Goal: Information Seeking & Learning: Check status

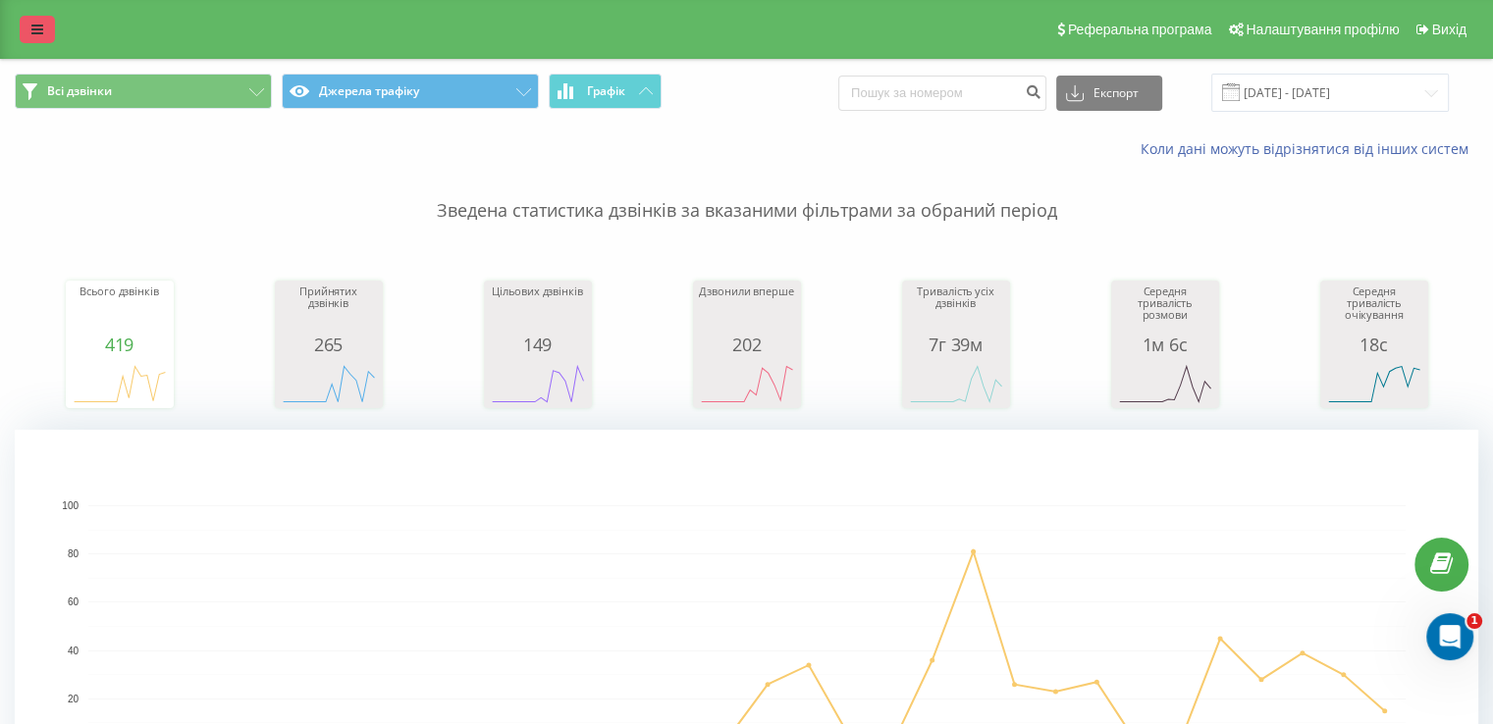
click at [51, 38] on link at bounding box center [37, 29] width 35 height 27
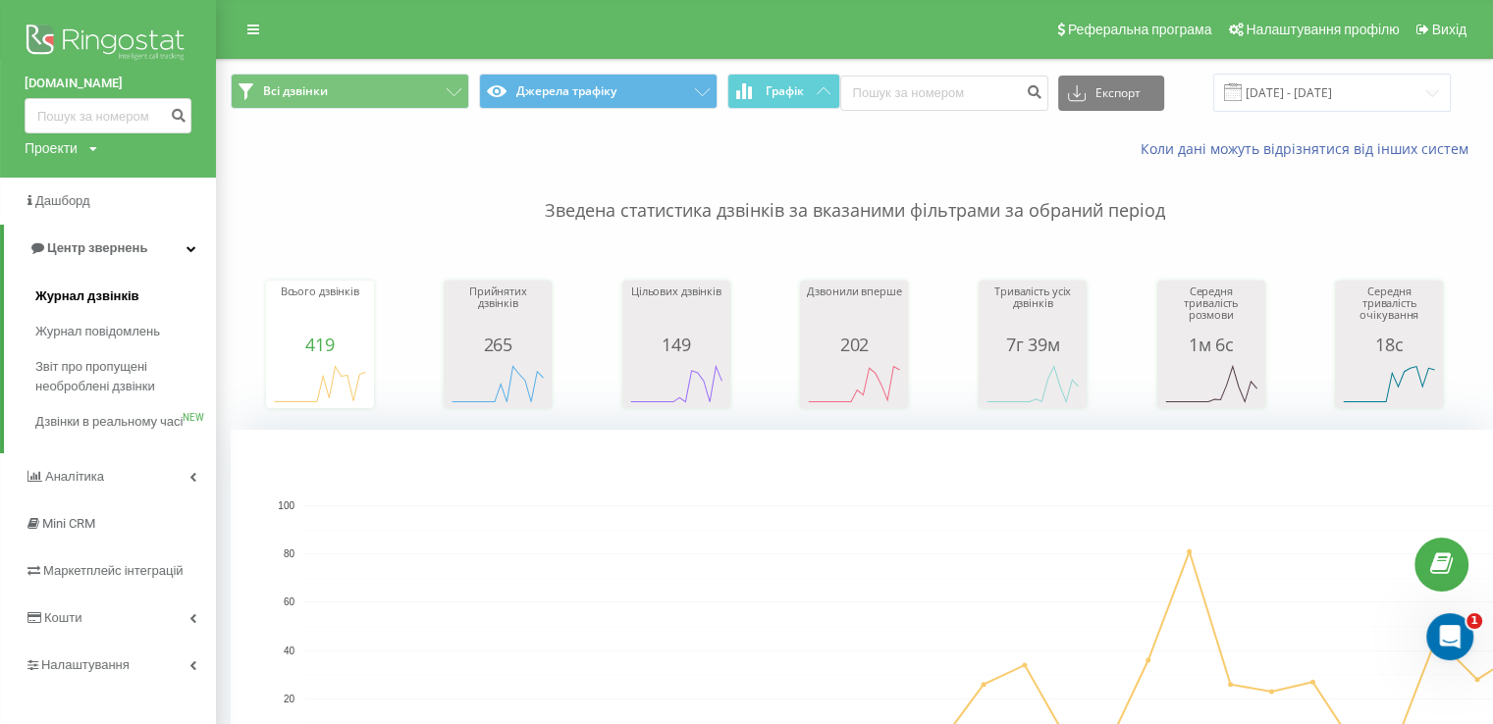
click at [123, 297] on span "Журнал дзвінків" at bounding box center [87, 297] width 104 height 20
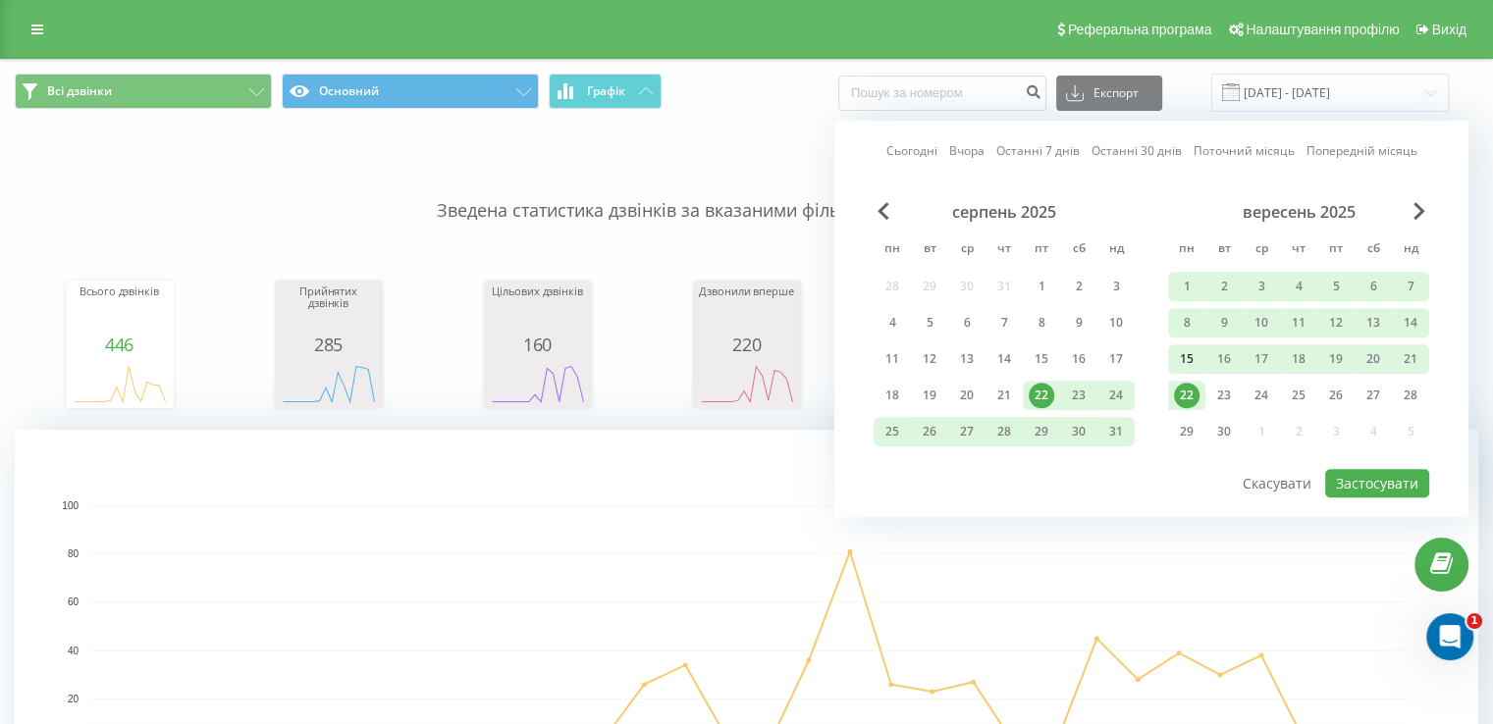
click at [1190, 358] on div "15" at bounding box center [1187, 359] width 26 height 26
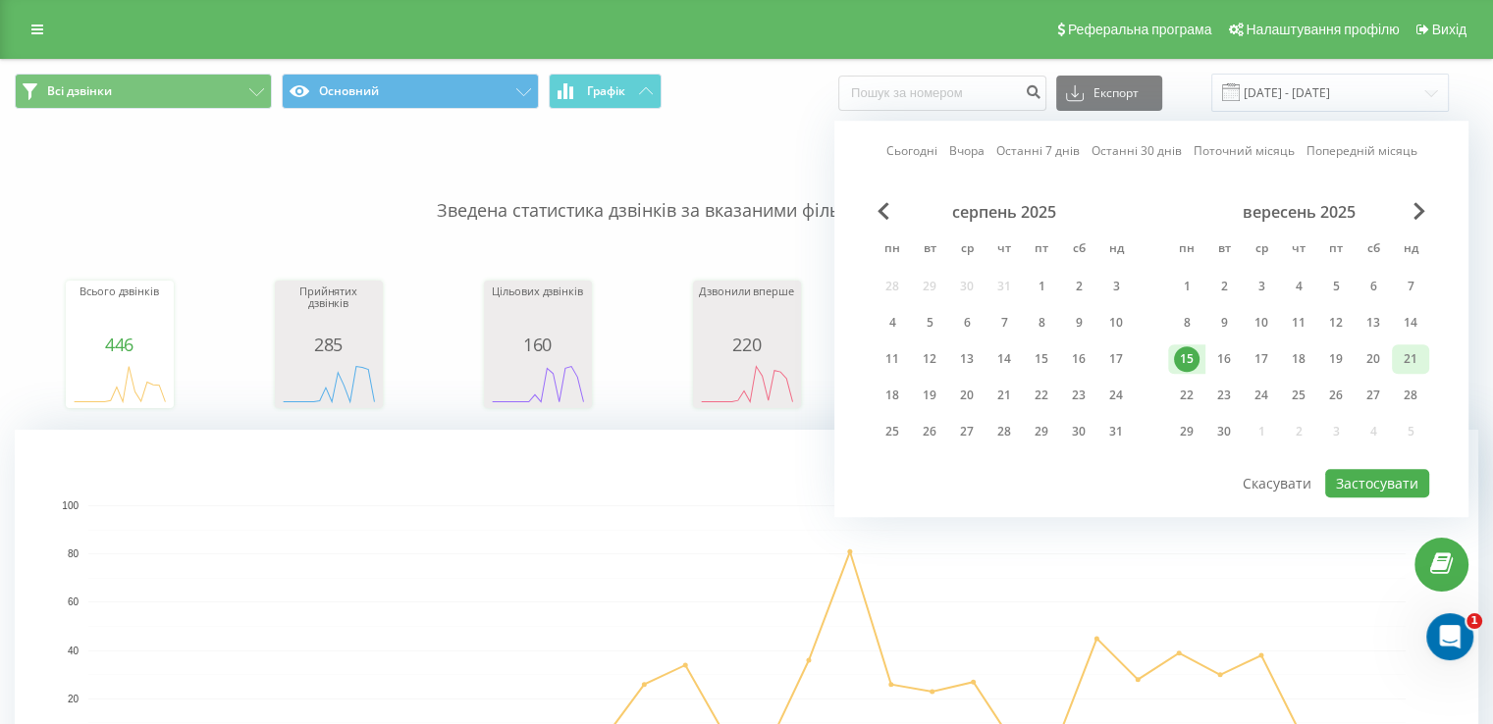
click at [1402, 365] on div "21" at bounding box center [1410, 359] width 26 height 26
click at [1379, 477] on button "Застосувати" at bounding box center [1377, 483] width 104 height 28
type input "[DATE] - [DATE]"
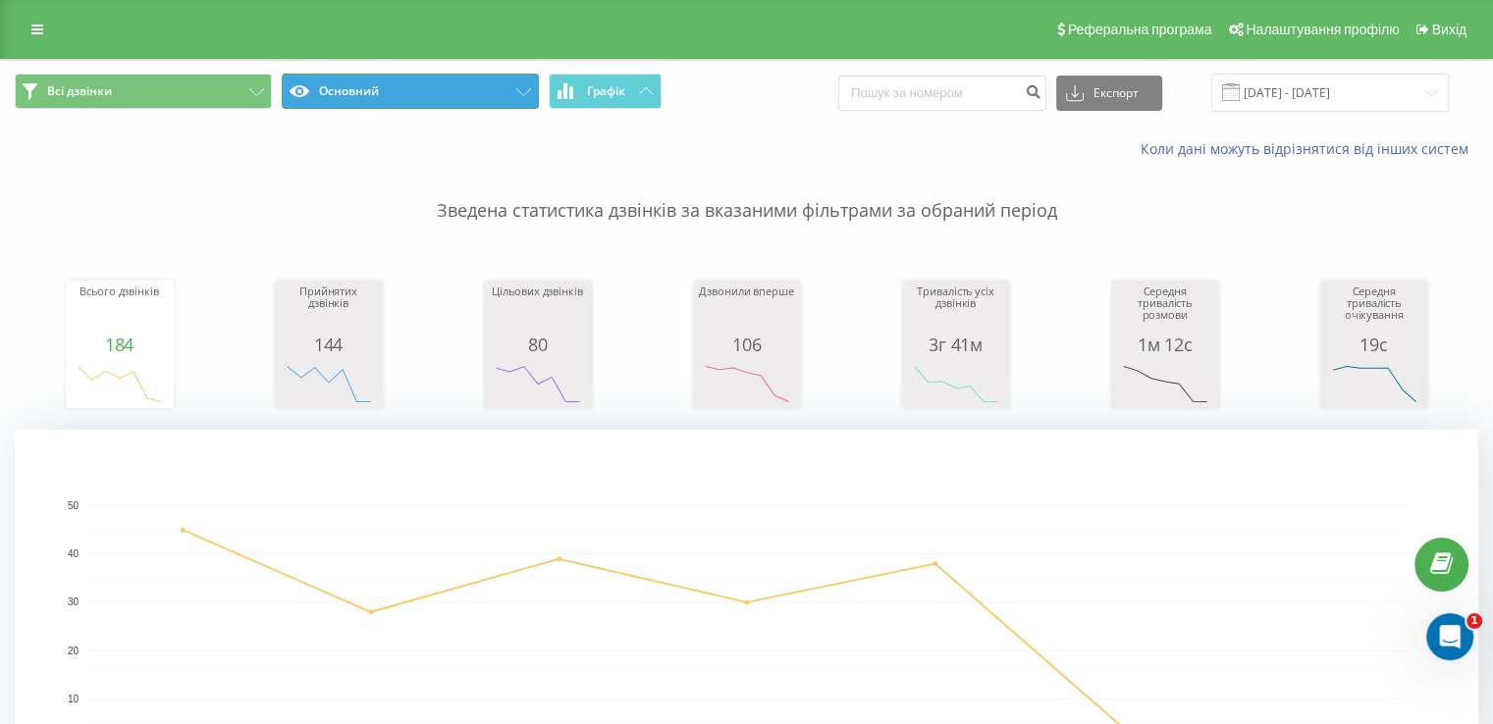
drag, startPoint x: 452, startPoint y: 87, endPoint x: 450, endPoint y: 128, distance: 40.3
click at [452, 86] on button "Основний" at bounding box center [410, 91] width 257 height 35
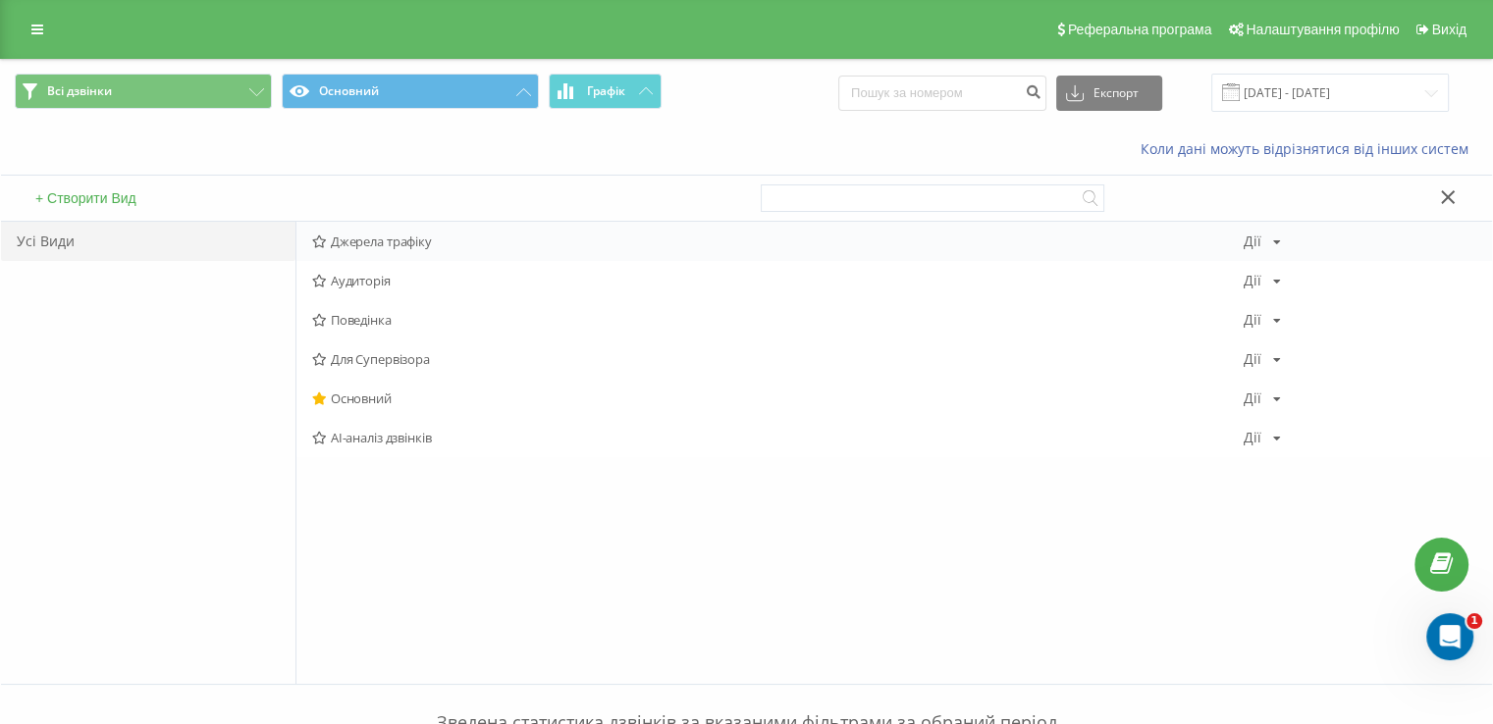
click at [422, 235] on span "Джерела трафіку" at bounding box center [777, 242] width 931 height 14
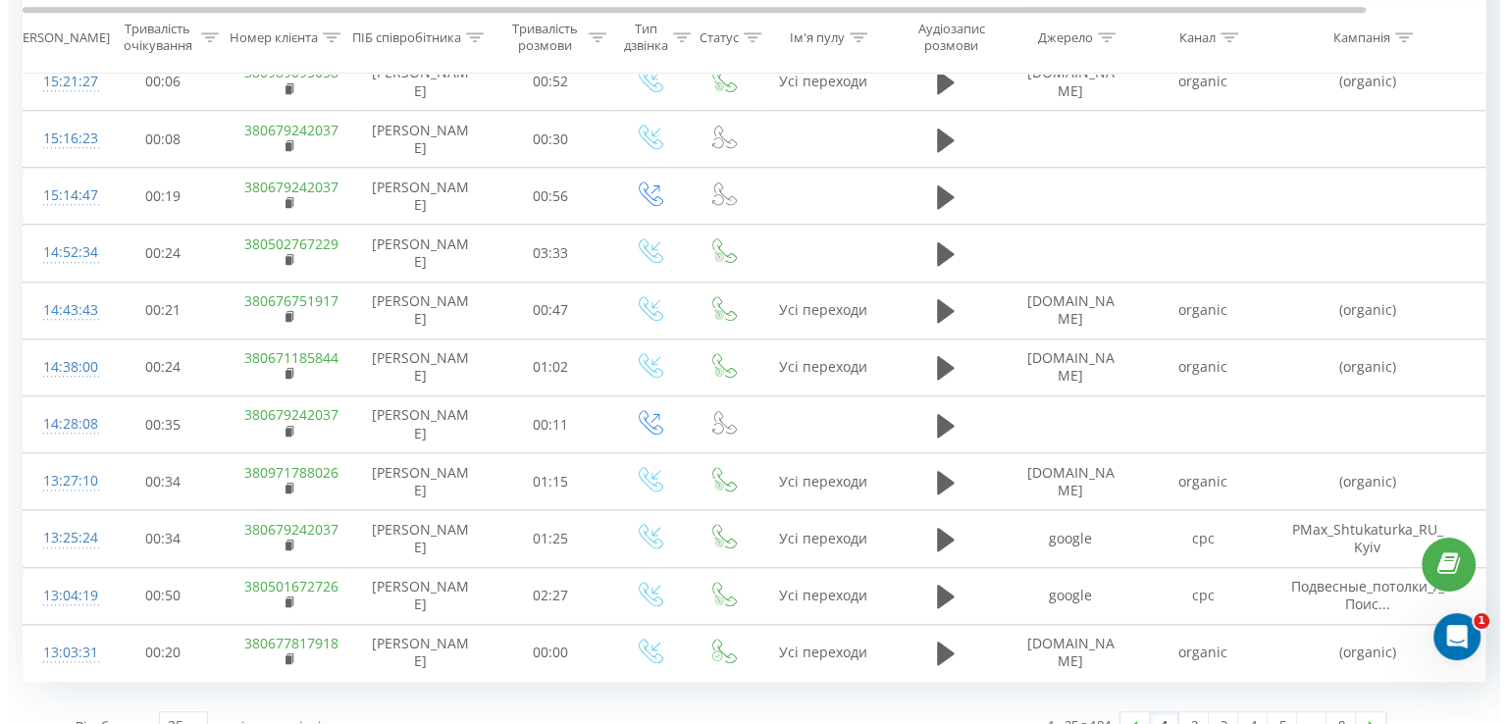
scroll to position [1771, 0]
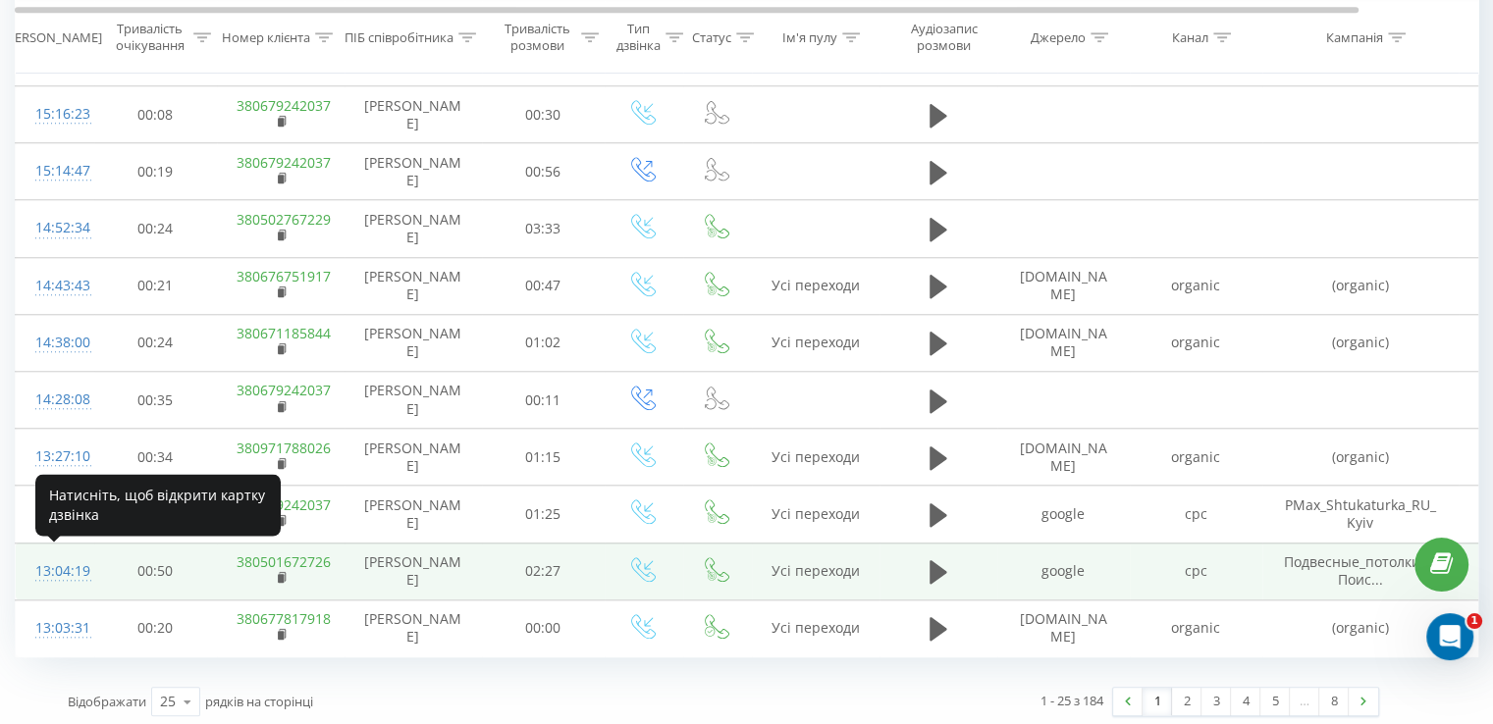
click at [53, 566] on div "13:04:19" at bounding box center [54, 571] width 39 height 38
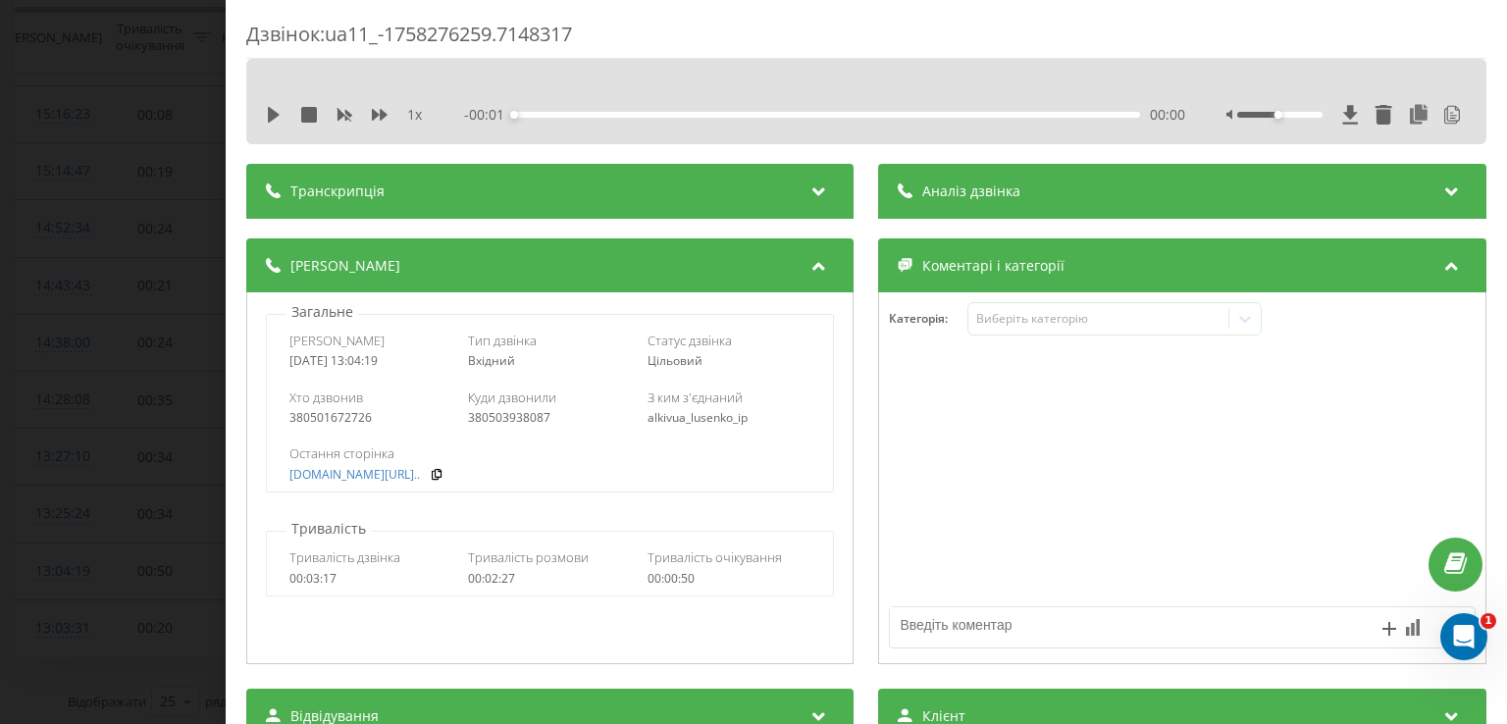
click at [1023, 197] on div "Аналіз дзвінка" at bounding box center [1182, 191] width 607 height 55
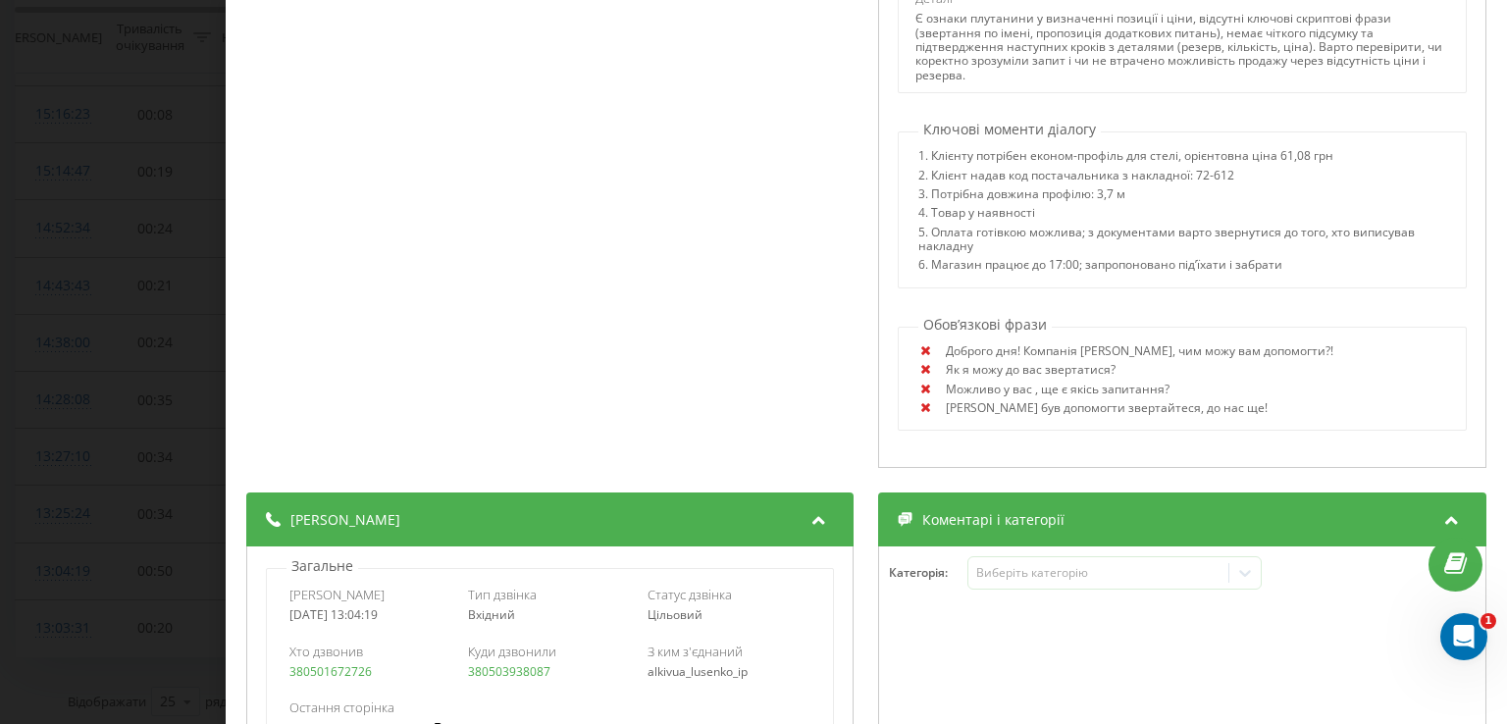
scroll to position [687, 0]
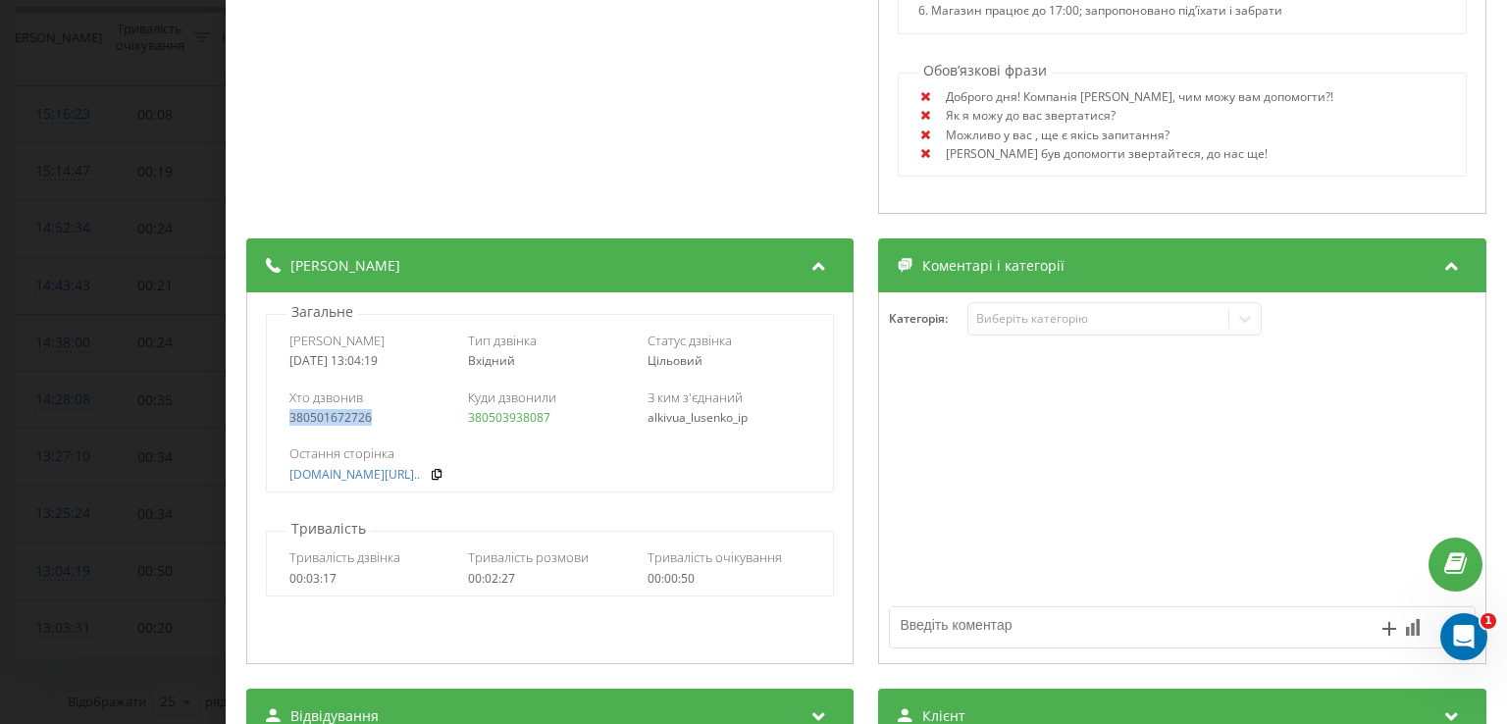
drag, startPoint x: 338, startPoint y: 415, endPoint x: 371, endPoint y: 419, distance: 33.6
click at [371, 419] on div "Хто дзвонив 380501672726 Куди дзвонили 380503938087 З ким з'єднаний alkivua_lus…" at bounding box center [550, 407] width 566 height 57
copy link "380501672726"
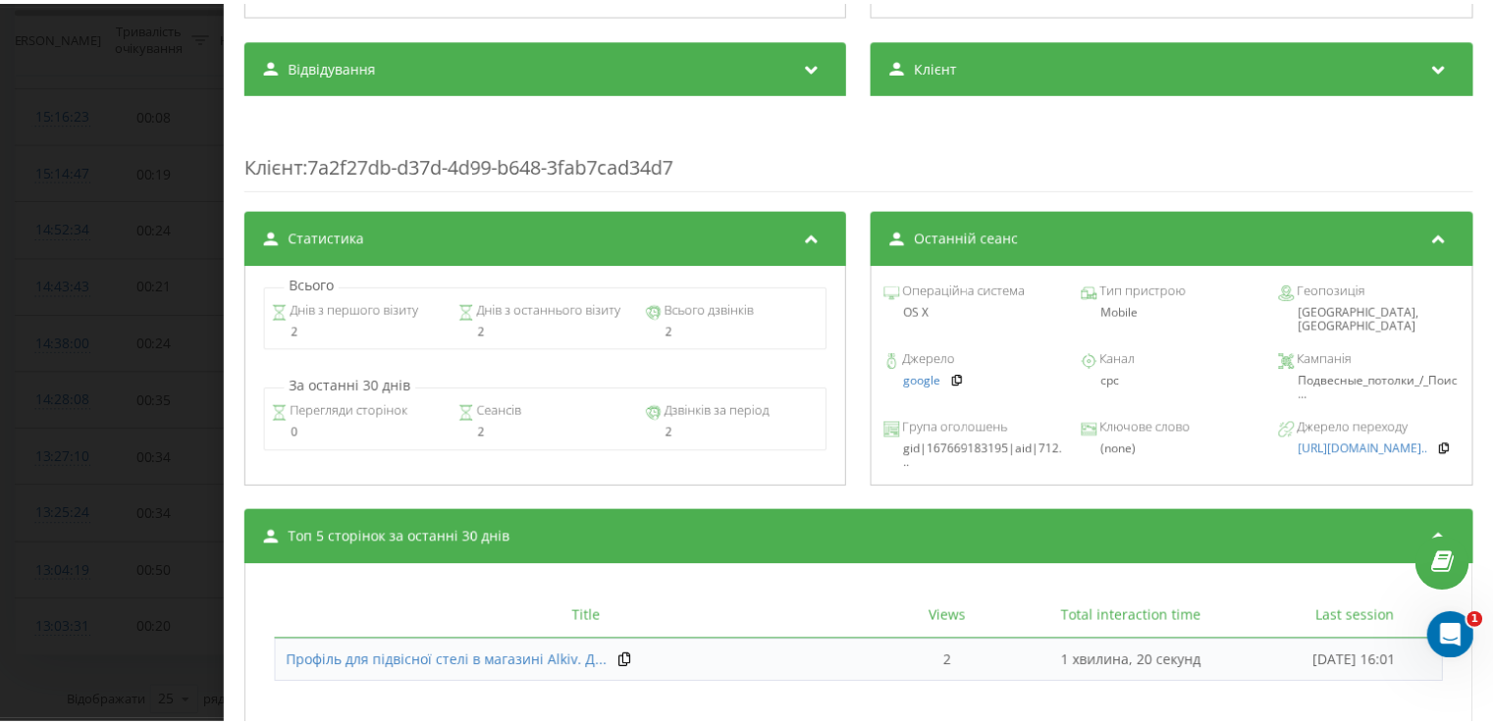
scroll to position [1476, 0]
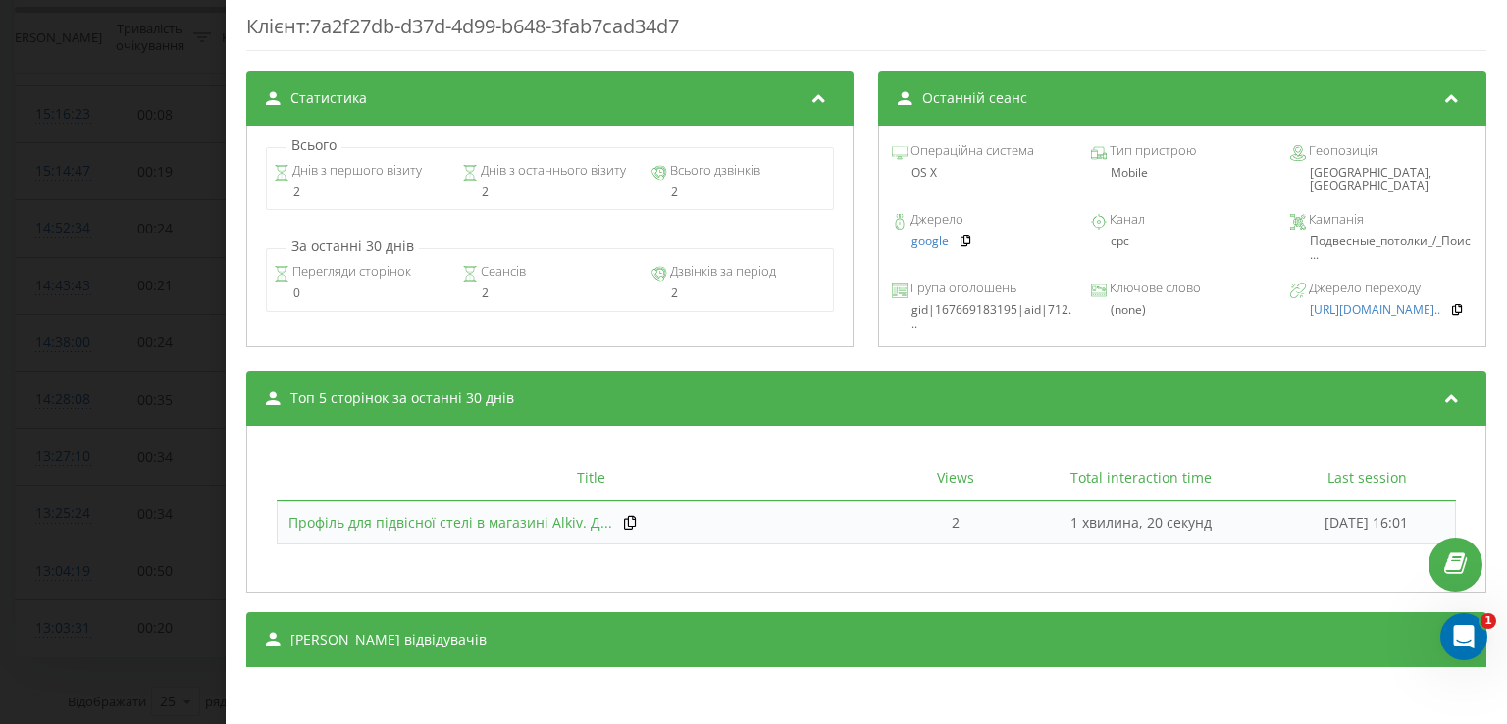
click at [512, 516] on span "Профіль для підвісної стелі в магазині Alkiv. Д..." at bounding box center [451, 522] width 324 height 19
click at [130, 156] on div "Дзвінок : ua11_-1758276259.7148317 1 x - 02:27 00:00 00:00 Транскрипція 00:00 Д…" at bounding box center [753, 362] width 1507 height 724
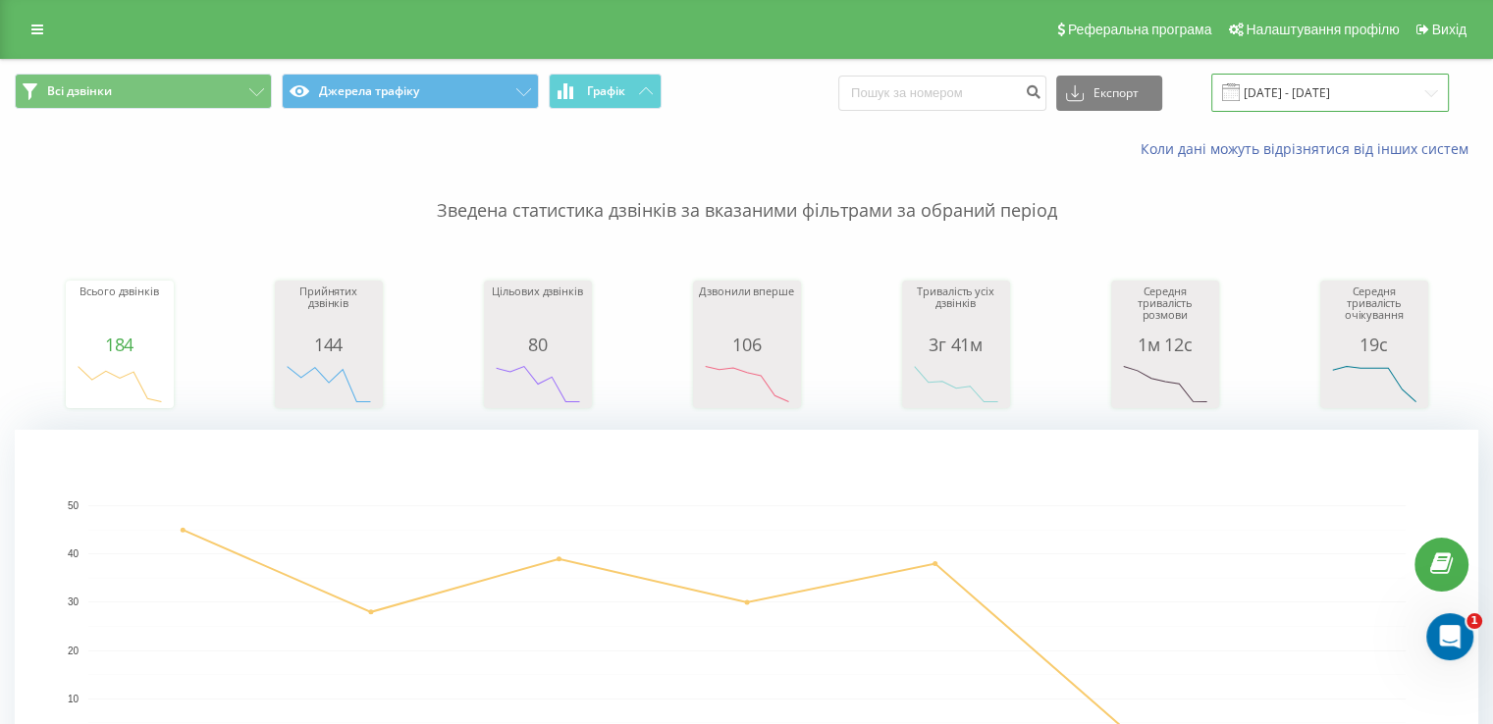
click at [1319, 97] on input "[DATE] - [DATE]" at bounding box center [1329, 93] width 237 height 38
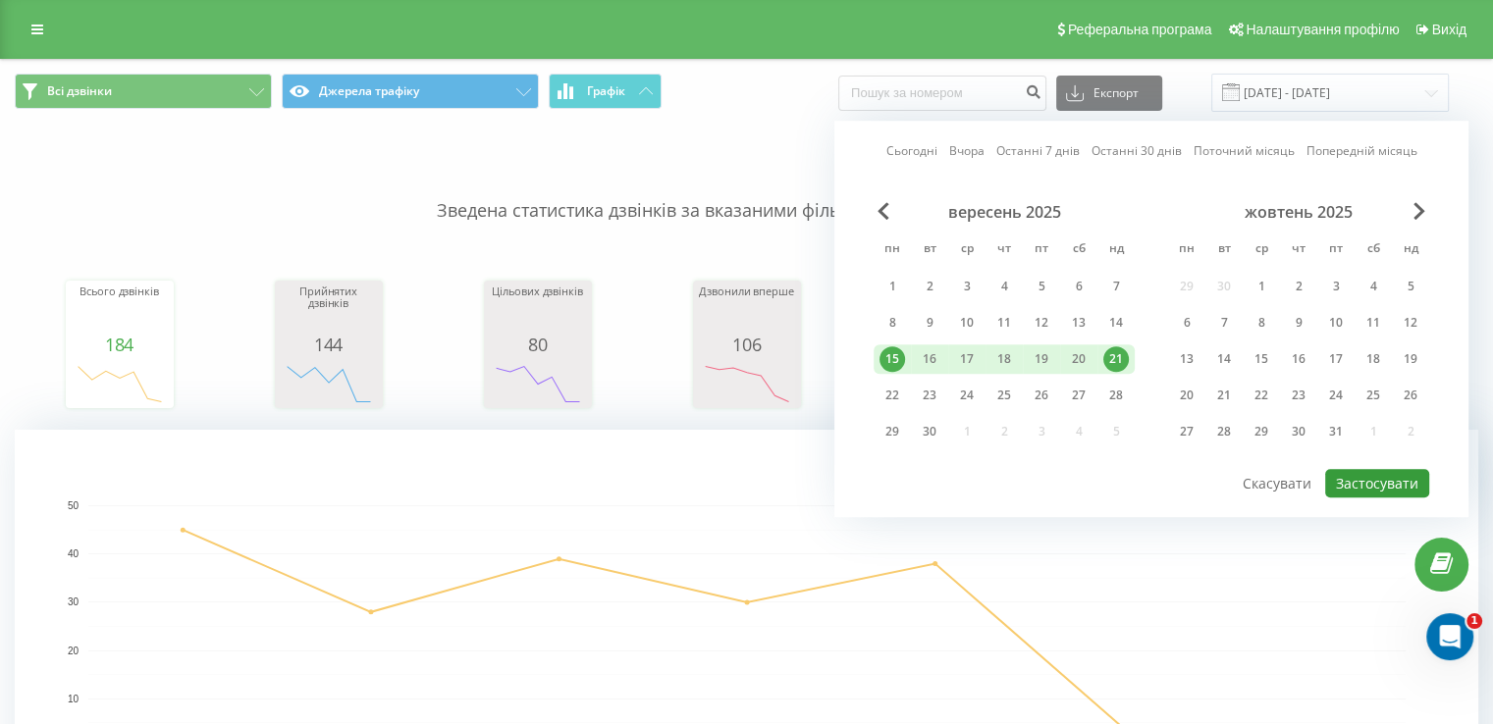
click at [1387, 477] on button "Застосувати" at bounding box center [1377, 483] width 104 height 28
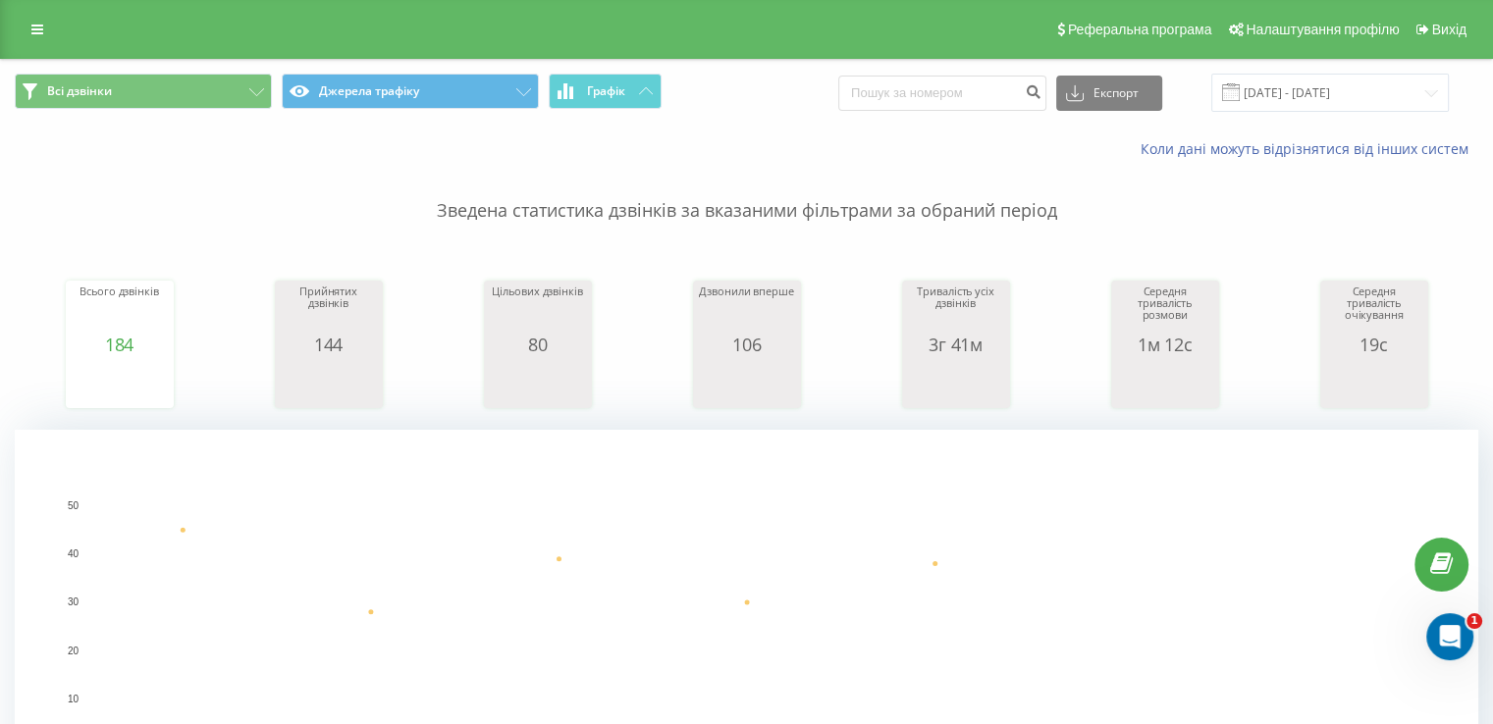
click at [981, 521] on rect "A chart." at bounding box center [746, 626] width 1317 height 242
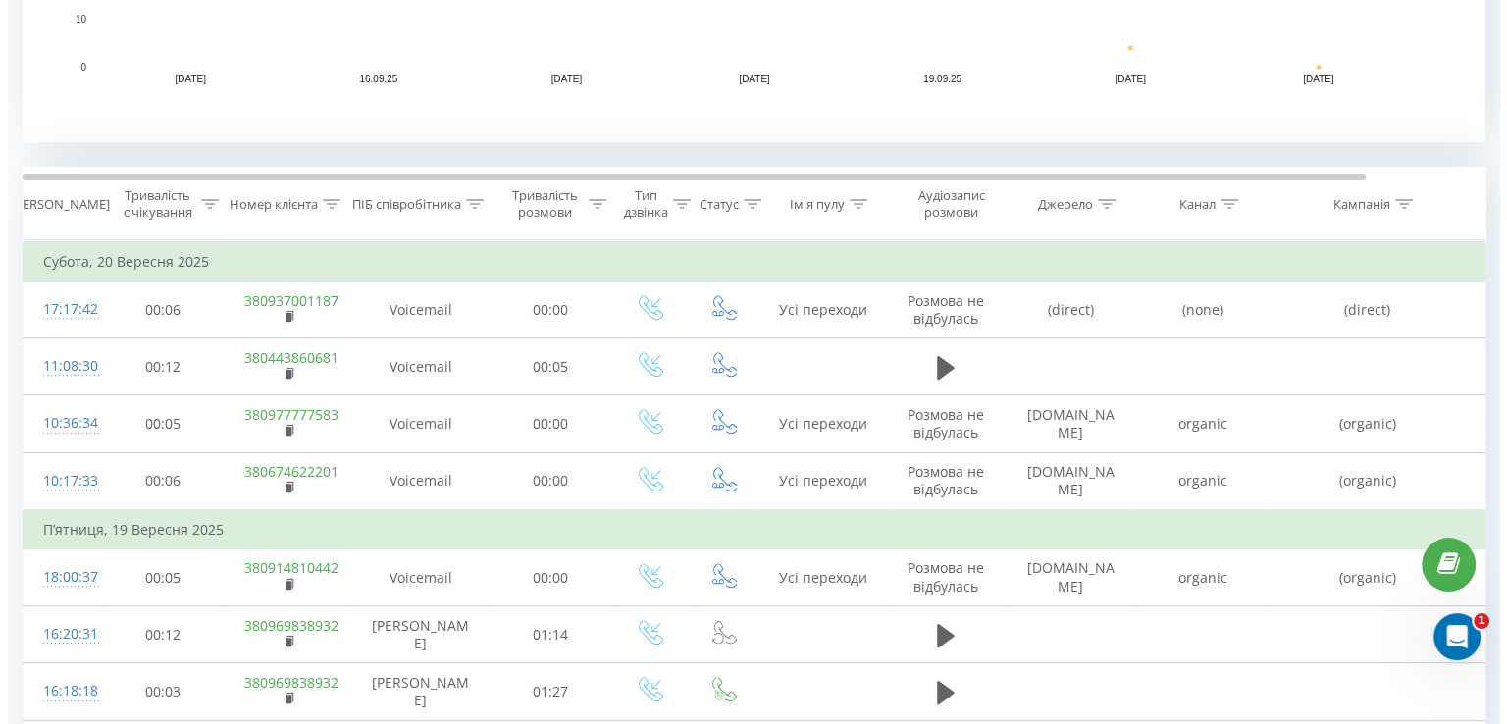
scroll to position [687, 0]
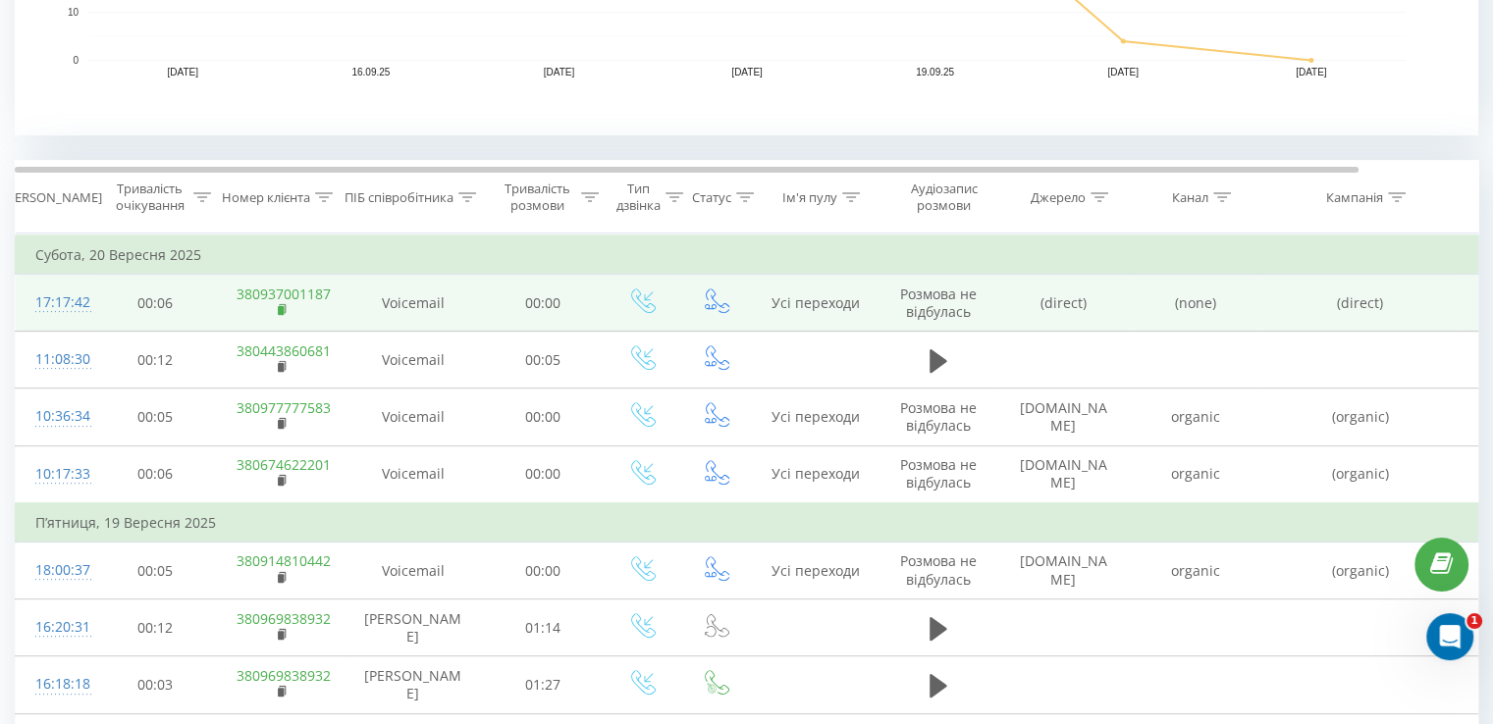
click at [282, 303] on icon at bounding box center [283, 310] width 11 height 14
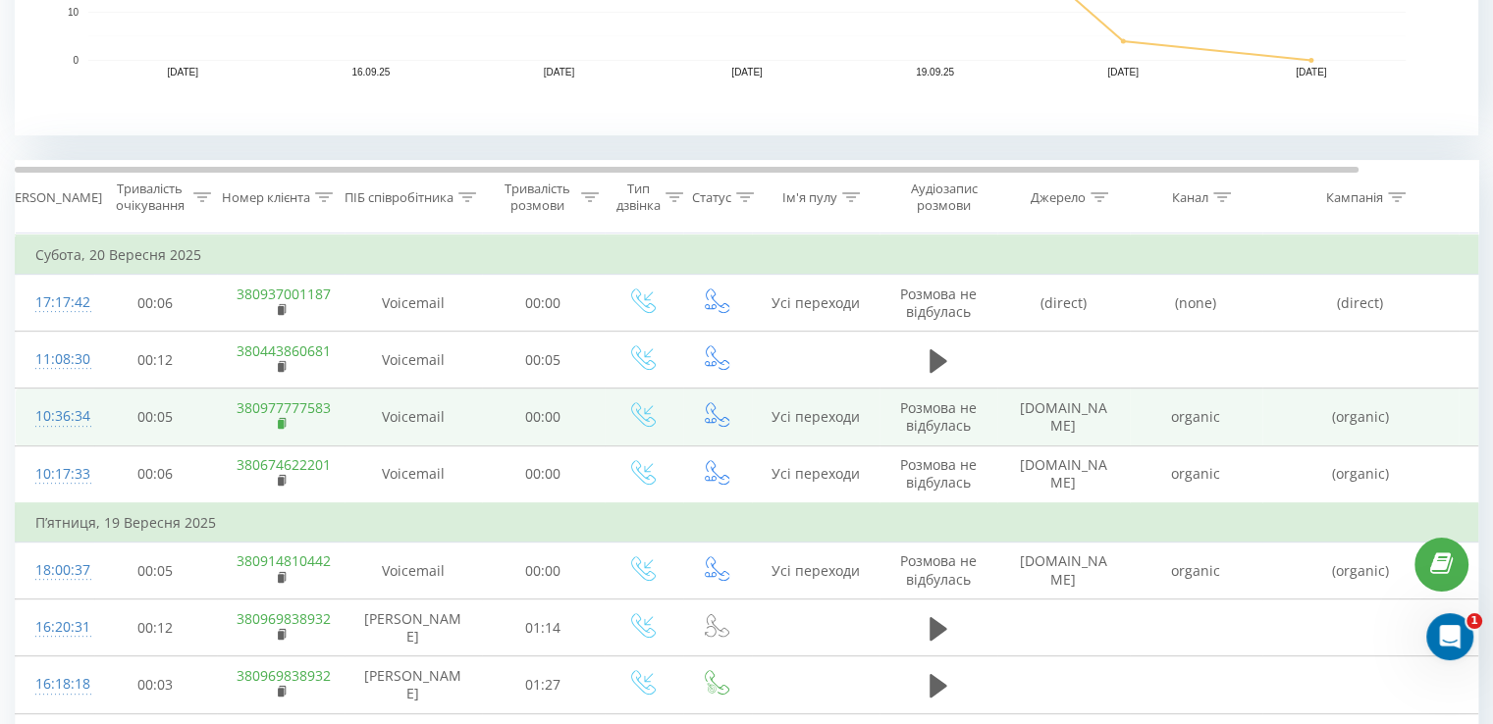
click at [278, 422] on rect at bounding box center [281, 424] width 6 height 9
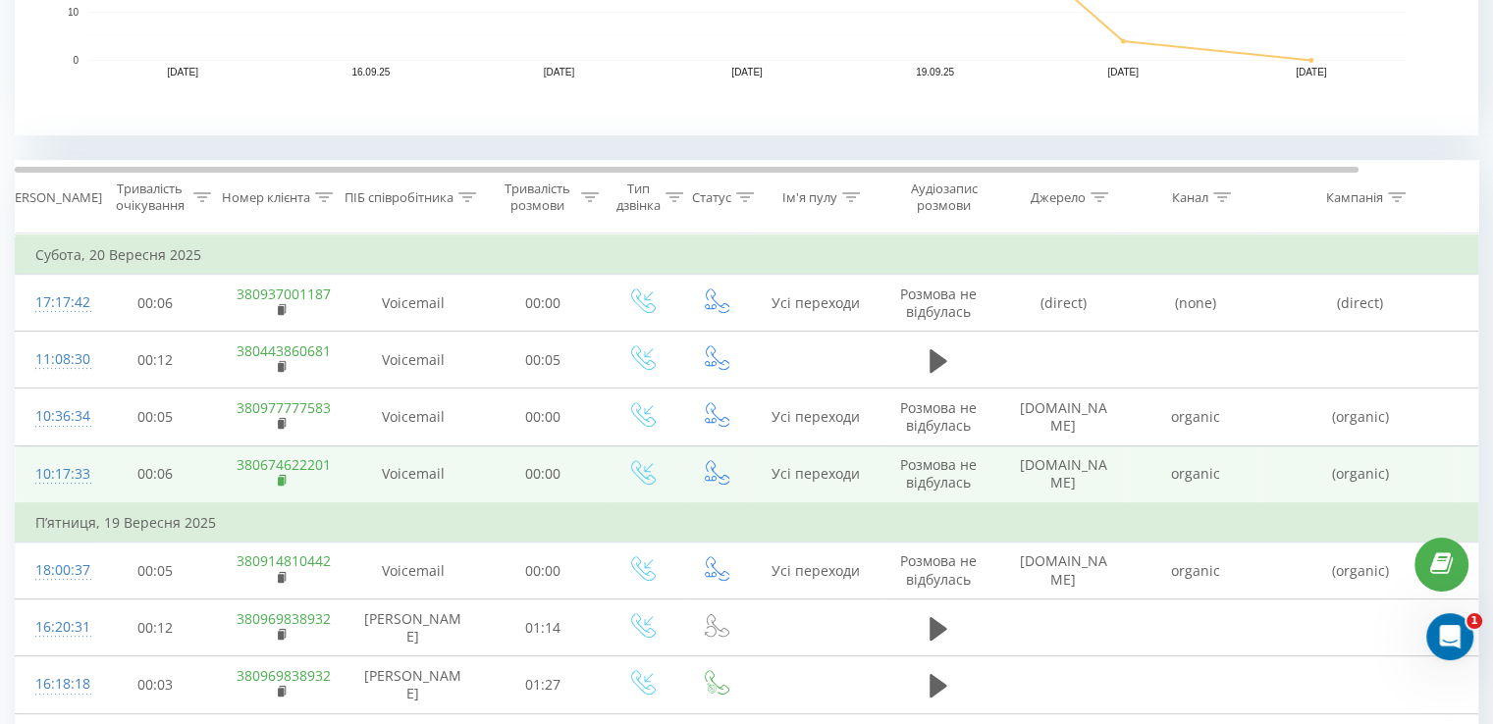
click at [283, 477] on rect at bounding box center [281, 481] width 6 height 9
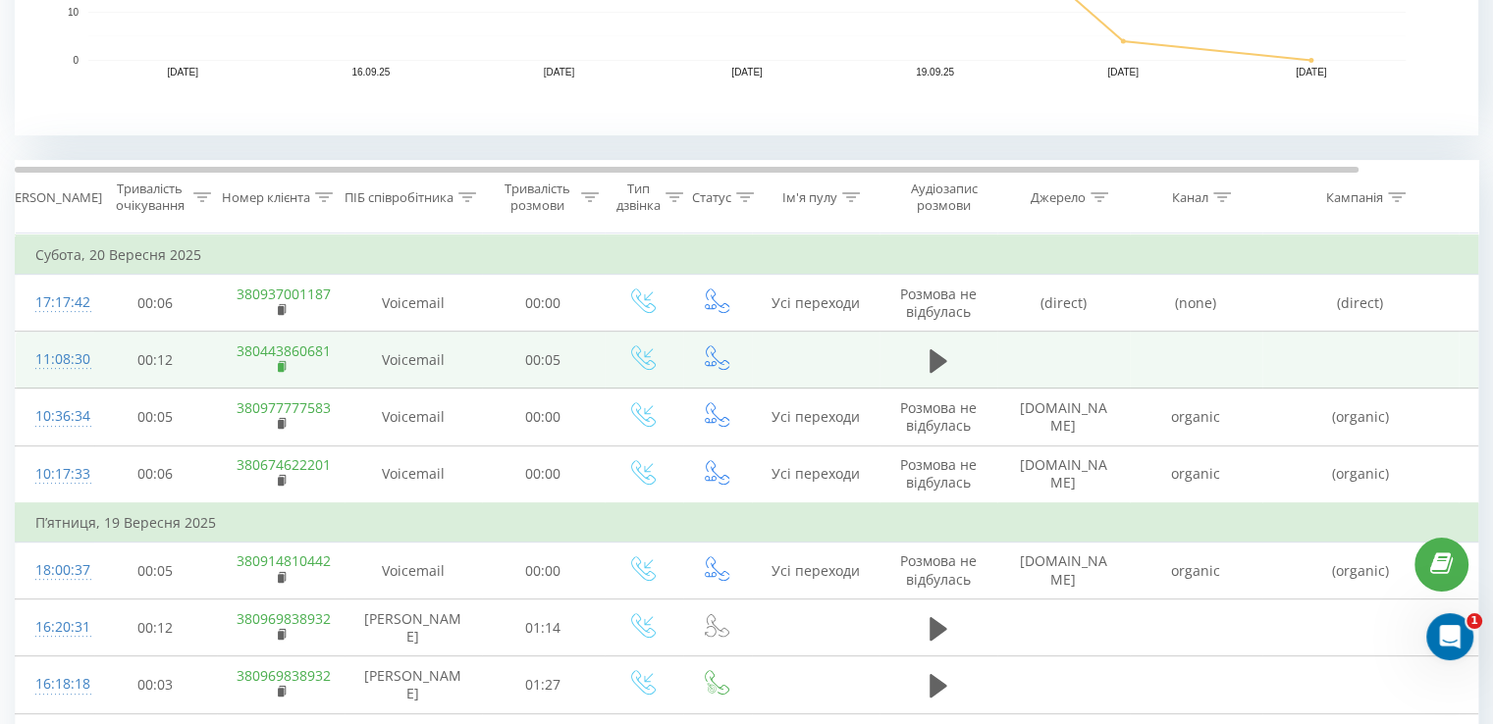
click at [281, 366] on rect at bounding box center [281, 367] width 6 height 9
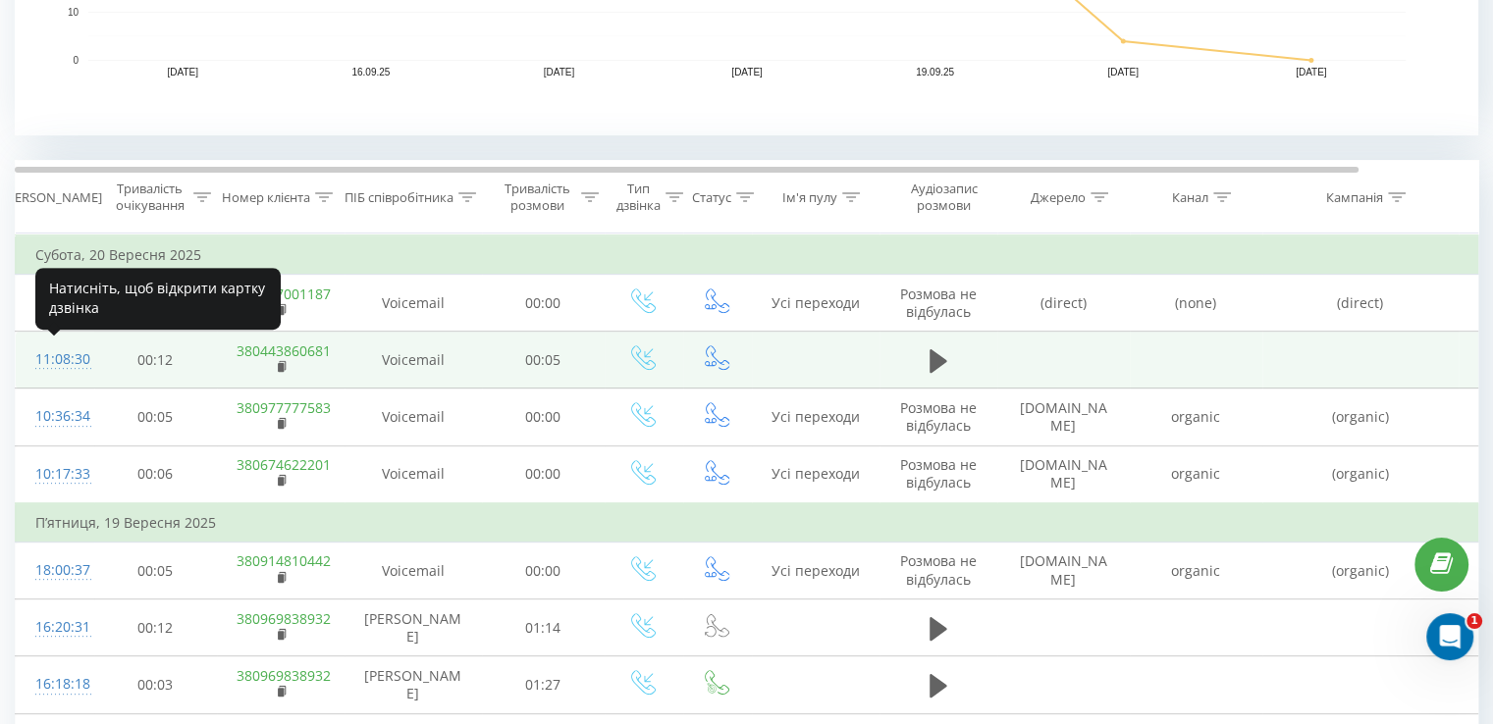
click at [75, 364] on div "11:08:30" at bounding box center [54, 360] width 39 height 38
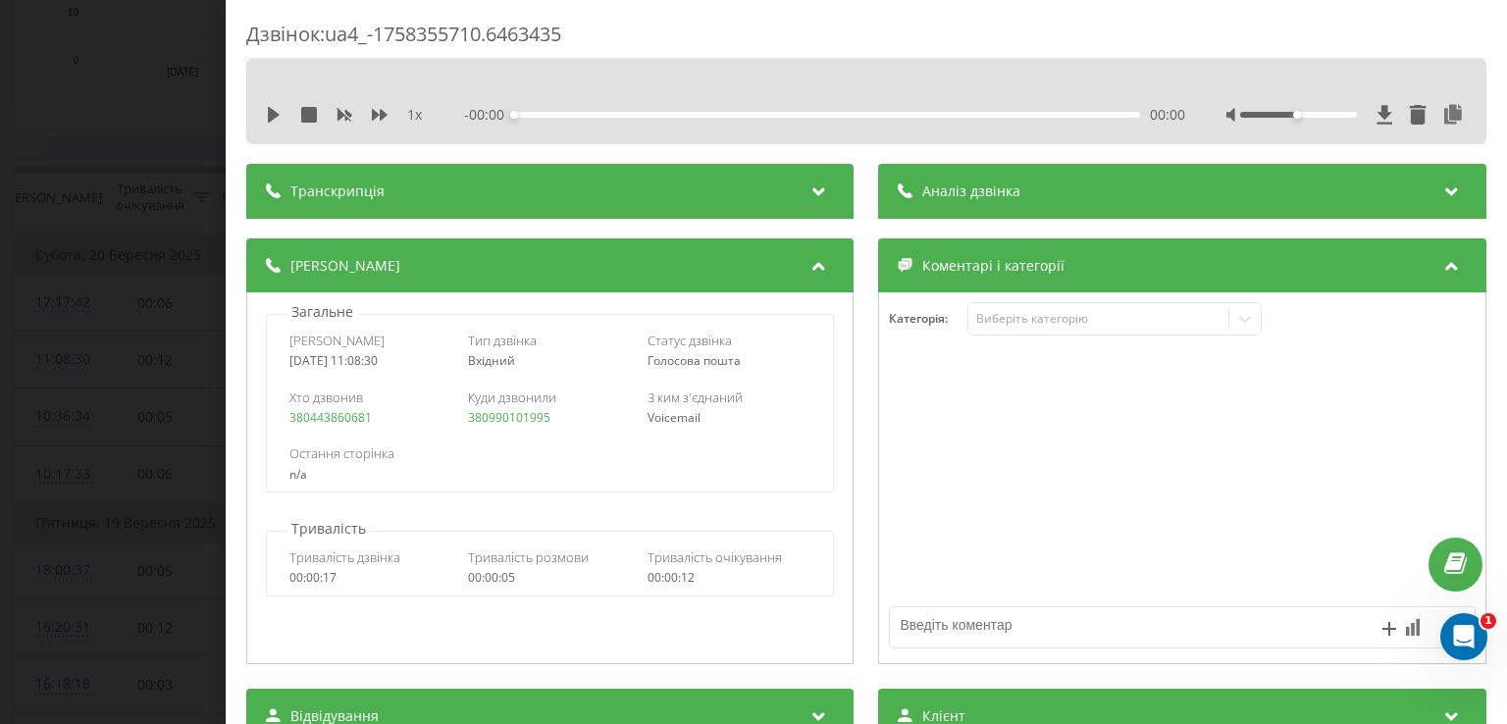
click at [102, 190] on div "Дзвінок : ua4_-1758355710.6463435 1 x - 00:00 00:00 00:00 Транскрипція Для AI-а…" at bounding box center [753, 362] width 1507 height 724
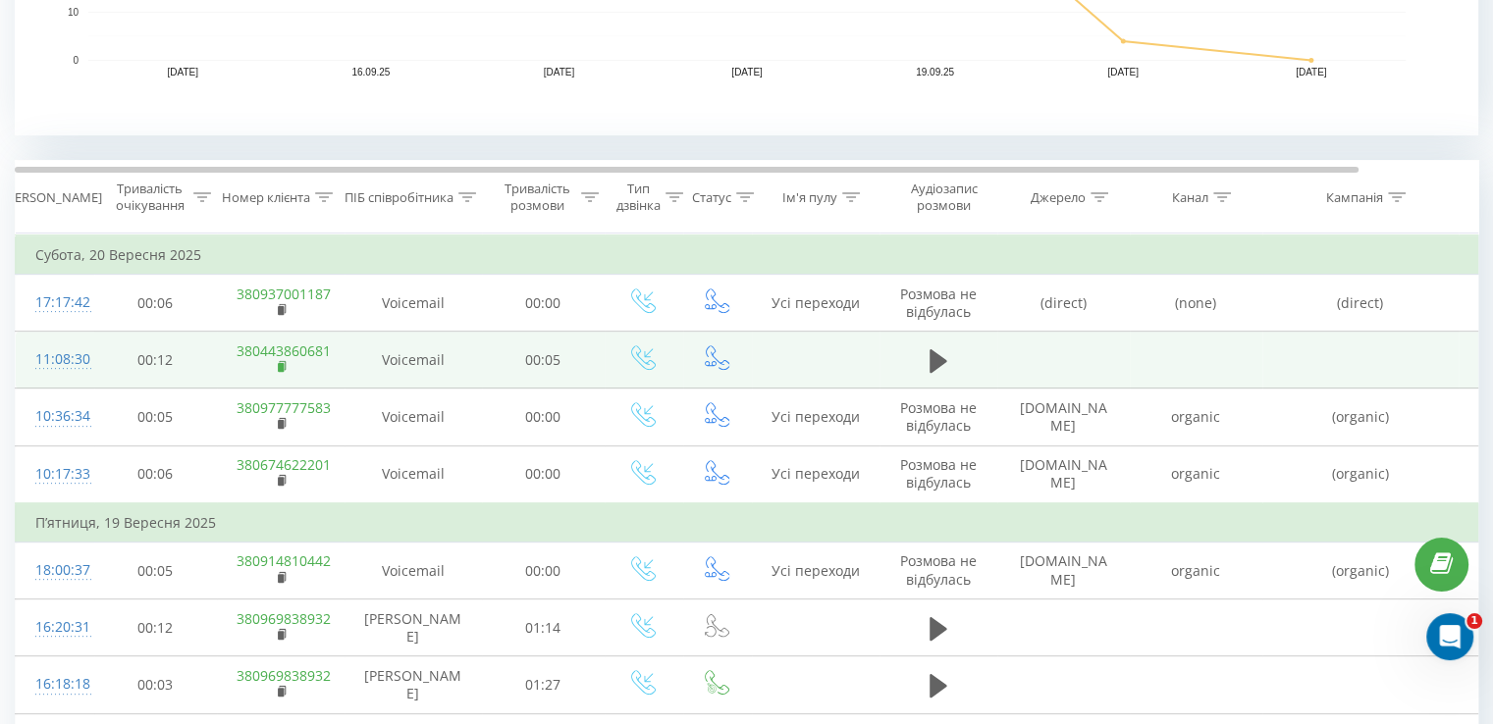
click at [280, 363] on rect at bounding box center [281, 367] width 6 height 9
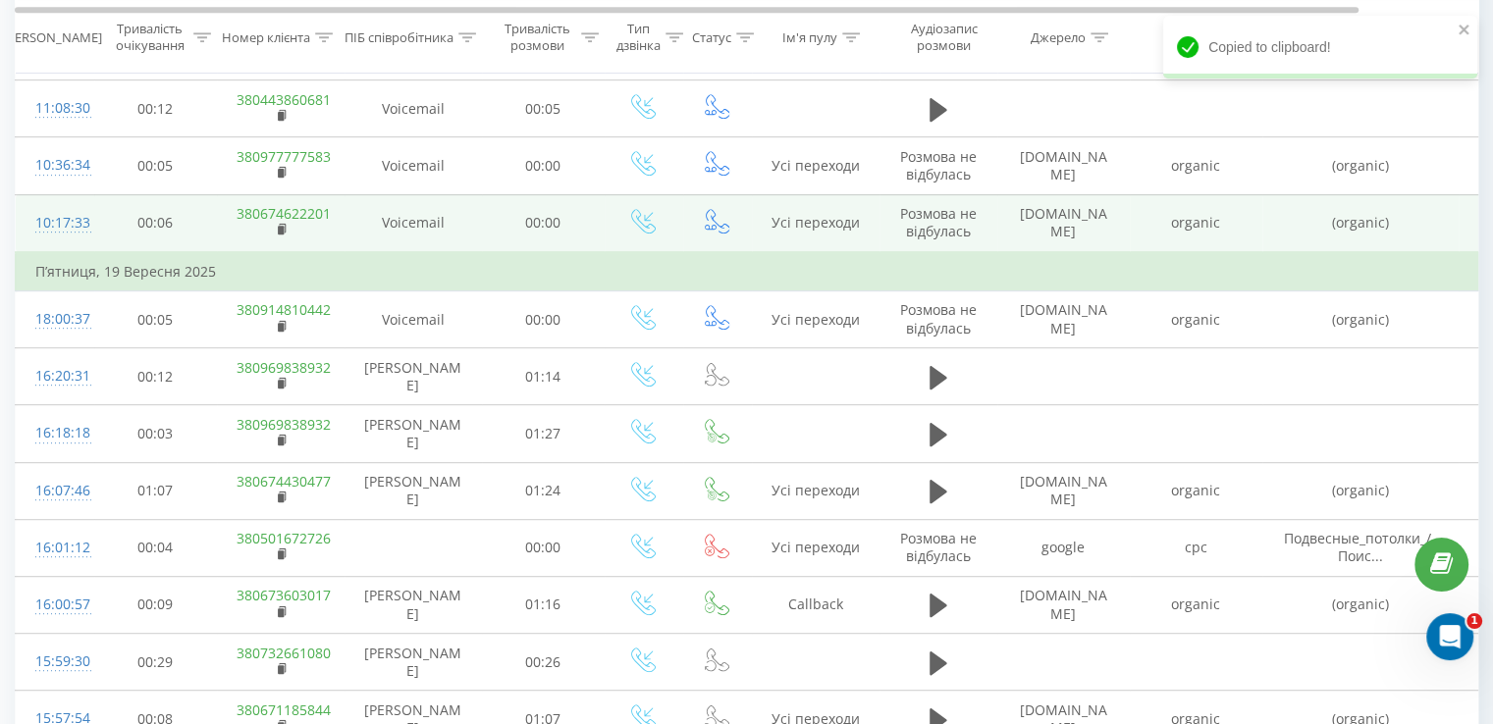
scroll to position [981, 0]
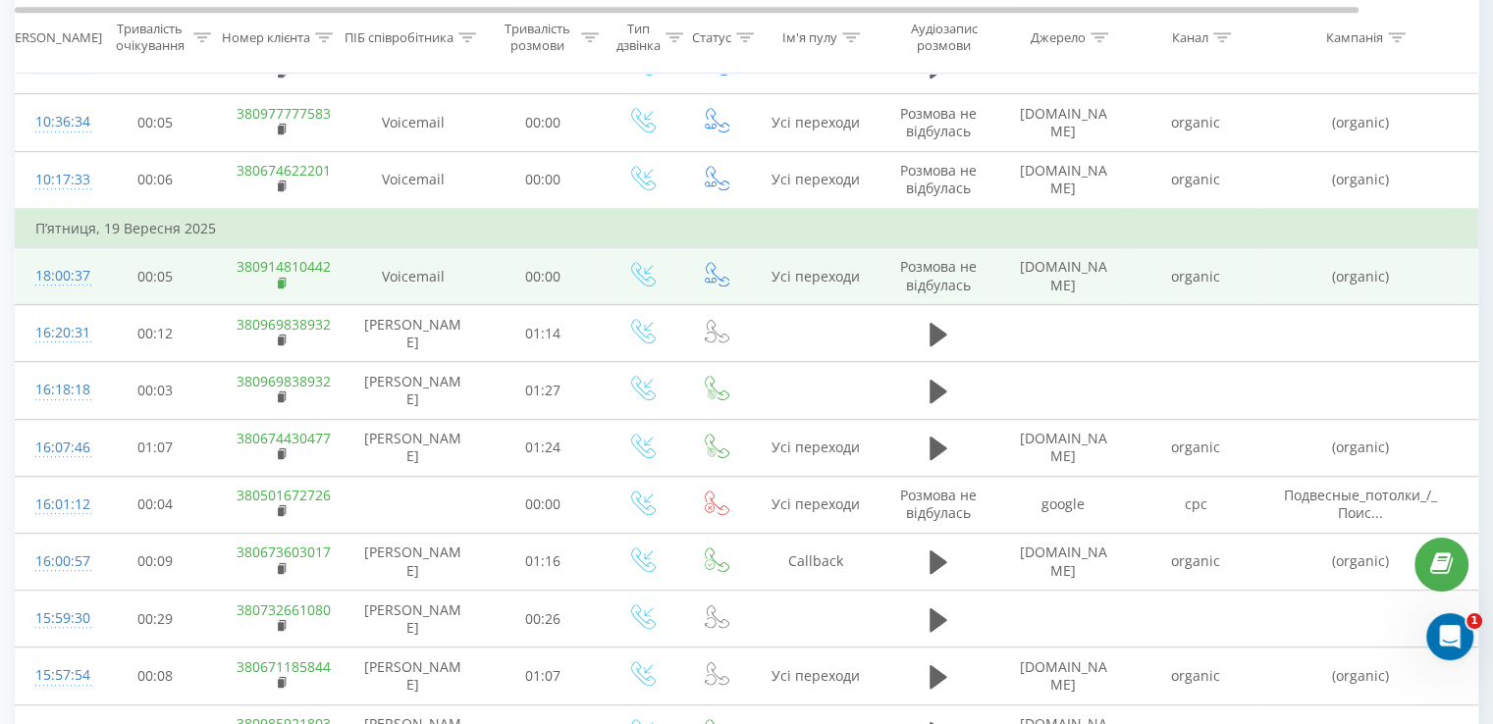
click at [283, 283] on rect at bounding box center [281, 284] width 6 height 9
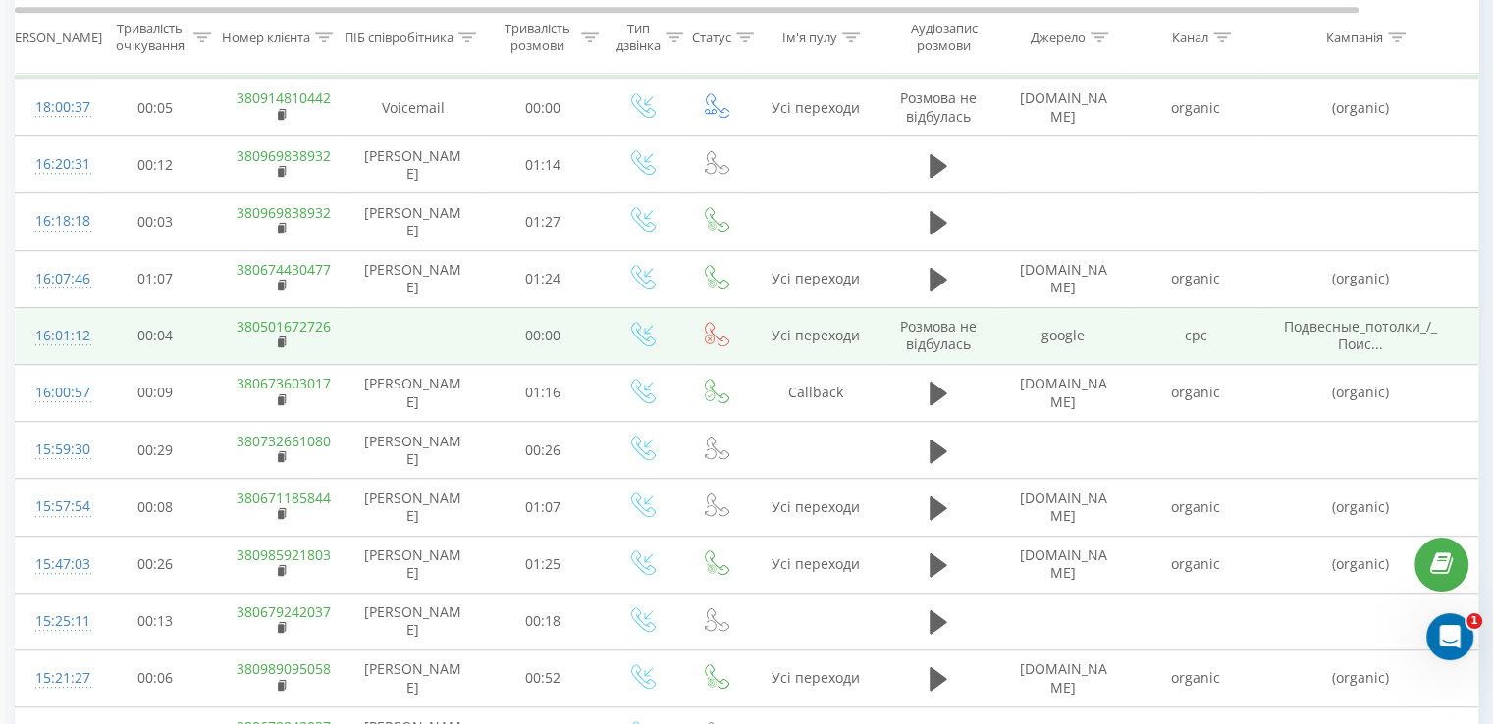
scroll to position [1178, 0]
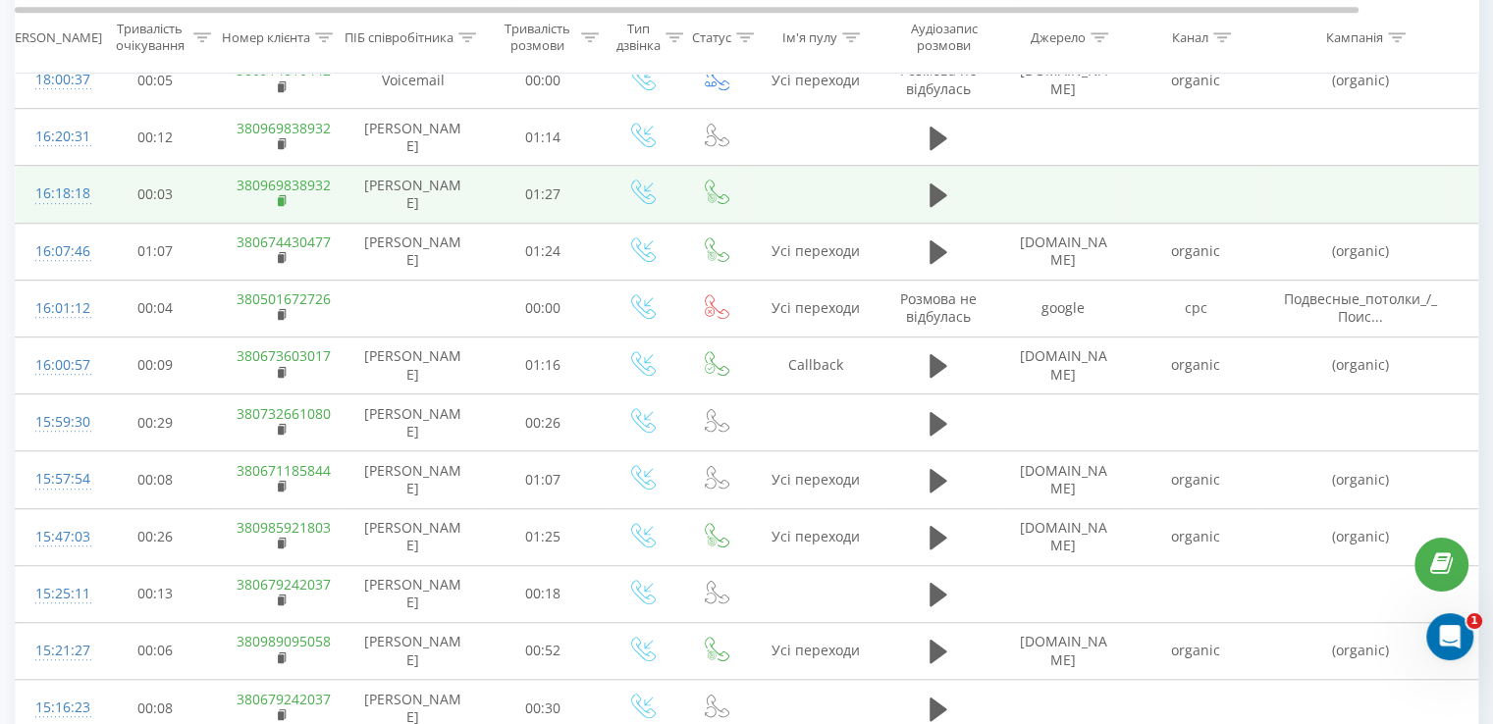
click at [284, 195] on icon at bounding box center [282, 199] width 7 height 9
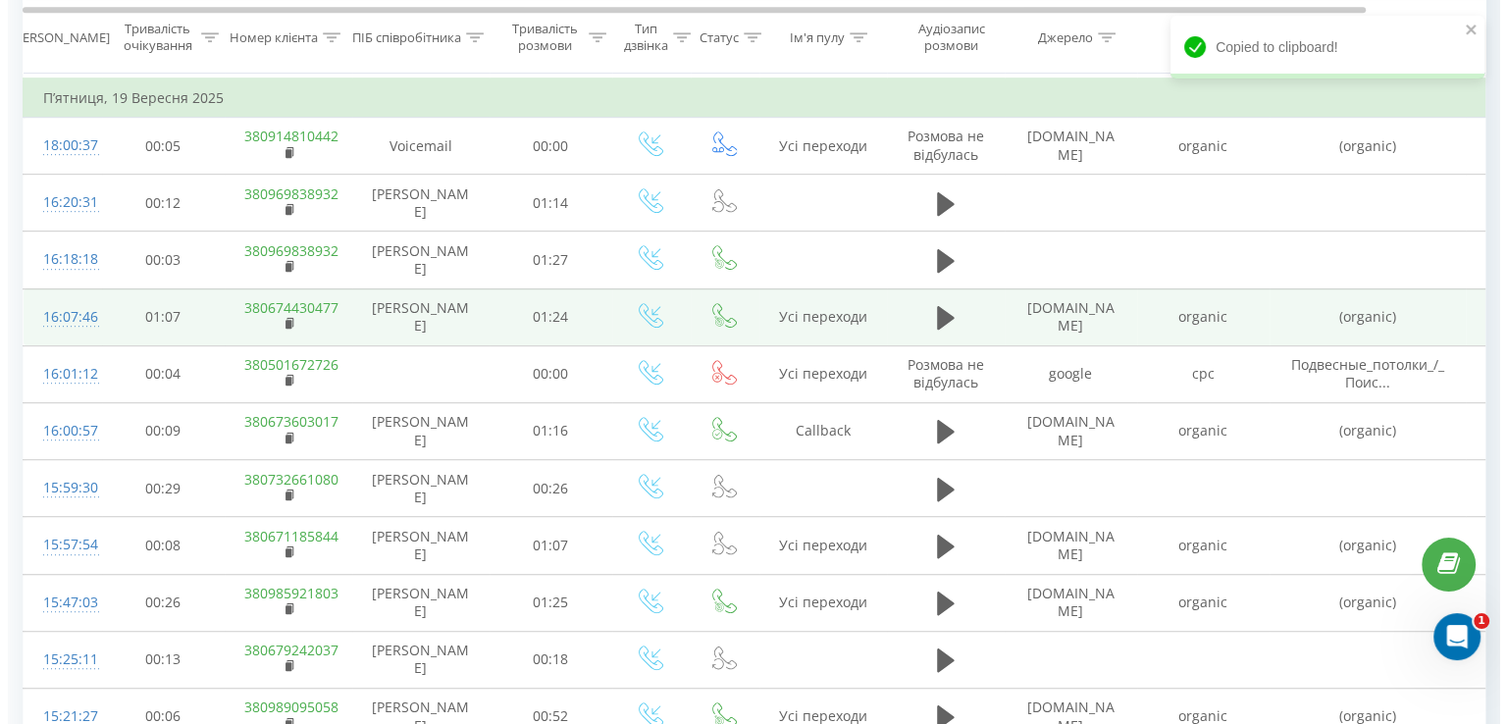
scroll to position [1079, 0]
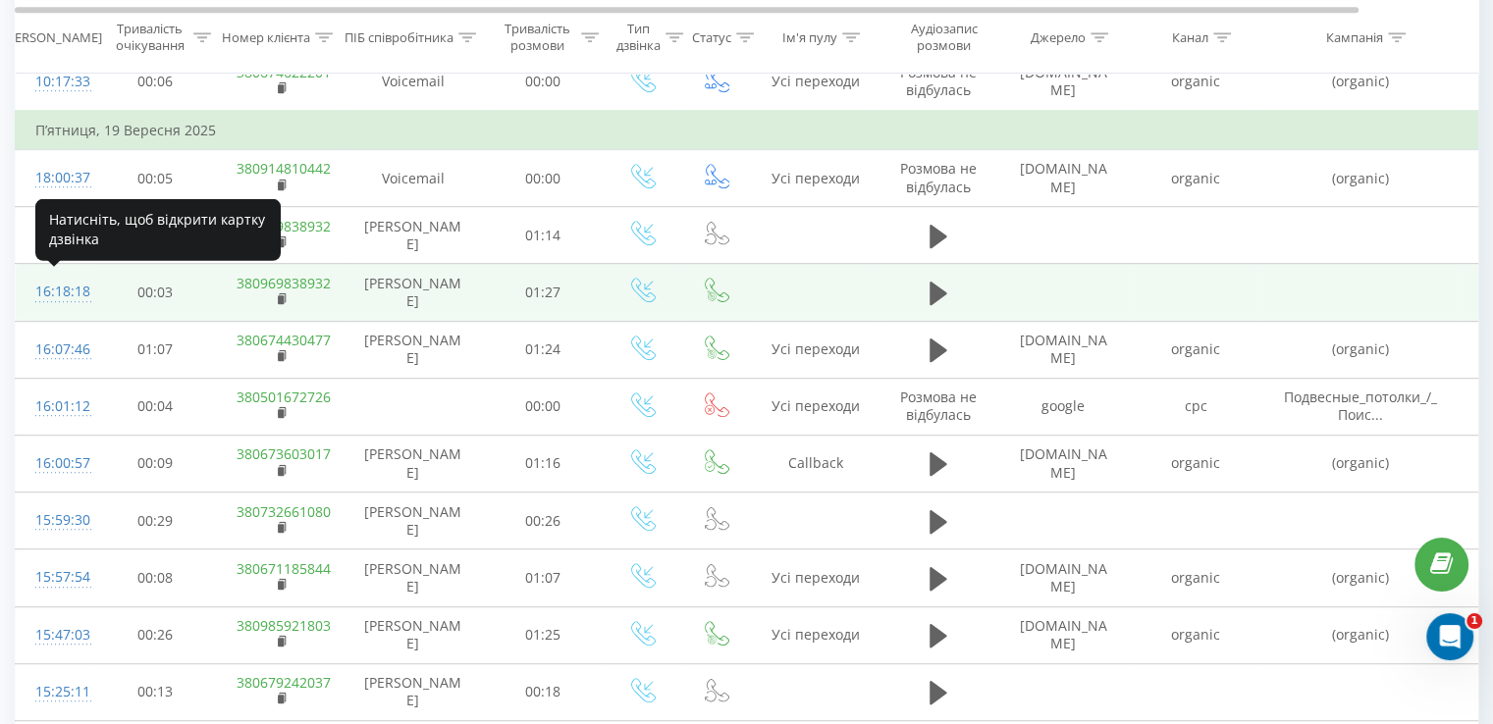
click at [56, 293] on div "16:18:18" at bounding box center [54, 292] width 39 height 38
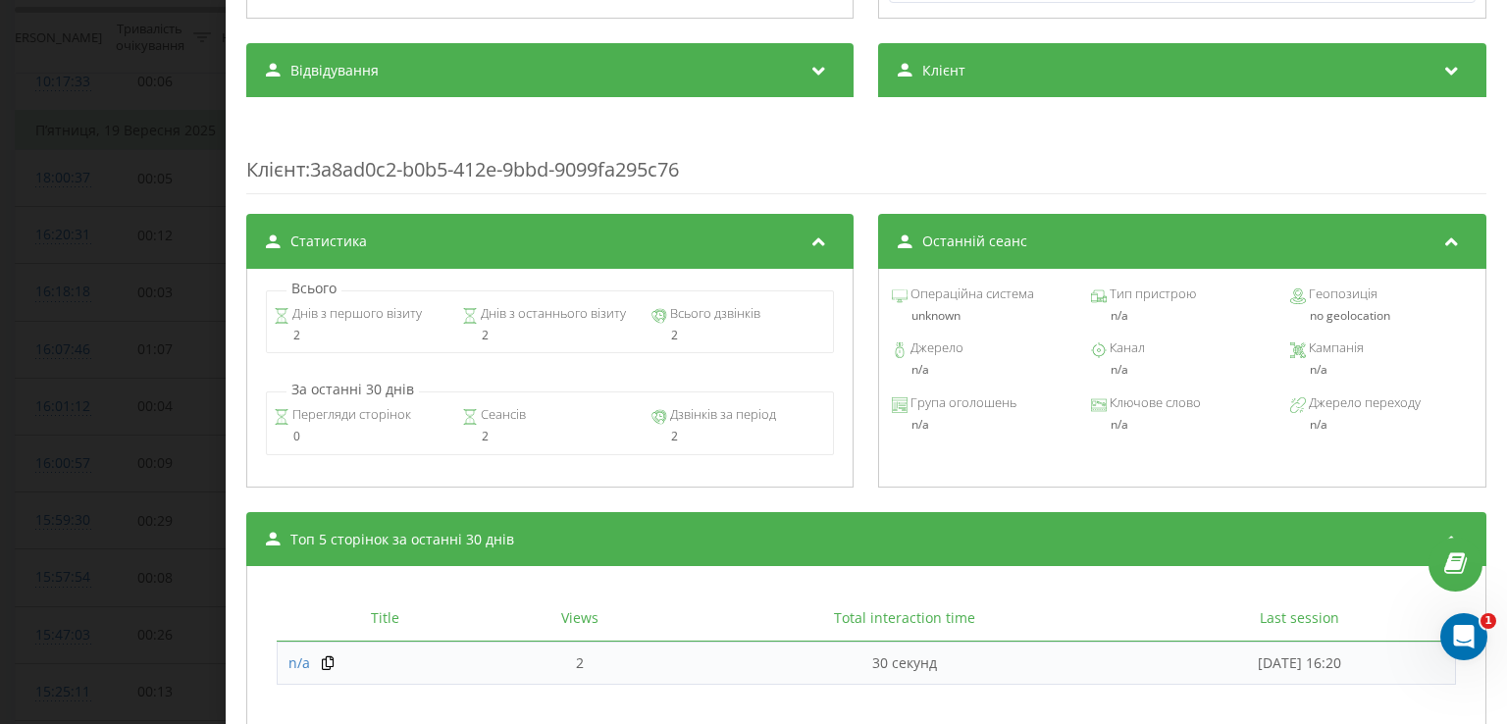
scroll to position [789, 0]
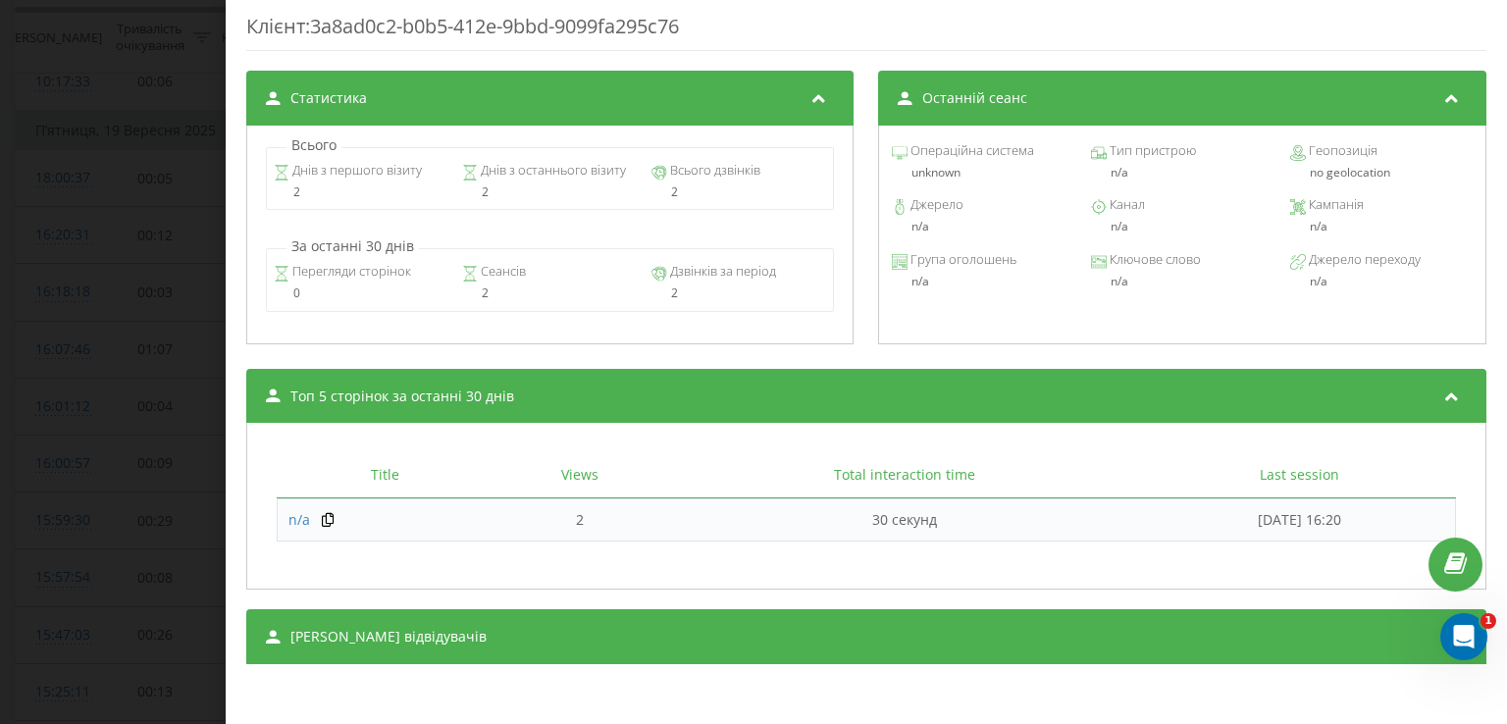
click at [627, 625] on div "[PERSON_NAME] відвідувачів" at bounding box center [866, 636] width 1240 height 55
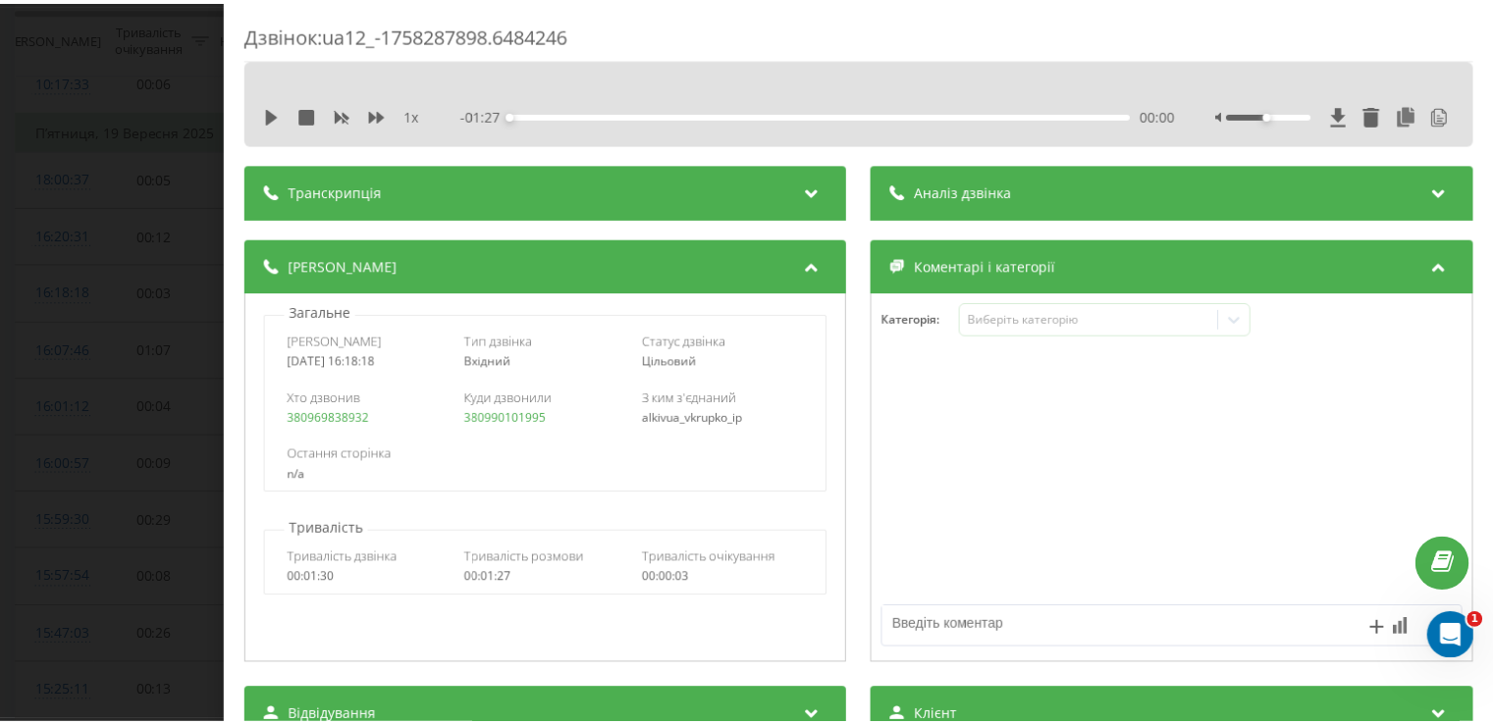
scroll to position [0, 0]
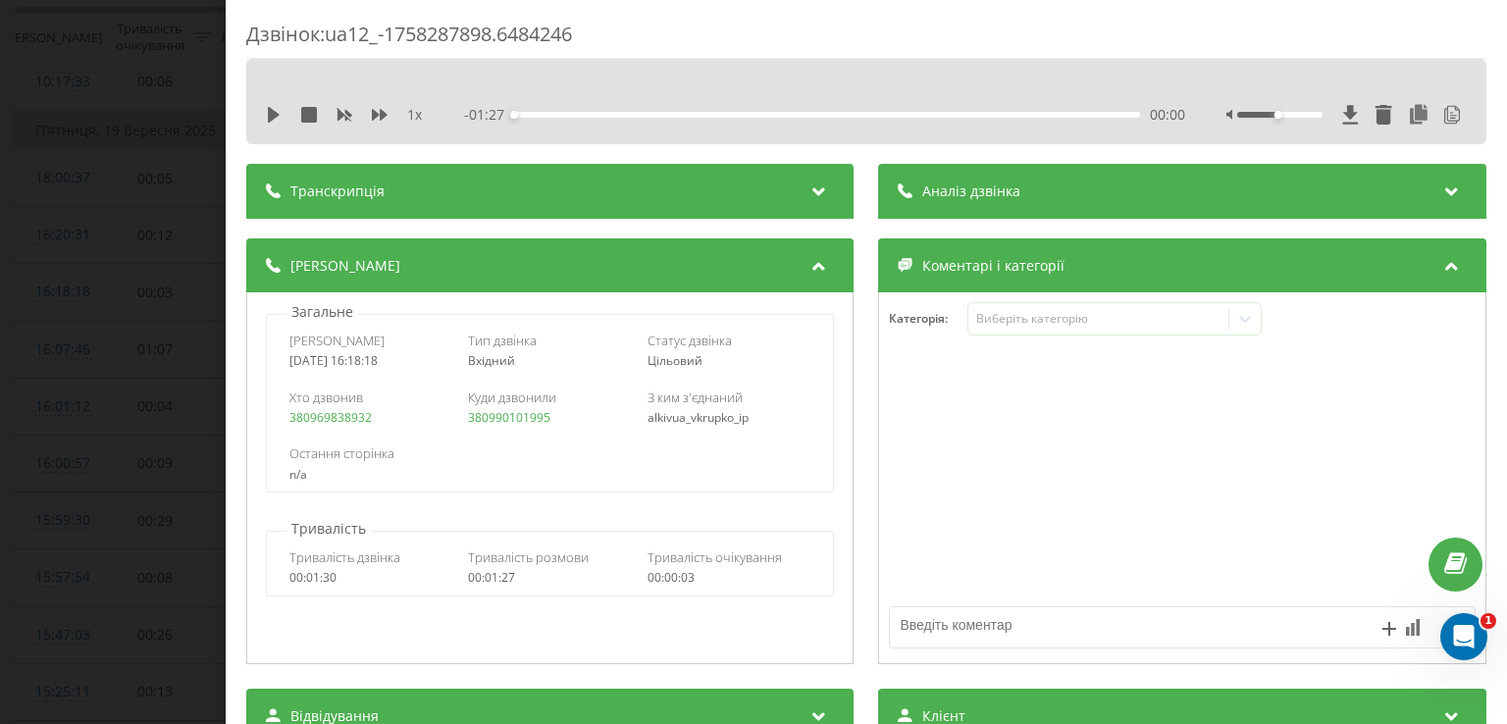
click at [34, 144] on div "Дзвінок : ua12_-1758287898.6484246 1 x - 01:27 00:00 00:00 Транскрипція 00:00 Д…" at bounding box center [753, 362] width 1507 height 724
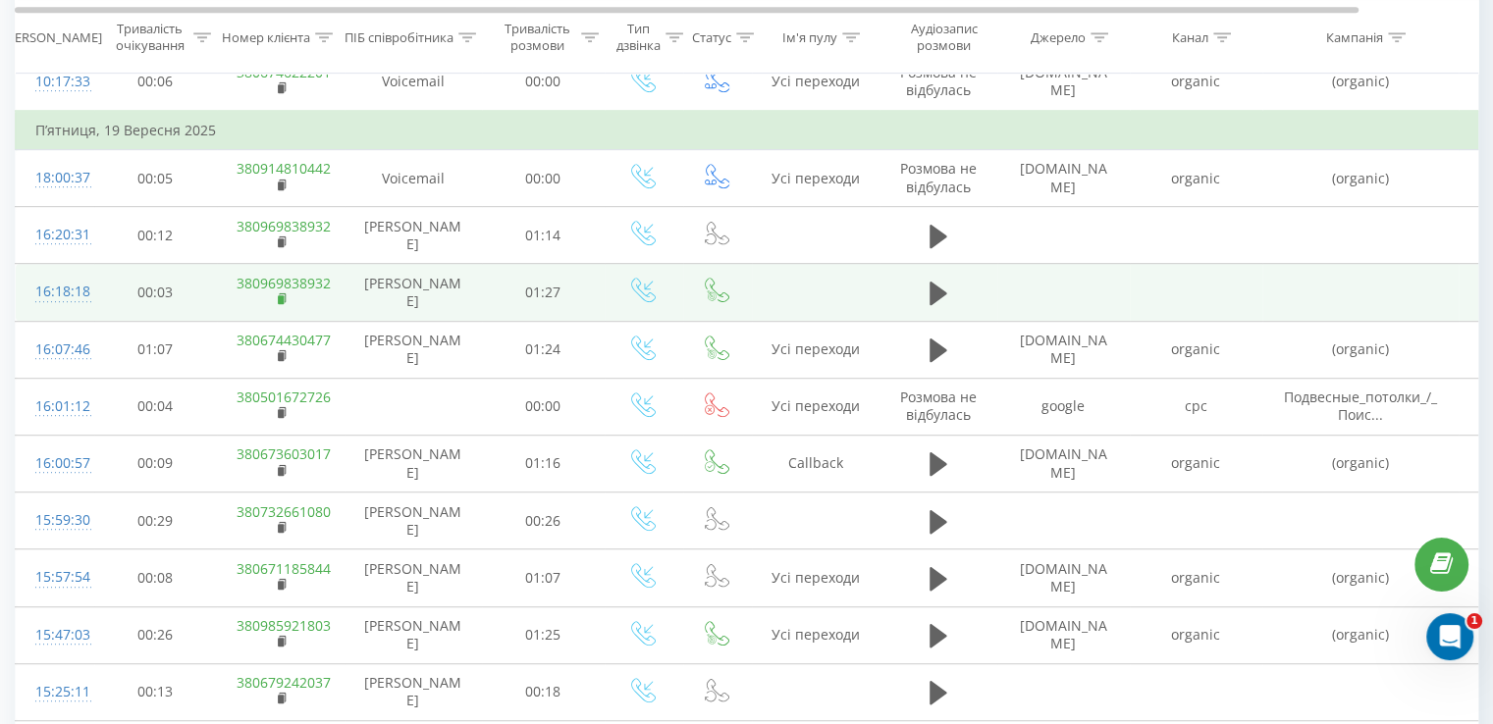
click at [284, 295] on icon at bounding box center [282, 297] width 7 height 9
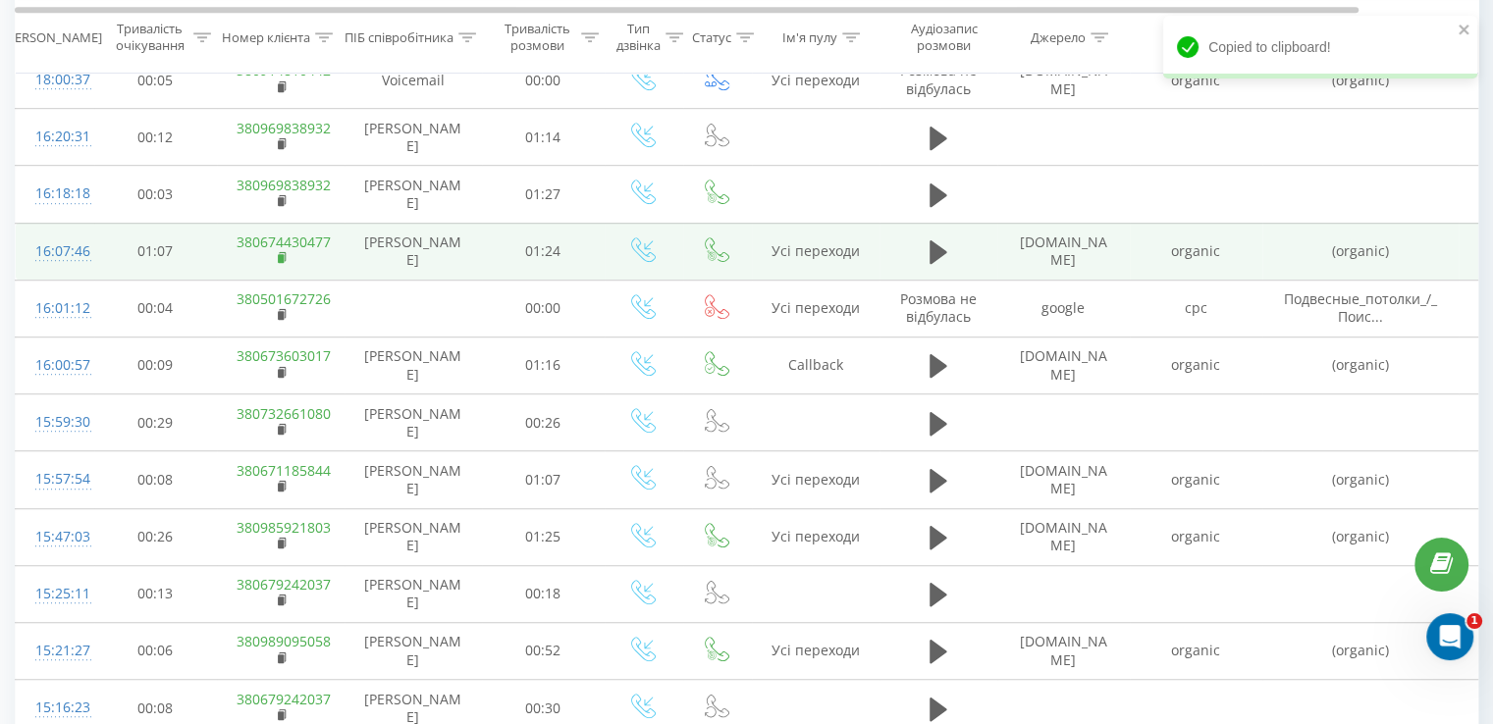
click at [284, 256] on icon at bounding box center [282, 256] width 7 height 9
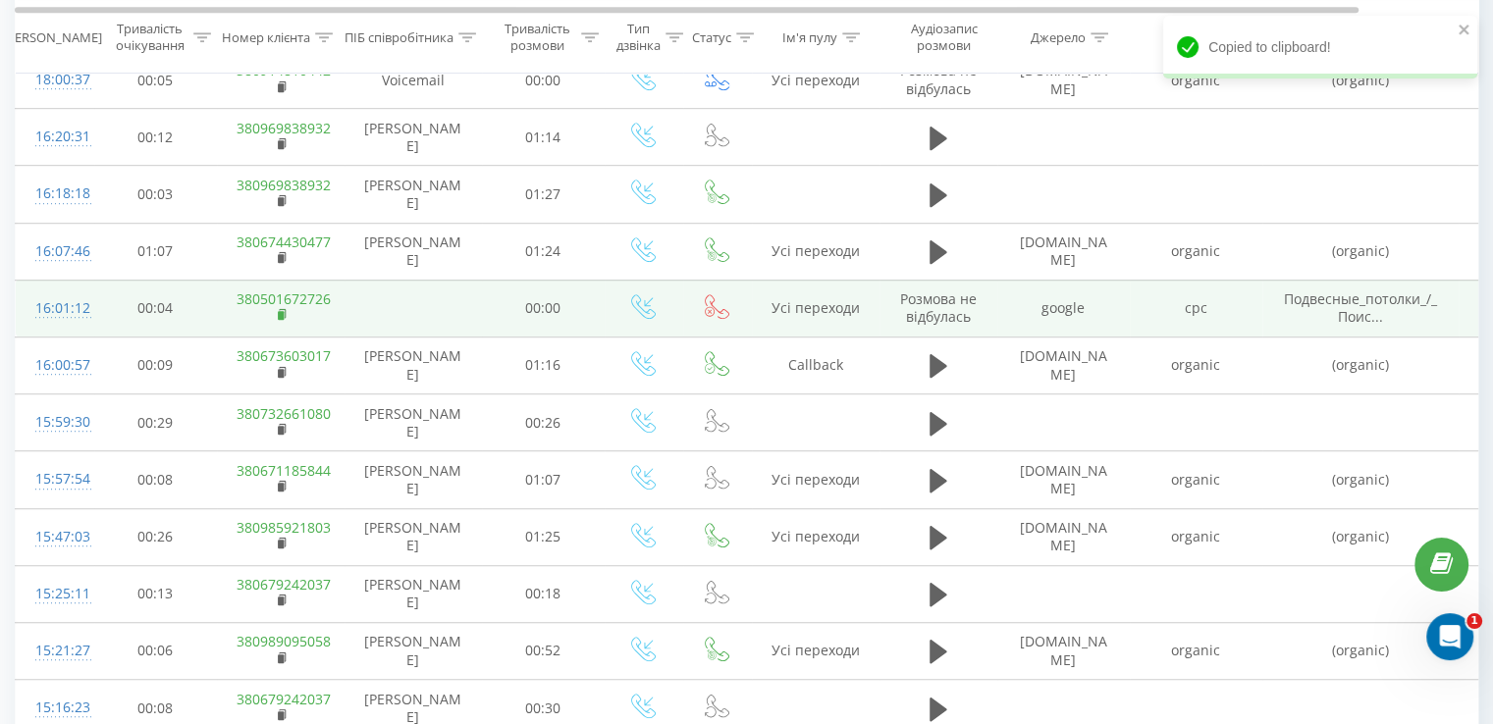
click at [282, 311] on rect at bounding box center [281, 315] width 6 height 9
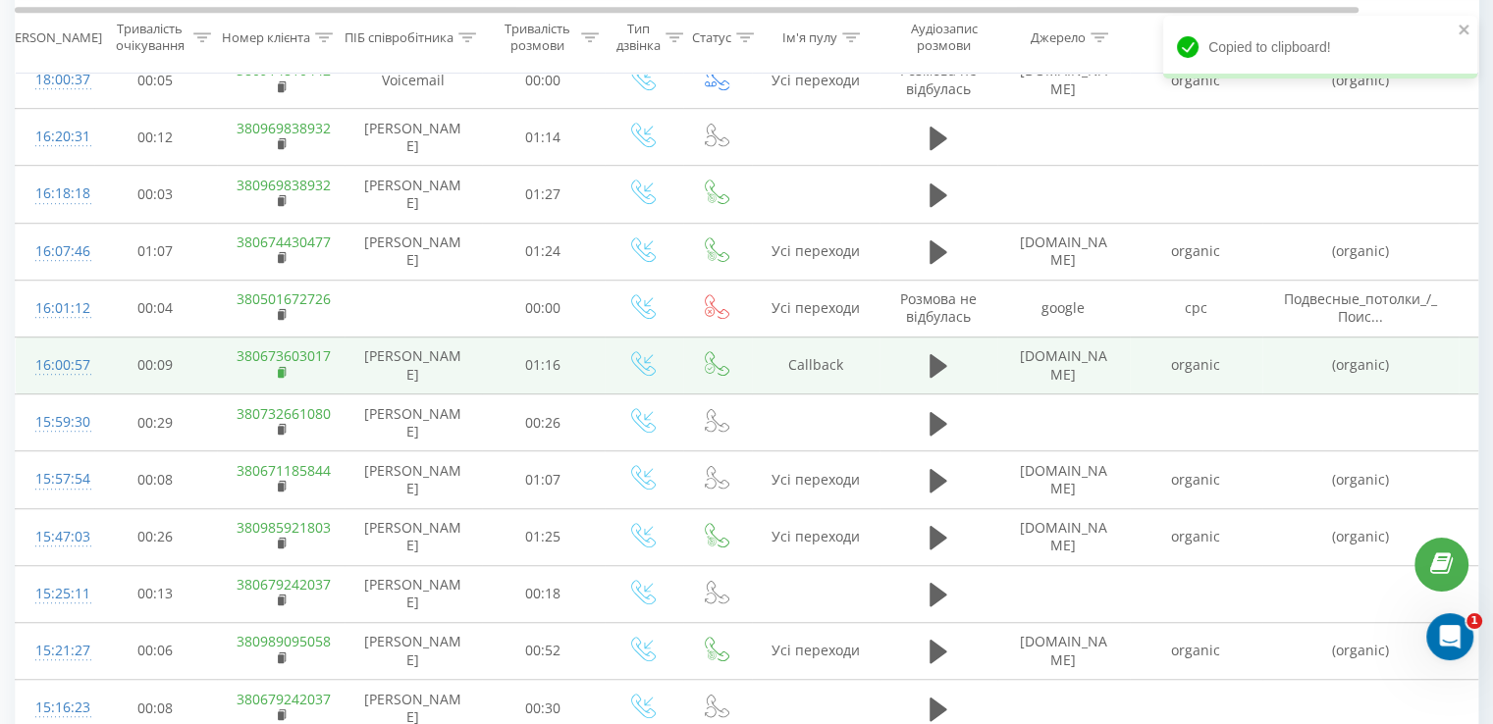
click at [283, 371] on rect at bounding box center [281, 373] width 6 height 9
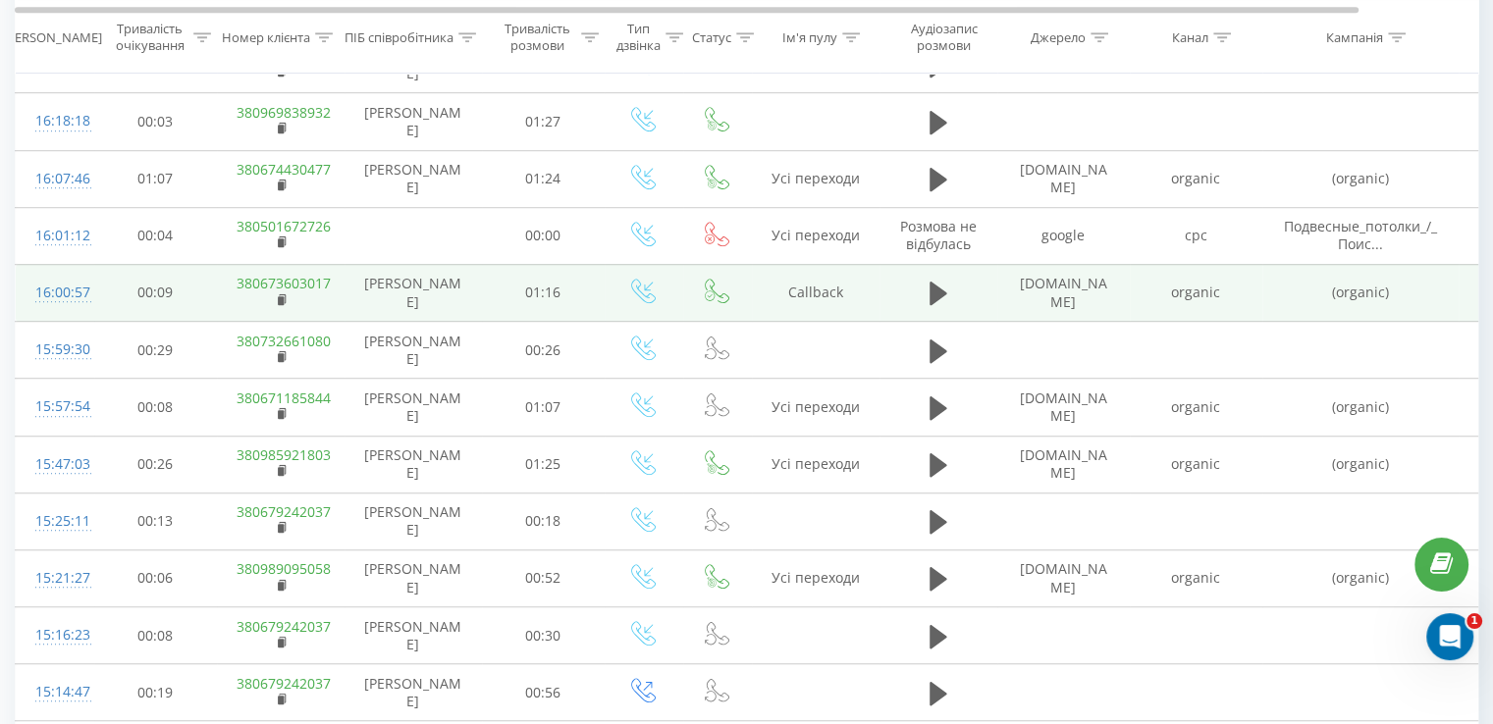
scroll to position [1276, 0]
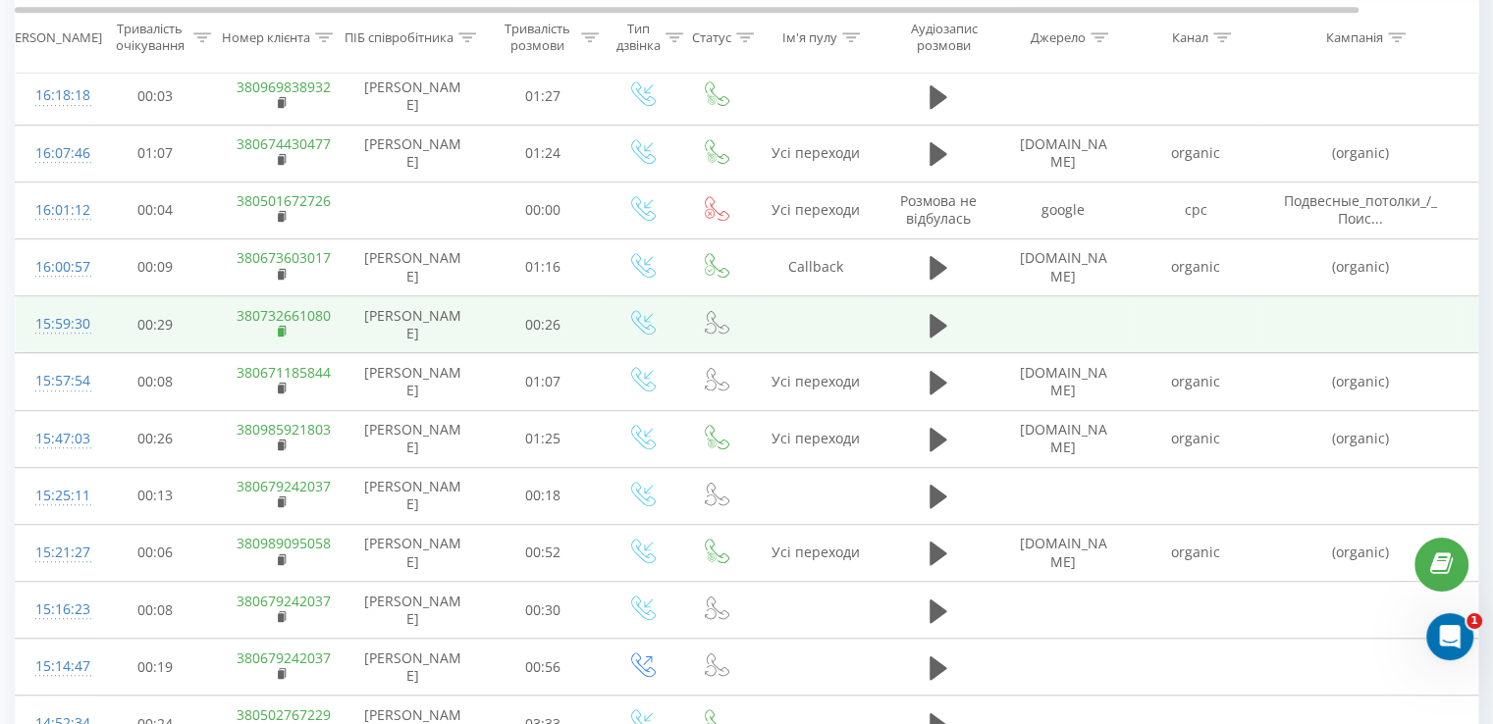
click at [283, 328] on rect at bounding box center [281, 332] width 6 height 9
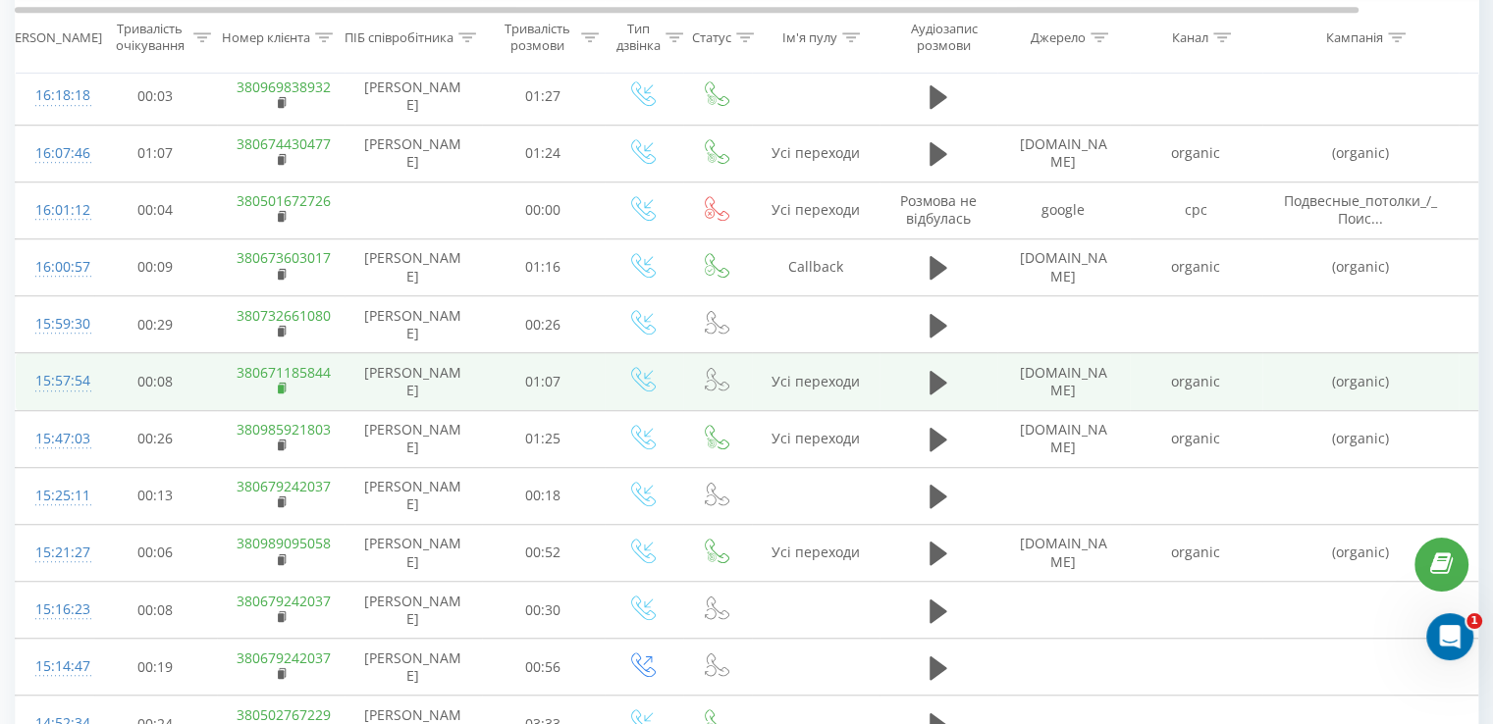
click at [281, 386] on rect at bounding box center [281, 389] width 6 height 9
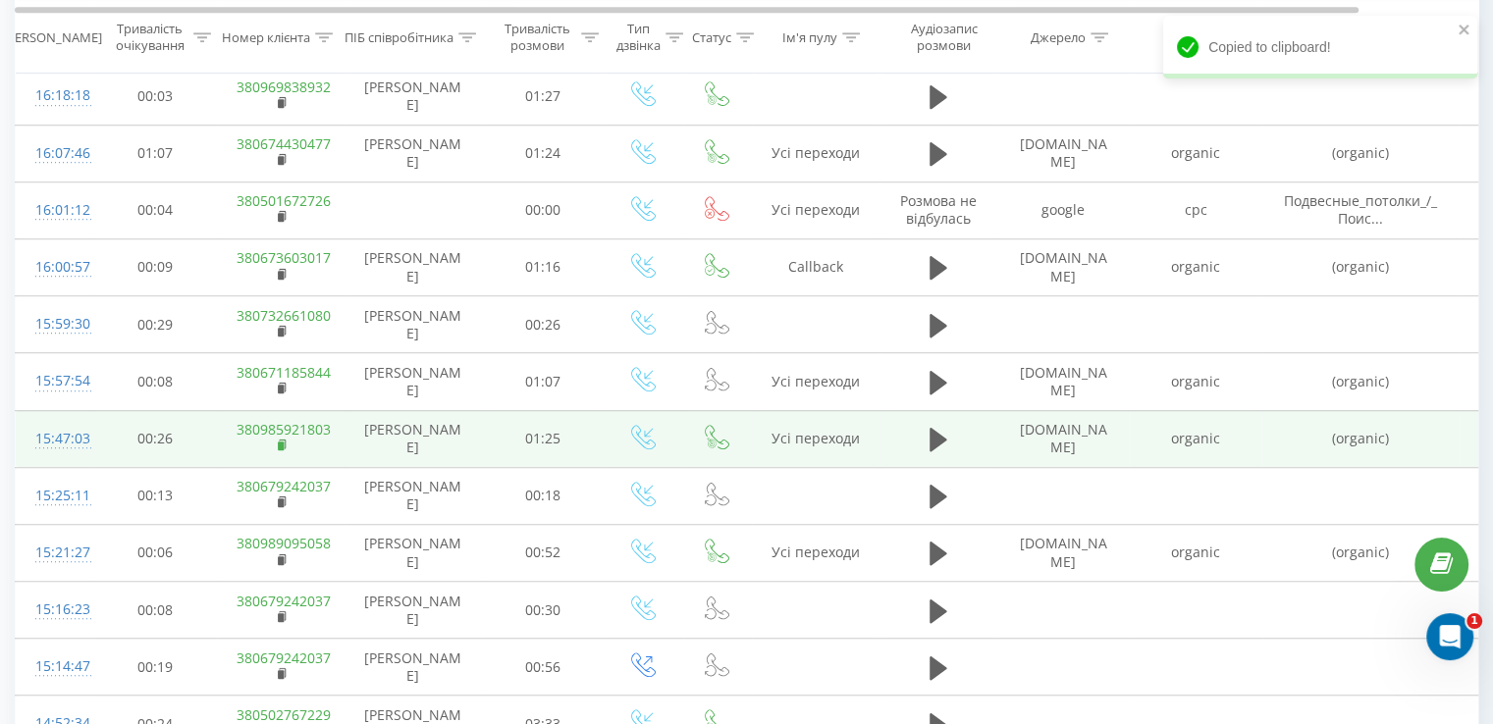
click at [279, 442] on rect at bounding box center [281, 446] width 6 height 9
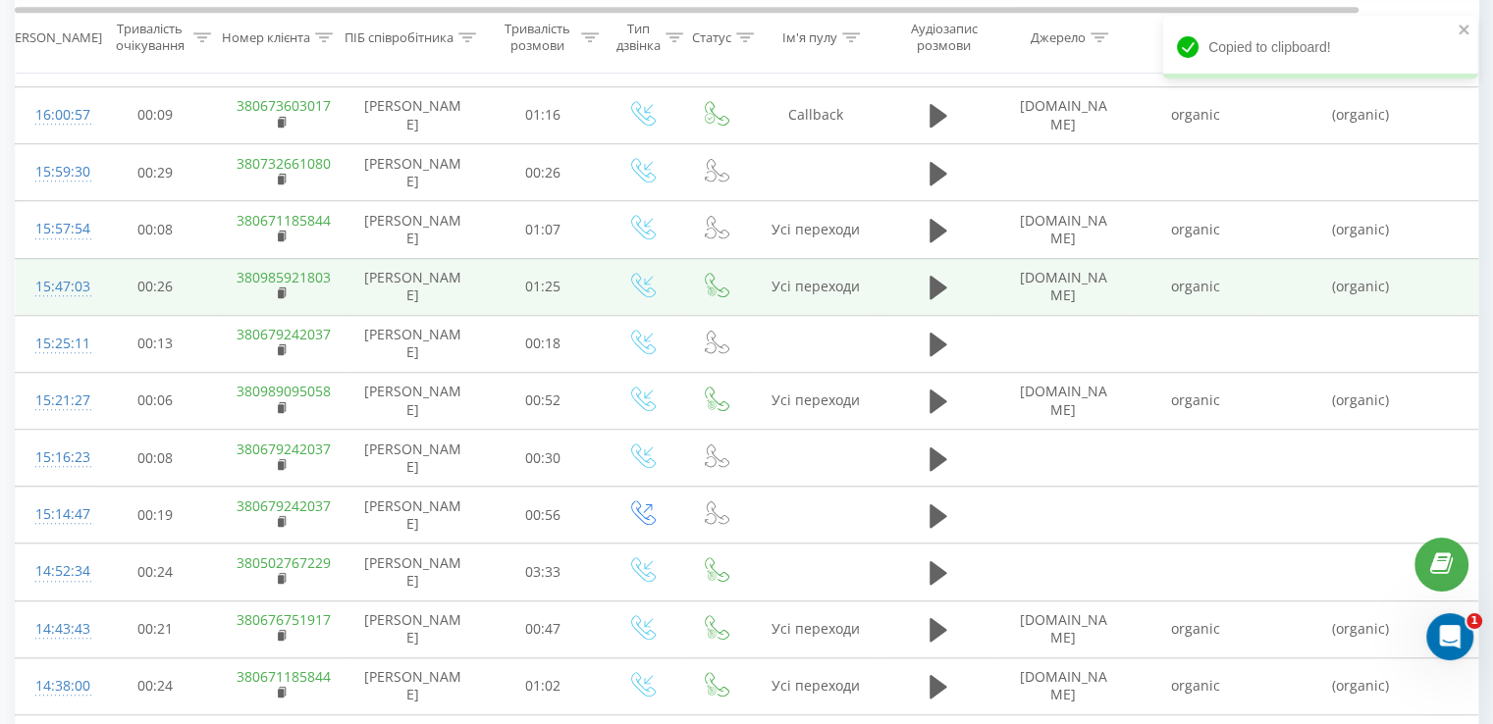
scroll to position [1472, 0]
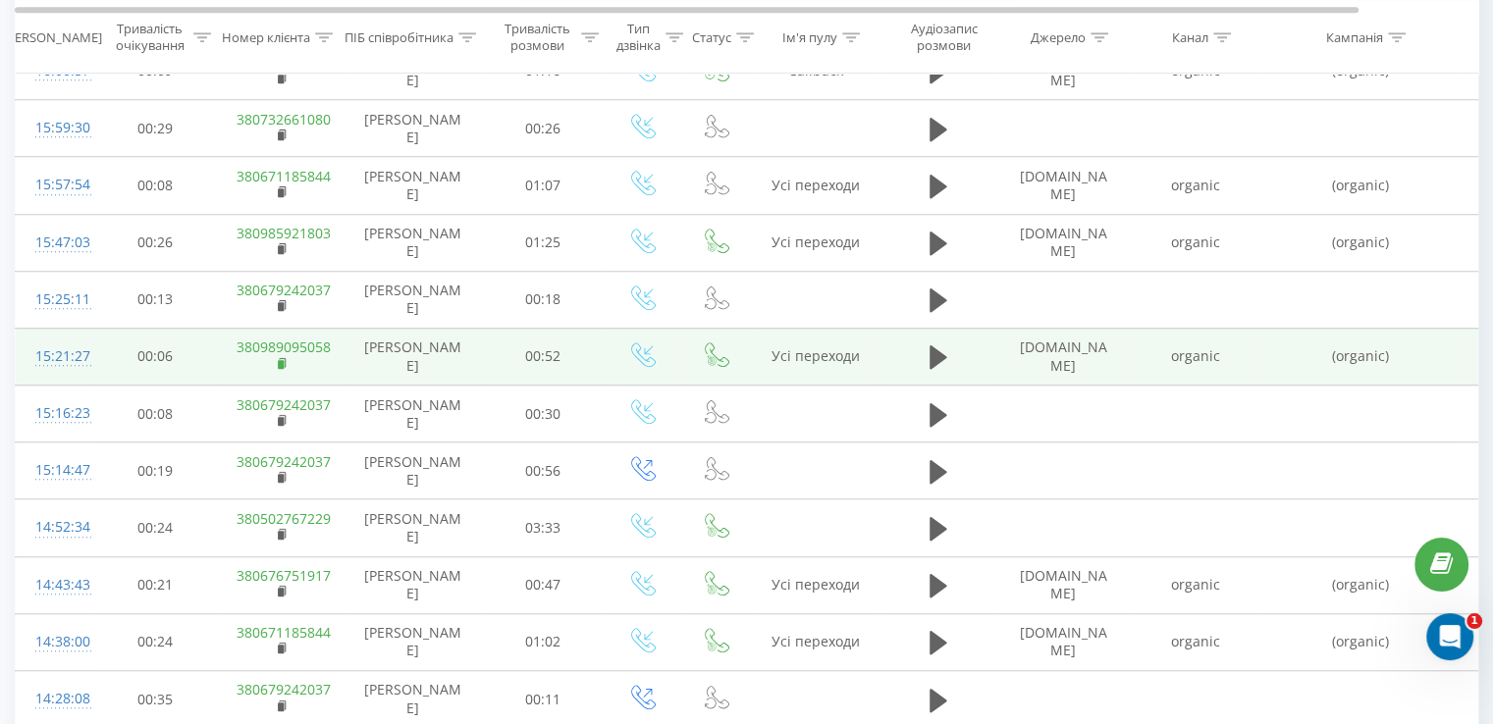
click at [283, 359] on rect at bounding box center [281, 363] width 6 height 9
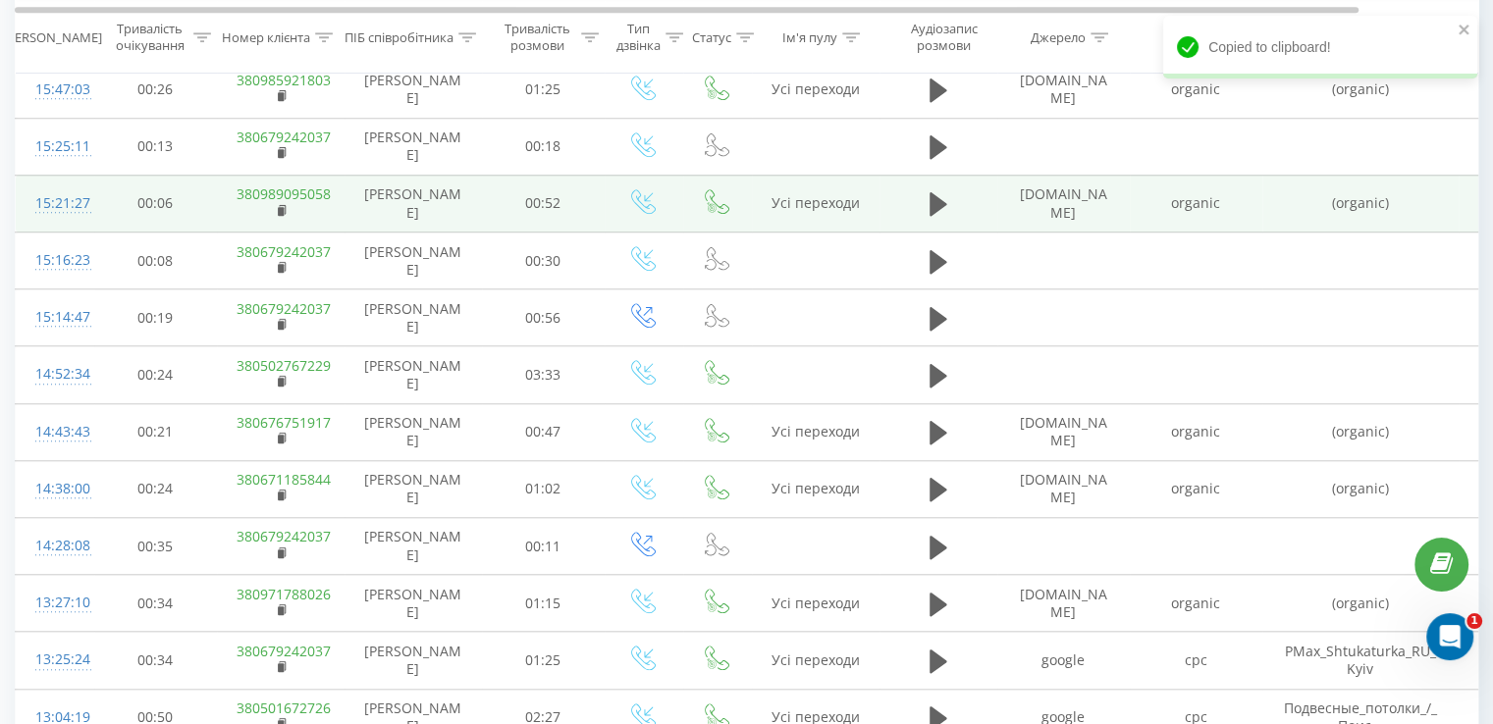
scroll to position [1668, 0]
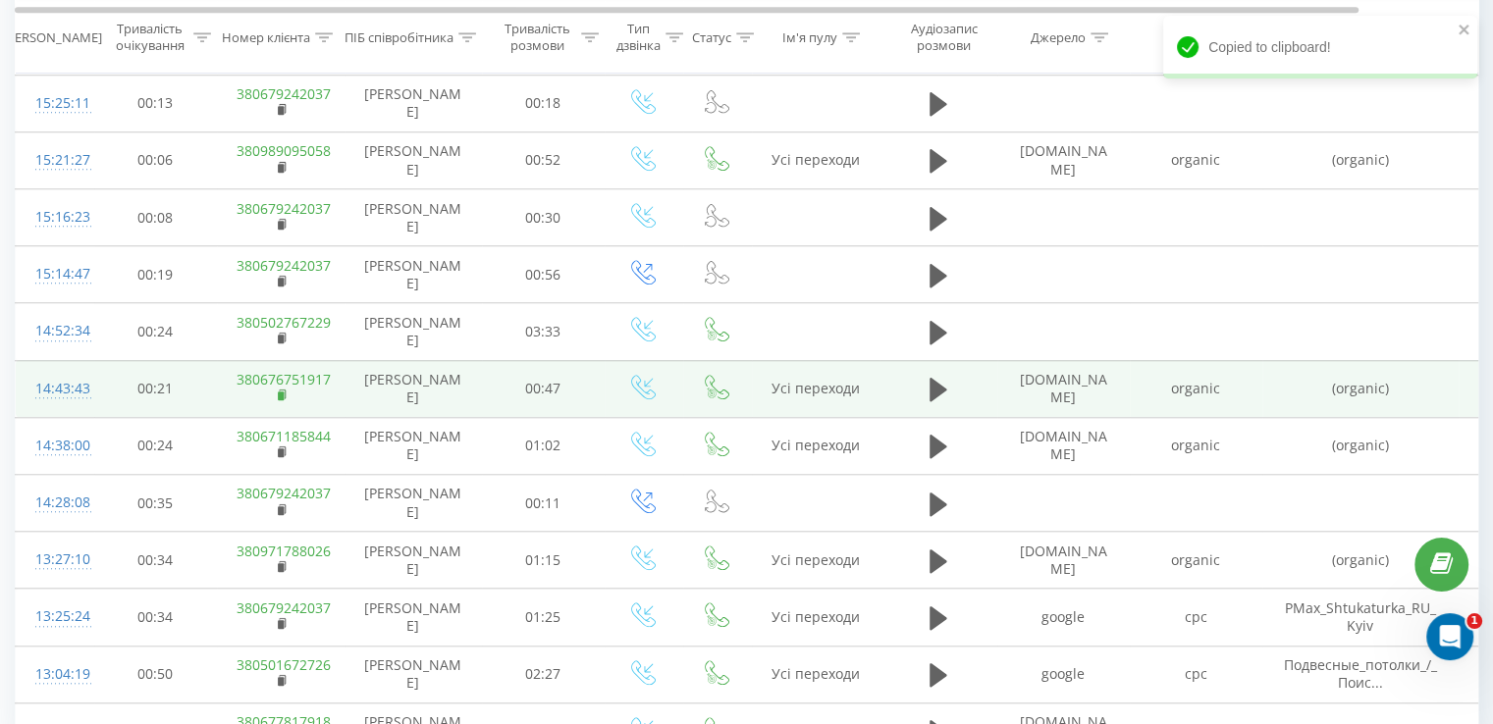
click at [283, 393] on rect at bounding box center [281, 396] width 6 height 9
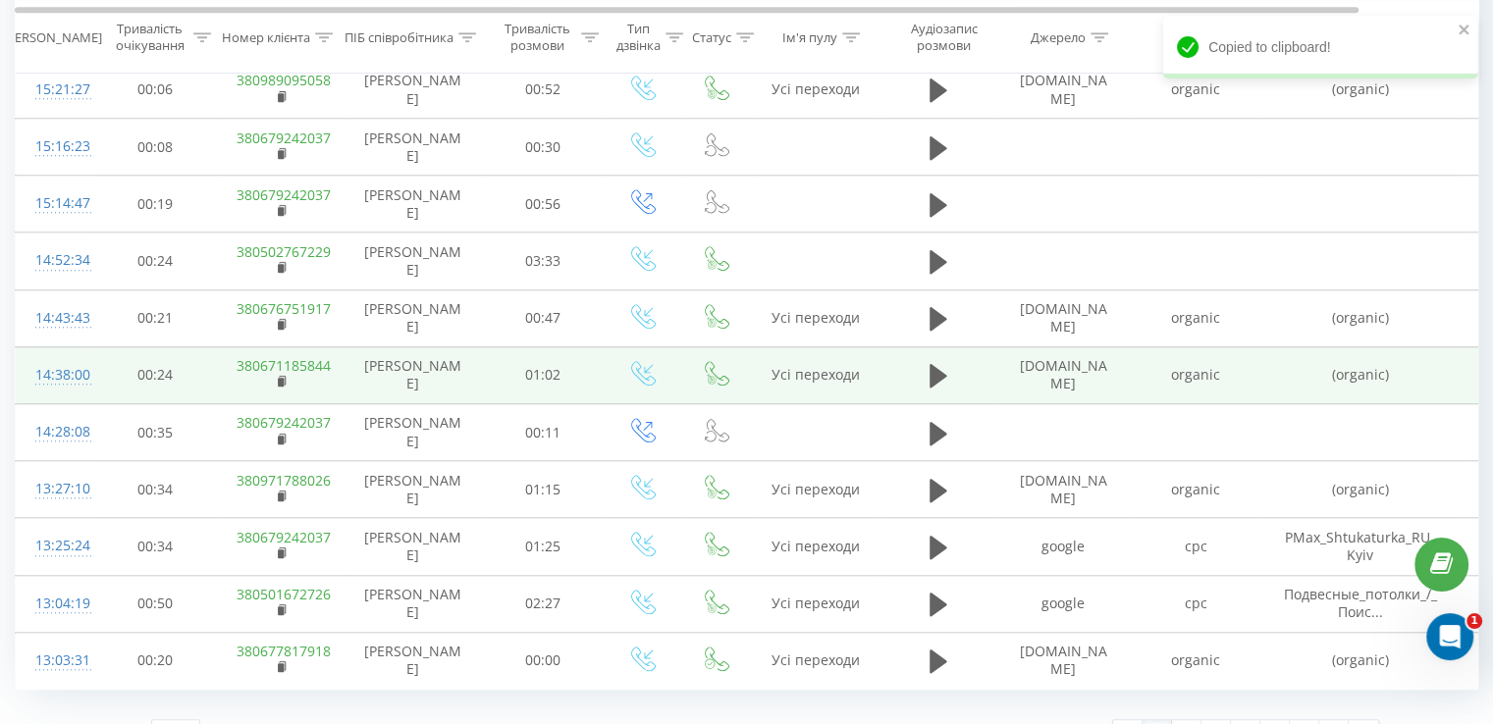
scroll to position [1771, 0]
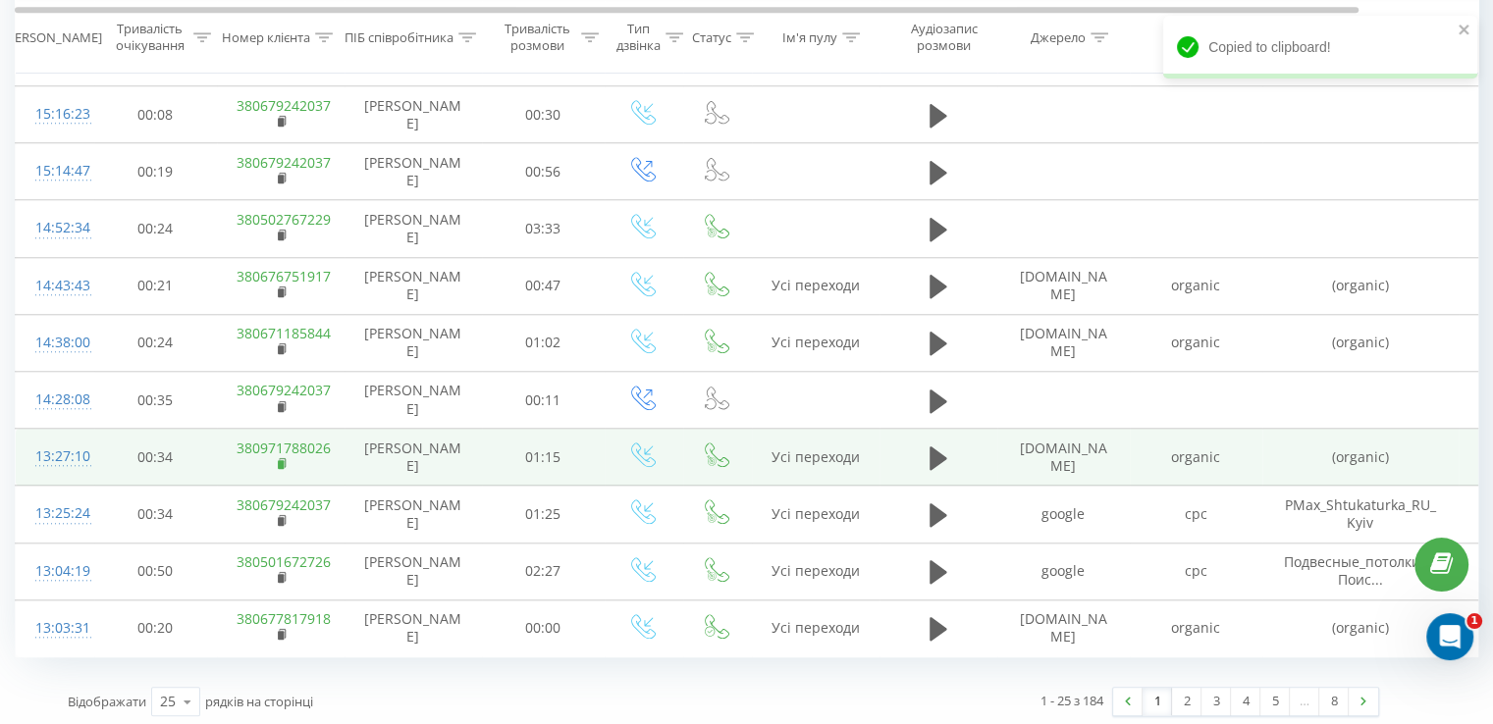
click at [287, 458] on icon at bounding box center [283, 464] width 11 height 14
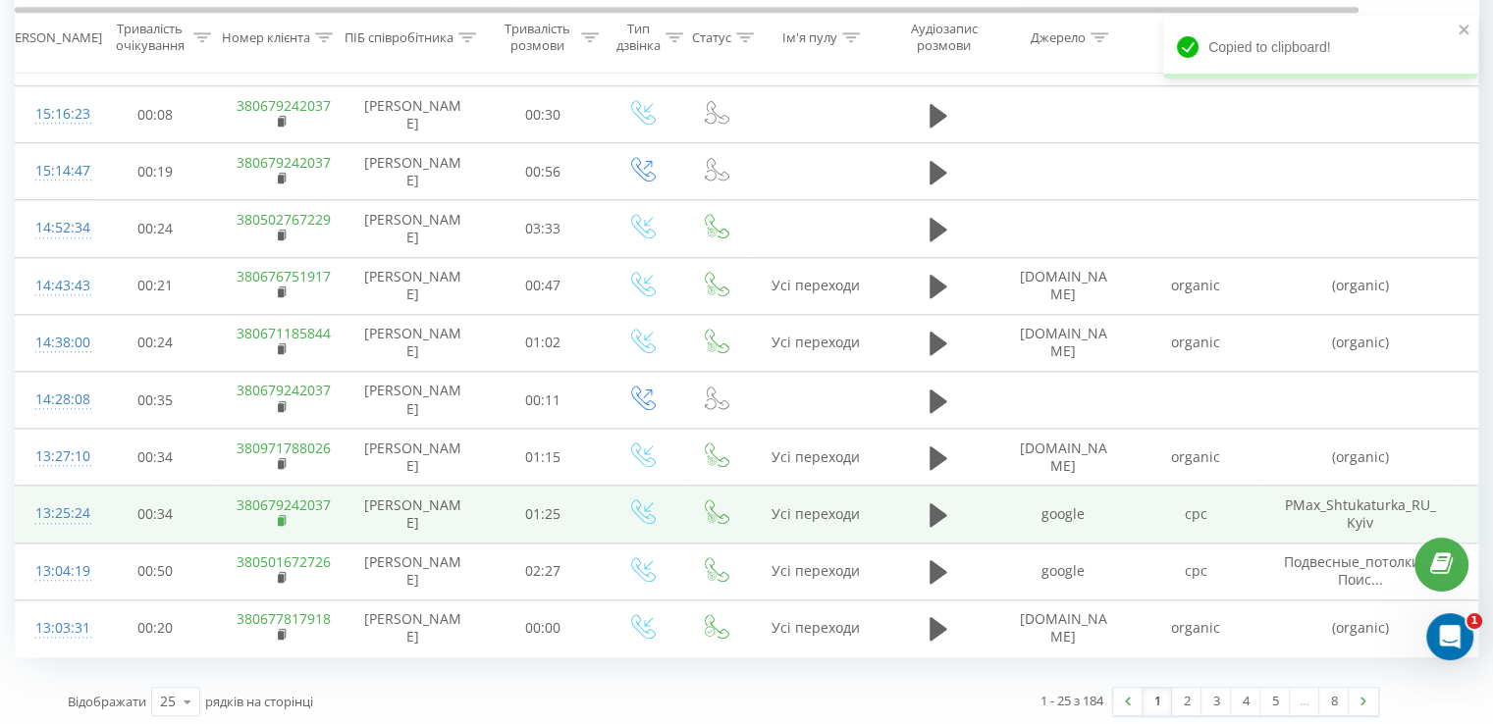
click at [280, 517] on rect at bounding box center [281, 521] width 6 height 9
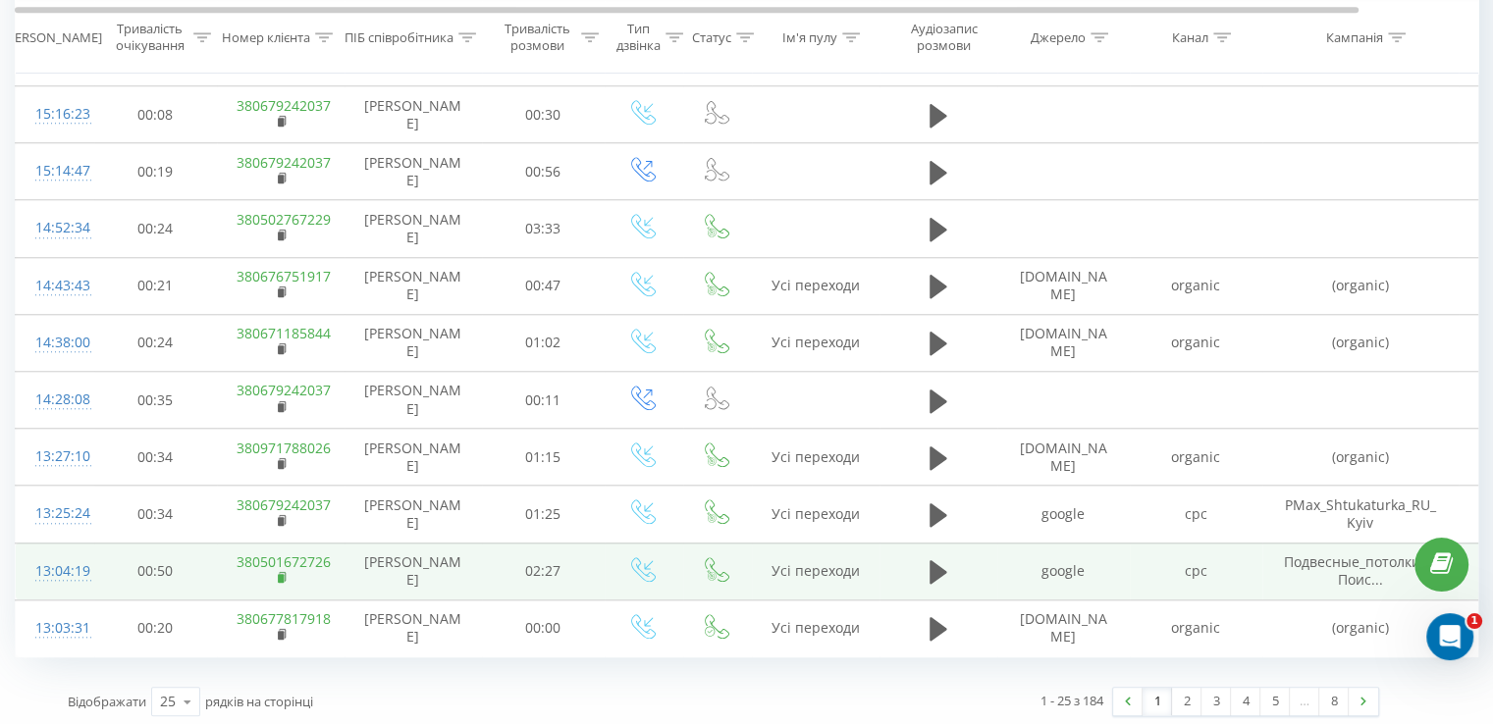
click at [284, 574] on icon at bounding box center [282, 576] width 7 height 9
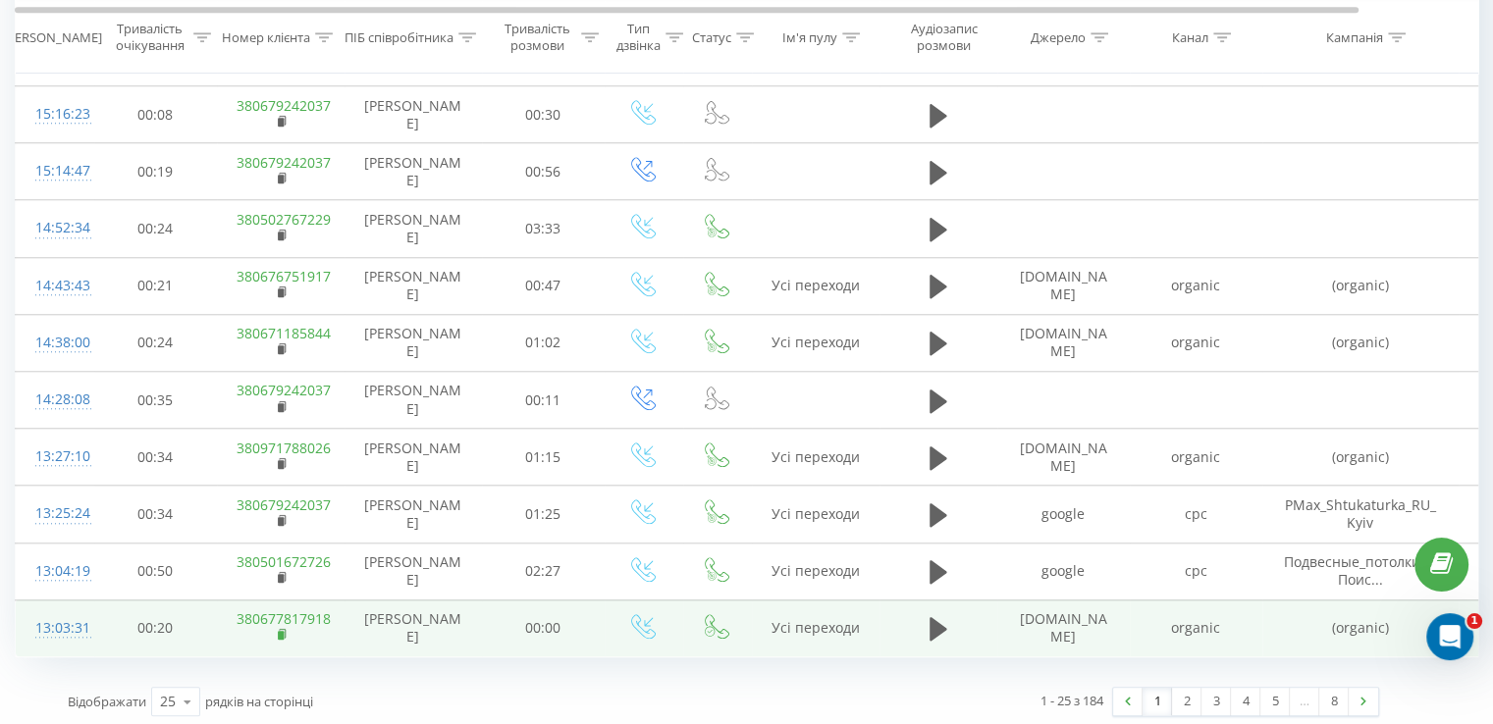
click at [281, 633] on rect at bounding box center [281, 635] width 6 height 9
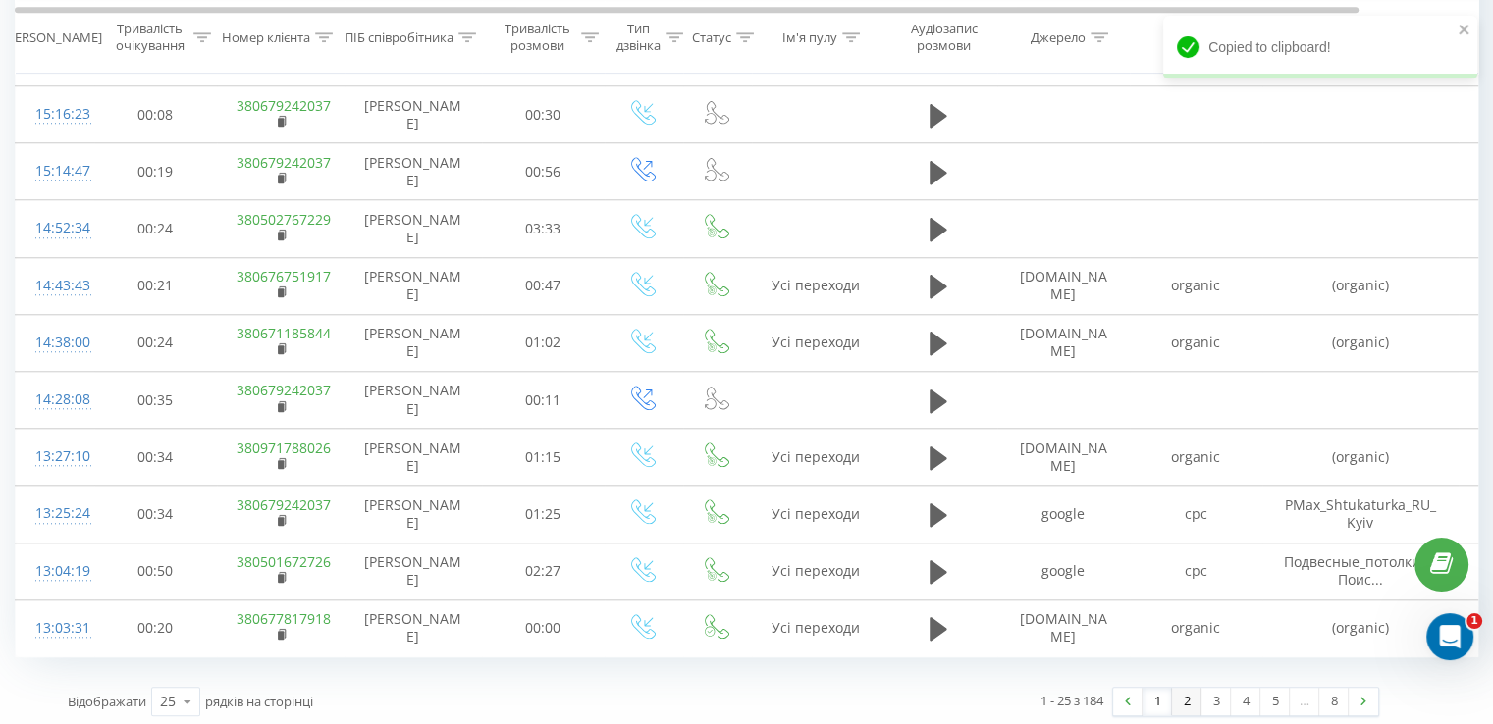
click at [1191, 695] on link "2" at bounding box center [1186, 701] width 29 height 27
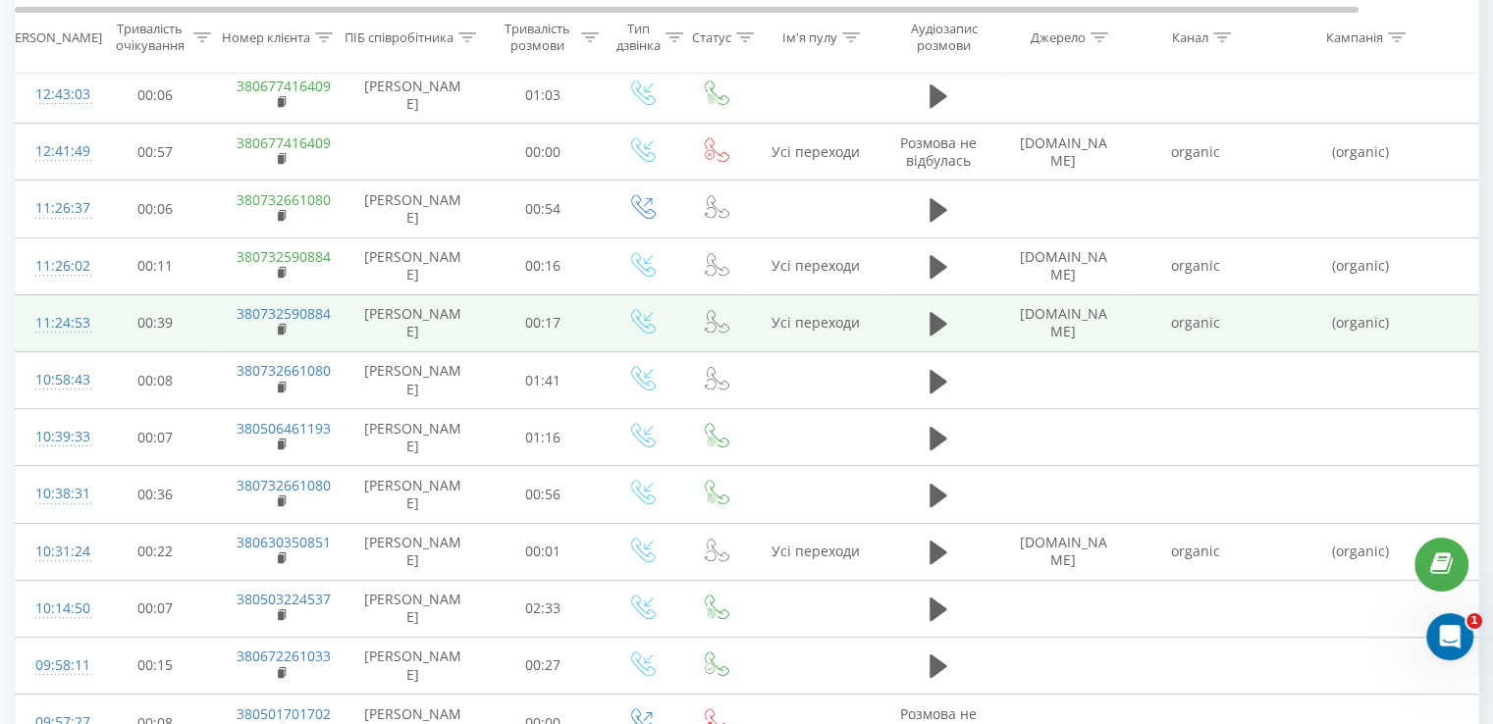
scroll to position [797, 0]
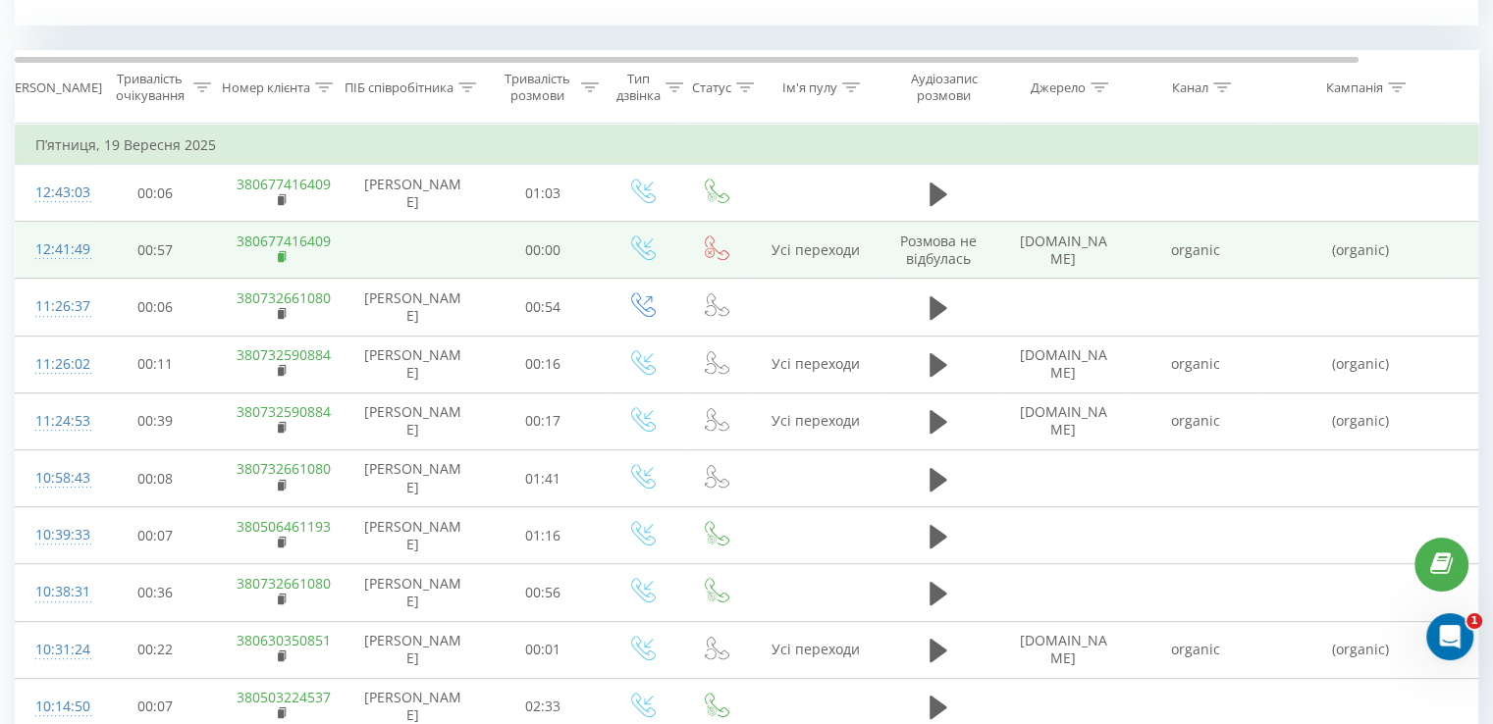
click at [281, 253] on rect at bounding box center [281, 257] width 6 height 9
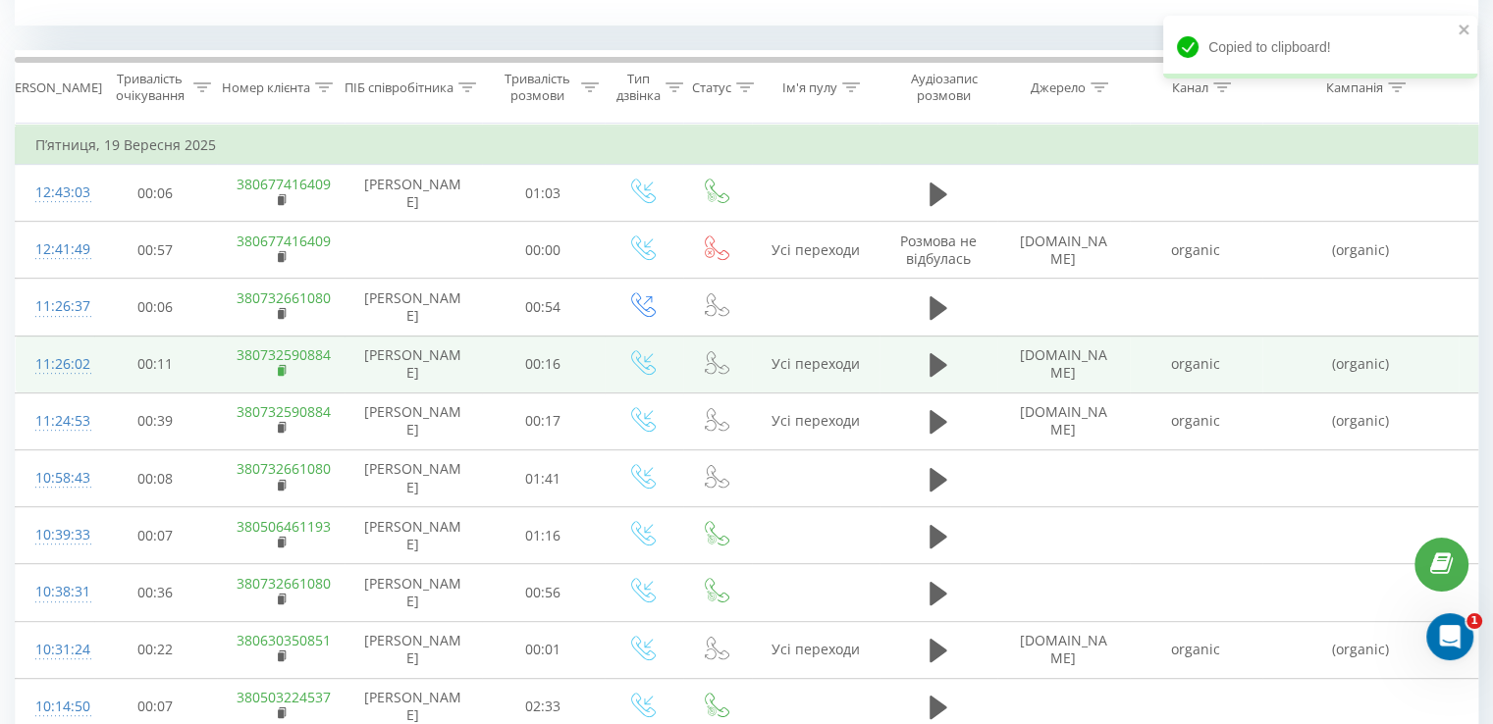
click at [286, 370] on icon at bounding box center [283, 371] width 11 height 14
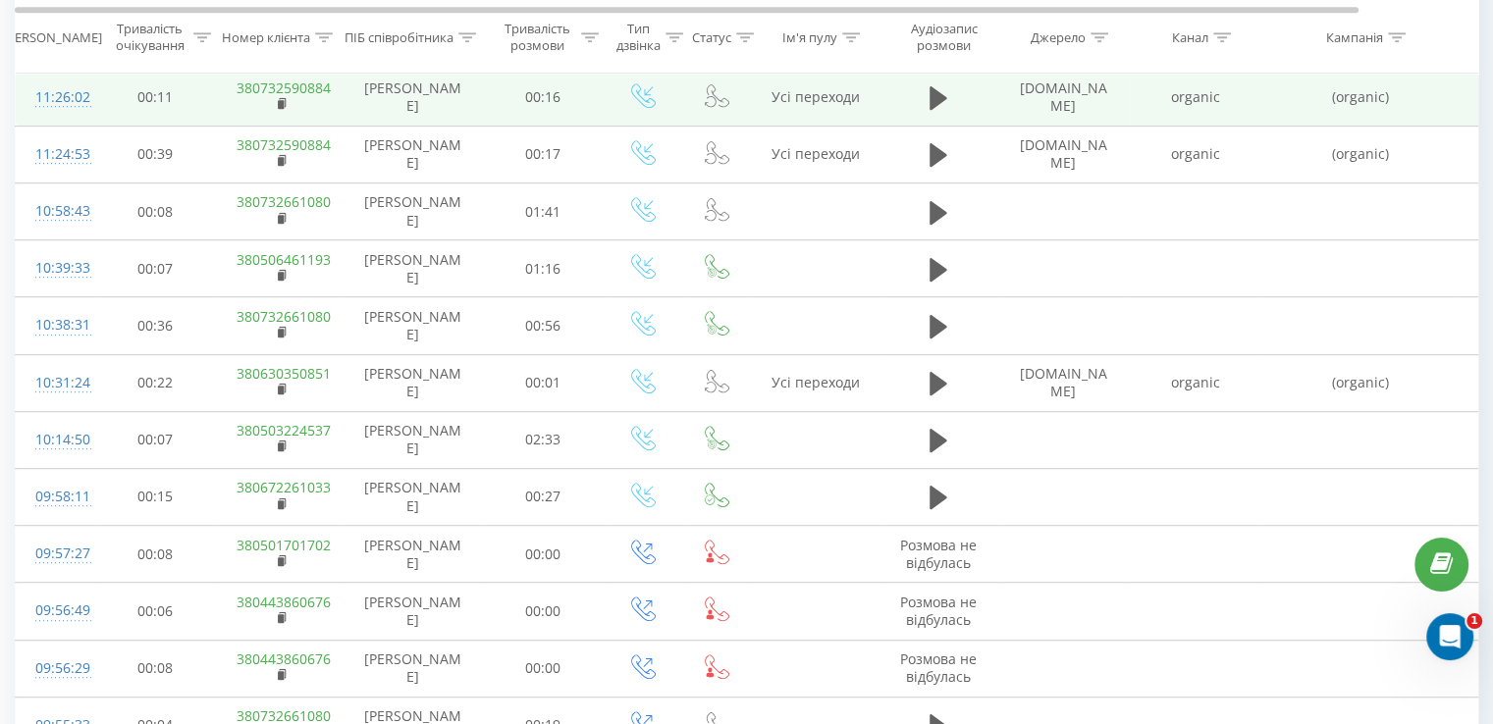
scroll to position [1091, 0]
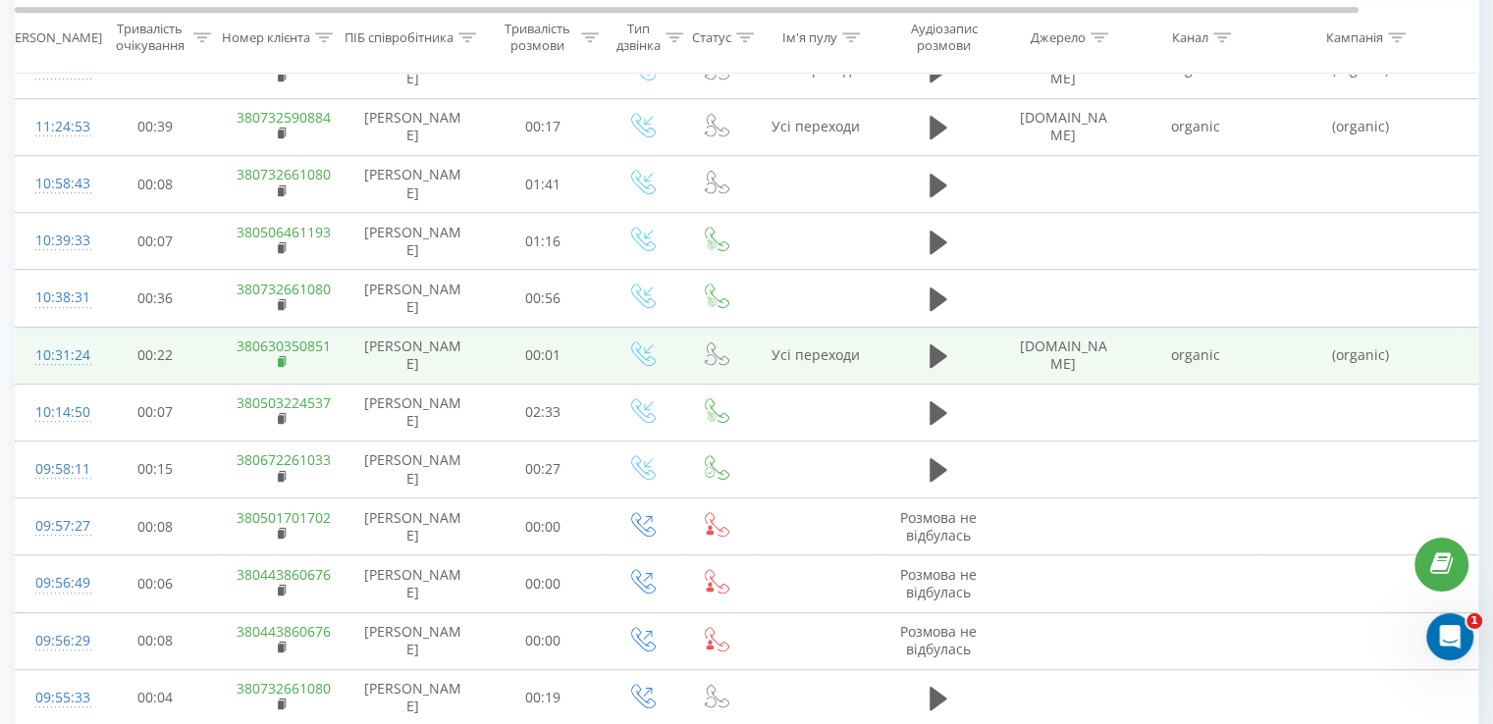
click at [279, 356] on icon at bounding box center [282, 360] width 7 height 9
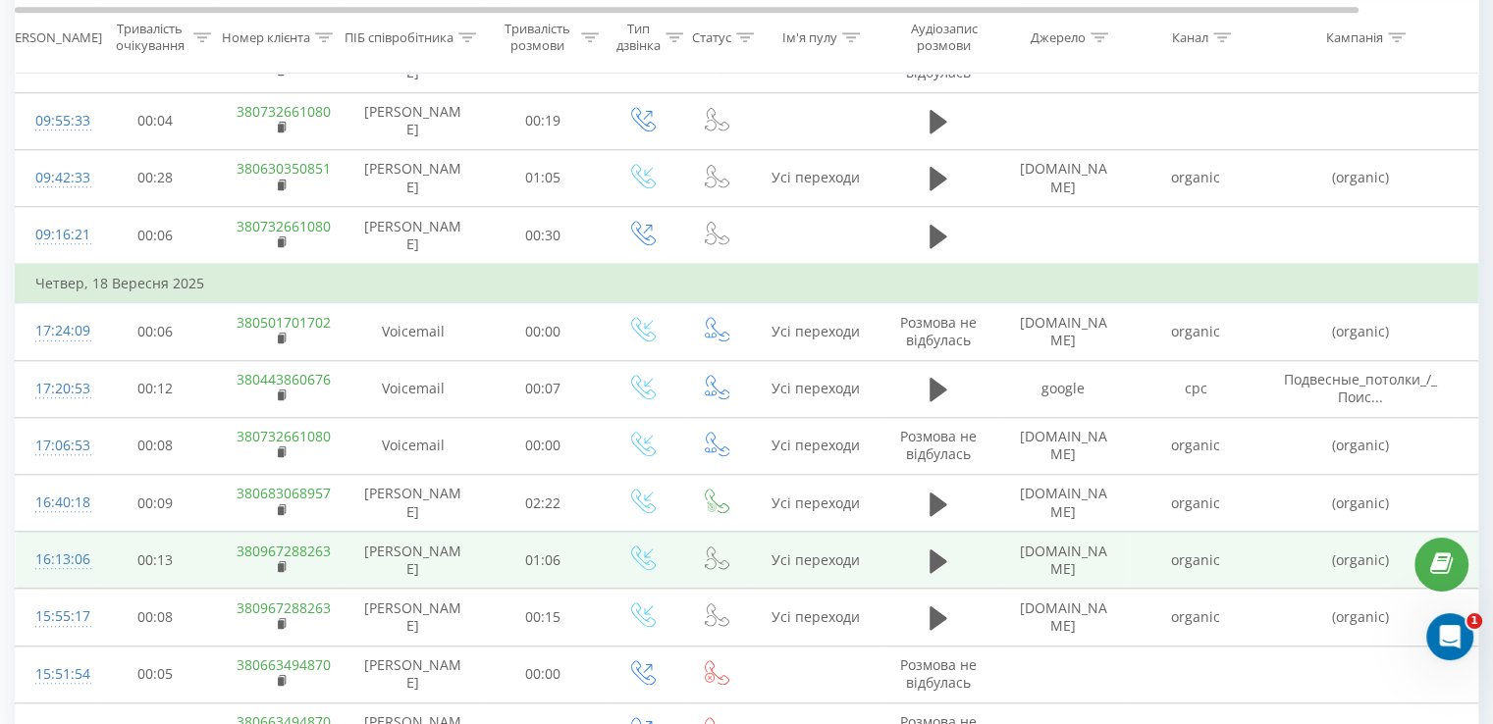
scroll to position [1680, 0]
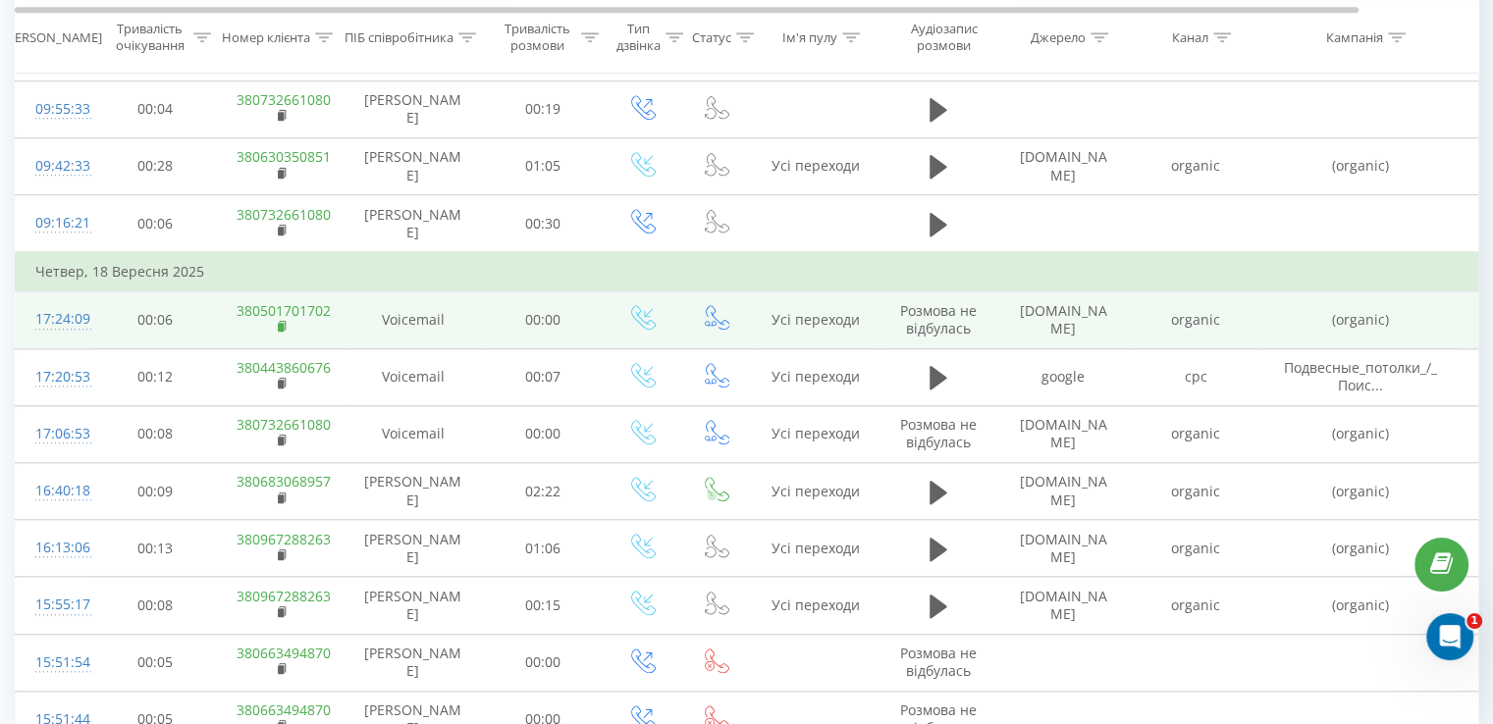
click at [282, 323] on rect at bounding box center [281, 327] width 6 height 9
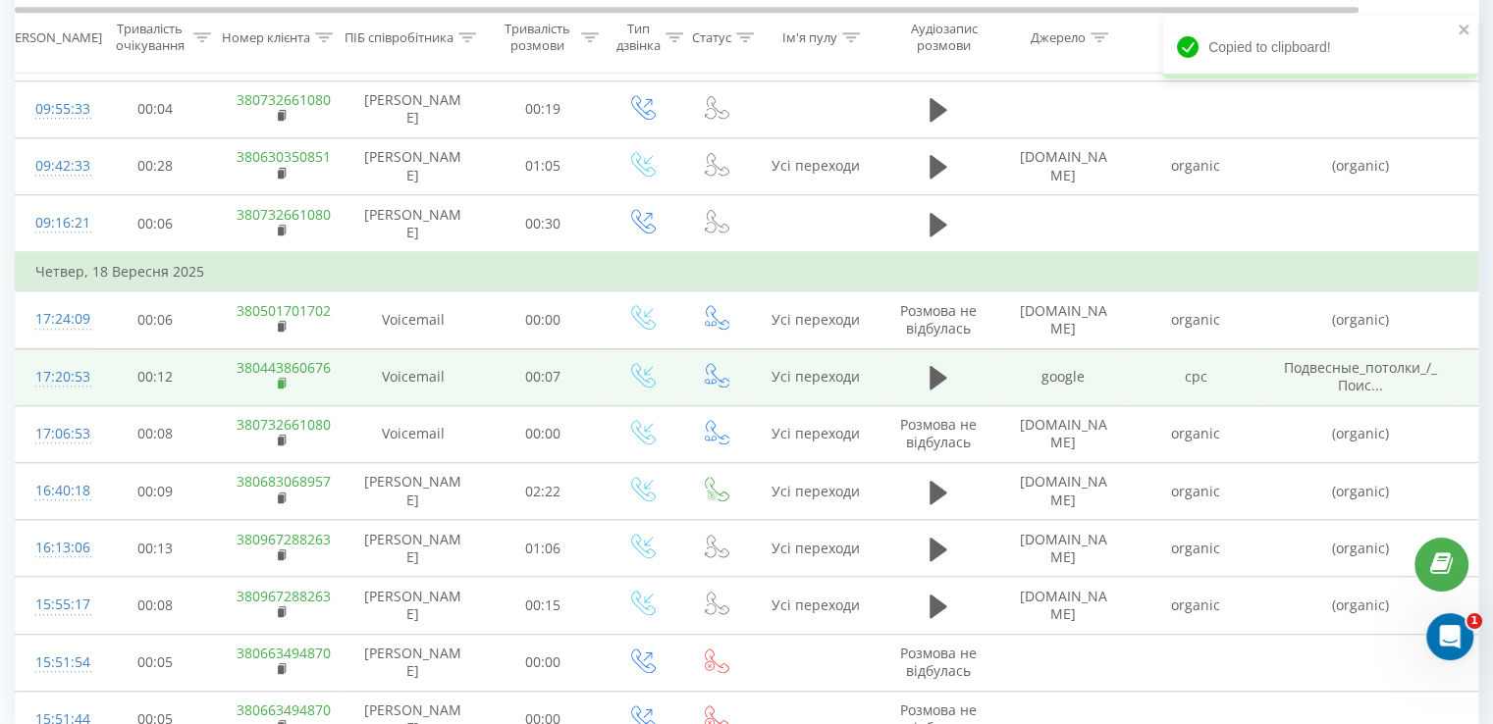
click at [279, 380] on rect at bounding box center [281, 384] width 6 height 9
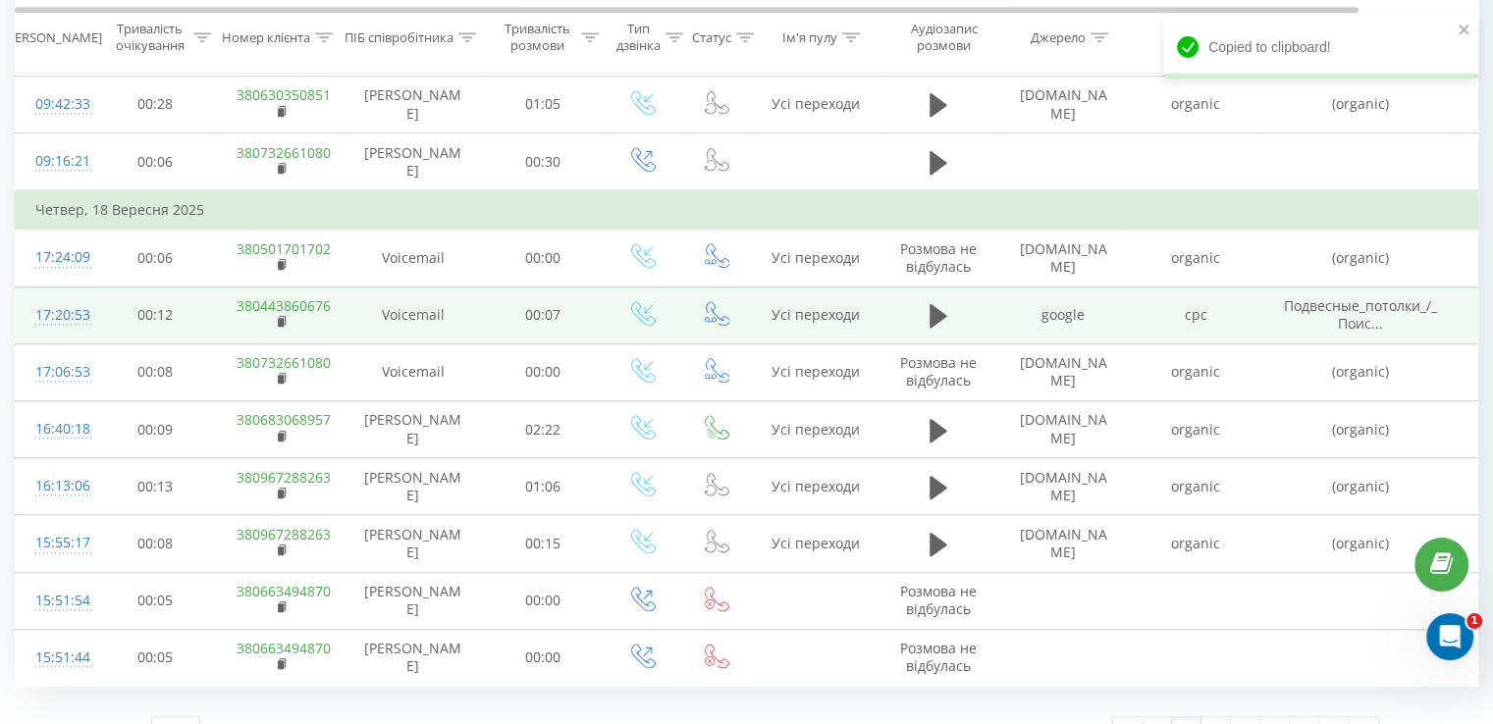
scroll to position [1771, 0]
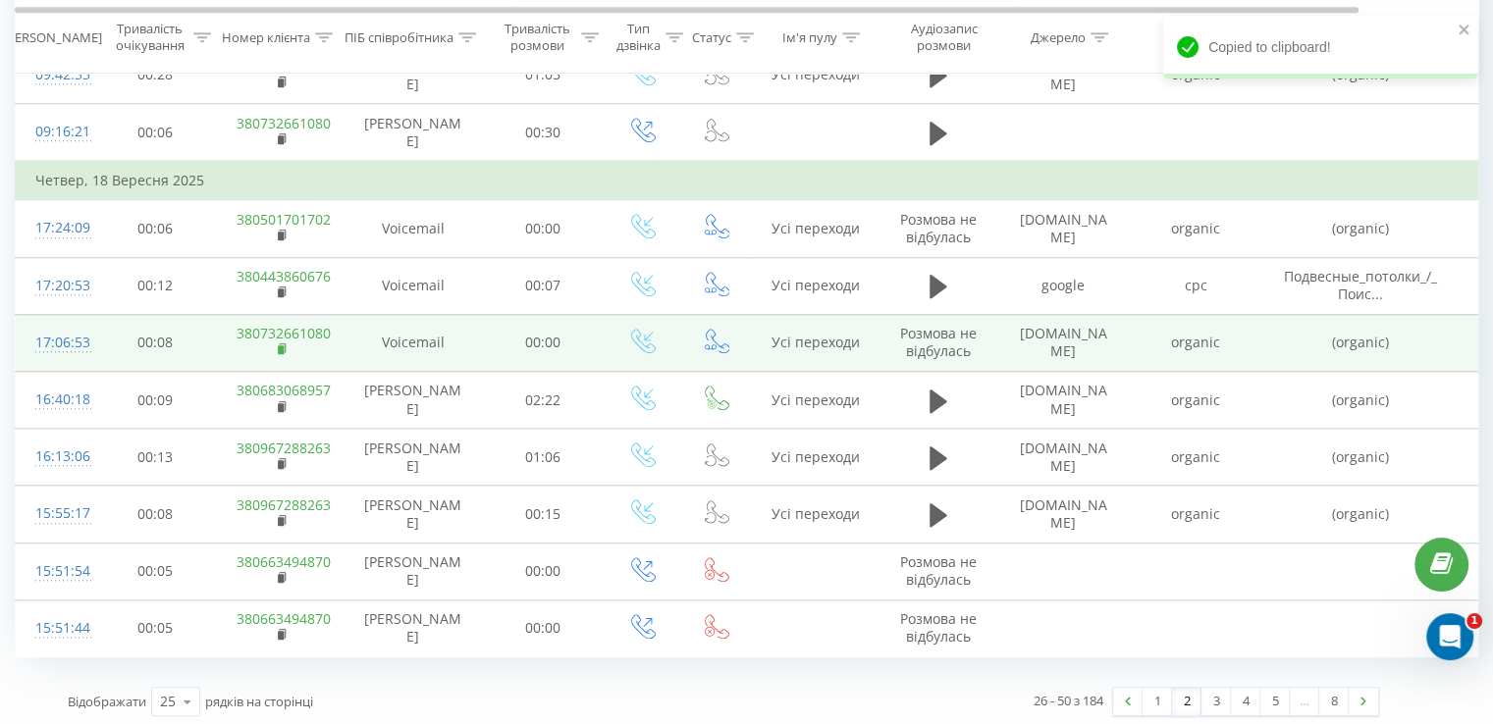
click at [278, 346] on rect at bounding box center [281, 349] width 6 height 9
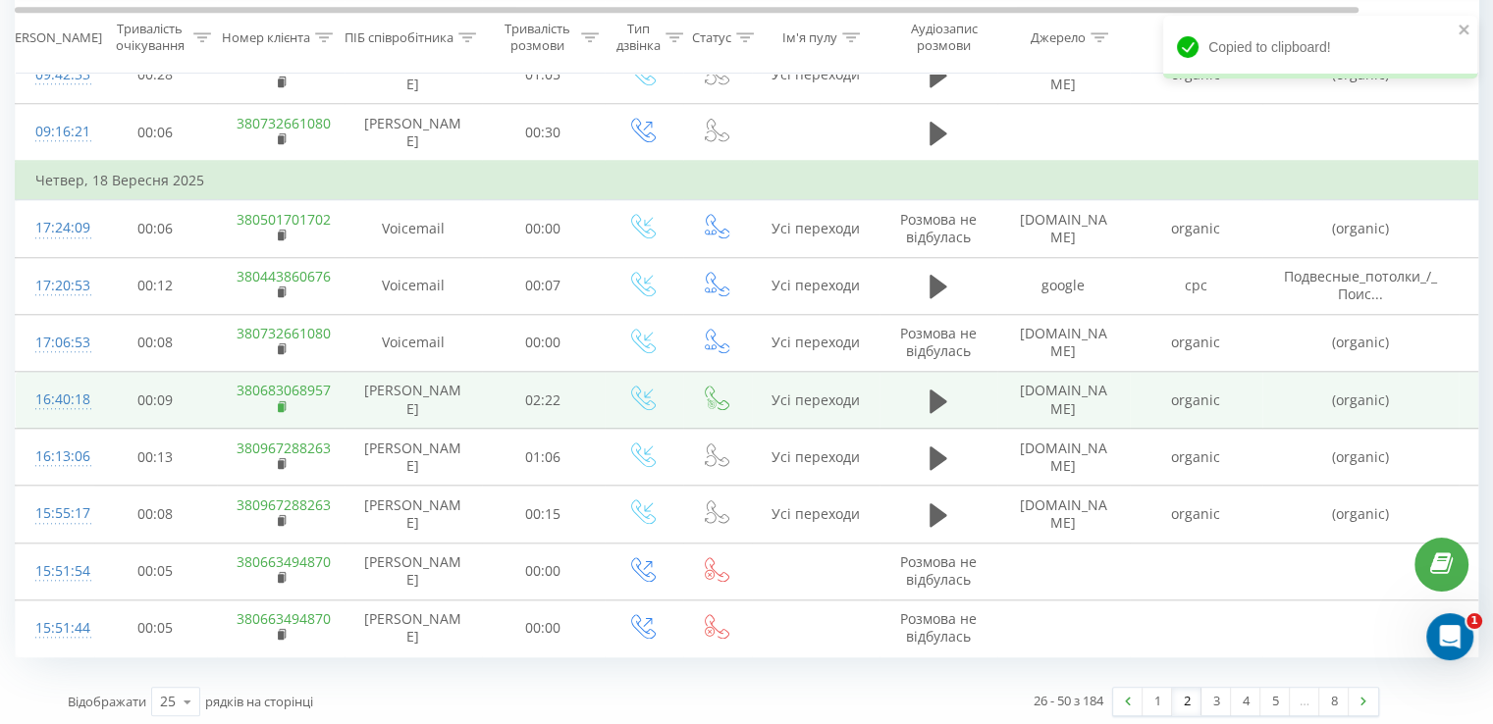
click at [285, 403] on icon at bounding box center [282, 405] width 7 height 9
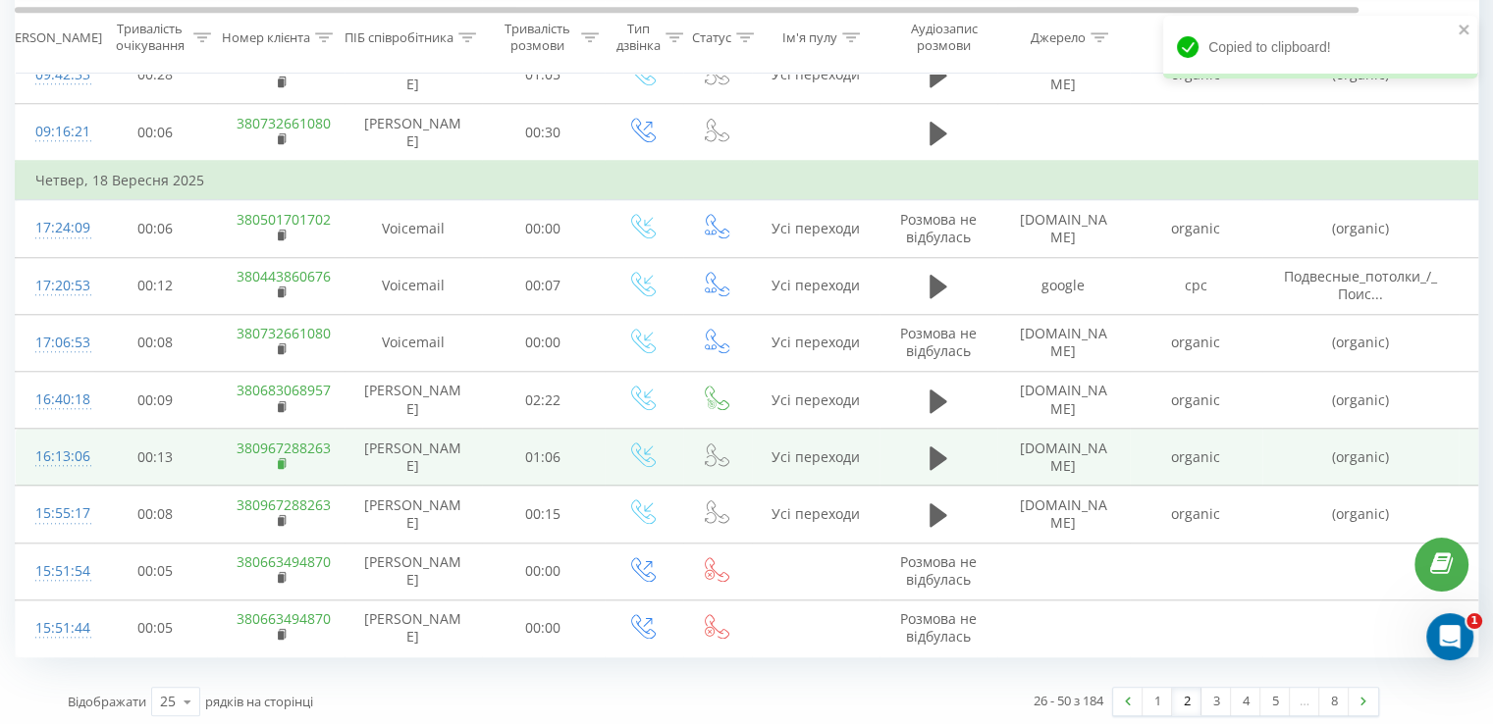
click at [283, 460] on rect at bounding box center [281, 464] width 6 height 9
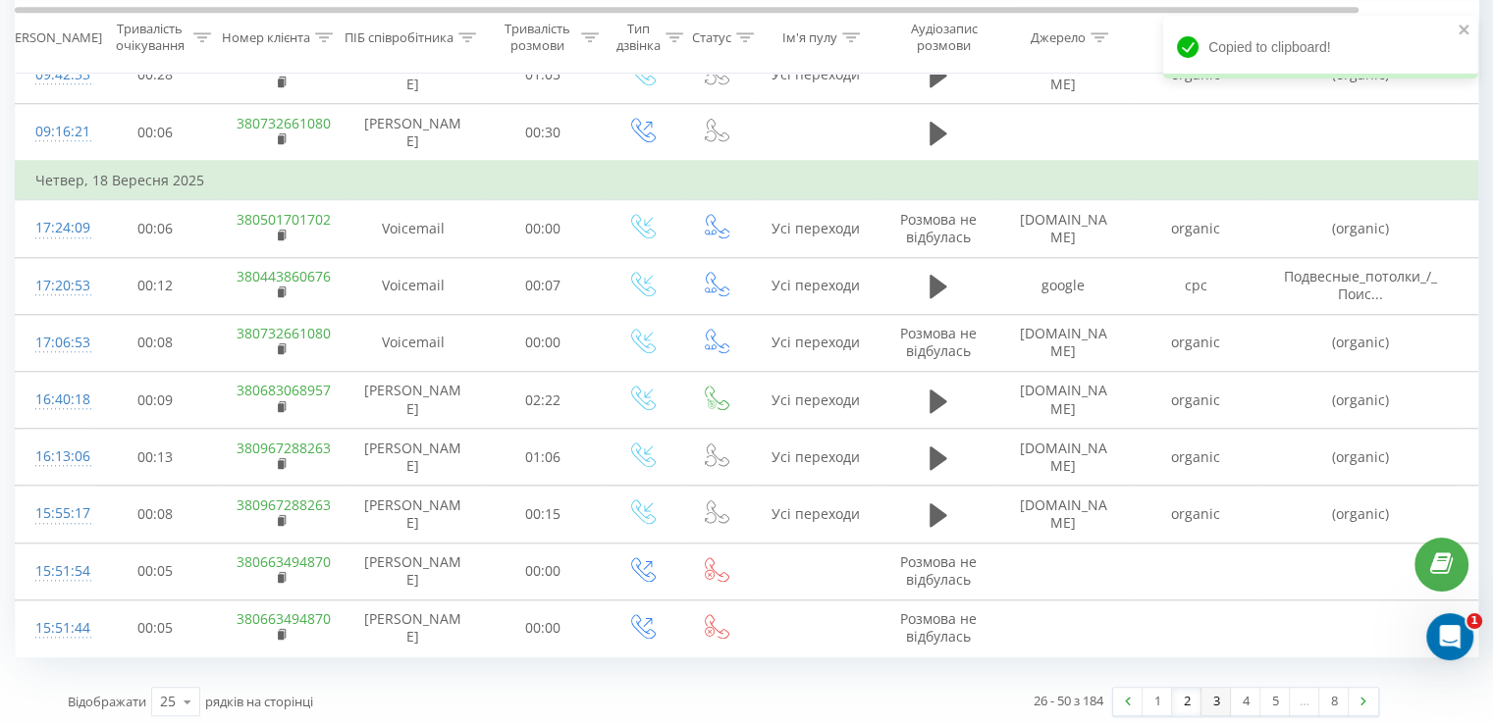
click at [1207, 703] on link "3" at bounding box center [1215, 701] width 29 height 27
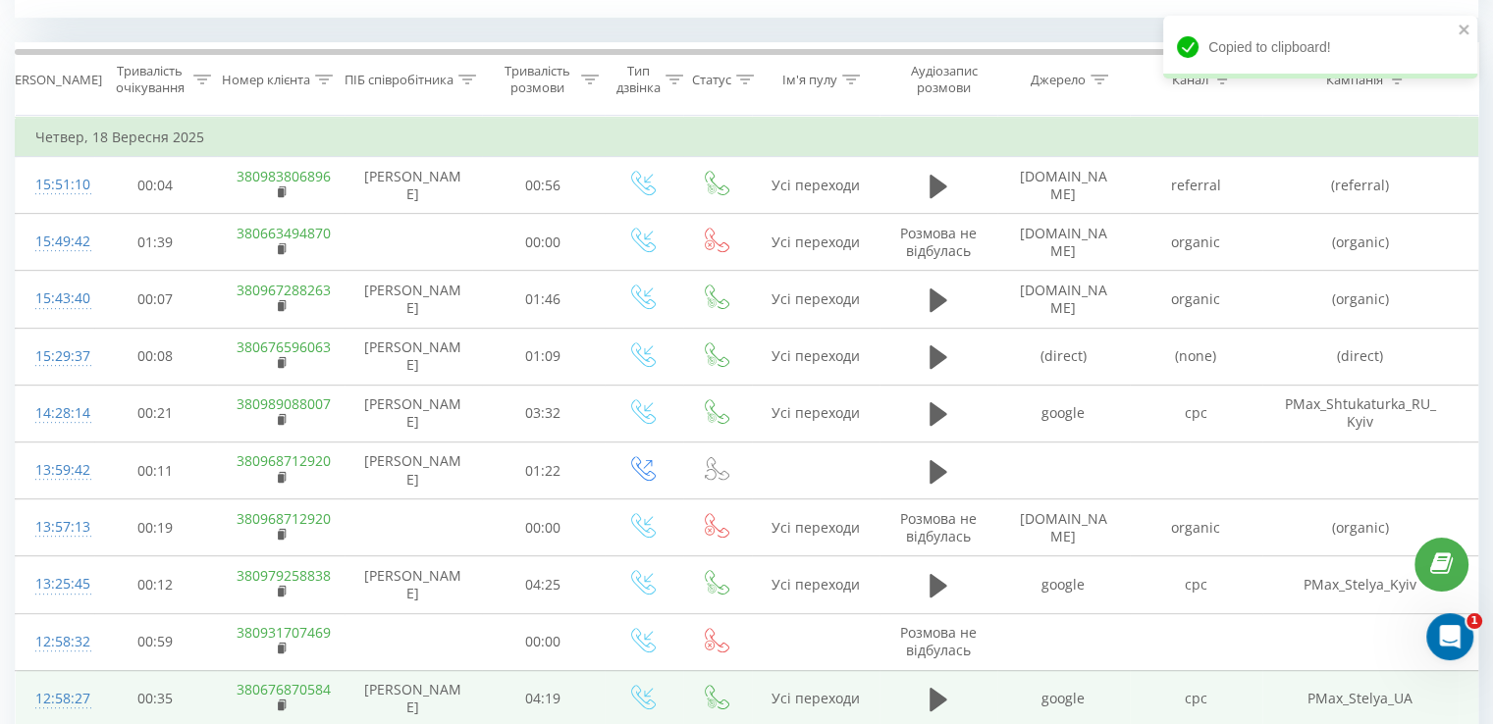
scroll to position [797, 0]
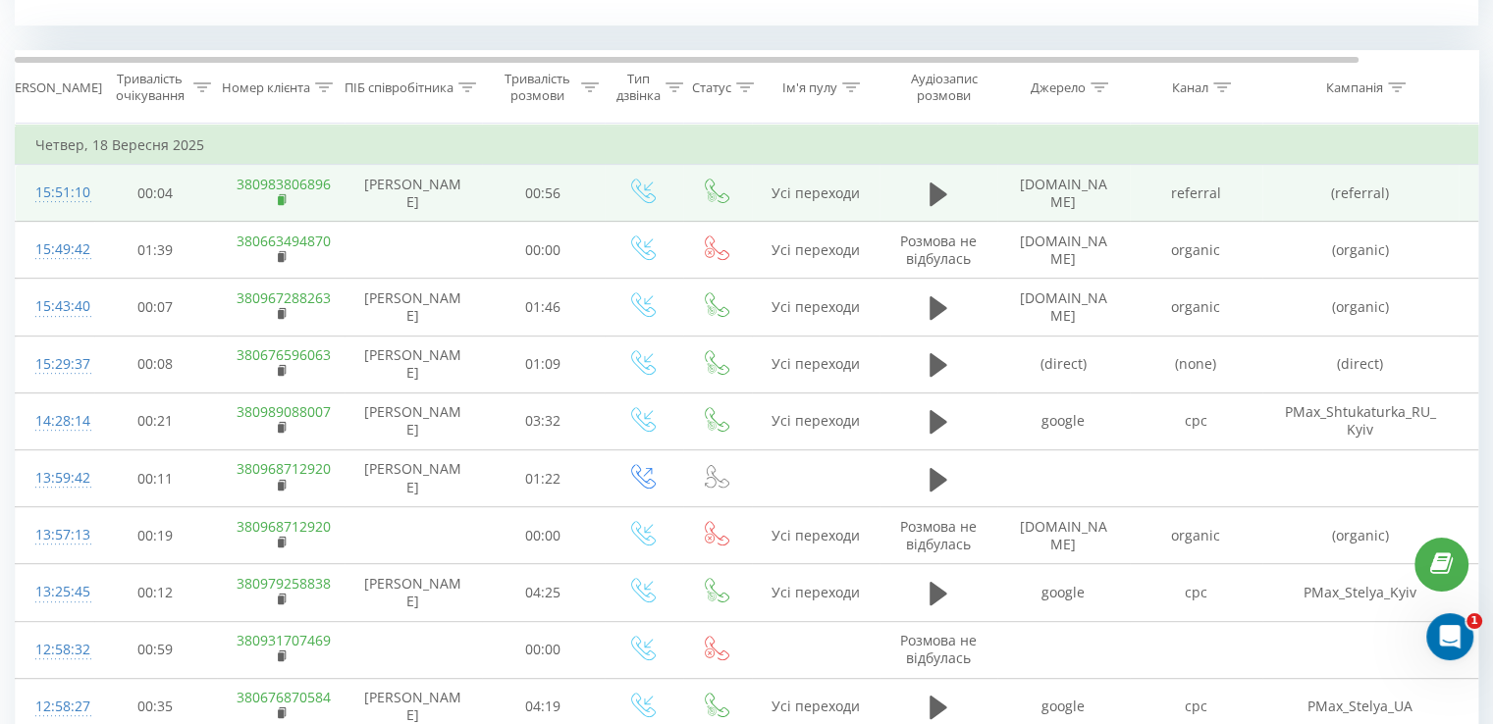
click at [280, 197] on rect at bounding box center [281, 200] width 6 height 9
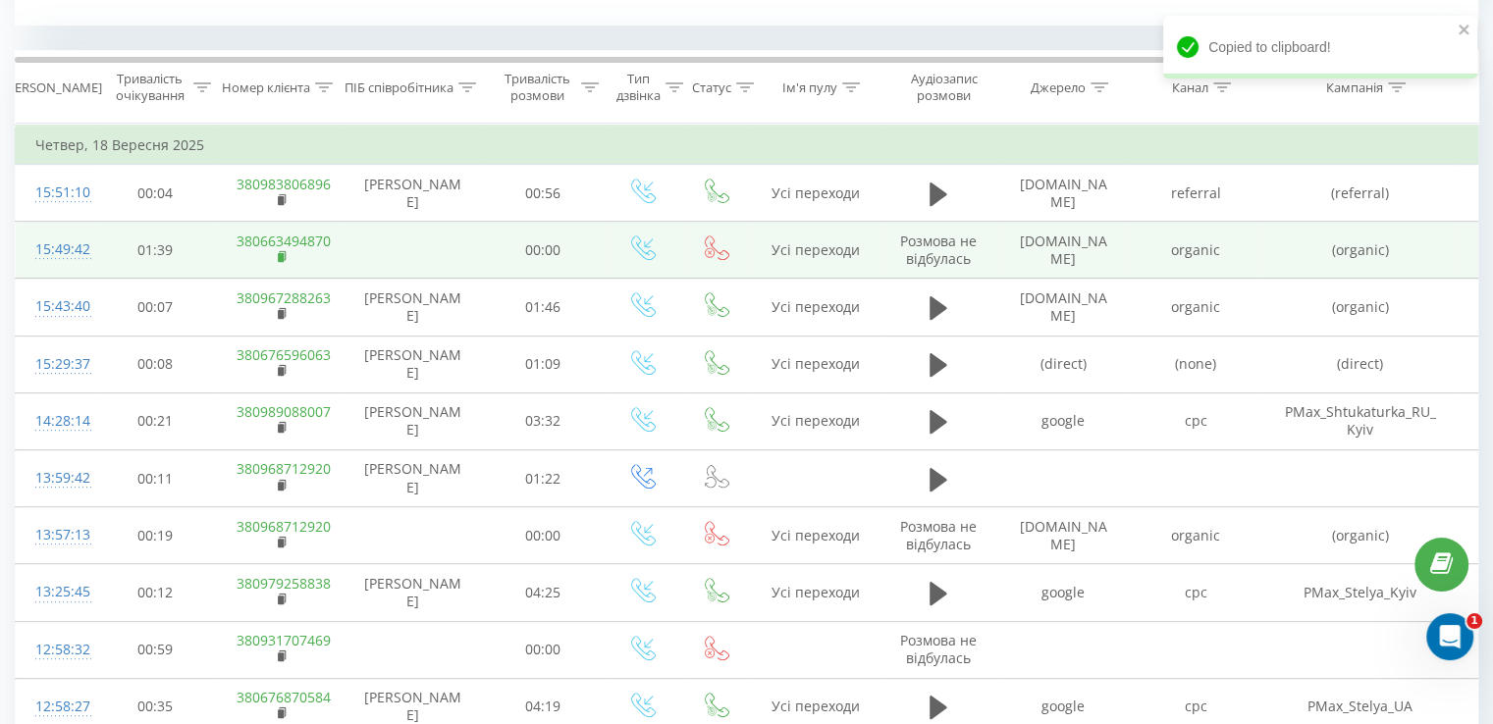
click at [286, 258] on icon at bounding box center [283, 257] width 11 height 14
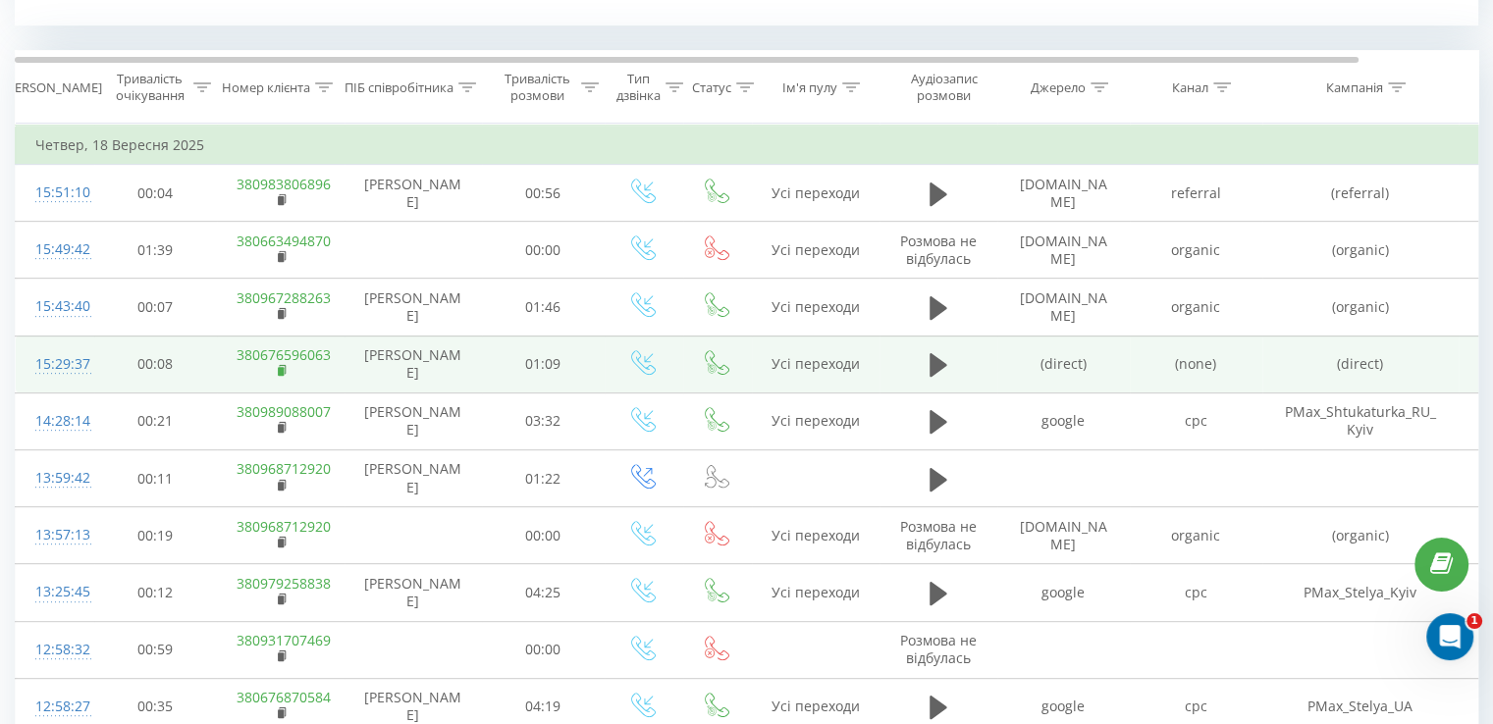
click at [282, 370] on rect at bounding box center [281, 371] width 6 height 9
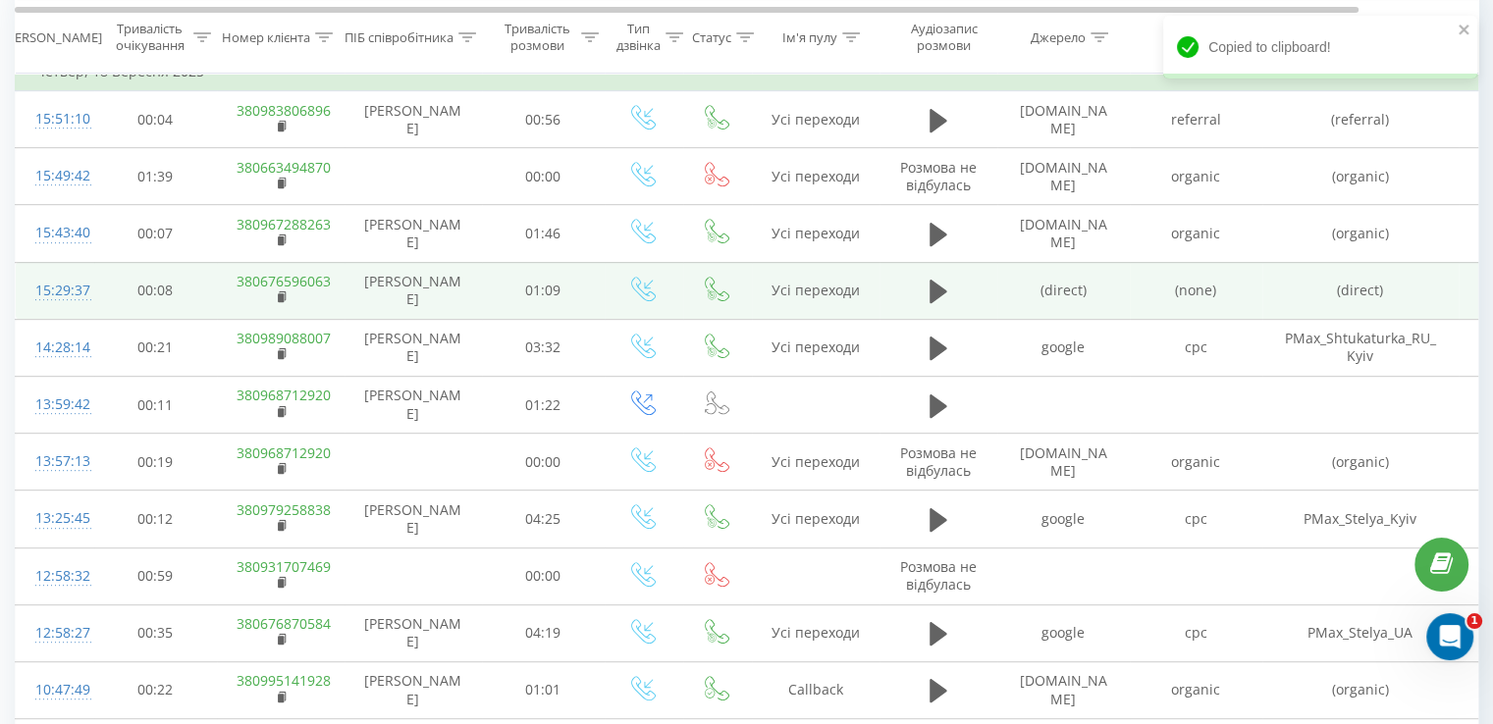
scroll to position [895, 0]
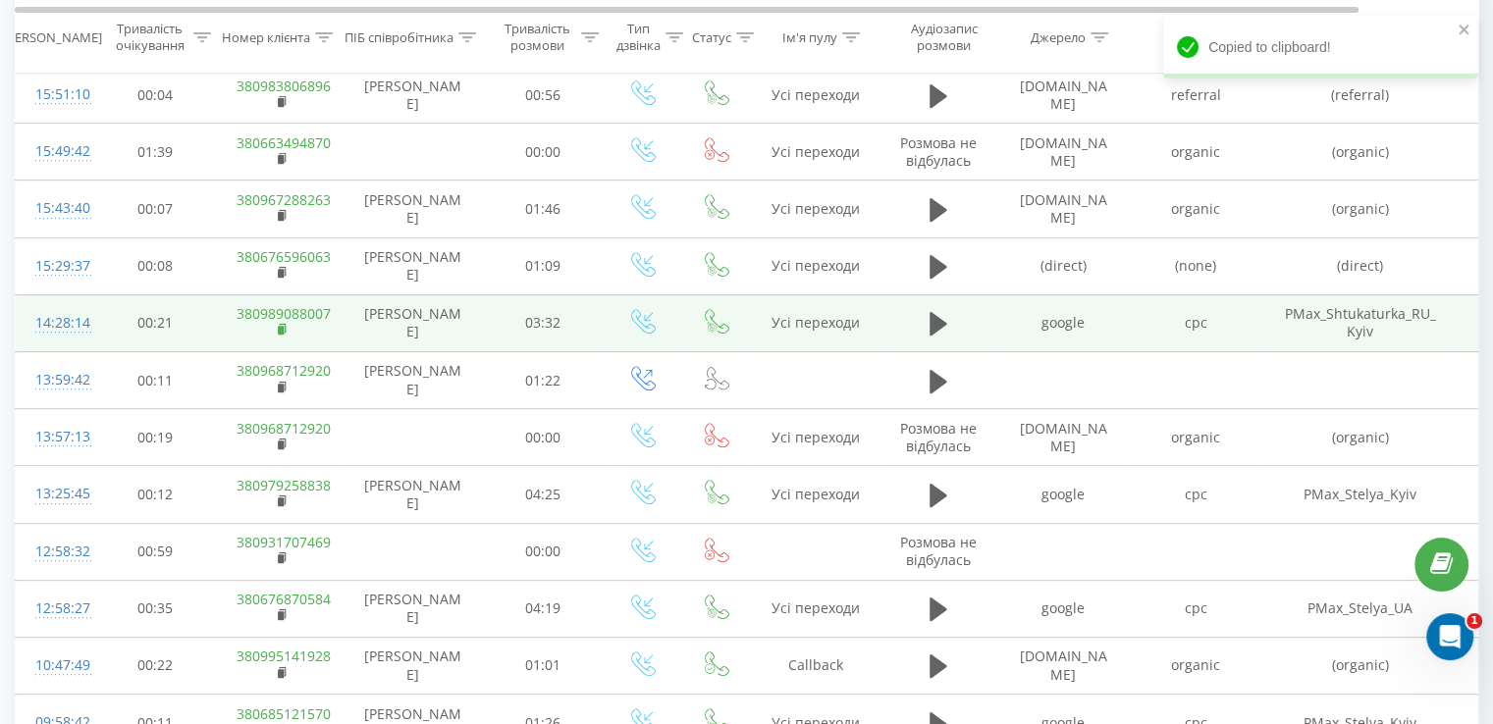
click at [278, 329] on rect at bounding box center [281, 330] width 6 height 9
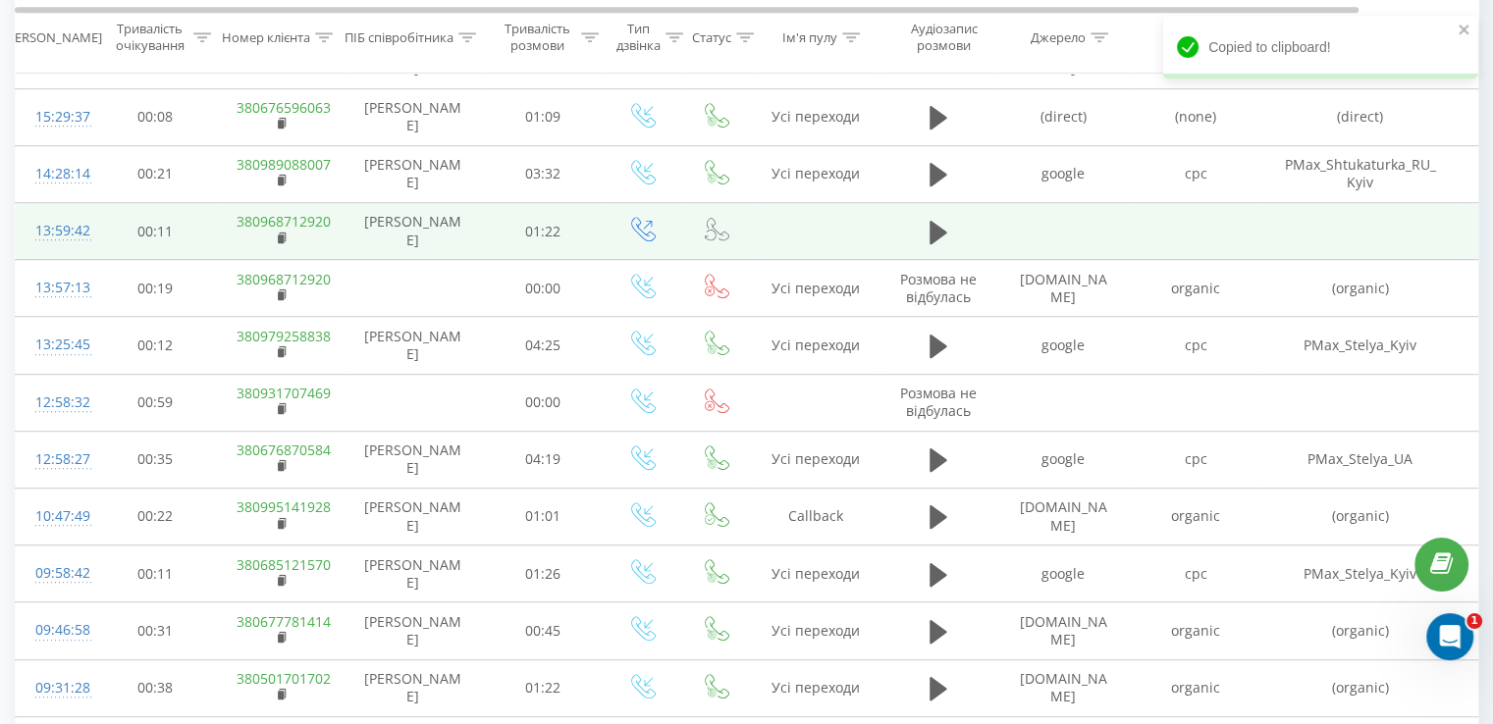
scroll to position [1091, 0]
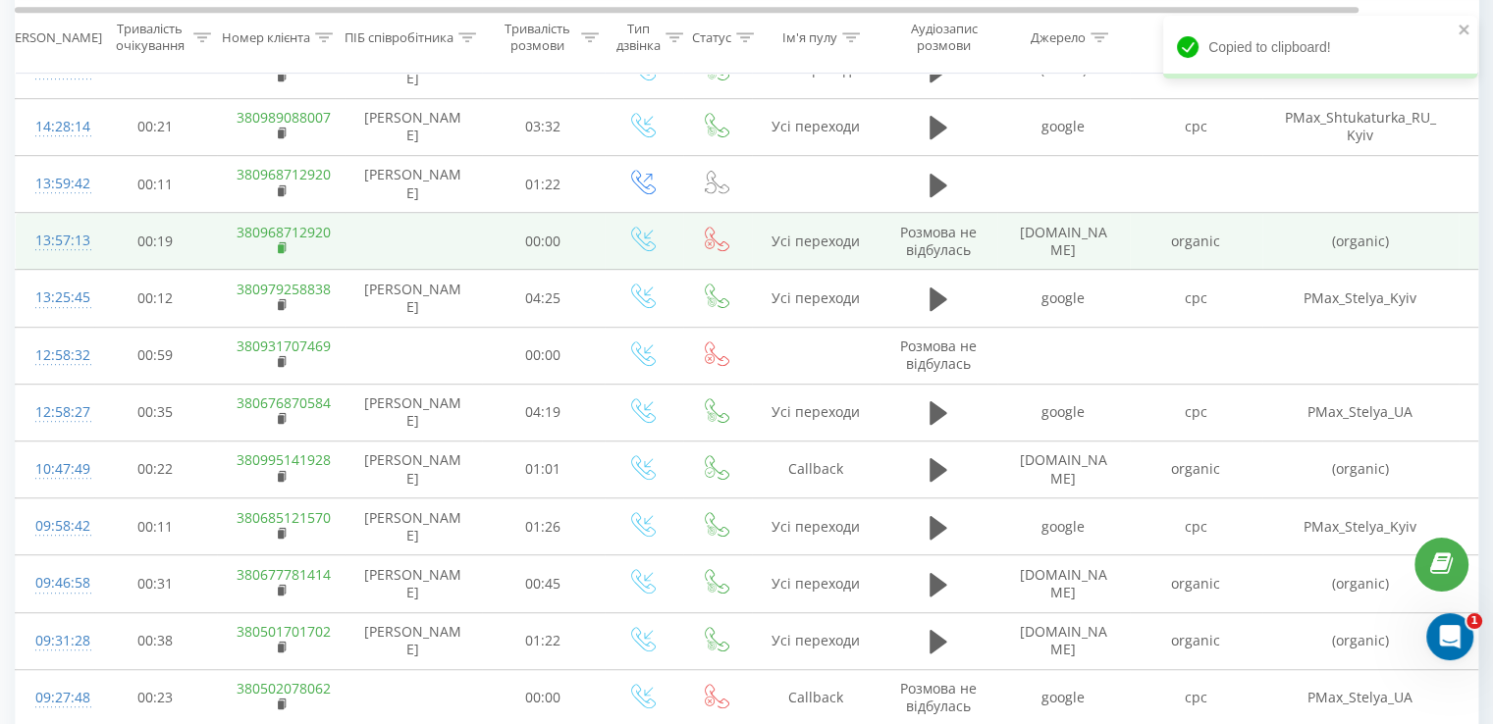
click at [279, 247] on rect at bounding box center [281, 248] width 6 height 9
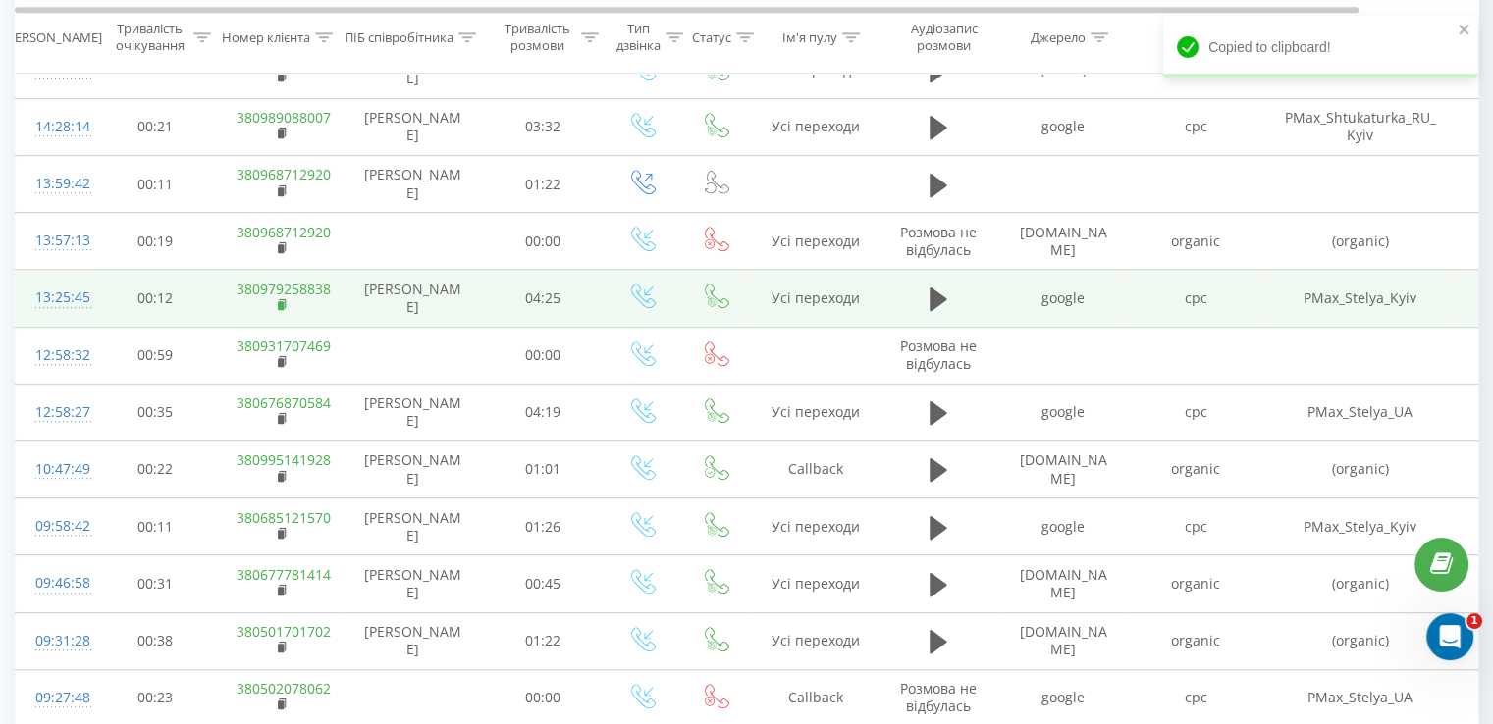
click at [282, 303] on rect at bounding box center [281, 305] width 6 height 9
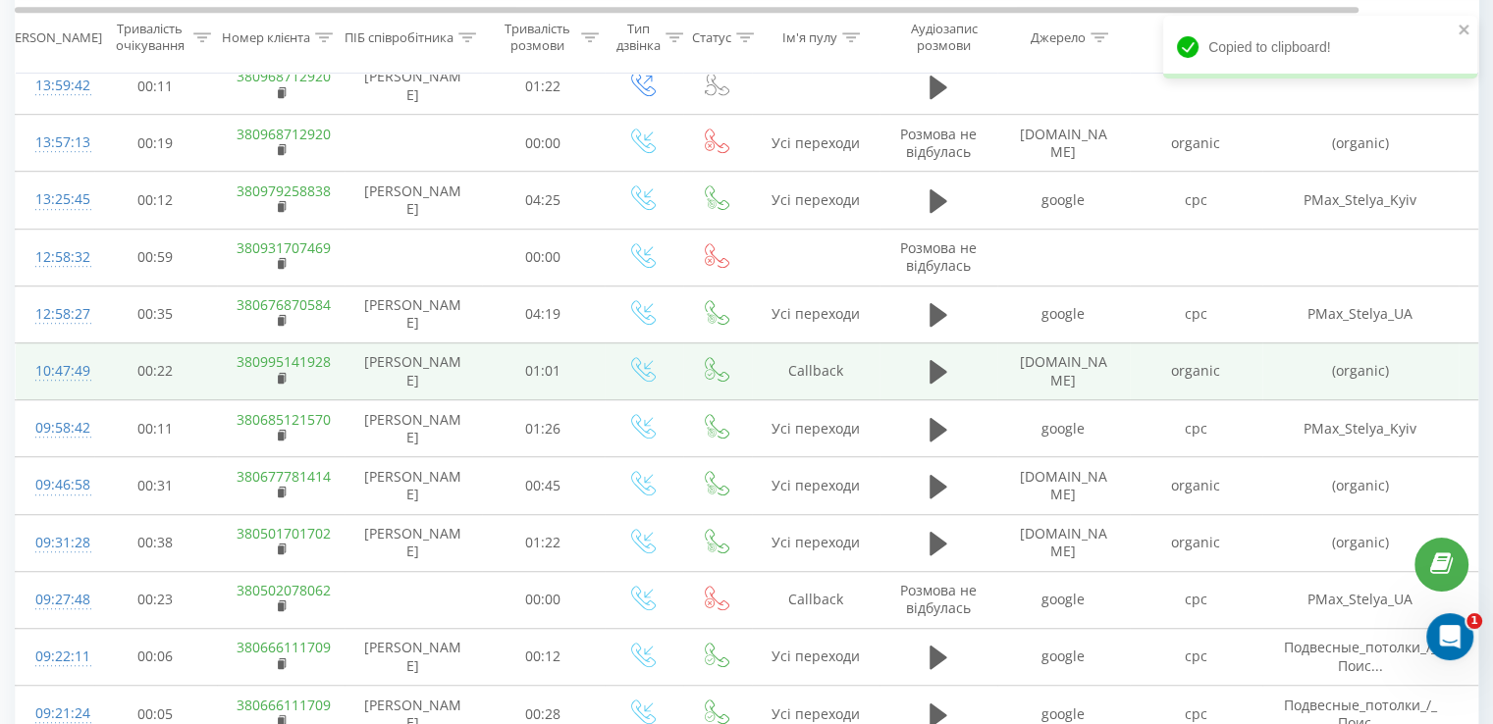
scroll to position [1287, 0]
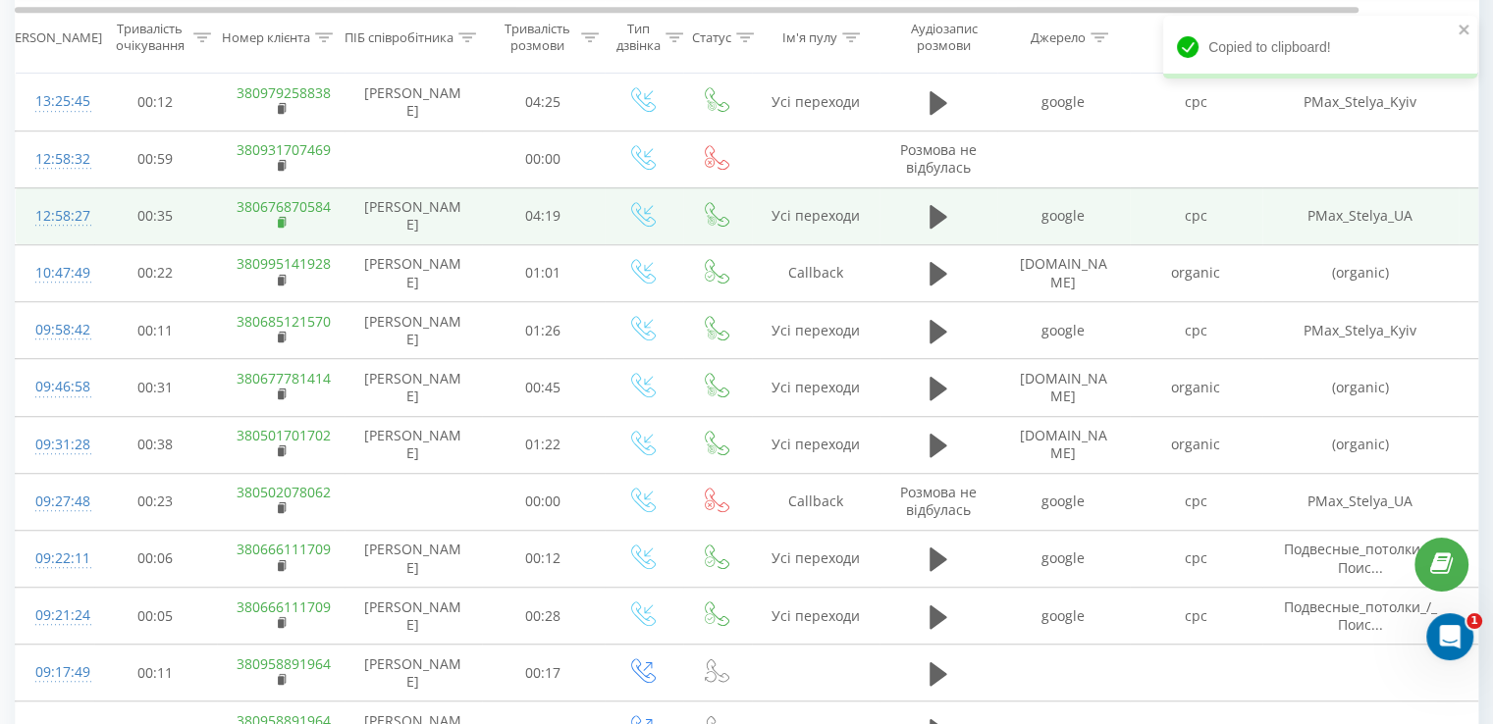
click at [279, 220] on rect at bounding box center [281, 223] width 6 height 9
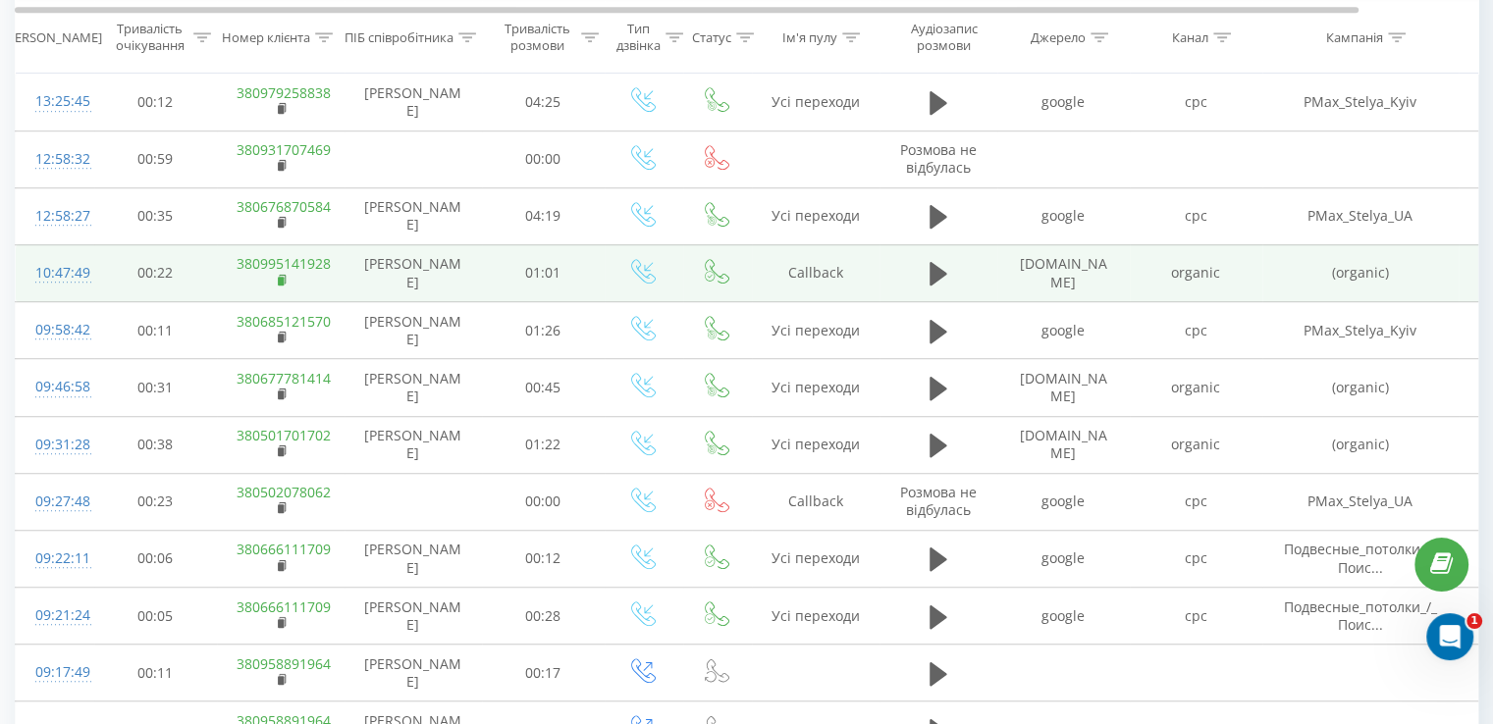
click at [283, 277] on rect at bounding box center [281, 281] width 6 height 9
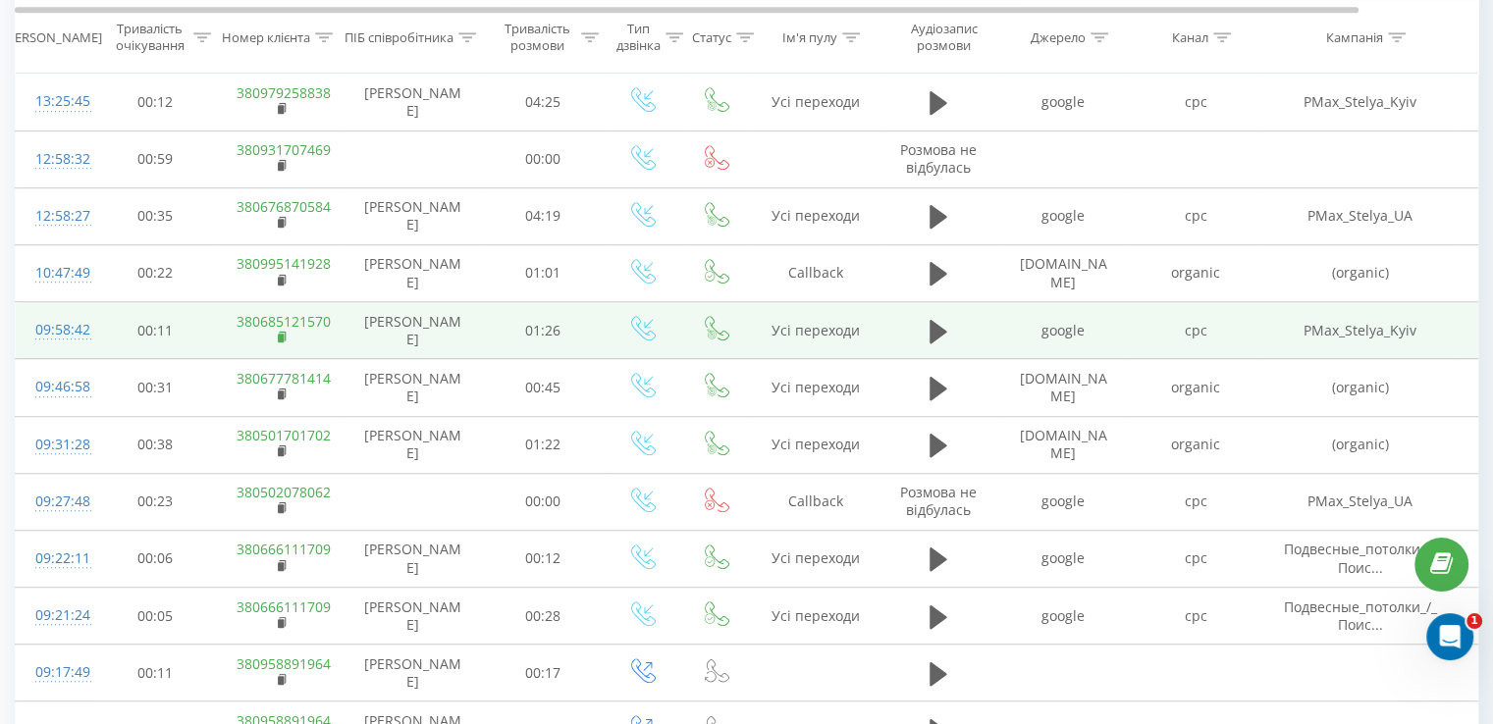
click at [278, 338] on icon at bounding box center [283, 338] width 11 height 14
click at [283, 335] on rect at bounding box center [281, 338] width 6 height 9
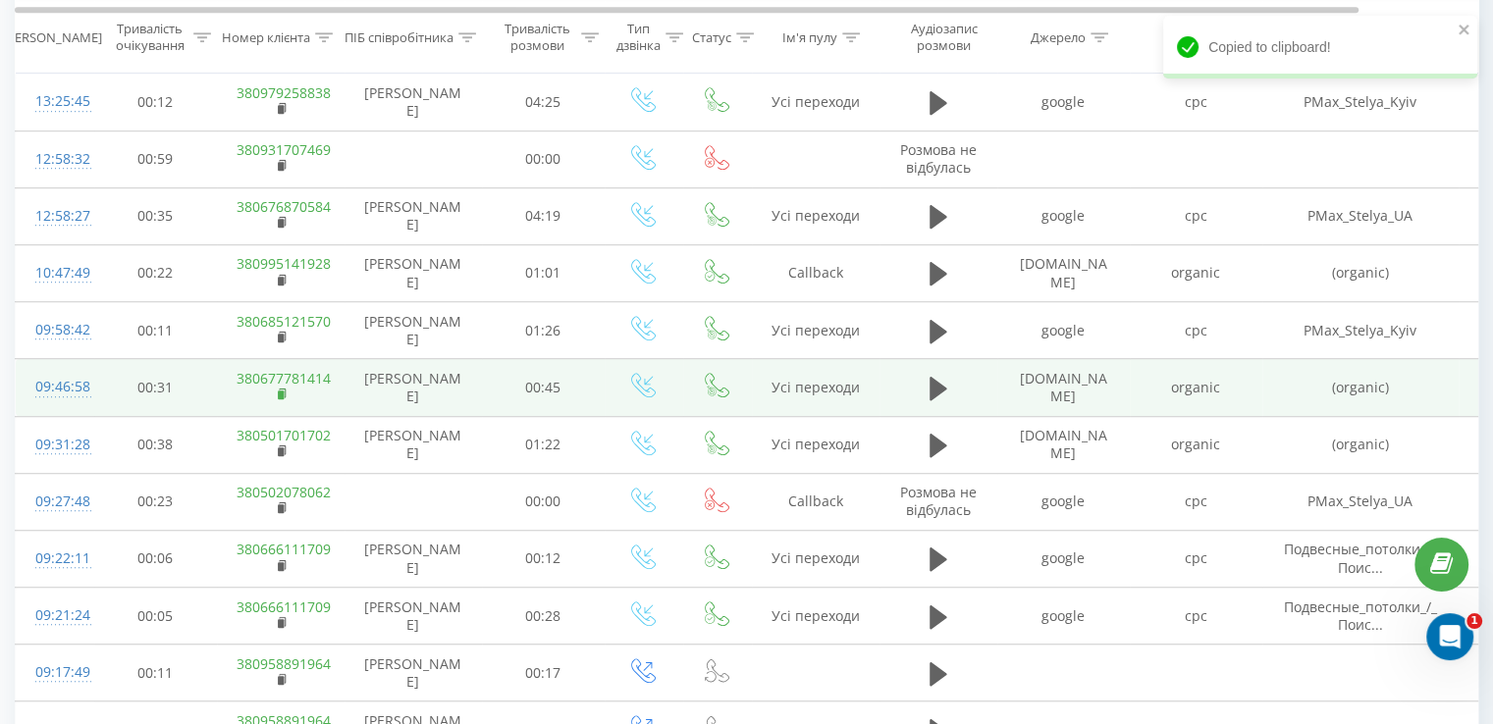
click at [283, 393] on rect at bounding box center [281, 395] width 6 height 9
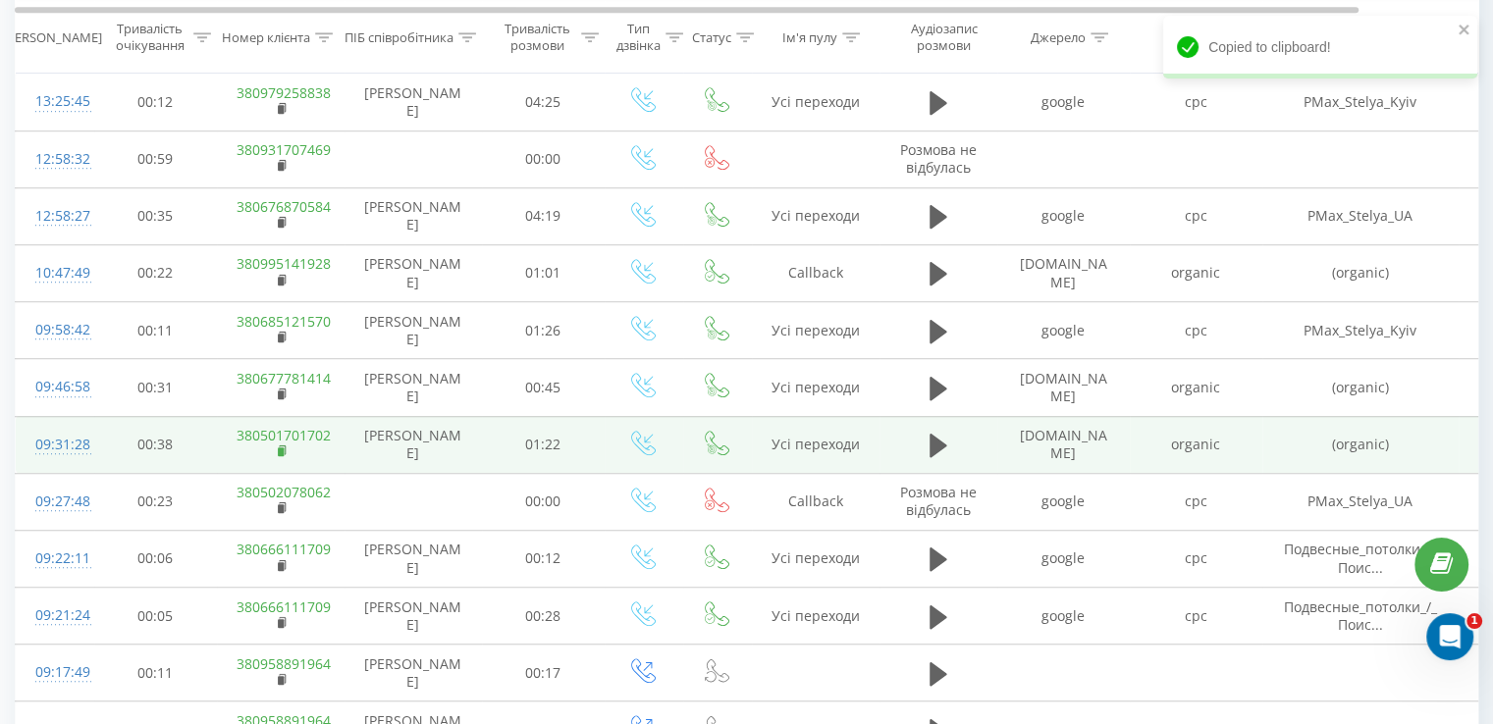
click at [282, 447] on rect at bounding box center [281, 451] width 6 height 9
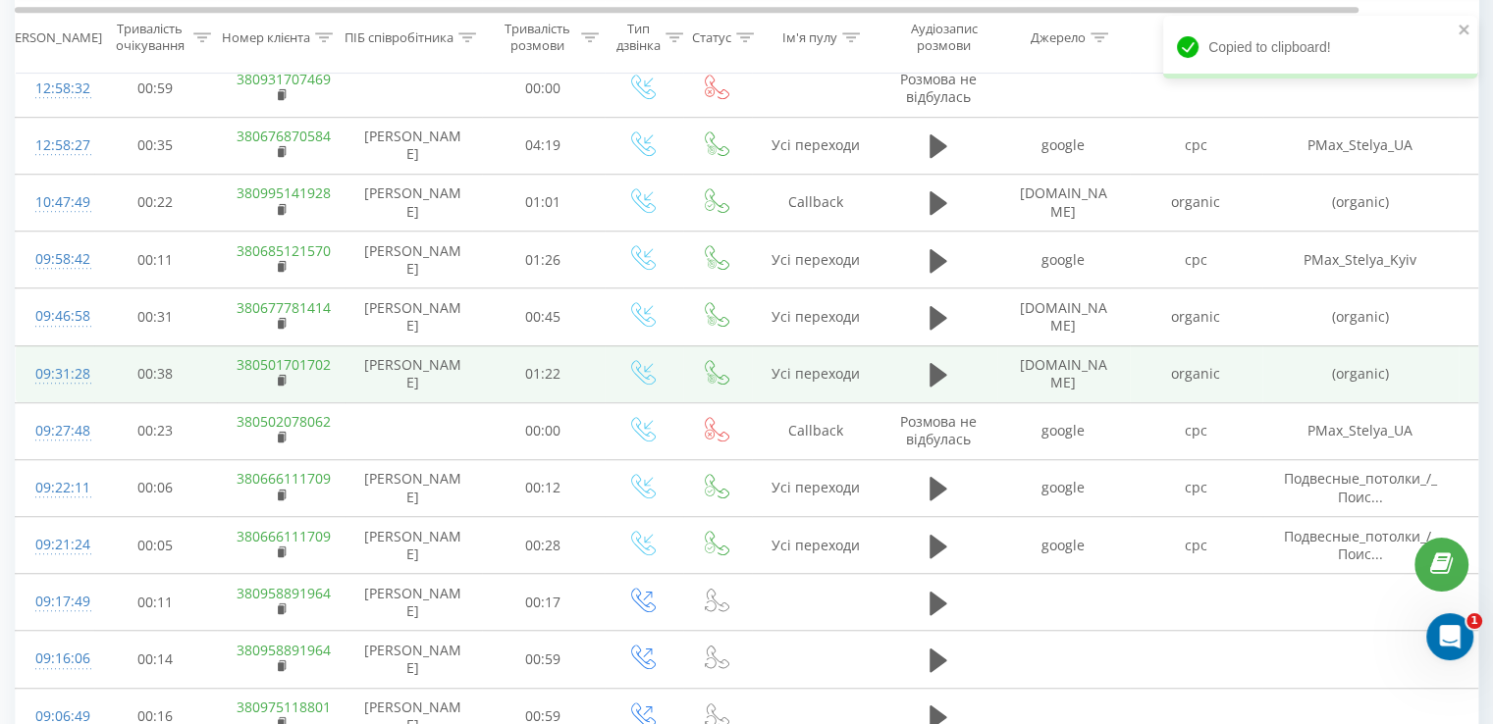
scroll to position [1386, 0]
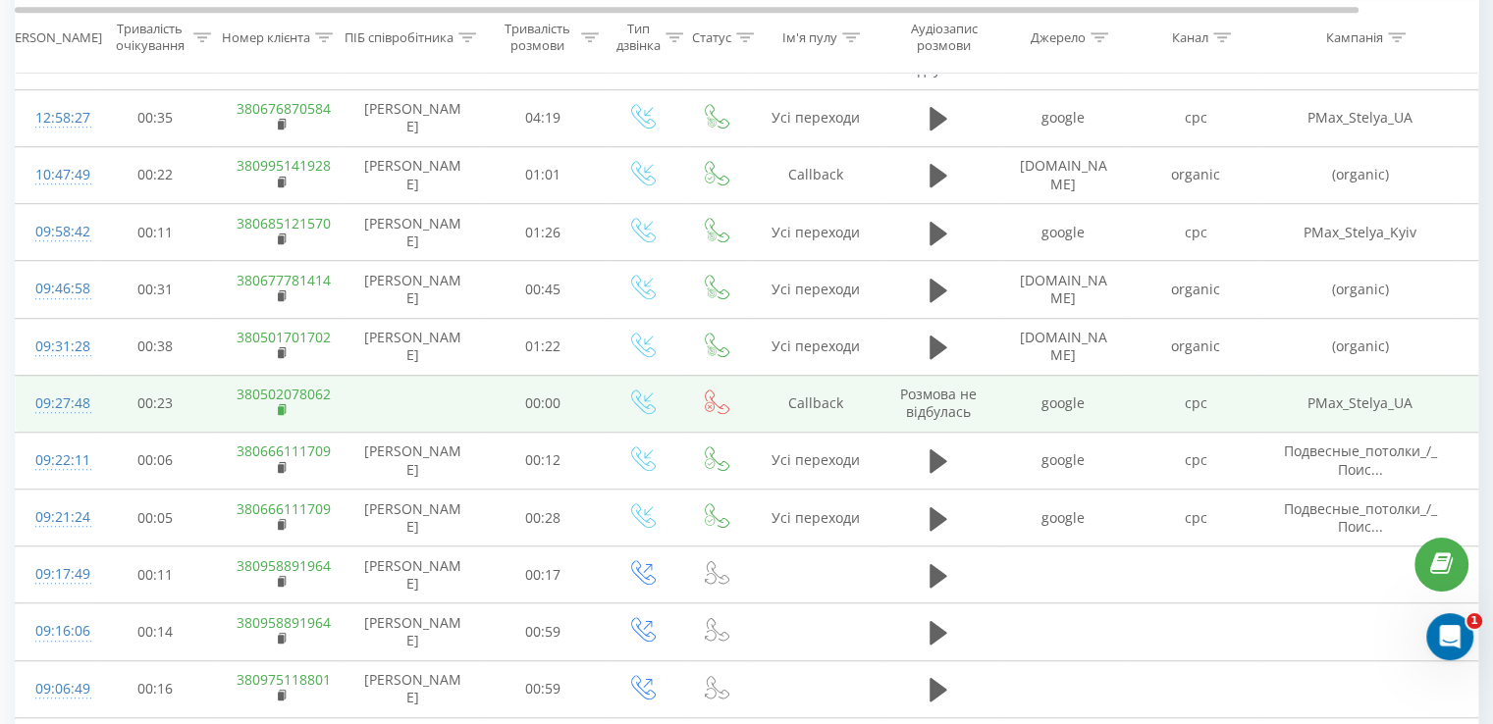
click at [281, 408] on rect at bounding box center [281, 410] width 6 height 9
click at [283, 406] on rect at bounding box center [281, 410] width 6 height 9
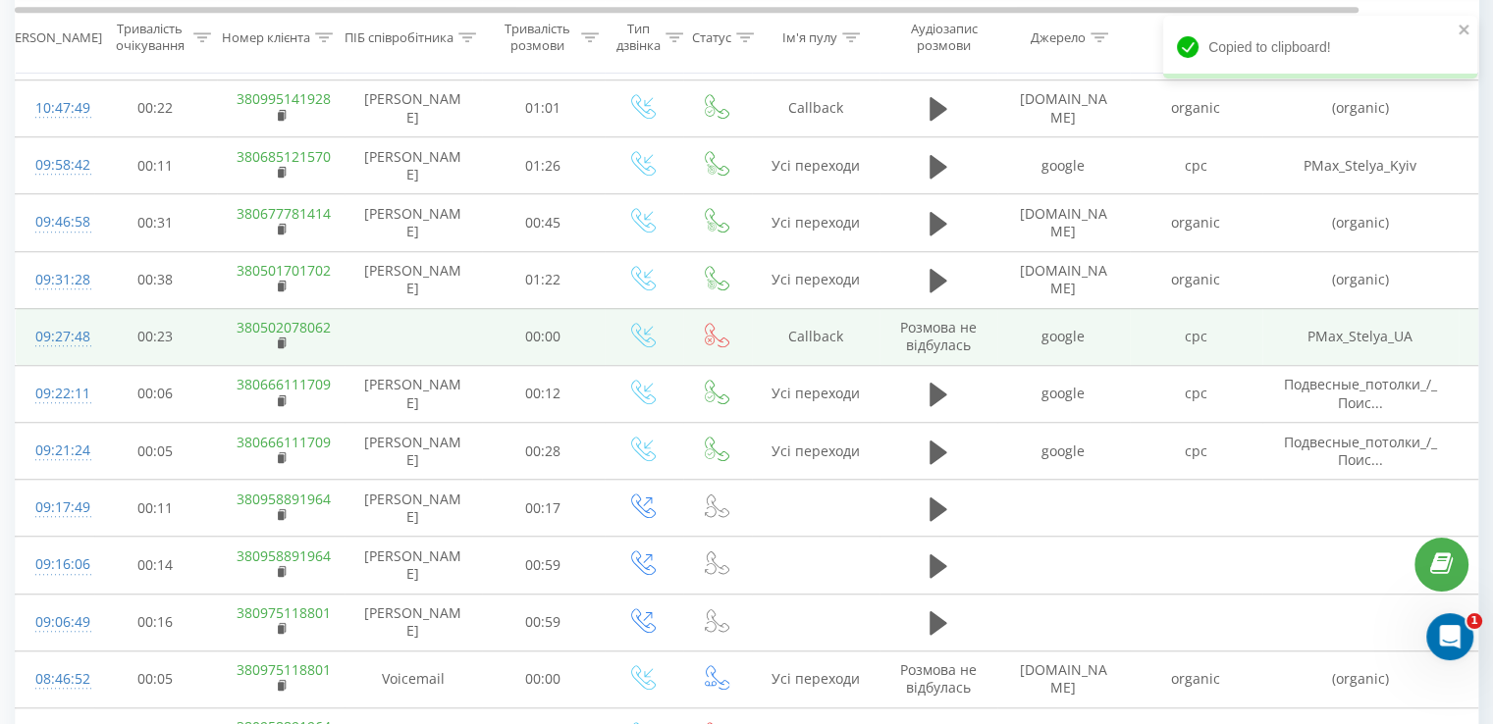
scroll to position [1484, 0]
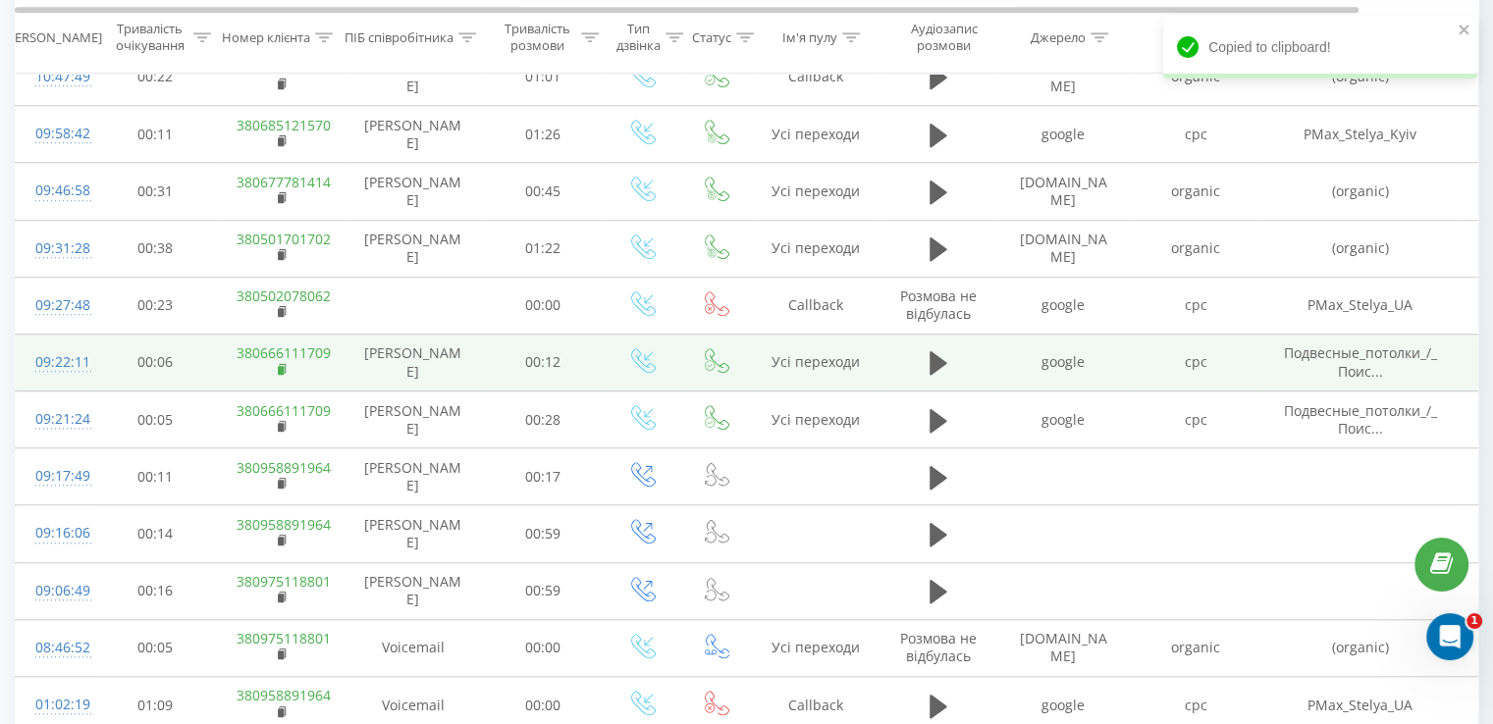
click at [279, 365] on rect at bounding box center [281, 369] width 6 height 9
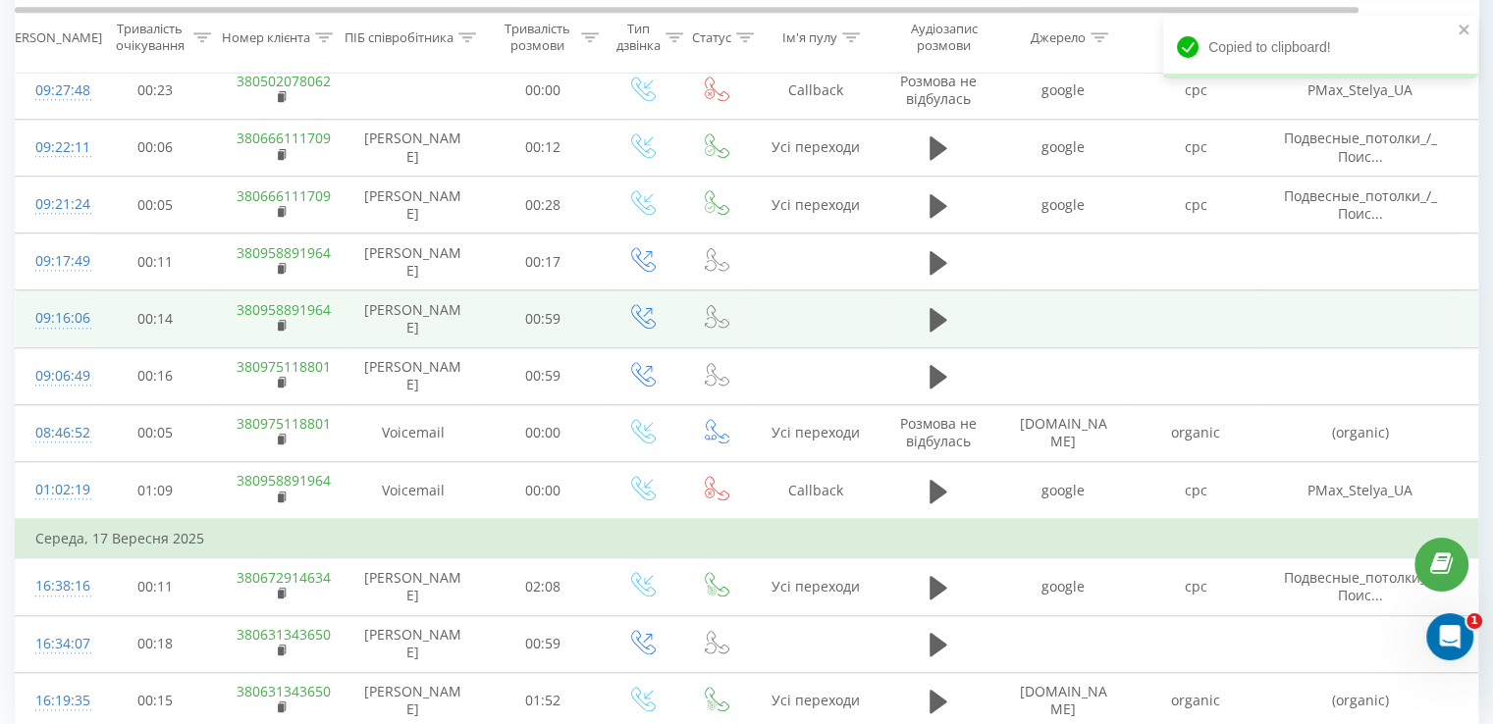
scroll to position [1771, 0]
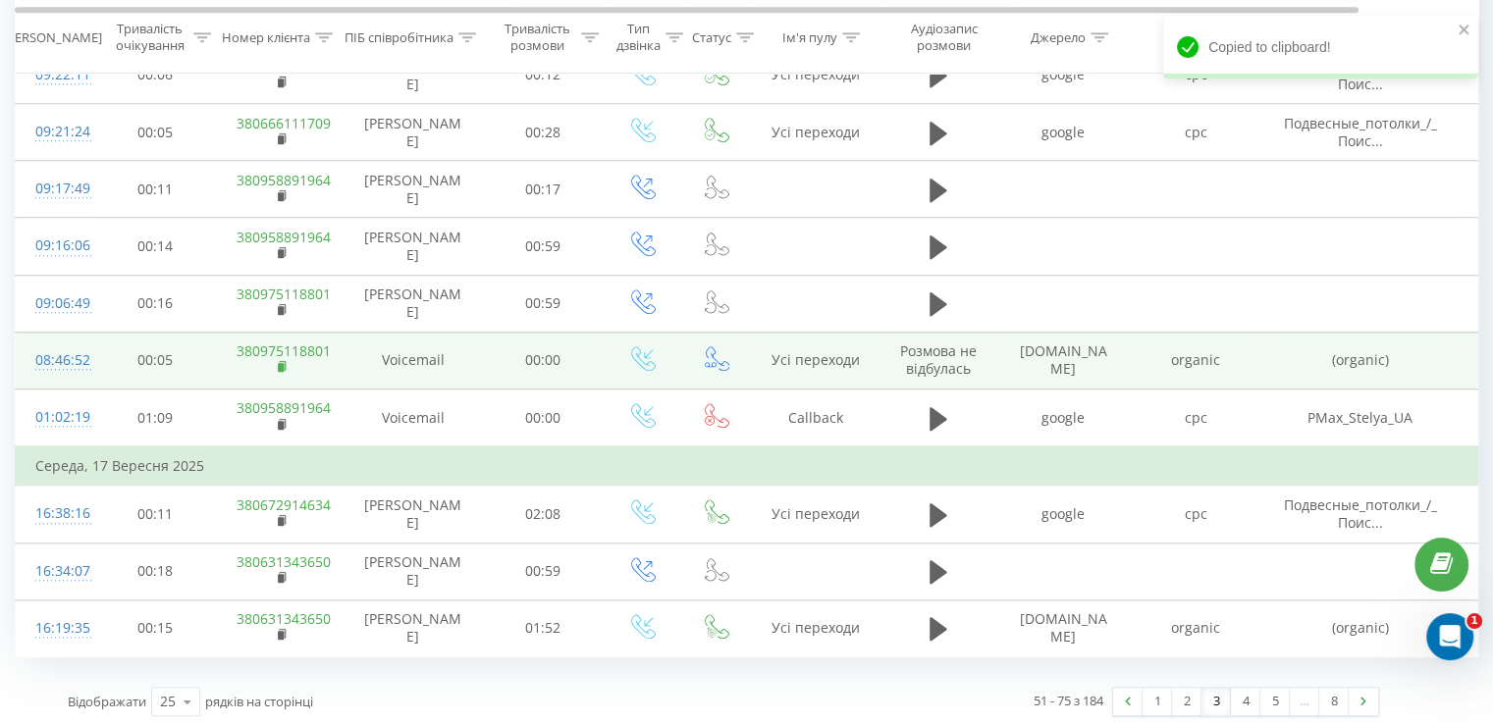
click at [280, 366] on rect at bounding box center [281, 367] width 6 height 9
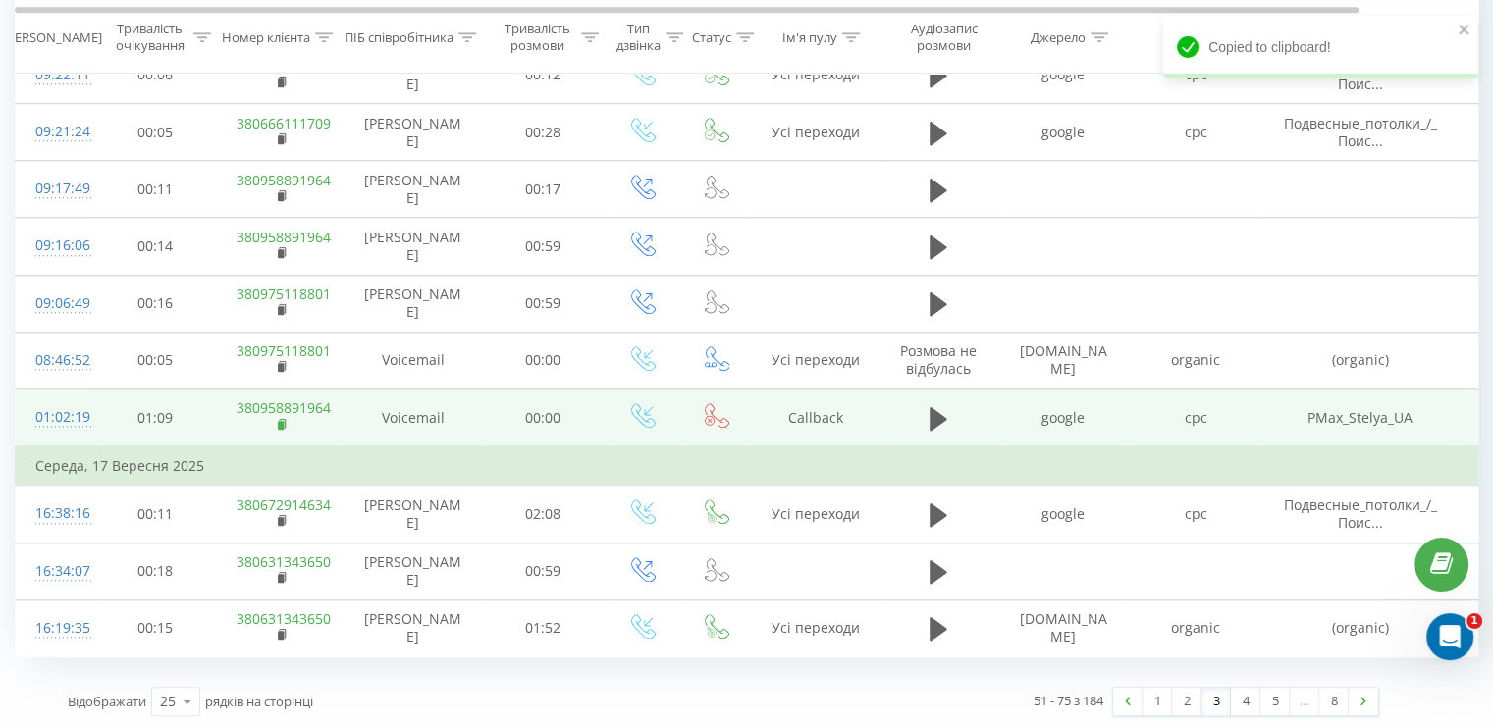
click at [282, 421] on rect at bounding box center [281, 425] width 6 height 9
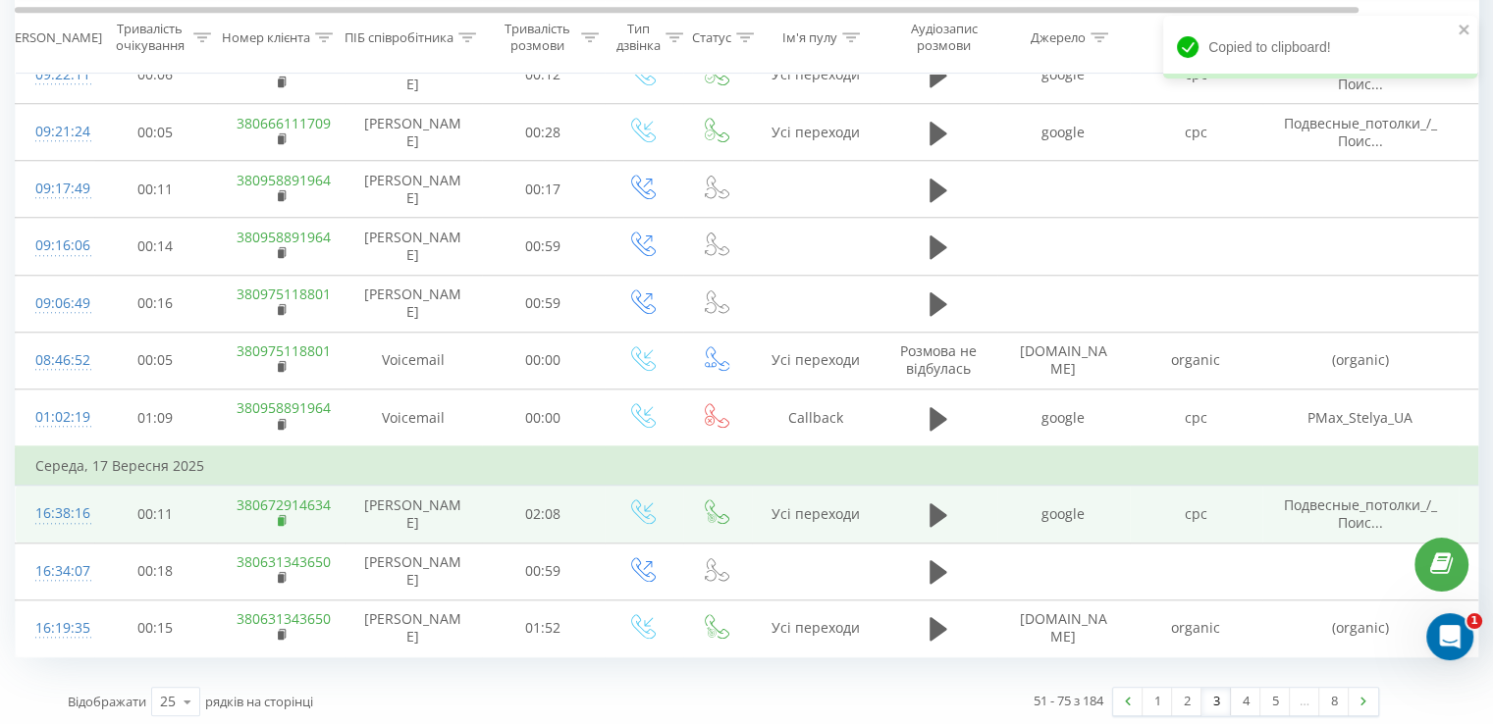
click at [284, 516] on icon at bounding box center [282, 519] width 7 height 9
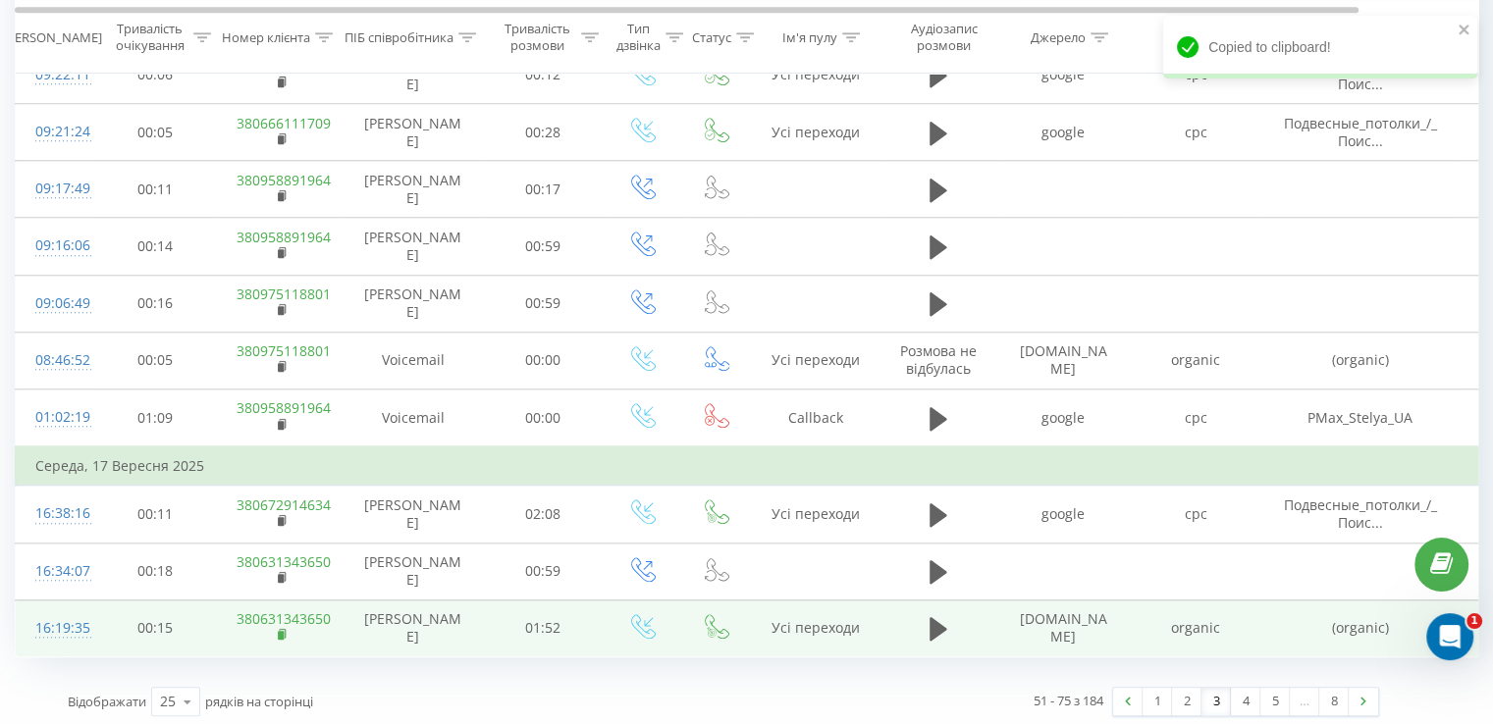
click at [282, 631] on rect at bounding box center [281, 635] width 6 height 9
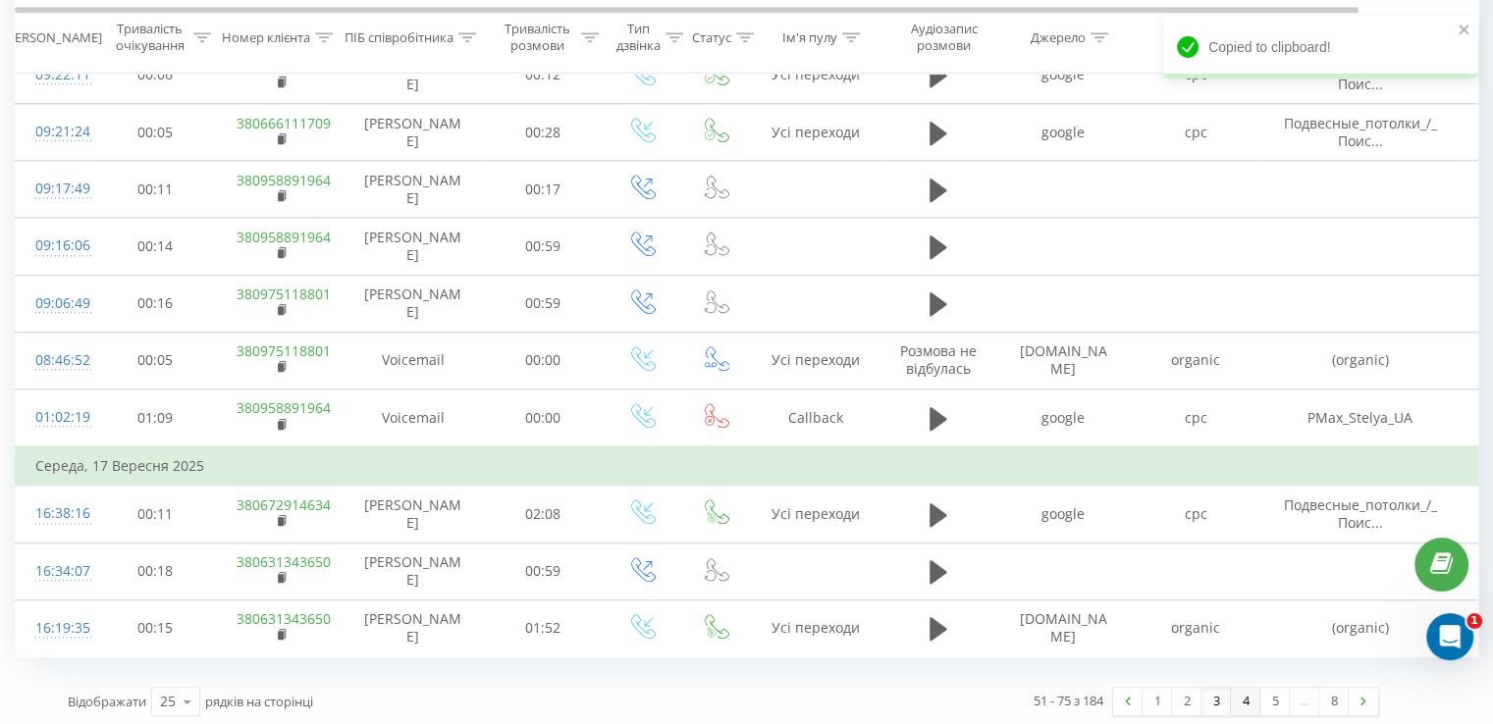
click at [1244, 692] on link "4" at bounding box center [1245, 701] width 29 height 27
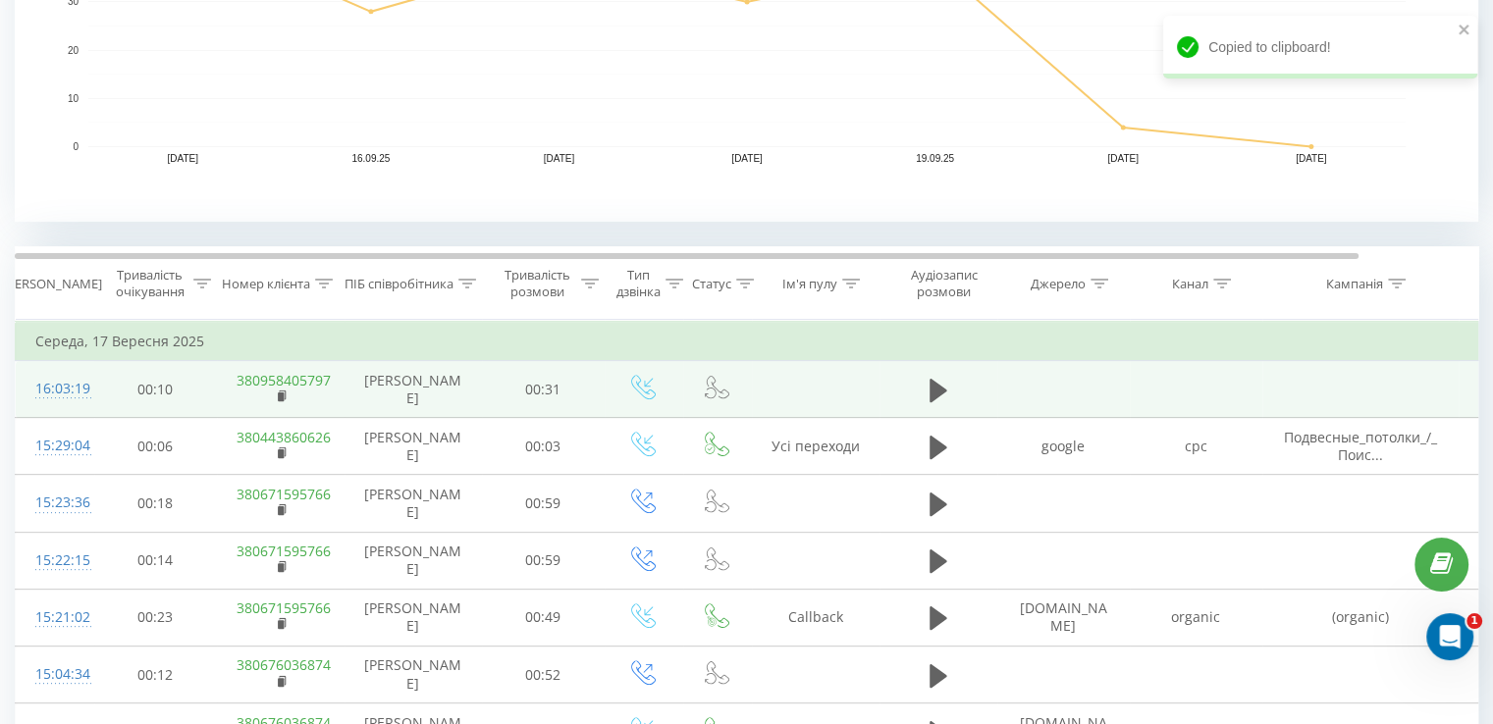
scroll to position [699, 0]
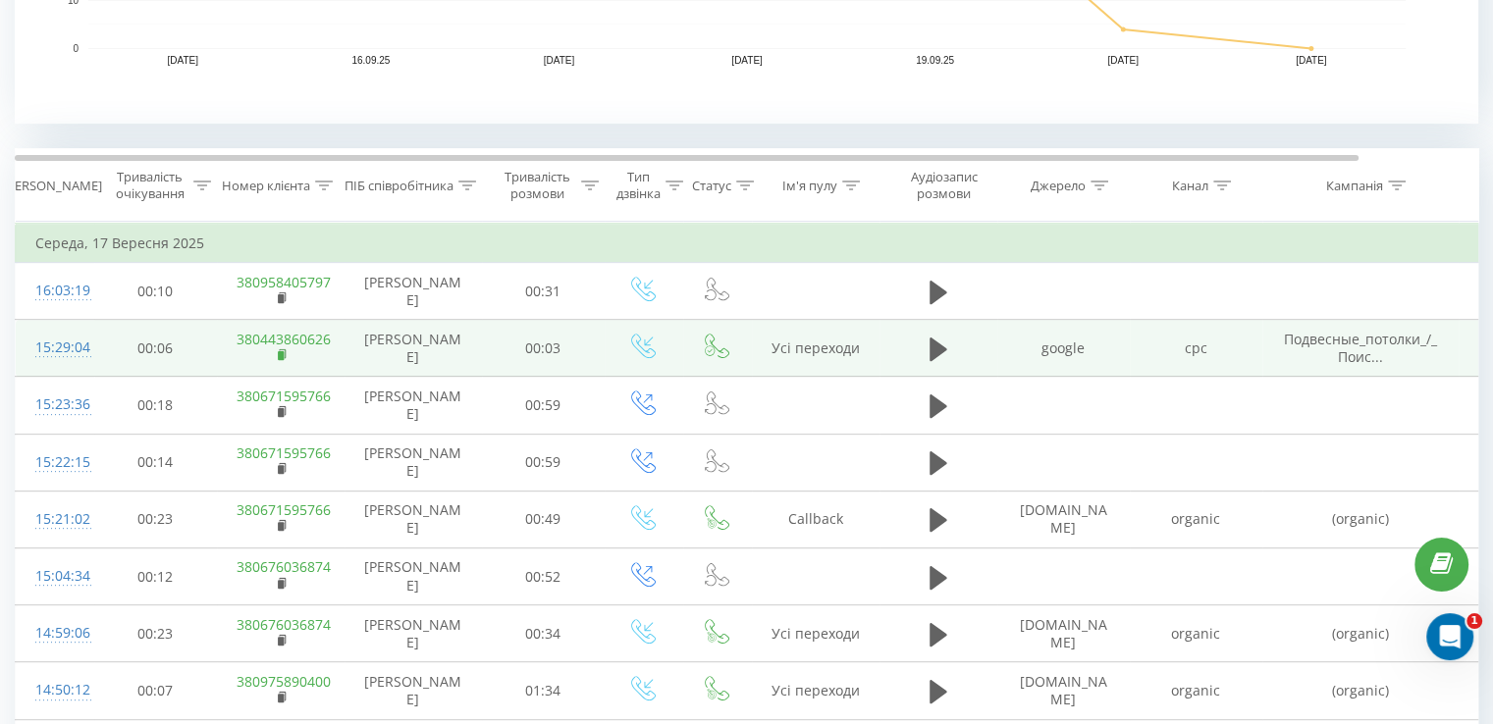
click at [283, 351] on rect at bounding box center [281, 355] width 6 height 9
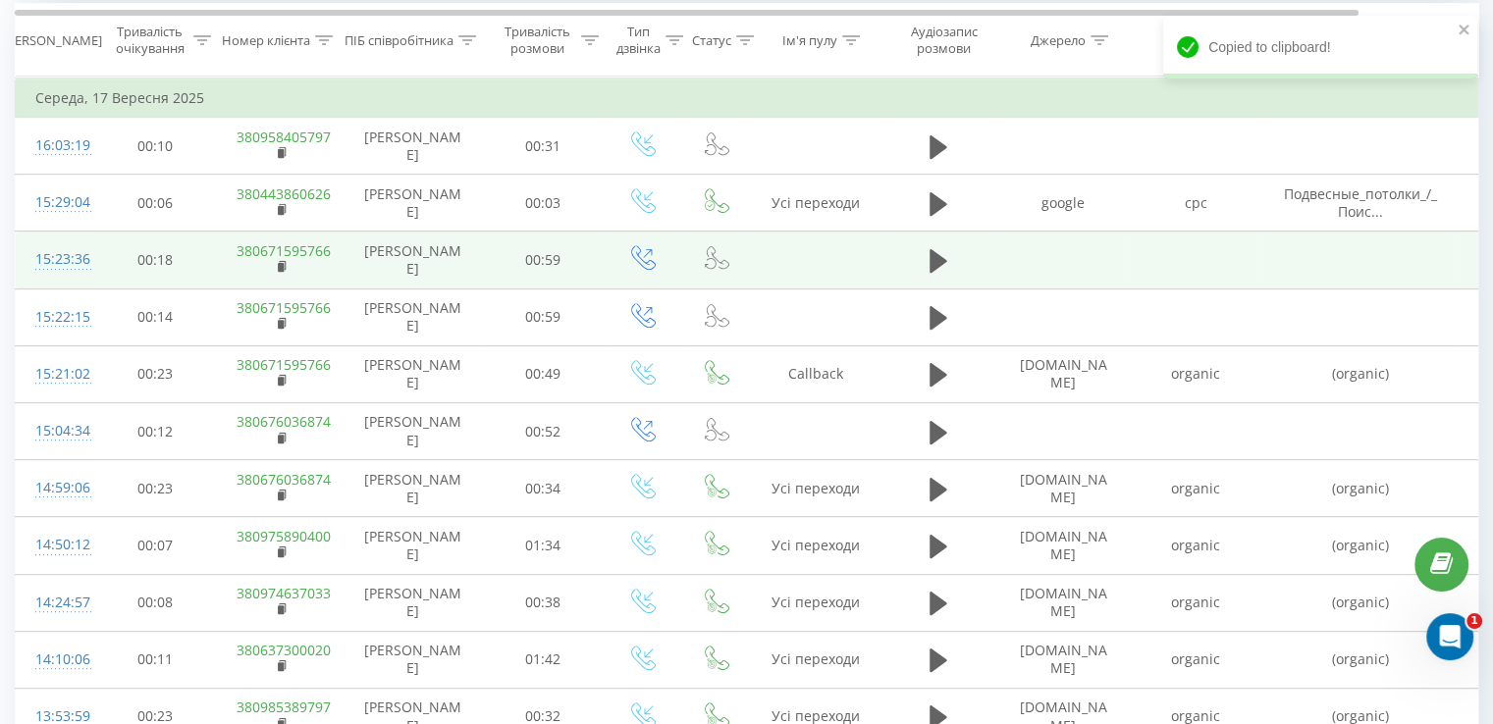
scroll to position [895, 0]
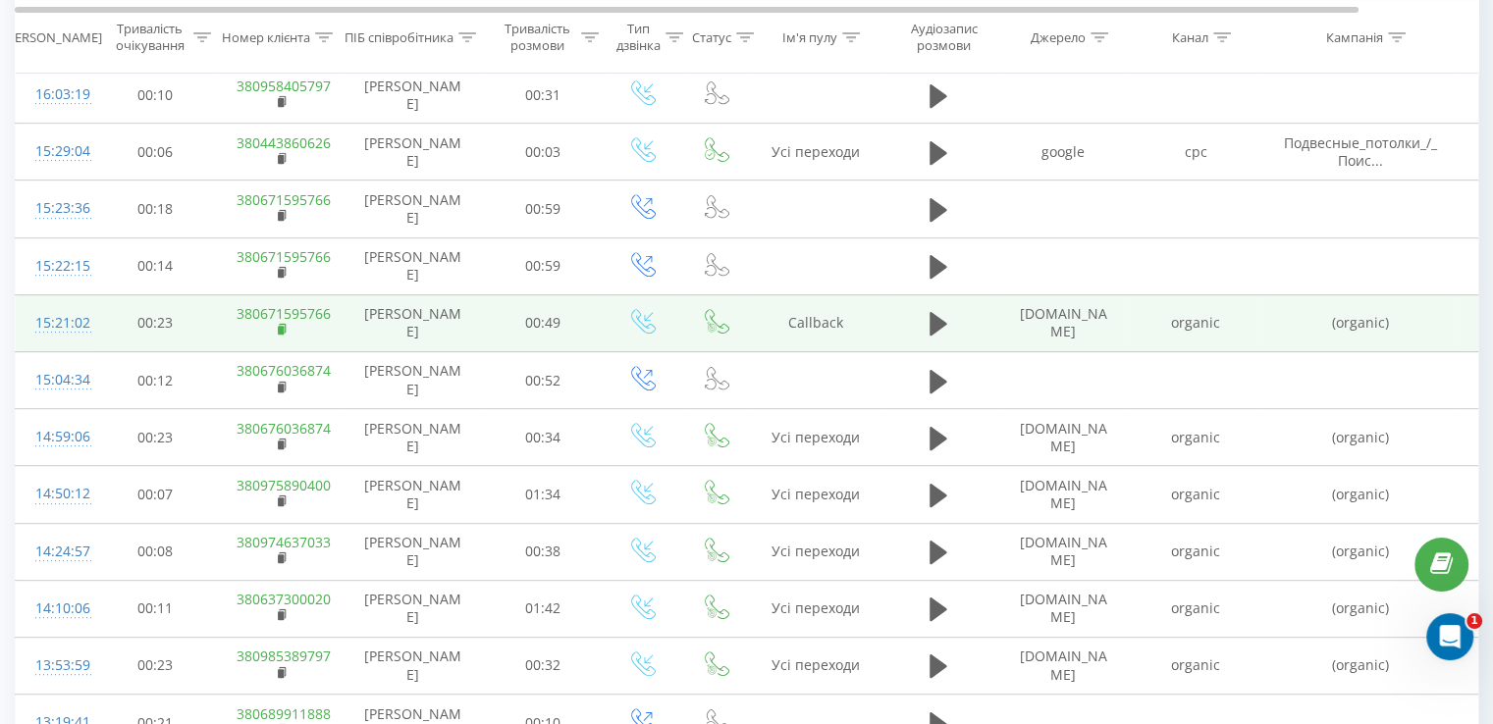
click at [279, 331] on rect at bounding box center [281, 330] width 6 height 9
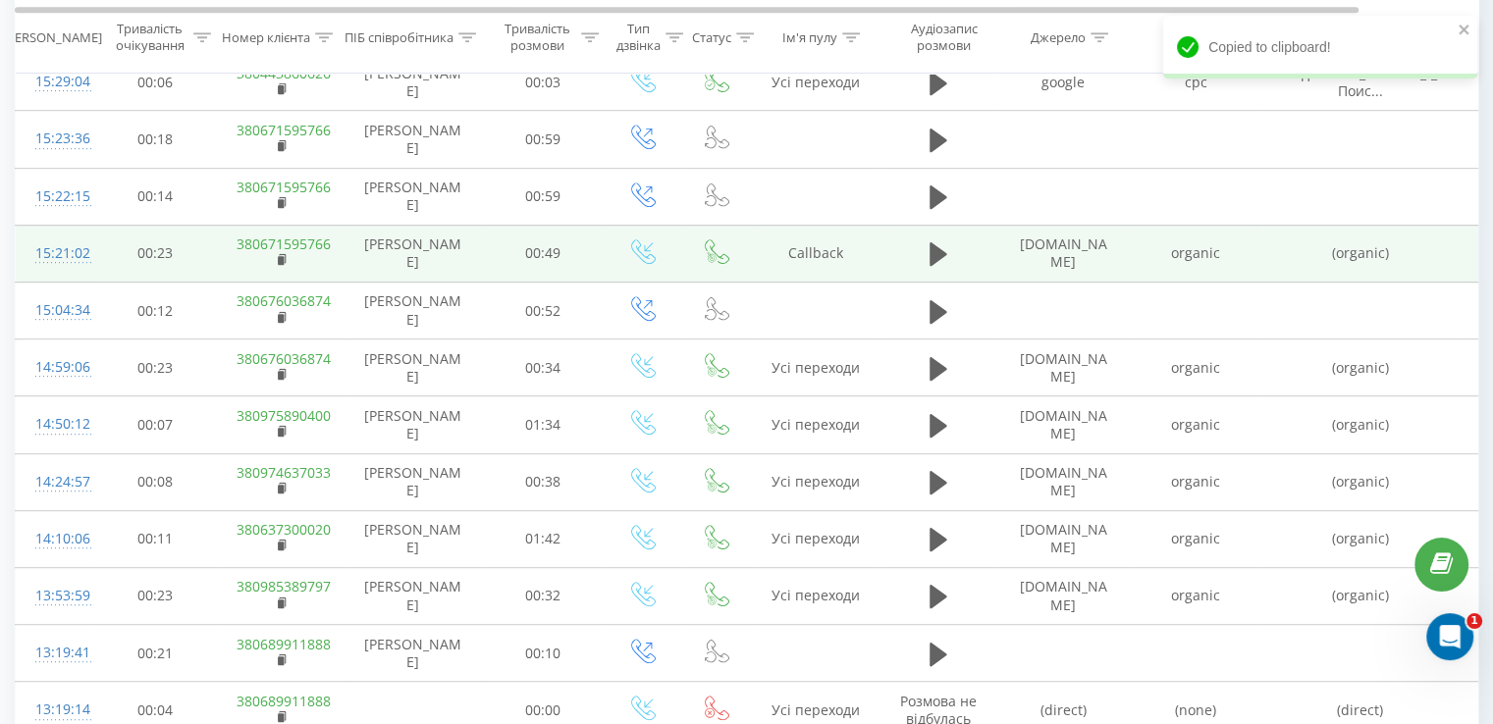
scroll to position [993, 0]
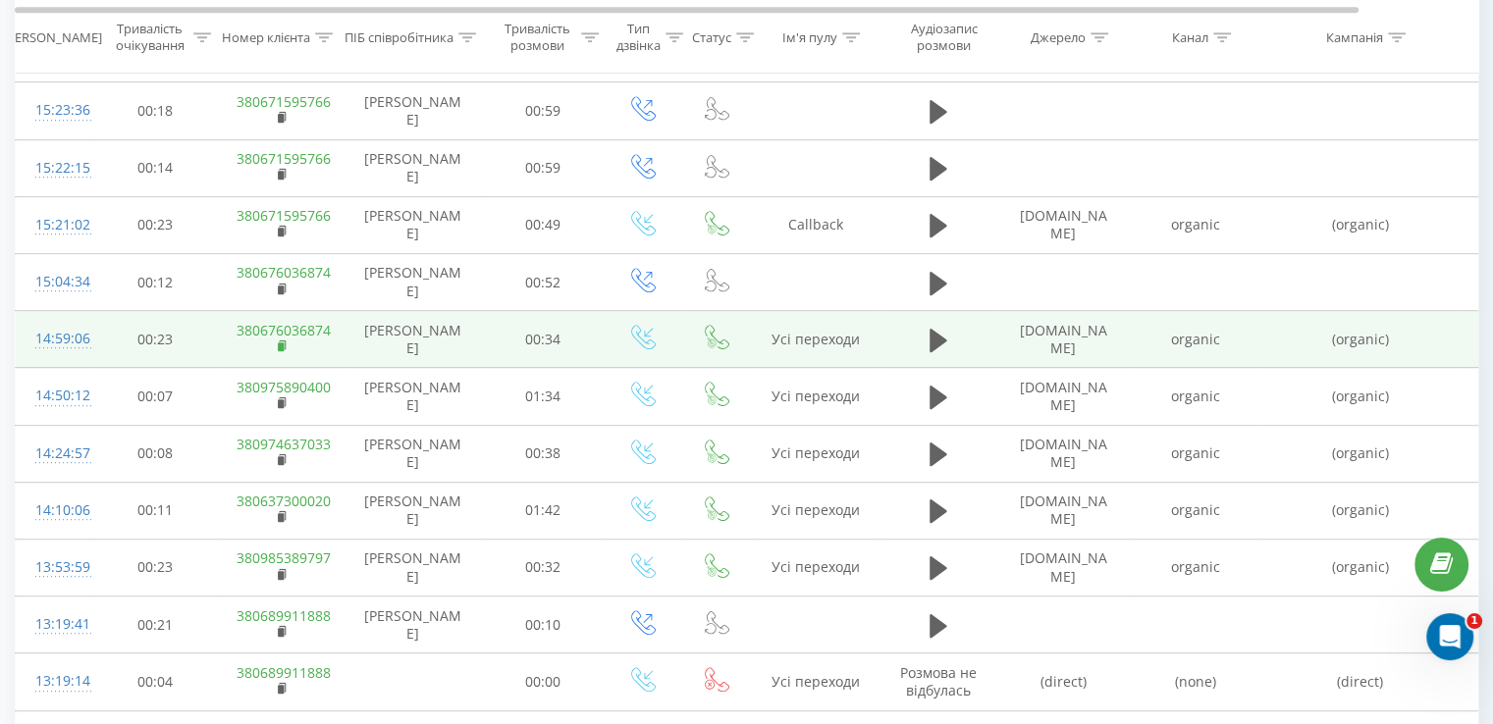
click at [283, 346] on rect at bounding box center [281, 346] width 6 height 9
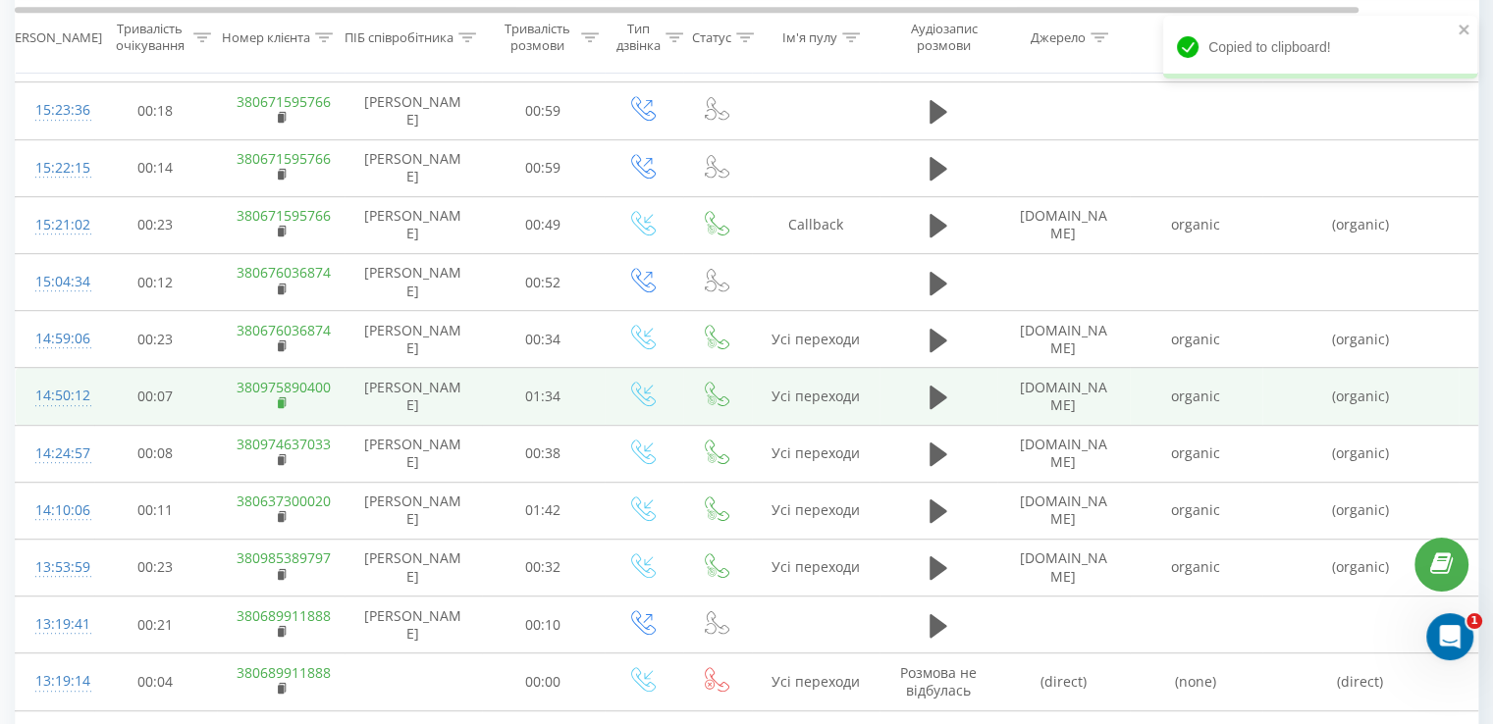
click at [285, 401] on icon at bounding box center [282, 401] width 7 height 9
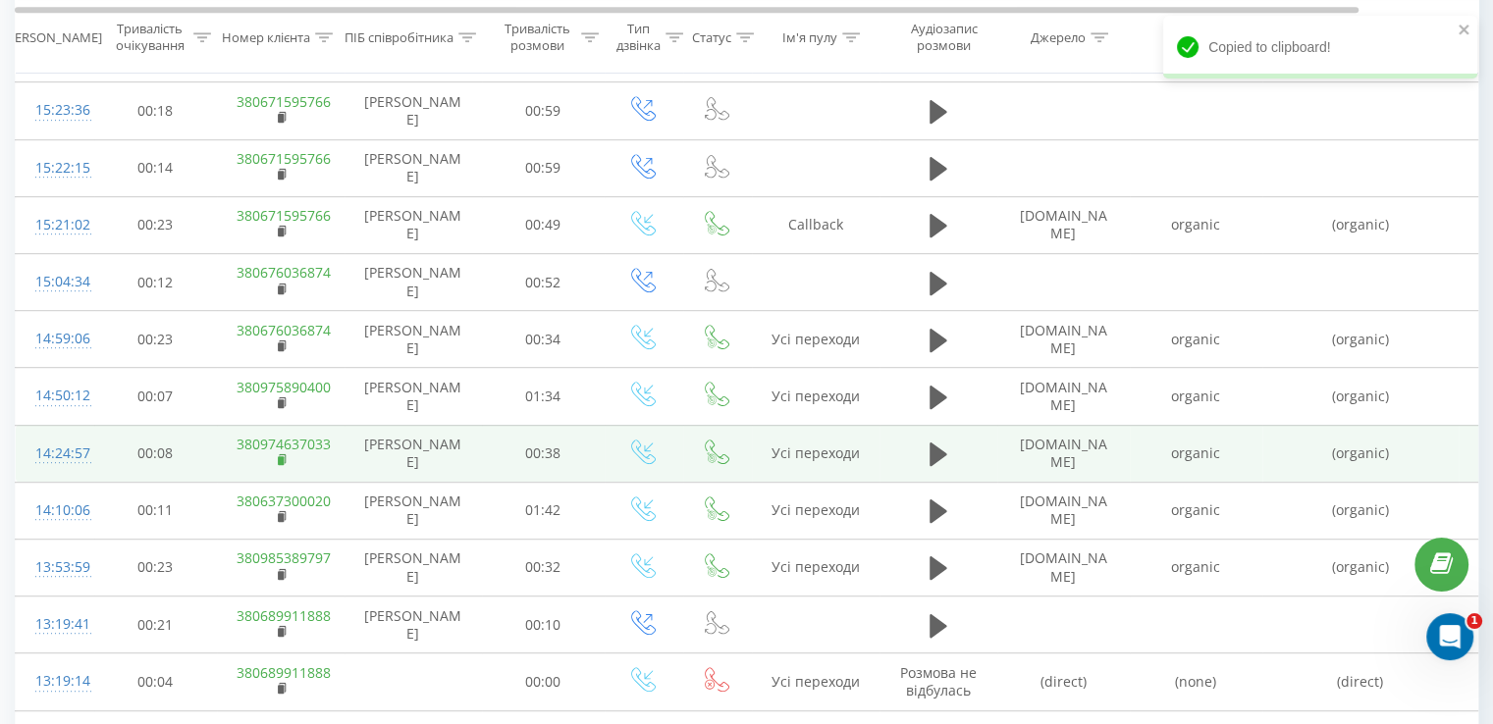
click at [282, 459] on rect at bounding box center [281, 460] width 6 height 9
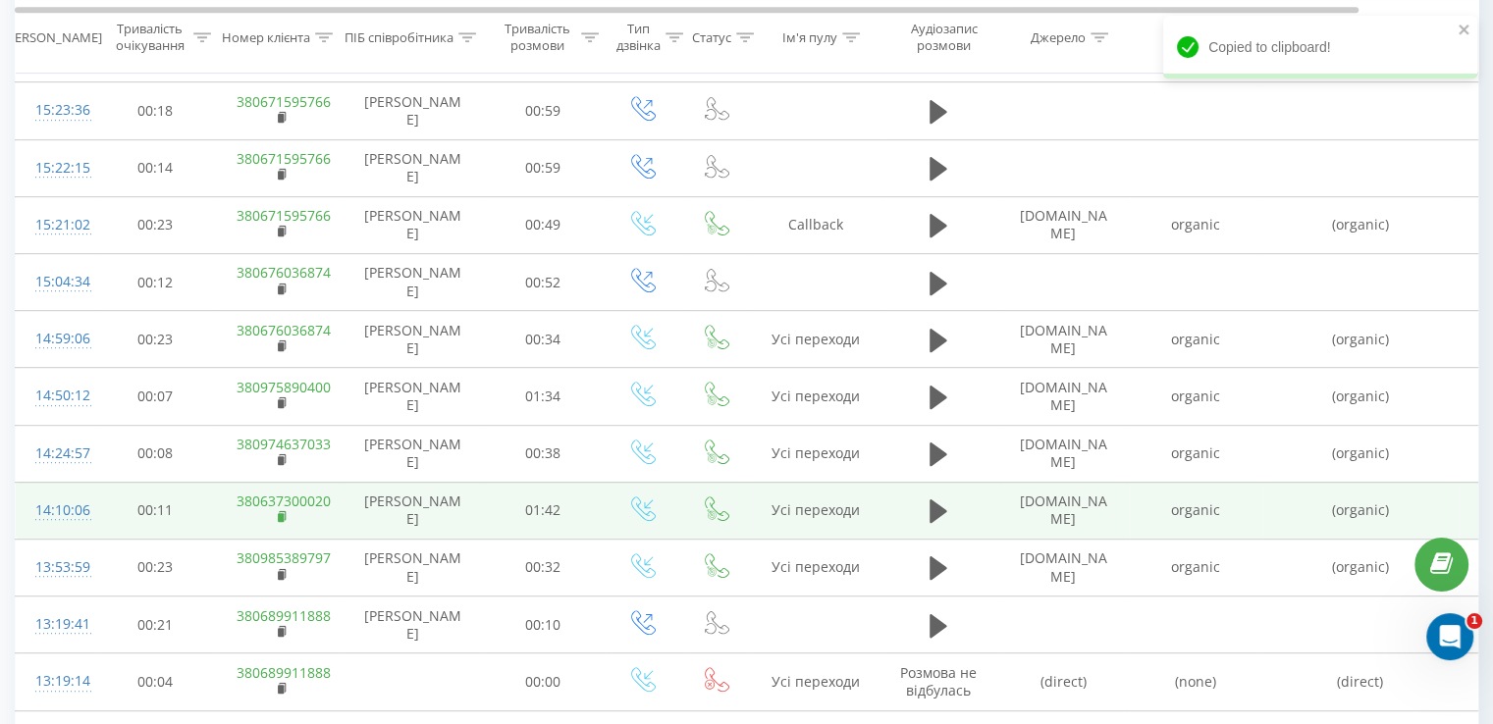
click at [280, 519] on icon at bounding box center [283, 517] width 11 height 14
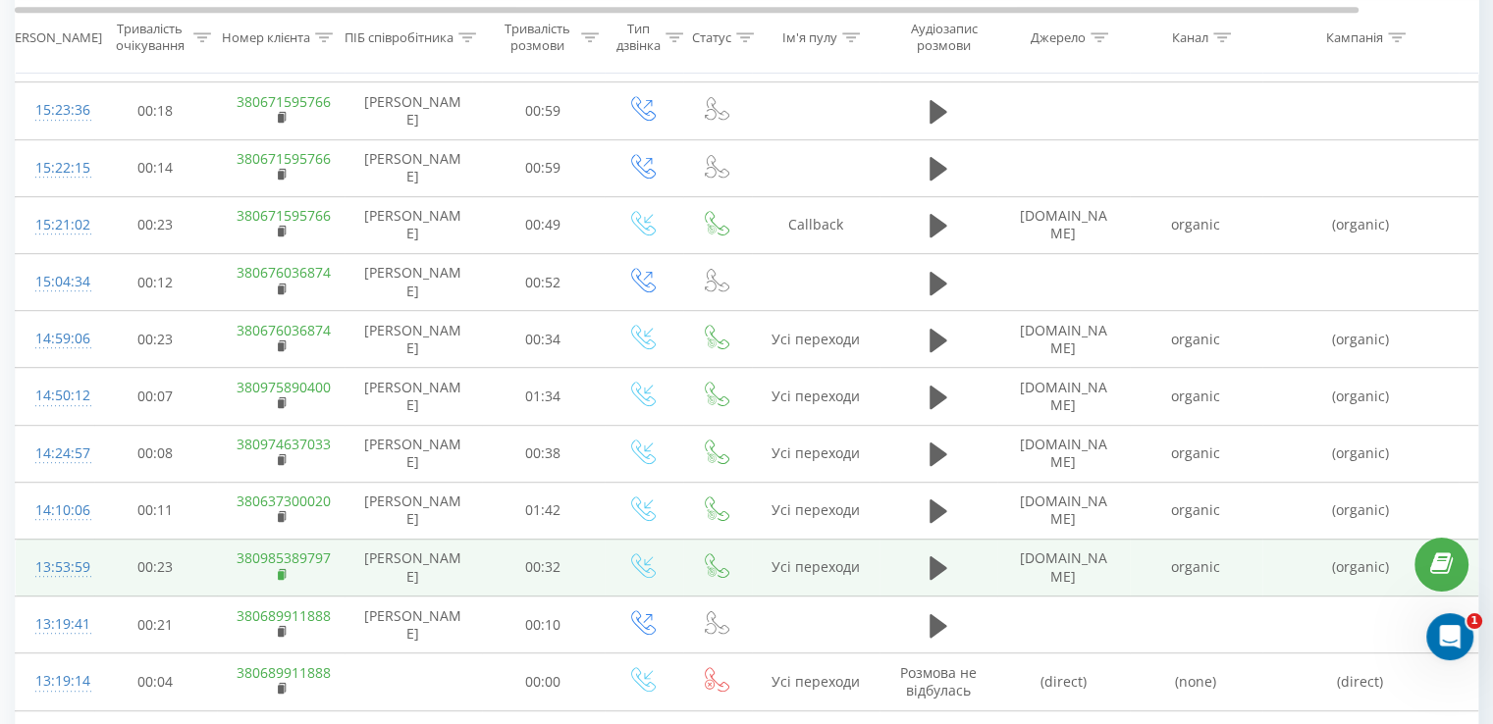
click at [280, 573] on rect at bounding box center [281, 575] width 6 height 9
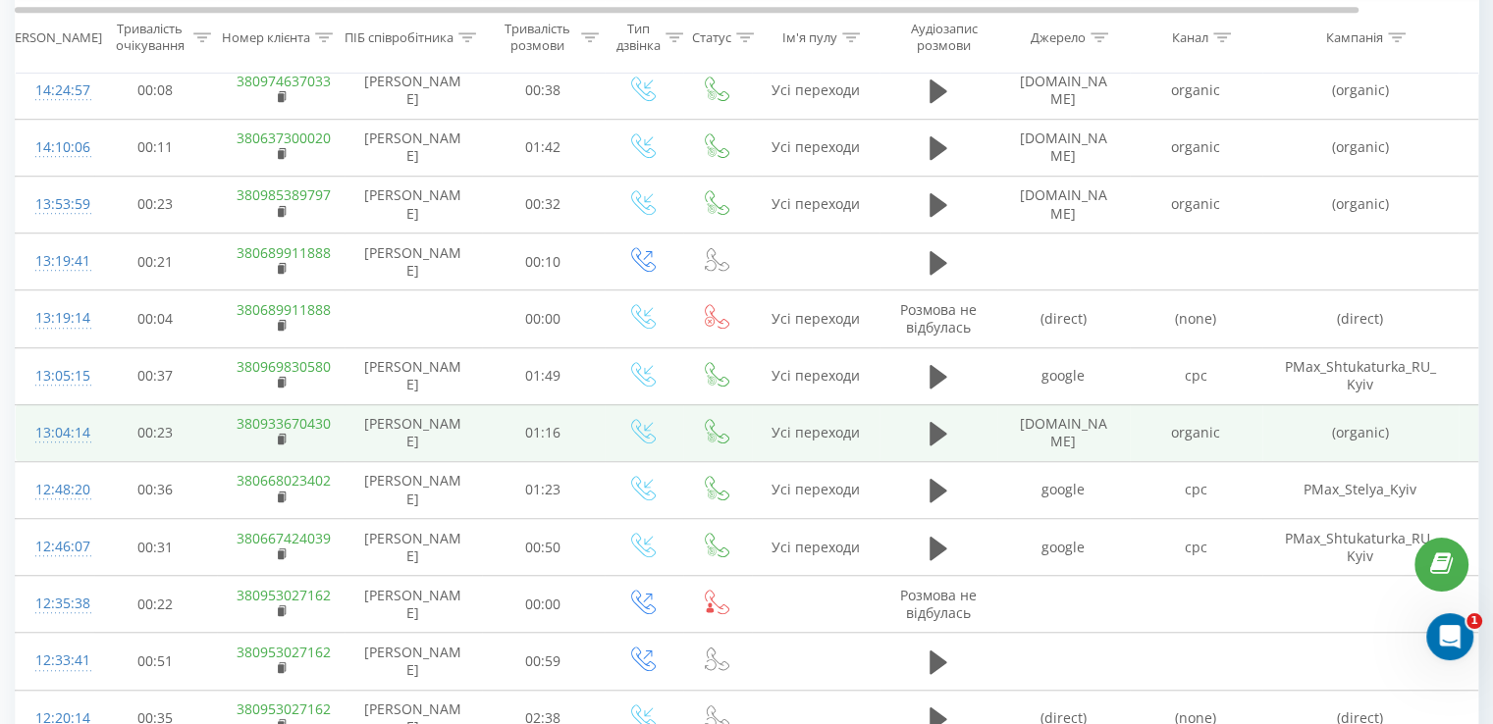
scroll to position [1386, 0]
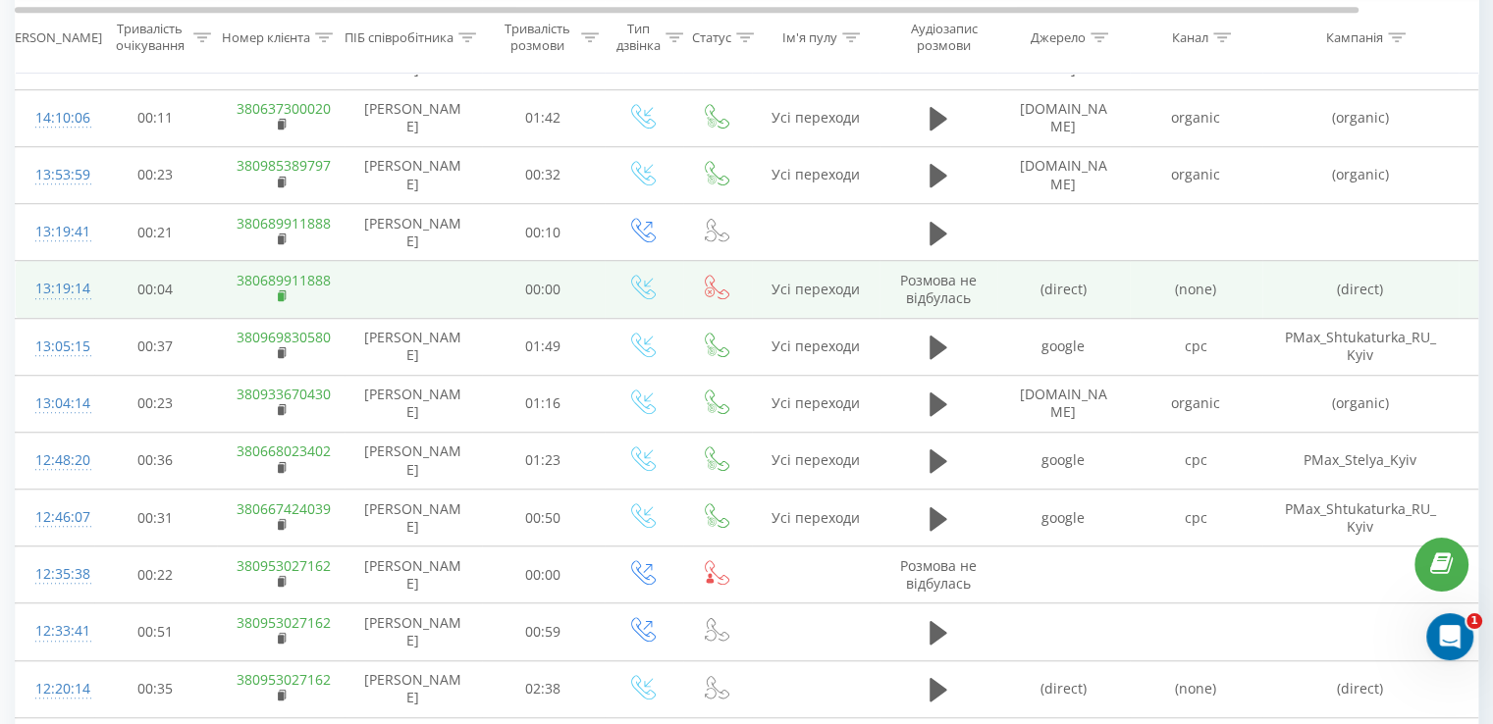
click at [279, 297] on icon at bounding box center [283, 296] width 11 height 14
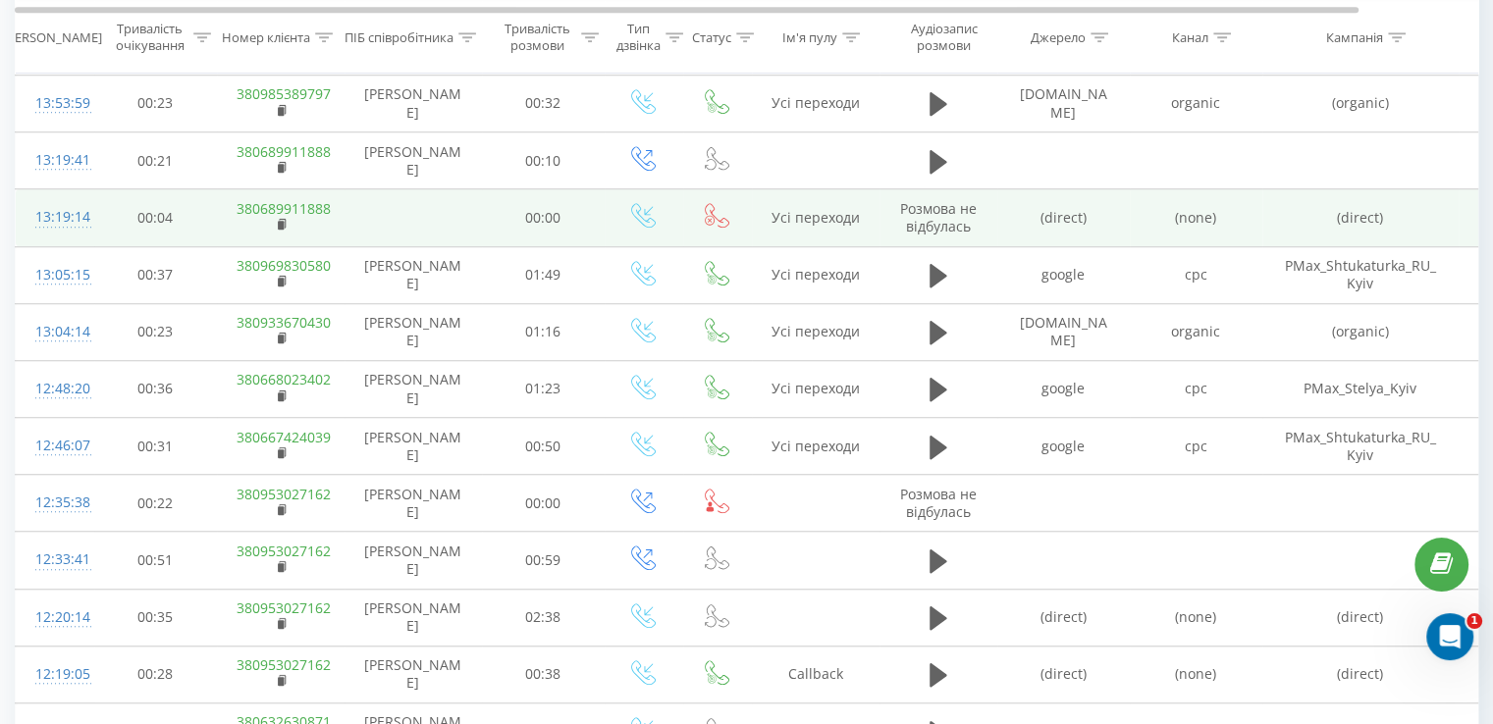
scroll to position [1484, 0]
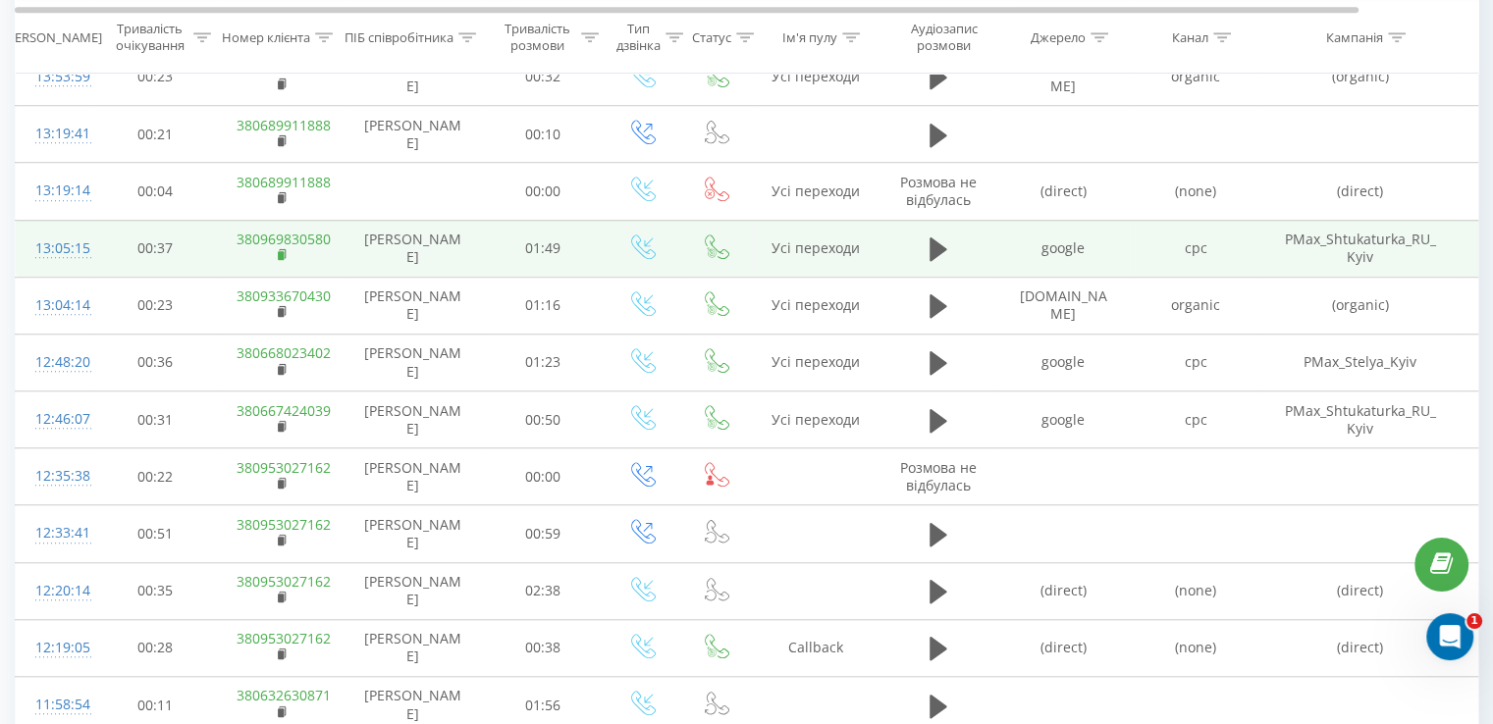
click at [278, 251] on rect at bounding box center [281, 255] width 6 height 9
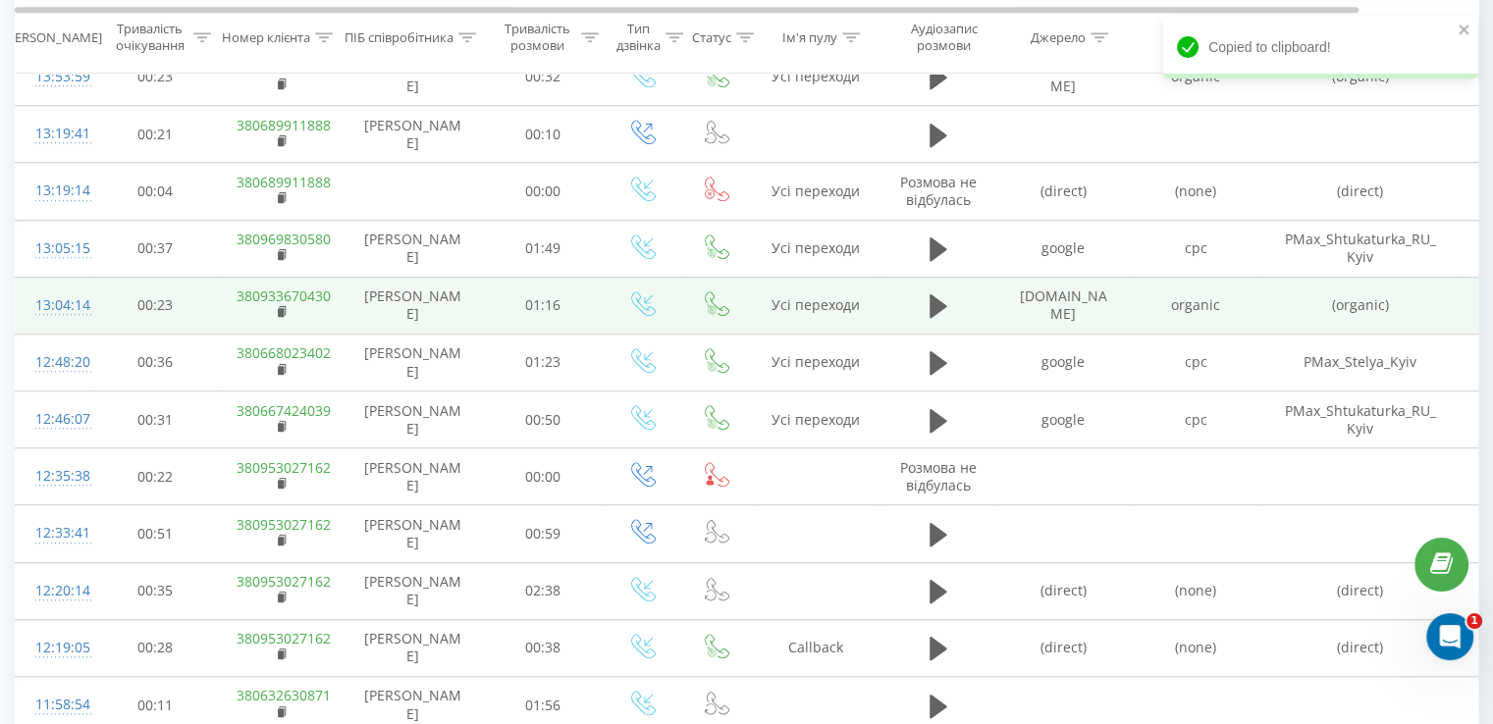
click at [275, 307] on td "380933670430" at bounding box center [281, 305] width 128 height 57
click at [279, 310] on rect at bounding box center [281, 312] width 6 height 9
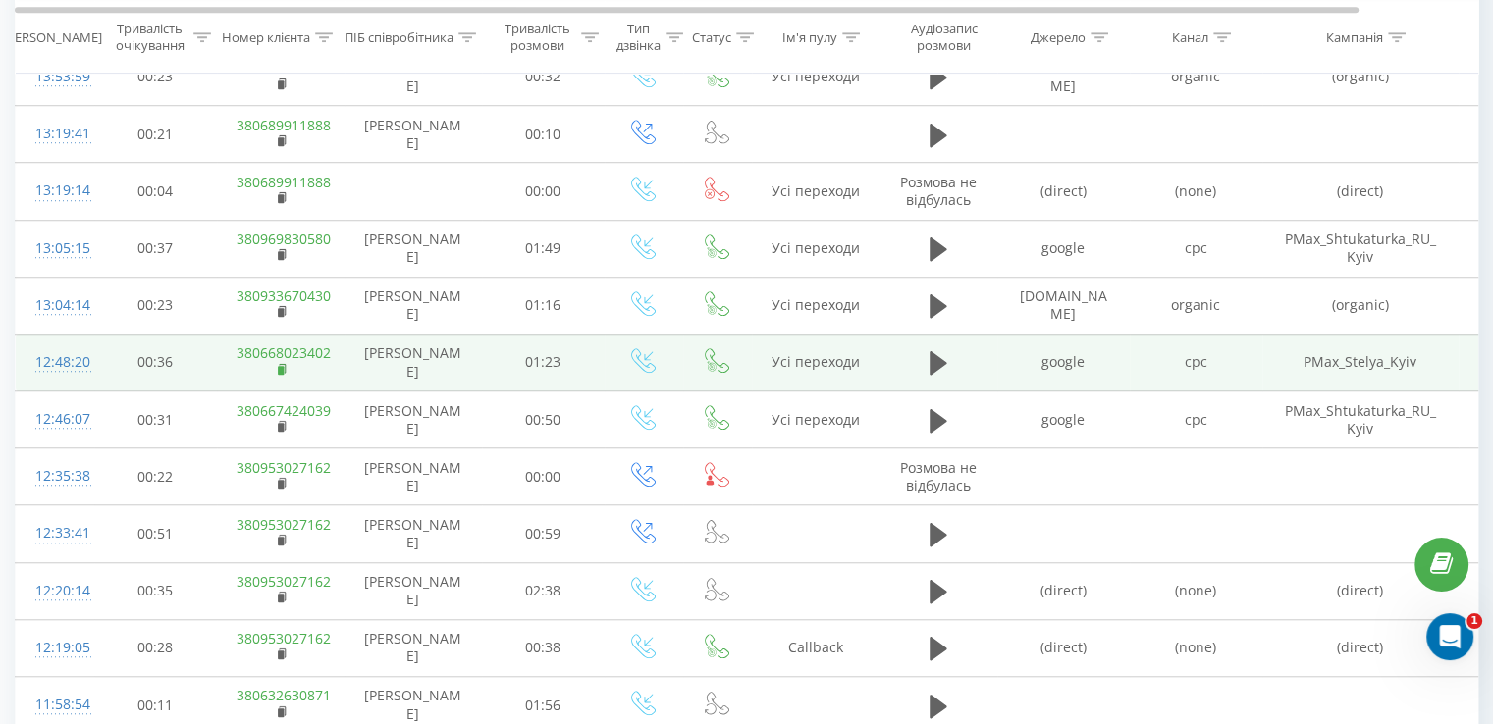
click at [279, 368] on rect at bounding box center [281, 369] width 6 height 9
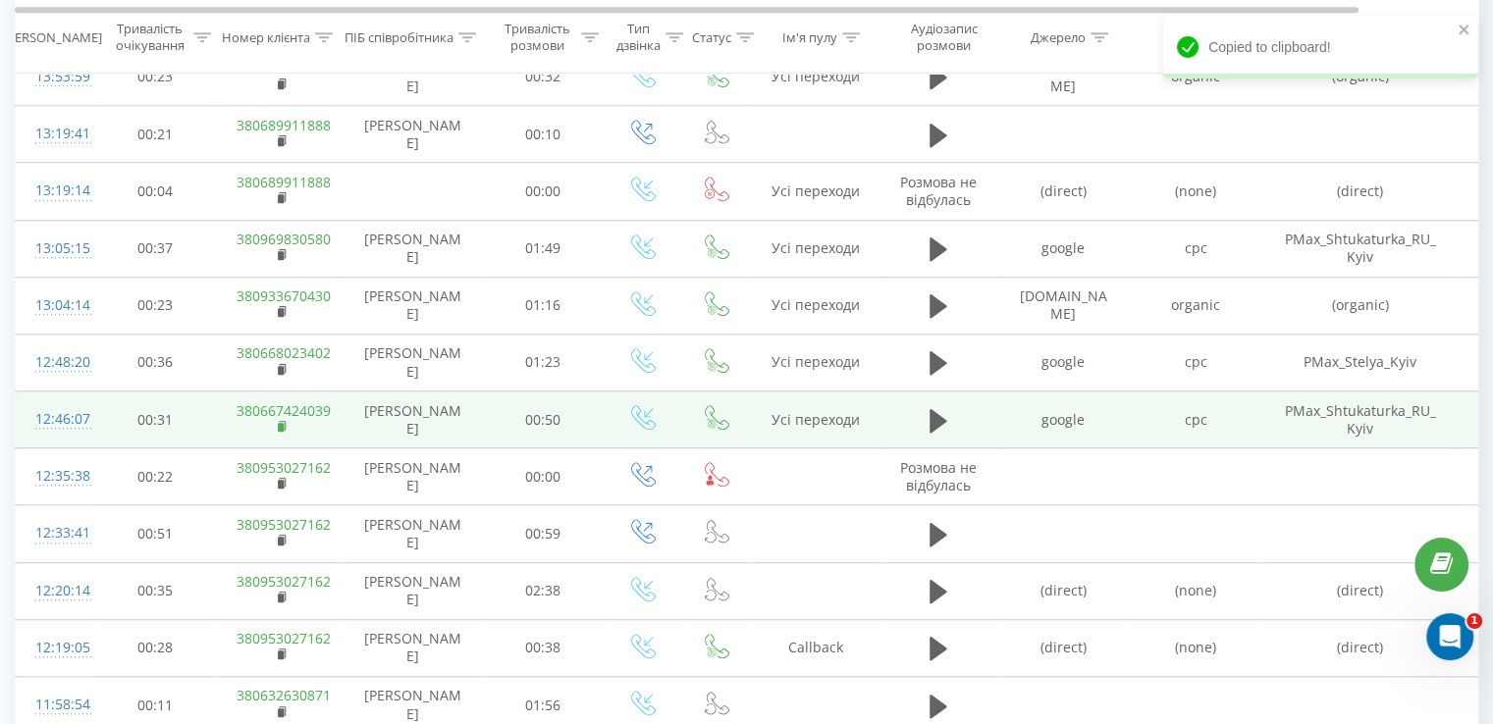
click at [283, 425] on rect at bounding box center [281, 427] width 6 height 9
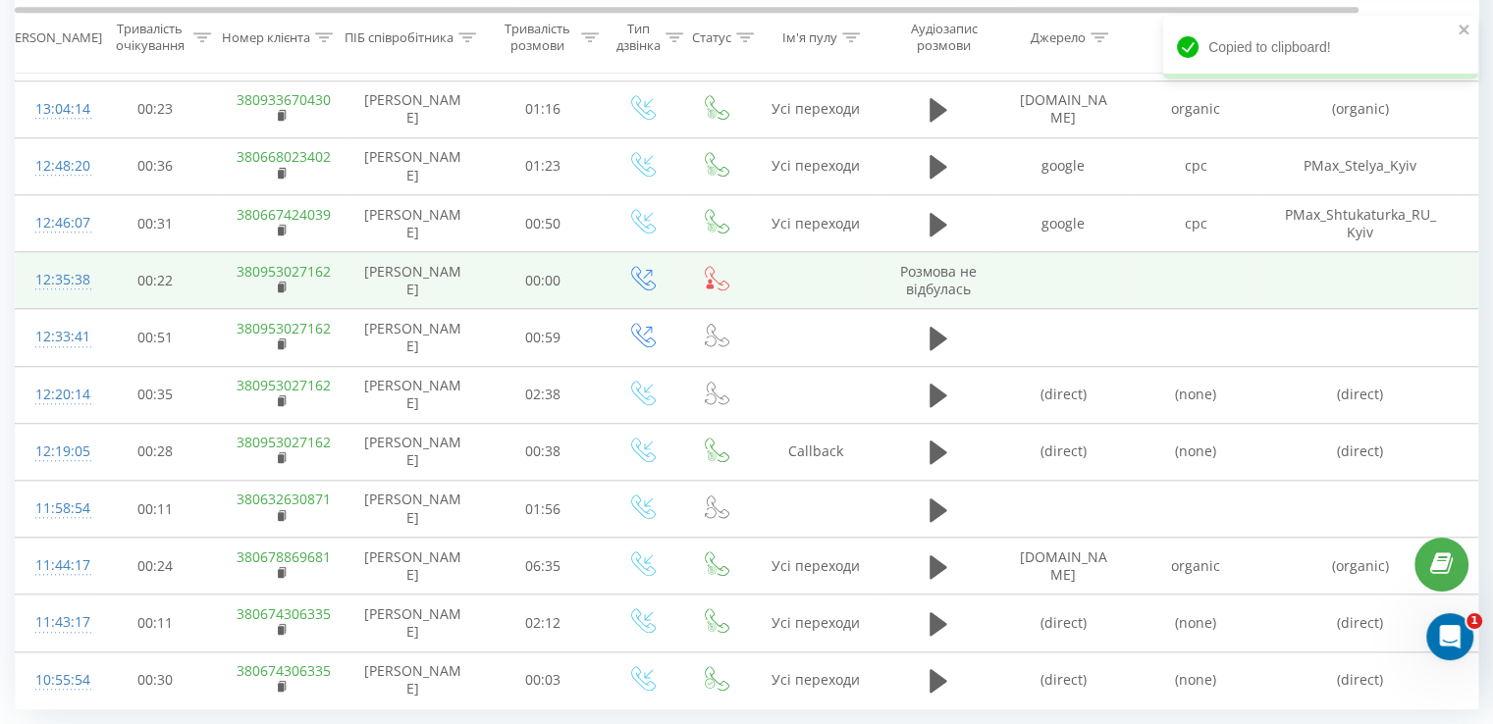
scroll to position [1733, 0]
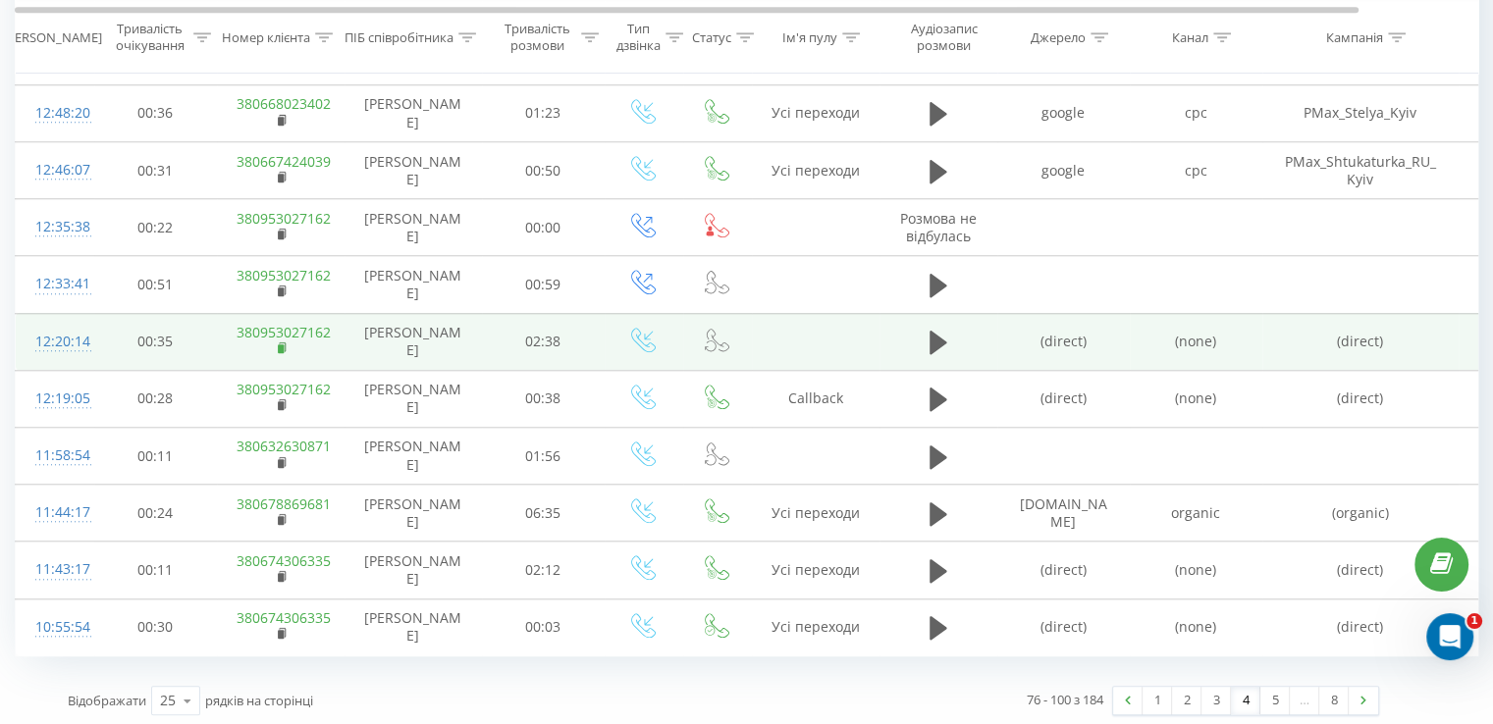
click at [278, 346] on rect at bounding box center [281, 348] width 6 height 9
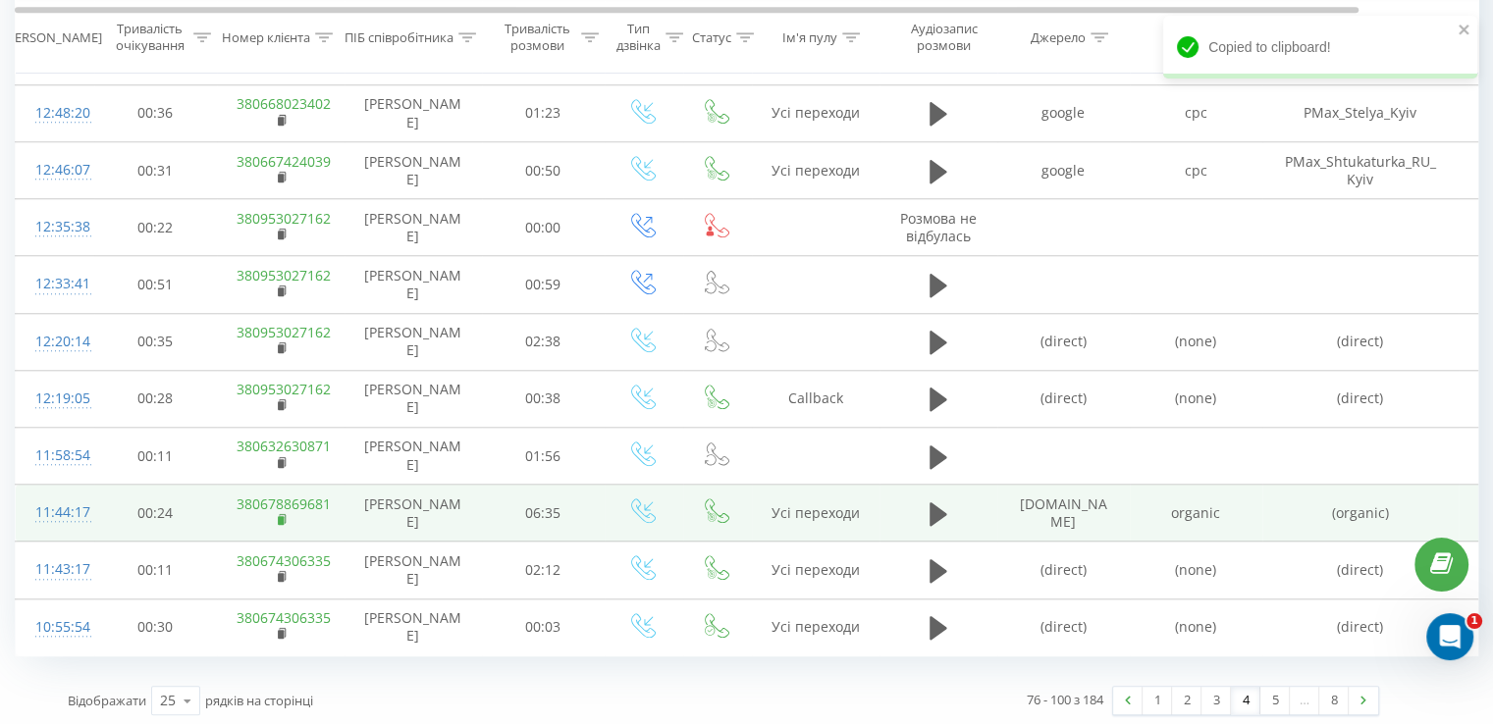
click at [283, 516] on rect at bounding box center [281, 520] width 6 height 9
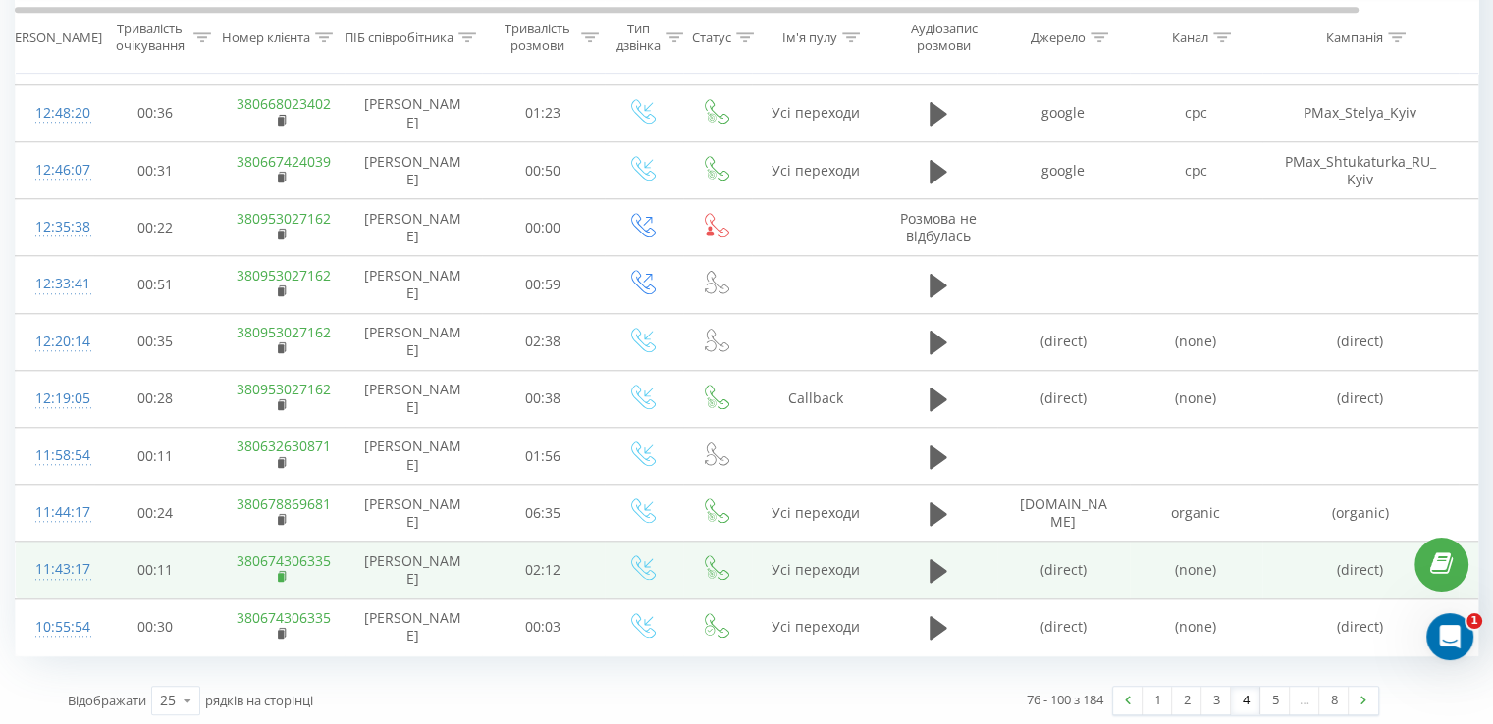
click at [284, 571] on icon at bounding box center [282, 575] width 7 height 9
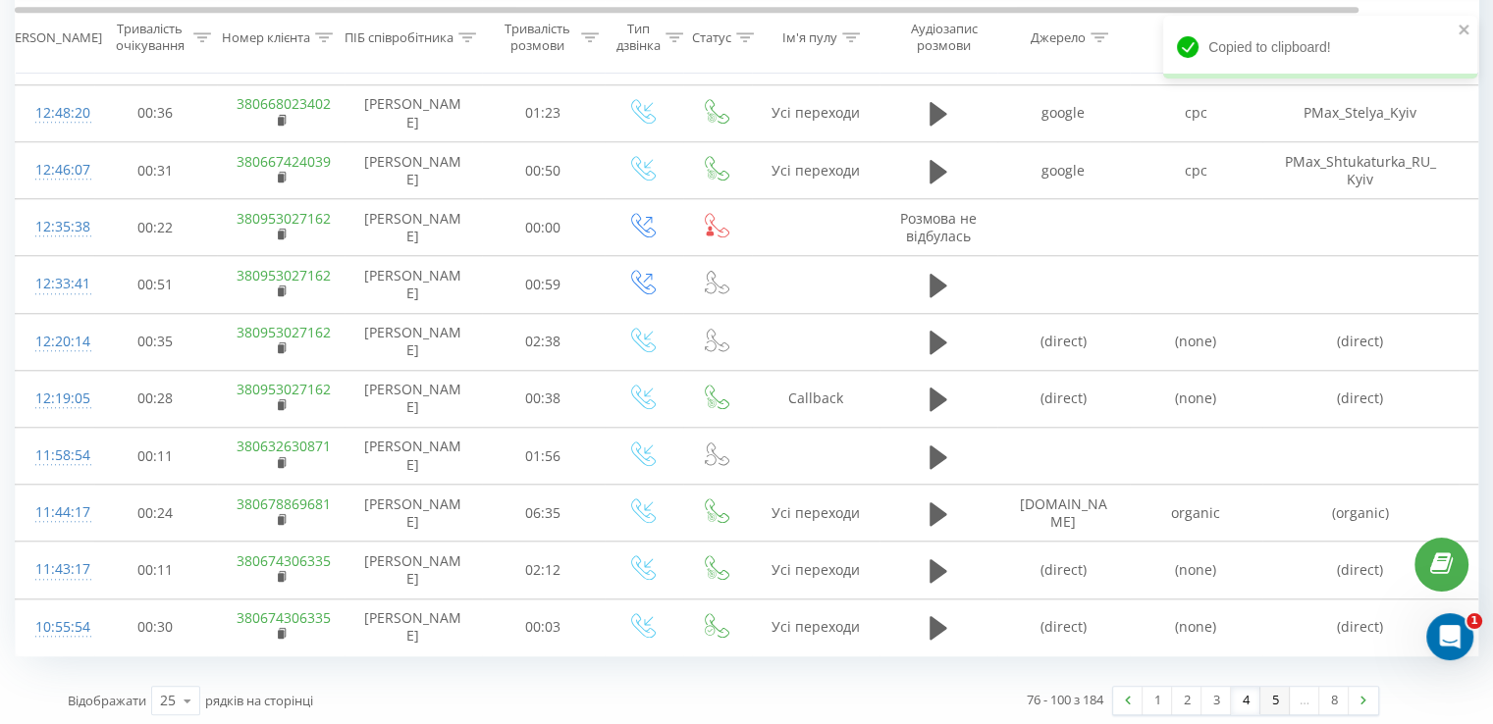
click at [1268, 687] on link "5" at bounding box center [1274, 700] width 29 height 27
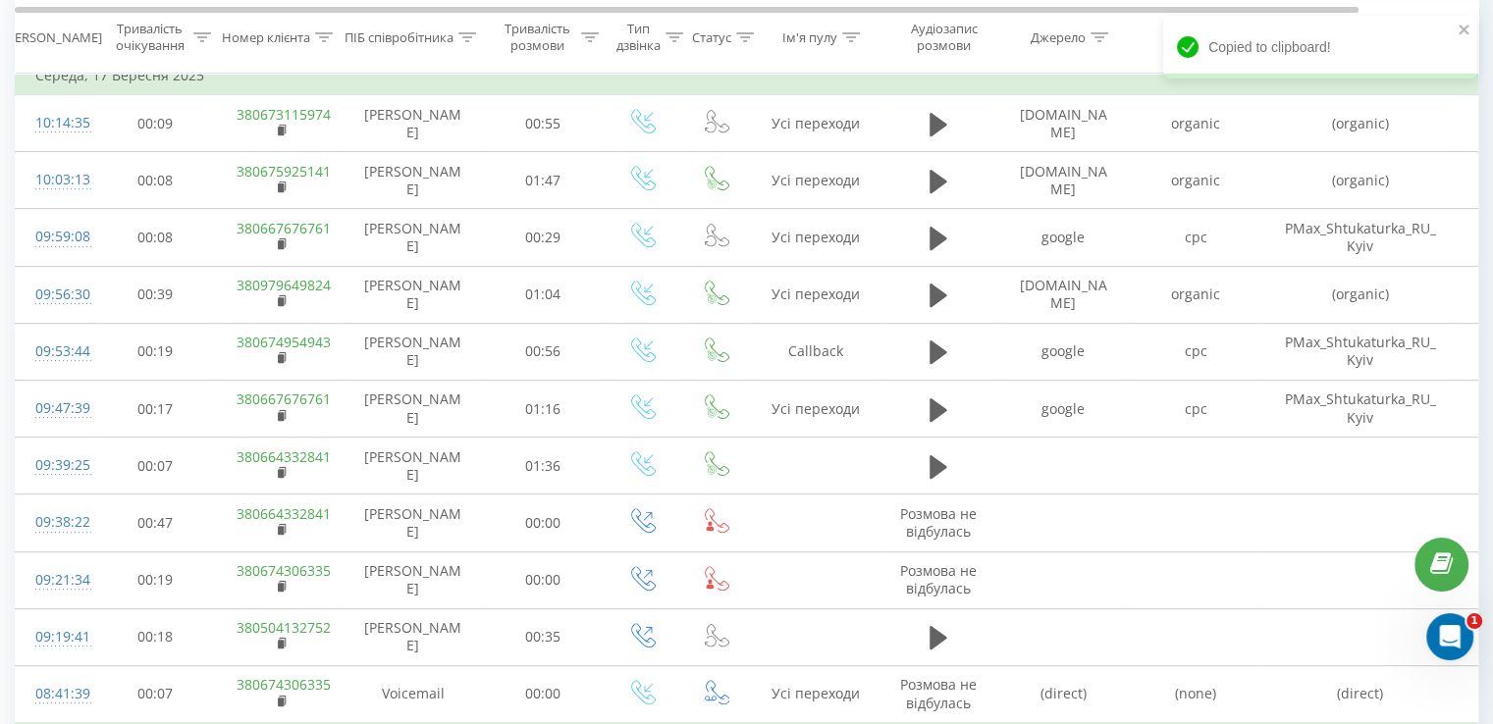
scroll to position [797, 0]
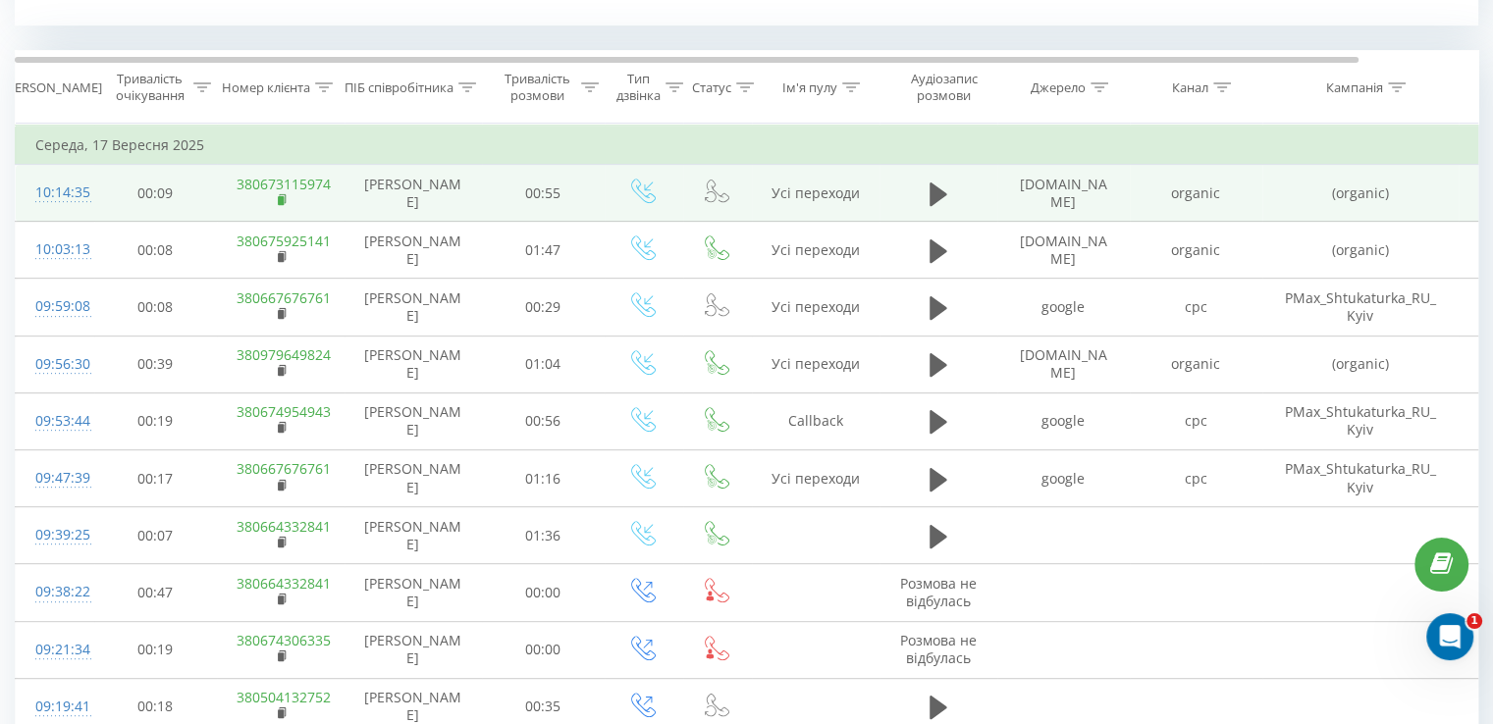
click at [280, 198] on rect at bounding box center [281, 200] width 6 height 9
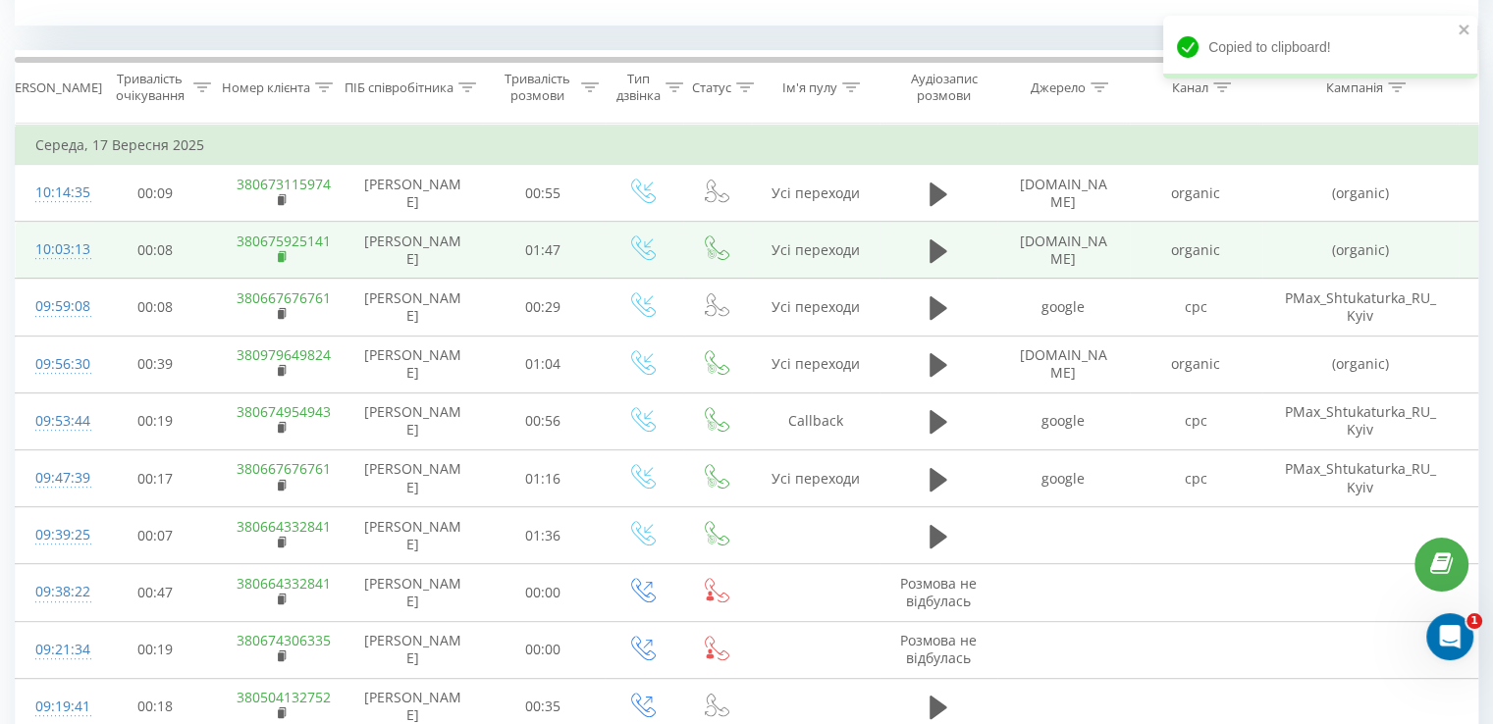
click at [284, 251] on icon at bounding box center [282, 255] width 7 height 9
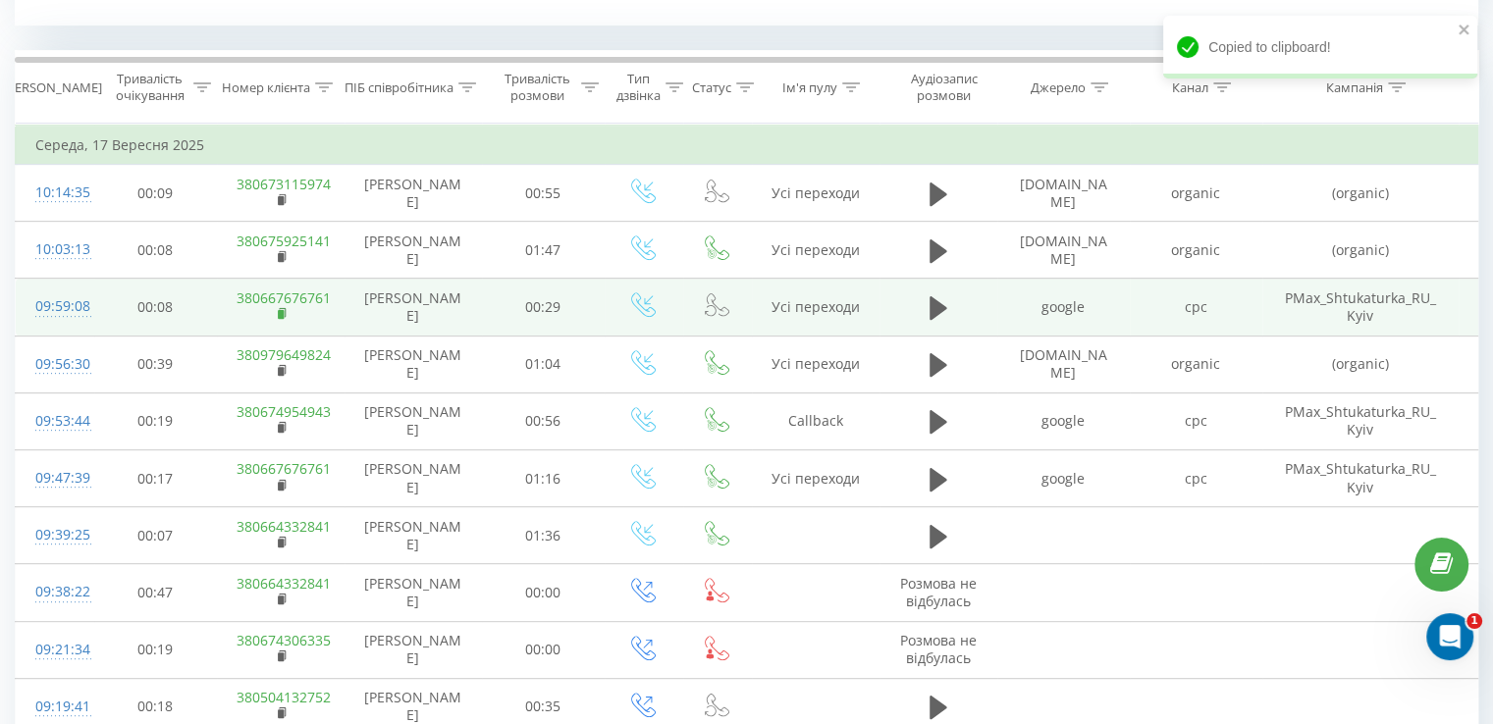
click at [279, 310] on rect at bounding box center [281, 314] width 6 height 9
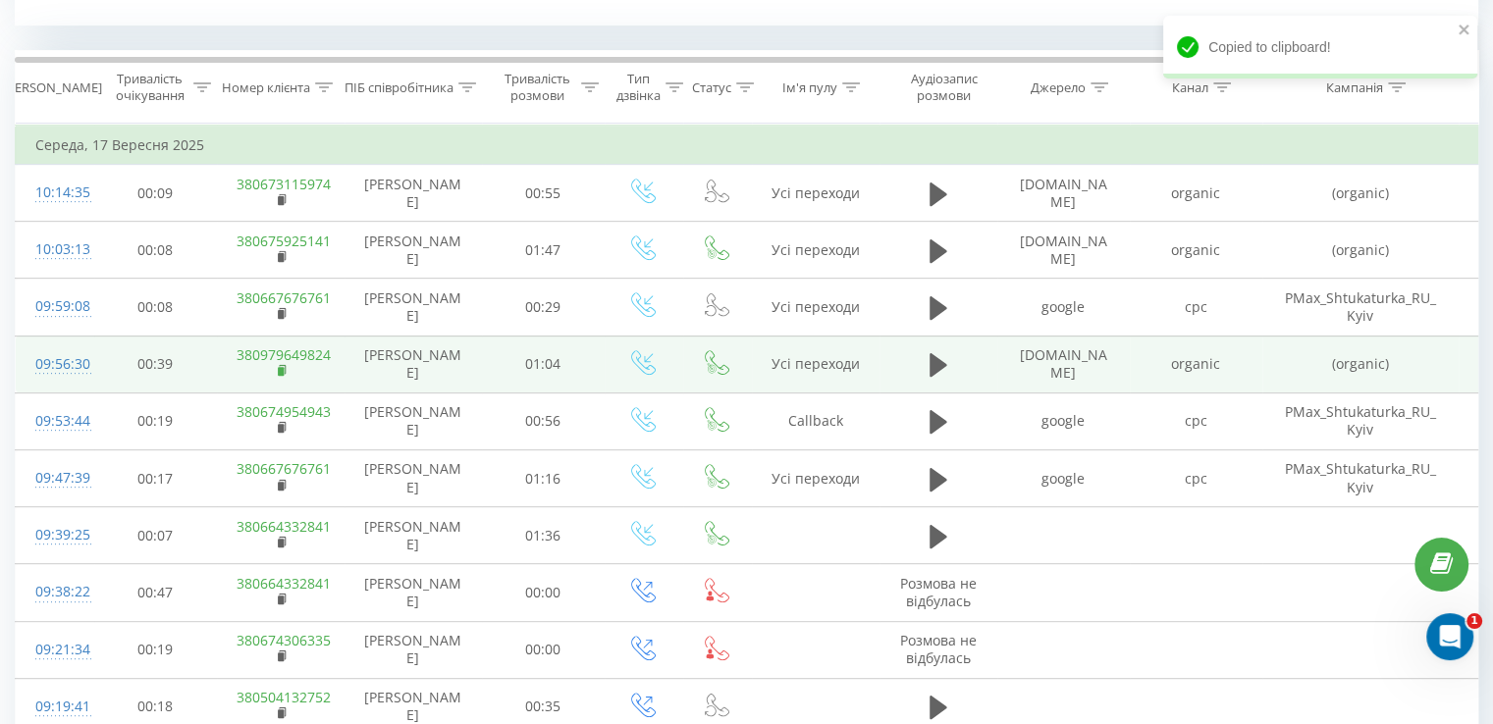
click at [283, 374] on icon at bounding box center [283, 371] width 11 height 14
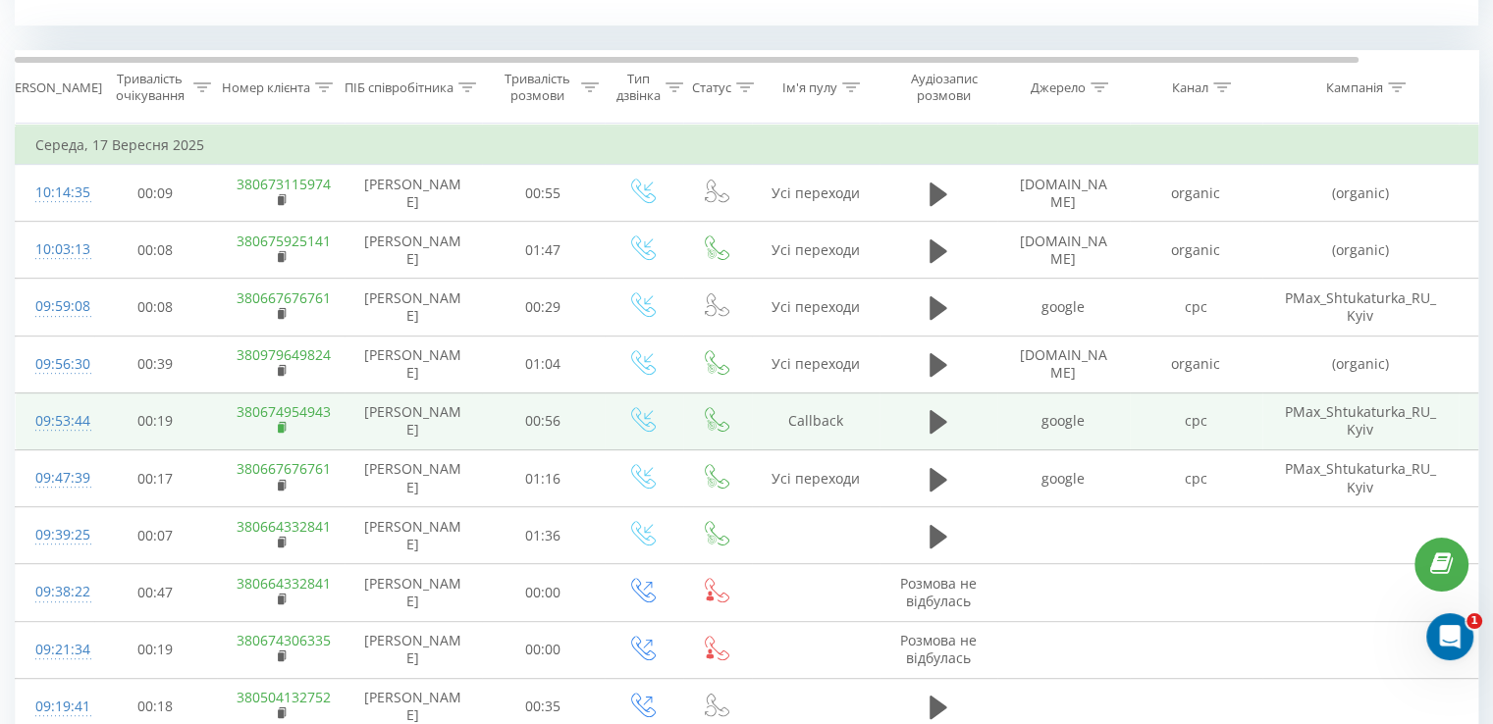
click at [280, 429] on rect at bounding box center [281, 428] width 6 height 9
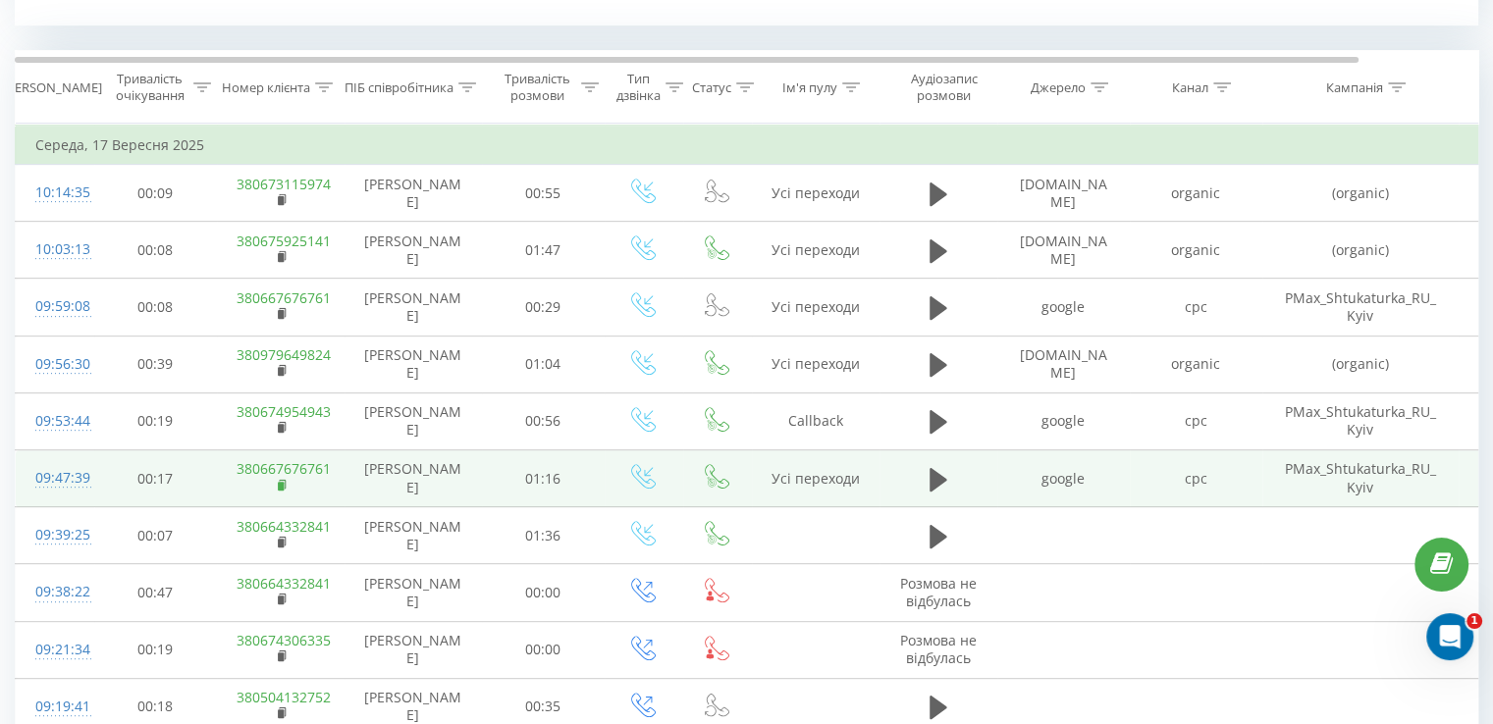
click at [283, 482] on rect at bounding box center [281, 486] width 6 height 9
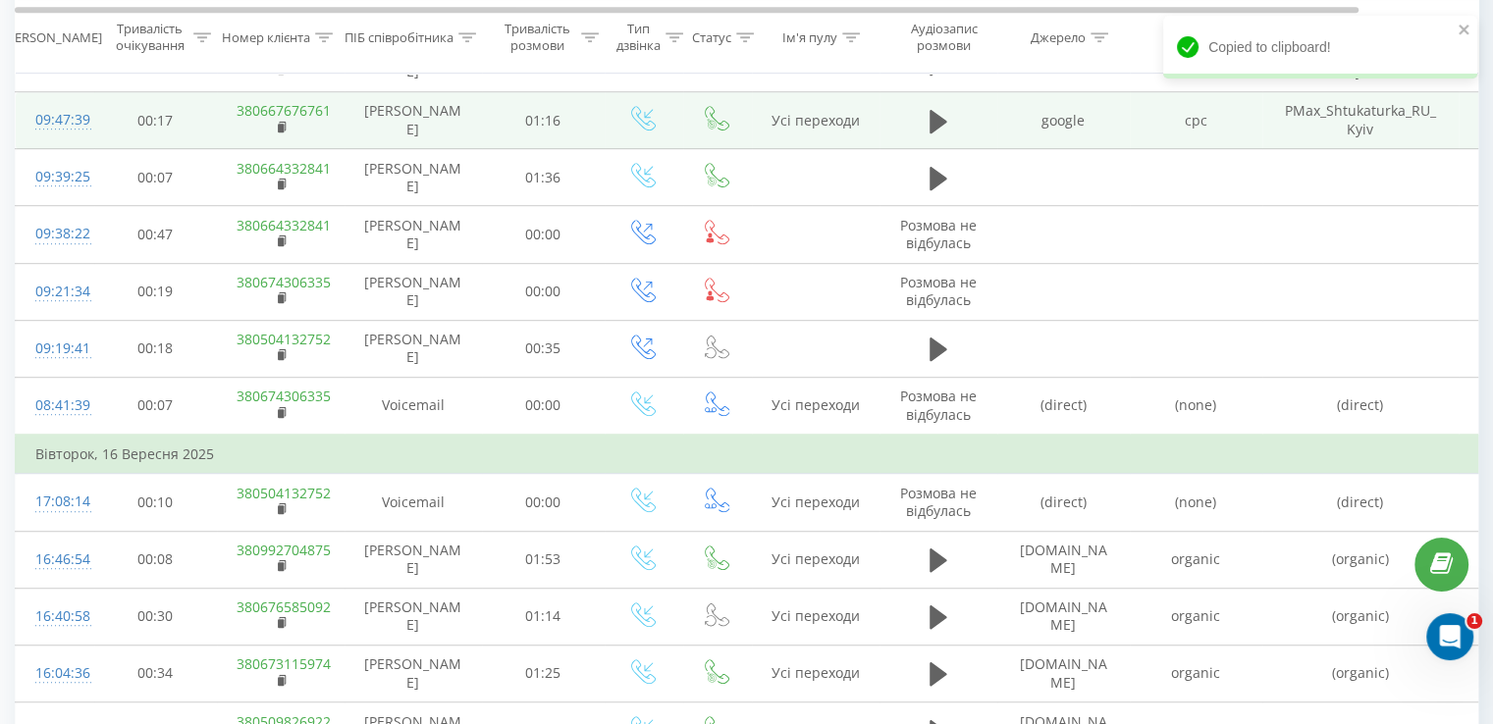
scroll to position [1189, 0]
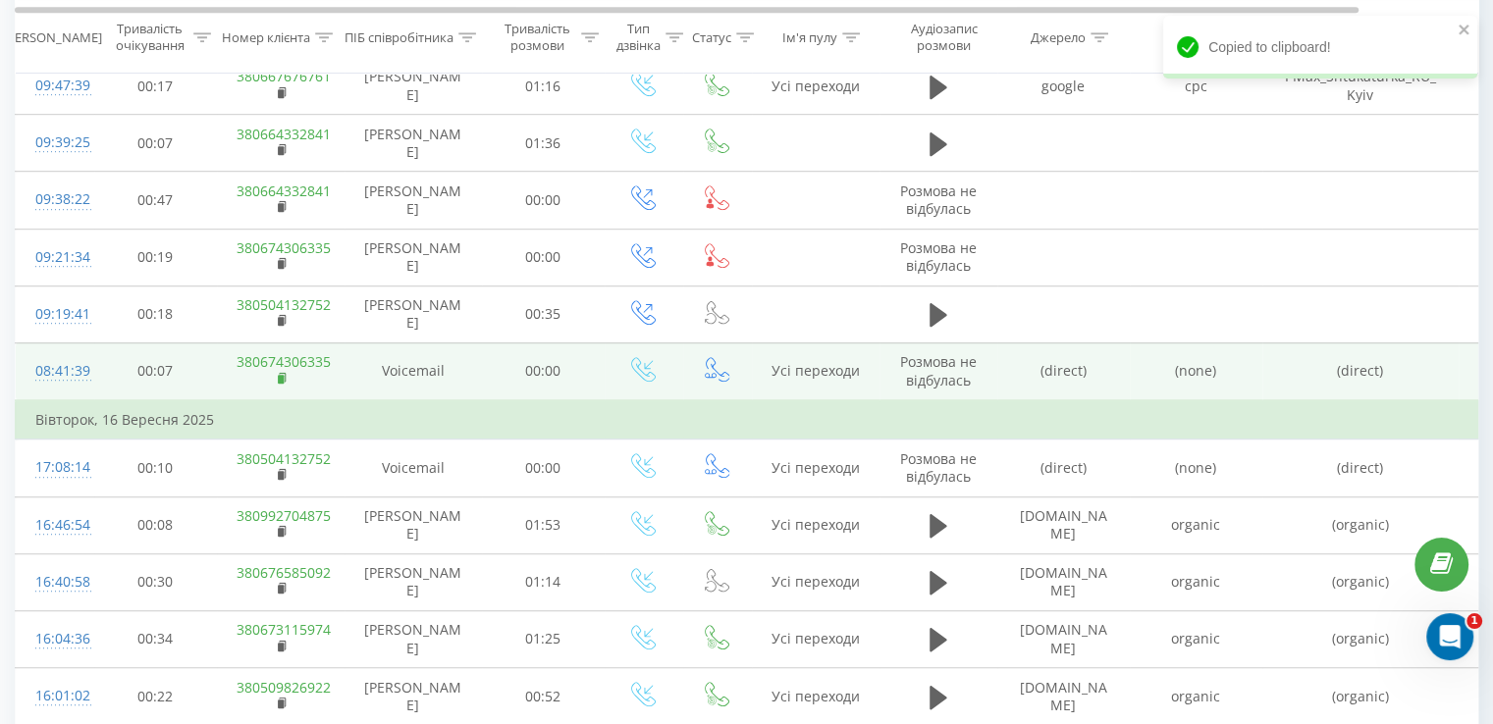
click at [279, 375] on rect at bounding box center [281, 379] width 6 height 9
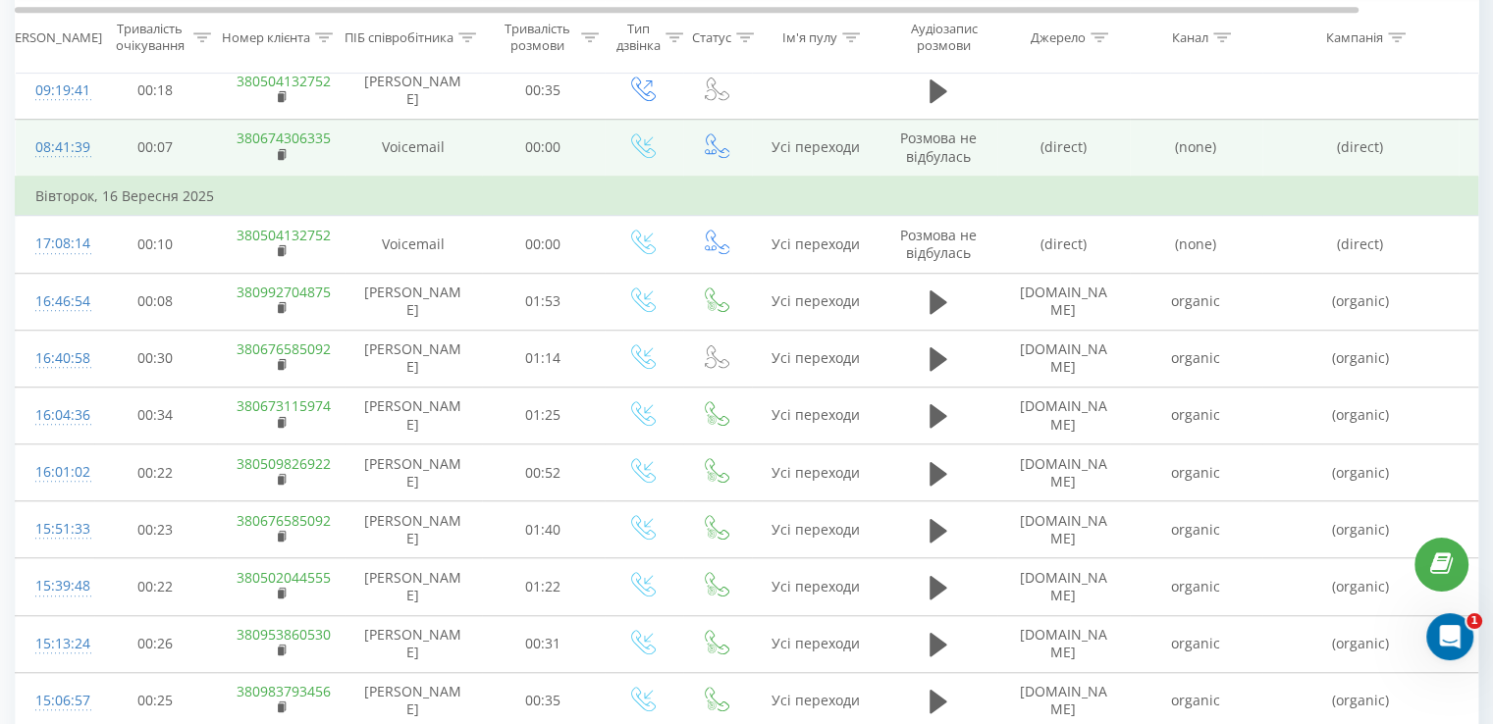
scroll to position [1484, 0]
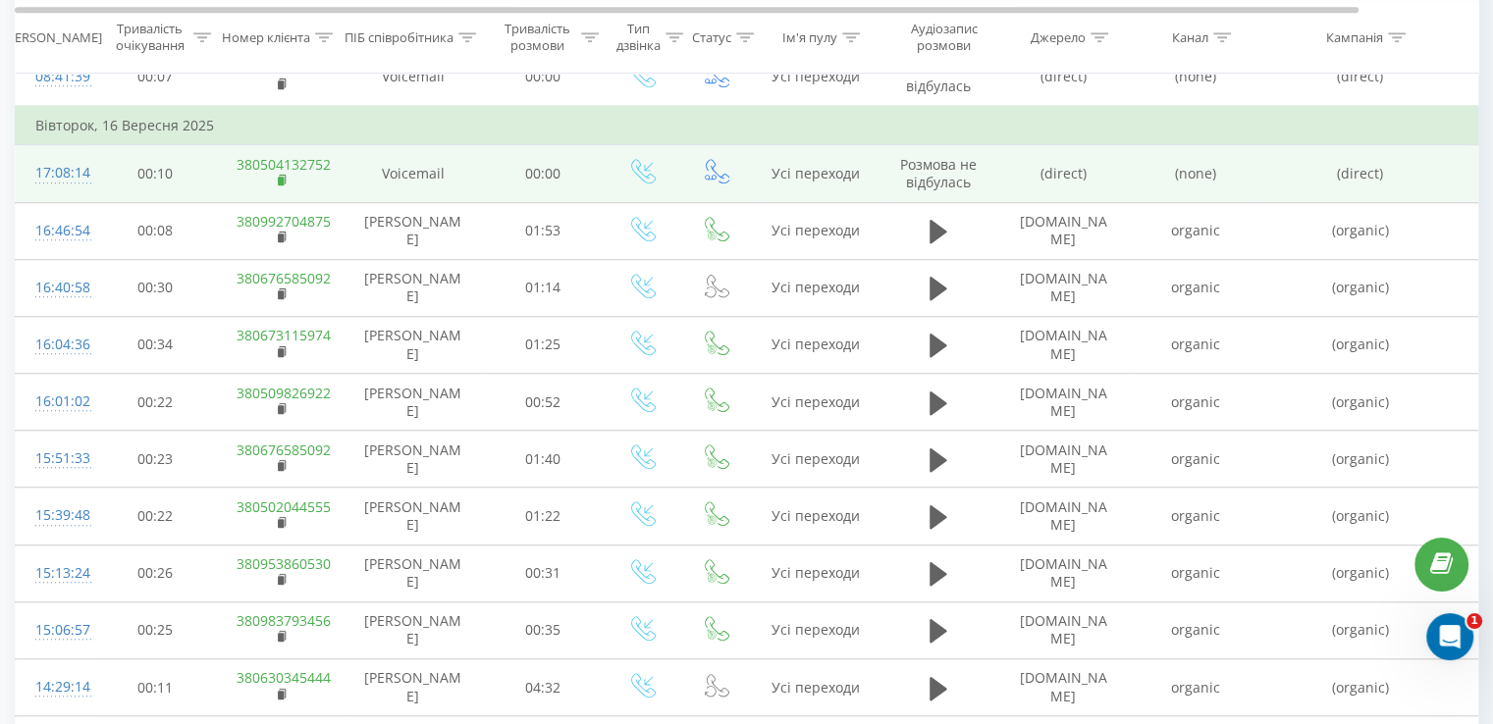
click at [280, 179] on rect at bounding box center [281, 181] width 6 height 9
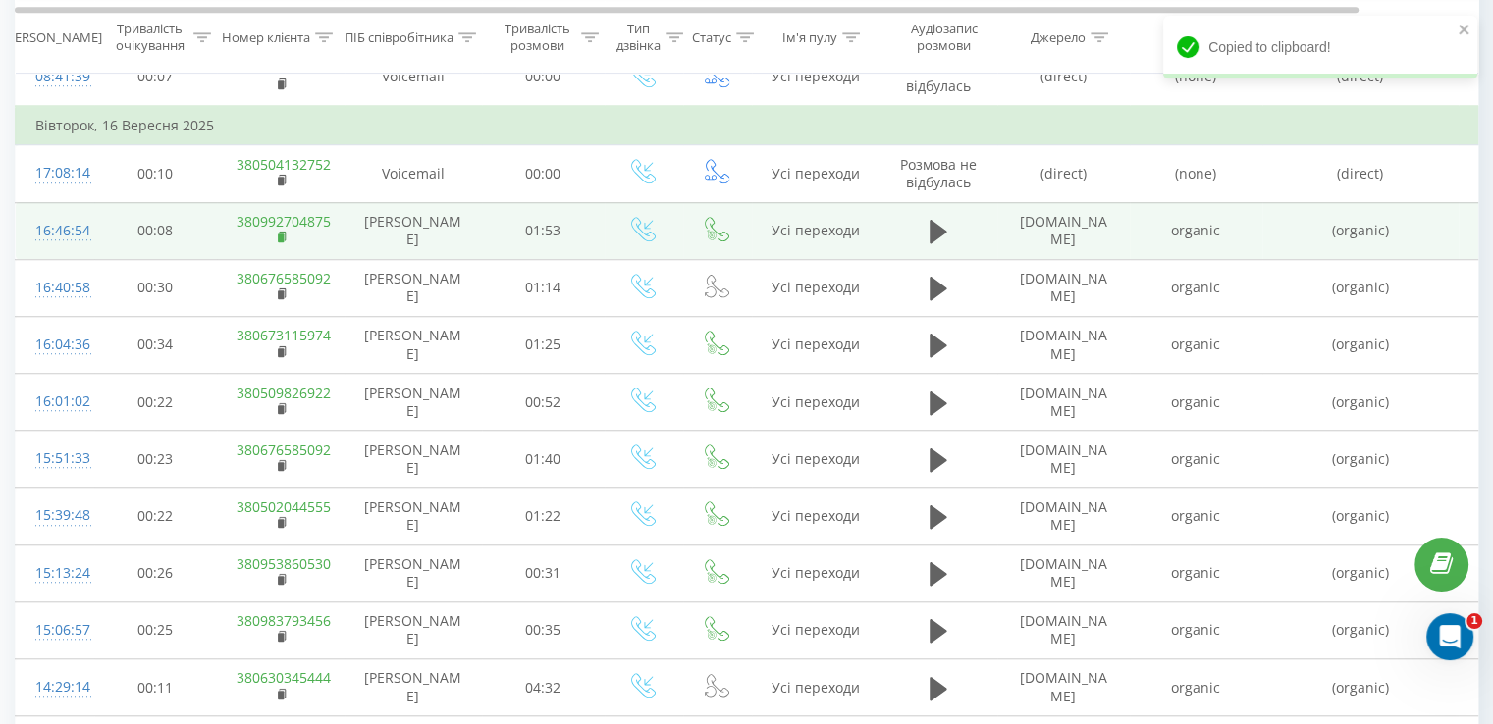
click at [280, 231] on icon at bounding box center [283, 238] width 11 height 14
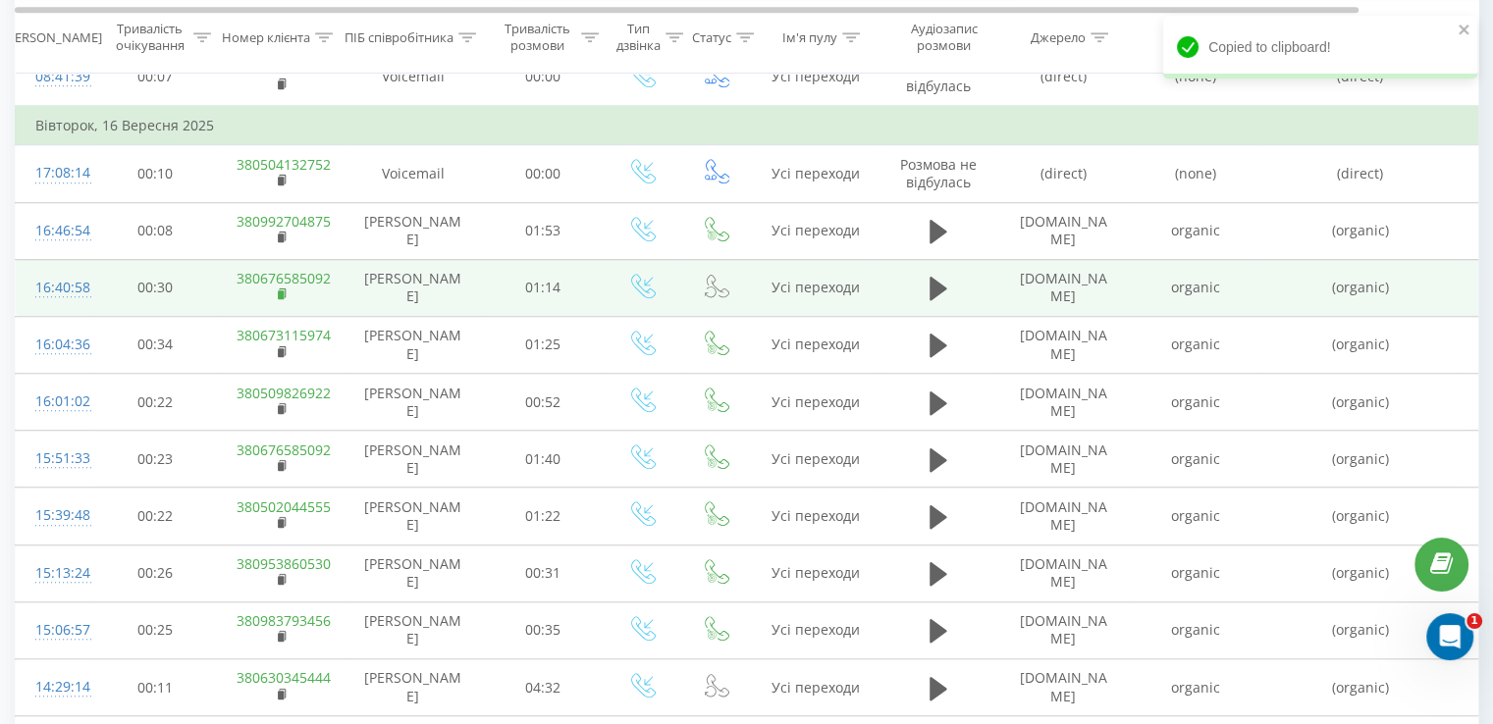
click at [284, 289] on icon at bounding box center [282, 293] width 7 height 9
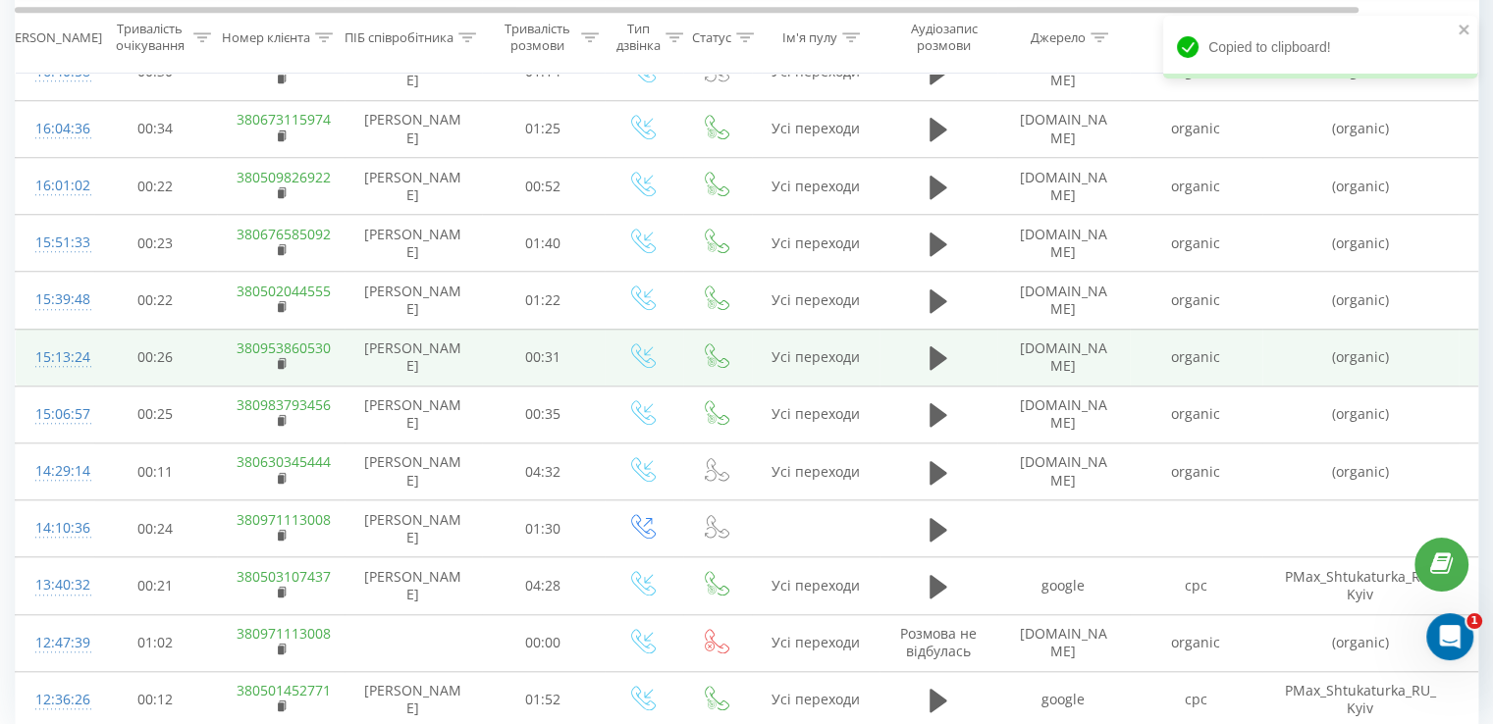
scroll to position [1575, 0]
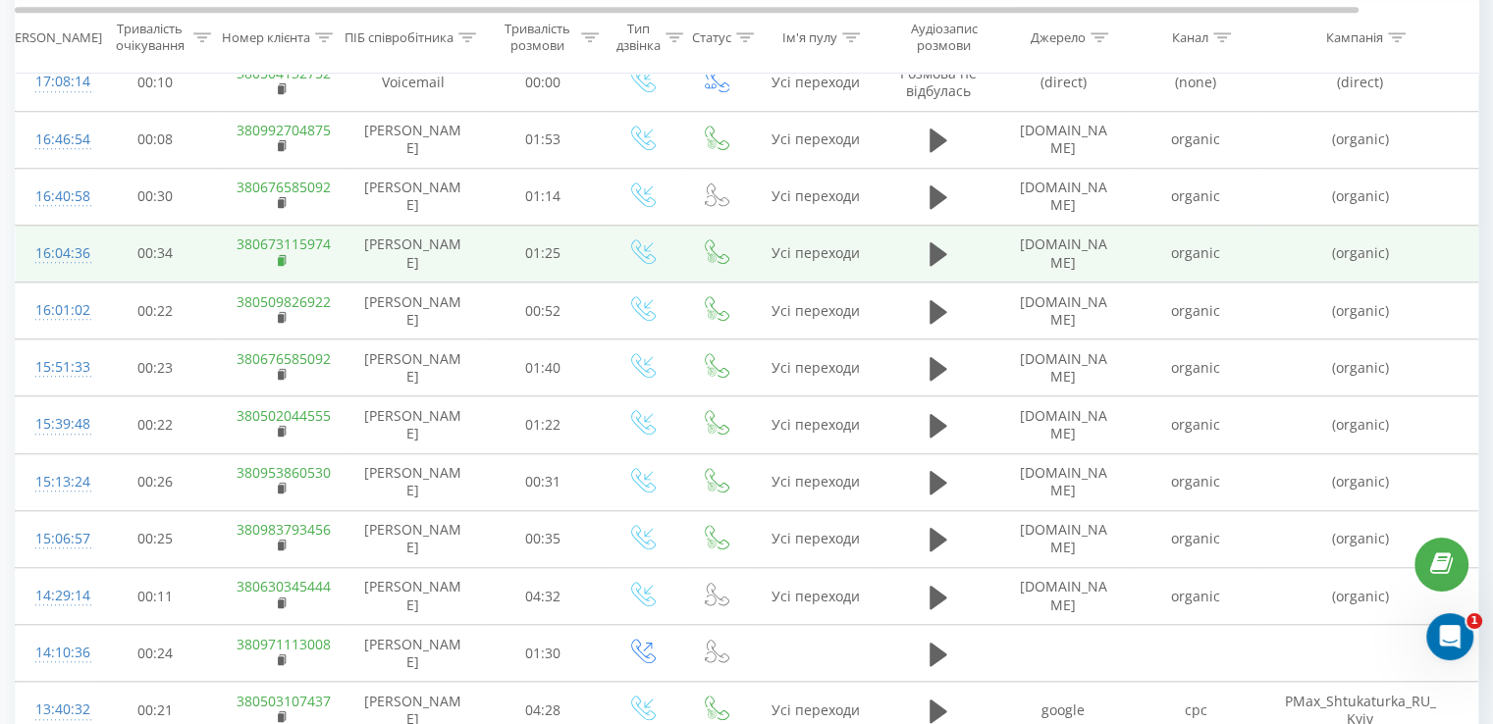
click at [279, 261] on icon at bounding box center [283, 261] width 11 height 14
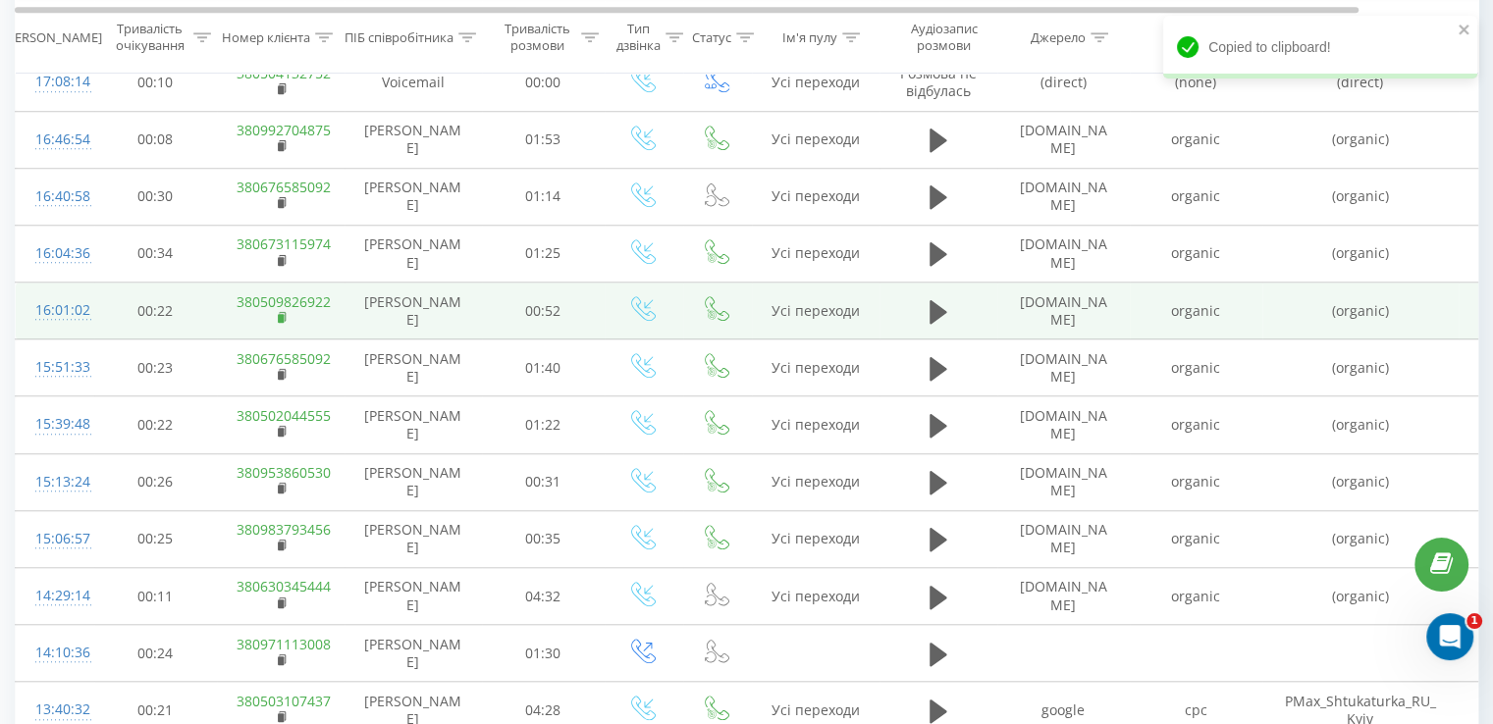
click at [283, 311] on icon at bounding box center [283, 318] width 11 height 14
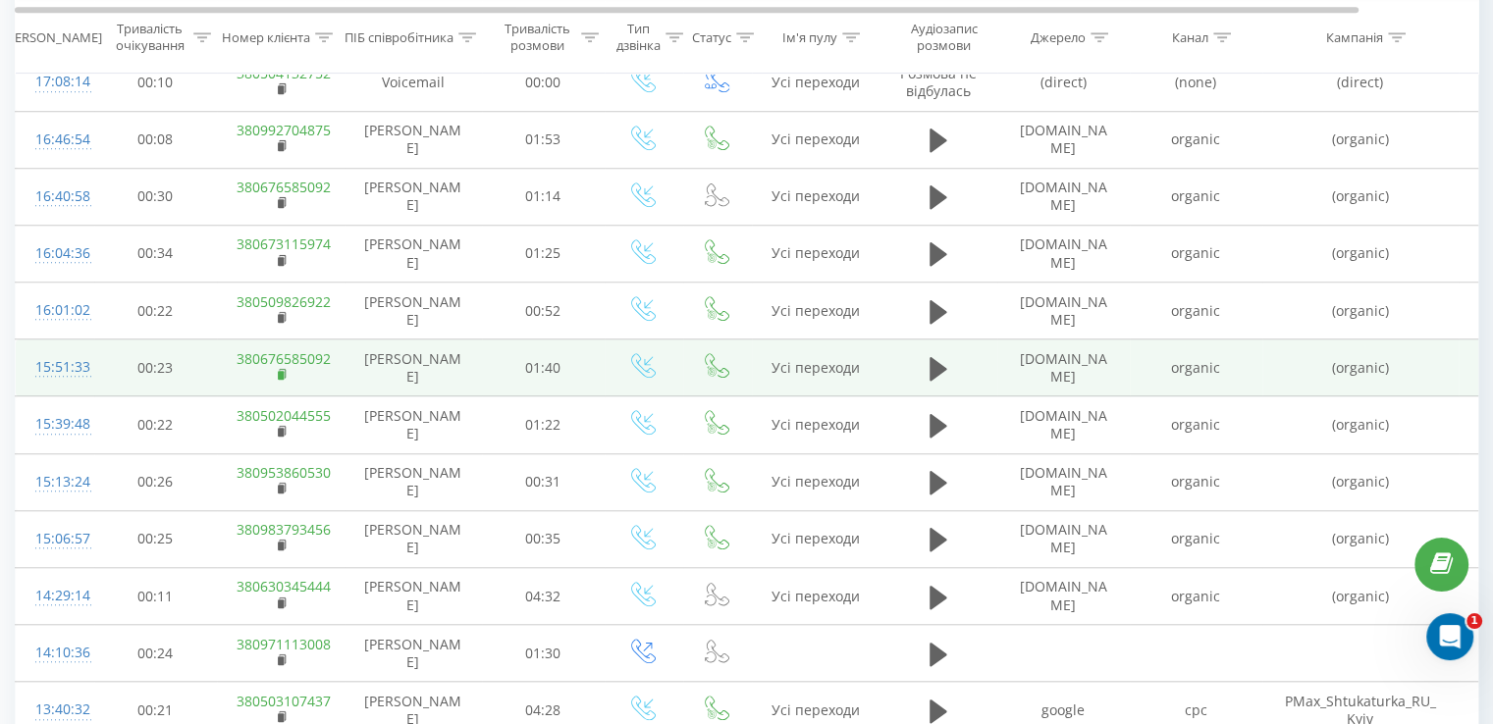
click at [284, 373] on icon at bounding box center [282, 373] width 7 height 9
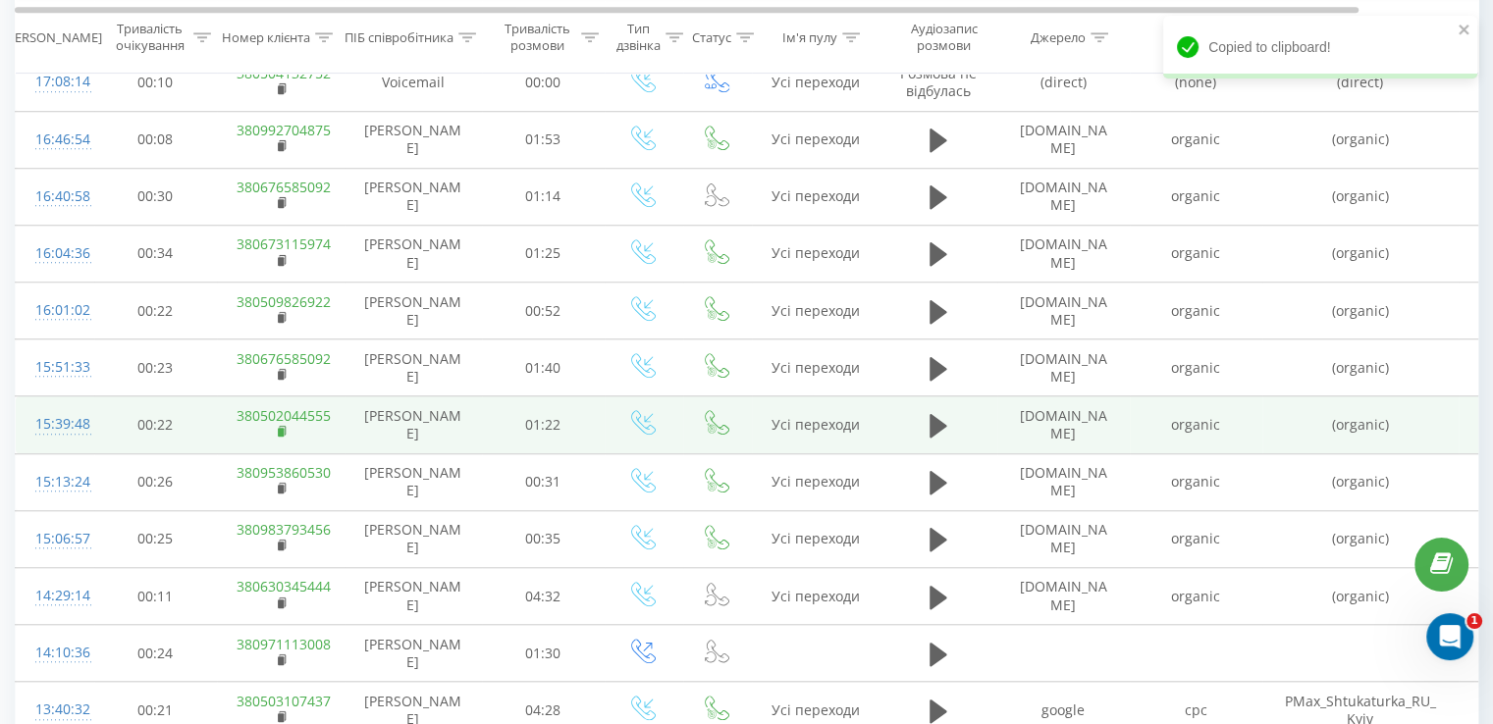
click at [282, 428] on rect at bounding box center [281, 432] width 6 height 9
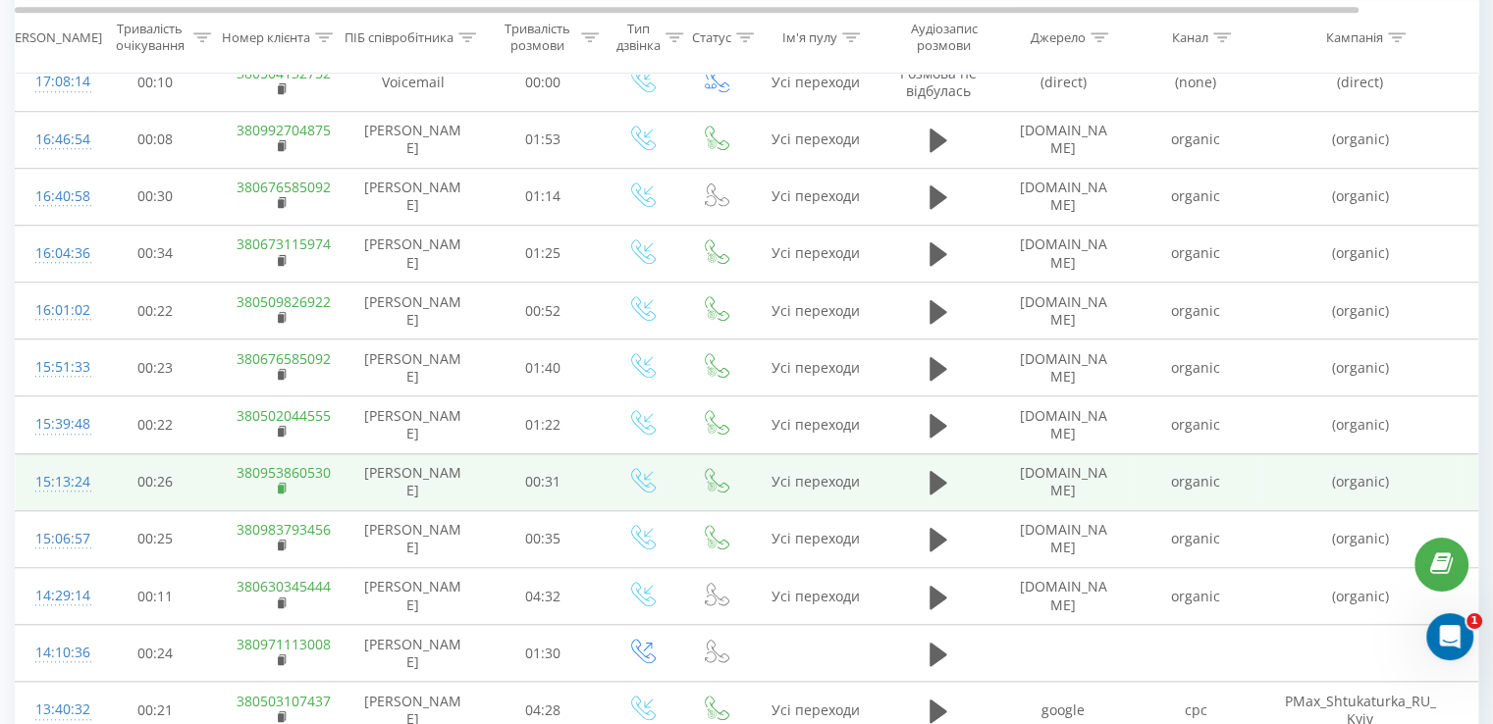
click at [287, 486] on icon at bounding box center [283, 489] width 11 height 14
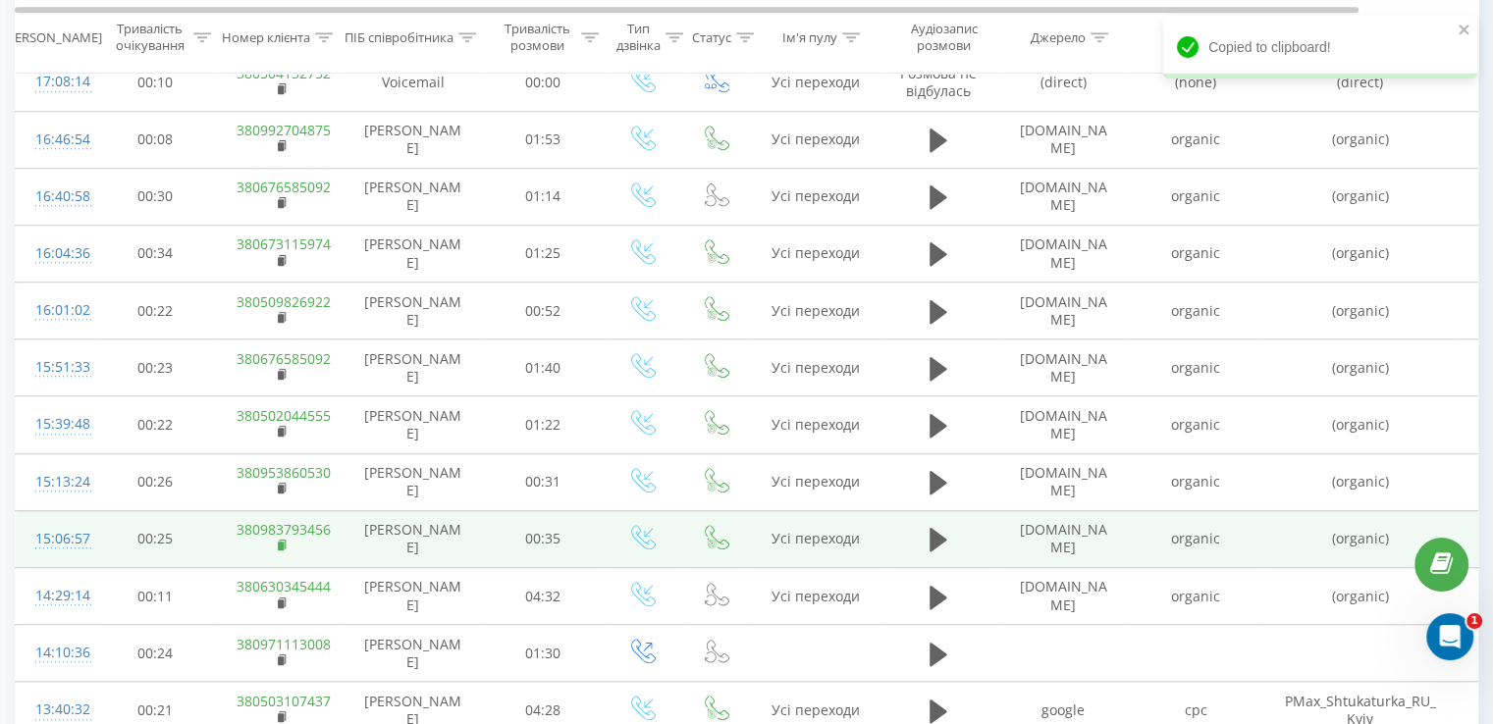
click at [282, 542] on rect at bounding box center [281, 546] width 6 height 9
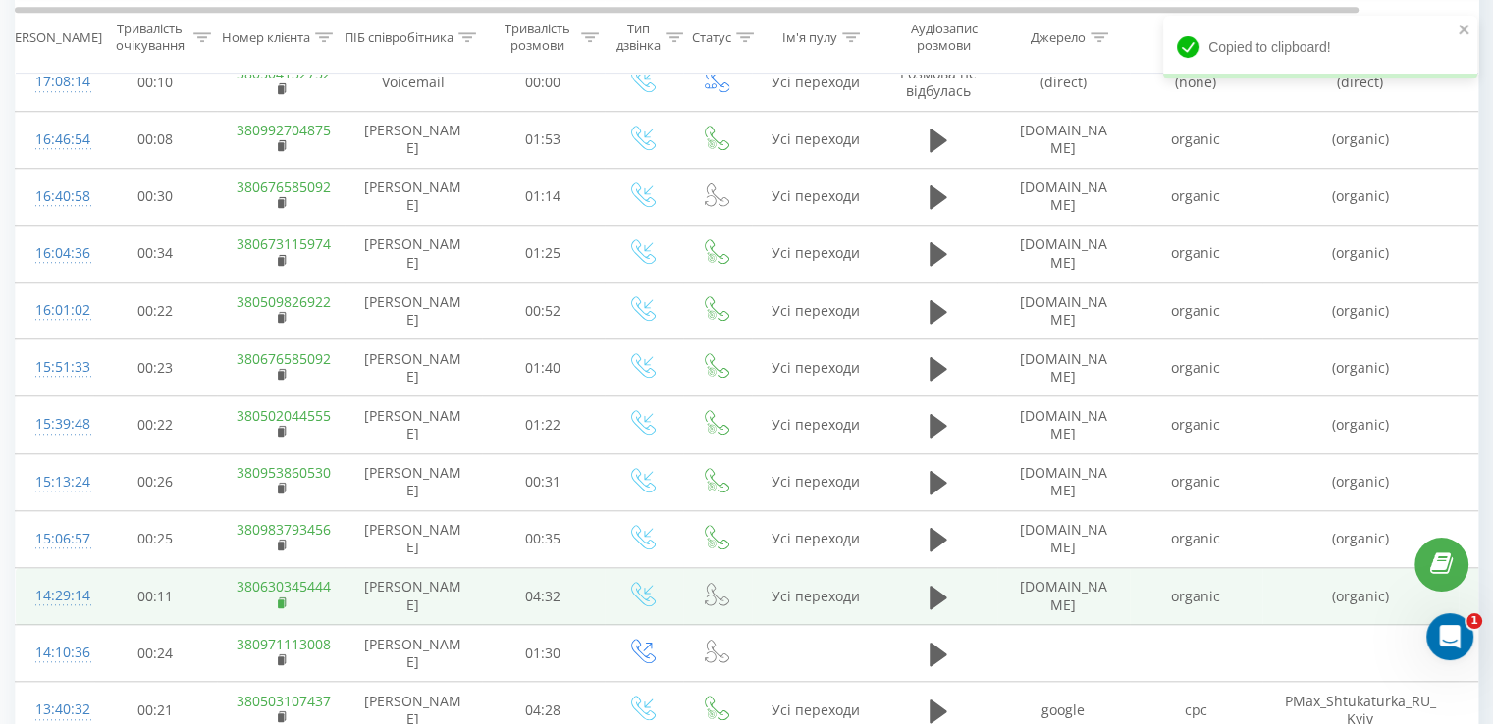
click at [284, 604] on span at bounding box center [283, 605] width 11 height 19
click at [281, 601] on rect at bounding box center [281, 604] width 6 height 9
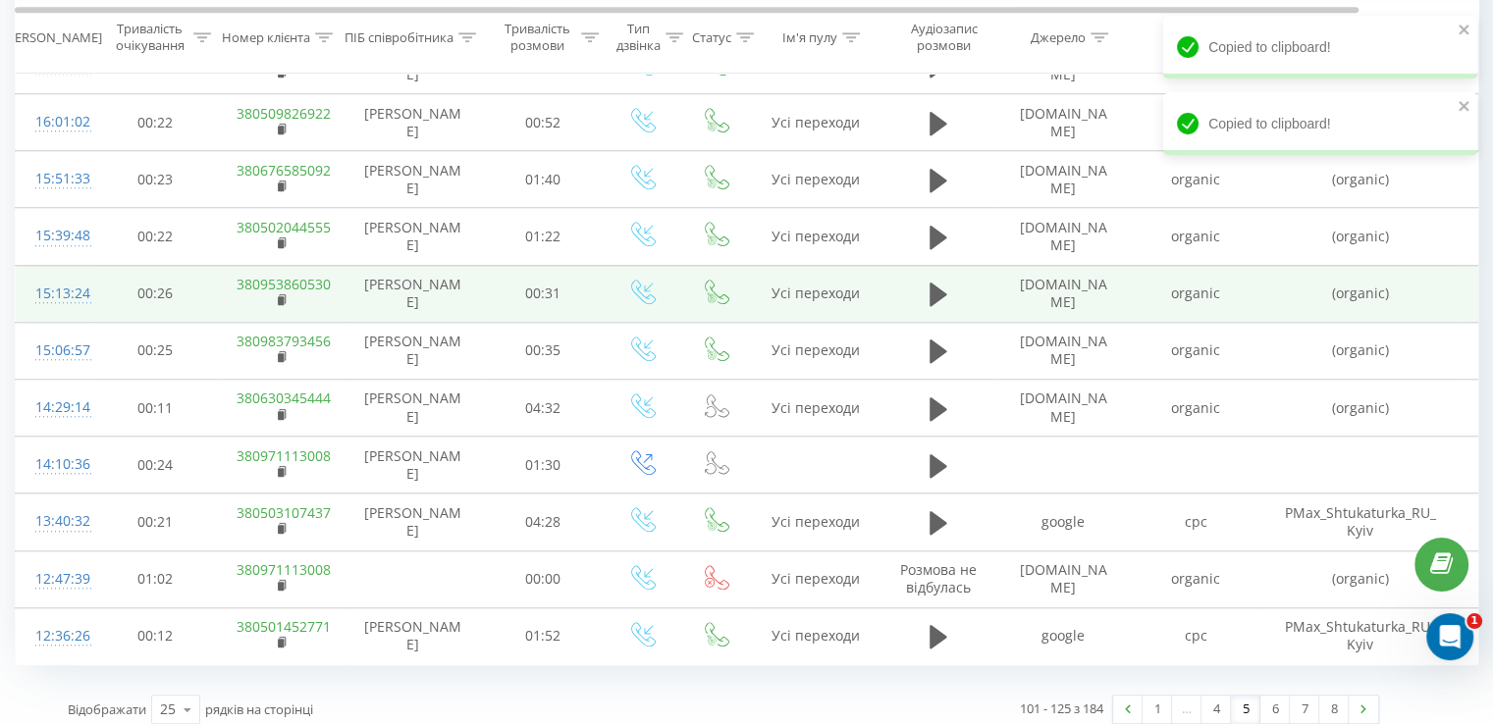
scroll to position [1771, 0]
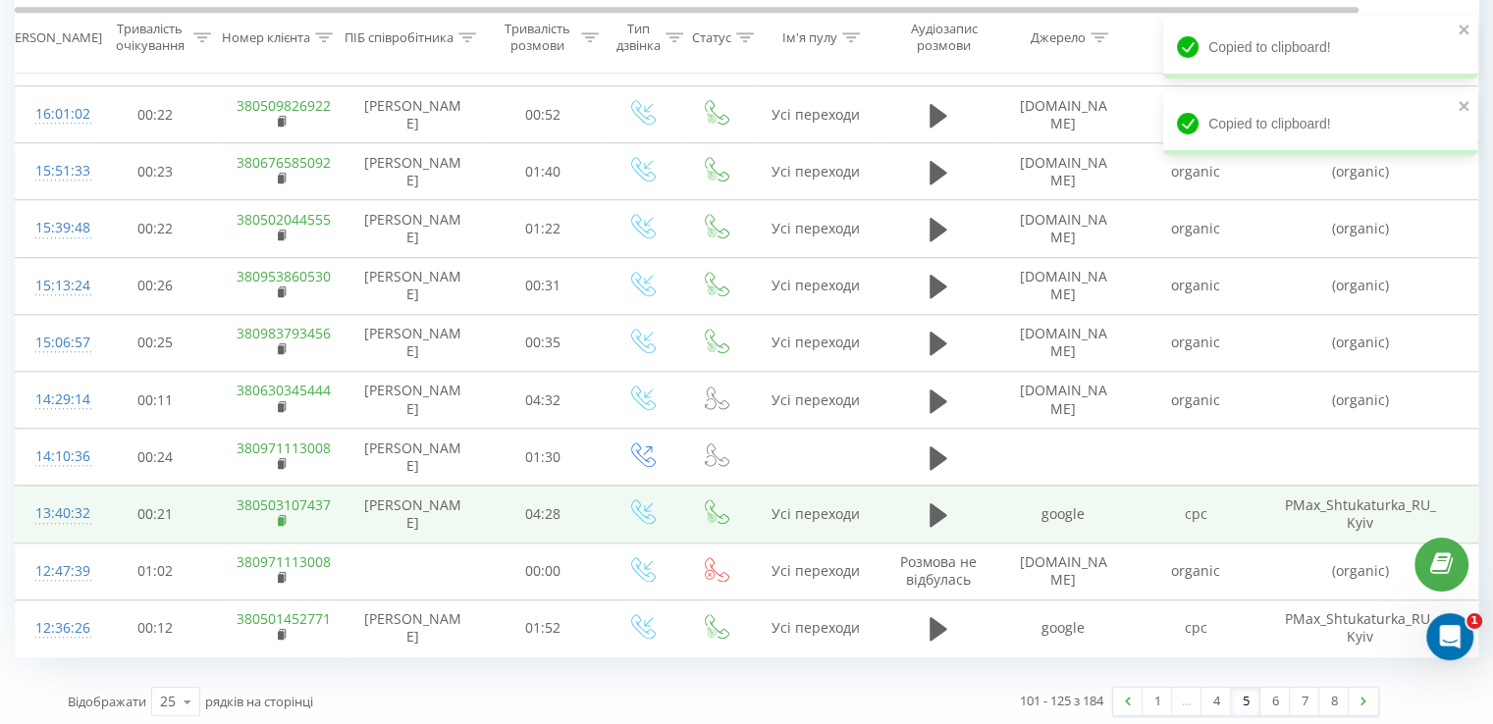
click at [281, 517] on rect at bounding box center [281, 521] width 6 height 9
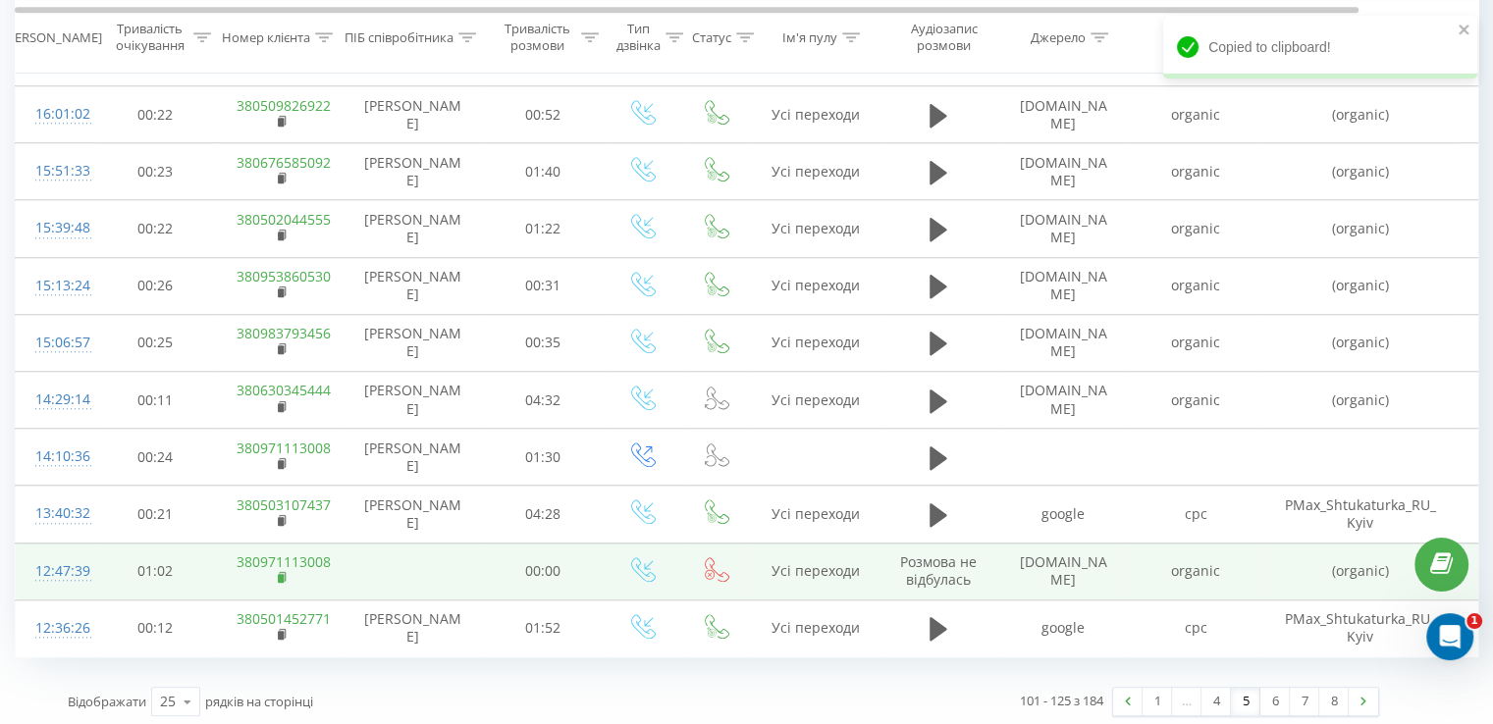
click at [284, 572] on icon at bounding box center [282, 576] width 7 height 9
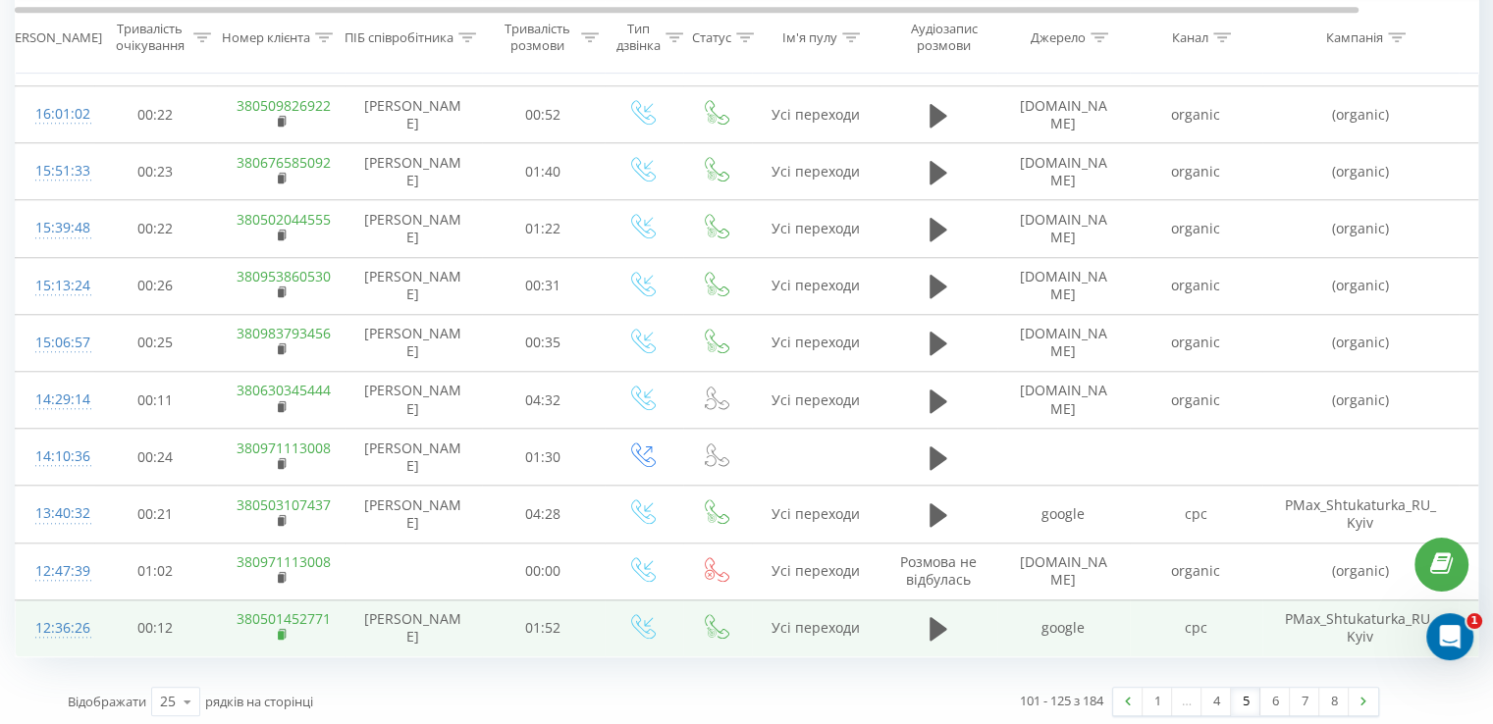
click at [278, 631] on rect at bounding box center [281, 635] width 6 height 9
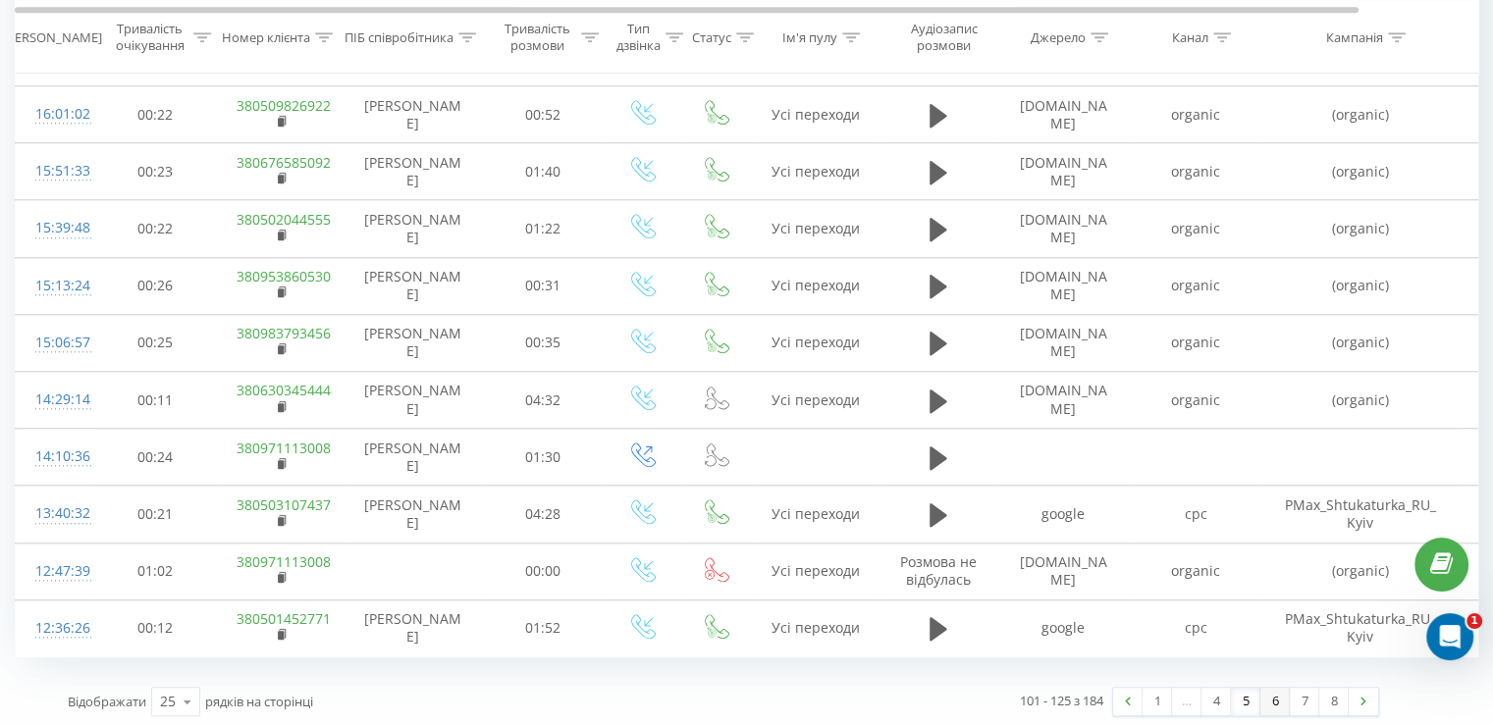
click at [1277, 698] on link "6" at bounding box center [1274, 701] width 29 height 27
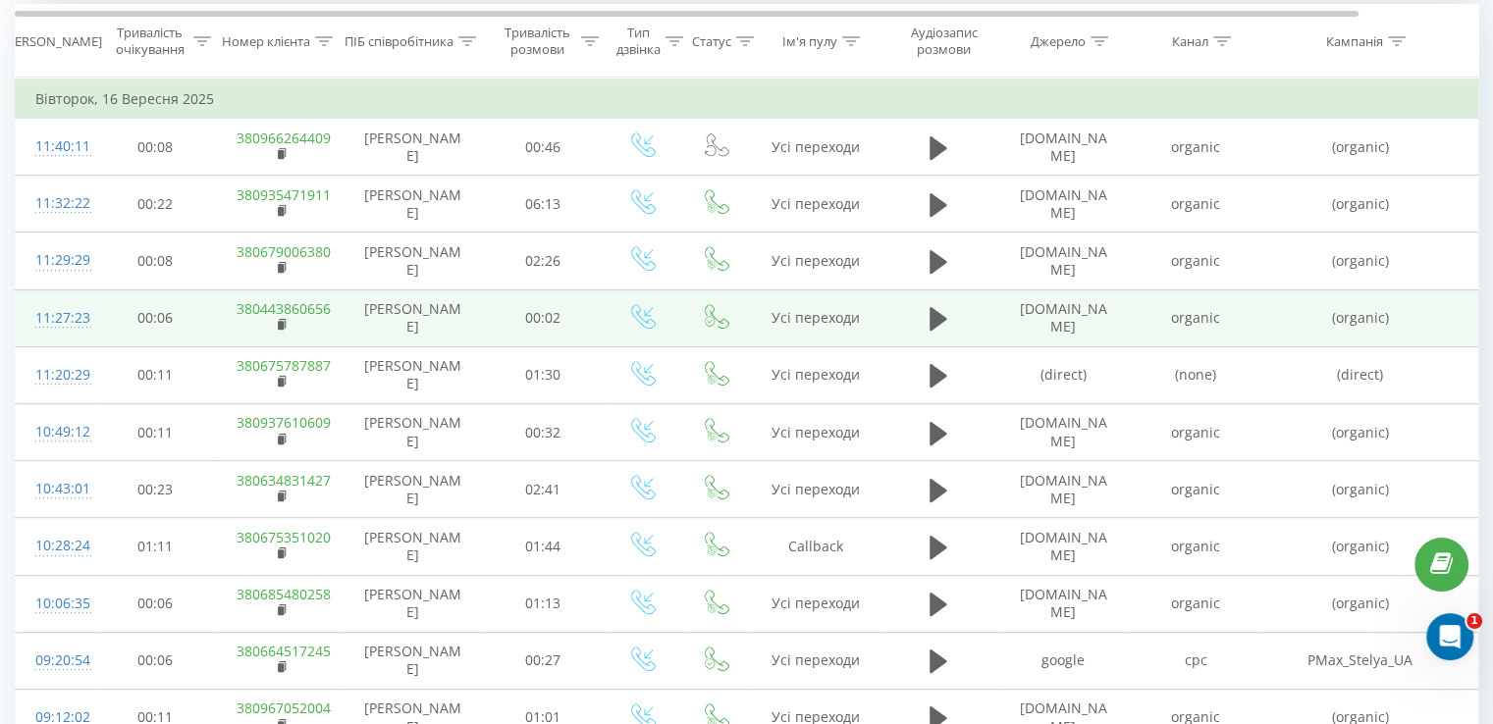
scroll to position [797, 0]
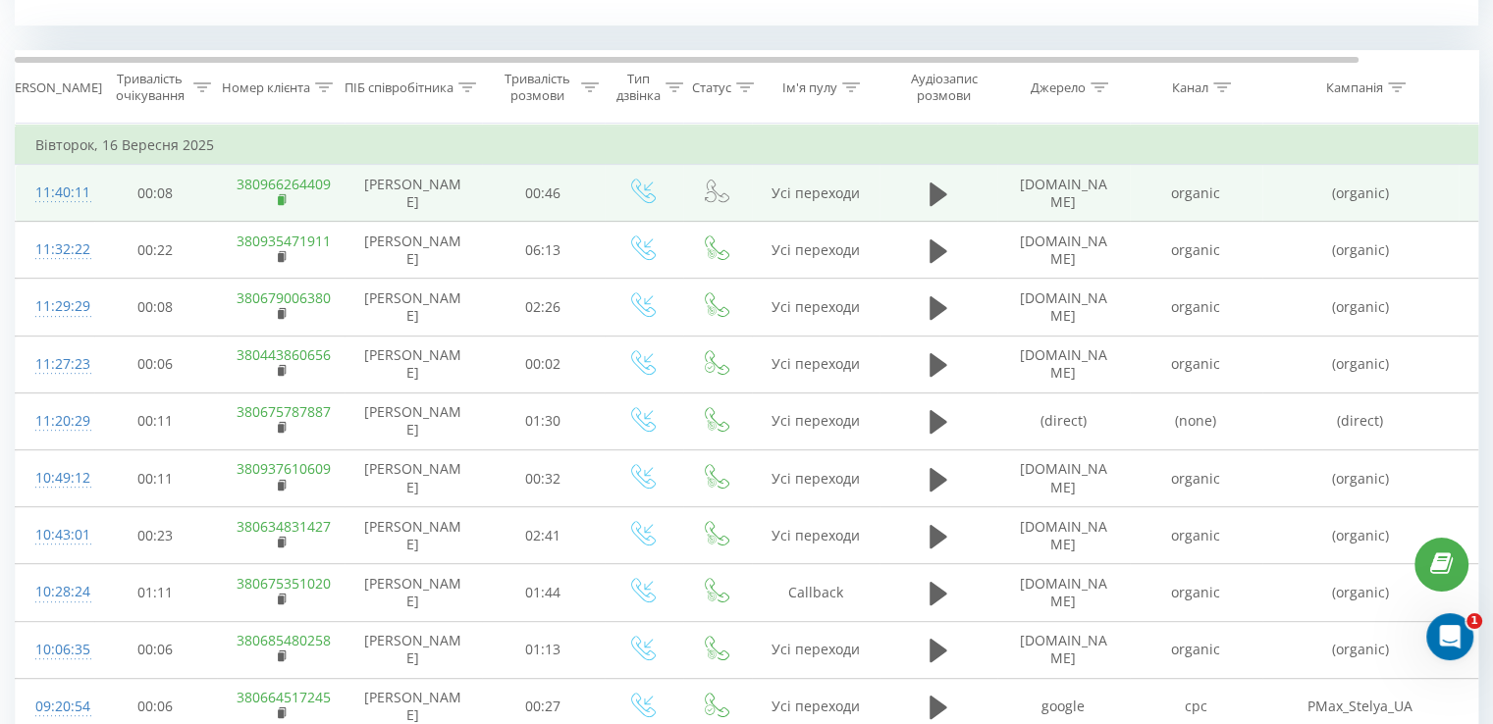
click at [282, 199] on rect at bounding box center [281, 200] width 6 height 9
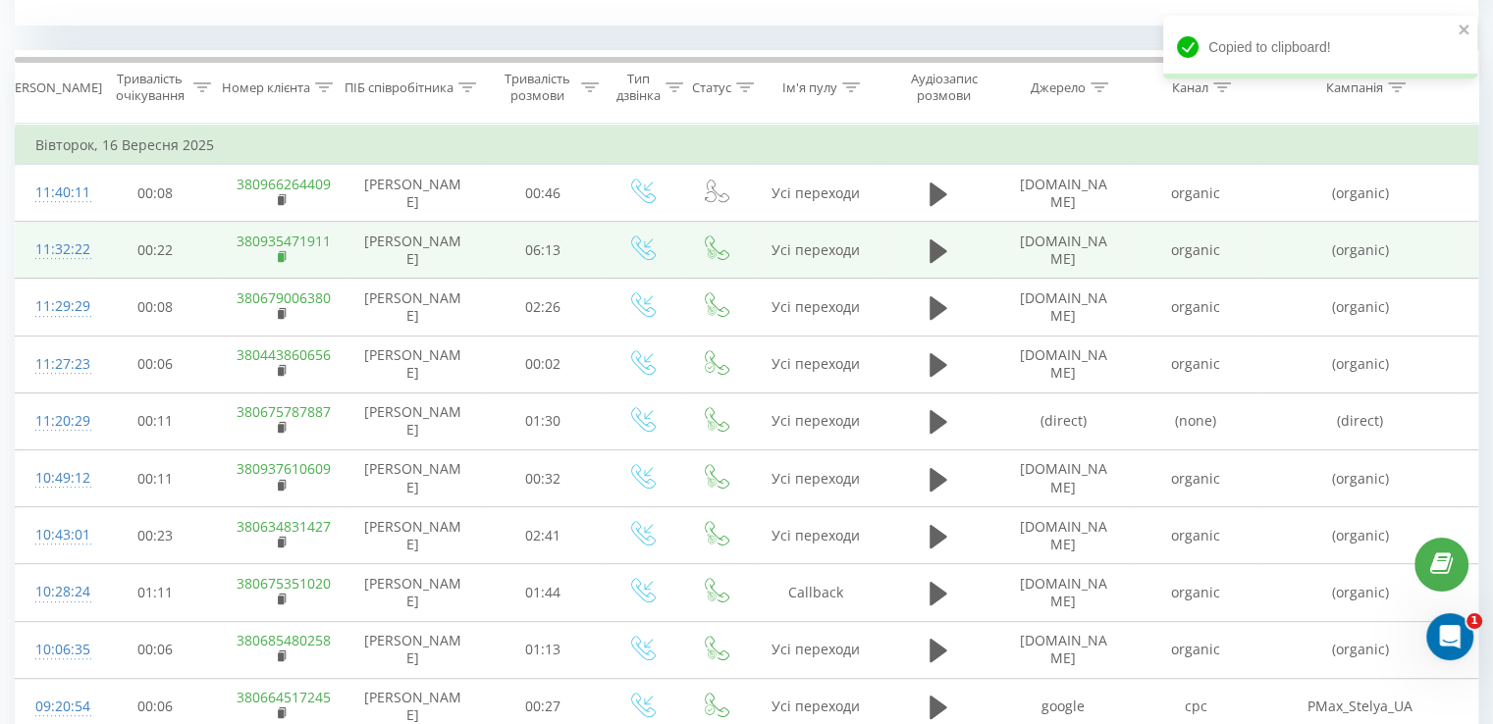
click at [281, 254] on rect at bounding box center [281, 257] width 6 height 9
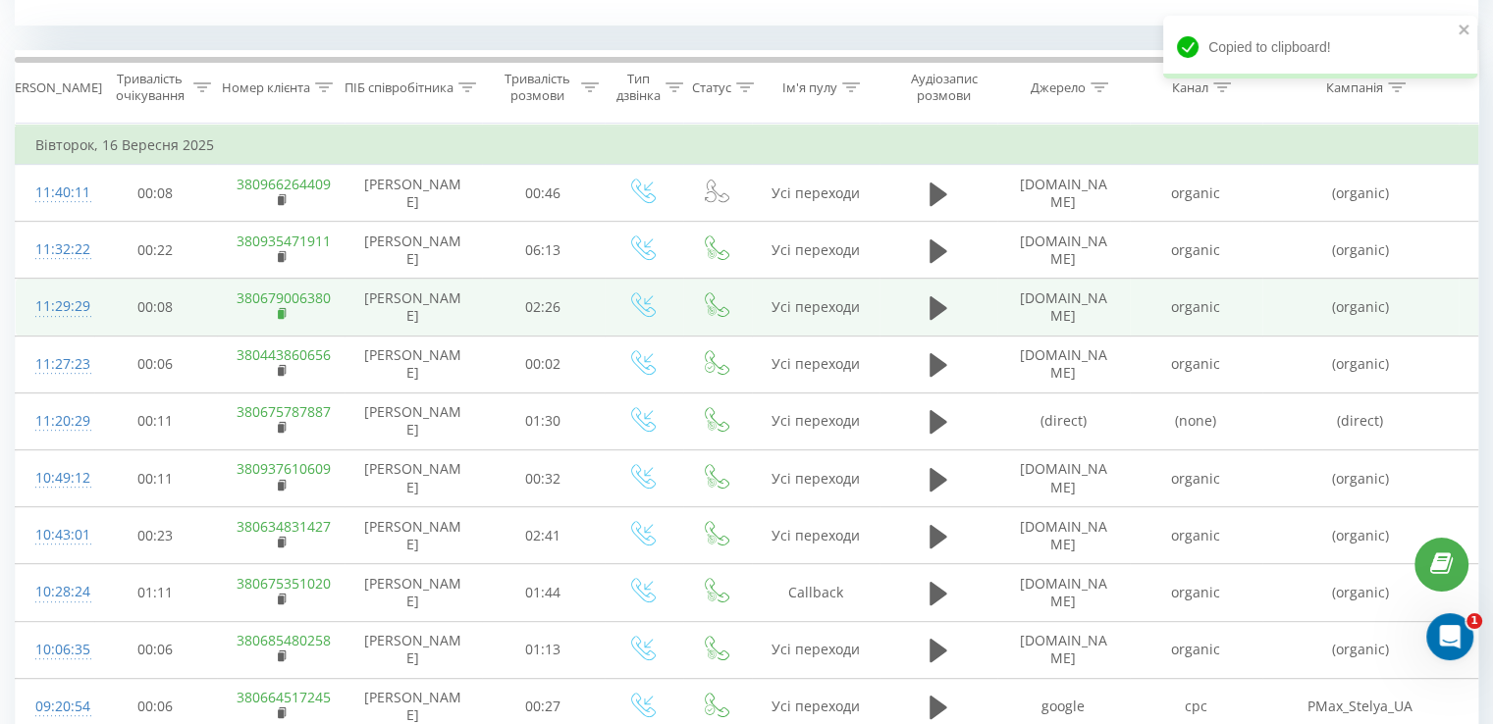
click at [283, 318] on icon at bounding box center [283, 314] width 11 height 14
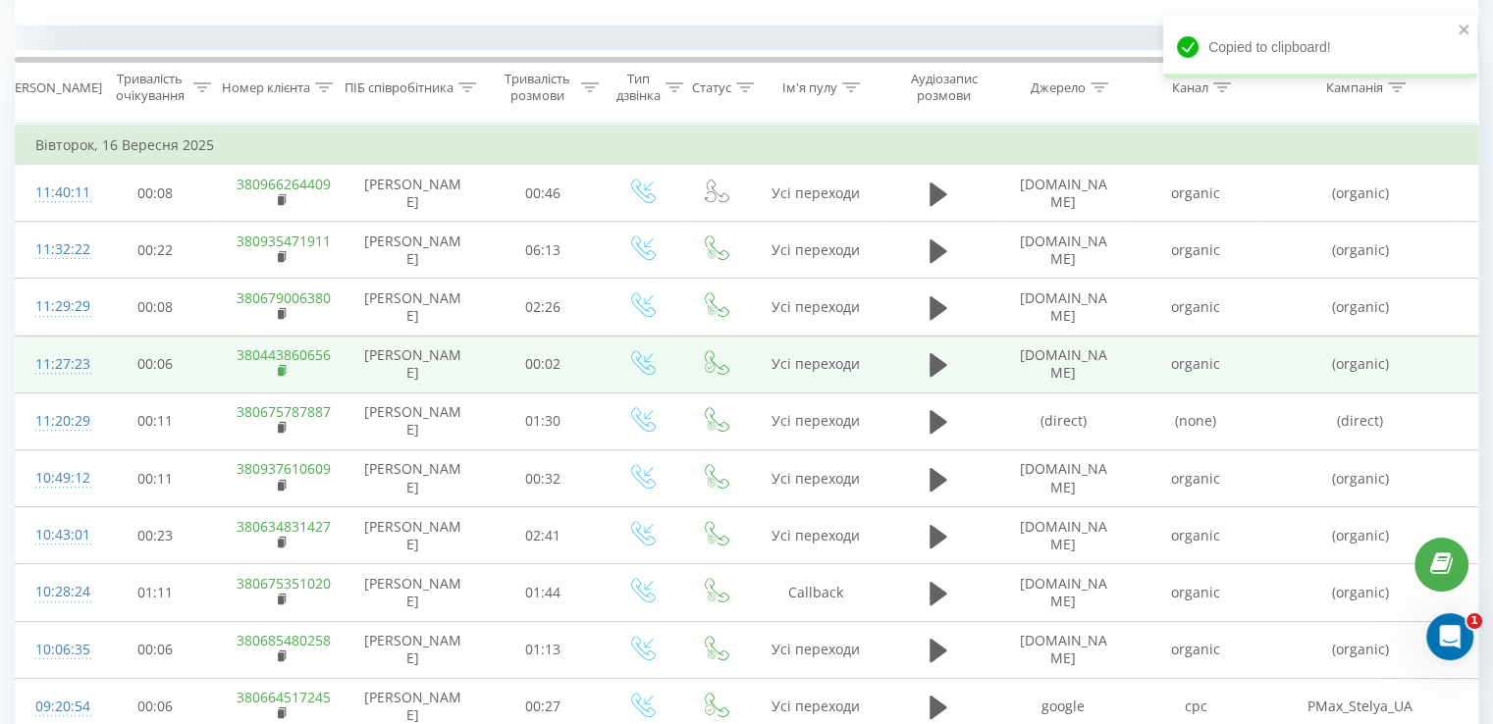
click at [283, 370] on rect at bounding box center [281, 371] width 6 height 9
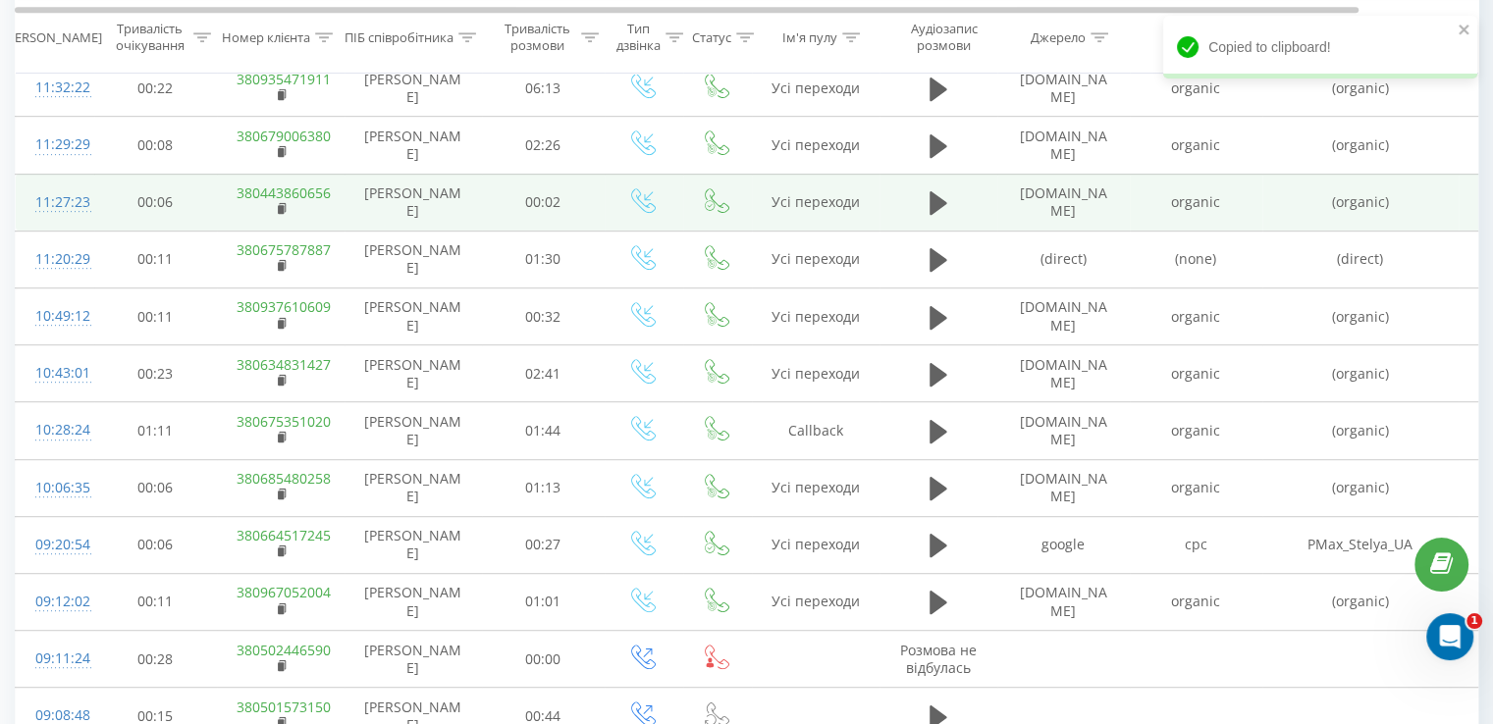
scroll to position [993, 0]
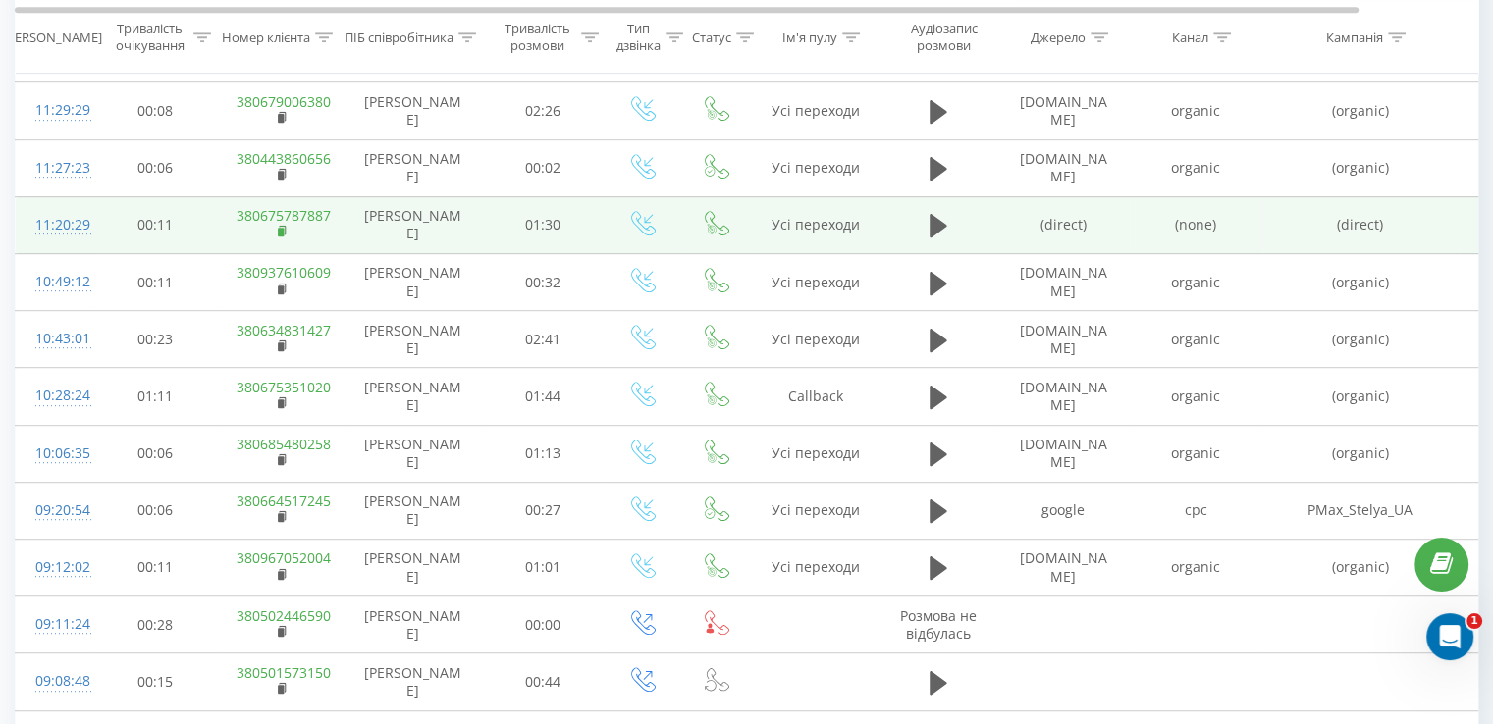
click at [283, 228] on rect at bounding box center [281, 232] width 6 height 9
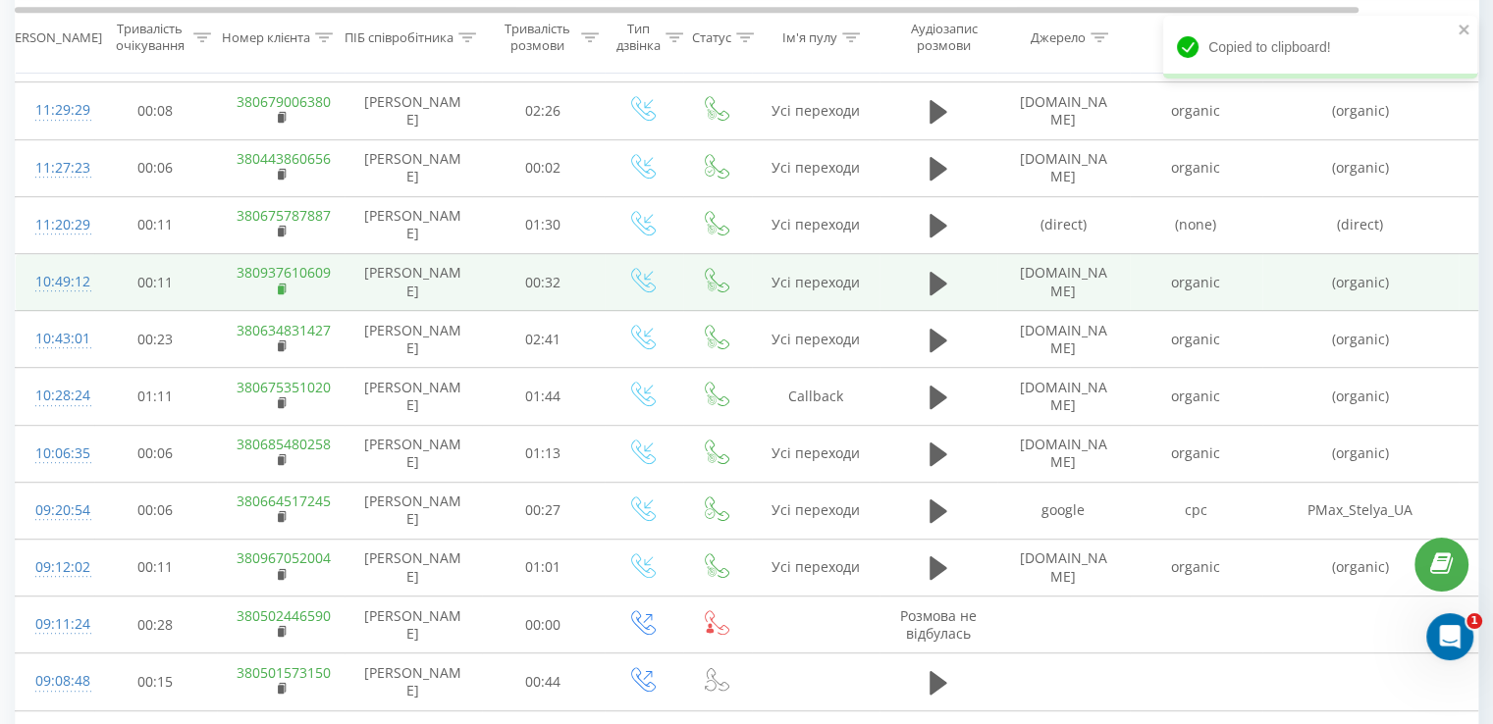
click at [281, 286] on rect at bounding box center [281, 290] width 6 height 9
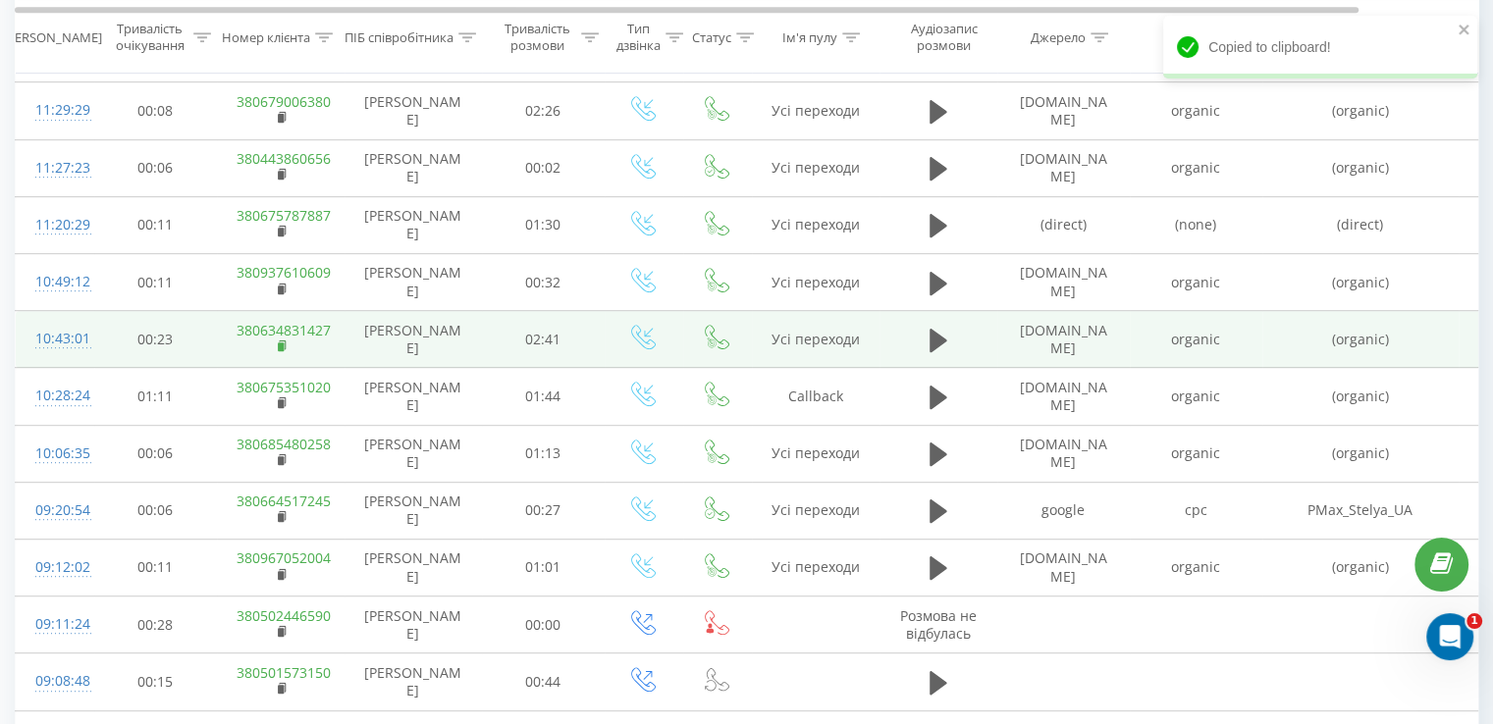
click at [284, 346] on icon at bounding box center [282, 345] width 7 height 9
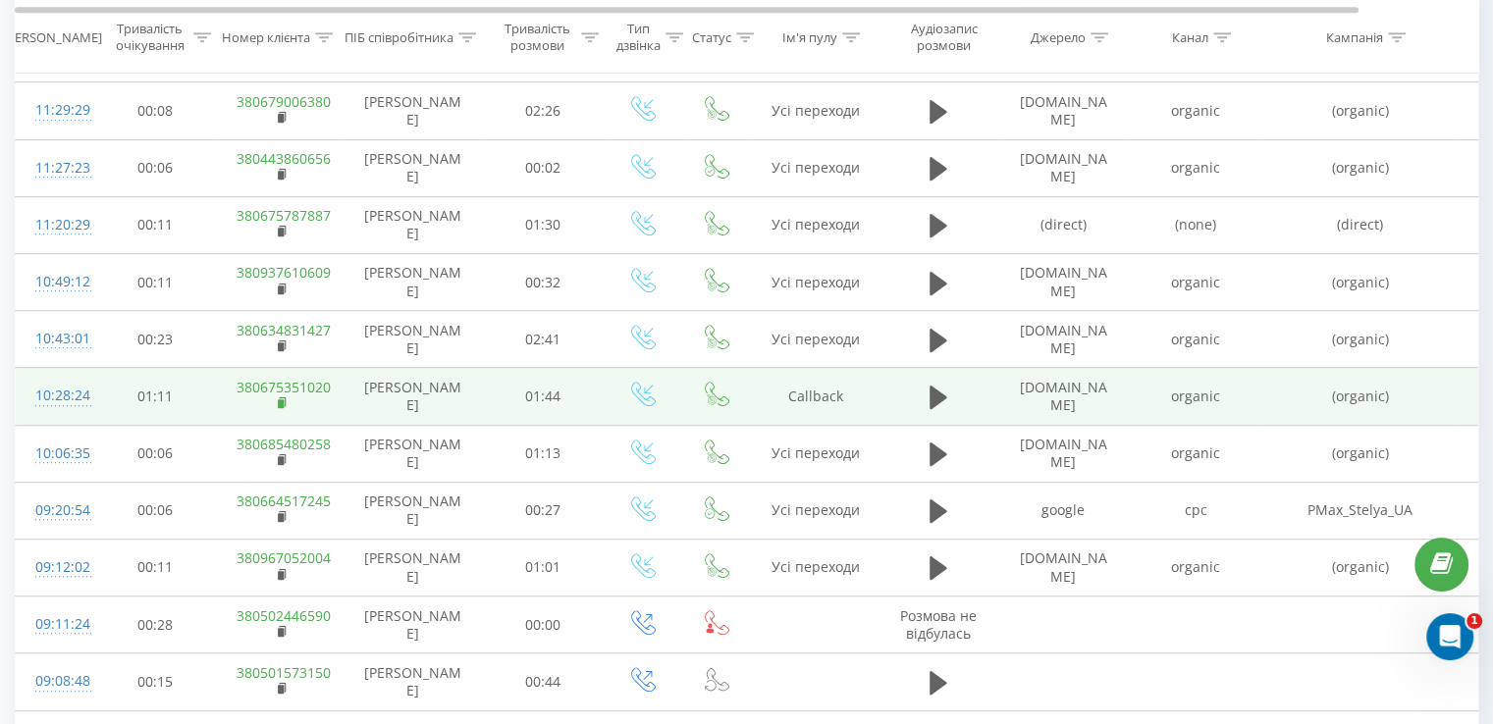
click at [283, 399] on rect at bounding box center [281, 403] width 6 height 9
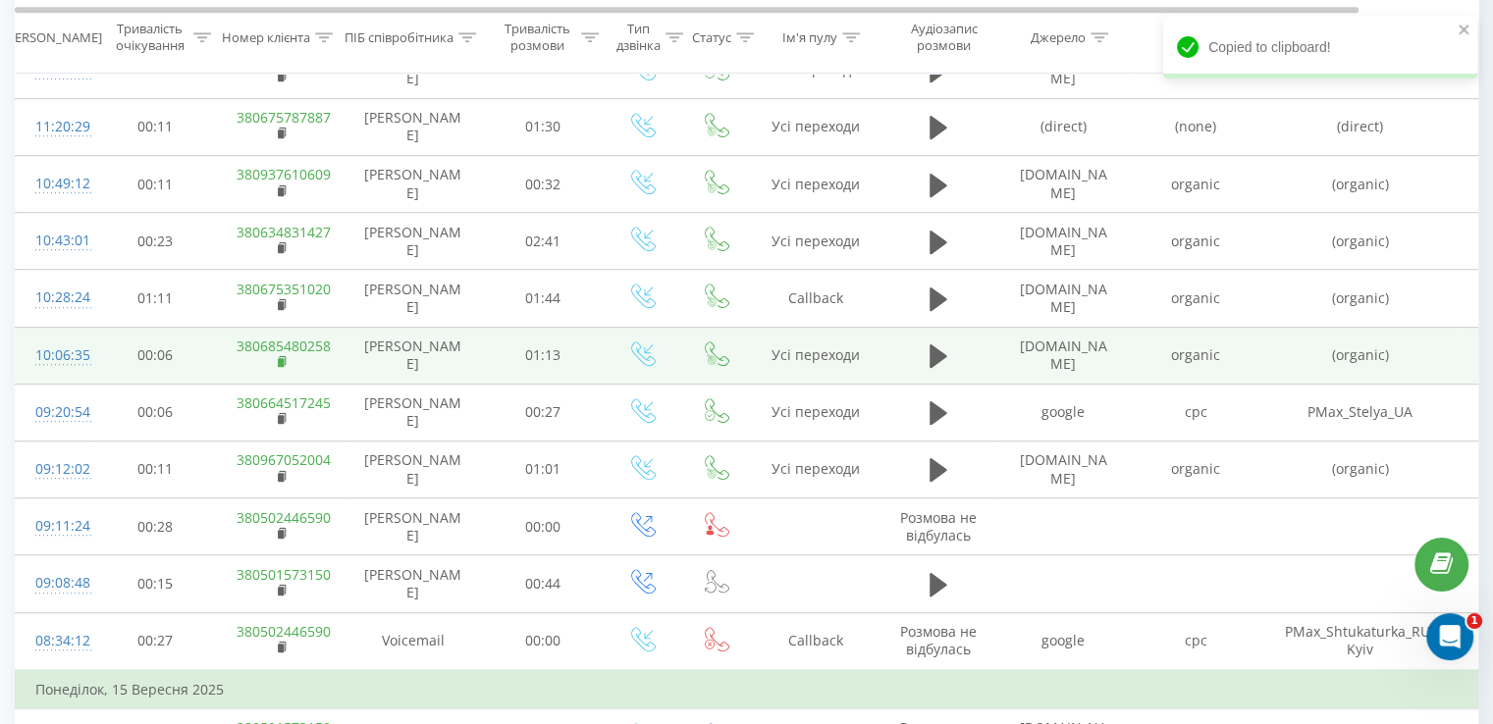
click at [283, 358] on rect at bounding box center [281, 362] width 6 height 9
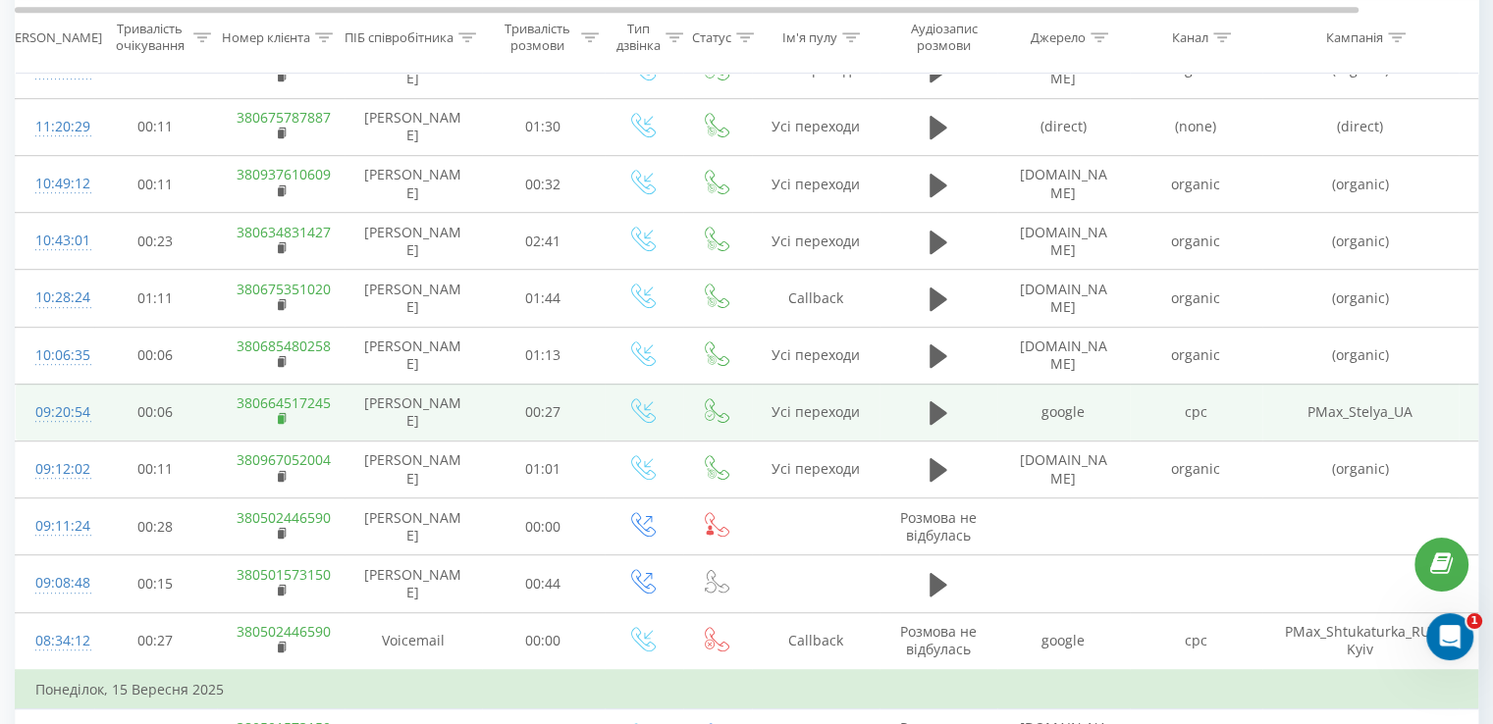
click at [283, 412] on icon at bounding box center [283, 419] width 11 height 14
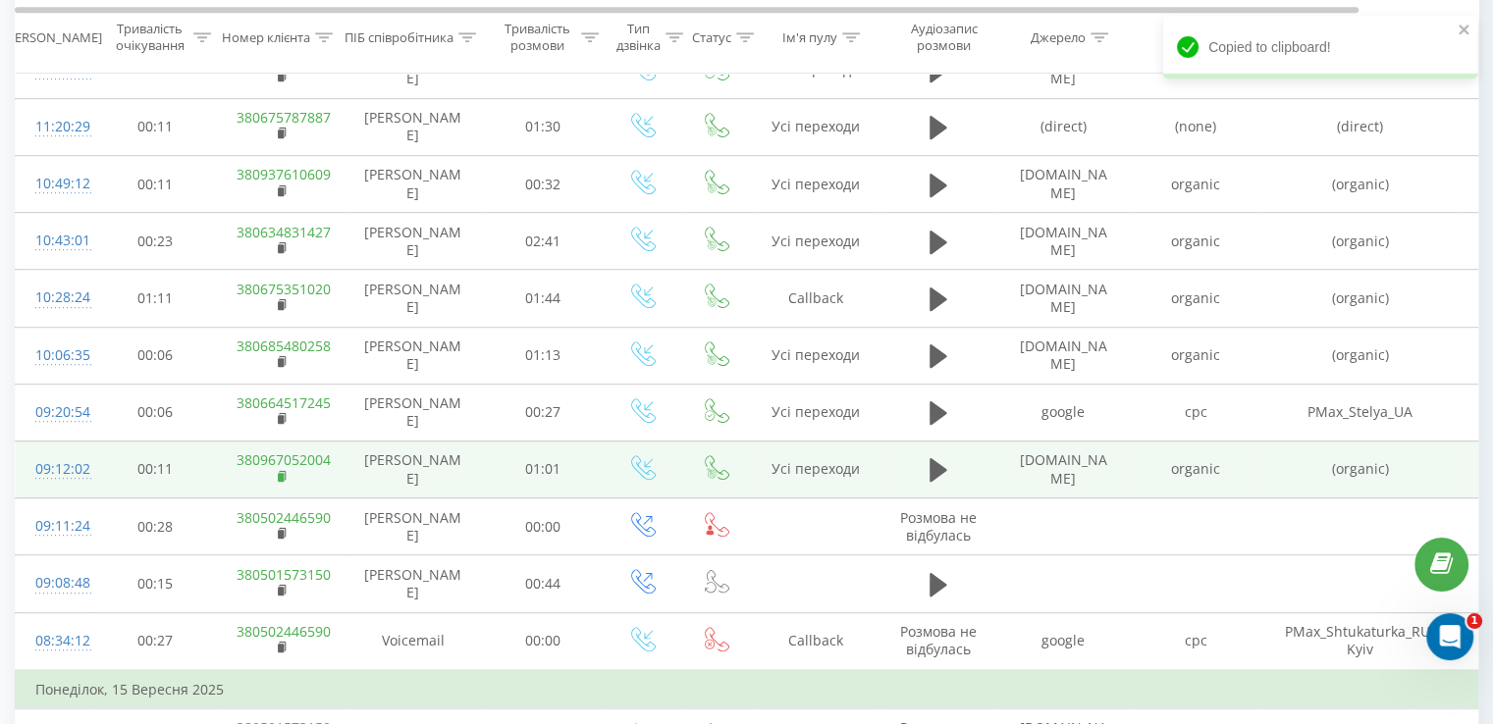
click at [281, 473] on rect at bounding box center [281, 477] width 6 height 9
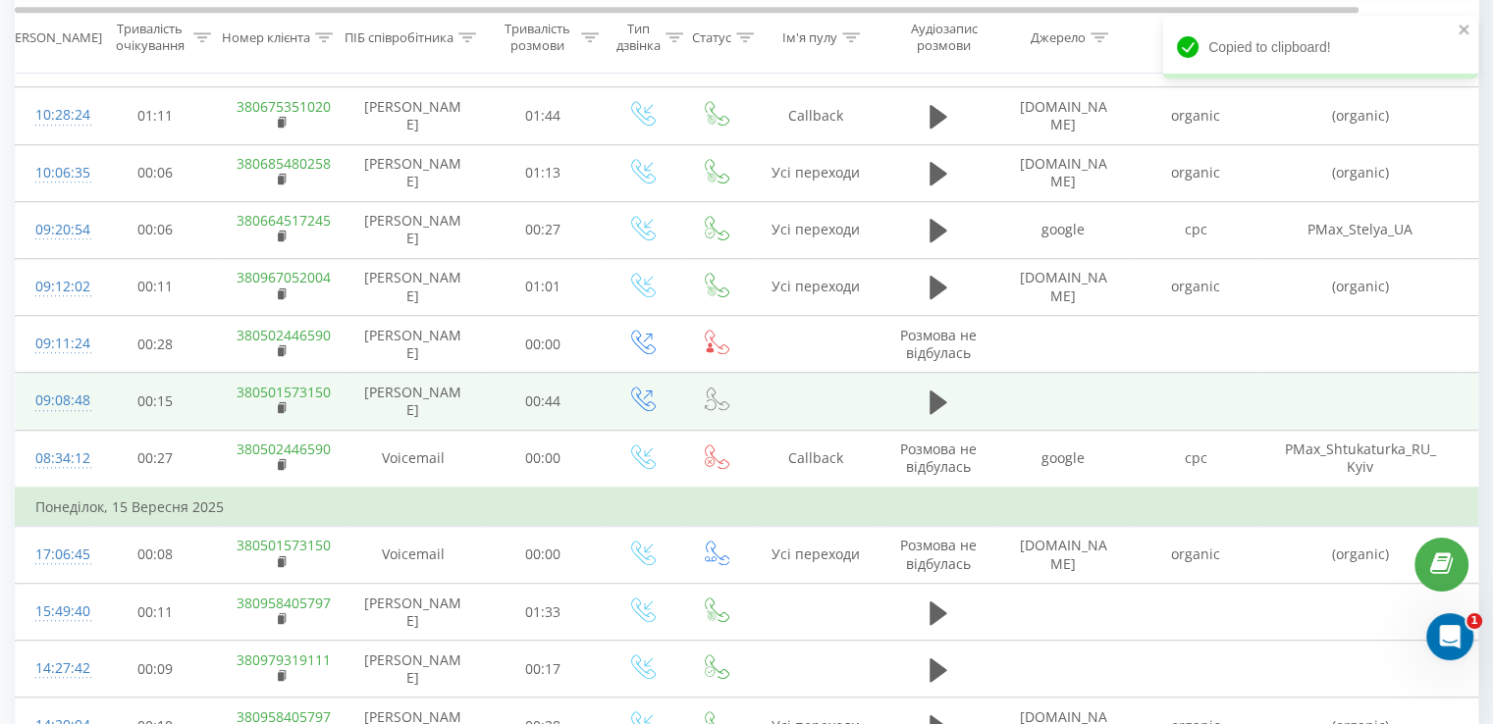
scroll to position [1386, 0]
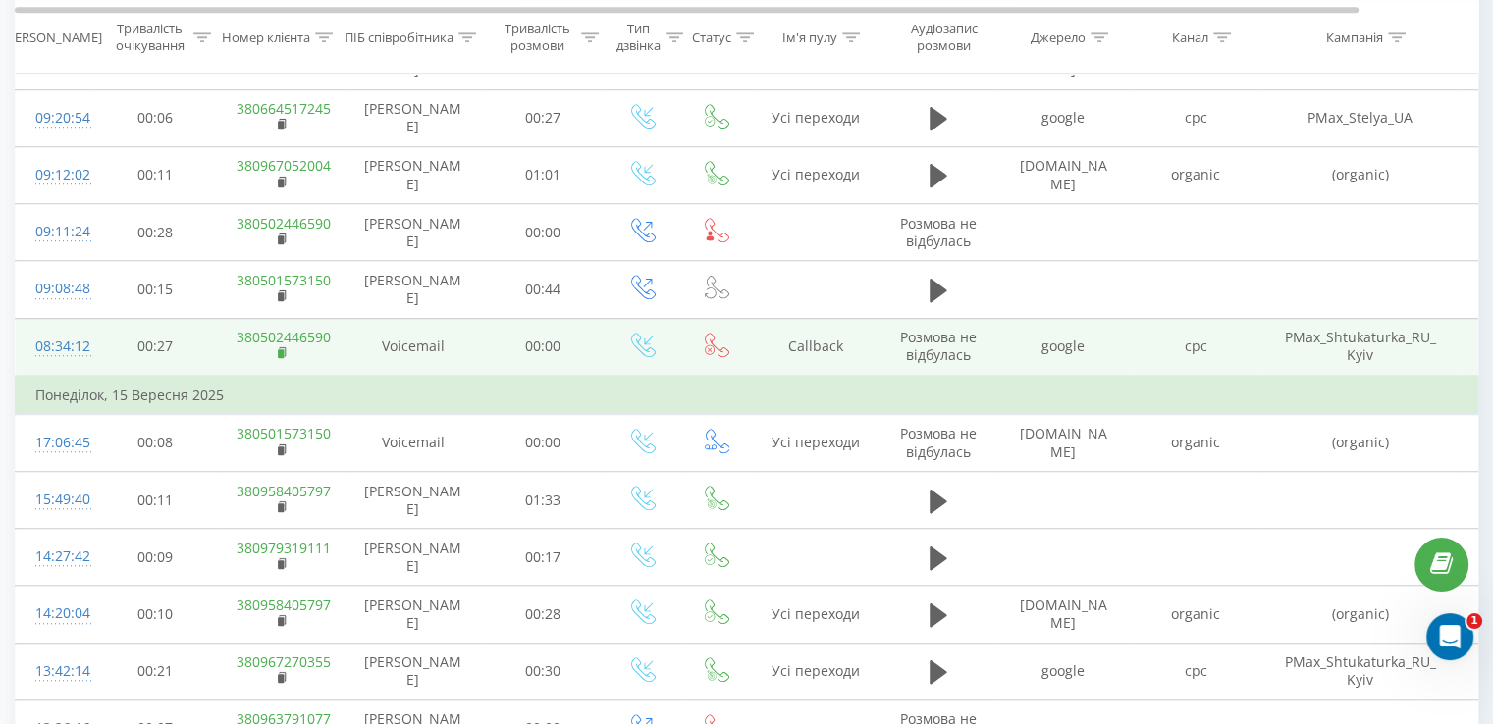
click at [283, 349] on rect at bounding box center [281, 353] width 6 height 9
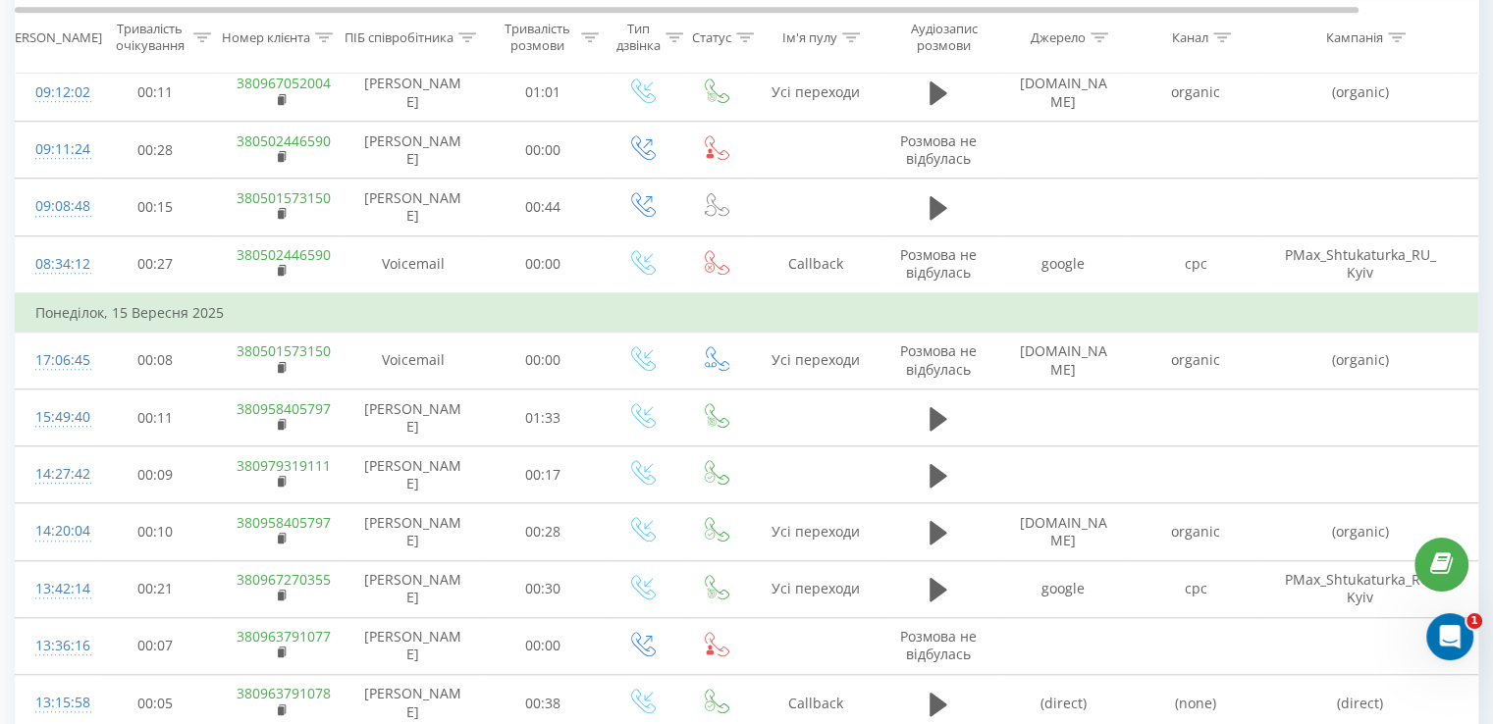
scroll to position [1582, 0]
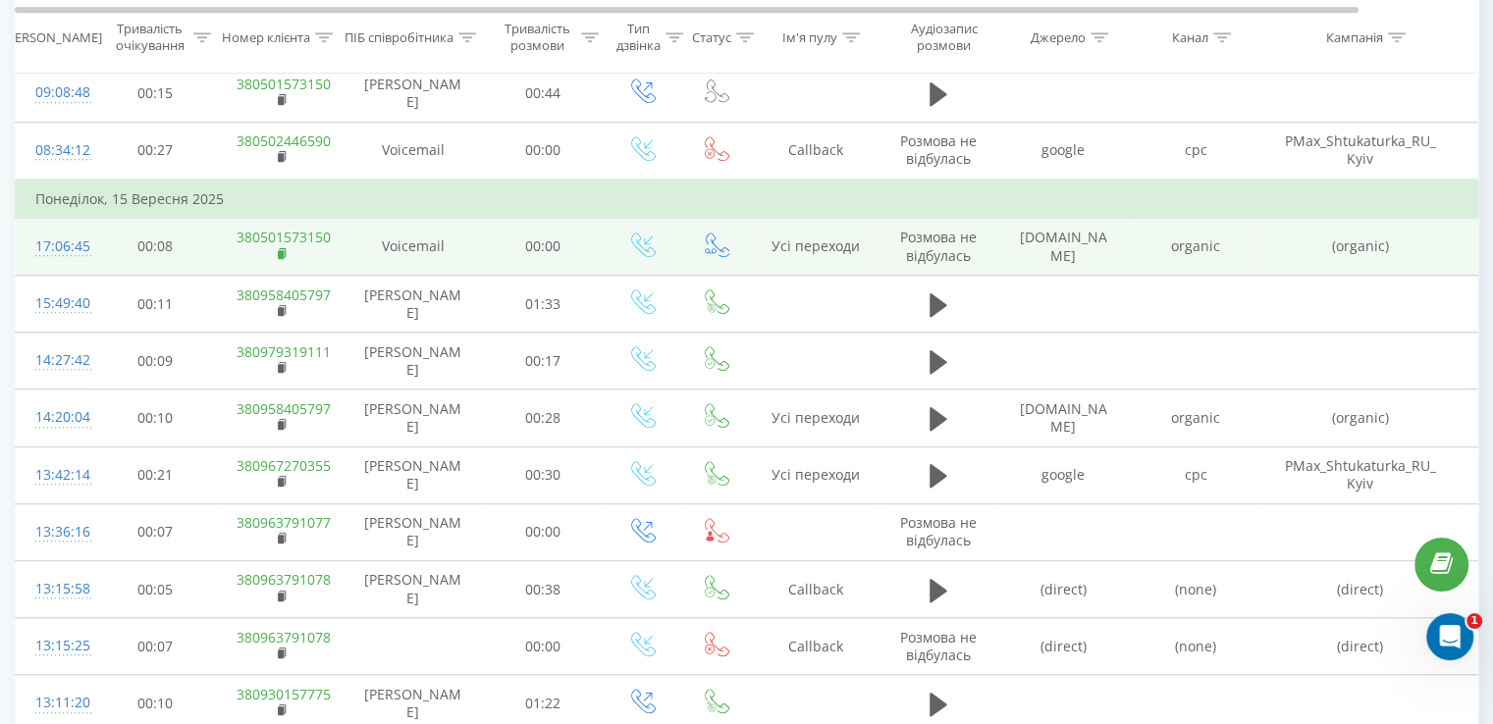
click at [283, 252] on rect at bounding box center [281, 253] width 6 height 9
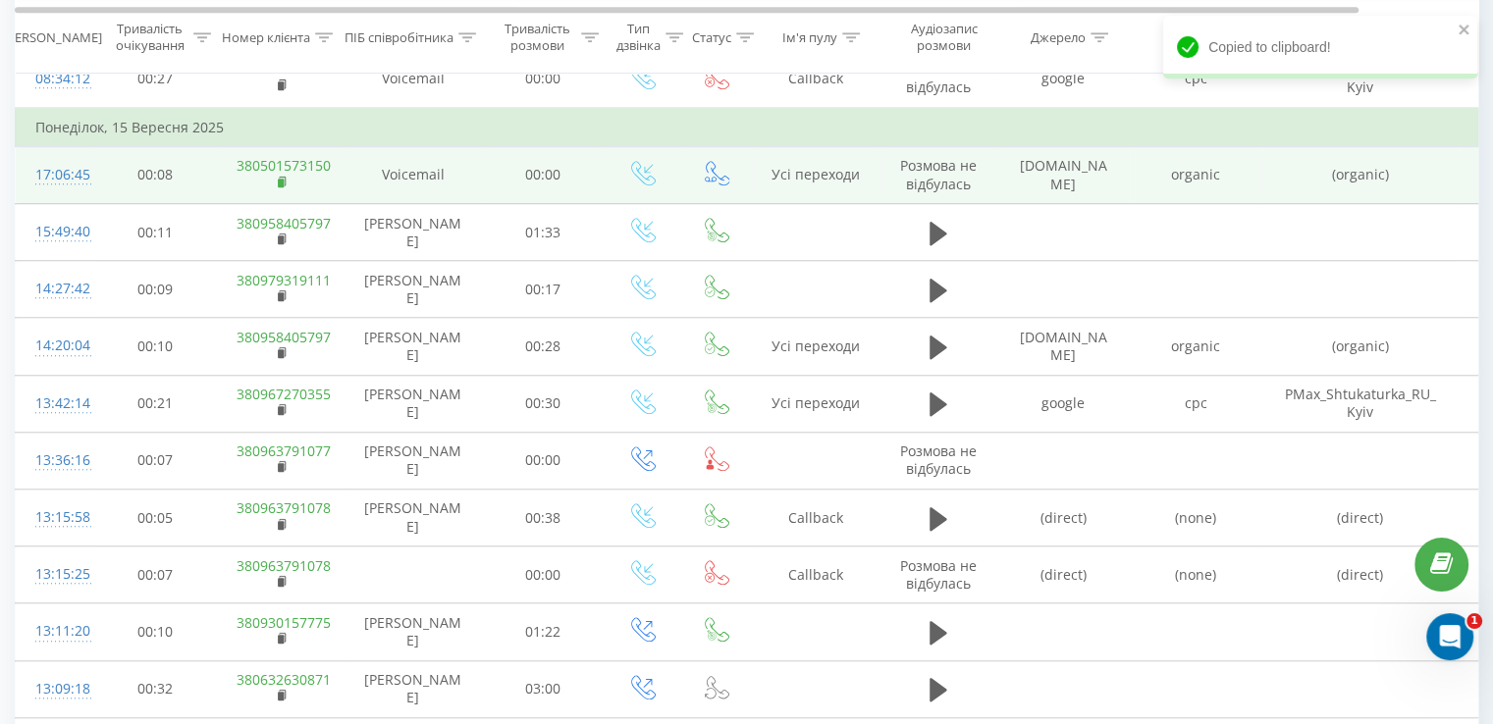
scroll to position [1680, 0]
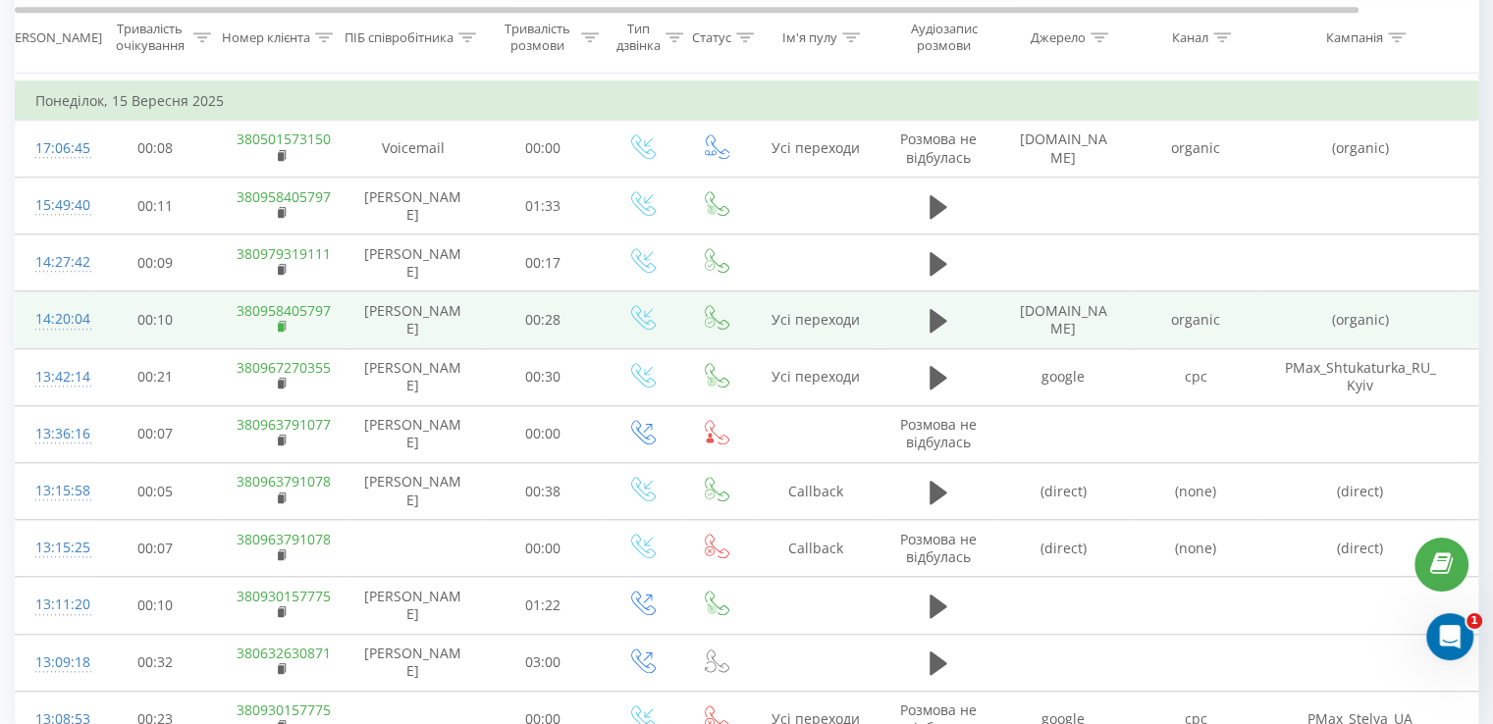
click at [280, 323] on rect at bounding box center [281, 327] width 6 height 9
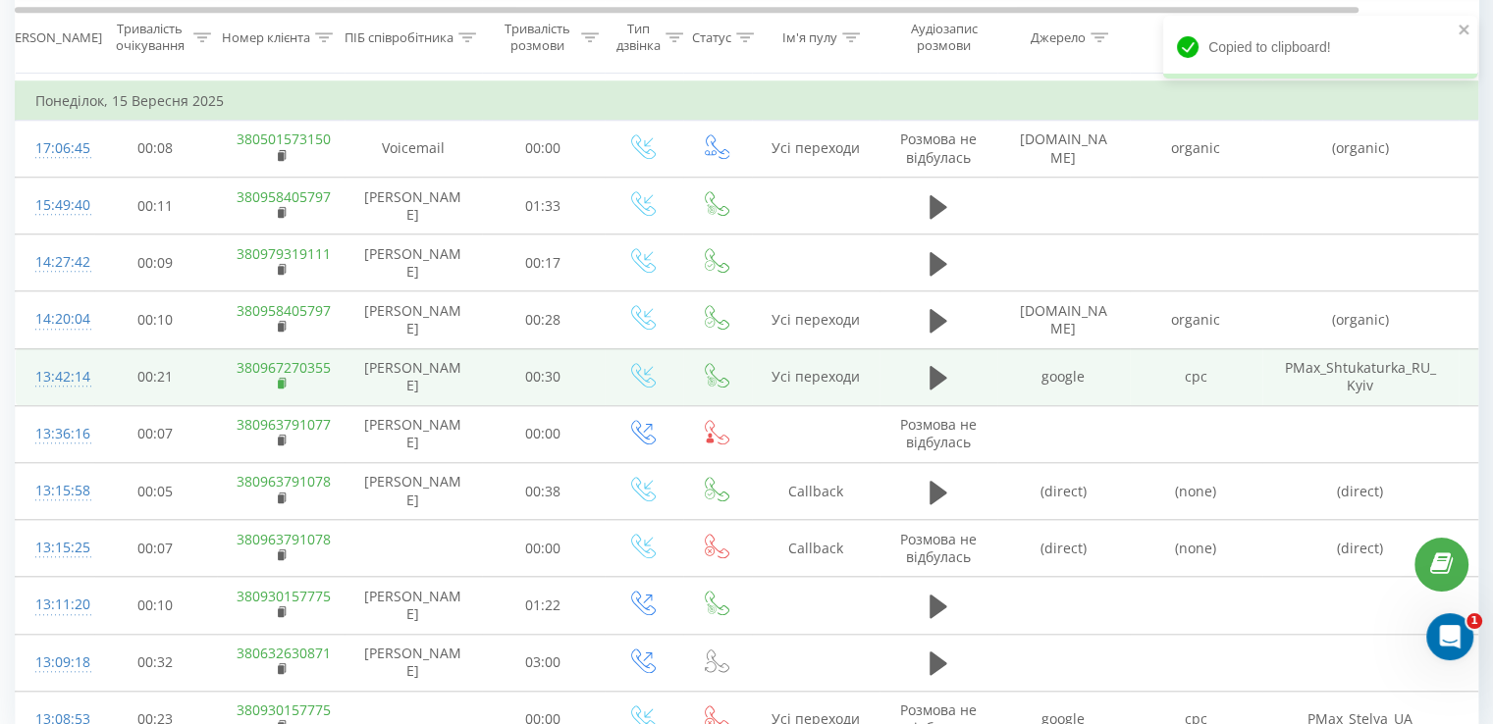
click at [283, 380] on rect at bounding box center [281, 384] width 6 height 9
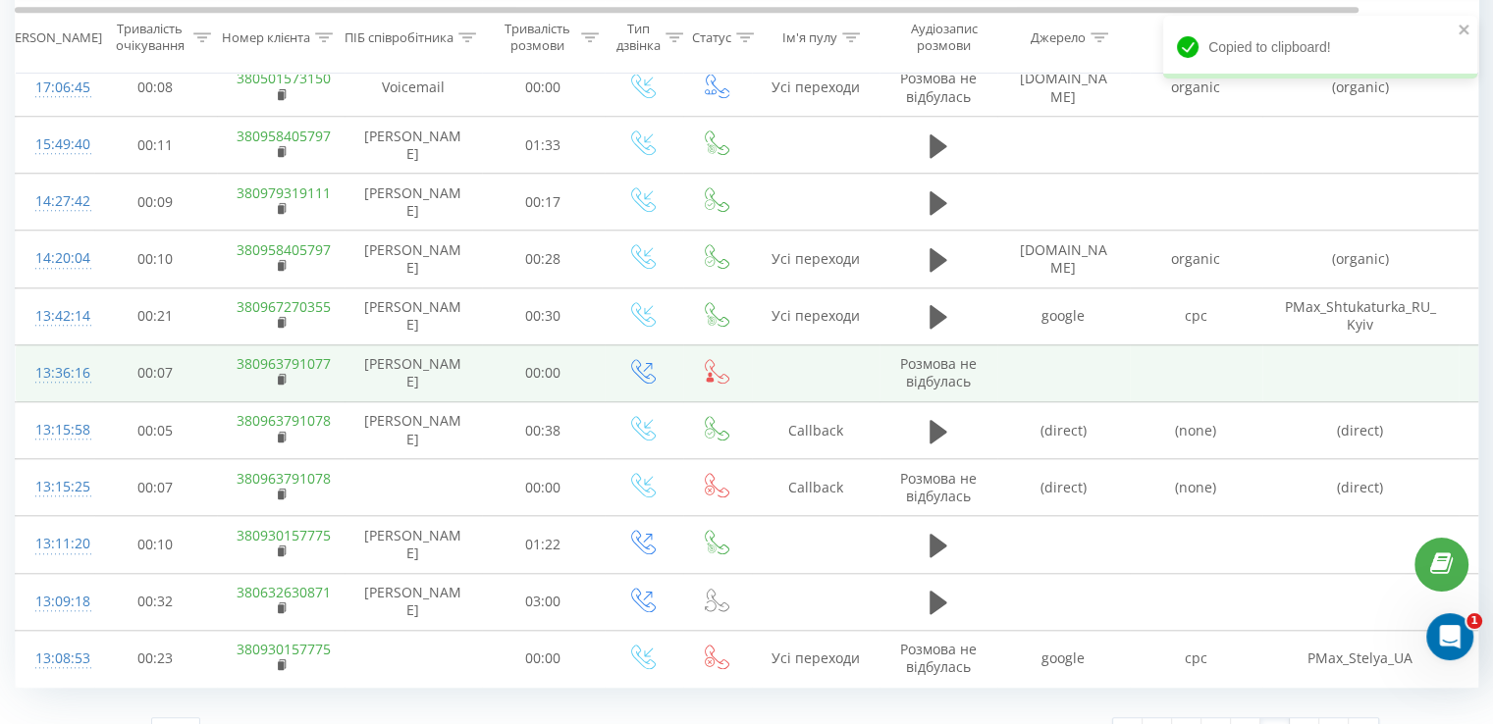
scroll to position [1771, 0]
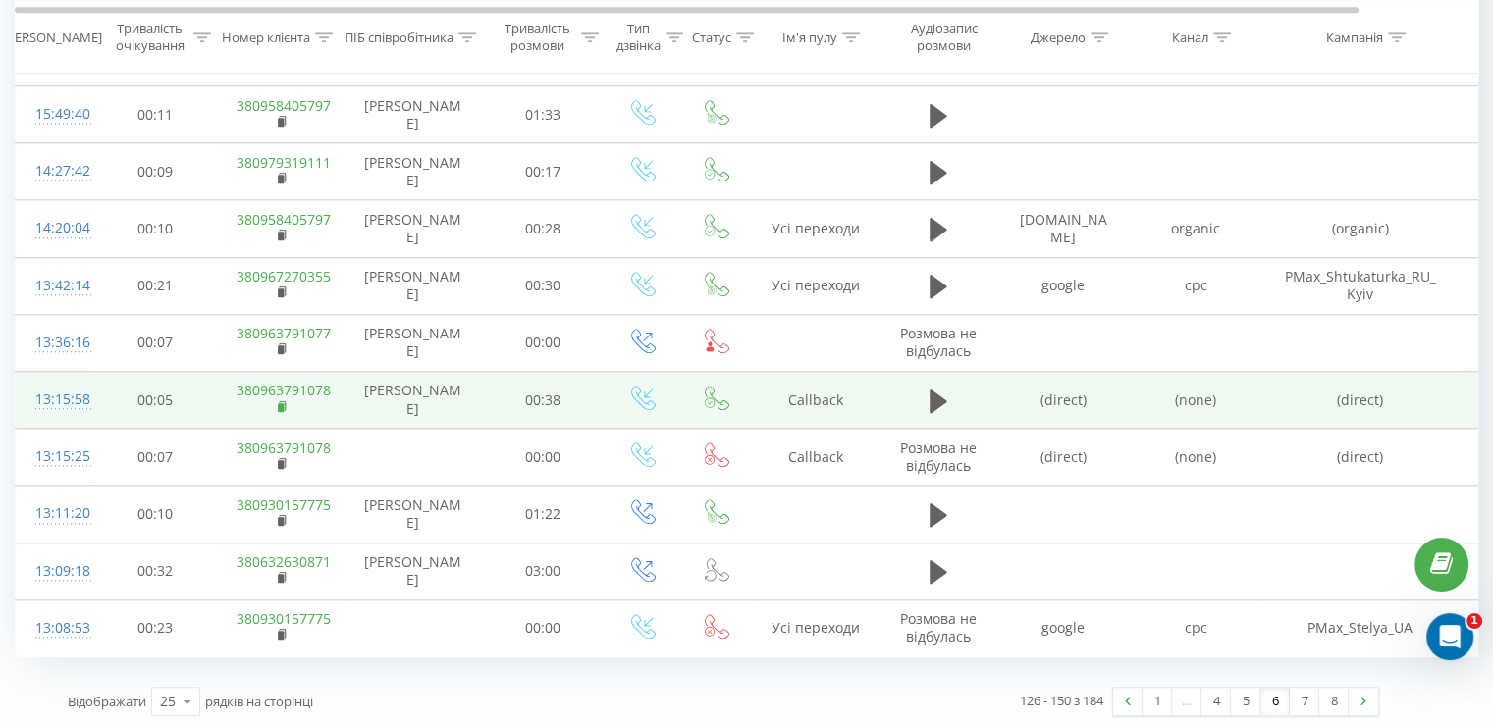
click at [279, 403] on rect at bounding box center [281, 407] width 6 height 9
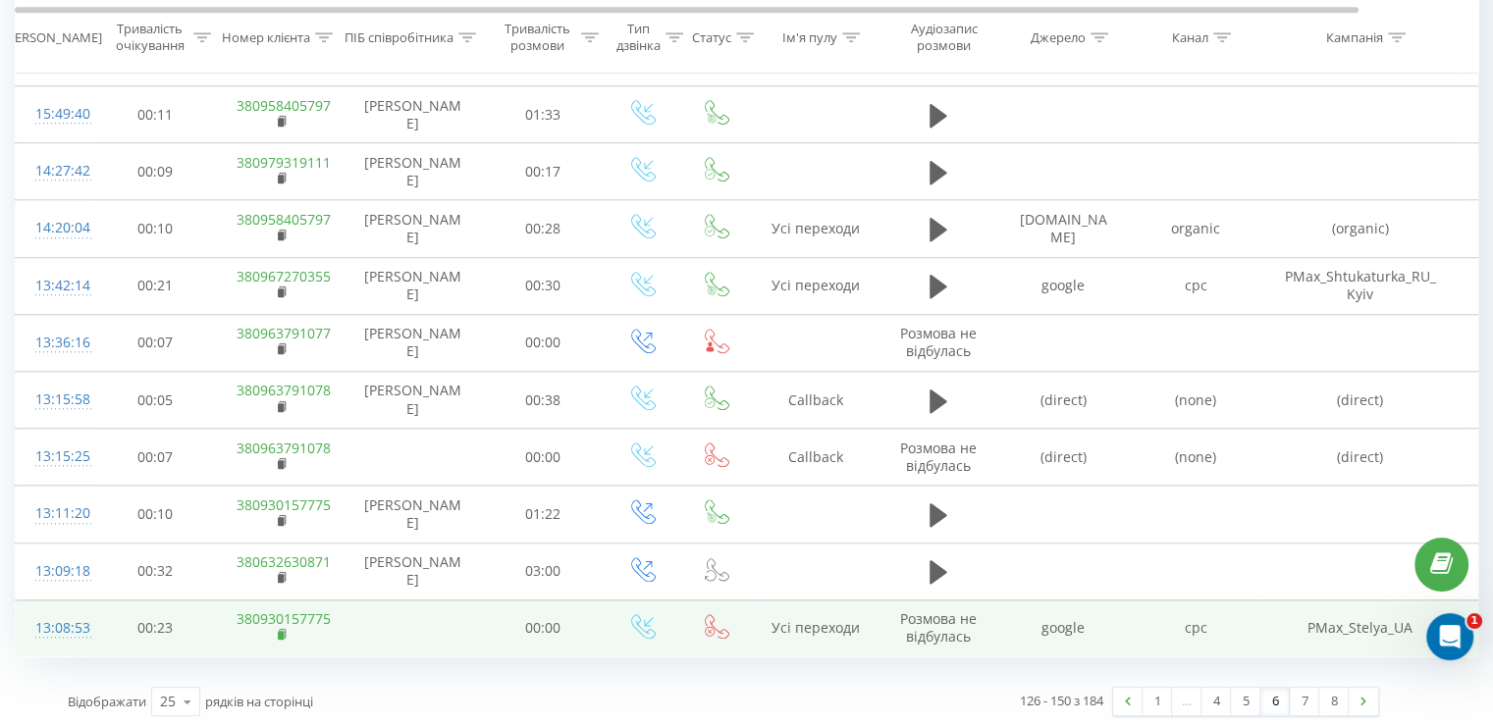
click at [279, 631] on rect at bounding box center [281, 635] width 6 height 9
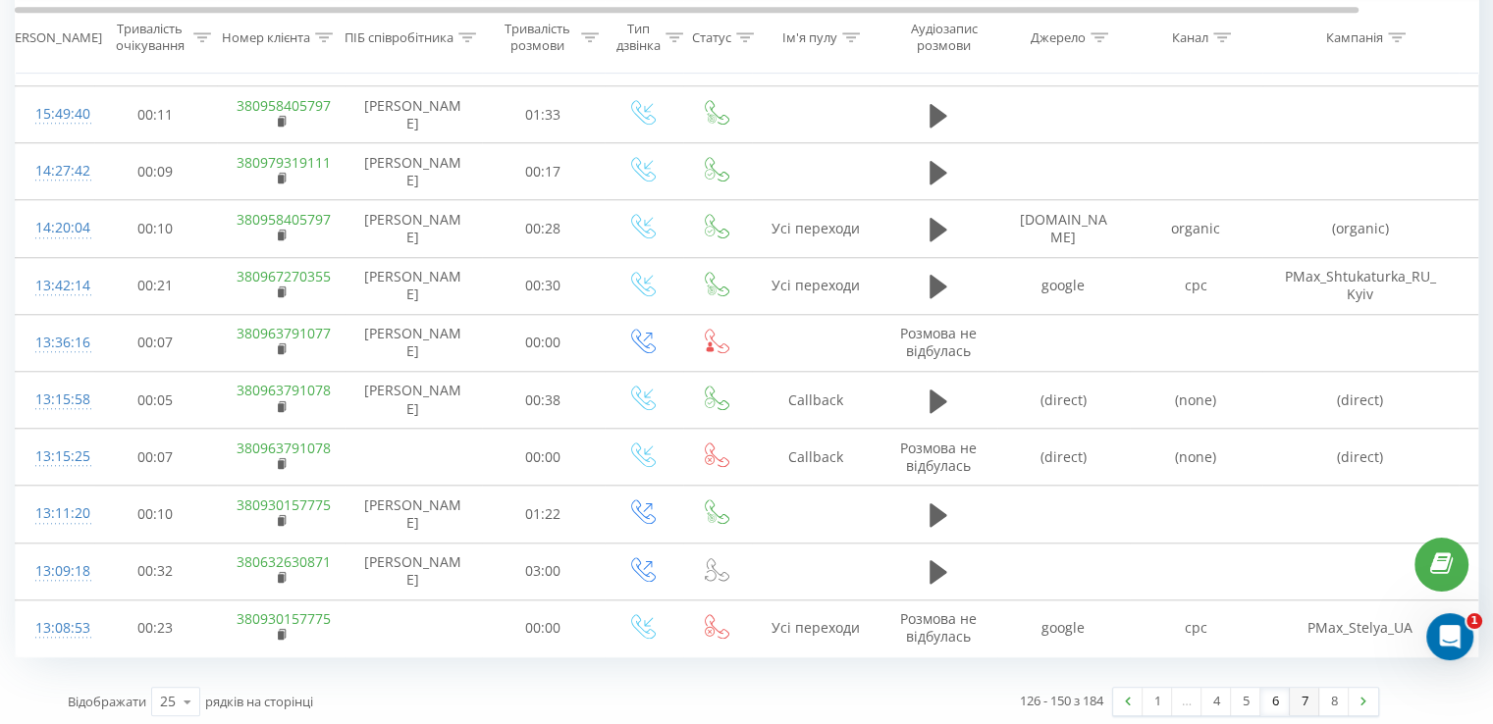
click at [1309, 700] on link "7" at bounding box center [1303, 701] width 29 height 27
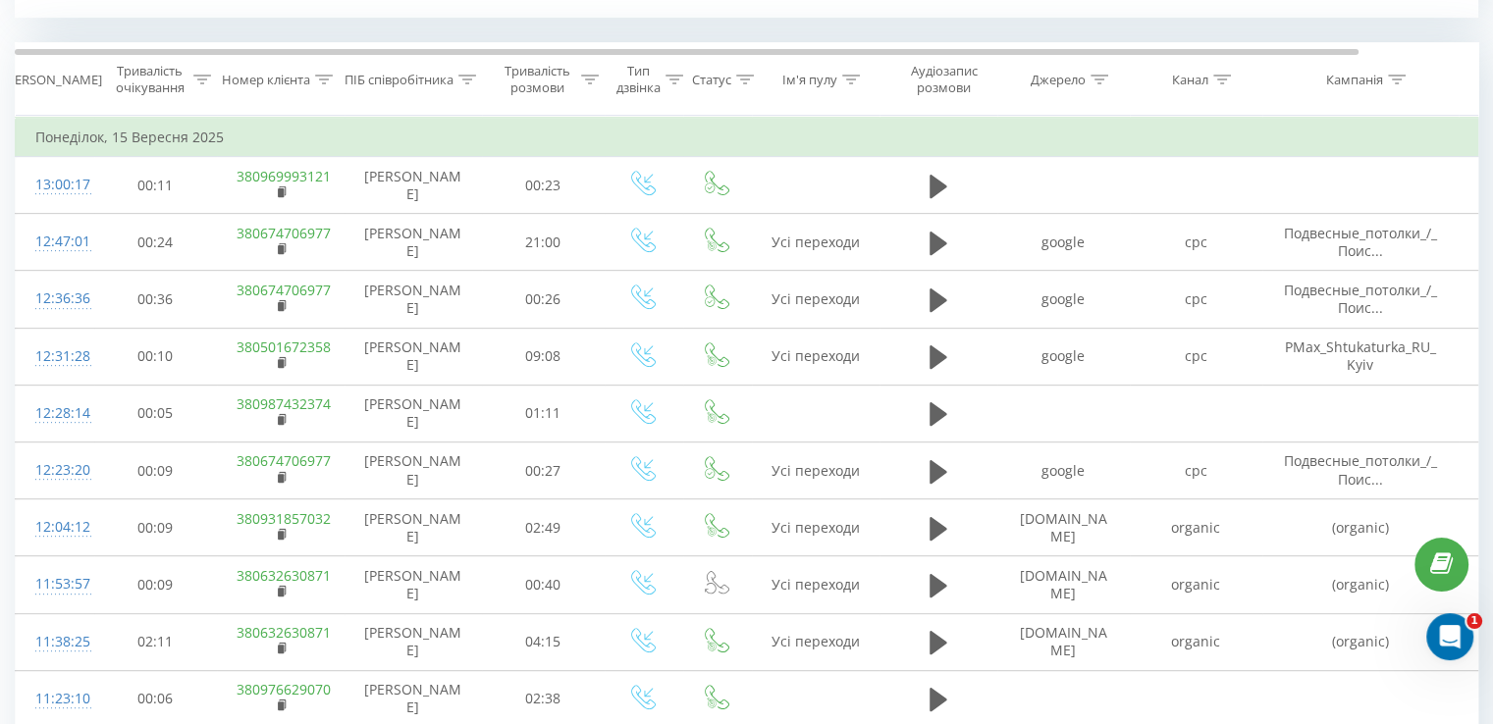
scroll to position [797, 0]
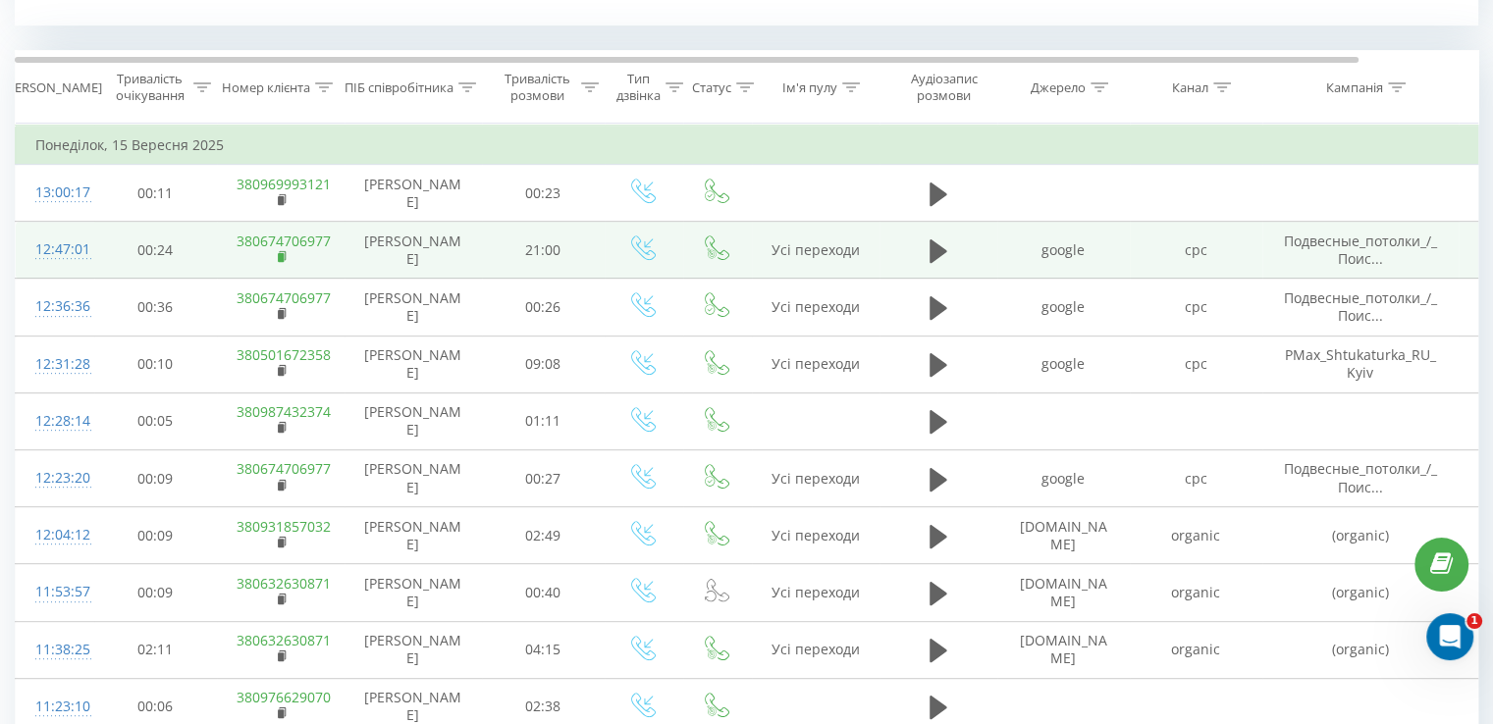
click at [279, 251] on icon at bounding box center [282, 255] width 7 height 9
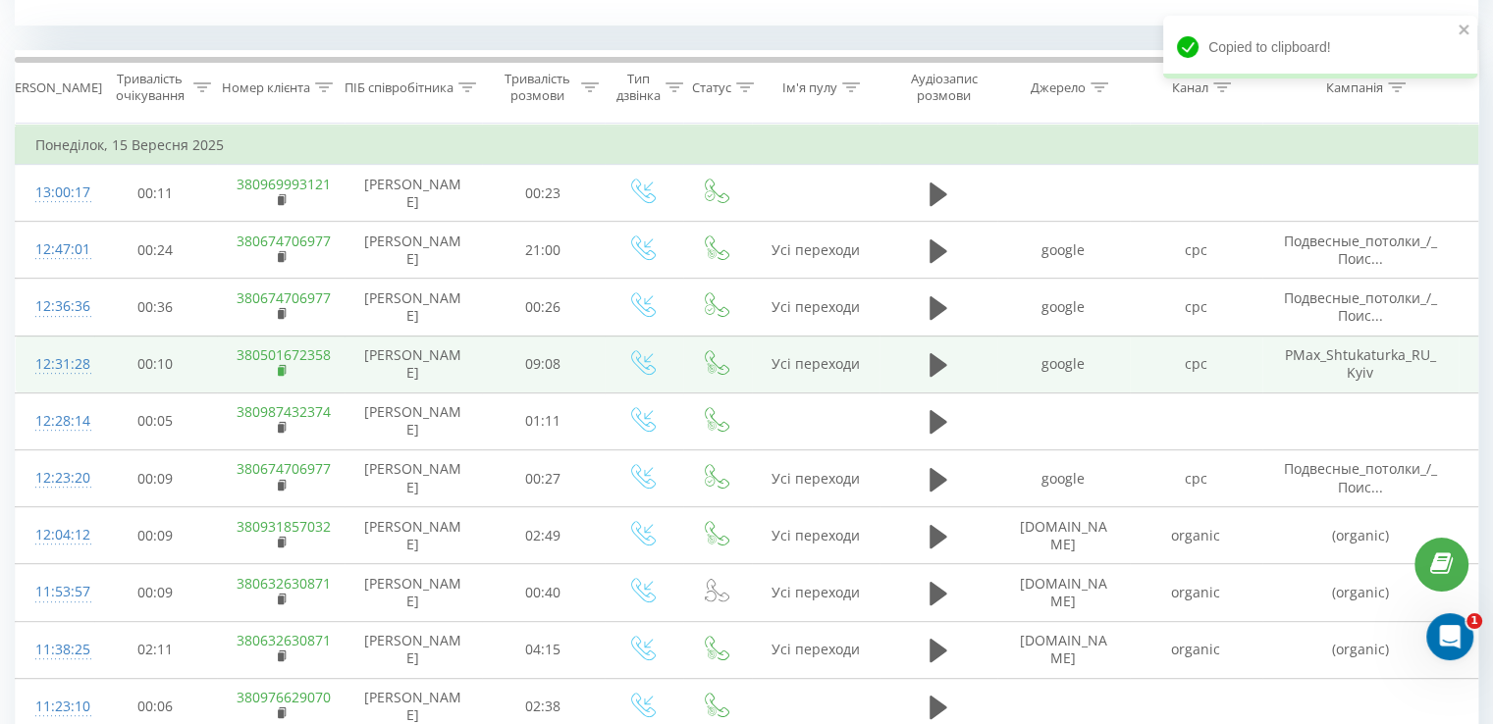
click at [278, 368] on rect at bounding box center [281, 371] width 6 height 9
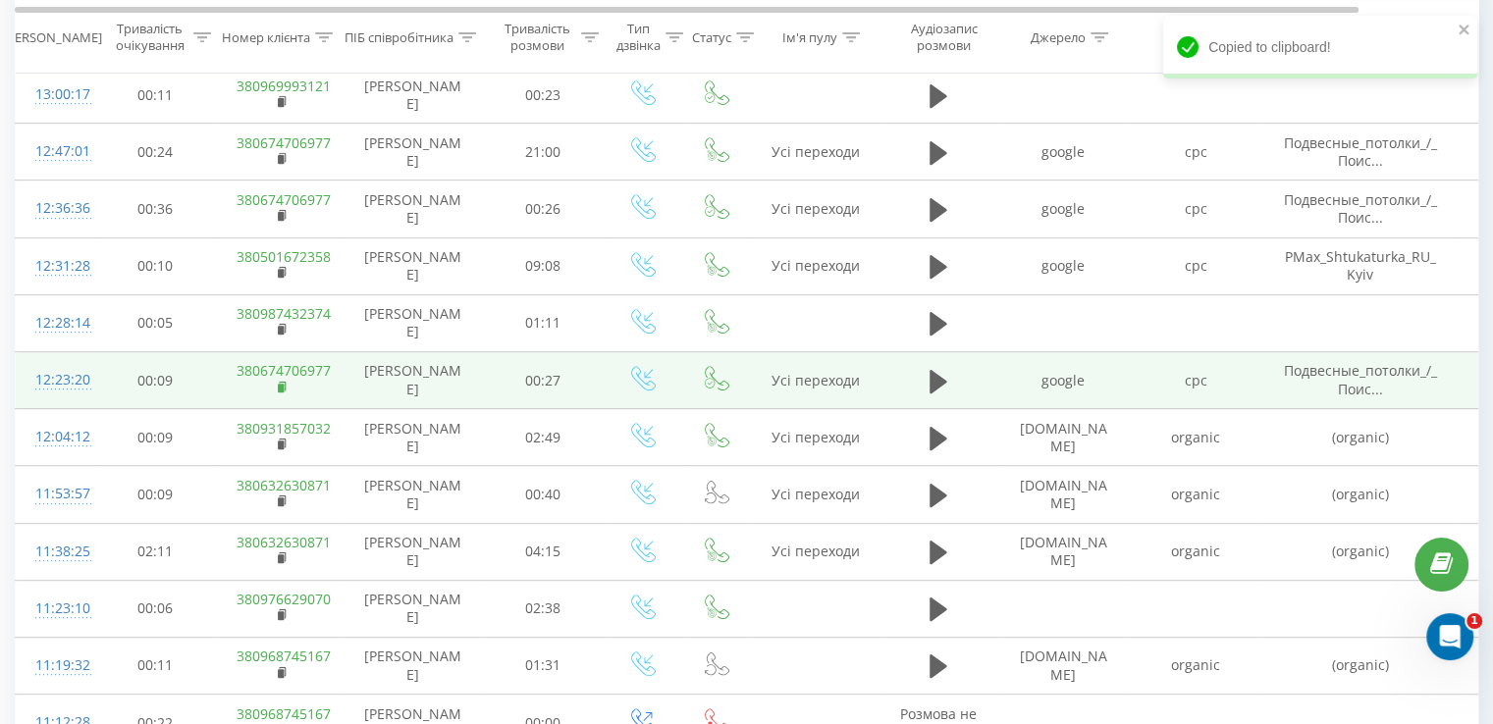
scroll to position [993, 0]
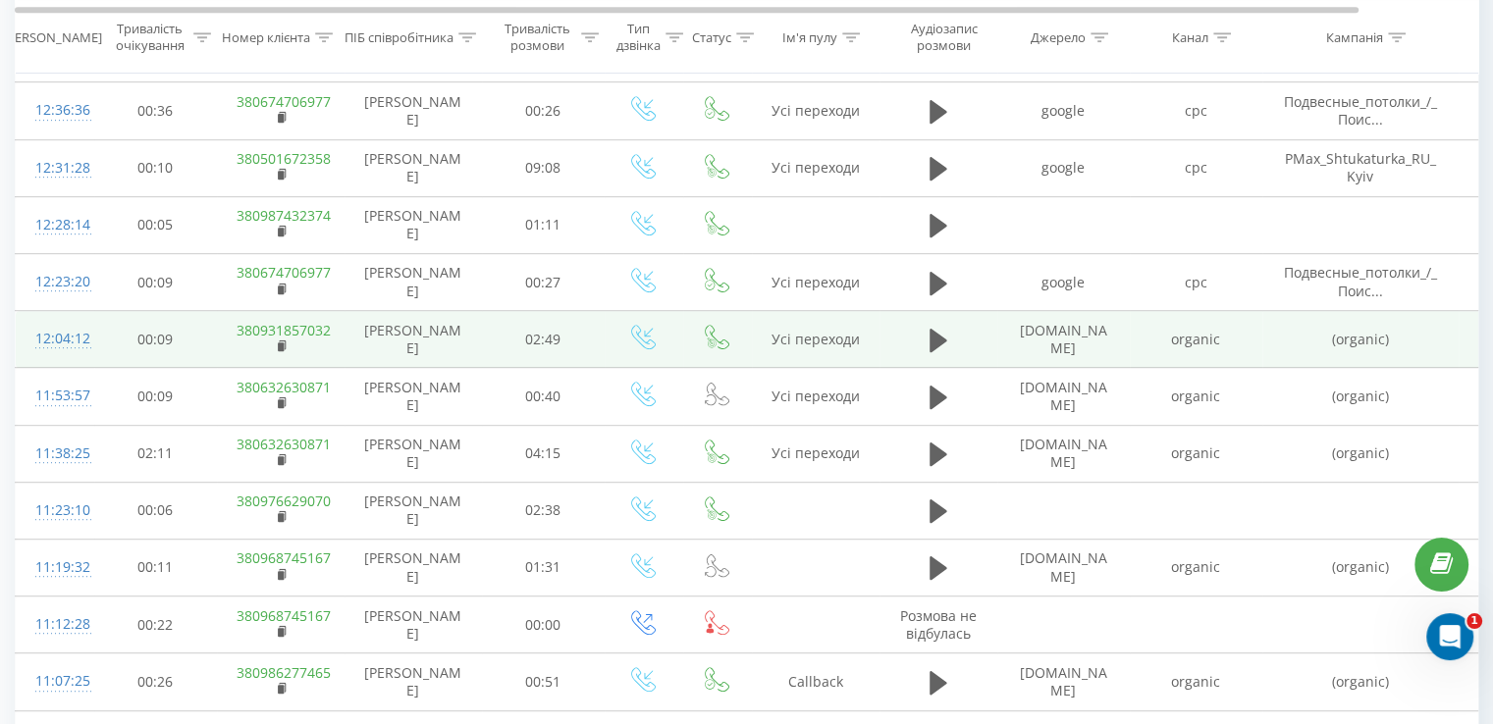
click at [275, 342] on td "380931857032" at bounding box center [281, 339] width 128 height 57
click at [278, 342] on rect at bounding box center [281, 346] width 6 height 9
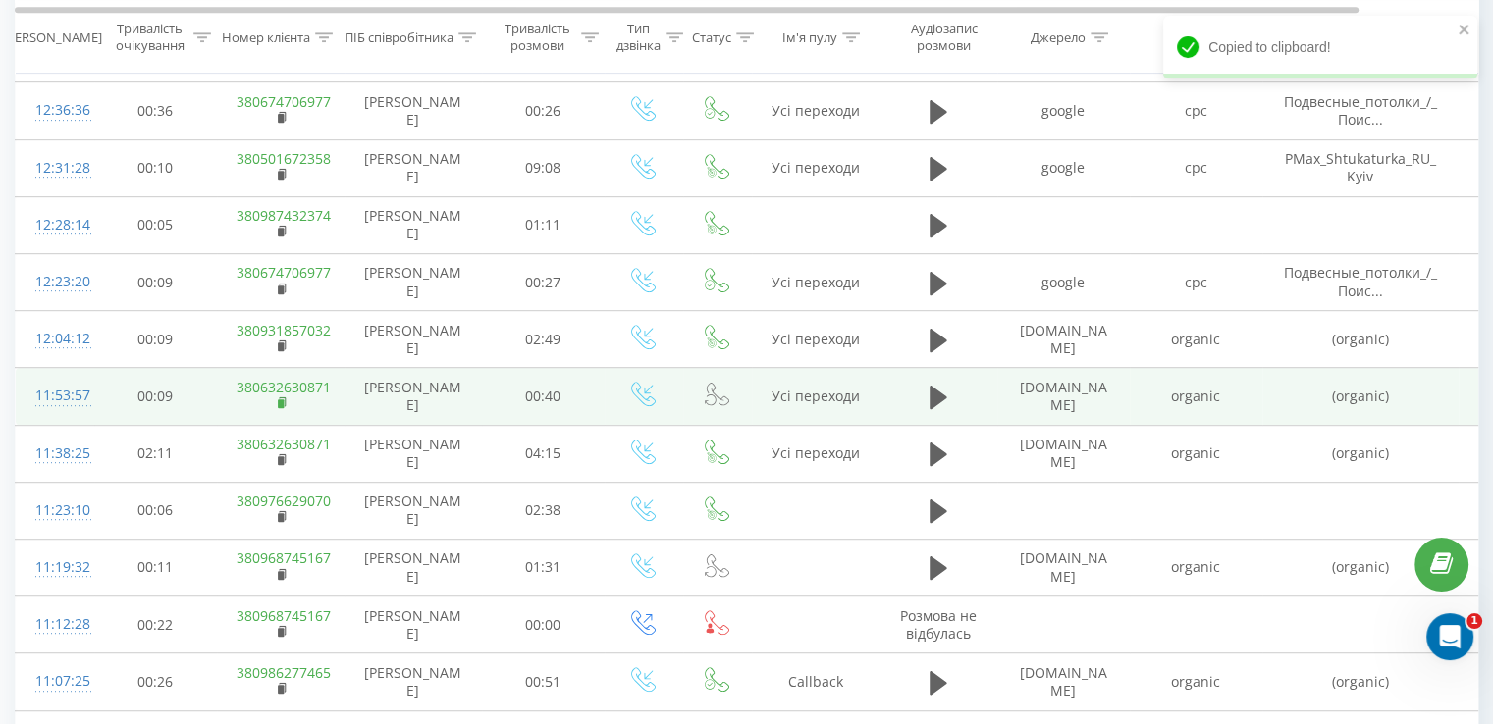
click at [278, 400] on rect at bounding box center [281, 403] width 6 height 9
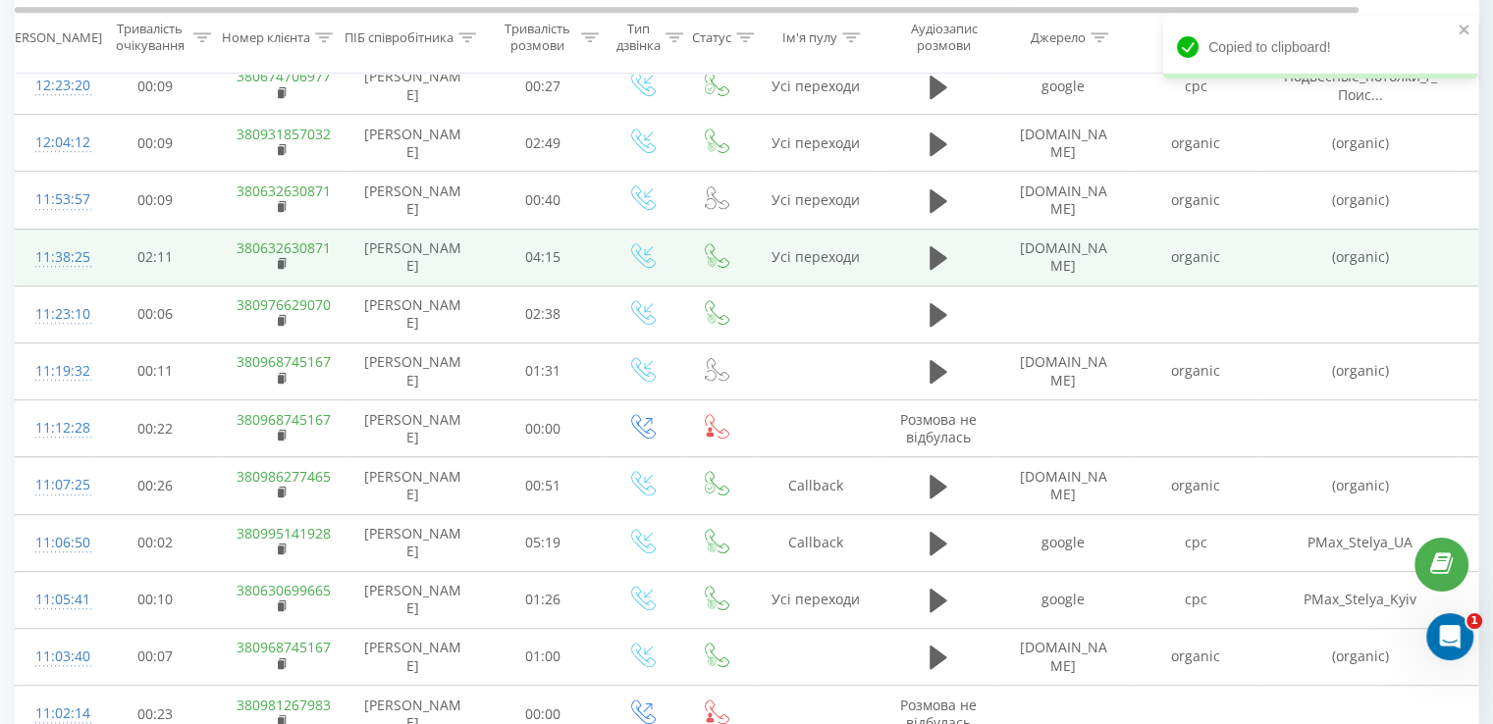
scroll to position [1189, 0]
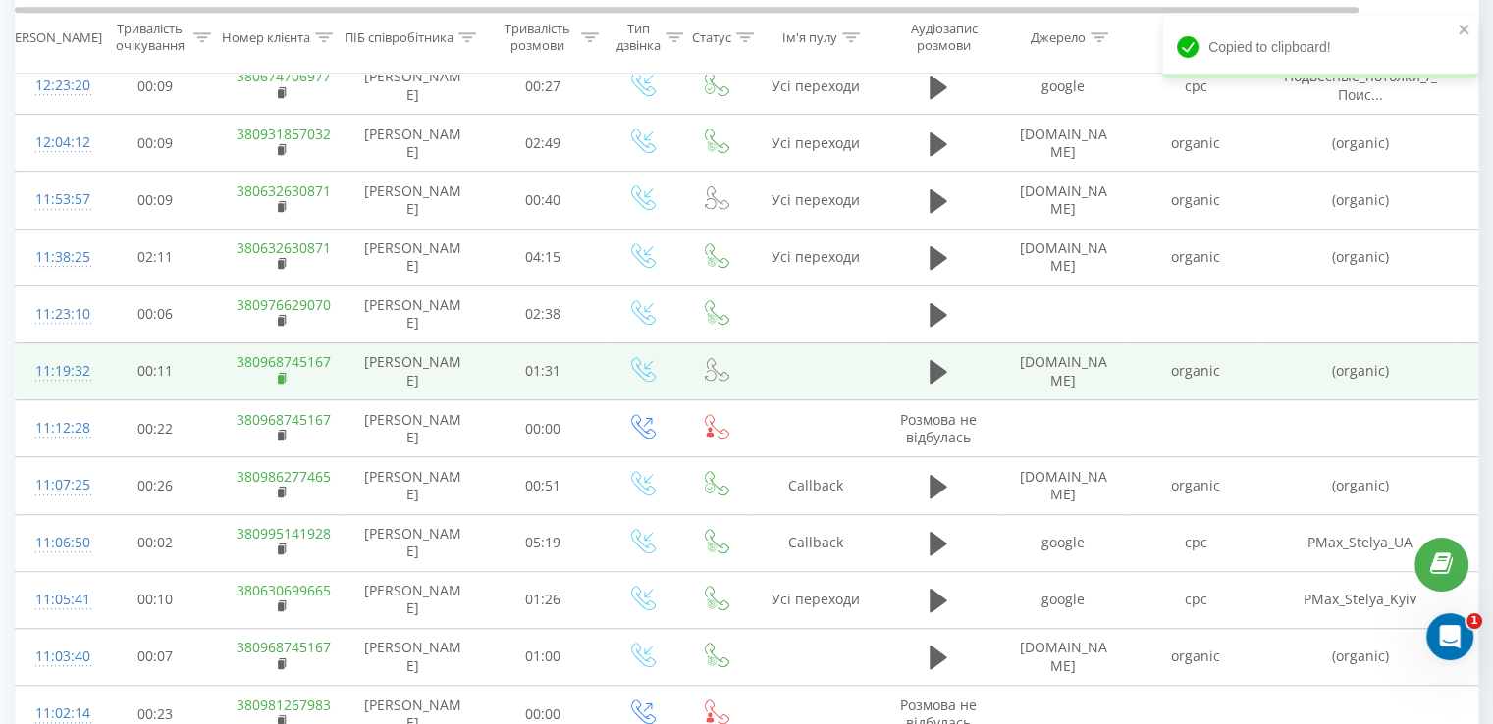
click at [282, 378] on rect at bounding box center [281, 379] width 6 height 9
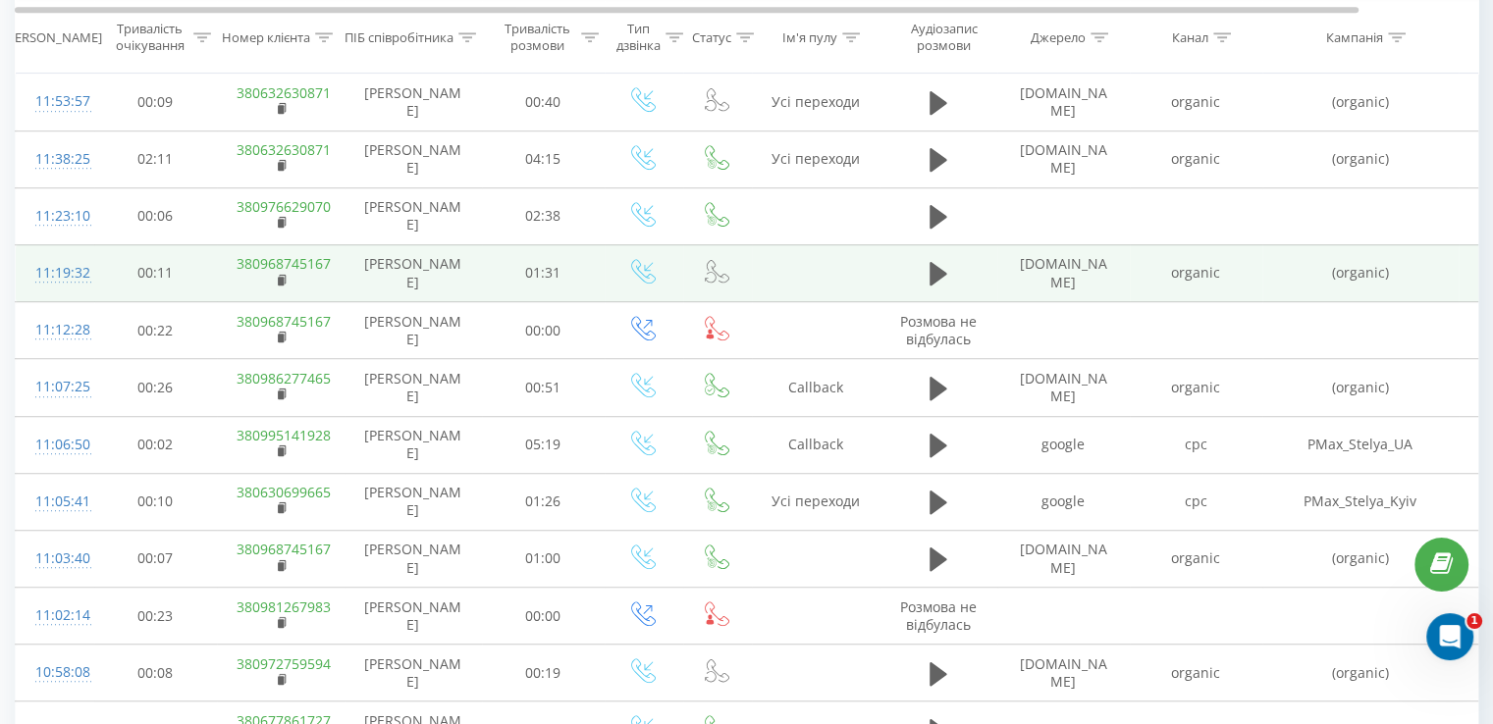
scroll to position [1386, 0]
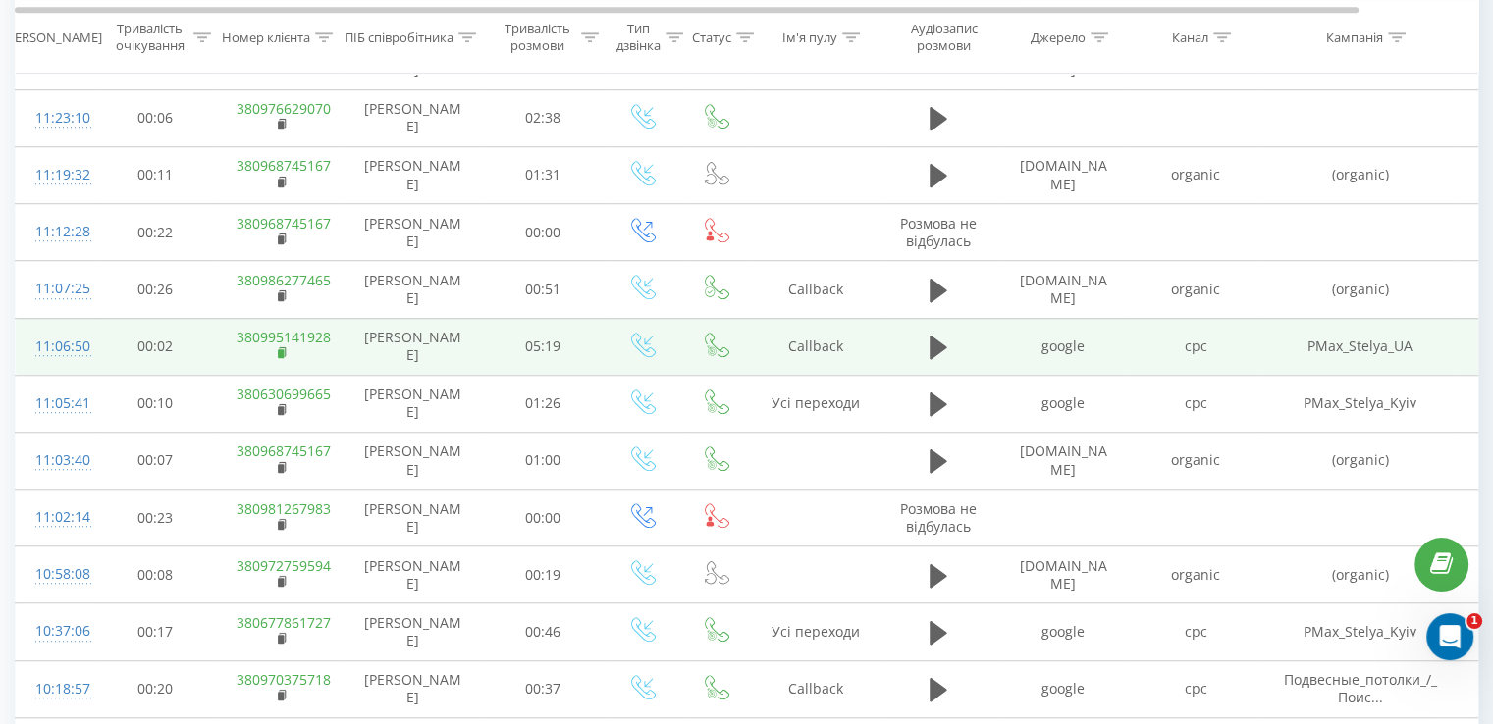
click at [285, 350] on icon at bounding box center [282, 351] width 7 height 9
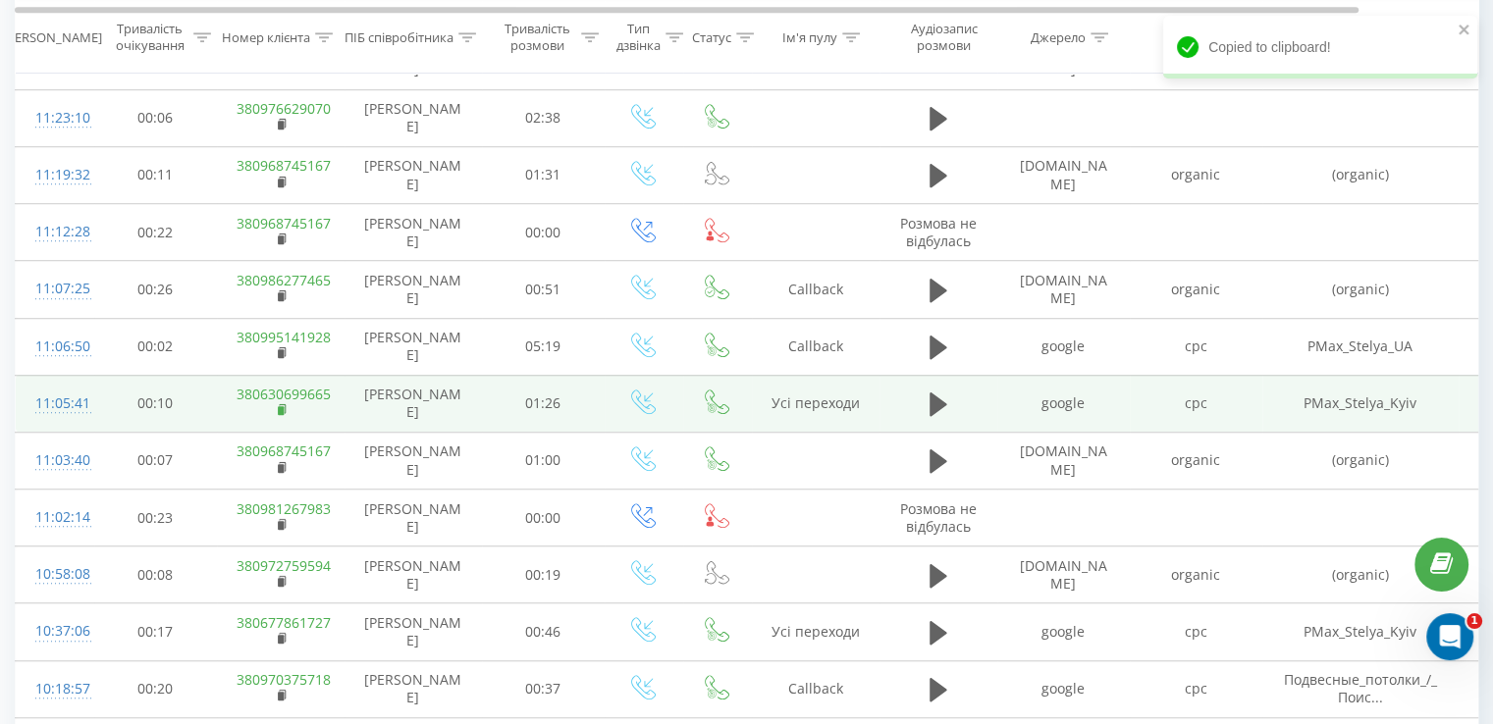
click at [280, 407] on rect at bounding box center [281, 410] width 6 height 9
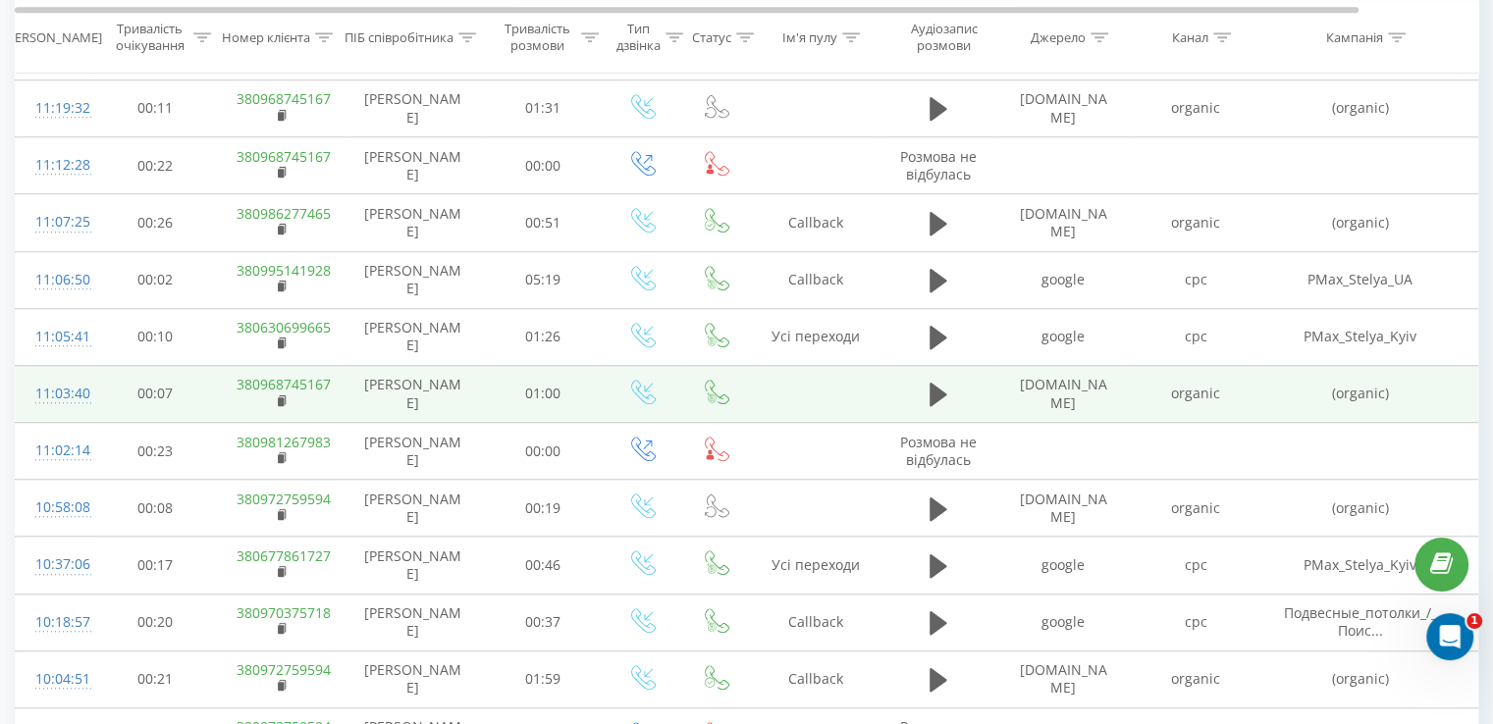
scroll to position [1484, 0]
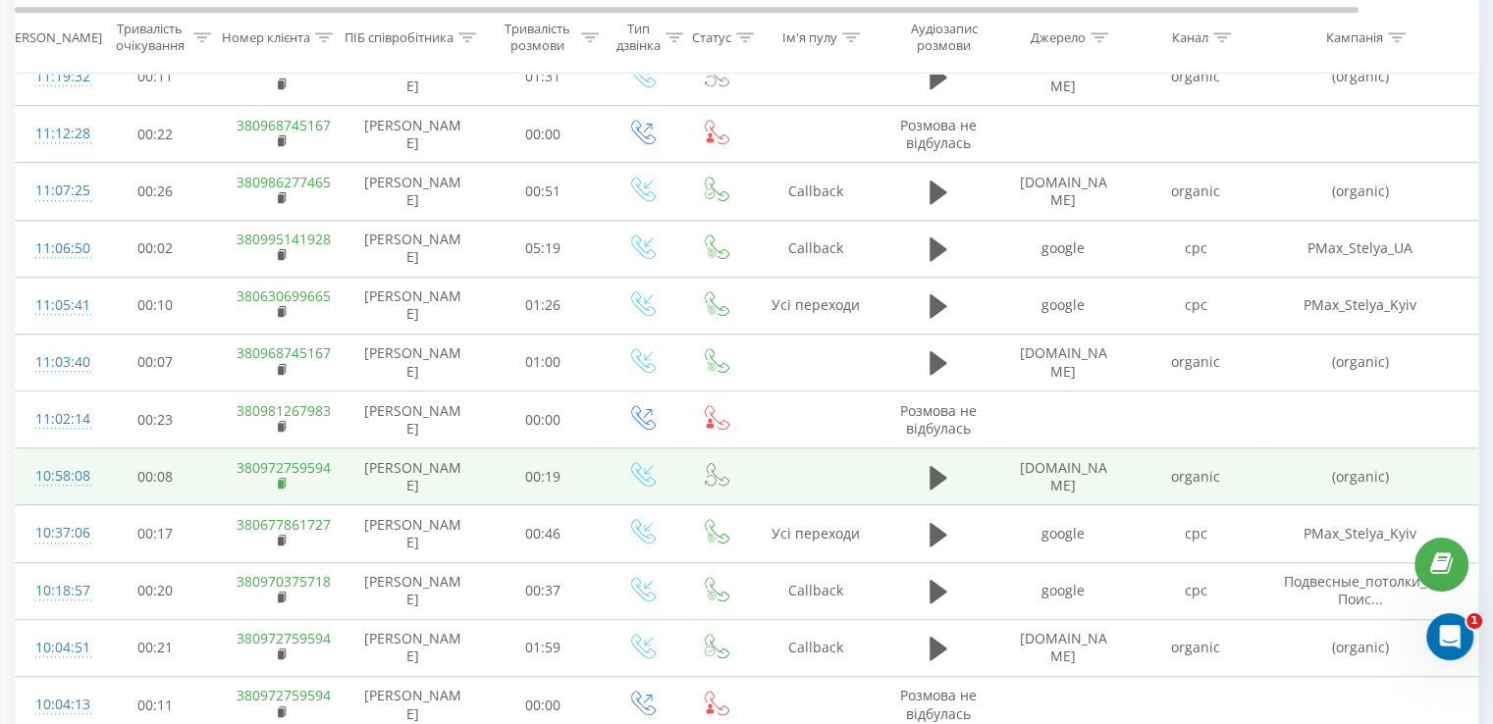
click at [281, 477] on icon at bounding box center [283, 484] width 11 height 14
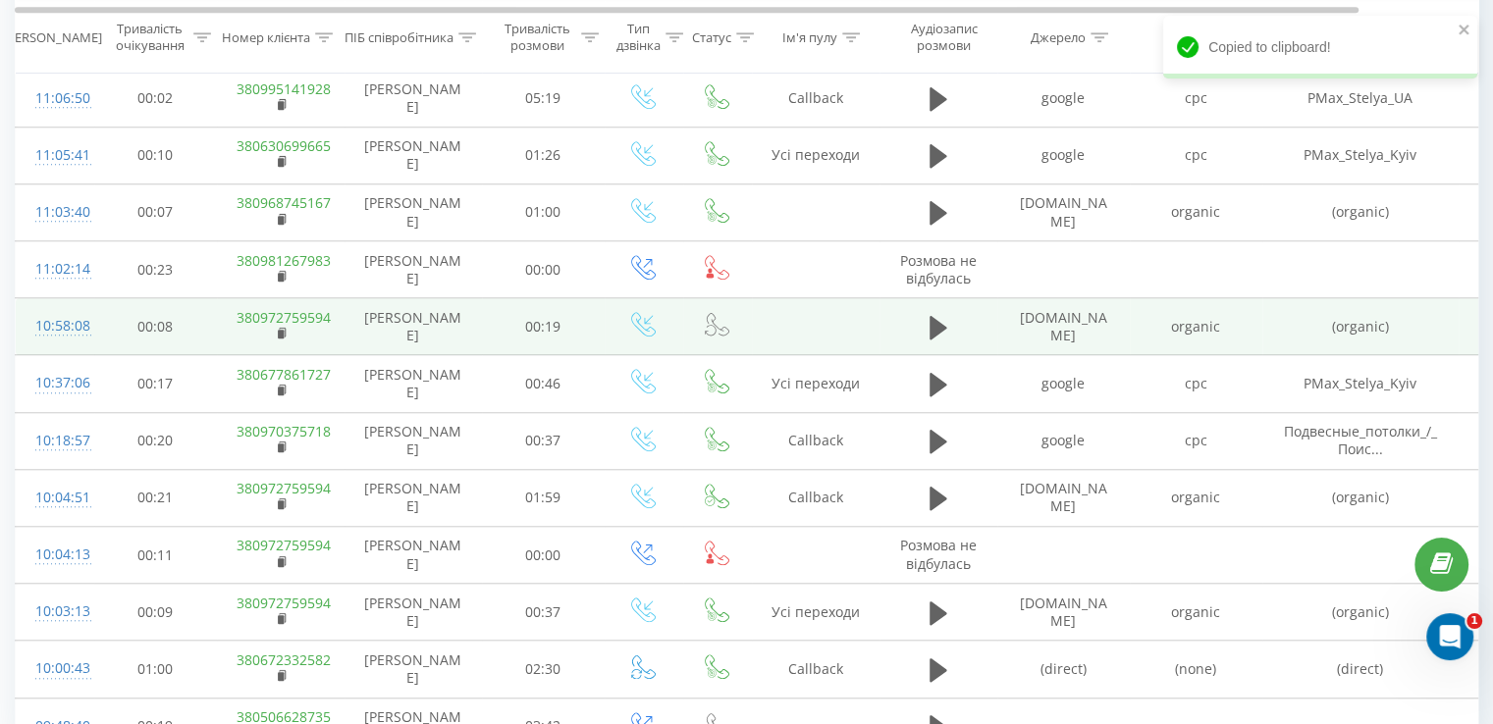
scroll to position [1680, 0]
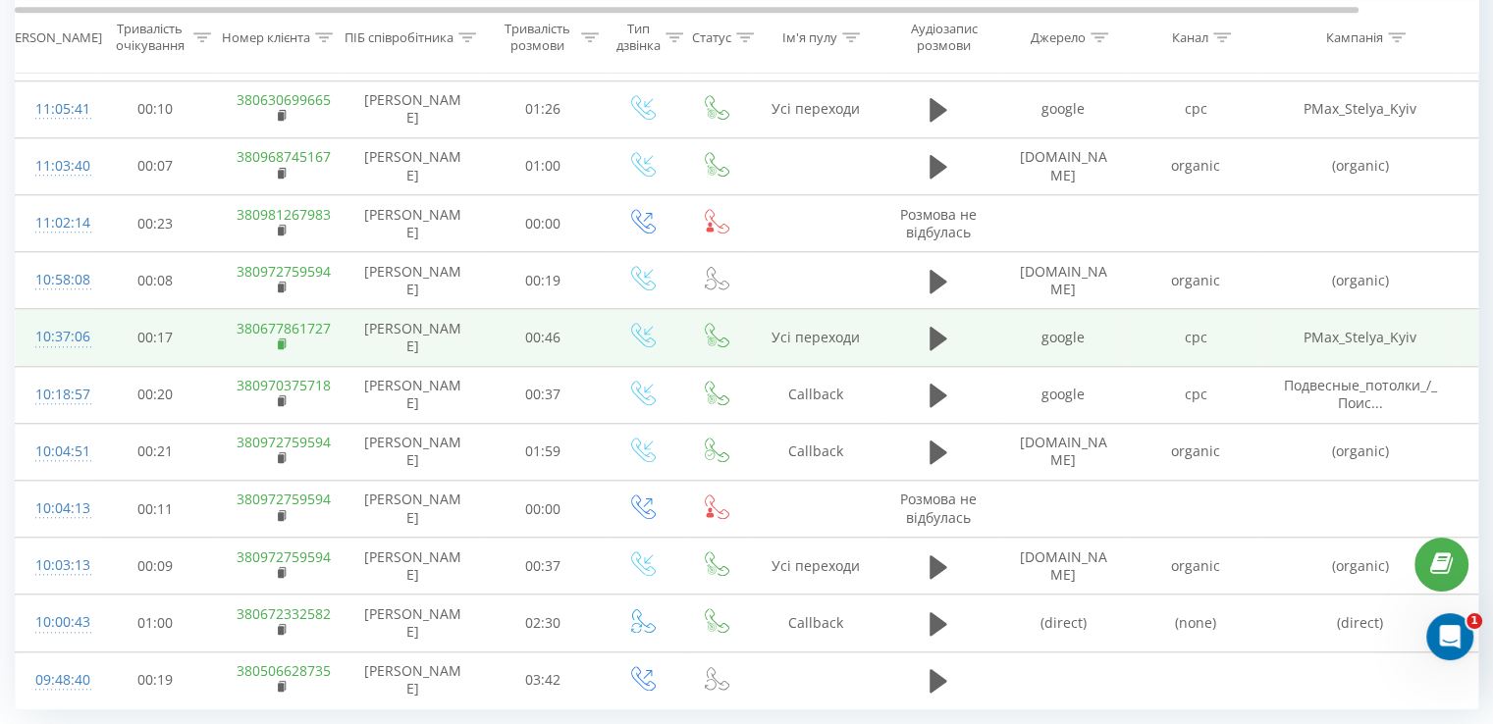
click at [278, 341] on rect at bounding box center [281, 345] width 6 height 9
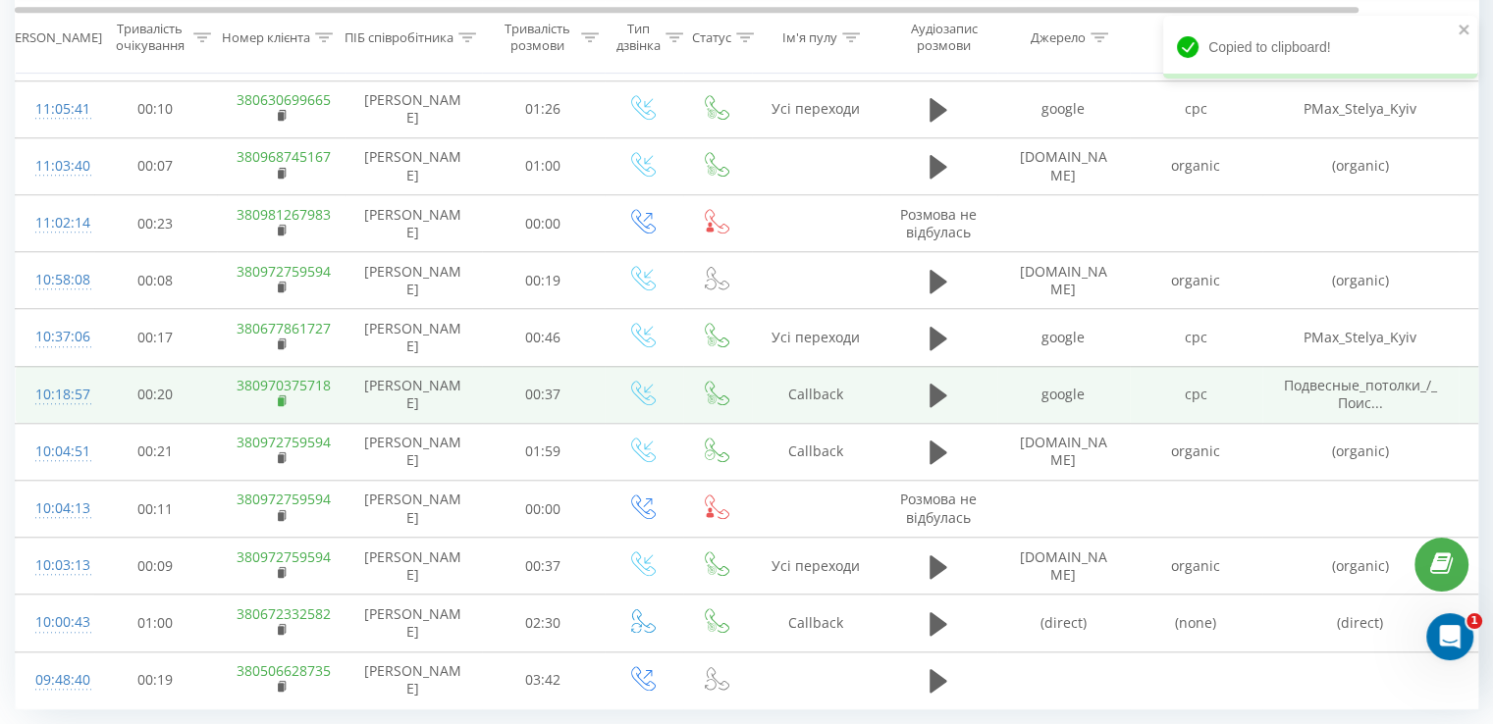
click at [279, 397] on rect at bounding box center [281, 401] width 6 height 9
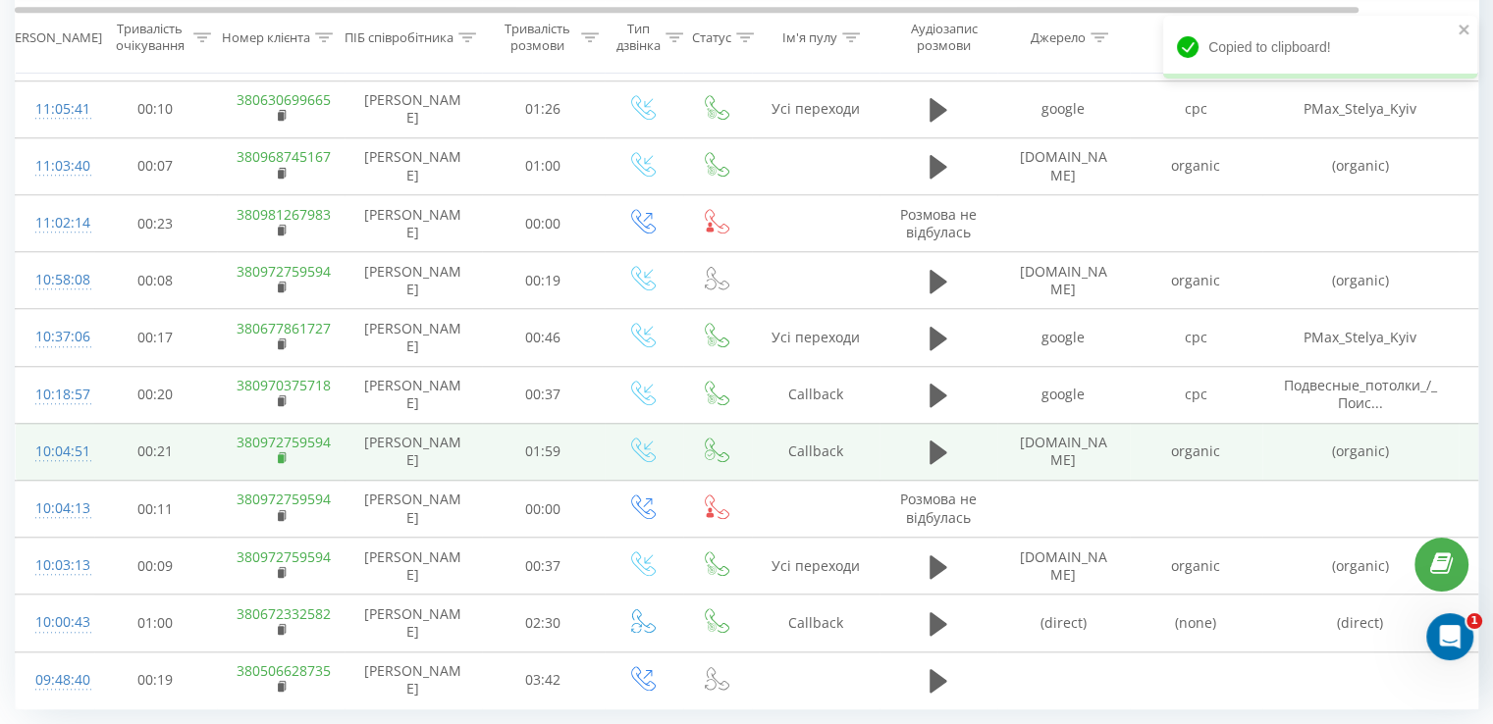
click at [282, 454] on rect at bounding box center [281, 458] width 6 height 9
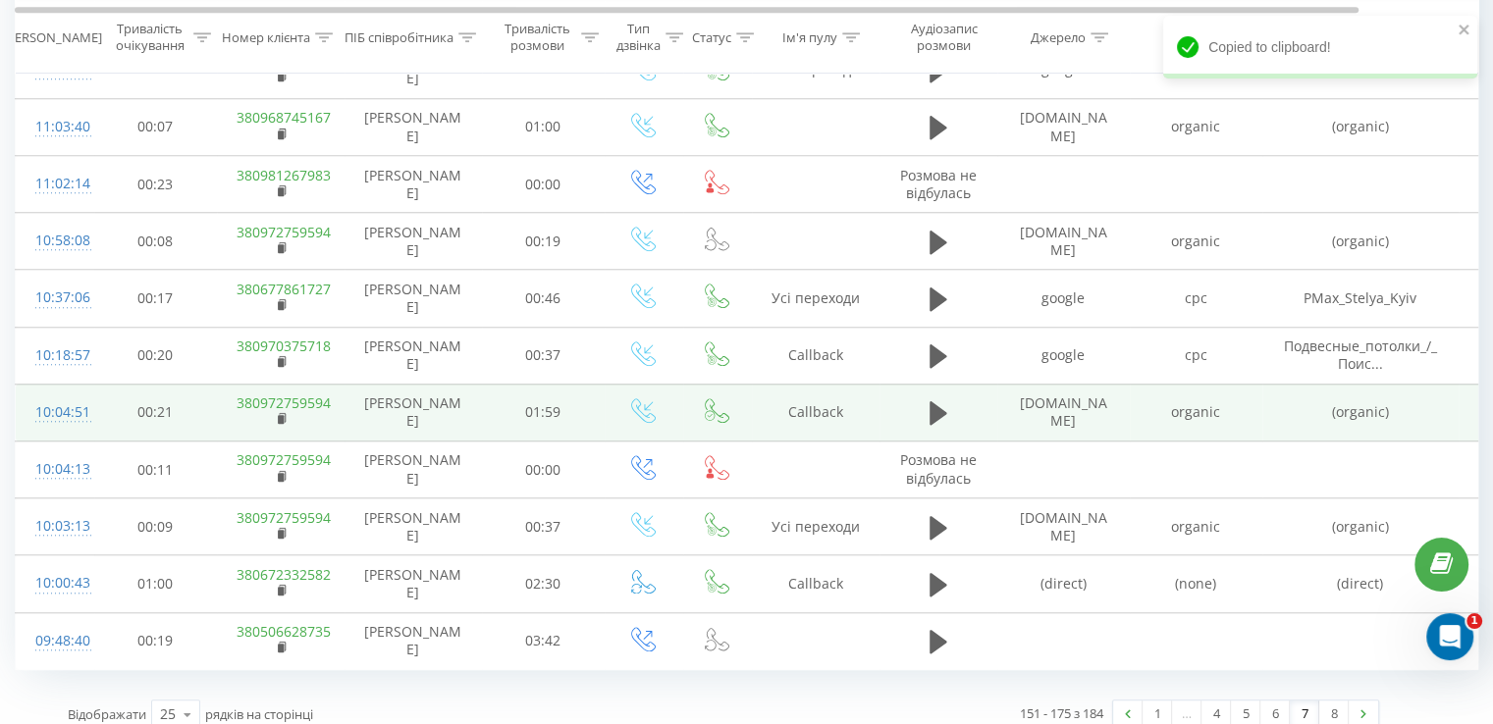
scroll to position [1733, 0]
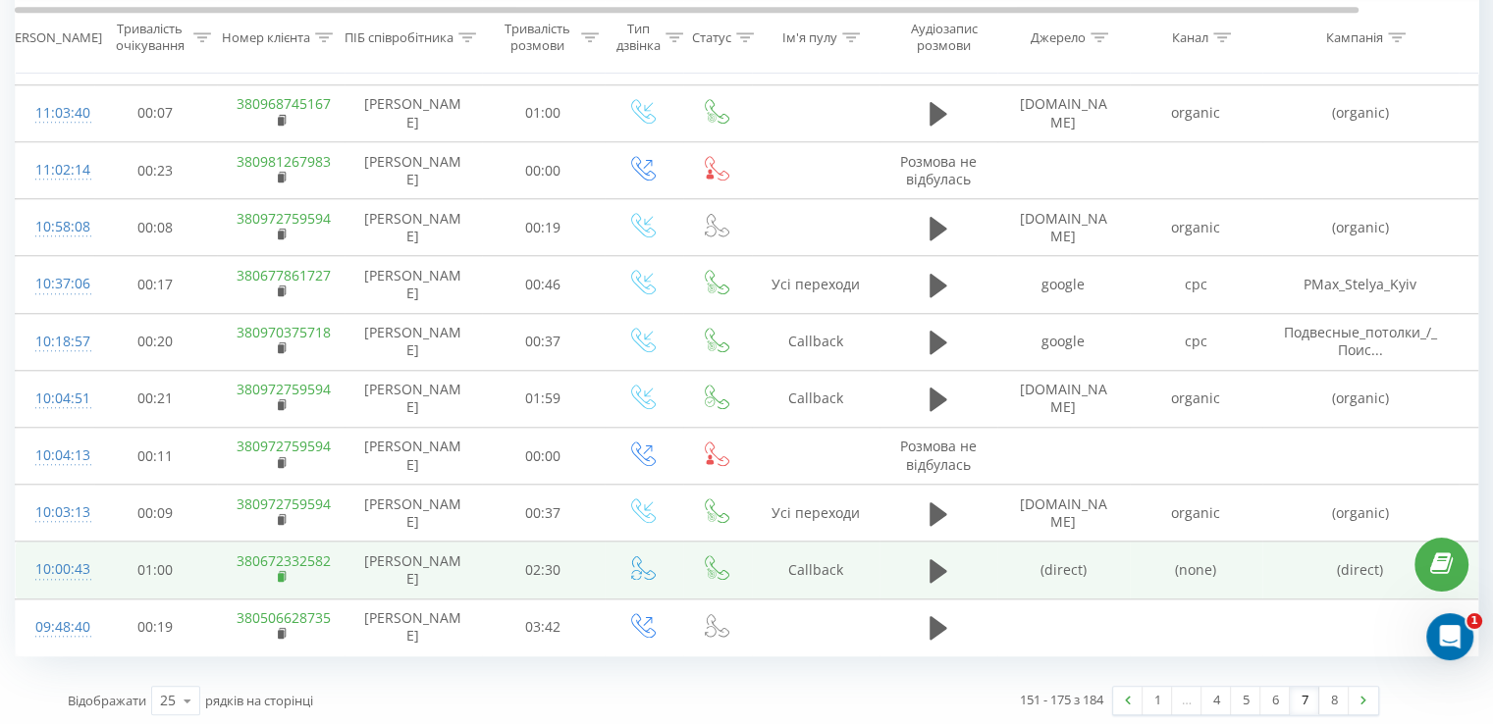
click at [281, 573] on rect at bounding box center [281, 577] width 6 height 9
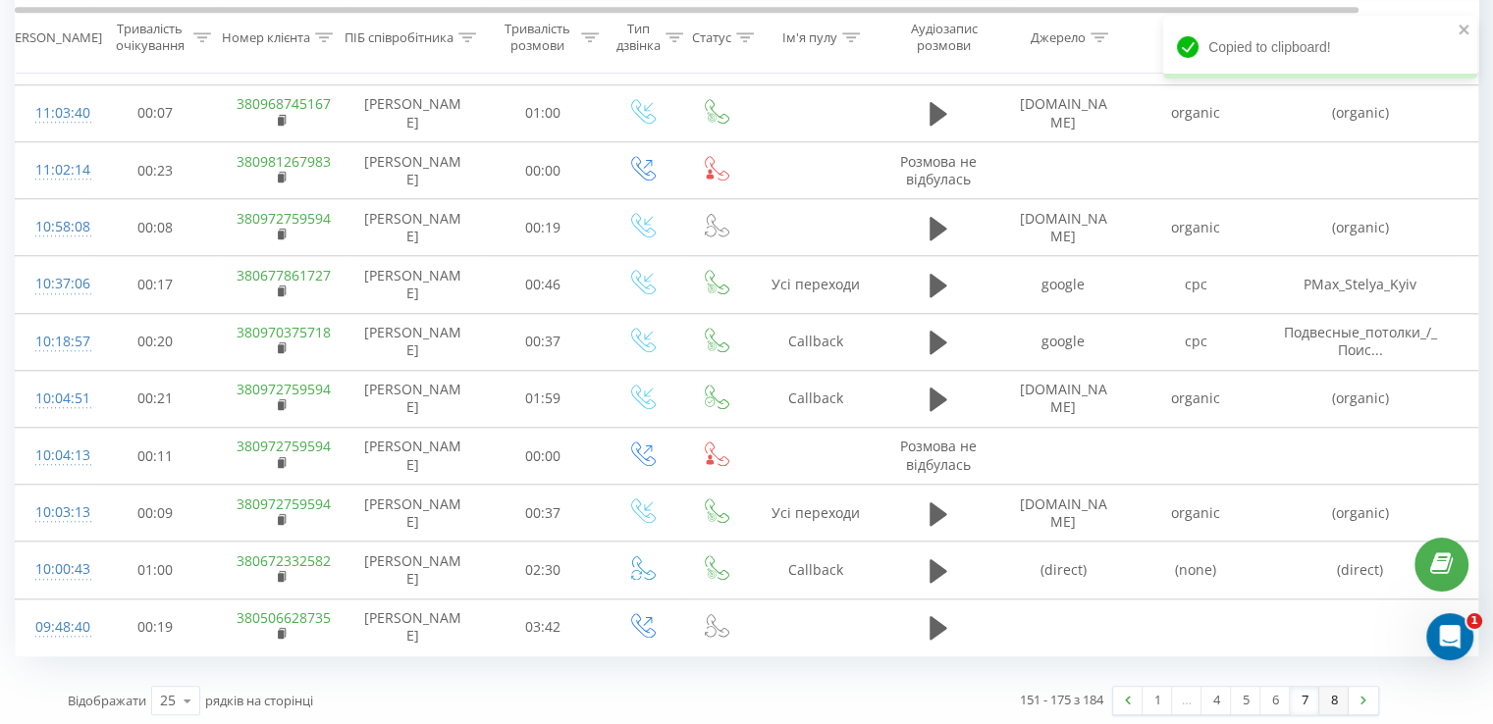
click at [1330, 695] on link "8" at bounding box center [1333, 700] width 29 height 27
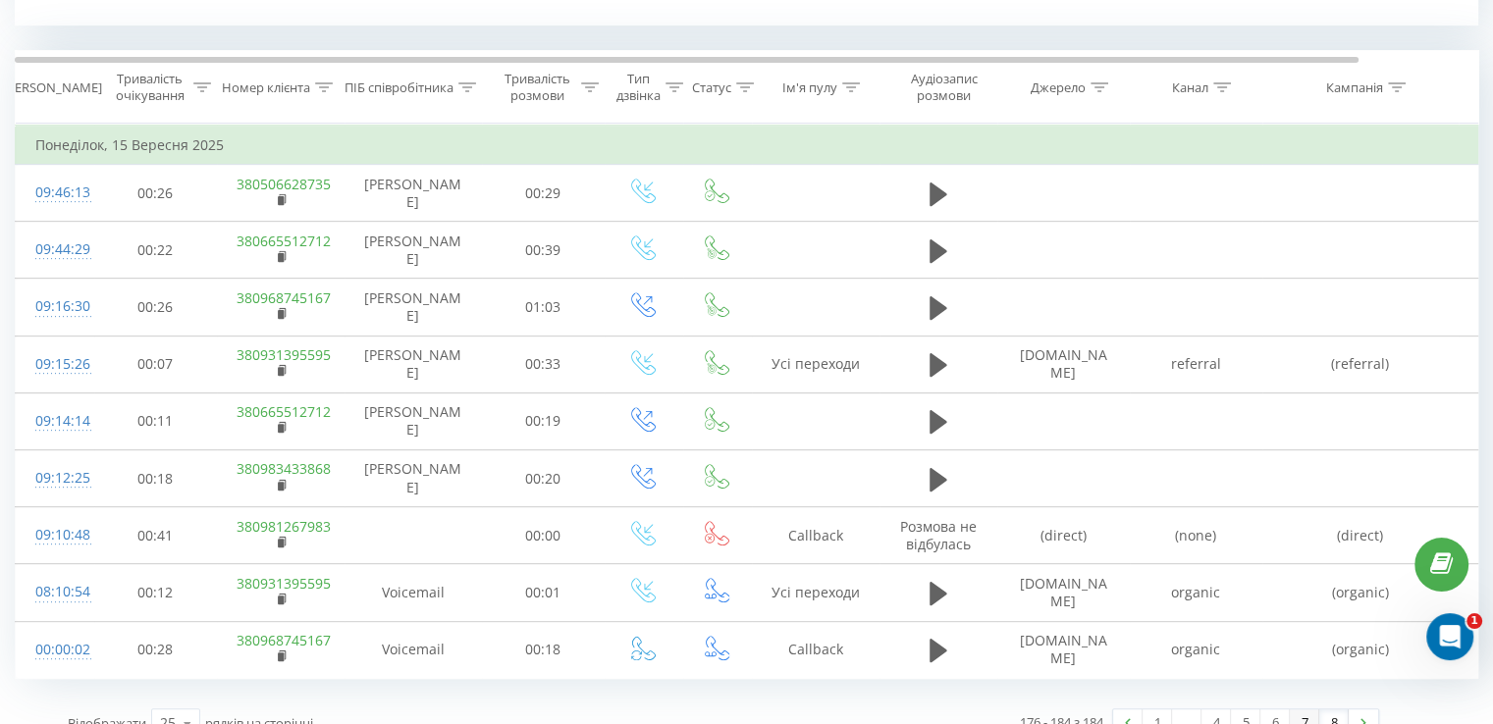
scroll to position [822, 0]
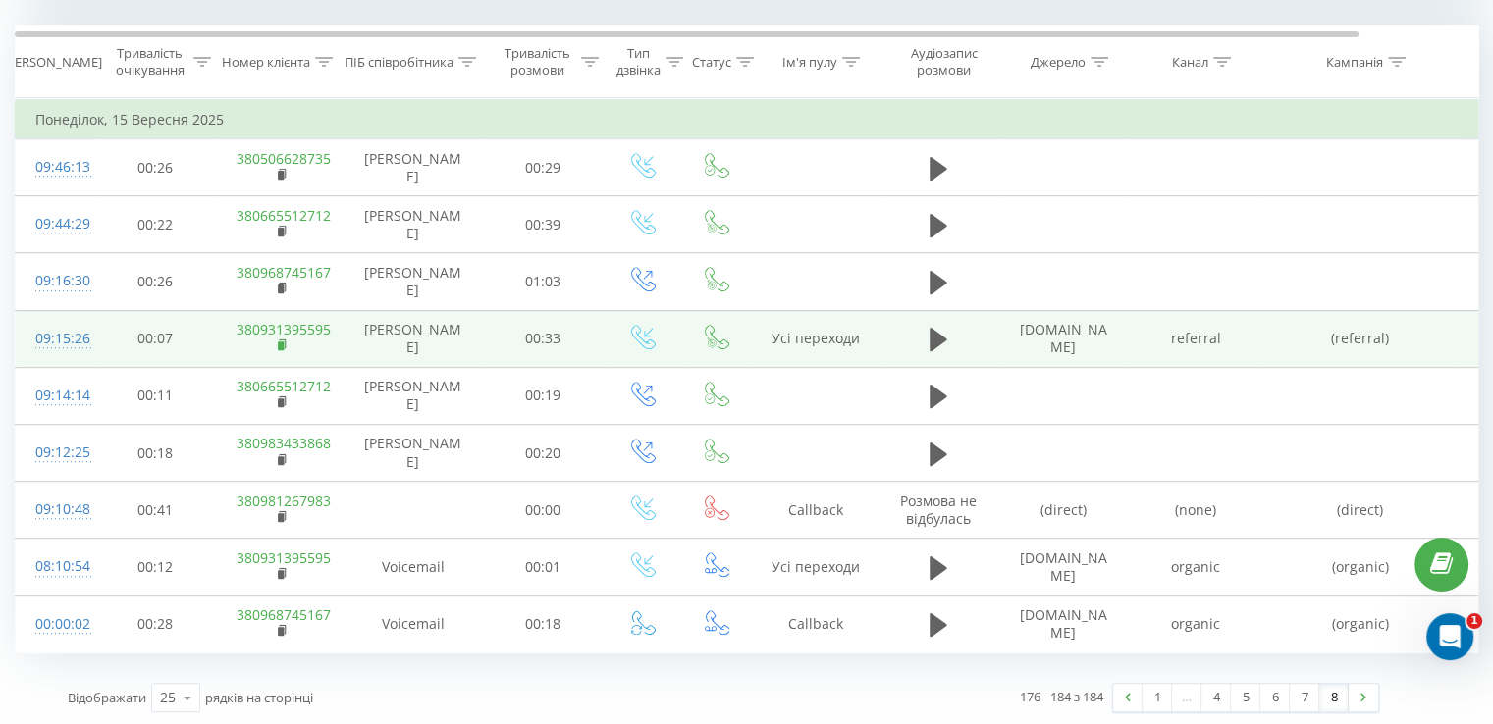
click at [278, 342] on rect at bounding box center [281, 345] width 6 height 9
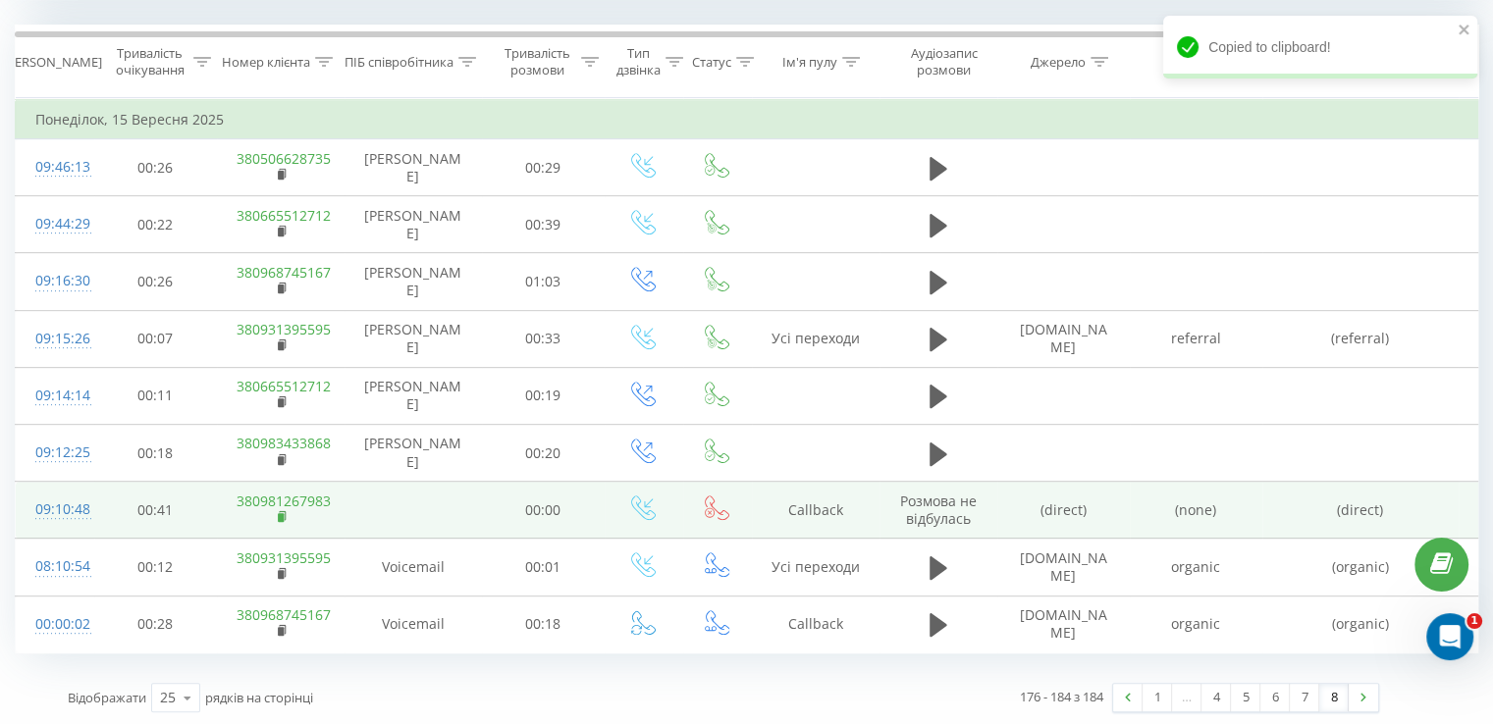
click at [283, 515] on rect at bounding box center [281, 517] width 6 height 9
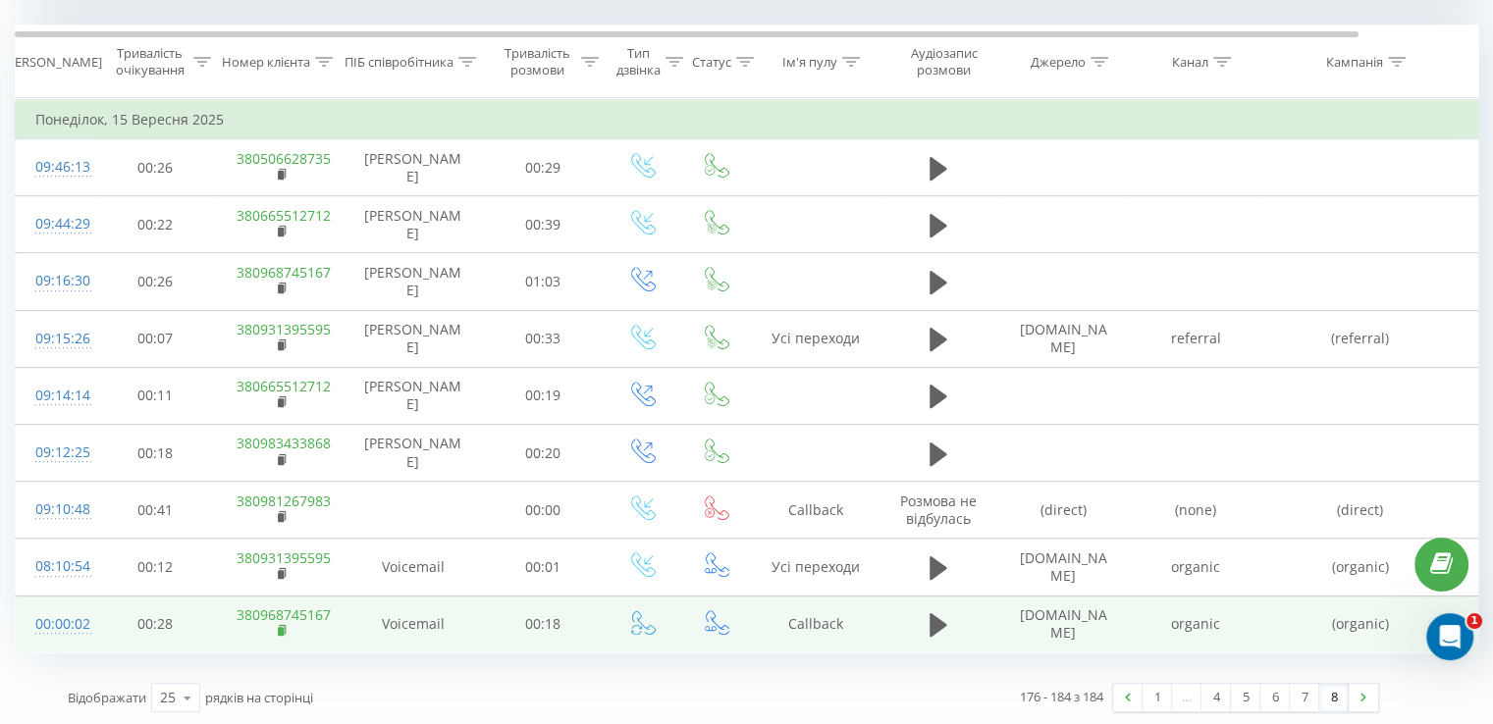
click at [280, 632] on rect at bounding box center [281, 631] width 6 height 9
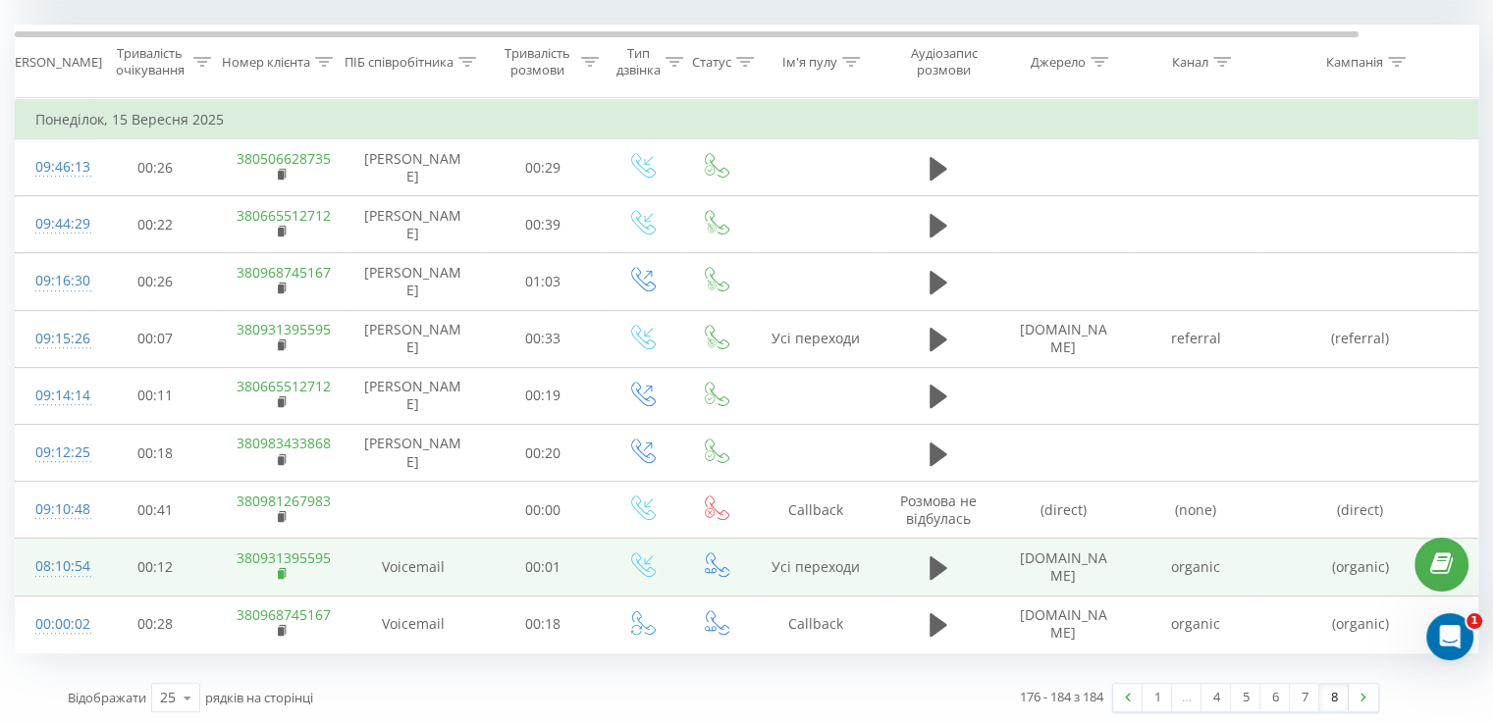
click at [279, 570] on rect at bounding box center [281, 574] width 6 height 9
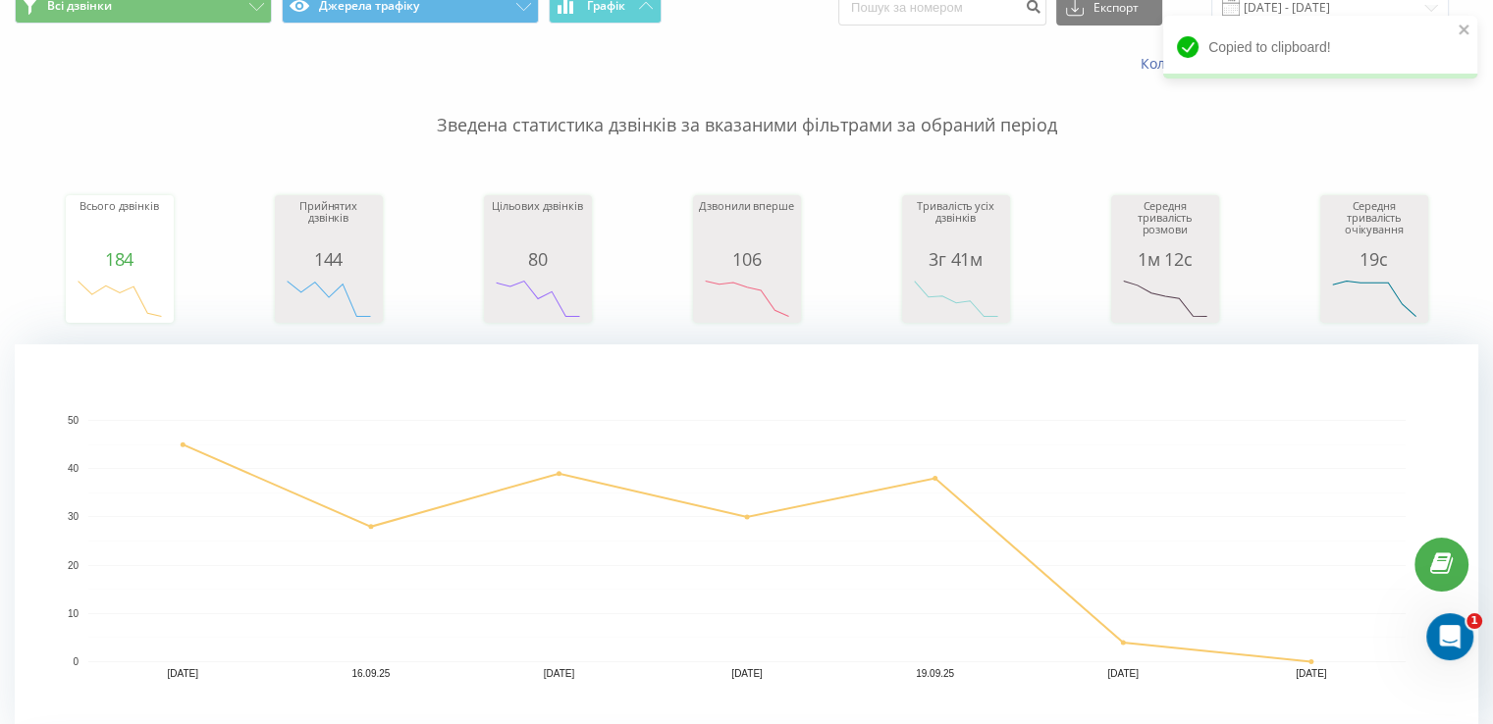
scroll to position [0, 0]
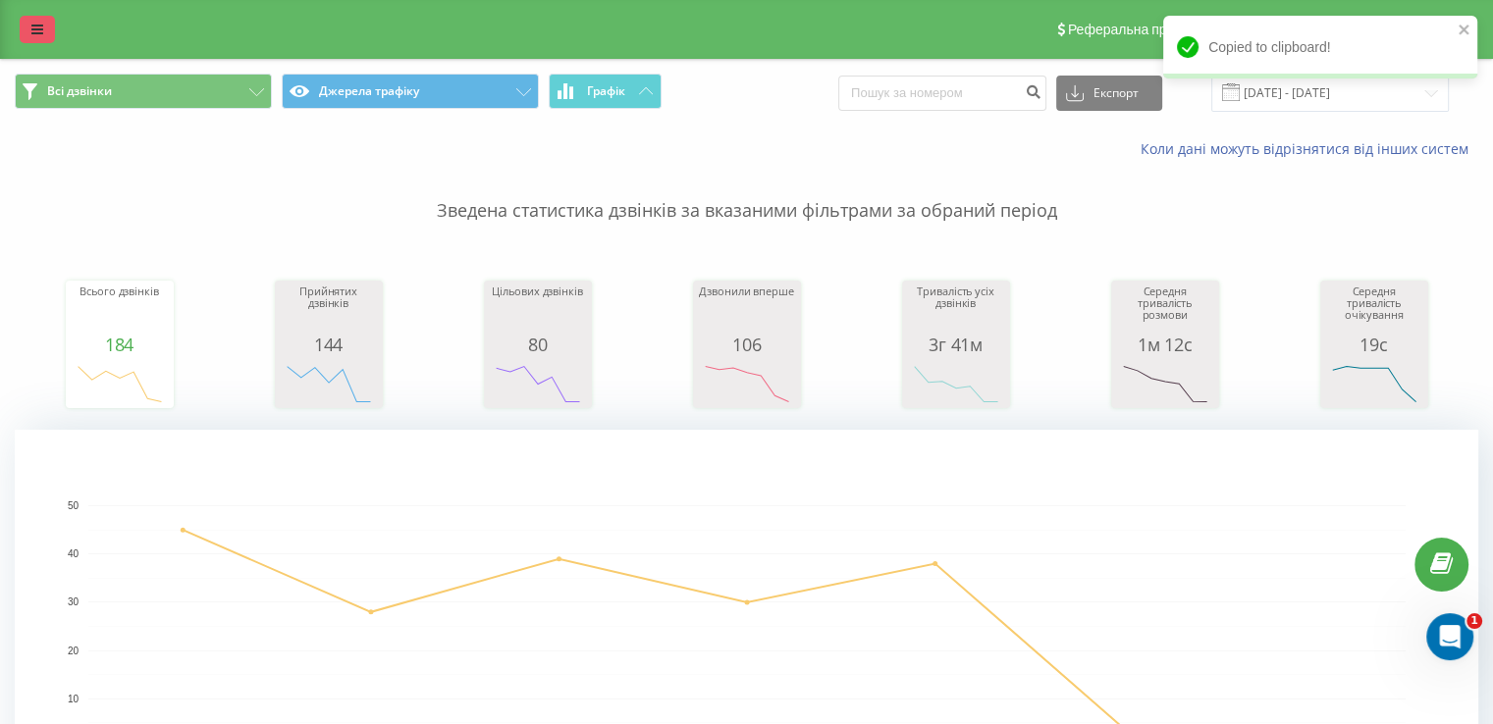
click at [44, 22] on link at bounding box center [37, 29] width 35 height 27
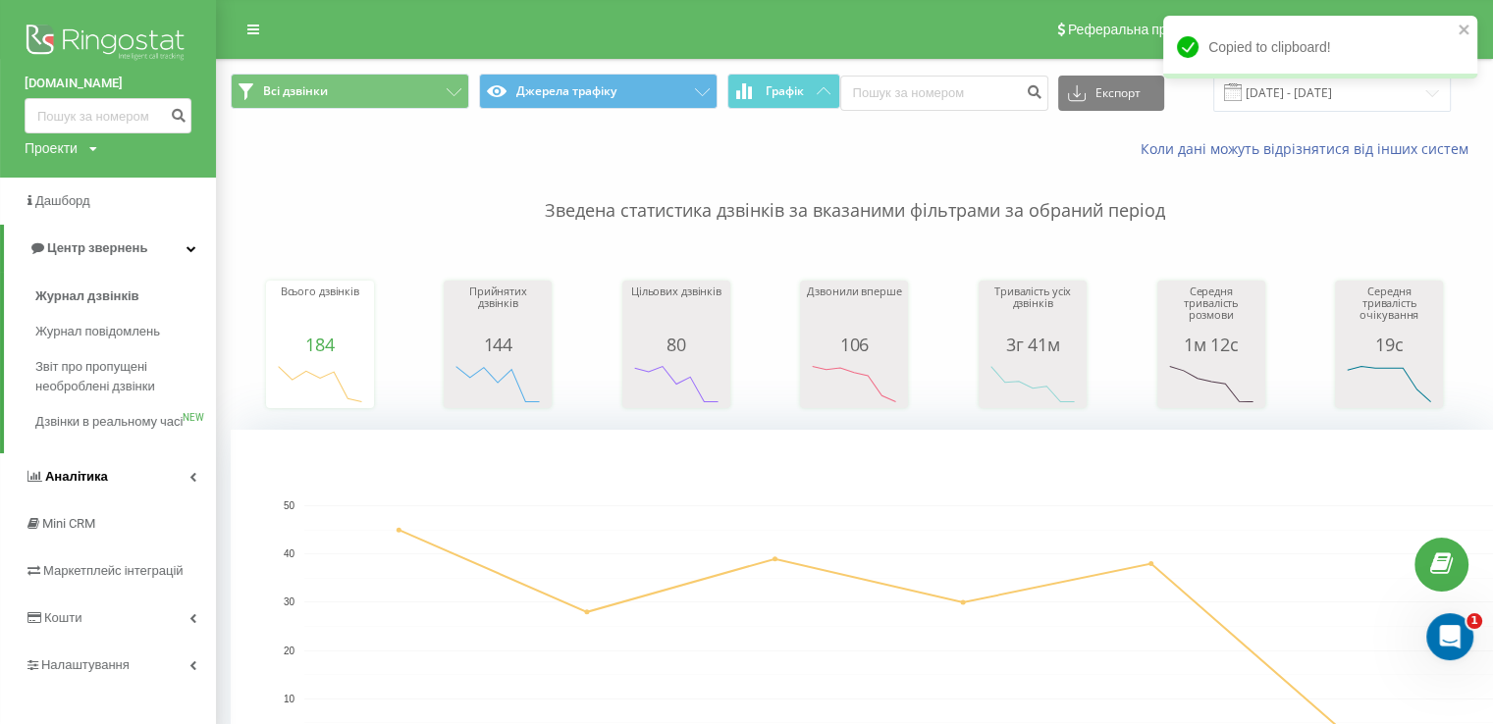
click at [122, 484] on link "Аналiтика" at bounding box center [108, 476] width 216 height 47
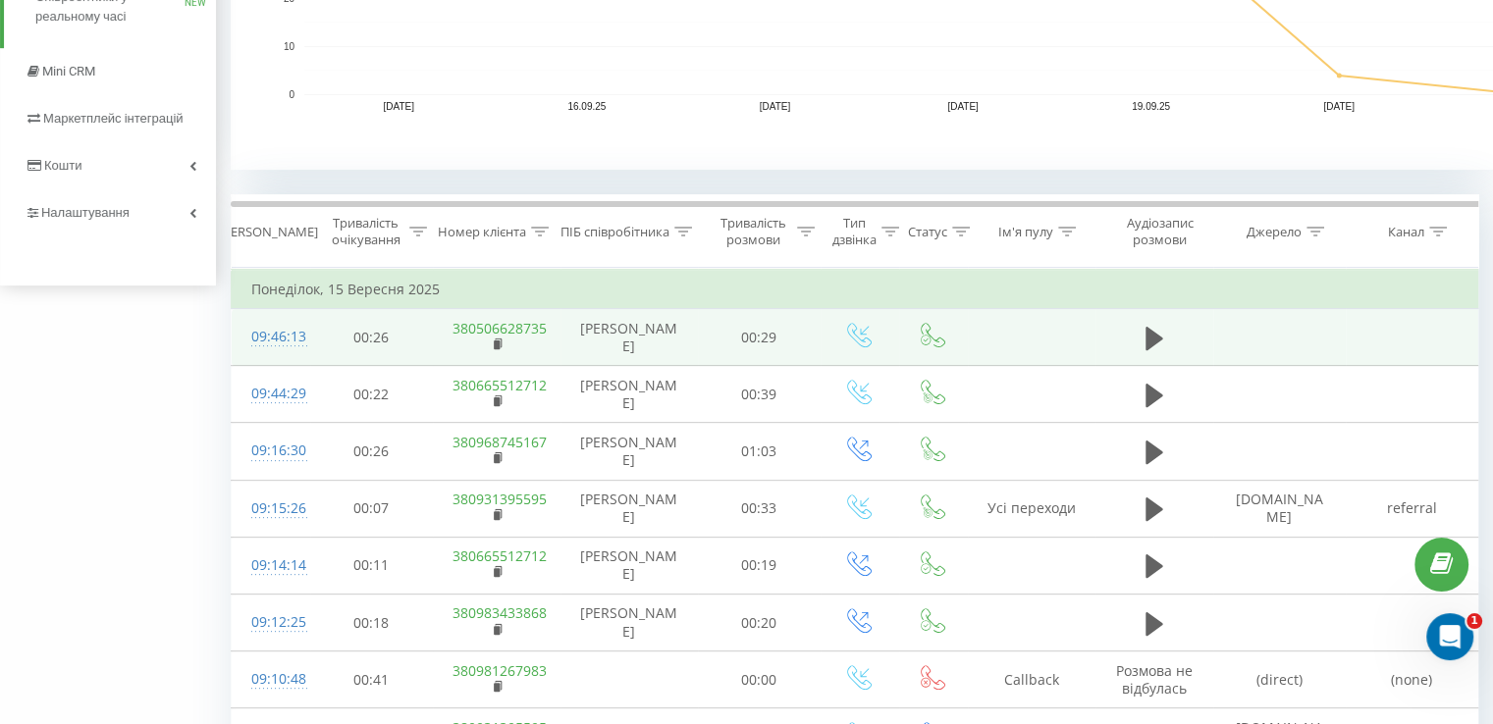
scroll to position [822, 0]
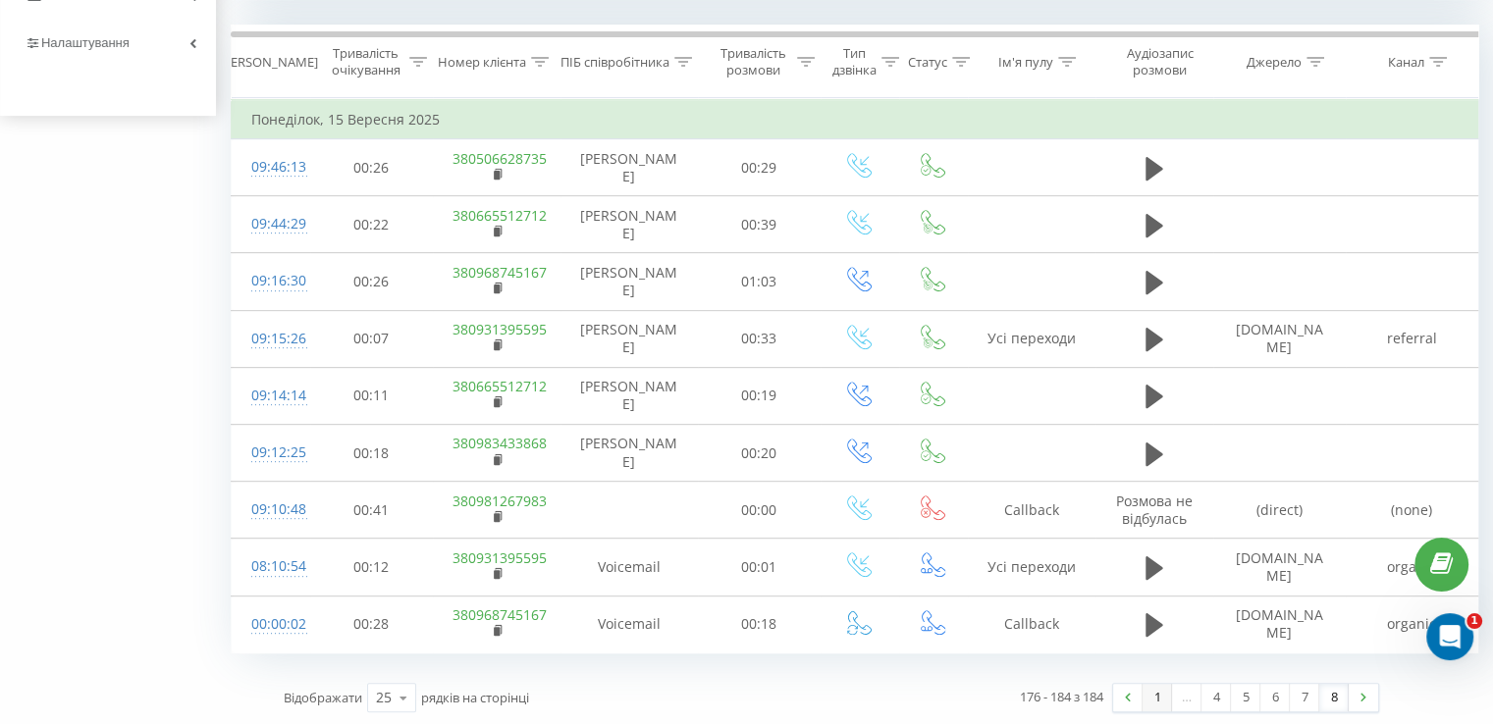
click at [1162, 698] on link "1" at bounding box center [1156, 697] width 29 height 27
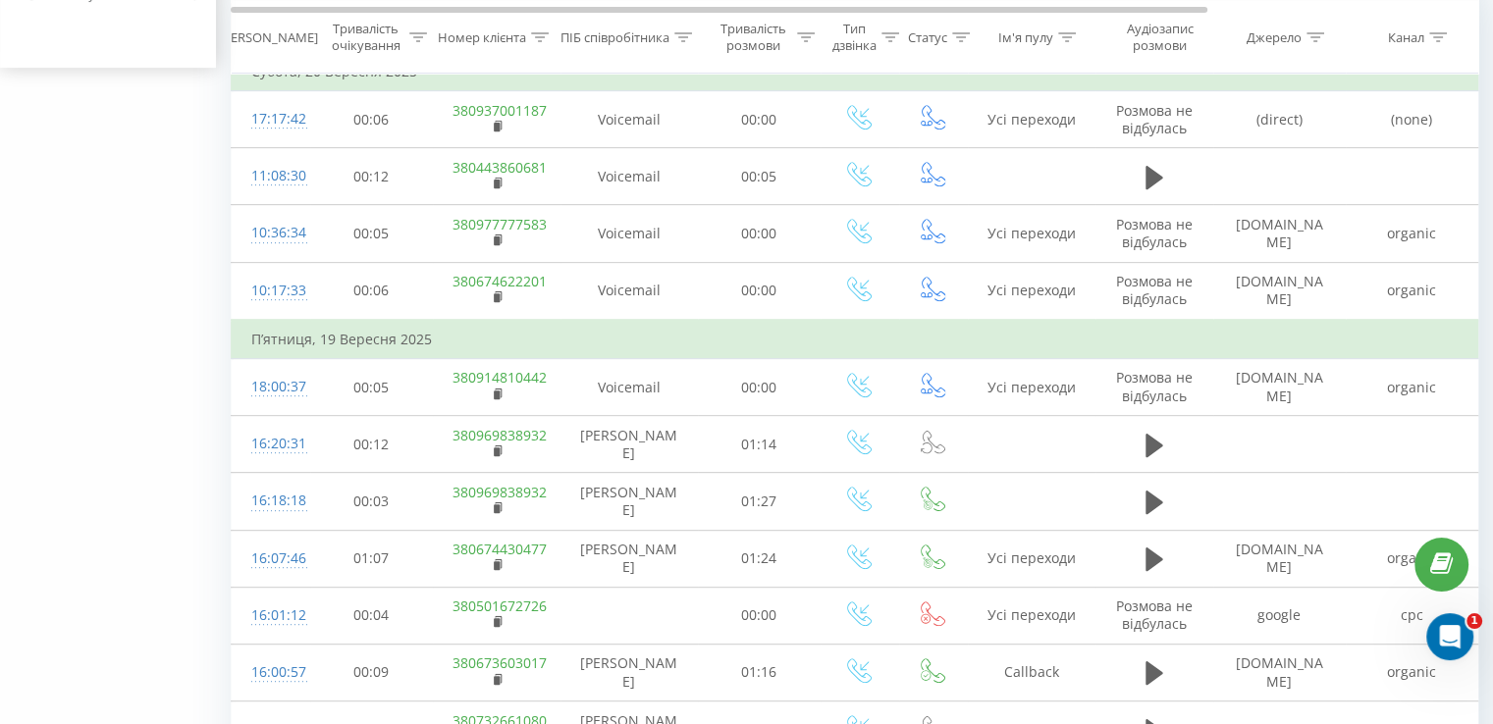
scroll to position [797, 0]
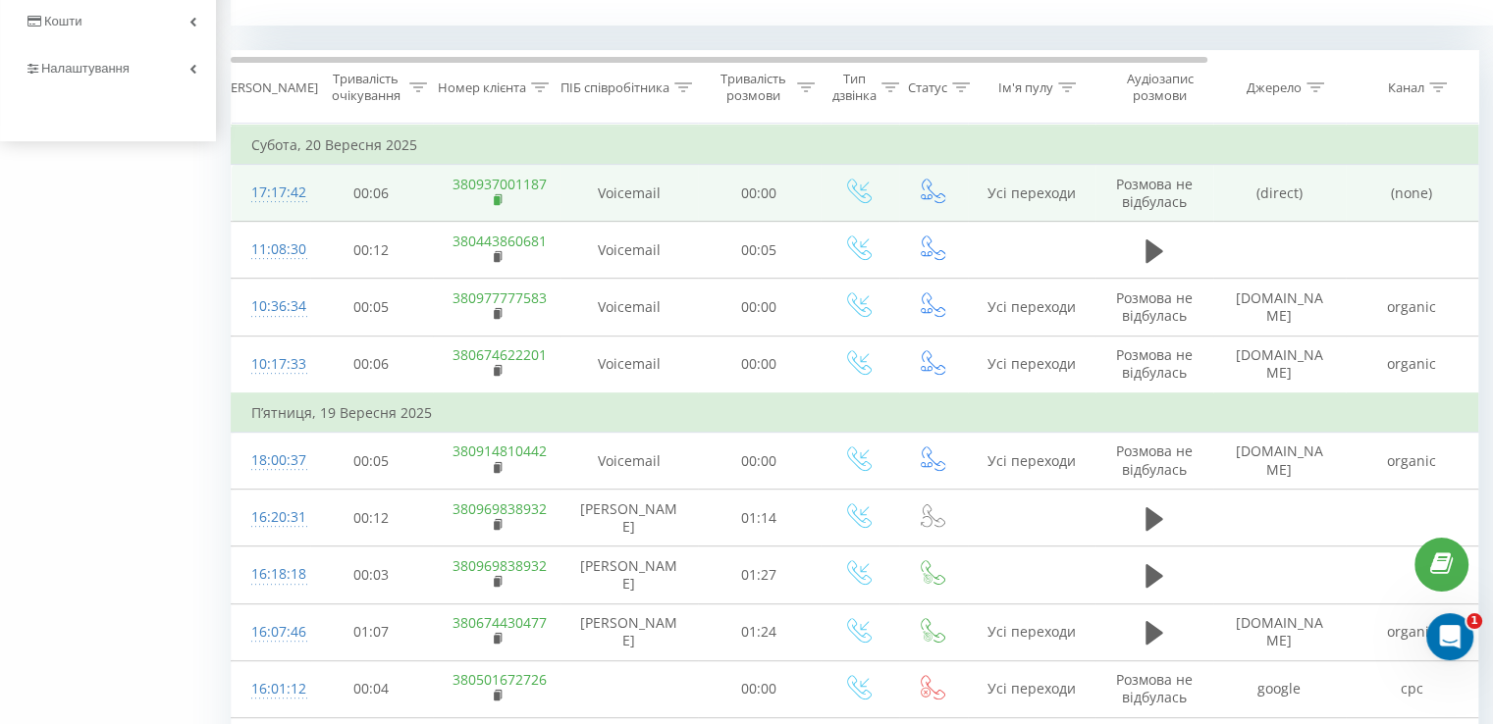
click at [497, 197] on rect at bounding box center [497, 200] width 6 height 9
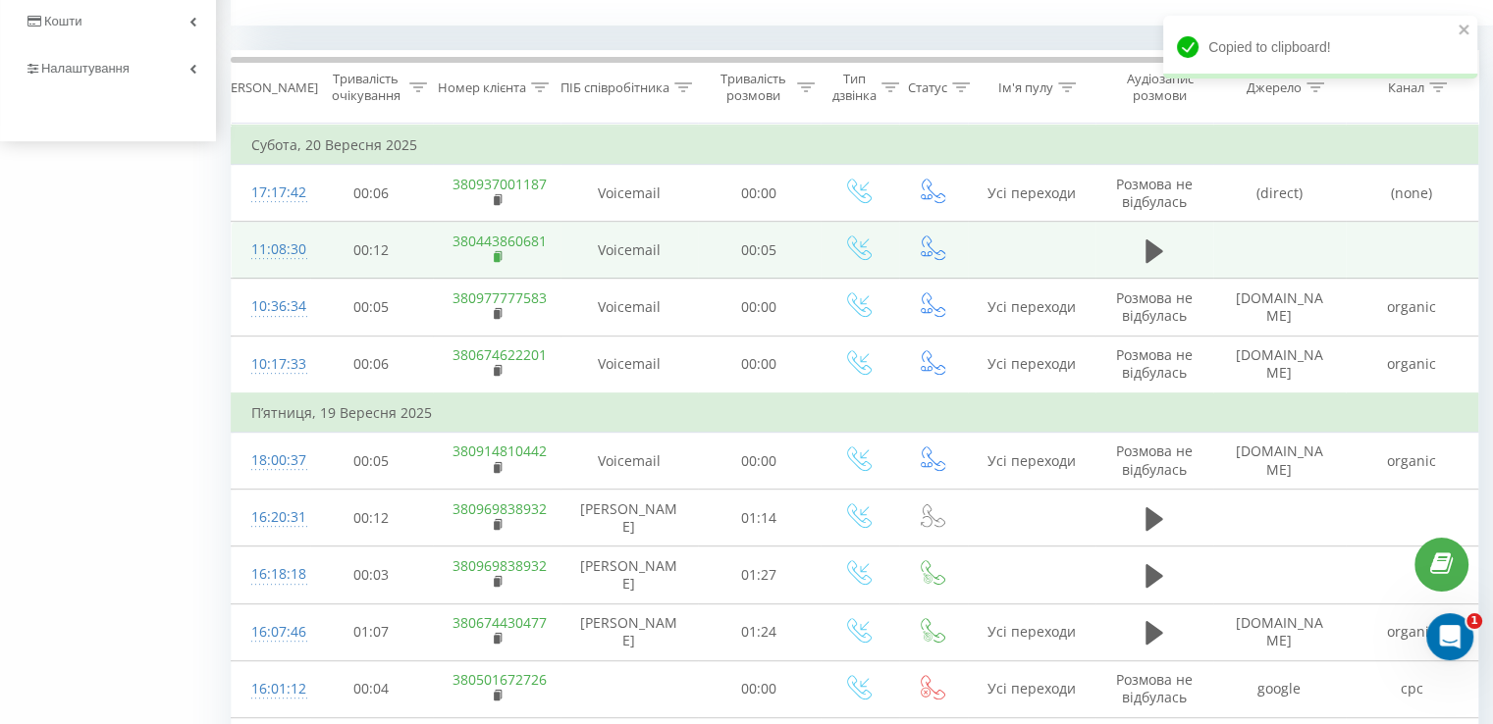
click at [494, 253] on rect at bounding box center [497, 257] width 6 height 9
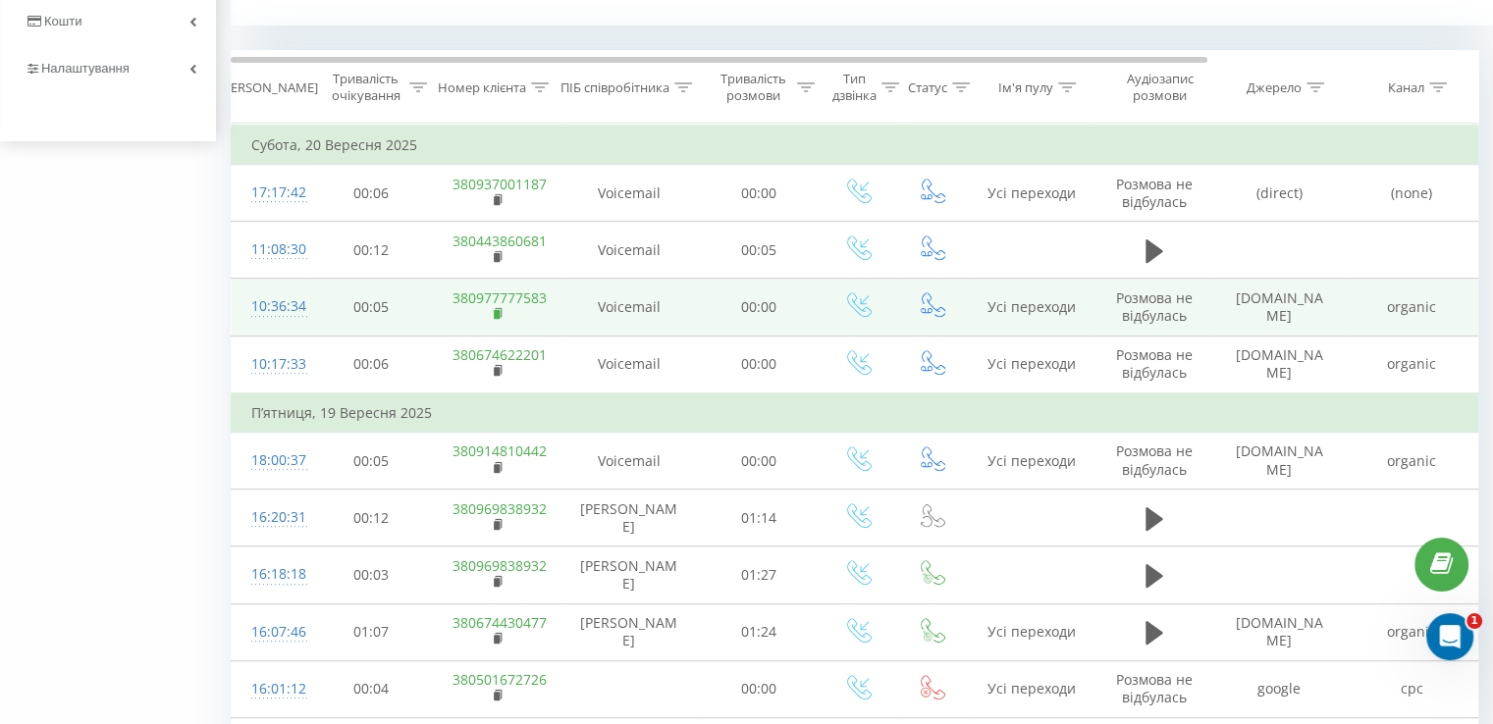
click at [495, 310] on rect at bounding box center [497, 314] width 6 height 9
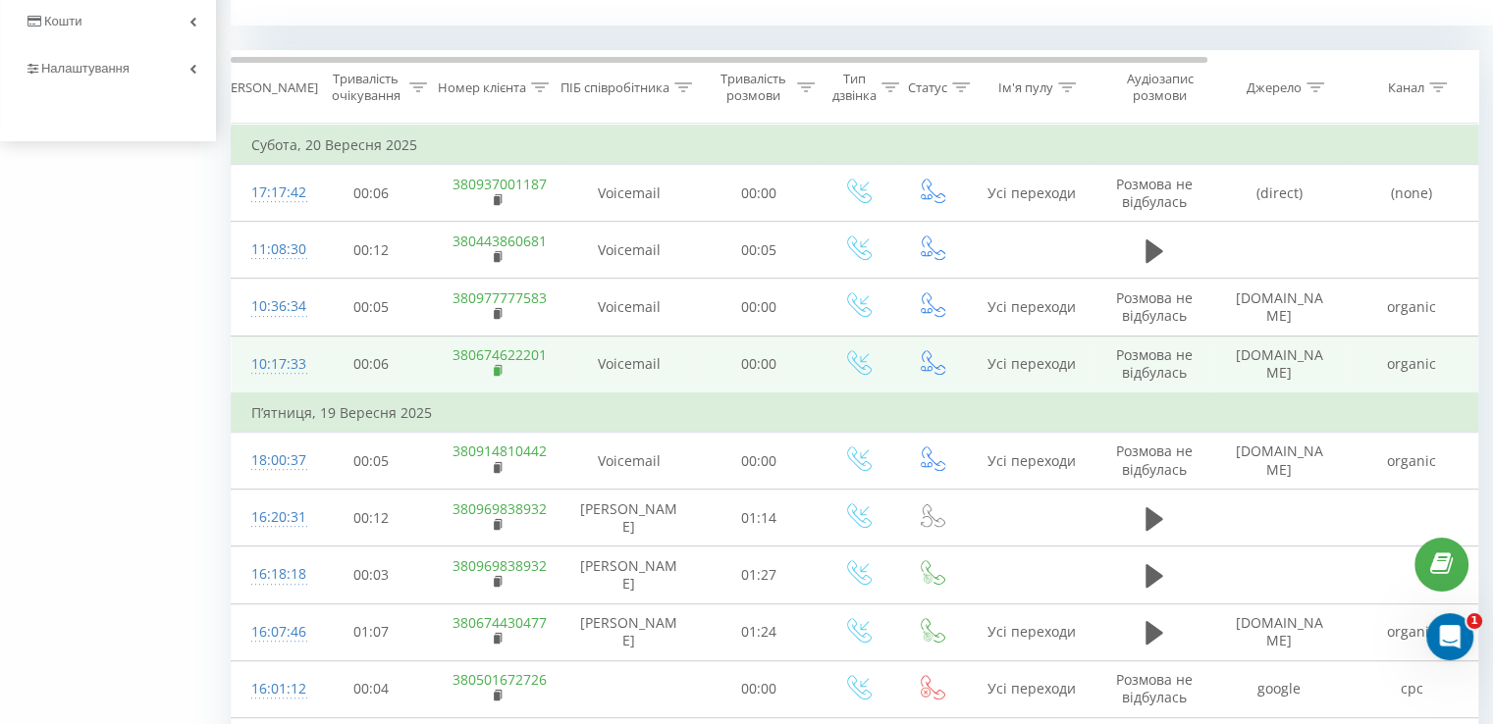
click at [499, 367] on rect at bounding box center [497, 371] width 6 height 9
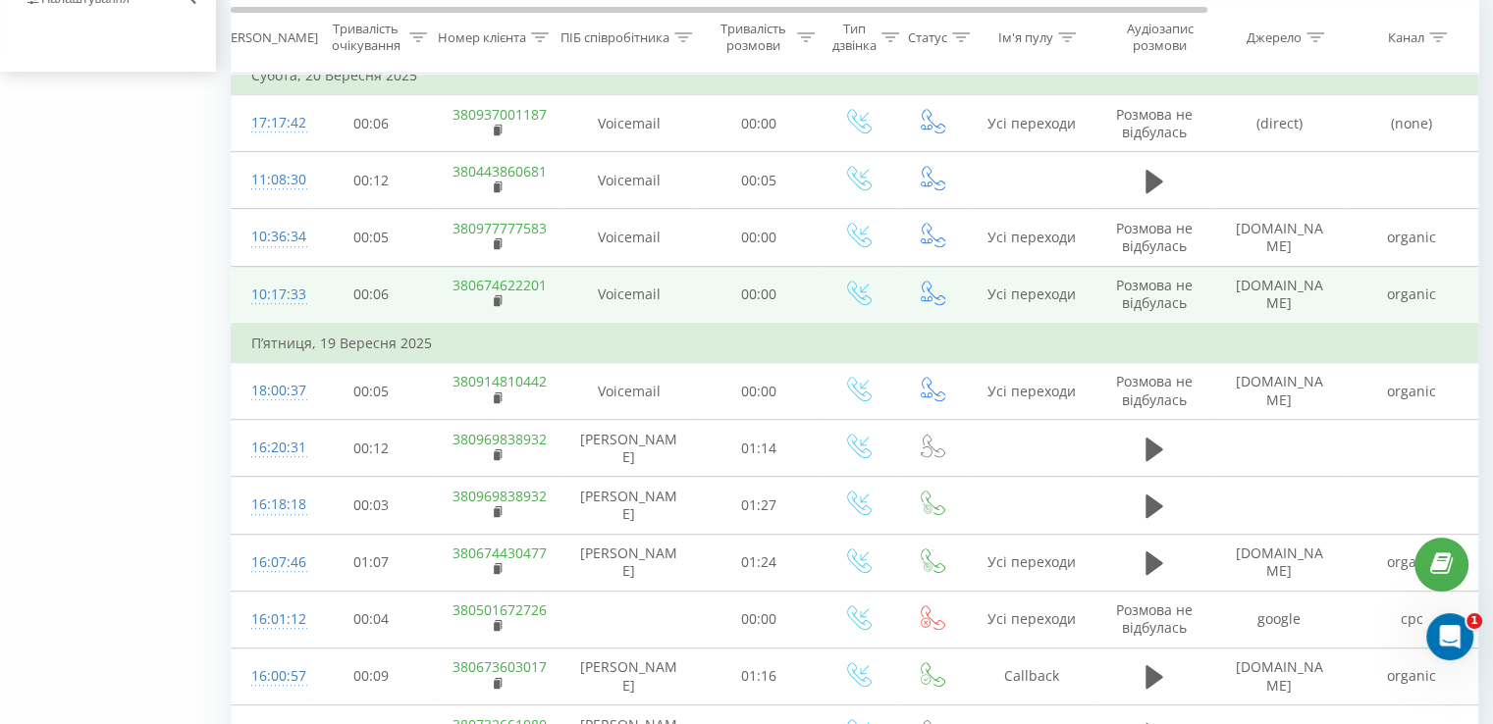
scroll to position [895, 0]
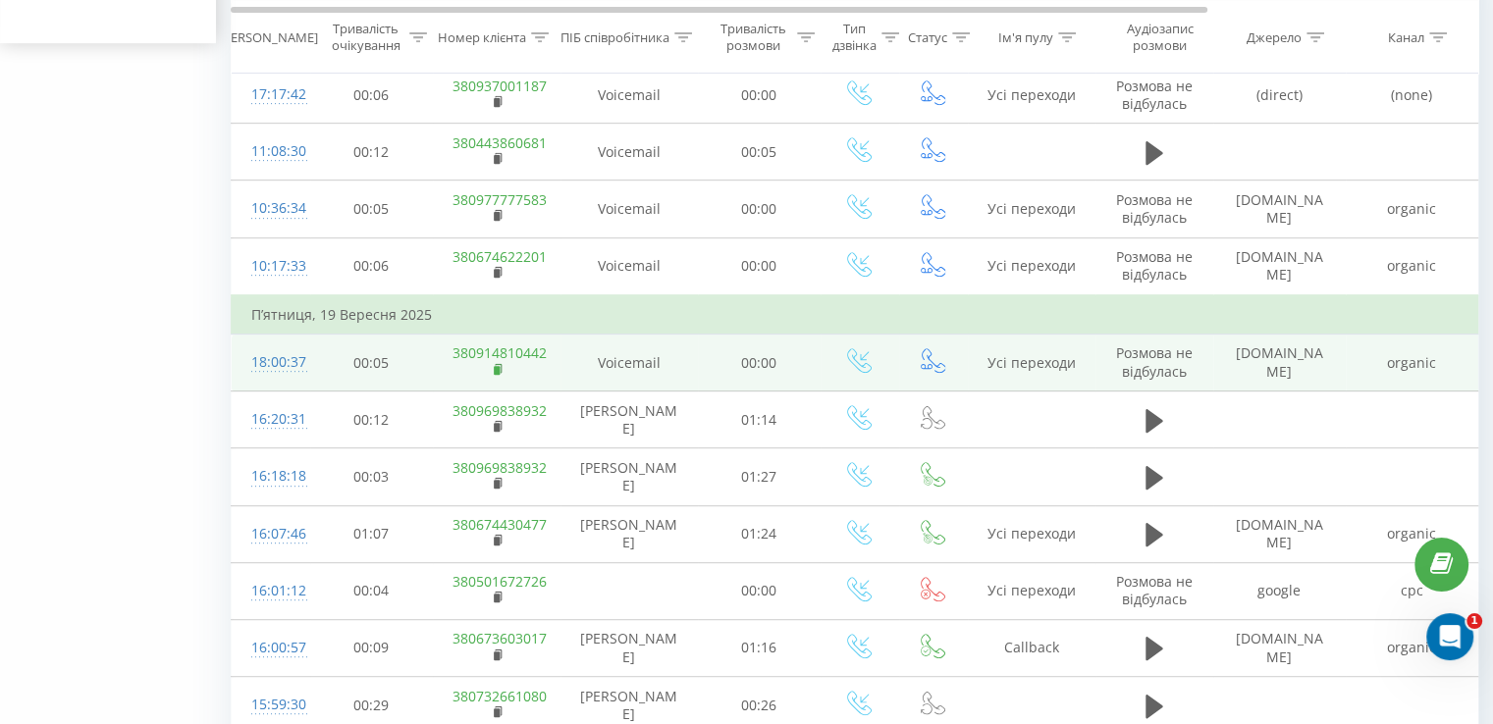
click at [499, 367] on rect at bounding box center [497, 370] width 6 height 9
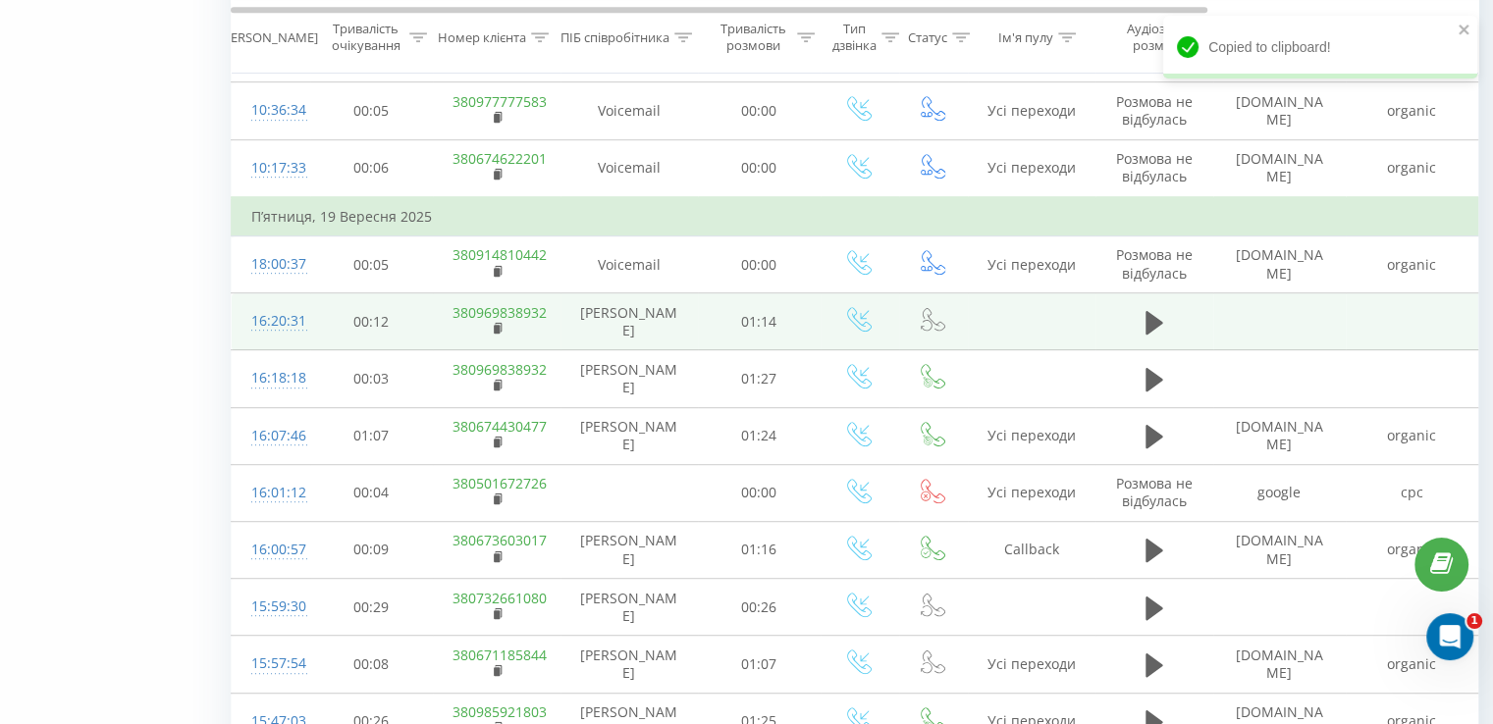
scroll to position [1091, 0]
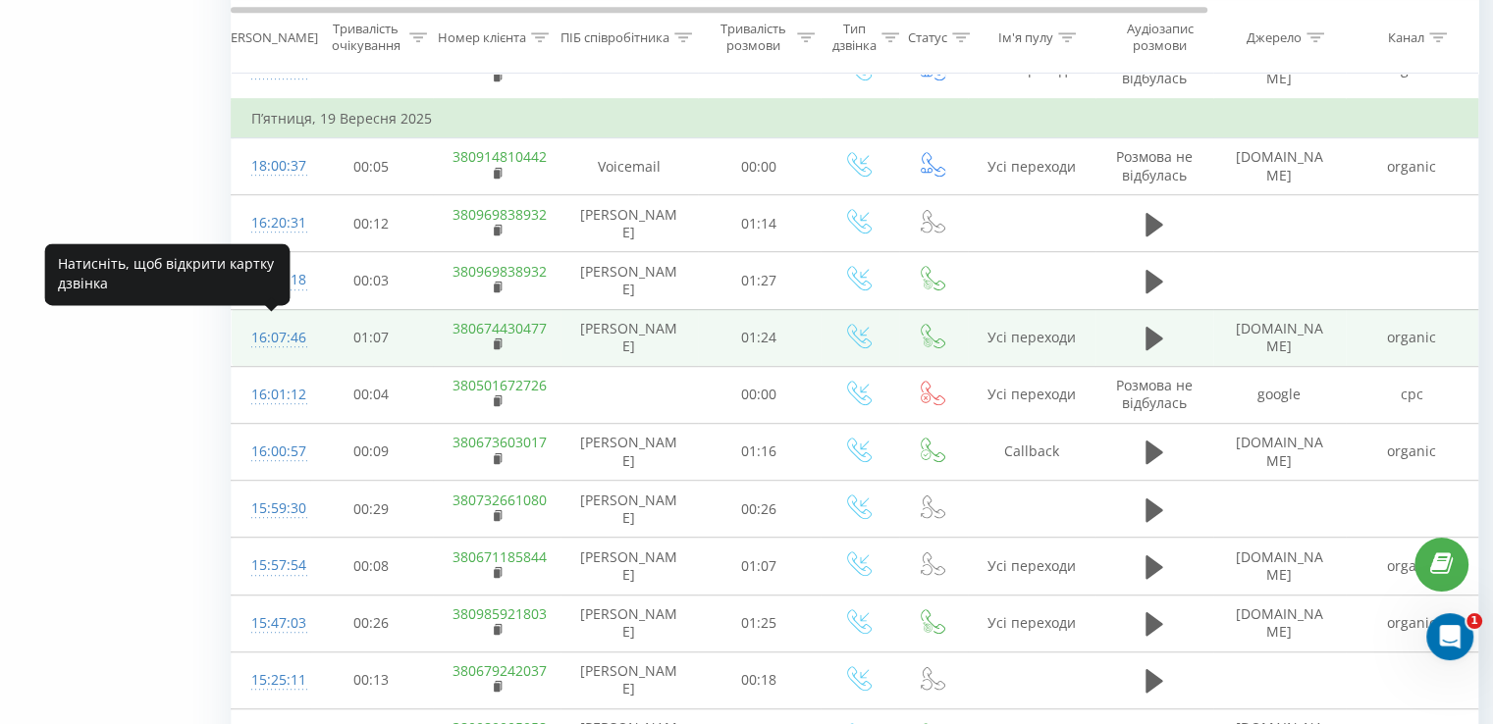
click at [290, 340] on div "16:07:46" at bounding box center [270, 338] width 39 height 38
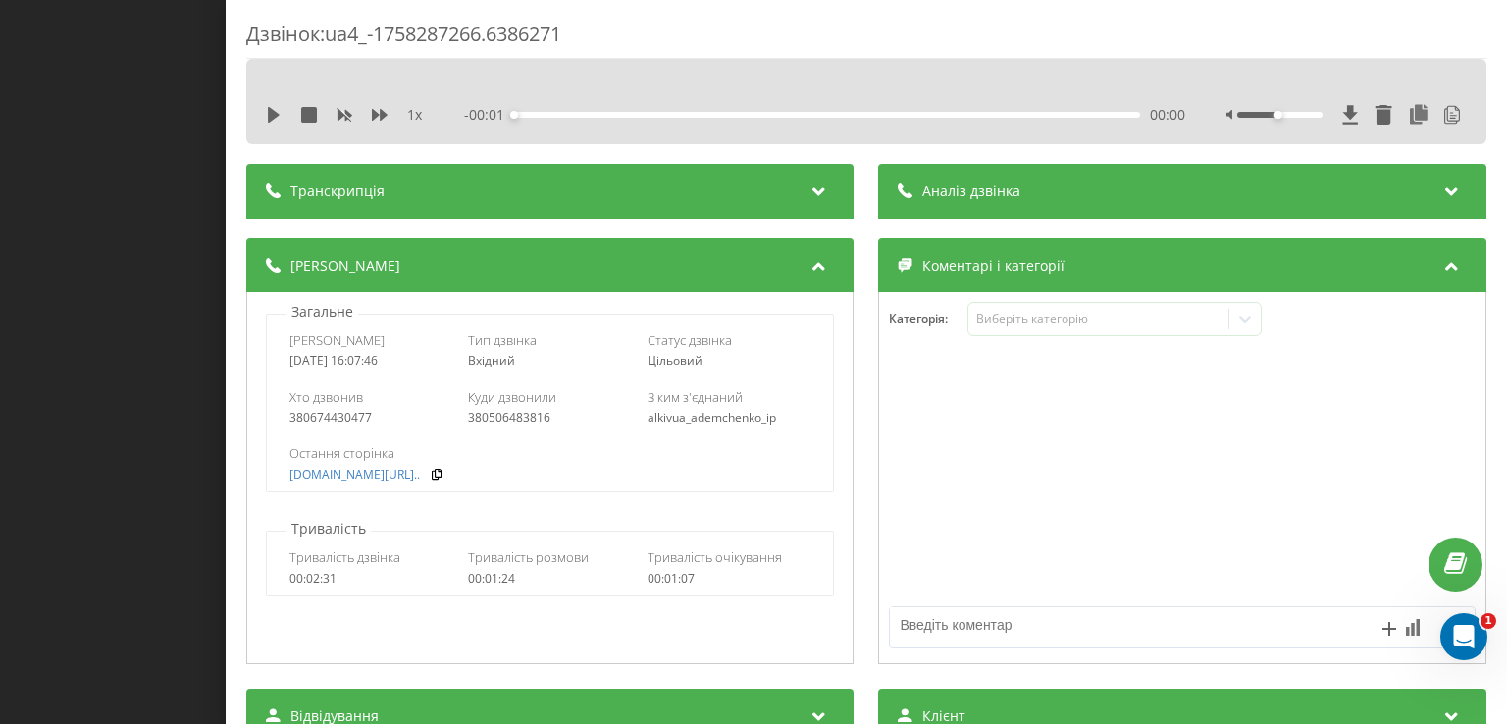
click at [967, 207] on div "Аналіз дзвінка" at bounding box center [1182, 191] width 607 height 55
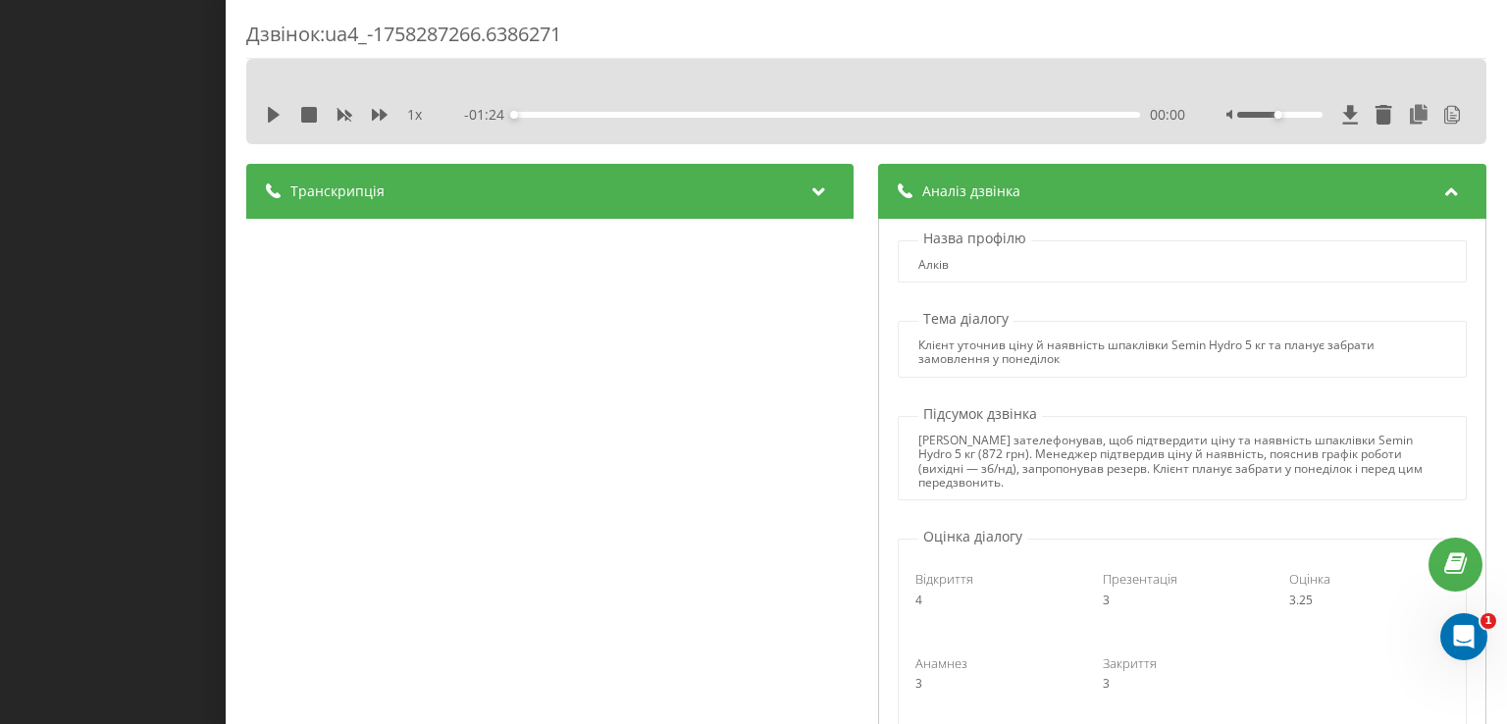
click at [0, 266] on div "Дзвінок : ua4_-1758287266.6386271 1 x - 01:24 00:00 00:00 Транскрипція 00:00 До…" at bounding box center [753, 362] width 1507 height 724
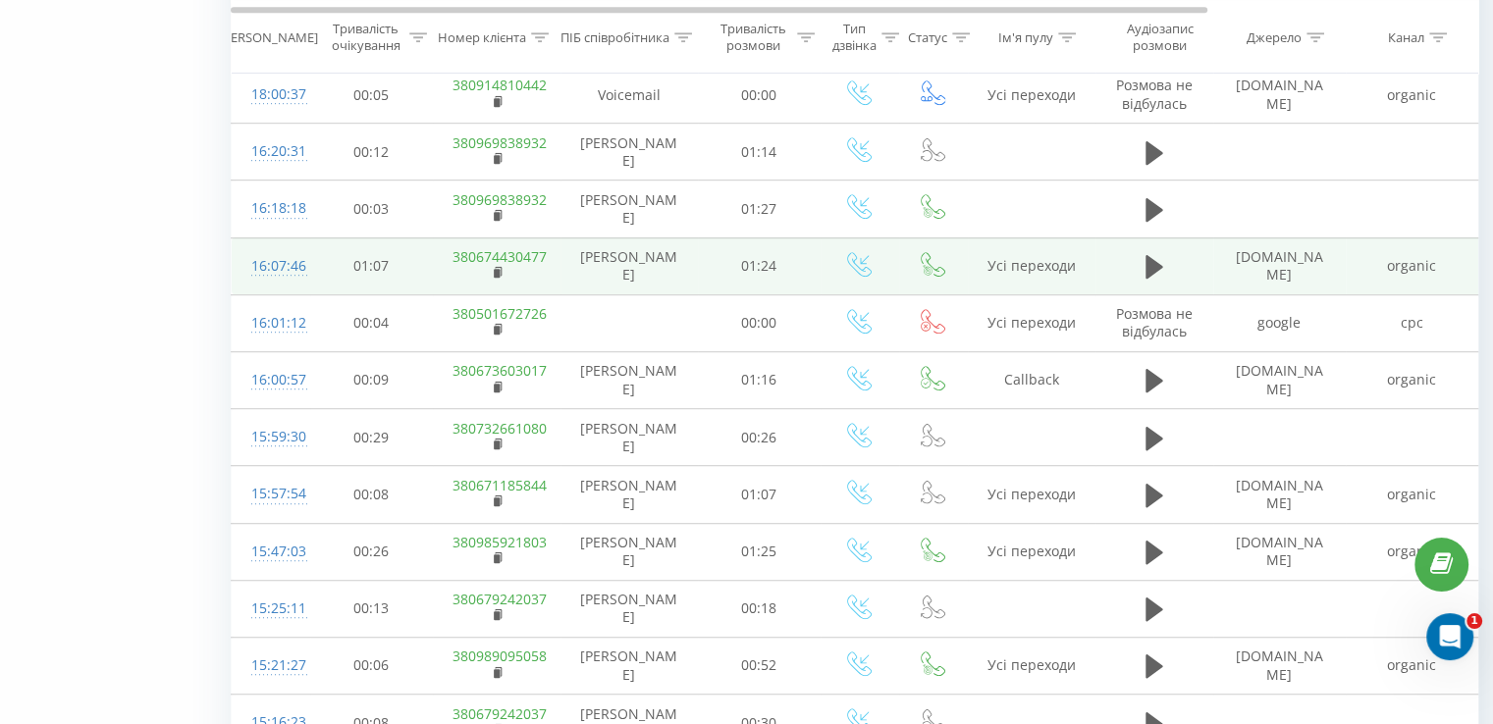
scroll to position [1189, 0]
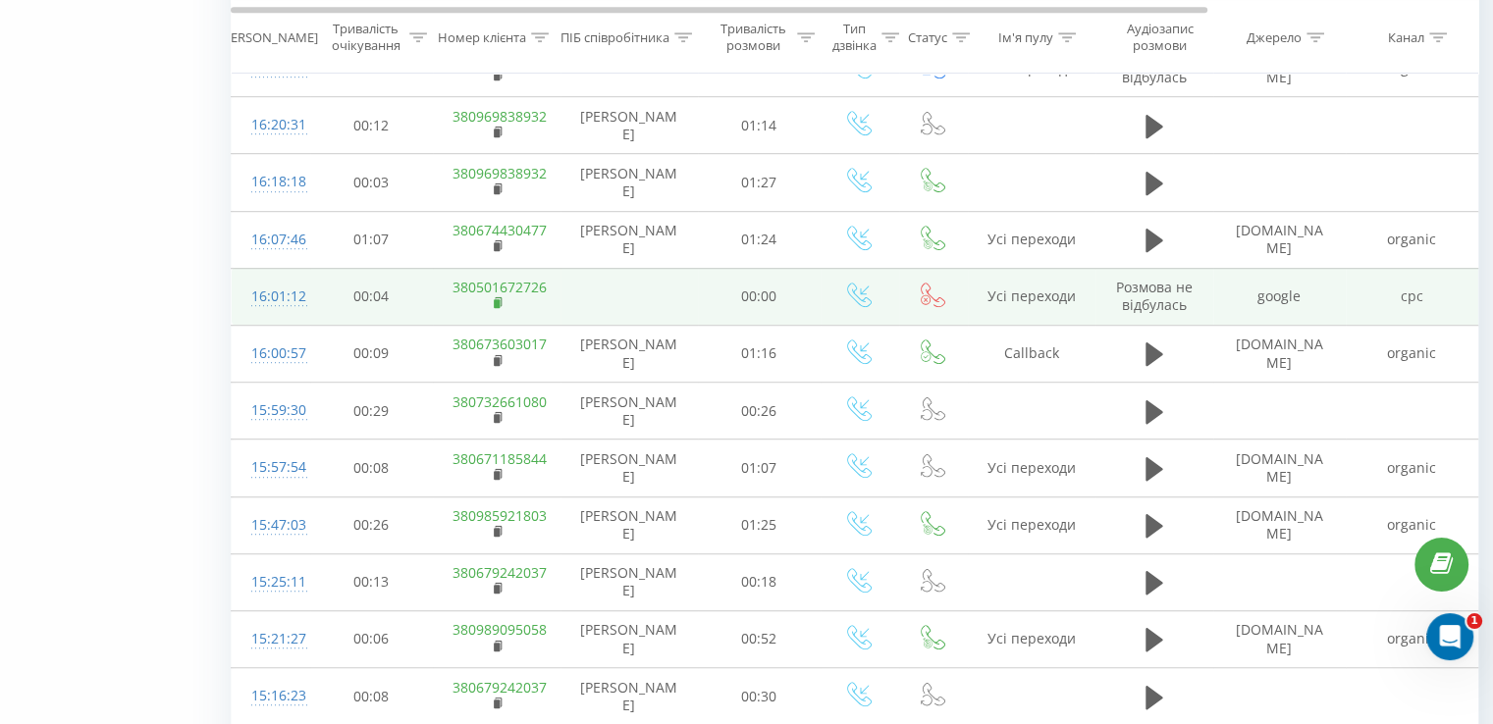
click at [495, 305] on icon at bounding box center [499, 303] width 11 height 14
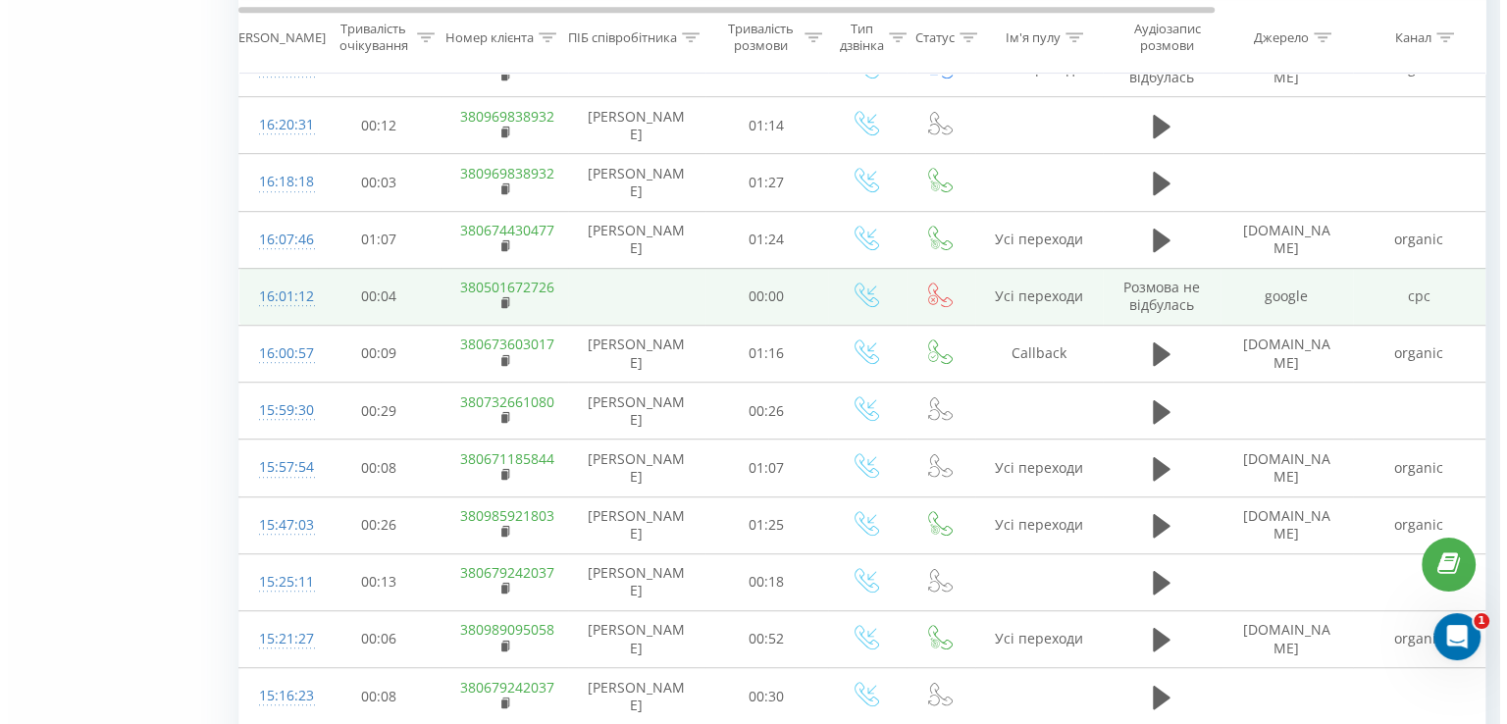
scroll to position [1287, 0]
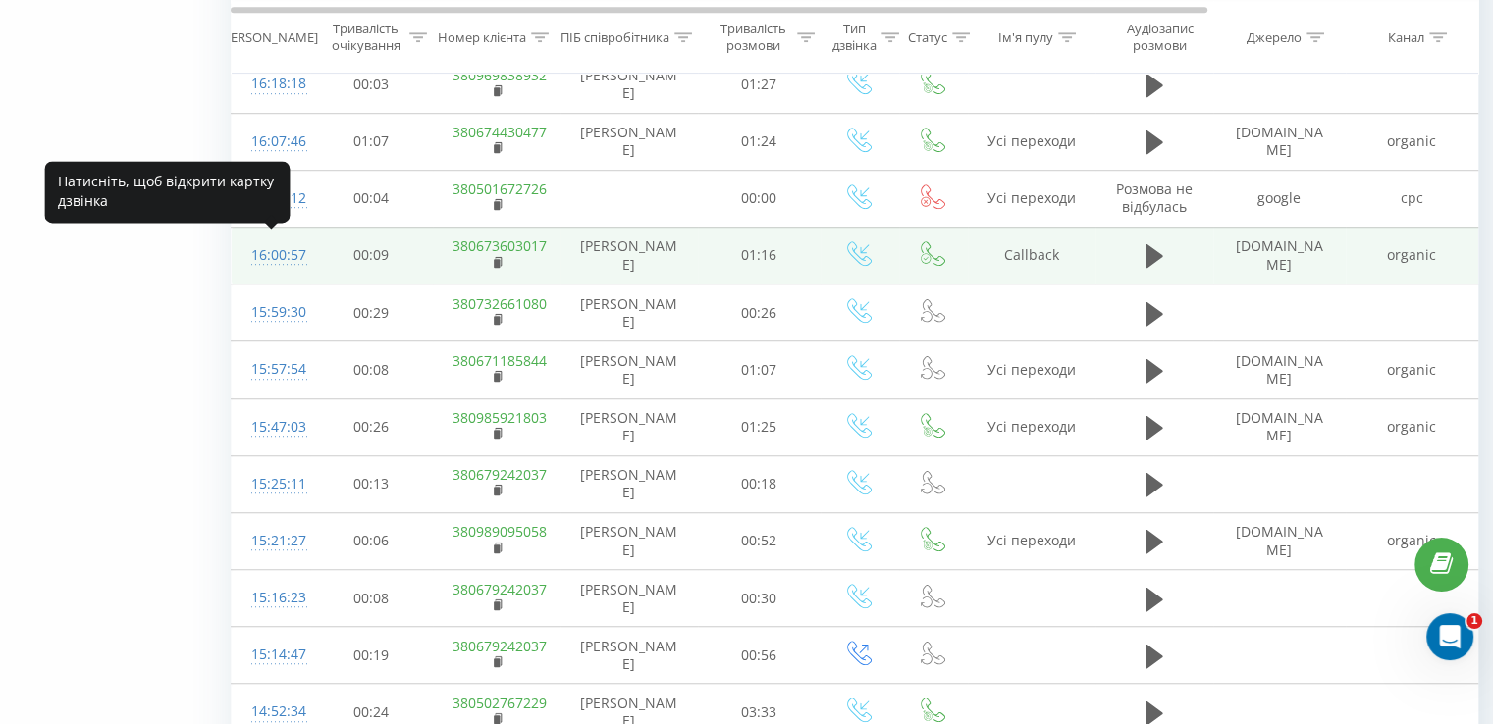
click at [290, 253] on div "16:00:57" at bounding box center [270, 255] width 39 height 38
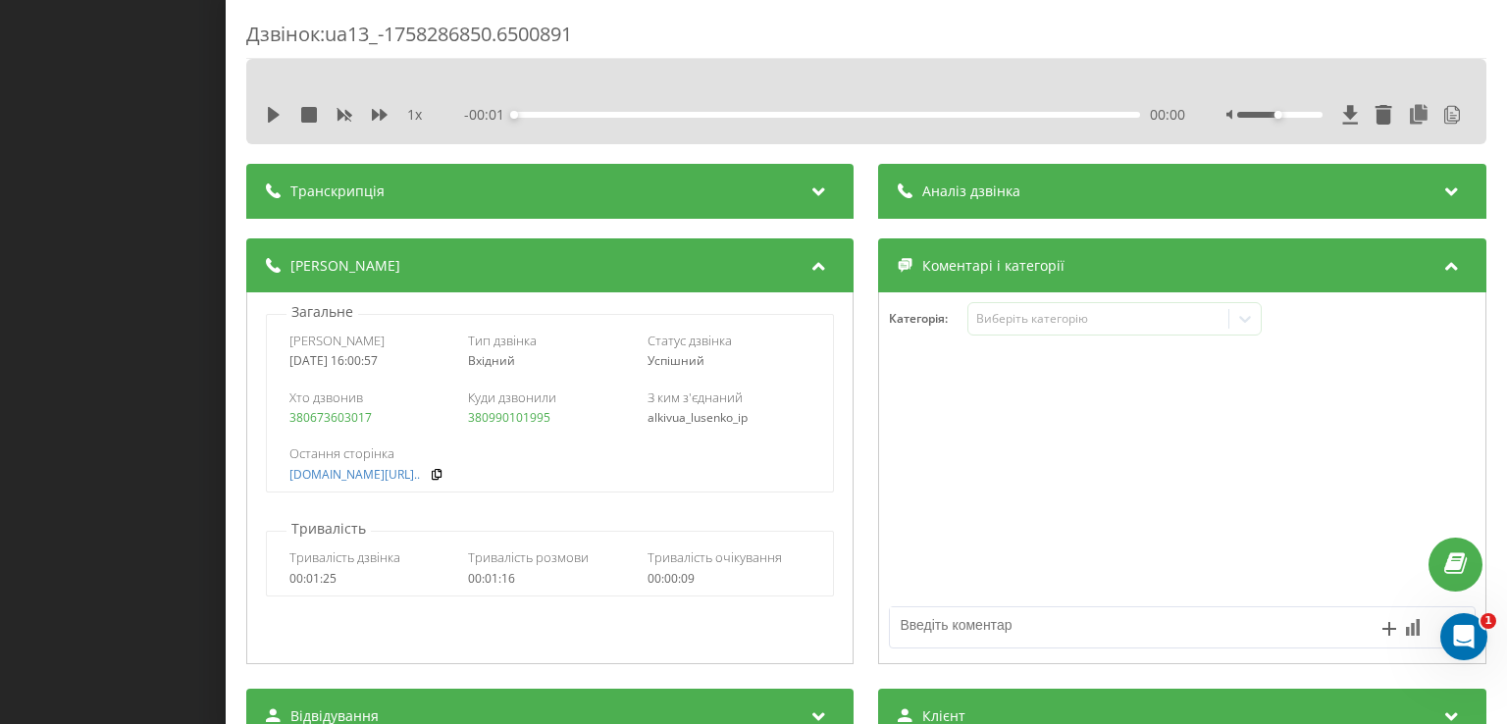
click at [950, 201] on div "Аналіз дзвінка" at bounding box center [1182, 191] width 607 height 55
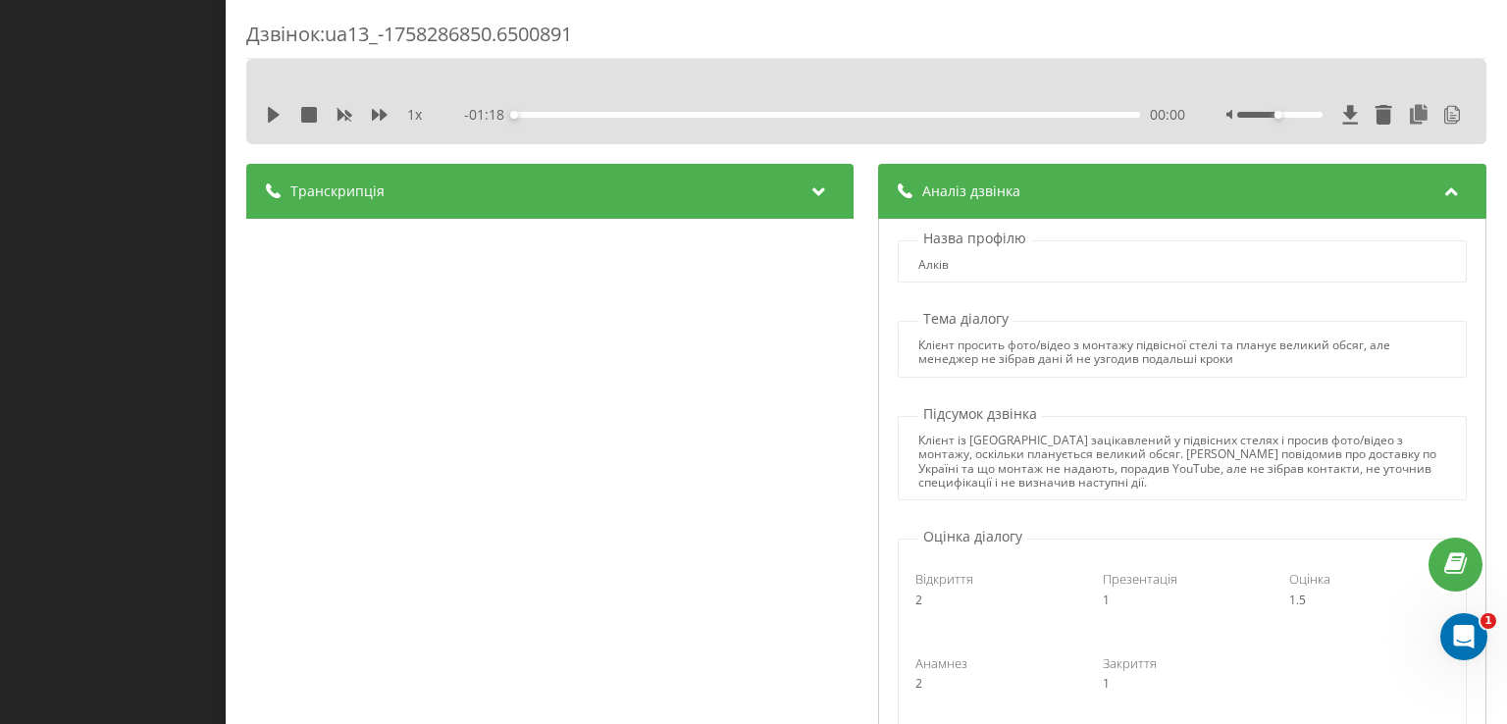
click at [803, 213] on div "Транскрипція" at bounding box center [549, 191] width 607 height 55
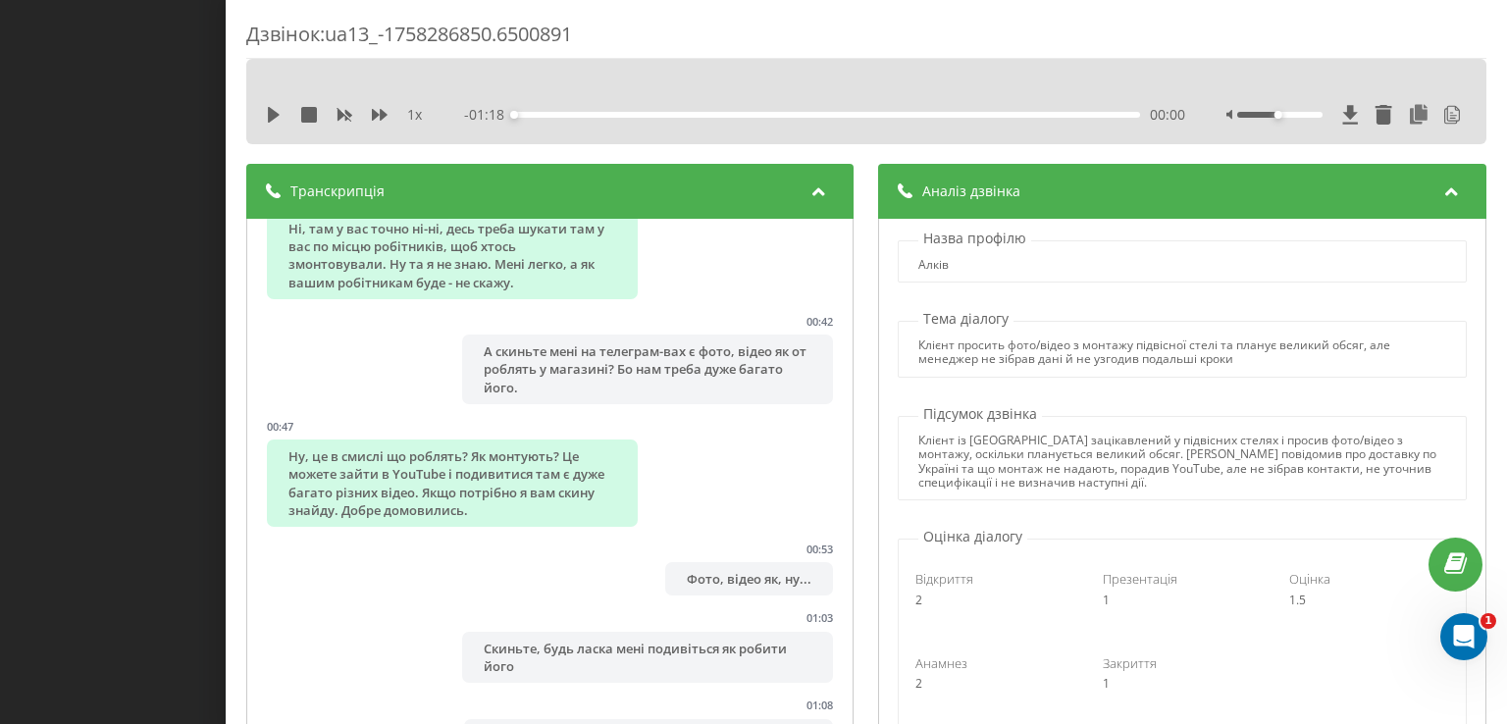
click at [122, 282] on div "Дзвінок : ua13_-1758286850.6500891 1 x - 01:18 00:00 00:00 Транскрипція 00:00 Д…" at bounding box center [753, 362] width 1507 height 724
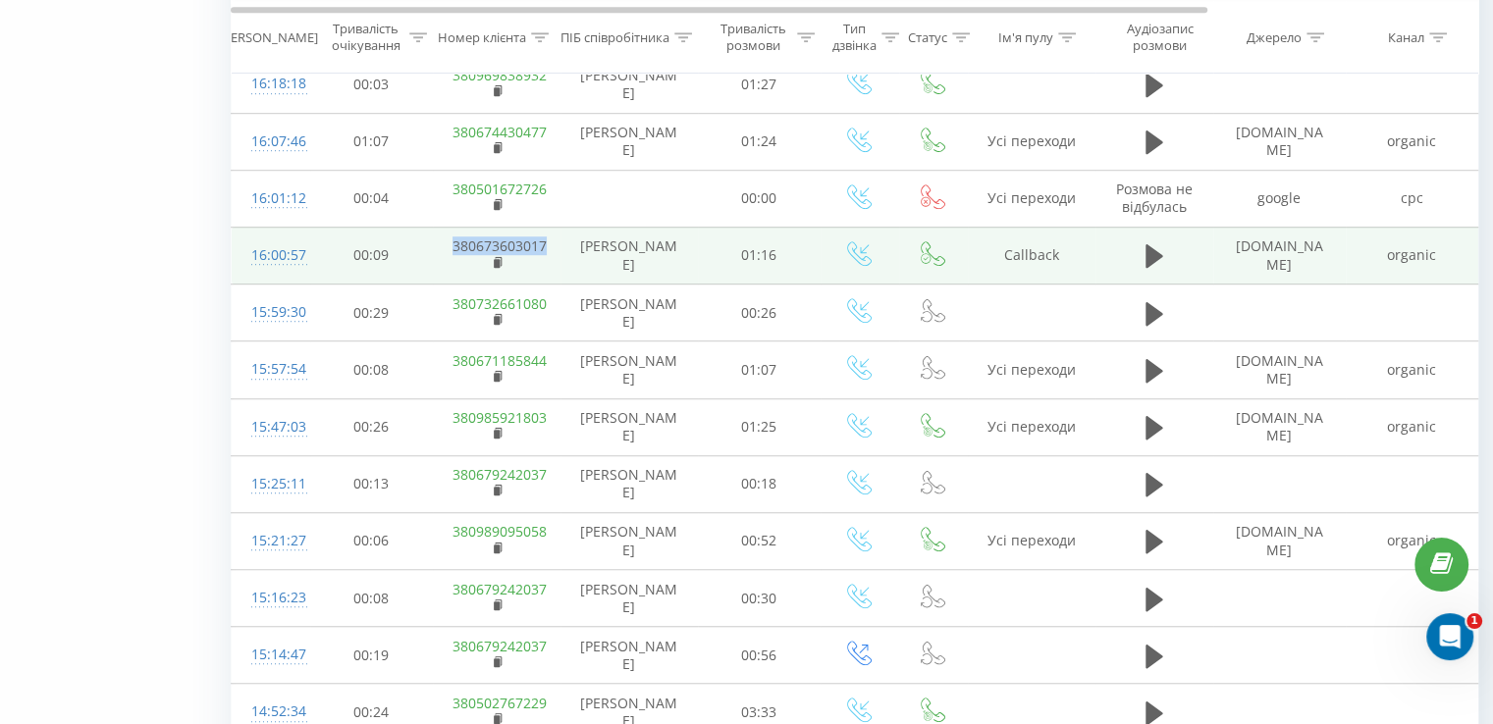
drag, startPoint x: 444, startPoint y: 236, endPoint x: 548, endPoint y: 246, distance: 104.6
click at [548, 246] on td "380673603017" at bounding box center [497, 255] width 128 height 57
copy link "380673603017"
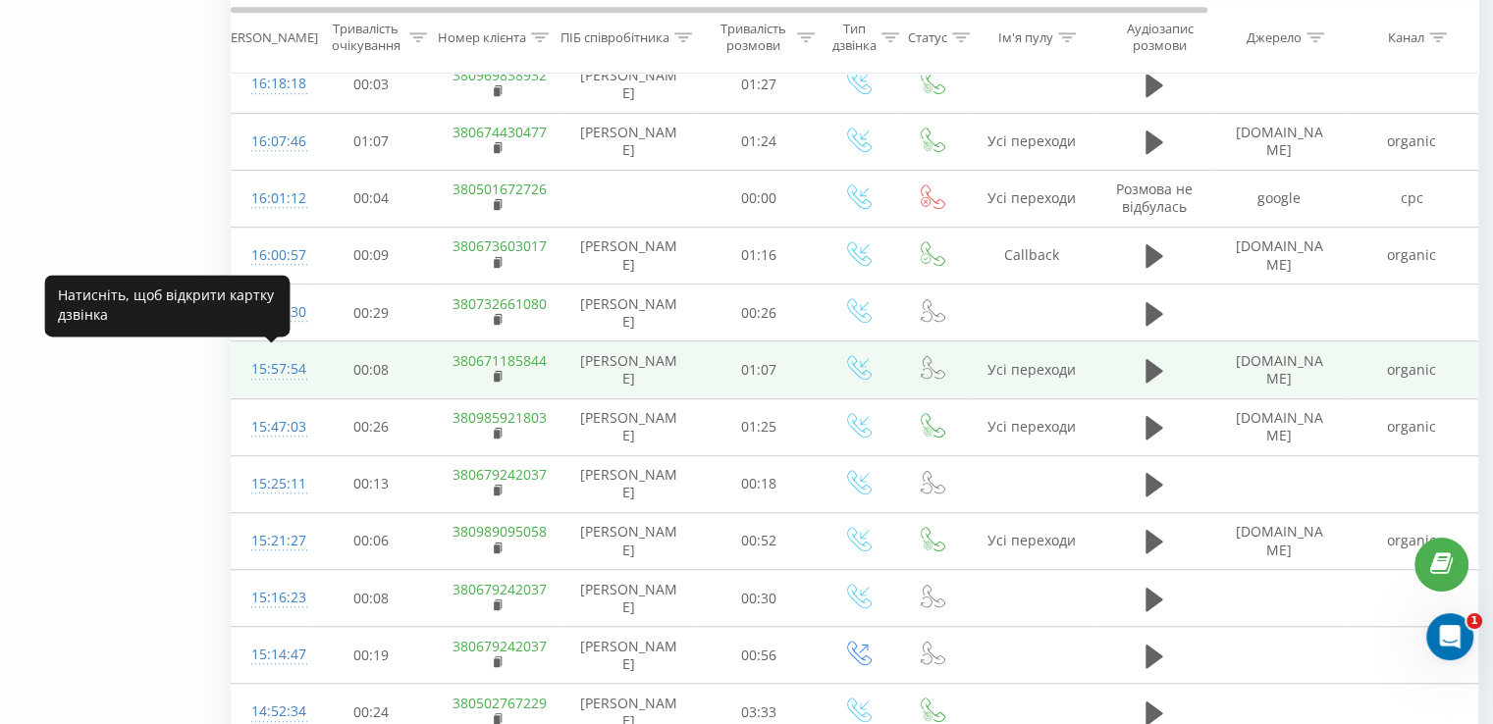
click at [279, 366] on div "15:57:54" at bounding box center [270, 369] width 39 height 38
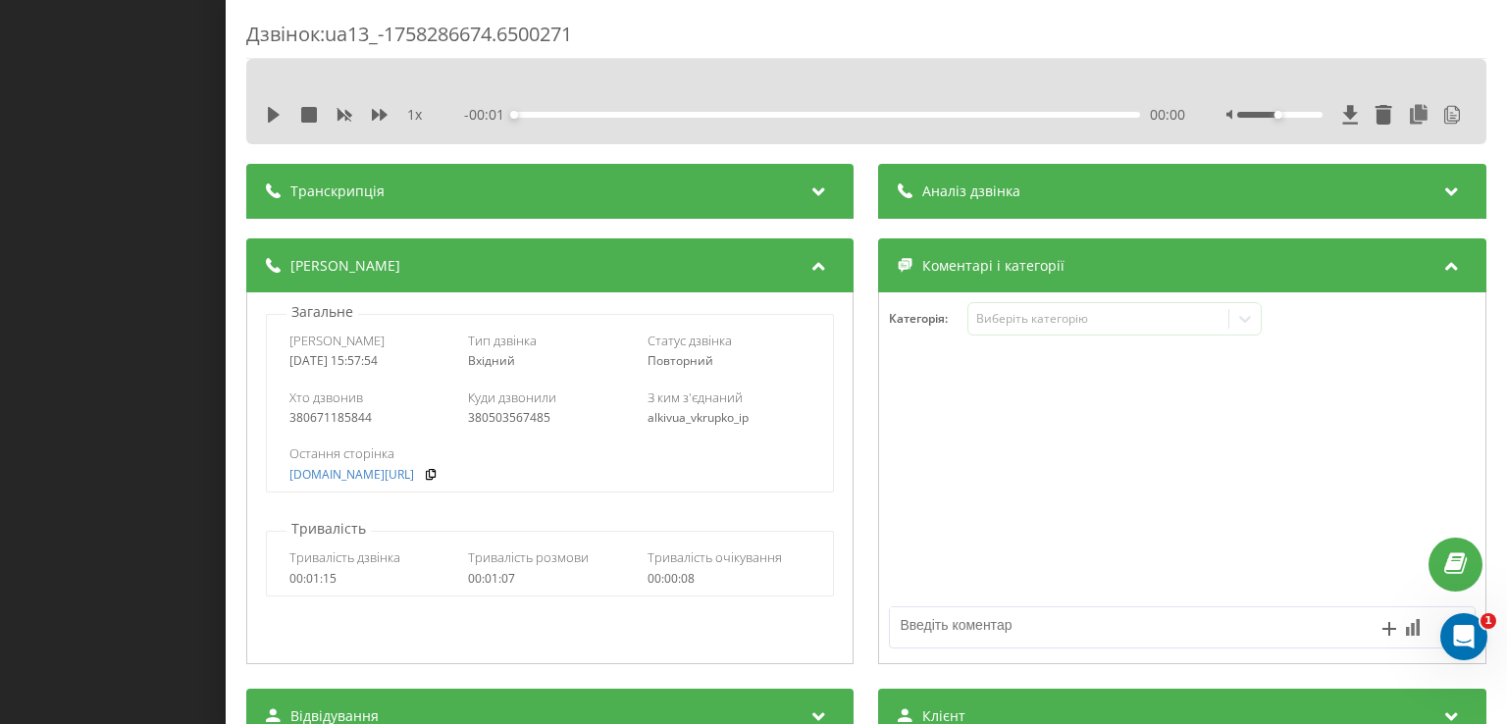
click at [997, 192] on span "Аналіз дзвінка" at bounding box center [972, 192] width 98 height 20
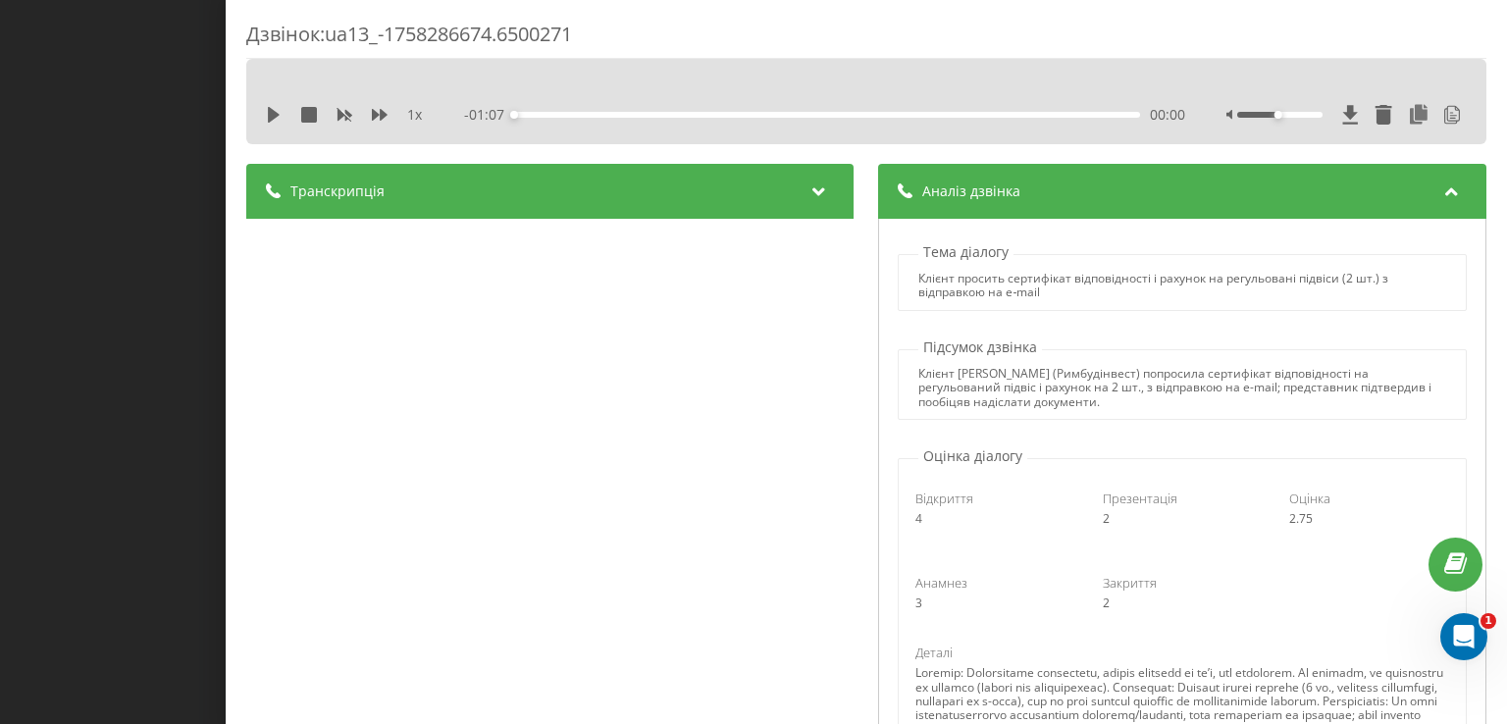
scroll to position [98, 0]
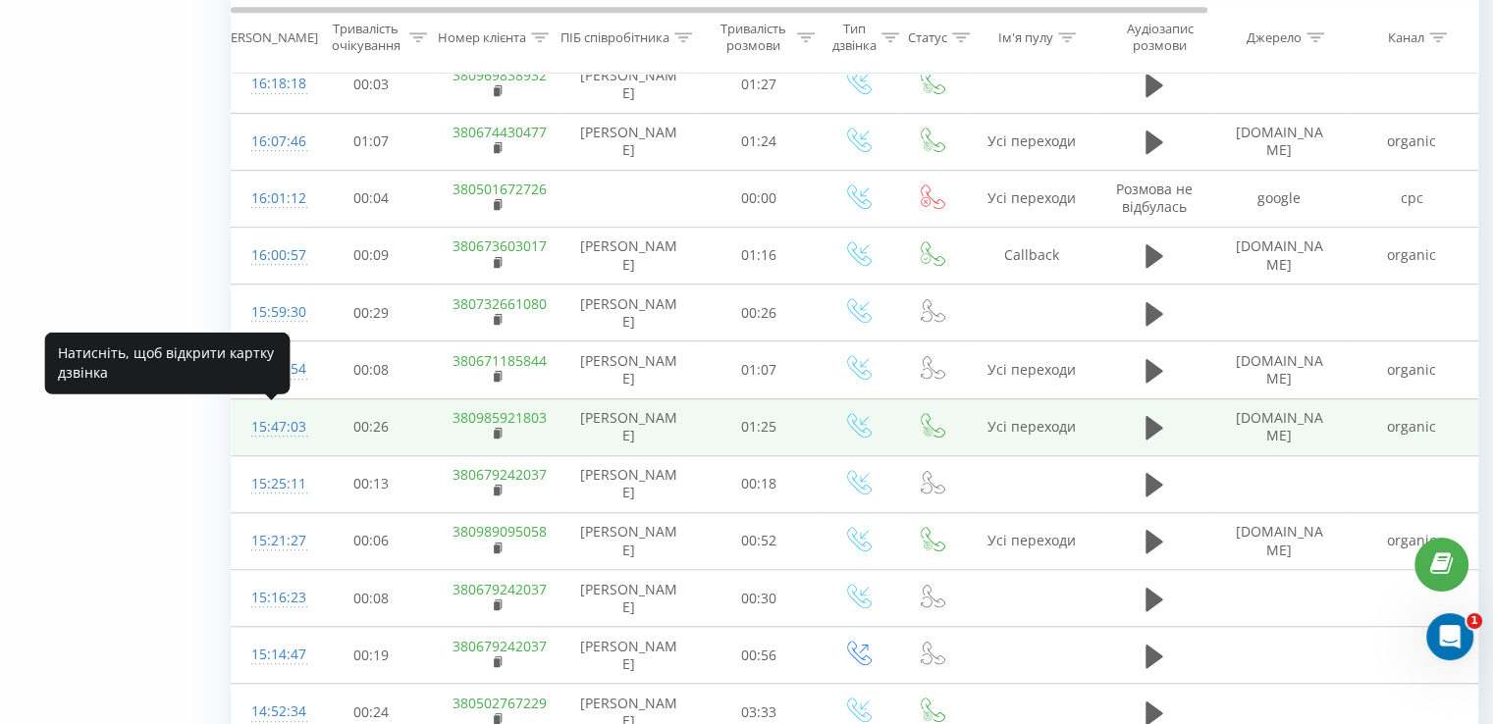
click at [287, 421] on div "15:47:03" at bounding box center [270, 427] width 39 height 38
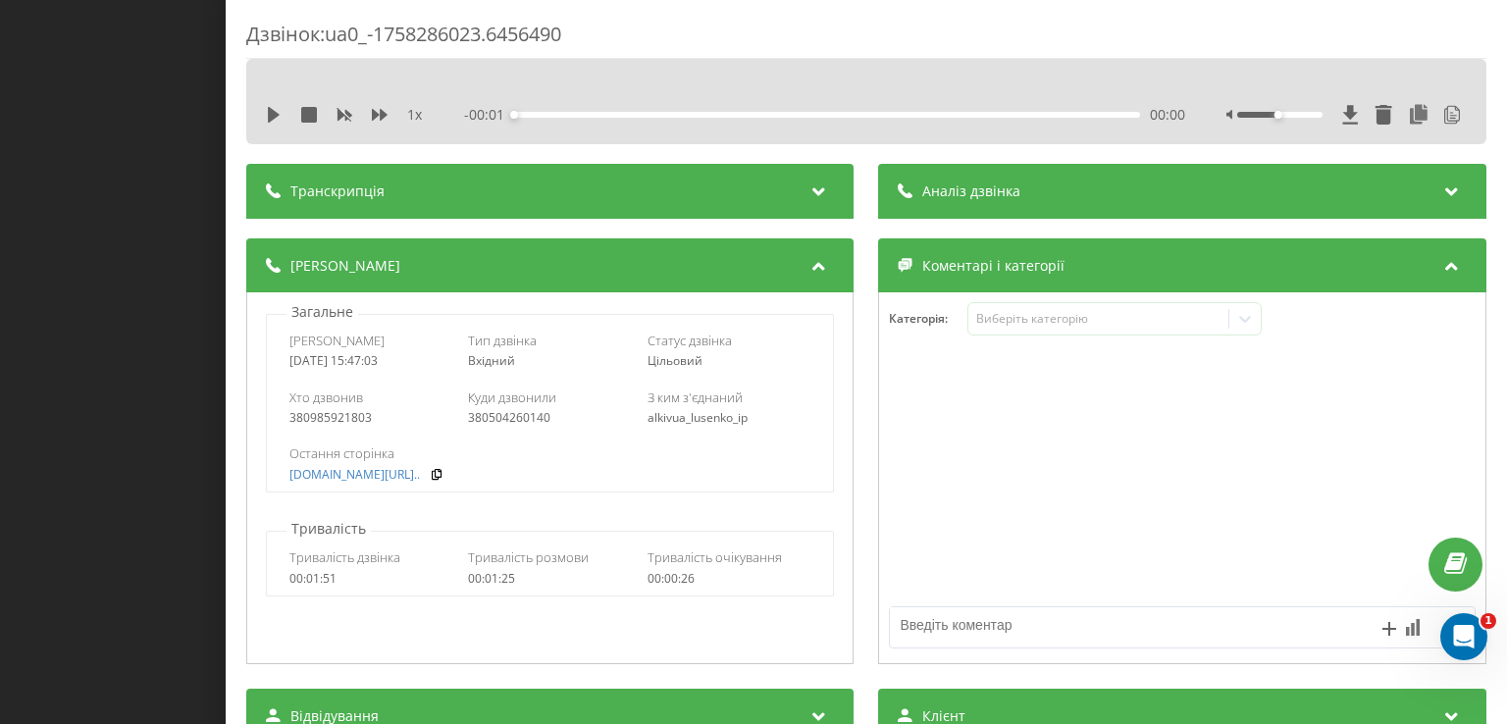
click at [1071, 205] on div "Аналіз дзвінка" at bounding box center [1182, 191] width 607 height 55
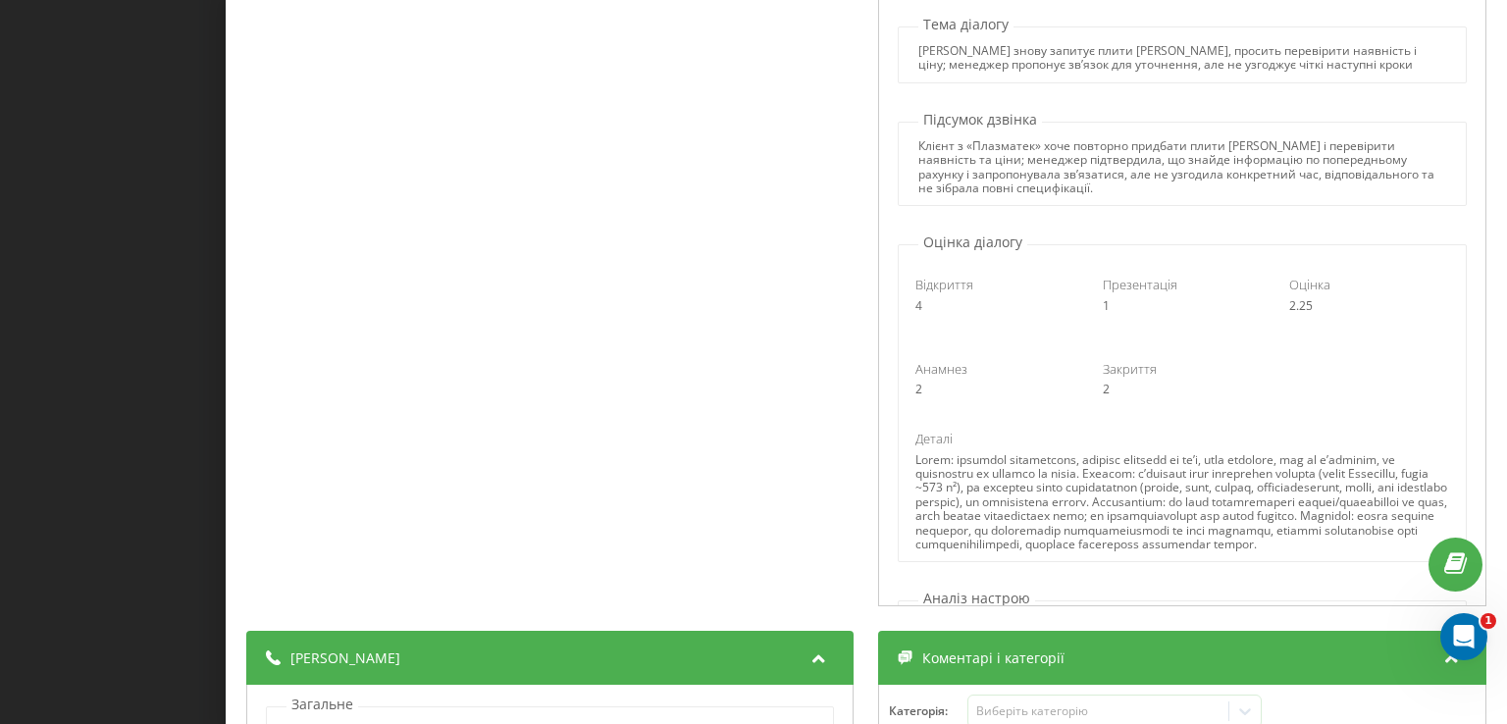
click at [75, 161] on div "Дзвінок : ua0_-1758286023.6456490 1 x - 01:25 00:00 00:00 Транскрипція 00:00 До…" at bounding box center [753, 362] width 1507 height 724
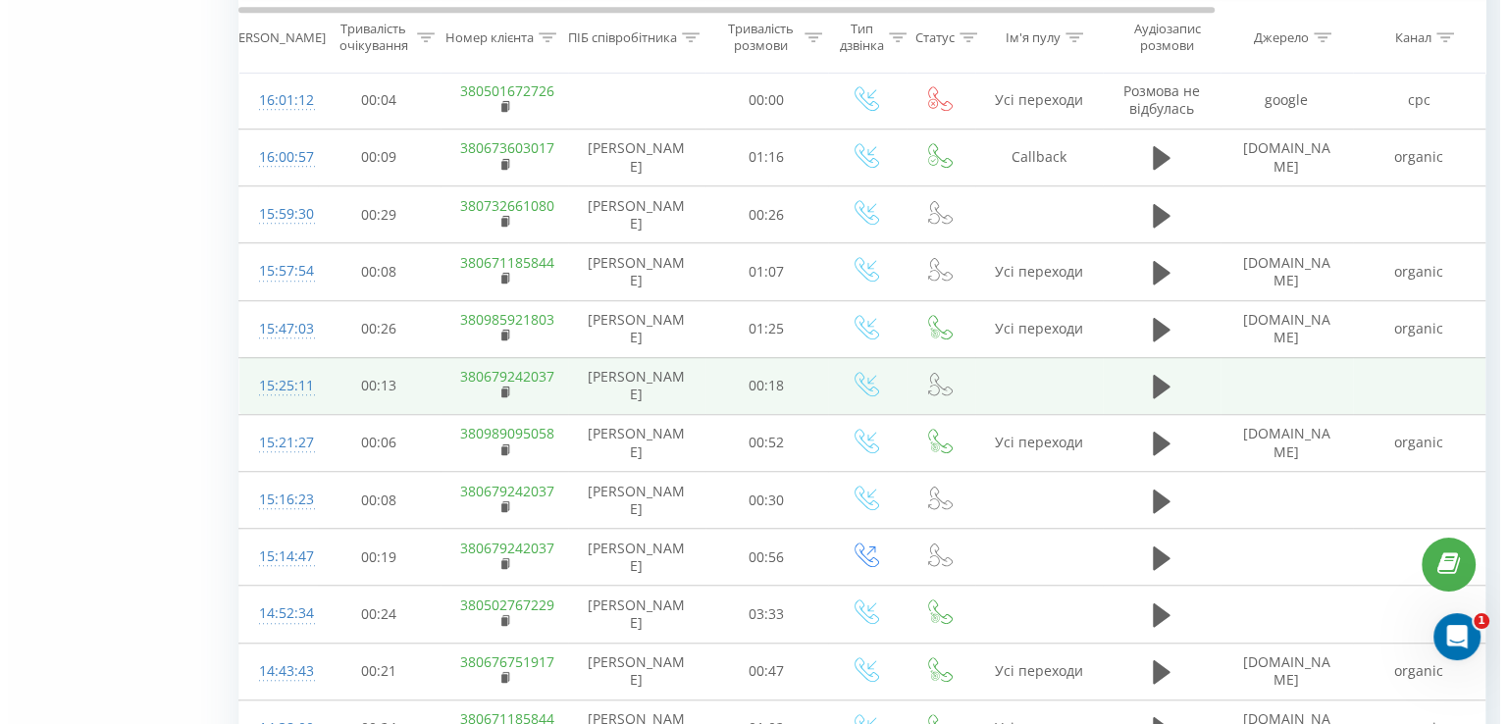
scroll to position [1484, 0]
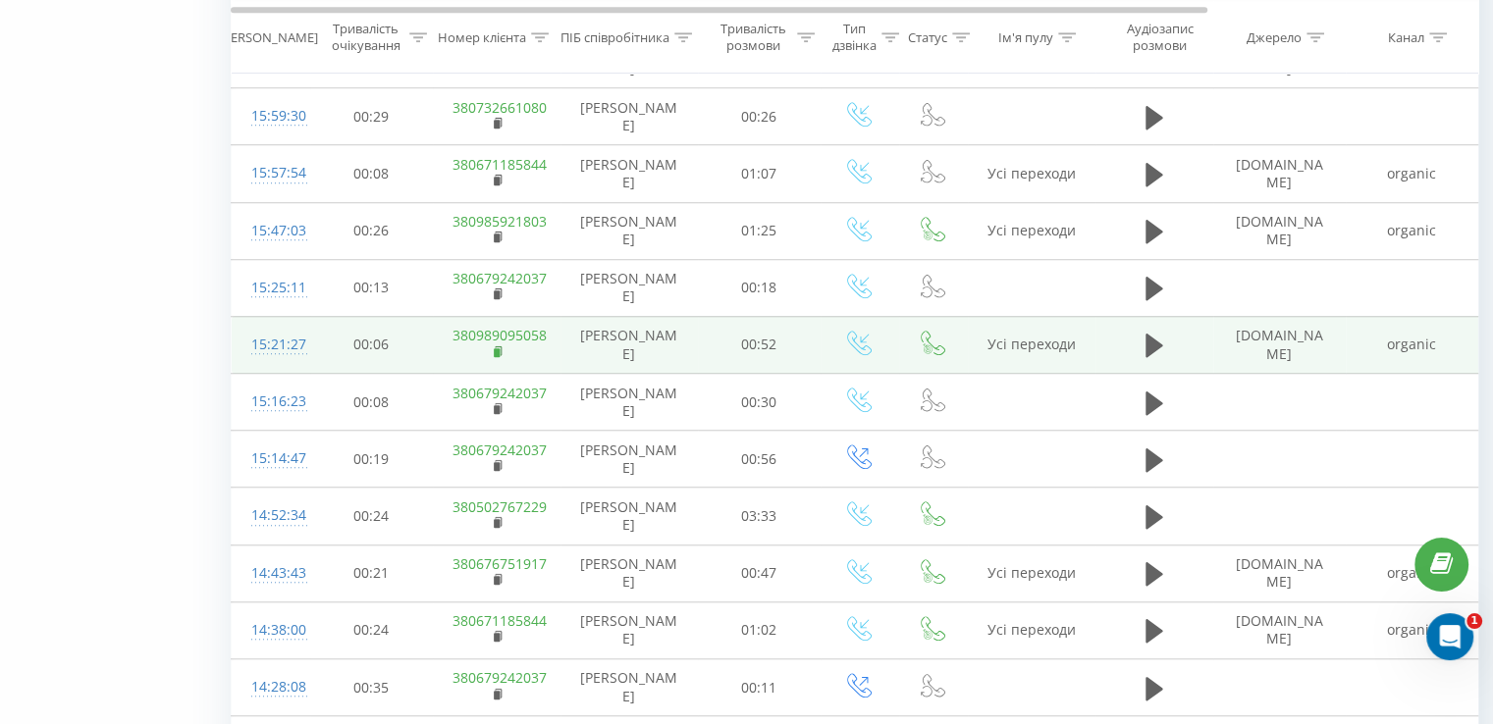
click at [494, 345] on icon at bounding box center [499, 352] width 11 height 14
click at [290, 341] on div "15:21:27" at bounding box center [270, 345] width 39 height 38
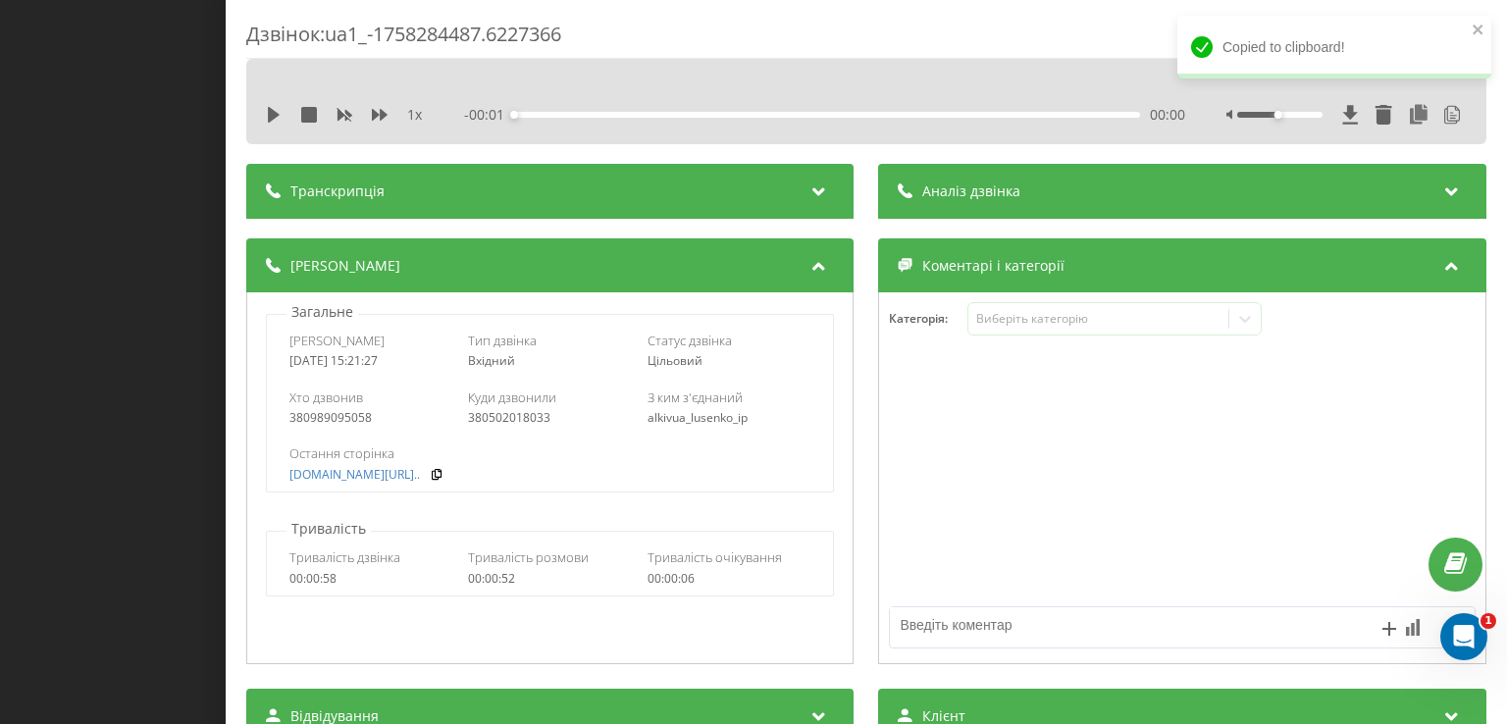
click at [1017, 190] on div "Аналіз дзвінка" at bounding box center [1182, 191] width 607 height 55
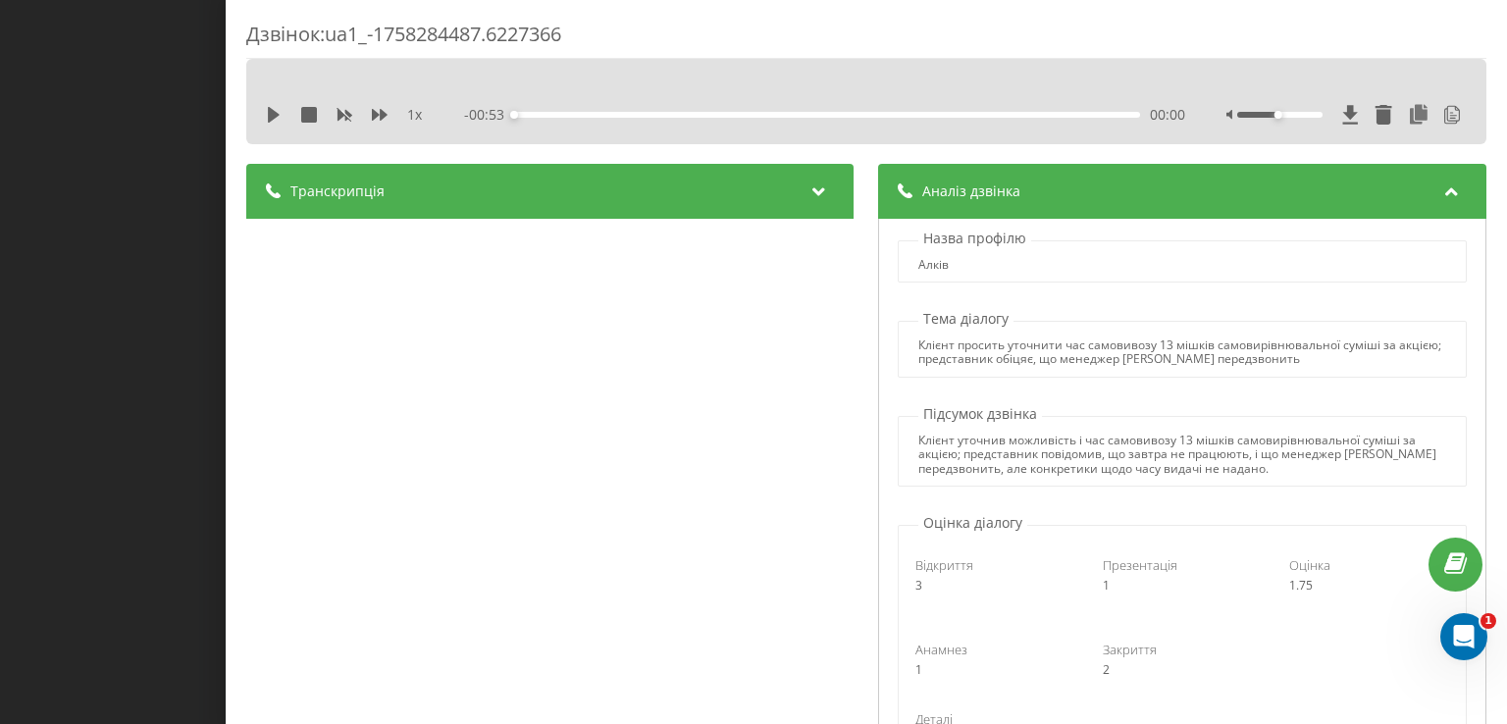
click at [581, 209] on div "Транскрипція" at bounding box center [549, 191] width 607 height 55
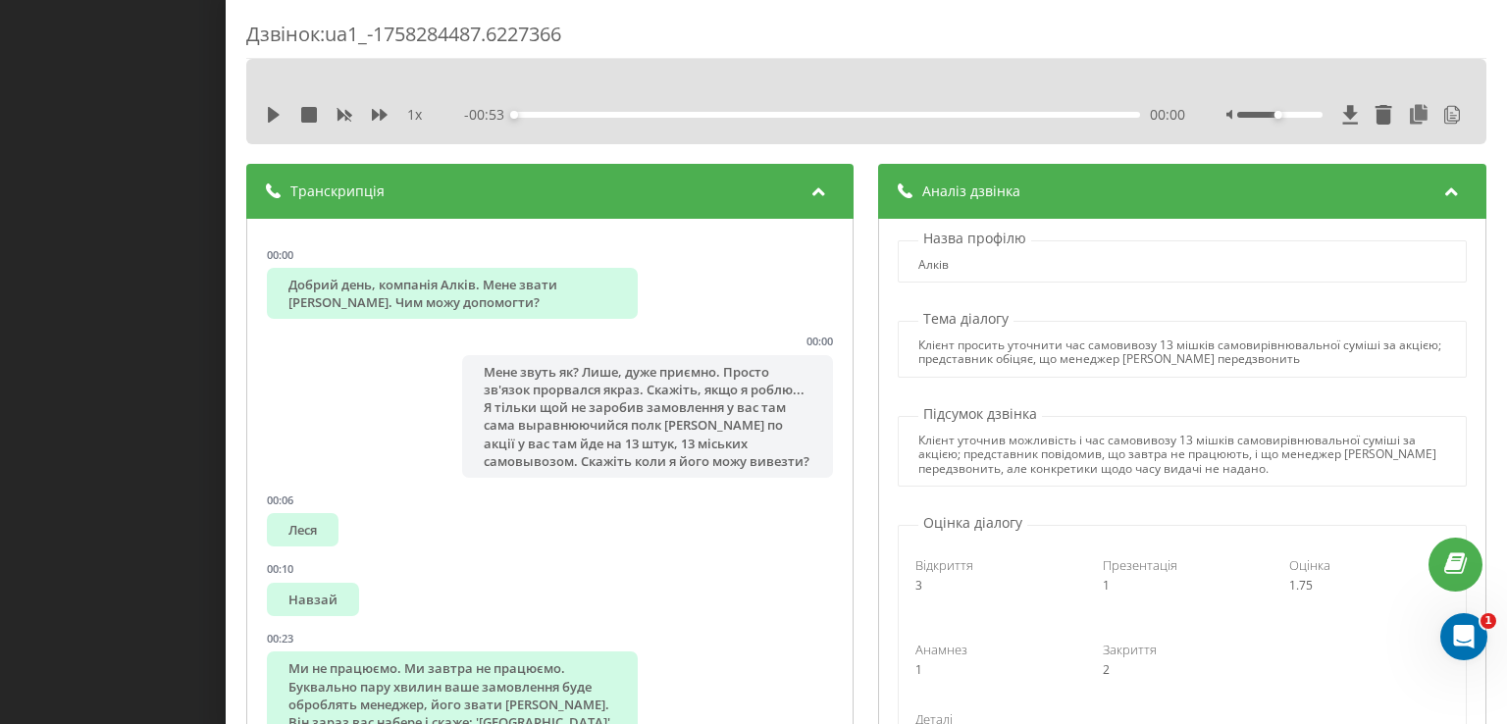
click at [582, 208] on div "Транскрипція" at bounding box center [549, 191] width 607 height 55
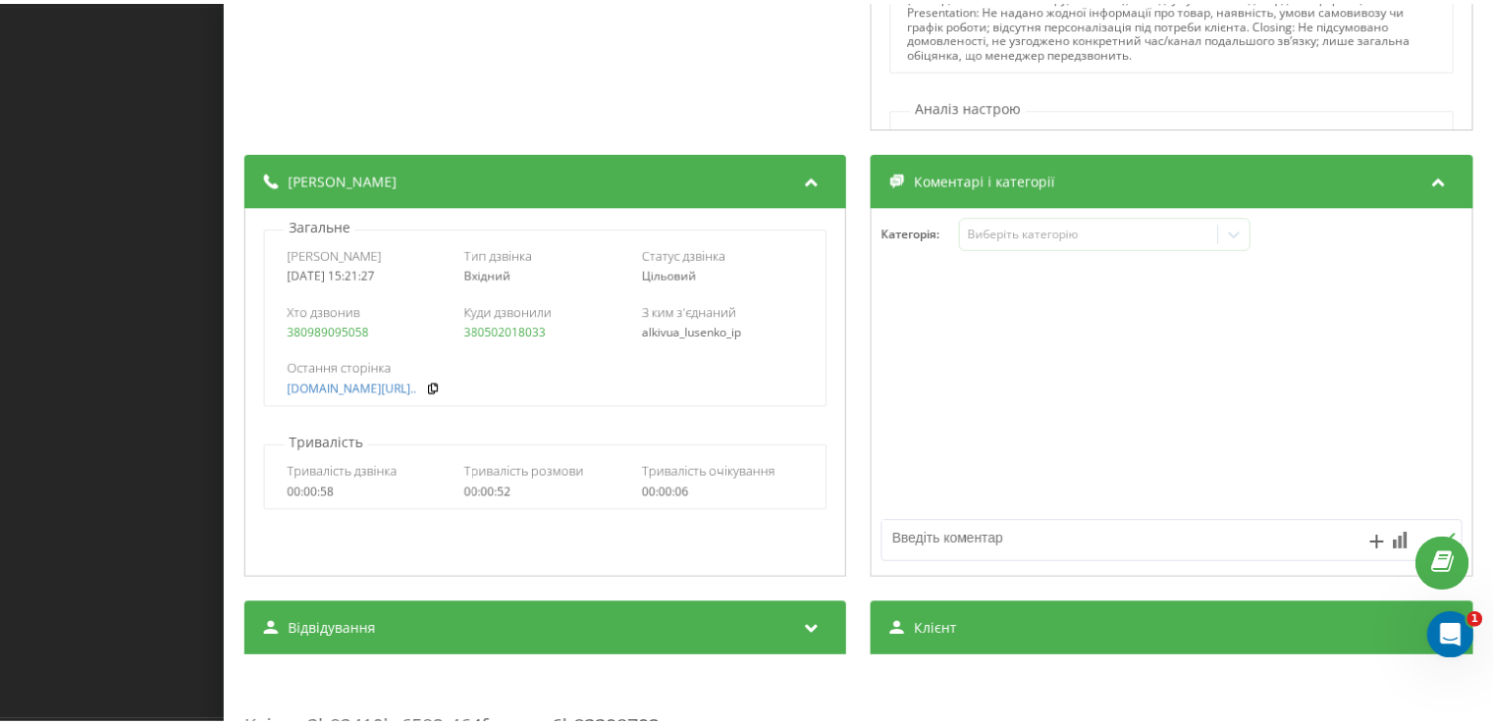
scroll to position [785, 0]
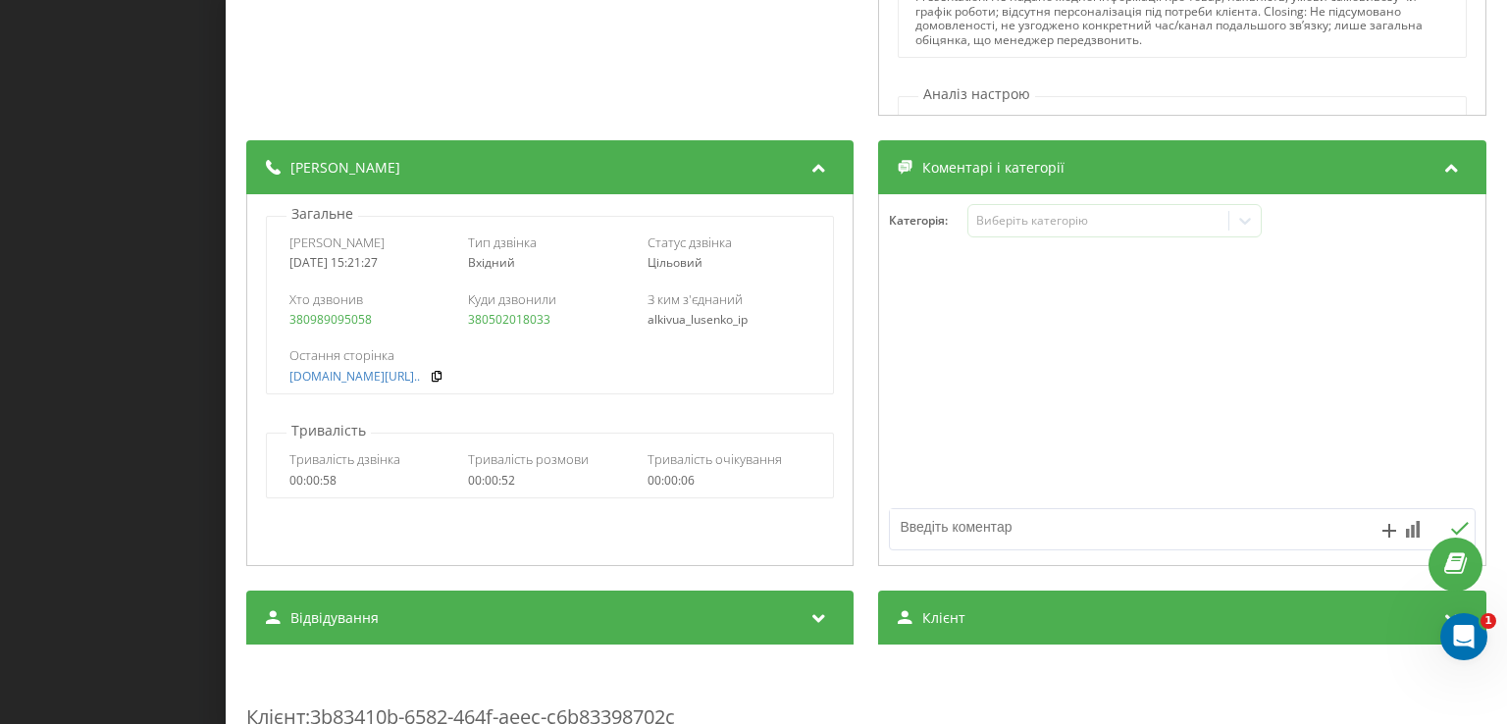
click at [205, 292] on div "Дзвінок : ua1_-1758284487.6227366 1 x - 00:53 00:00 00:00 Транскрипція 00:00 До…" at bounding box center [753, 362] width 1507 height 724
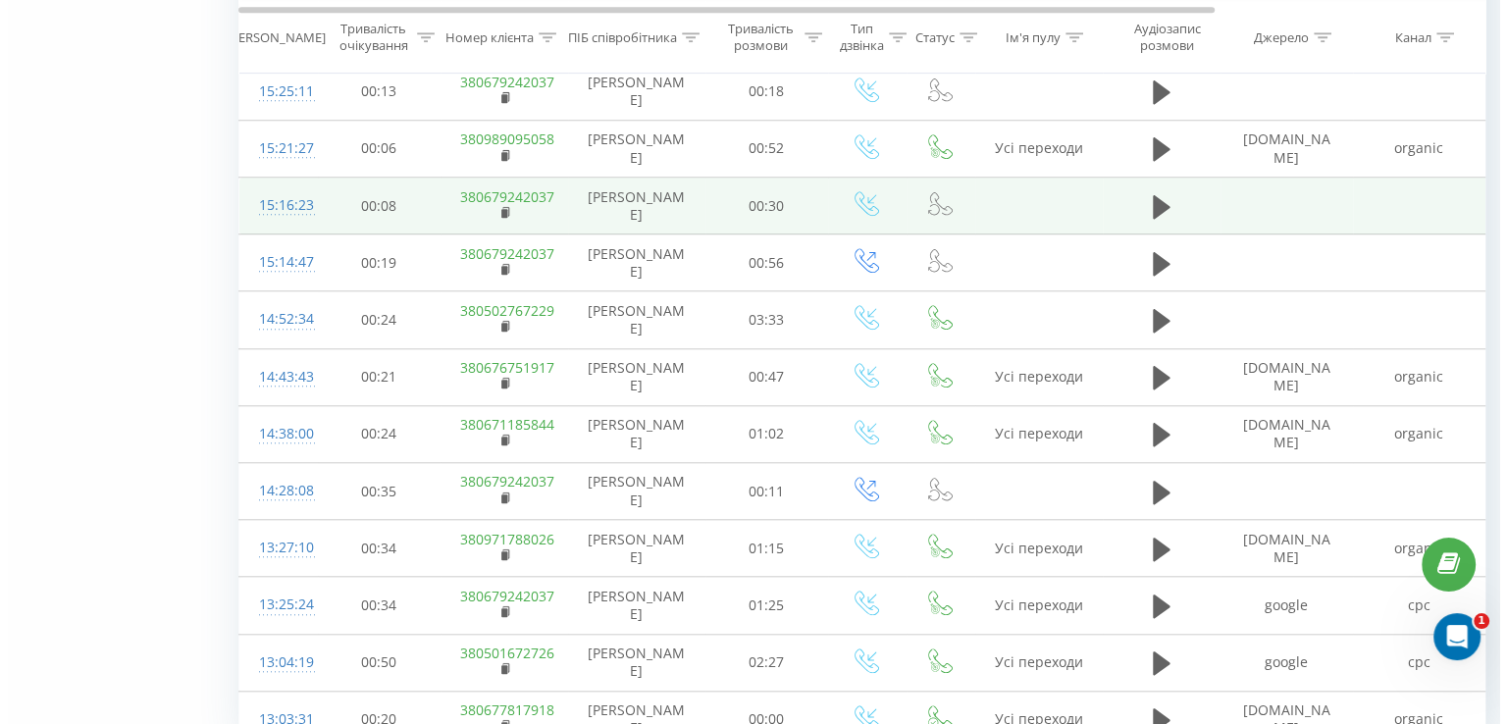
scroll to position [1771, 0]
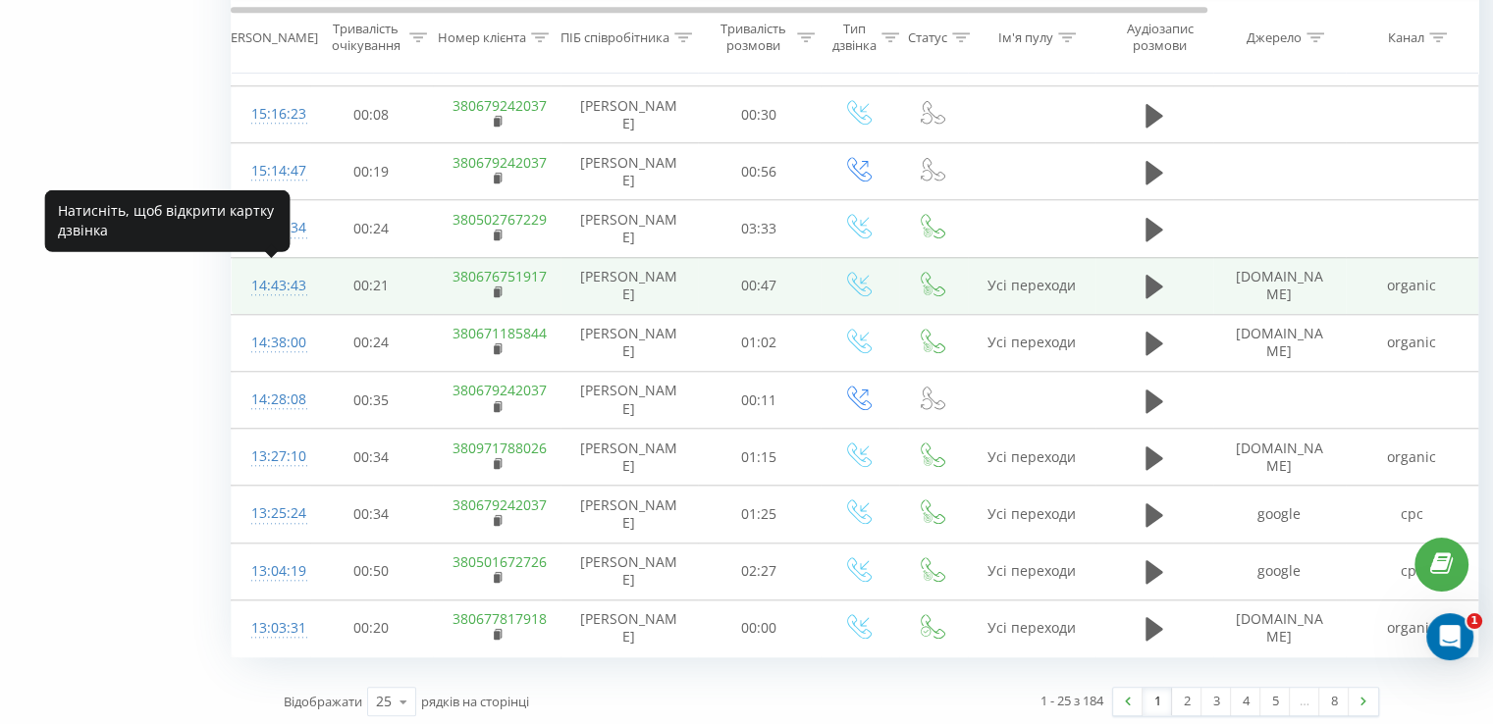
click at [279, 280] on div "14:43:43" at bounding box center [270, 286] width 39 height 38
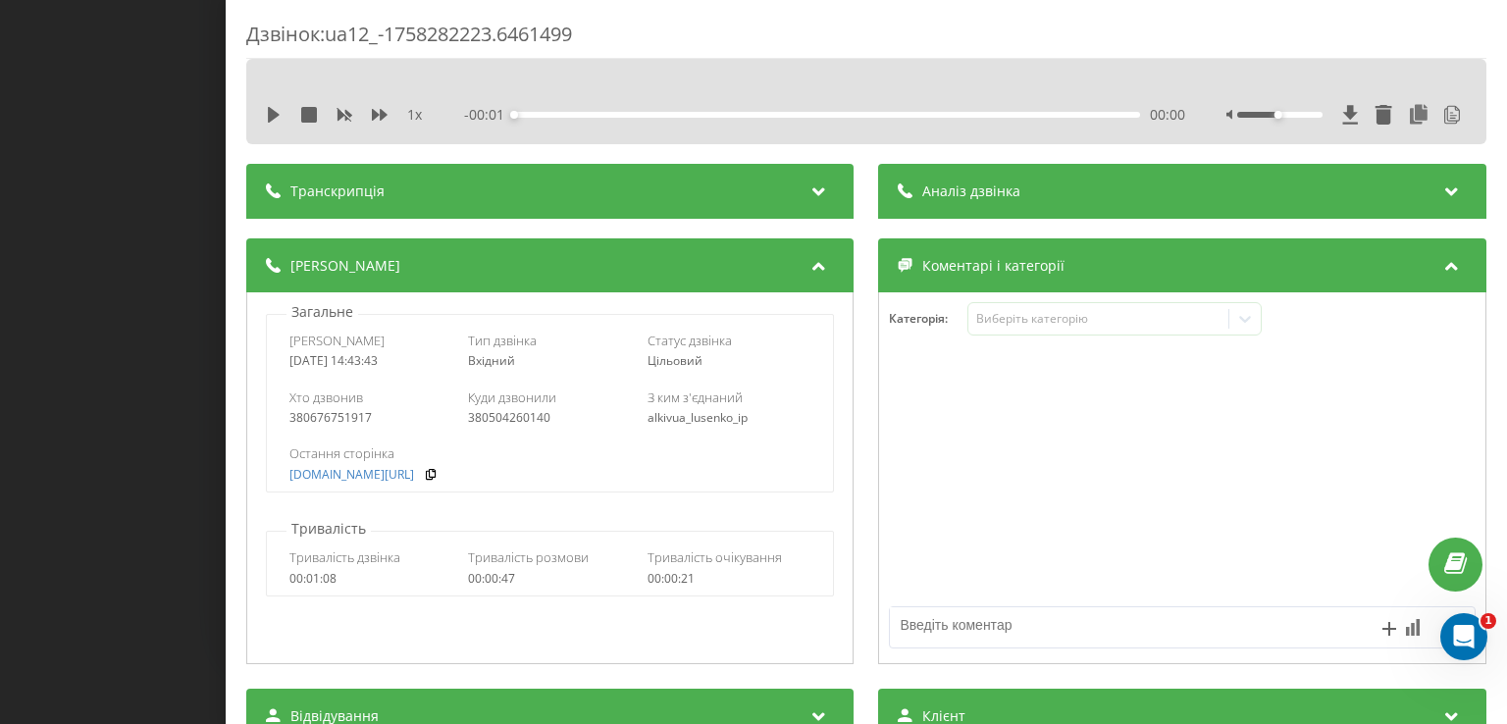
click at [946, 186] on span "Аналіз дзвінка" at bounding box center [972, 192] width 98 height 20
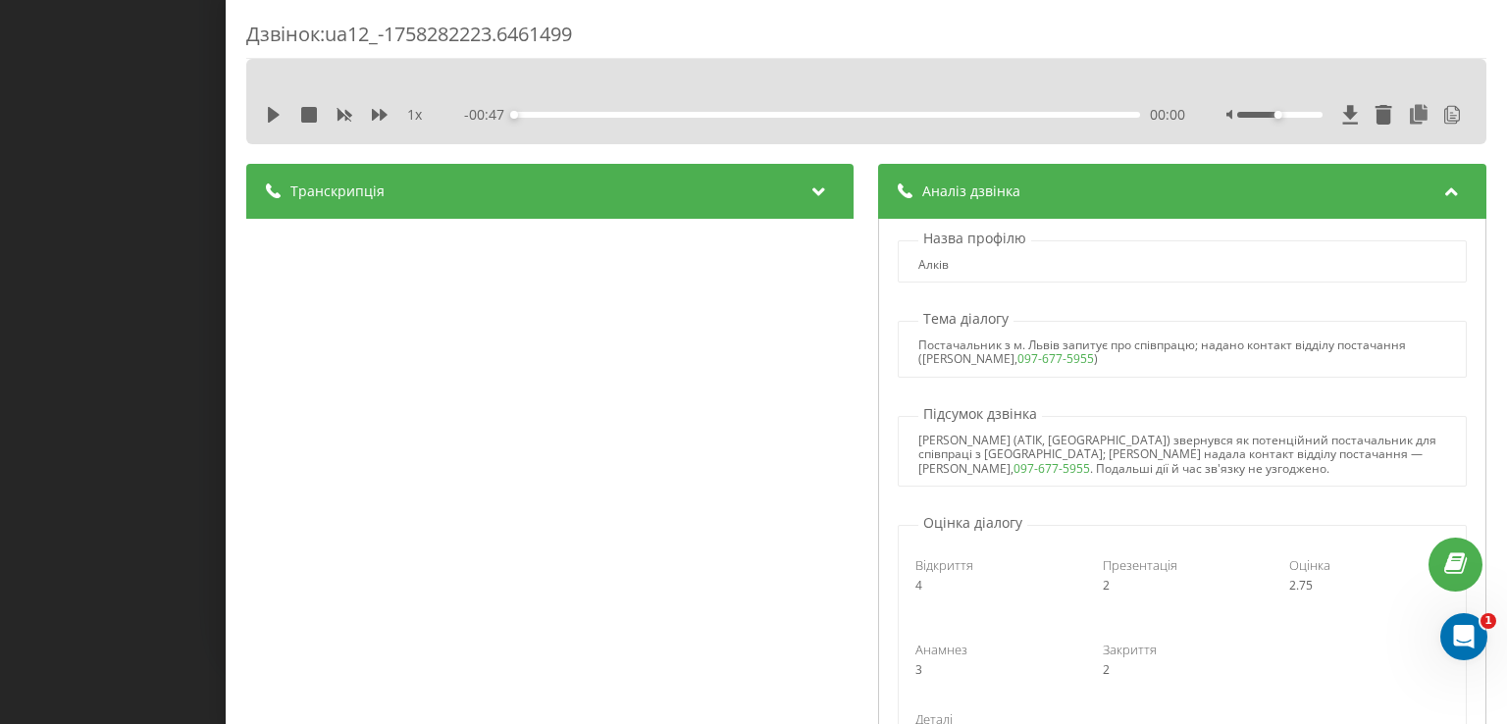
click at [436, 204] on div "Транскрипція" at bounding box center [549, 191] width 607 height 55
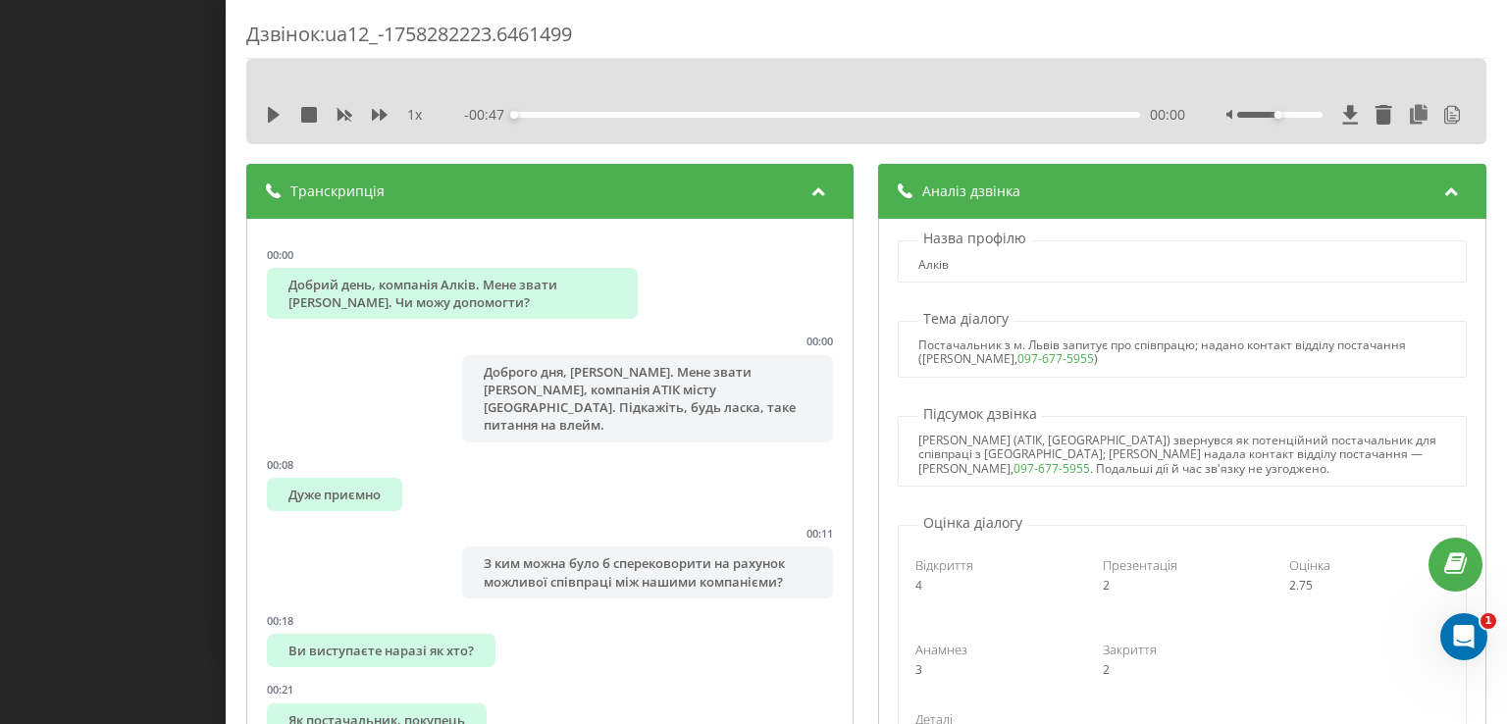
click at [155, 300] on div "Дзвінок : ua12_-1758282223.6461499 1 x - 00:47 00:00 00:00 Транскрипція 00:00 Д…" at bounding box center [753, 362] width 1507 height 724
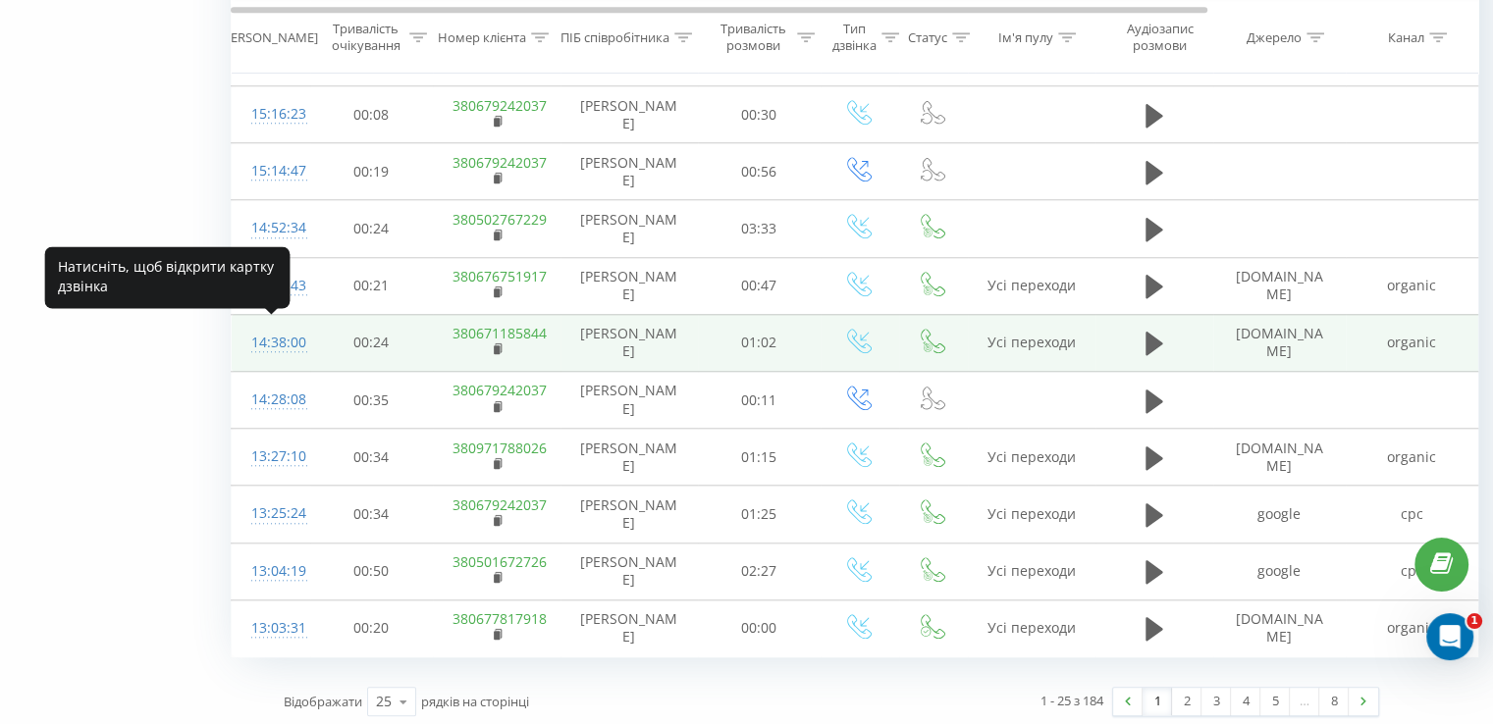
click at [290, 340] on div "14:38:00" at bounding box center [270, 343] width 39 height 38
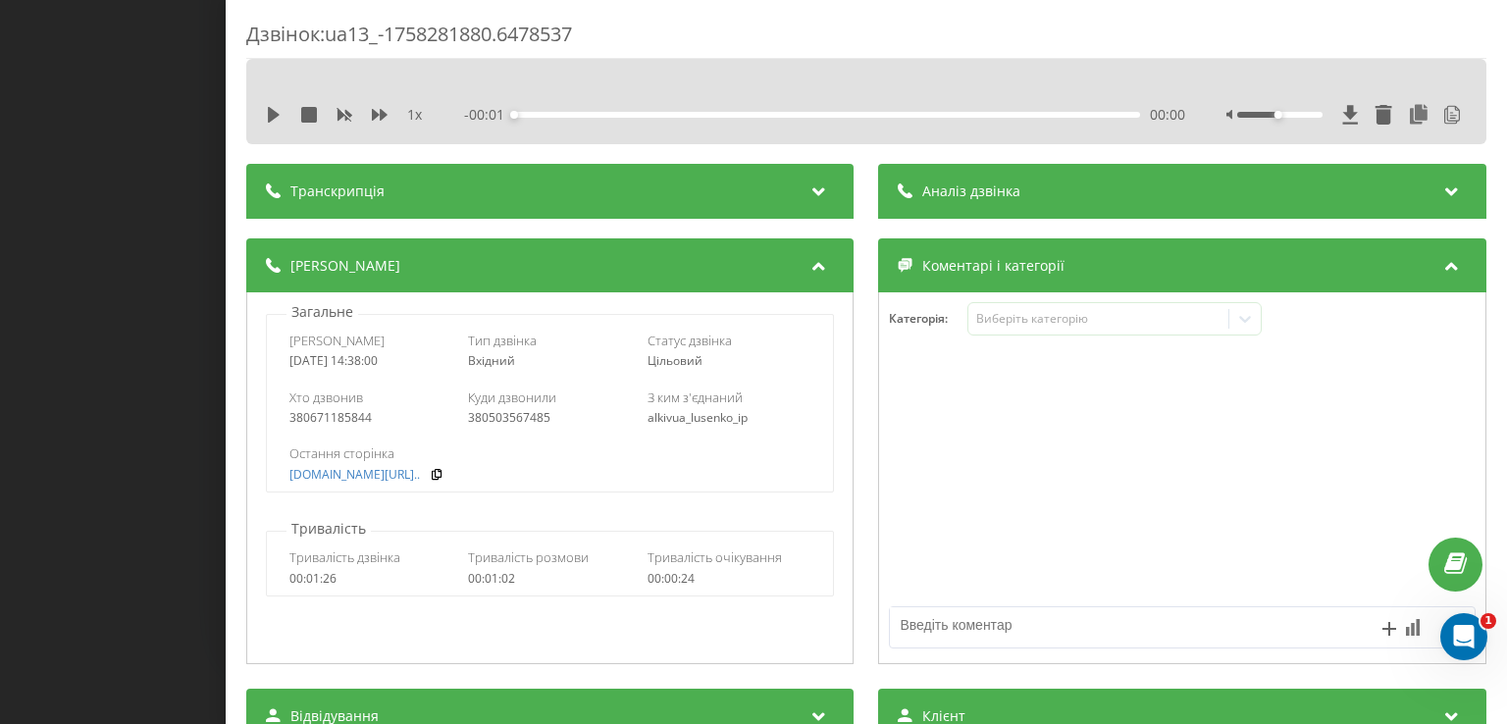
click at [1070, 182] on div "Аналіз дзвінка" at bounding box center [1182, 191] width 607 height 55
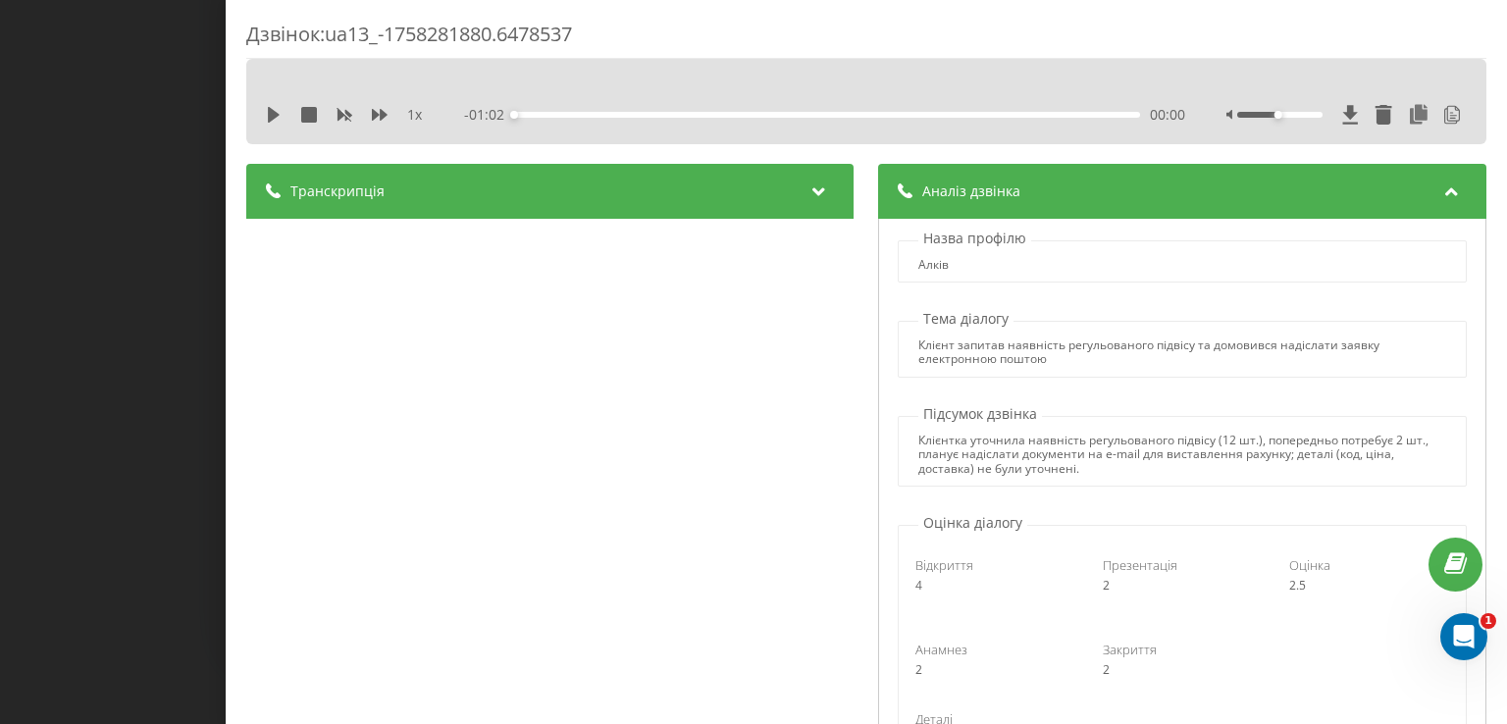
click at [0, 253] on div "Дзвінок : ua13_-1758281880.6478537 1 x - 01:02 00:00 00:00 Транскрипція 00:00 Д…" at bounding box center [753, 362] width 1507 height 724
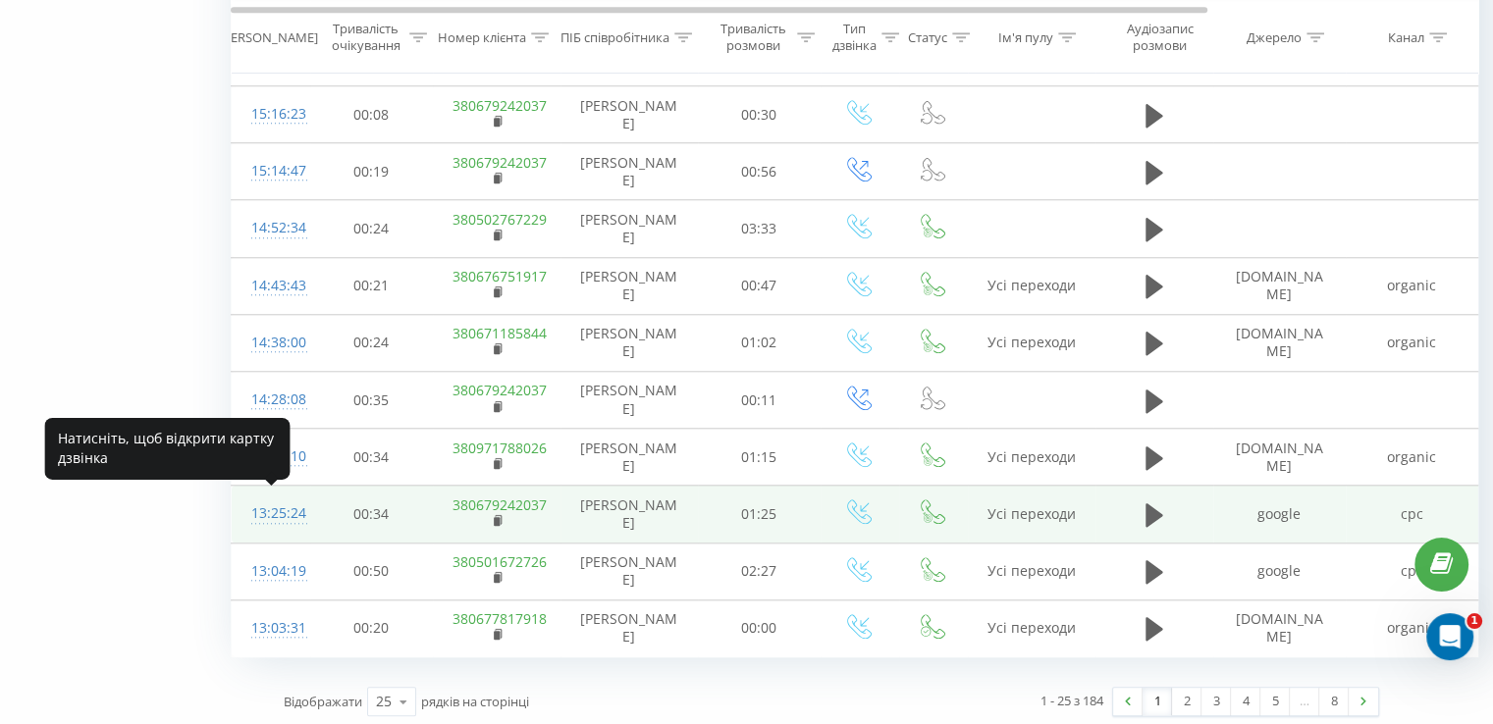
click at [288, 512] on div "13:25:24" at bounding box center [270, 514] width 39 height 38
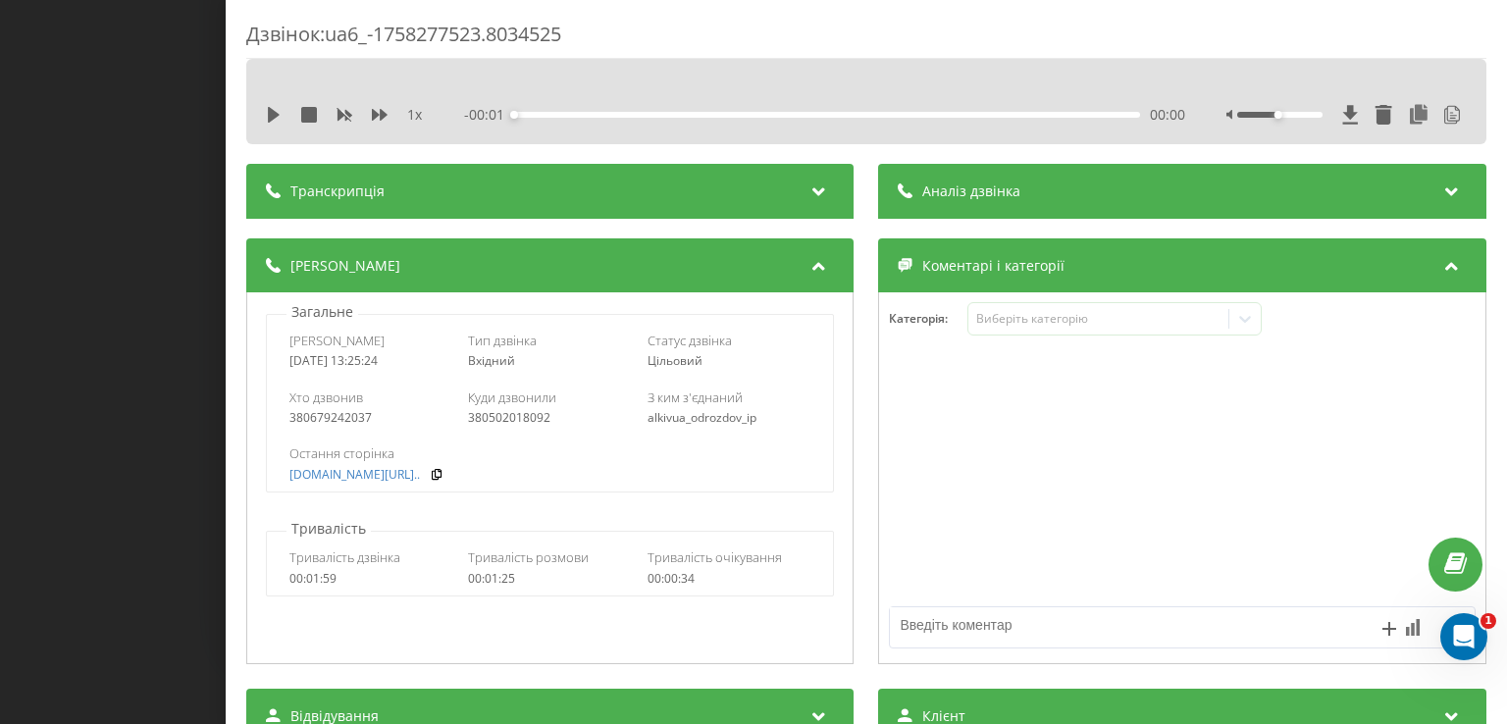
click at [1064, 185] on div "Аналіз дзвінка" at bounding box center [1182, 191] width 607 height 55
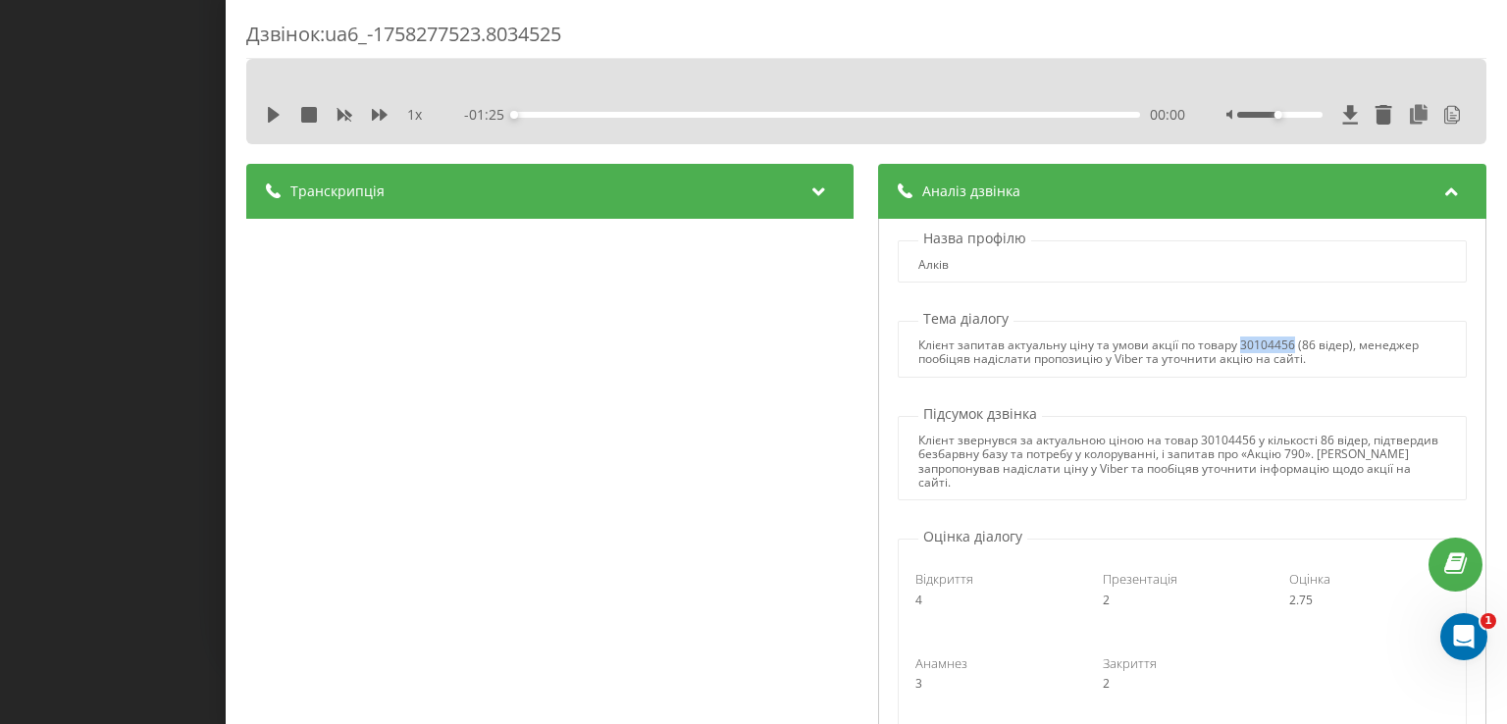
drag, startPoint x: 1229, startPoint y: 341, endPoint x: 1280, endPoint y: 346, distance: 51.3
click at [1280, 346] on div "Клієнт запитав актуальну ціну та умови акції по товару 30104456 (86 відер), мен…" at bounding box center [1182, 353] width 527 height 28
copy div "30104456"
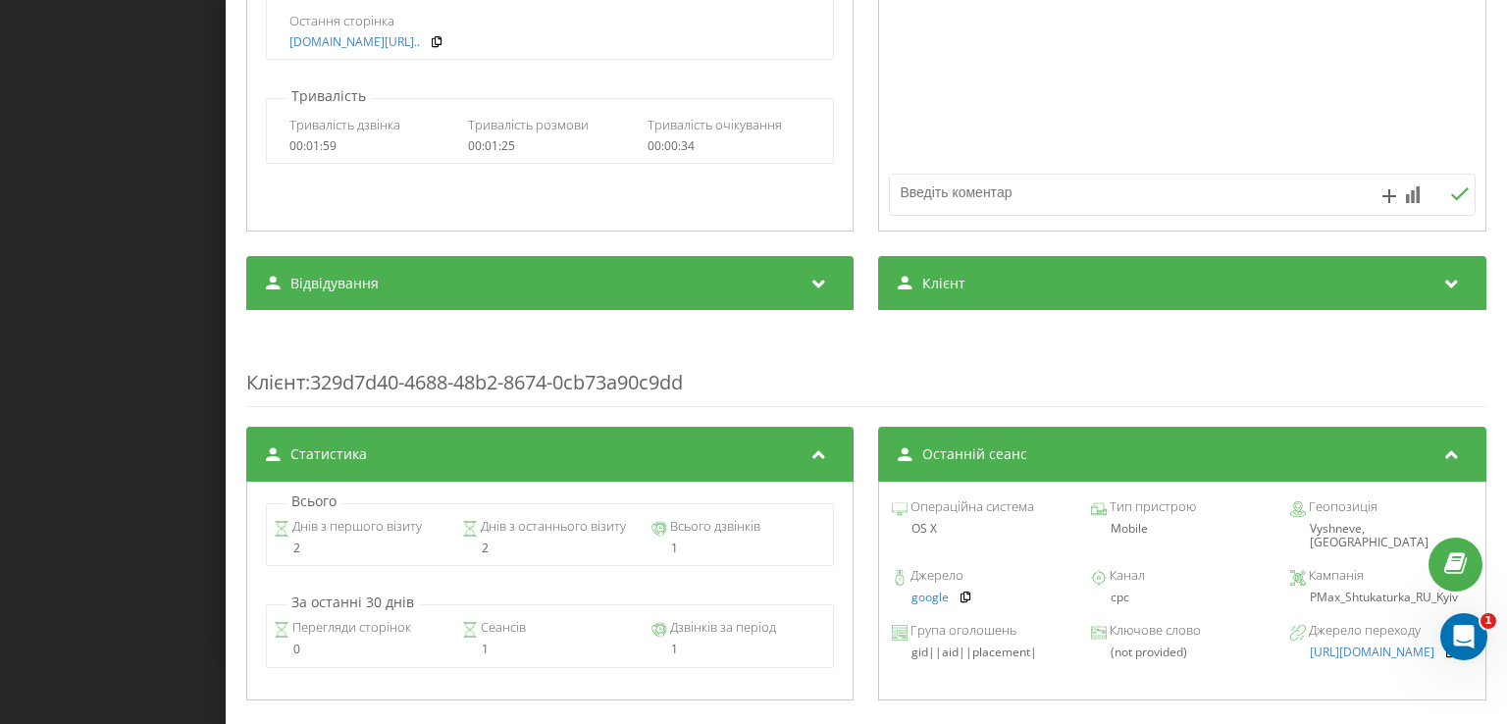
scroll to position [883, 0]
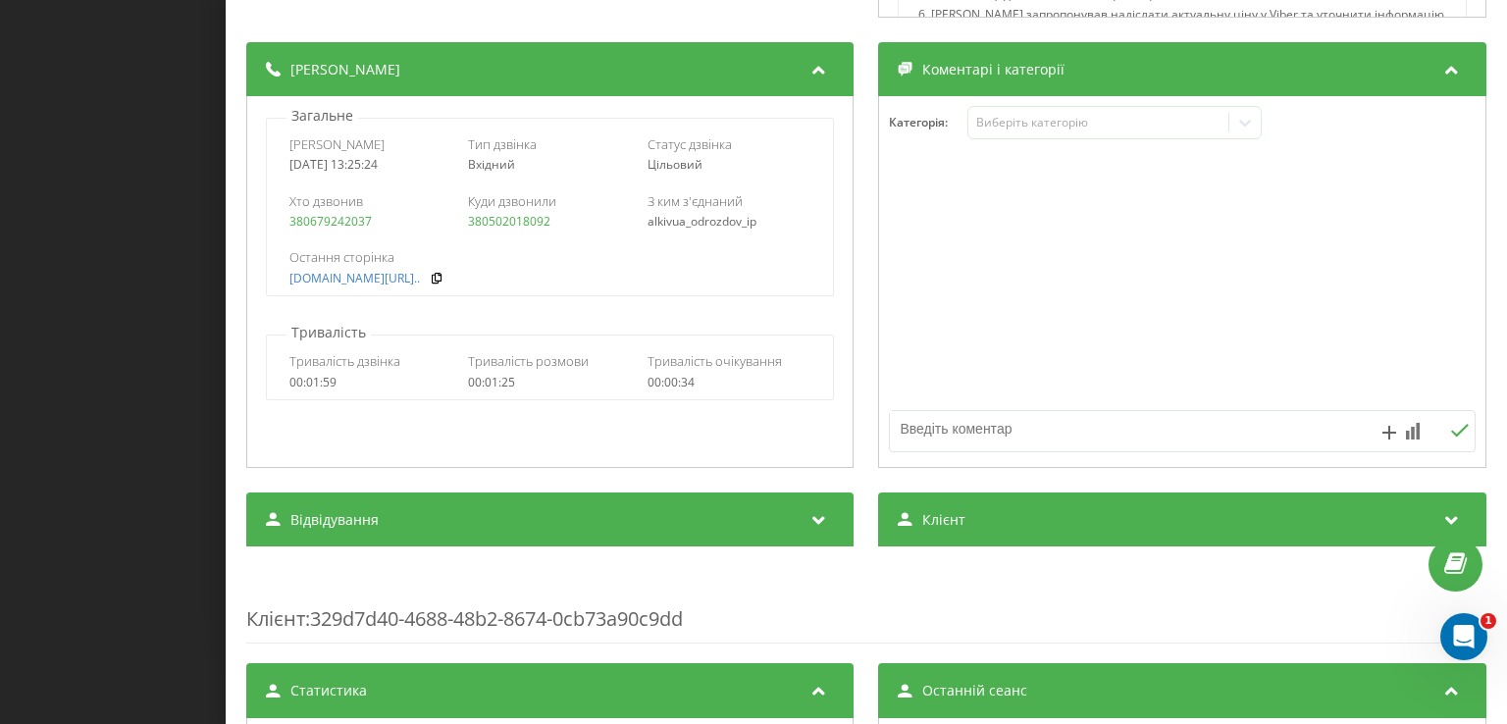
click at [149, 212] on div "Дзвінок : ua6_-1758277523.8034525 1 x - 01:25 00:00 00:00 Транскрипція 00:00 До…" at bounding box center [753, 362] width 1507 height 724
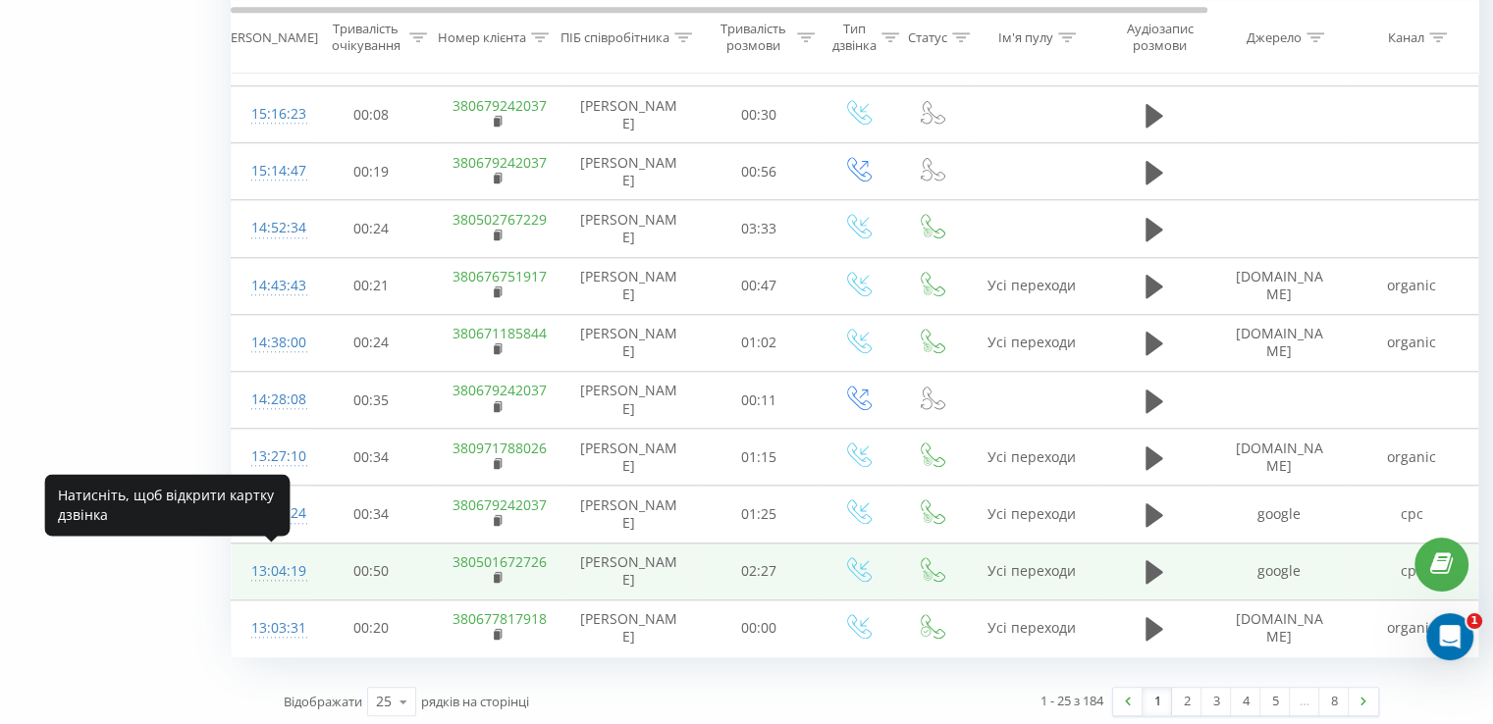
click at [286, 567] on div "13:04:19" at bounding box center [270, 571] width 39 height 38
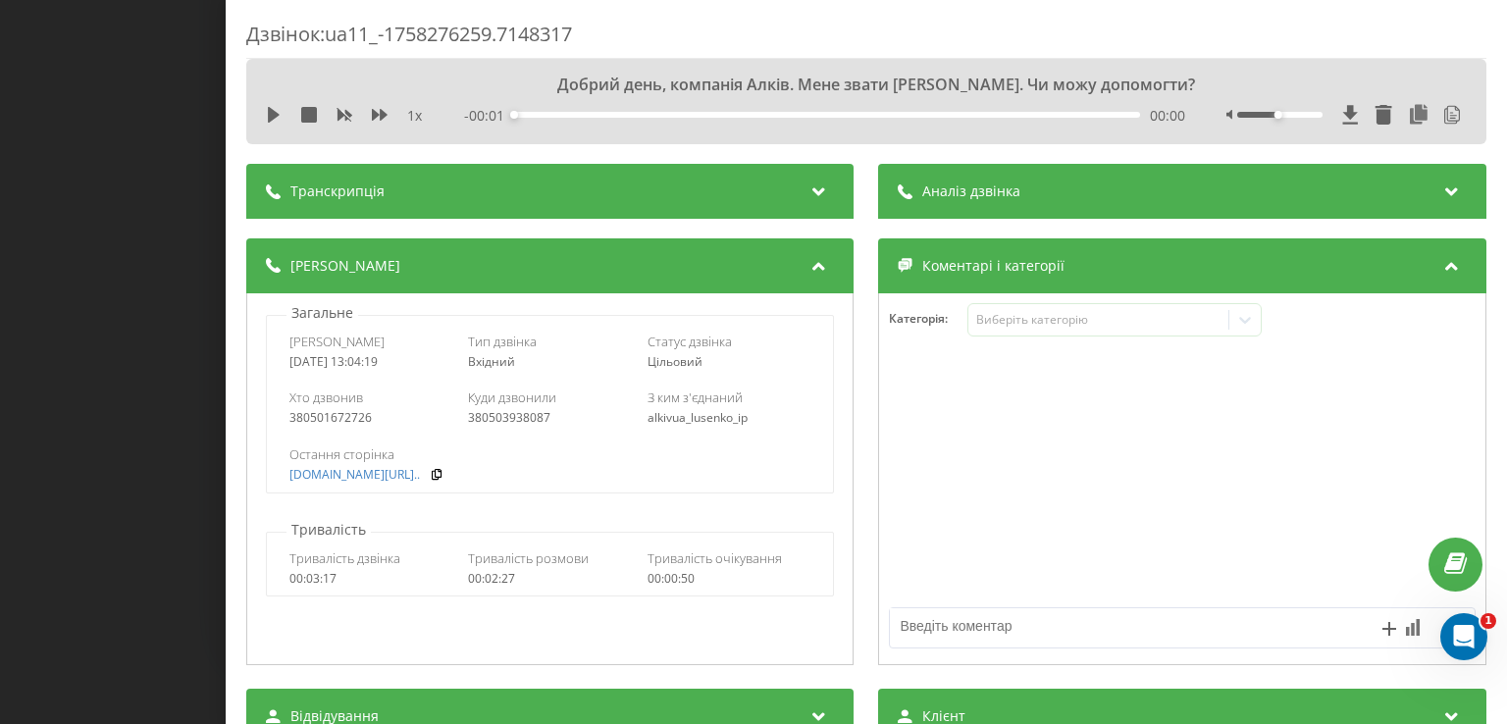
click at [1007, 213] on div "Аналіз дзвінка" at bounding box center [1182, 191] width 607 height 55
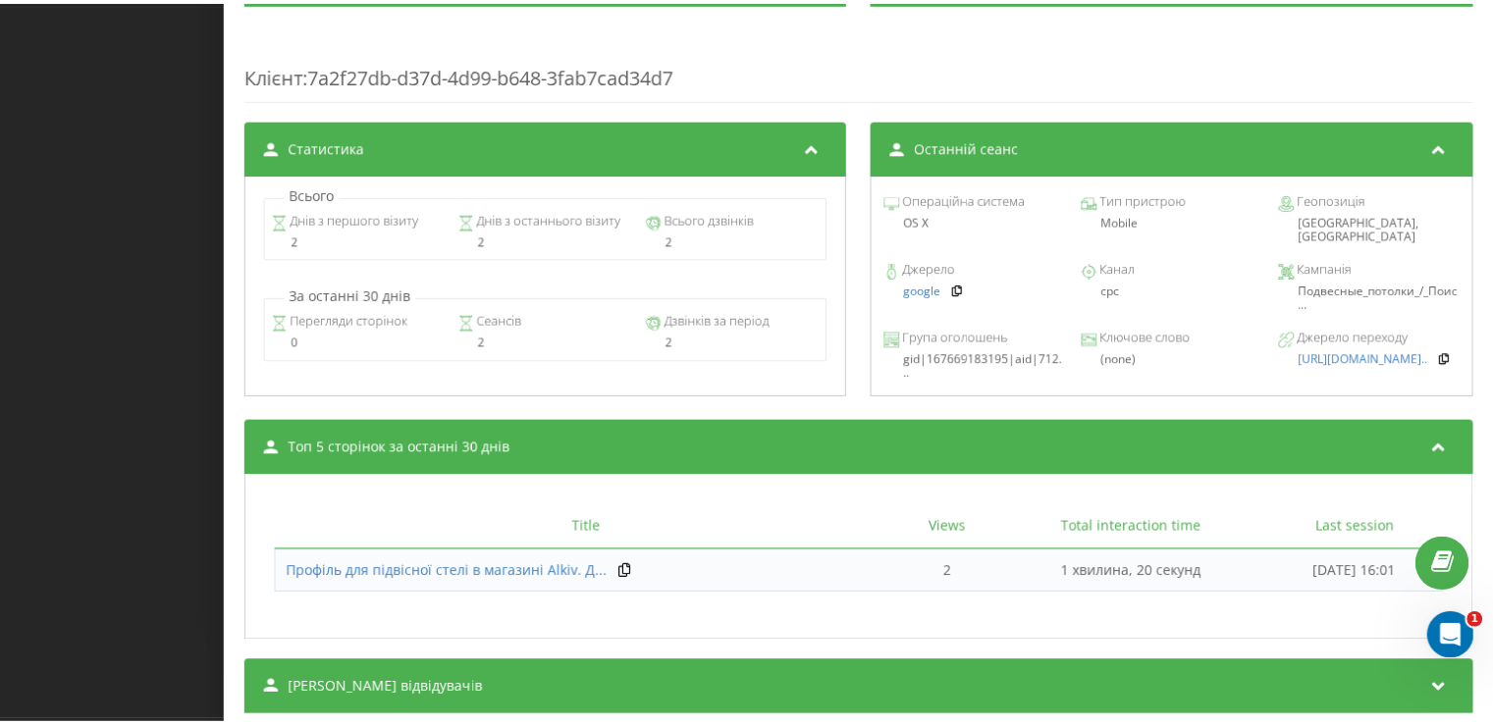
scroll to position [1476, 0]
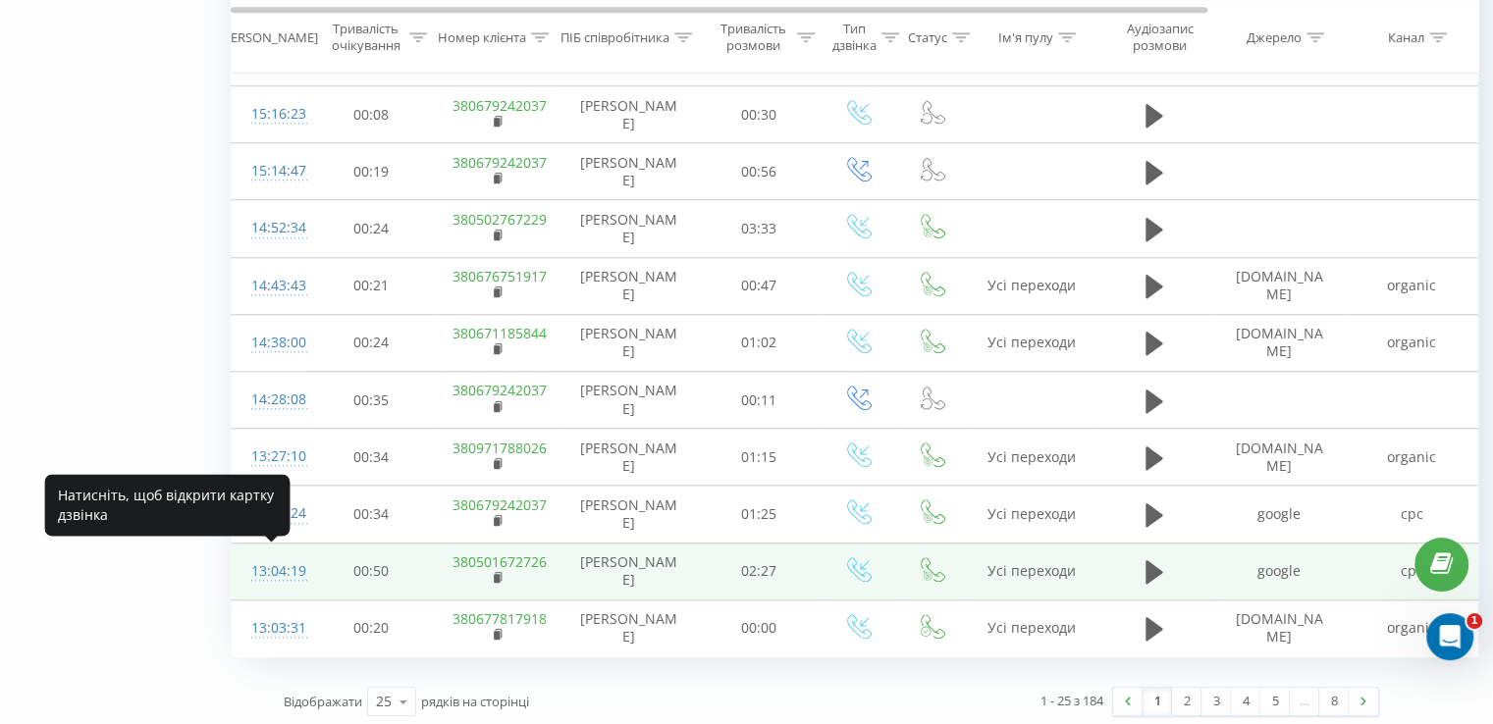
click at [280, 565] on div "13:04:19" at bounding box center [270, 571] width 39 height 38
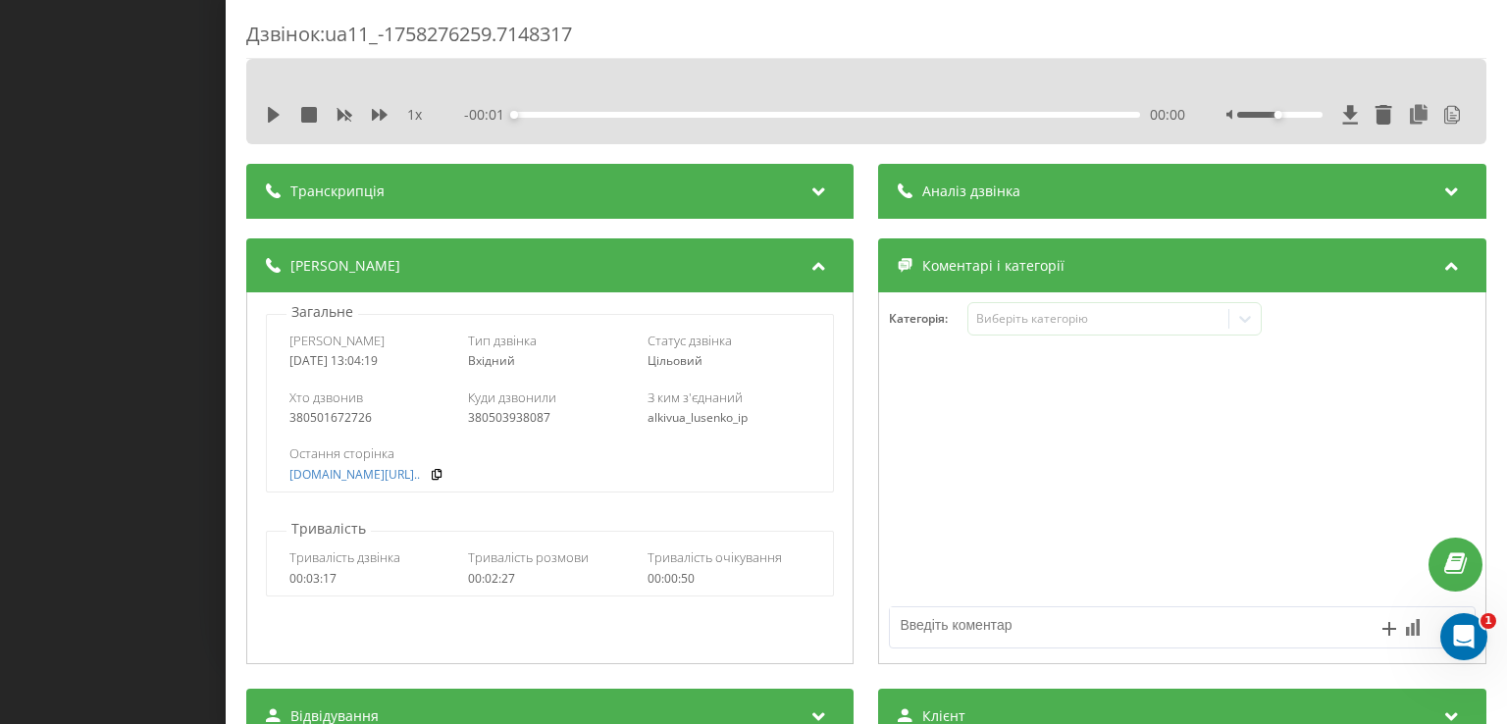
click at [1187, 195] on div "Аналіз дзвінка" at bounding box center [1182, 191] width 607 height 55
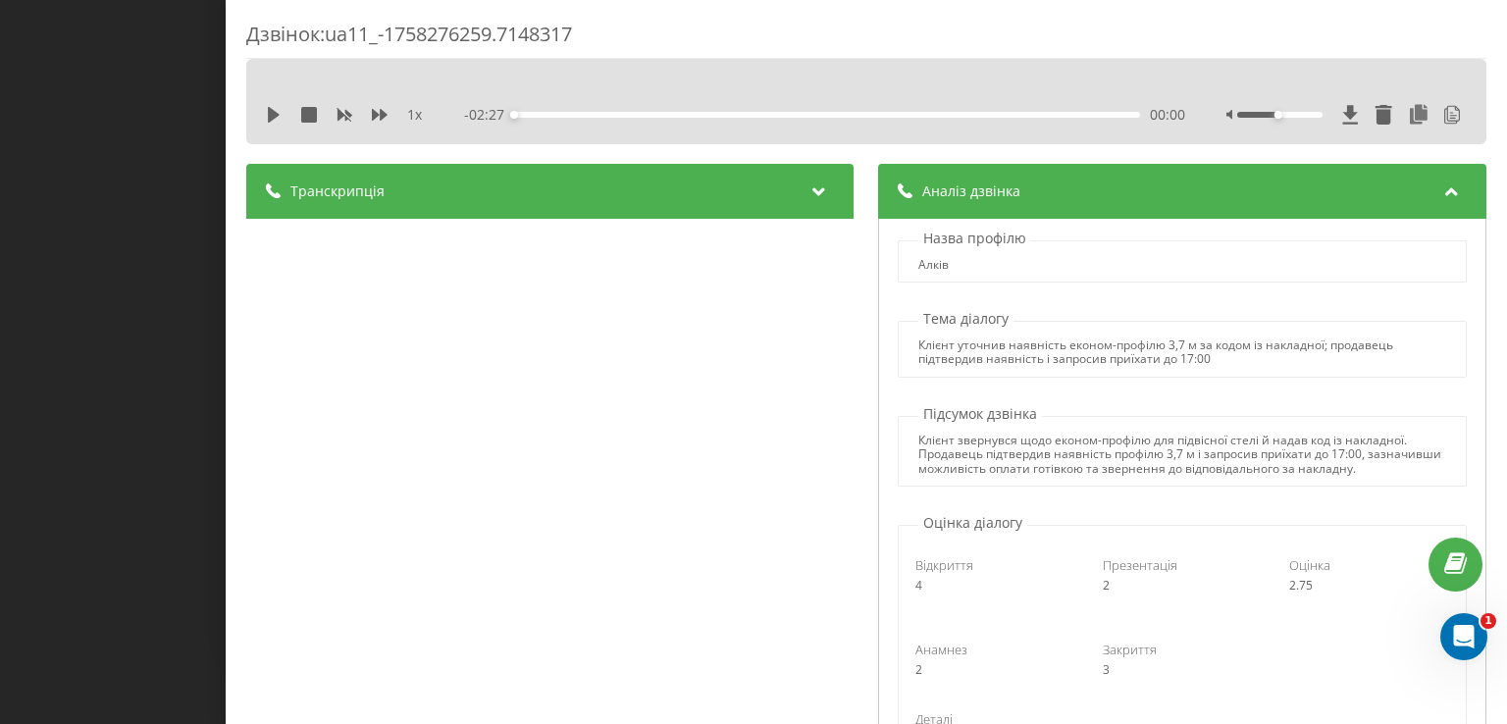
click at [26, 188] on div "Дзвінок : ua11_-1758276259.7148317 1 x - 02:27 00:00 00:00 Транскрипція 00:00 Д…" at bounding box center [753, 362] width 1507 height 724
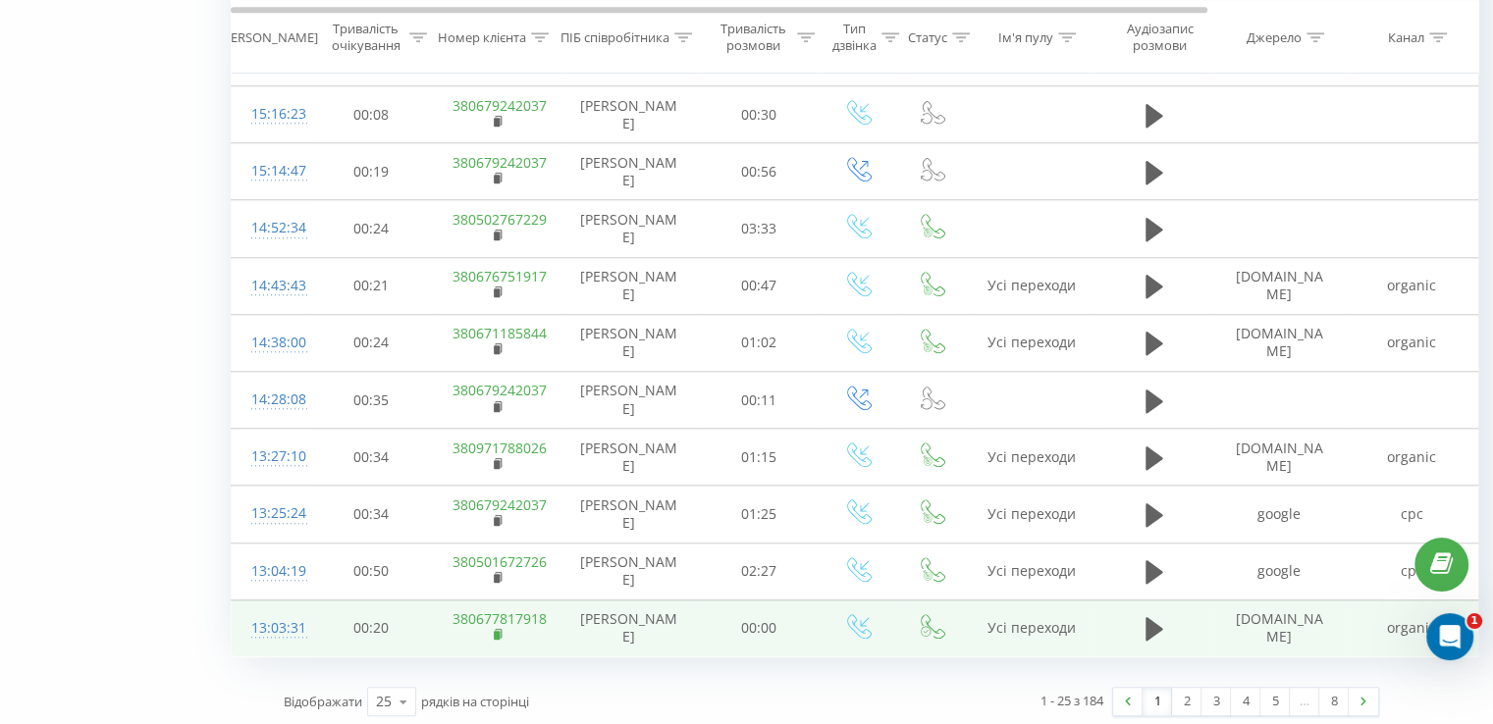
click at [496, 632] on rect at bounding box center [497, 635] width 6 height 9
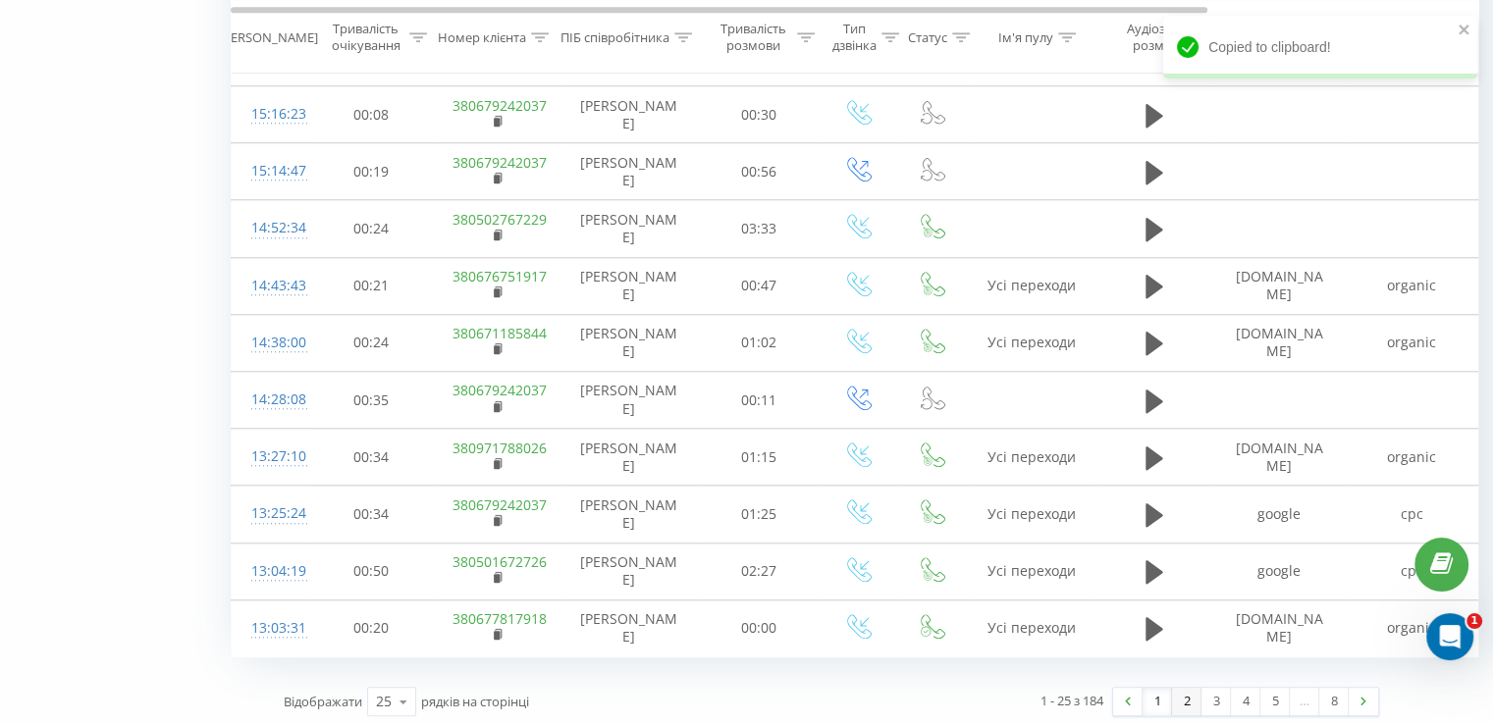
click at [1189, 698] on link "2" at bounding box center [1186, 701] width 29 height 27
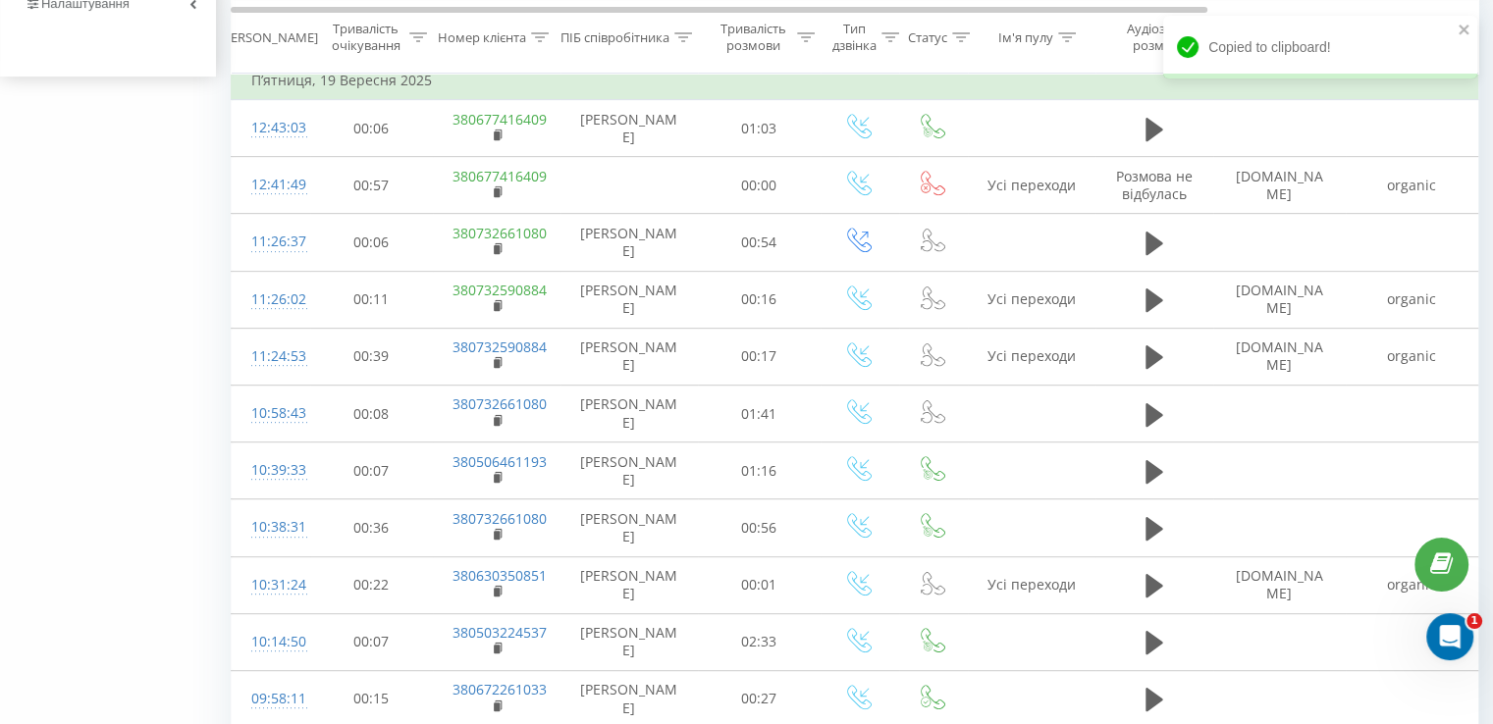
scroll to position [797, 0]
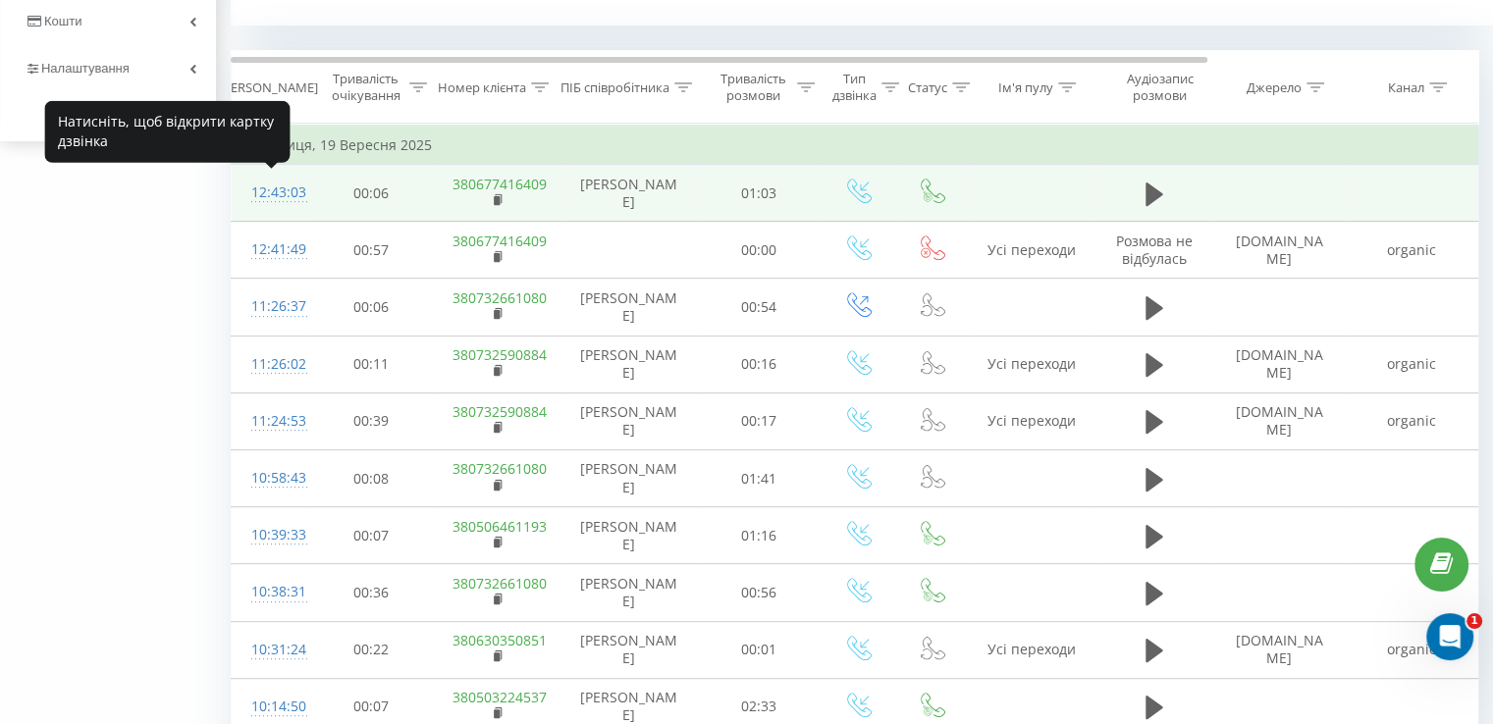
click at [290, 189] on div "12:43:03" at bounding box center [270, 193] width 39 height 38
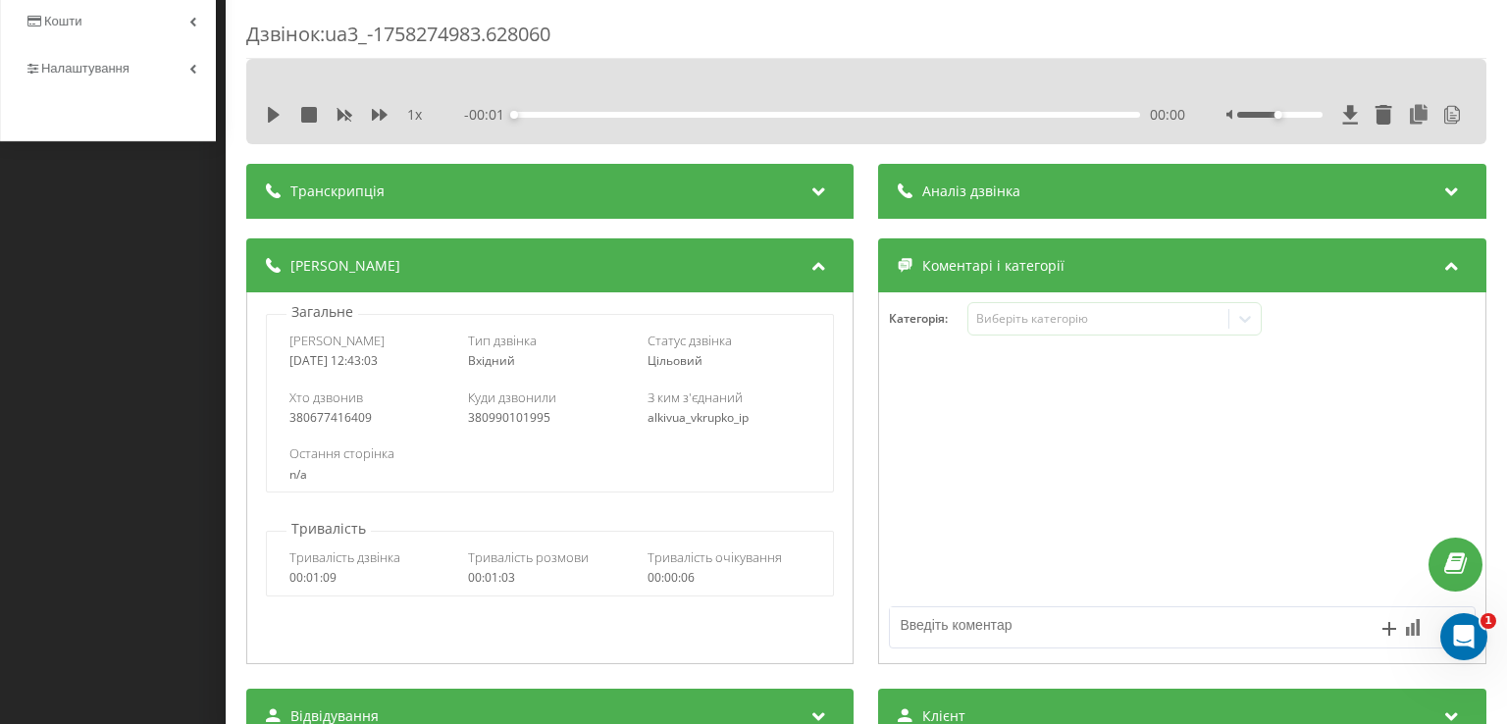
click at [1036, 193] on div "Аналіз дзвінка" at bounding box center [1182, 191] width 607 height 55
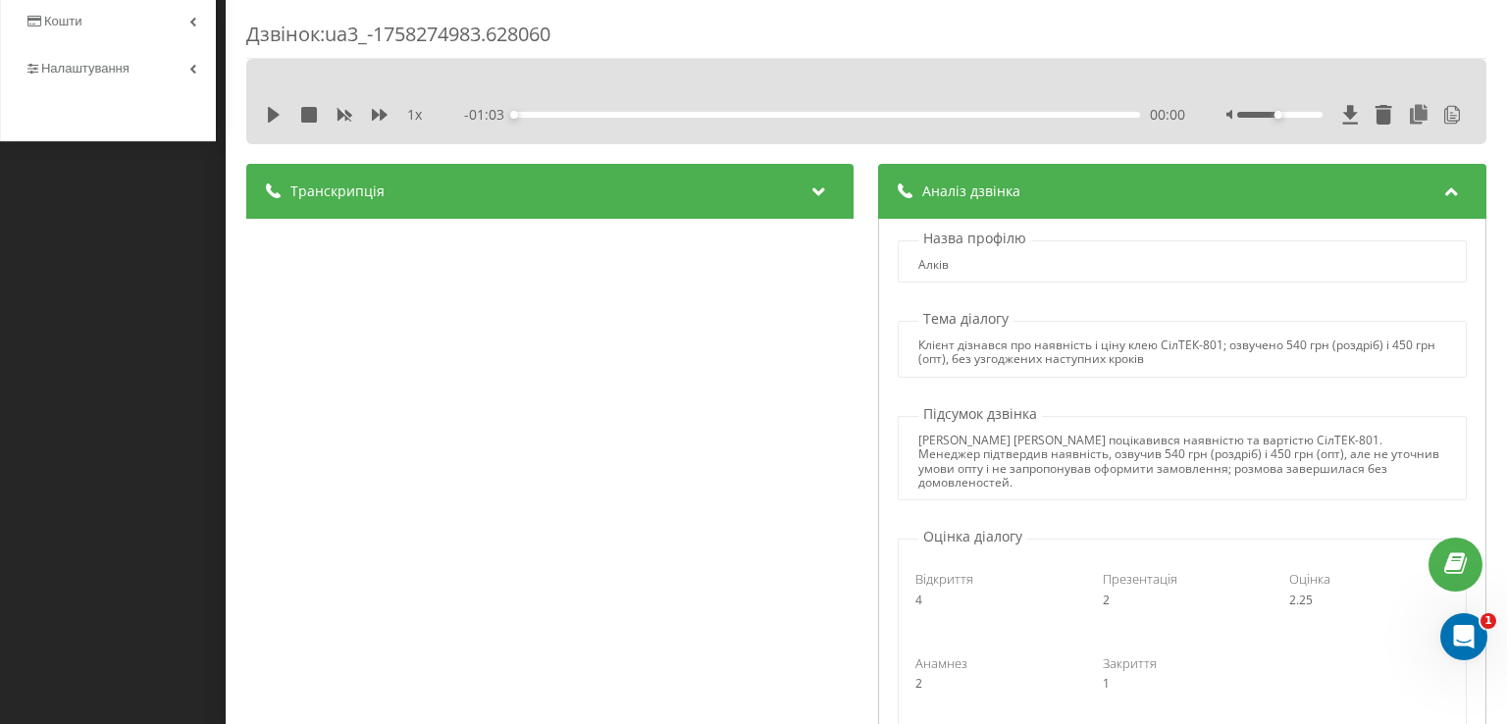
click at [190, 256] on div "Дзвінок : ua3_-1758274983.628060 1 x - 01:03 00:00 00:00 Транскрипція 00:00 Доб…" at bounding box center [753, 362] width 1507 height 724
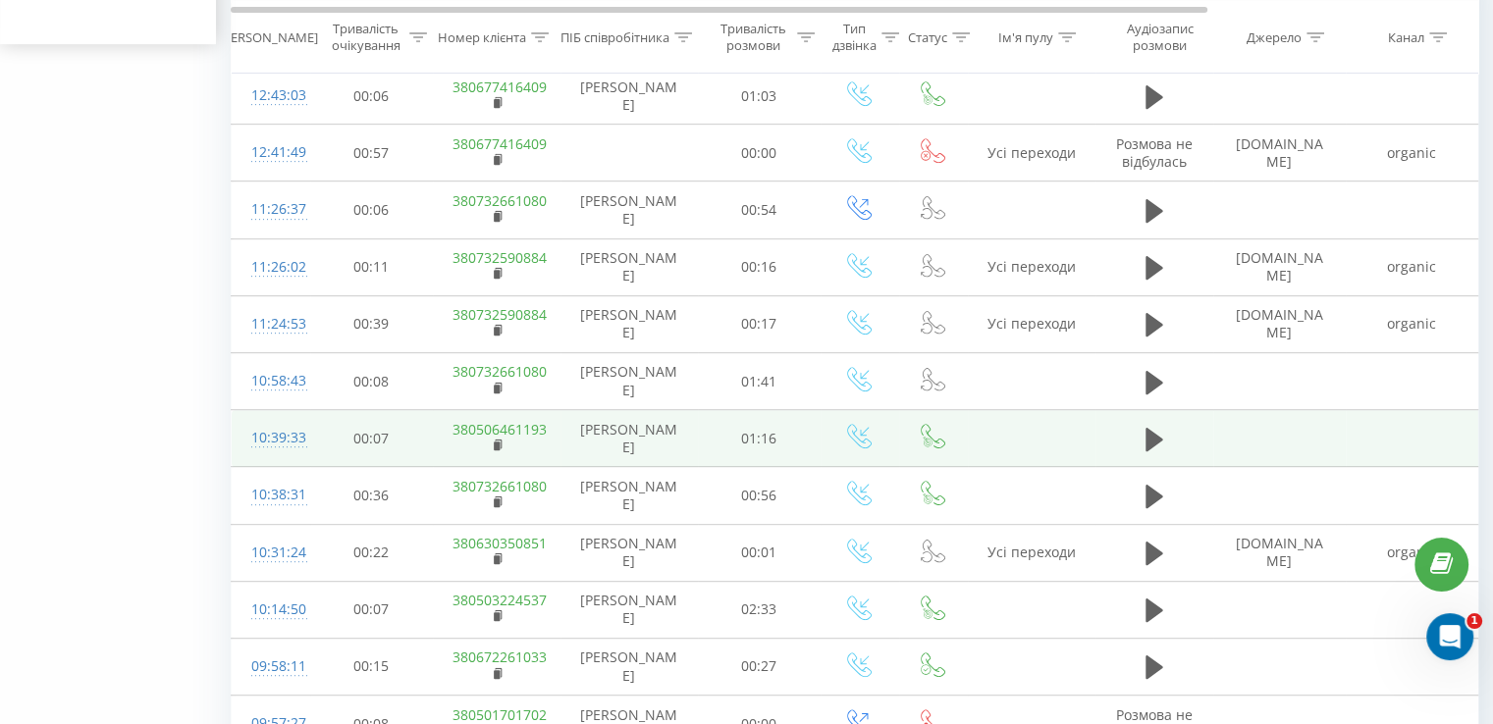
scroll to position [895, 0]
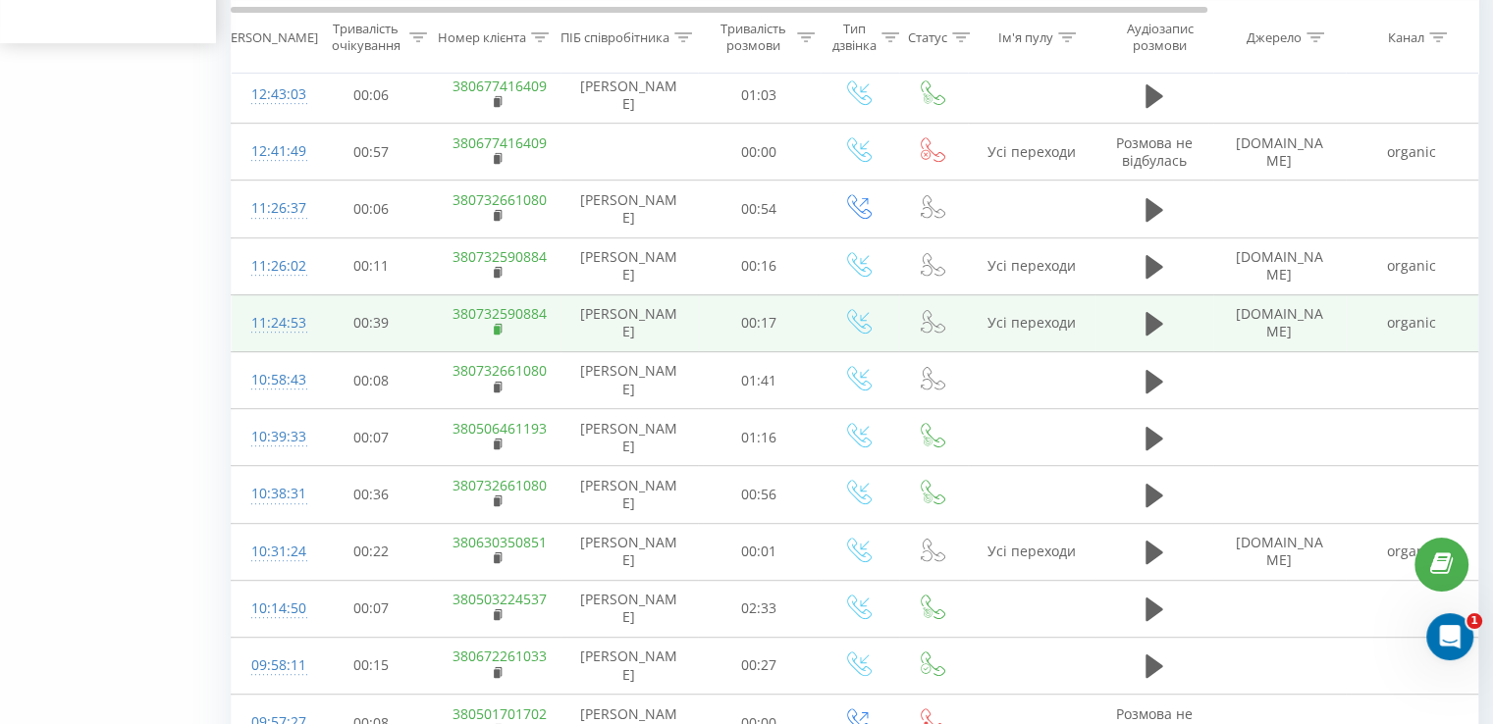
click at [496, 328] on rect at bounding box center [497, 330] width 6 height 9
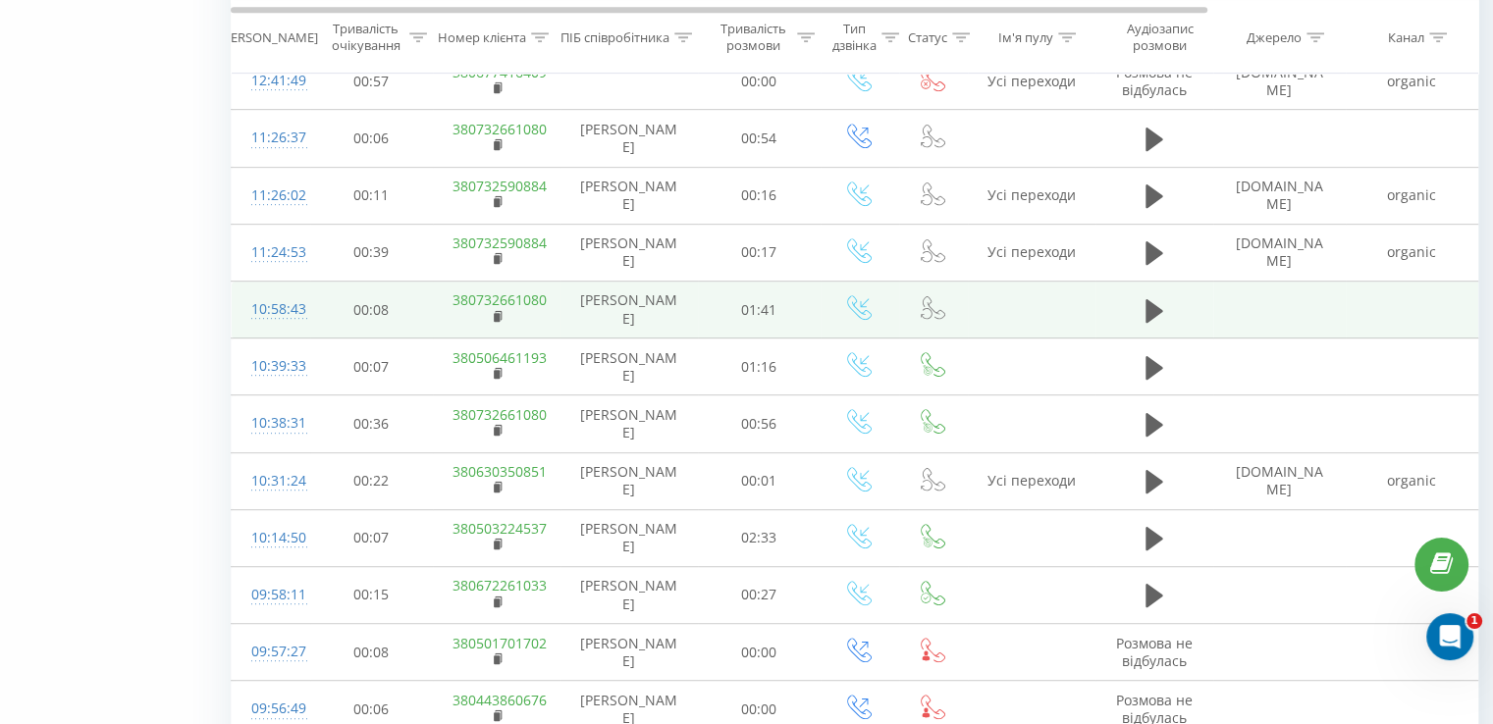
scroll to position [1091, 0]
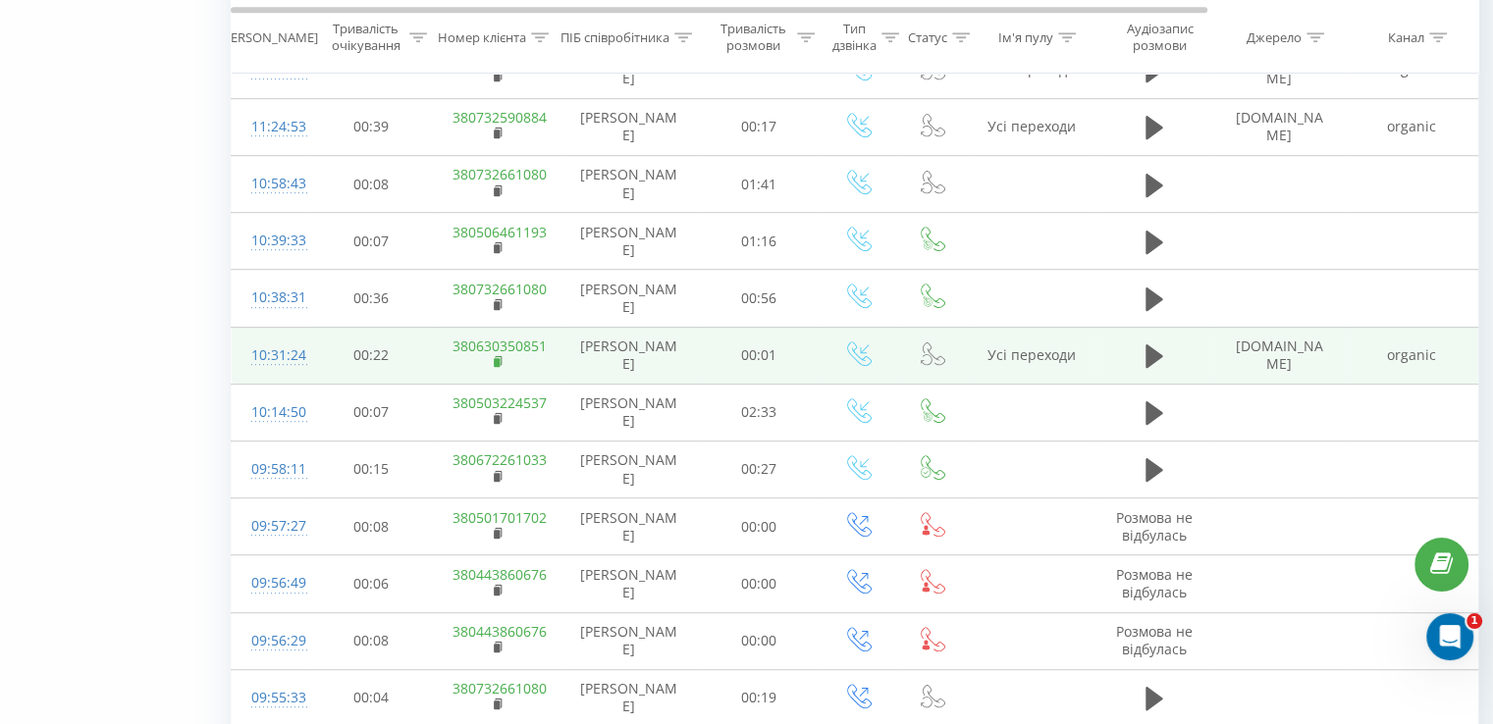
click at [499, 358] on rect at bounding box center [497, 362] width 6 height 9
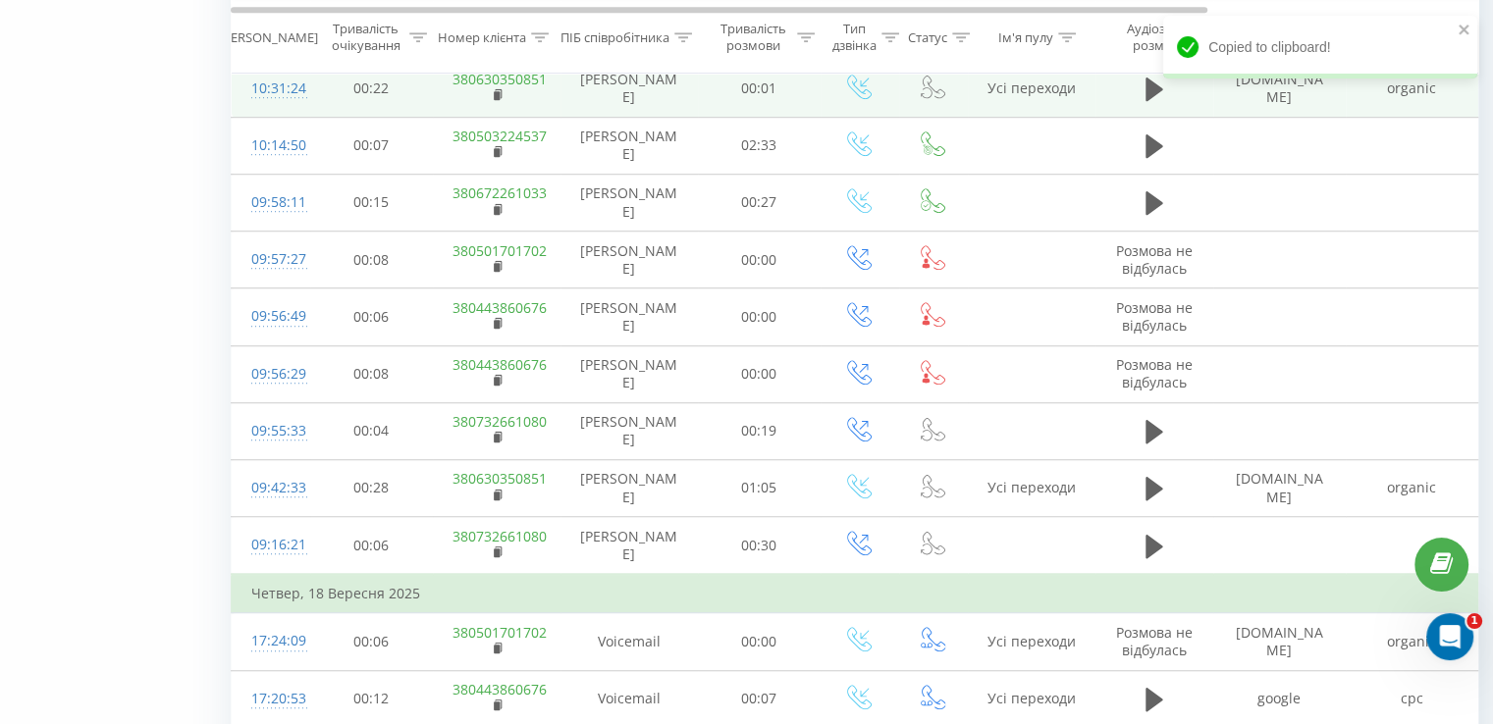
scroll to position [1386, 0]
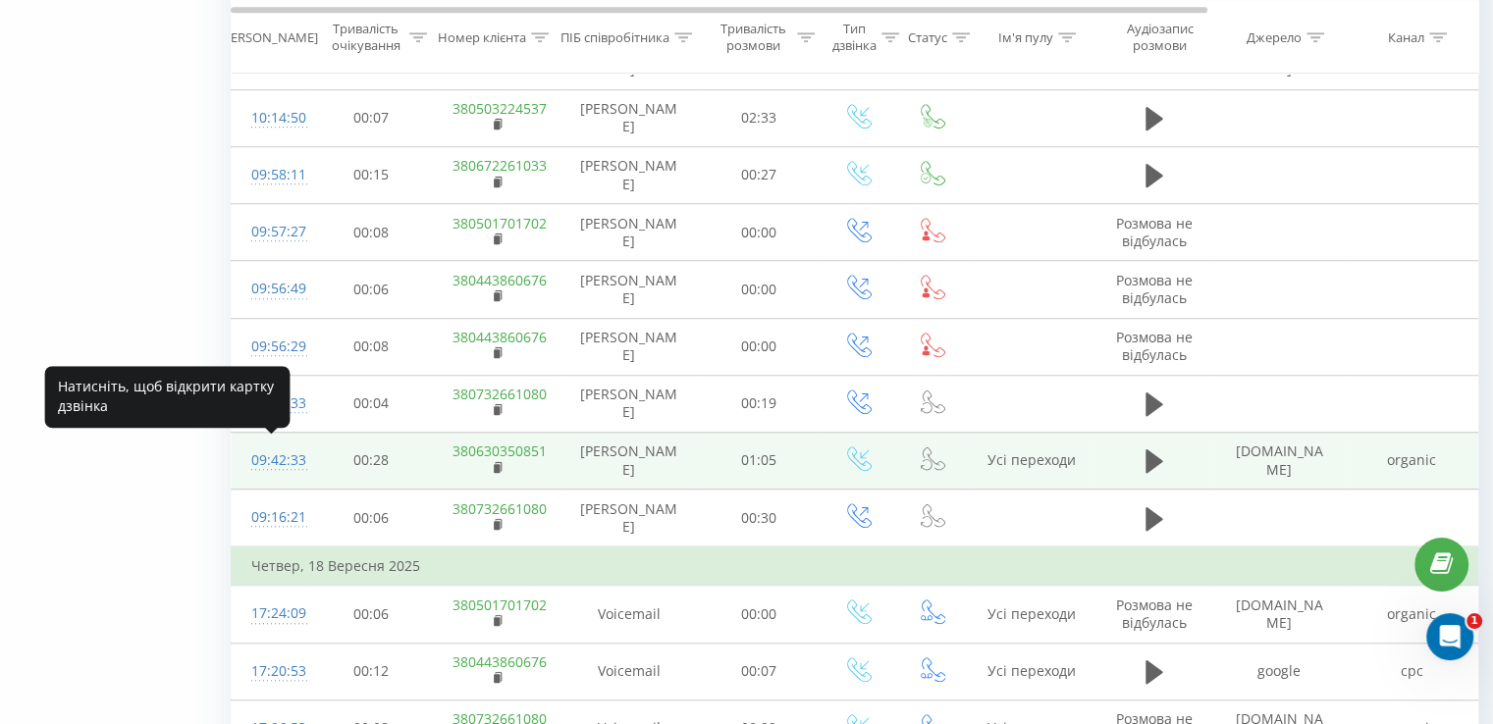
click at [283, 455] on div "09:42:33" at bounding box center [270, 461] width 39 height 38
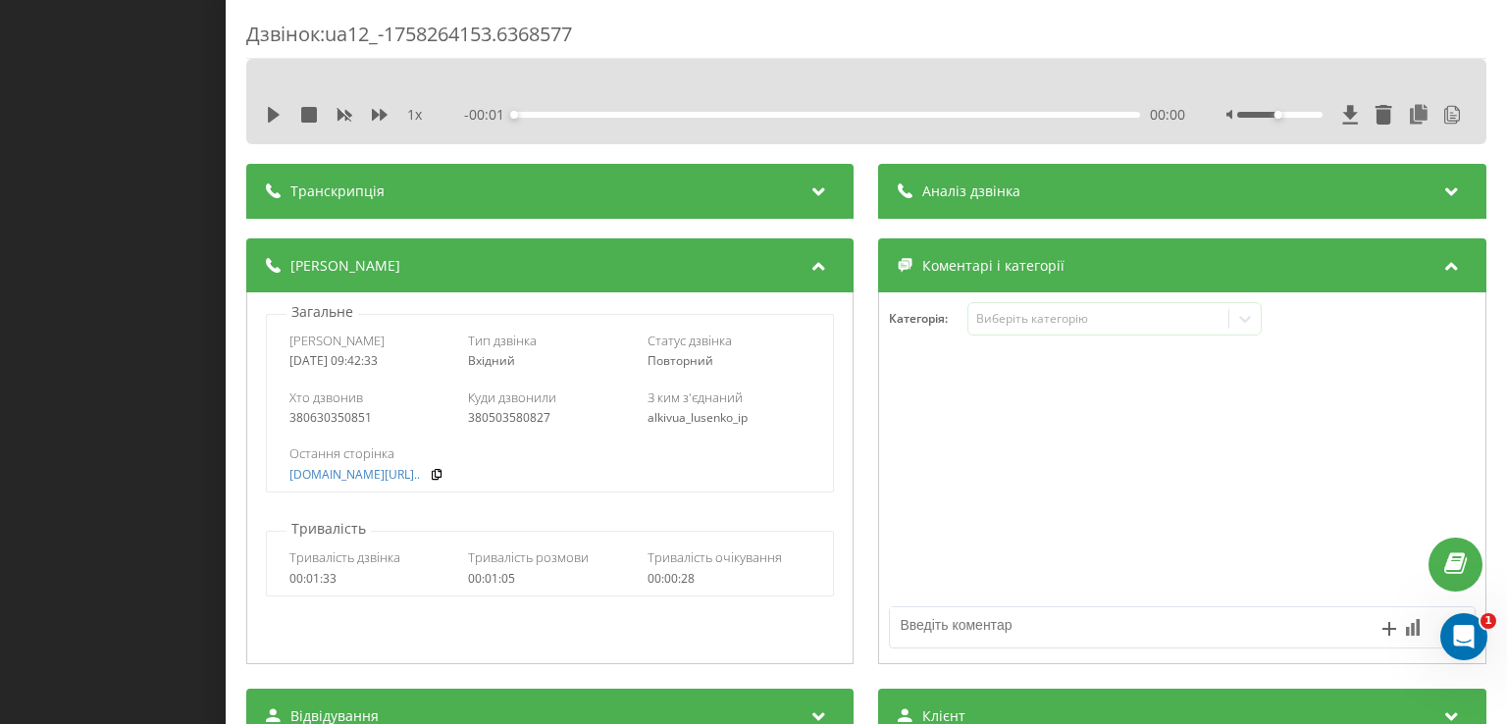
click at [966, 189] on span "Аналіз дзвінка" at bounding box center [972, 192] width 98 height 20
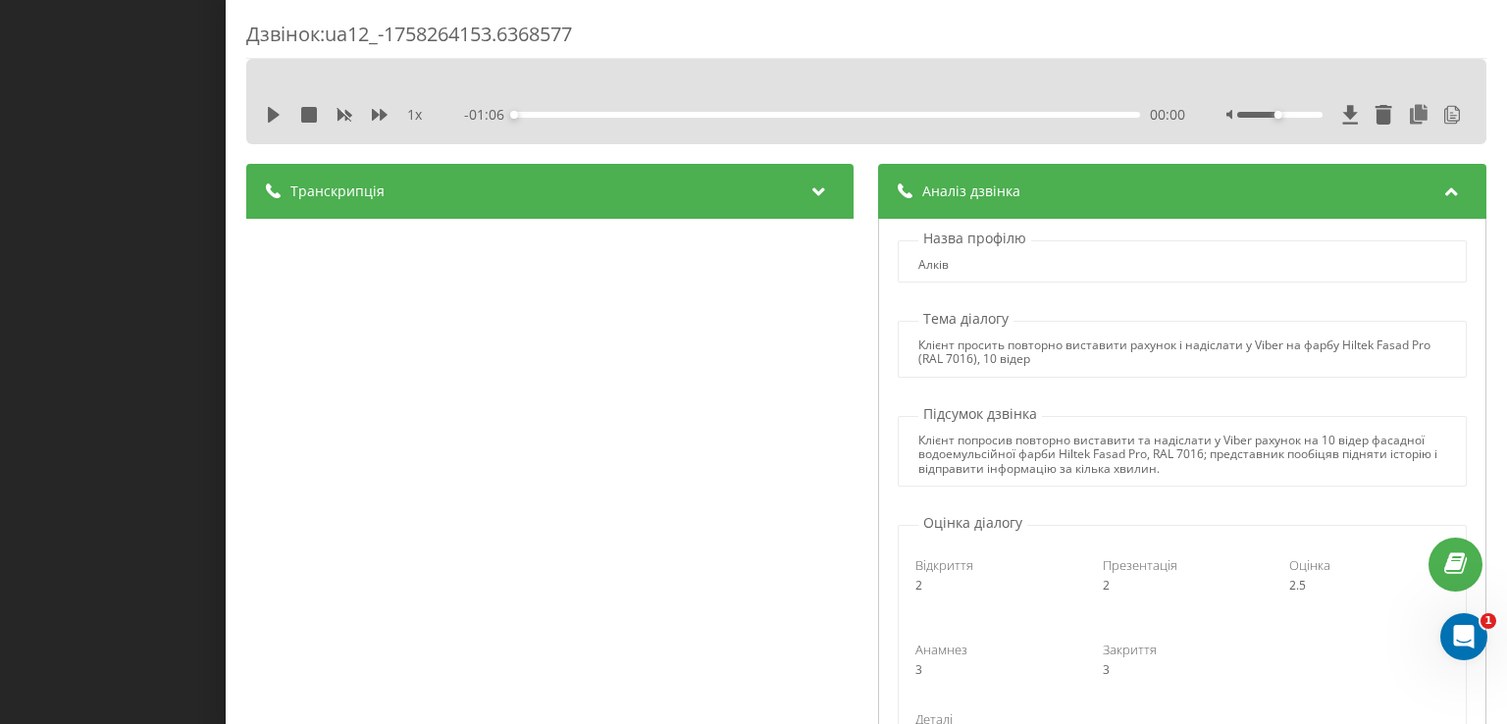
click at [105, 246] on div "Дзвінок : ua12_-1758264153.6368577 1 x - 01:06 00:00 00:00 Транскрипція 00:00 Д…" at bounding box center [753, 362] width 1507 height 724
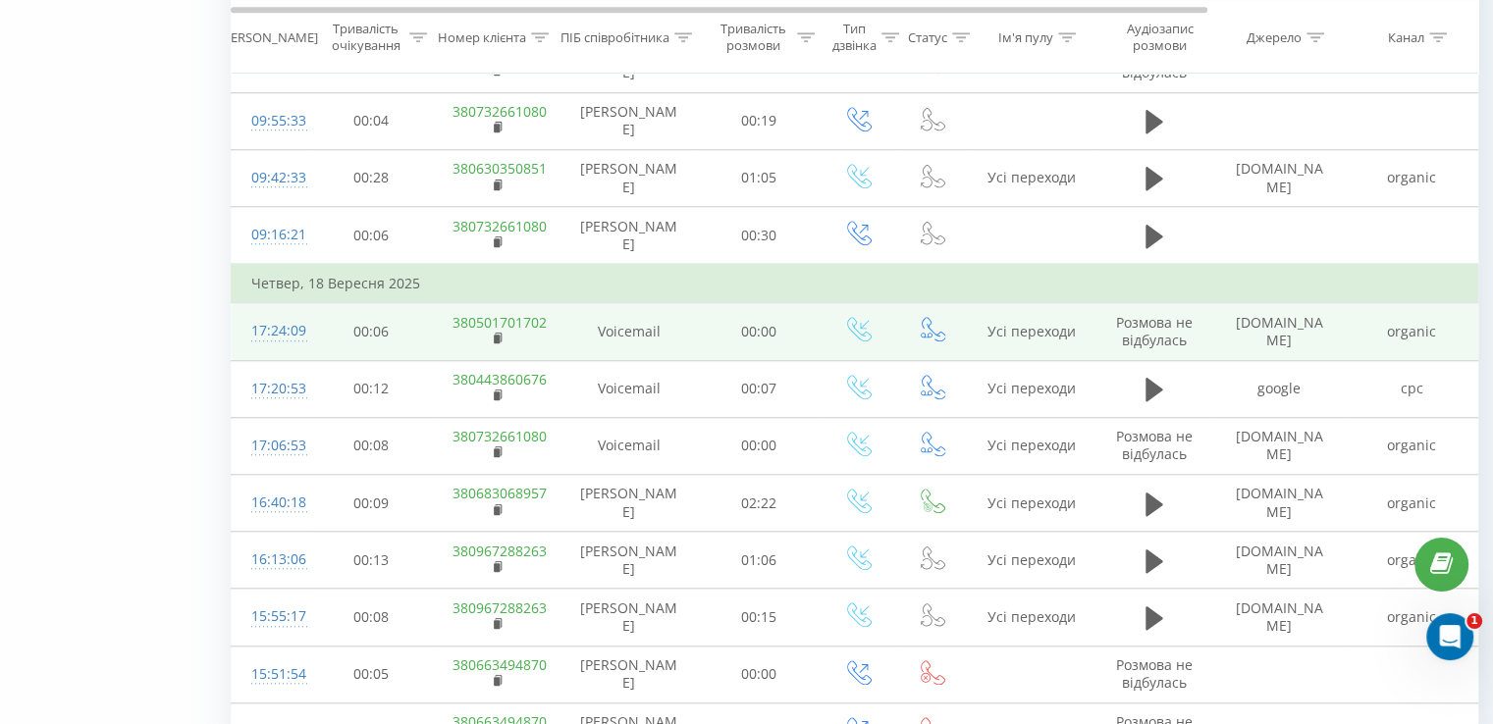
scroll to position [1771, 0]
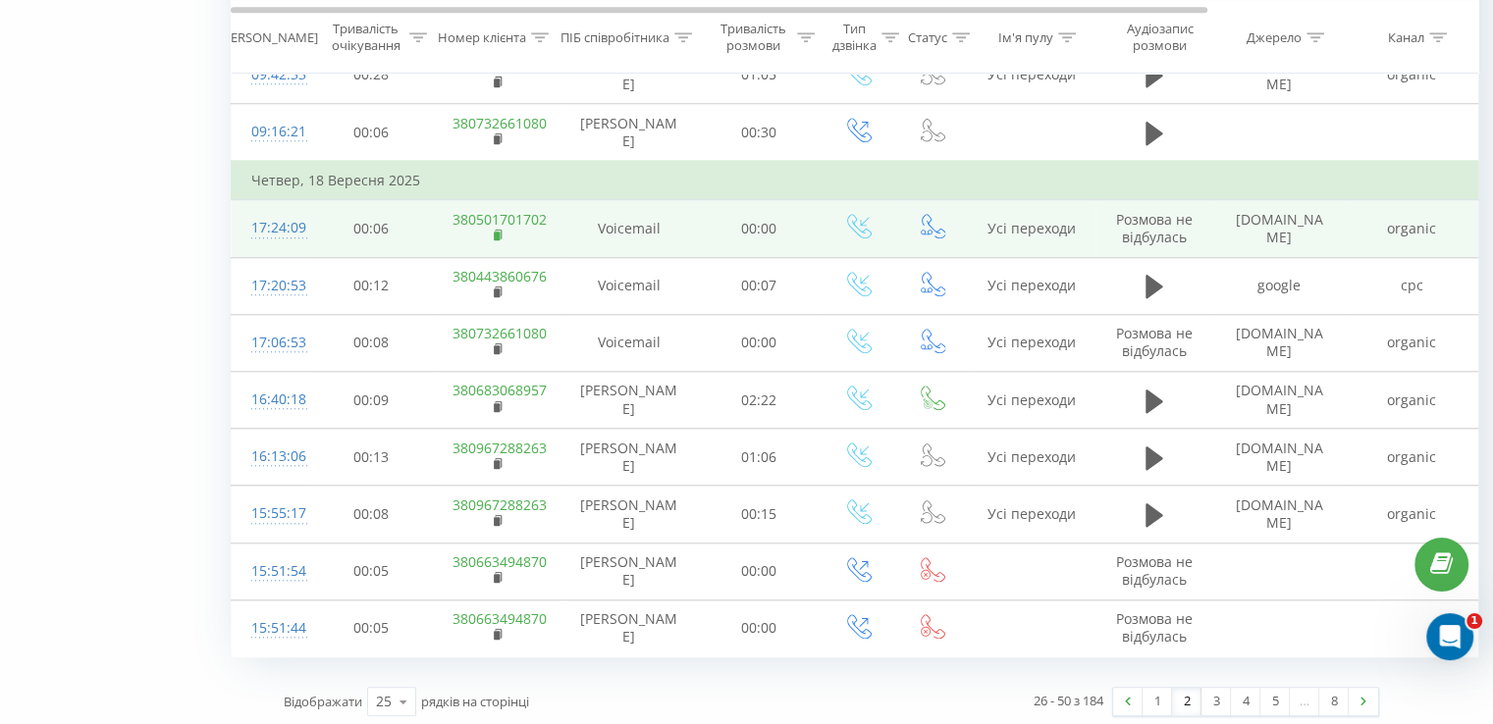
click at [494, 233] on rect at bounding box center [497, 236] width 6 height 9
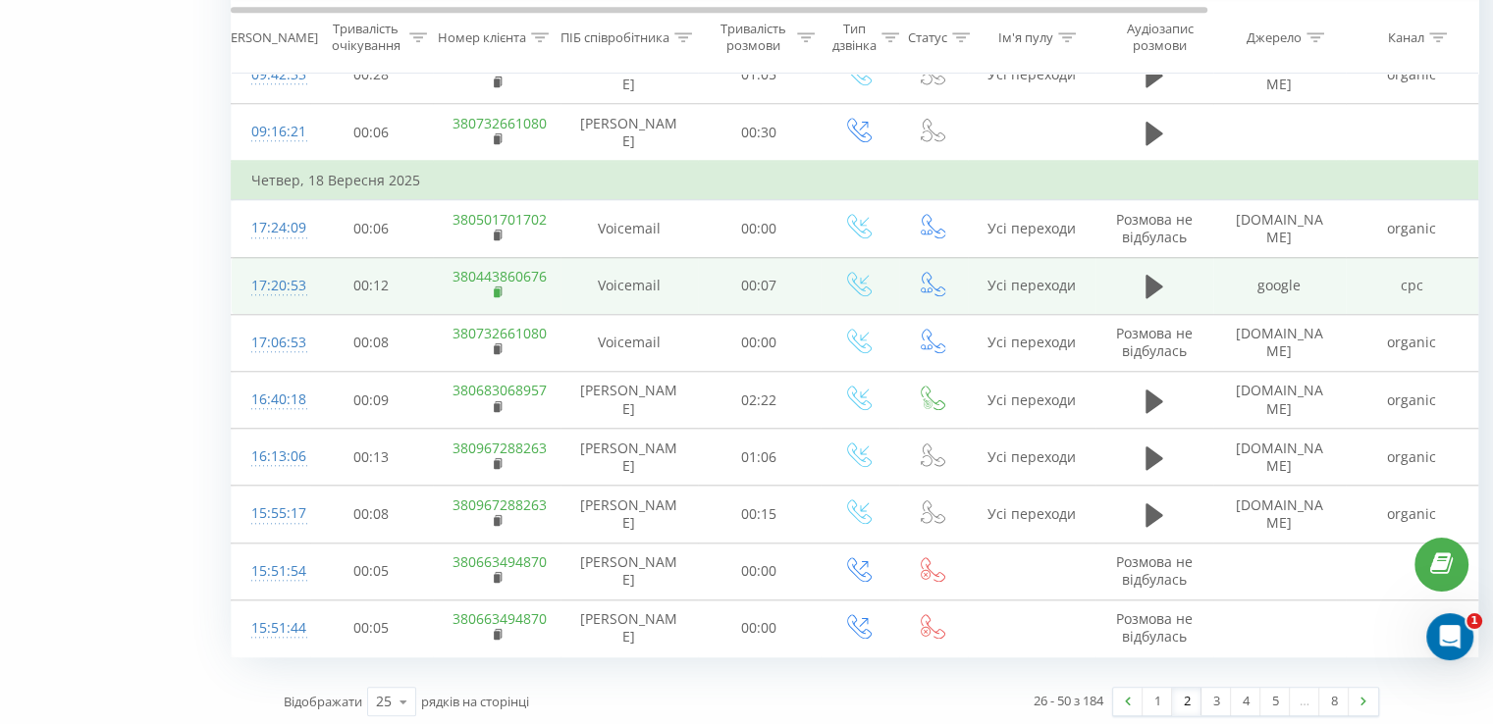
click at [496, 289] on rect at bounding box center [497, 293] width 6 height 9
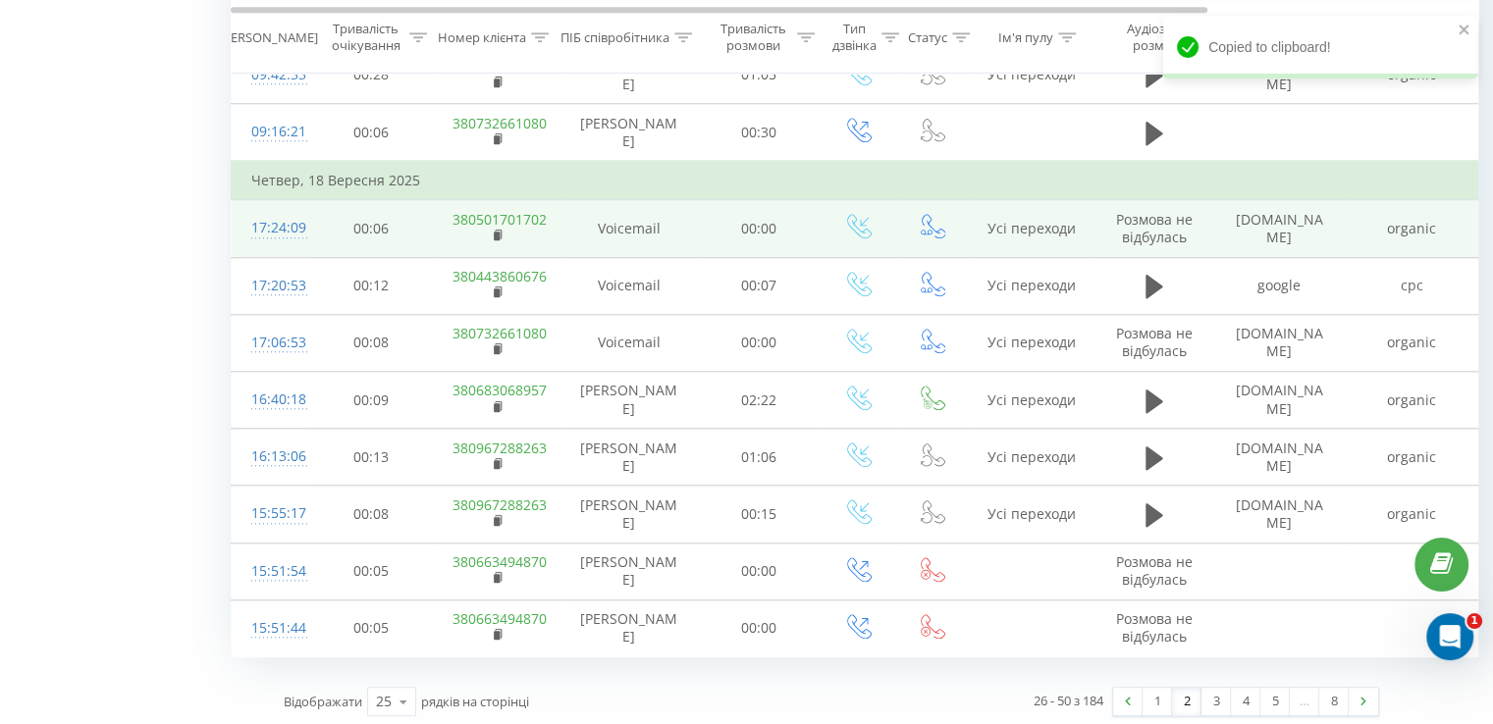
click at [488, 229] on td "380501701702" at bounding box center [497, 228] width 128 height 57
click at [497, 232] on rect at bounding box center [497, 236] width 6 height 9
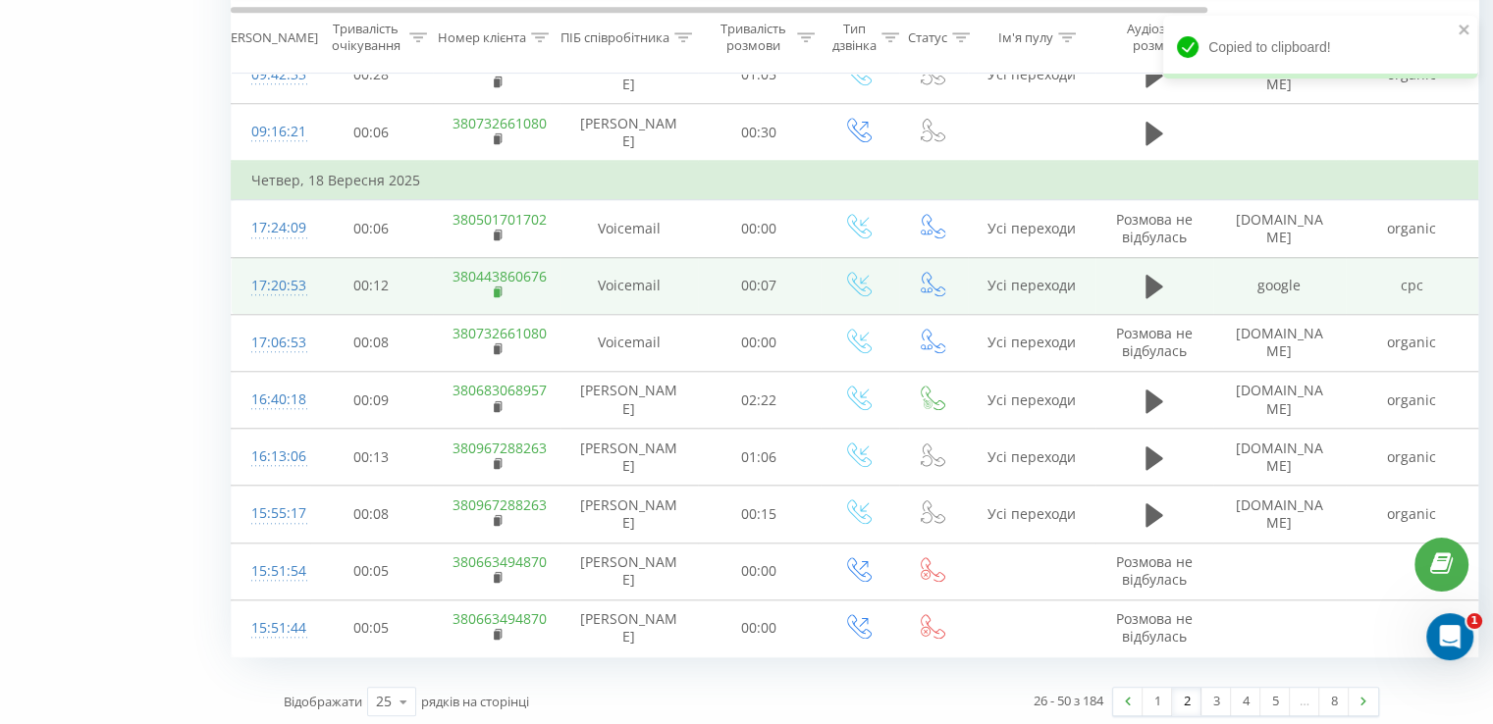
click at [499, 289] on rect at bounding box center [497, 293] width 6 height 9
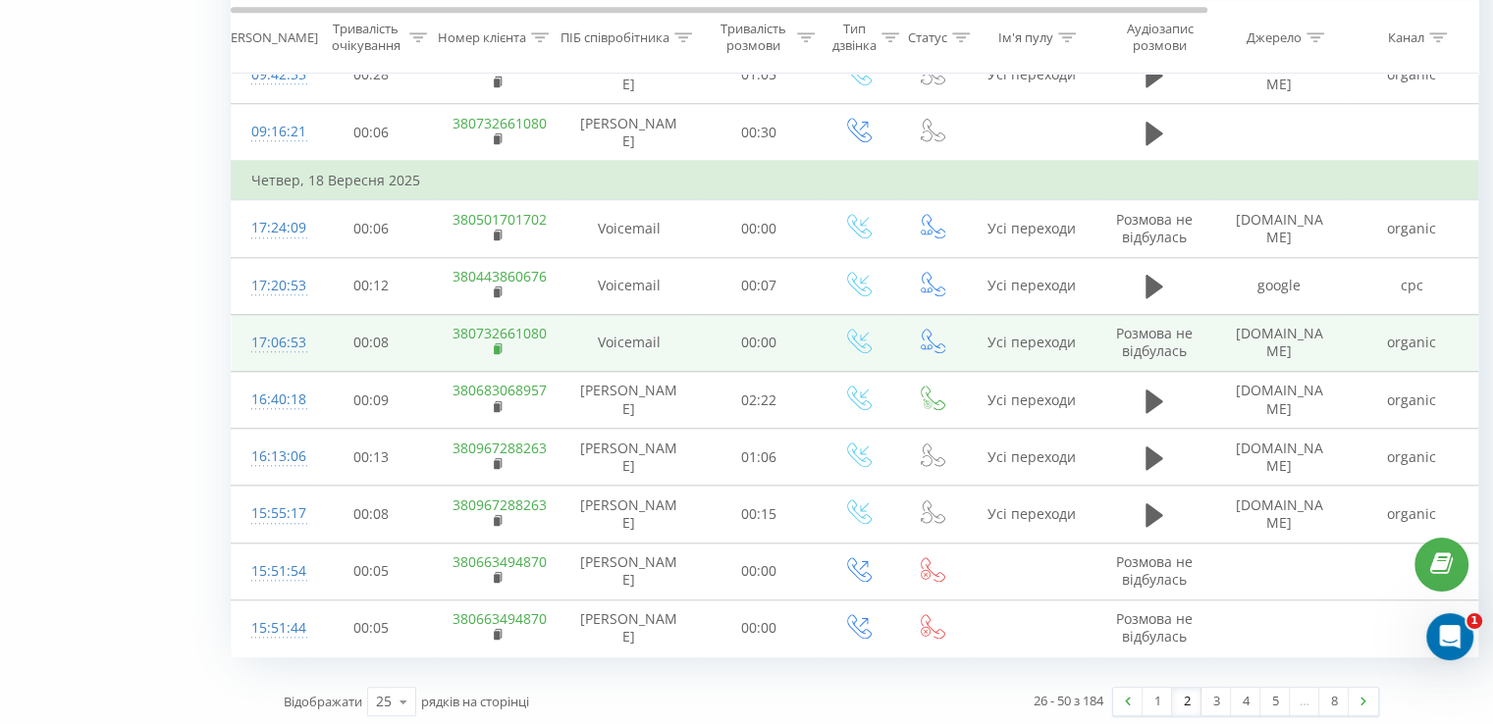
click at [497, 345] on rect at bounding box center [497, 349] width 6 height 9
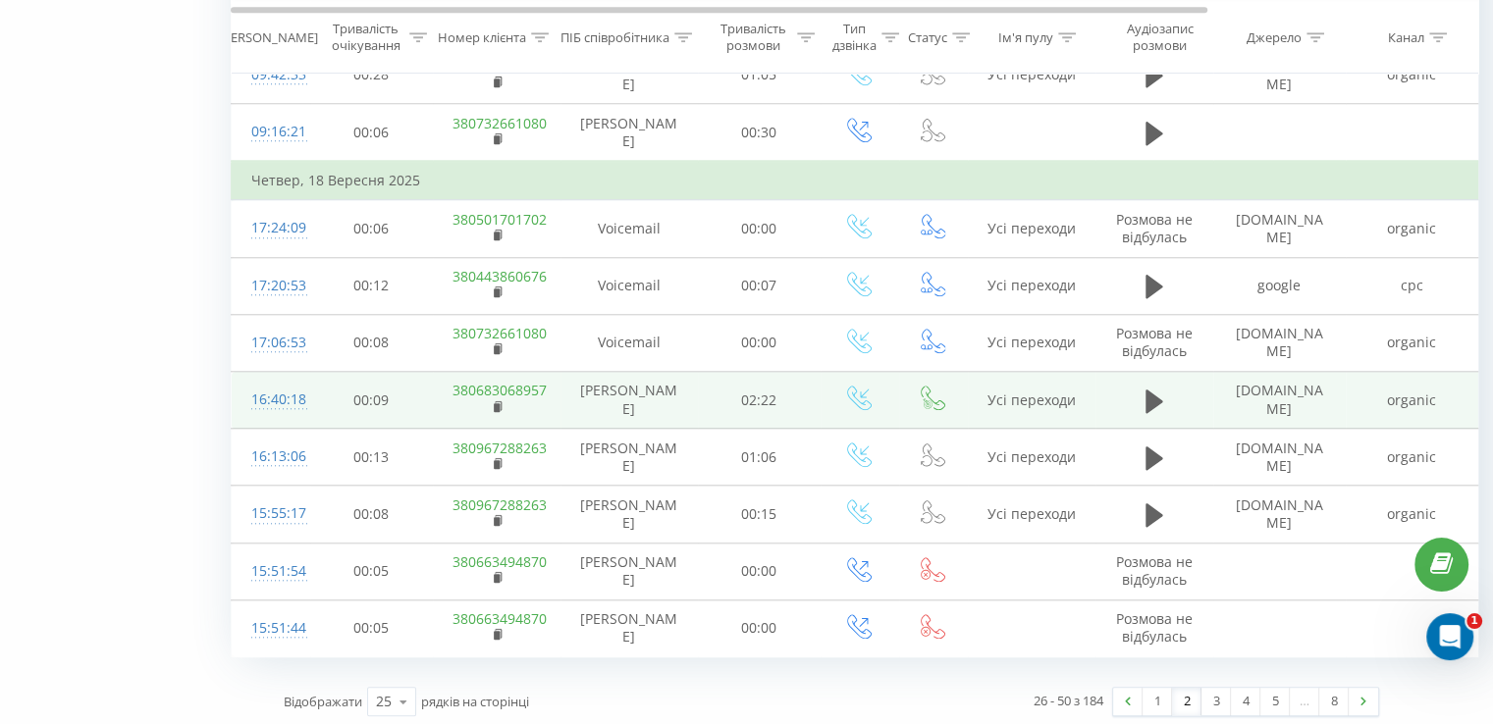
click at [290, 394] on div "16:40:18" at bounding box center [270, 400] width 39 height 38
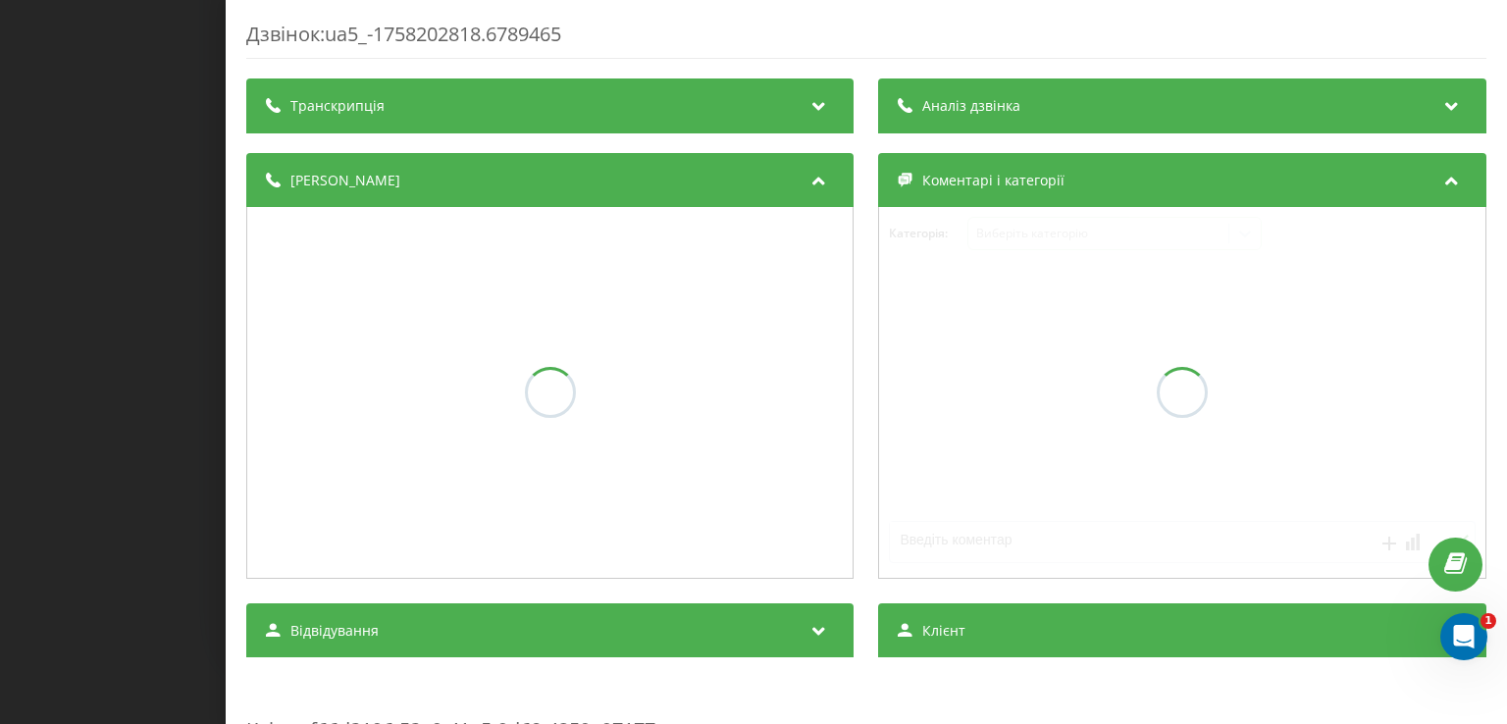
click at [1000, 105] on span "Аналіз дзвінка" at bounding box center [972, 106] width 98 height 20
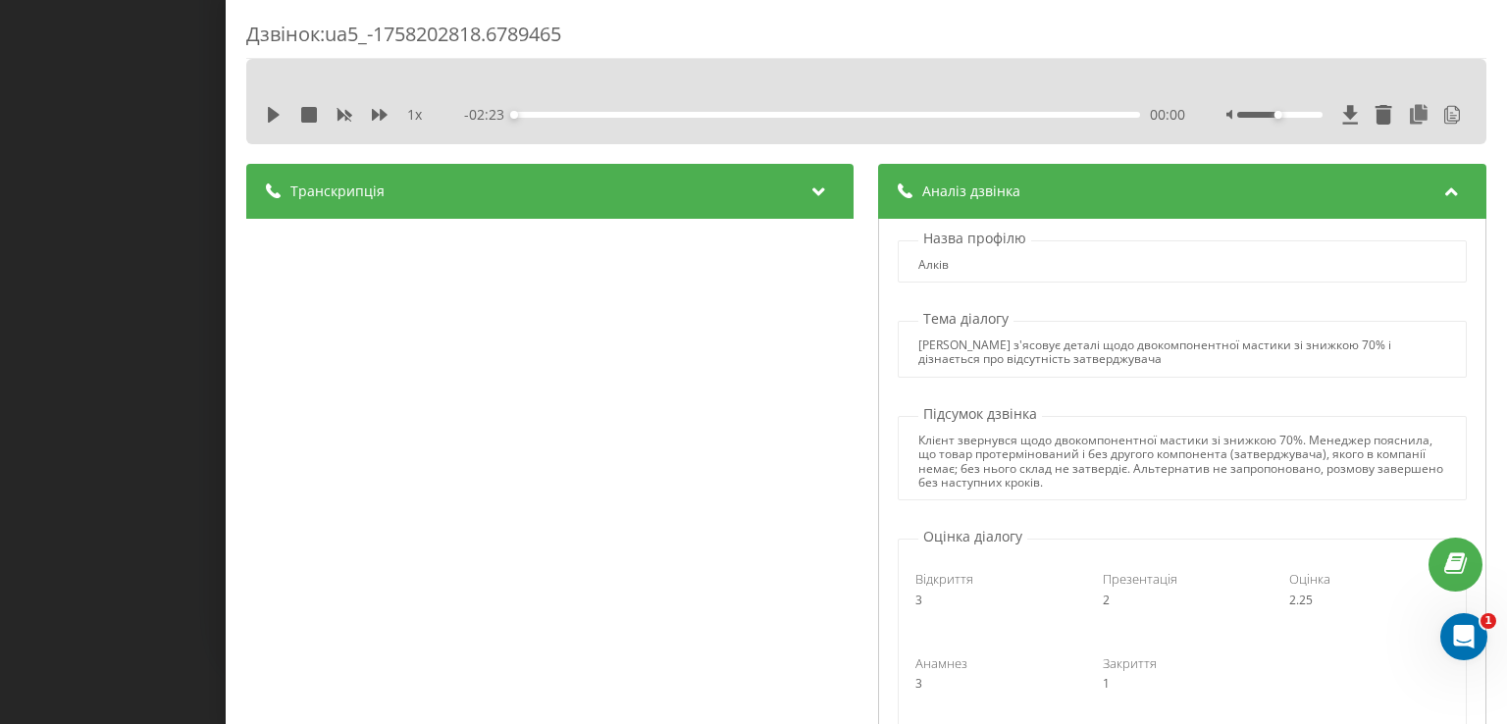
click at [110, 236] on div "Дзвінок : ua5_-1758202818.6789465 1 x - 02:23 00:00 00:00 Транскрипція 00:00 До…" at bounding box center [753, 362] width 1507 height 724
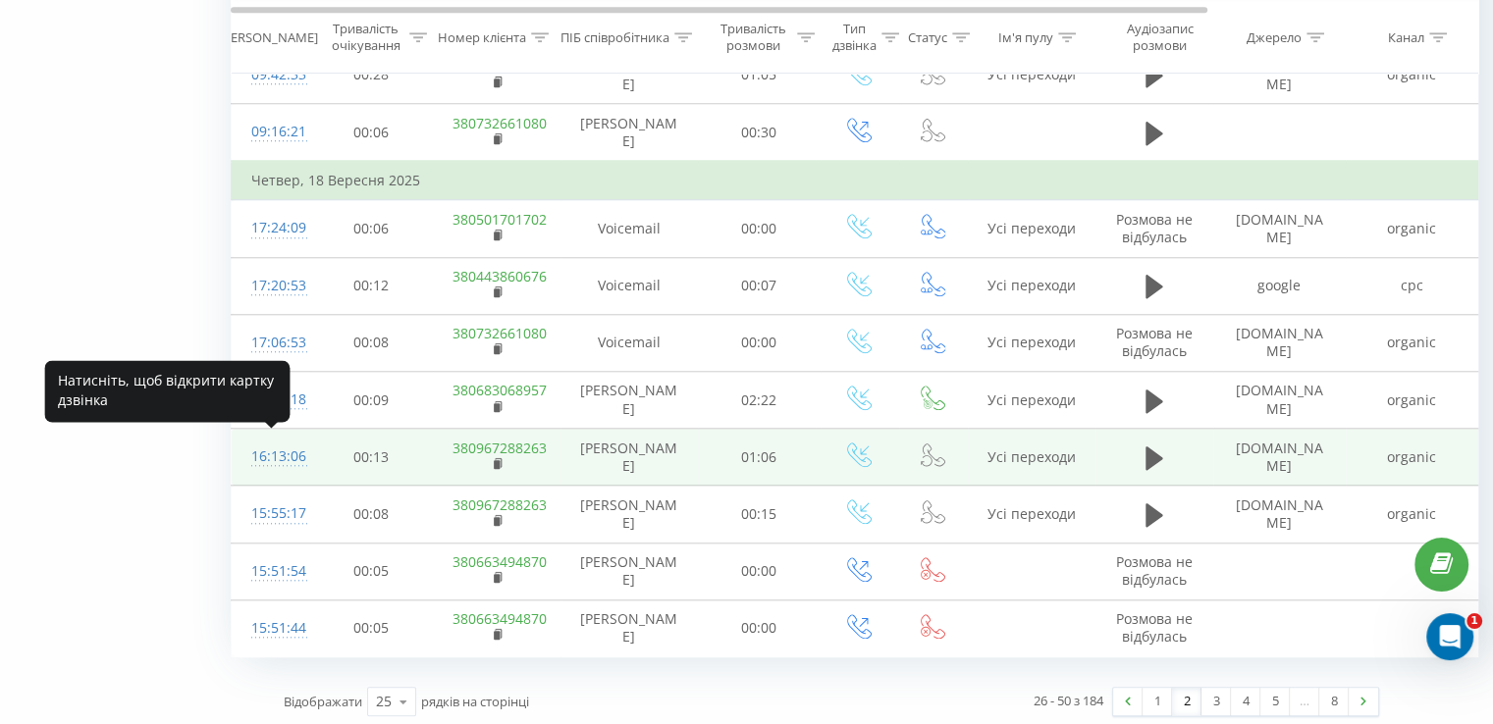
click at [282, 447] on div "16:13:06" at bounding box center [270, 457] width 39 height 38
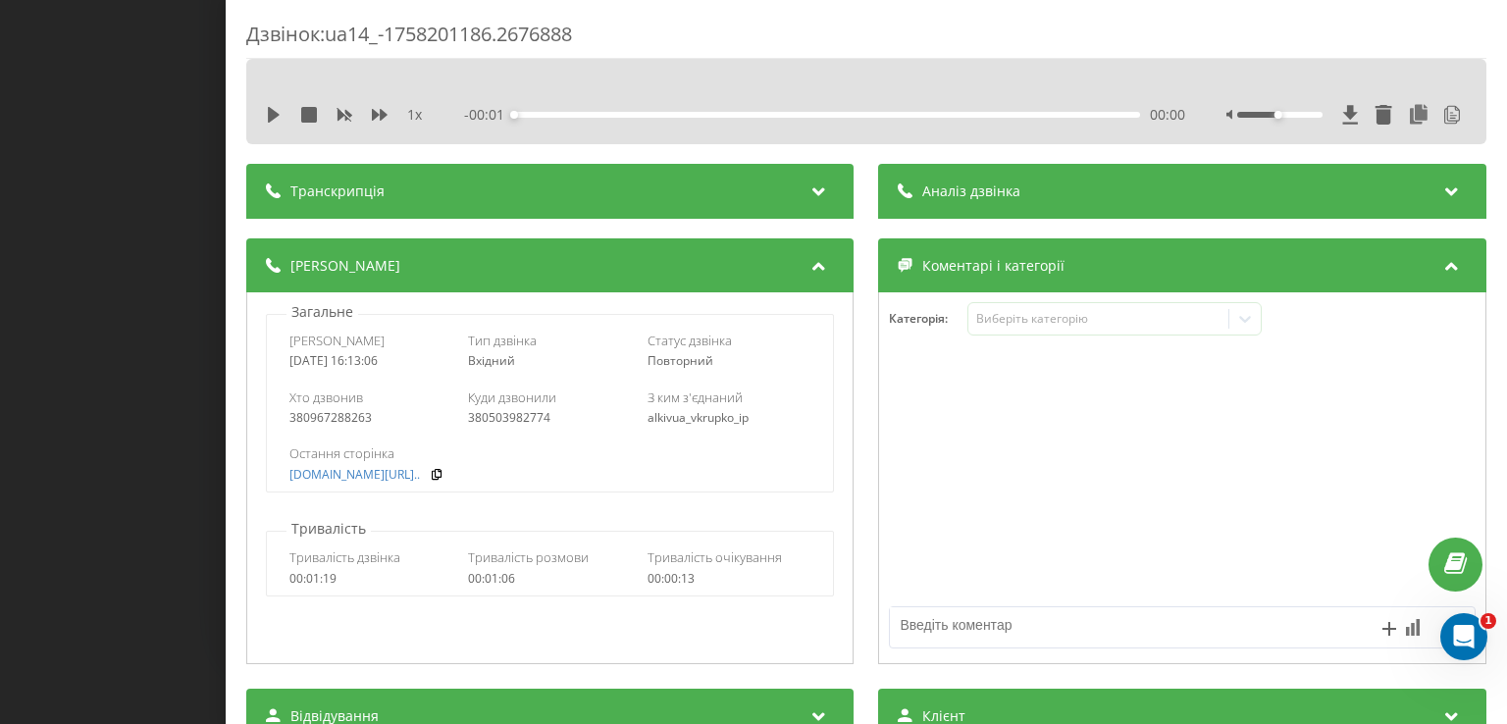
click at [1016, 193] on div "Аналіз дзвінка" at bounding box center [1182, 191] width 607 height 55
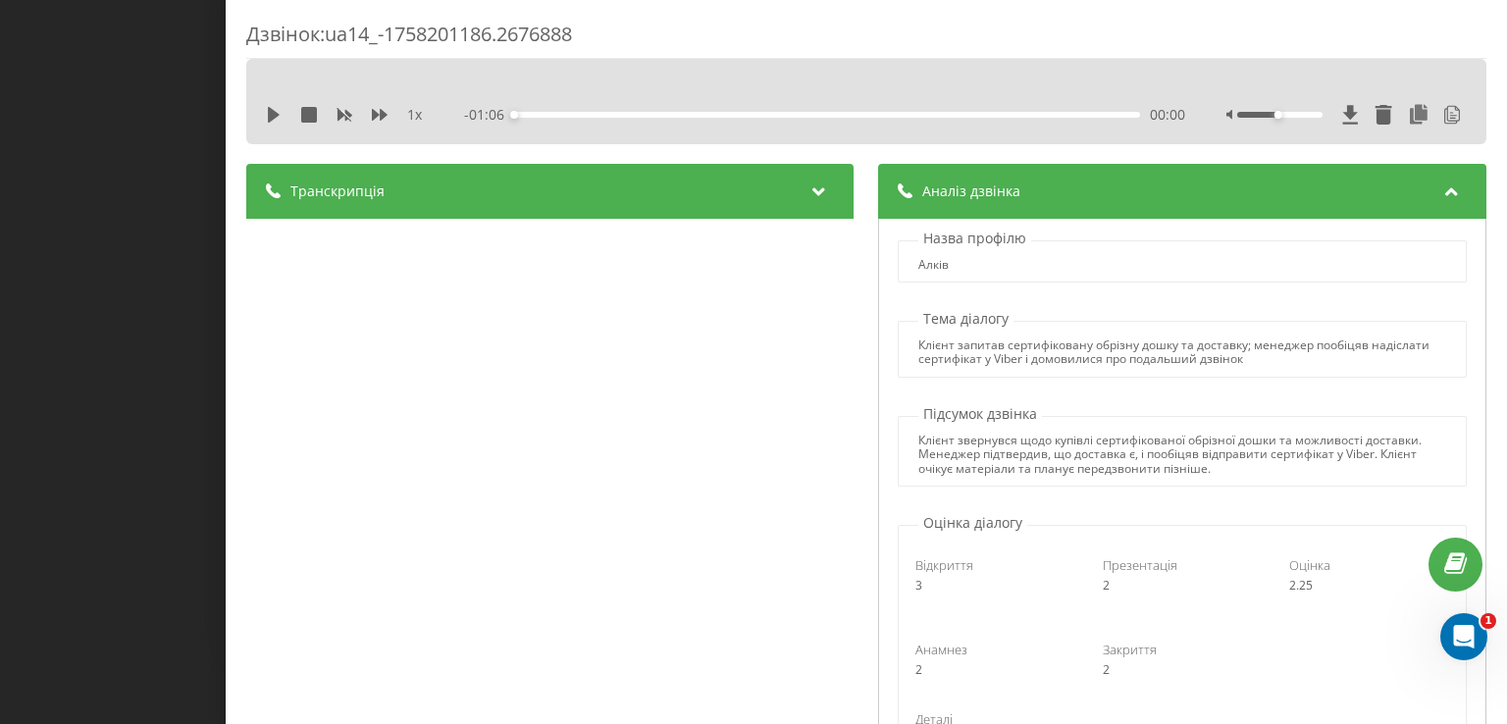
click at [198, 280] on div "Дзвінок : ua14_-1758201186.2676888 1 x - 01:06 00:00 00:00 Транскрипція 00:00 Д…" at bounding box center [753, 362] width 1507 height 724
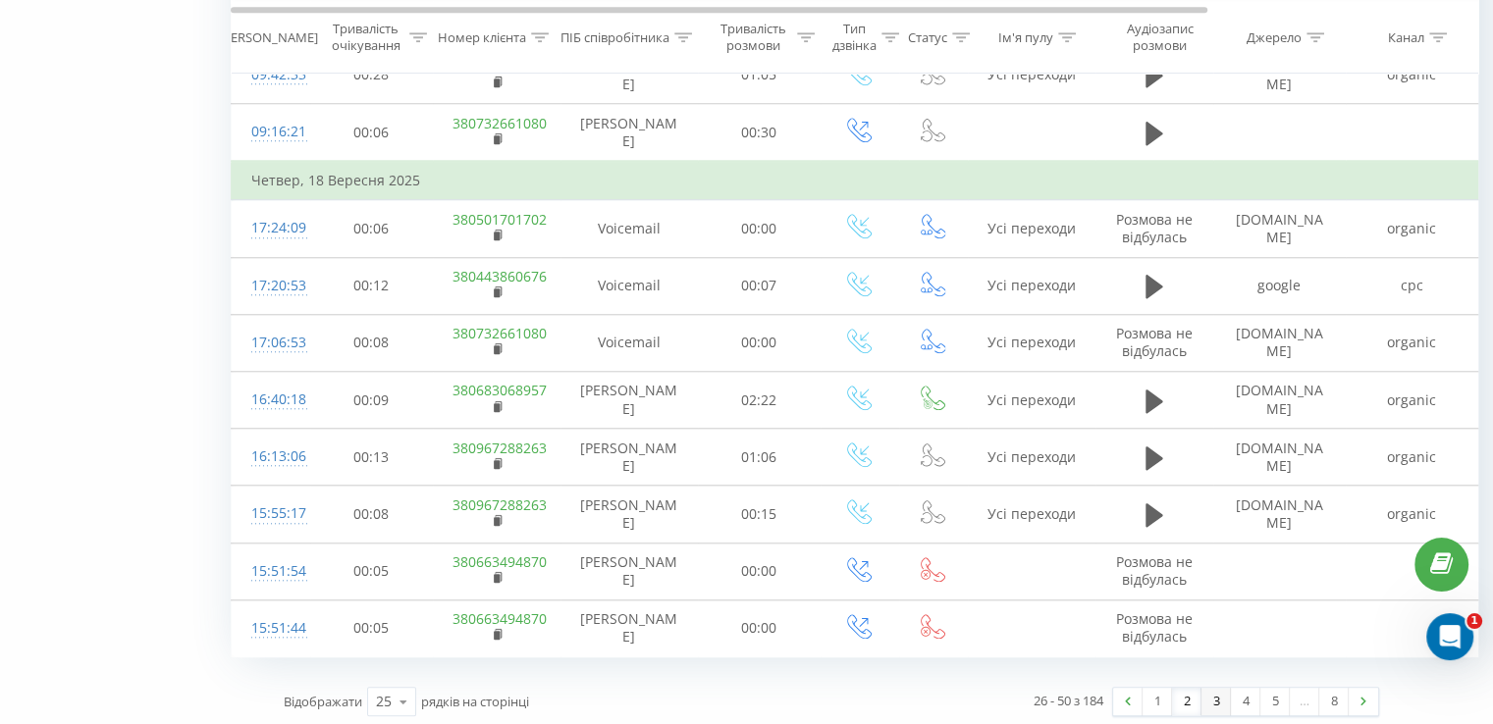
click at [1213, 690] on link "3" at bounding box center [1215, 701] width 29 height 27
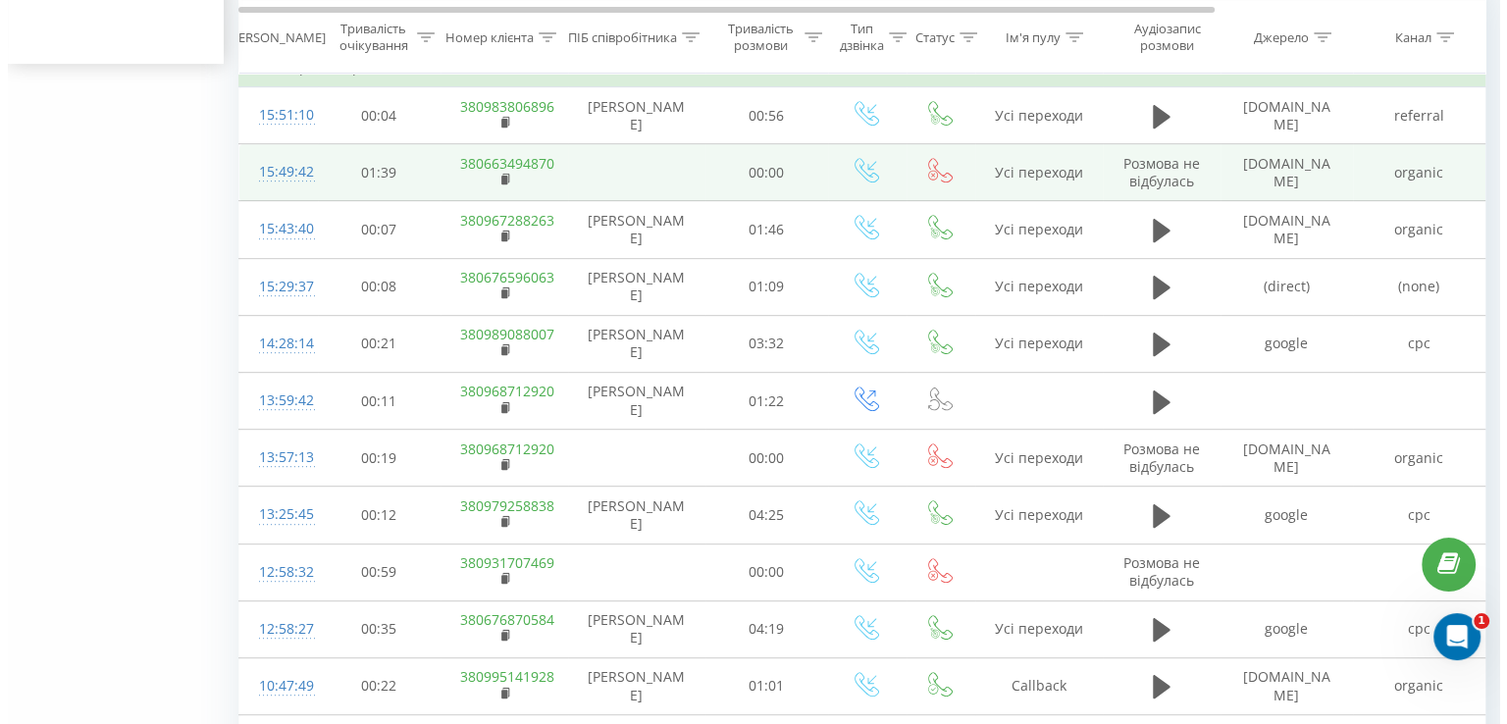
scroll to position [797, 0]
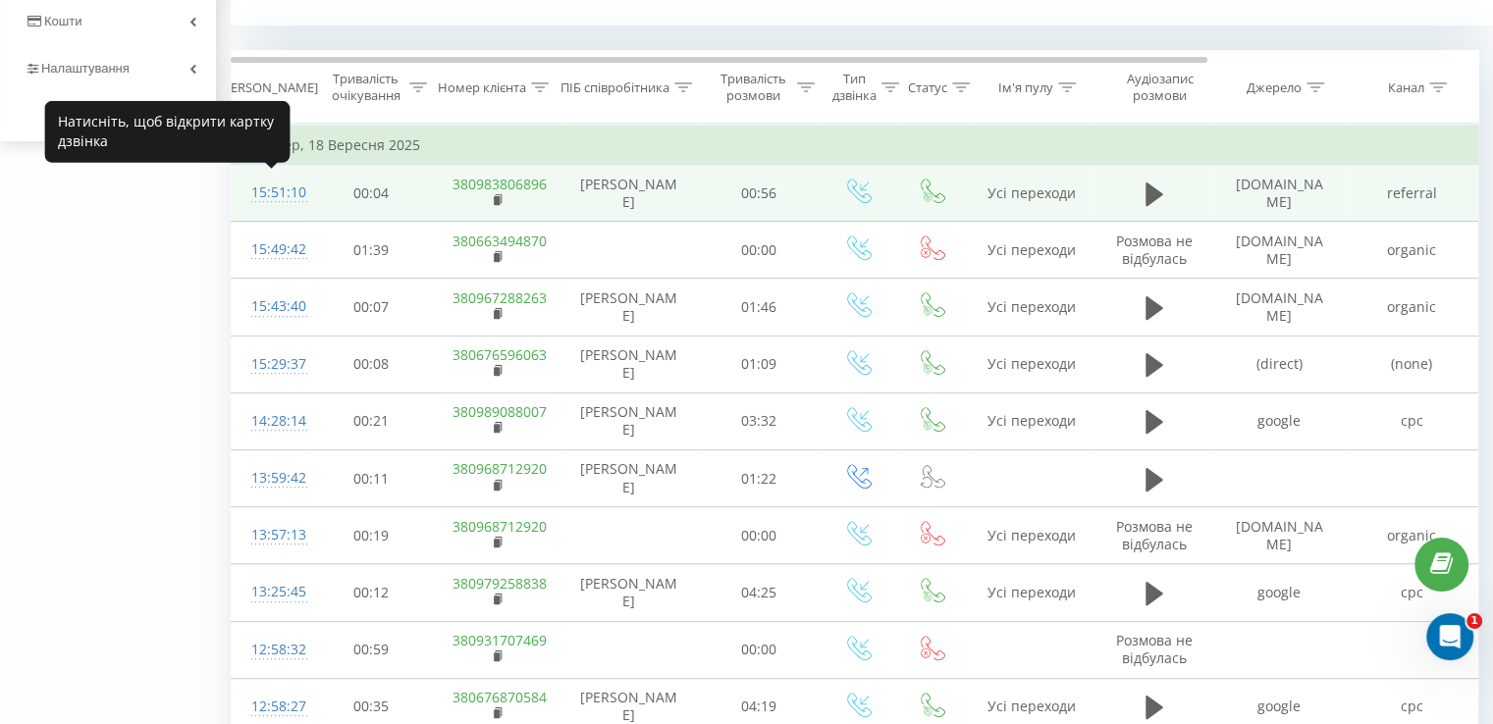
click at [289, 187] on div "15:51:10" at bounding box center [270, 193] width 39 height 38
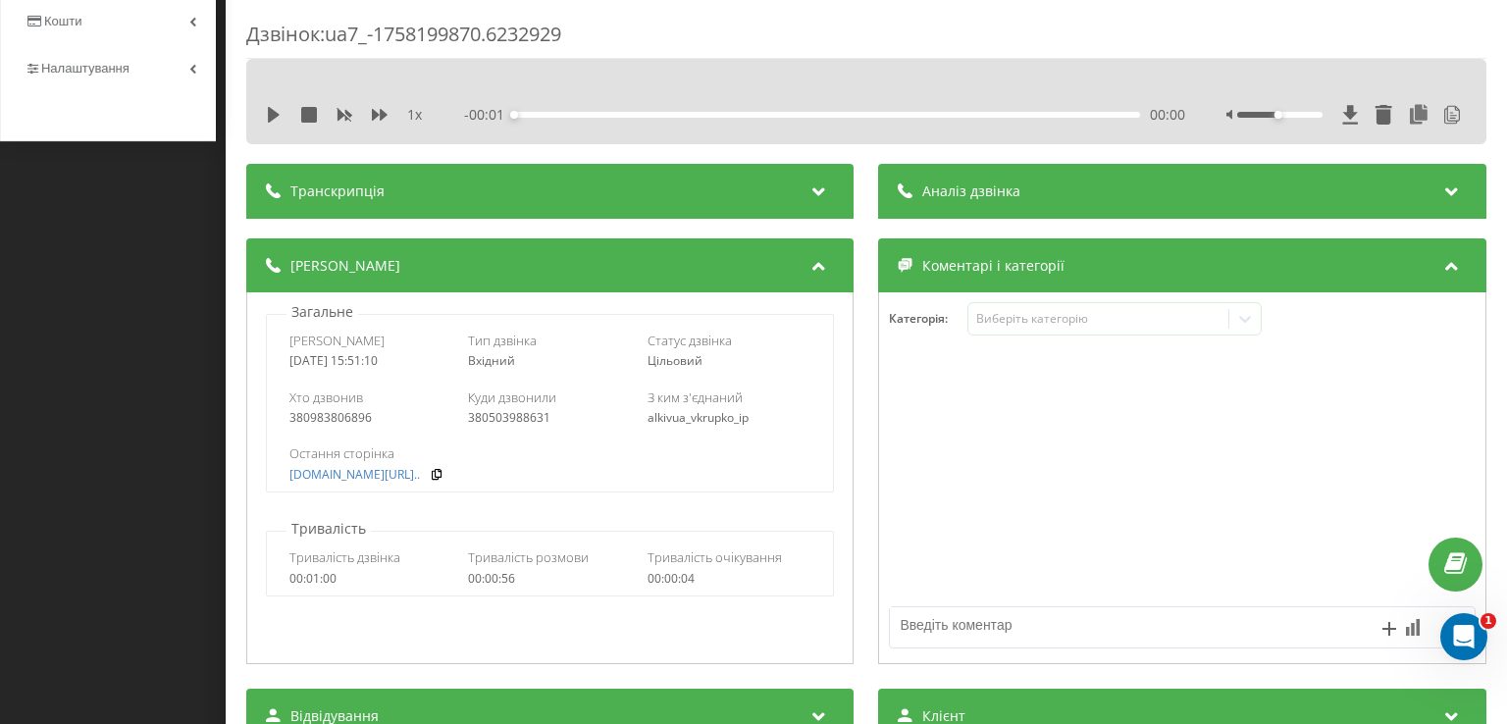
click at [1014, 176] on div "Аналіз дзвінка" at bounding box center [1182, 191] width 607 height 55
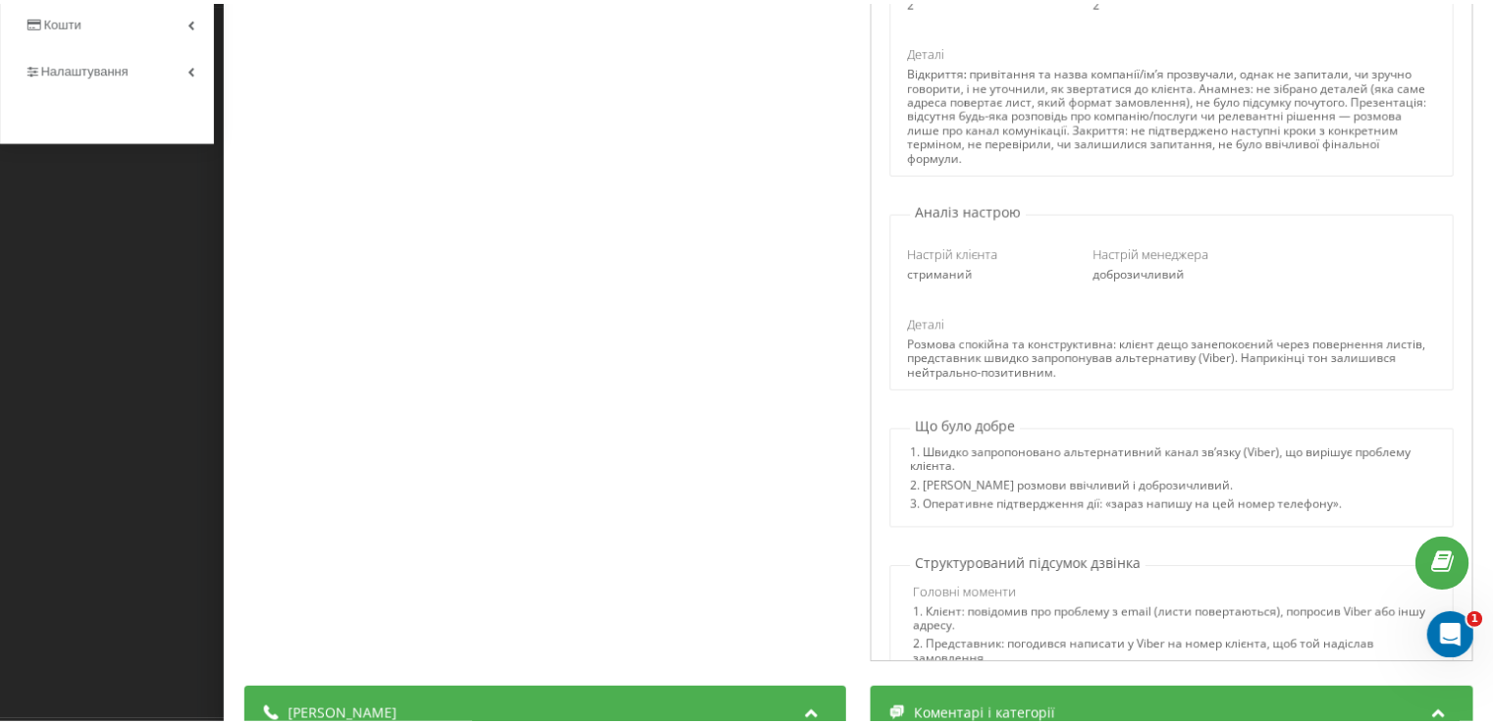
scroll to position [687, 0]
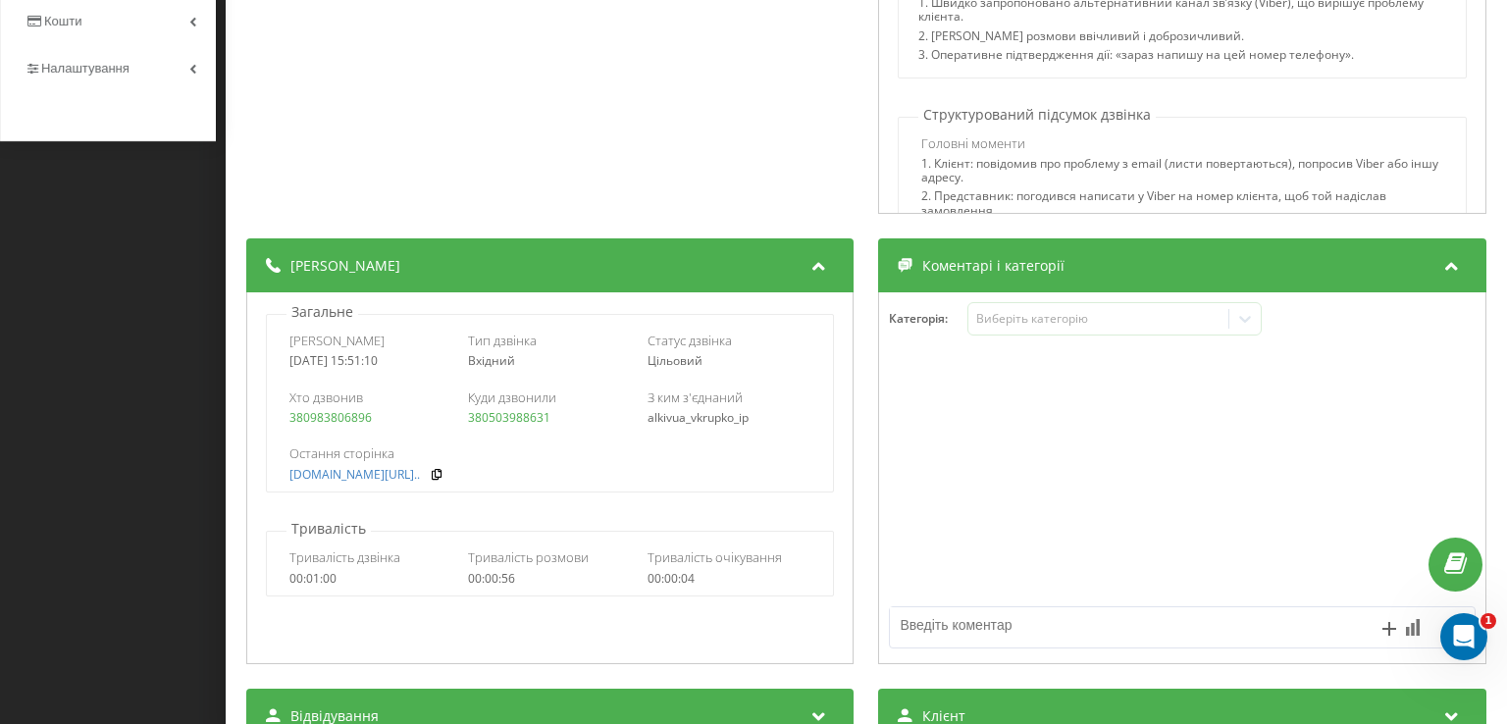
click at [145, 318] on div "Дзвінок : ua7_-1758199870.6232929 1 x - 00:56 00:00 00:00 Транскрипція 00:00 До…" at bounding box center [753, 362] width 1507 height 724
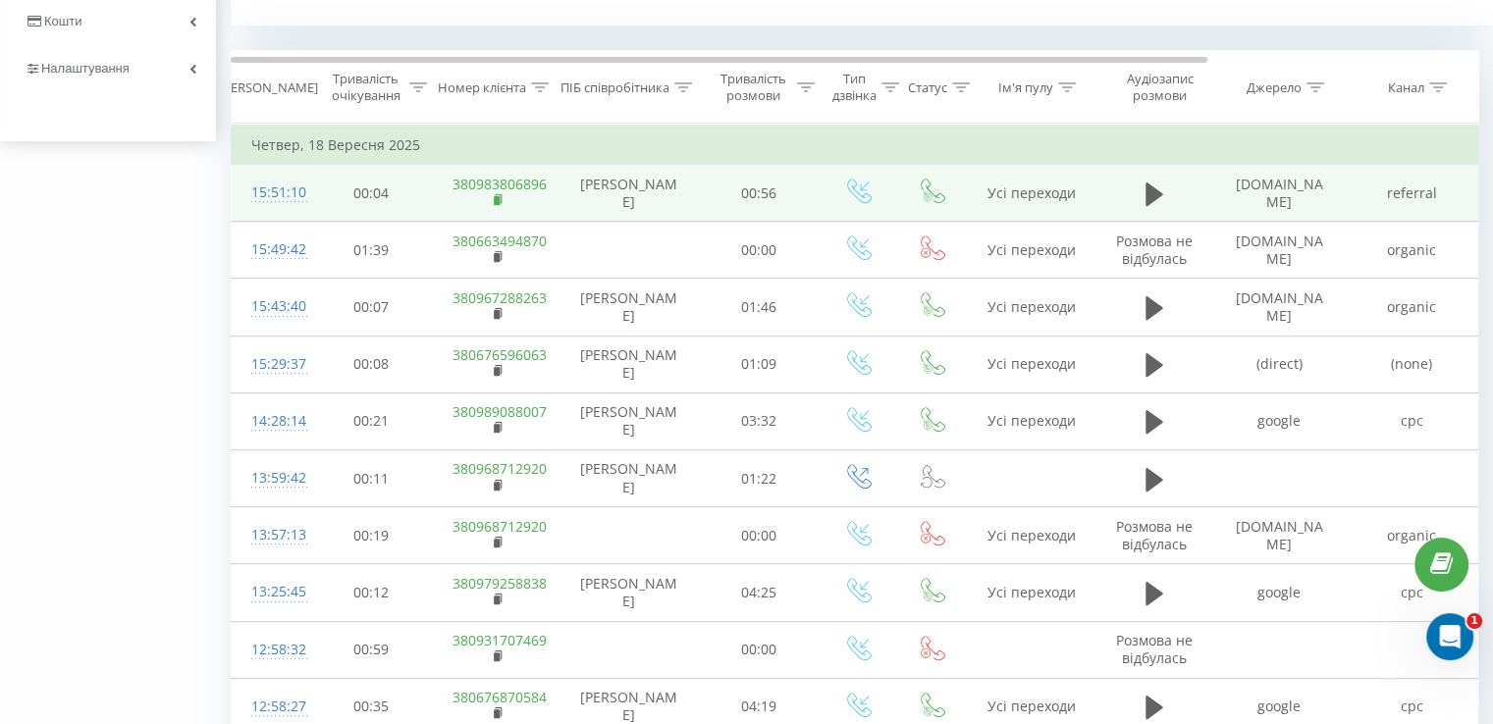
click at [494, 199] on rect at bounding box center [497, 200] width 6 height 9
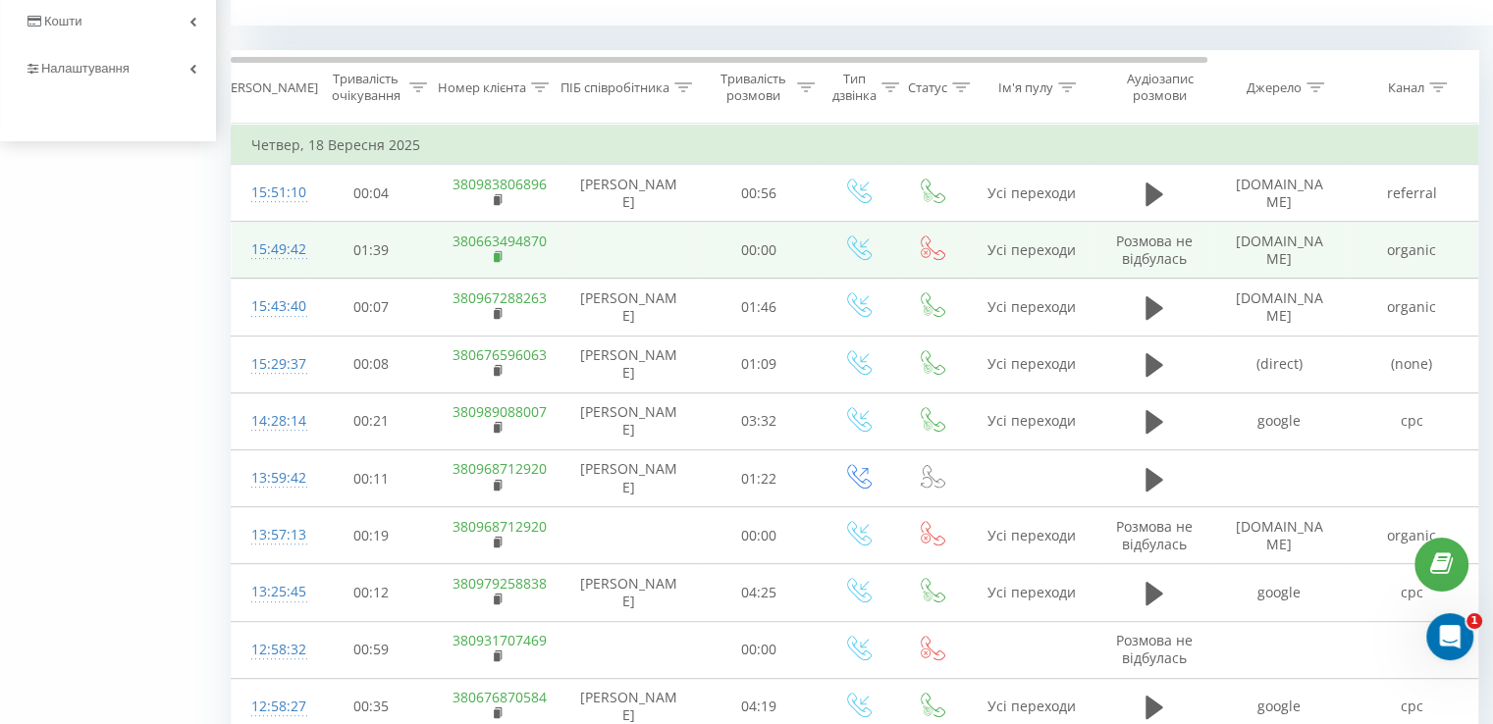
click at [495, 253] on rect at bounding box center [497, 257] width 6 height 9
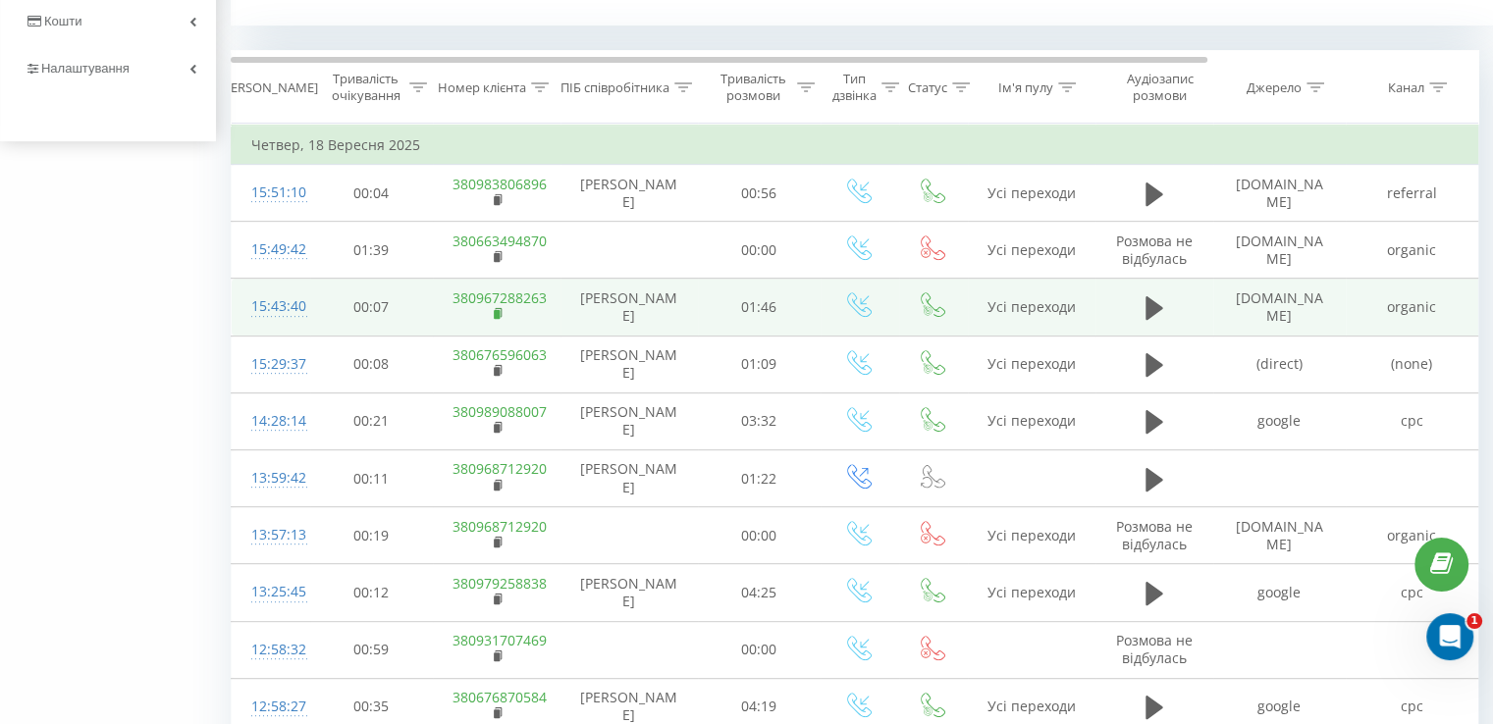
click at [495, 312] on rect at bounding box center [497, 314] width 6 height 9
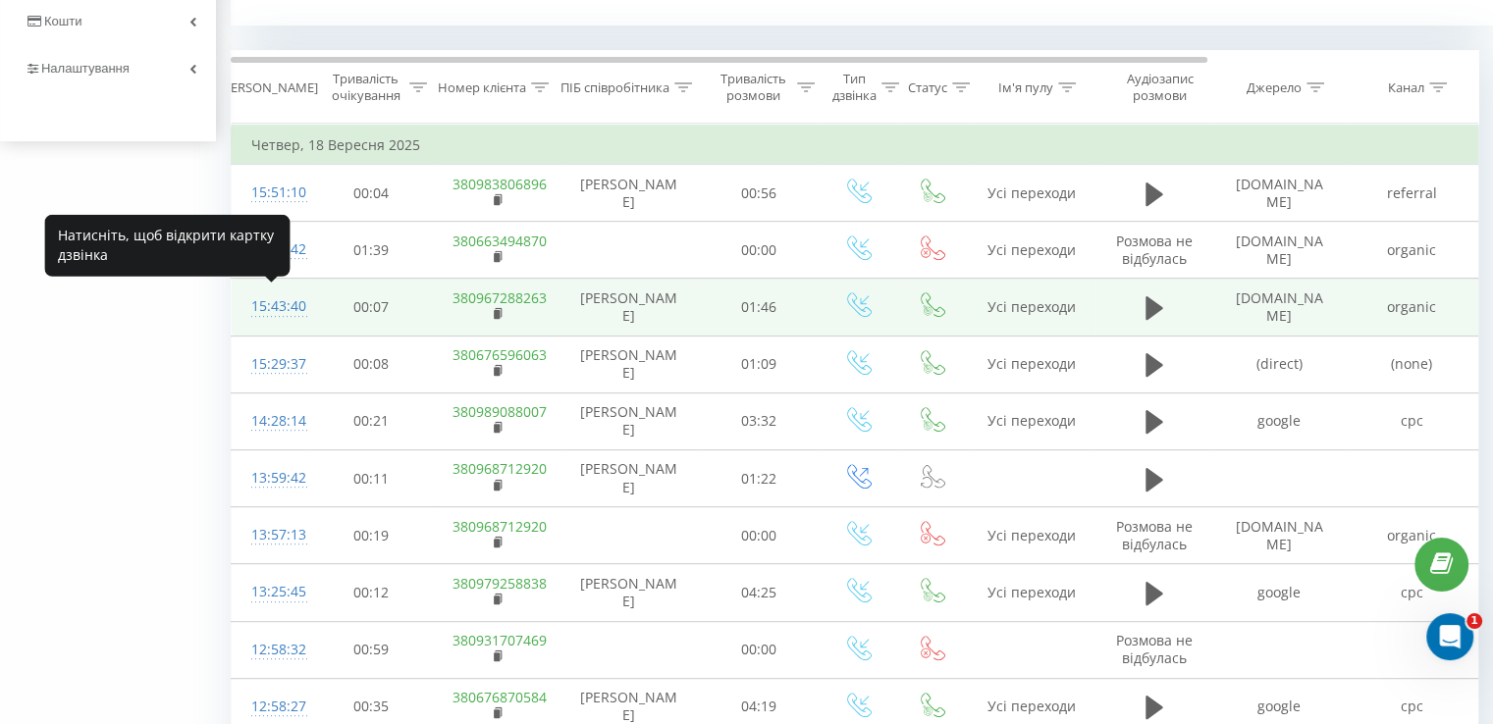
click at [290, 305] on div "15:43:40" at bounding box center [270, 307] width 39 height 38
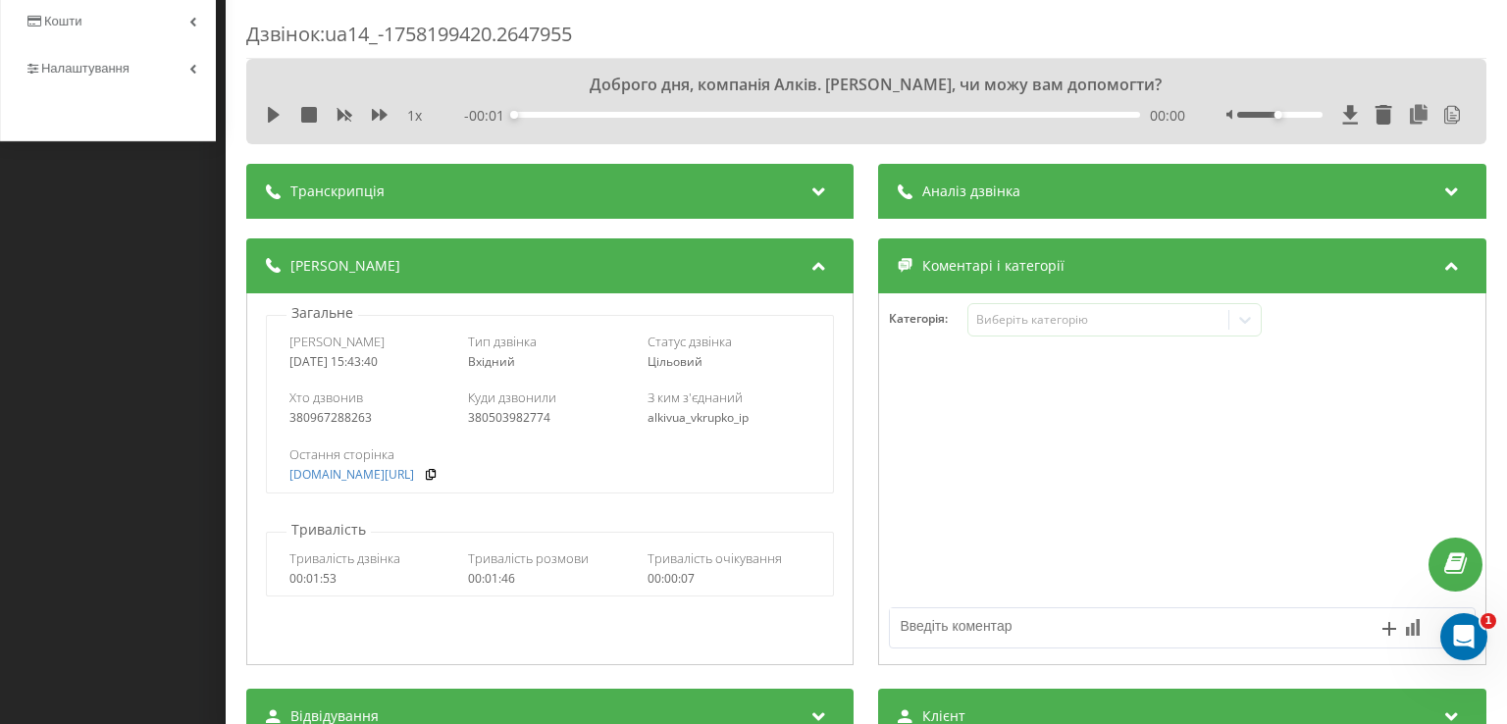
click at [1005, 185] on span "Аналіз дзвінка" at bounding box center [972, 192] width 98 height 20
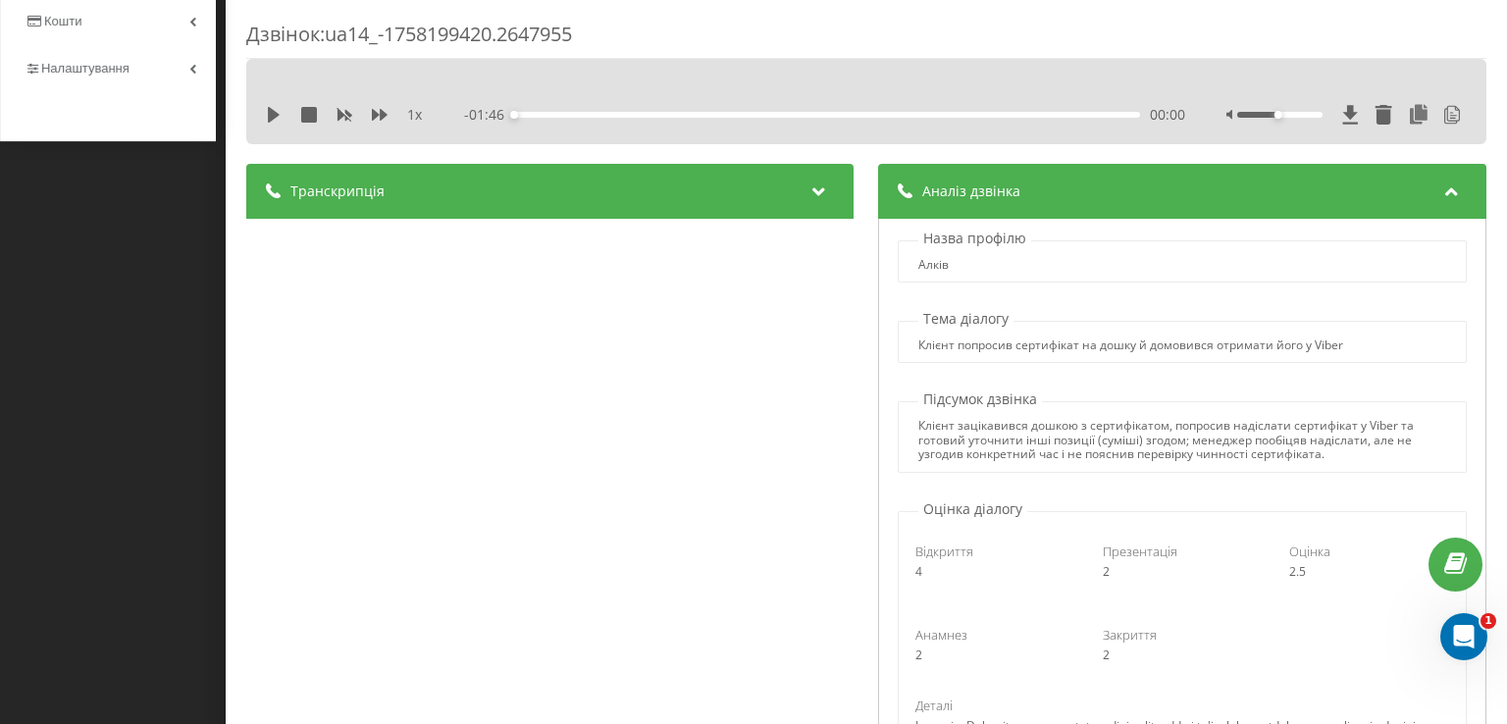
click at [147, 264] on div "Дзвінок : ua14_-1758199420.2647955 1 x - 01:46 00:00 00:00 Транскрипція 00:00 Д…" at bounding box center [753, 362] width 1507 height 724
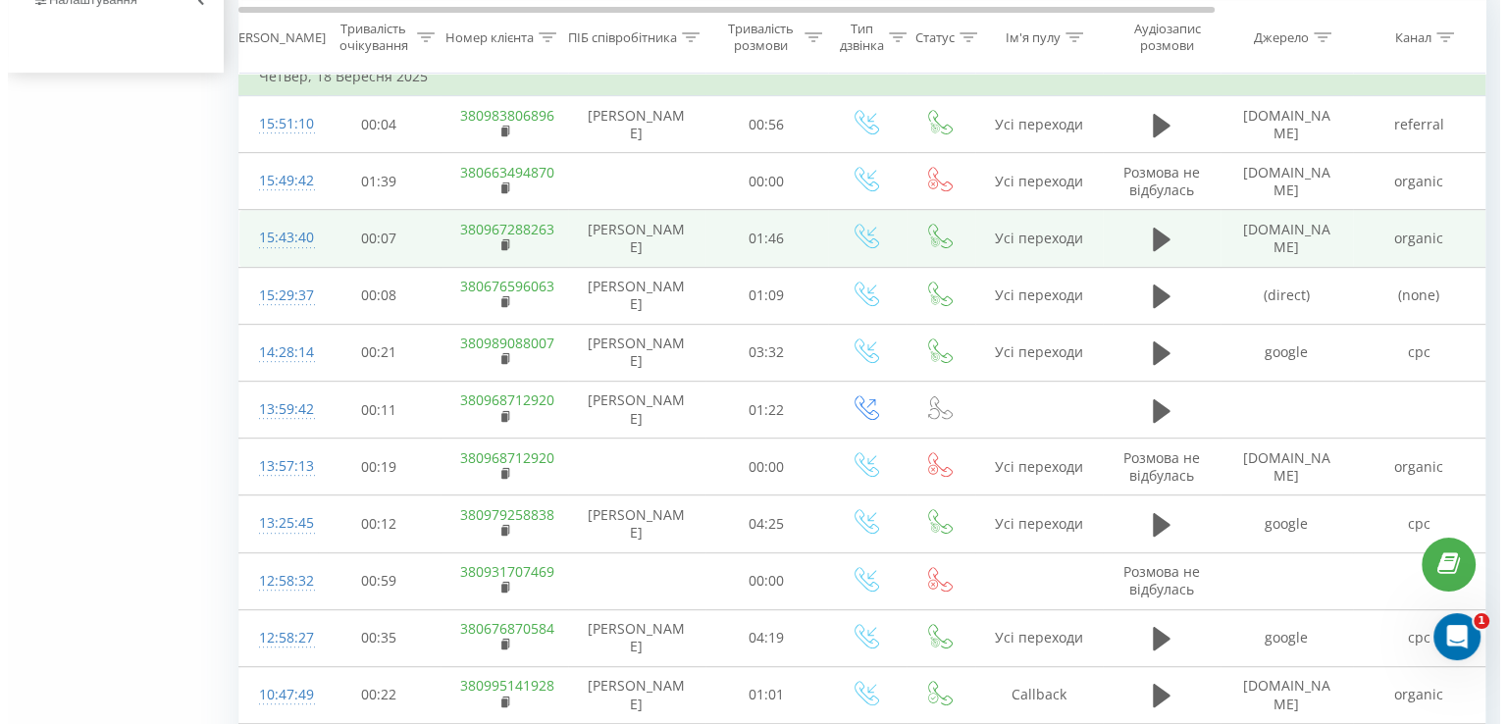
scroll to position [895, 0]
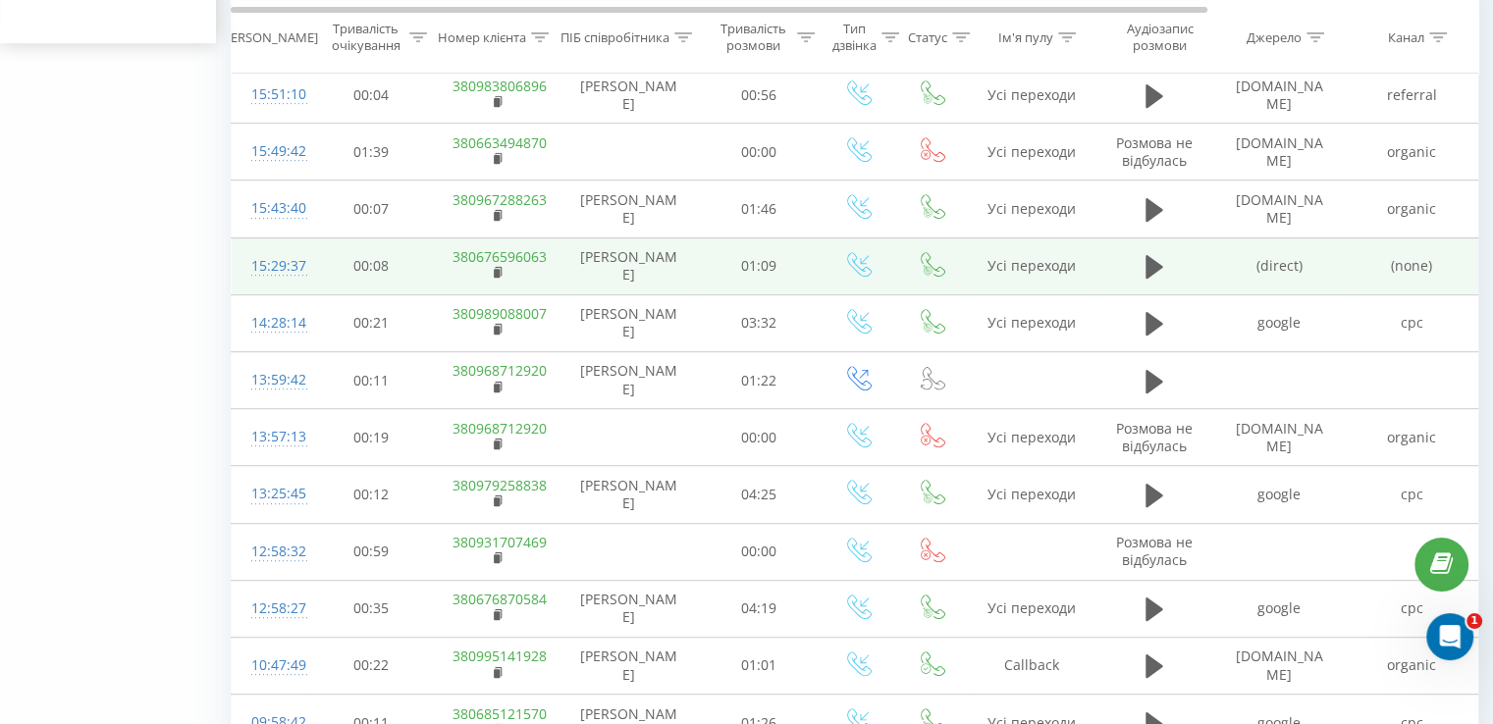
click at [288, 262] on div "15:29:37" at bounding box center [270, 266] width 39 height 38
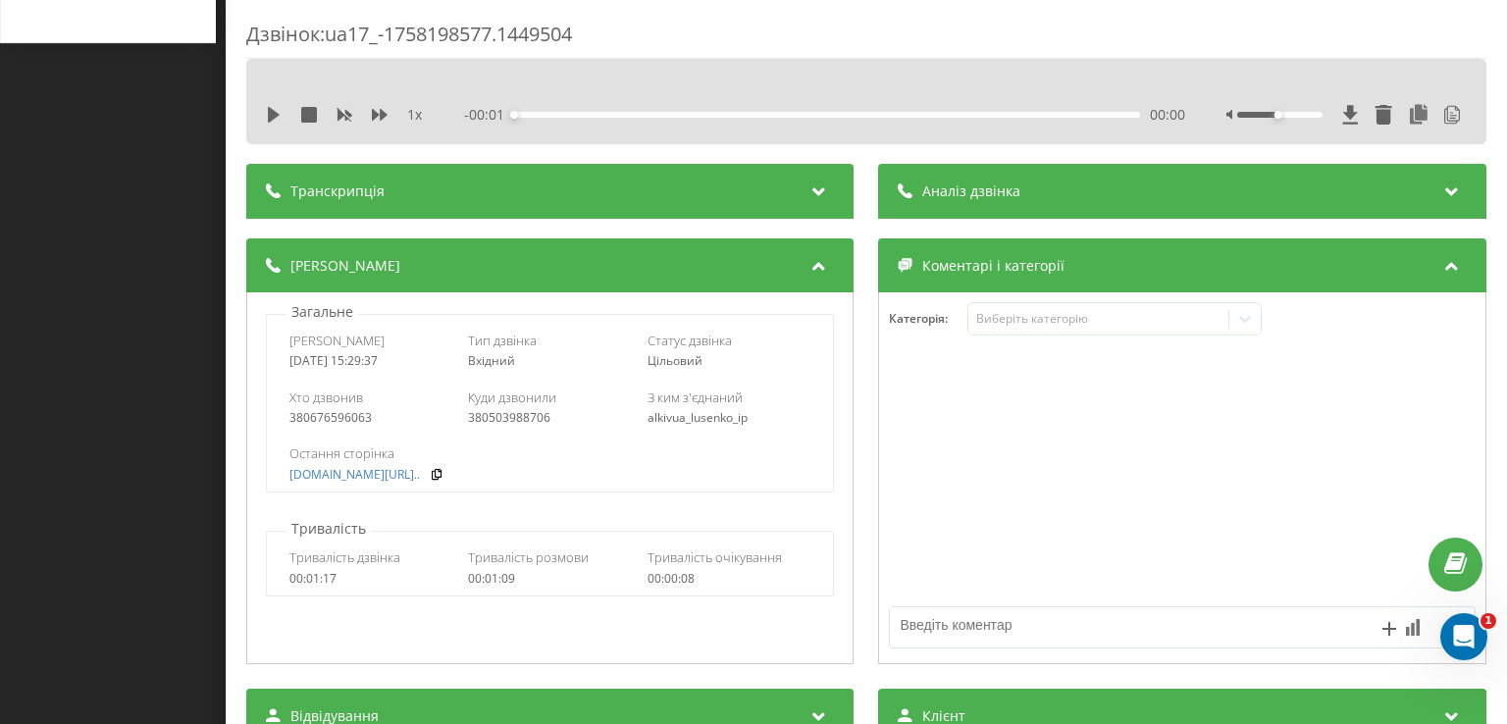
click at [965, 180] on div "Аналіз дзвінка" at bounding box center [1182, 191] width 607 height 55
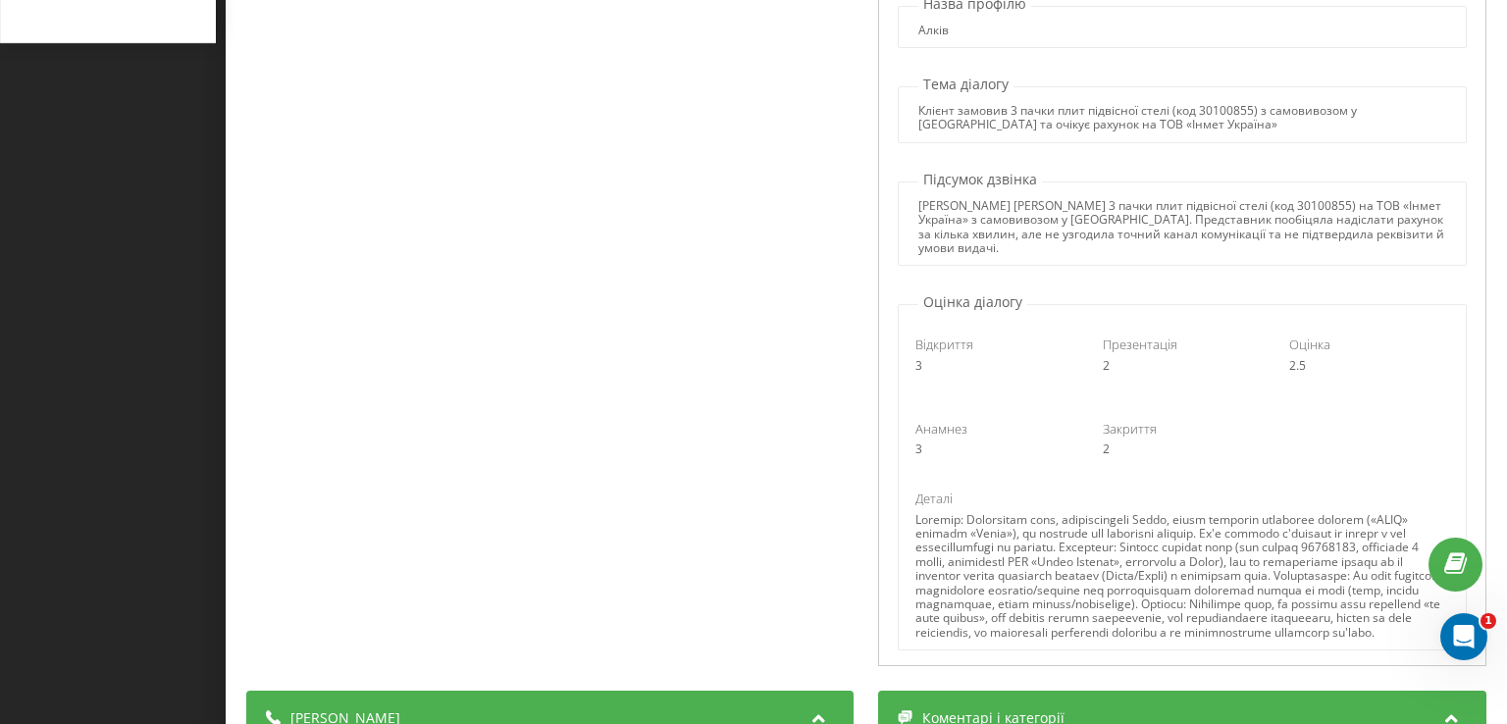
scroll to position [393, 0]
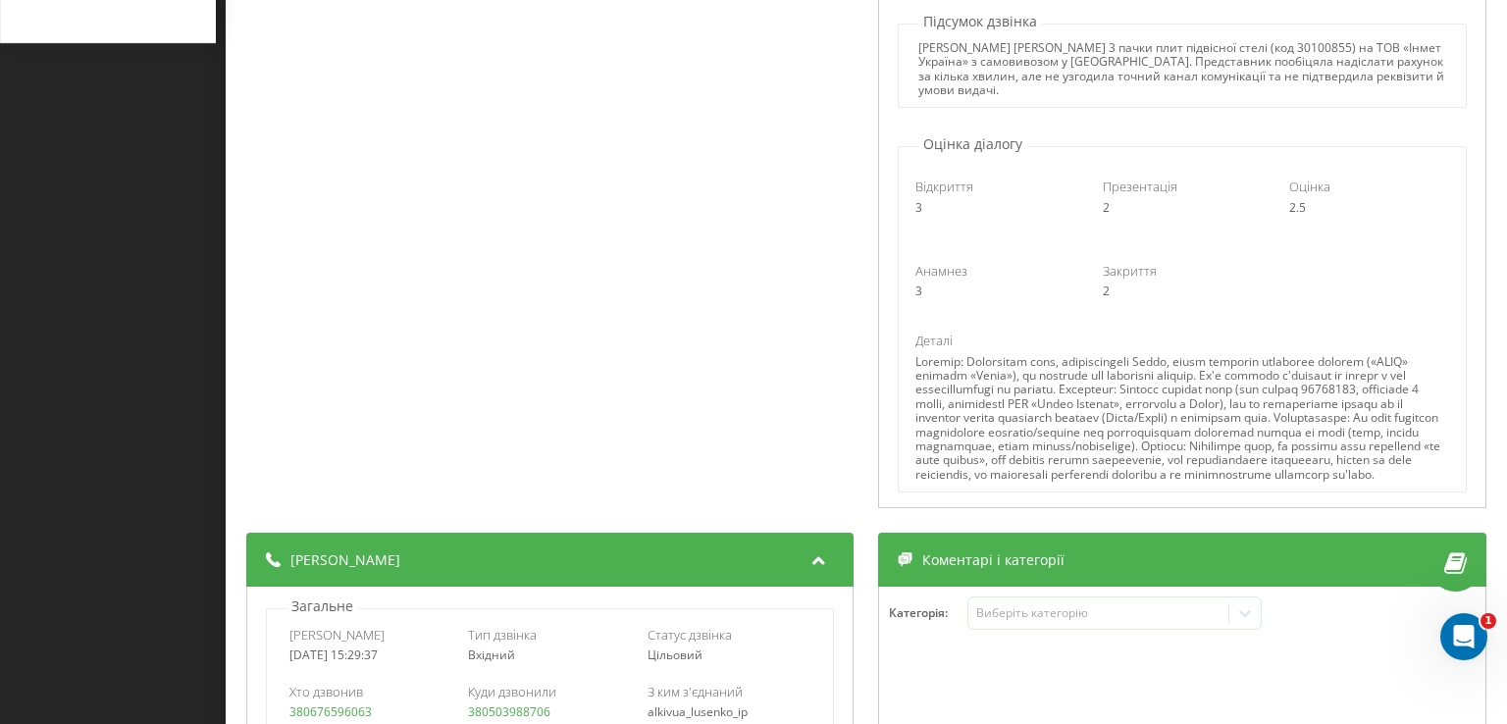
click at [165, 331] on div "Дзвінок : ua17_-1758198577.1449504 1 x - 01:10 00:00 00:00 Транскрипція 00:00 Д…" at bounding box center [753, 362] width 1507 height 724
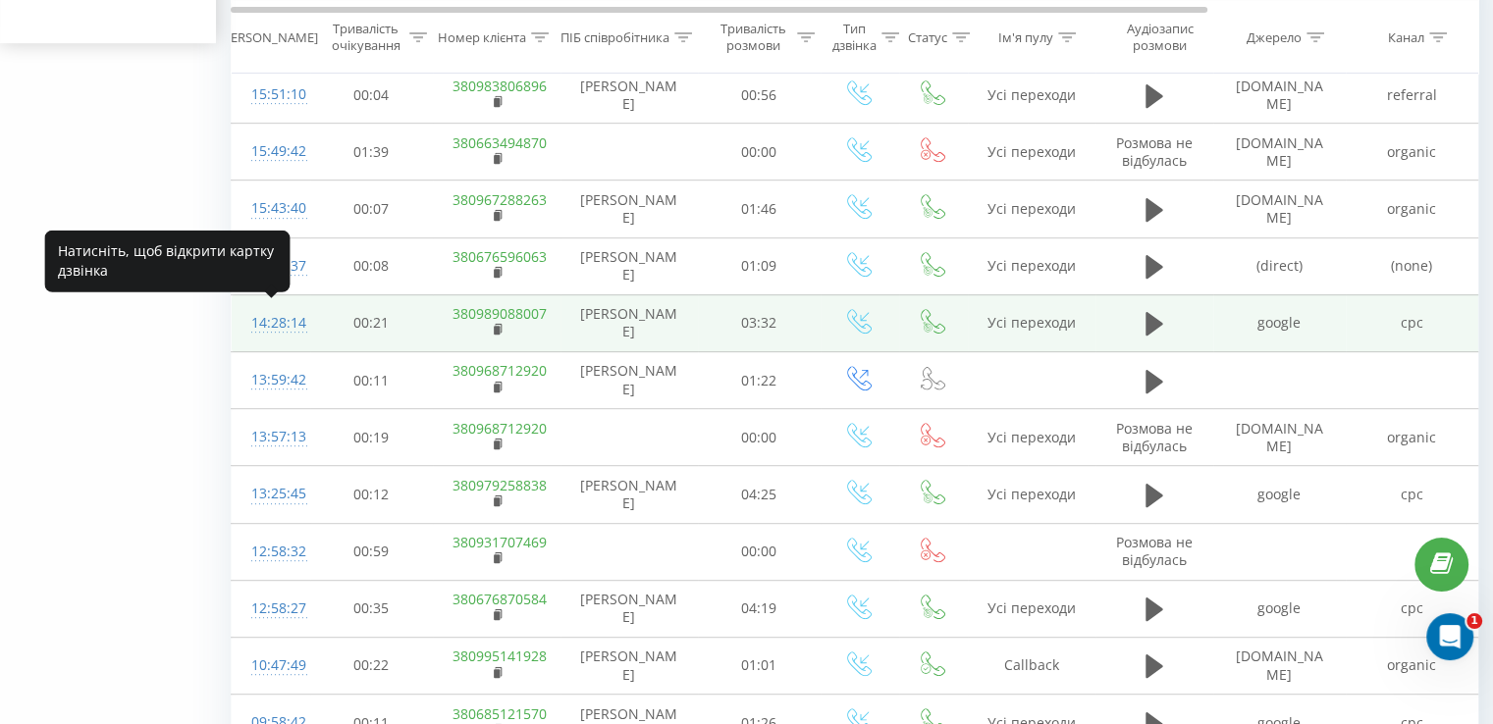
click at [283, 315] on div "14:28:14" at bounding box center [270, 323] width 39 height 38
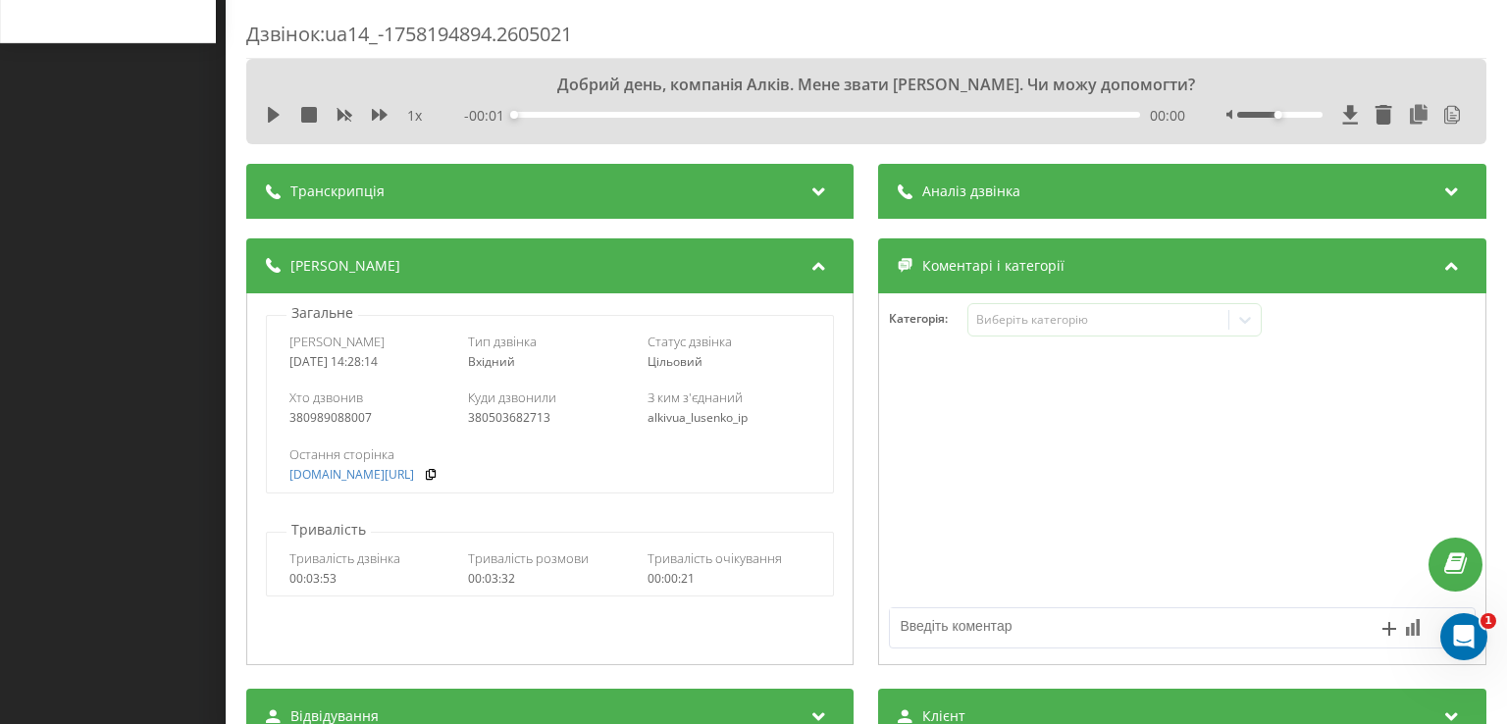
click at [1024, 182] on div "Аналіз дзвінка" at bounding box center [1182, 191] width 607 height 55
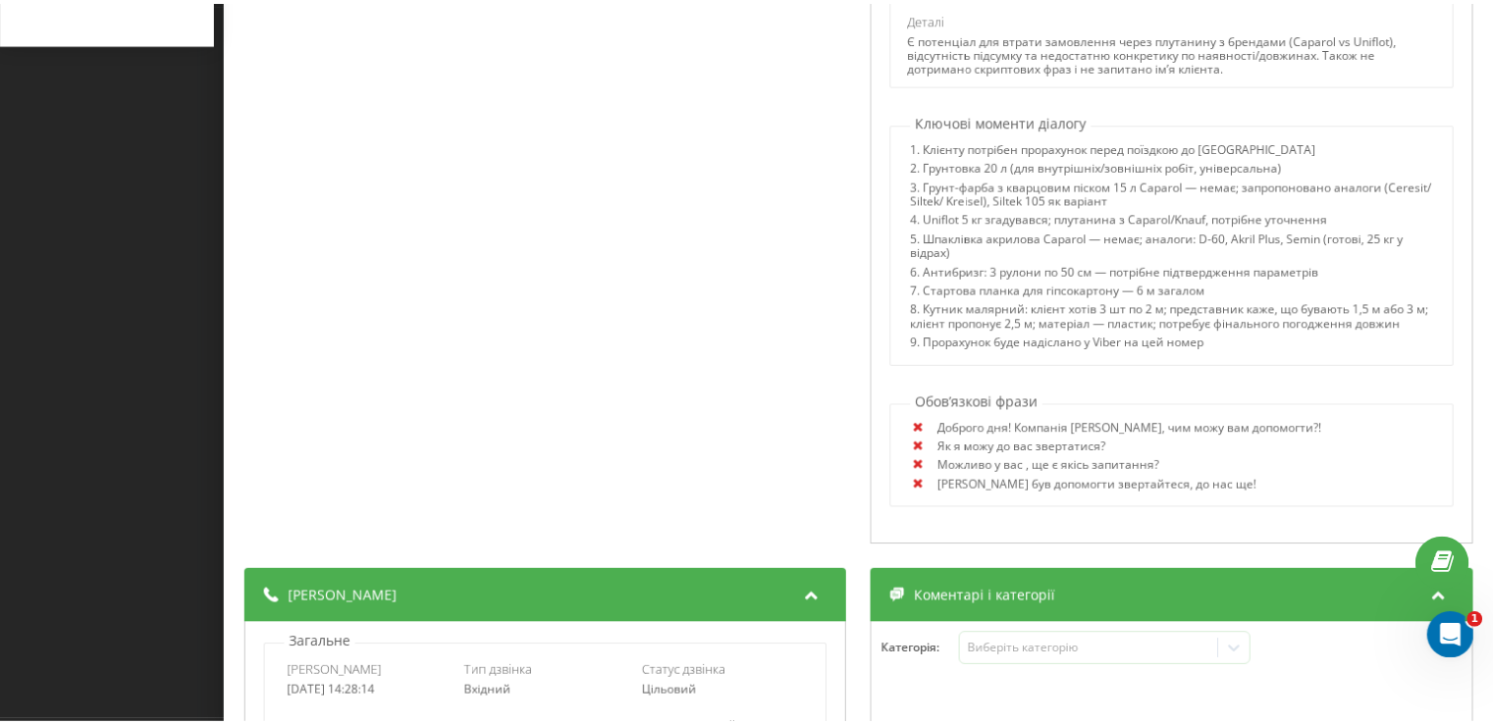
scroll to position [589, 0]
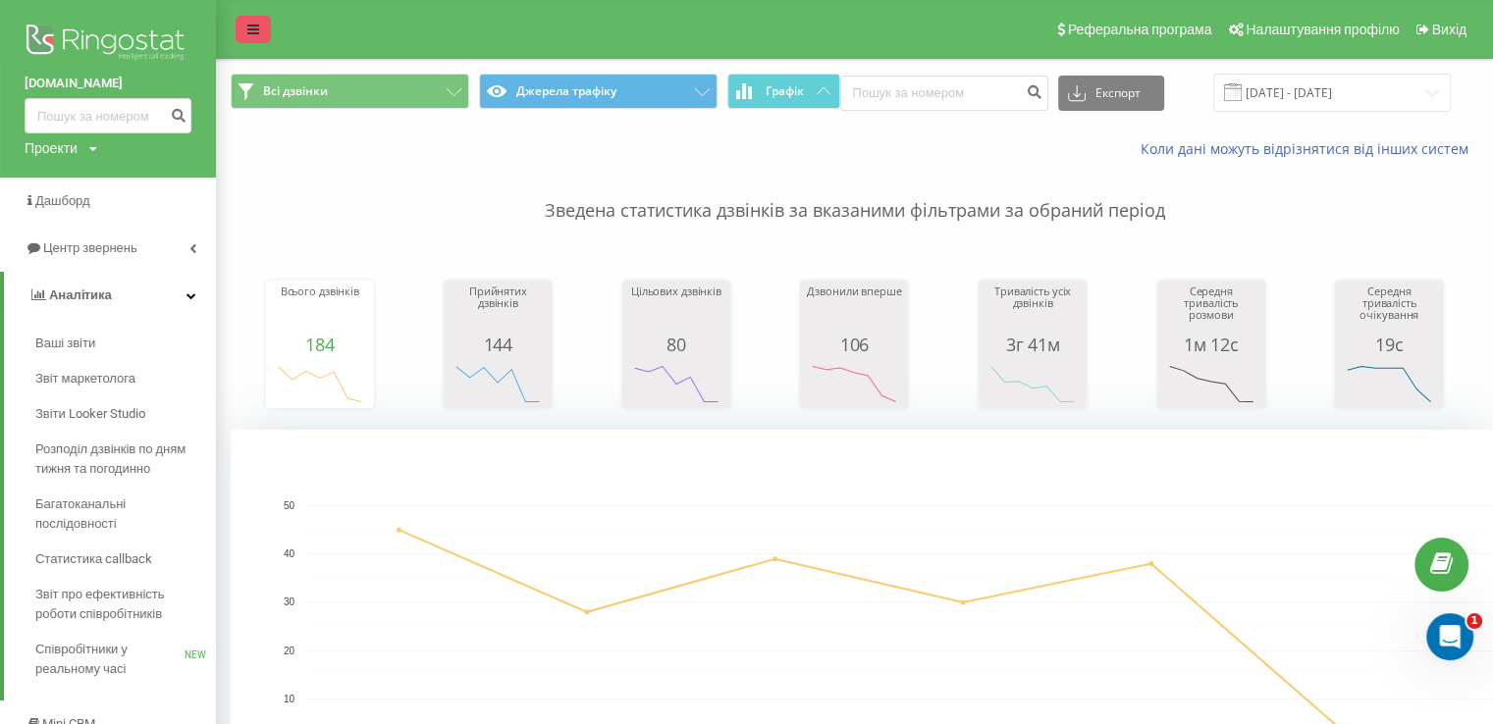
click at [238, 32] on link at bounding box center [253, 29] width 35 height 27
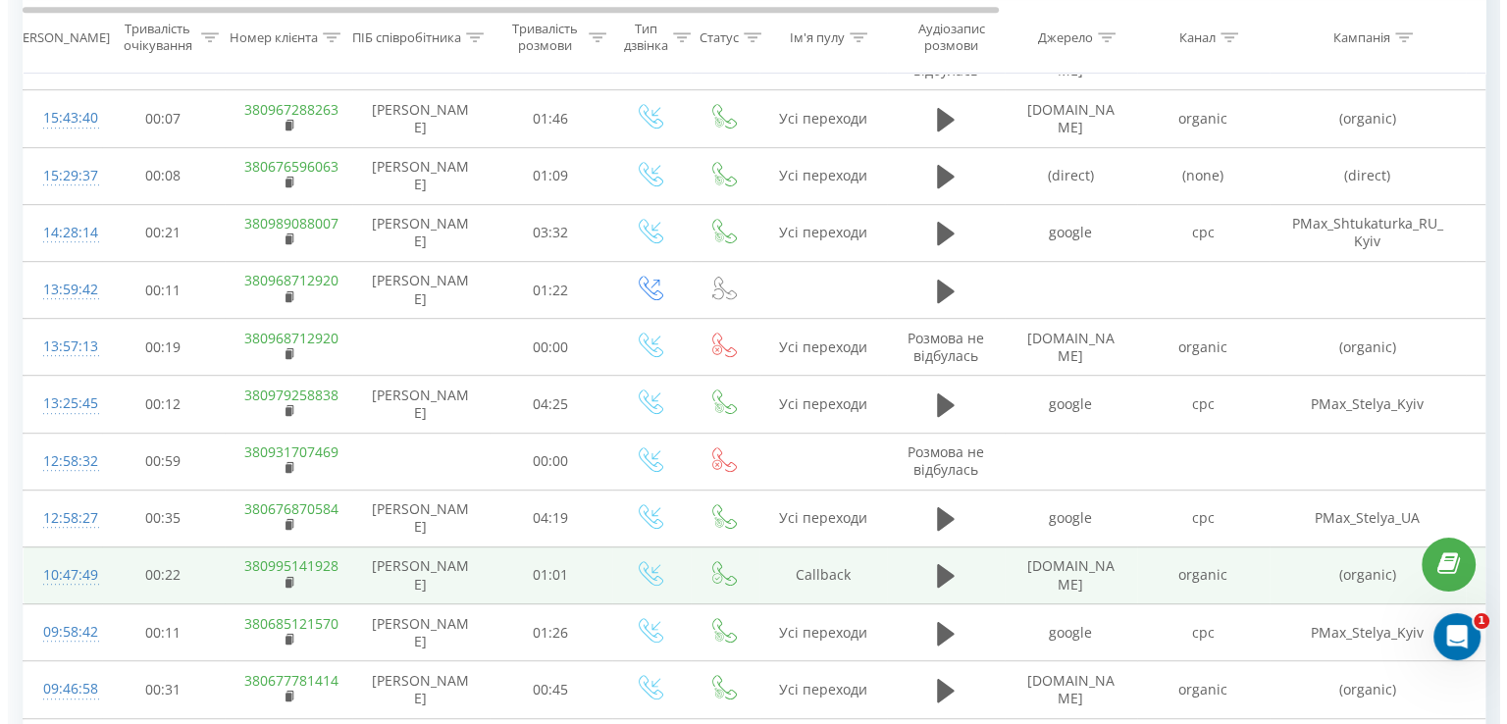
scroll to position [981, 0]
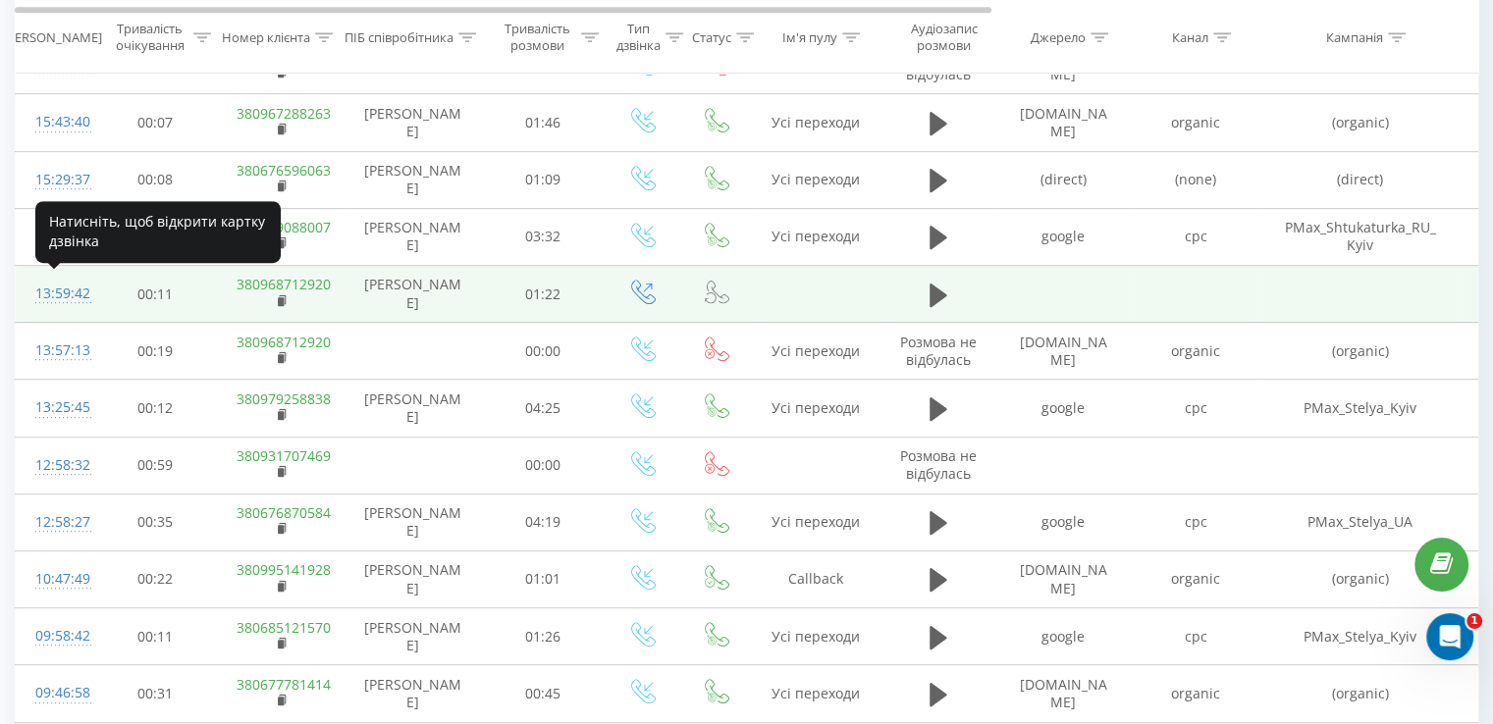
click at [75, 288] on div "13:59:42" at bounding box center [54, 294] width 39 height 38
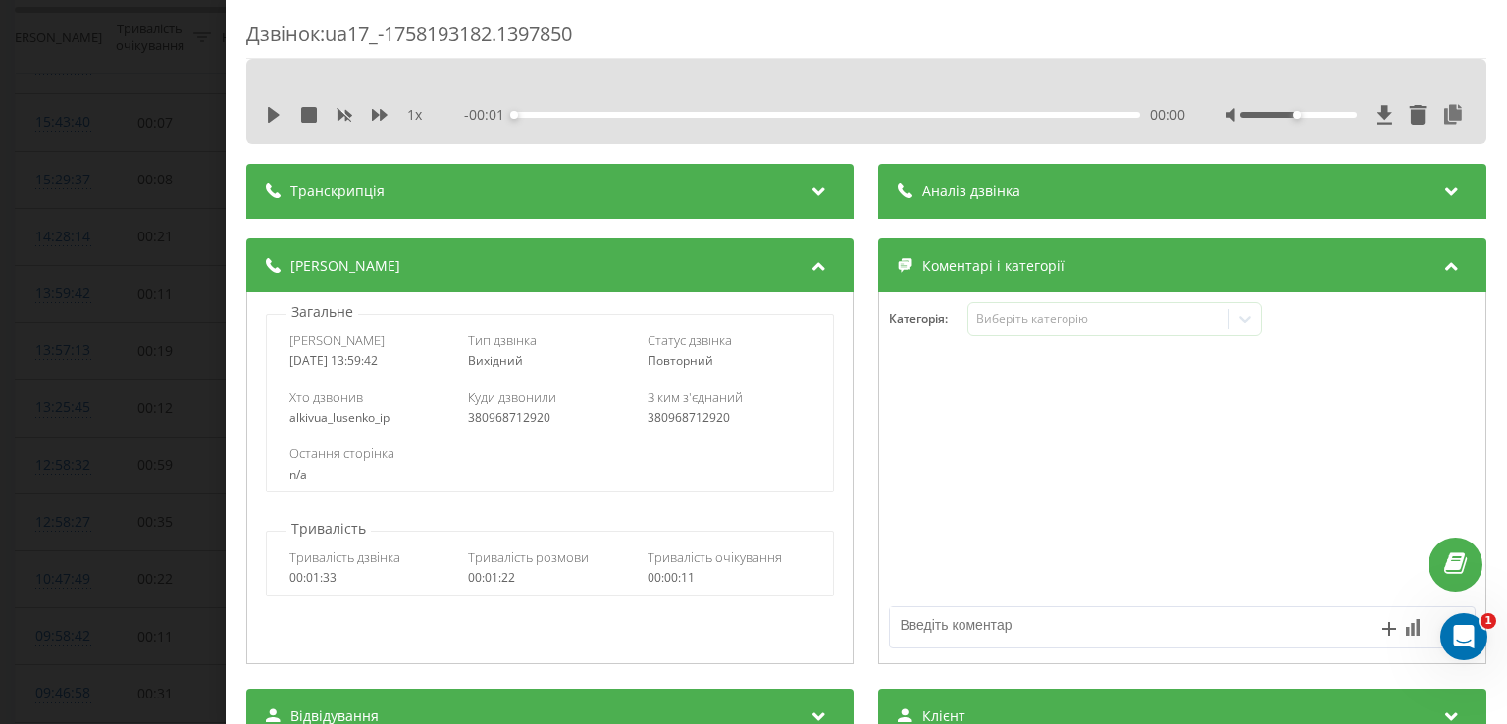
click at [946, 179] on div "Аналіз дзвінка" at bounding box center [1182, 191] width 607 height 55
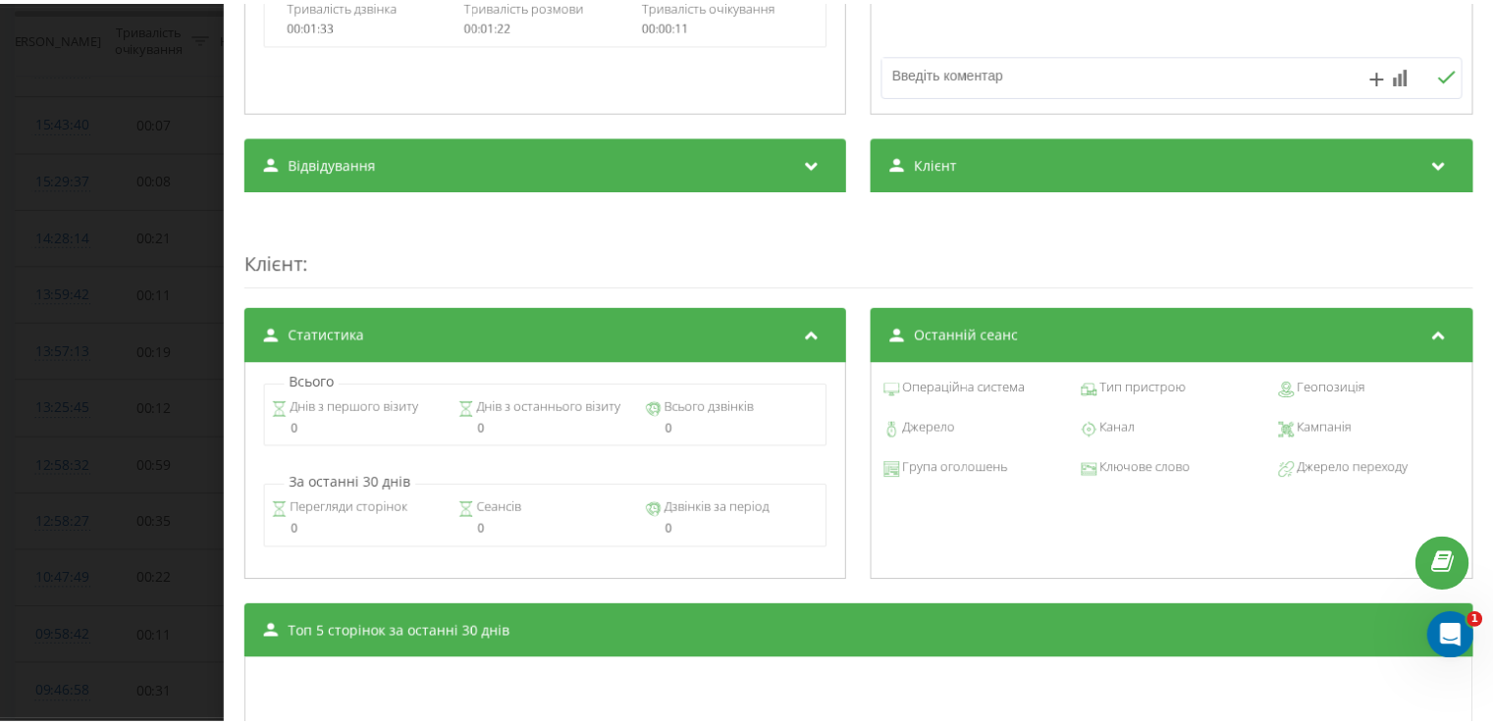
scroll to position [565, 0]
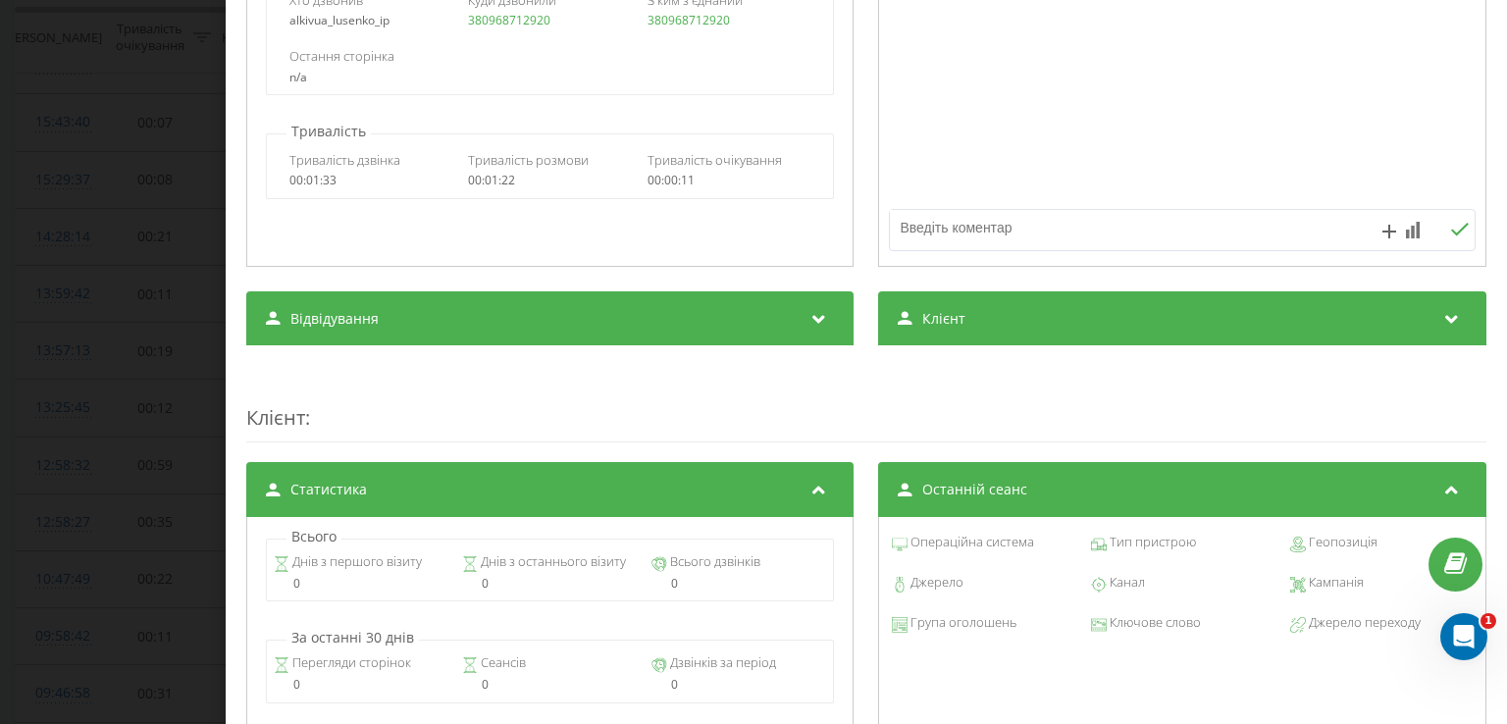
click at [0, 159] on div "Дзвінок : ua17_-1758193182.1397850 1 x - 01:22 00:00 00:00 Транскрипція Для AI-…" at bounding box center [753, 362] width 1507 height 724
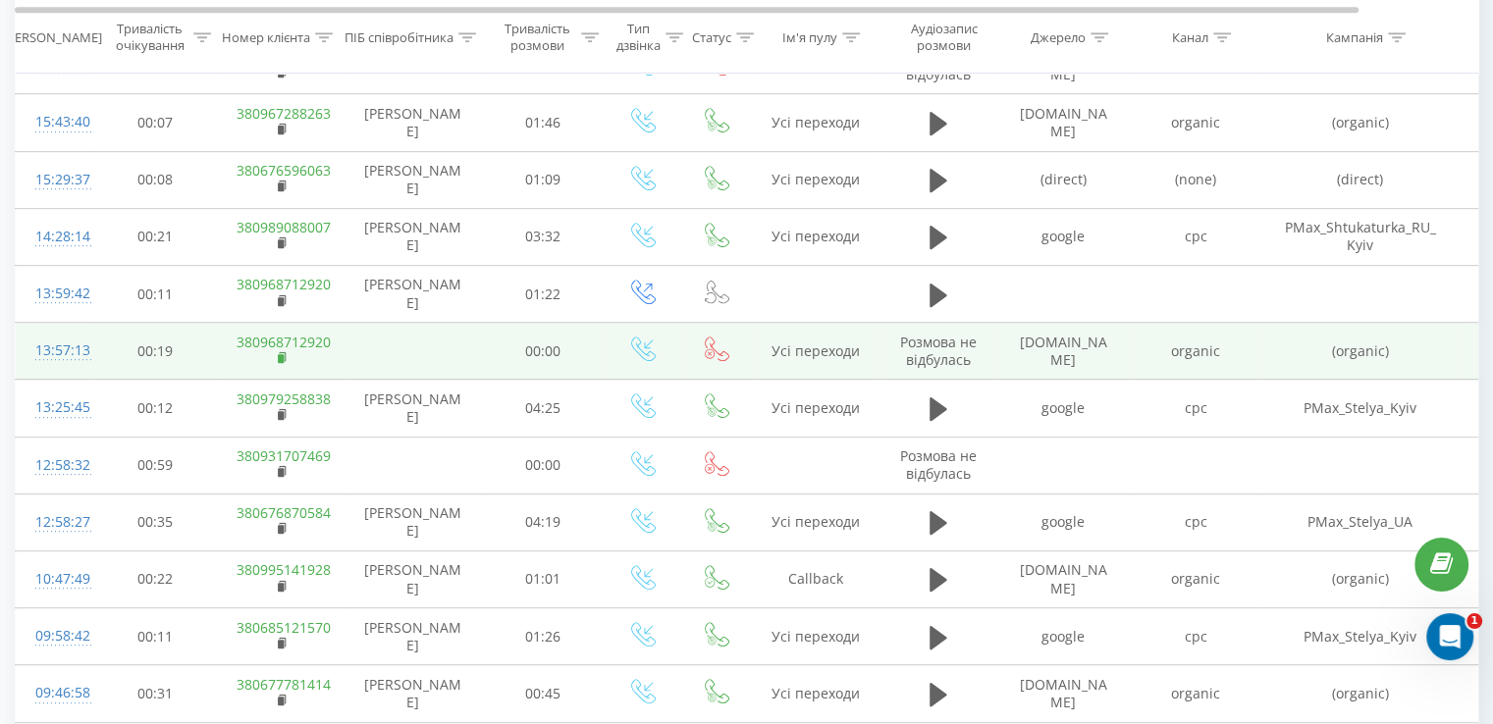
click at [284, 356] on icon at bounding box center [282, 356] width 7 height 9
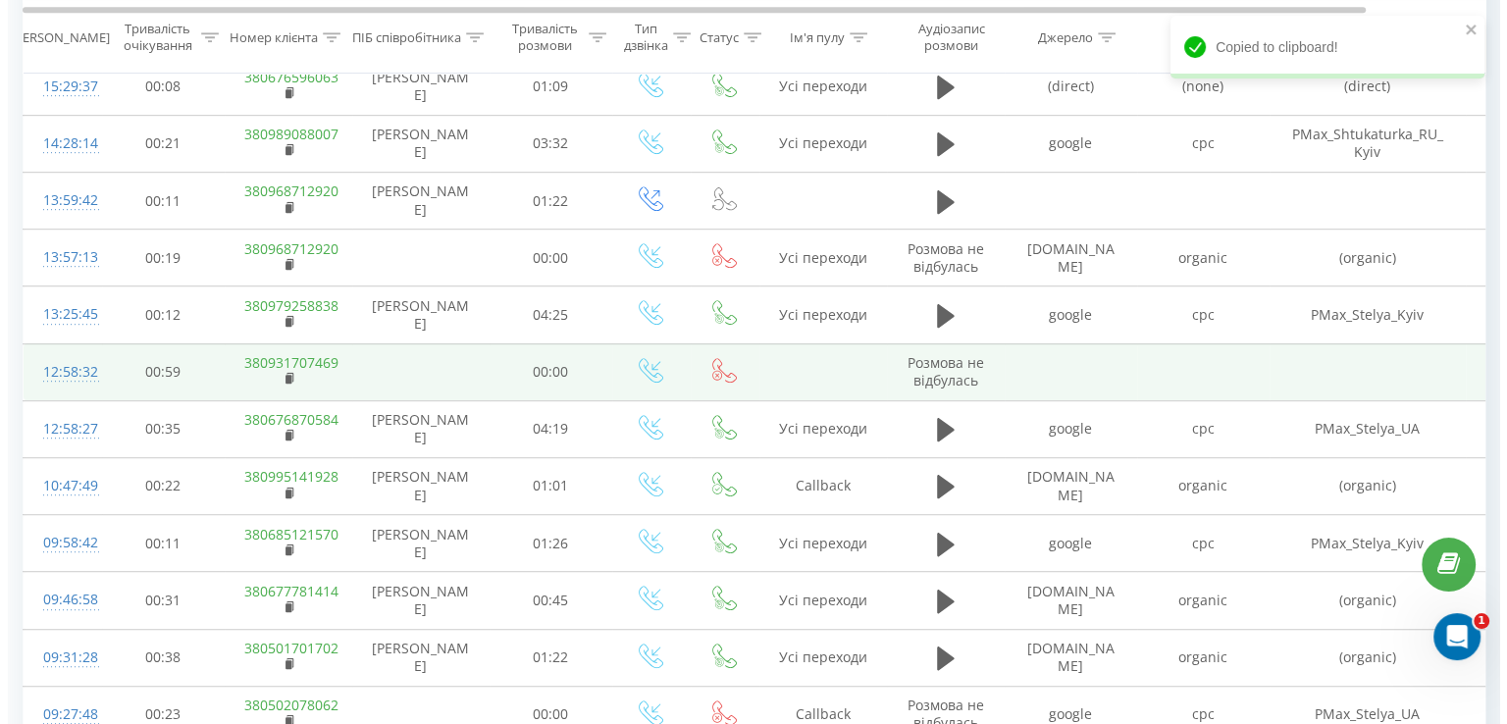
scroll to position [1079, 0]
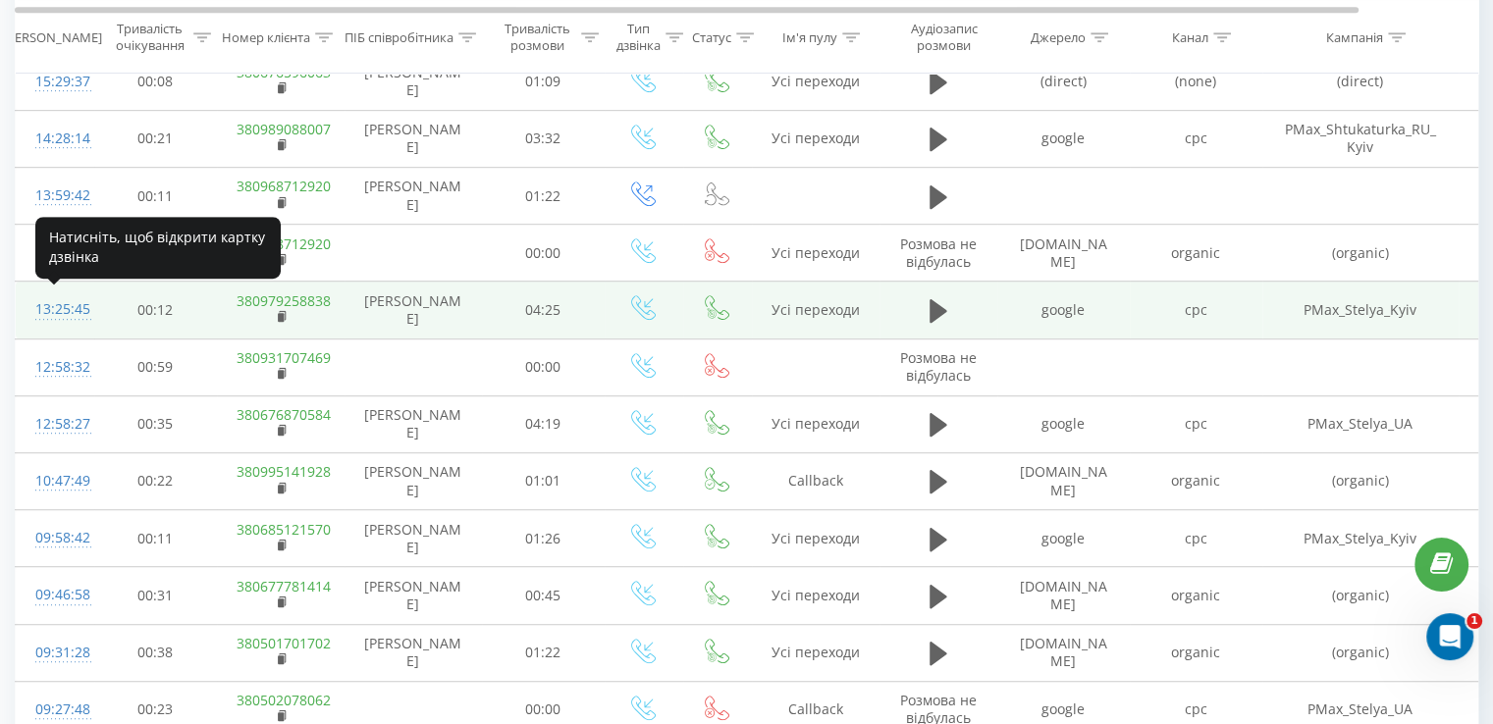
click at [55, 310] on div "13:25:45" at bounding box center [54, 309] width 39 height 38
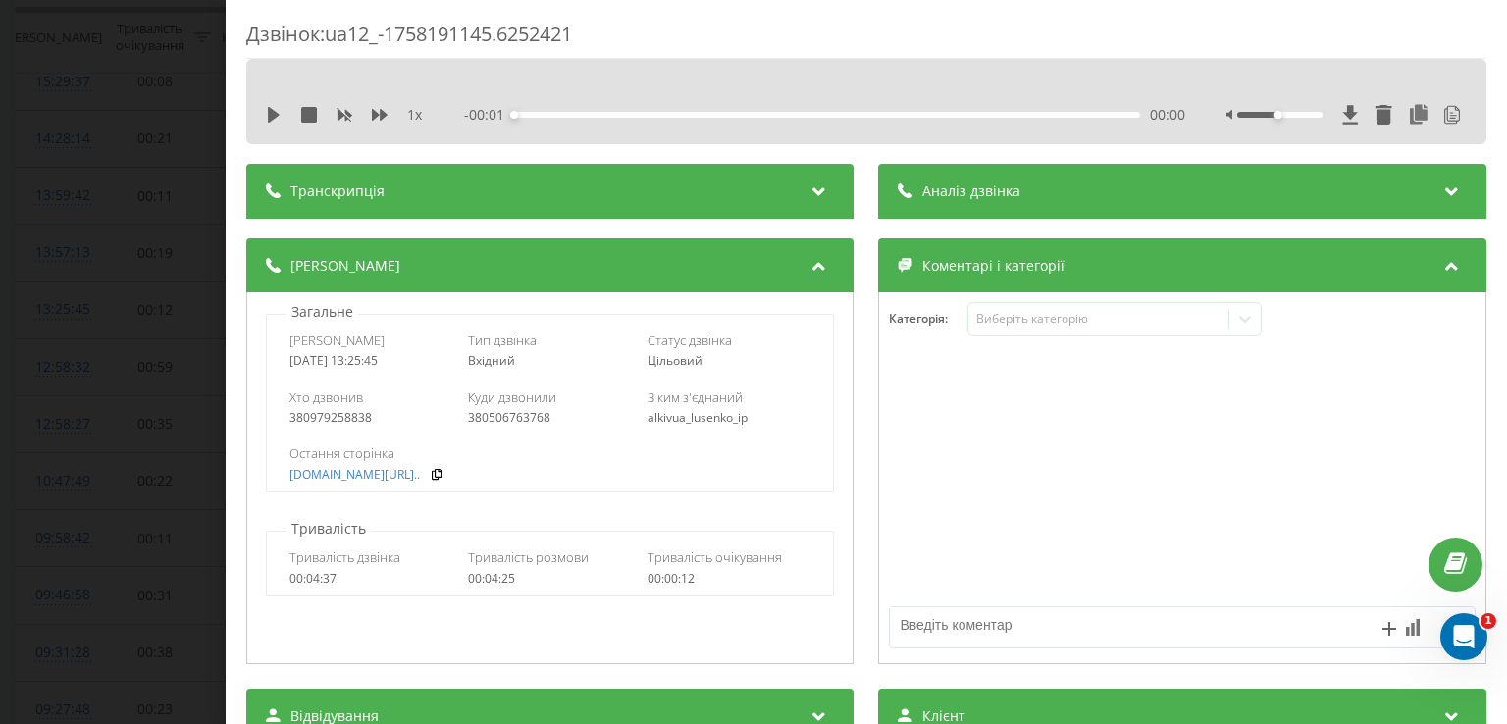
click at [992, 185] on span "Аналіз дзвінка" at bounding box center [972, 192] width 98 height 20
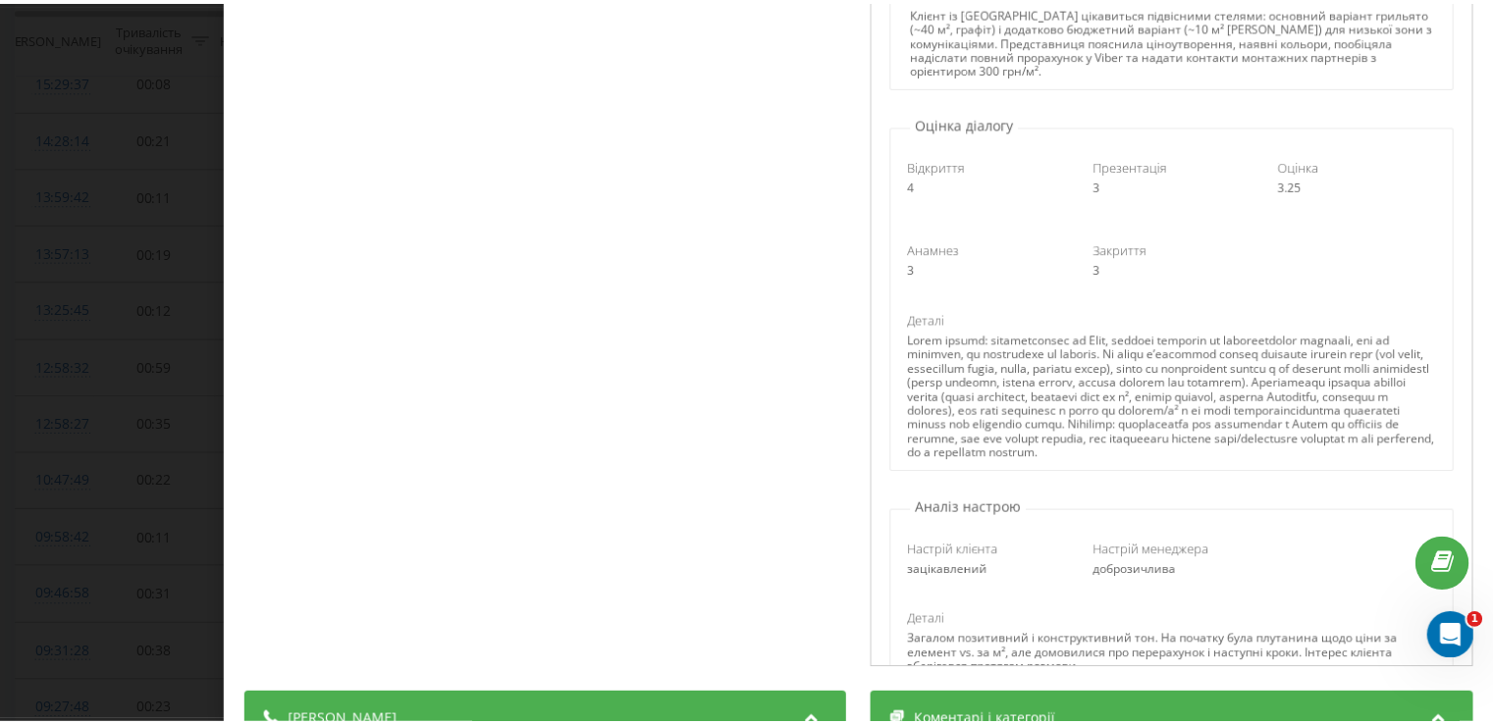
scroll to position [393, 0]
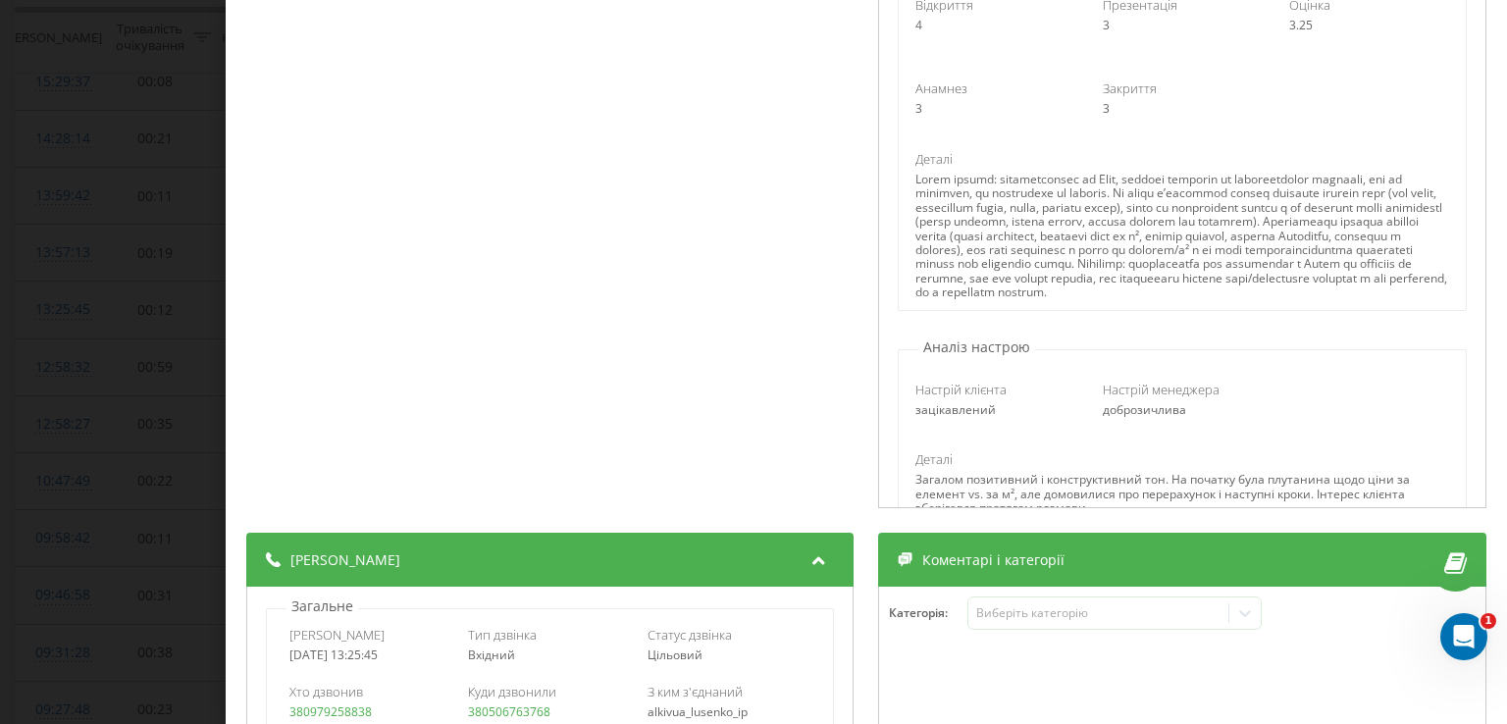
click at [179, 330] on div "Дзвінок : ua12_-1758191145.6252421 1 x - 04:25 00:00 00:00 Транскрипція 00:00 Д…" at bounding box center [753, 362] width 1507 height 724
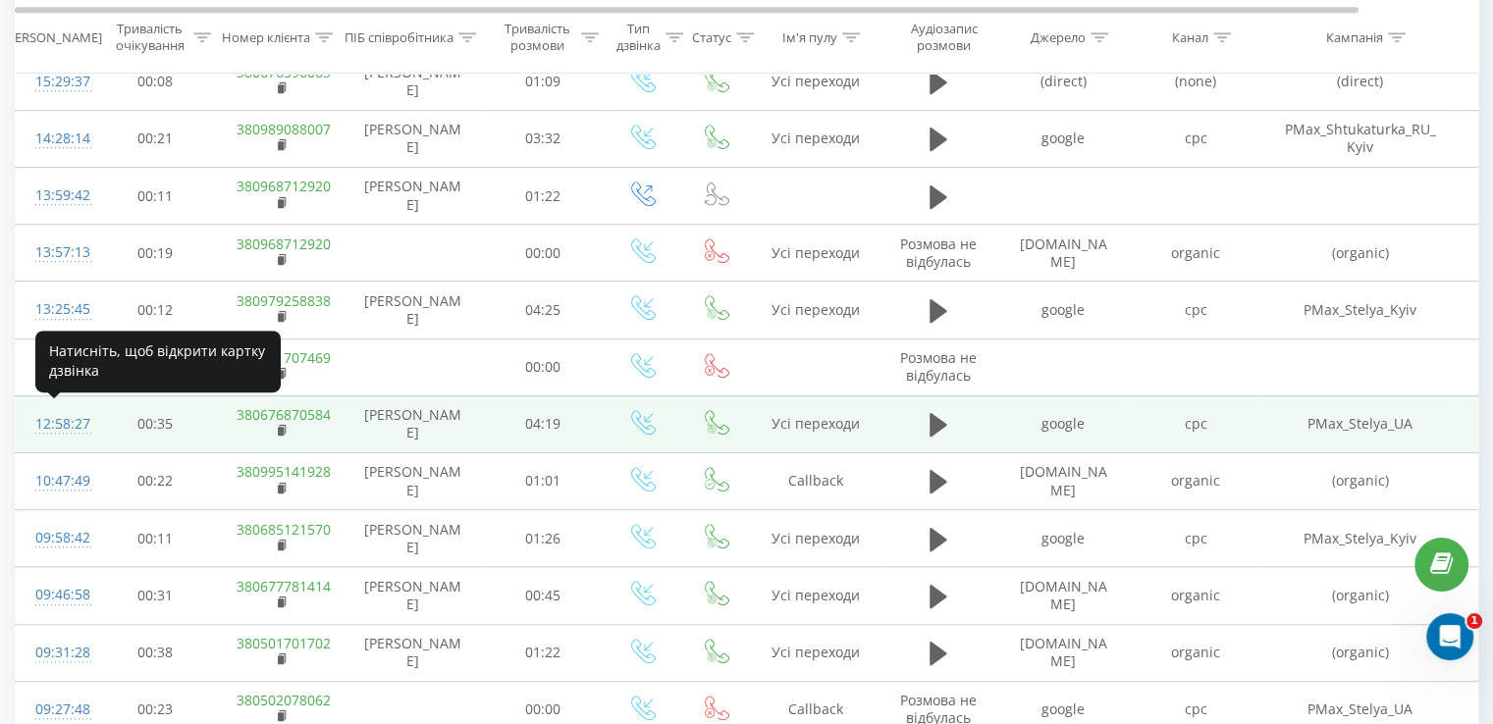
click at [55, 419] on div "12:58:27" at bounding box center [54, 424] width 39 height 38
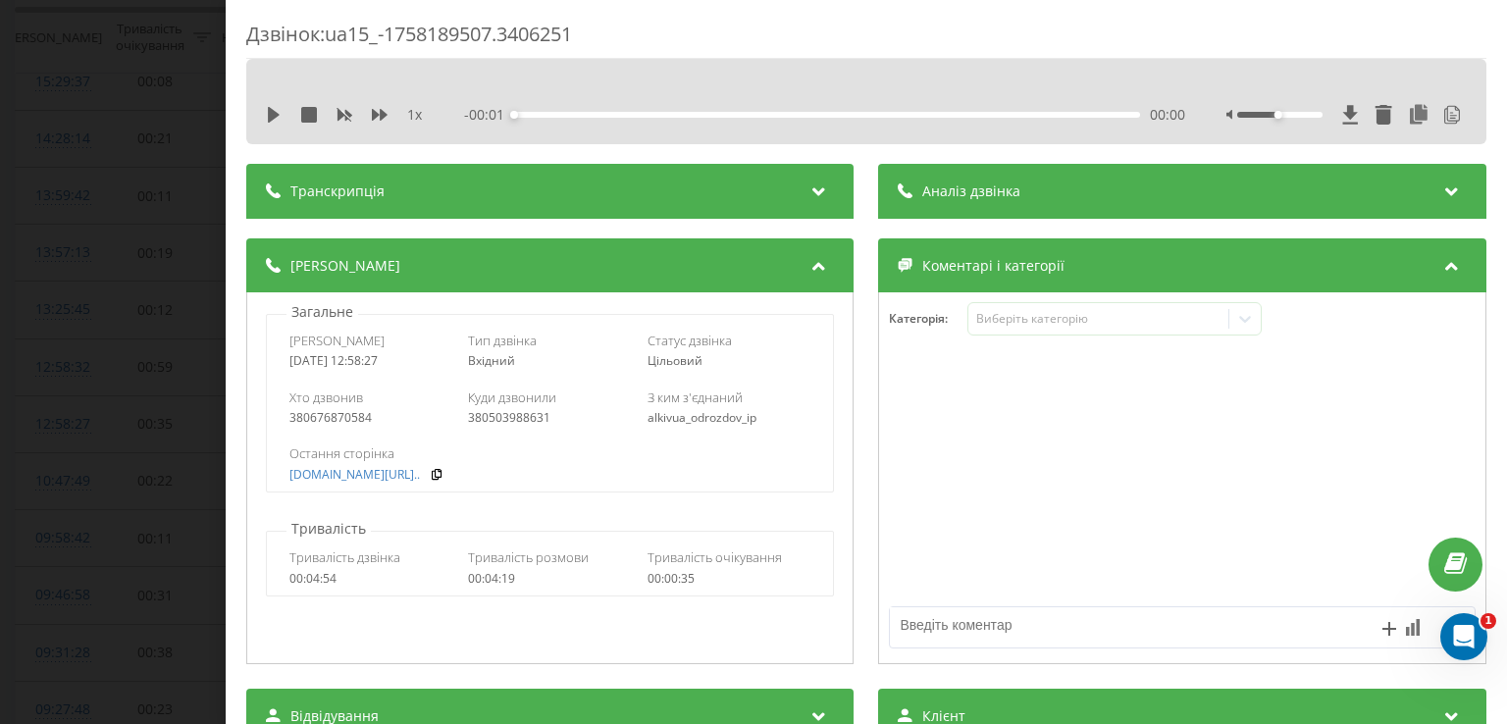
click at [1144, 204] on div "Аналіз дзвінка" at bounding box center [1182, 191] width 607 height 55
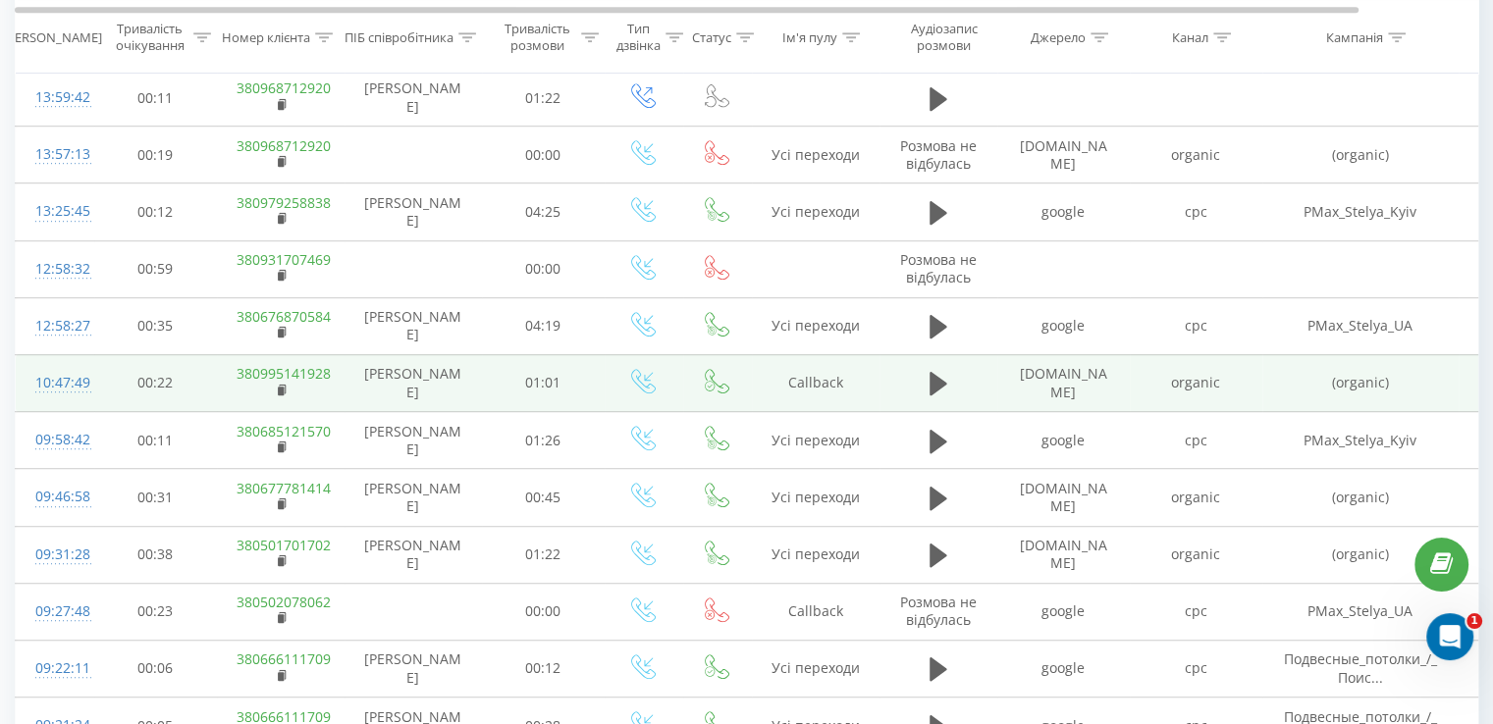
scroll to position [1276, 0]
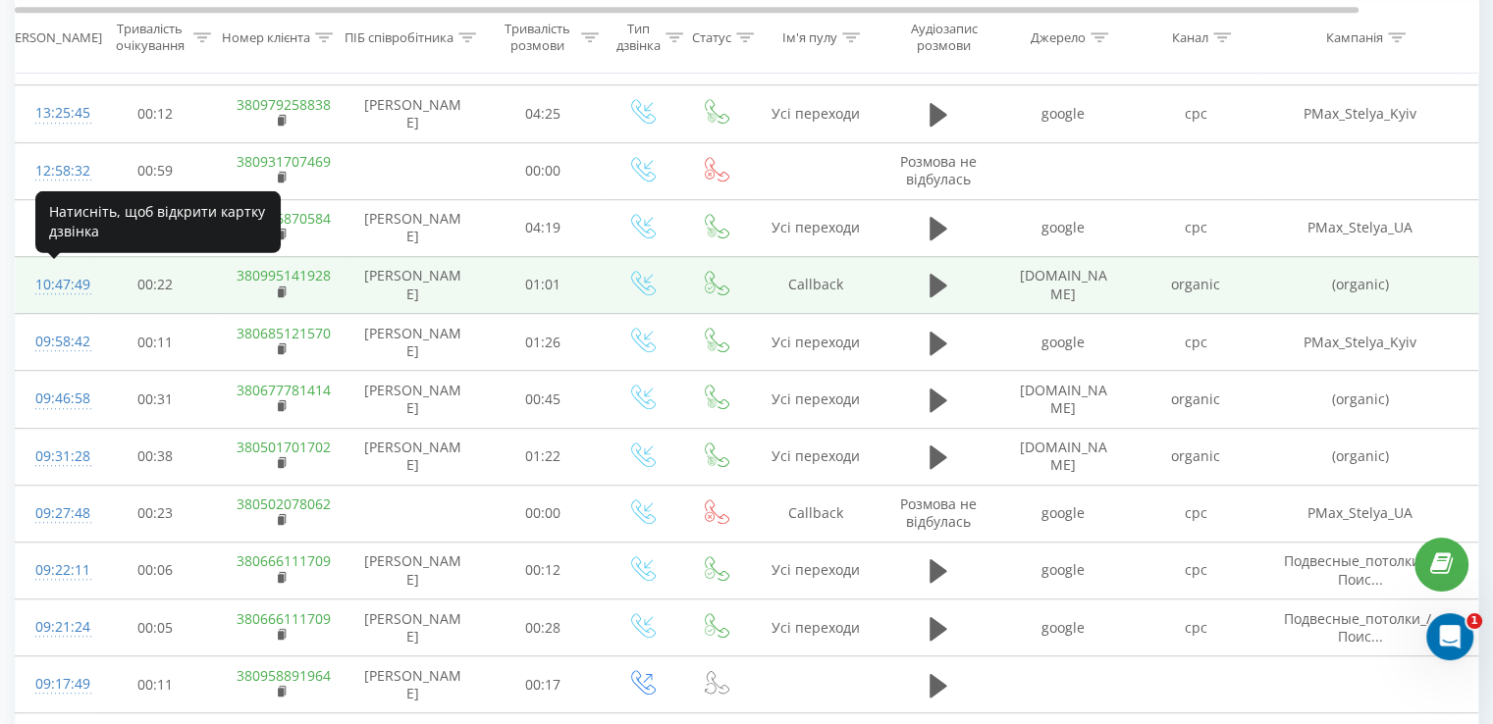
click at [52, 281] on div "10:47:49" at bounding box center [54, 285] width 39 height 38
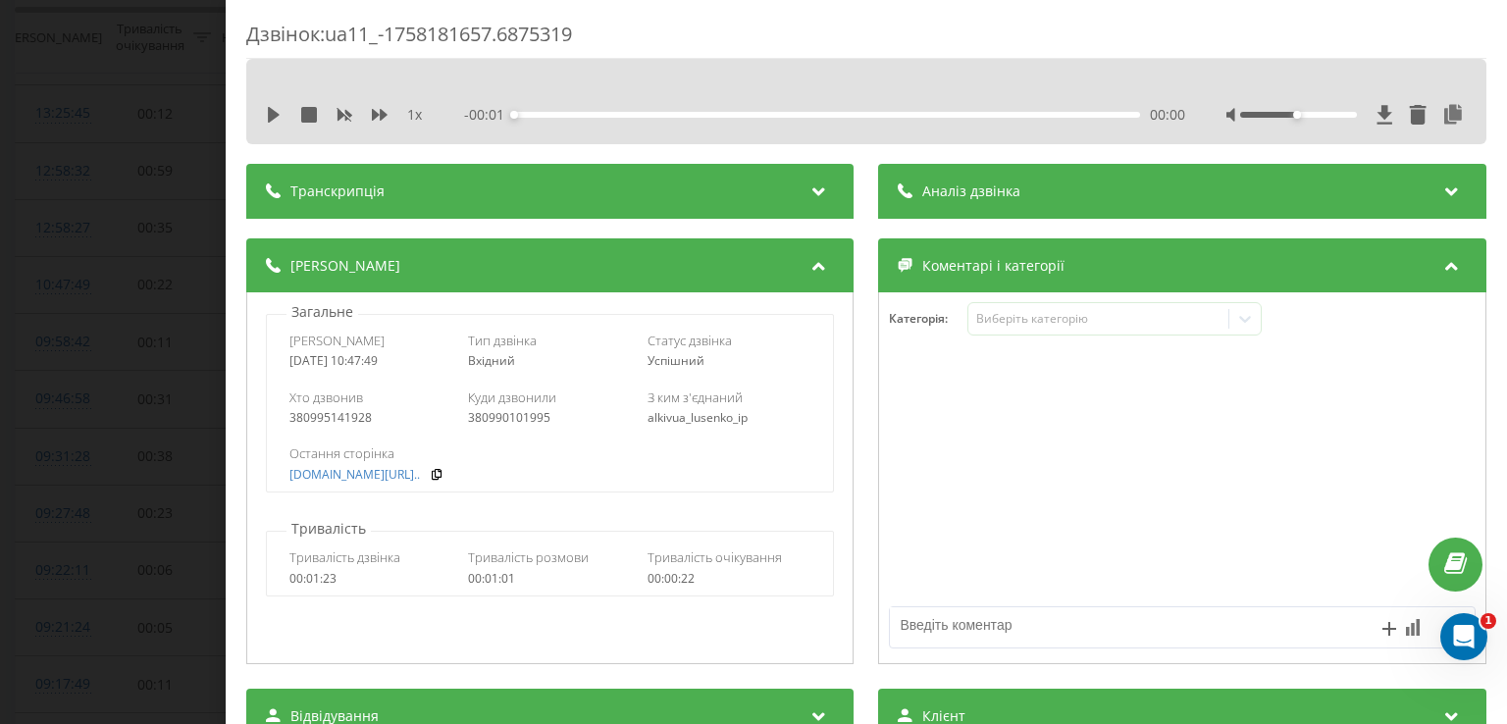
click at [1036, 183] on div "Аналіз дзвінка" at bounding box center [1182, 191] width 607 height 55
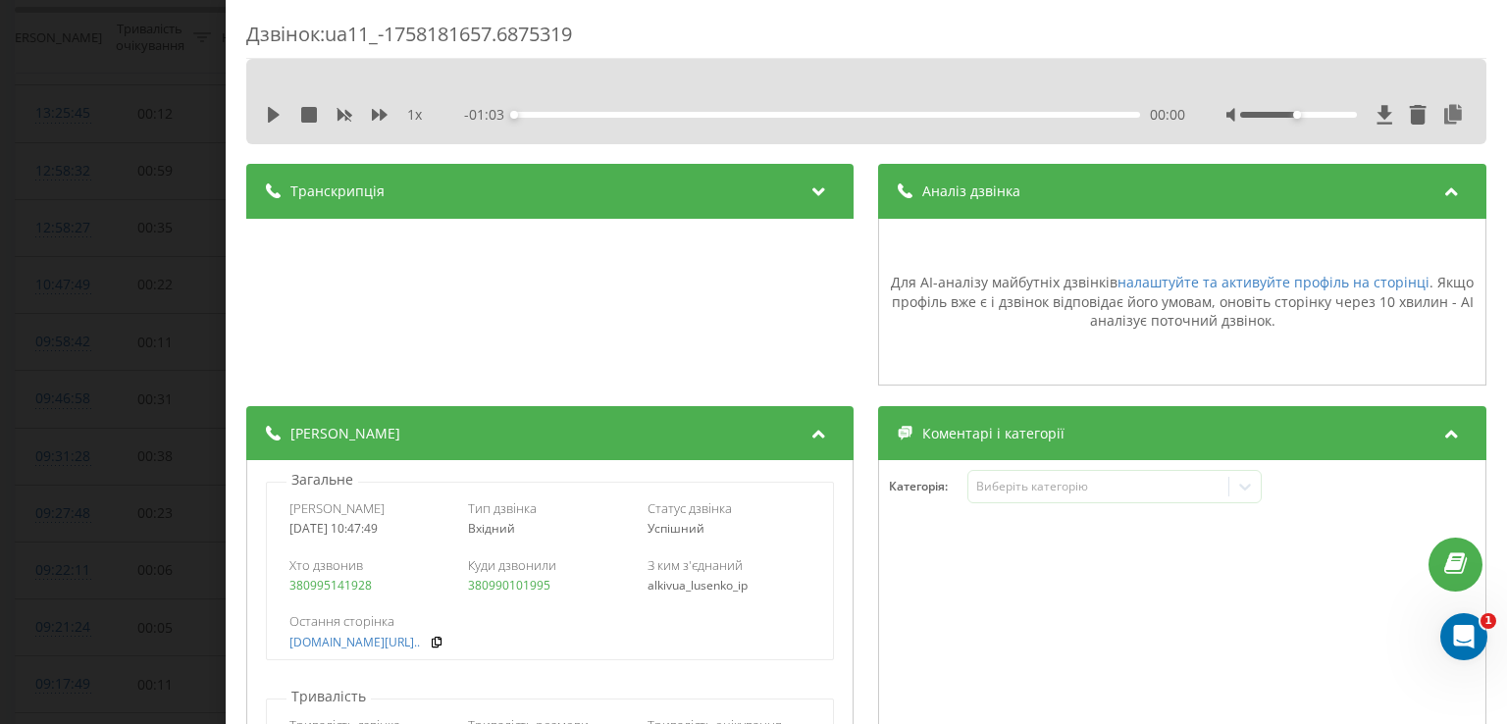
click at [116, 162] on div "Дзвінок : ua11_-1758181657.6875319 1 x - 01:03 00:00 00:00 Транскрипція Для AI-…" at bounding box center [753, 362] width 1507 height 724
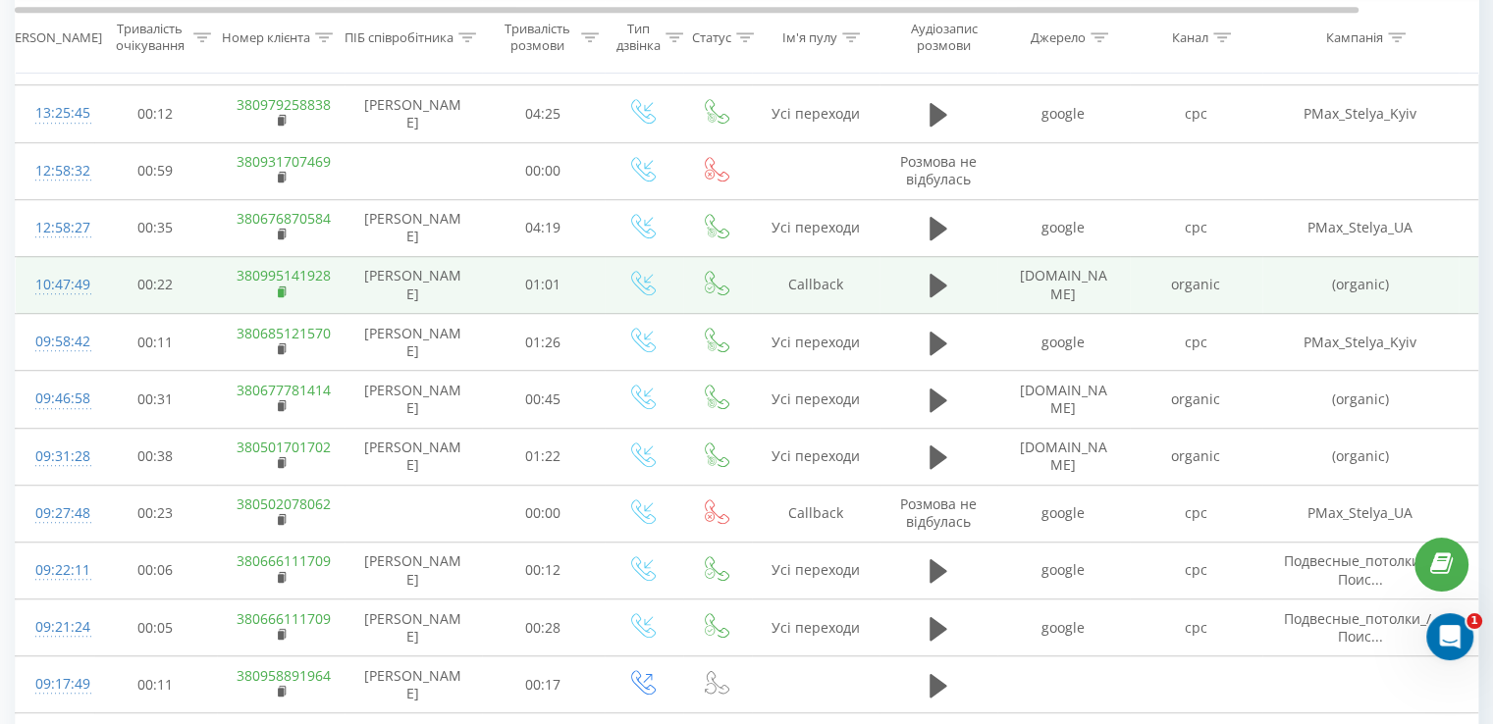
click at [279, 289] on rect at bounding box center [281, 293] width 6 height 9
click at [283, 290] on rect at bounding box center [281, 293] width 6 height 9
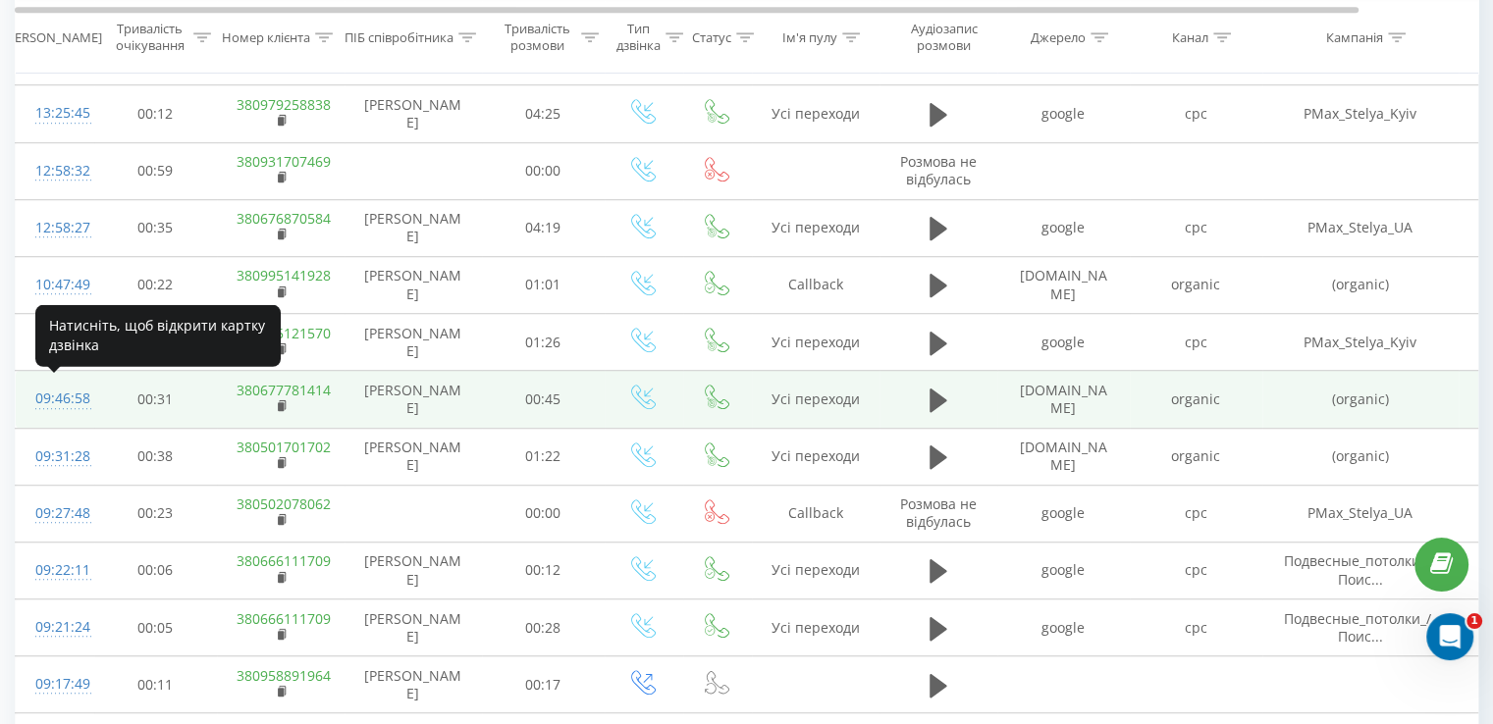
click at [63, 395] on div "09:46:58" at bounding box center [54, 399] width 39 height 38
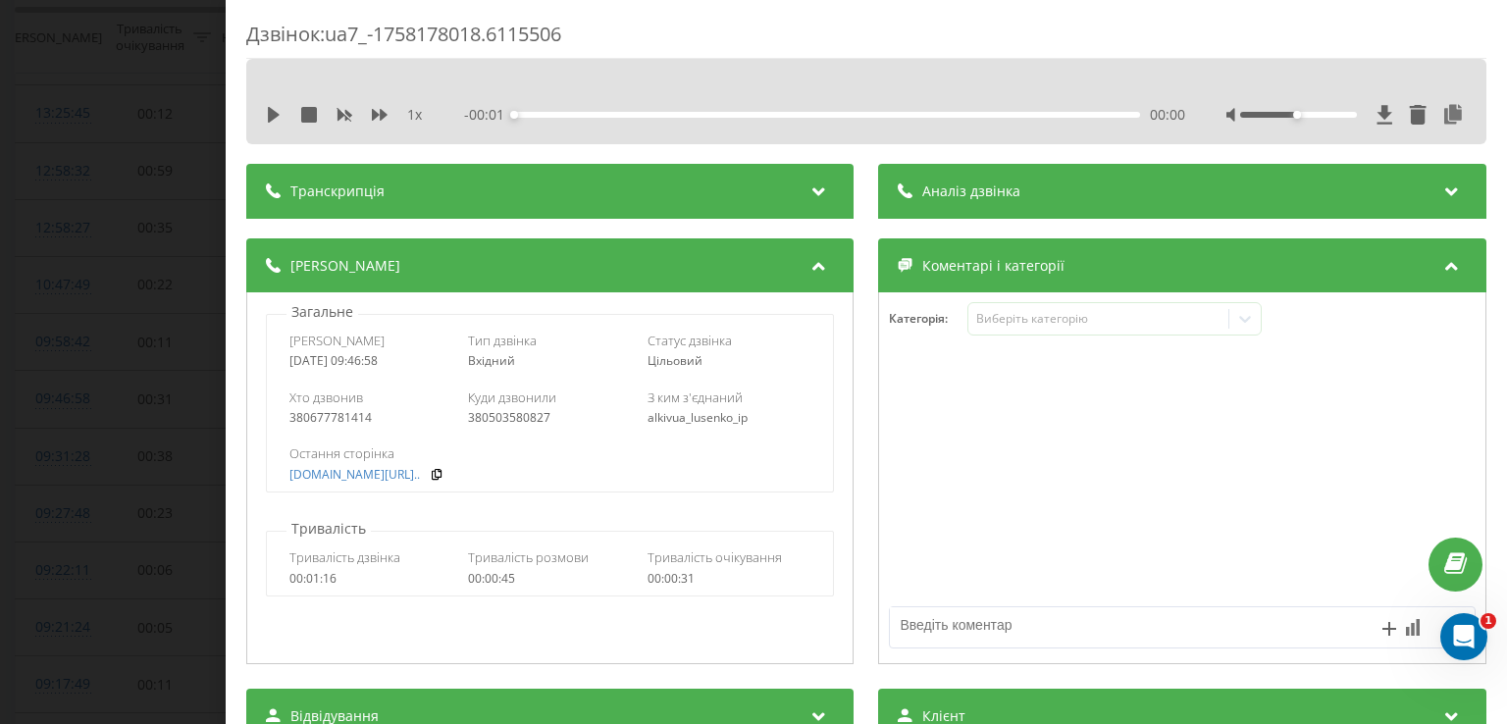
click at [989, 178] on div "Аналіз дзвінка" at bounding box center [1182, 191] width 607 height 55
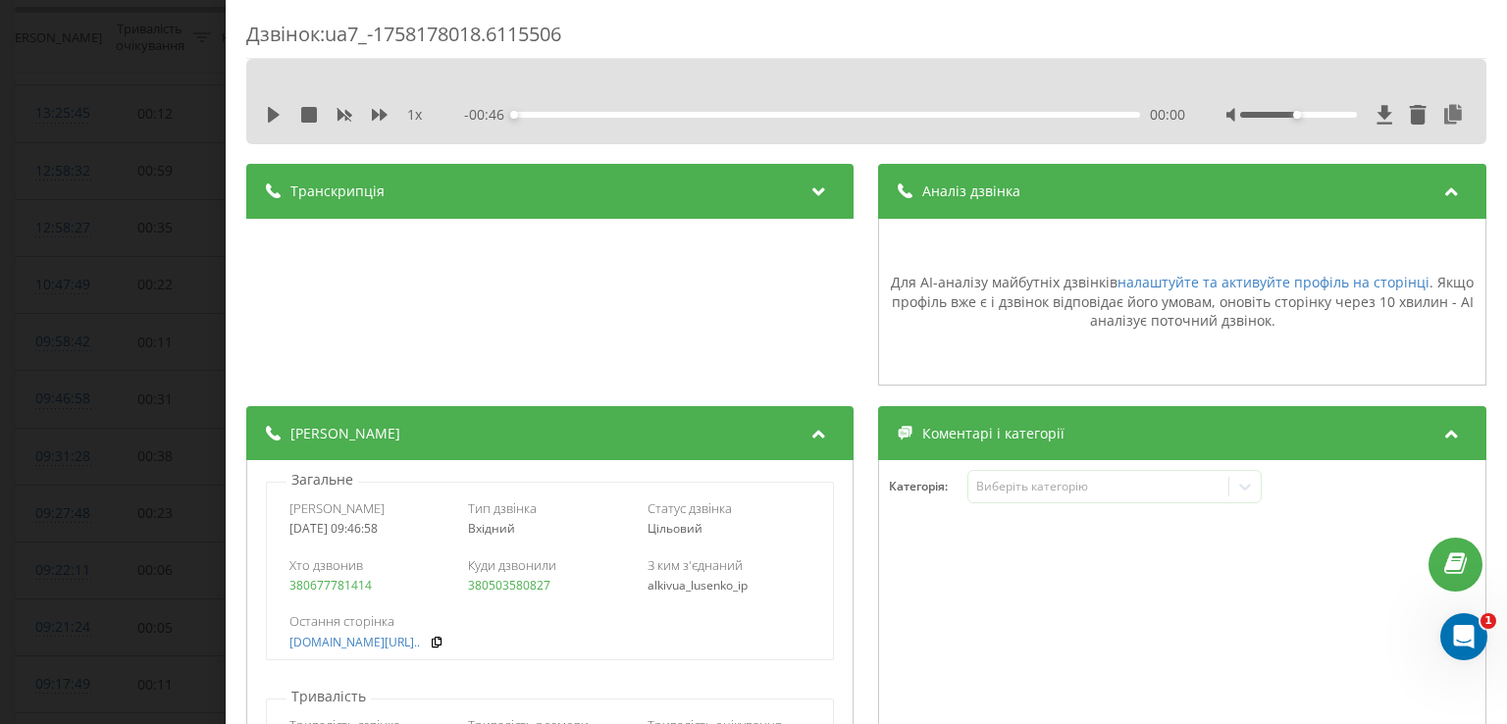
click at [126, 158] on div "Дзвінок : ua7_-1758178018.6115506 1 x - 00:46 00:00 00:00 Транскрипція Для AI-а…" at bounding box center [753, 362] width 1507 height 724
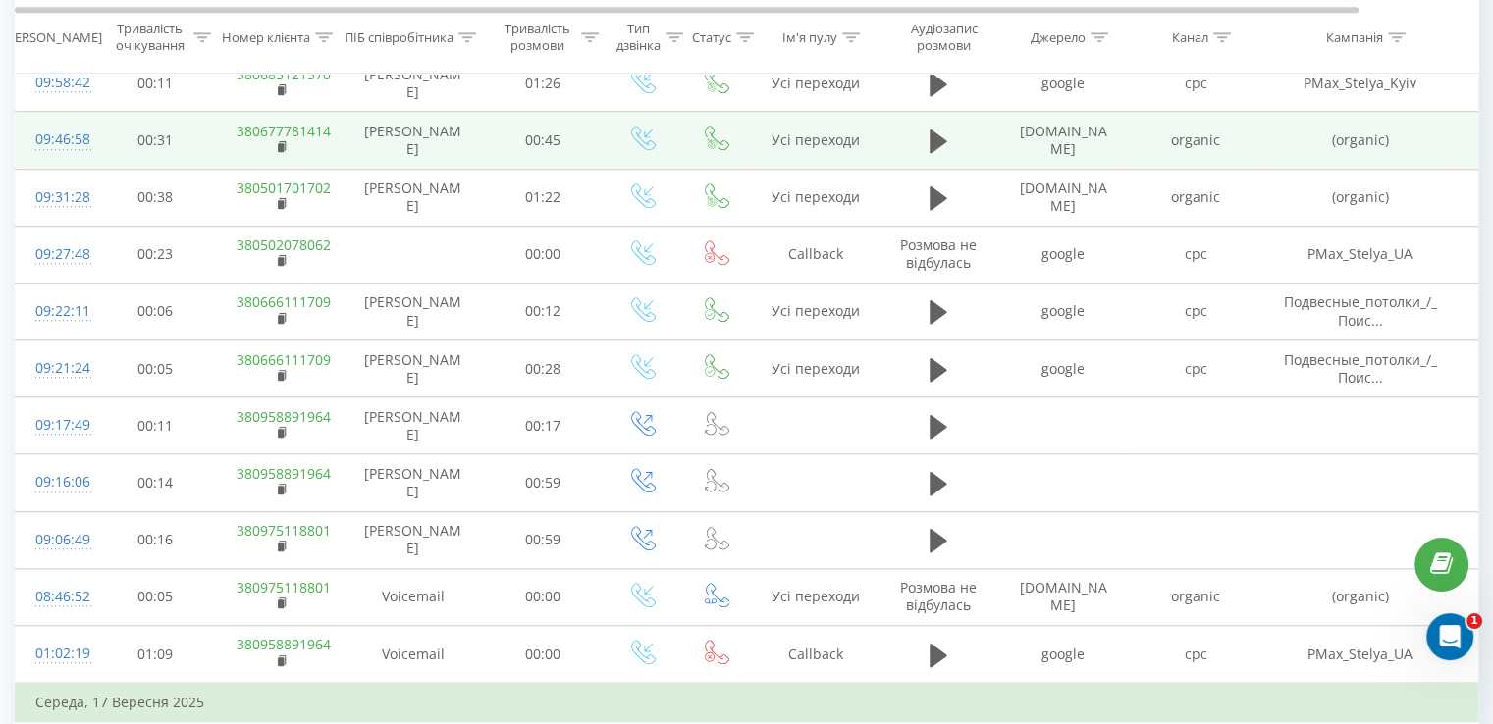
scroll to position [1570, 0]
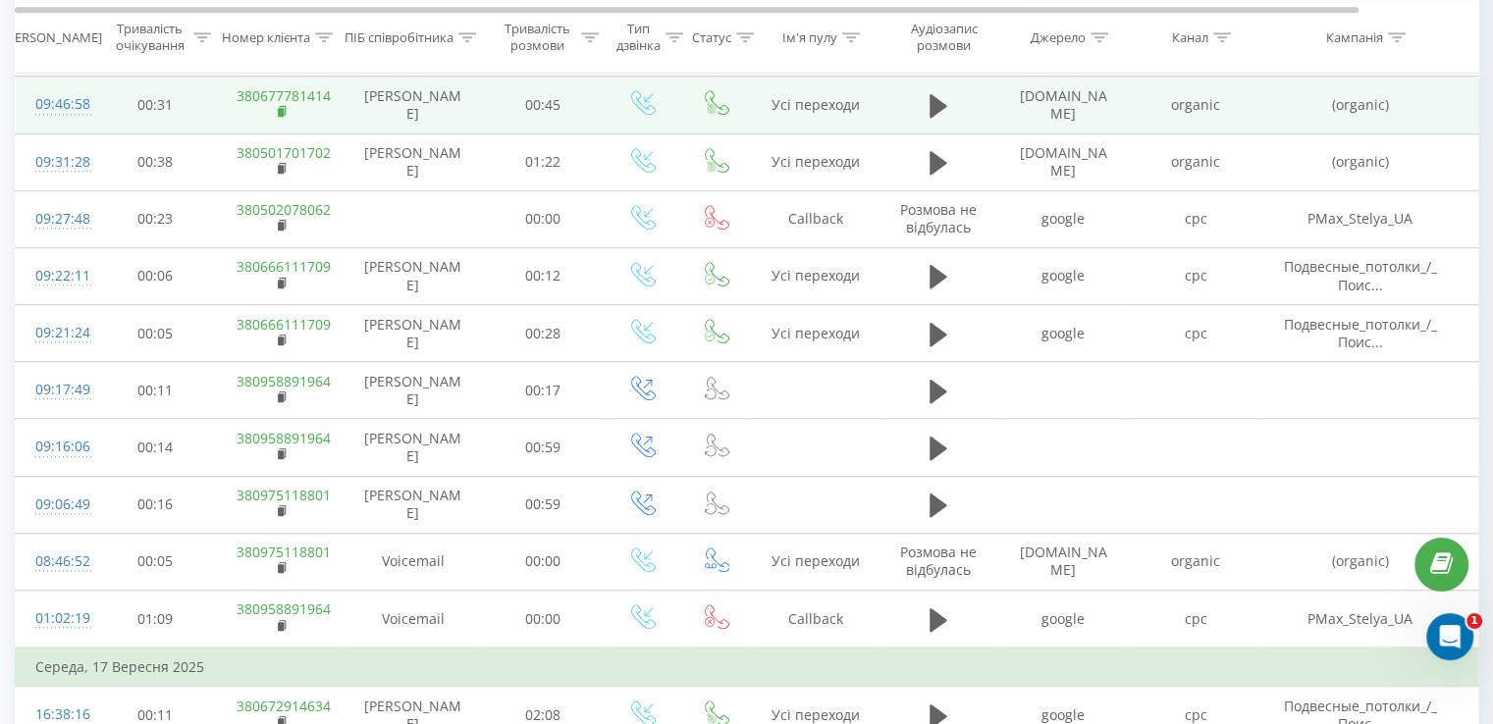
click at [283, 113] on rect at bounding box center [281, 112] width 6 height 9
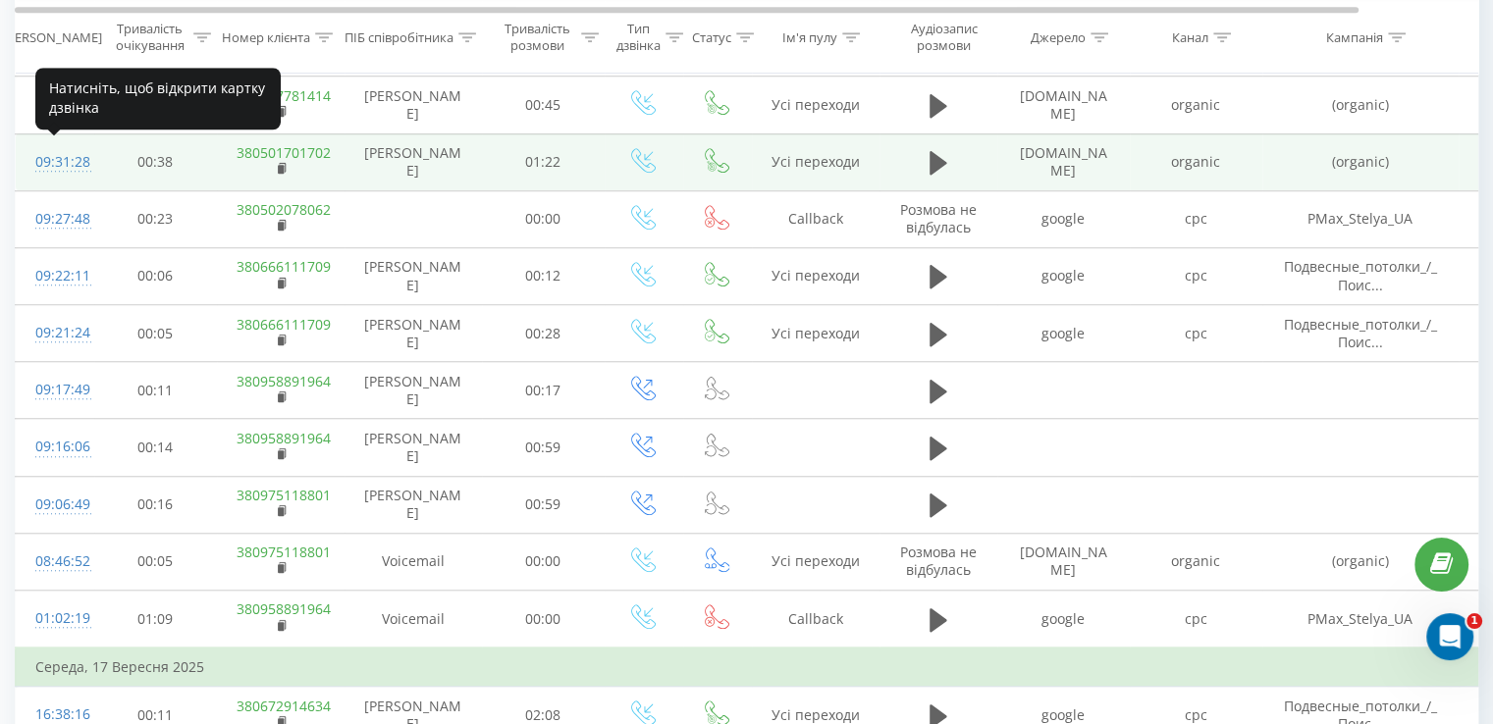
click at [75, 161] on div "09:31:28" at bounding box center [54, 162] width 39 height 38
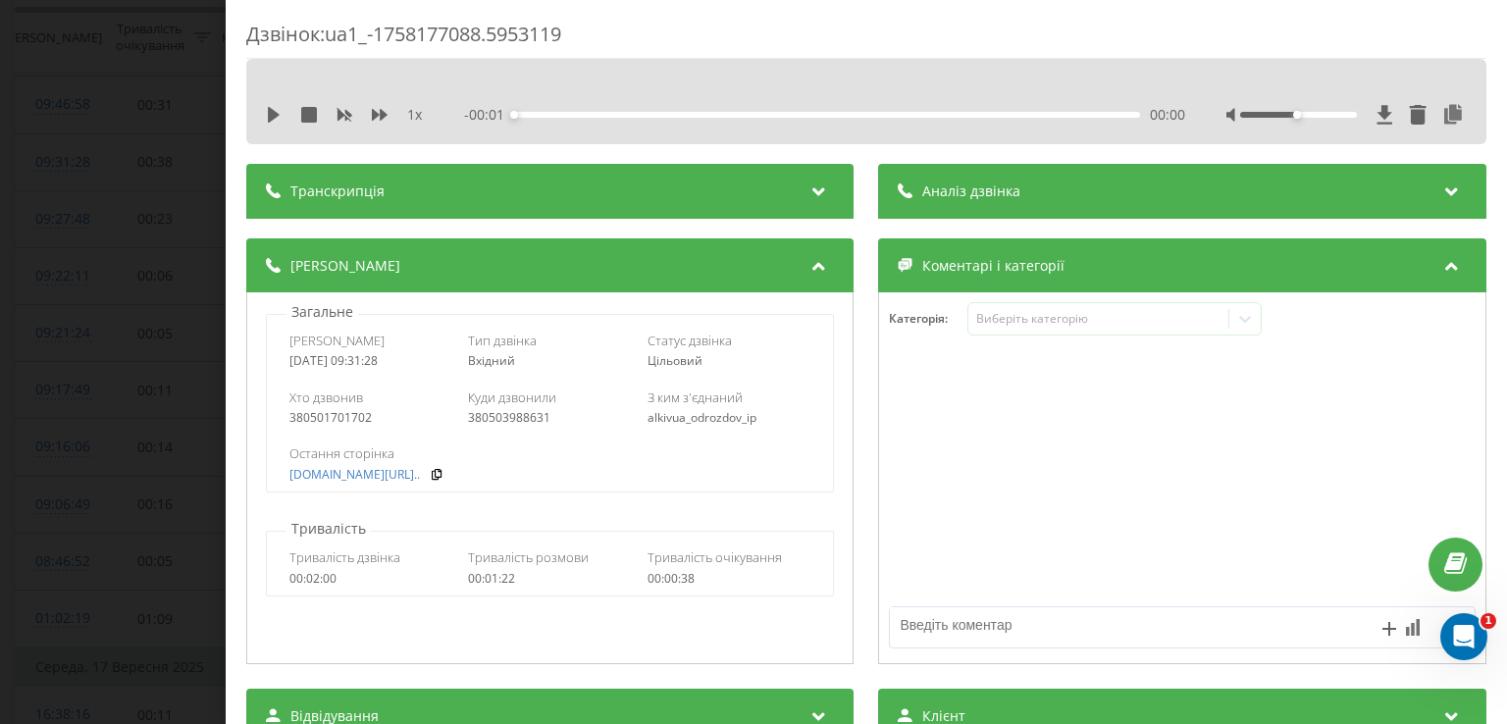
click at [953, 189] on span "Аналіз дзвінка" at bounding box center [972, 192] width 98 height 20
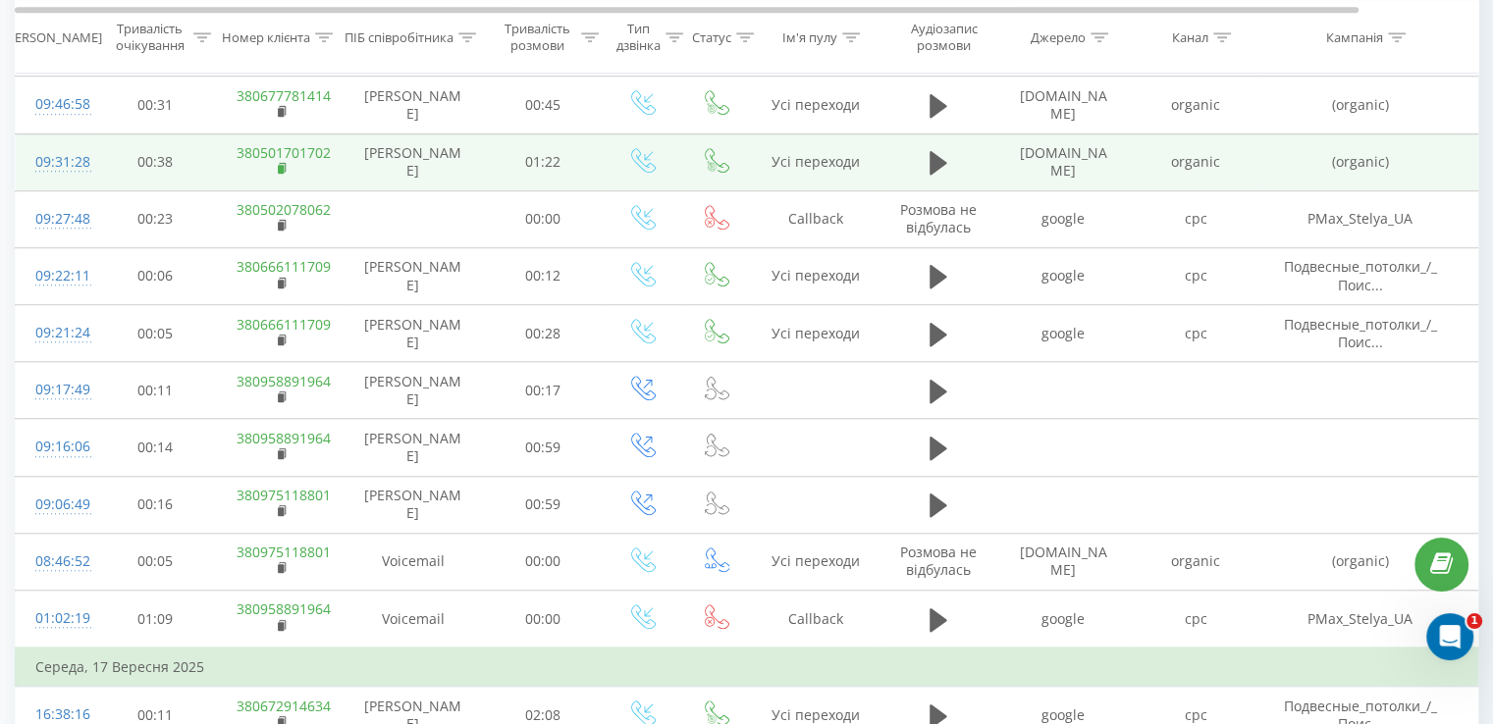
click at [283, 165] on rect at bounding box center [281, 169] width 6 height 9
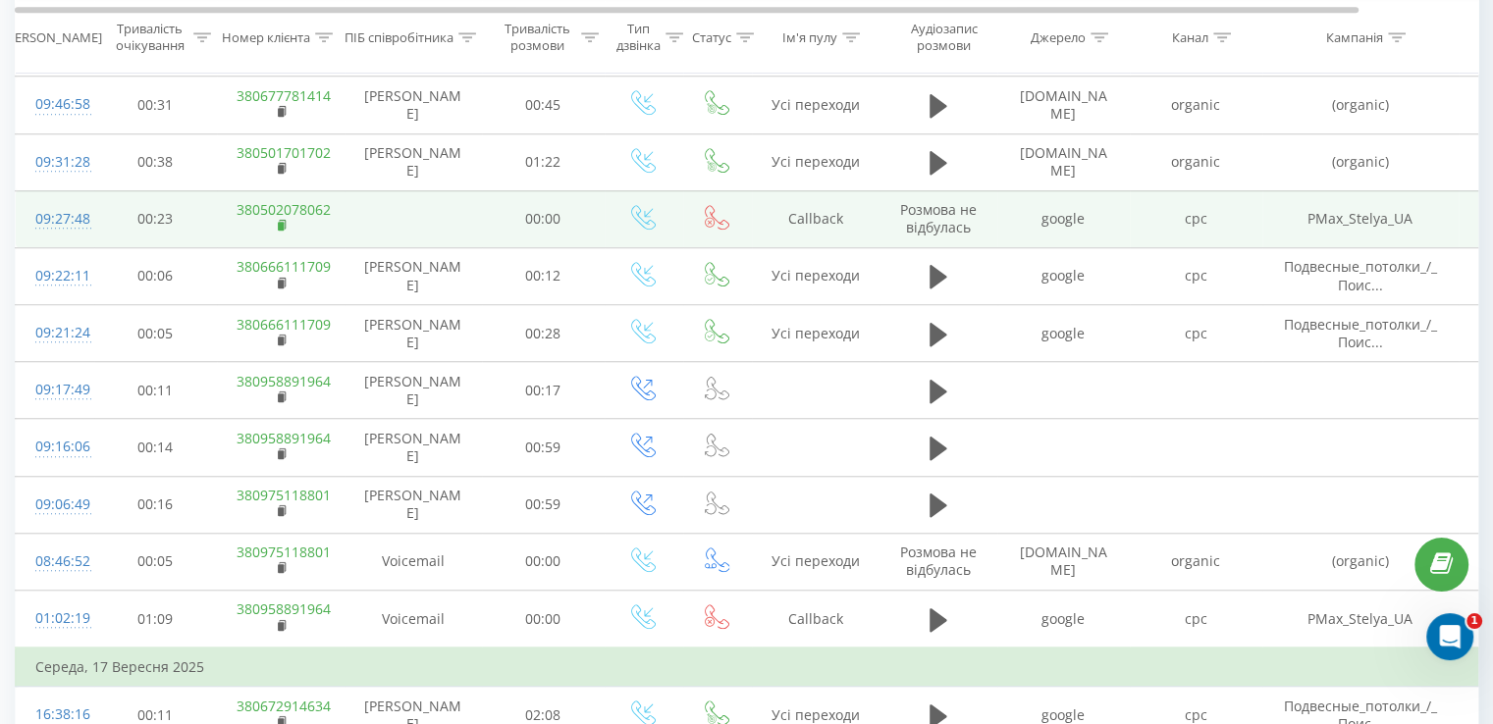
click at [279, 222] on rect at bounding box center [281, 226] width 6 height 9
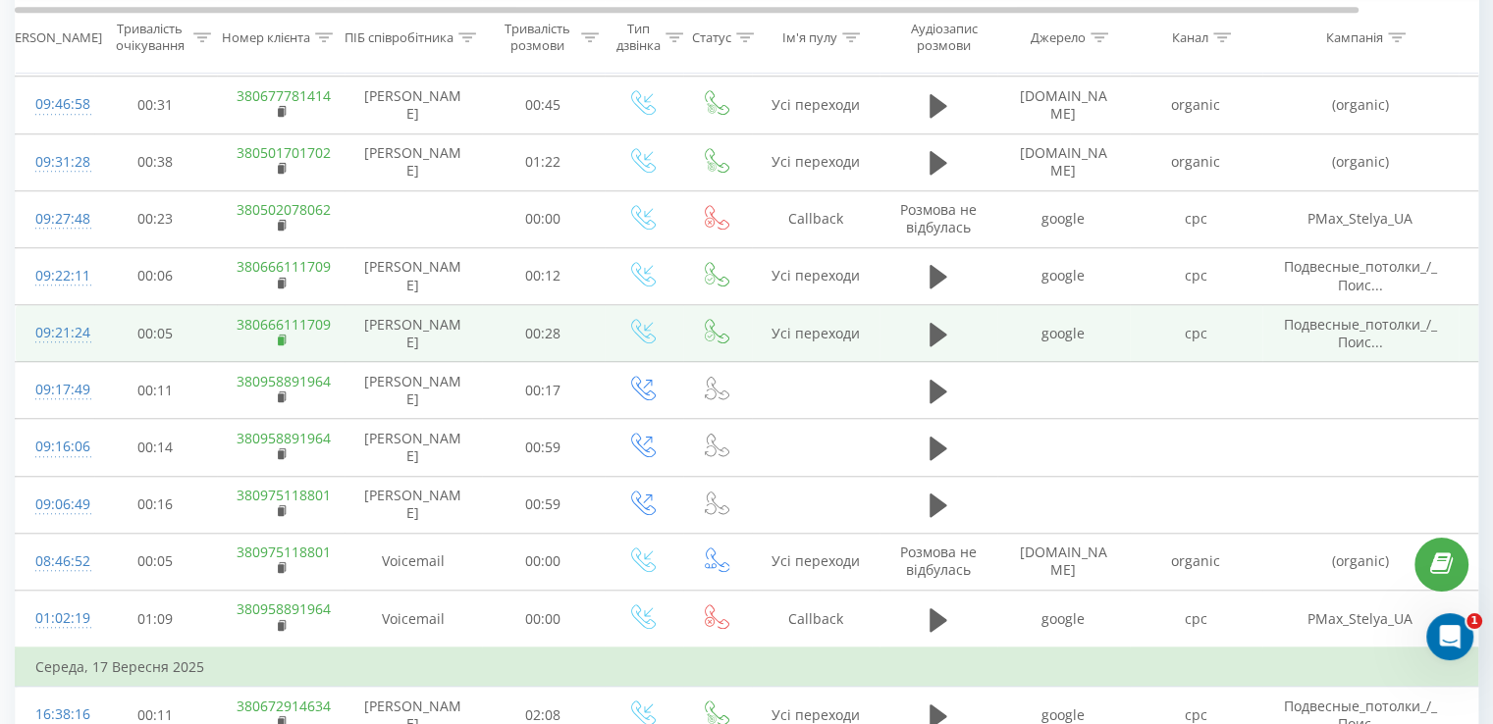
click at [283, 337] on rect at bounding box center [281, 341] width 6 height 9
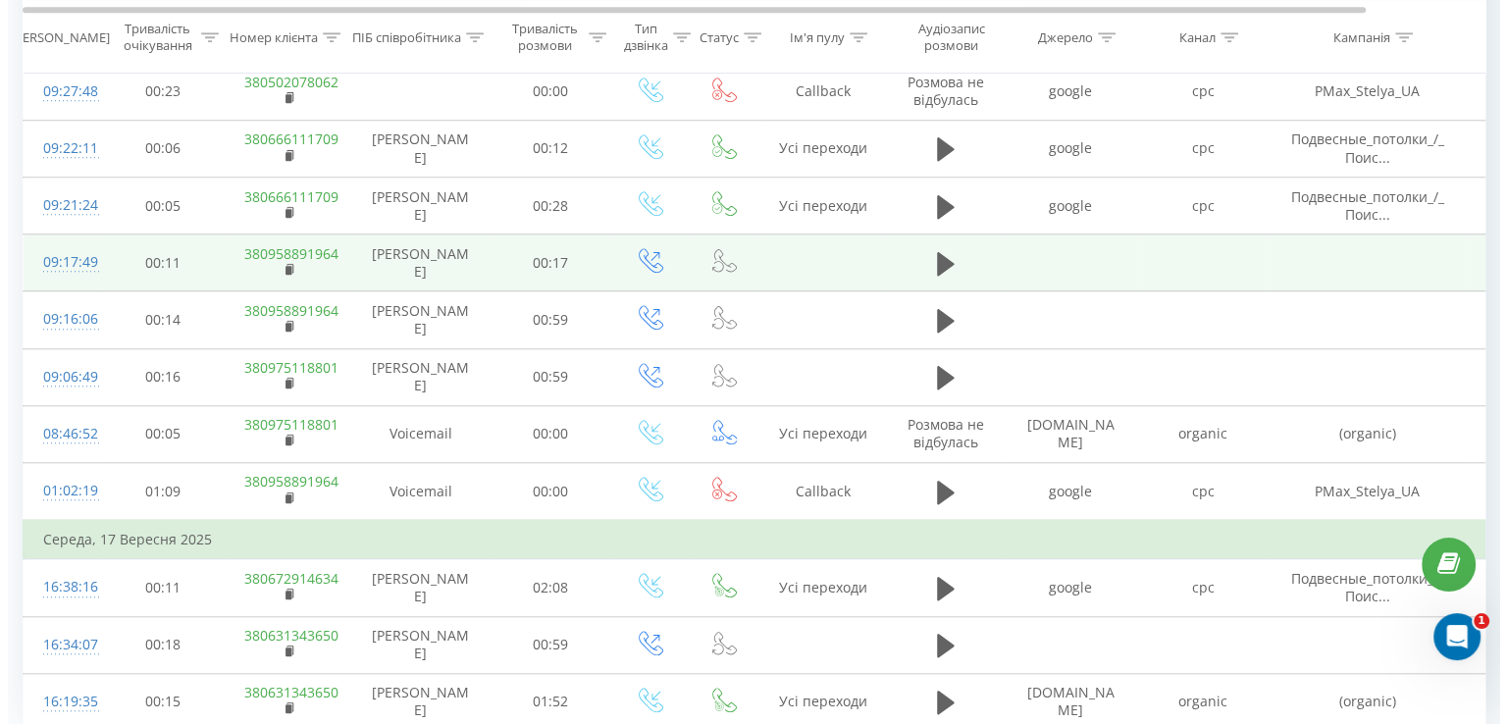
scroll to position [1668, 0]
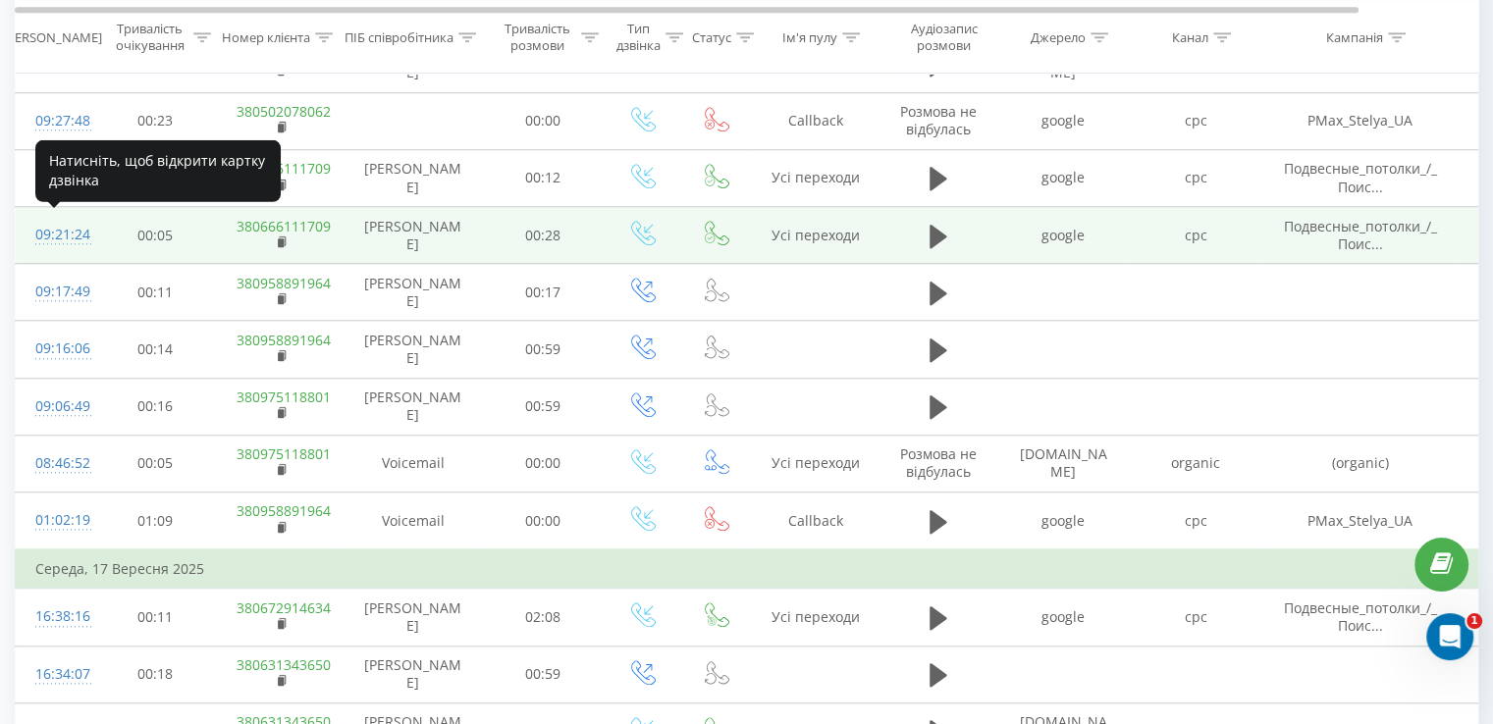
click at [60, 236] on div "09:21:24" at bounding box center [54, 235] width 39 height 38
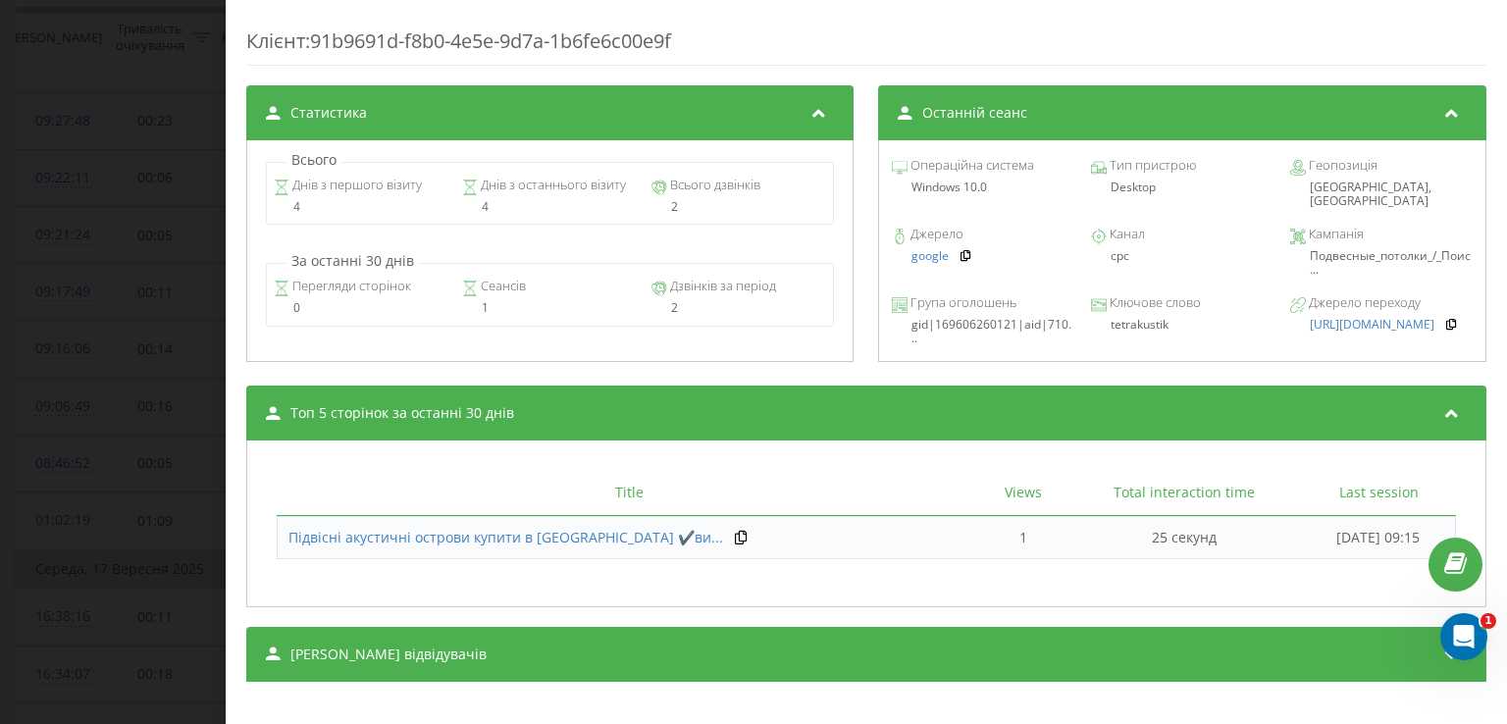
scroll to position [789, 0]
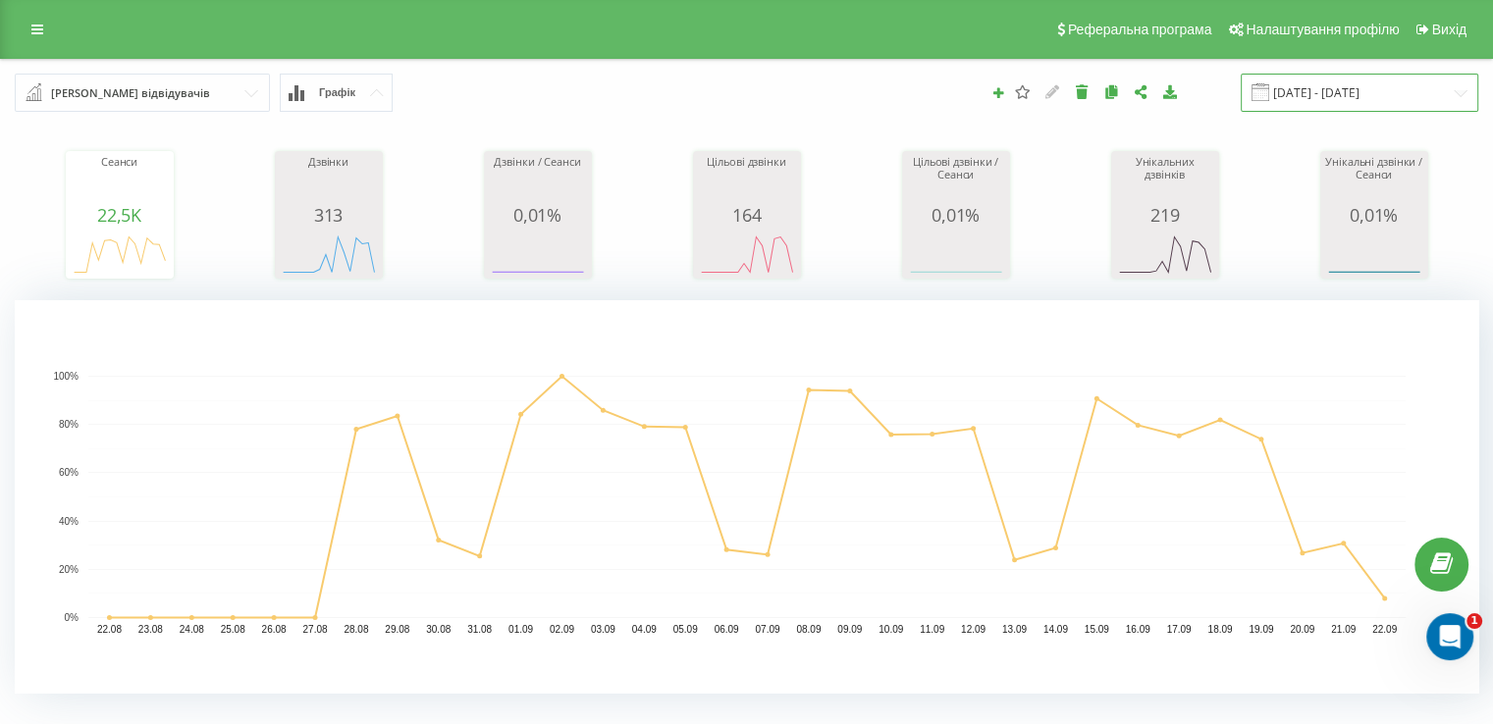
click at [1298, 86] on input "[DATE] - [DATE]" at bounding box center [1358, 93] width 237 height 38
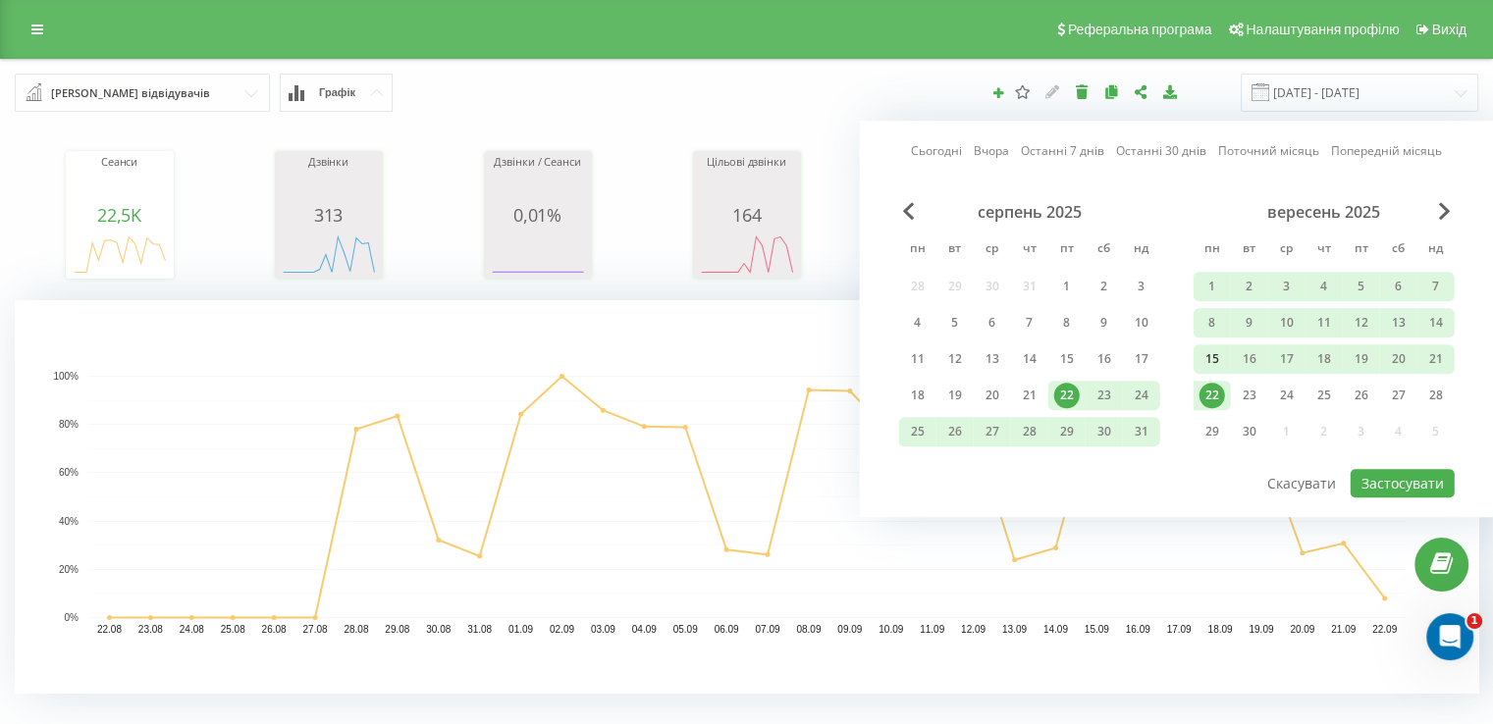
click at [1217, 362] on div "15" at bounding box center [1212, 359] width 26 height 26
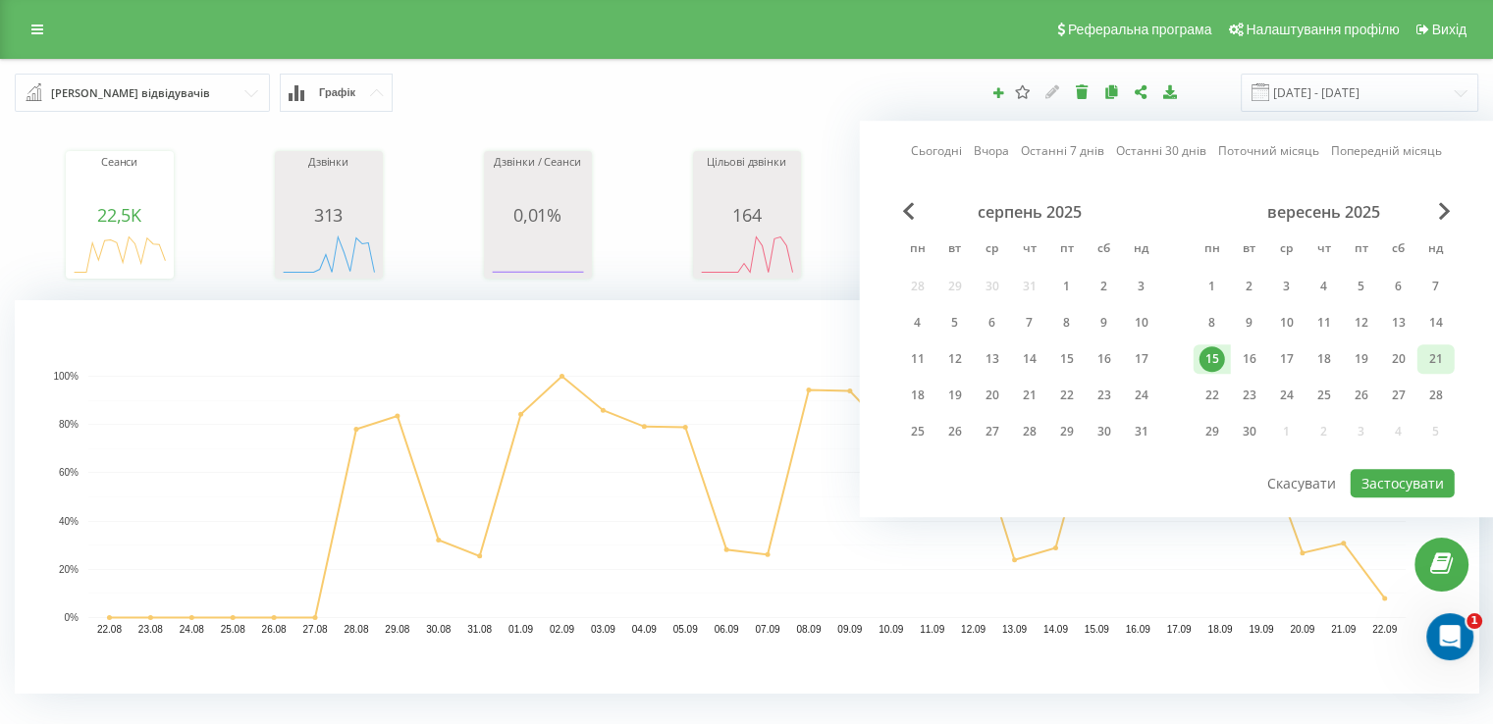
click at [1437, 352] on div "21" at bounding box center [1436, 359] width 26 height 26
click at [1409, 474] on button "Застосувати" at bounding box center [1402, 483] width 104 height 28
type input "[DATE] - [DATE]"
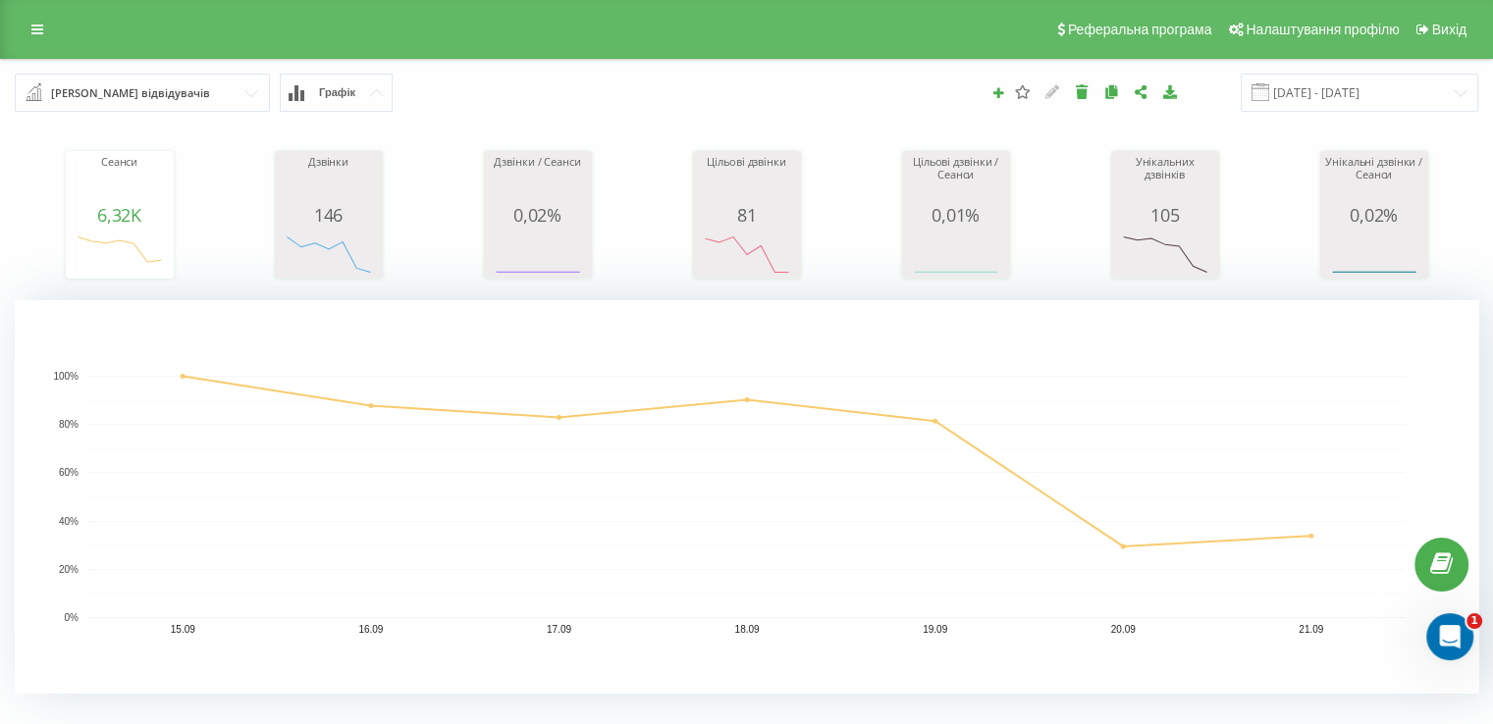
click at [203, 87] on input "text" at bounding box center [143, 92] width 253 height 35
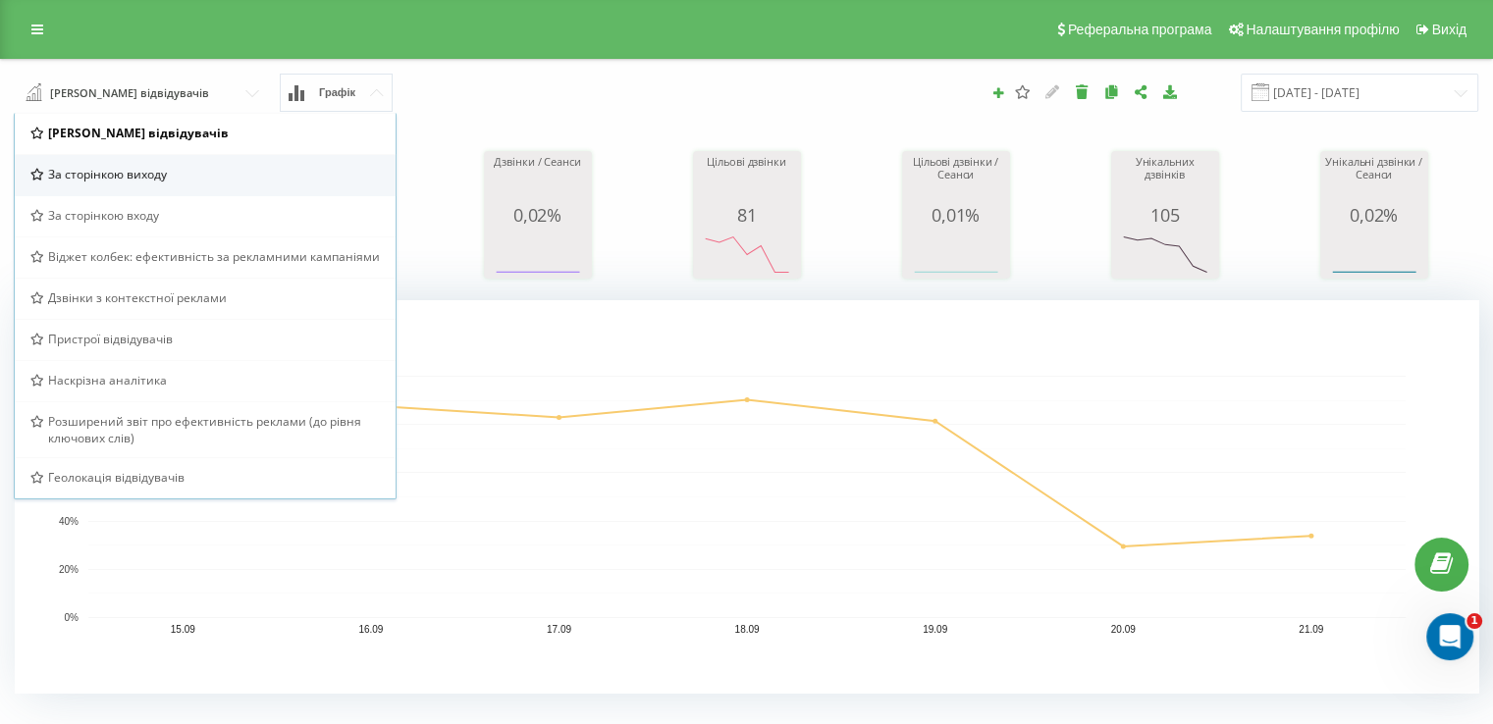
click at [216, 192] on div "За сторінкою виходу" at bounding box center [205, 174] width 381 height 41
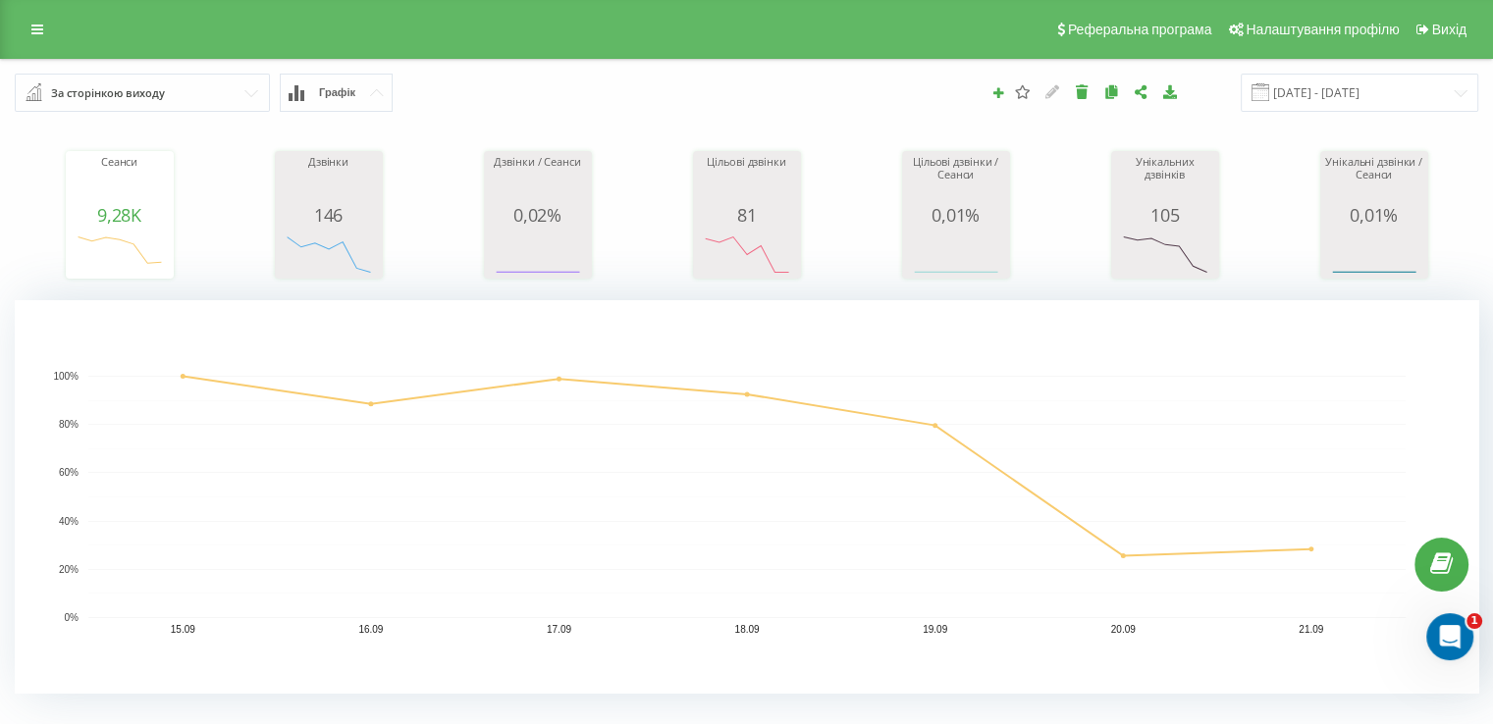
click at [206, 82] on input "text" at bounding box center [143, 92] width 253 height 35
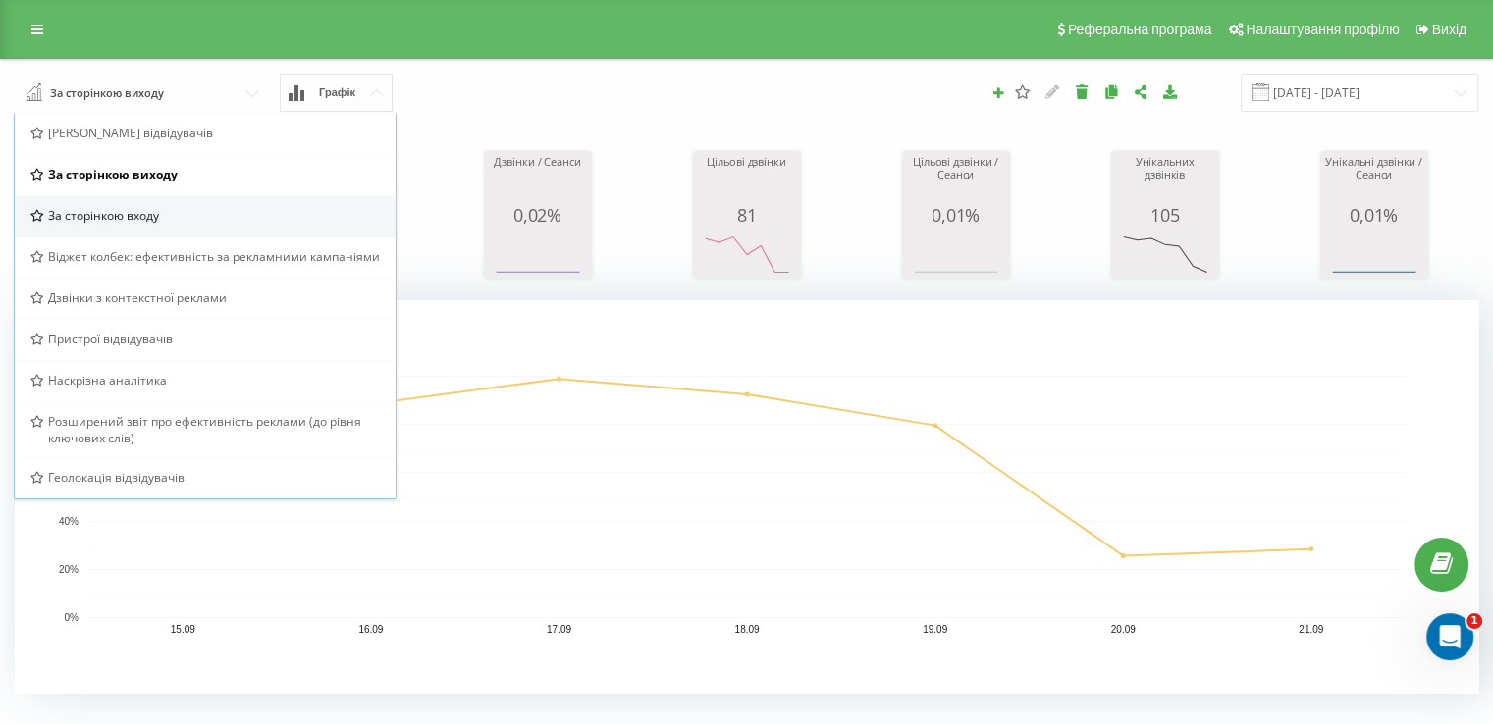
click at [198, 216] on div "За сторінкою входу" at bounding box center [204, 215] width 349 height 17
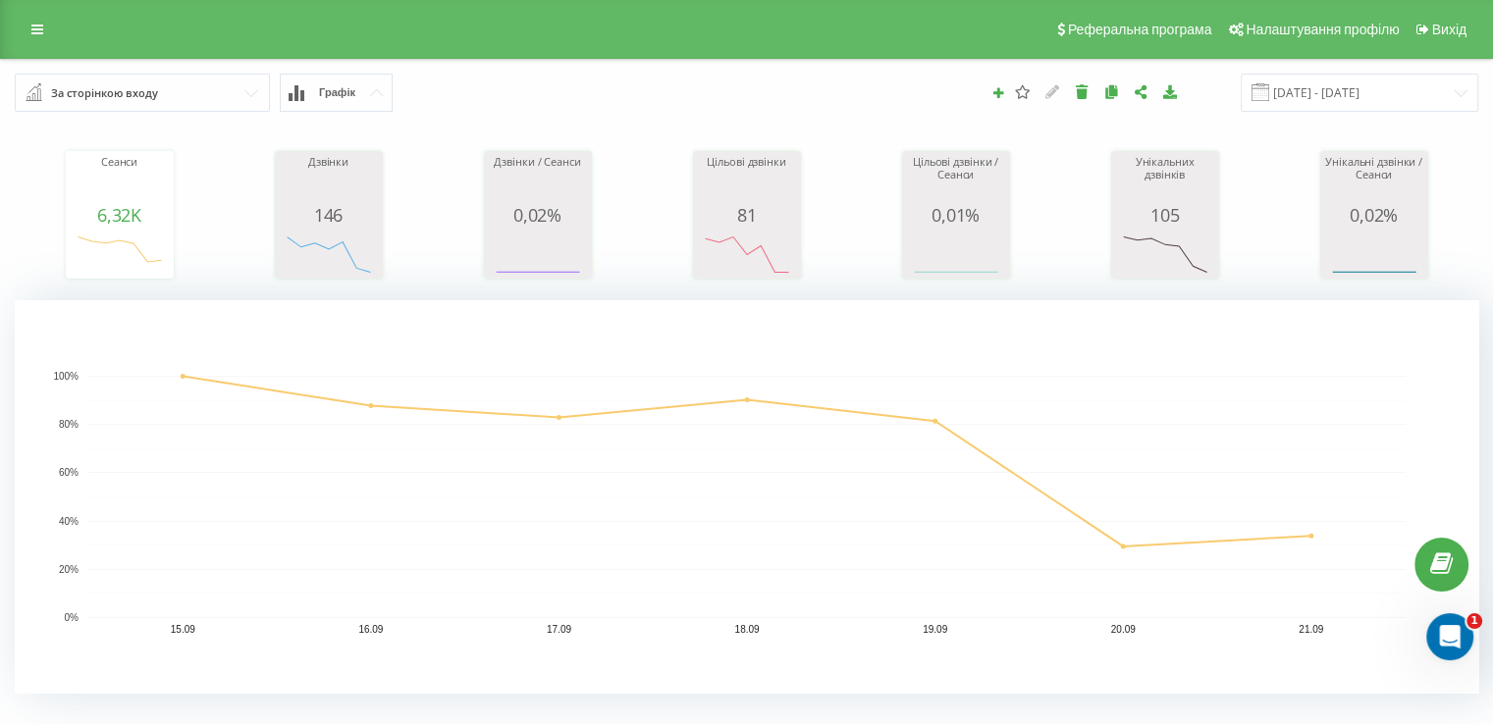
click at [209, 85] on input "text" at bounding box center [143, 92] width 253 height 35
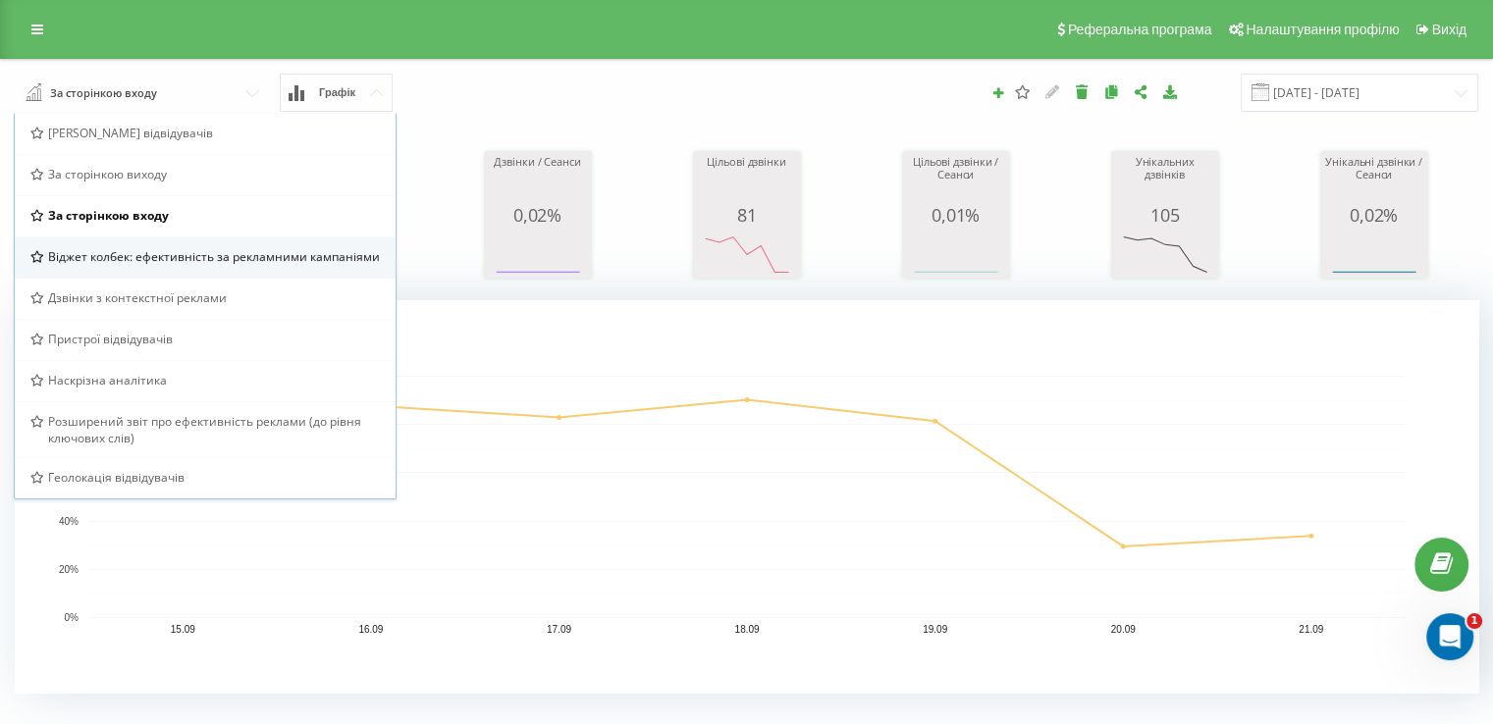
click at [243, 257] on span "Віджет колбек: ефективність за рекламними кампаніями" at bounding box center [214, 256] width 332 height 17
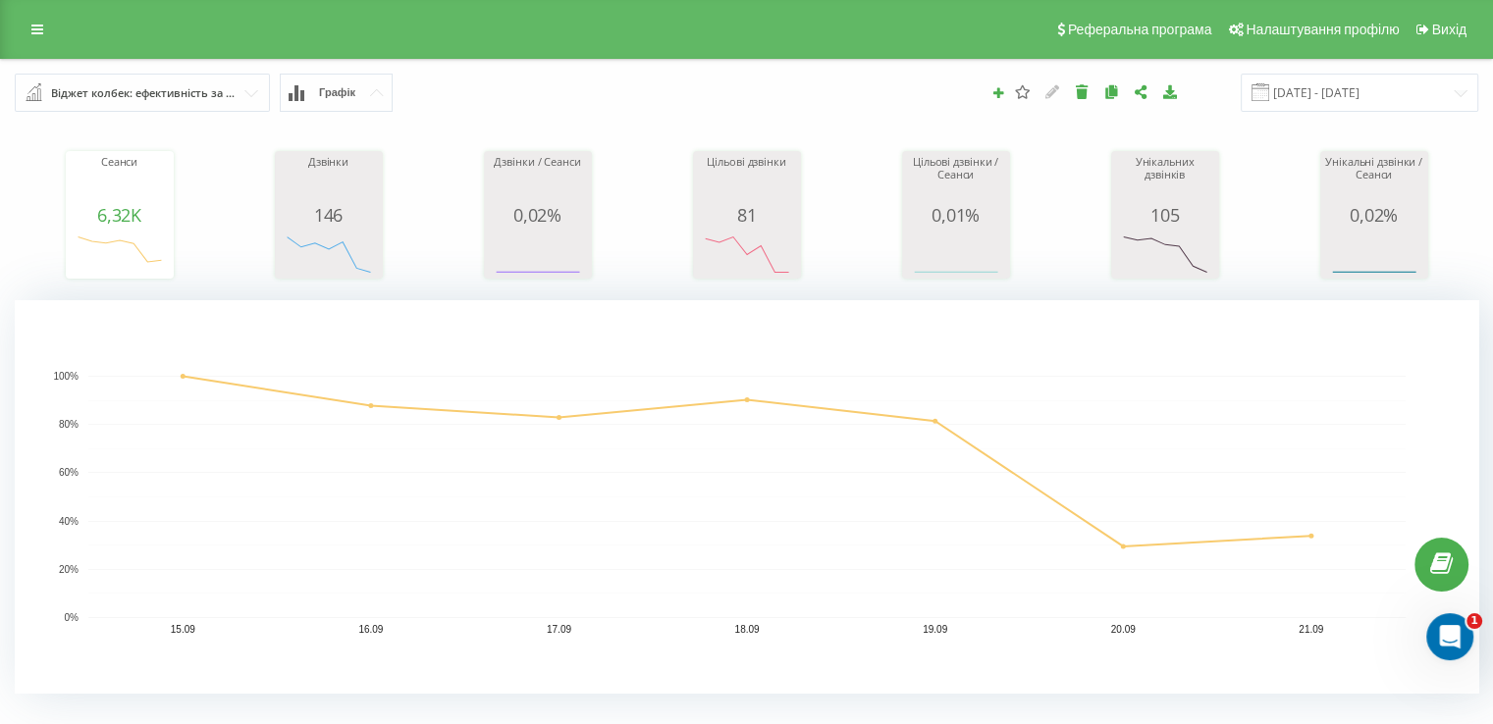
click at [191, 95] on div "Віджет колбек: ефективність за рекламними кампаніями" at bounding box center [143, 93] width 184 height 22
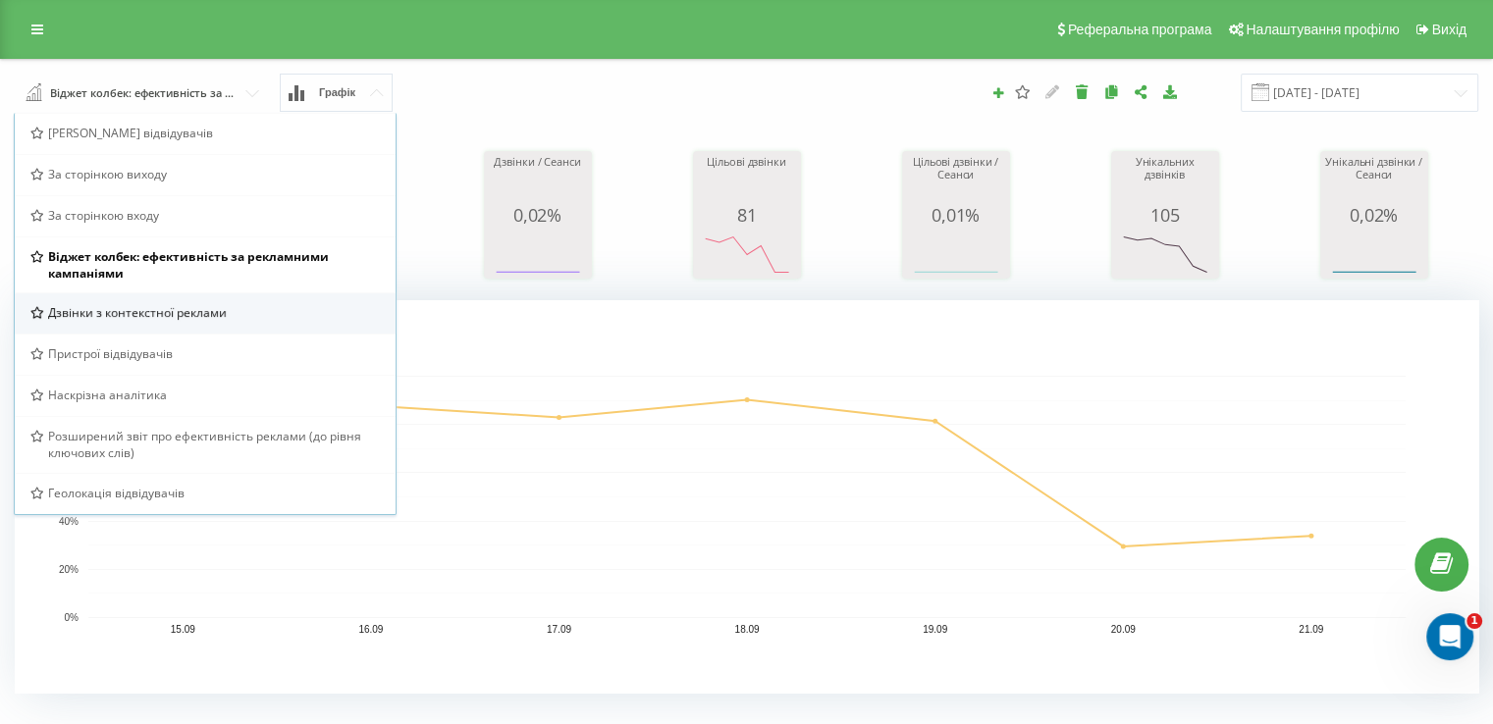
click at [247, 325] on div "Дзвінки з контекстної реклами" at bounding box center [205, 312] width 381 height 41
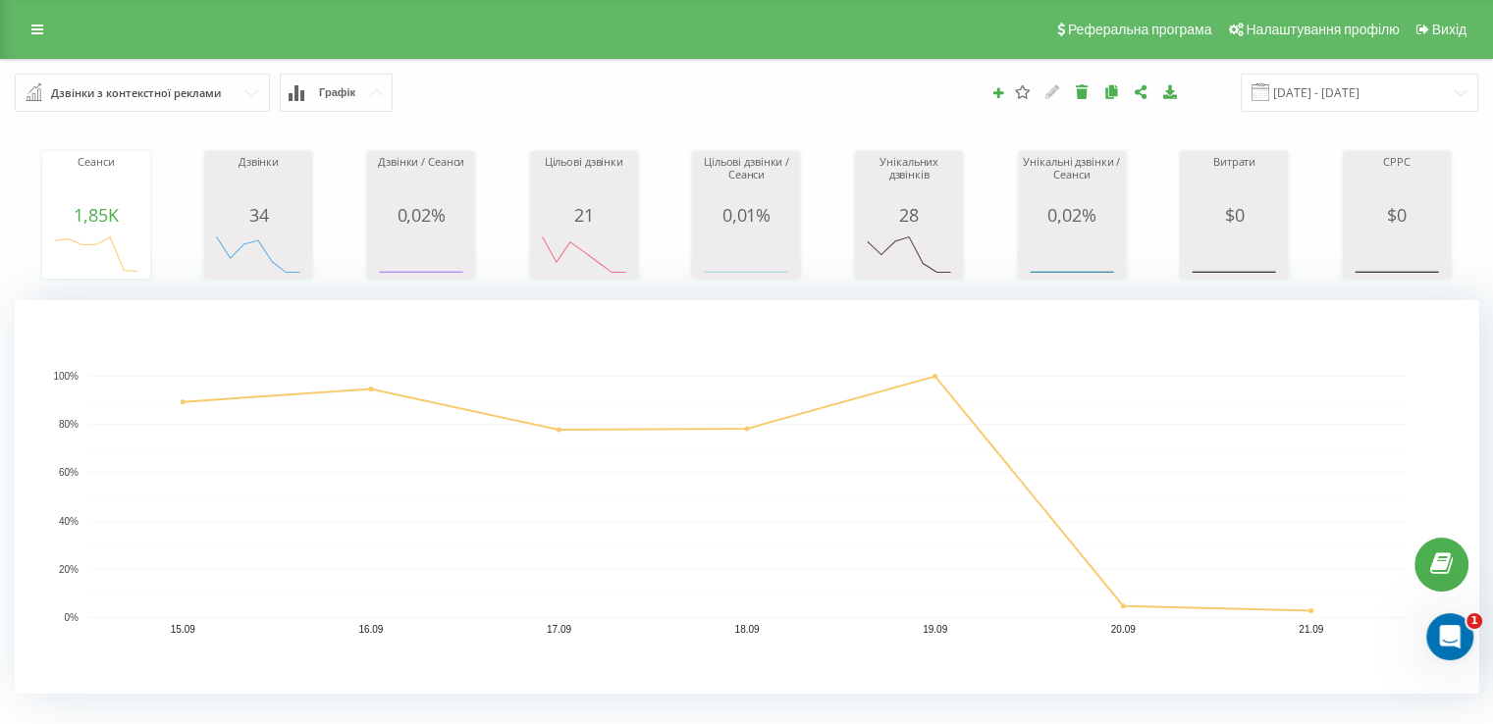
click at [84, 97] on div "Дзвінки з контекстної реклами" at bounding box center [136, 93] width 170 height 22
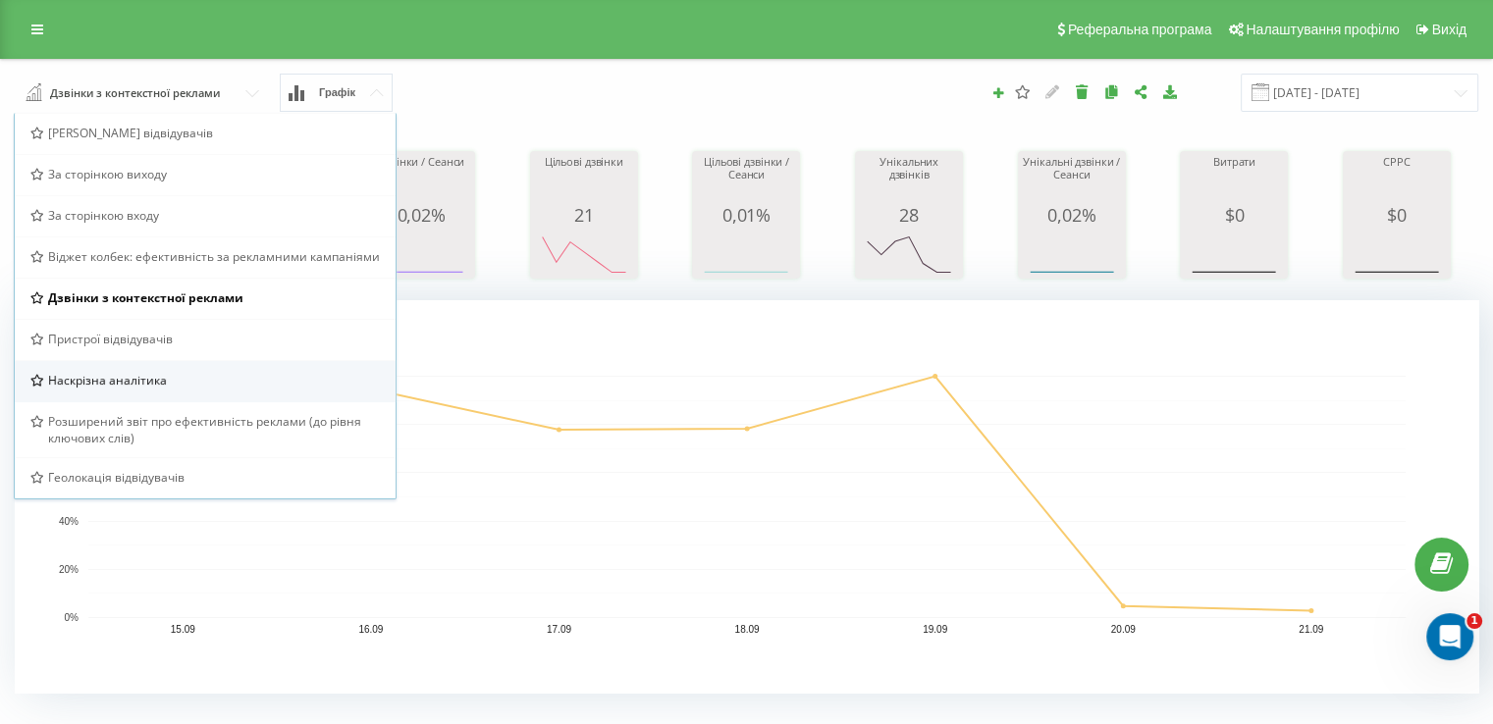
click at [161, 386] on span "Наскрізна аналітика" at bounding box center [107, 380] width 119 height 17
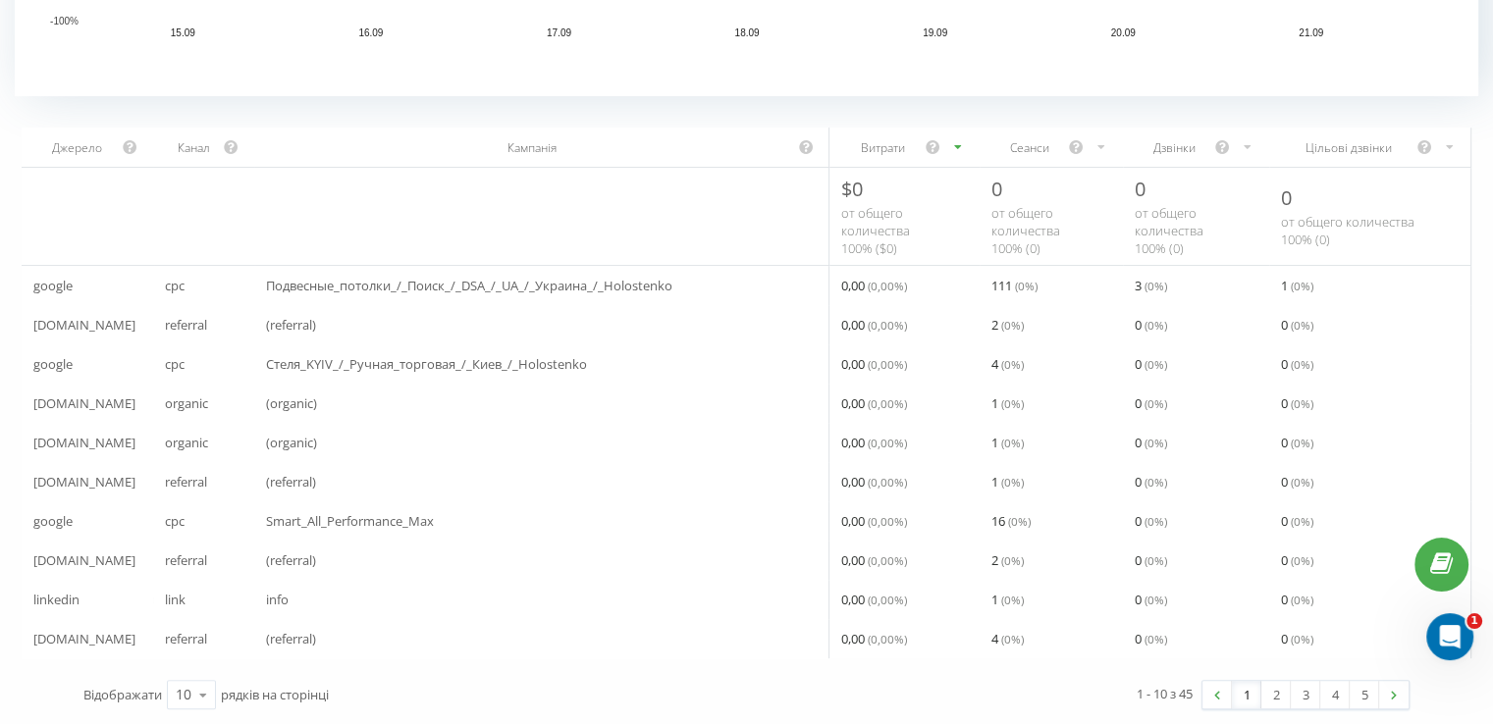
scroll to position [604, 0]
click at [210, 692] on icon at bounding box center [202, 695] width 29 height 38
click at [201, 640] on div "50" at bounding box center [191, 638] width 47 height 28
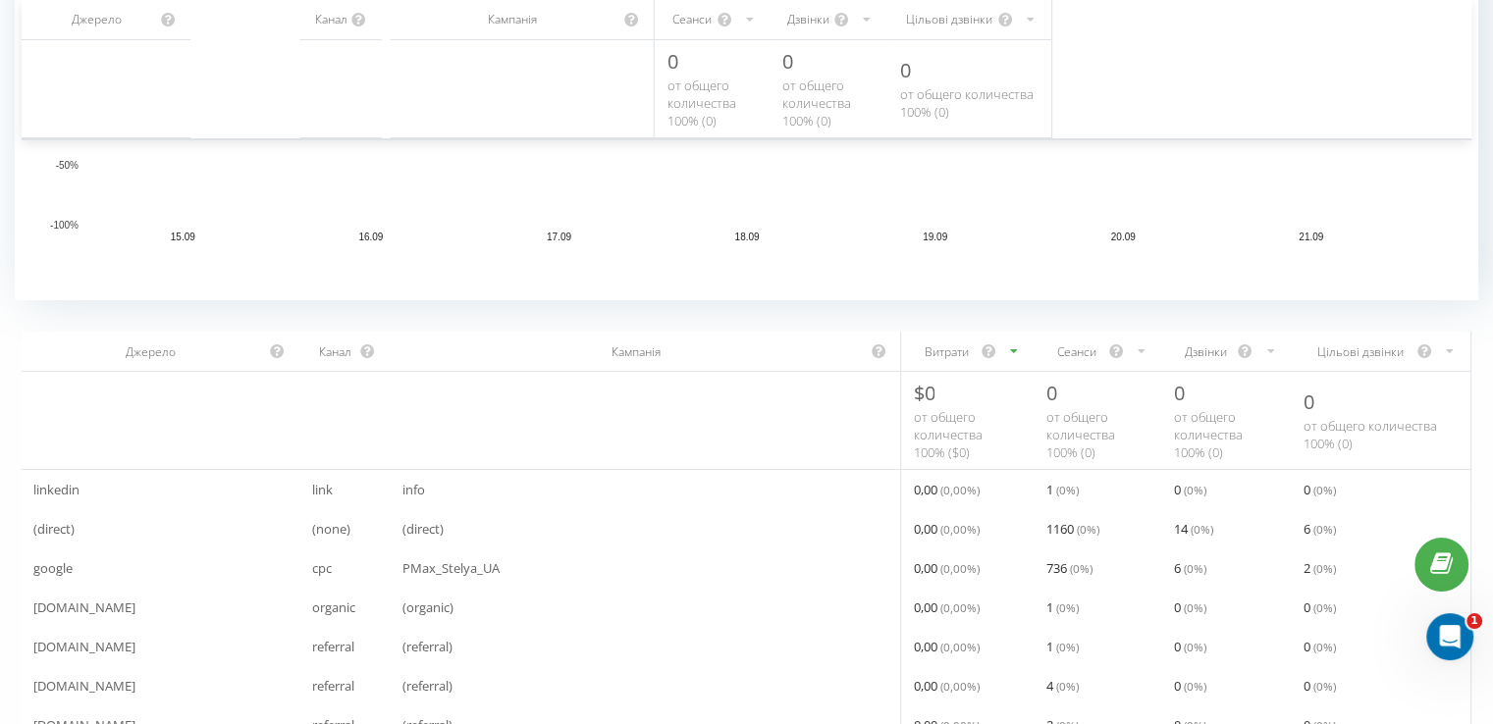
scroll to position [408, 0]
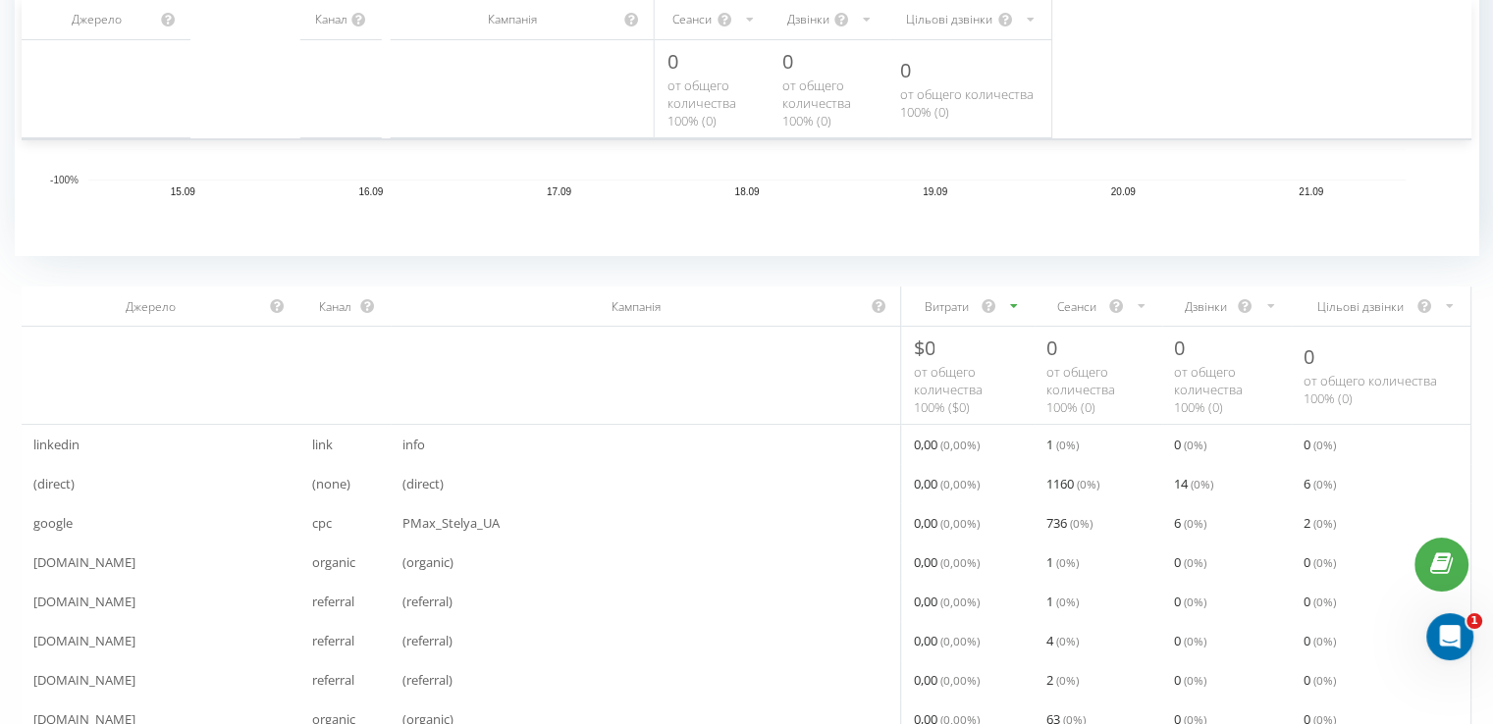
click at [1268, 307] on icon "scrollable content" at bounding box center [1270, 306] width 13 height 24
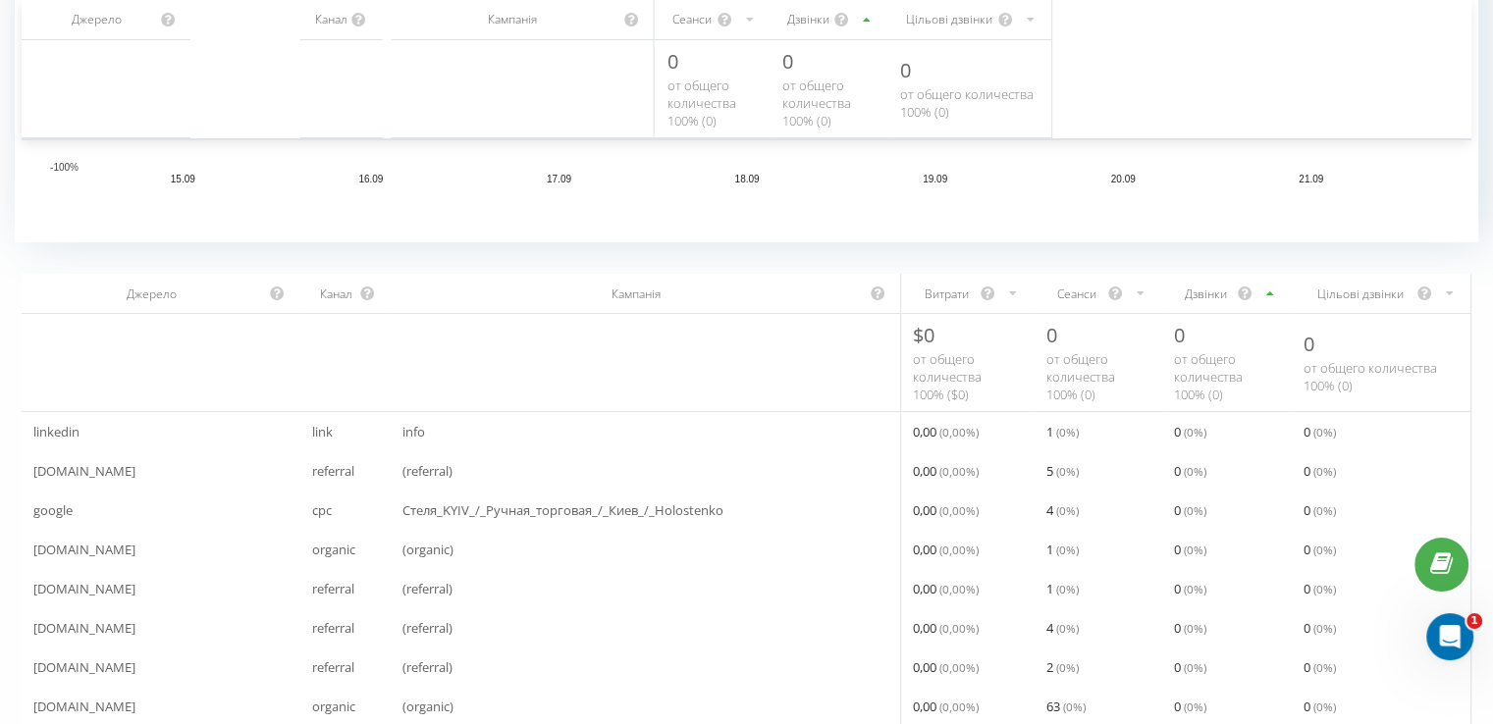
scroll to position [408, 0]
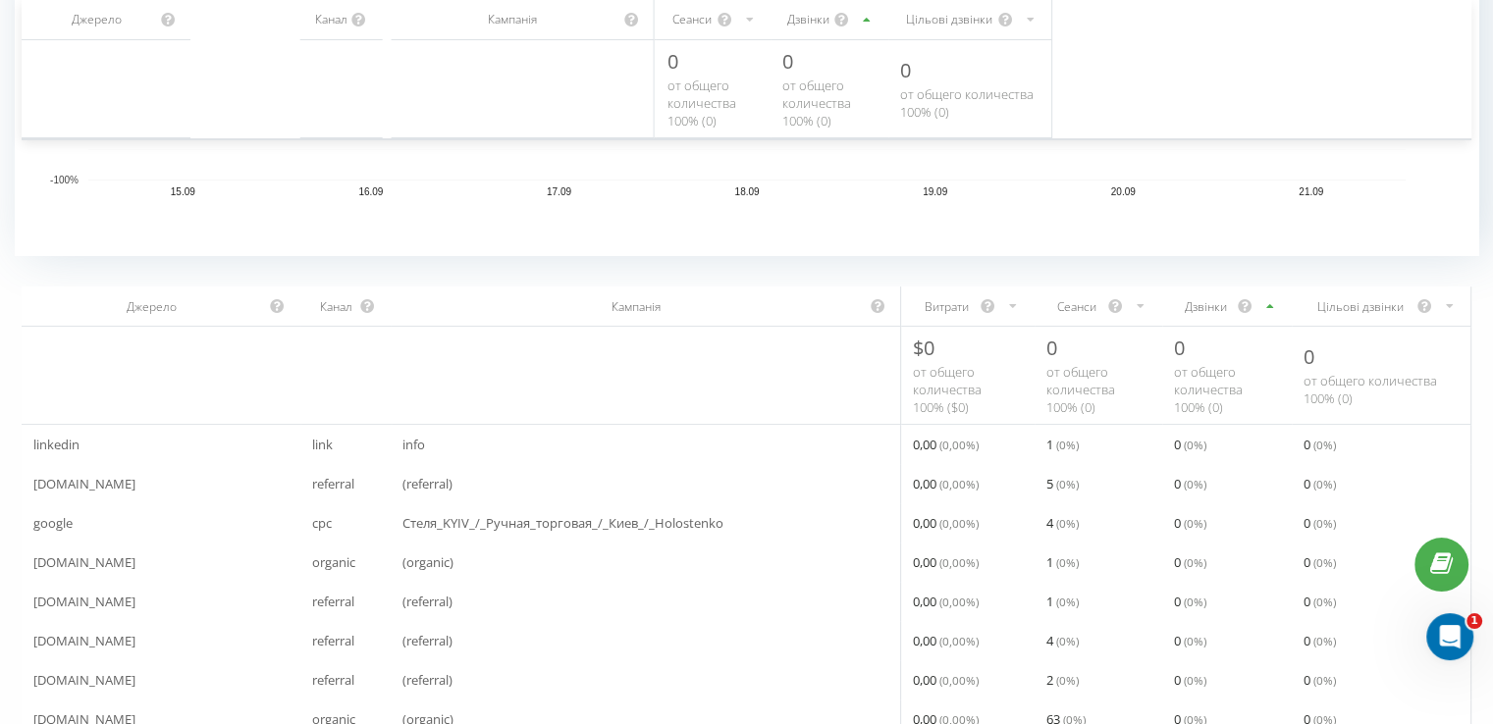
click at [1265, 308] on icon "scrollable content" at bounding box center [1270, 306] width 13 height 24
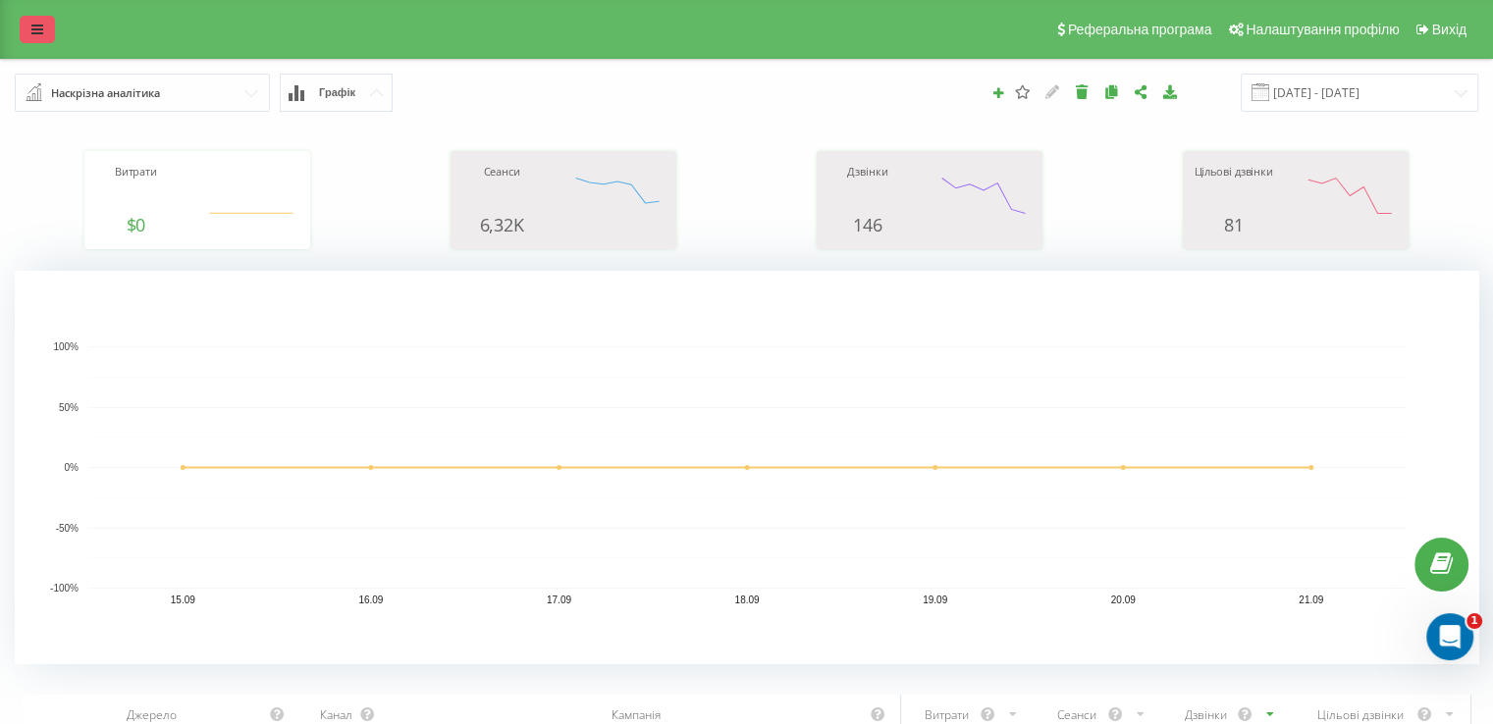
click at [28, 29] on link at bounding box center [37, 29] width 35 height 27
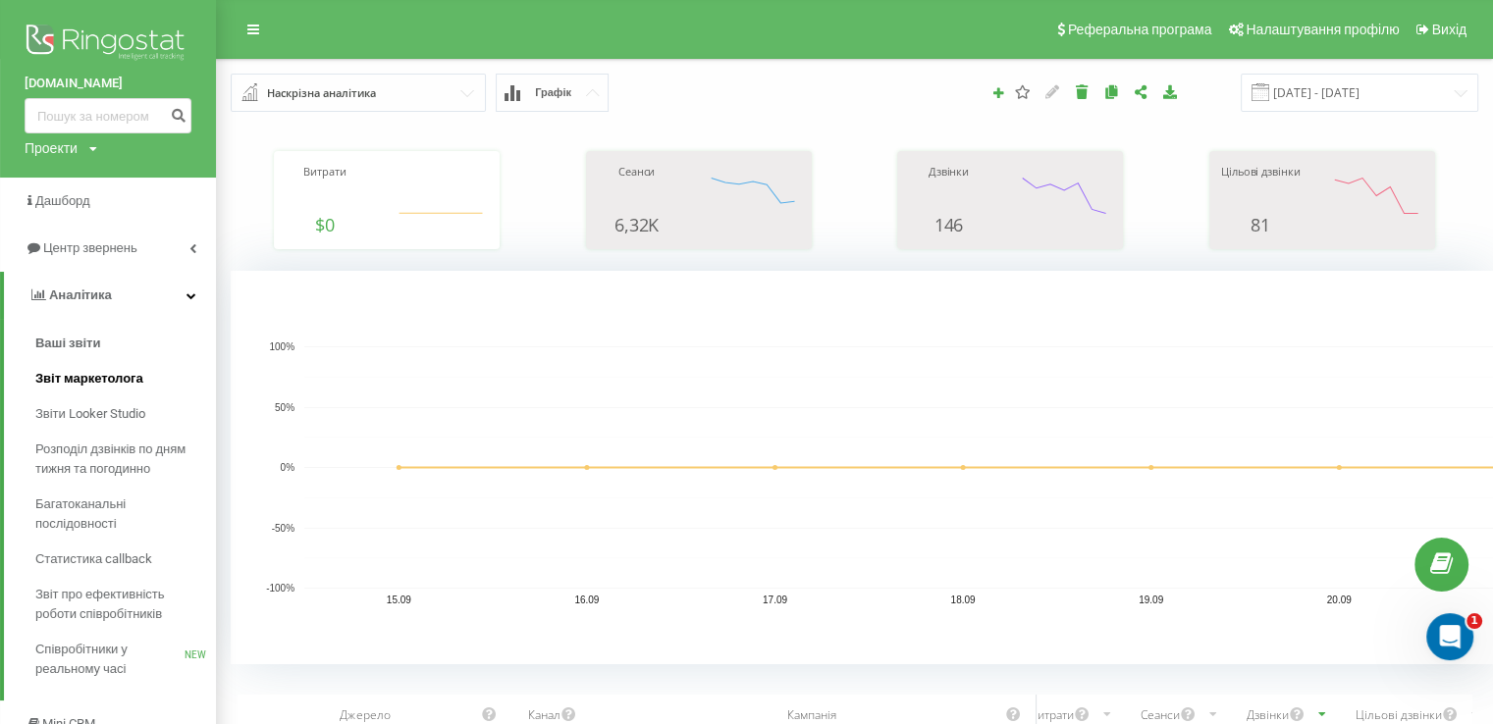
click at [86, 374] on span "Звіт маркетолога" at bounding box center [89, 379] width 108 height 20
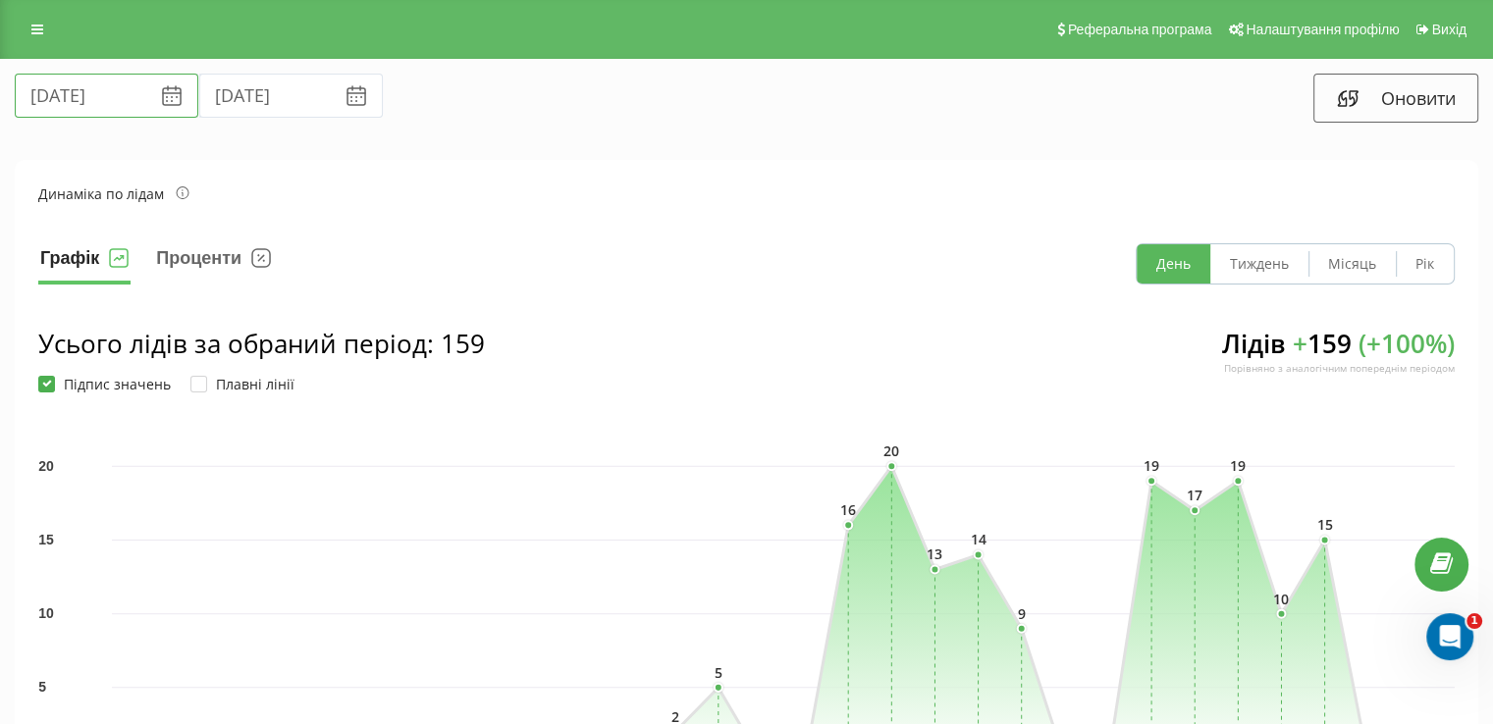
click at [89, 99] on input "22.08.2025" at bounding box center [107, 96] width 184 height 44
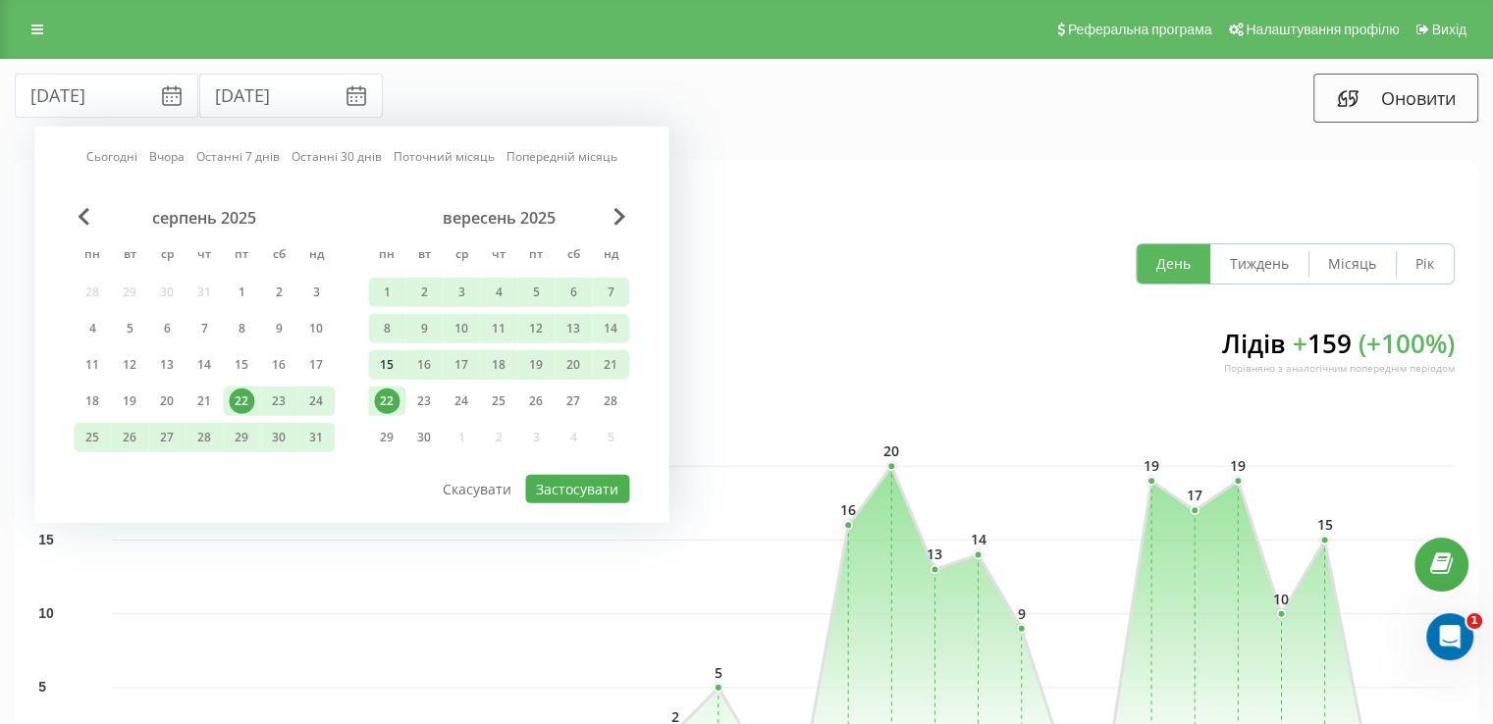
click at [383, 362] on div "15" at bounding box center [387, 365] width 26 height 26
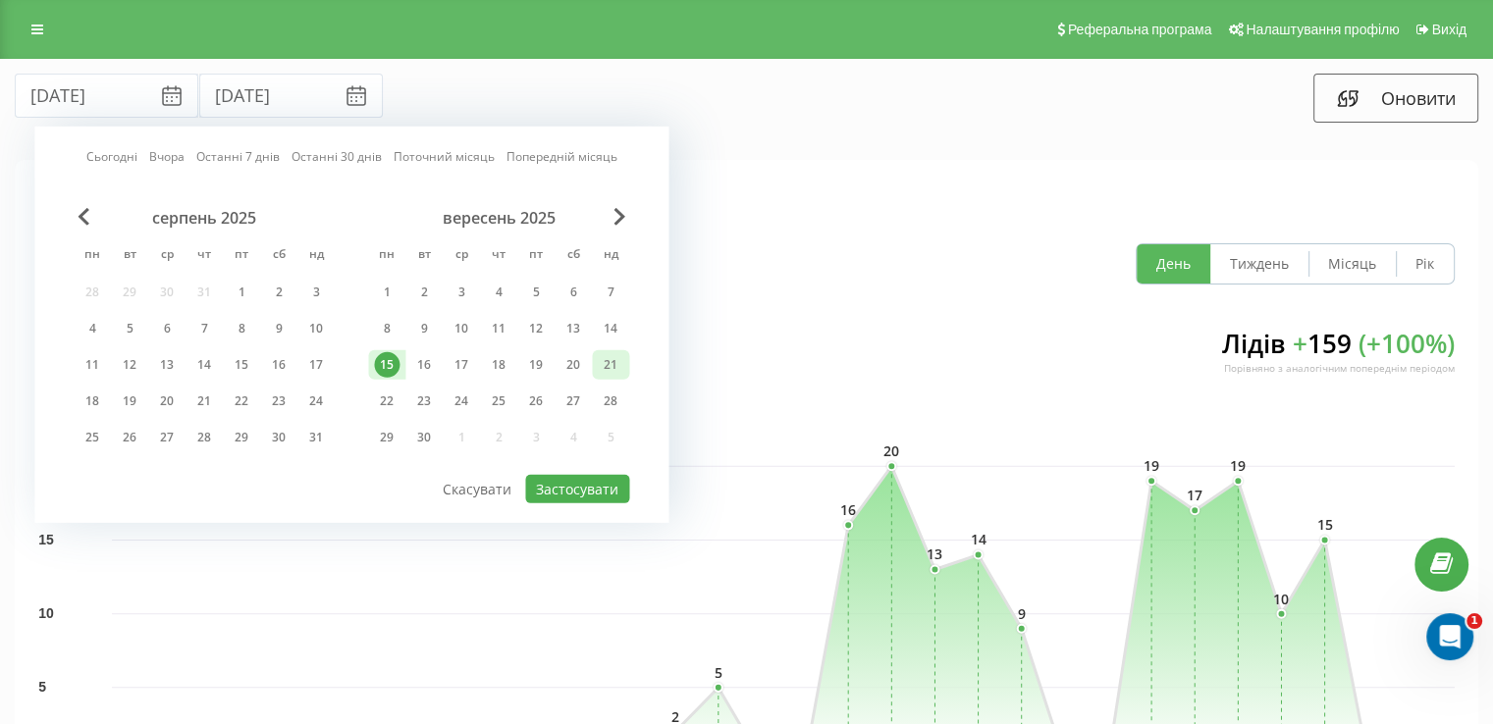
click at [604, 358] on div "21" at bounding box center [611, 365] width 26 height 26
click at [603, 484] on button "Застосувати" at bounding box center [577, 489] width 104 height 28
type input "15.09.2025"
type input "21.09.2025"
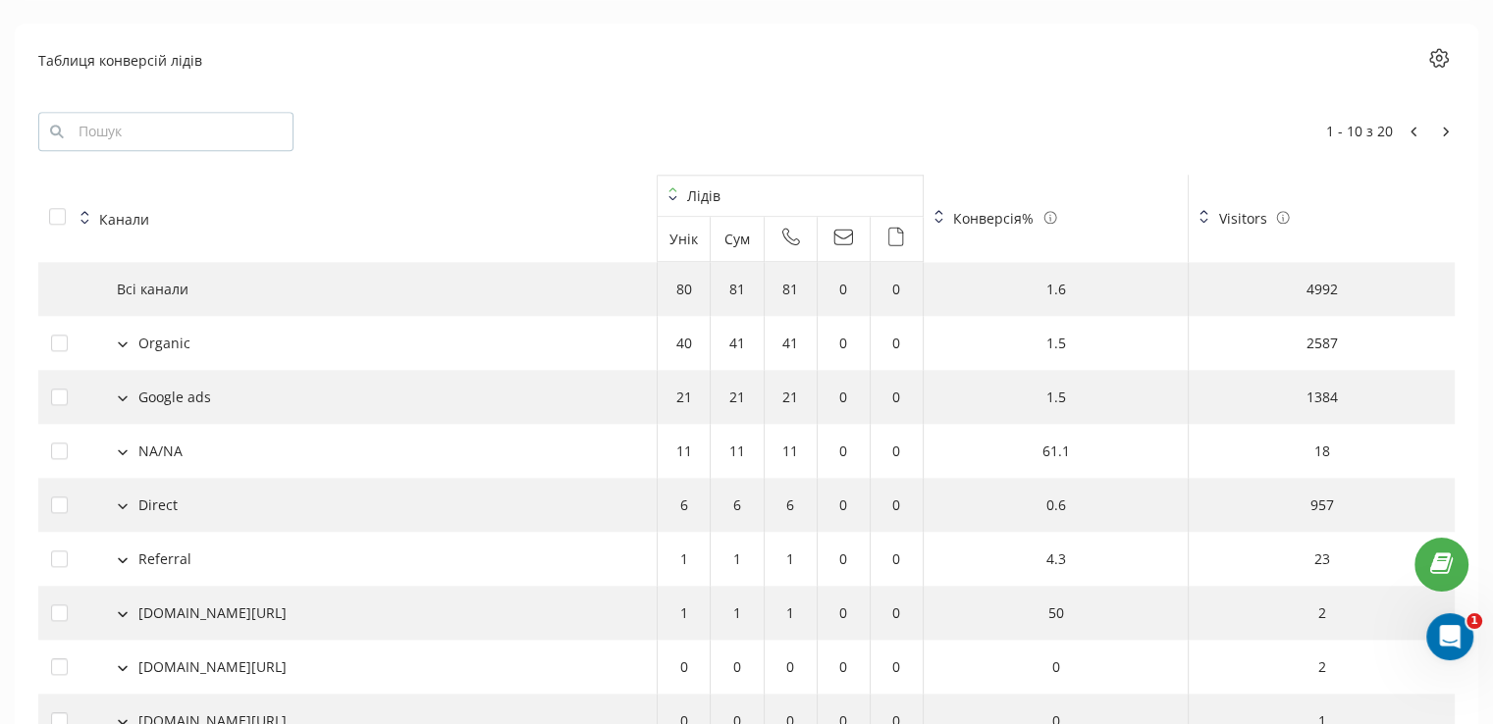
scroll to position [2061, 0]
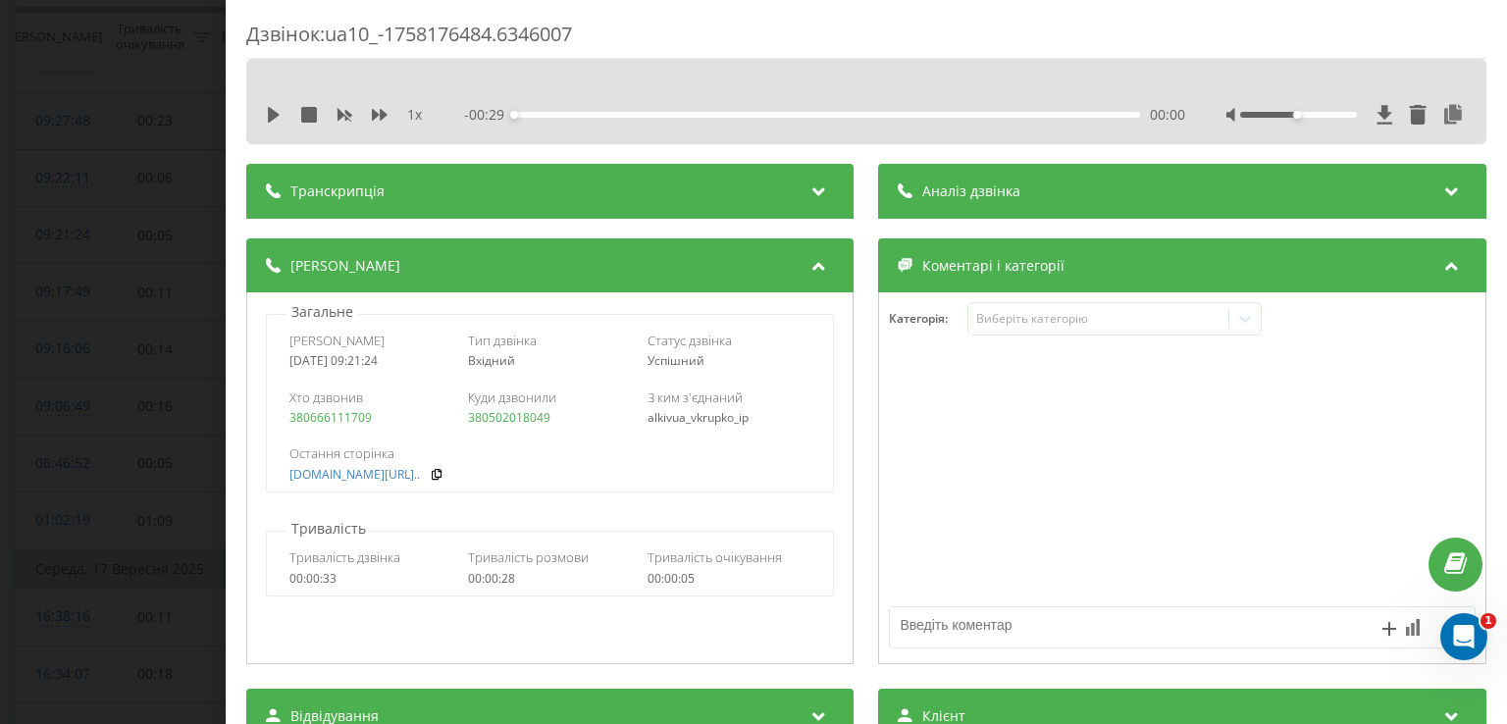
scroll to position [789, 0]
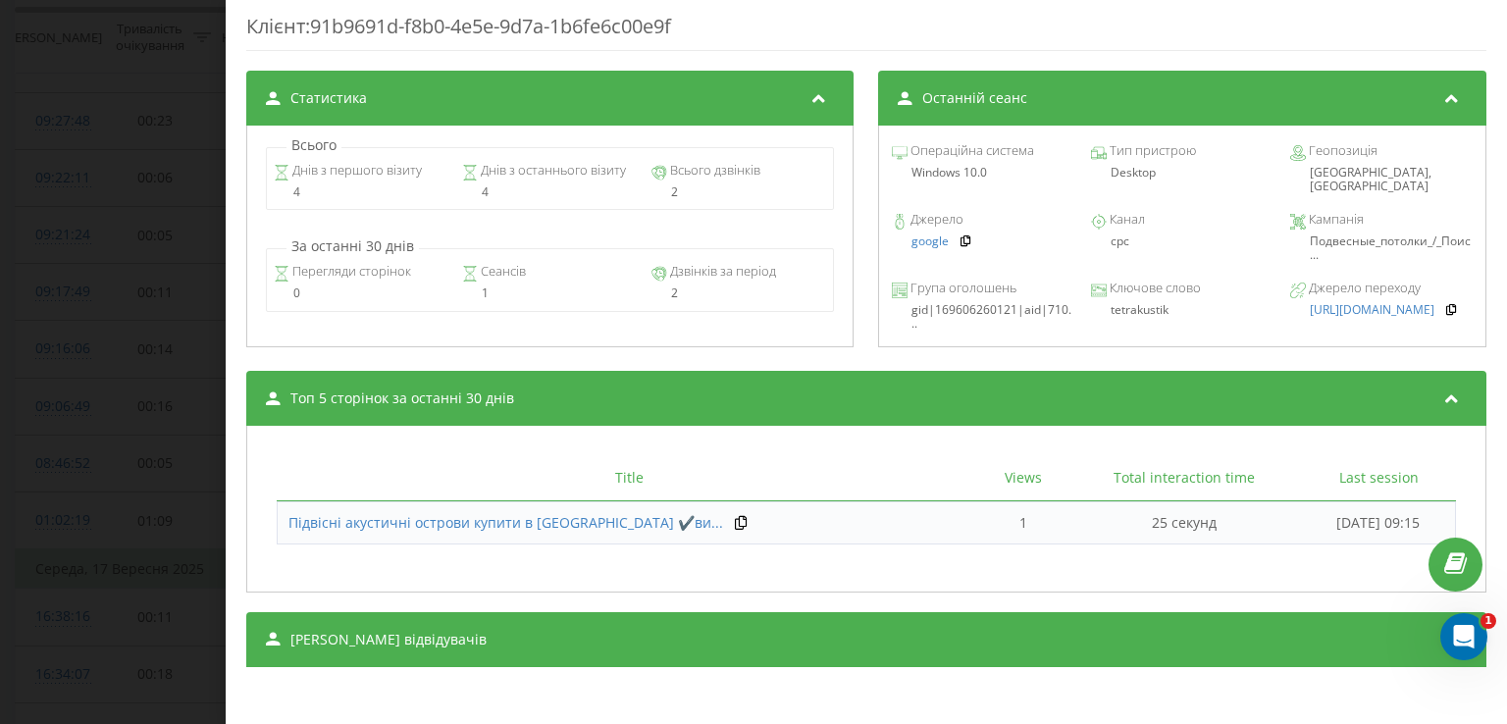
click at [993, 612] on div "[PERSON_NAME] відвідувачів" at bounding box center [866, 639] width 1240 height 55
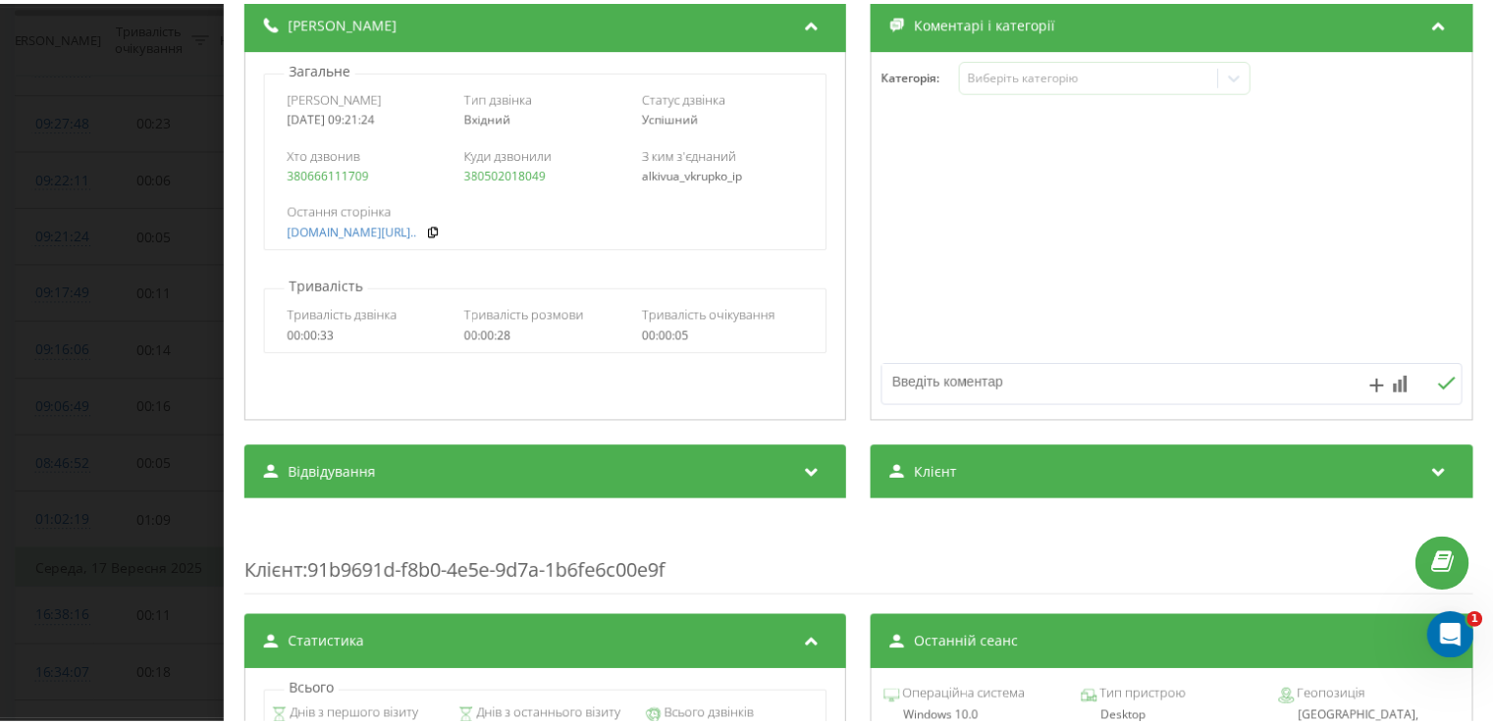
scroll to position [196, 0]
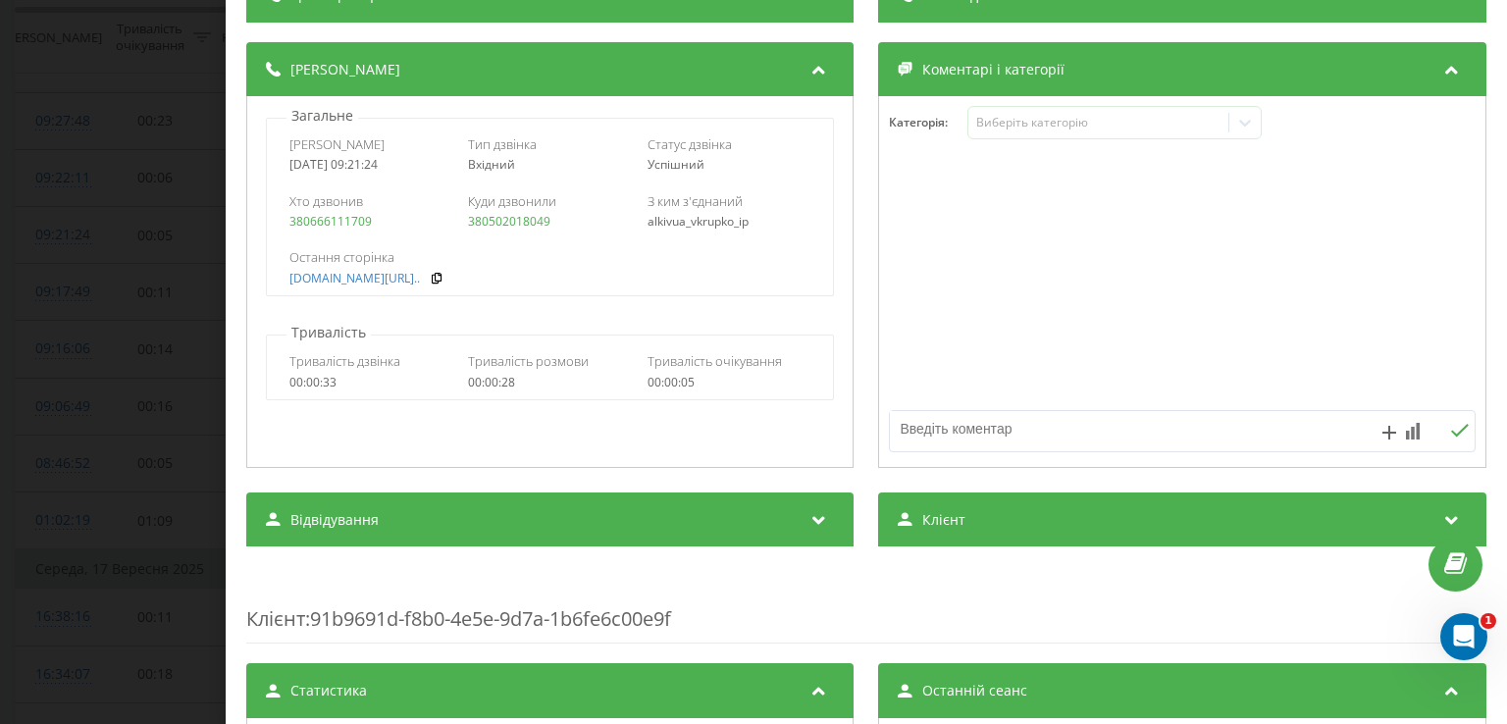
click at [176, 370] on div "Дзвінок : ua10_-1758176484.6346007 1 x - 00:29 00:00 00:00 Транскрипція Для AI-…" at bounding box center [753, 362] width 1507 height 724
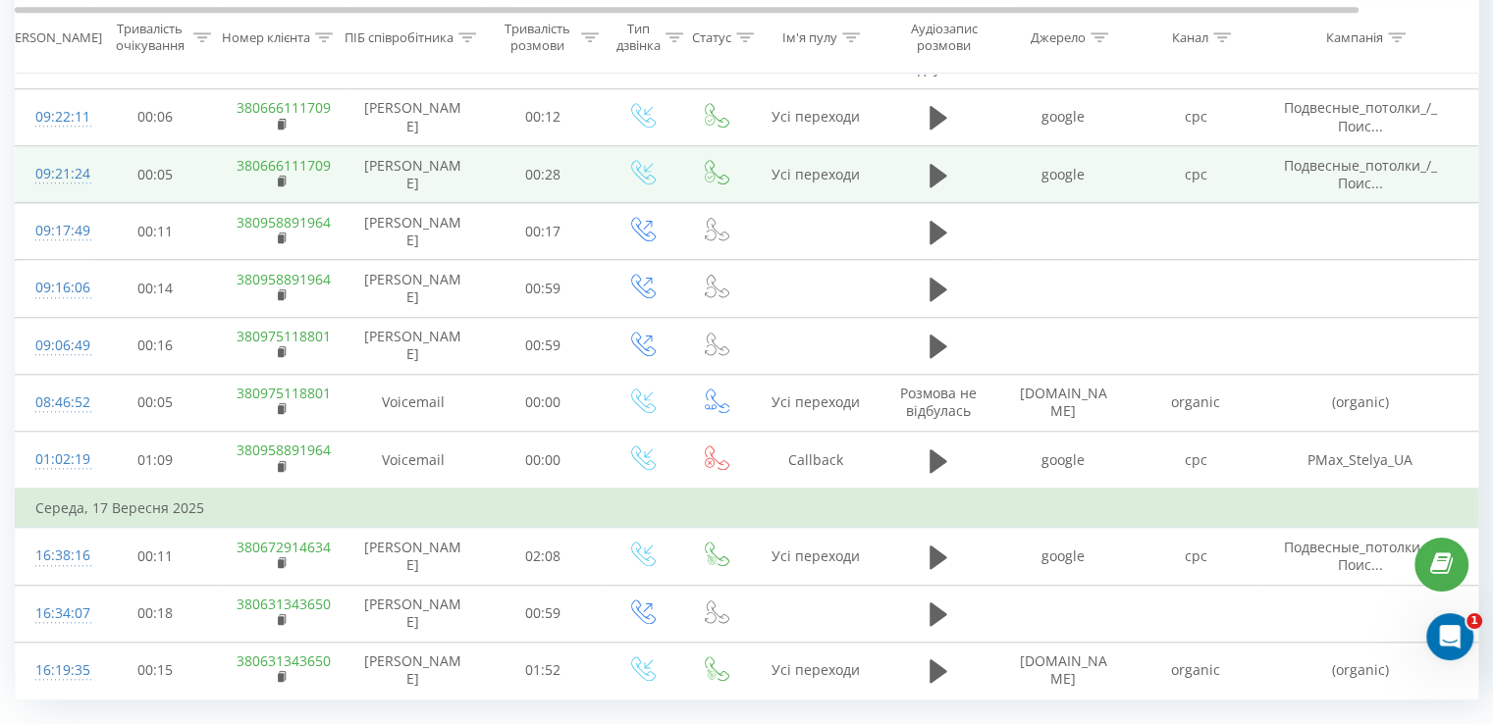
scroll to position [1771, 0]
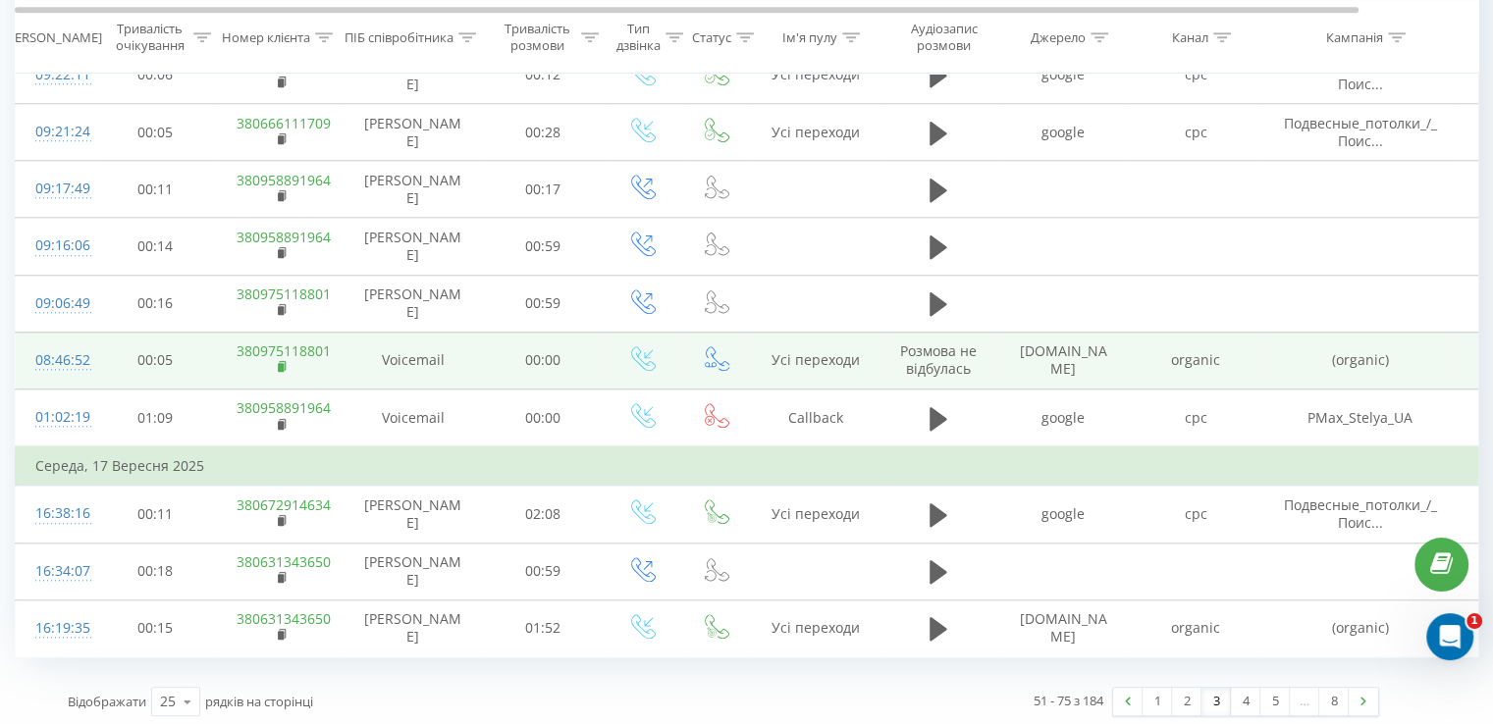
click at [278, 363] on rect at bounding box center [281, 367] width 6 height 9
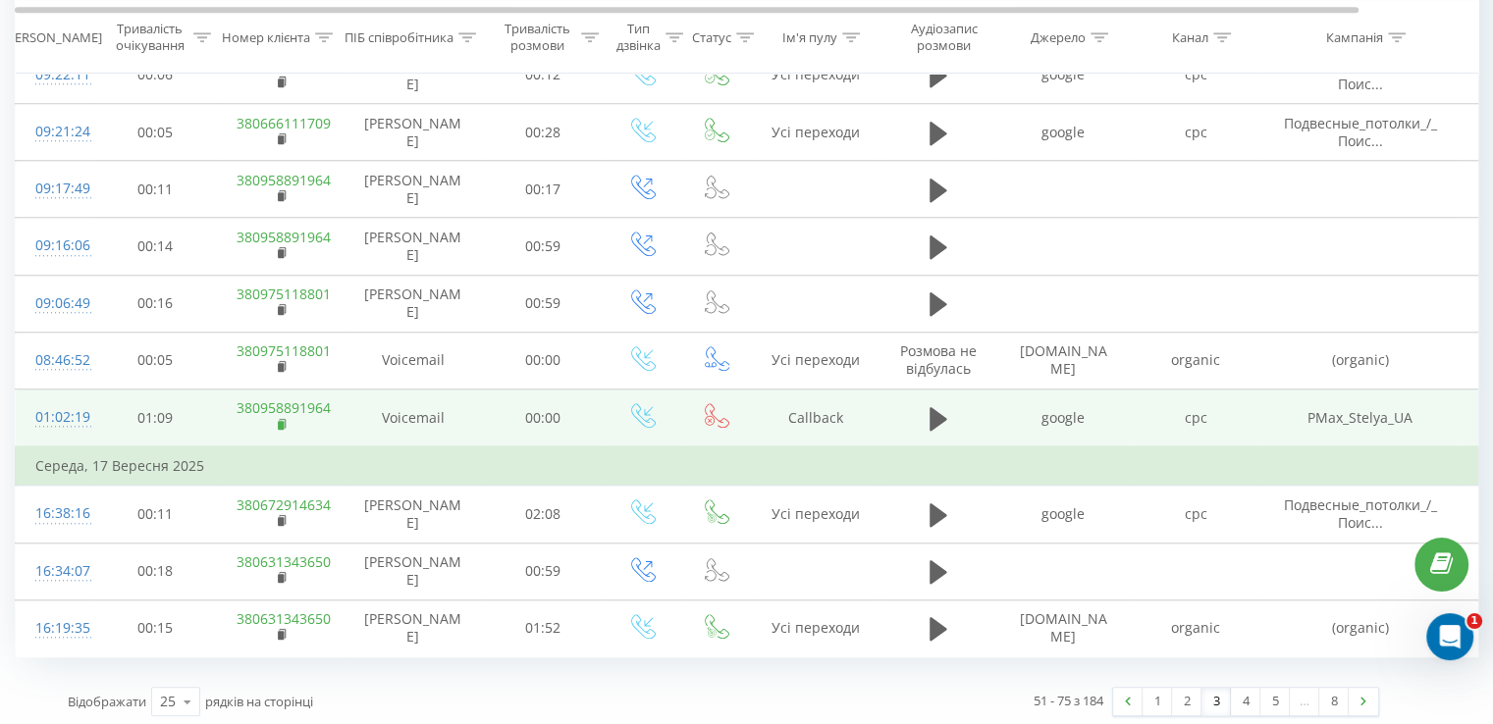
click at [279, 421] on rect at bounding box center [281, 425] width 6 height 9
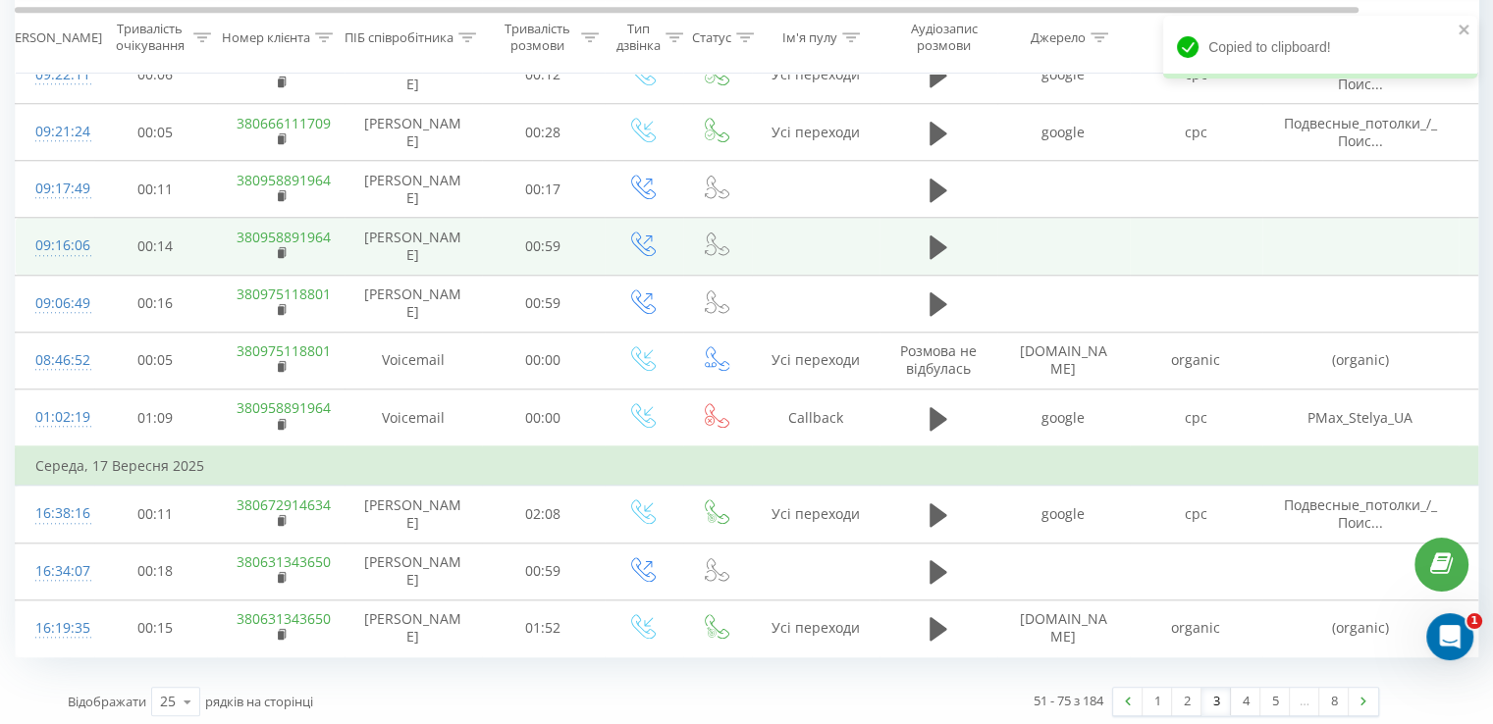
click at [75, 243] on div "09:16:06" at bounding box center [54, 246] width 39 height 38
click at [59, 236] on div "09:16:06" at bounding box center [54, 246] width 39 height 38
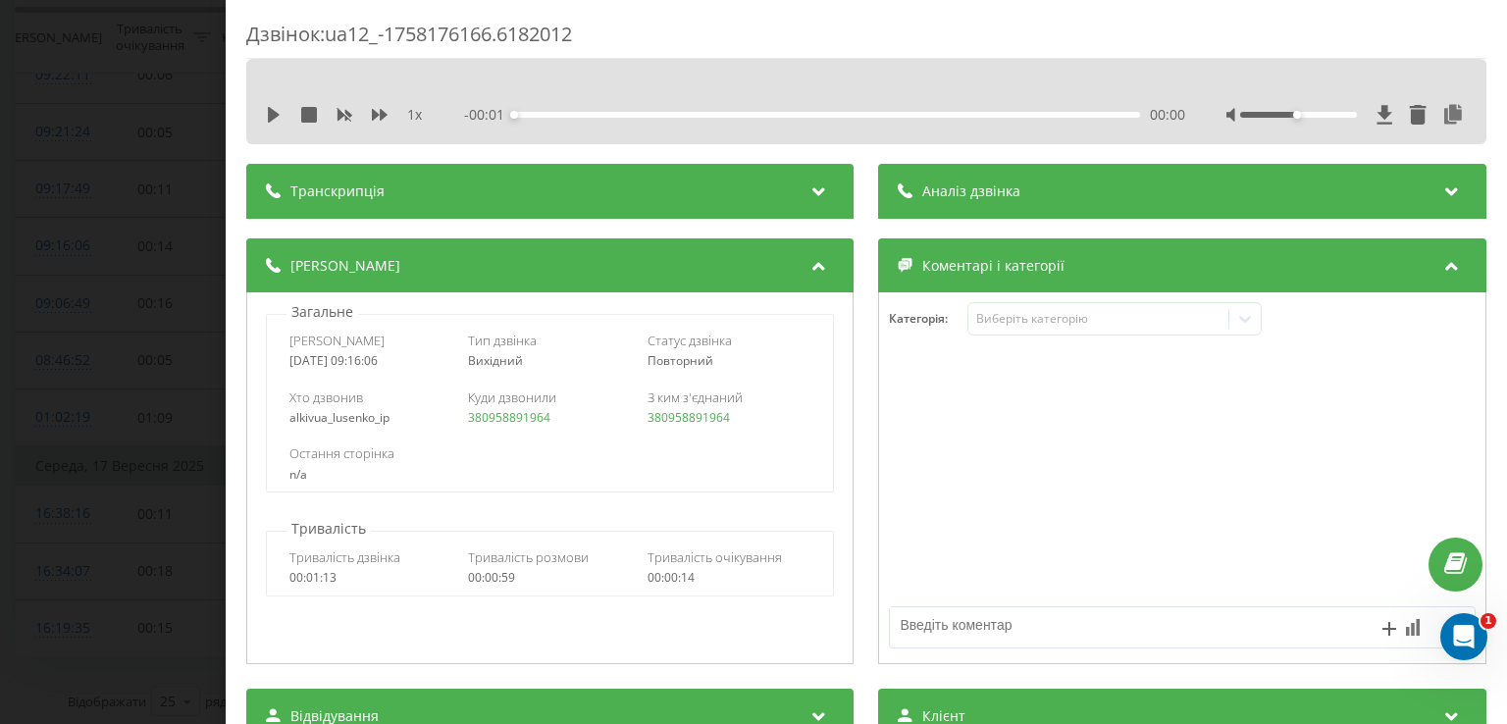
click at [1048, 213] on div "Аналіз дзвінка" at bounding box center [1182, 191] width 607 height 55
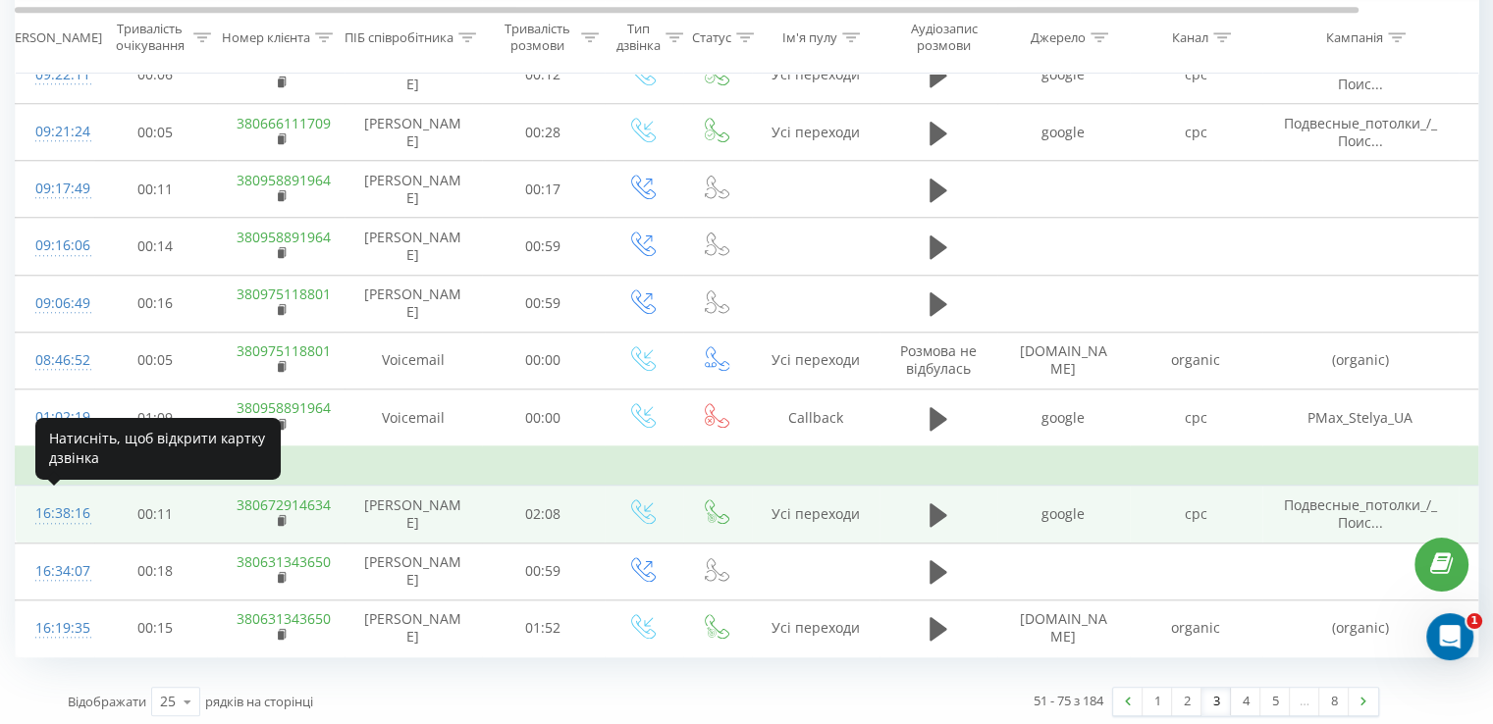
click at [66, 511] on div "16:38:16" at bounding box center [54, 514] width 39 height 38
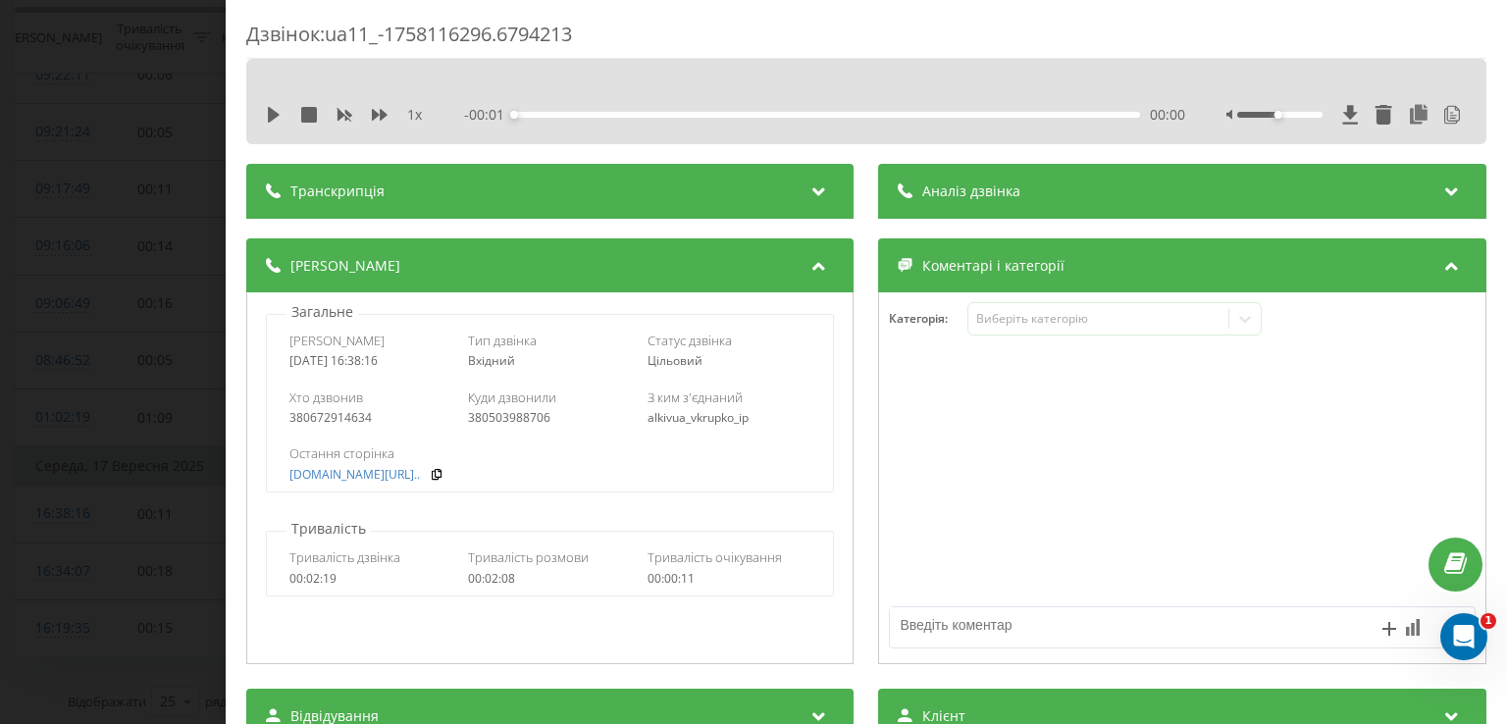
click at [1001, 209] on div "Аналіз дзвінка" at bounding box center [1182, 191] width 607 height 55
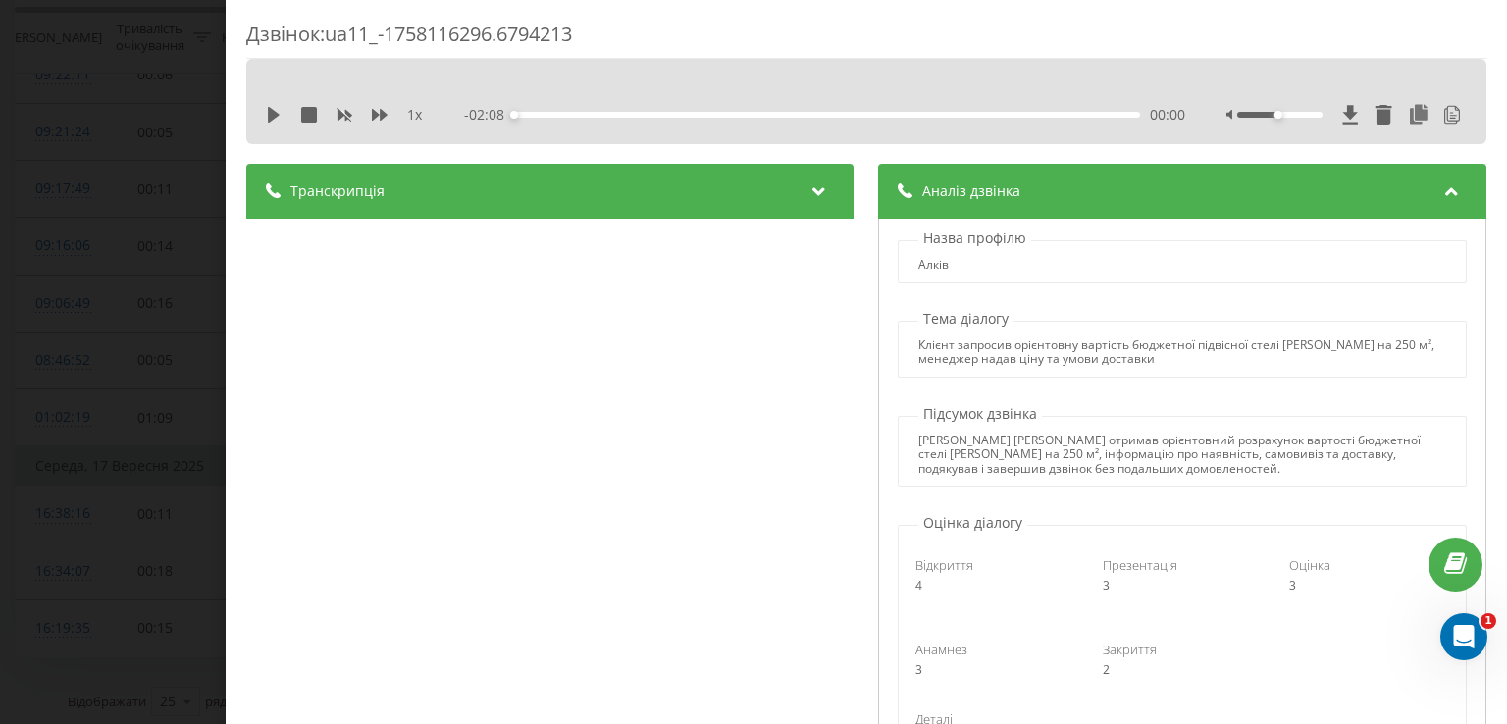
click at [160, 284] on div "Дзвінок : ua11_-1758116296.6794213 1 x - 02:08 00:00 00:00 Транскрипція 00:00 Д…" at bounding box center [753, 362] width 1507 height 724
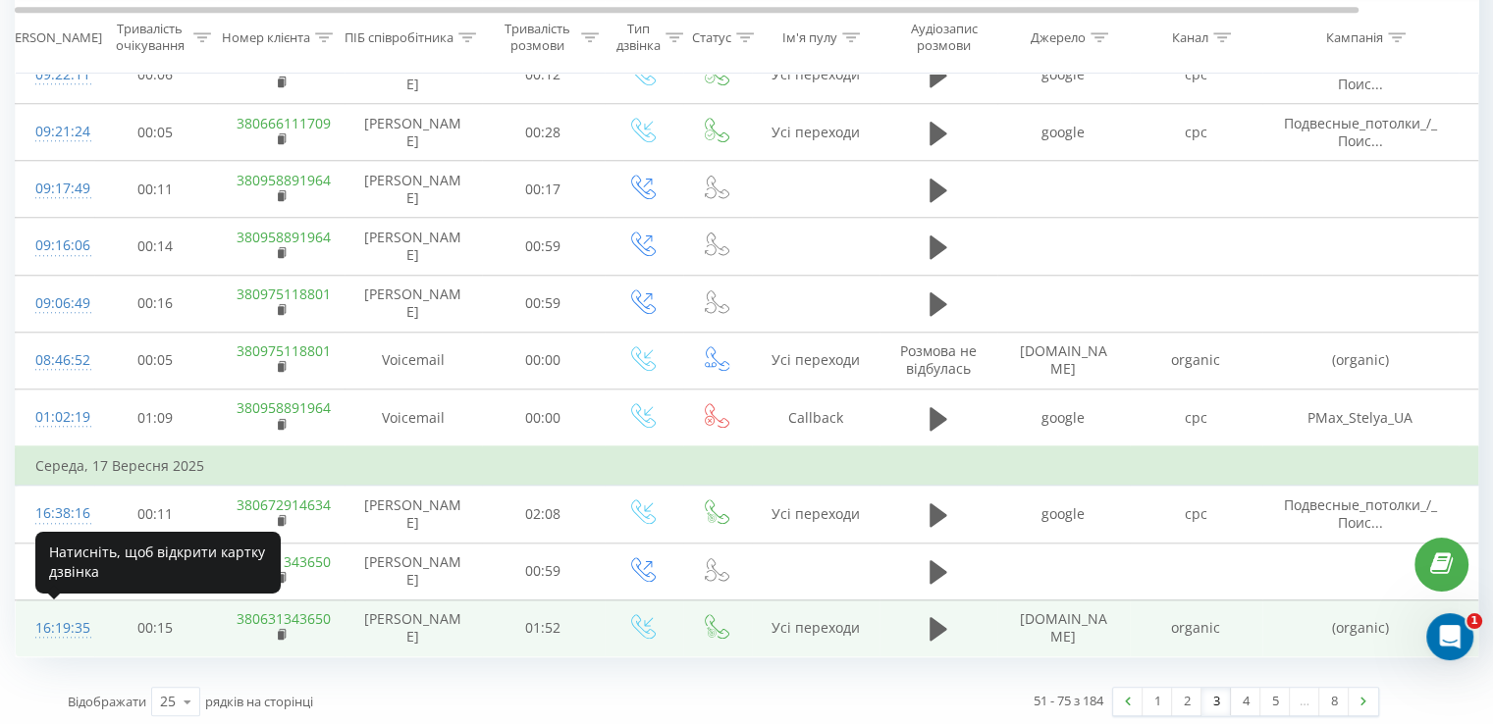
click at [75, 620] on div "16:19:35" at bounding box center [54, 628] width 39 height 38
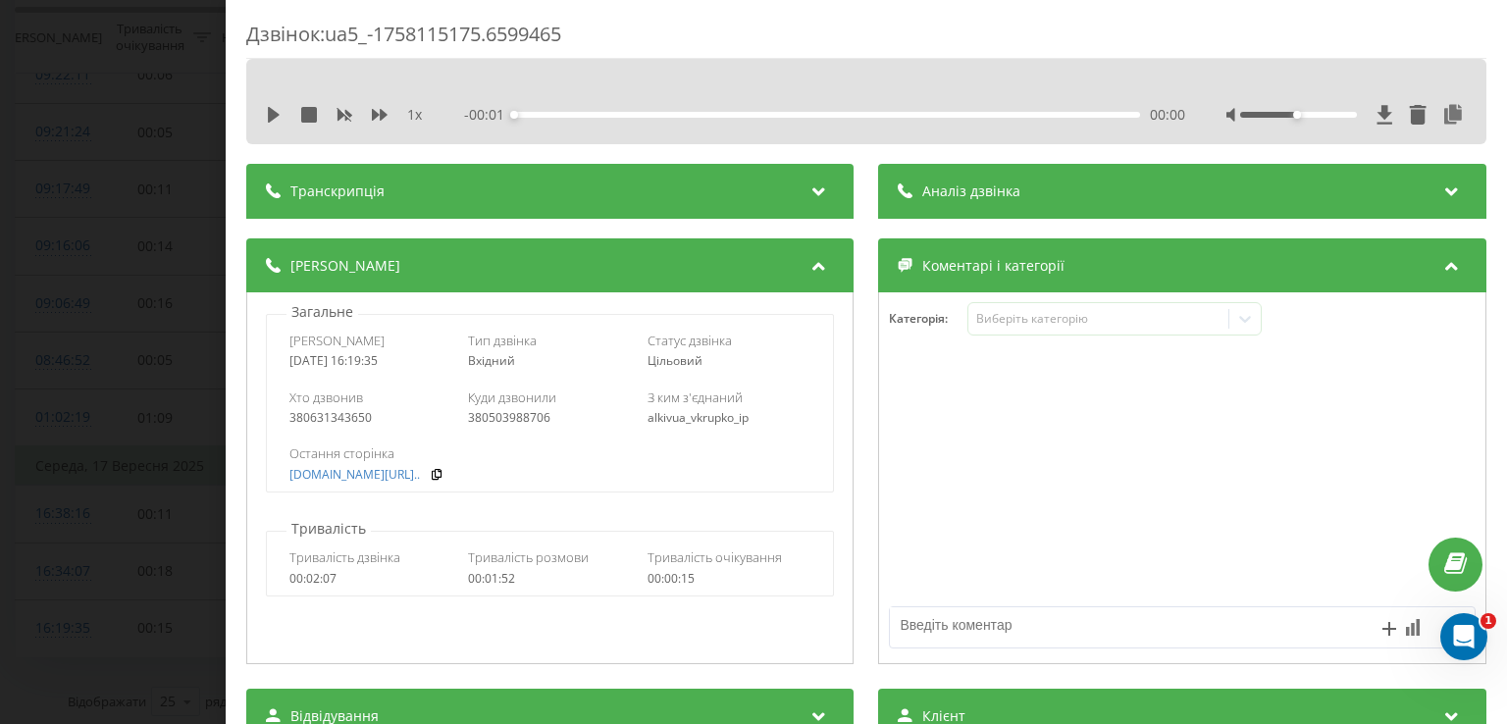
click at [1056, 197] on div "Аналіз дзвінка" at bounding box center [1182, 191] width 607 height 55
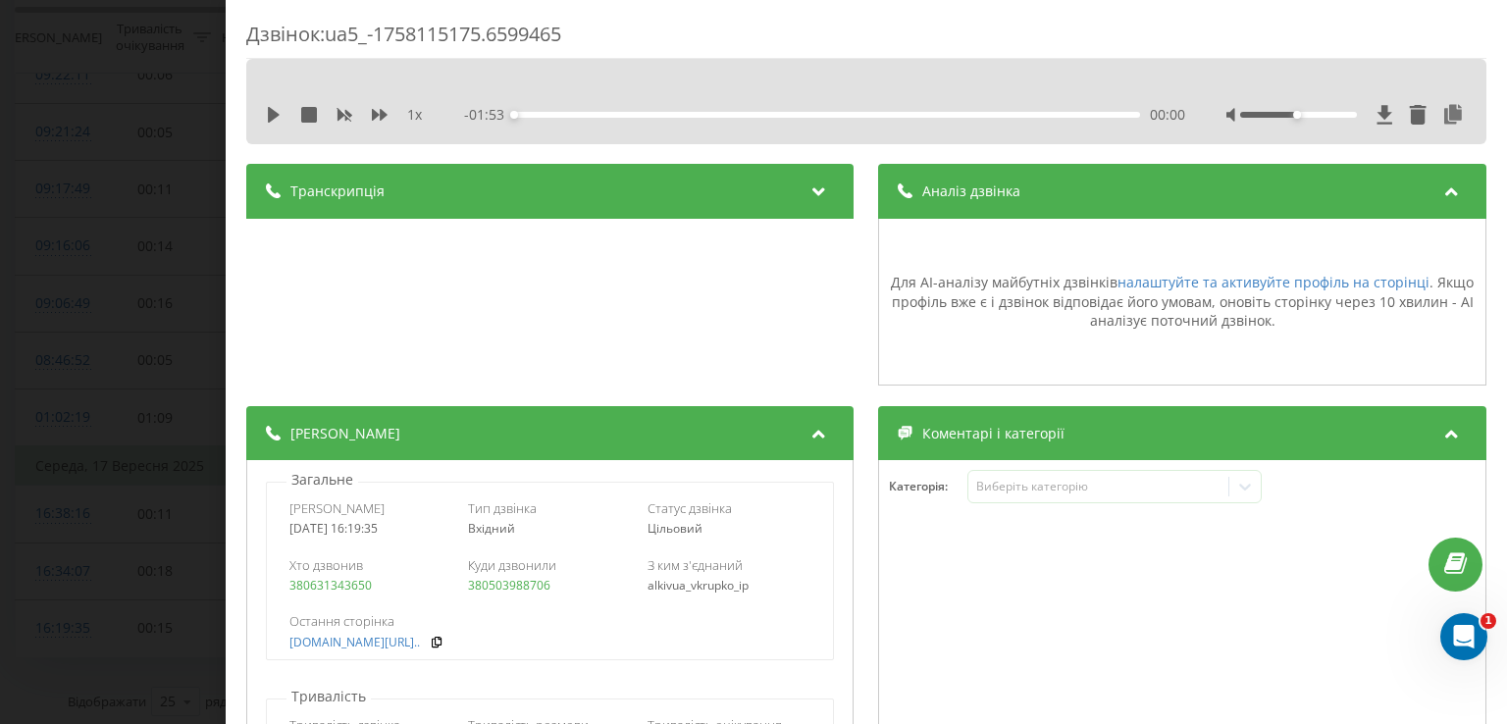
click at [169, 260] on div "Дзвінок : ua5_-1758115175.6599465 1 x - 01:53 00:00 00:00 Транскрипція Для AI-а…" at bounding box center [753, 362] width 1507 height 724
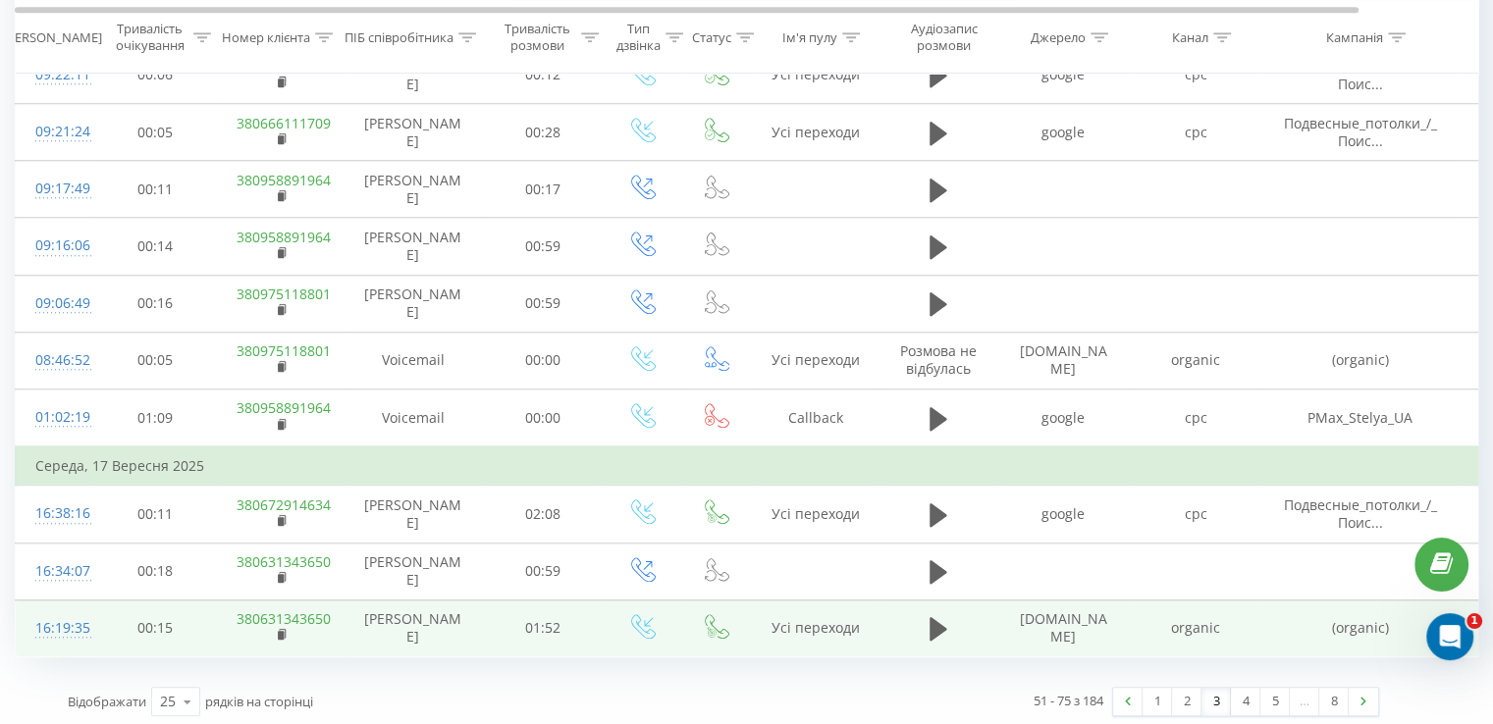
click at [273, 631] on td "380631343650" at bounding box center [281, 628] width 128 height 57
drag, startPoint x: 283, startPoint y: 631, endPoint x: 283, endPoint y: 614, distance: 16.7
click at [283, 631] on rect at bounding box center [281, 635] width 6 height 9
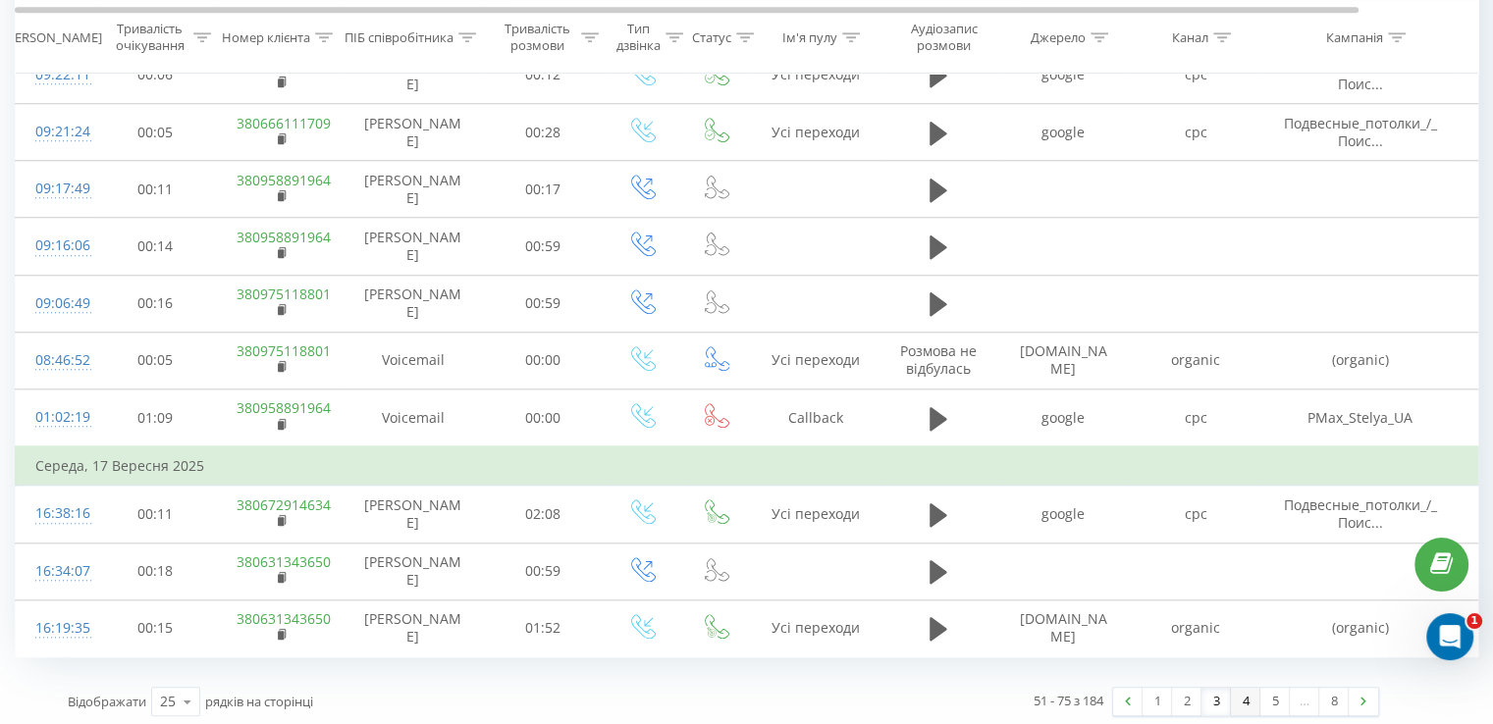
click at [1245, 697] on link "4" at bounding box center [1245, 701] width 29 height 27
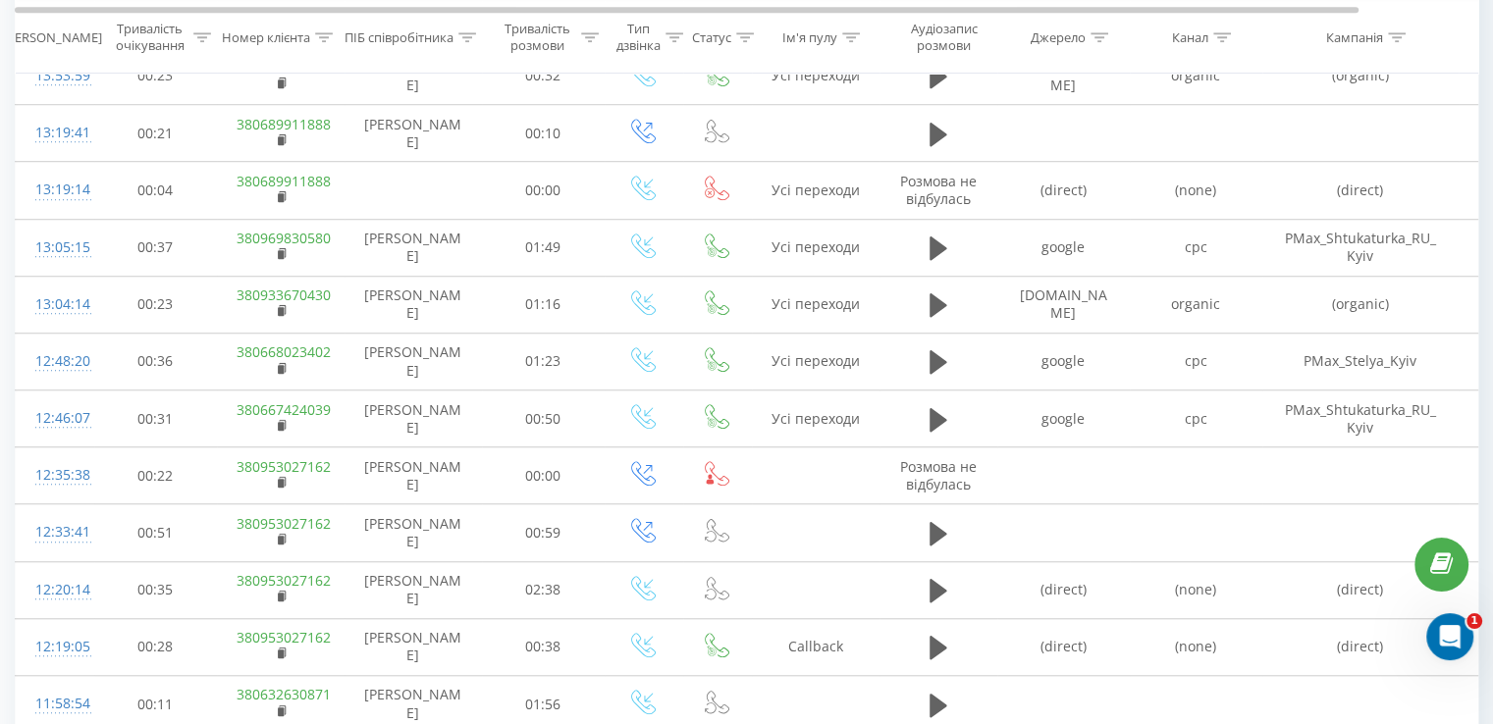
scroll to position [1733, 0]
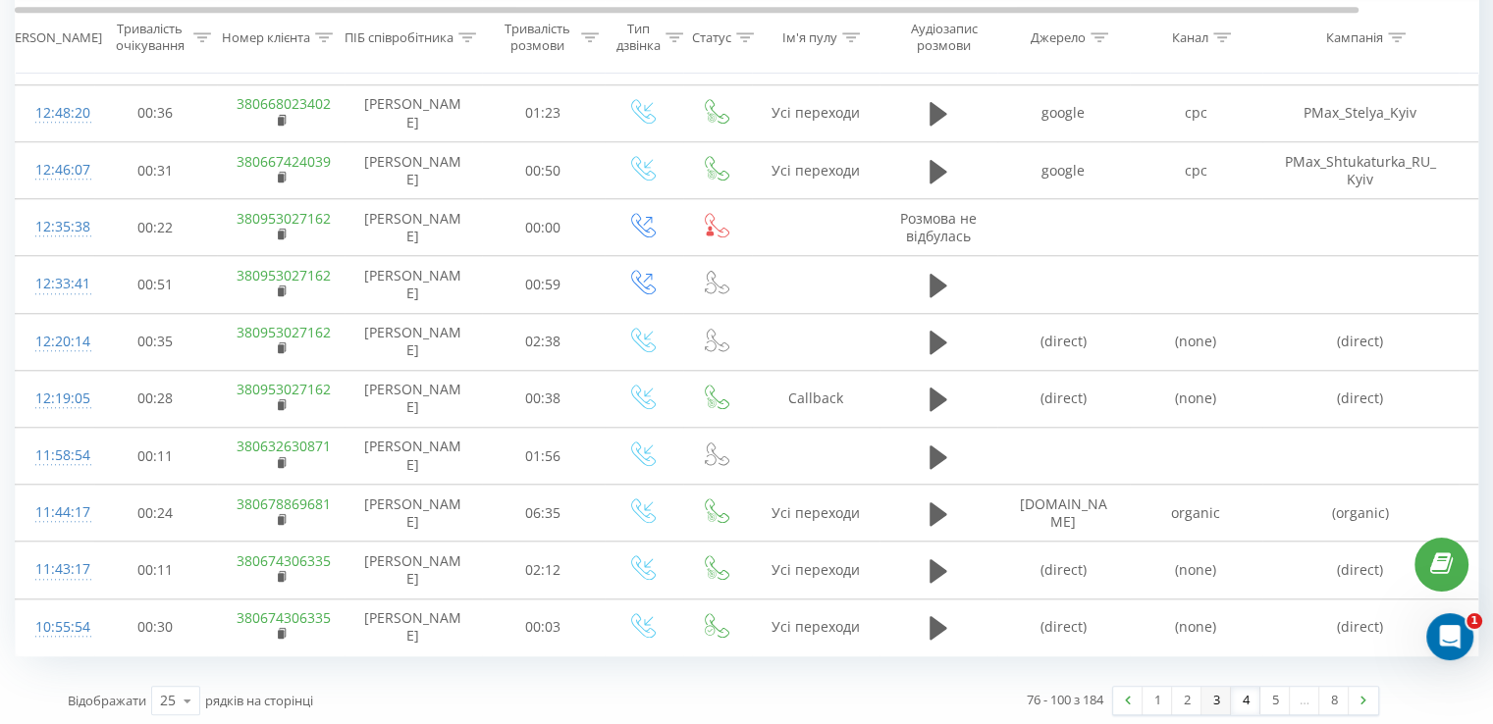
click at [1221, 699] on link "3" at bounding box center [1215, 700] width 29 height 27
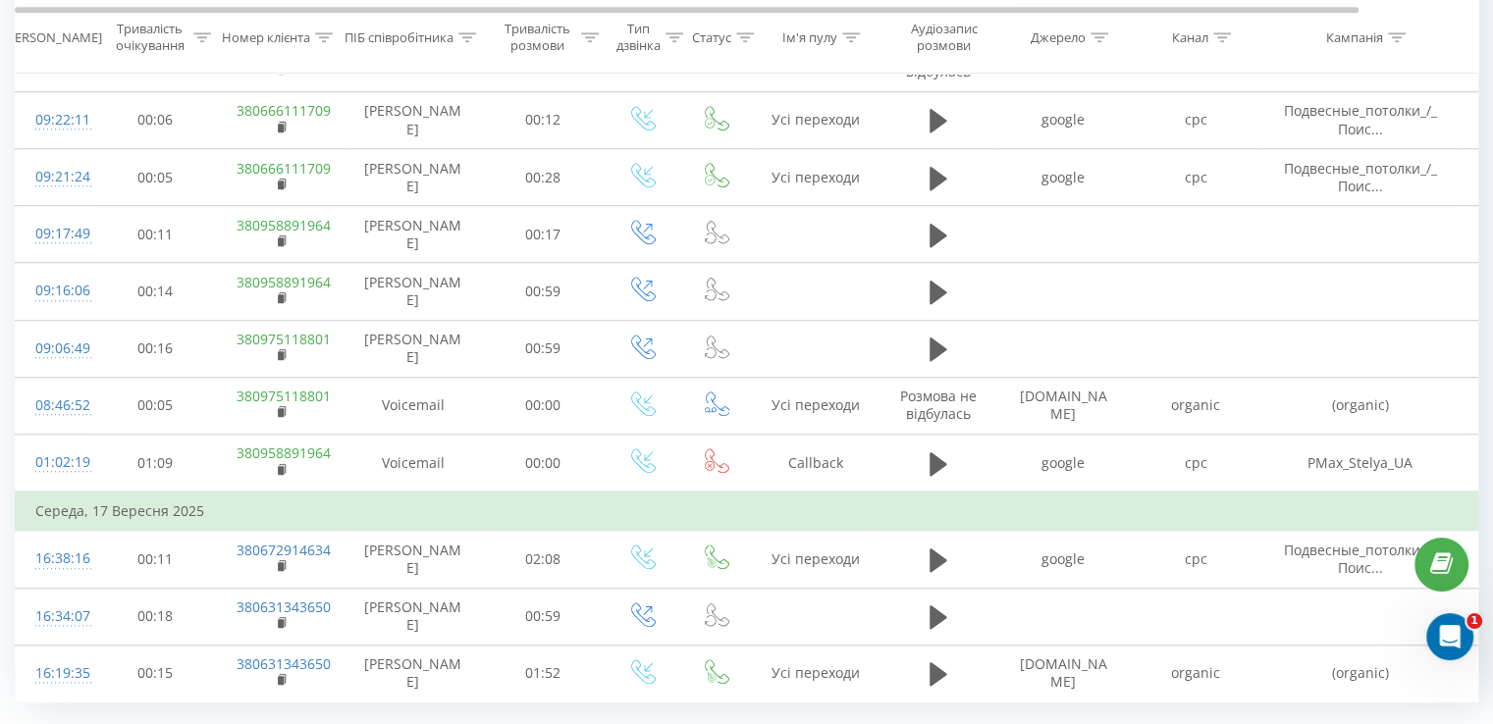
scroll to position [1771, 0]
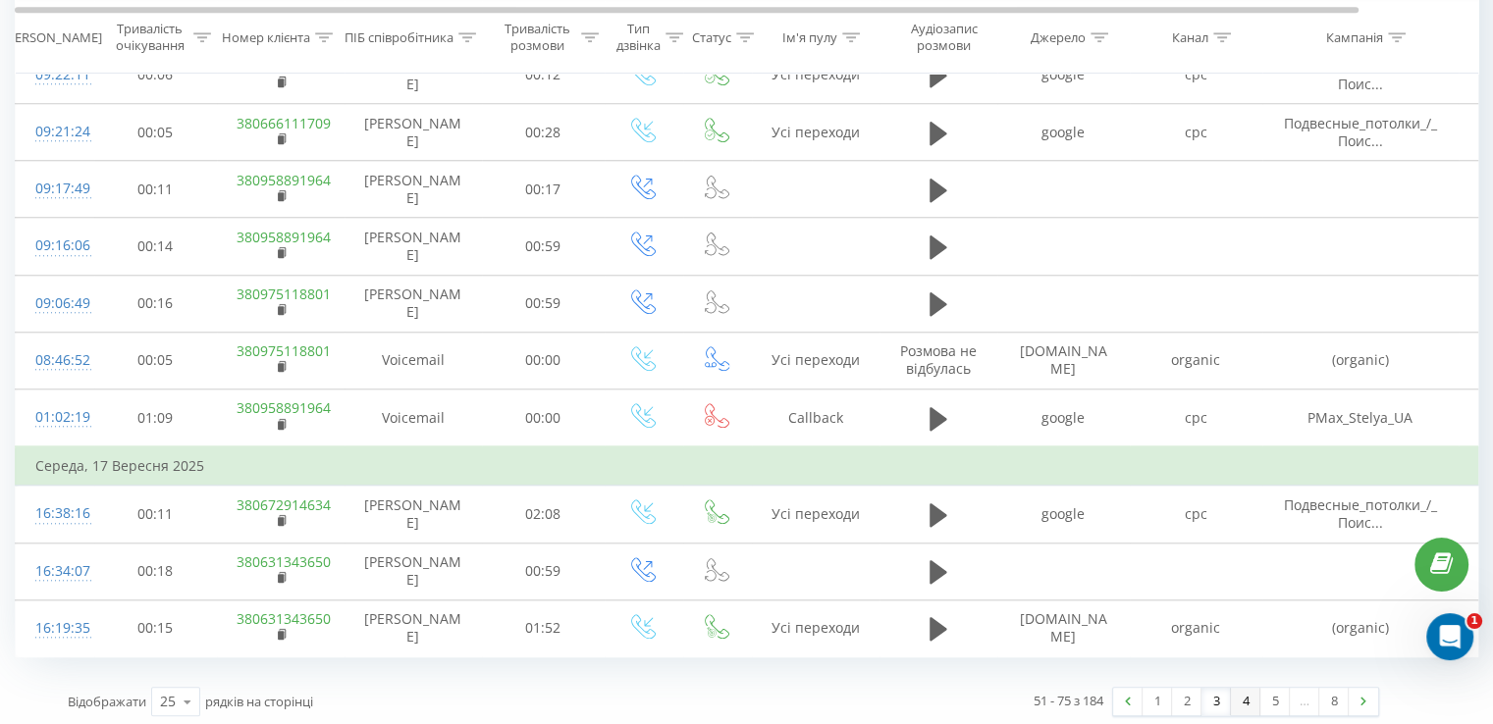
click at [1242, 698] on link "4" at bounding box center [1245, 701] width 29 height 27
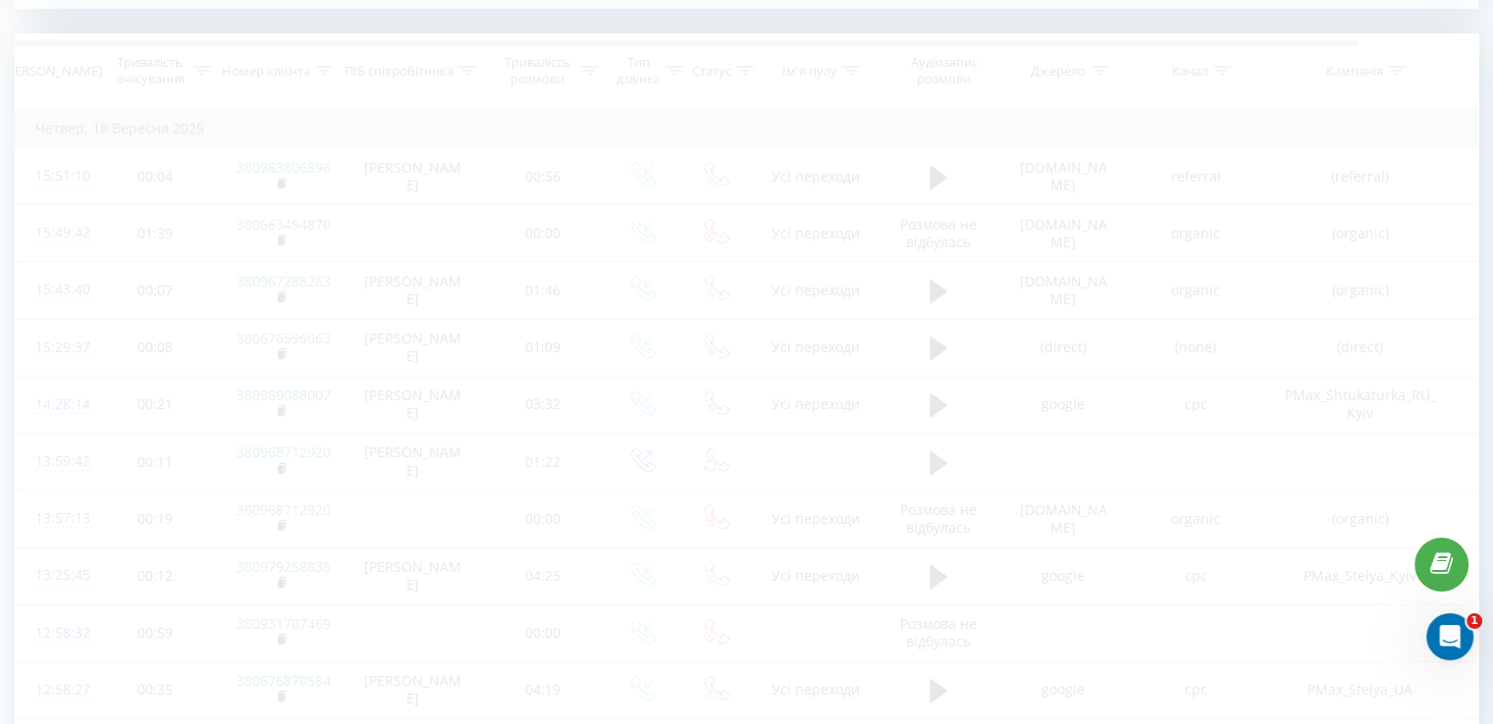
scroll to position [797, 0]
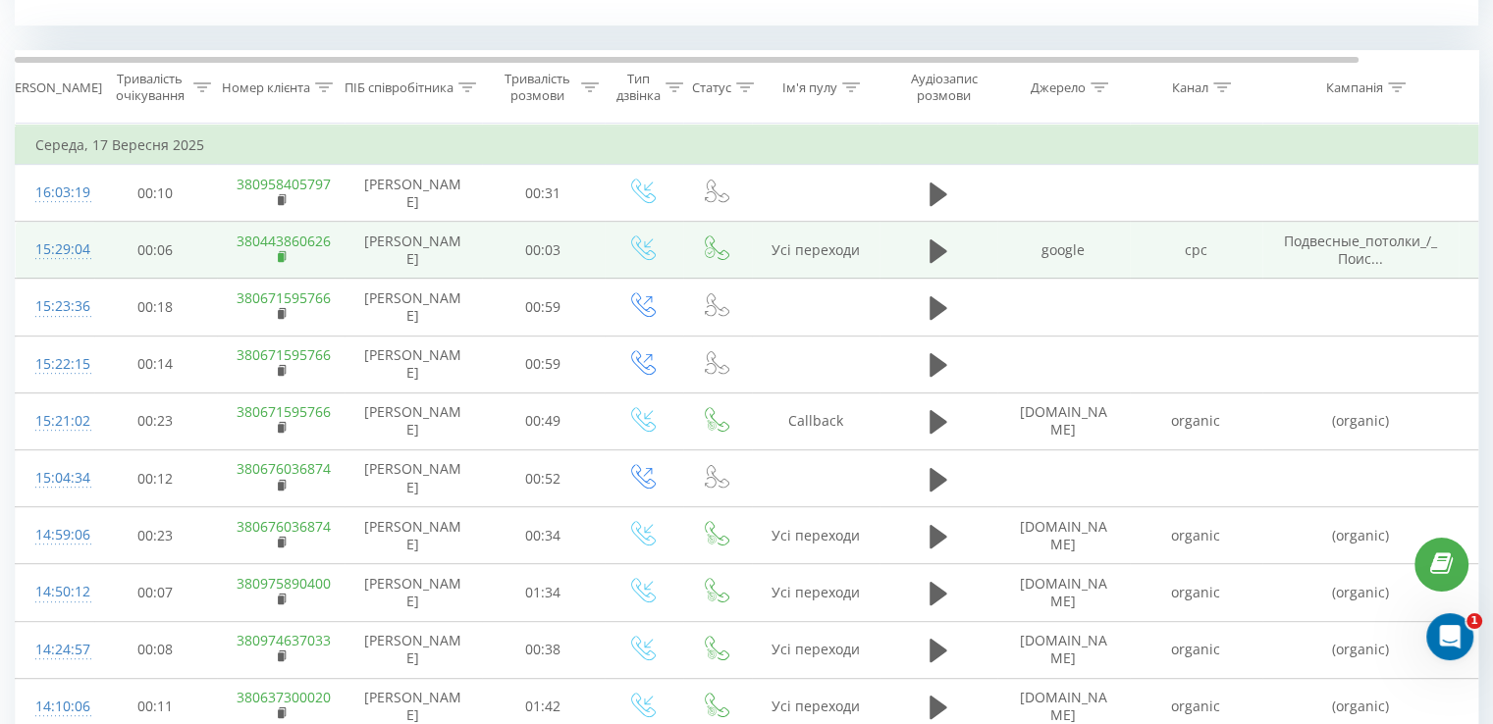
click at [284, 255] on icon at bounding box center [282, 255] width 7 height 9
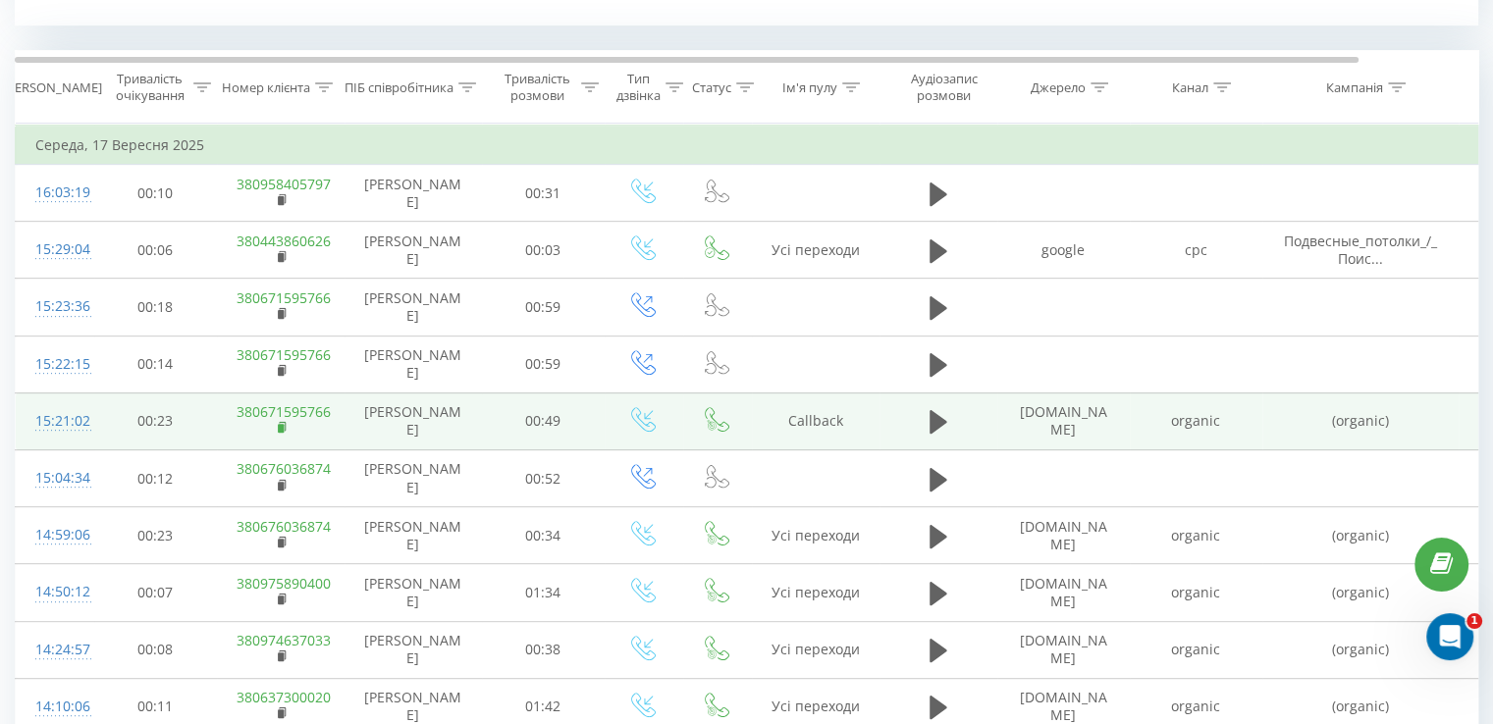
click at [278, 424] on rect at bounding box center [281, 428] width 6 height 9
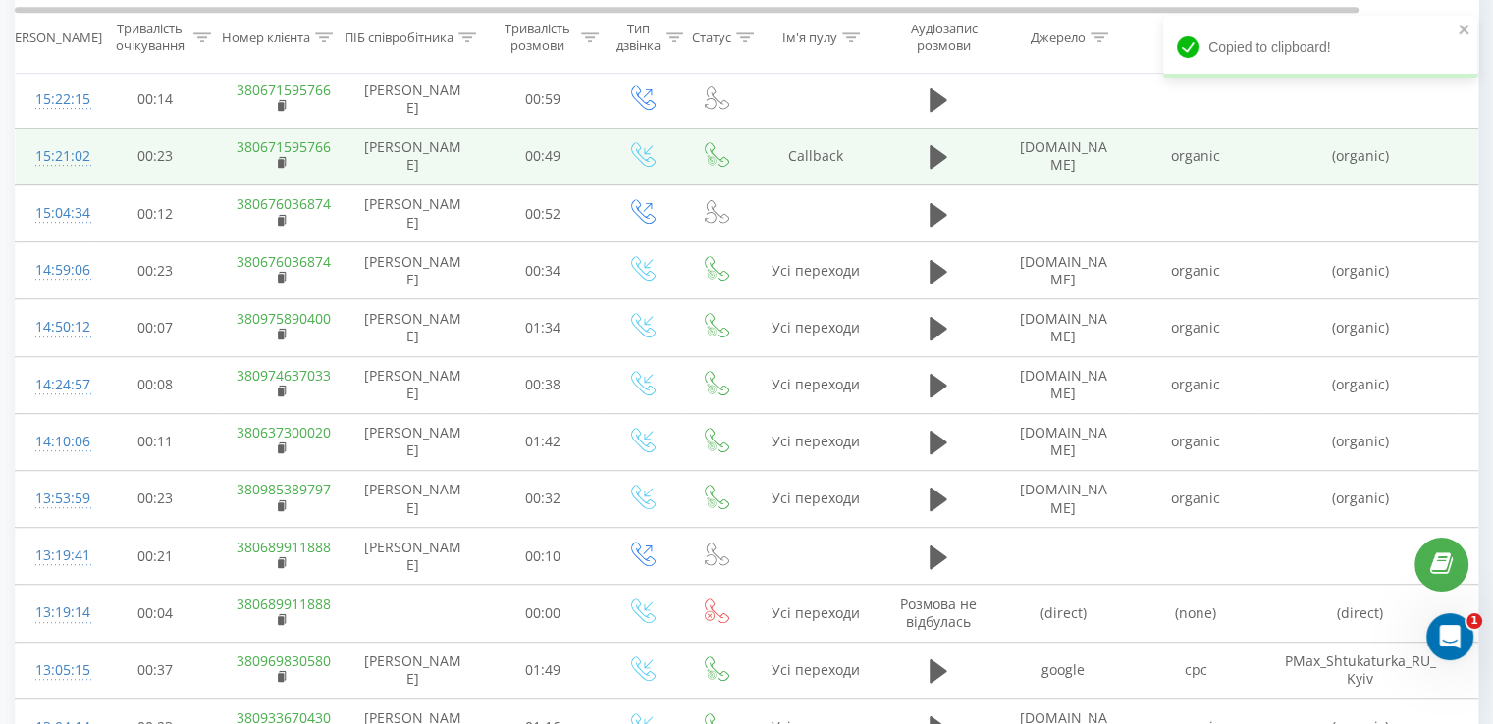
scroll to position [1091, 0]
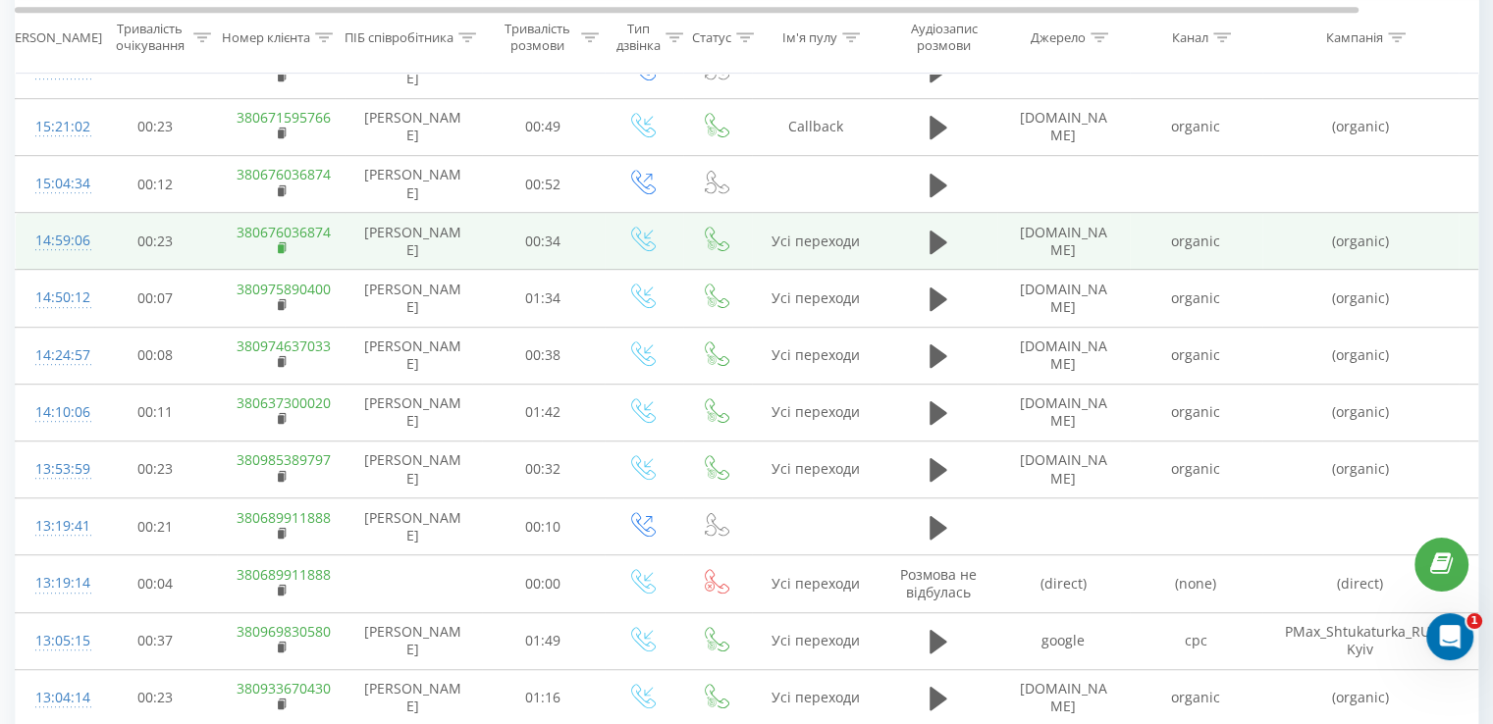
click at [283, 249] on rect at bounding box center [281, 248] width 6 height 9
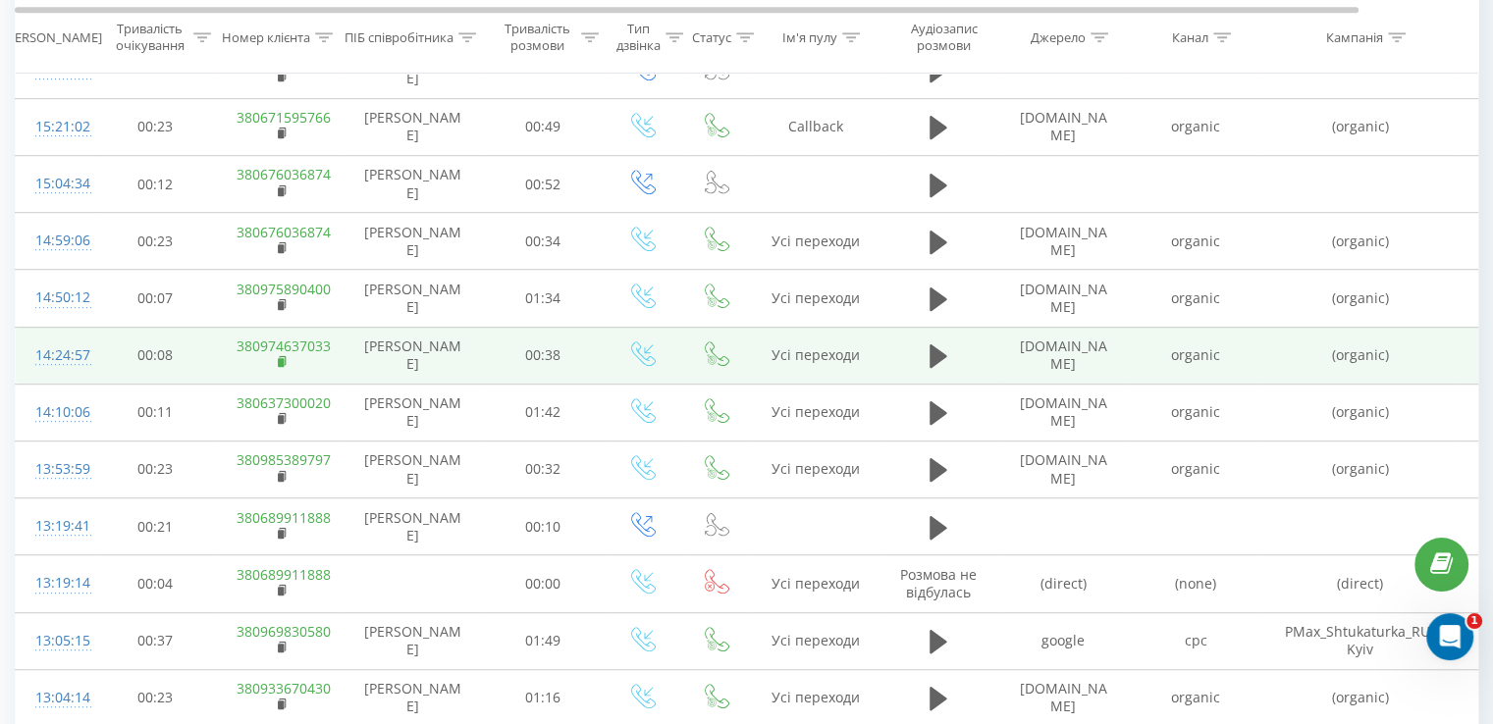
click at [280, 358] on rect at bounding box center [281, 362] width 6 height 9
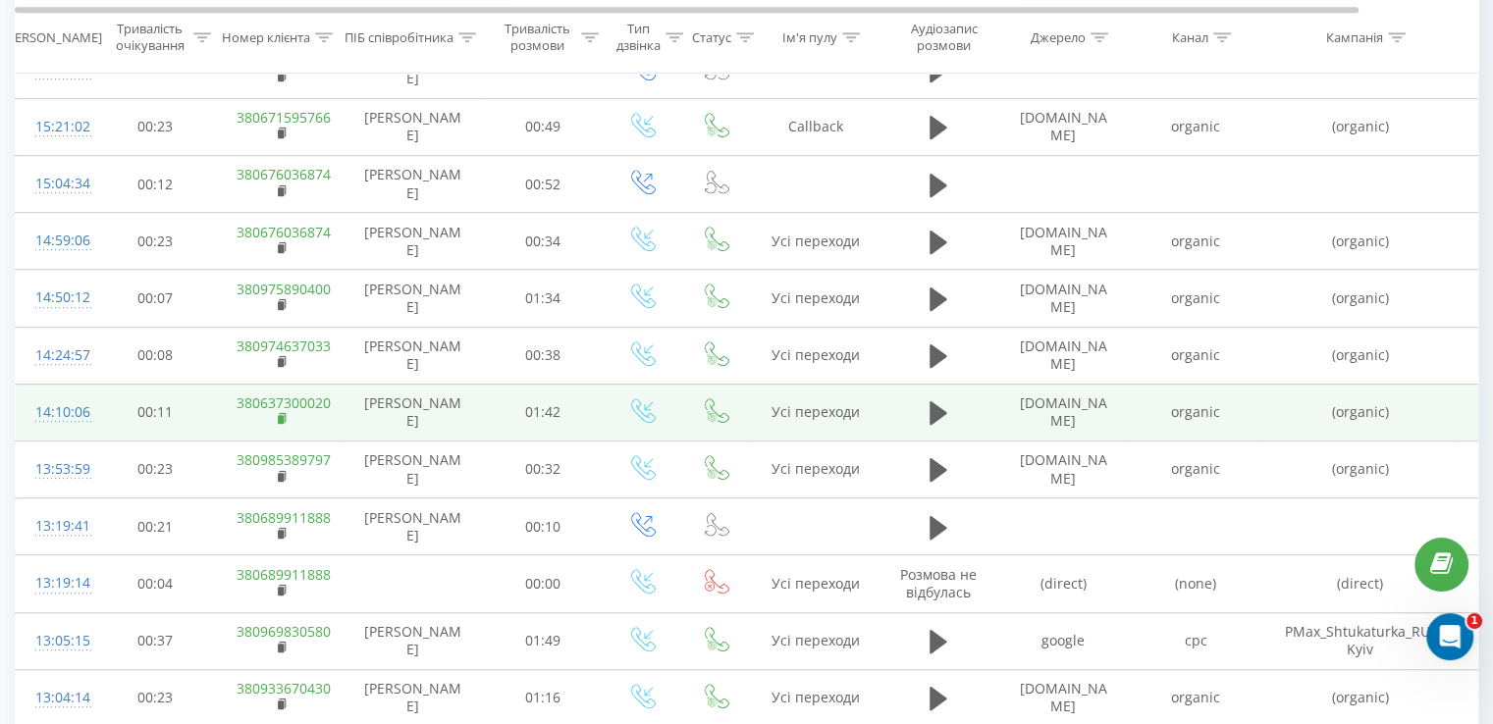
click at [285, 413] on icon at bounding box center [282, 417] width 7 height 9
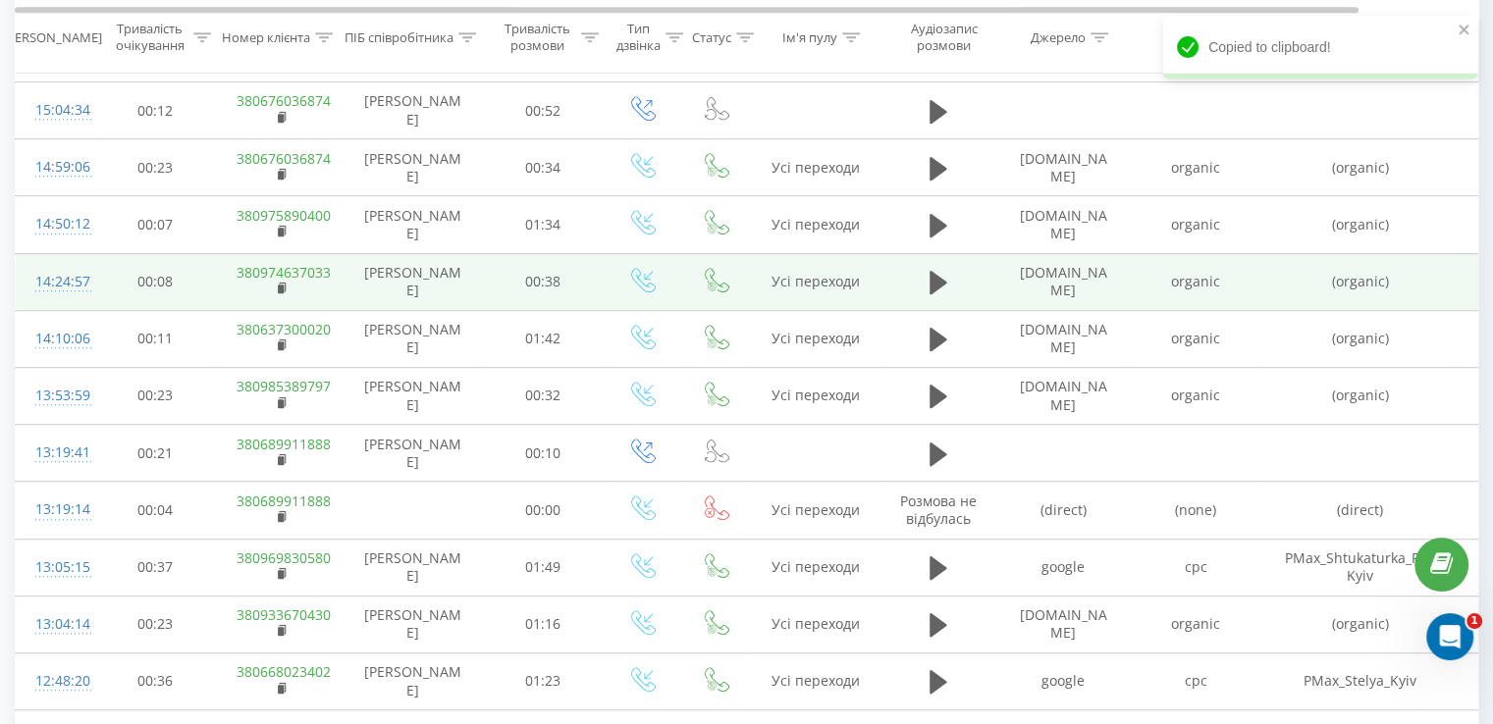
scroll to position [1189, 0]
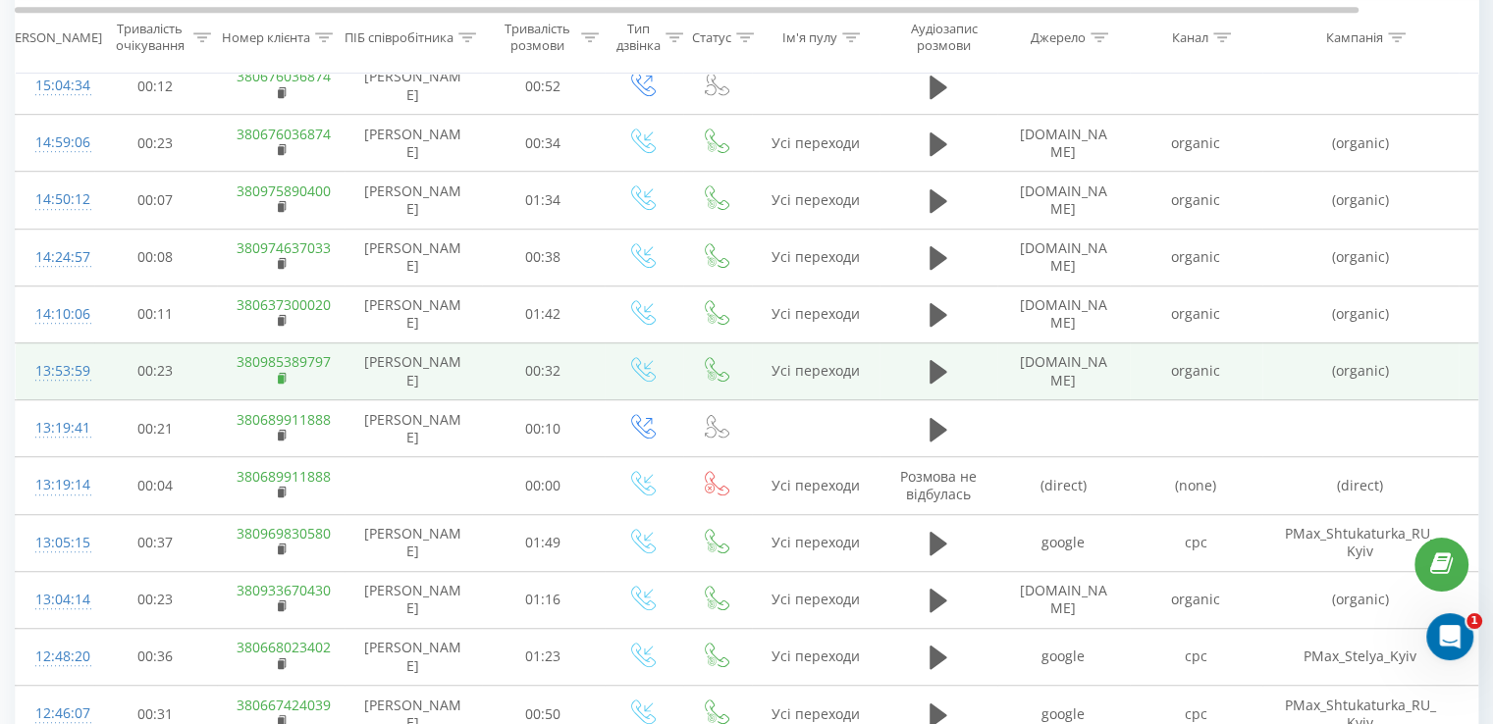
click at [281, 377] on rect at bounding box center [281, 379] width 6 height 9
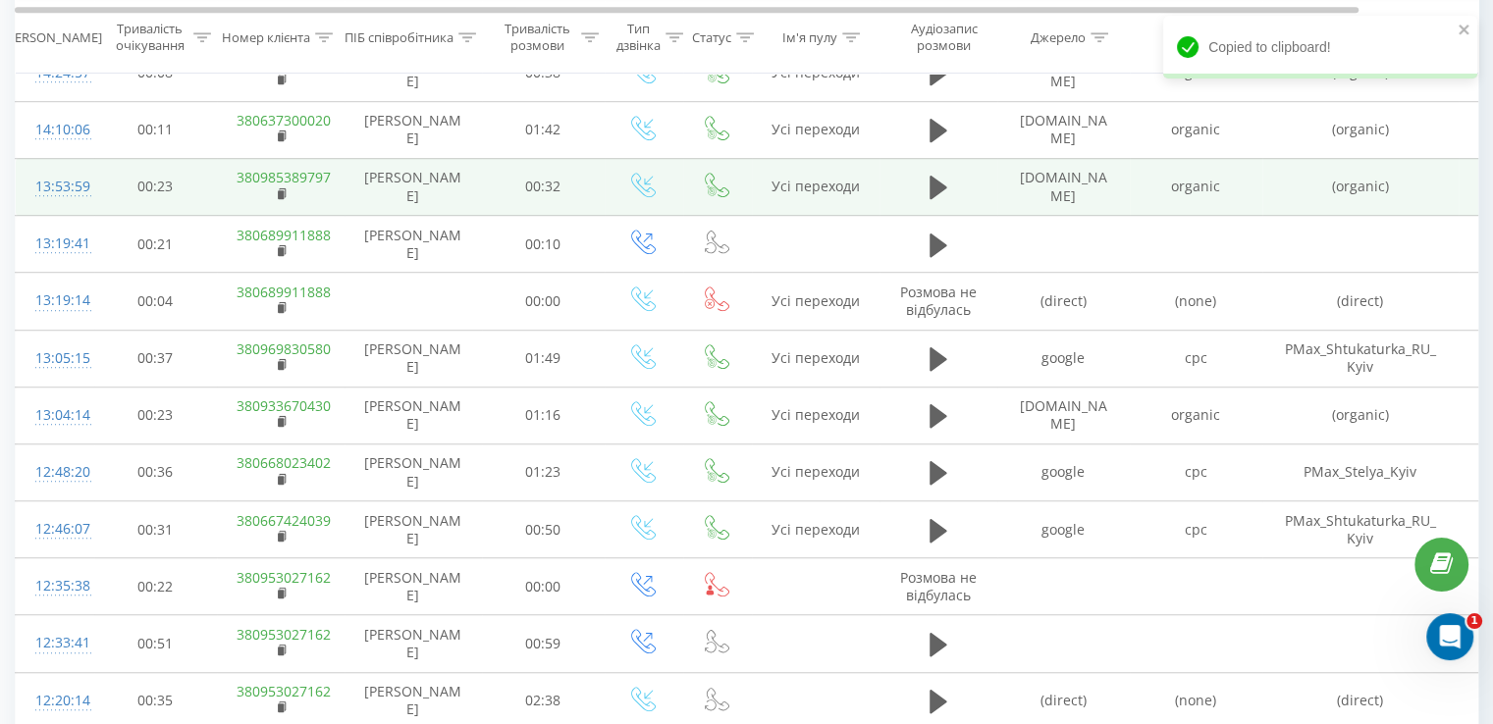
scroll to position [1386, 0]
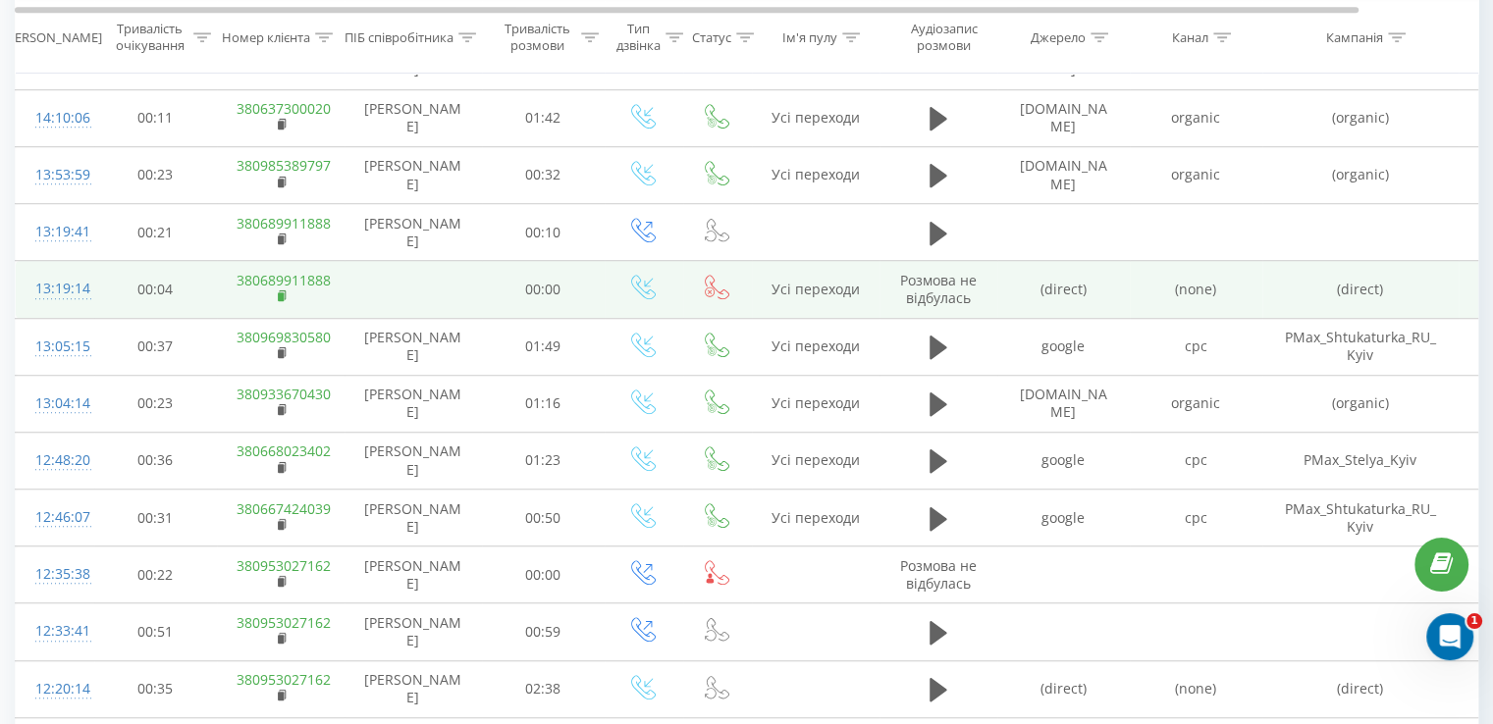
click at [278, 293] on rect at bounding box center [281, 296] width 6 height 9
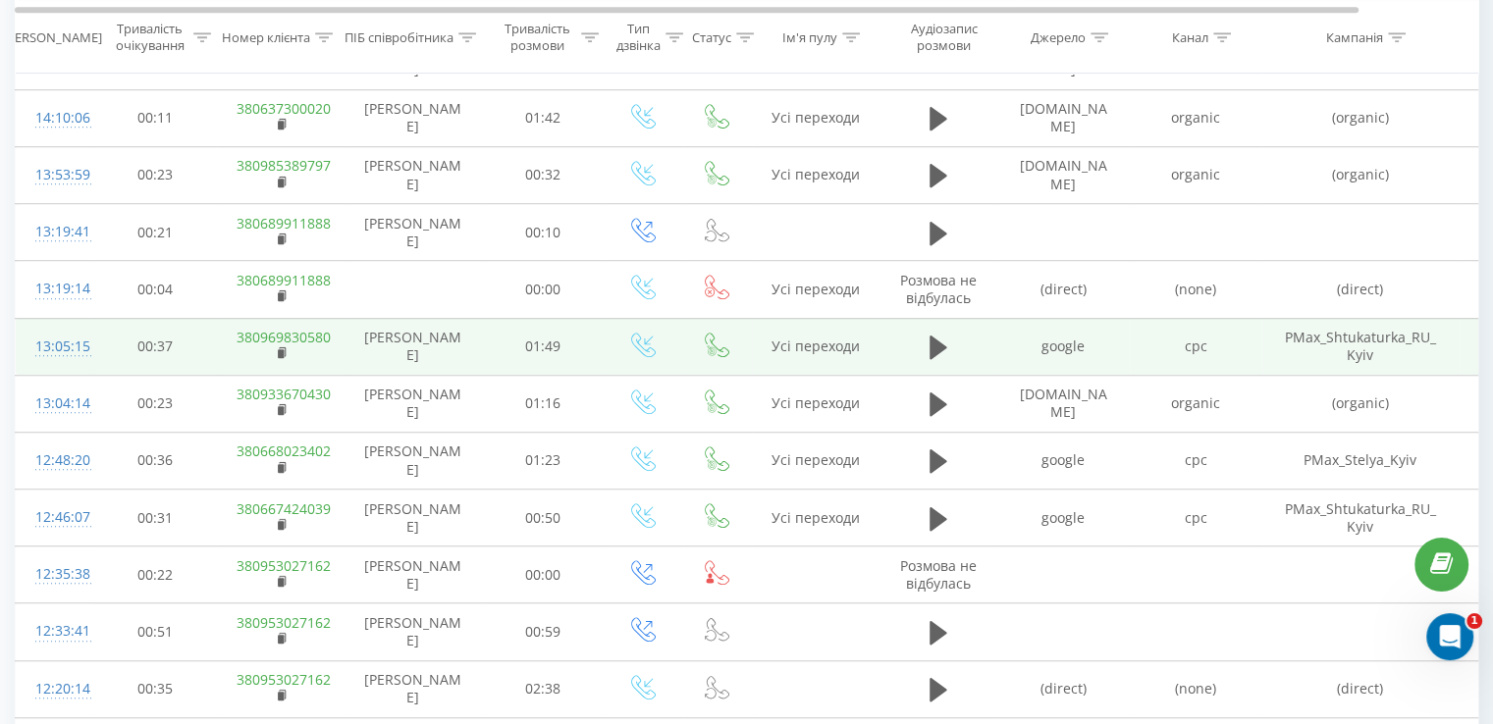
click at [75, 348] on div "13:05:15" at bounding box center [54, 347] width 39 height 38
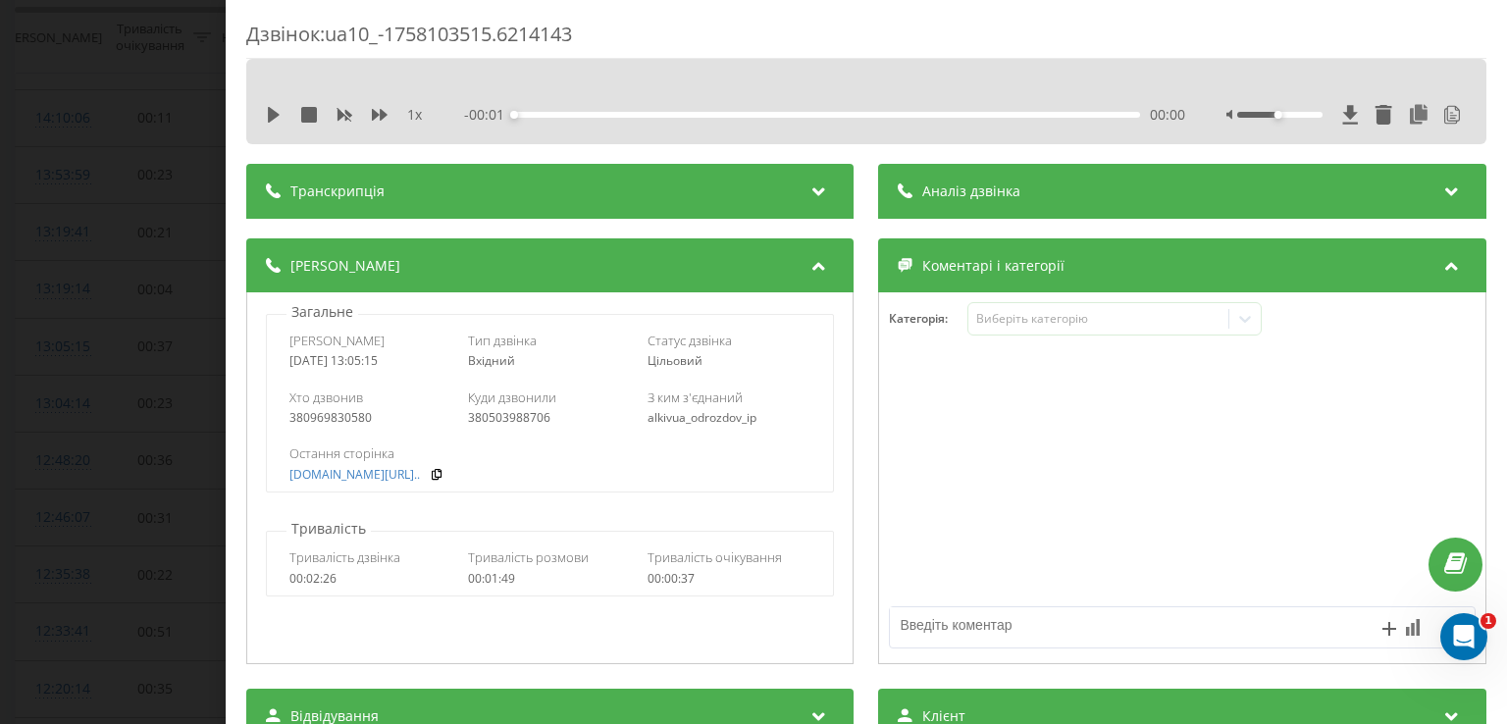
click at [956, 205] on div "Аналіз дзвінка" at bounding box center [1182, 191] width 607 height 55
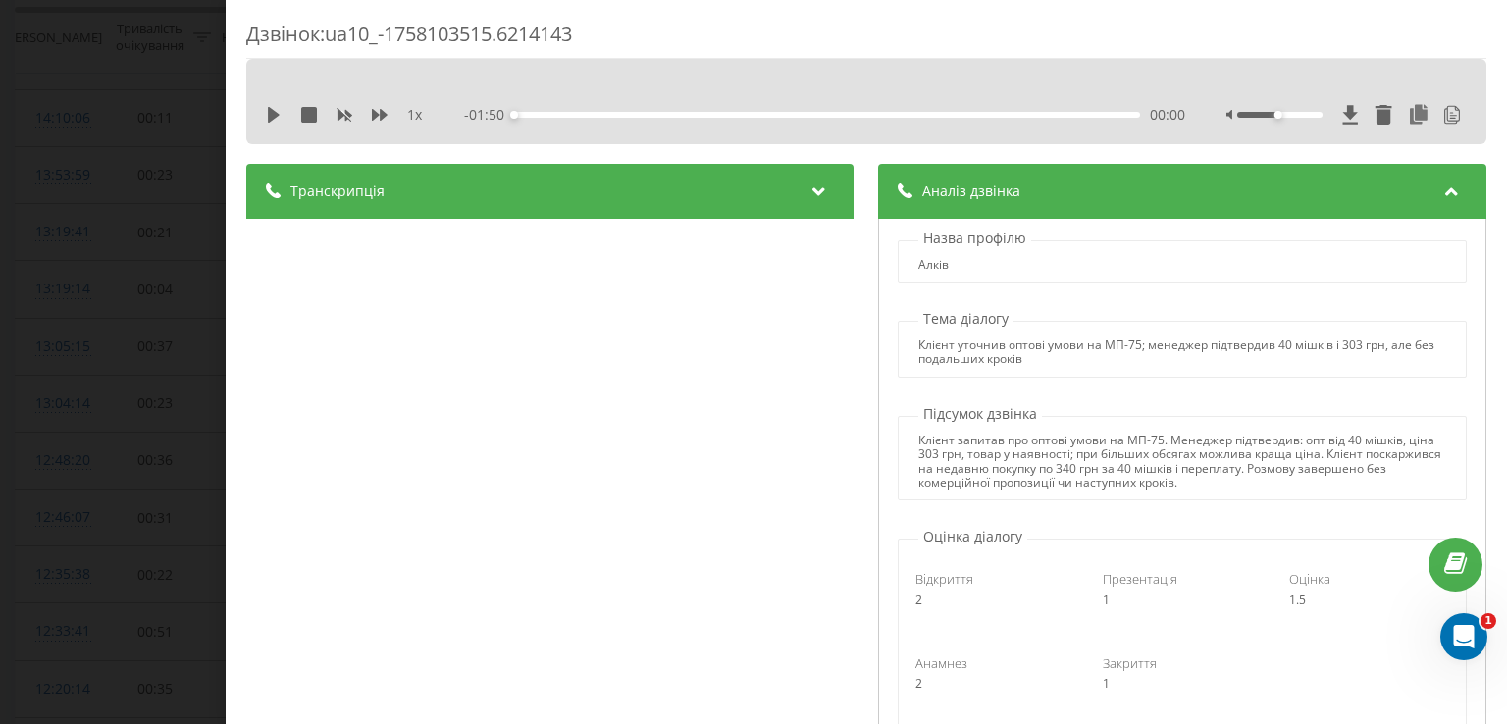
click at [138, 268] on div "Дзвінок : ua10_-1758103515.6214143 1 x - 01:50 00:00 00:00 Транскрипція 00:00 Д…" at bounding box center [753, 362] width 1507 height 724
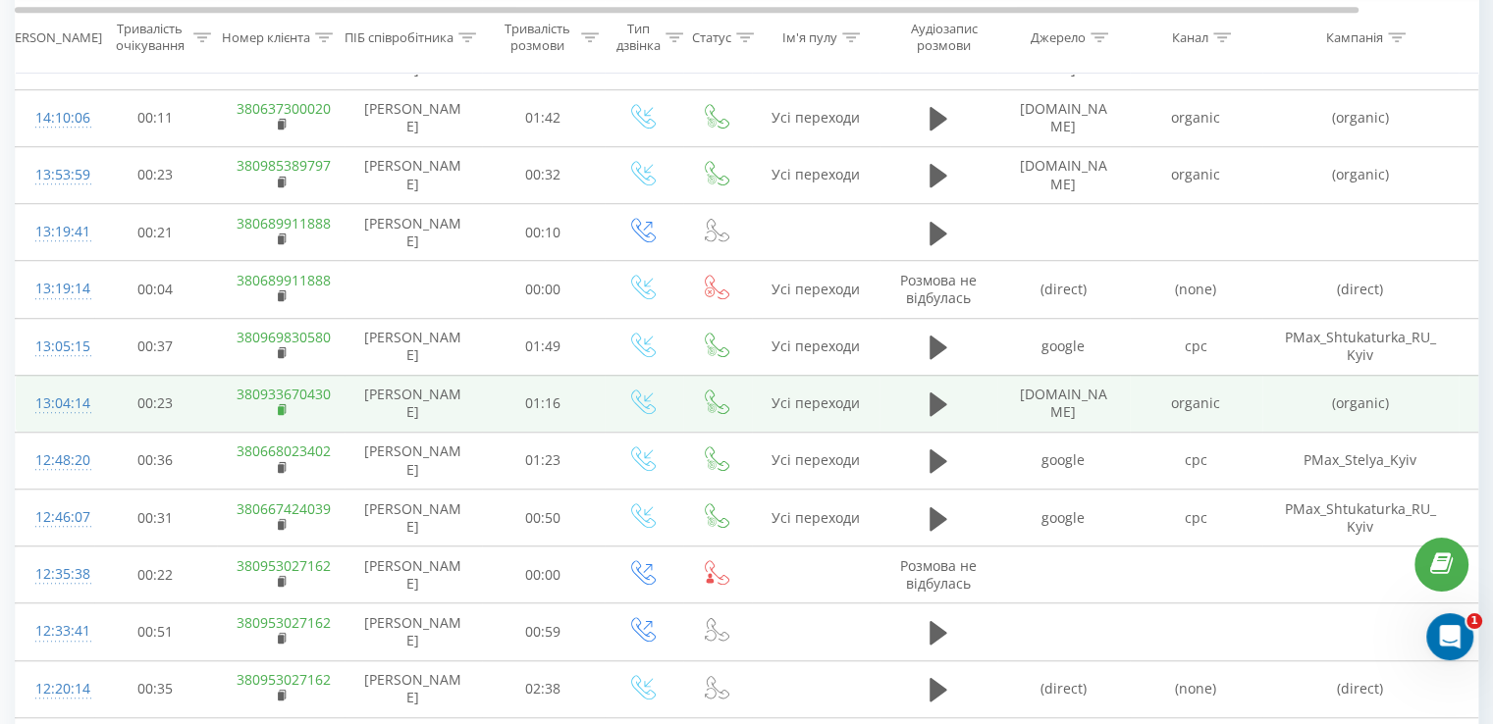
click at [278, 406] on rect at bounding box center [281, 410] width 6 height 9
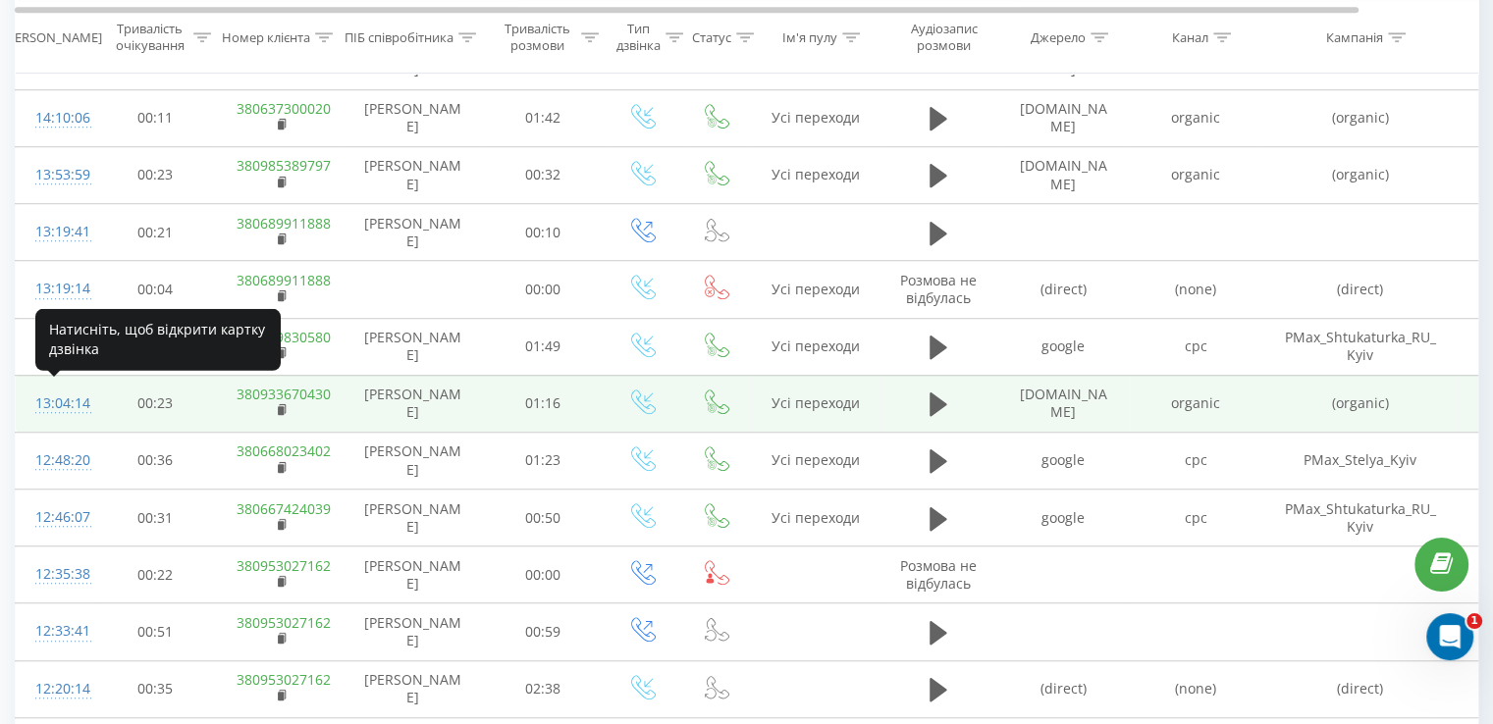
click at [67, 400] on div "13:04:14" at bounding box center [54, 404] width 39 height 38
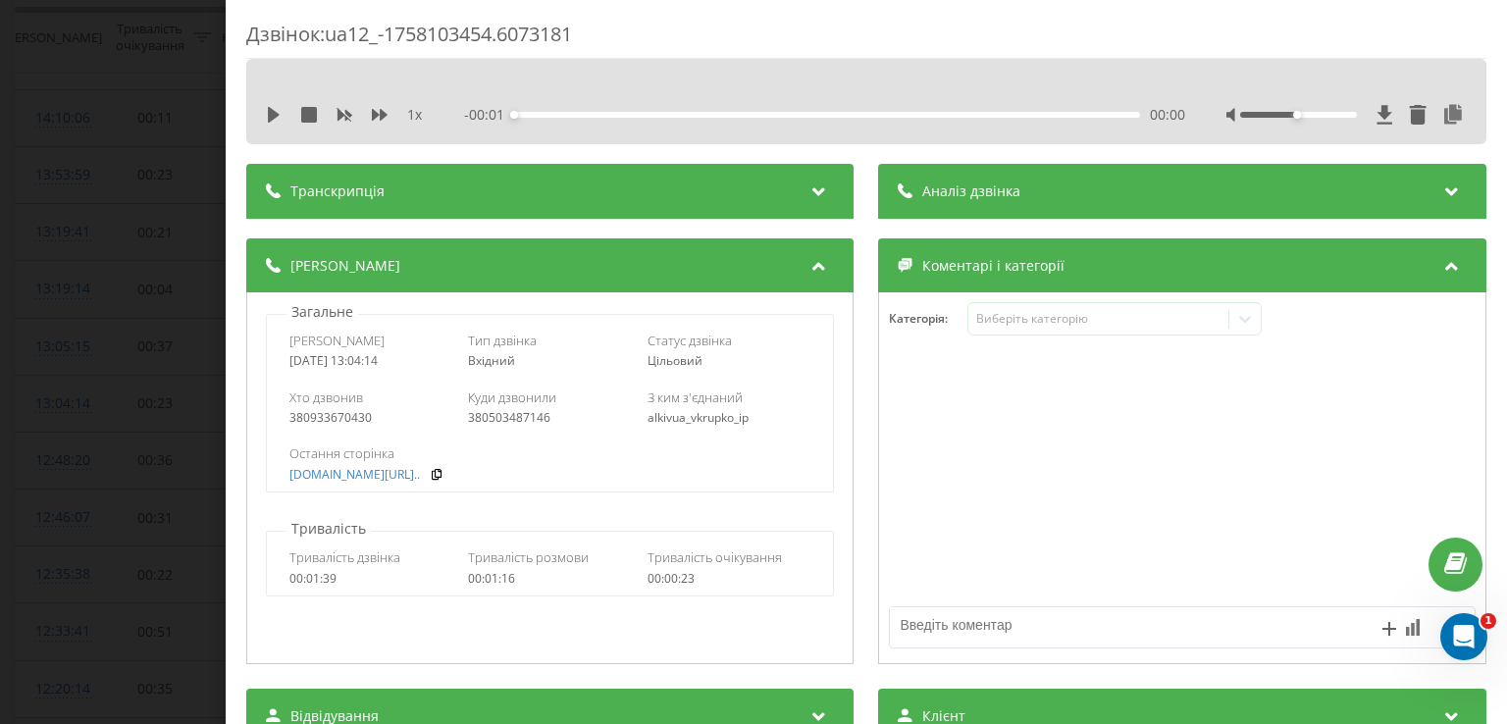
click at [1007, 181] on div "Аналіз дзвінка" at bounding box center [1182, 191] width 607 height 55
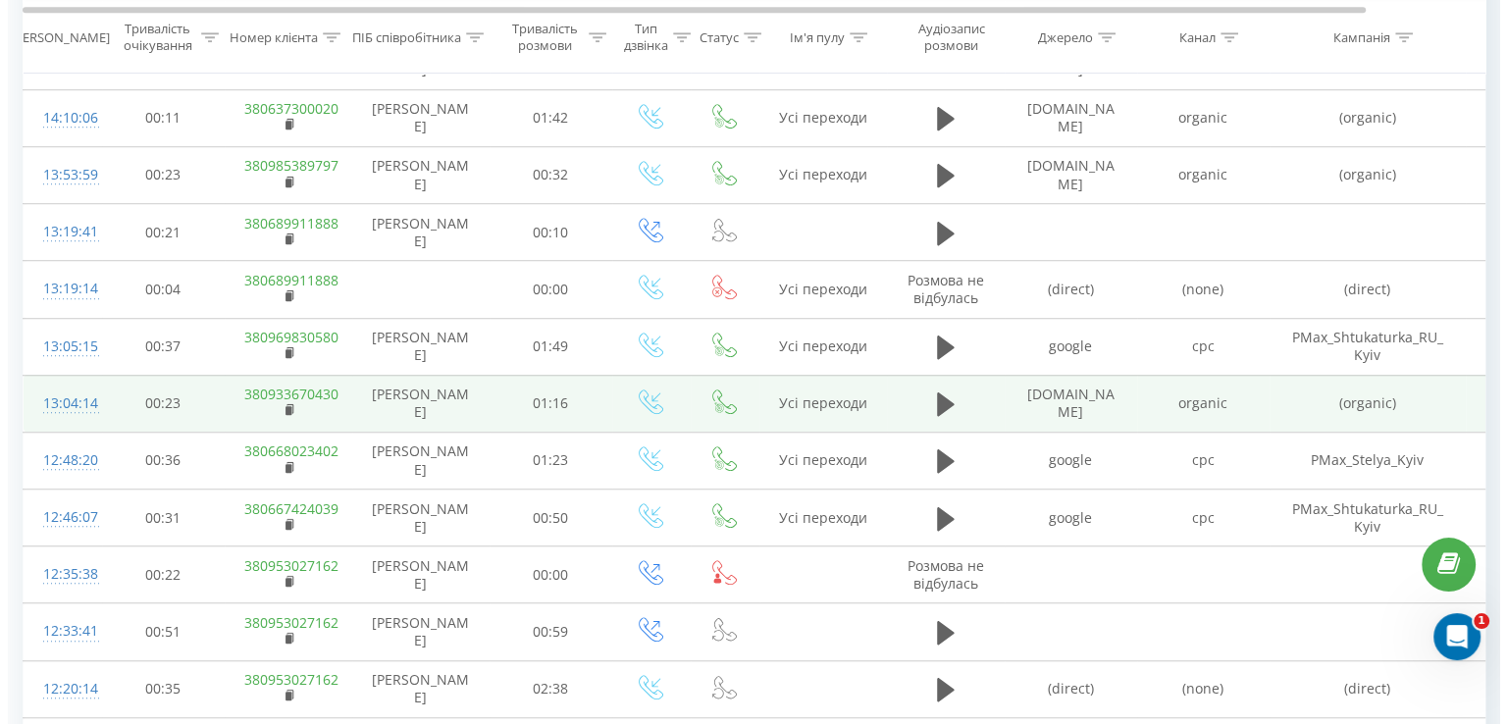
scroll to position [1484, 0]
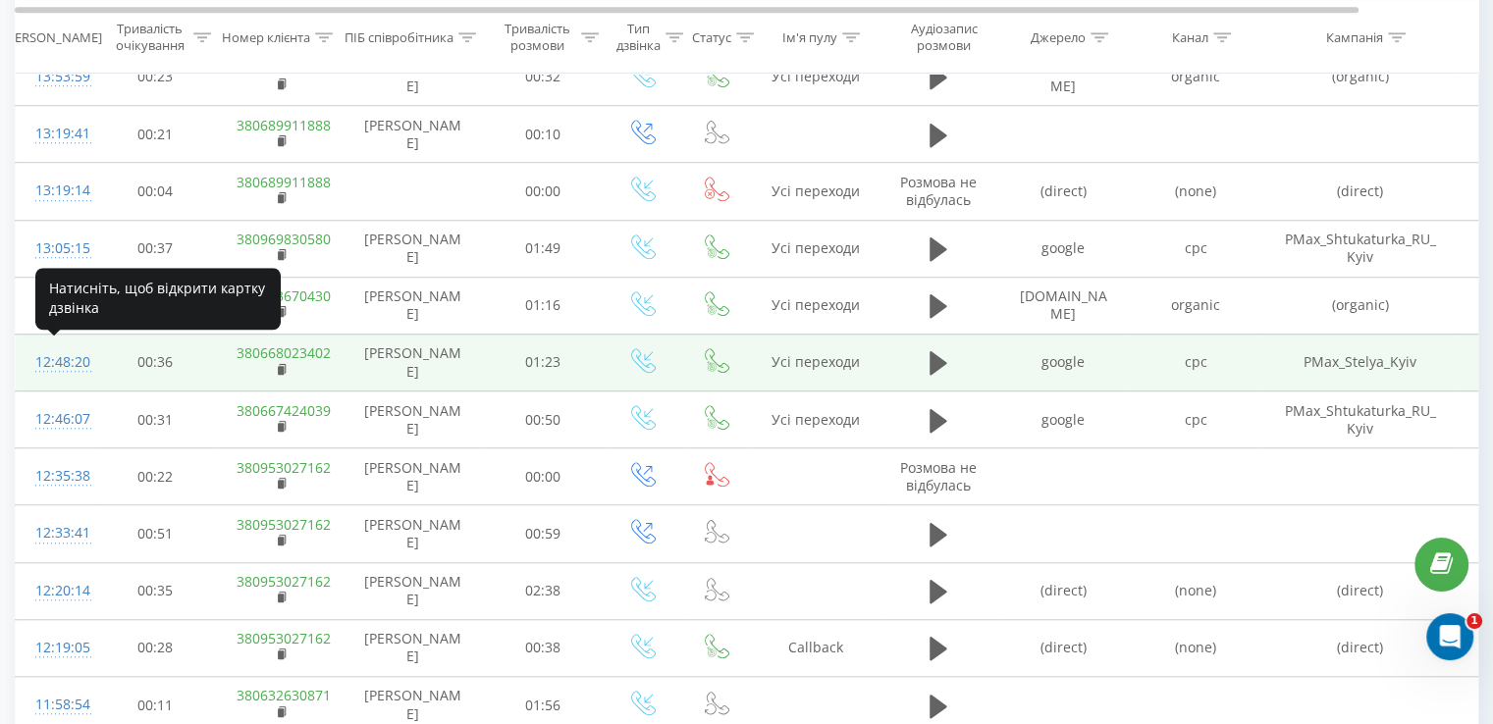
click at [75, 357] on div "12:48:20" at bounding box center [54, 362] width 39 height 38
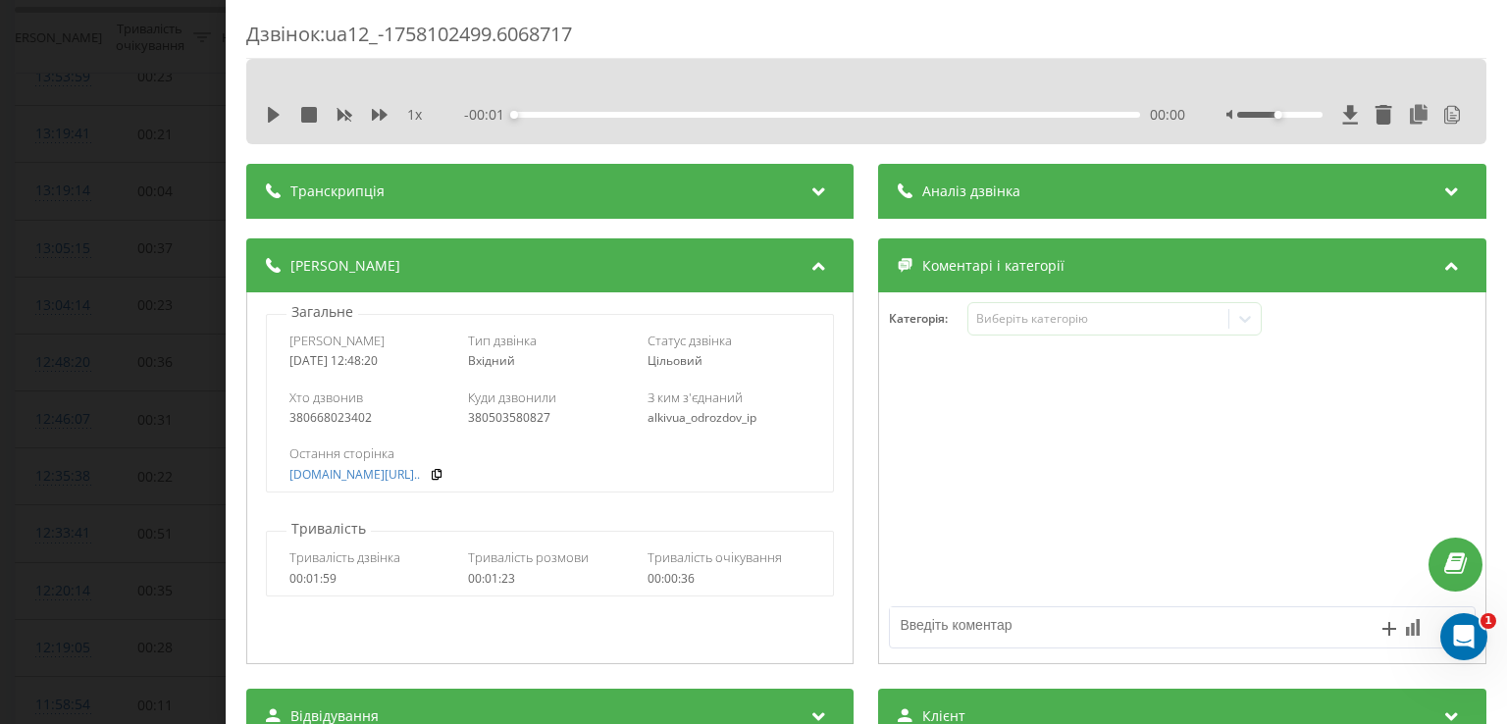
click at [985, 210] on div "Аналіз дзвінка" at bounding box center [1182, 191] width 607 height 55
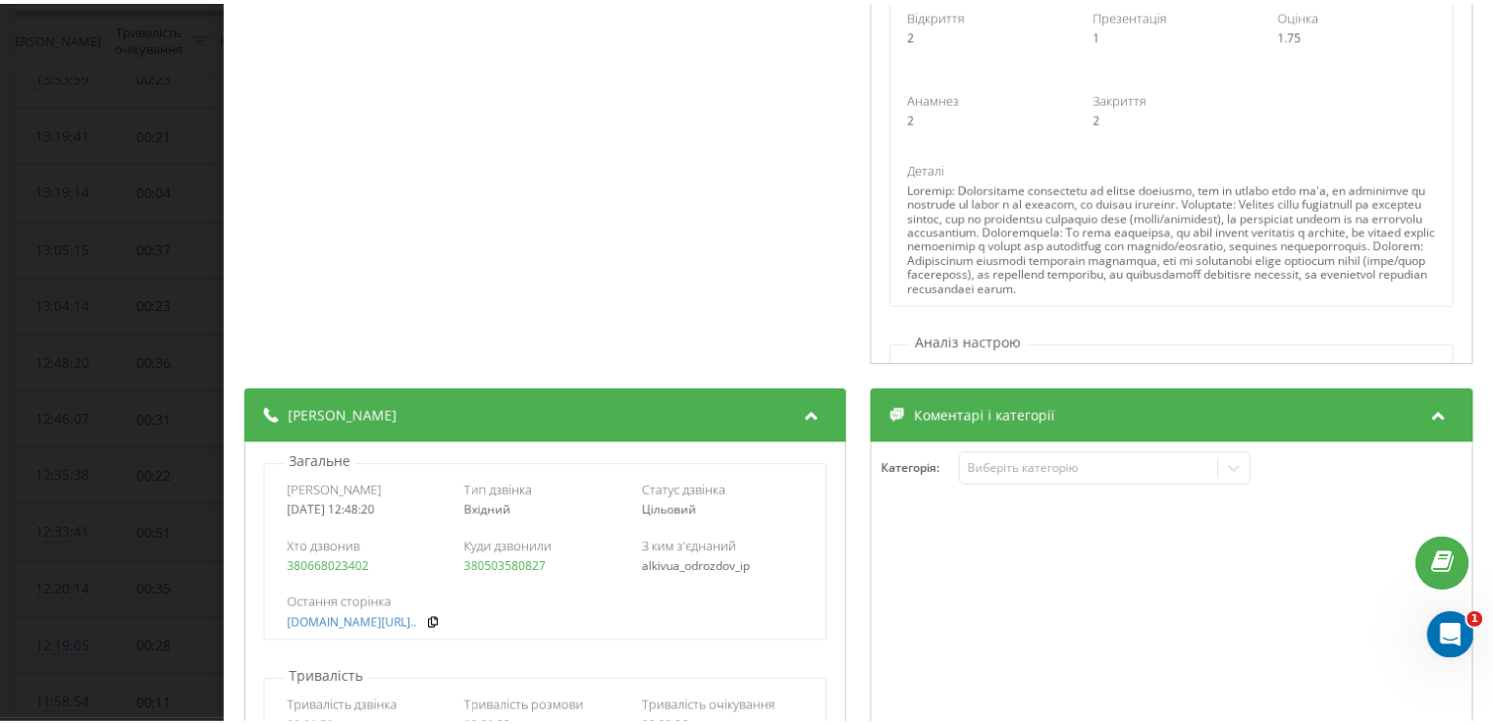
scroll to position [687, 0]
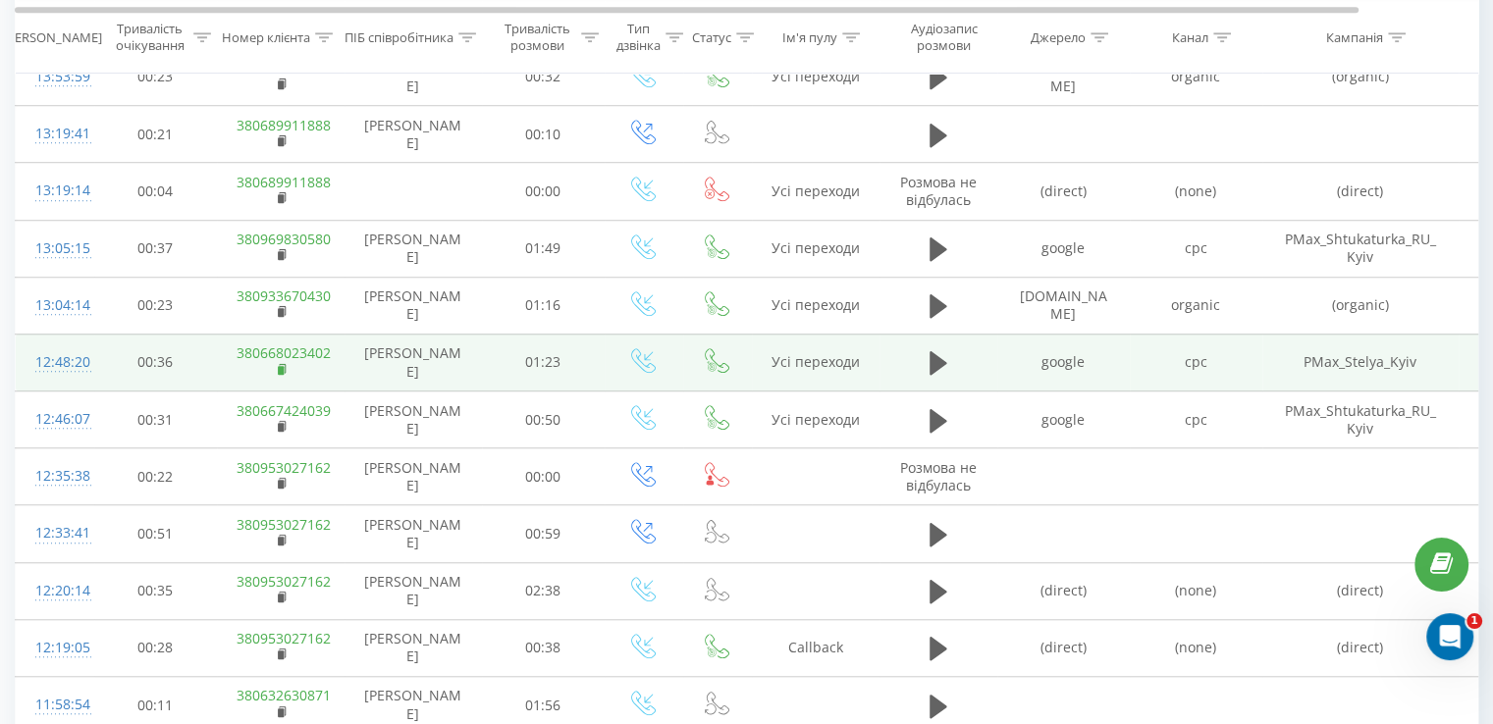
click at [279, 370] on icon at bounding box center [283, 370] width 11 height 14
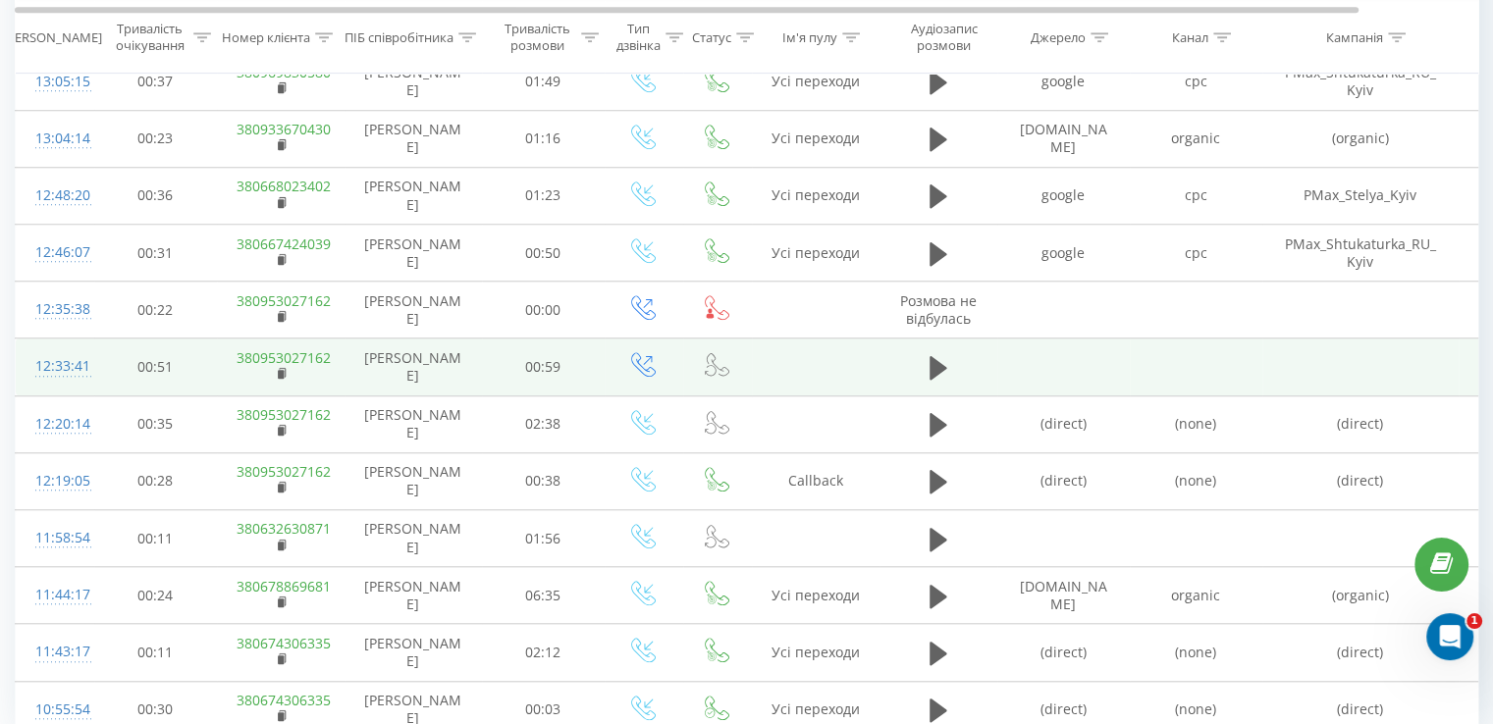
scroll to position [1680, 0]
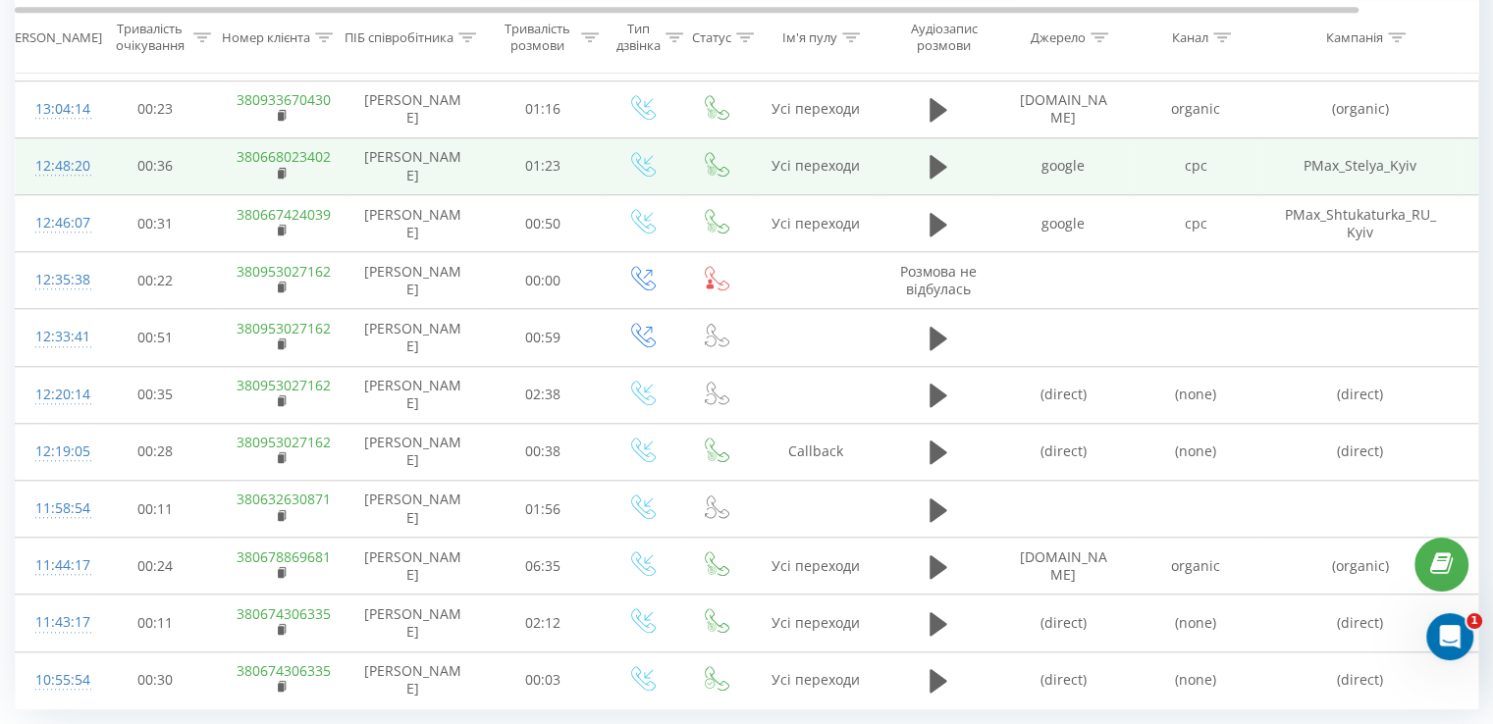
click at [75, 163] on div "12:48:20" at bounding box center [54, 166] width 39 height 38
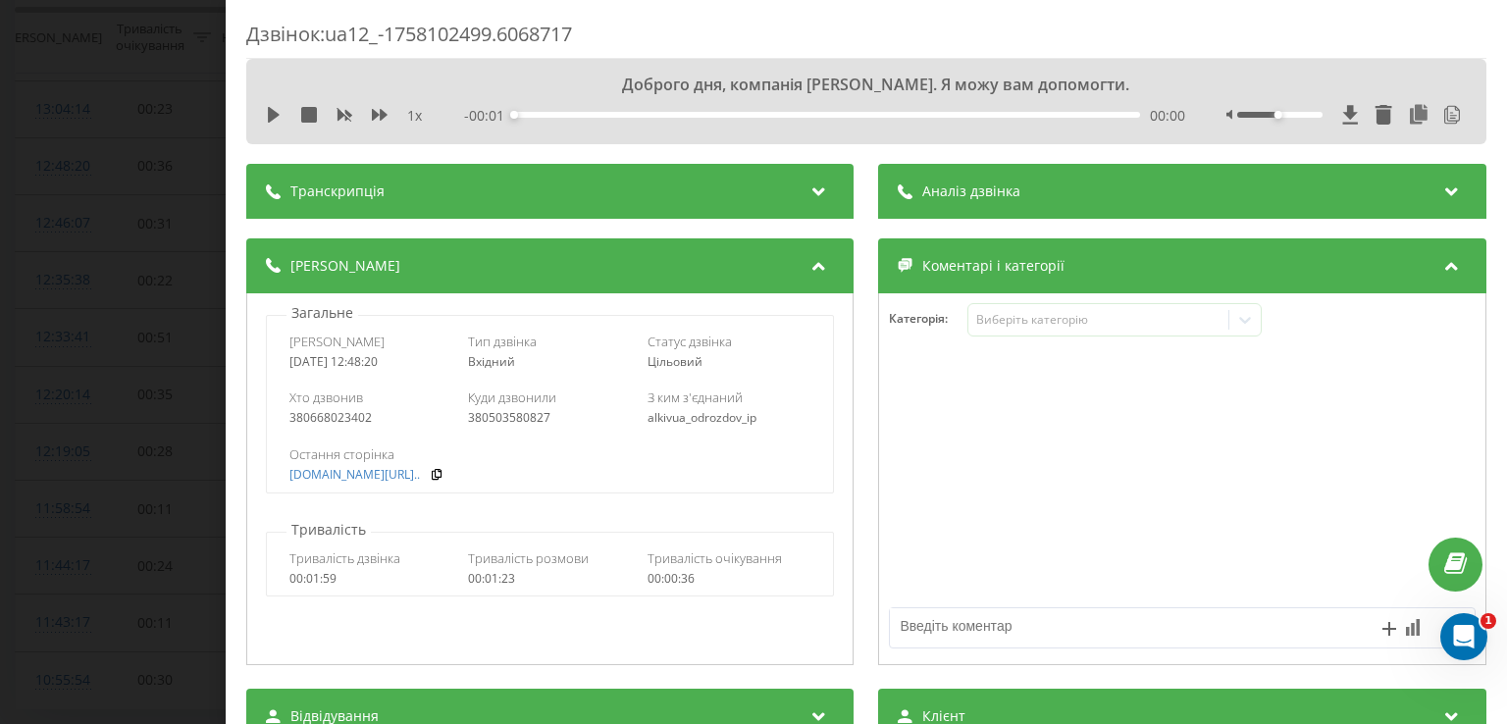
click at [1155, 190] on div "Аналіз дзвінка" at bounding box center [1182, 191] width 607 height 55
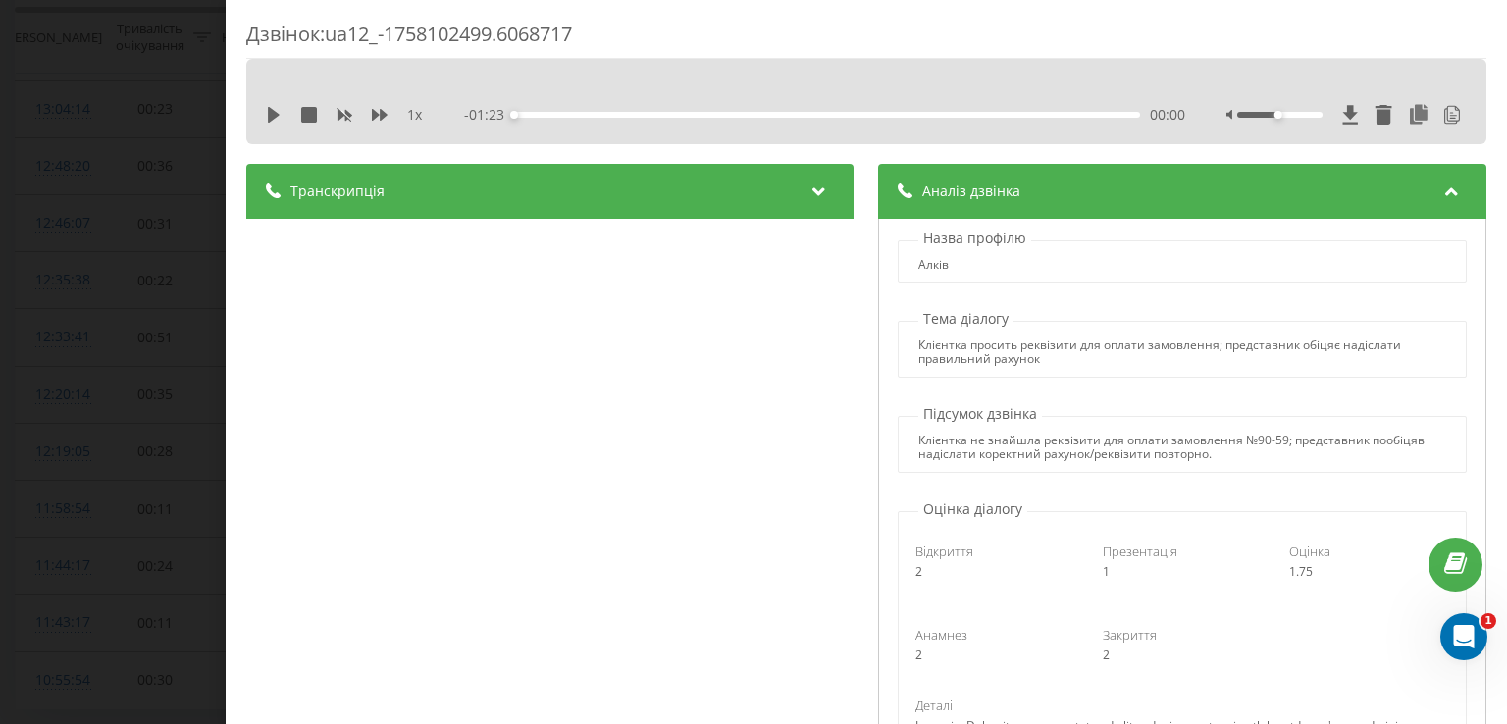
click at [124, 269] on div "Дзвінок : ua12_-1758102499.6068717 1 x - 01:23 00:00 00:00 Транскрипція 00:00 Д…" at bounding box center [753, 362] width 1507 height 724
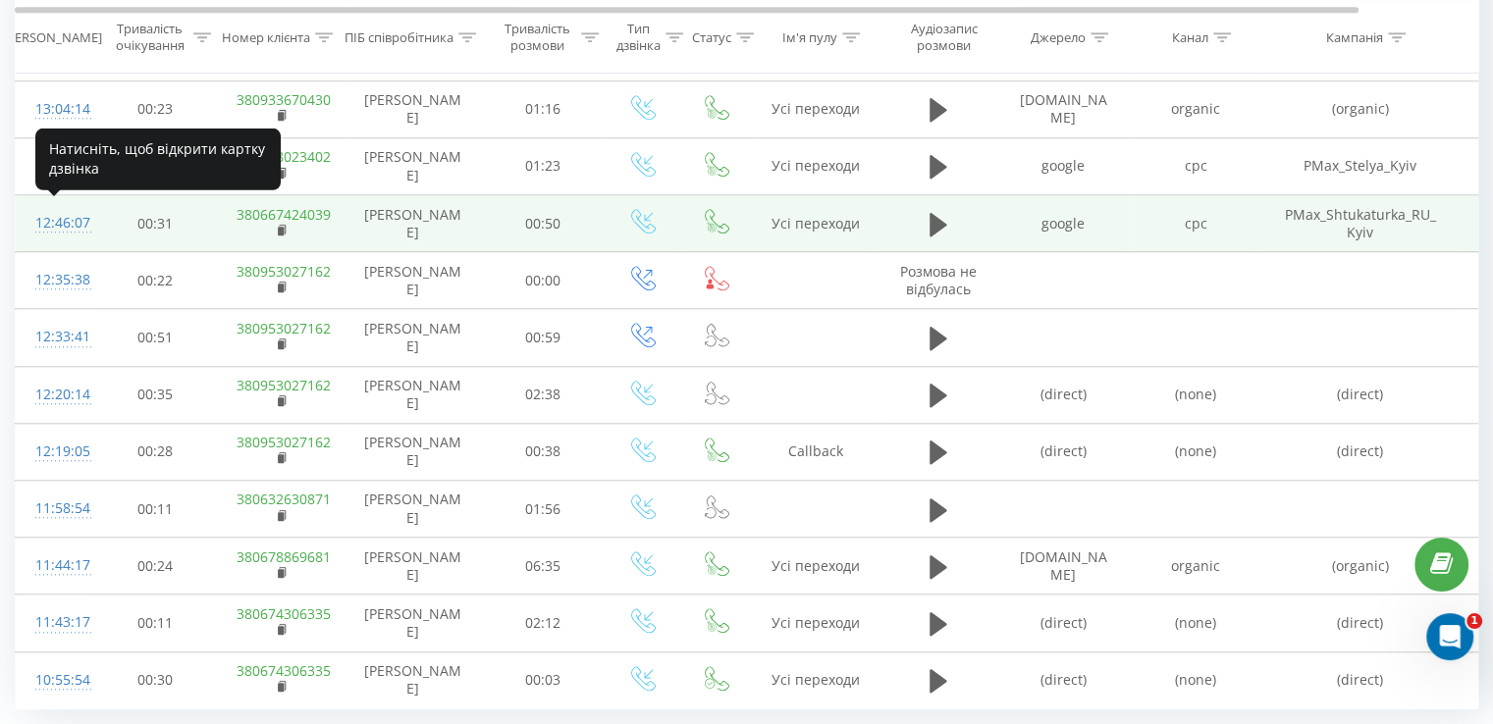
click at [74, 222] on div "12:46:07" at bounding box center [54, 223] width 39 height 38
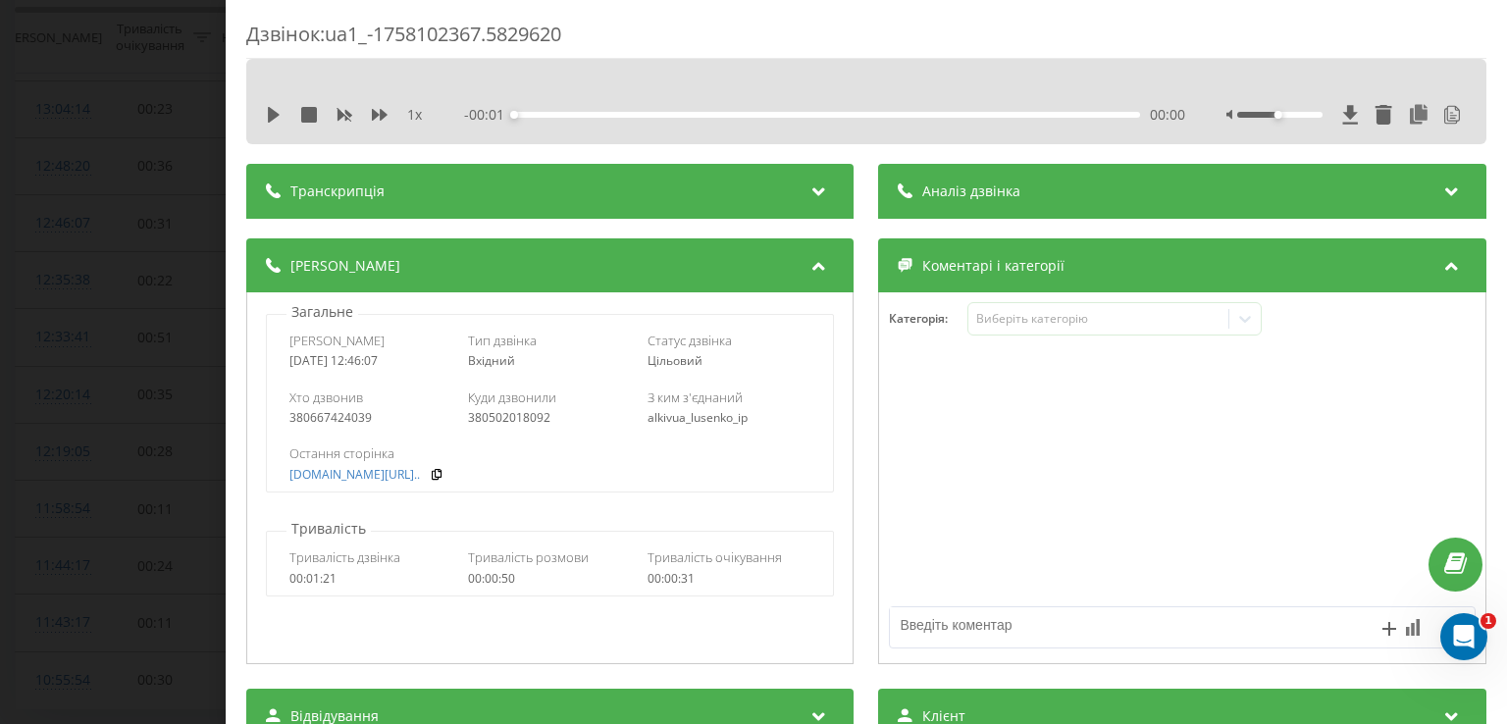
click at [1060, 195] on div "Аналіз дзвінка" at bounding box center [1182, 191] width 607 height 55
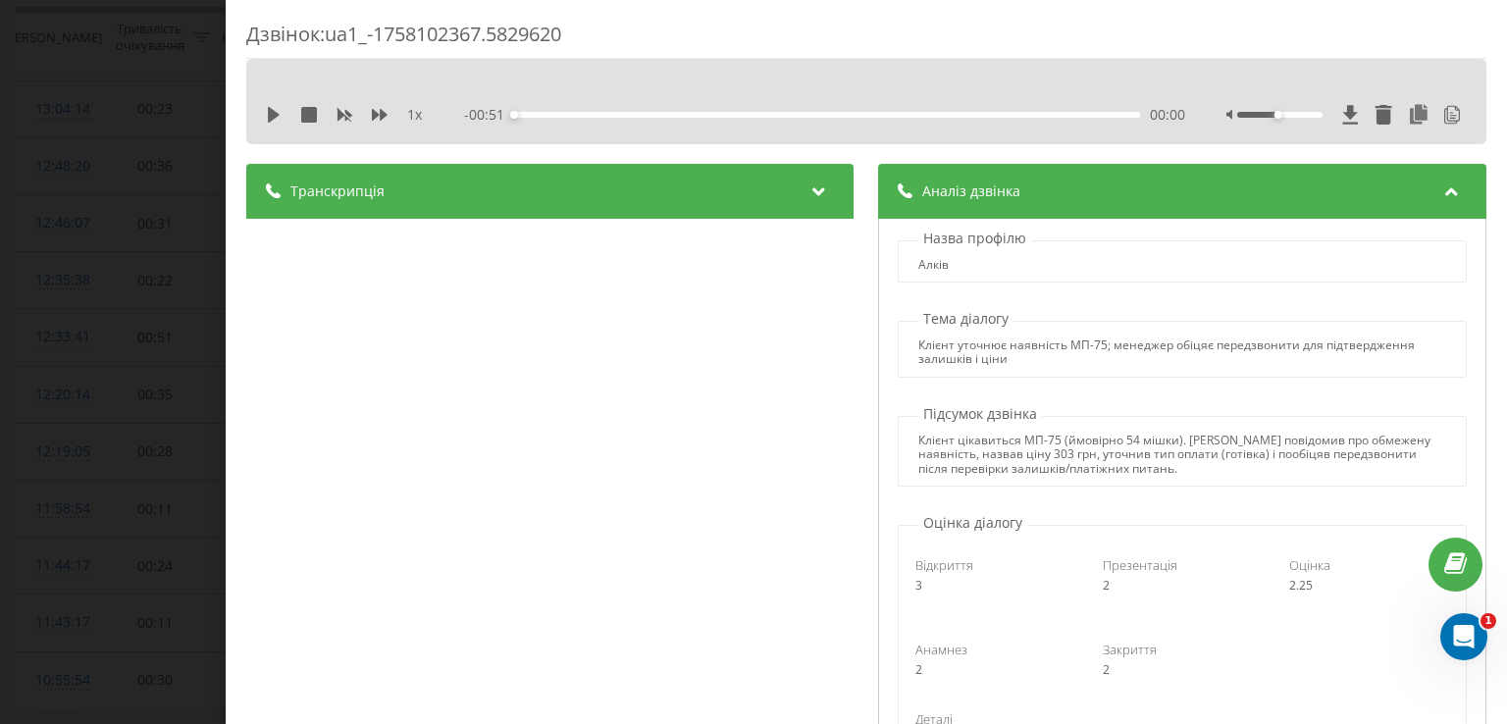
click at [83, 283] on div "Дзвінок : ua1_-1758102367.5829620 1 x - 00:51 00:00 00:00 Транскрипція 00:00 До…" at bounding box center [753, 362] width 1507 height 724
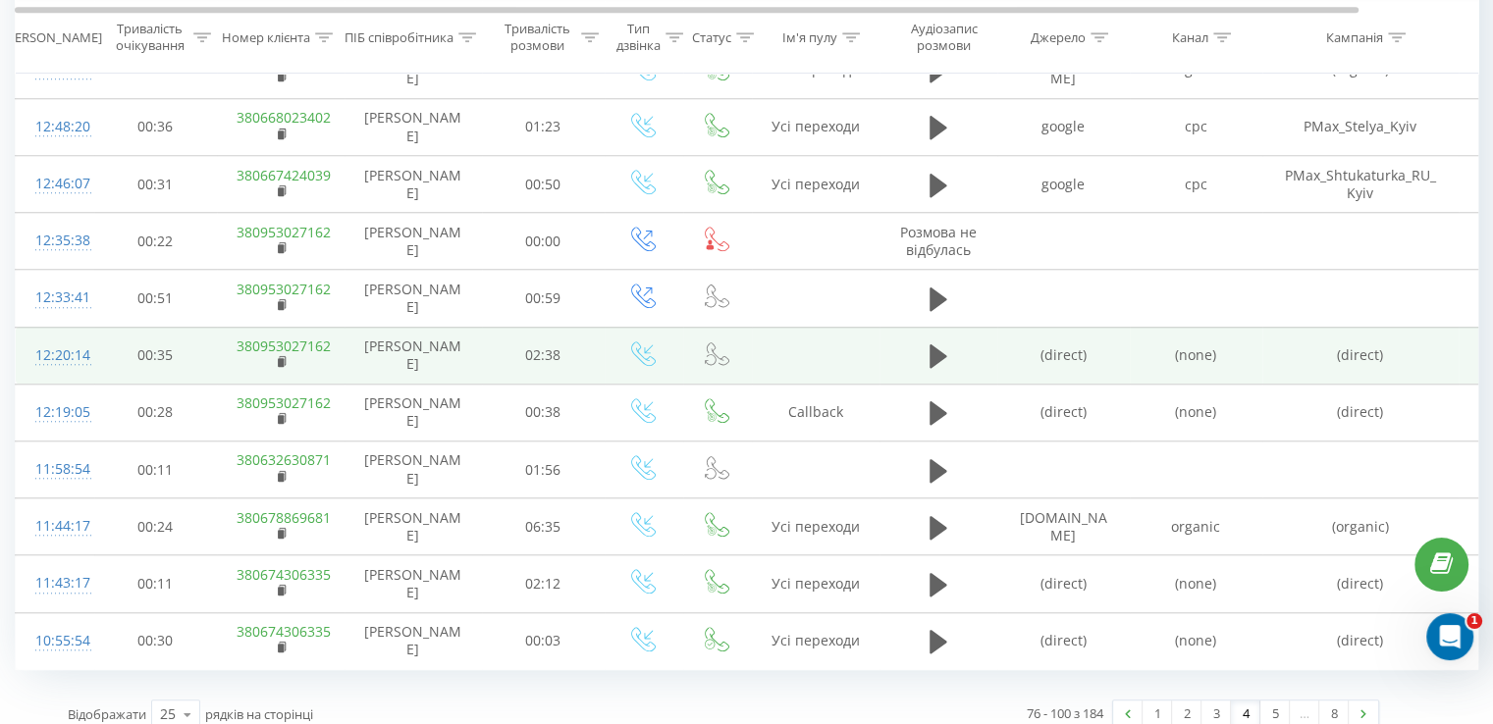
scroll to position [1733, 0]
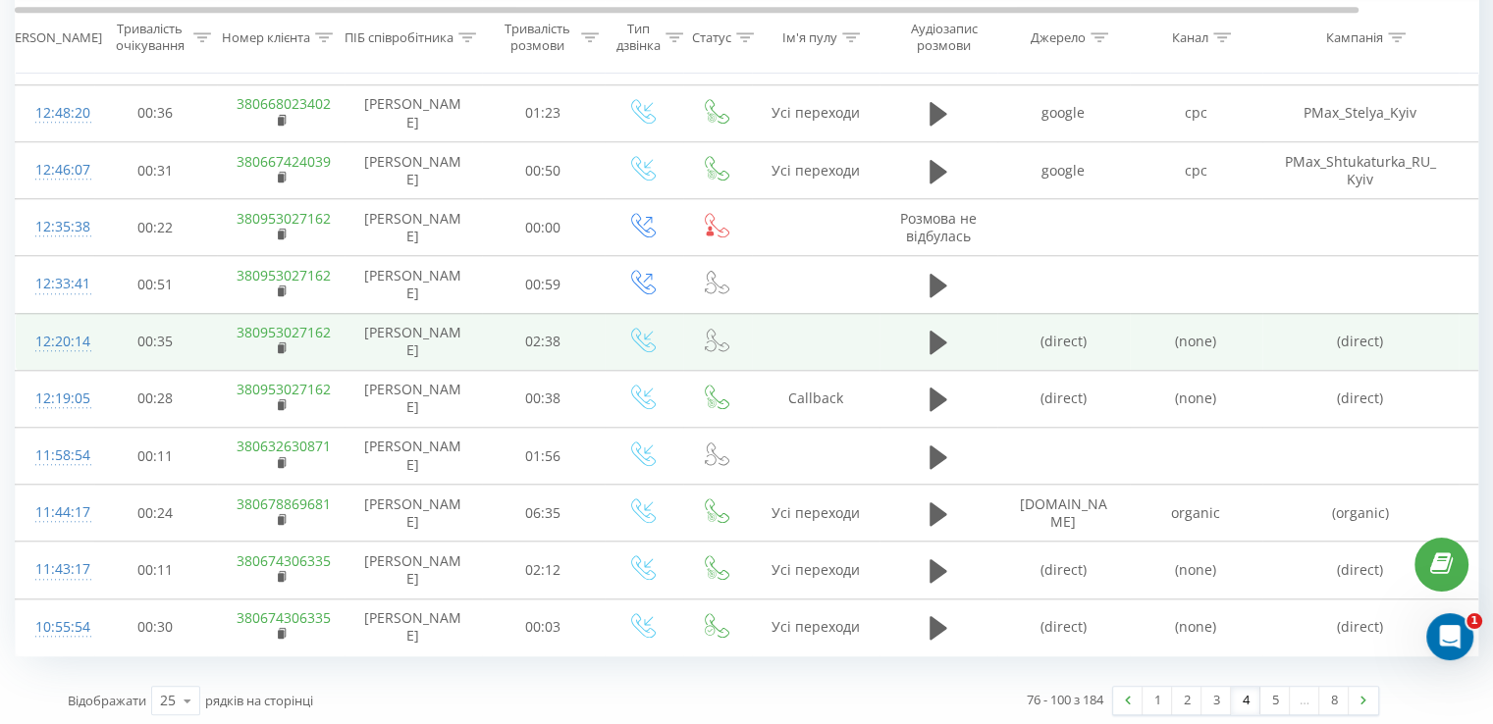
click at [51, 338] on div "12:20:14" at bounding box center [54, 342] width 39 height 38
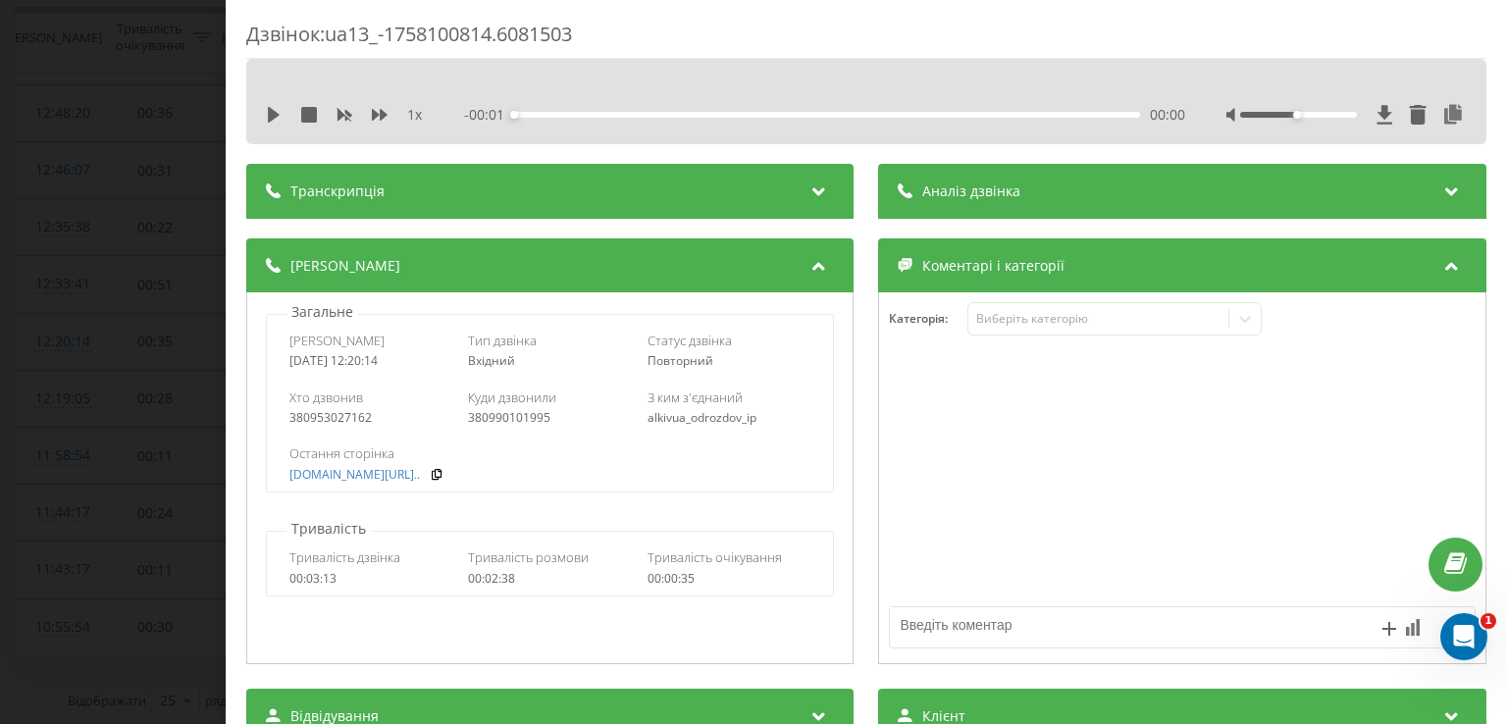
click at [1040, 210] on div "Аналіз дзвінка" at bounding box center [1182, 191] width 607 height 55
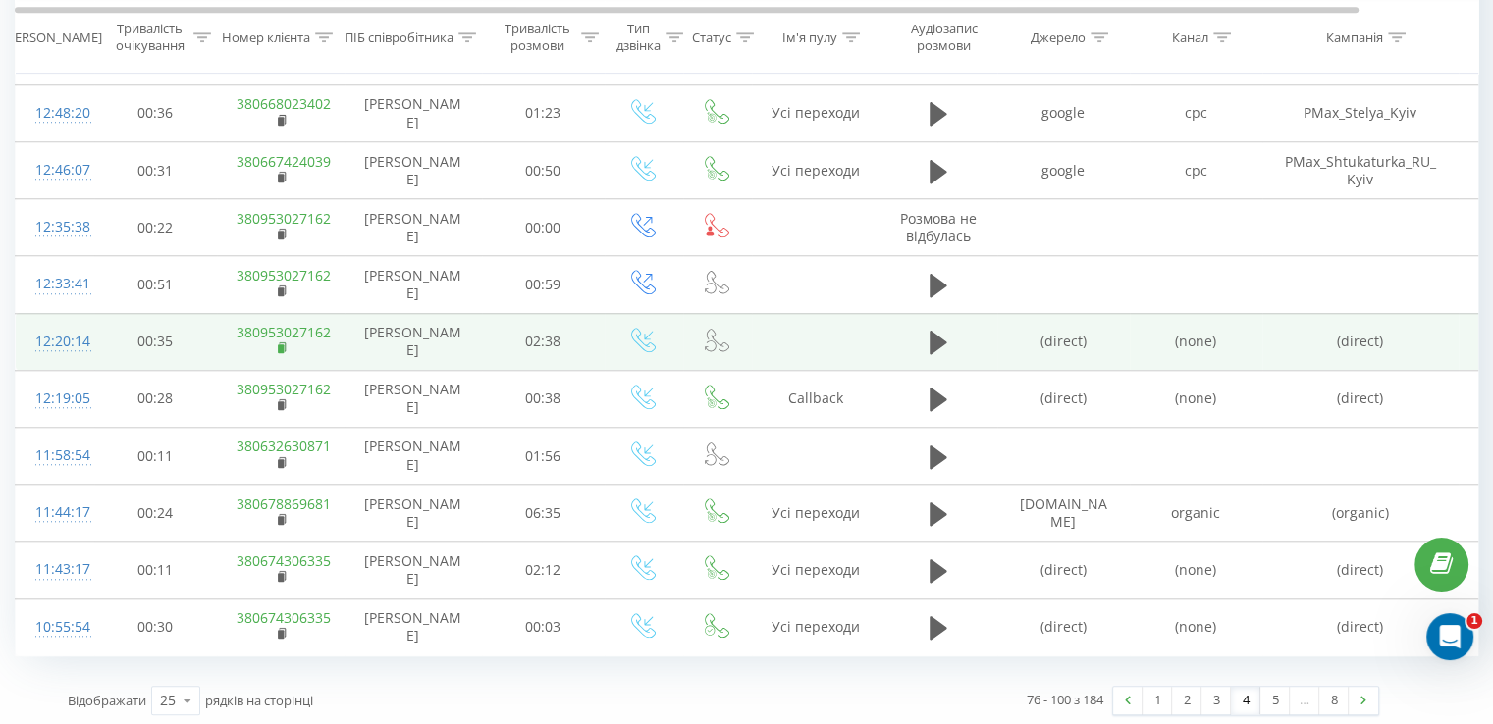
click at [284, 348] on icon at bounding box center [283, 348] width 11 height 14
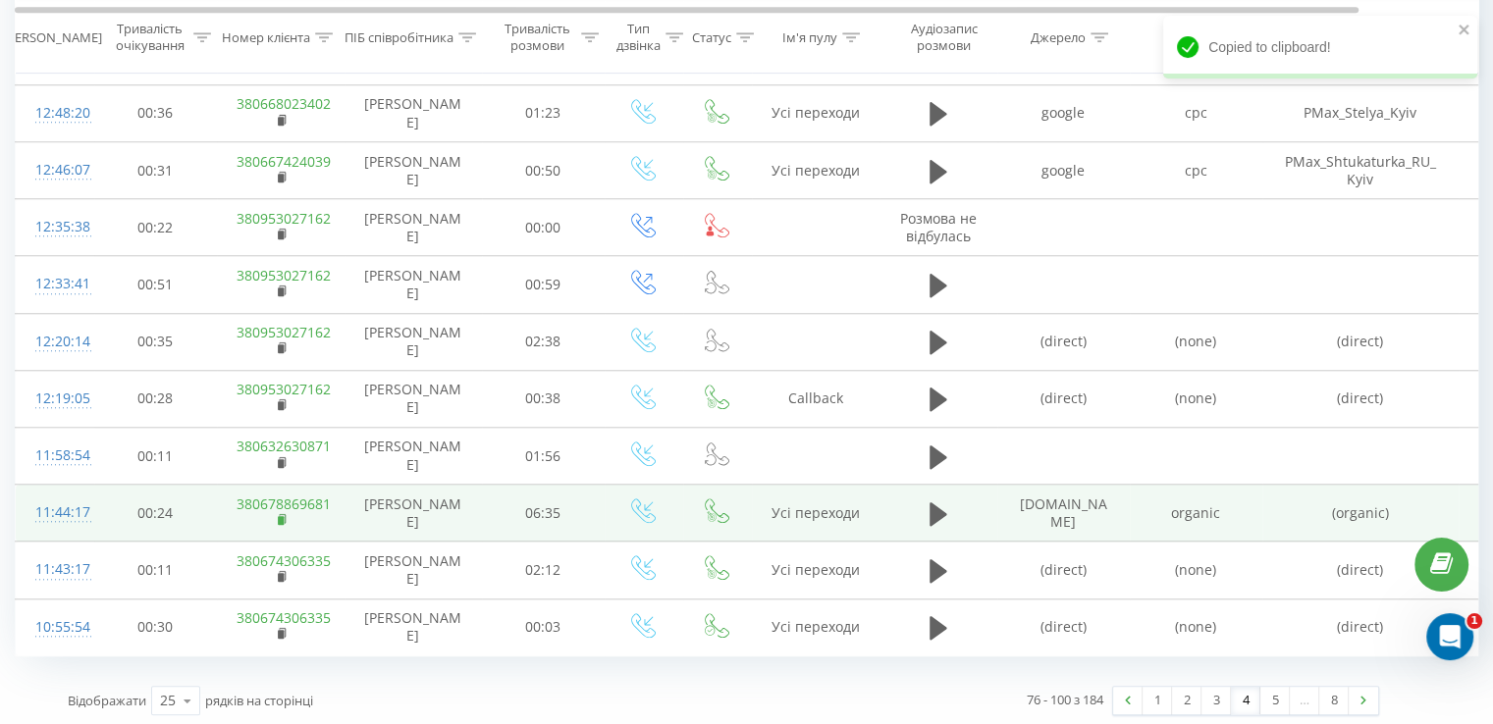
click at [278, 516] on rect at bounding box center [281, 520] width 6 height 9
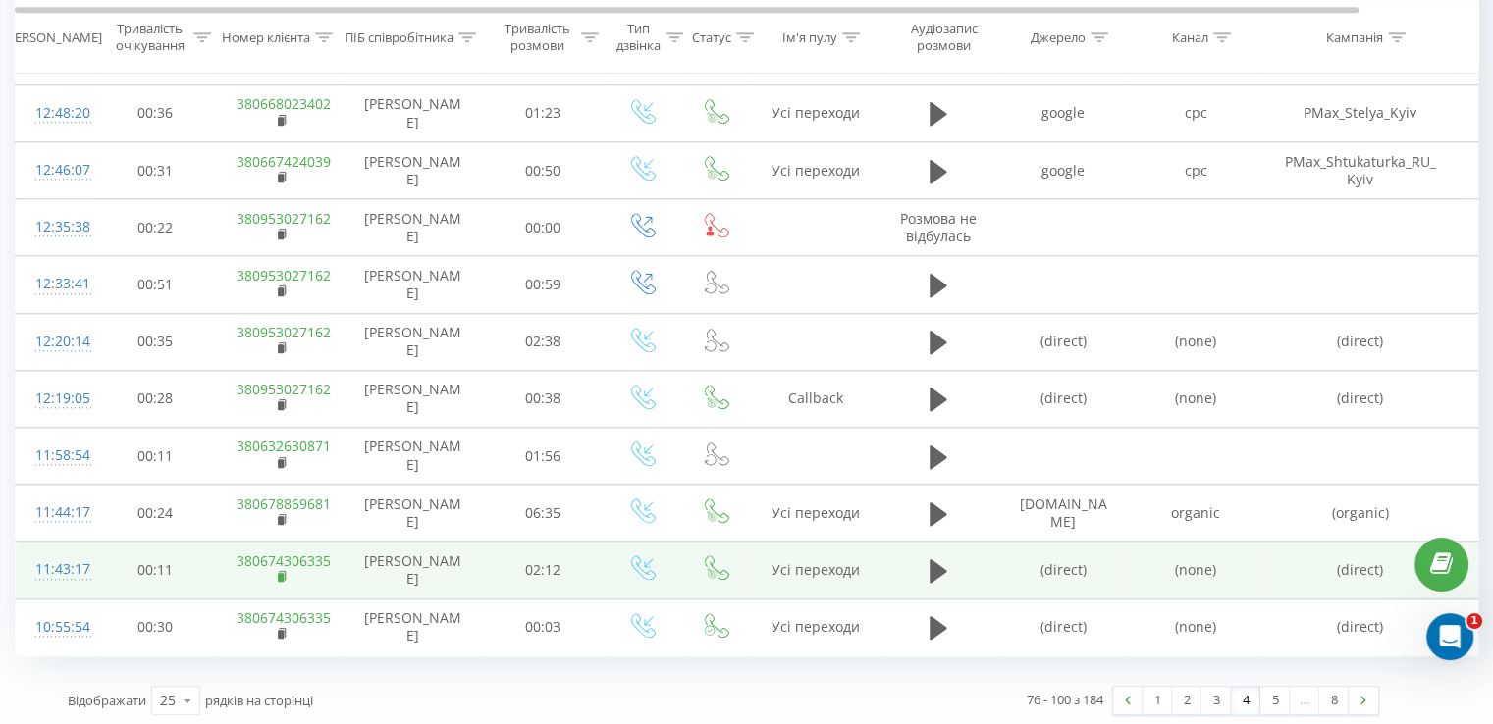
click at [278, 573] on rect at bounding box center [281, 577] width 6 height 9
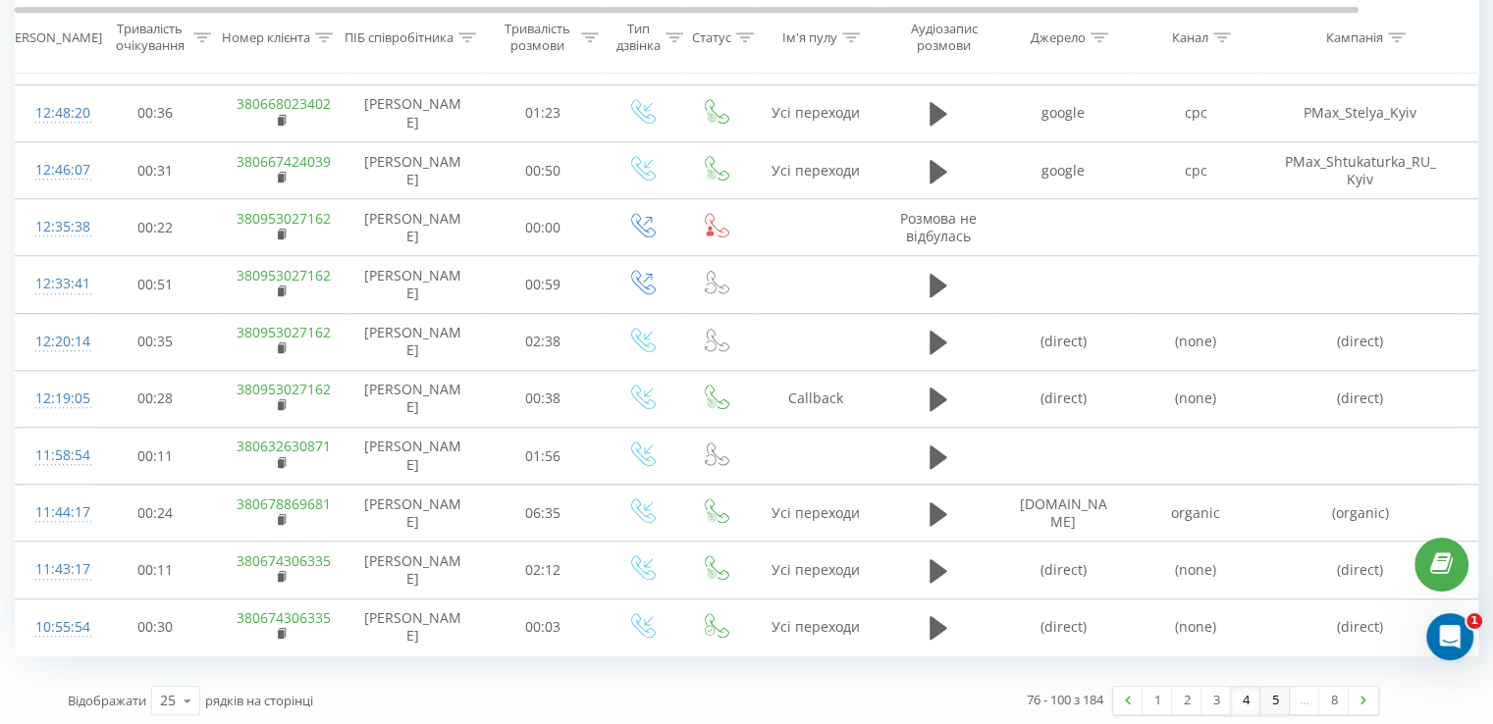
click at [1272, 698] on link "5" at bounding box center [1274, 700] width 29 height 27
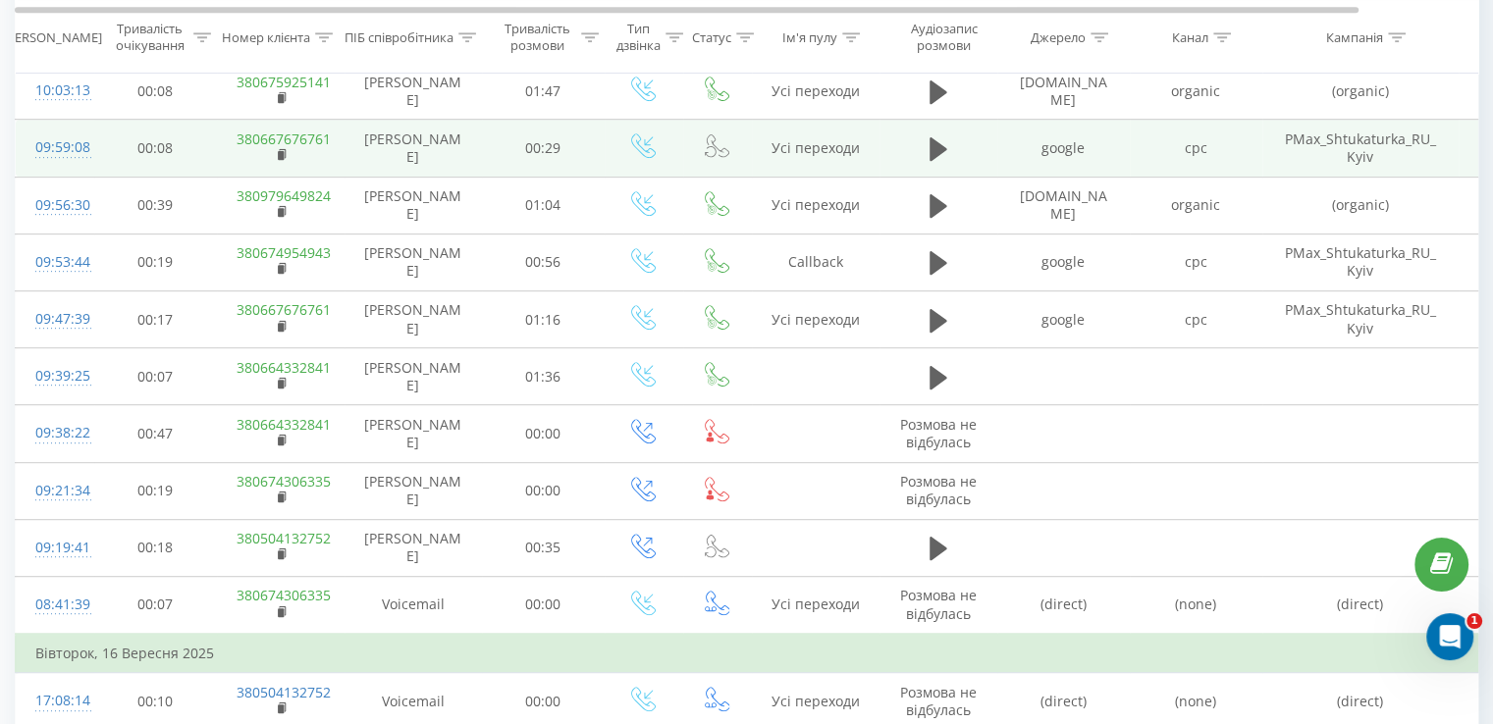
scroll to position [797, 0]
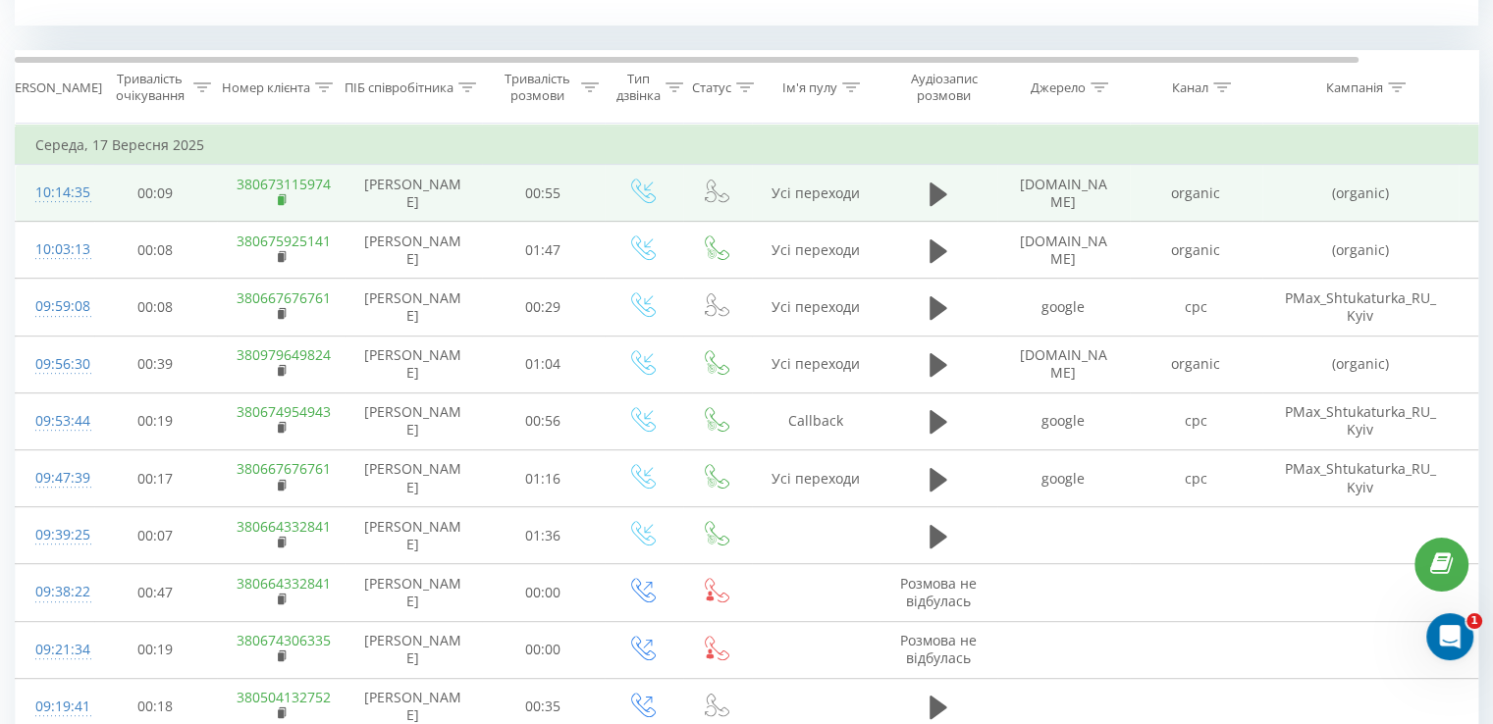
click at [280, 196] on rect at bounding box center [281, 200] width 6 height 9
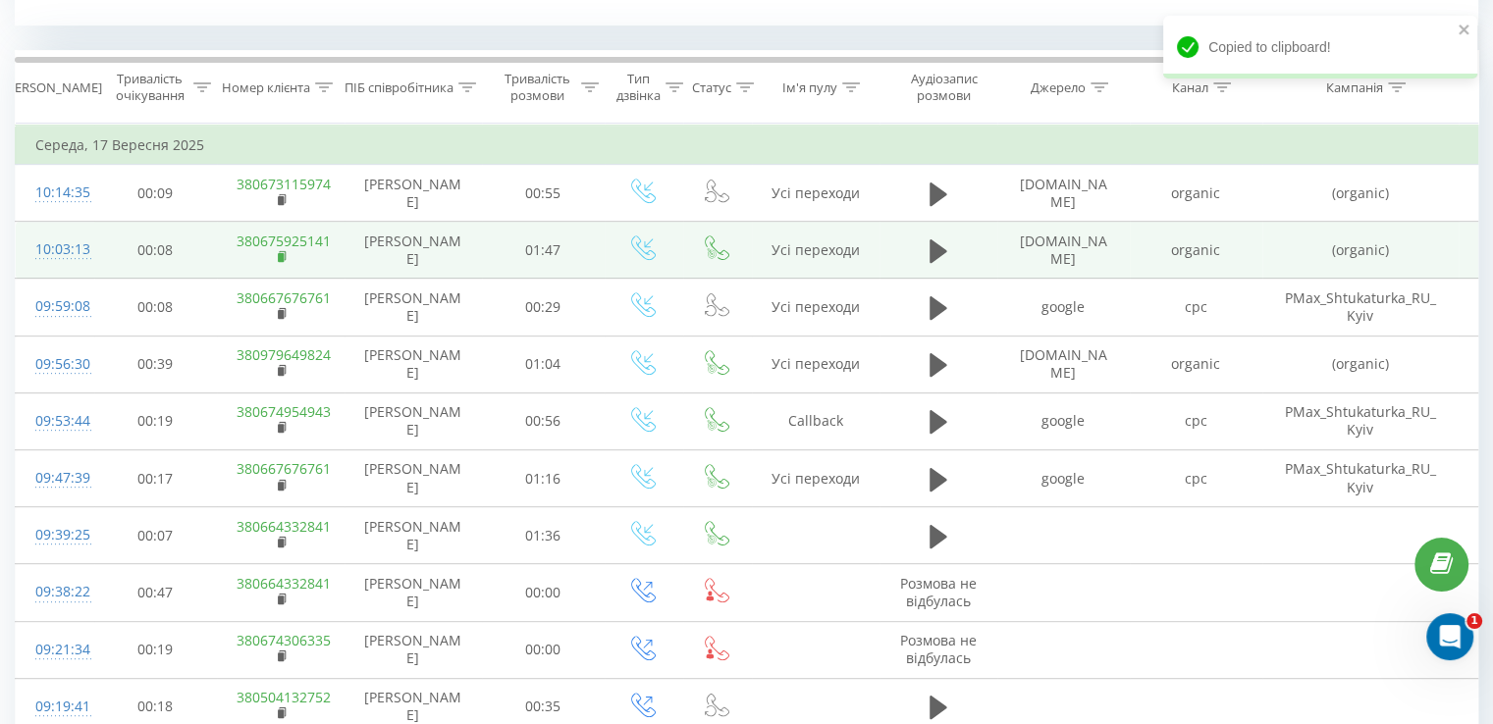
click at [280, 253] on rect at bounding box center [281, 257] width 6 height 9
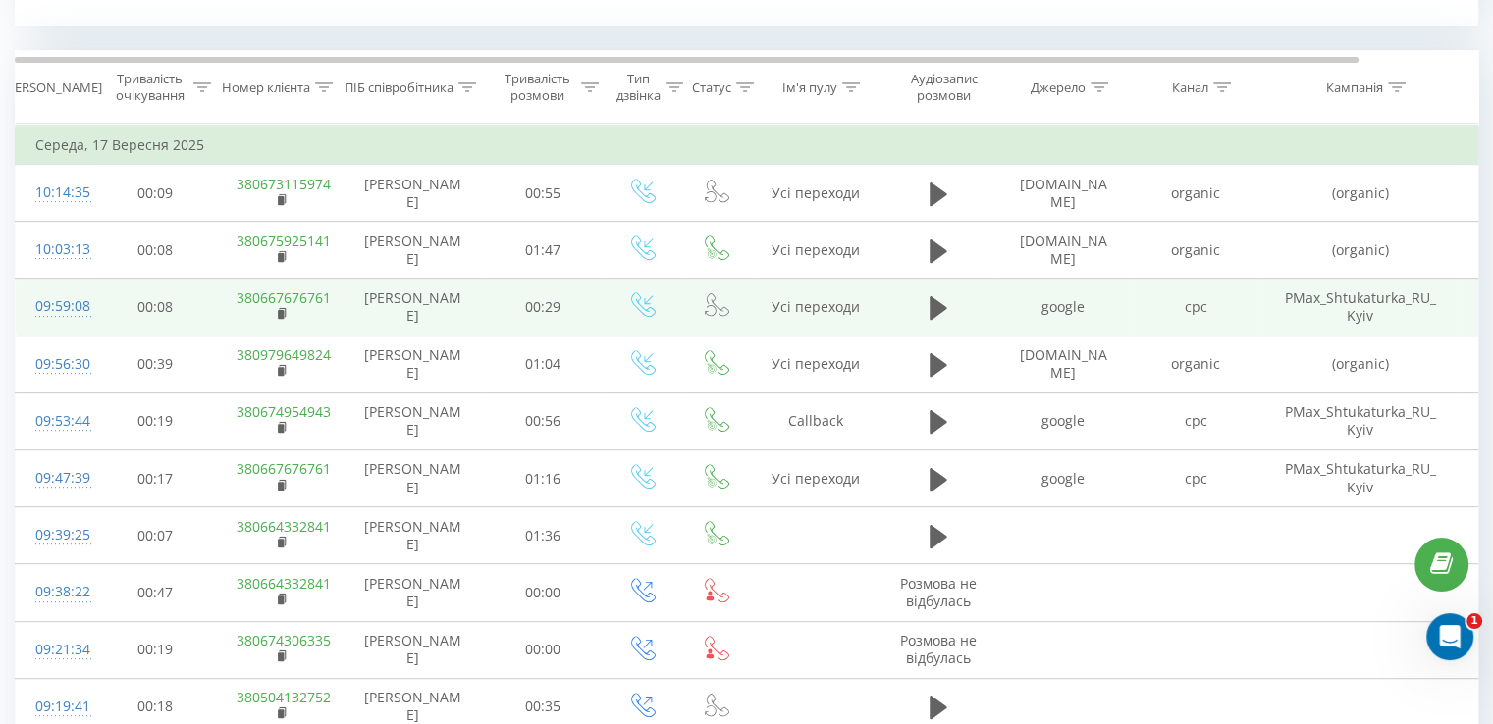
click at [91, 303] on td "09:59:08" at bounding box center [55, 307] width 79 height 57
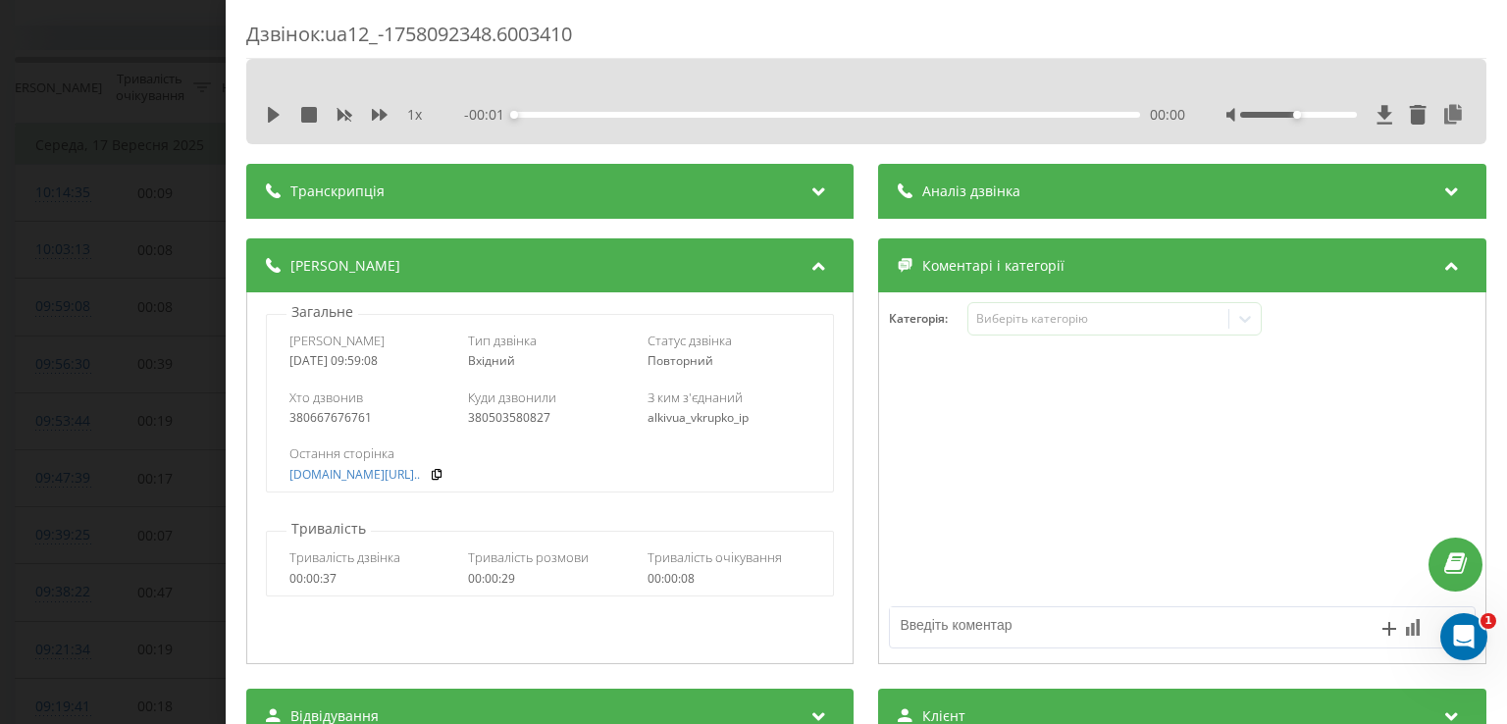
click at [932, 189] on span "Аналіз дзвінка" at bounding box center [972, 192] width 98 height 20
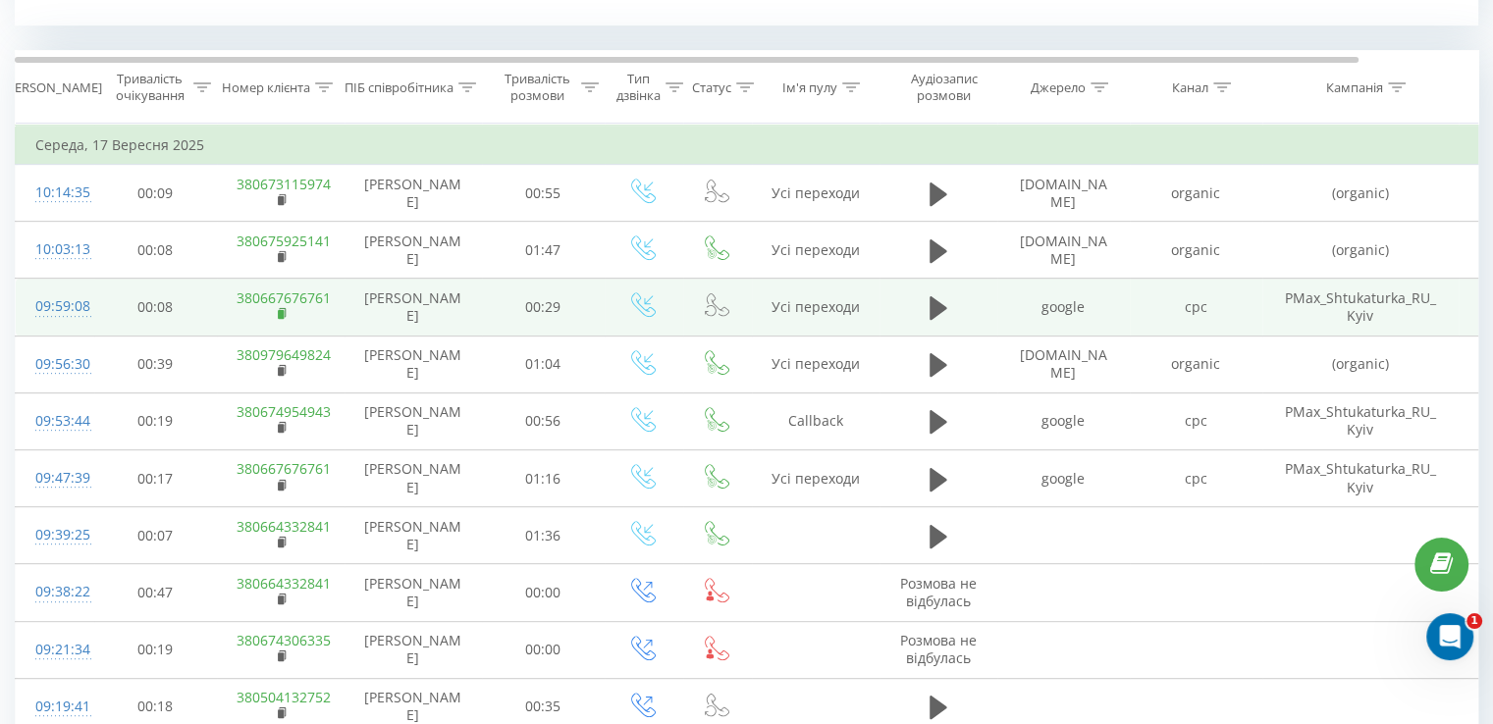
click at [286, 315] on icon at bounding box center [283, 314] width 11 height 14
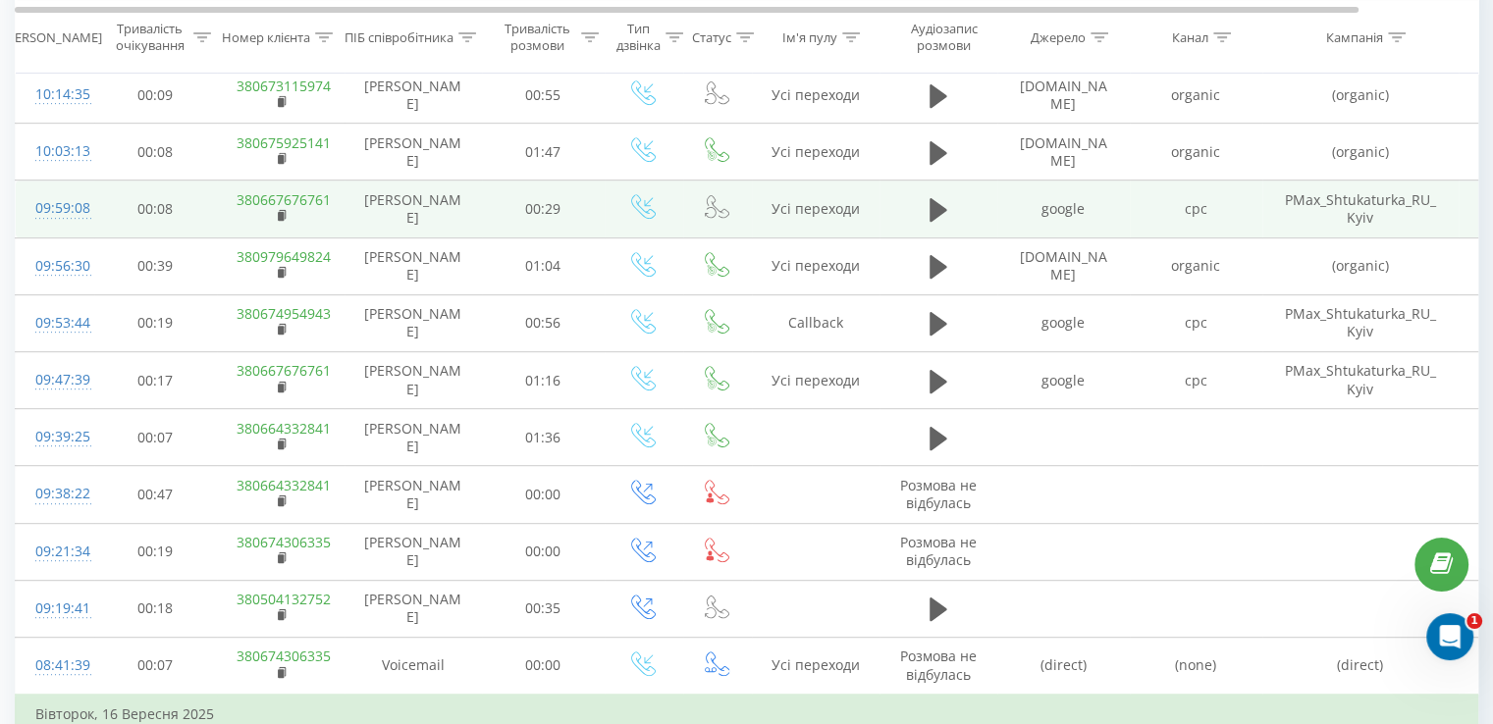
scroll to position [895, 0]
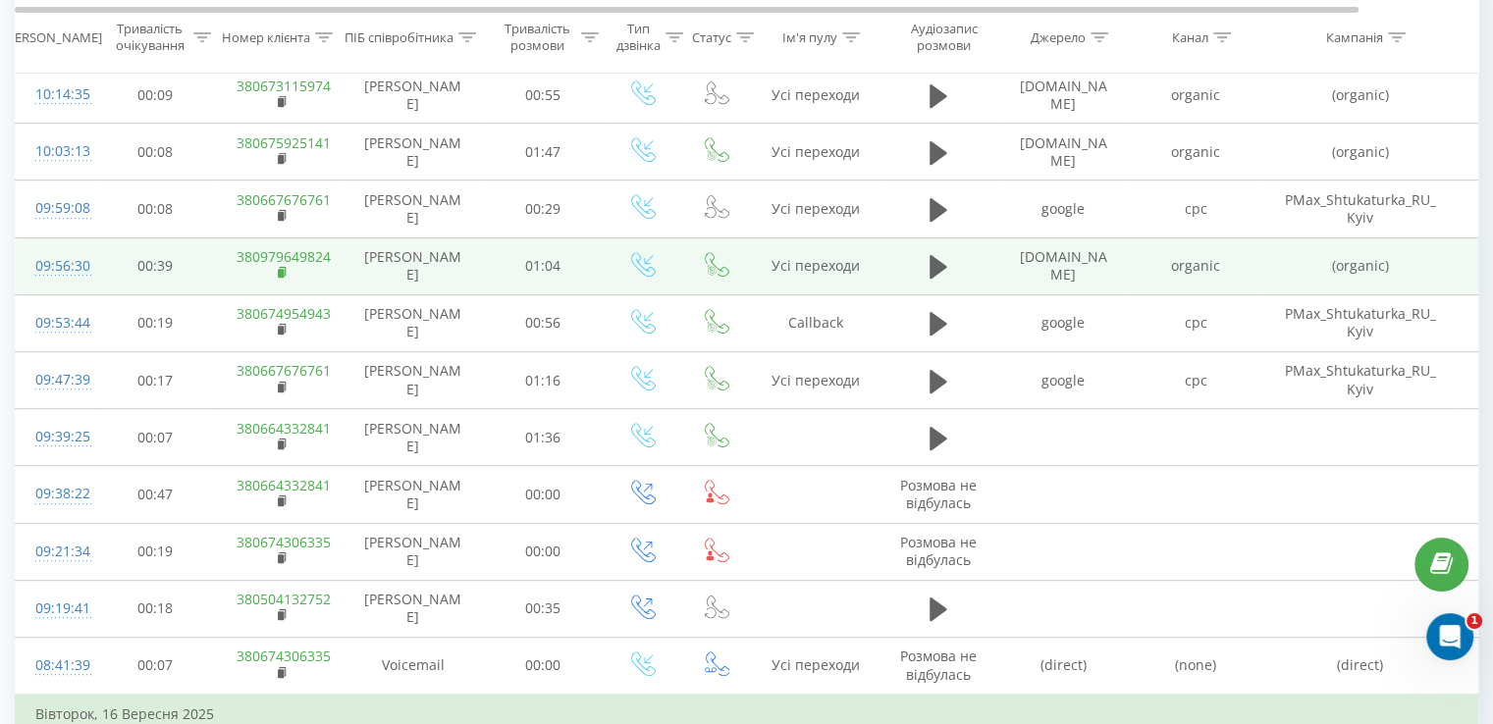
click at [283, 272] on rect at bounding box center [281, 273] width 6 height 9
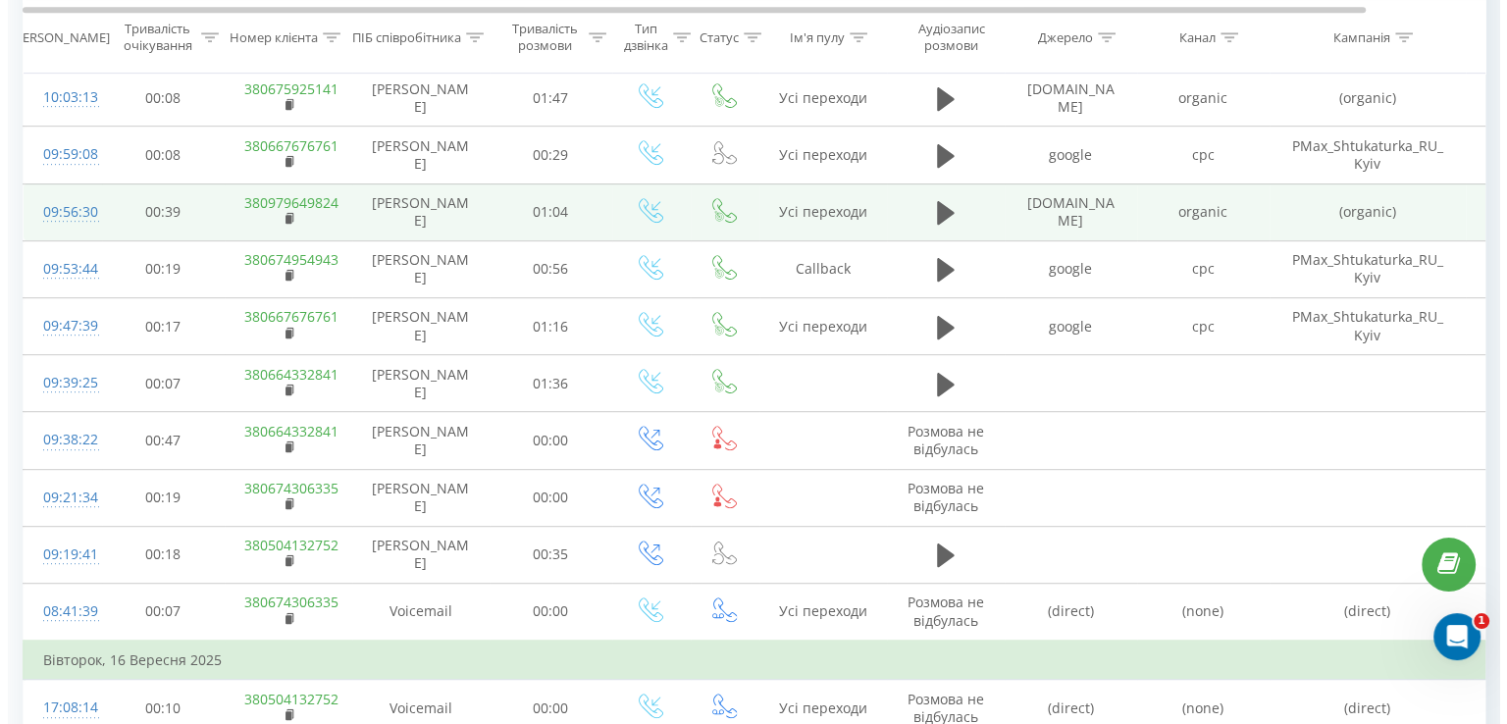
scroll to position [993, 0]
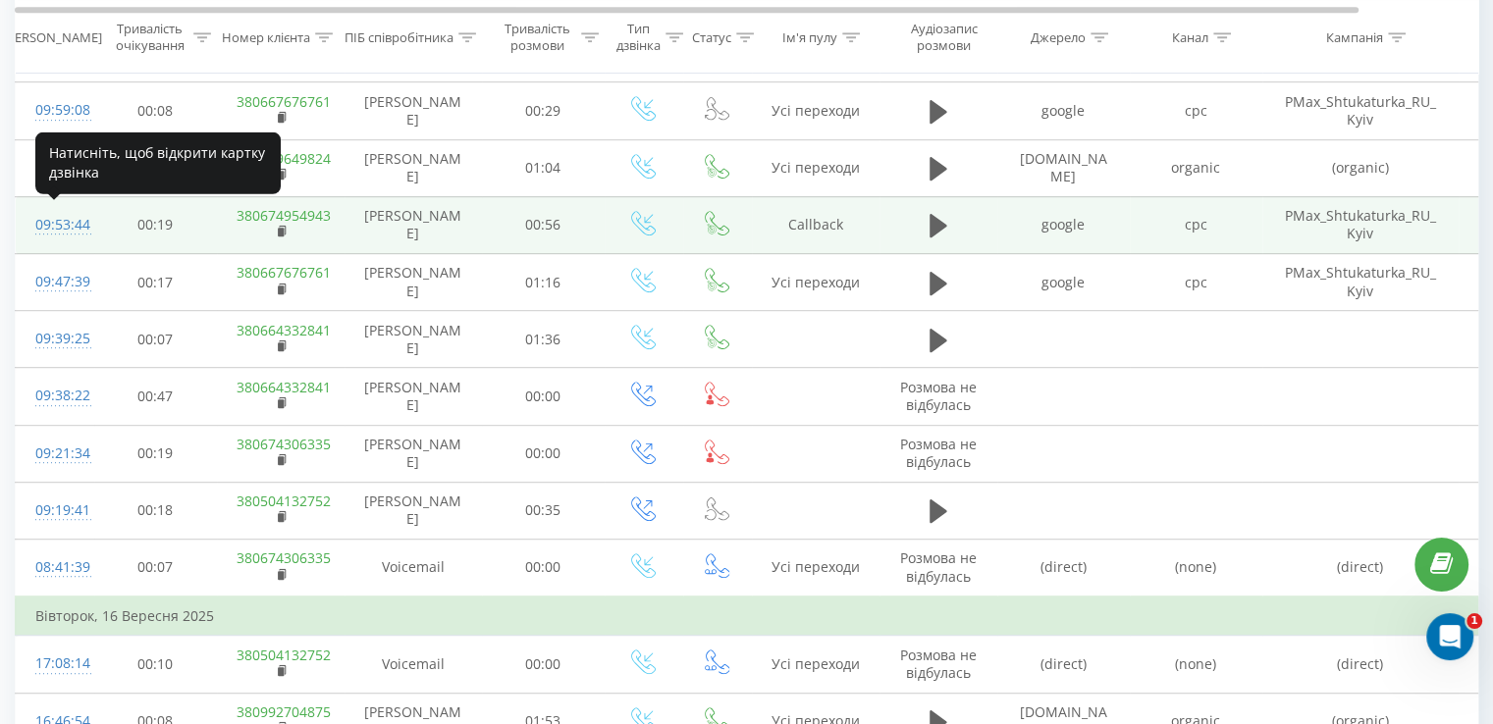
click at [67, 225] on div "09:53:44" at bounding box center [54, 225] width 39 height 38
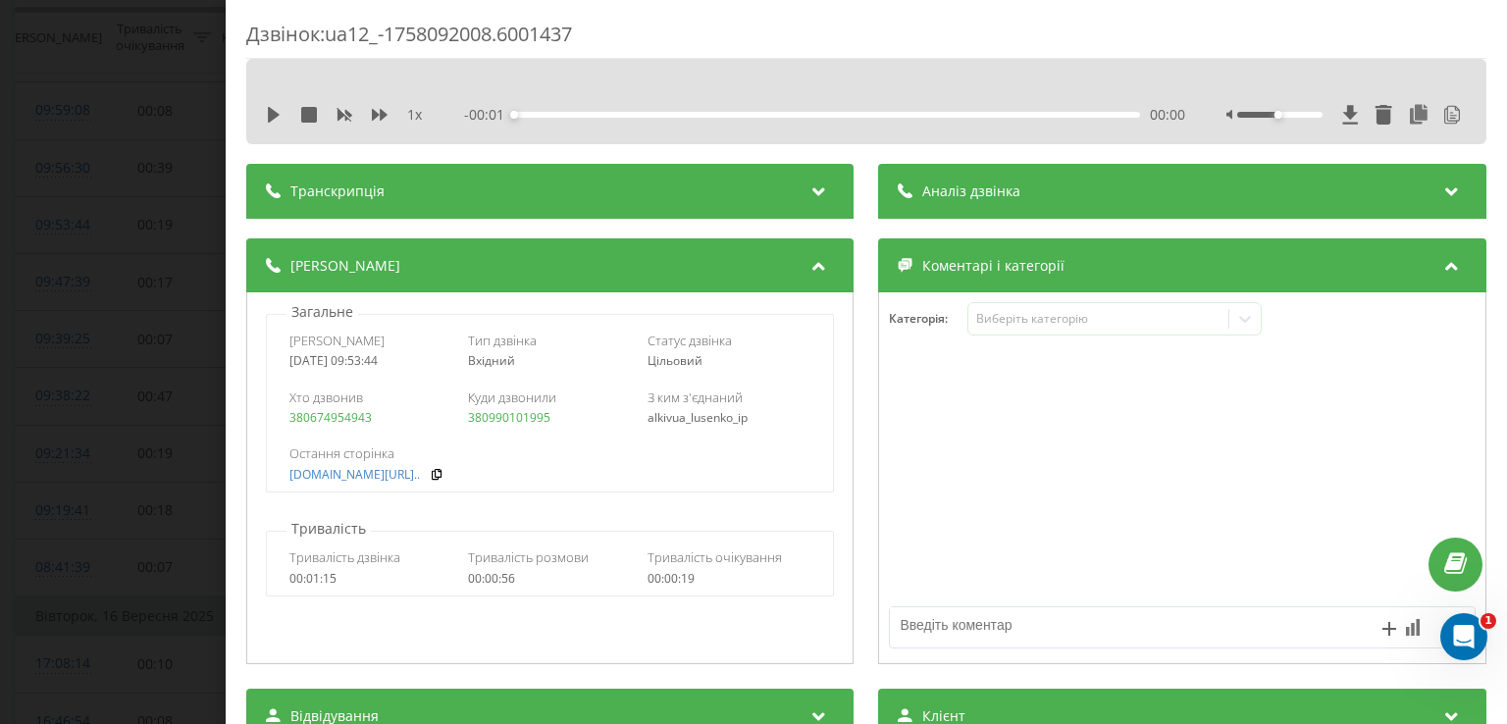
click at [1035, 205] on div "Аналіз дзвінка" at bounding box center [1182, 191] width 607 height 55
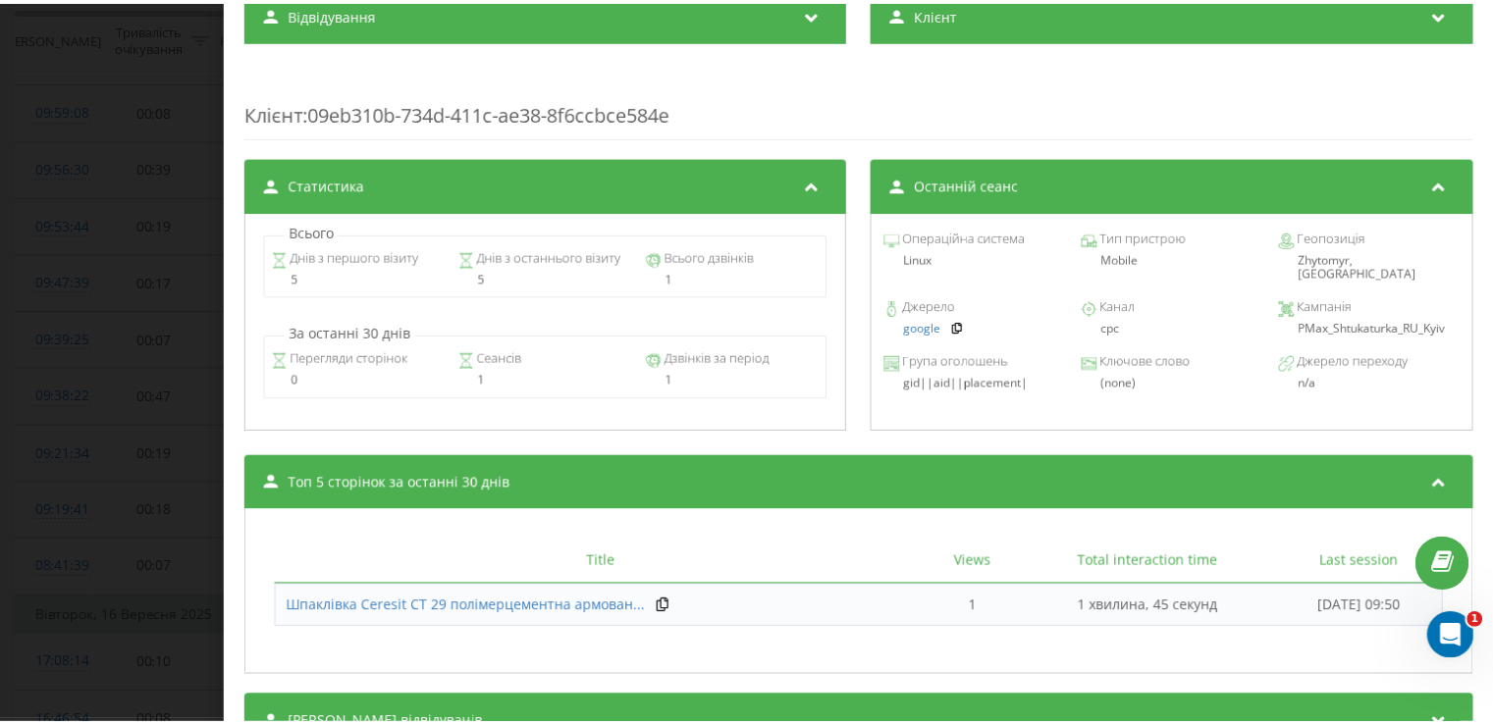
scroll to position [1476, 0]
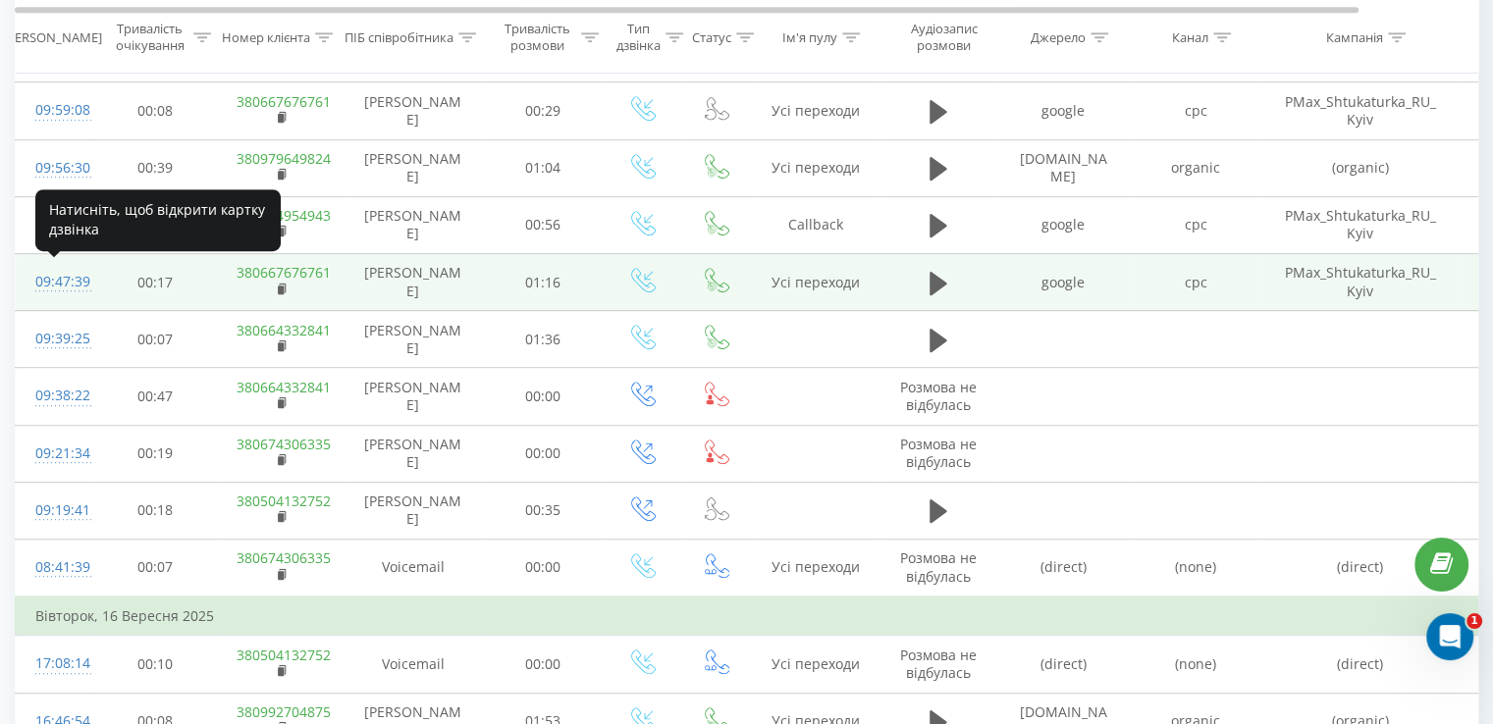
click at [63, 277] on div "09:47:39" at bounding box center [54, 282] width 39 height 38
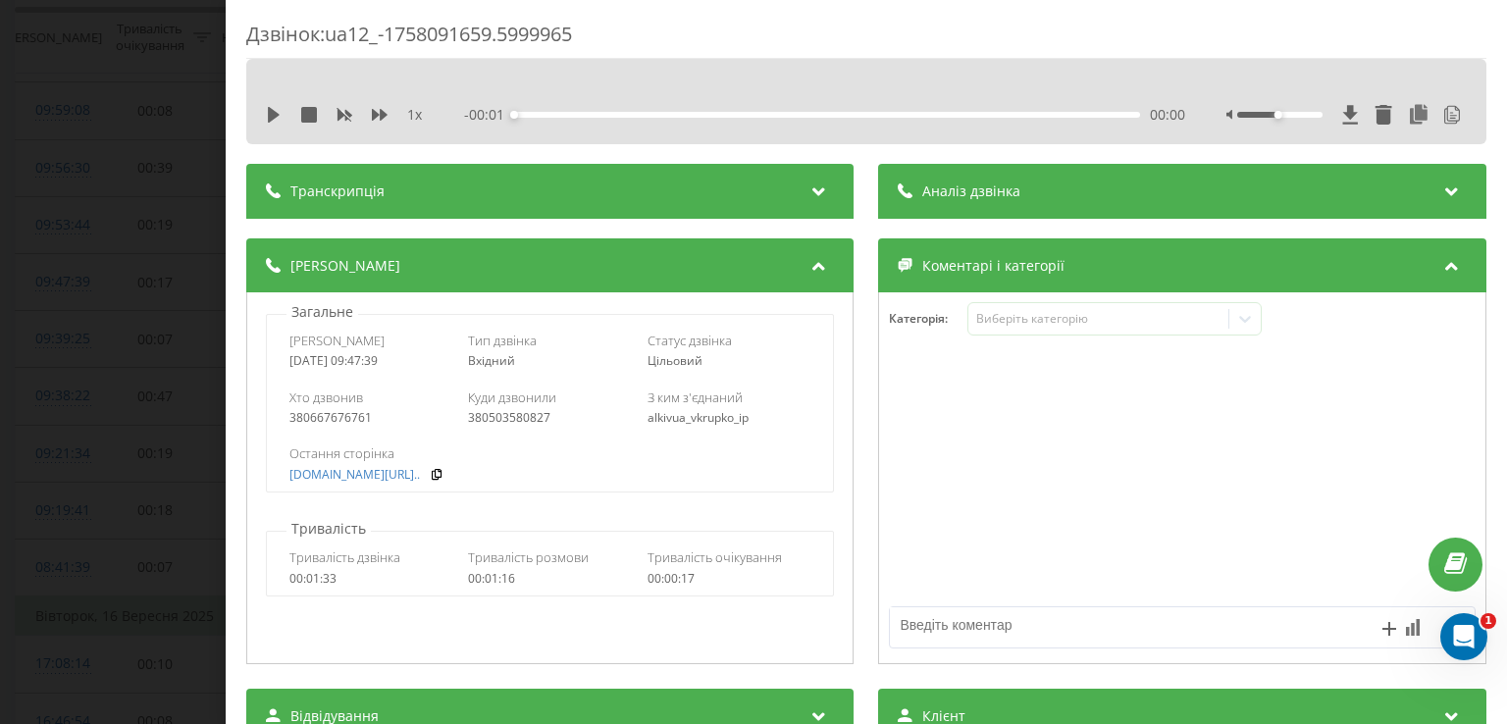
click at [989, 188] on span "Аналіз дзвінка" at bounding box center [972, 192] width 98 height 20
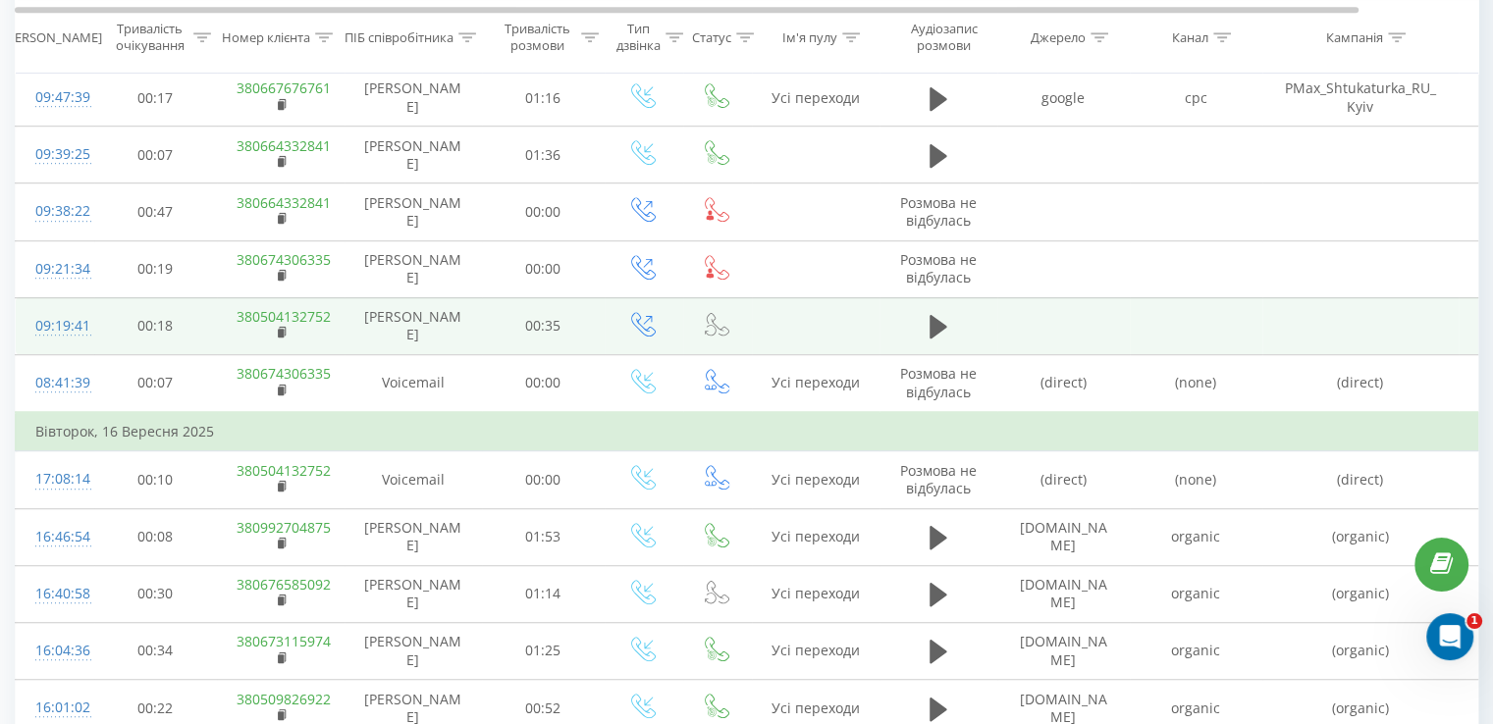
scroll to position [1189, 0]
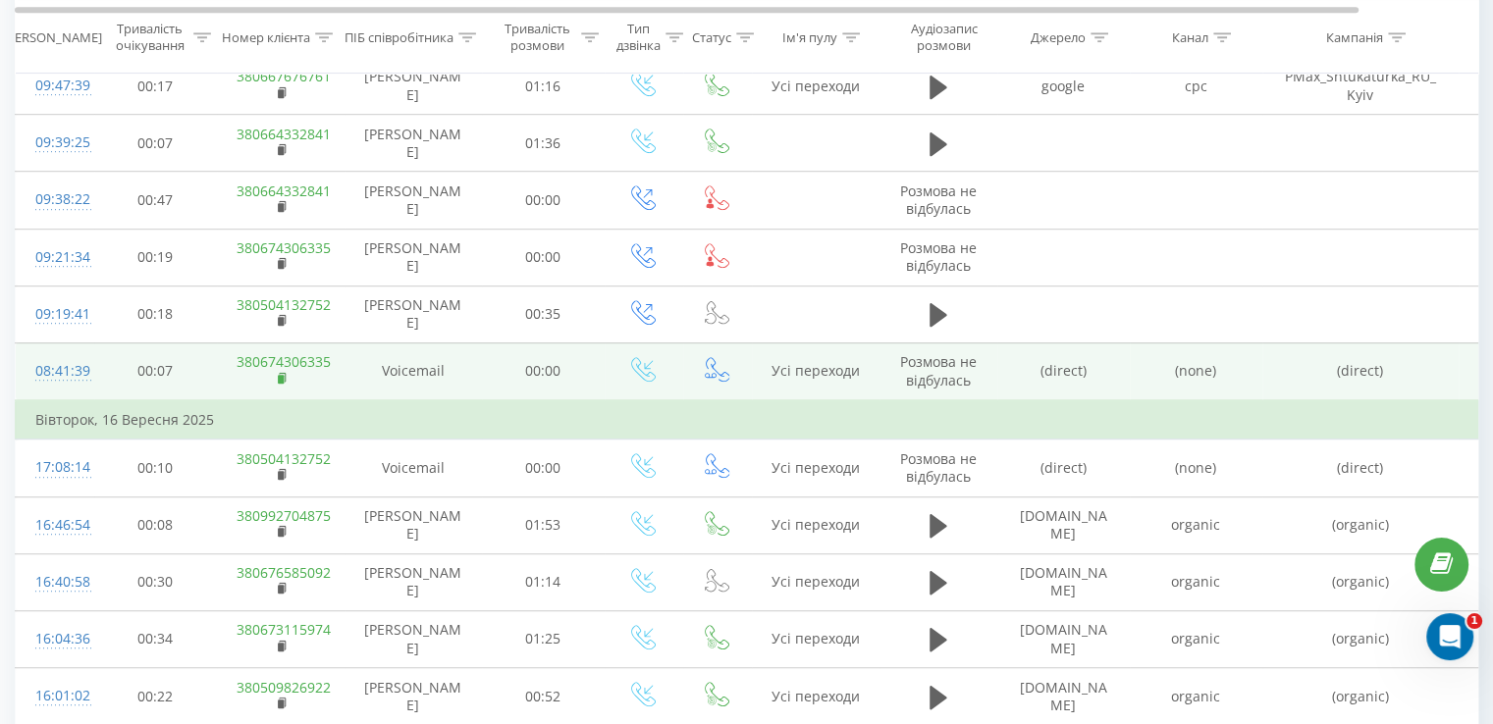
click at [283, 372] on icon at bounding box center [283, 379] width 11 height 14
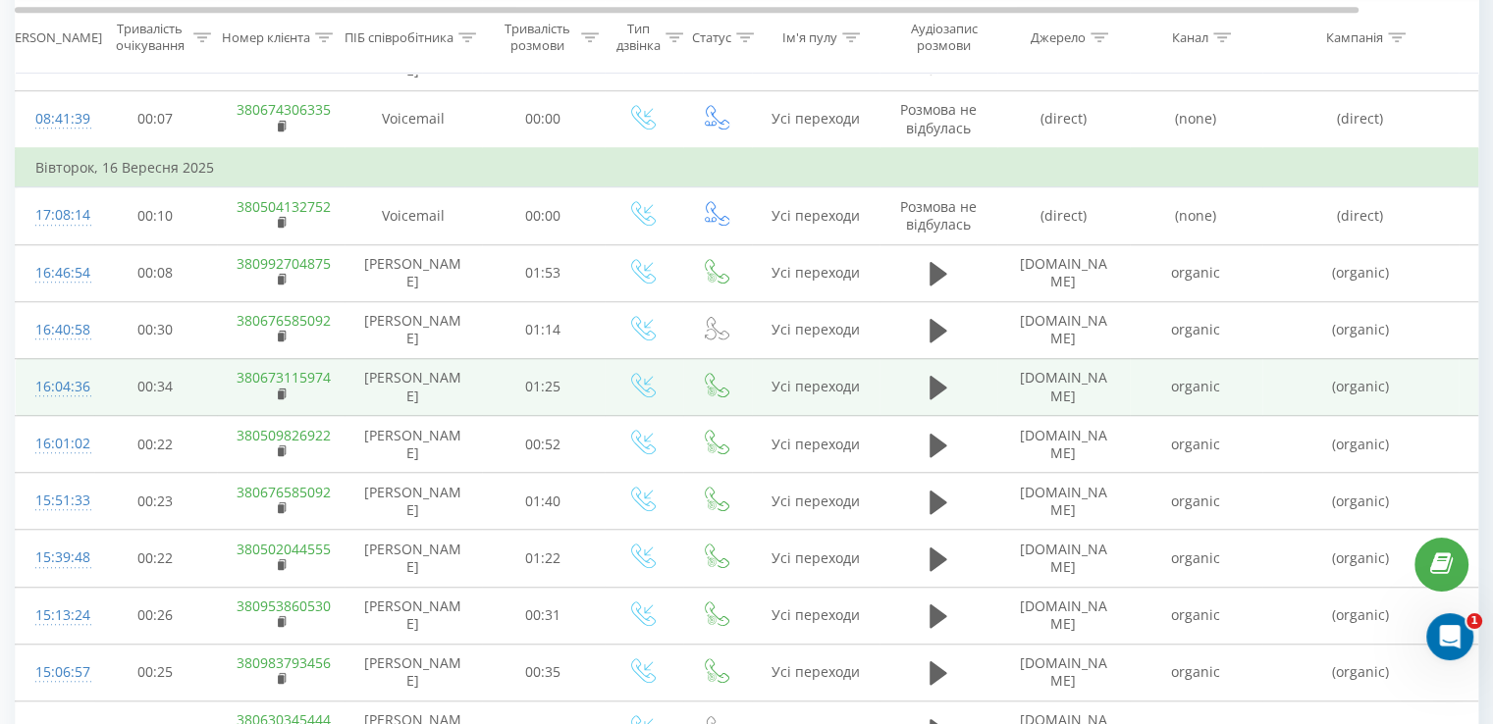
scroll to position [1484, 0]
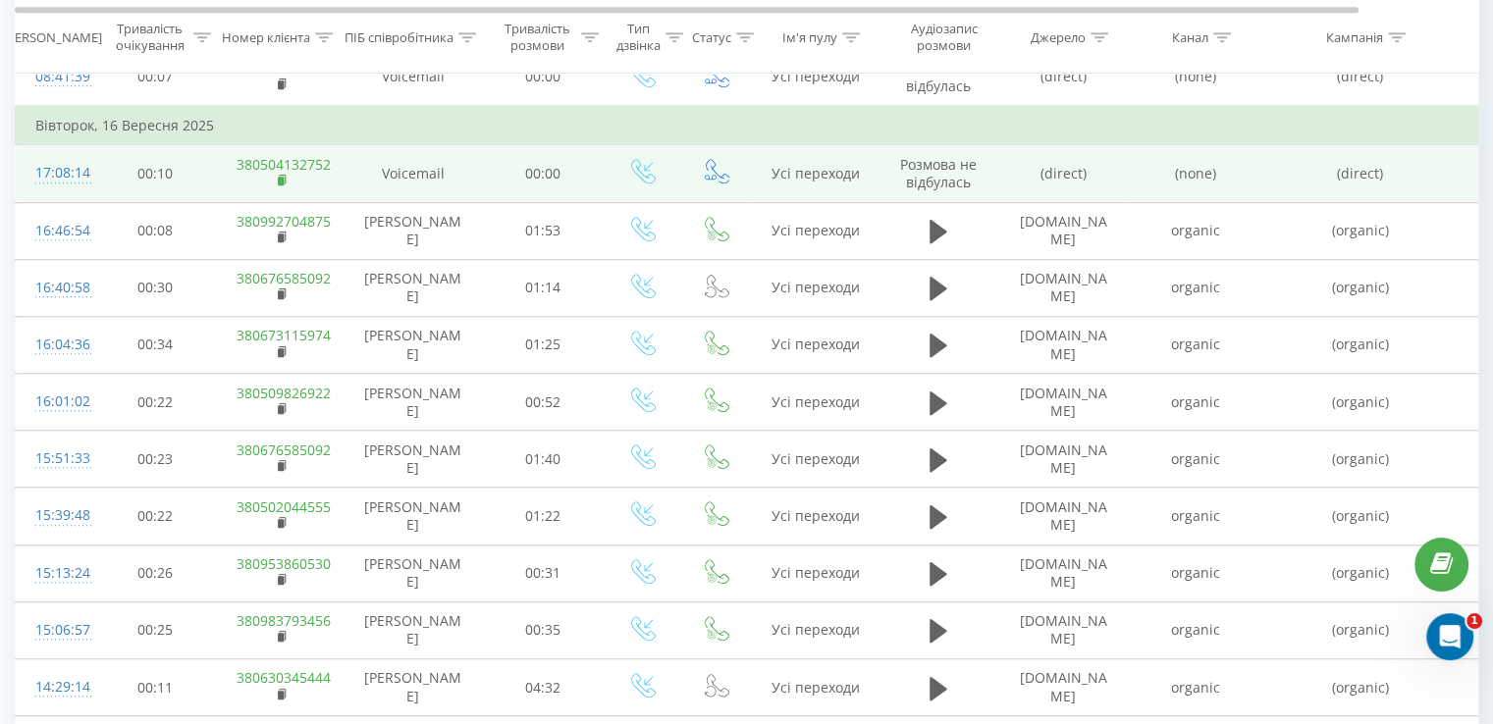
click at [279, 178] on rect at bounding box center [281, 181] width 6 height 9
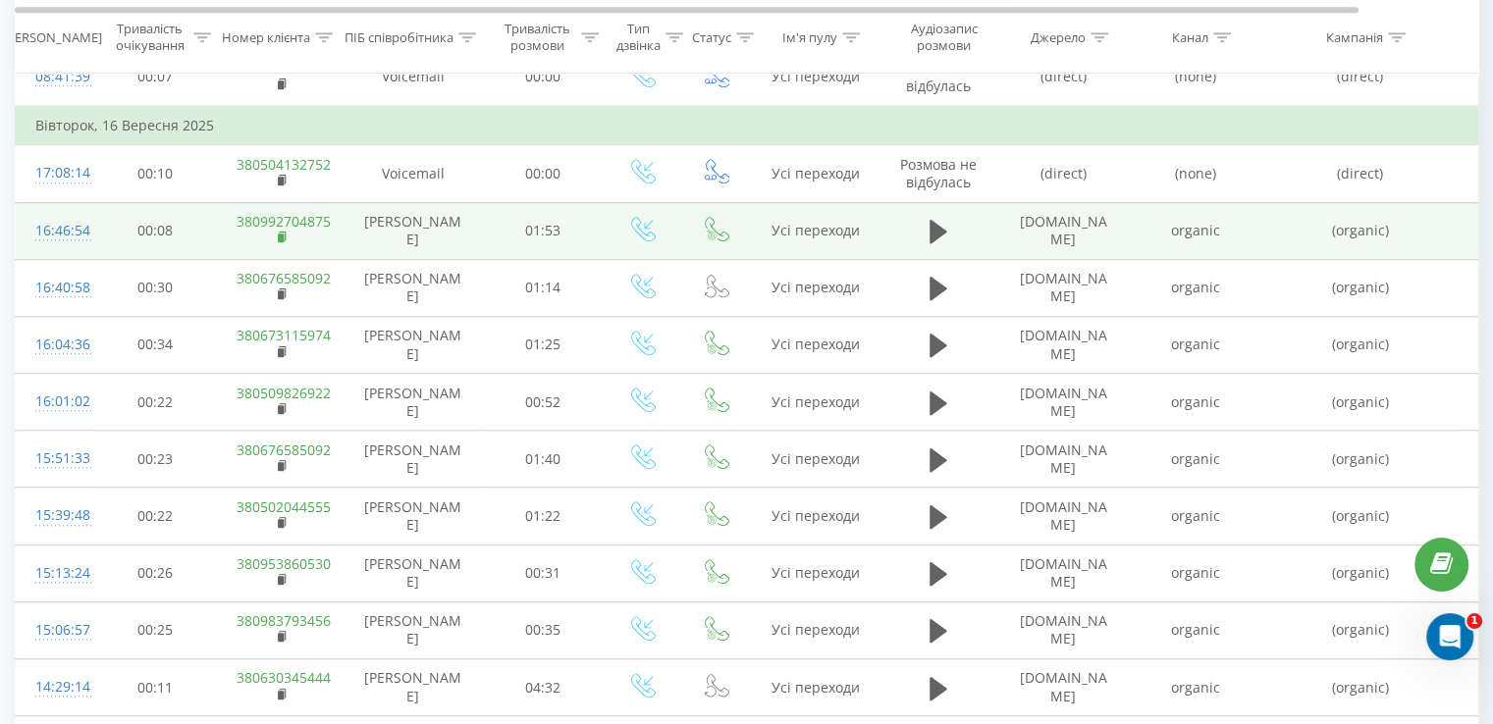
click at [279, 234] on rect at bounding box center [281, 238] width 6 height 9
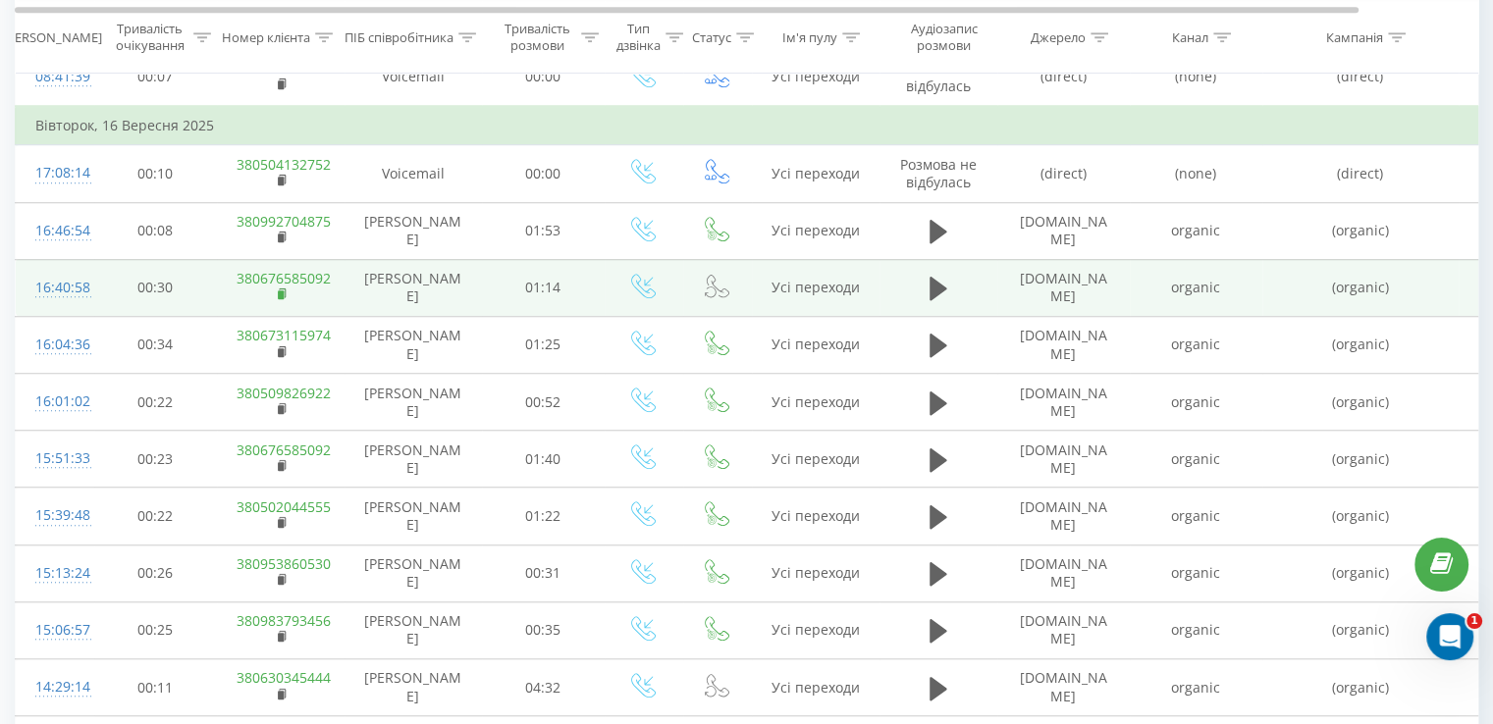
click at [280, 292] on rect at bounding box center [281, 294] width 6 height 9
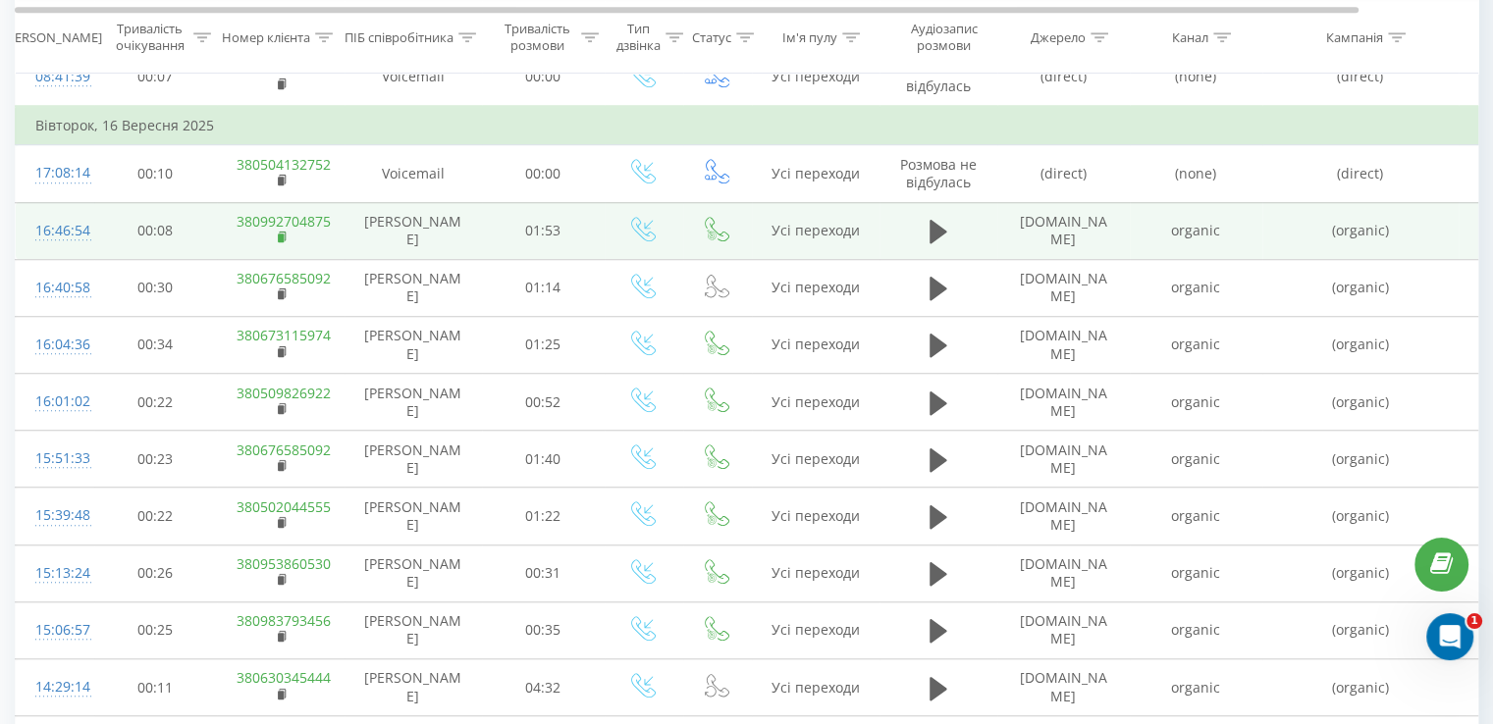
click at [280, 235] on rect at bounding box center [281, 238] width 6 height 9
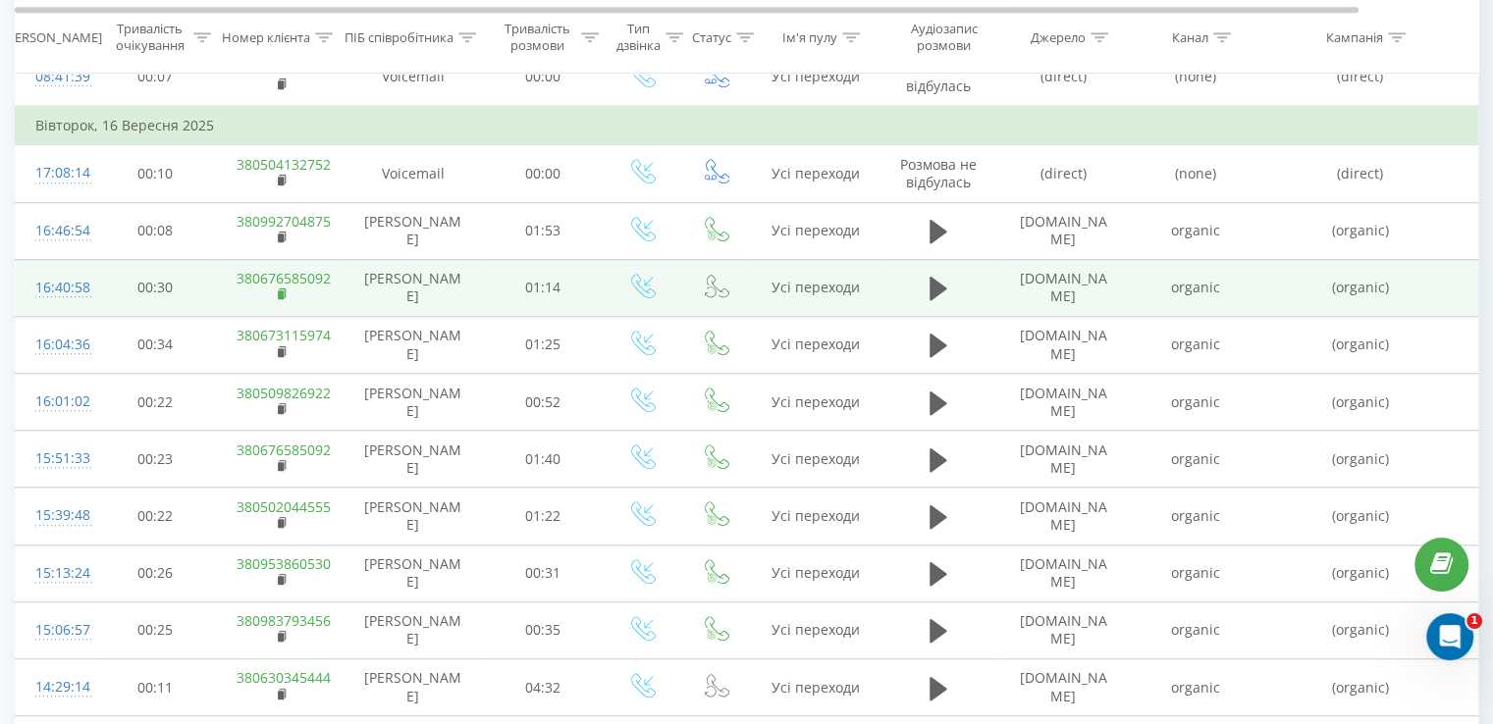
click at [278, 292] on rect at bounding box center [281, 294] width 6 height 9
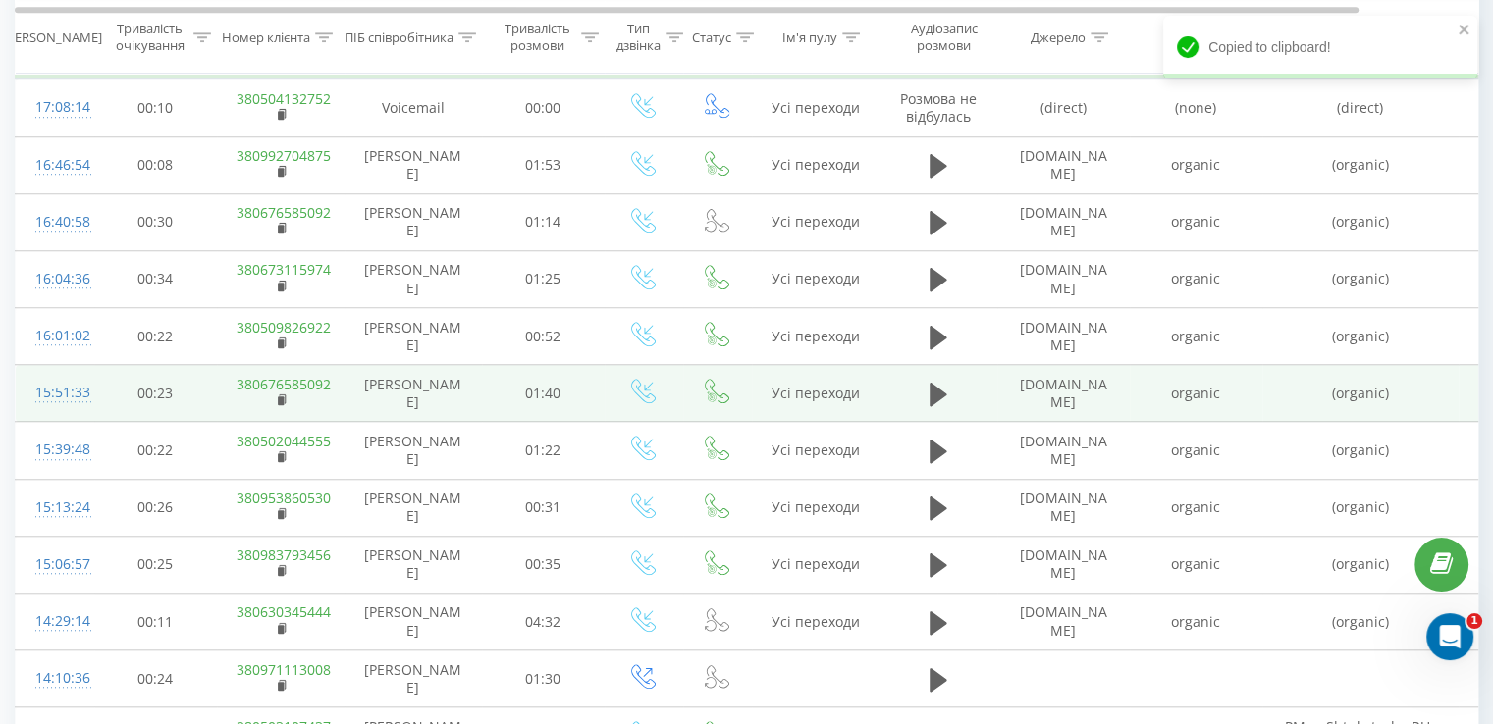
scroll to position [1582, 0]
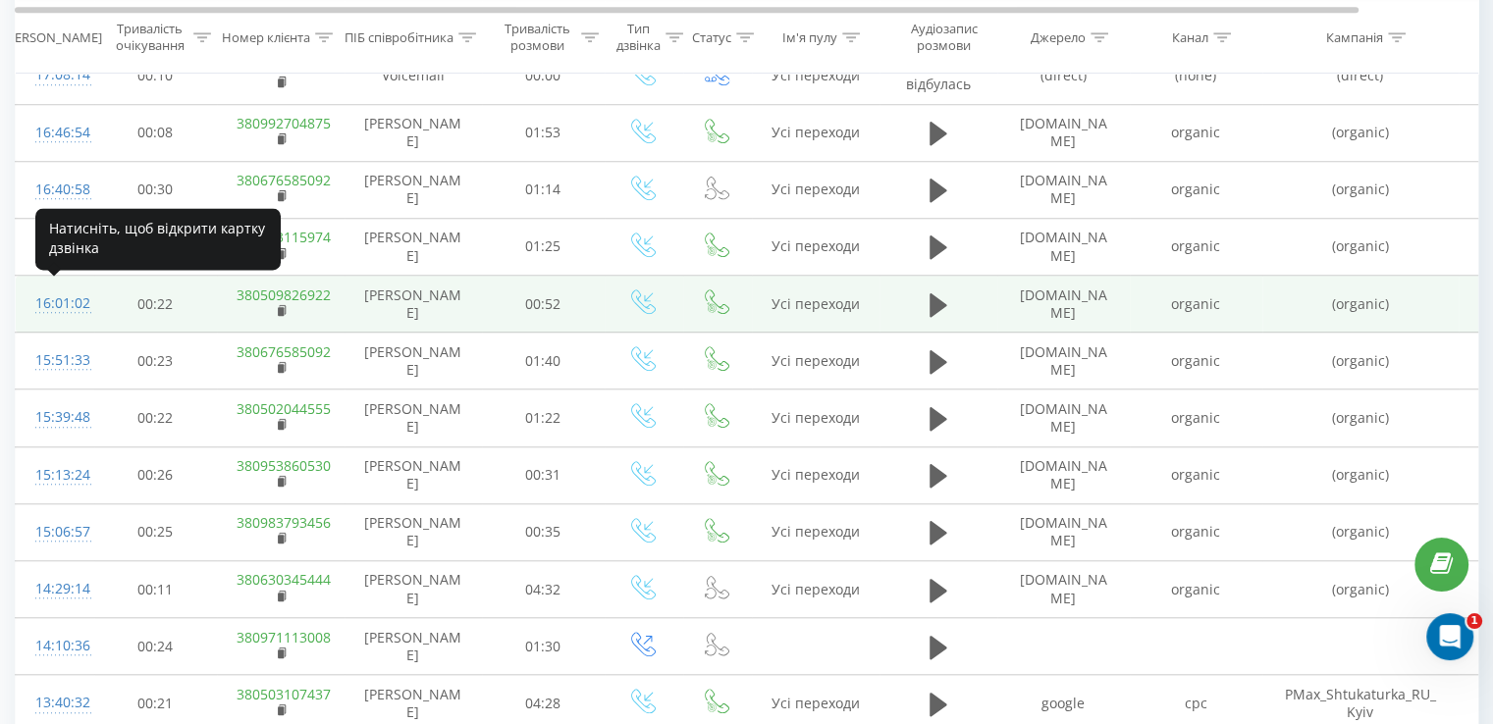
click at [55, 299] on div "16:01:02" at bounding box center [54, 304] width 39 height 38
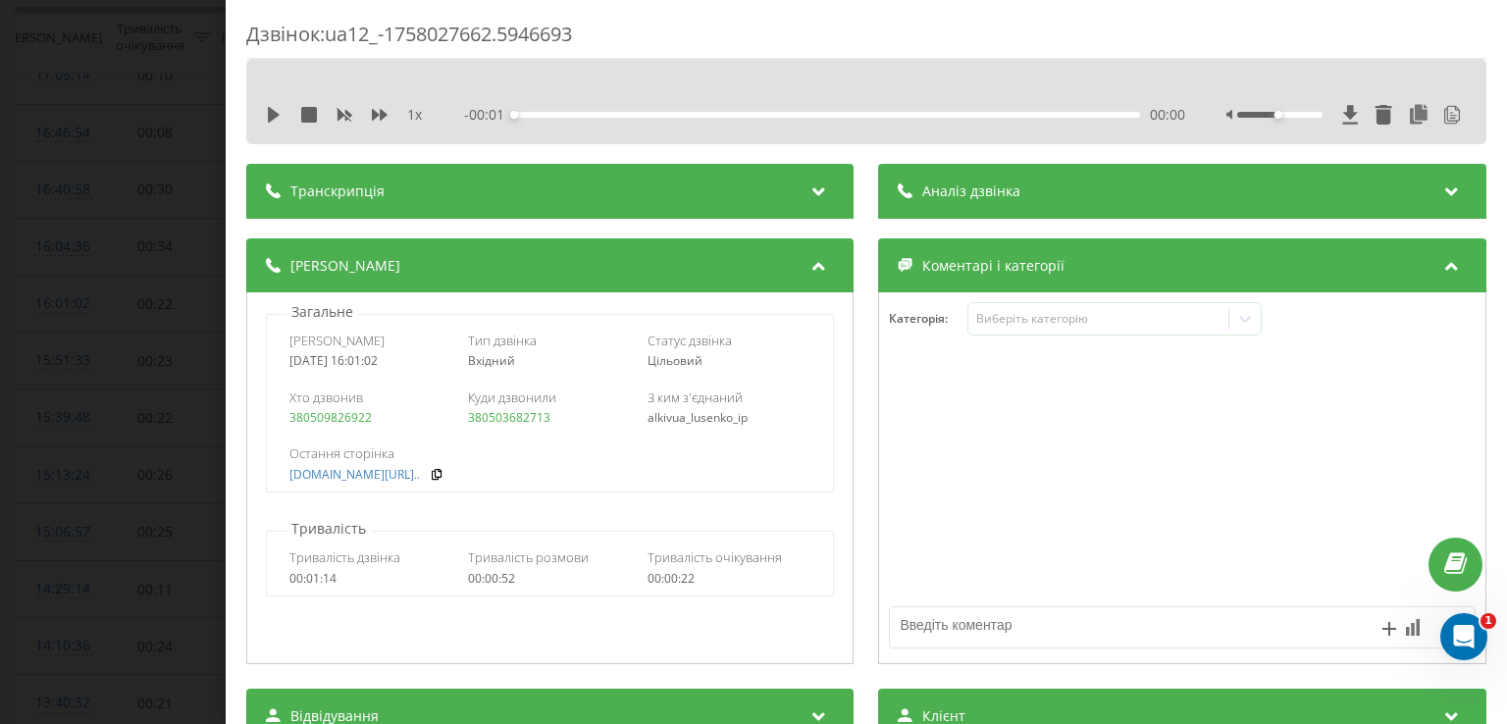
click at [910, 174] on div "Аналіз дзвінка" at bounding box center [1182, 191] width 607 height 55
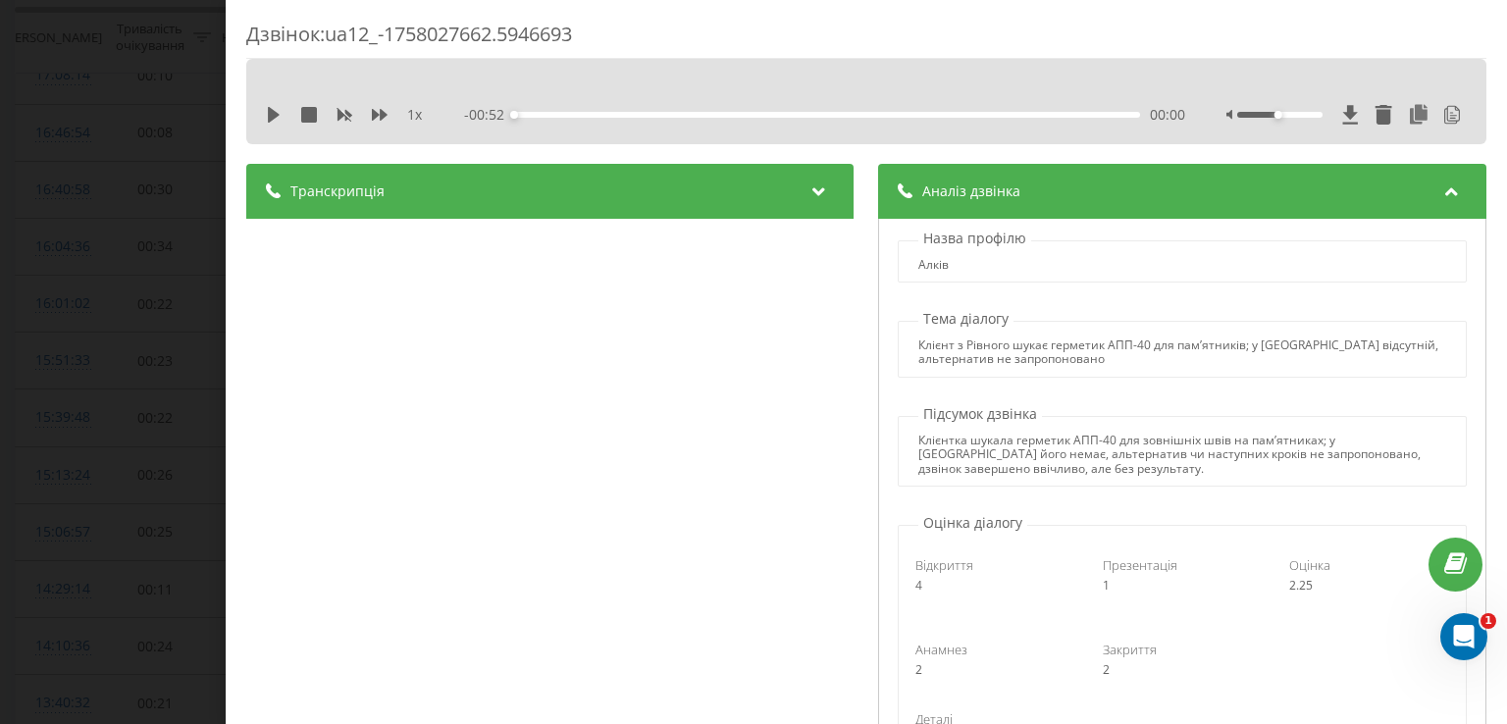
click at [172, 154] on div "Дзвінок : ua12_-1758027662.5946693 1 x - 00:52 00:00 00:00 Транскрипція 00:00 Д…" at bounding box center [753, 362] width 1507 height 724
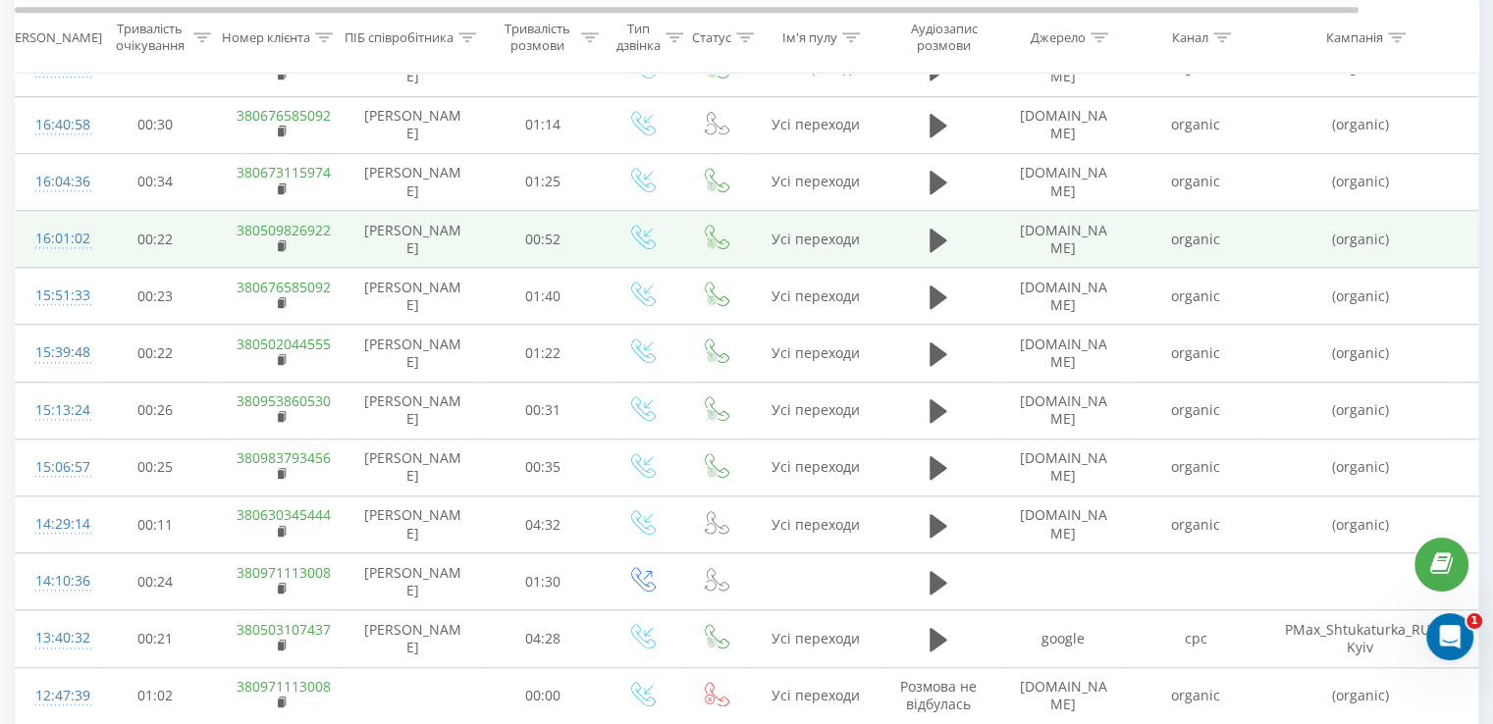
scroll to position [1680, 0]
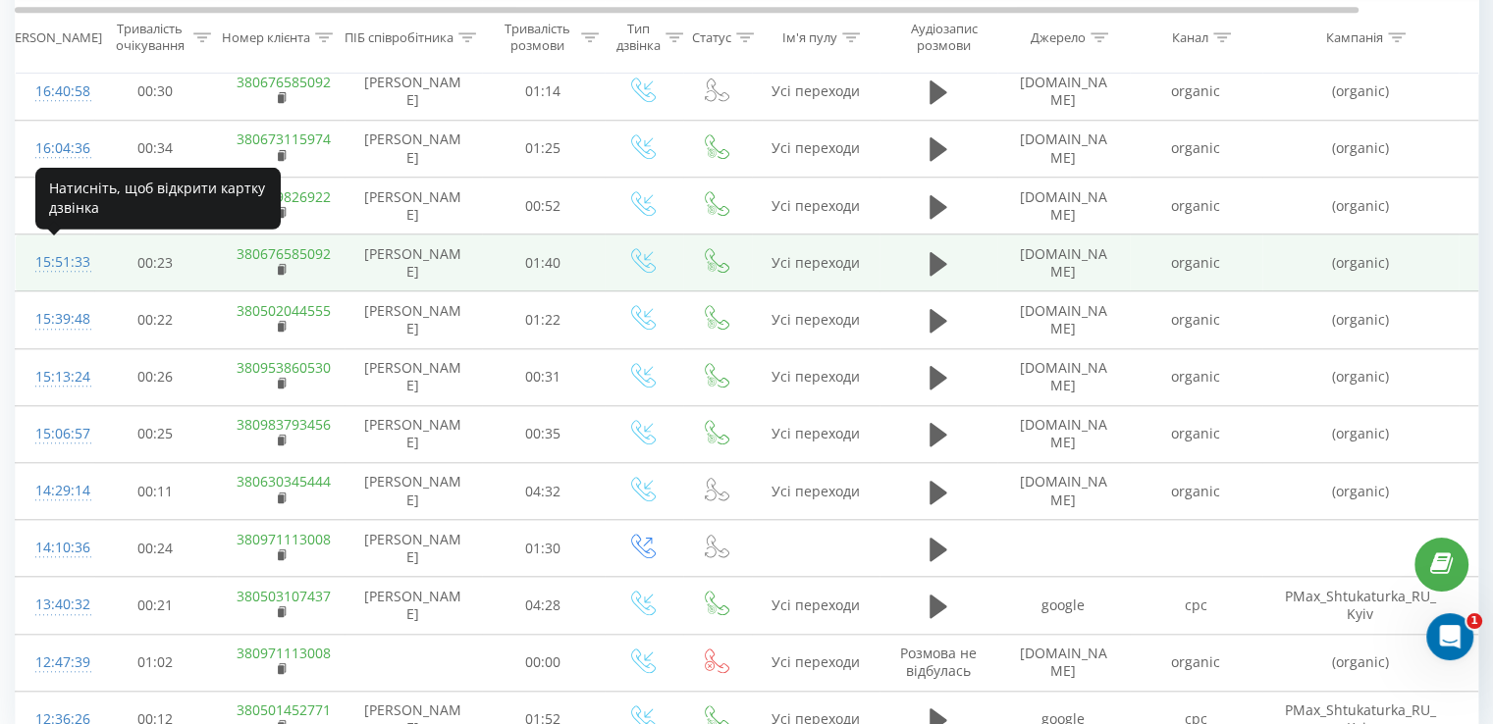
click at [64, 260] on div "15:51:33" at bounding box center [54, 262] width 39 height 38
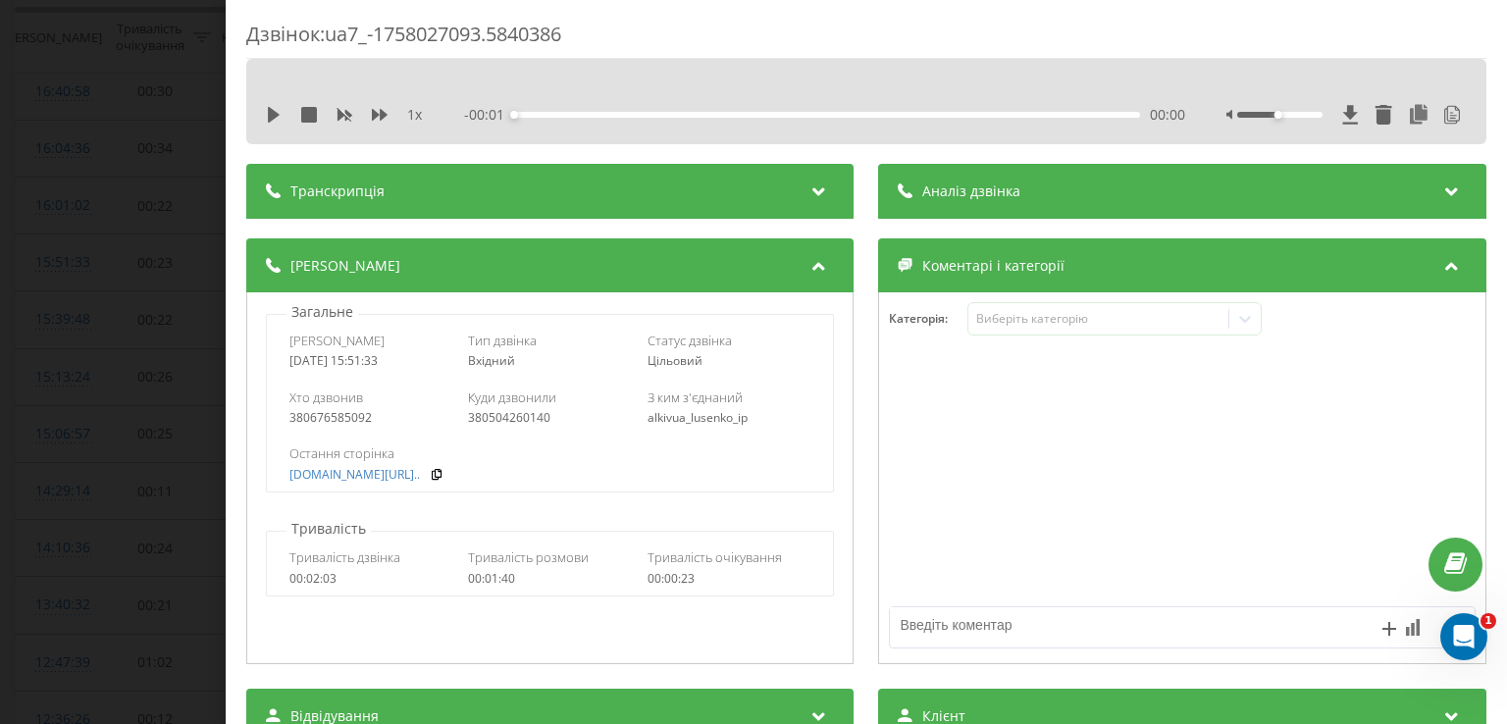
click at [937, 183] on span "Аналіз дзвінка" at bounding box center [972, 192] width 98 height 20
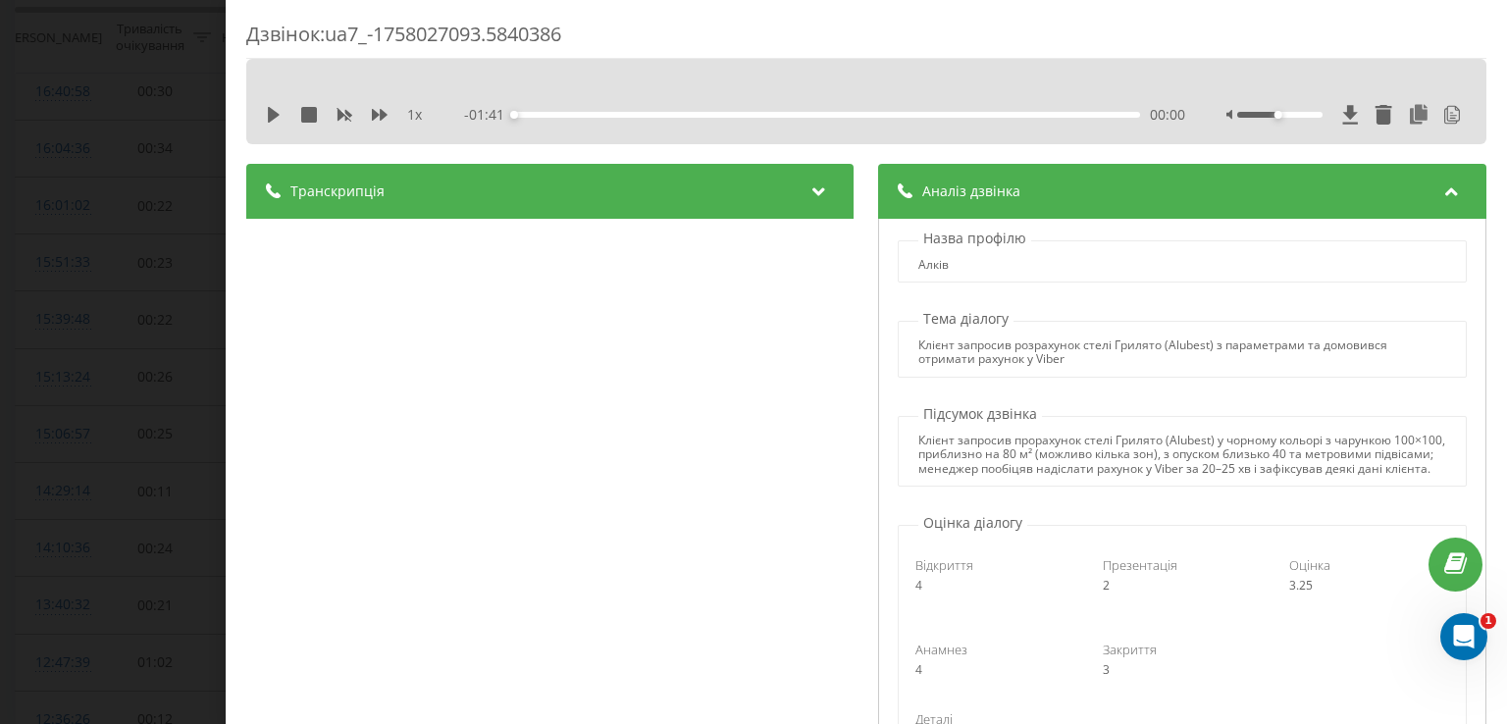
click at [138, 306] on div "Дзвінок : ua7_-1758027093.5840386 1 x - 01:41 00:00 00:00 Транскрипція 00:00 До…" at bounding box center [753, 362] width 1507 height 724
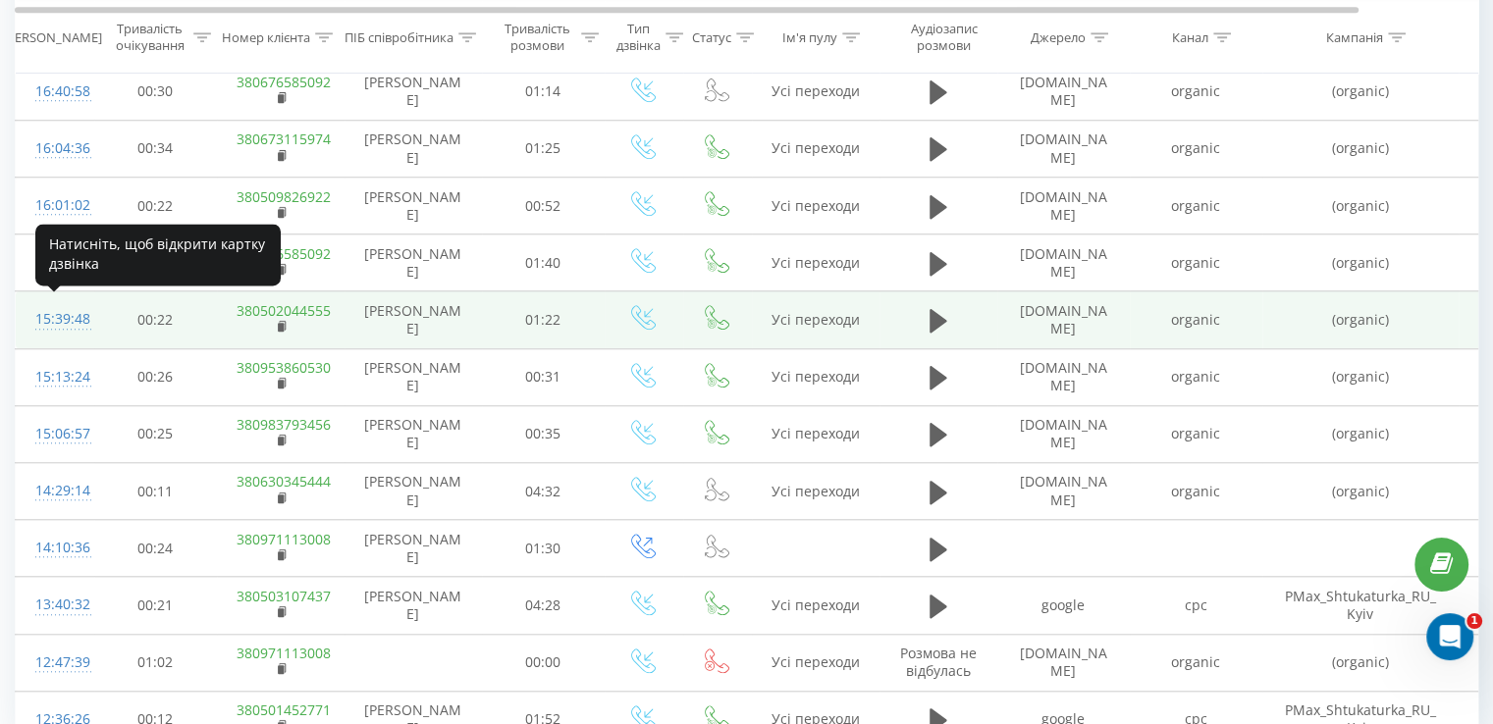
click at [74, 313] on div "15:39:48" at bounding box center [54, 319] width 39 height 38
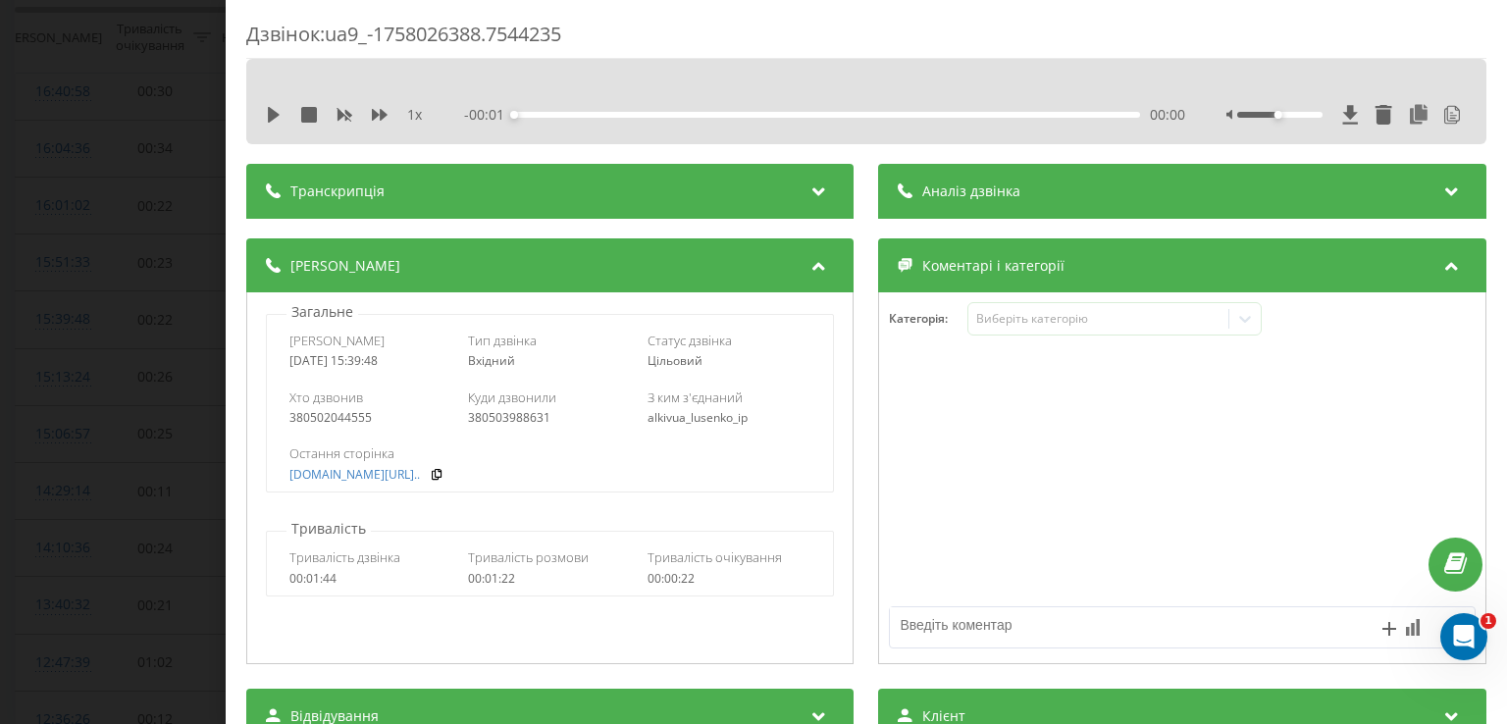
click at [1009, 175] on div "Аналіз дзвінка" at bounding box center [1182, 191] width 607 height 55
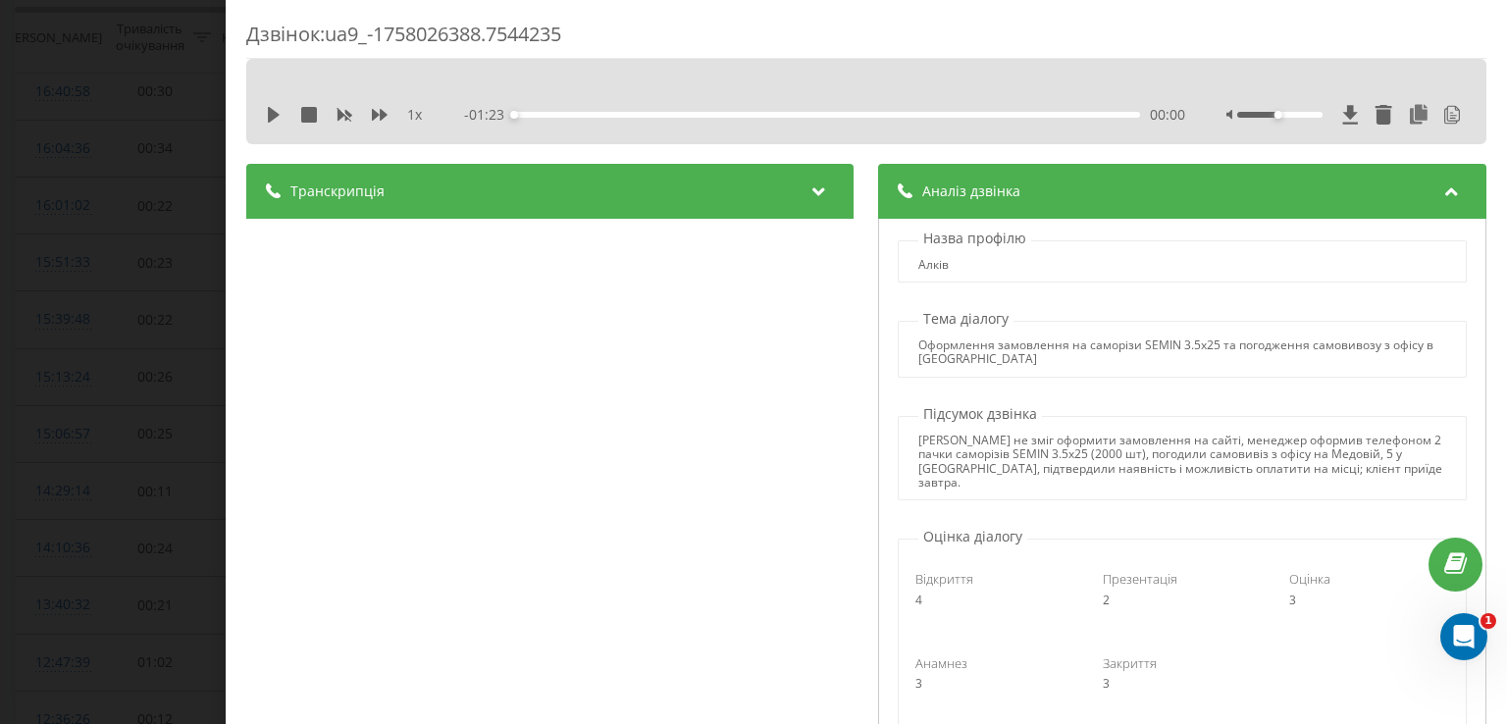
click at [160, 110] on div "Дзвінок : ua9_-1758026388.7544235 1 x - 01:23 00:00 00:00 Транскрипція 00:00 До…" at bounding box center [753, 362] width 1507 height 724
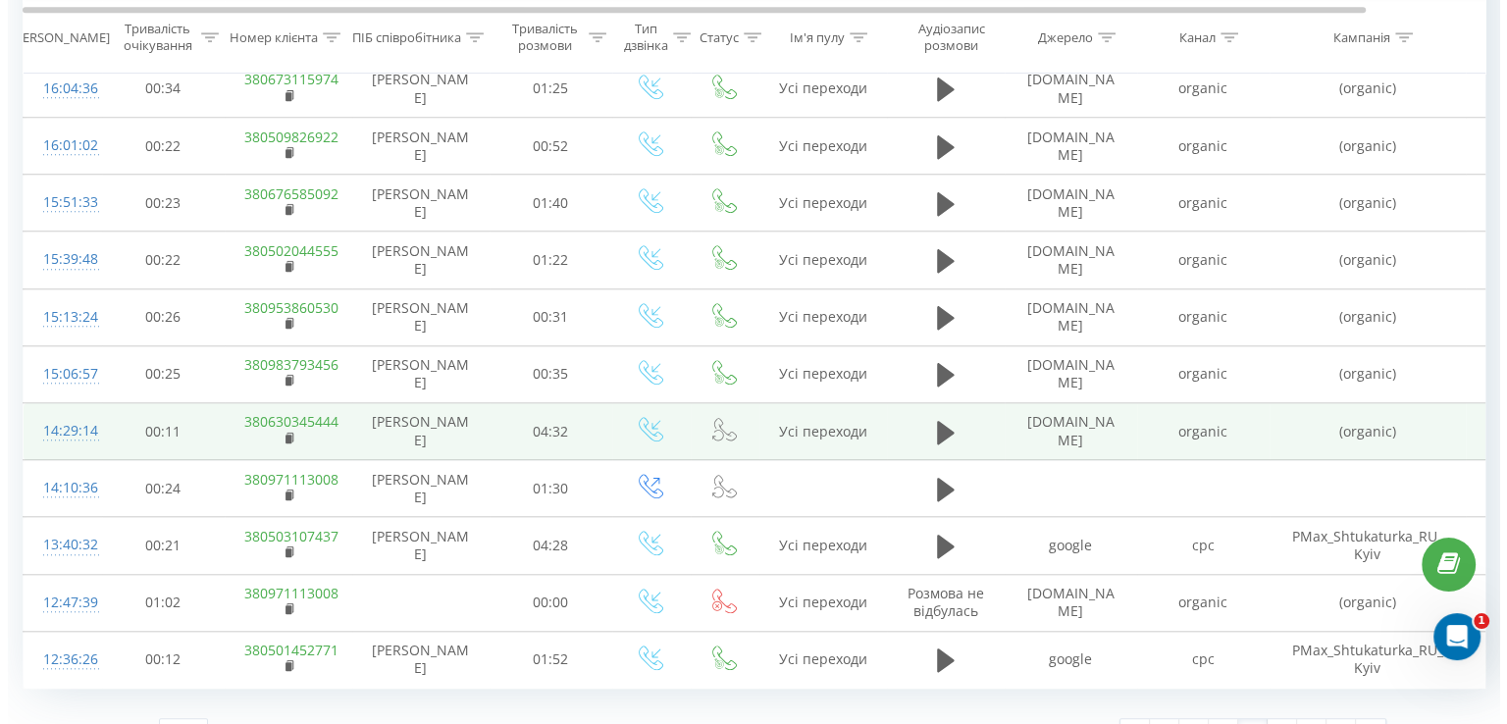
scroll to position [1771, 0]
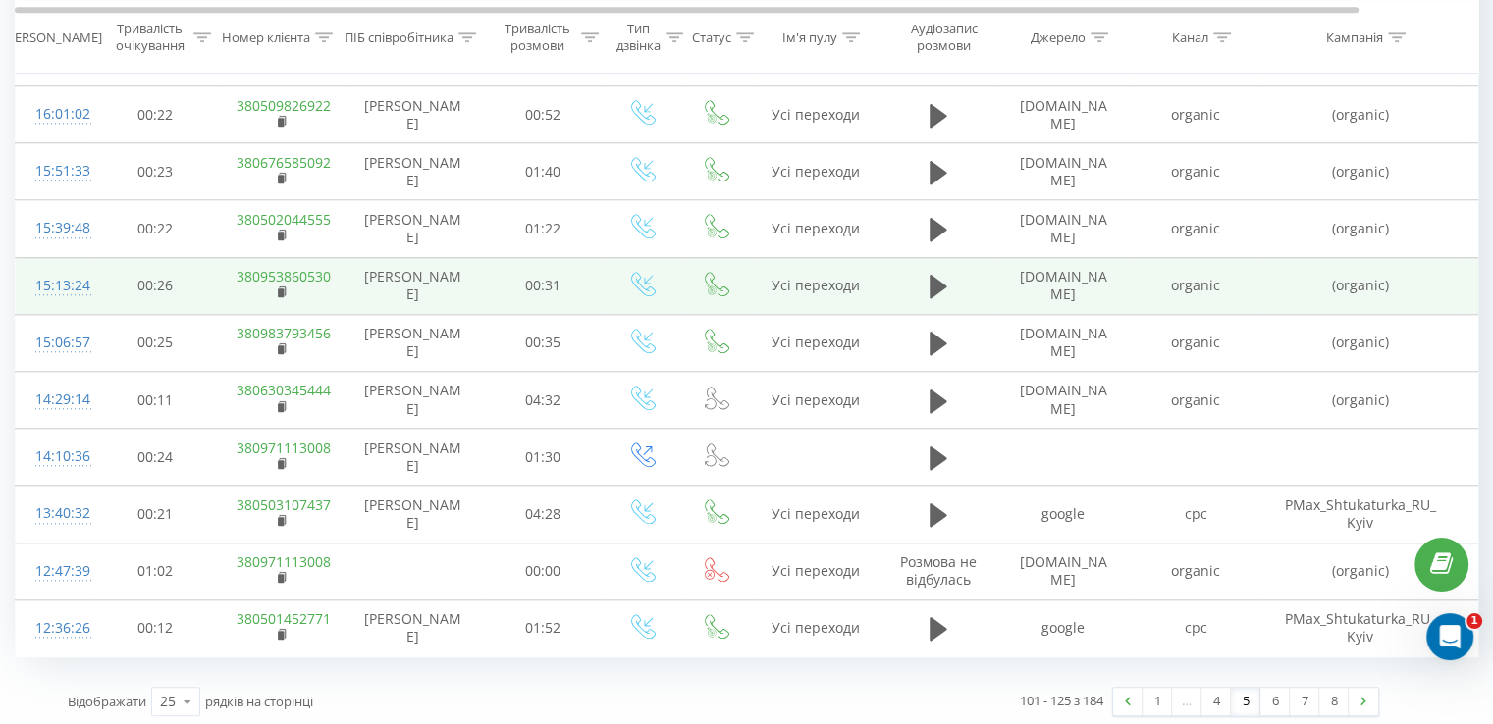
click at [63, 284] on div "15:13:24" at bounding box center [54, 286] width 39 height 38
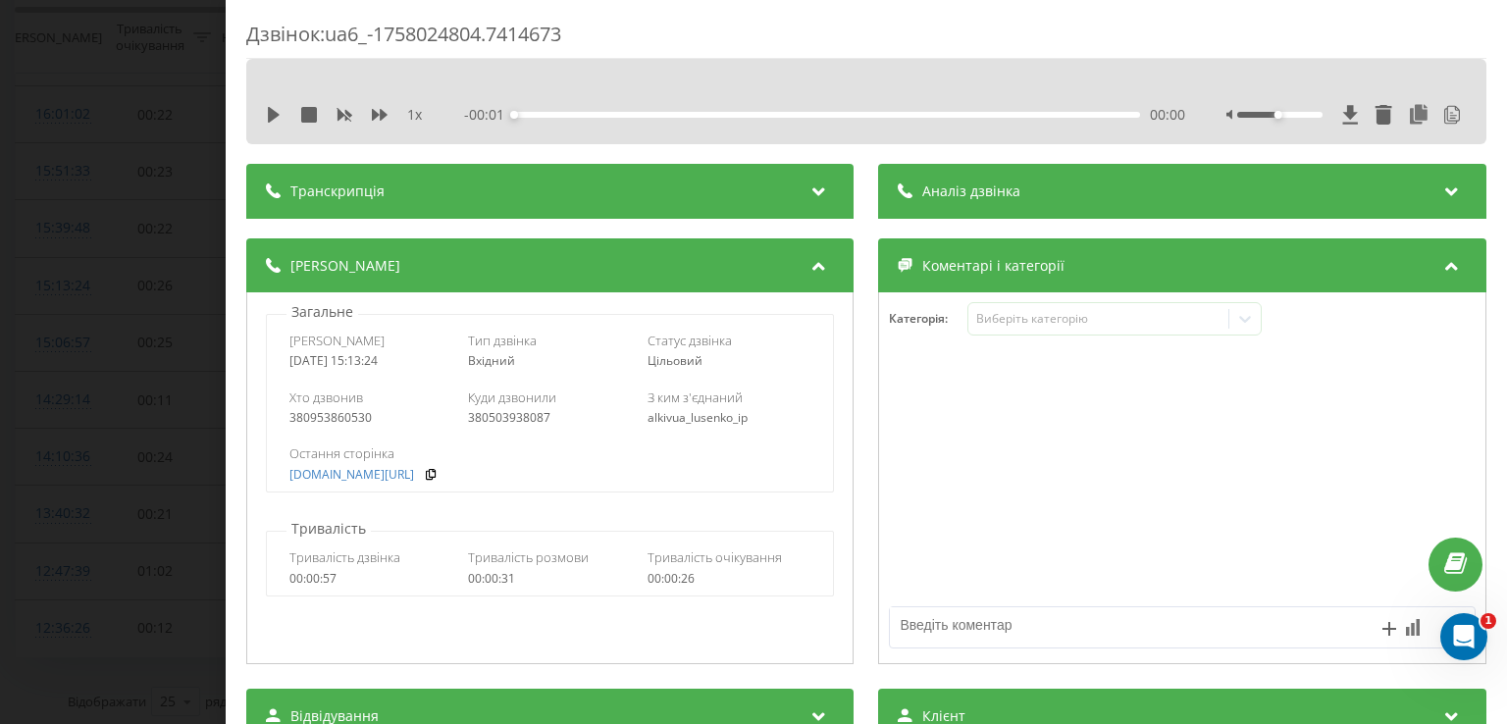
click at [990, 123] on div "- 00:01 00:00 00:00" at bounding box center [825, 115] width 720 height 20
click at [1009, 202] on div "Аналіз дзвінка" at bounding box center [1182, 191] width 607 height 55
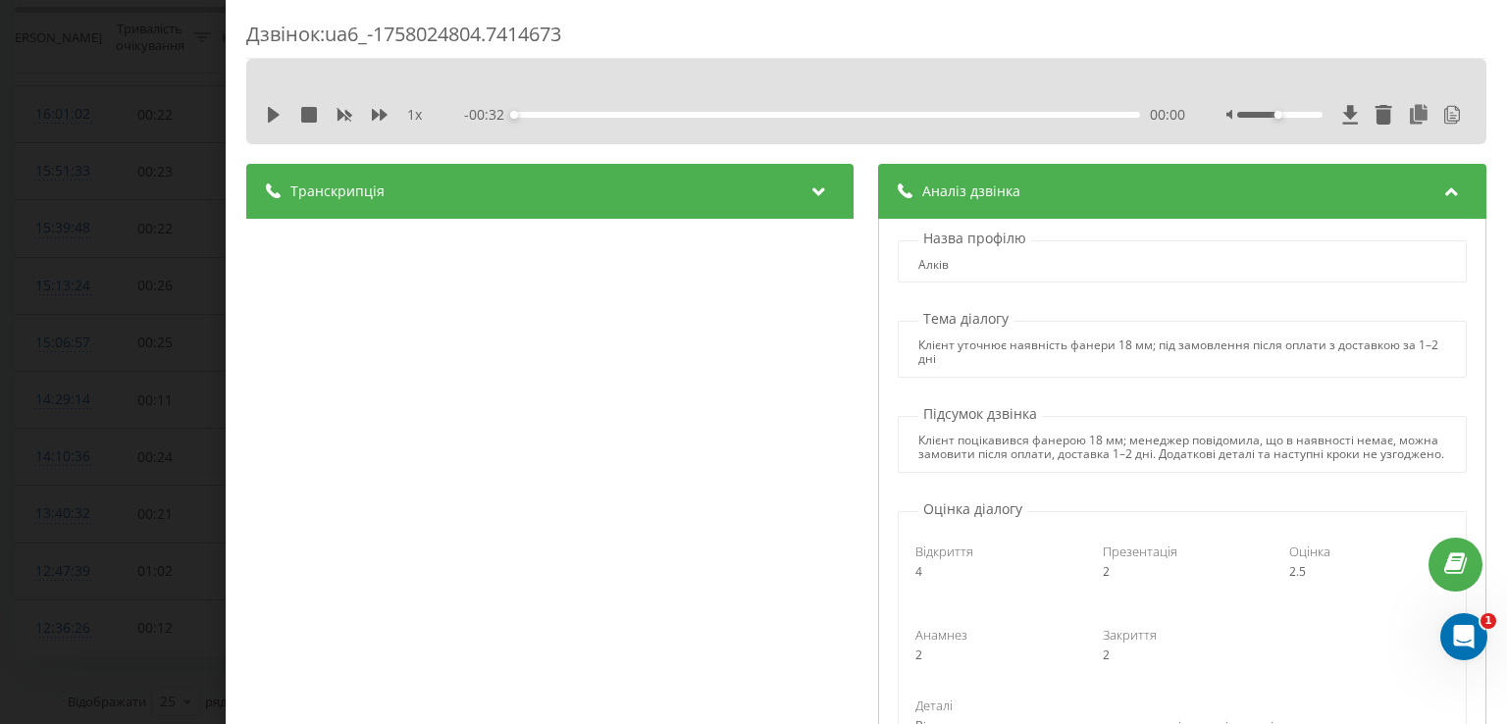
click at [135, 308] on div "Дзвінок : ua6_-1758024804.7414673 1 x - 00:32 00:00 00:00 Транскрипція 00:00 До…" at bounding box center [753, 362] width 1507 height 724
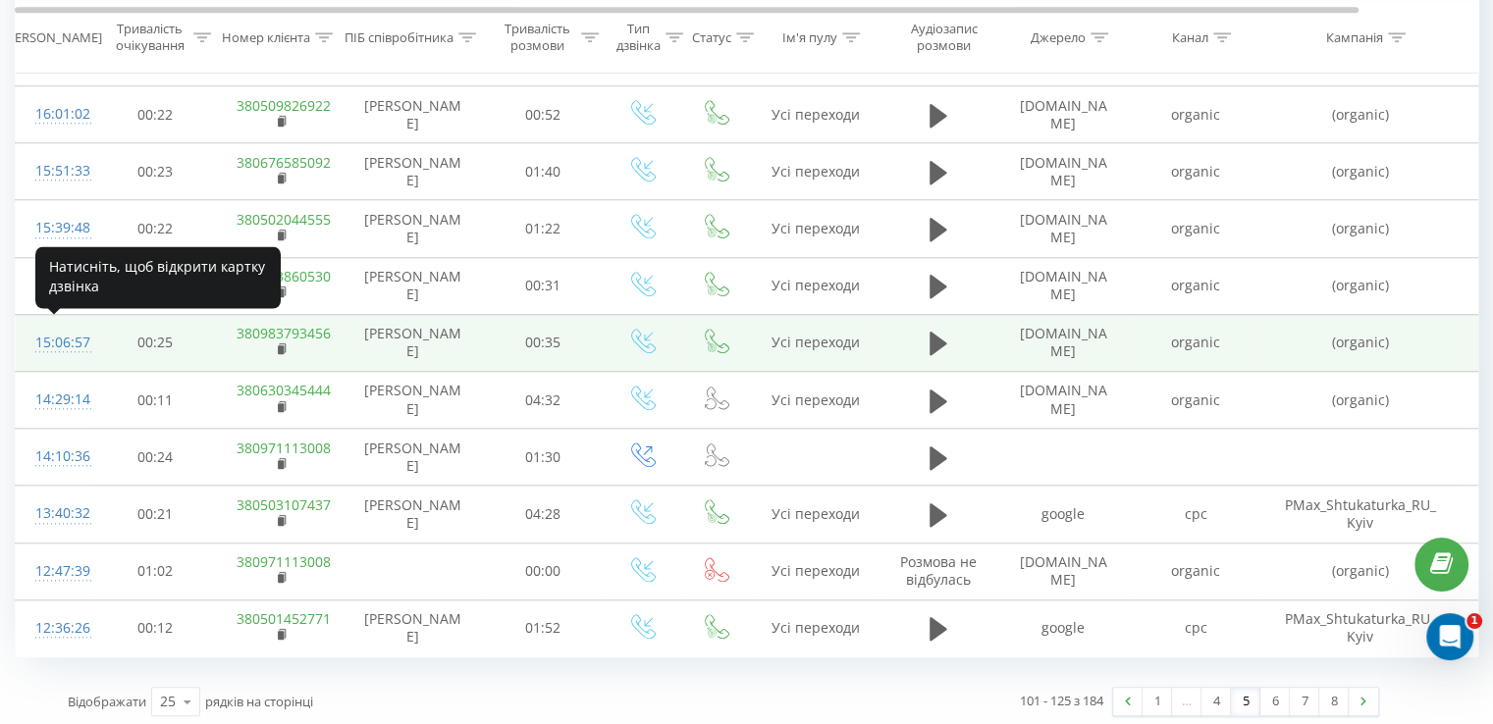
click at [54, 340] on div "15:06:57" at bounding box center [54, 343] width 39 height 38
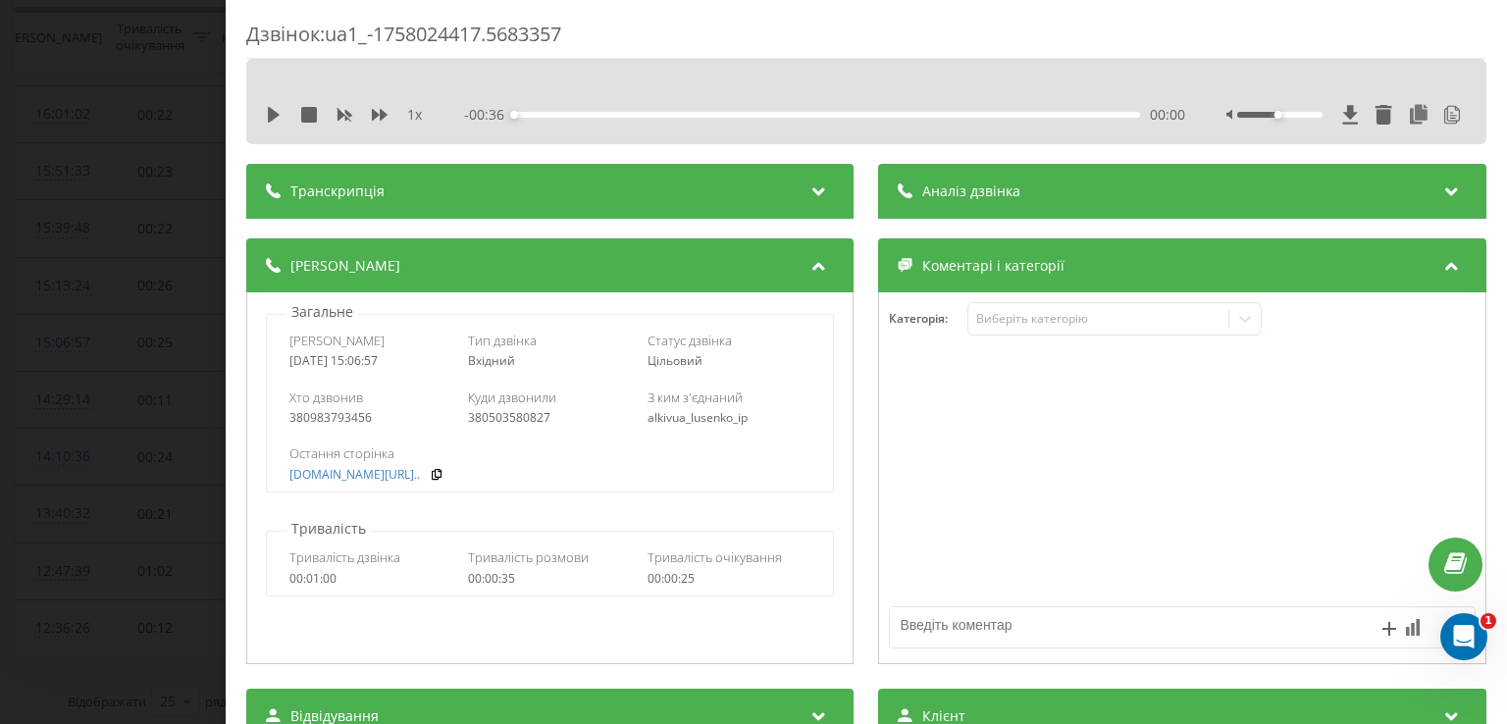
click at [1017, 209] on div "Аналіз дзвінка" at bounding box center [1182, 191] width 607 height 55
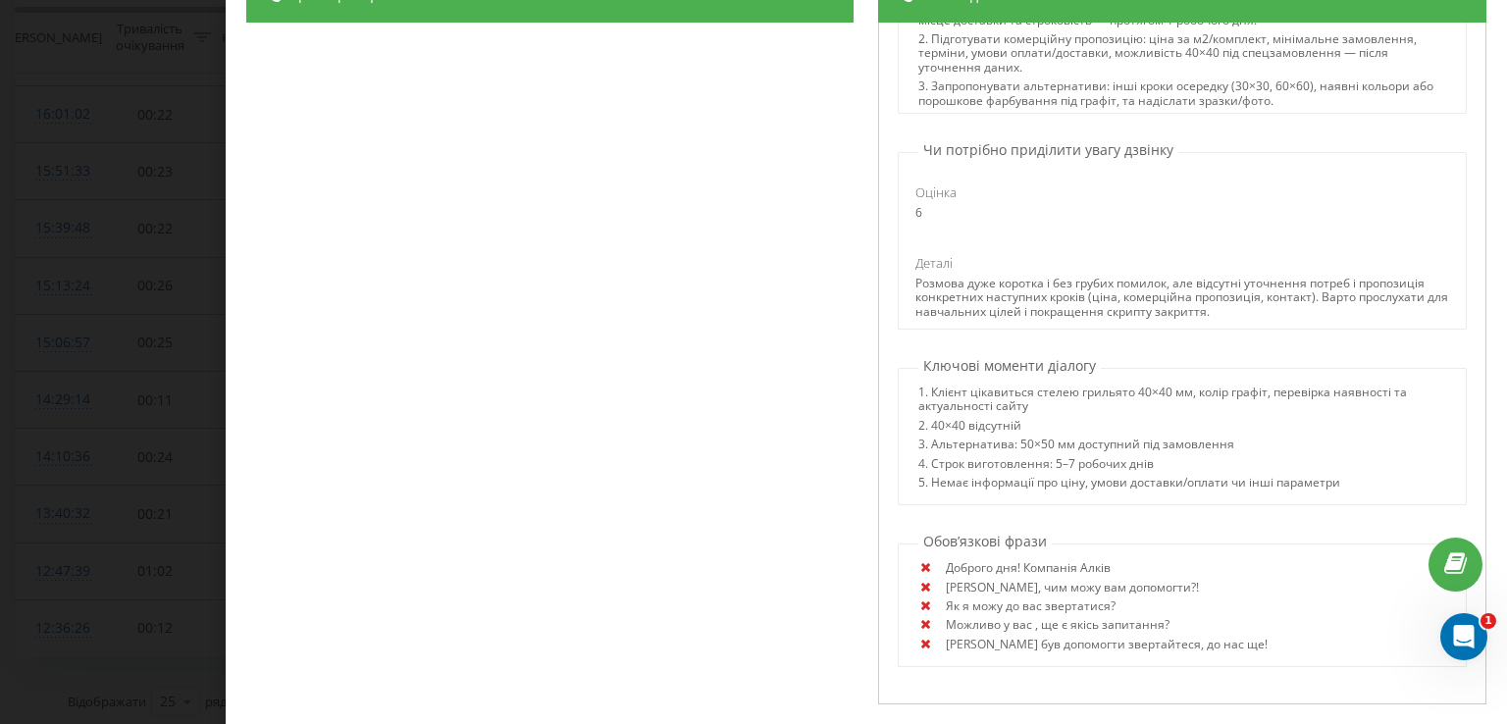
scroll to position [393, 0]
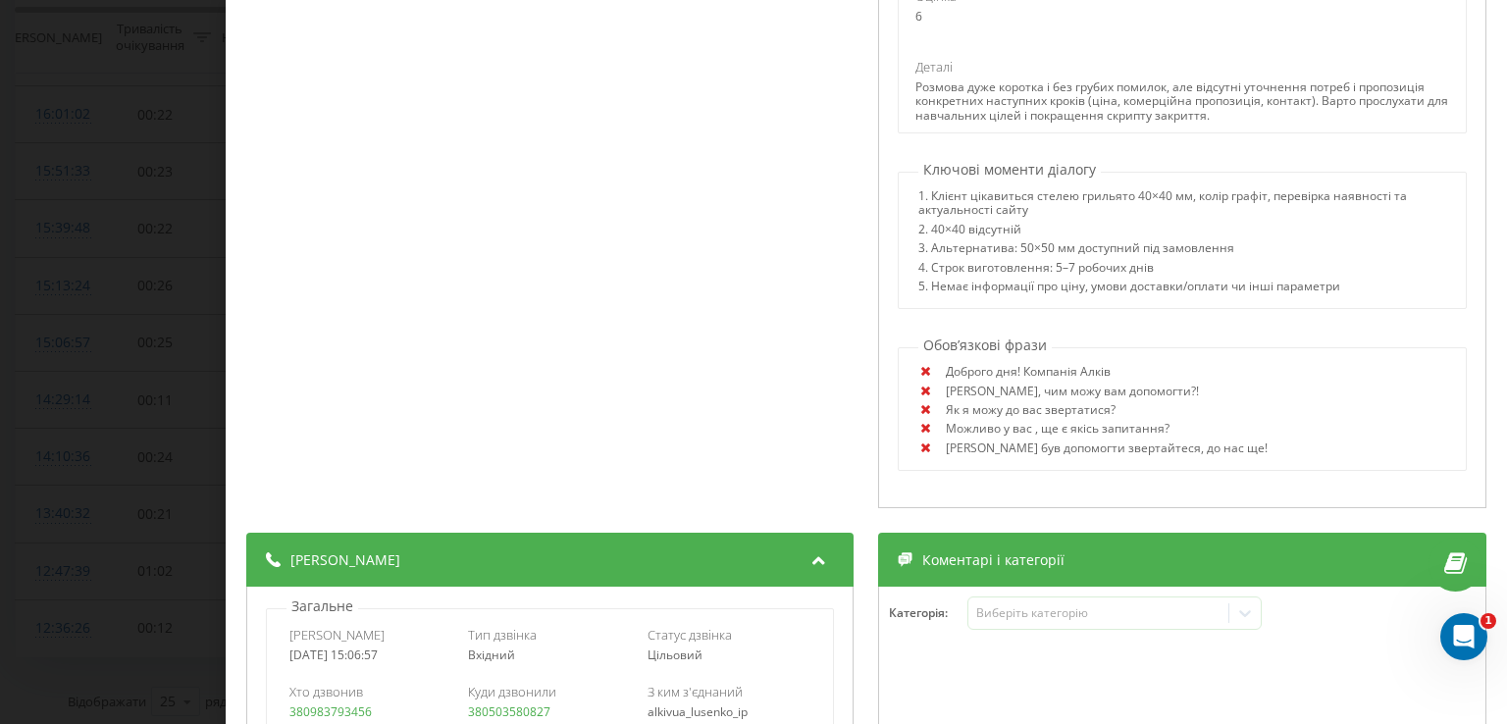
click at [76, 203] on div "Дзвінок : ua1_-1758024417.5683357 1 x - 00:36 00:00 00:00 Транскрипція 00:00 До…" at bounding box center [753, 362] width 1507 height 724
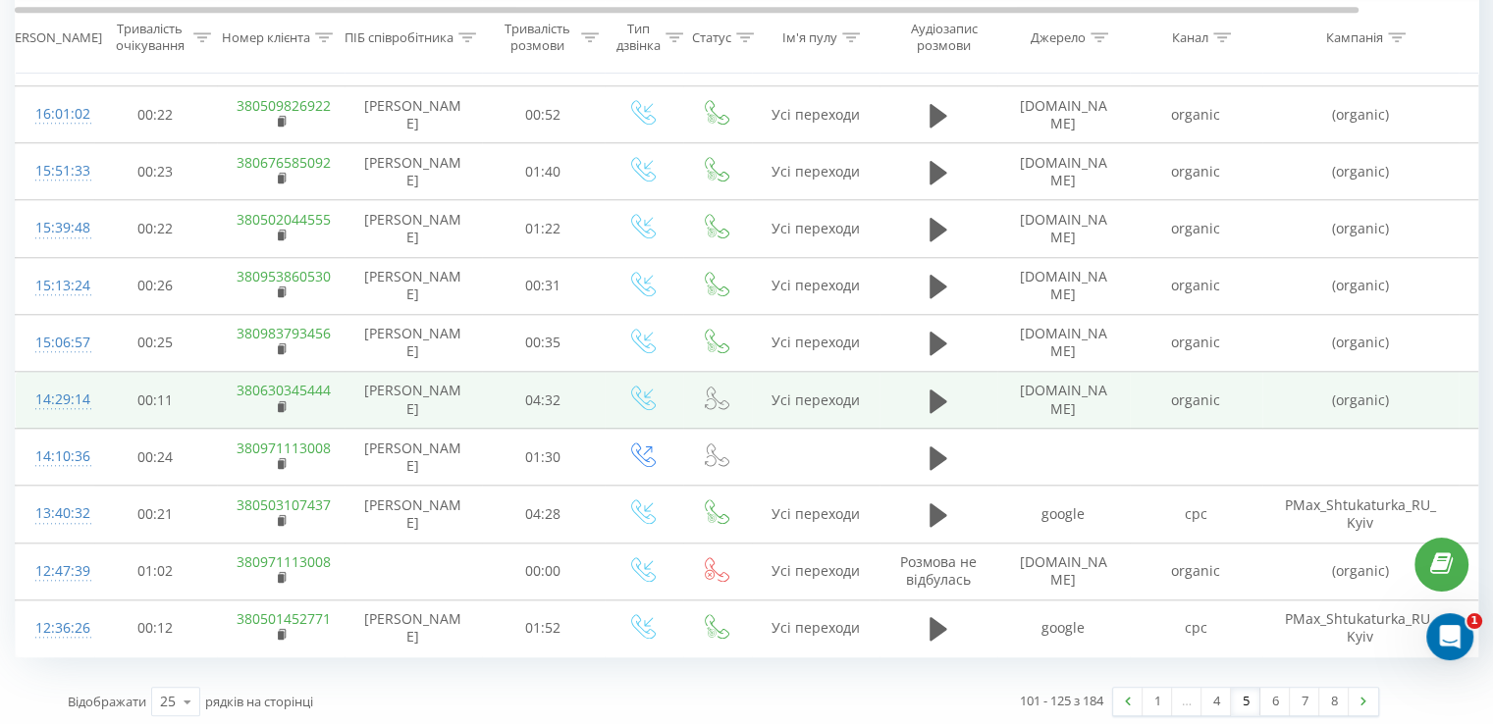
click at [67, 397] on div "14:29:14" at bounding box center [54, 400] width 39 height 38
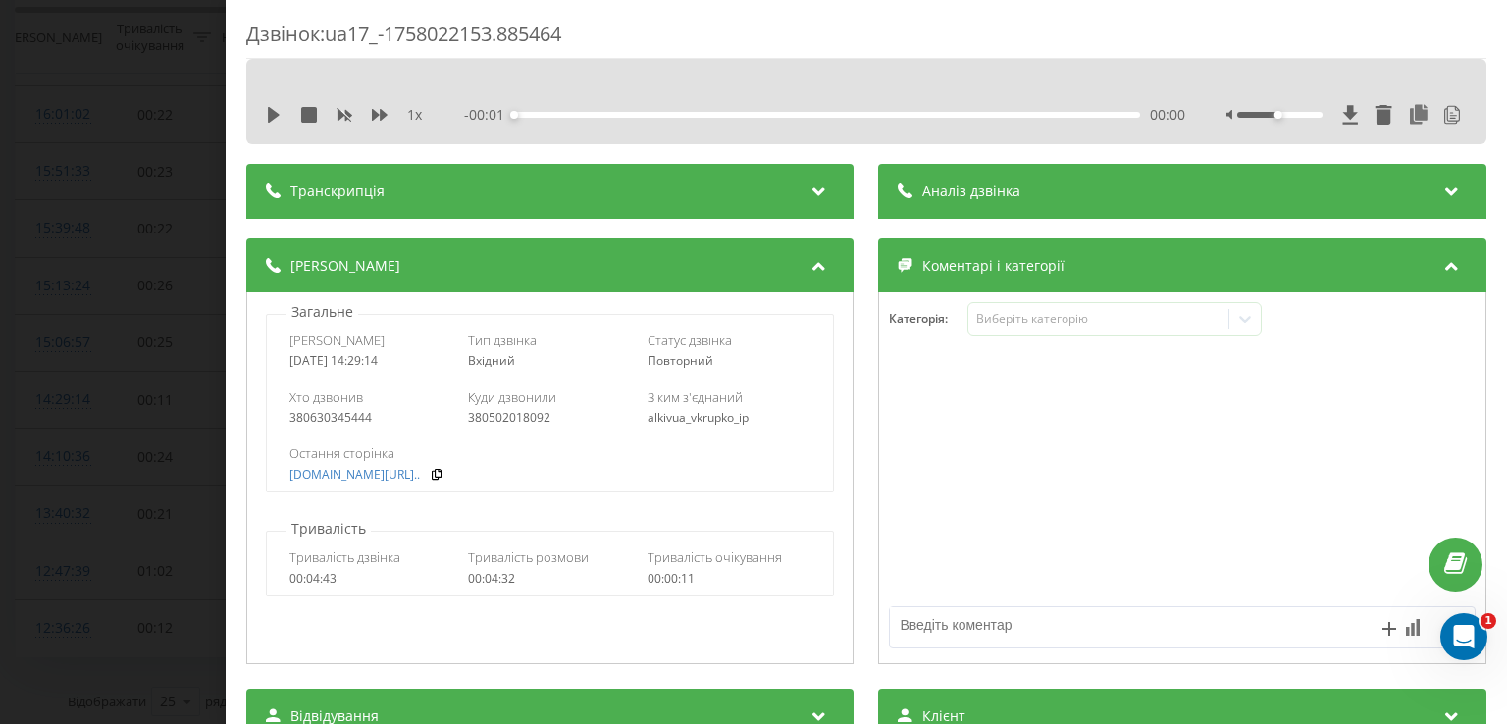
click at [1003, 205] on div "Аналіз дзвінка" at bounding box center [1182, 191] width 607 height 55
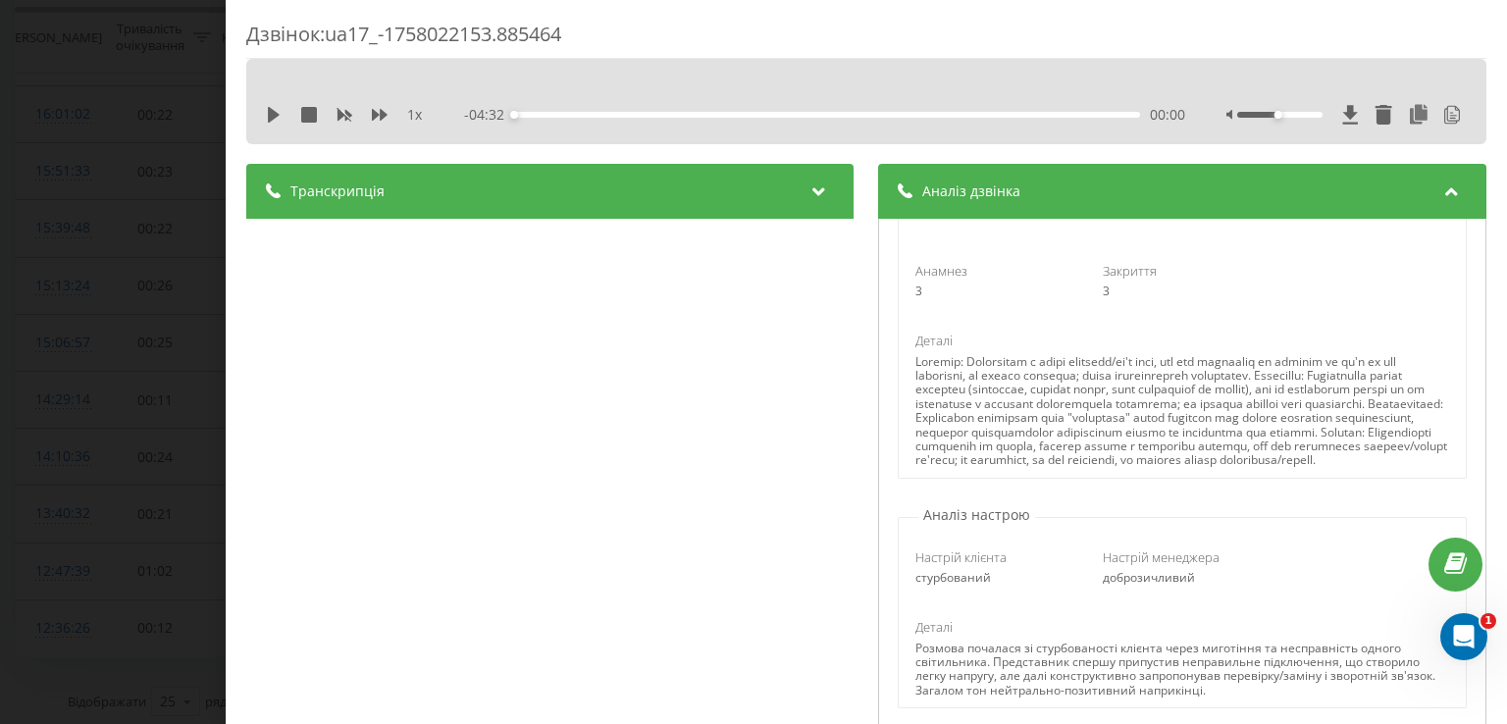
scroll to position [687, 0]
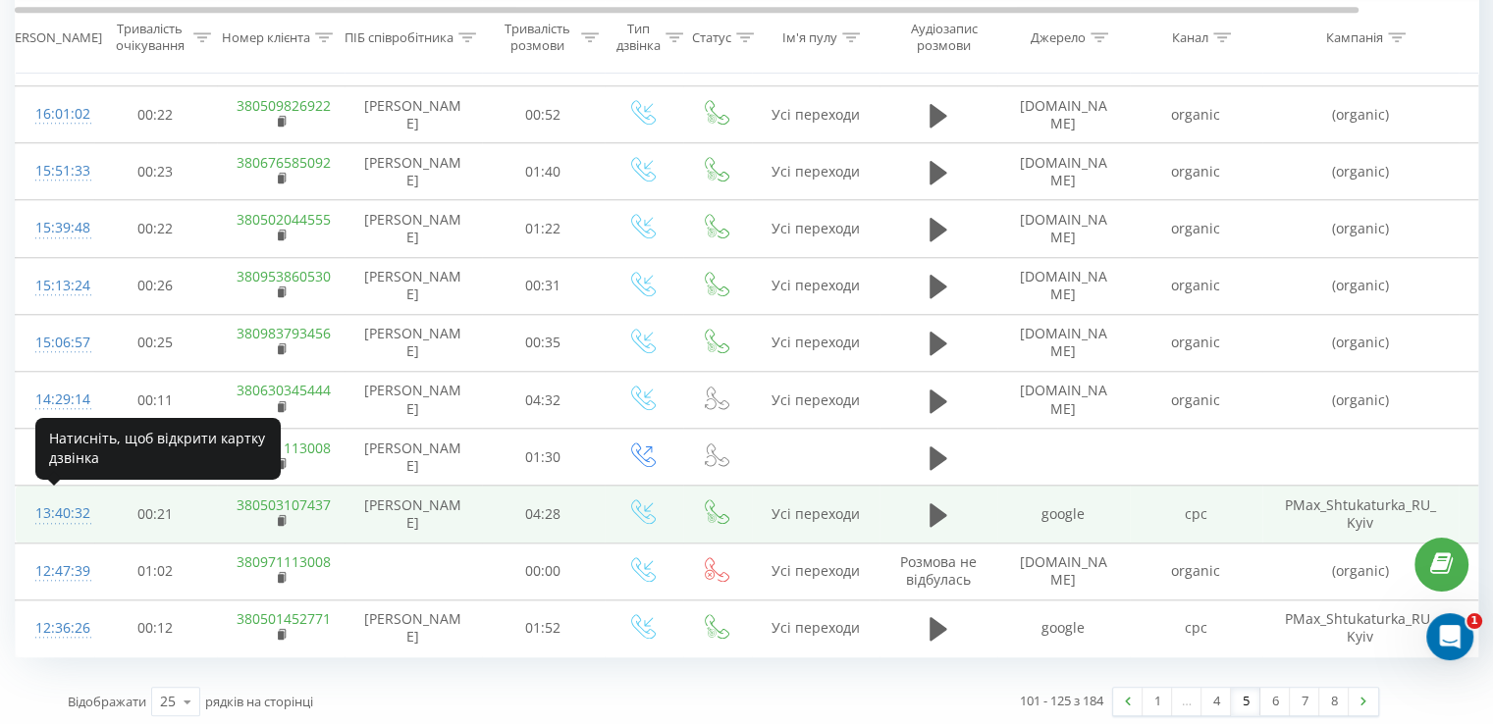
click at [51, 509] on div "13:40:32" at bounding box center [54, 514] width 39 height 38
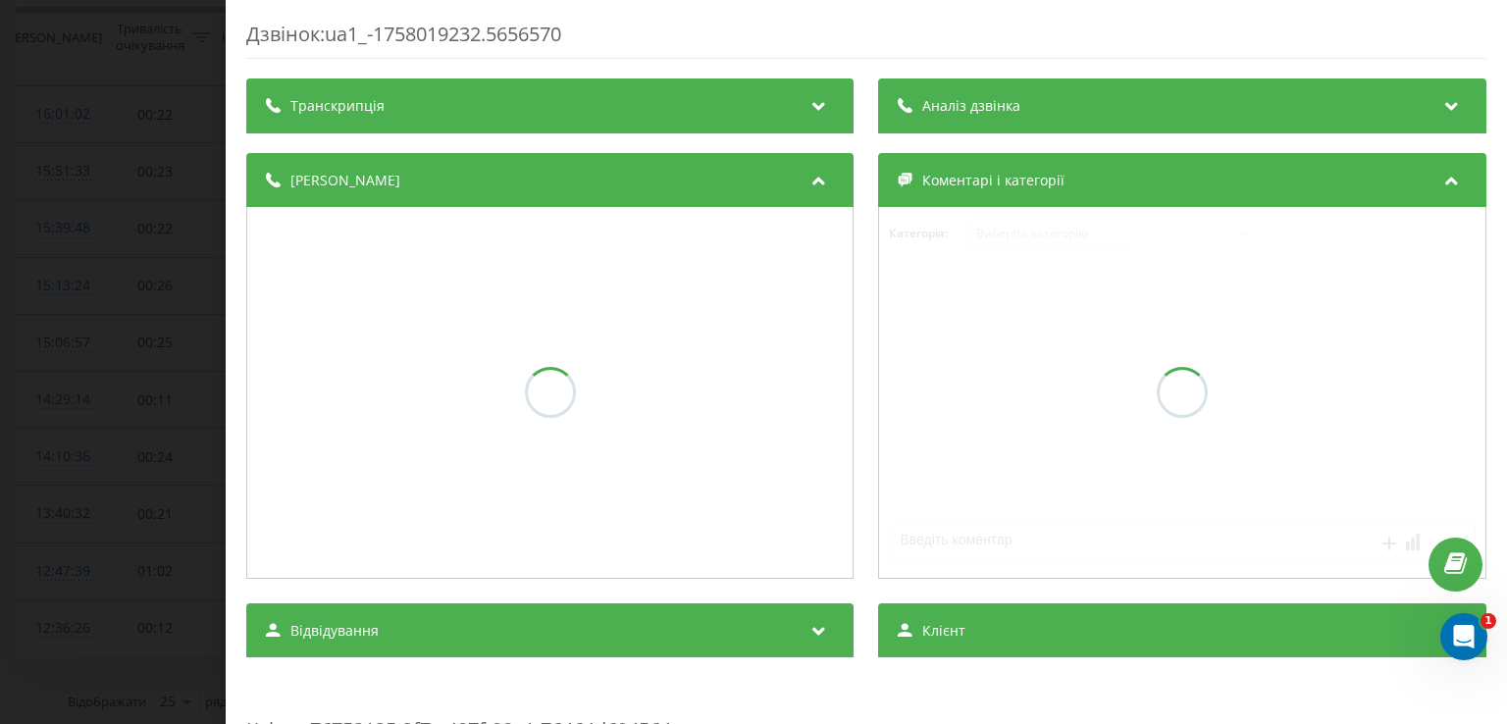
click at [916, 134] on div "Транскрипція Аналіз дзвінка Деталі дзвінка Коментарі і категорії Категорія : Ви…" at bounding box center [866, 736] width 1240 height 1314
click at [918, 126] on div "Аналіз дзвінка" at bounding box center [1182, 106] width 607 height 55
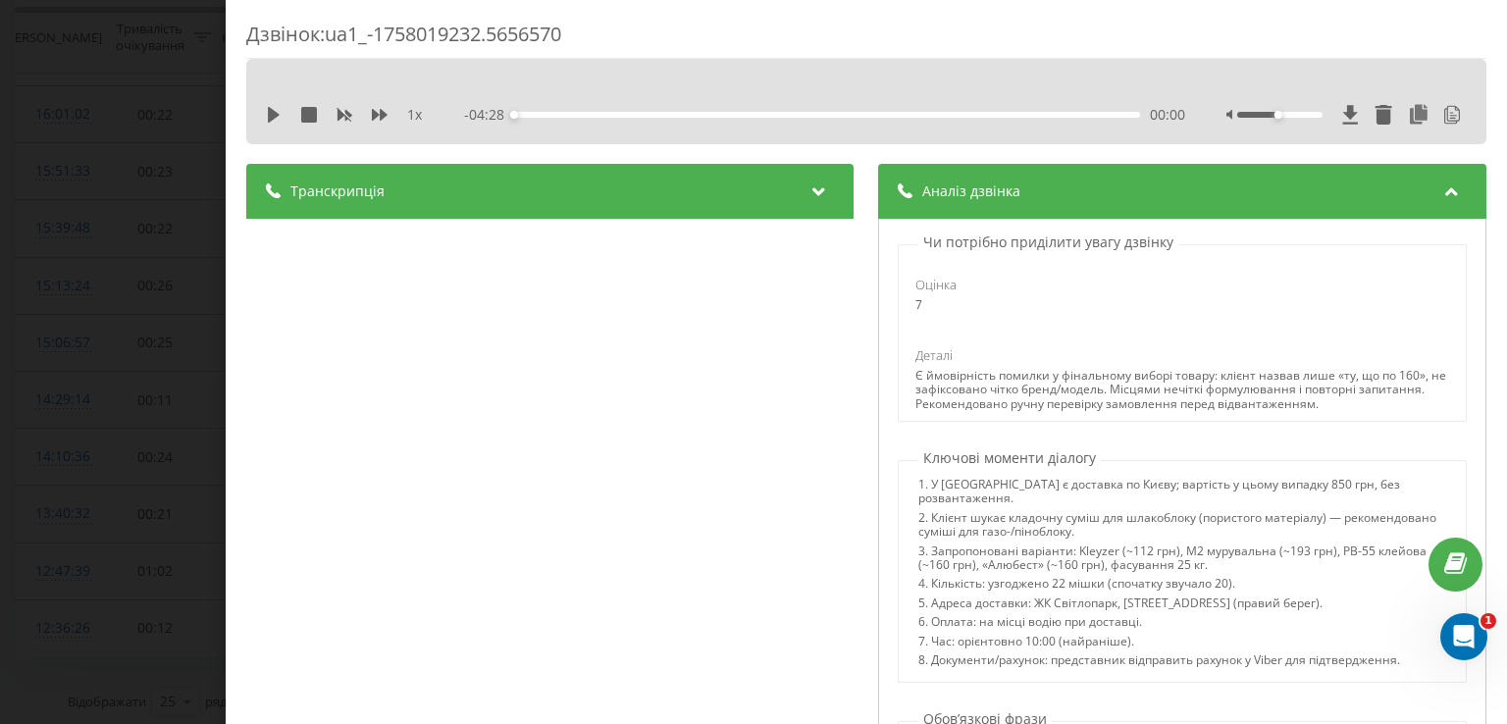
scroll to position [589, 0]
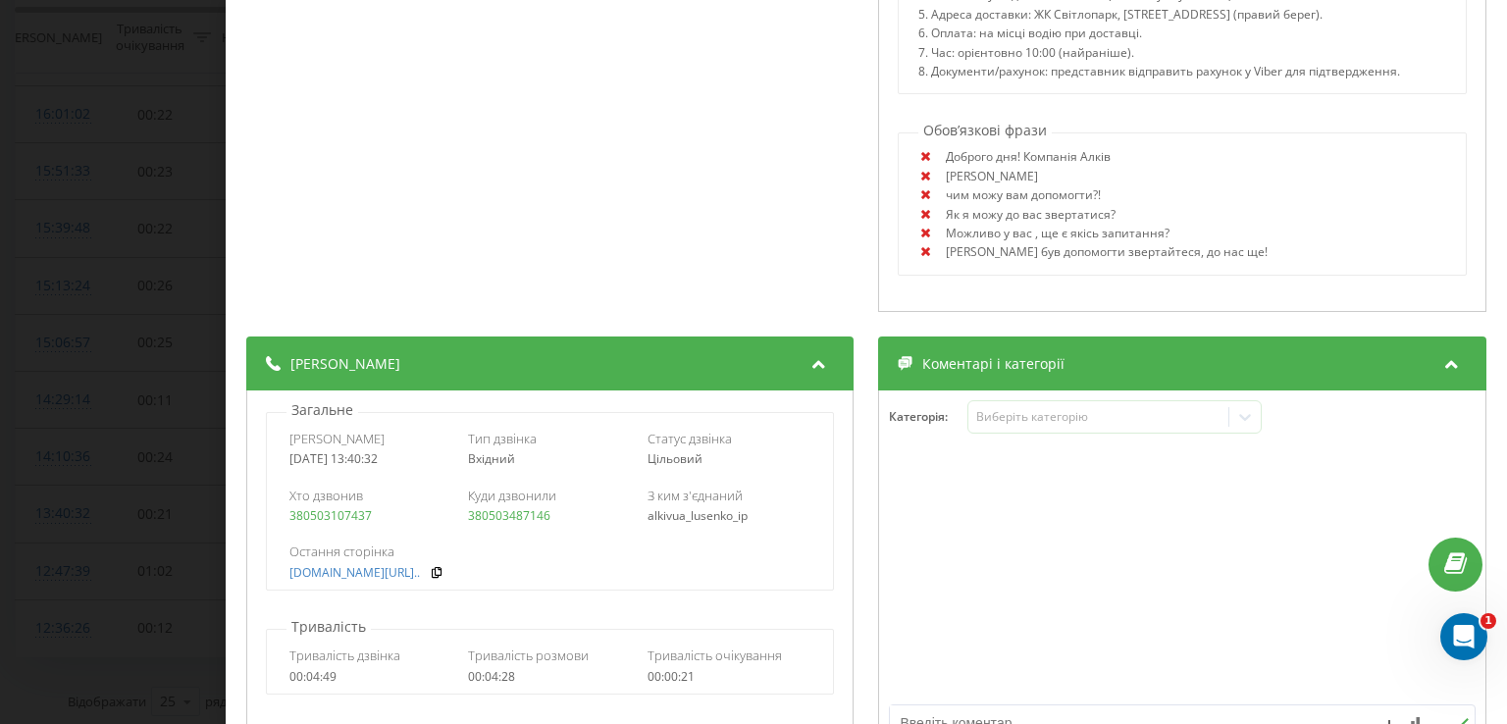
click at [199, 244] on div "Дзвінок : ua1_-1758019232.5656570 1 x - 04:28 00:00 00:00 Транскрипція 00:00 До…" at bounding box center [753, 362] width 1507 height 724
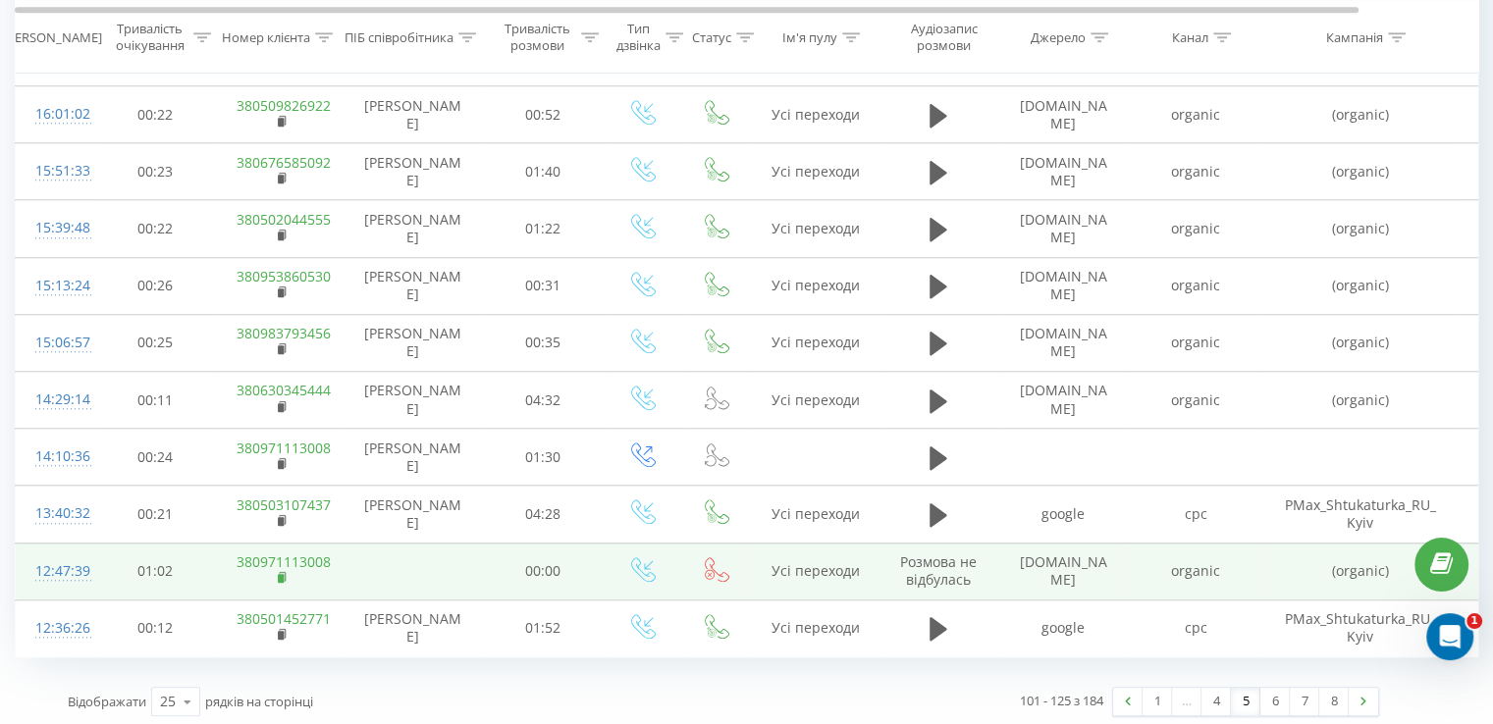
click at [279, 574] on rect at bounding box center [281, 578] width 6 height 9
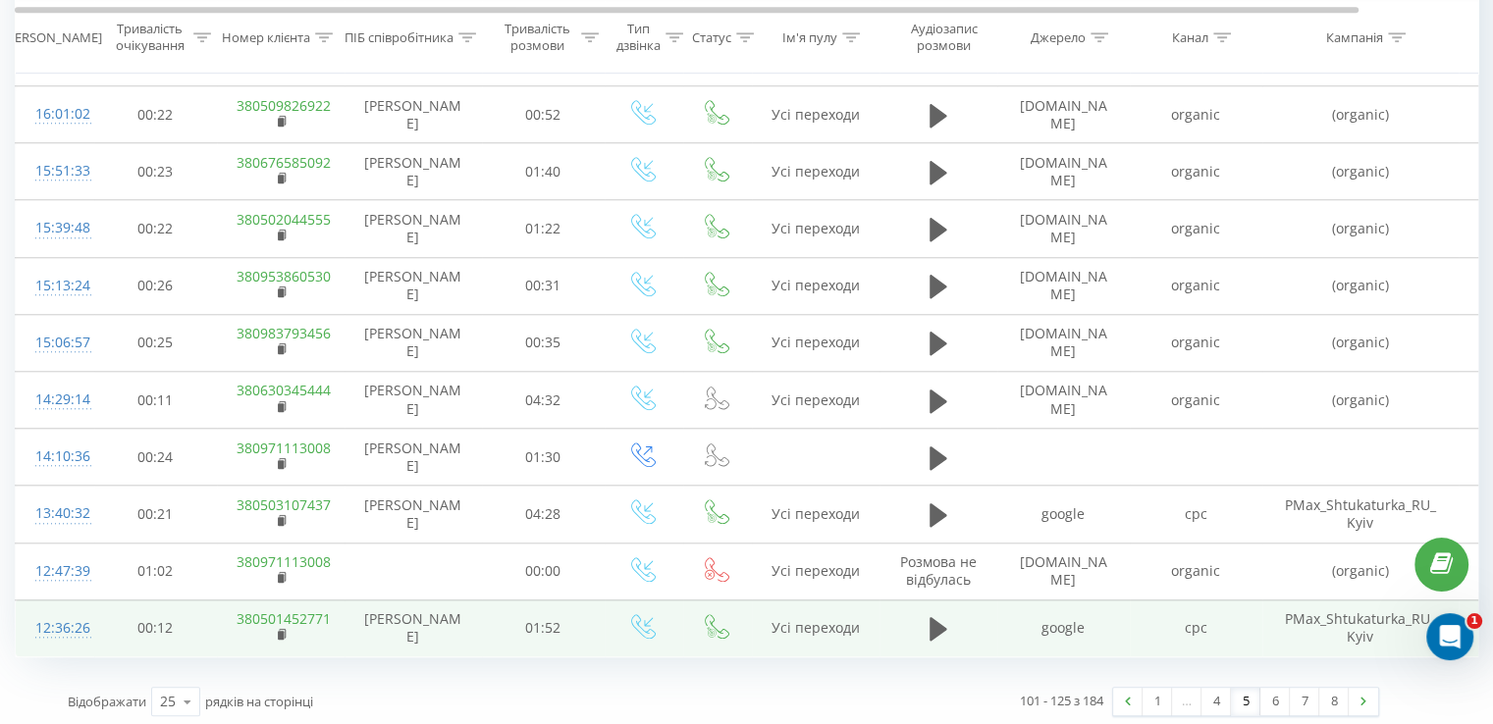
click at [75, 621] on div "12:36:26" at bounding box center [54, 628] width 39 height 38
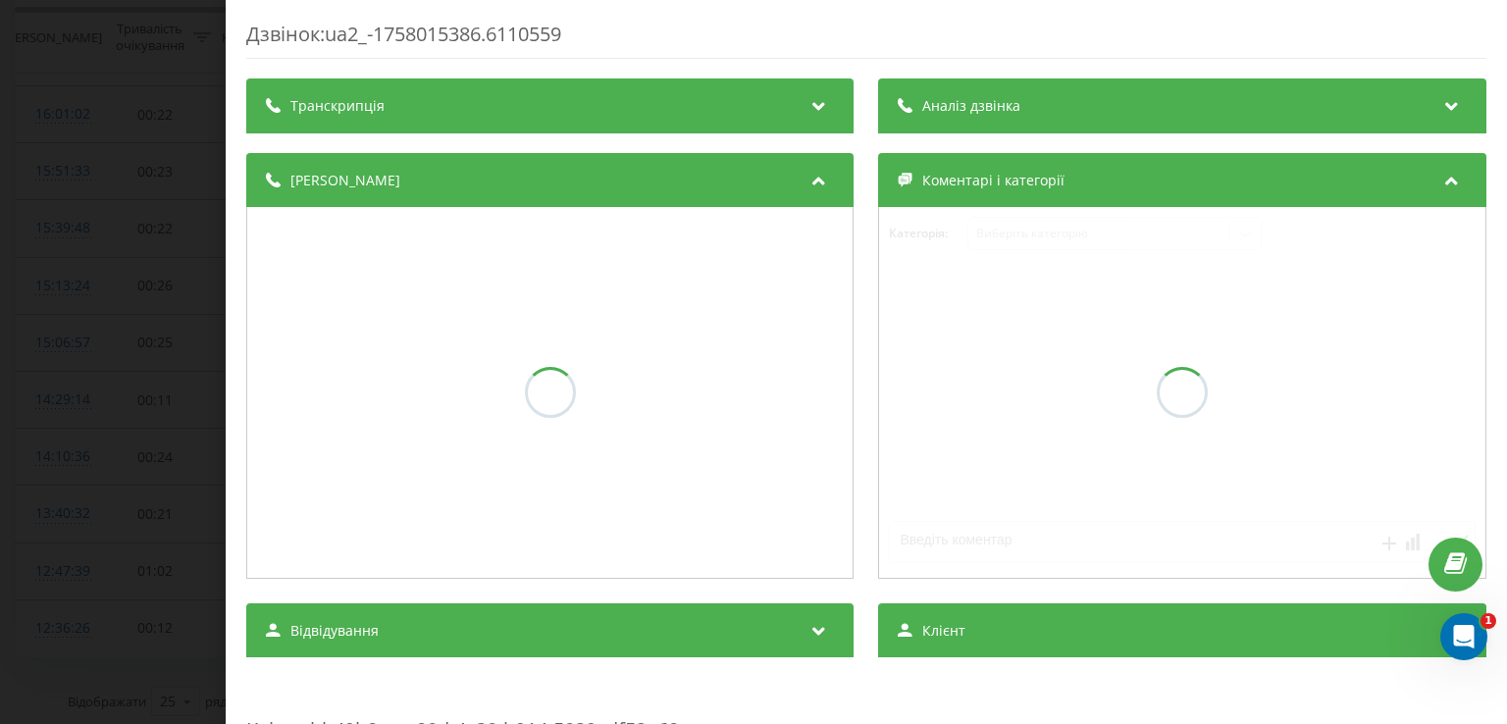
click at [1004, 132] on div "Аналіз дзвінка" at bounding box center [1182, 106] width 607 height 55
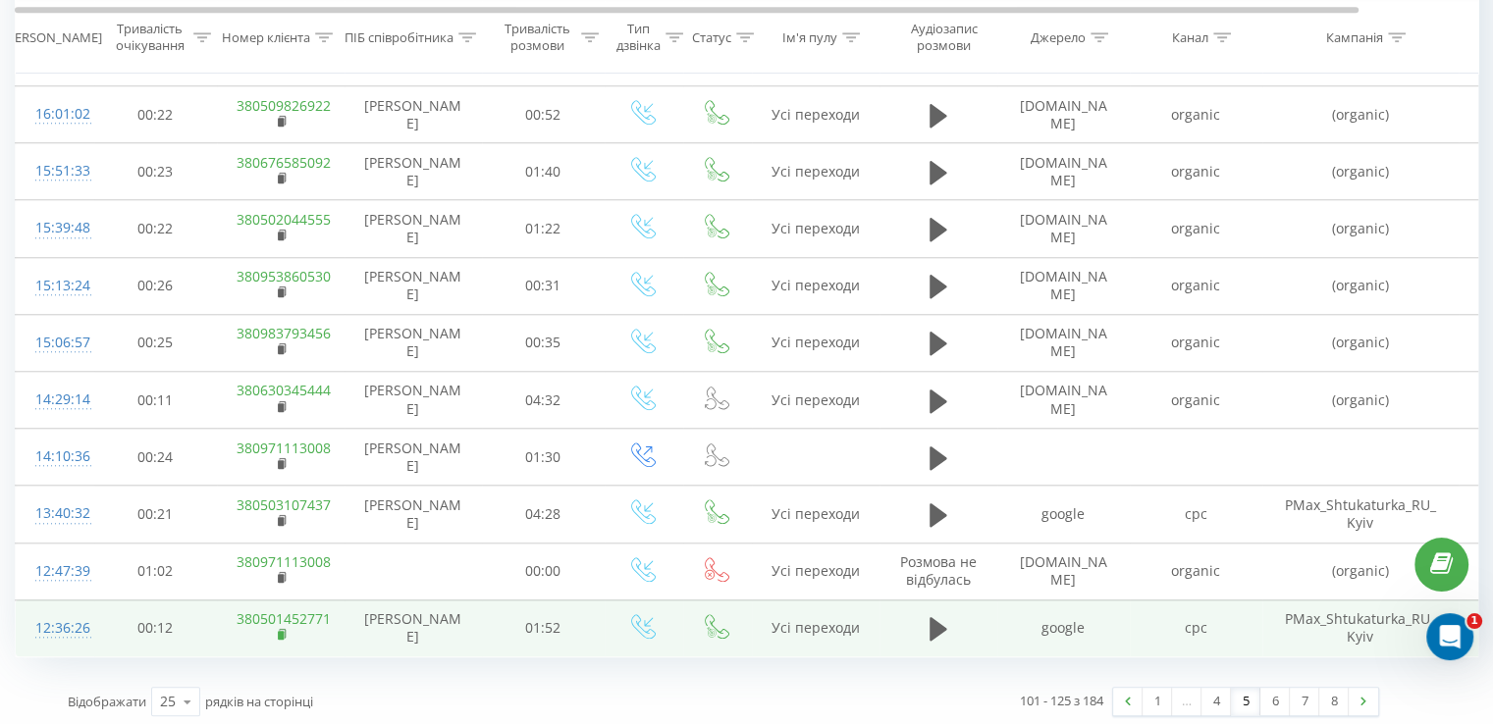
click at [280, 633] on rect at bounding box center [281, 635] width 6 height 9
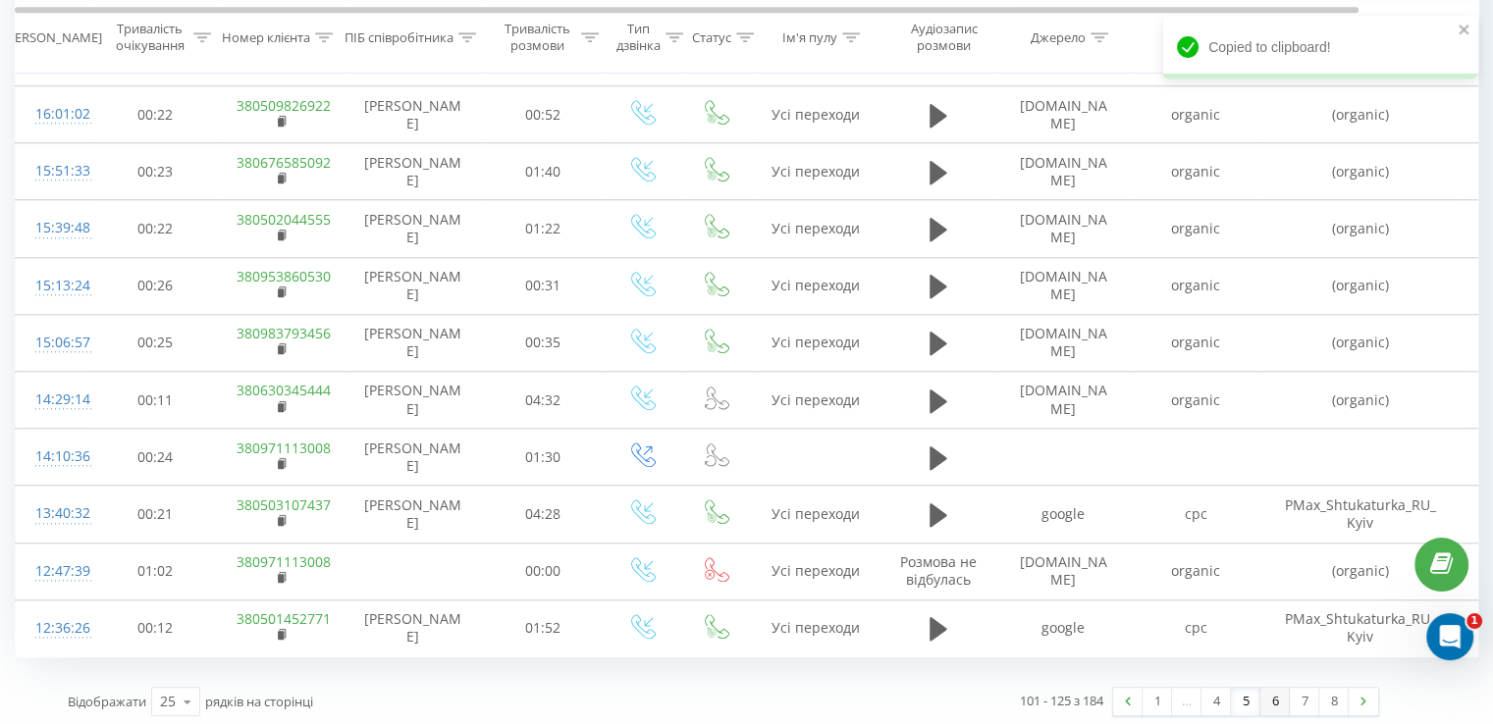
click at [1271, 699] on link "6" at bounding box center [1274, 701] width 29 height 27
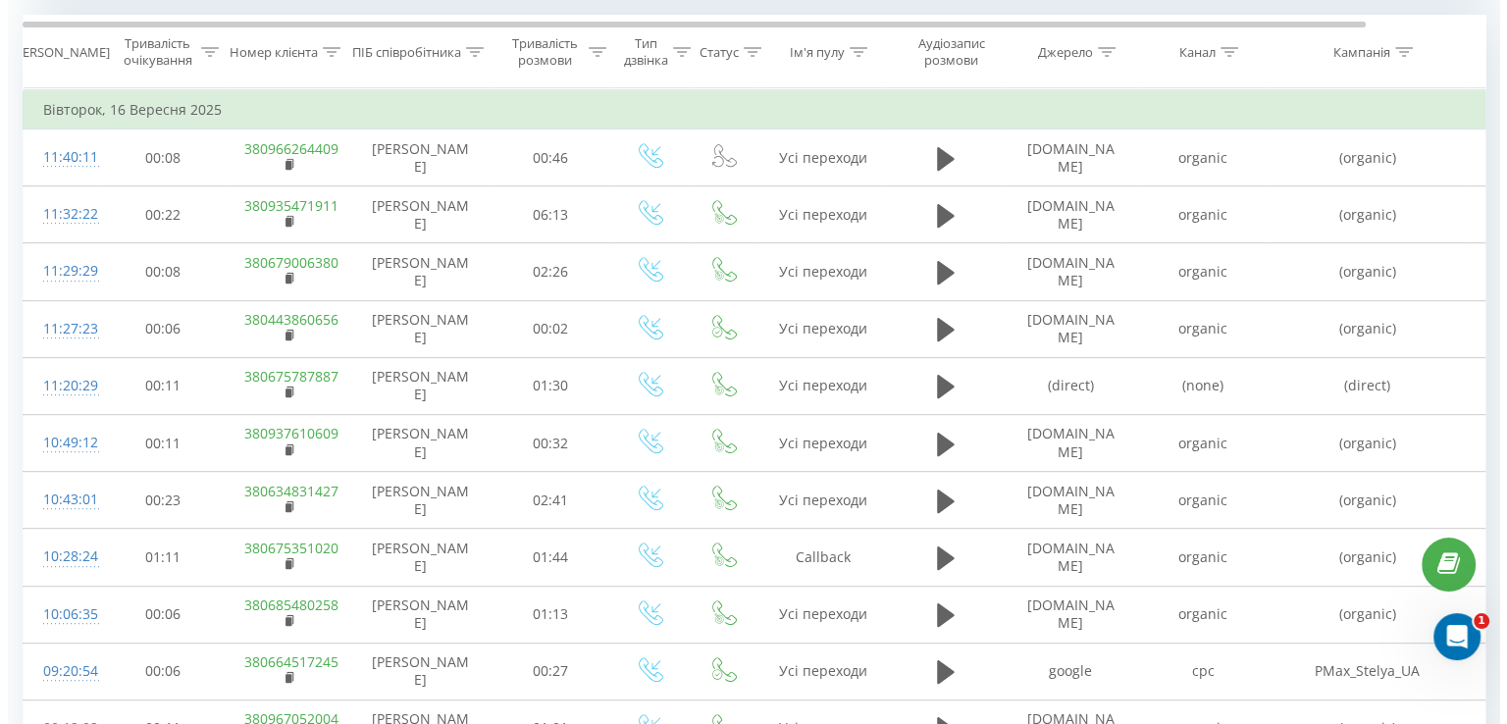
scroll to position [797, 0]
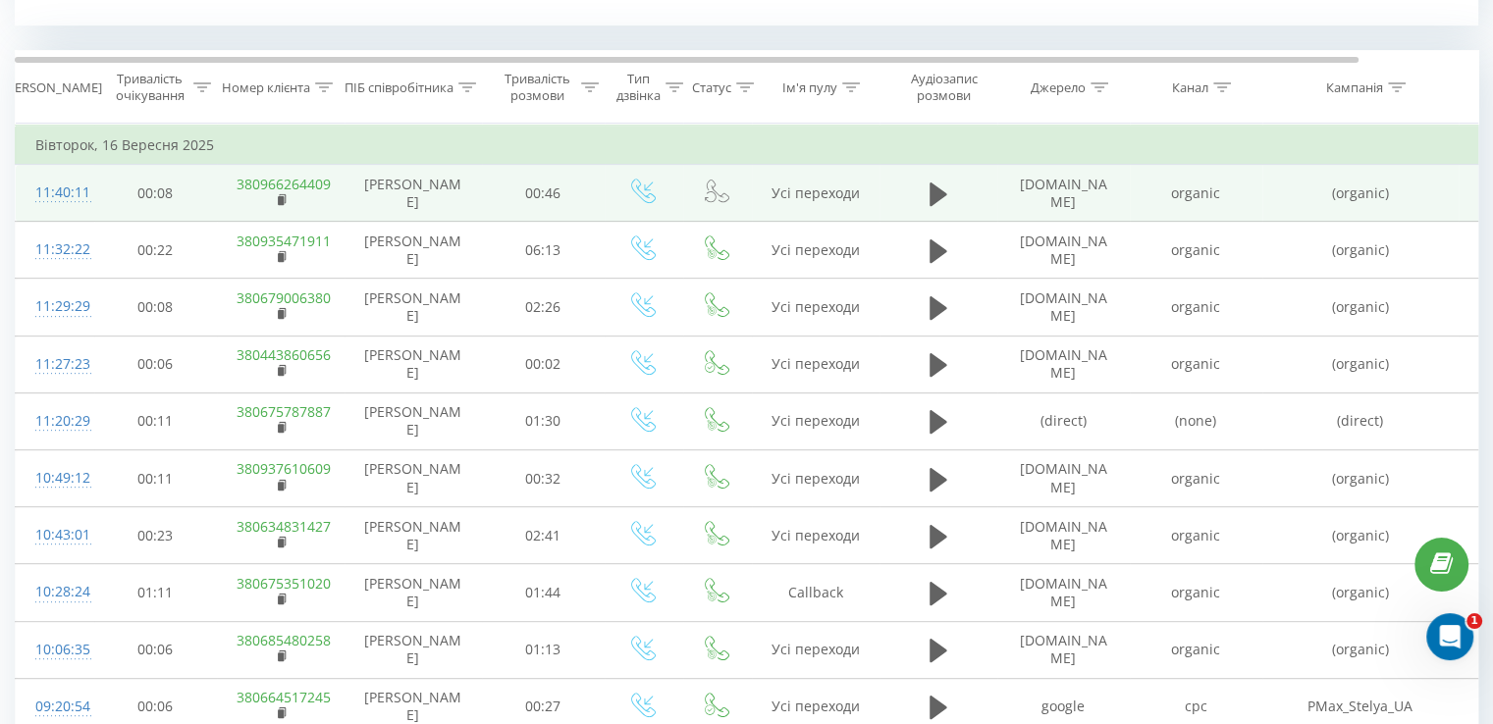
click at [75, 190] on div "11:40:11" at bounding box center [54, 193] width 39 height 38
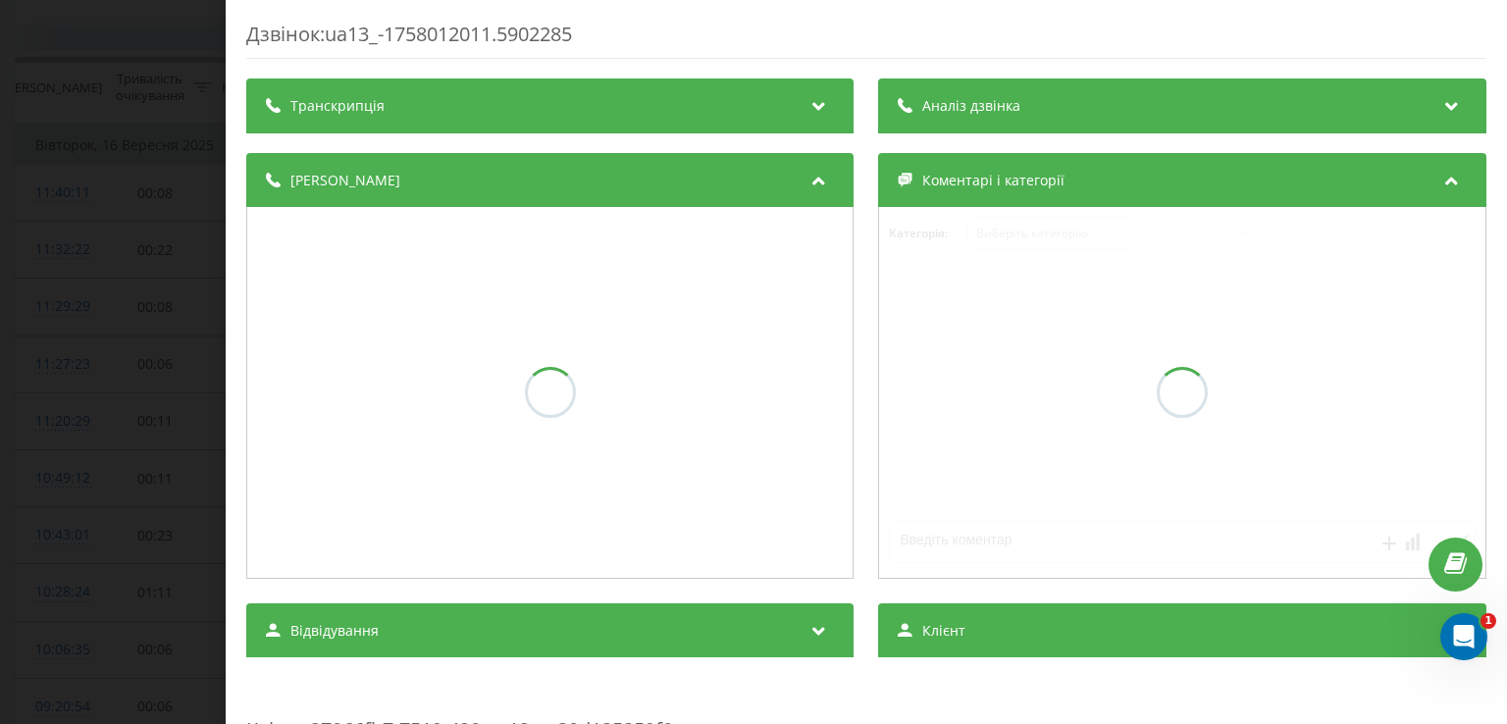
click at [1049, 109] on div "Аналіз дзвінка" at bounding box center [1182, 106] width 607 height 55
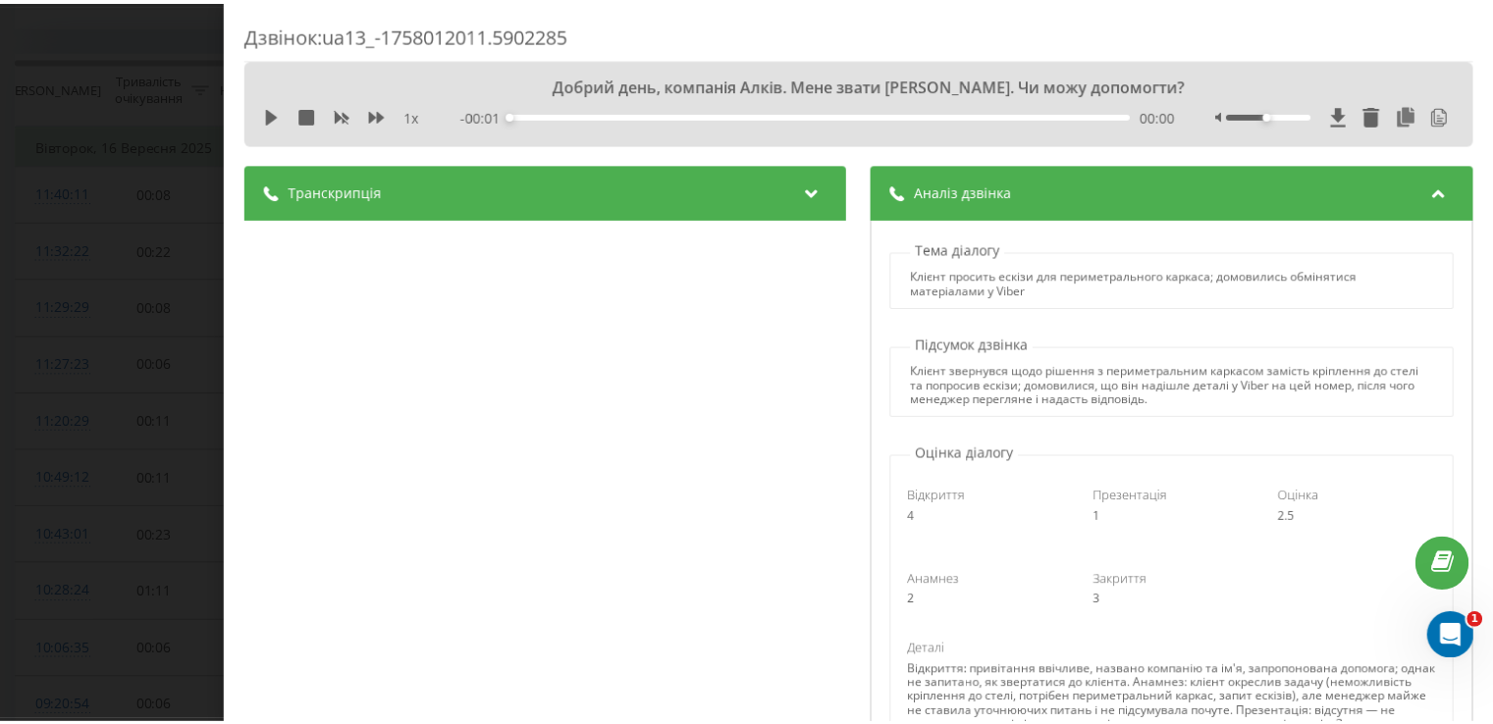
scroll to position [98, 0]
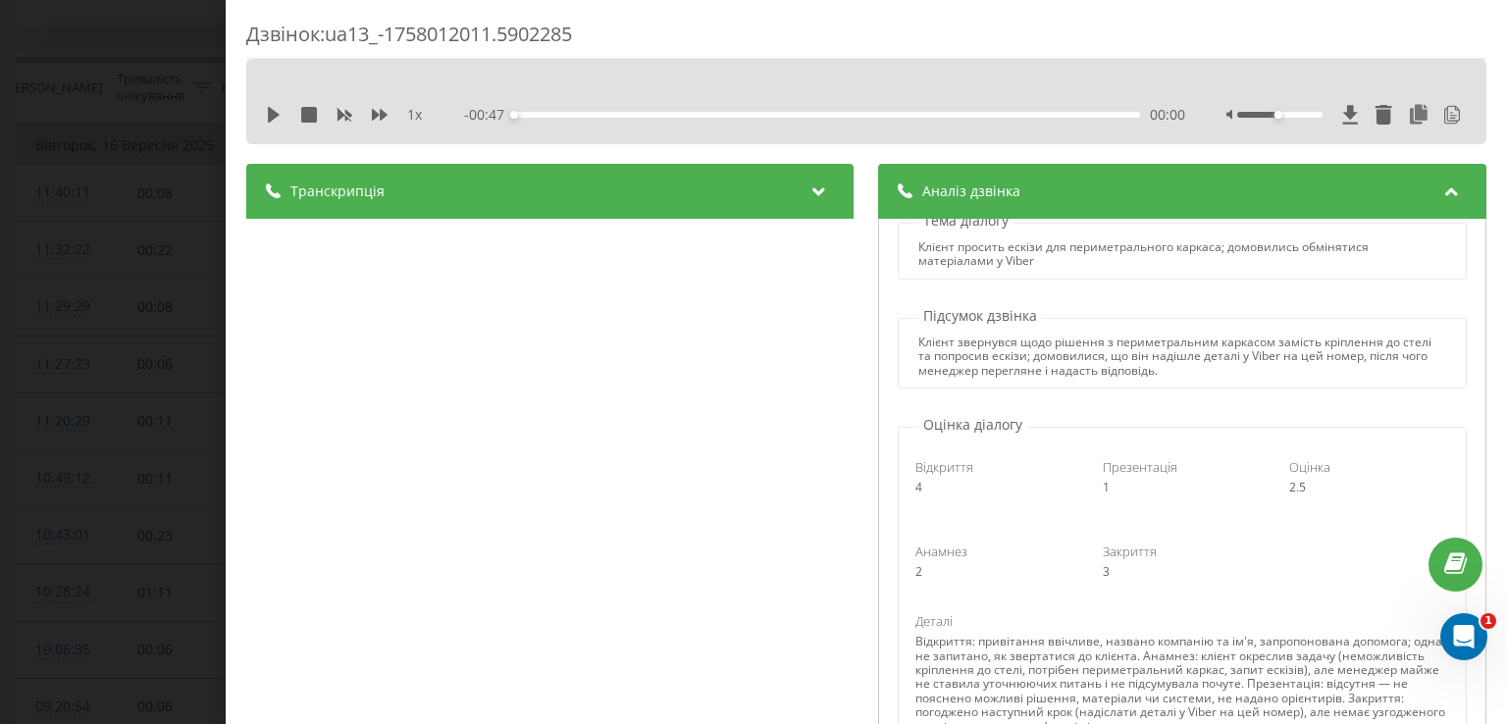
click at [134, 208] on div "Дзвінок : ua13_-1758012011.5902285 1 x - 00:47 00:00 00:00 Транскрипція 00:00 Д…" at bounding box center [753, 362] width 1507 height 724
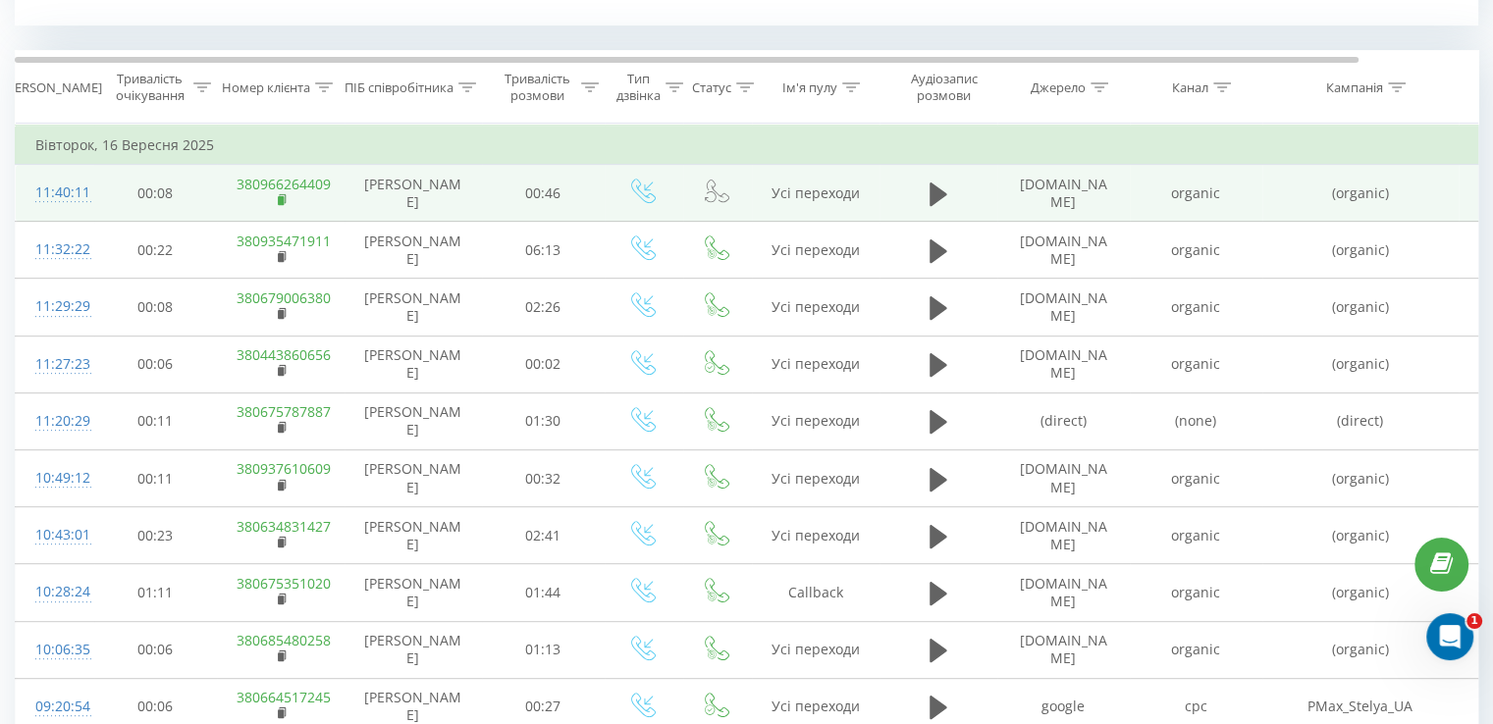
click at [278, 198] on rect at bounding box center [281, 200] width 6 height 9
click at [276, 197] on td "380966264409" at bounding box center [281, 193] width 128 height 57
click at [283, 199] on rect at bounding box center [281, 200] width 6 height 9
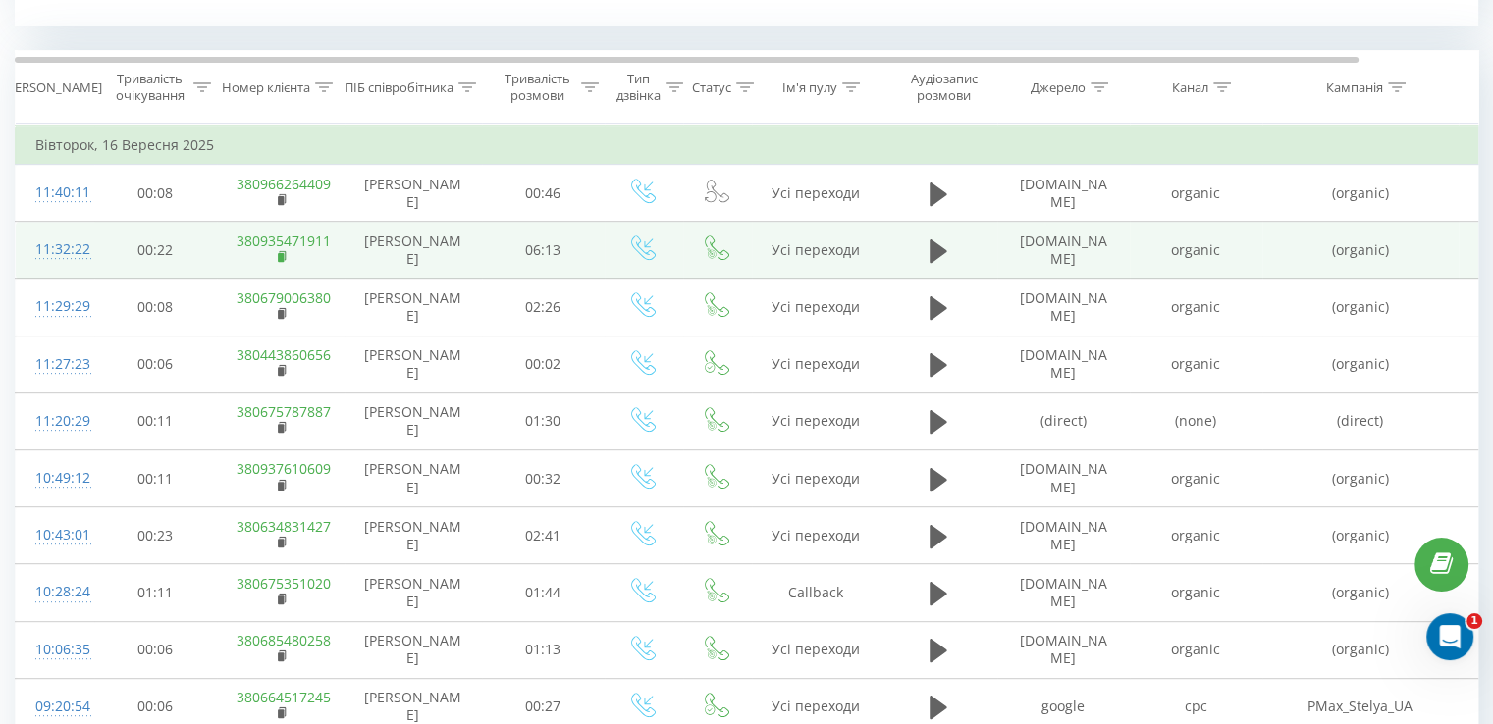
click at [278, 258] on rect at bounding box center [281, 257] width 6 height 9
click at [72, 248] on div "11:32:22" at bounding box center [54, 250] width 39 height 38
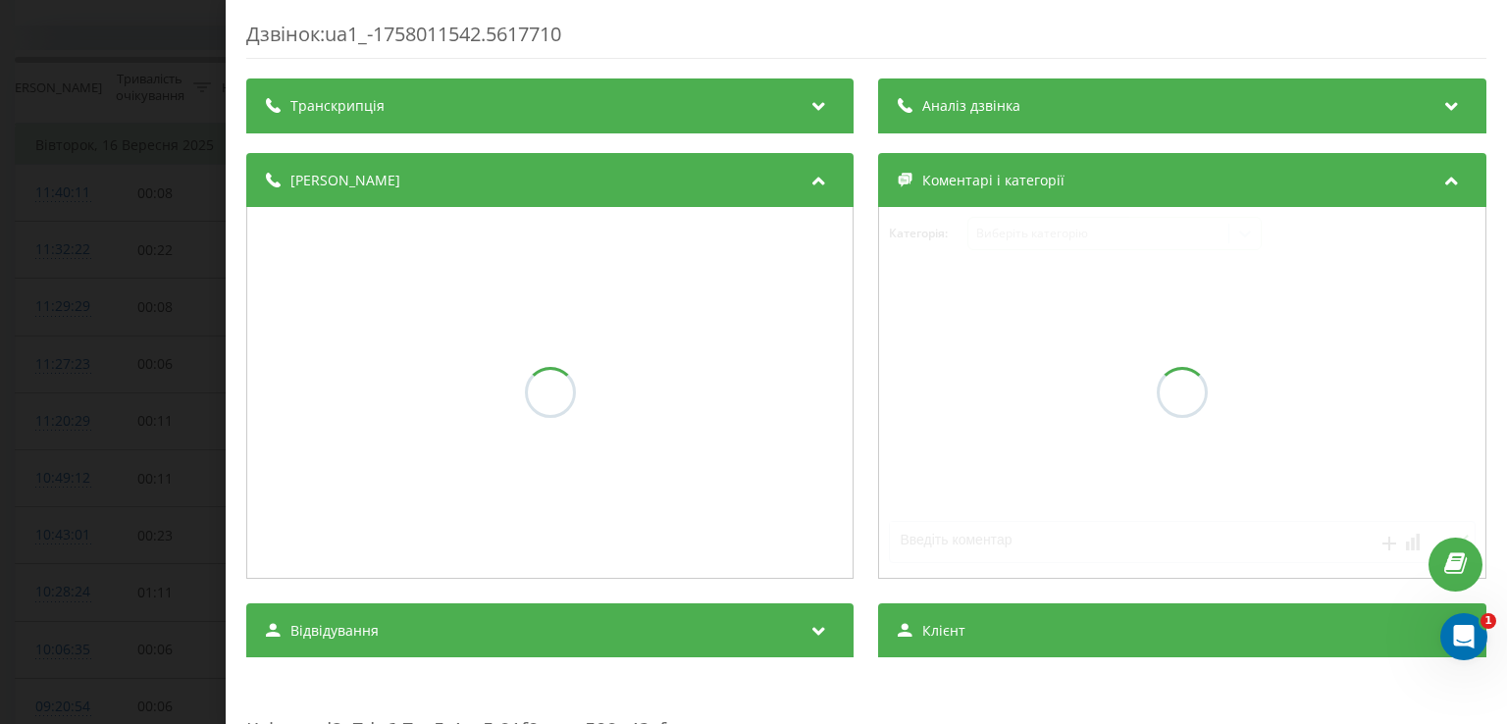
click at [935, 131] on div "Аналіз дзвінка" at bounding box center [1182, 106] width 607 height 55
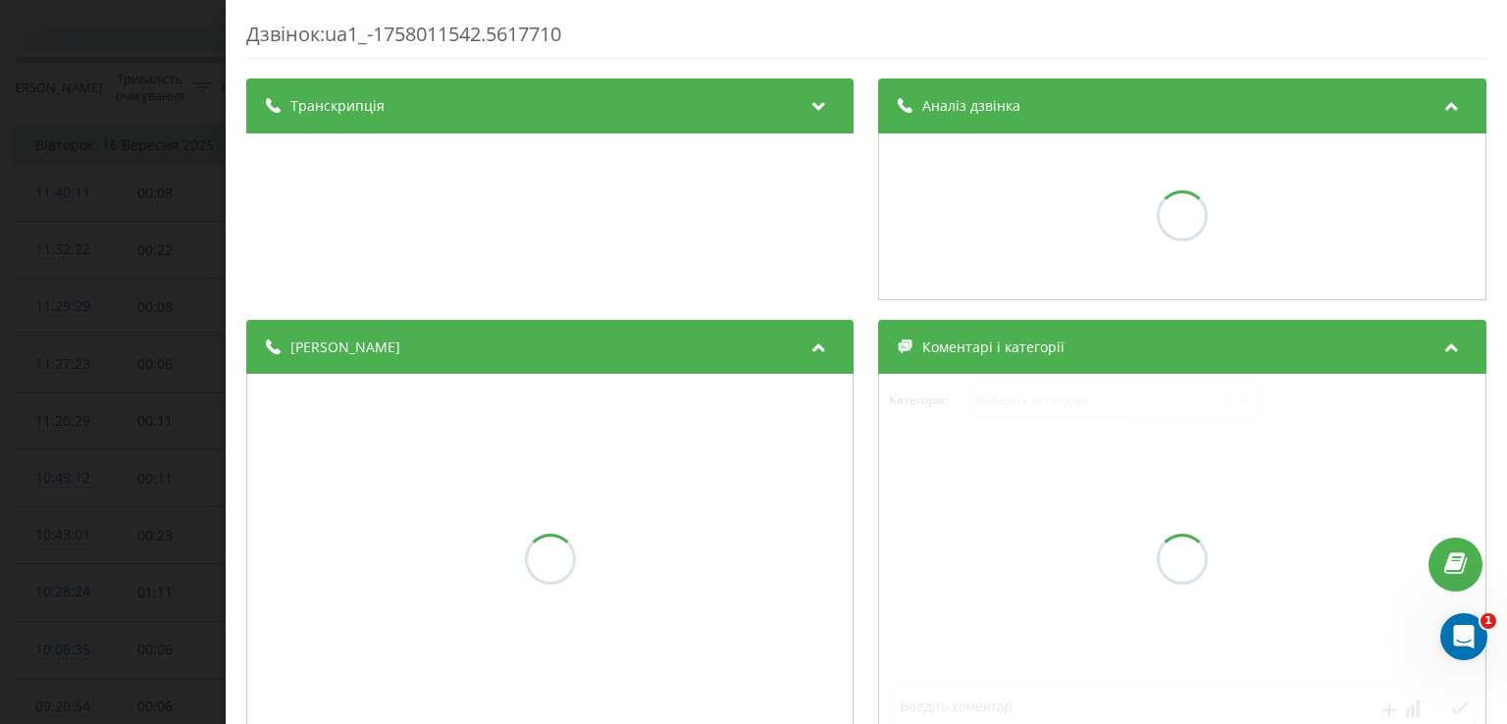
click at [935, 131] on div "Аналіз дзвінка" at bounding box center [1182, 106] width 607 height 55
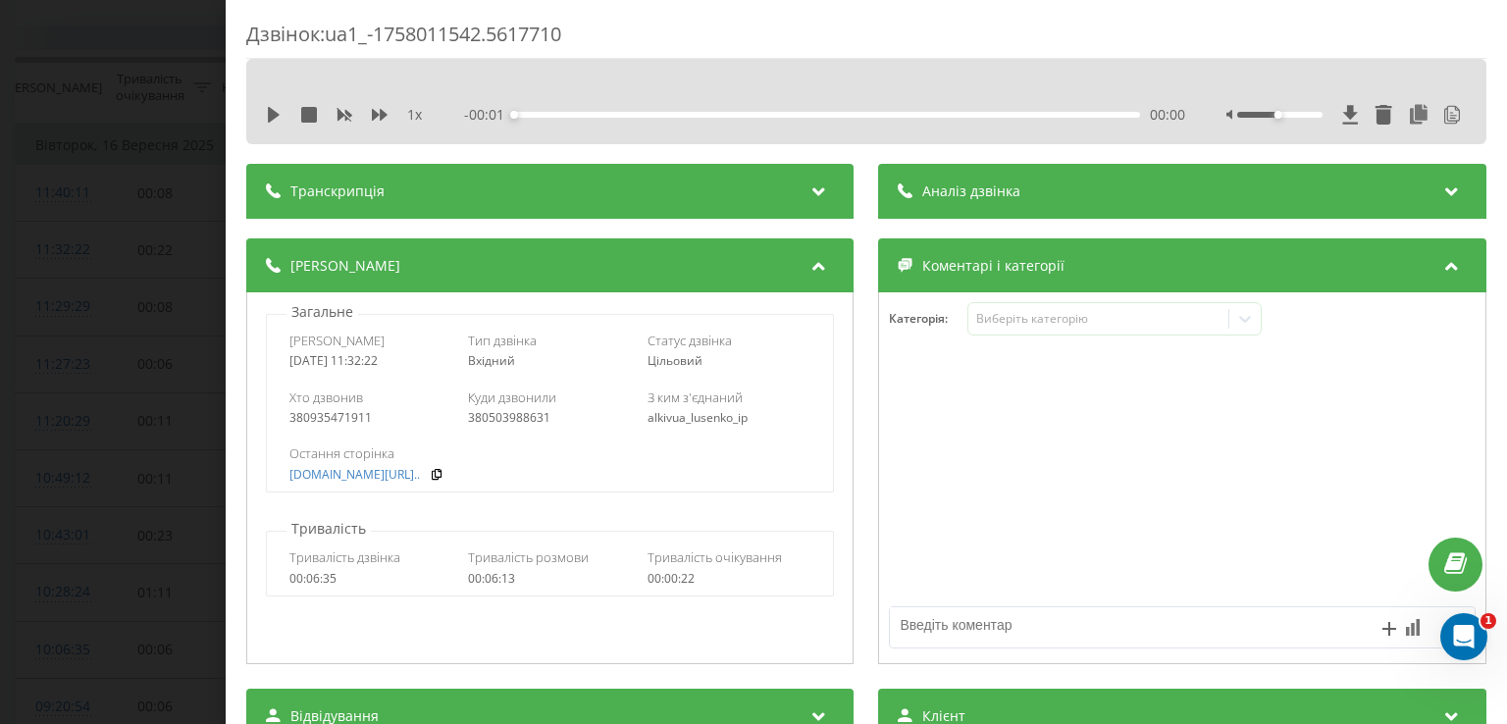
click at [989, 194] on span "Аналіз дзвінка" at bounding box center [972, 192] width 98 height 20
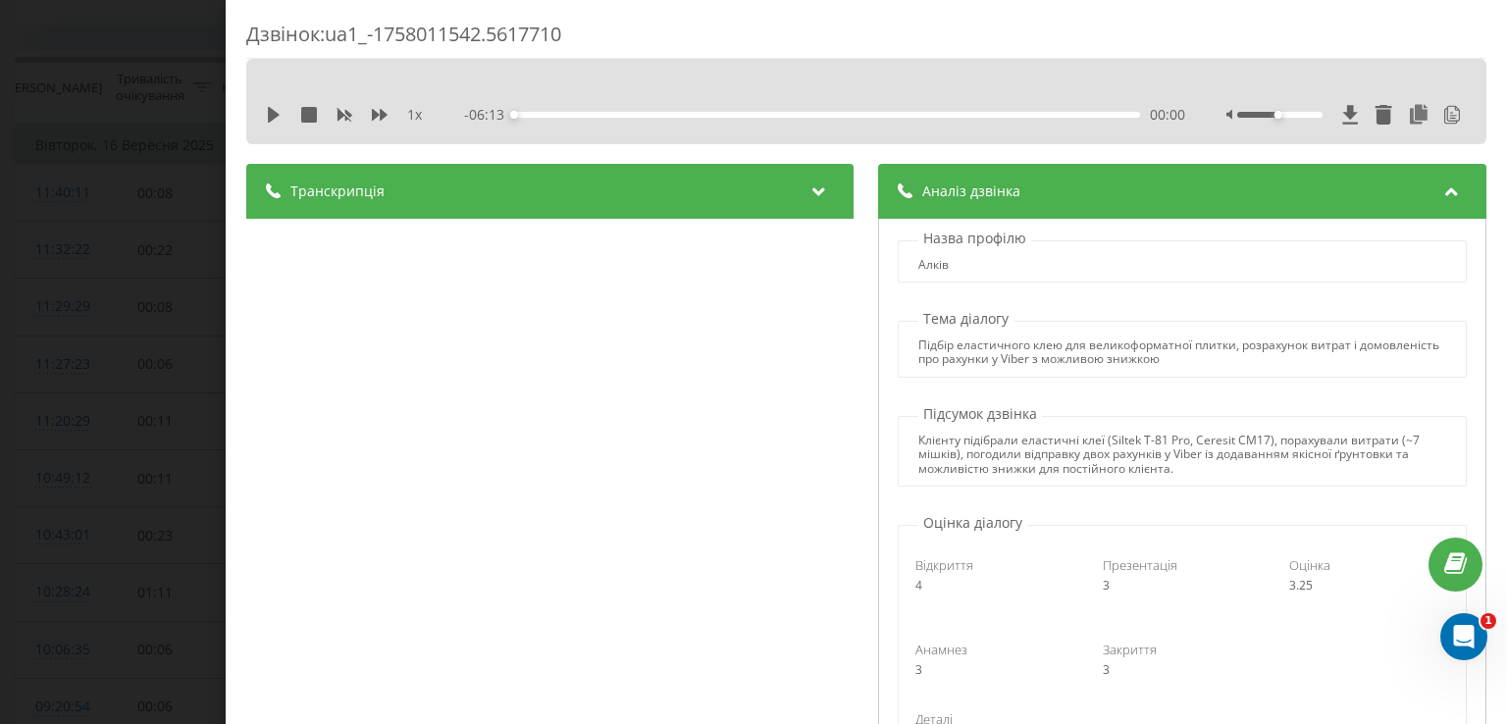
click at [129, 212] on div "Дзвінок : ua1_-1758011542.5617710 1 x - 06:13 00:00 00:00 Транскрипція 00:00 До…" at bounding box center [753, 362] width 1507 height 724
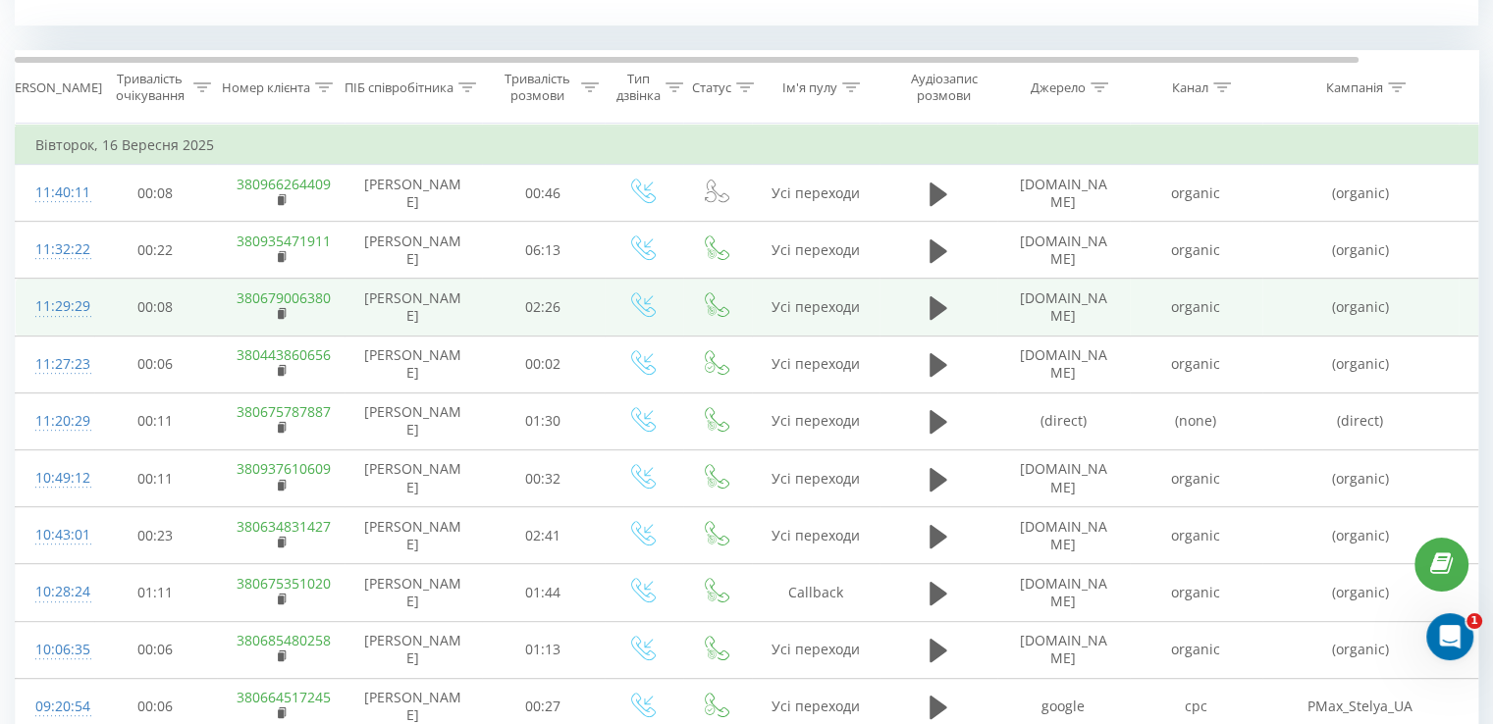
click at [75, 303] on div "11:29:29" at bounding box center [54, 307] width 39 height 38
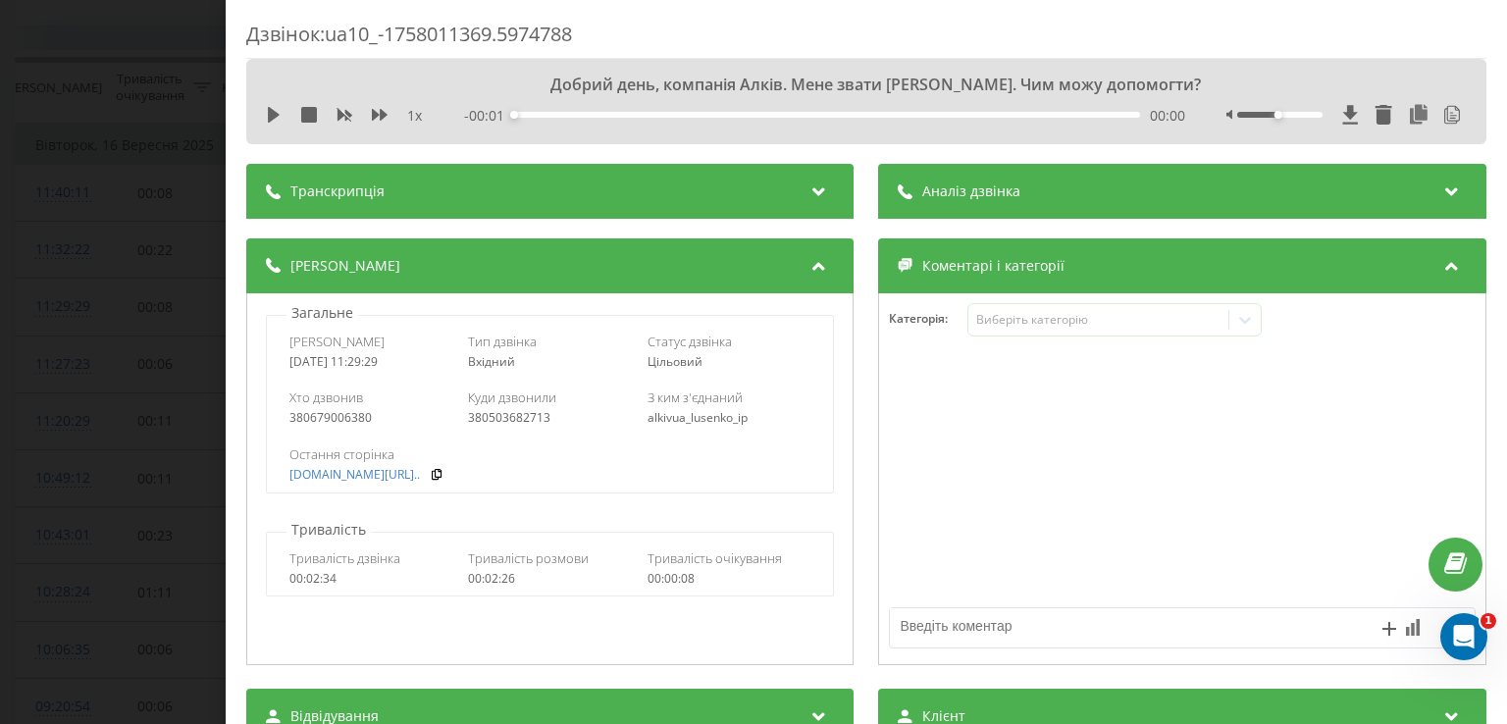
click at [985, 197] on span "Аналіз дзвінка" at bounding box center [972, 192] width 98 height 20
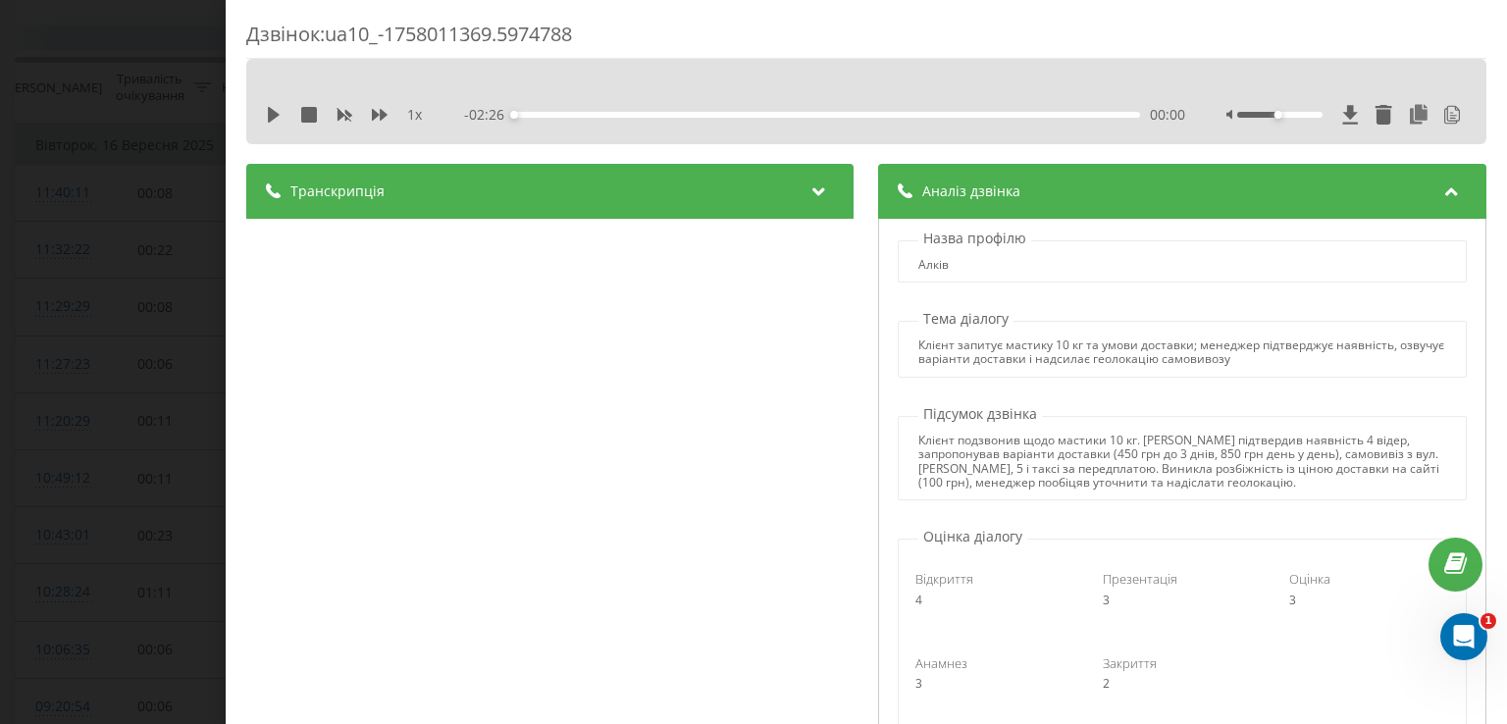
click at [112, 178] on div "Дзвінок : ua10_-1758011369.5974788 1 x - 02:26 00:00 00:00 Транскрипція 00:00 Д…" at bounding box center [753, 362] width 1507 height 724
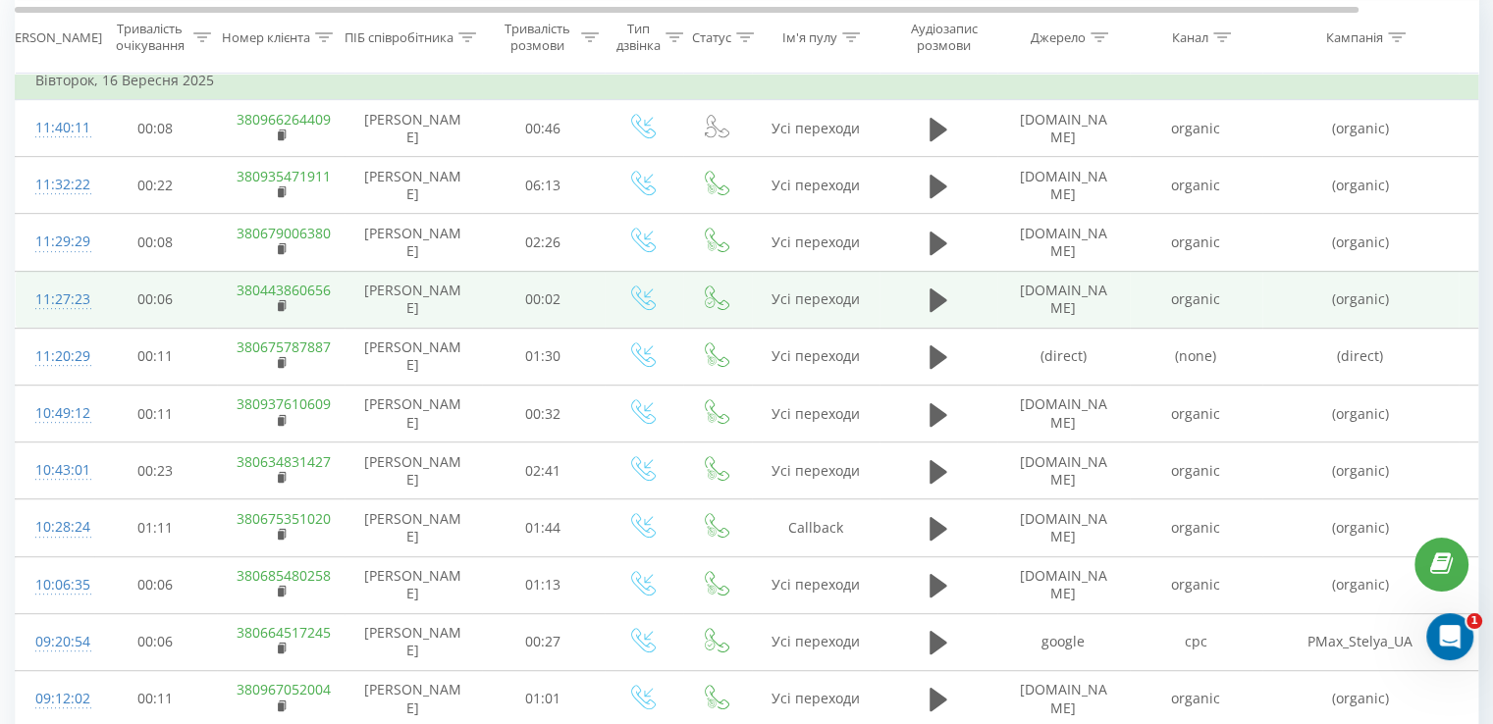
scroll to position [895, 0]
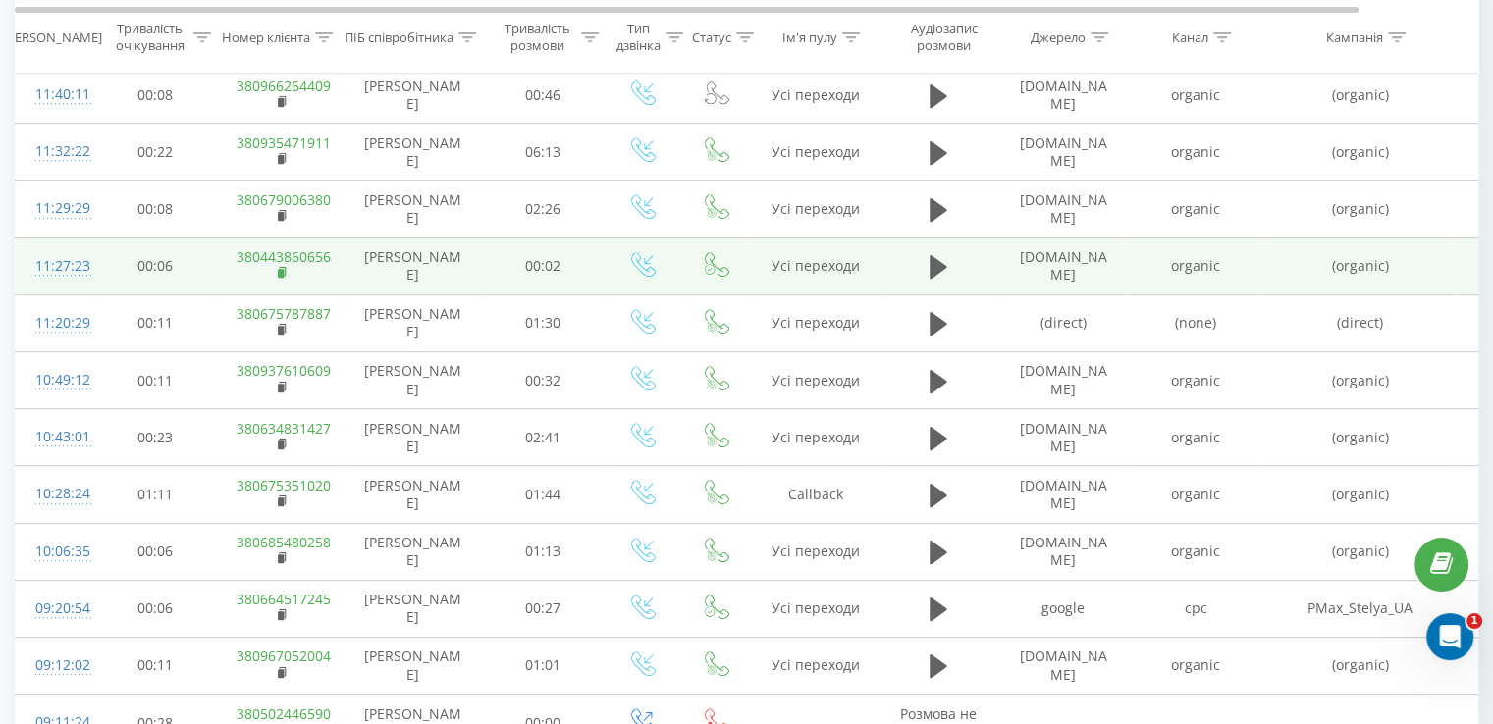
click at [280, 272] on rect at bounding box center [281, 273] width 6 height 9
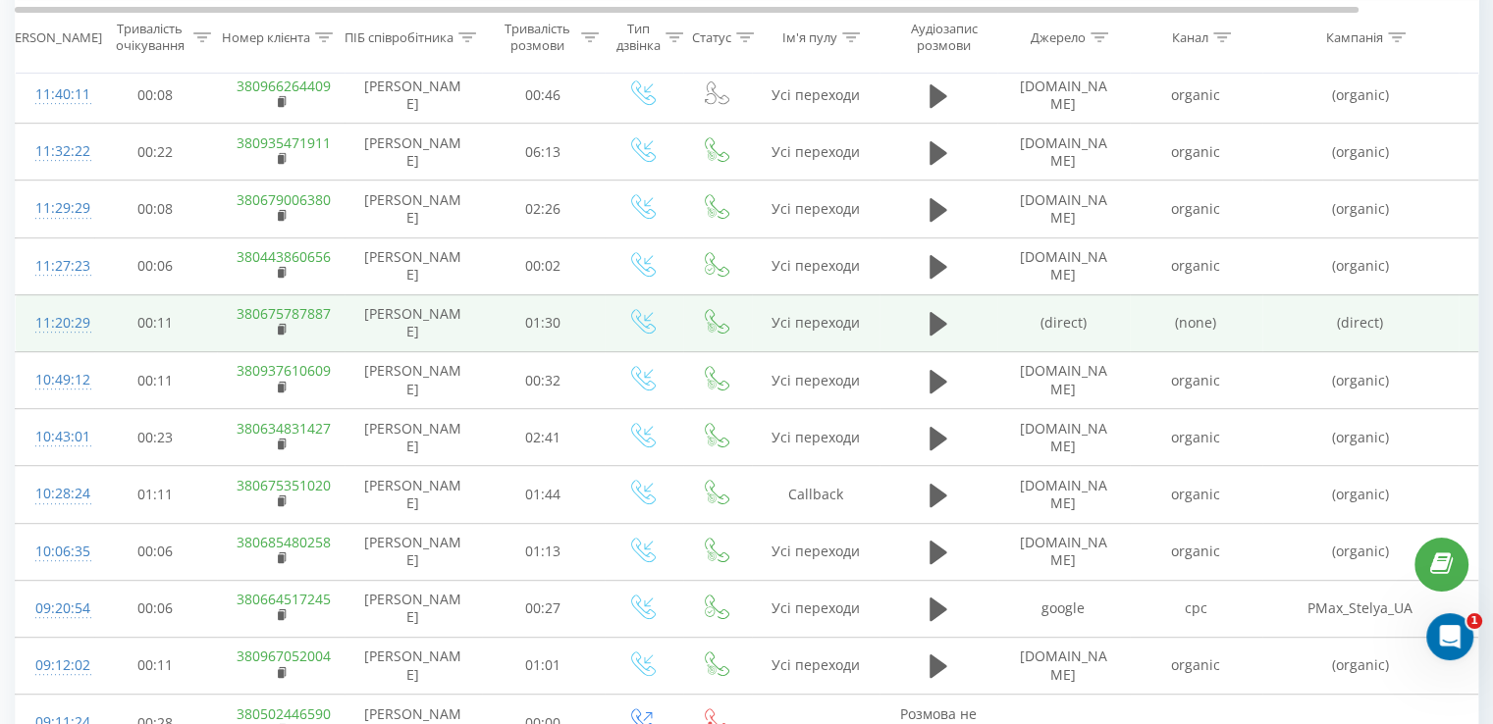
click at [43, 319] on div "11:20:29" at bounding box center [54, 323] width 39 height 38
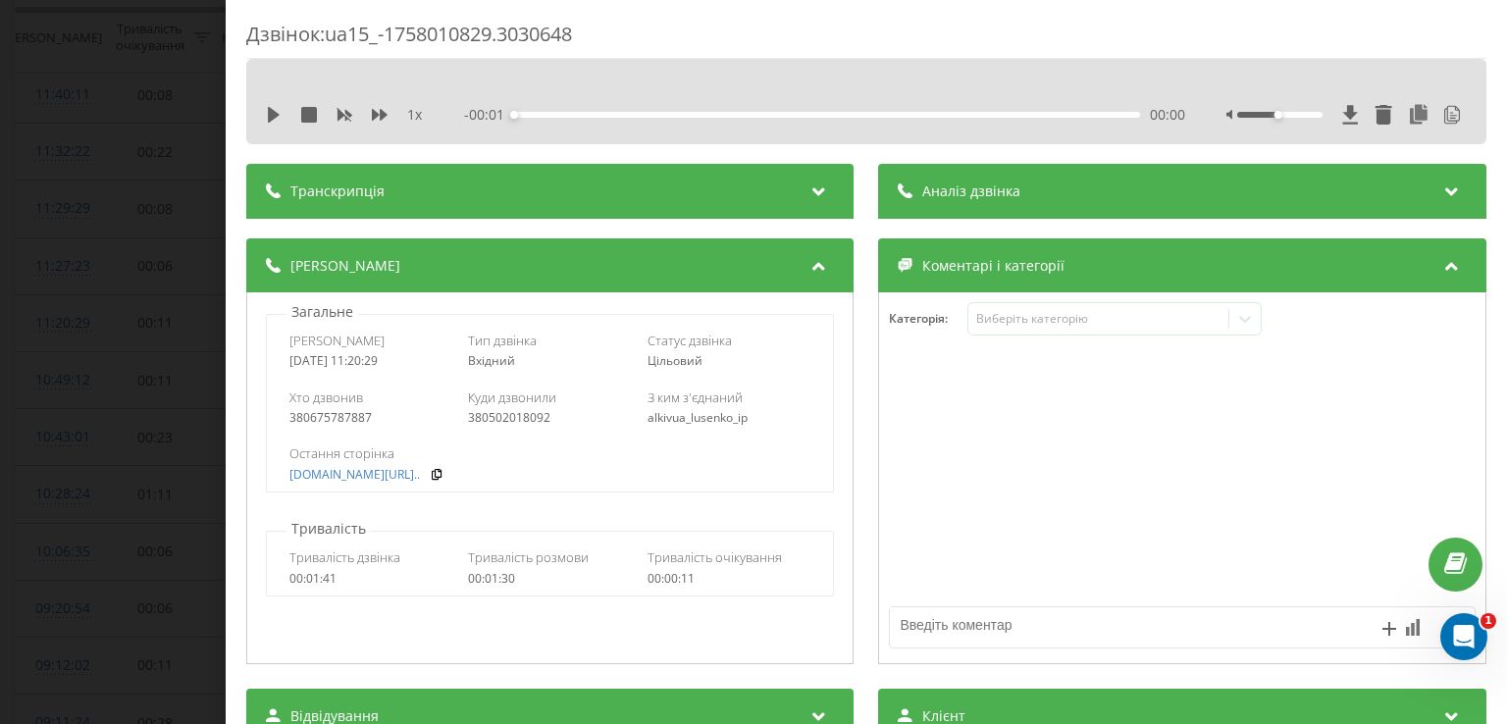
click at [996, 179] on div "Аналіз дзвінка" at bounding box center [1182, 191] width 607 height 55
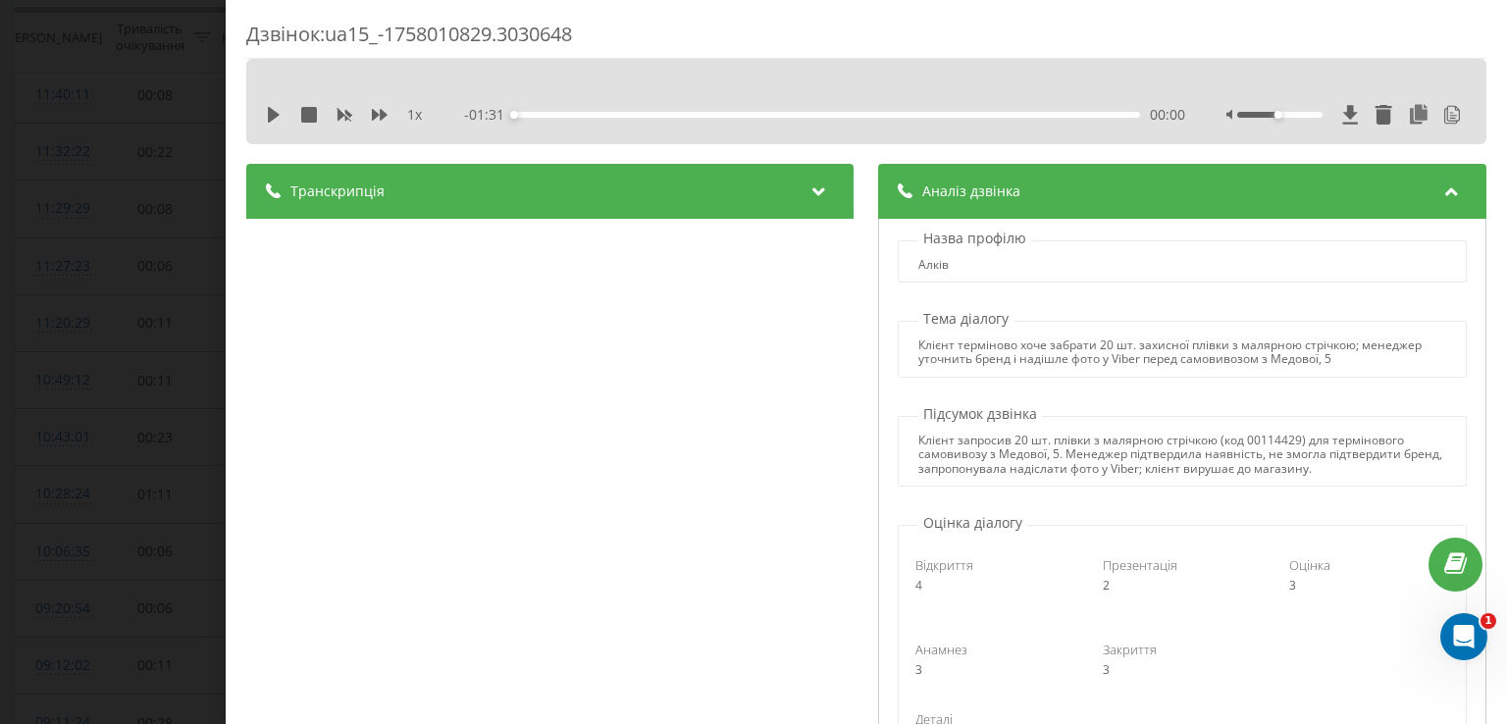
click at [188, 223] on div "Дзвінок : ua15_-1758010829.3030648 1 x - 01:31 00:00 00:00 Транскрипція 00:00 Д…" at bounding box center [753, 362] width 1507 height 724
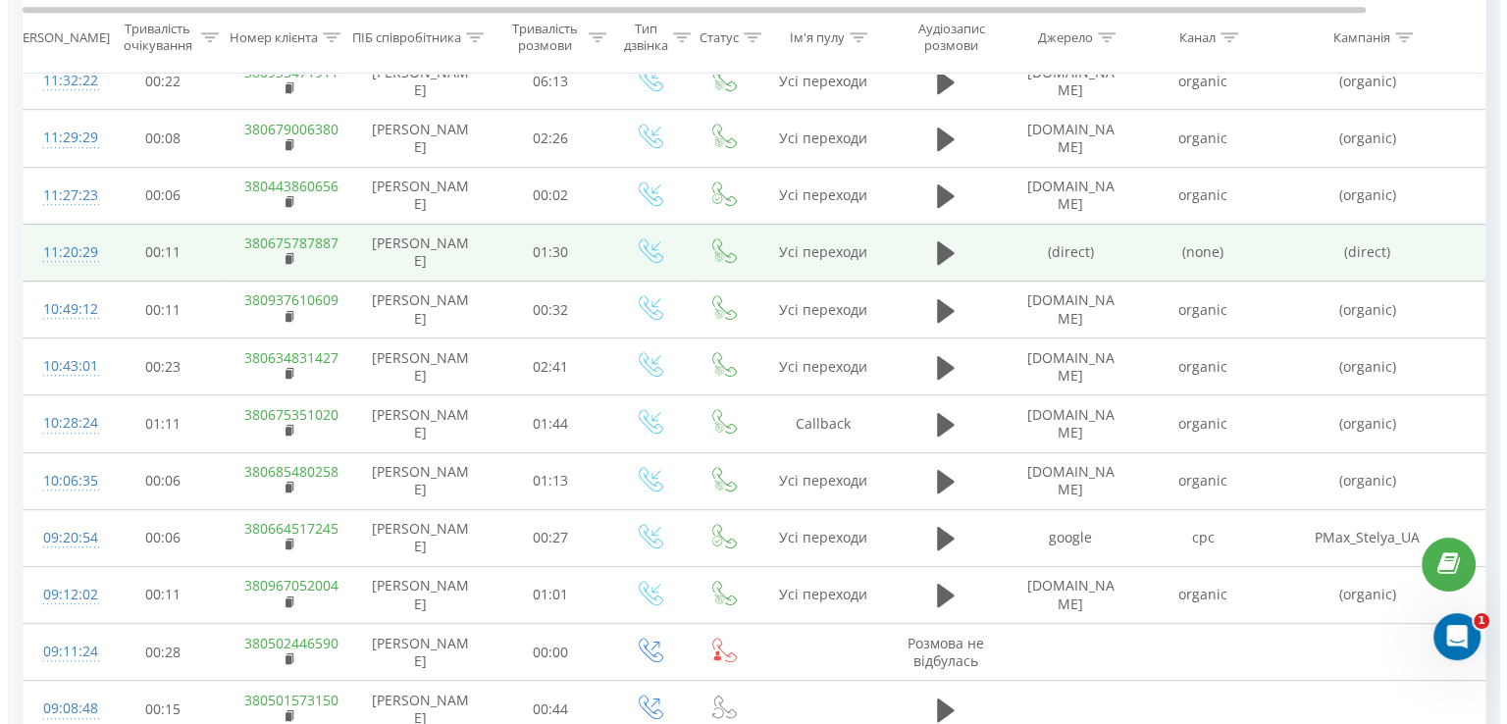
scroll to position [993, 0]
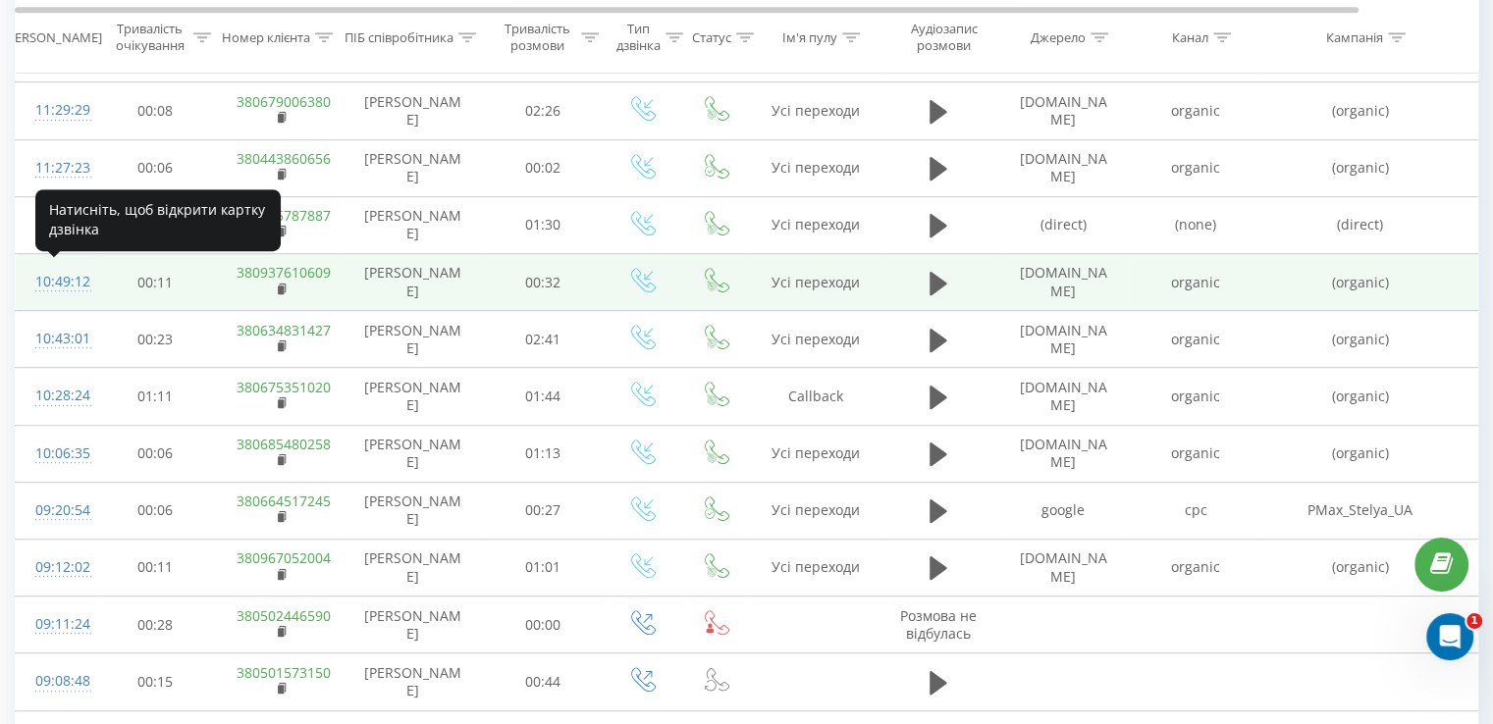
click at [72, 285] on div "10:49:12" at bounding box center [54, 282] width 39 height 38
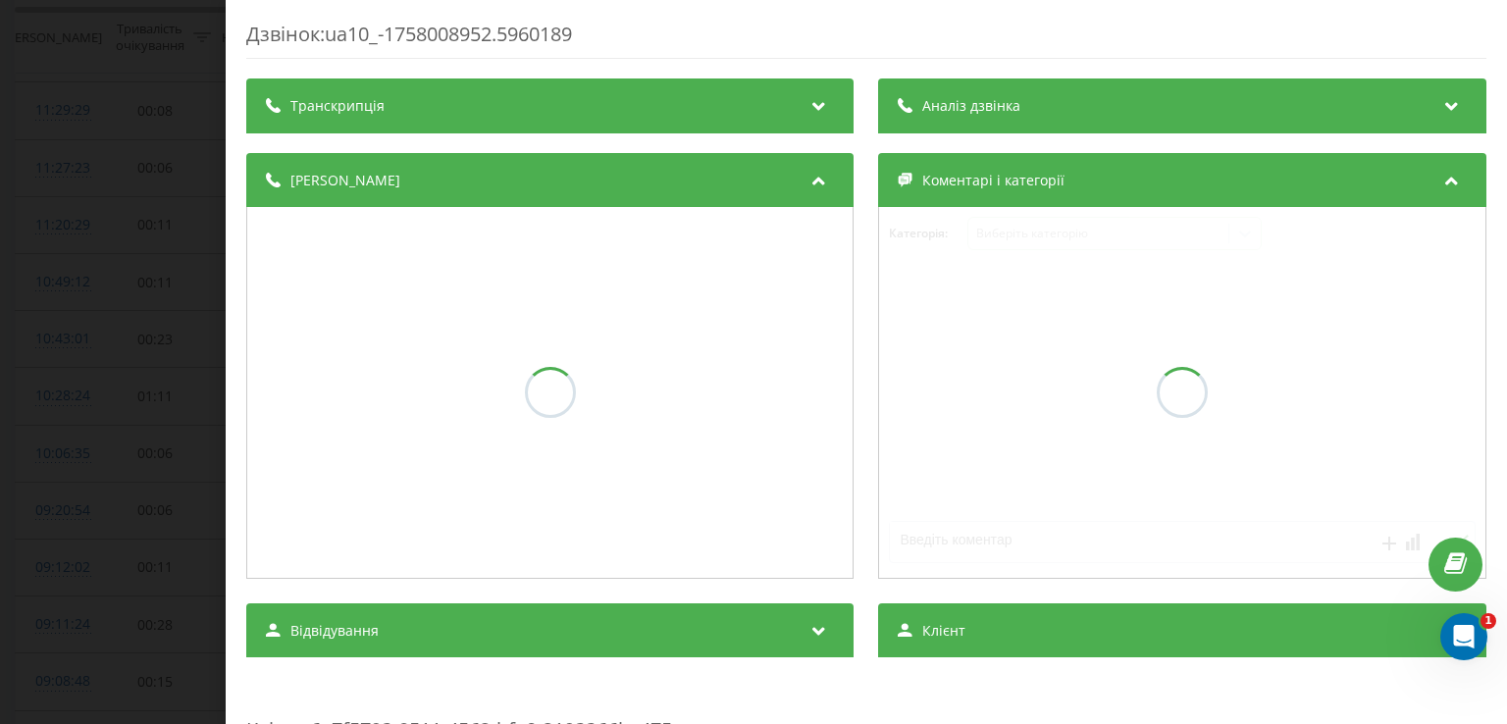
click at [977, 138] on div "Транскрипція Аналіз дзвінка Деталі дзвінка Коментарі і категорії Категорія : Ви…" at bounding box center [866, 723] width 1240 height 1289
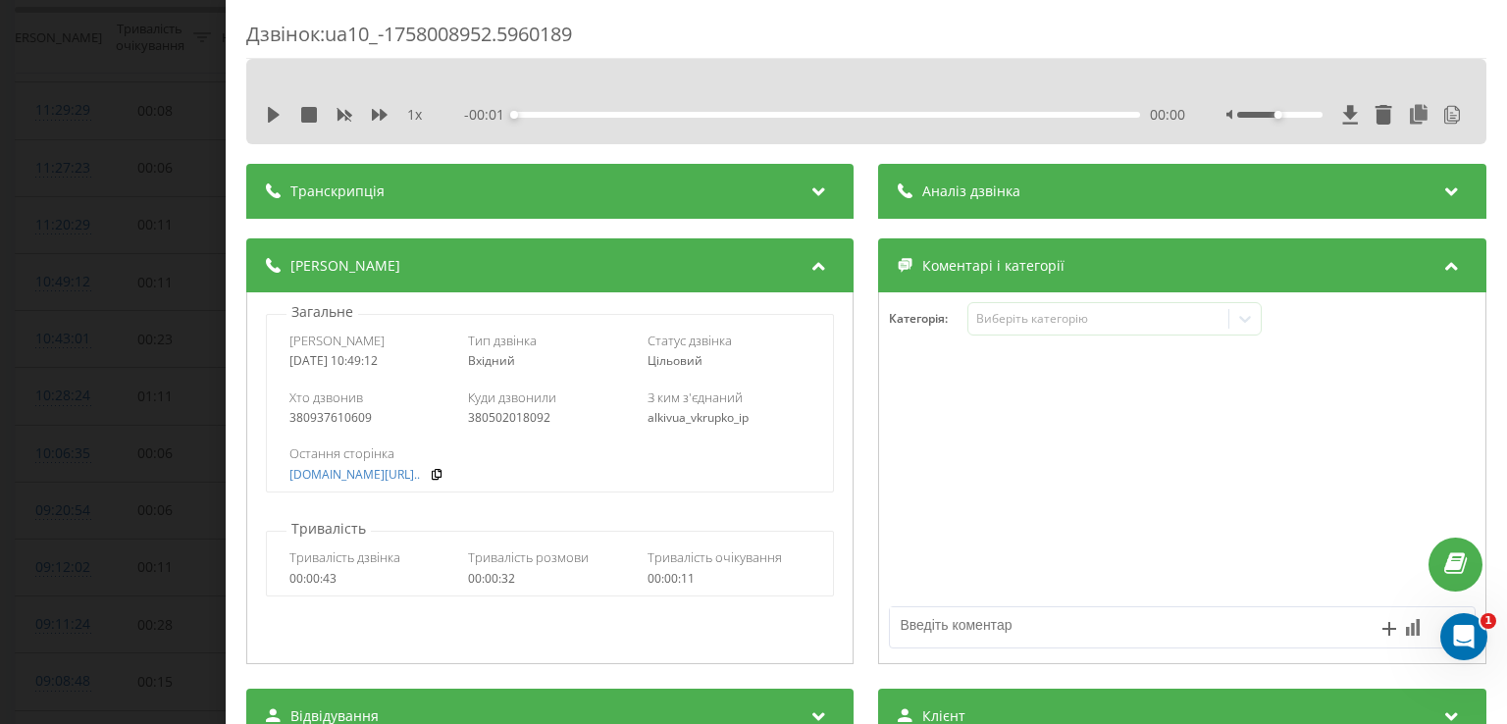
click at [989, 131] on div "1 x - 00:01 00:00 00:00" at bounding box center [866, 101] width 1240 height 85
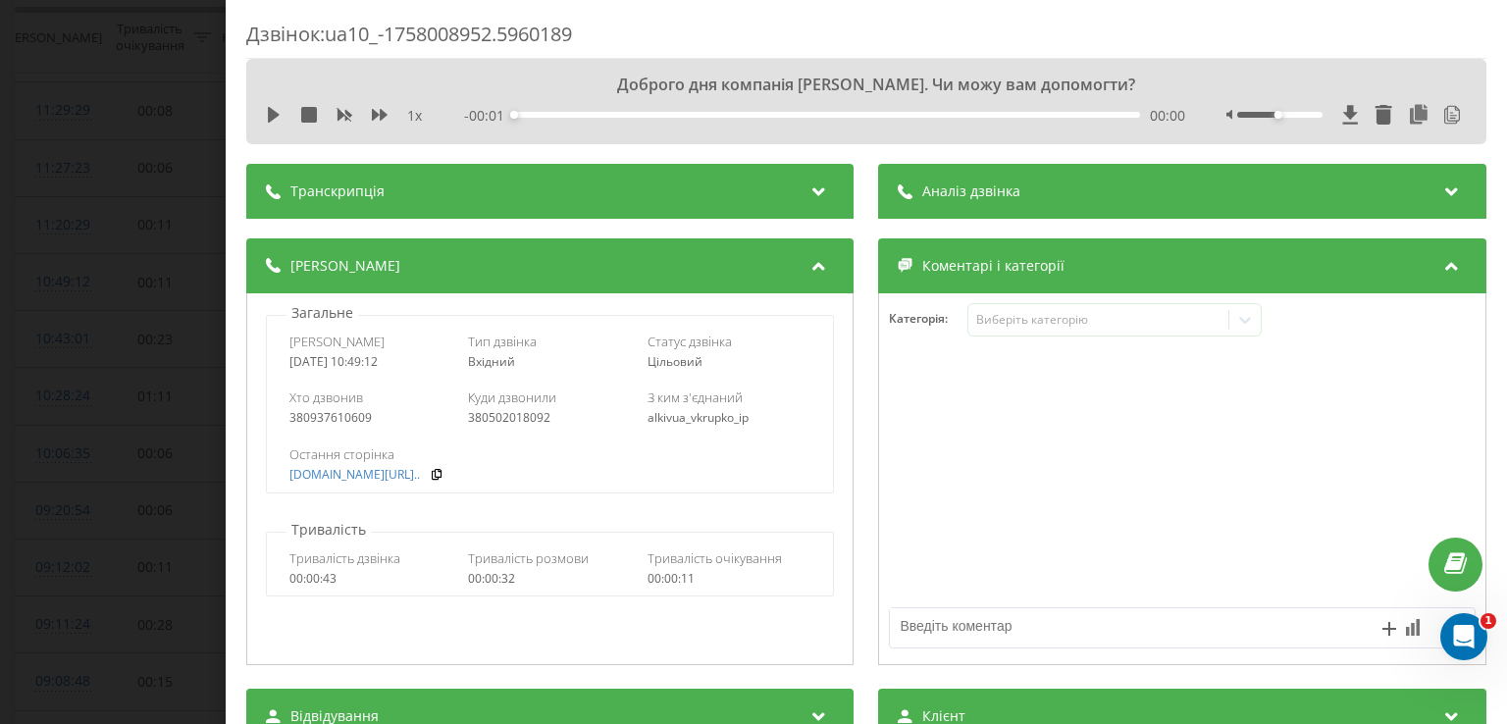
click at [1017, 186] on div "Аналіз дзвінка" at bounding box center [1182, 191] width 607 height 55
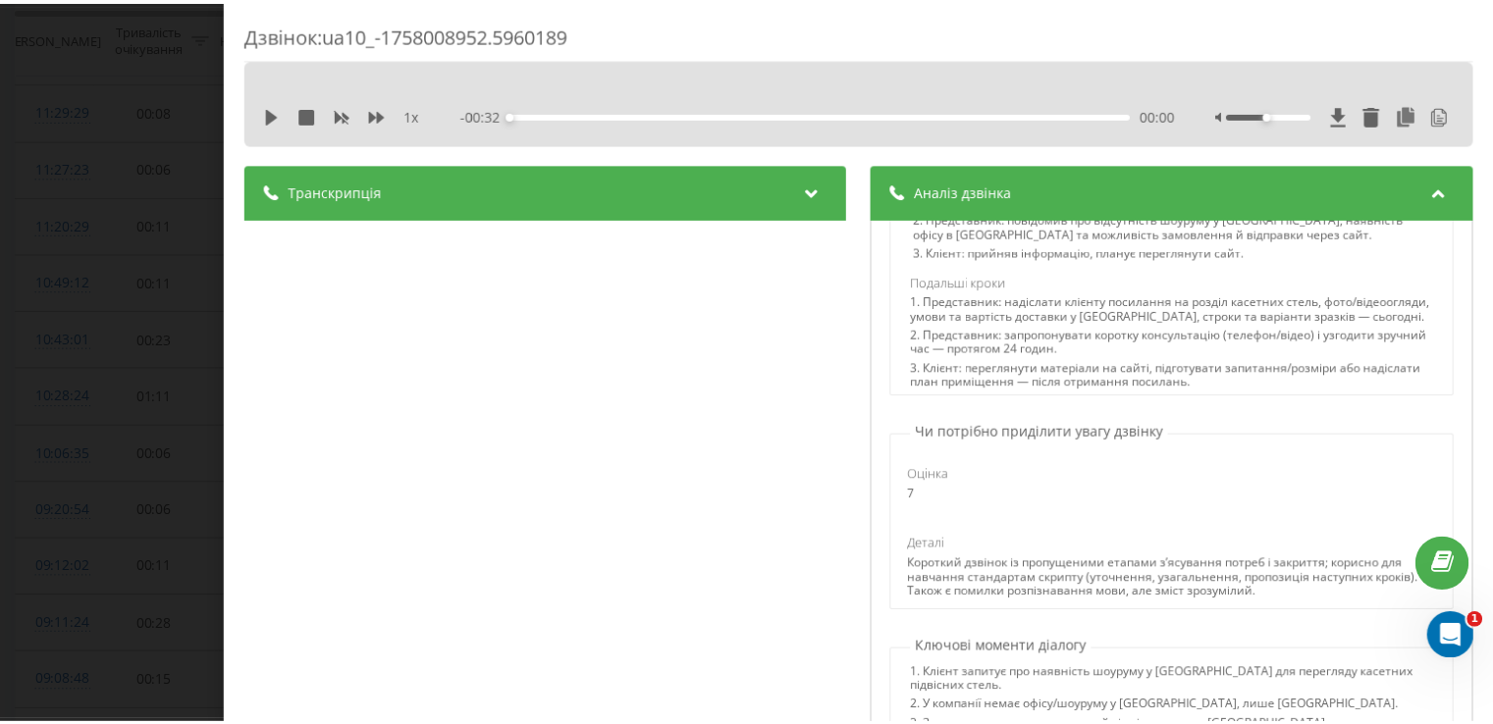
scroll to position [1111, 0]
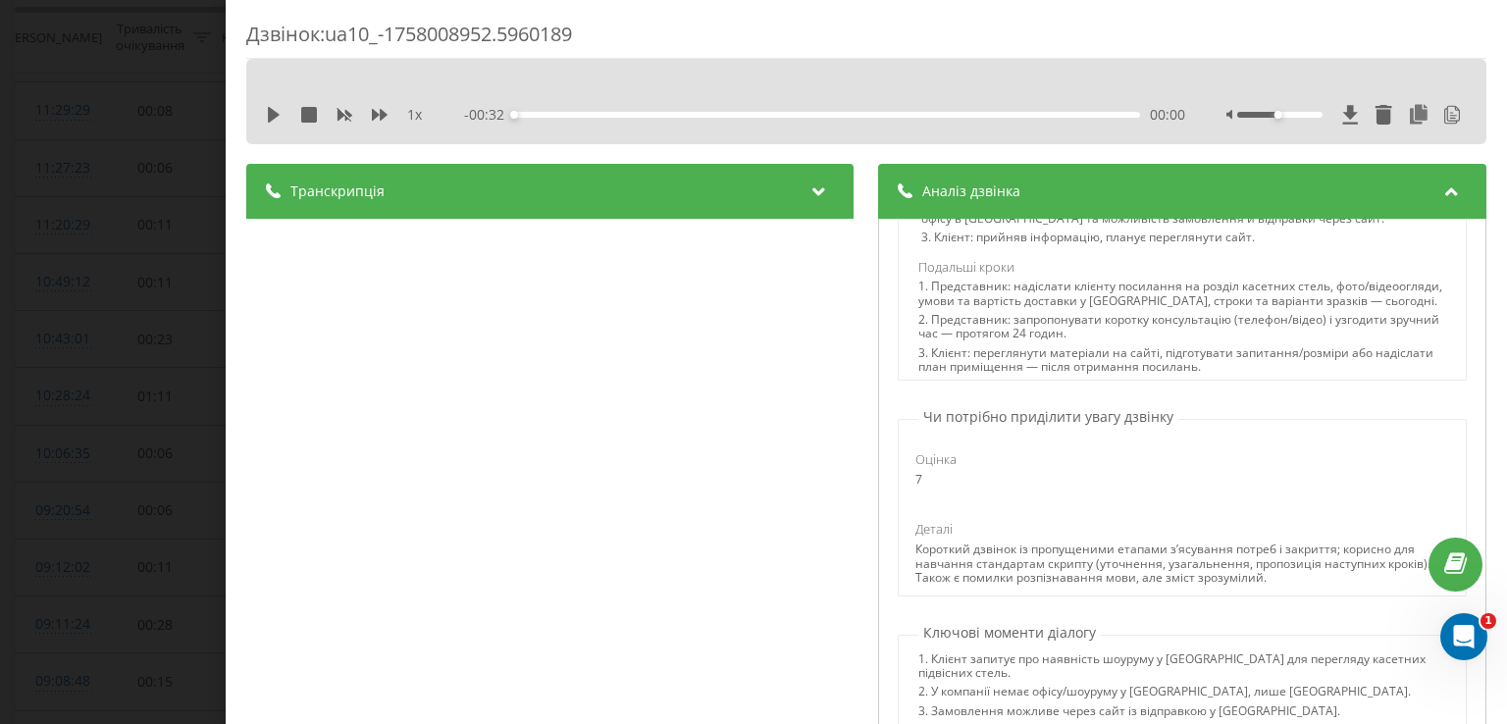
click at [1, 281] on div "Дзвінок : ua10_-1758008952.5960189 1 x - 00:32 00:00 00:00 Транскрипція 00:00 Д…" at bounding box center [753, 362] width 1507 height 724
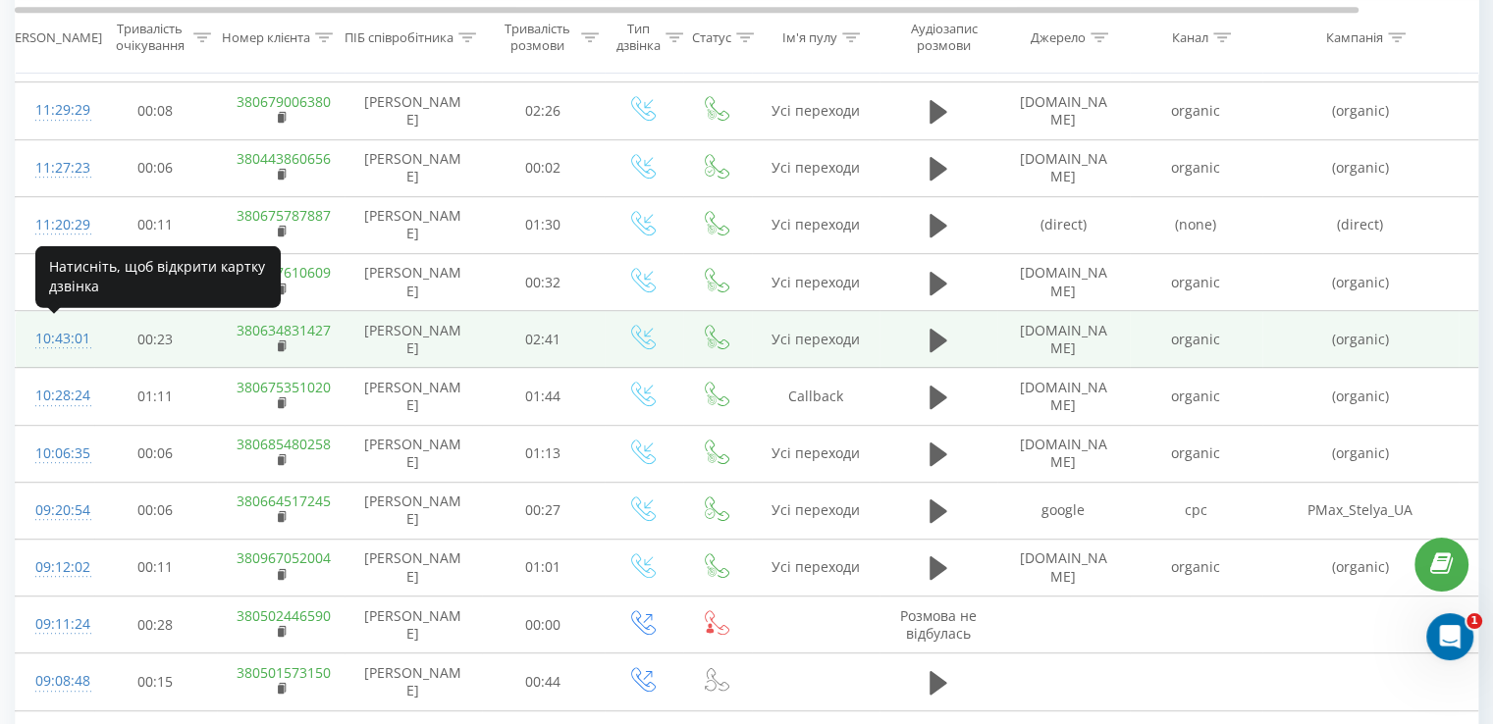
click at [59, 331] on div "10:43:01" at bounding box center [54, 339] width 39 height 38
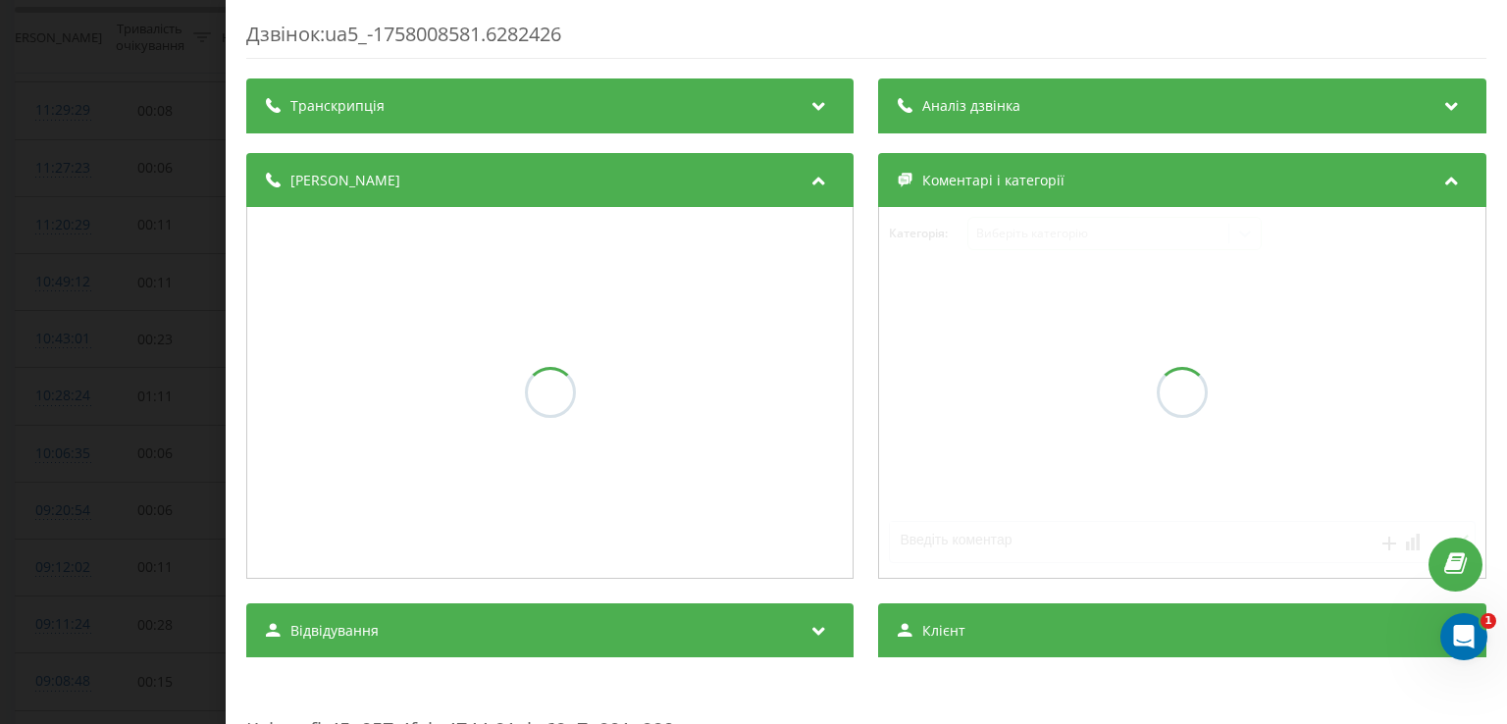
click at [1046, 132] on div "Аналіз дзвінка" at bounding box center [1182, 106] width 607 height 55
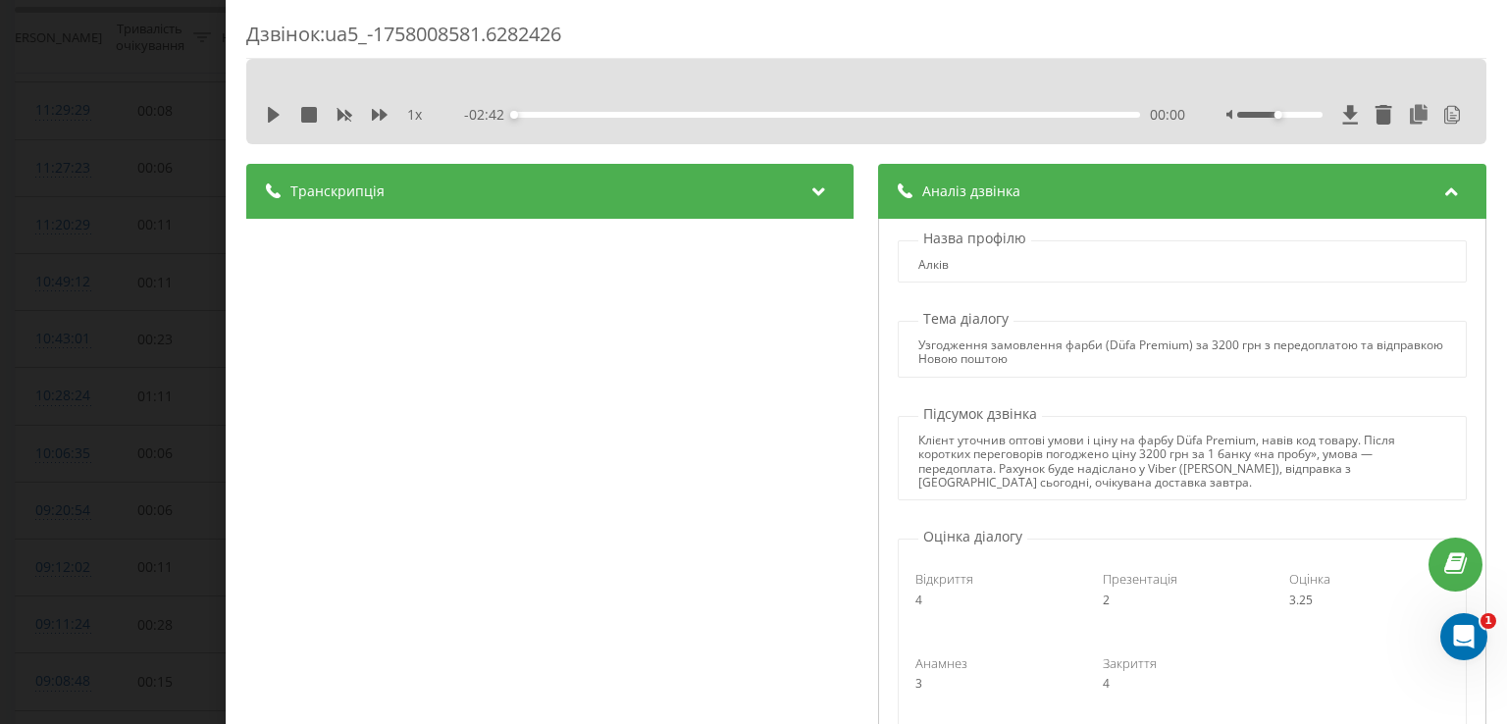
click at [134, 160] on div "Дзвінок : ua5_-1758008581.6282426 1 x - 02:42 00:00 00:00 Транскрипція 00:00 Ну…" at bounding box center [753, 362] width 1507 height 724
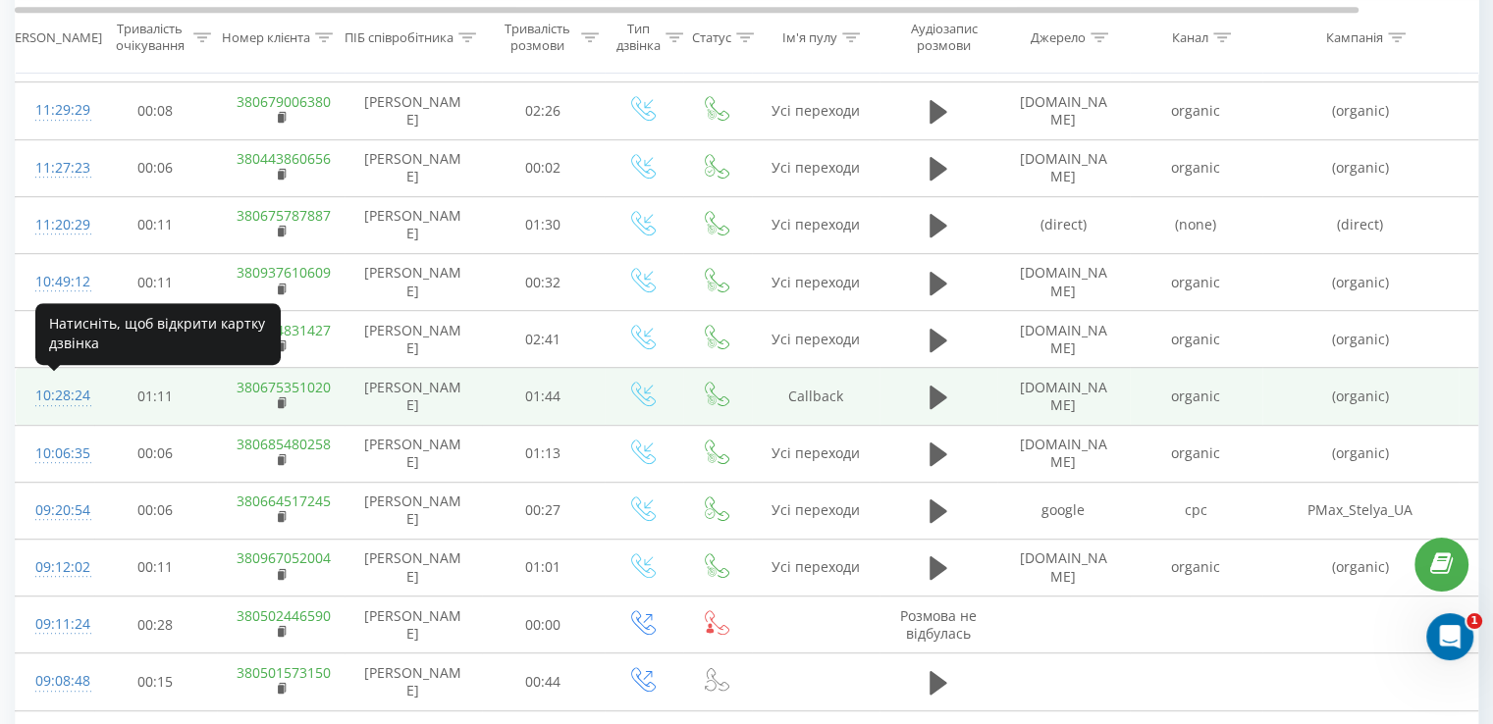
click at [70, 397] on div "10:28:24" at bounding box center [54, 396] width 39 height 38
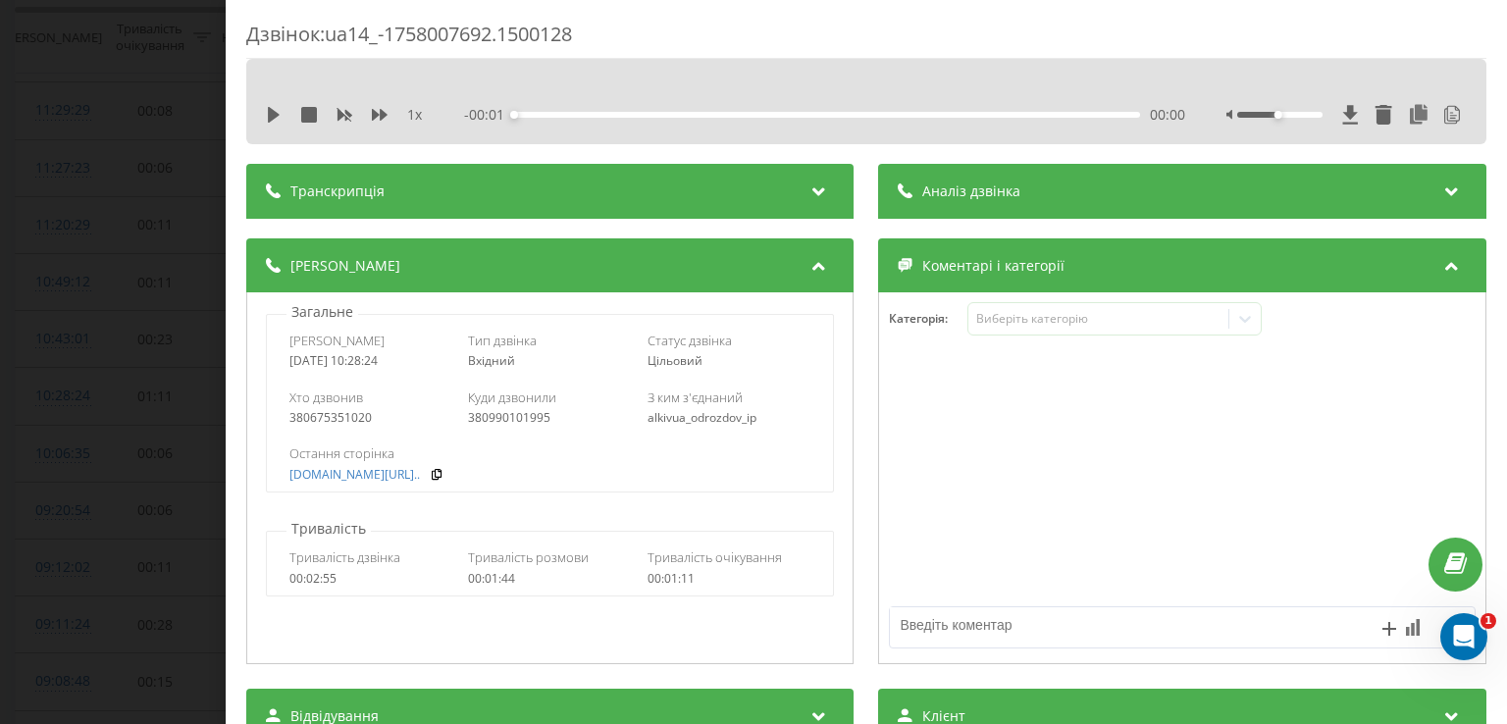
click at [993, 170] on div "Аналіз дзвінка" at bounding box center [1182, 191] width 607 height 55
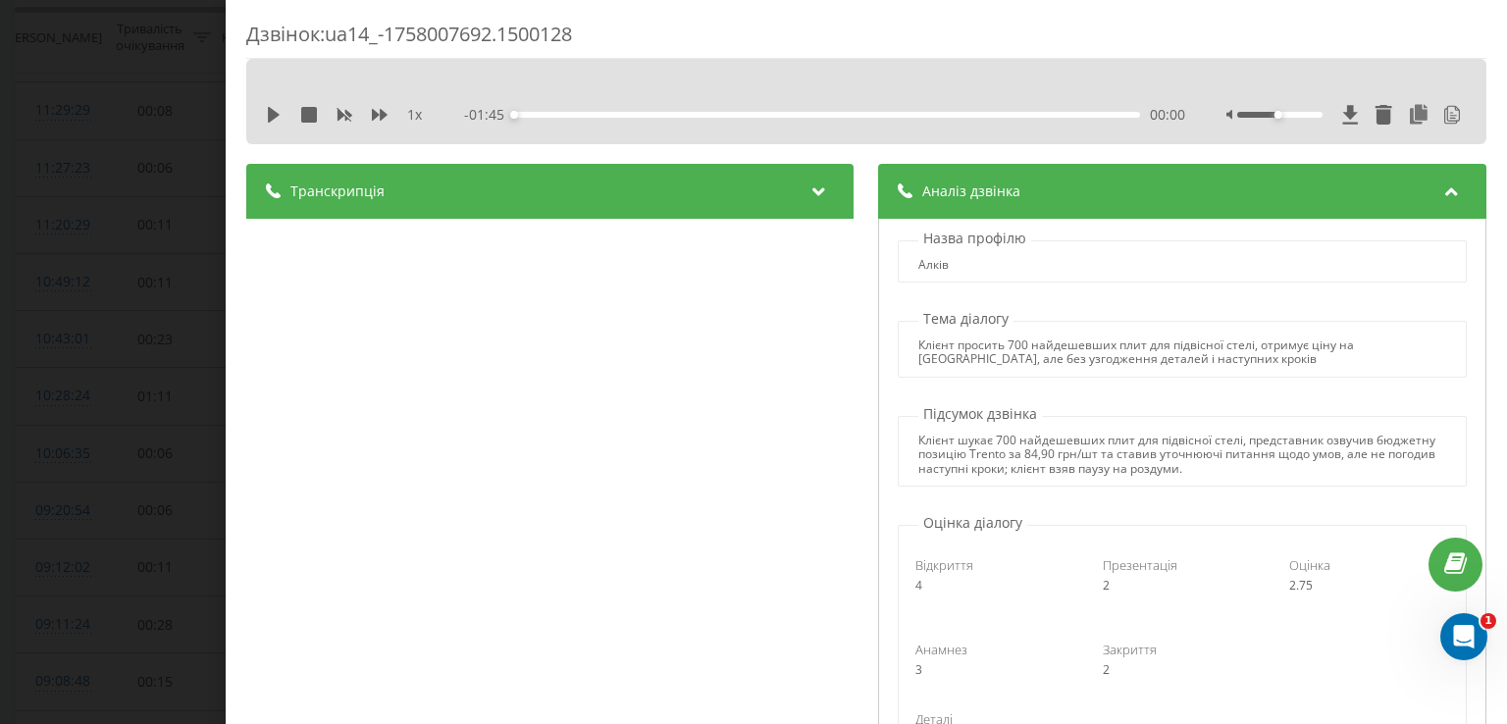
click at [58, 233] on div "Дзвінок : ua14_-1758007692.1500128 1 x - 01:45 00:00 00:00 Транскрипція 00:00 А…" at bounding box center [753, 362] width 1507 height 724
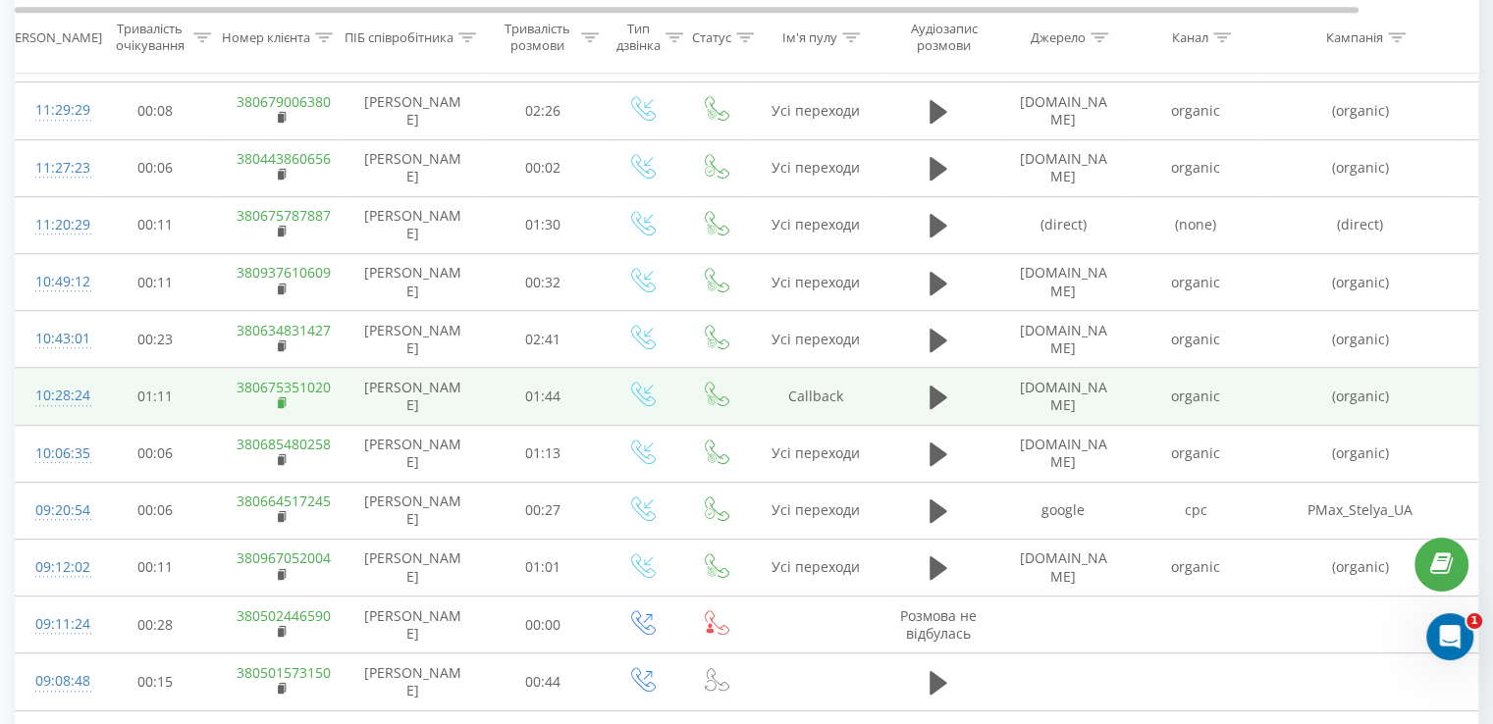
click at [285, 401] on icon at bounding box center [282, 401] width 7 height 9
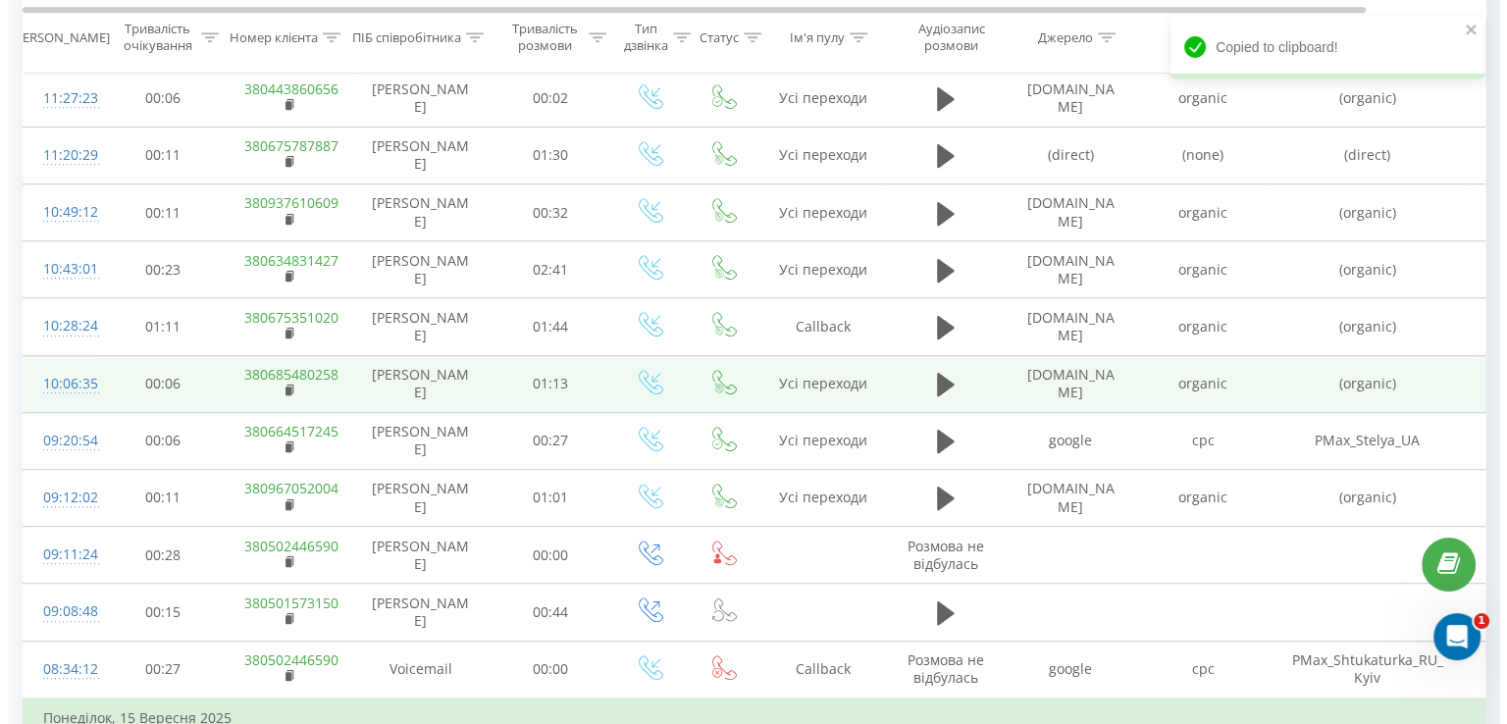
scroll to position [1091, 0]
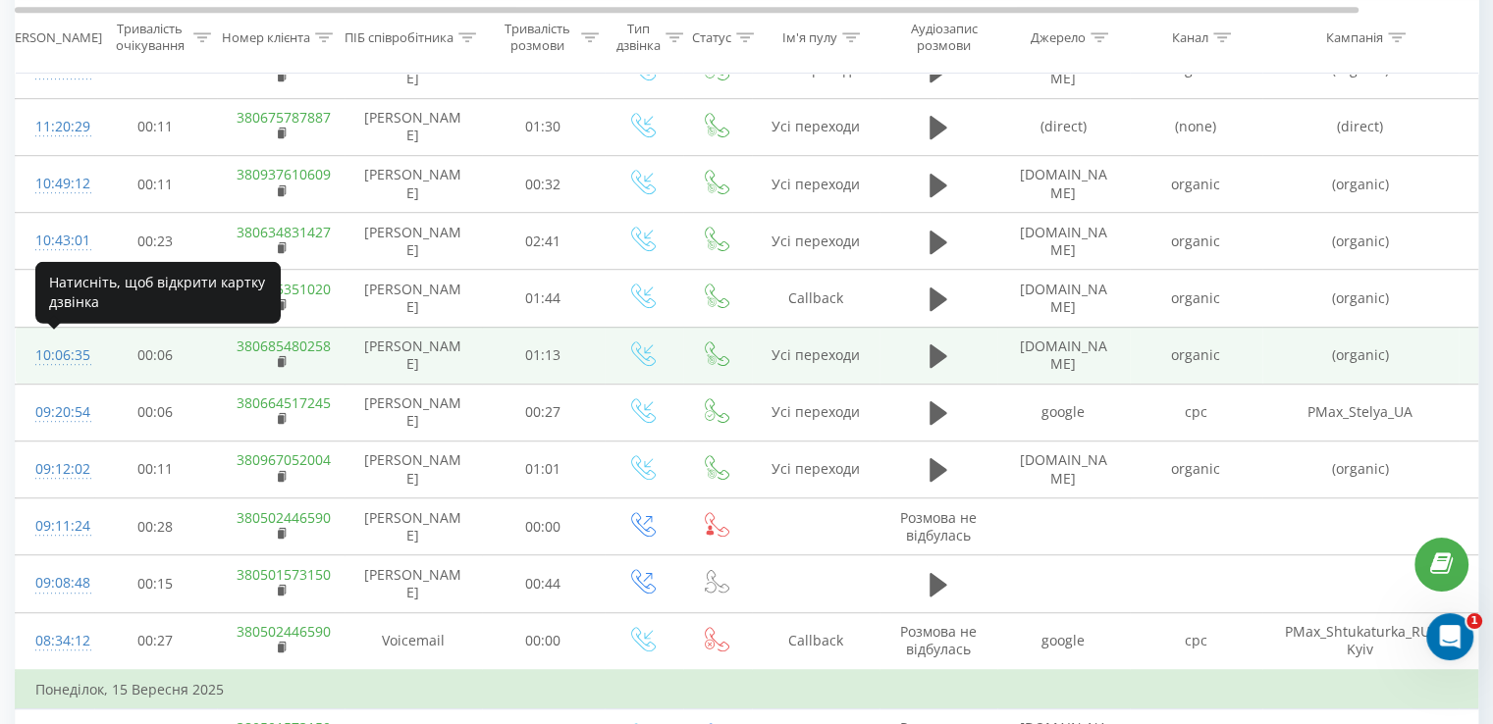
click at [72, 344] on div "10:06:35" at bounding box center [54, 356] width 39 height 38
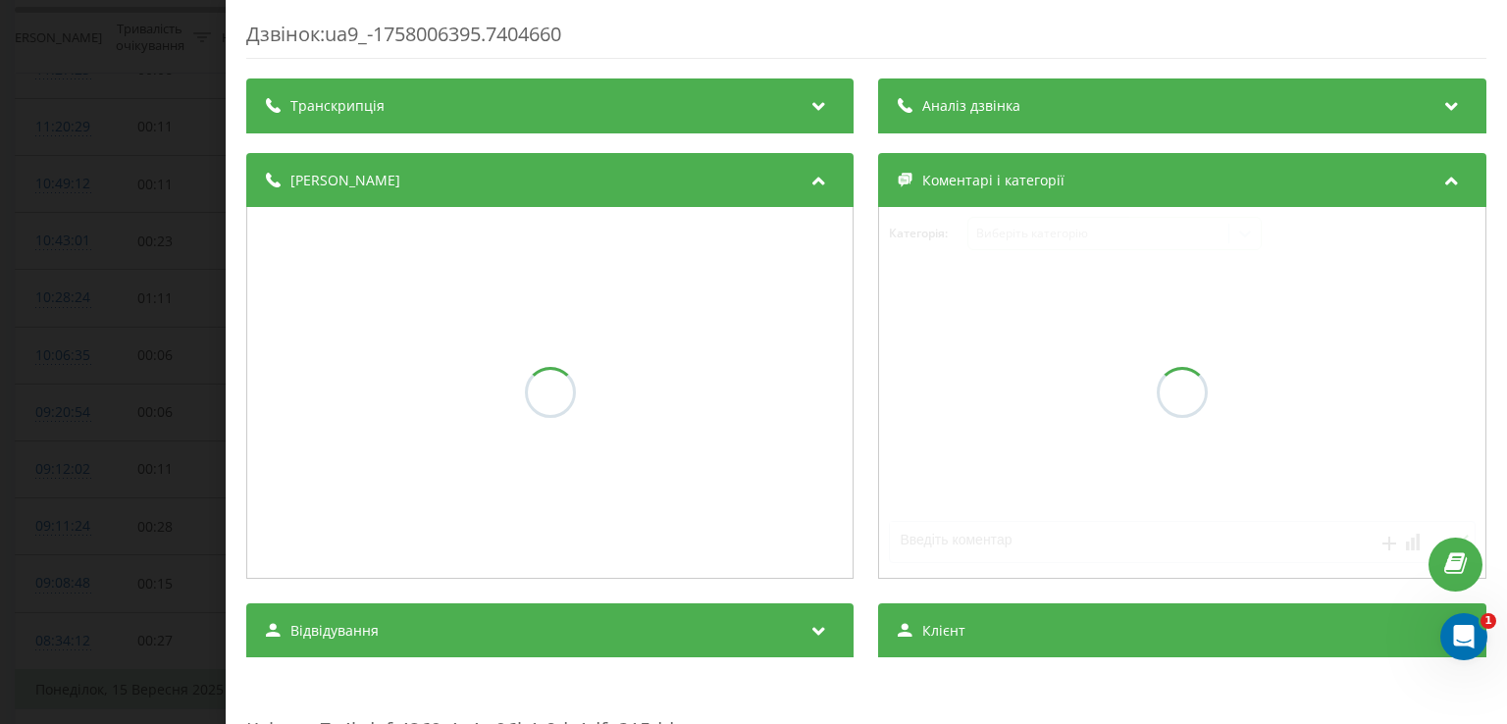
click at [971, 116] on div "Аналіз дзвінка" at bounding box center [1182, 106] width 607 height 55
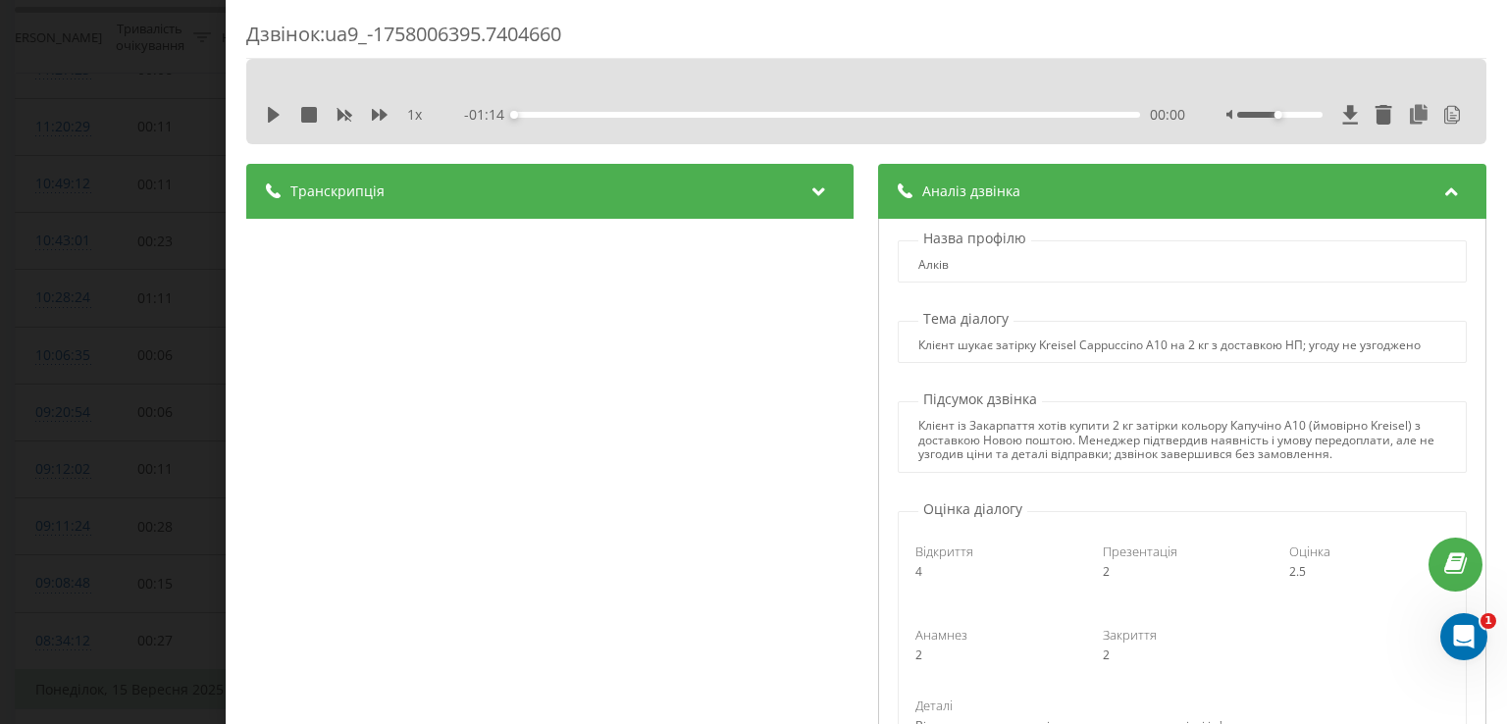
scroll to position [393, 0]
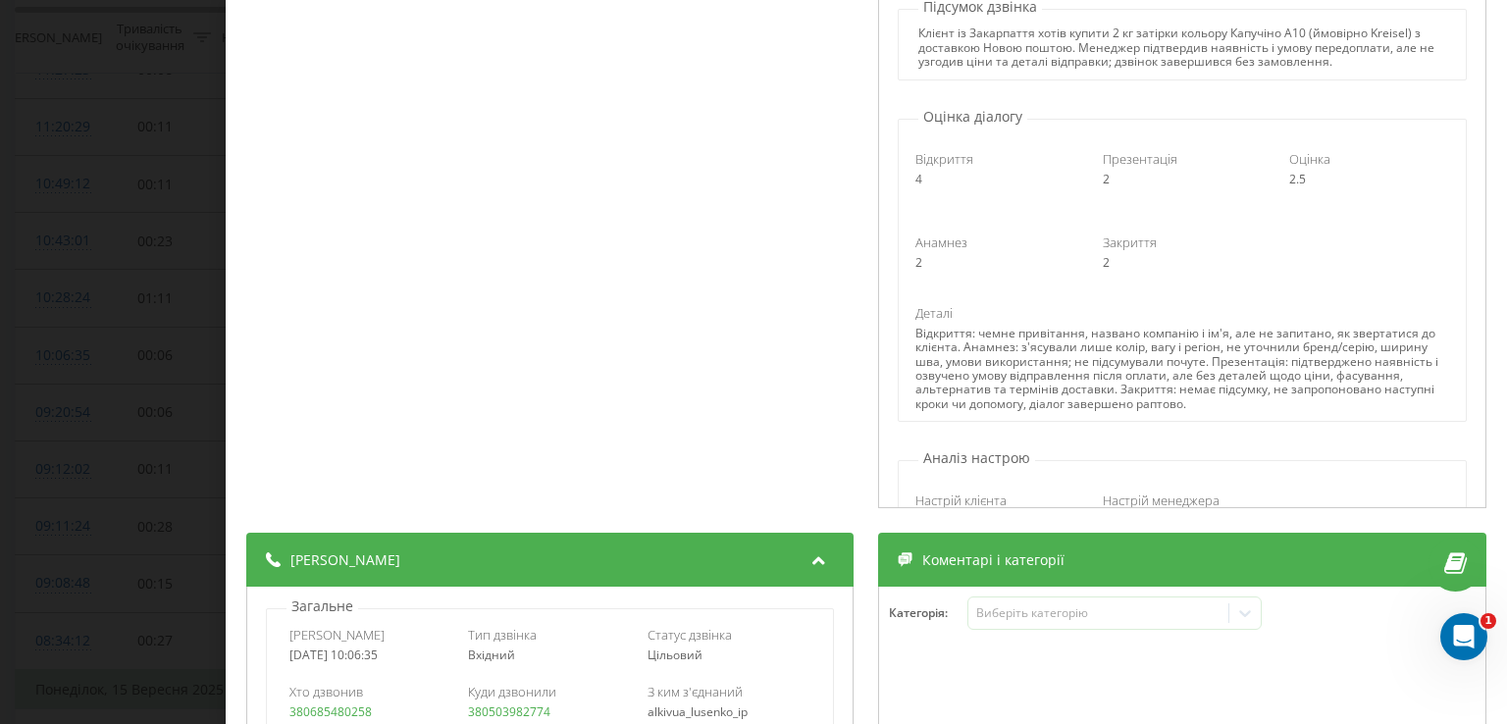
click at [63, 329] on div "Дзвінок : ua9_-1758006395.7404660 1 x - 01:14 00:00 00:00 Транскрипція 00:00 До…" at bounding box center [753, 362] width 1507 height 724
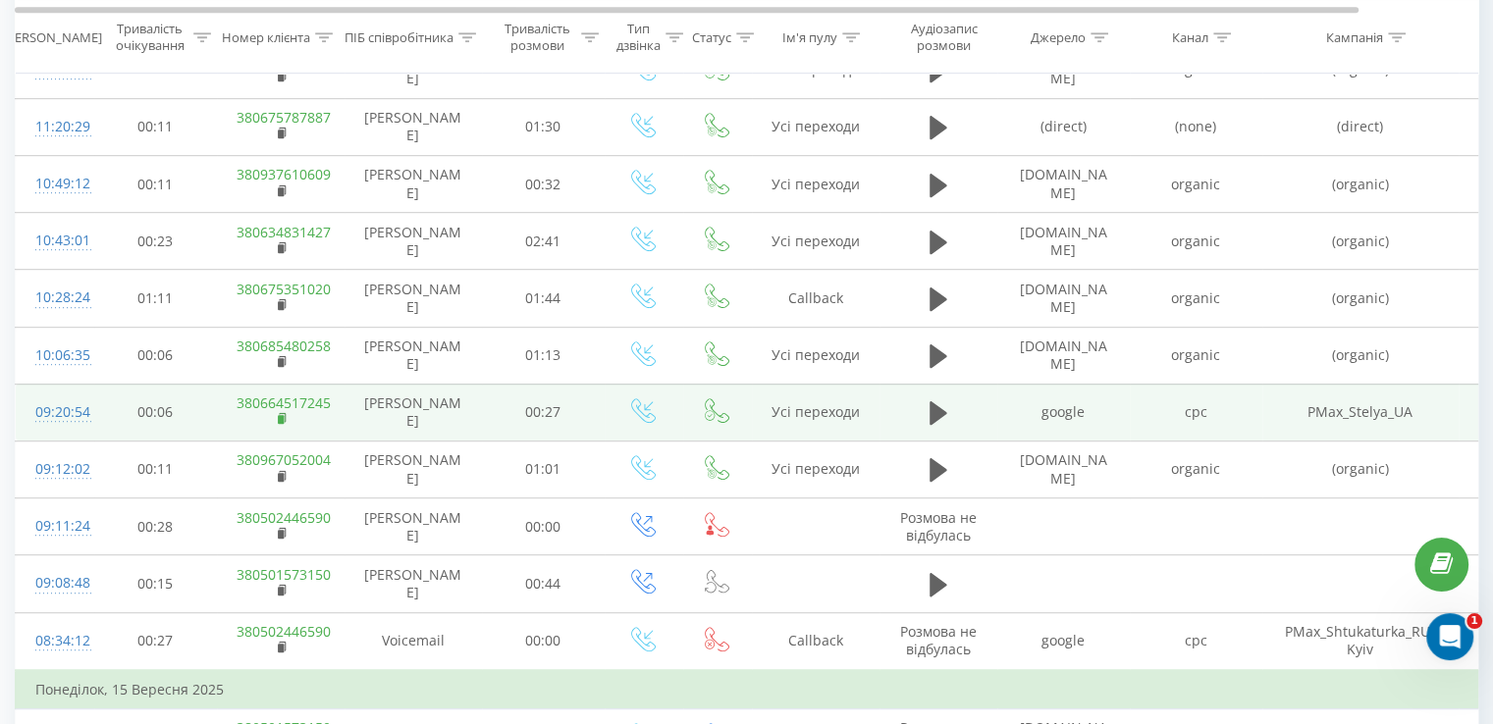
click at [280, 415] on rect at bounding box center [281, 419] width 6 height 9
click at [75, 409] on div "09:20:54" at bounding box center [54, 413] width 39 height 38
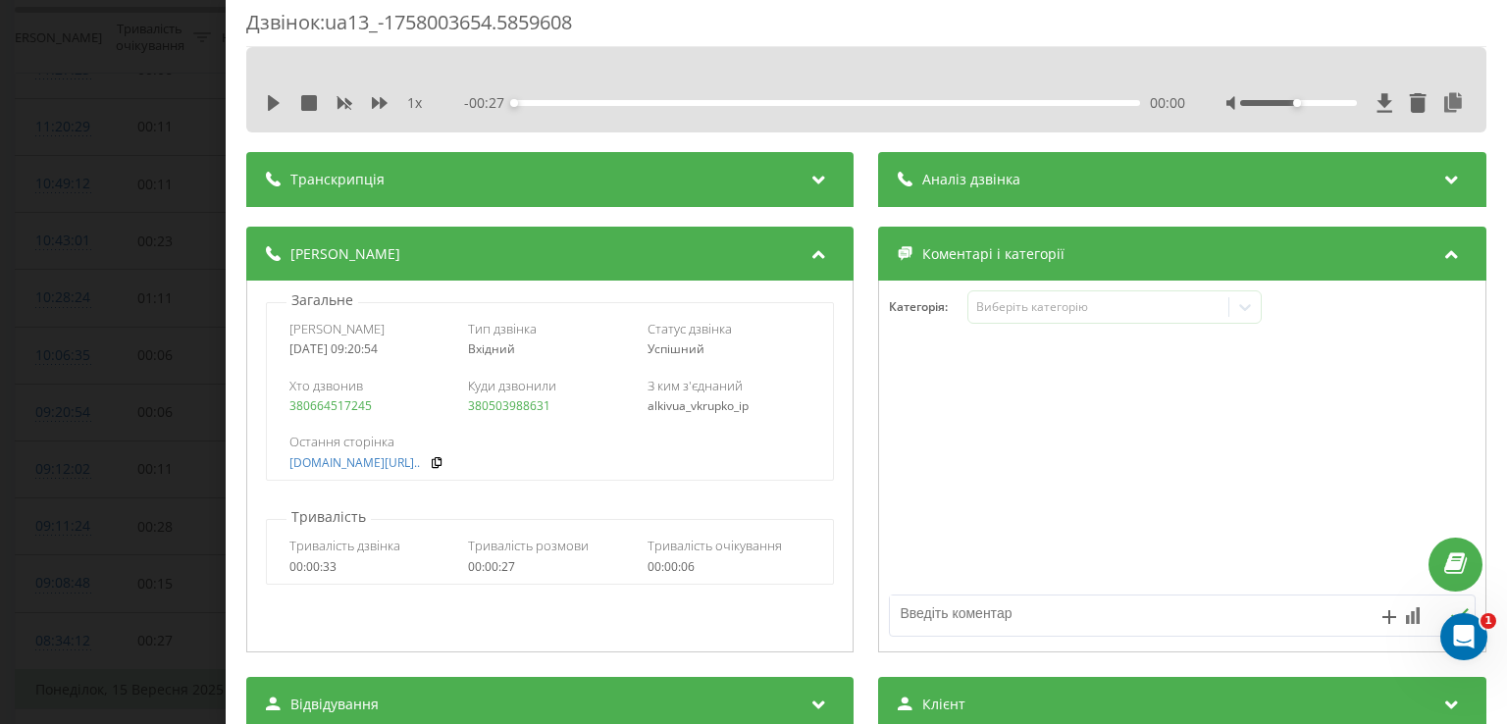
scroll to position [4, 0]
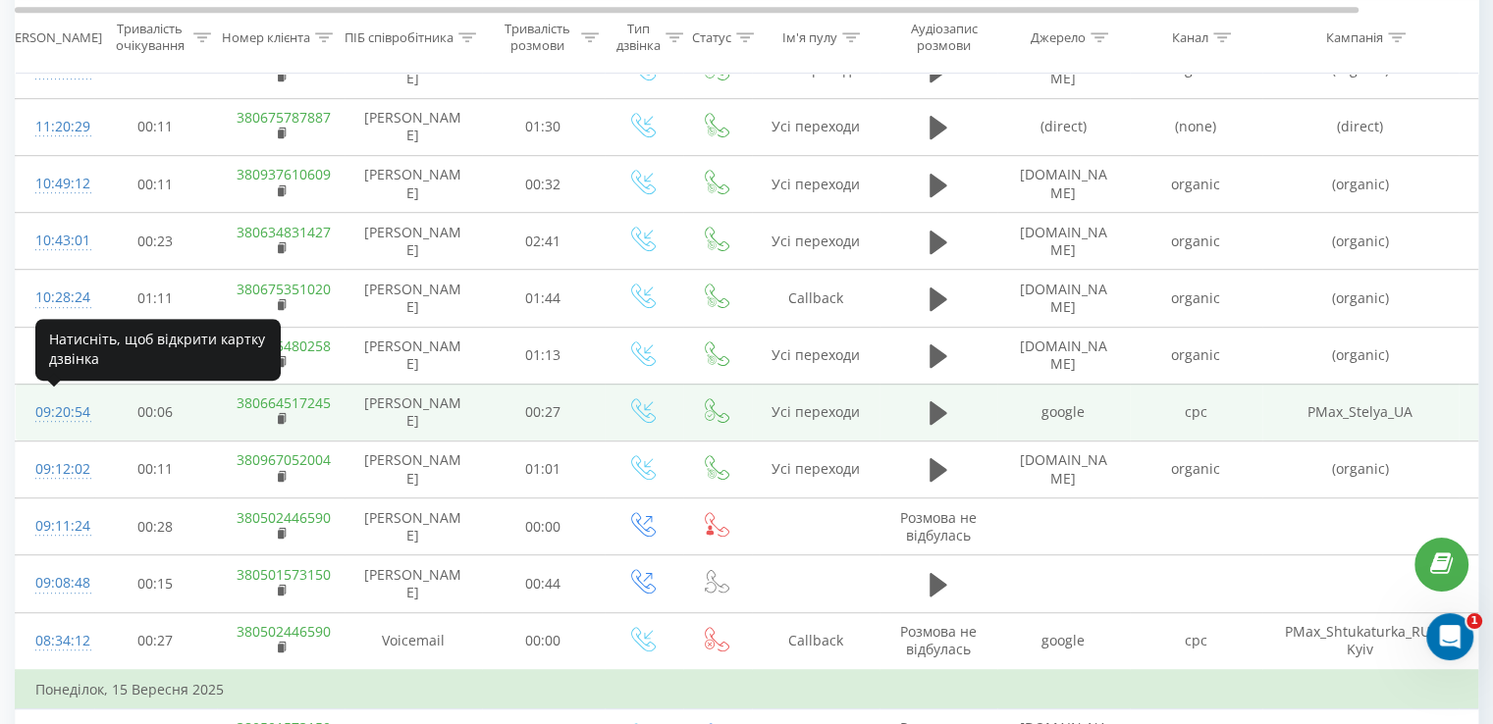
click at [55, 409] on div "09:20:54" at bounding box center [54, 413] width 39 height 38
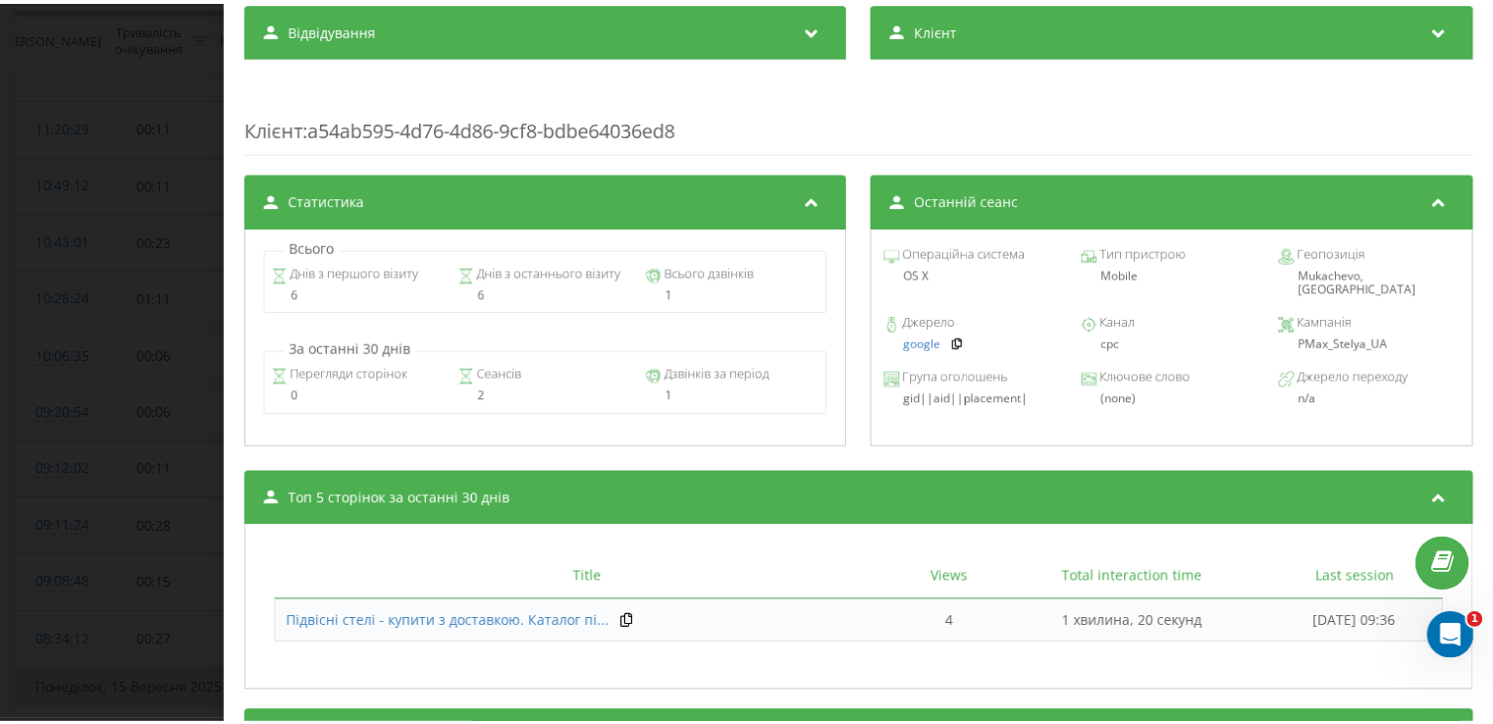
scroll to position [789, 0]
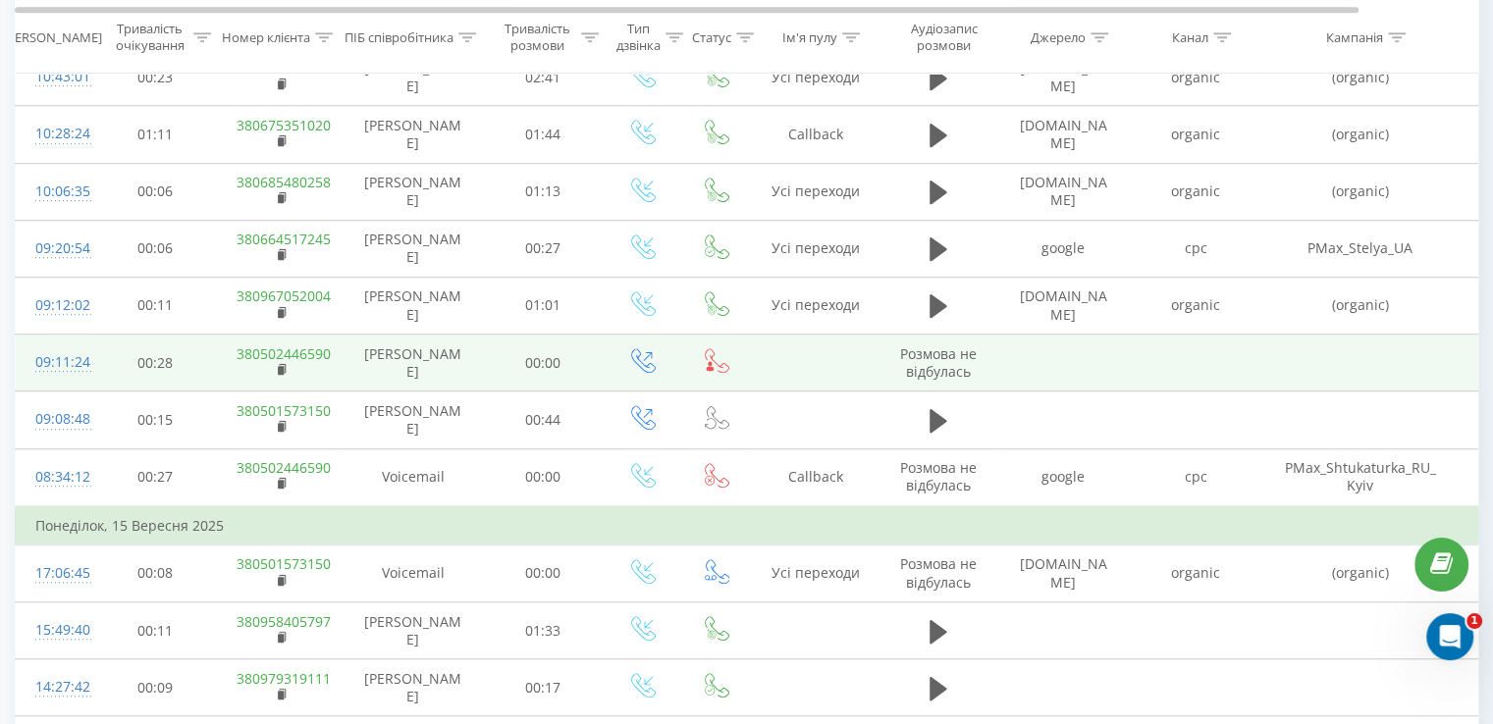
scroll to position [1287, 0]
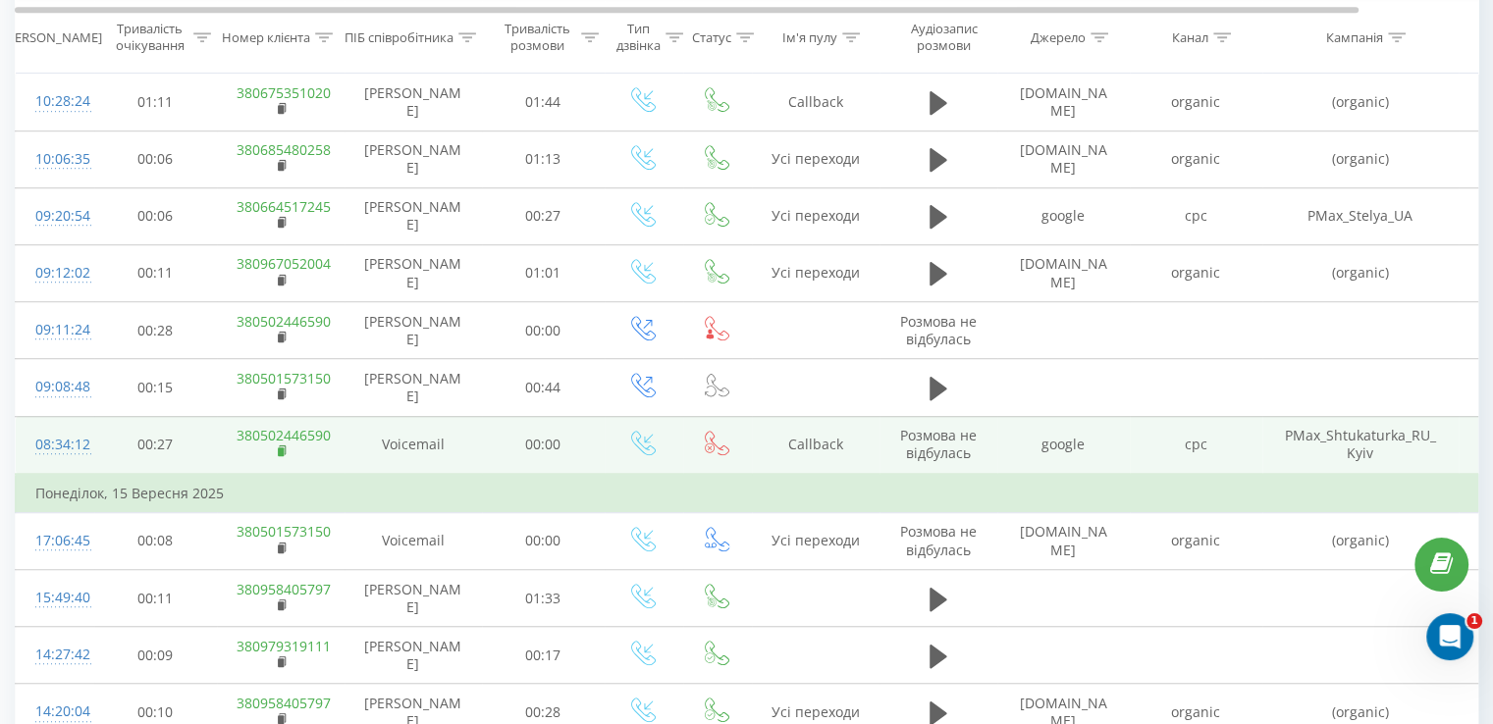
click at [279, 447] on rect at bounding box center [281, 451] width 6 height 9
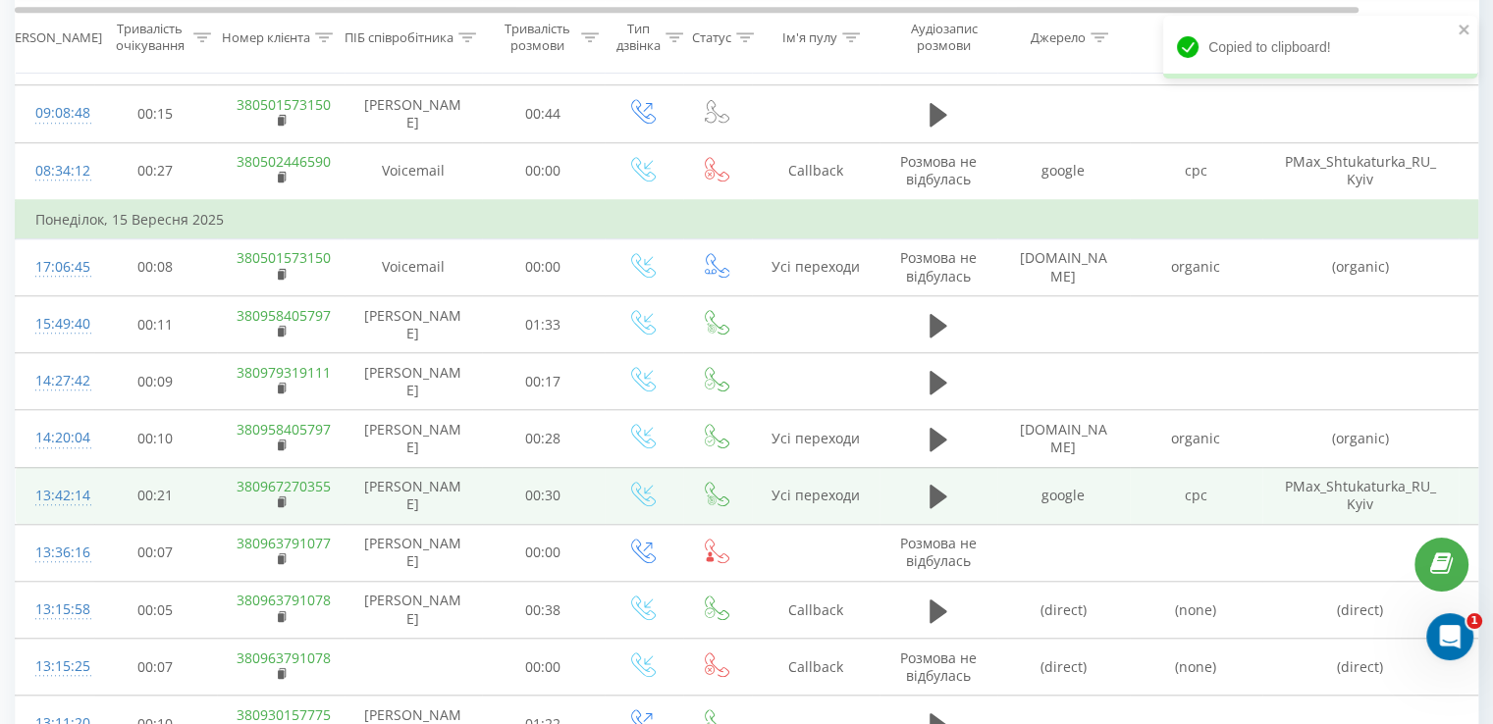
scroll to position [1582, 0]
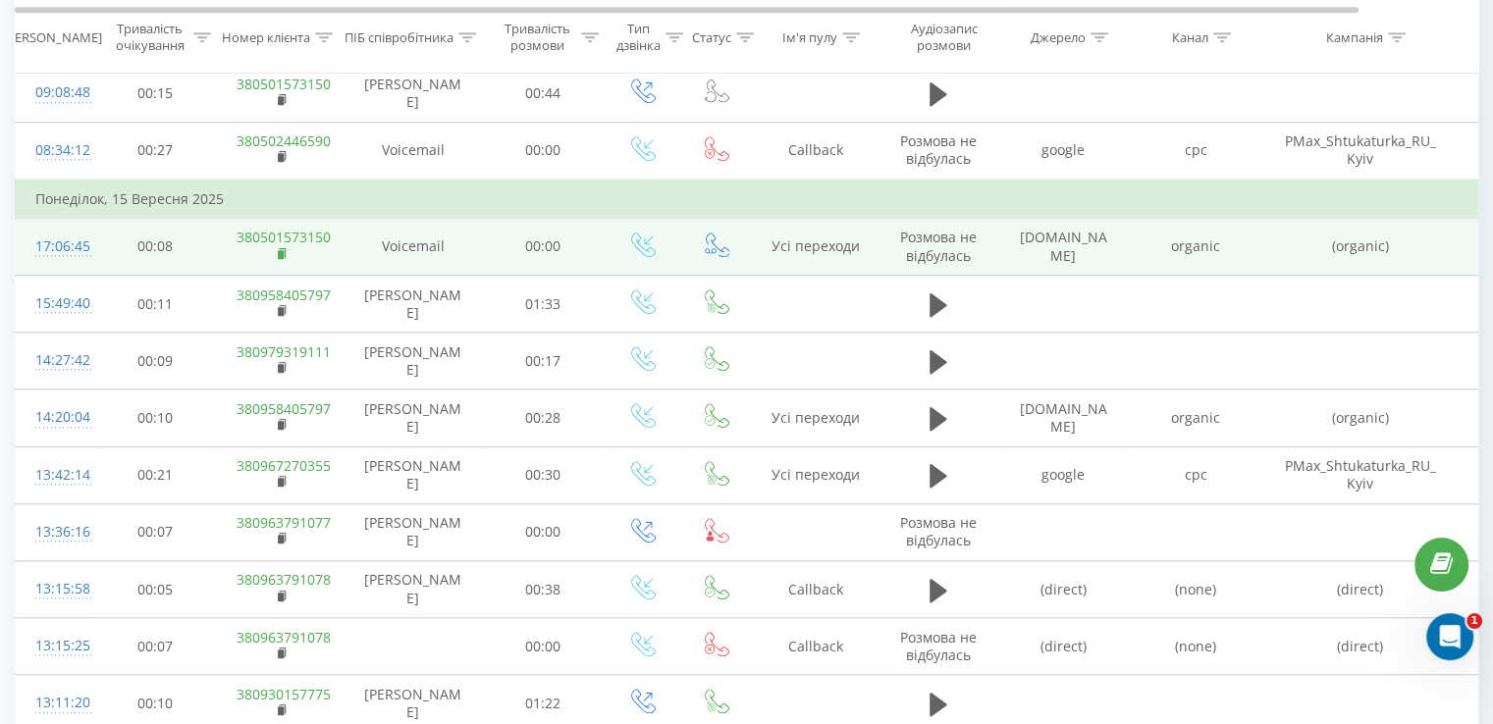
click at [280, 249] on rect at bounding box center [281, 253] width 6 height 9
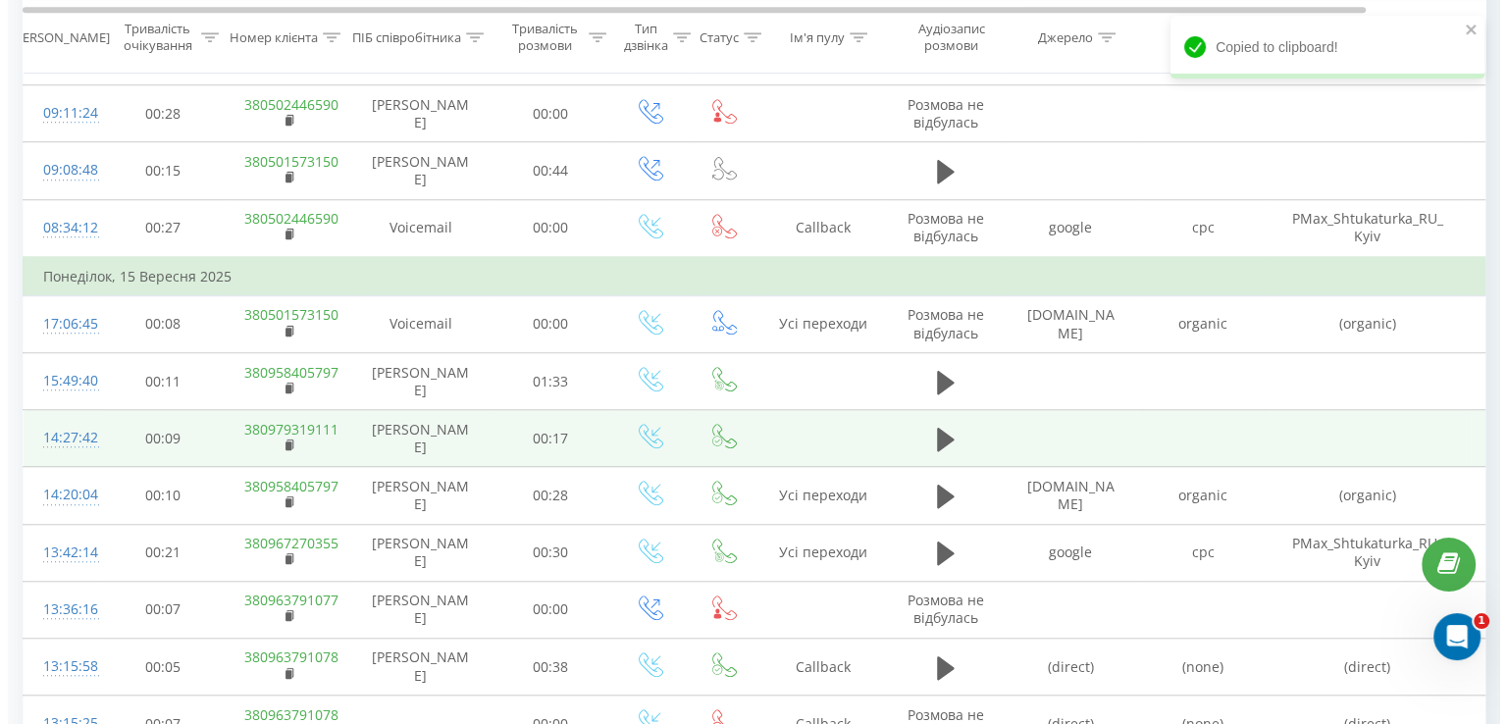
scroll to position [1386, 0]
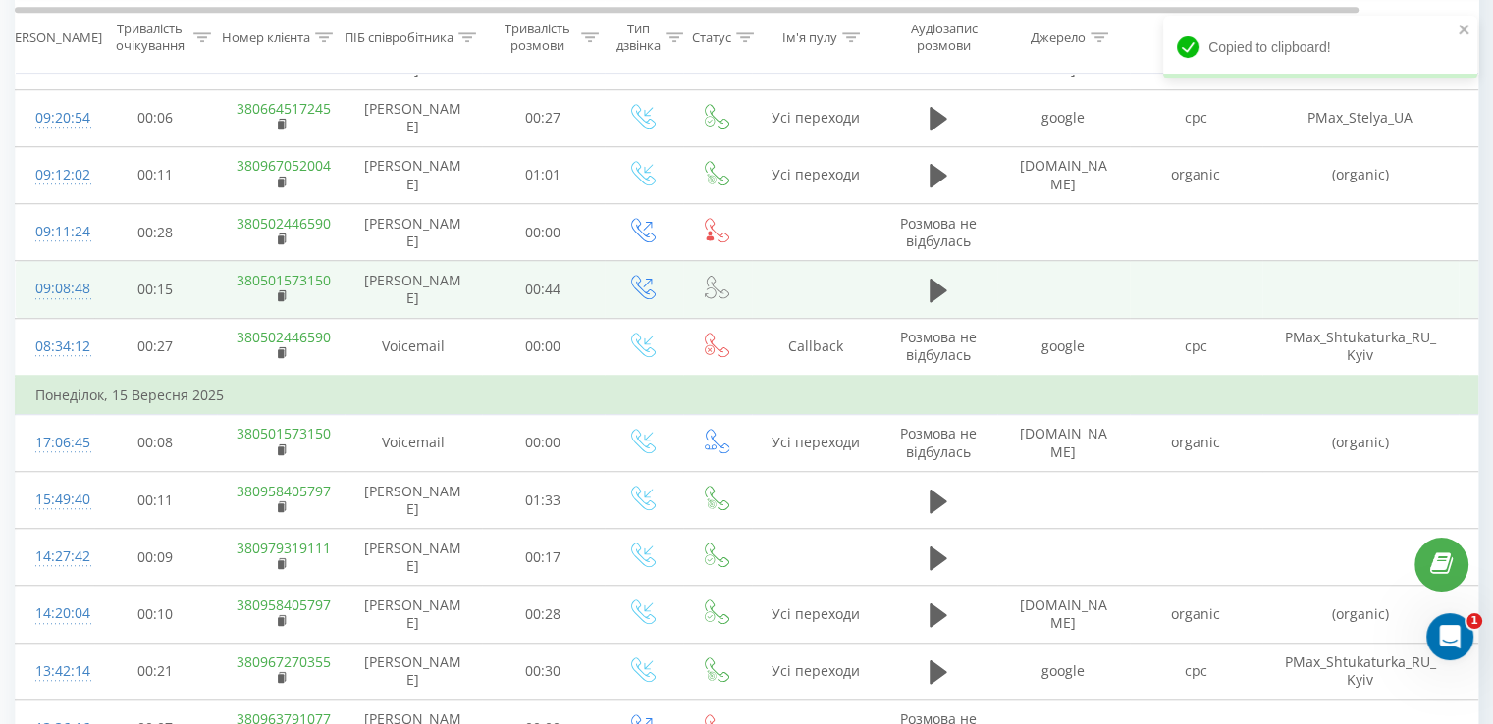
click at [71, 283] on div "09:08:48" at bounding box center [54, 289] width 39 height 38
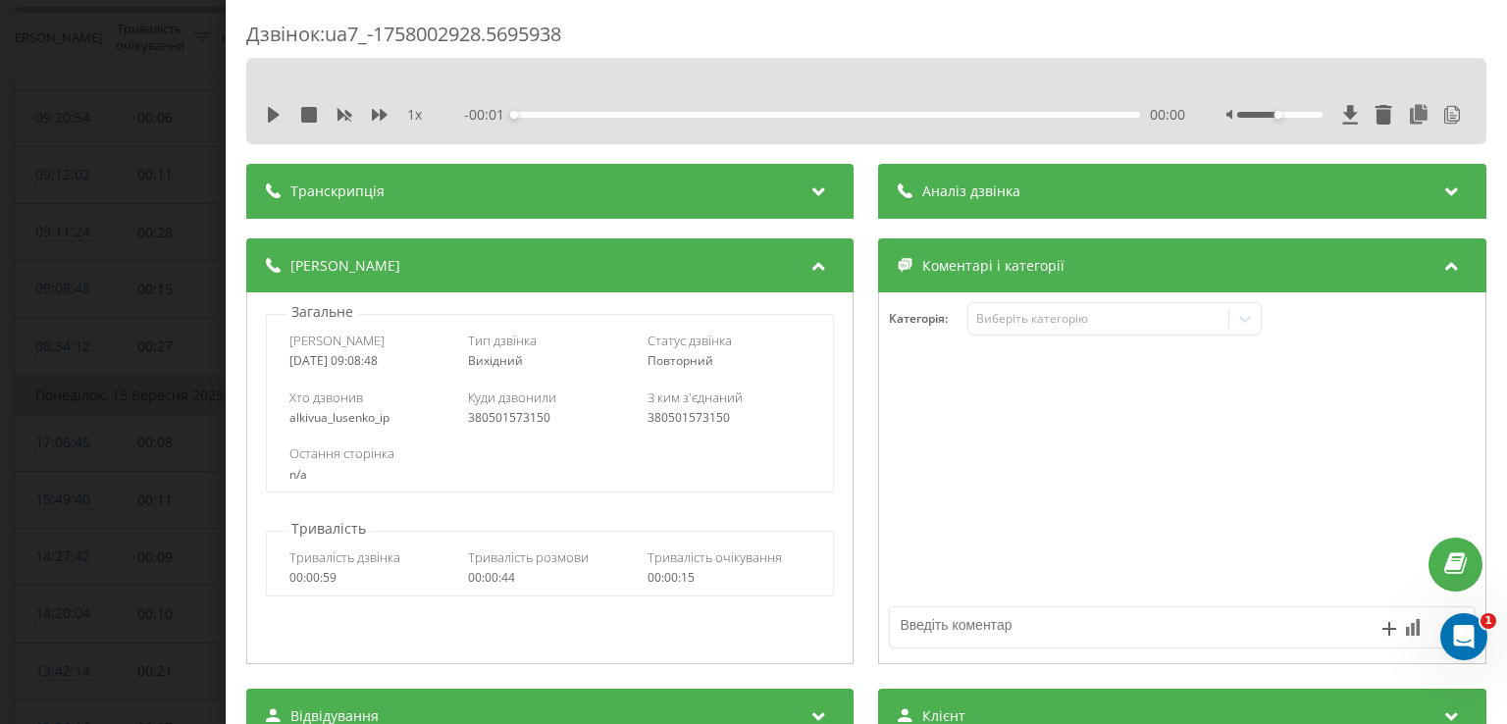
drag, startPoint x: 968, startPoint y: 163, endPoint x: 968, endPoint y: 174, distance: 10.8
click at [968, 168] on div "Аналіз дзвінка" at bounding box center [1182, 191] width 607 height 55
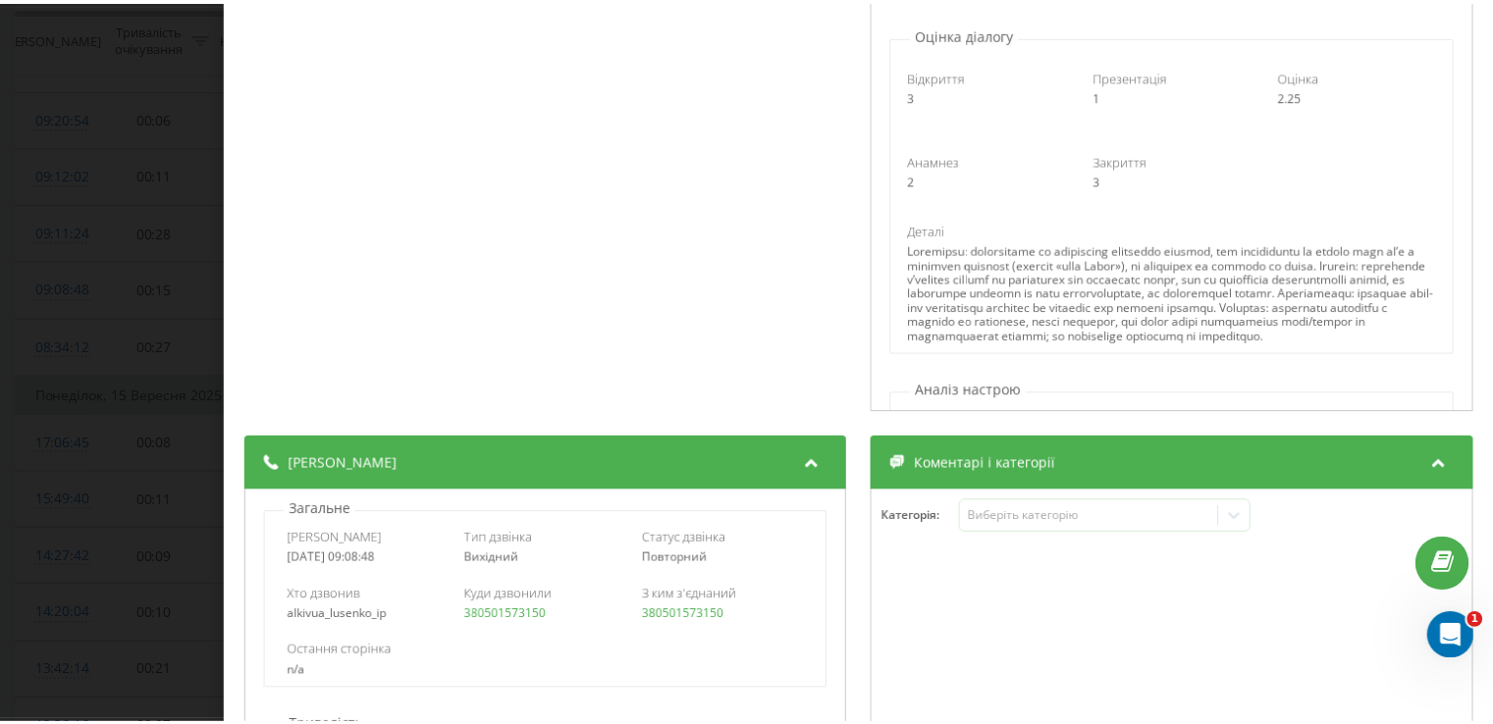
scroll to position [491, 0]
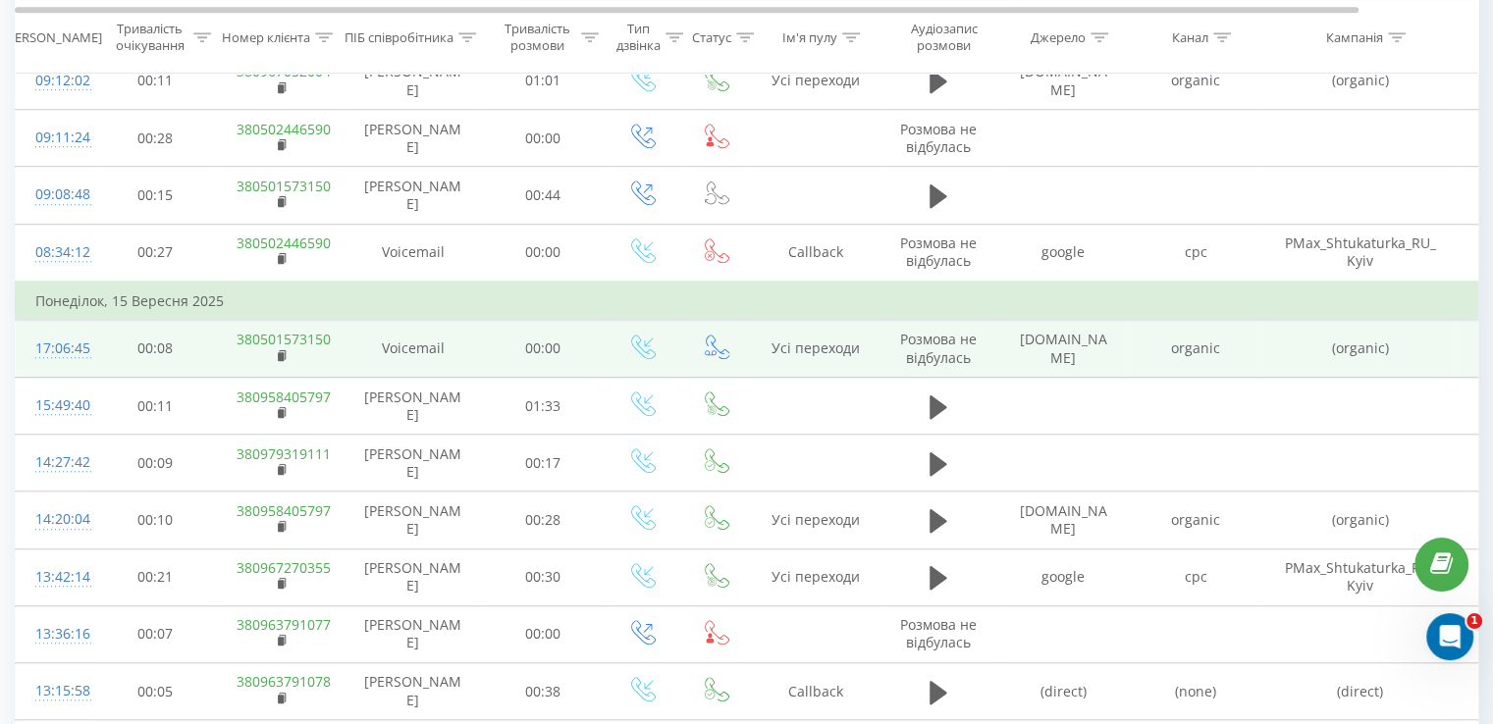
scroll to position [1582, 0]
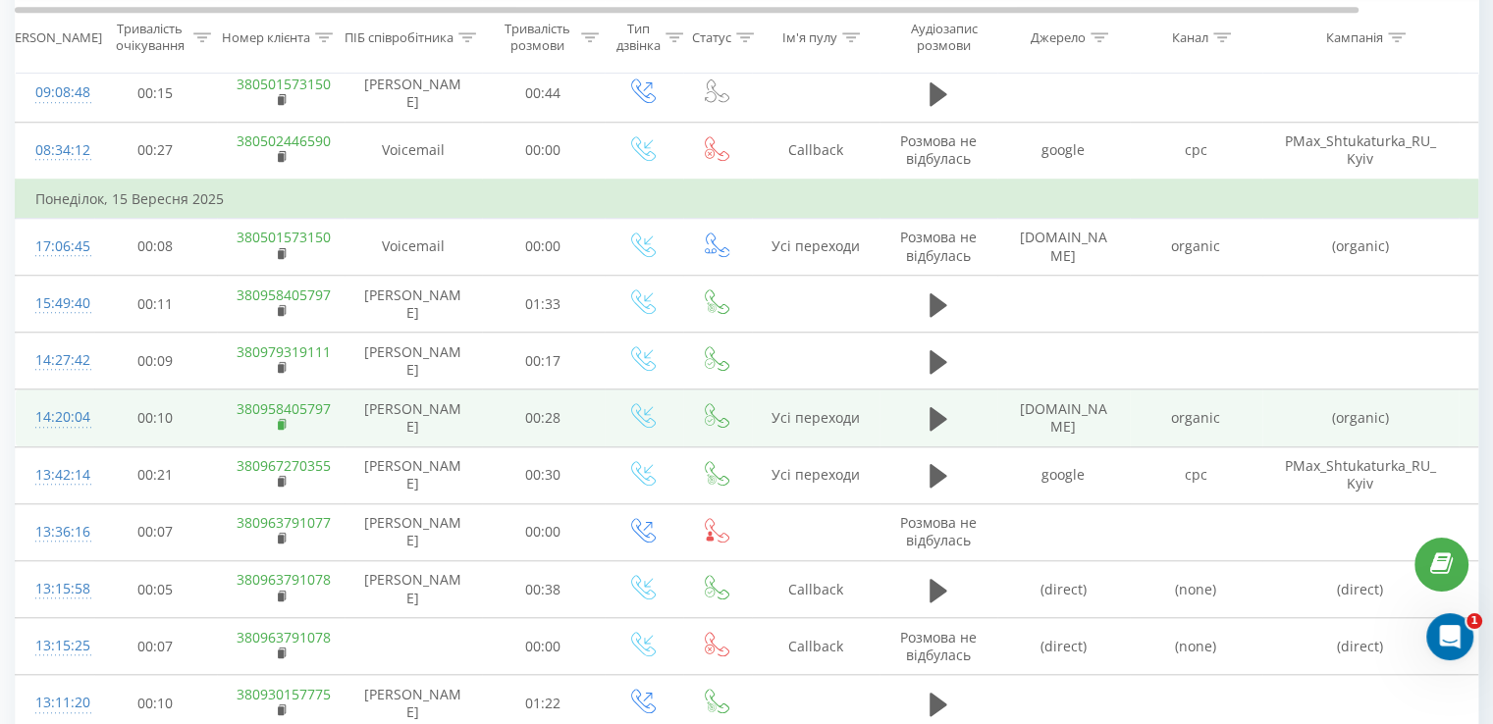
click at [280, 421] on rect at bounding box center [281, 425] width 6 height 9
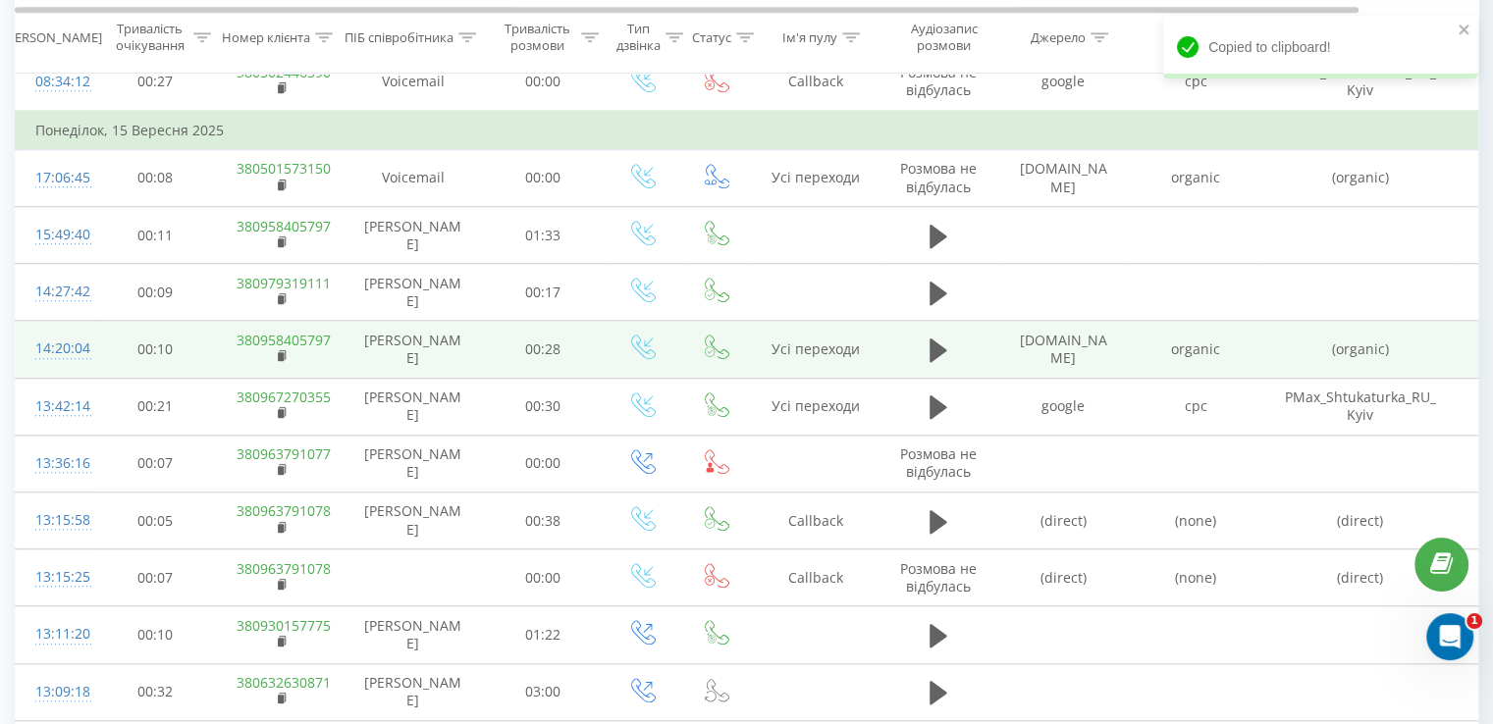
scroll to position [1680, 0]
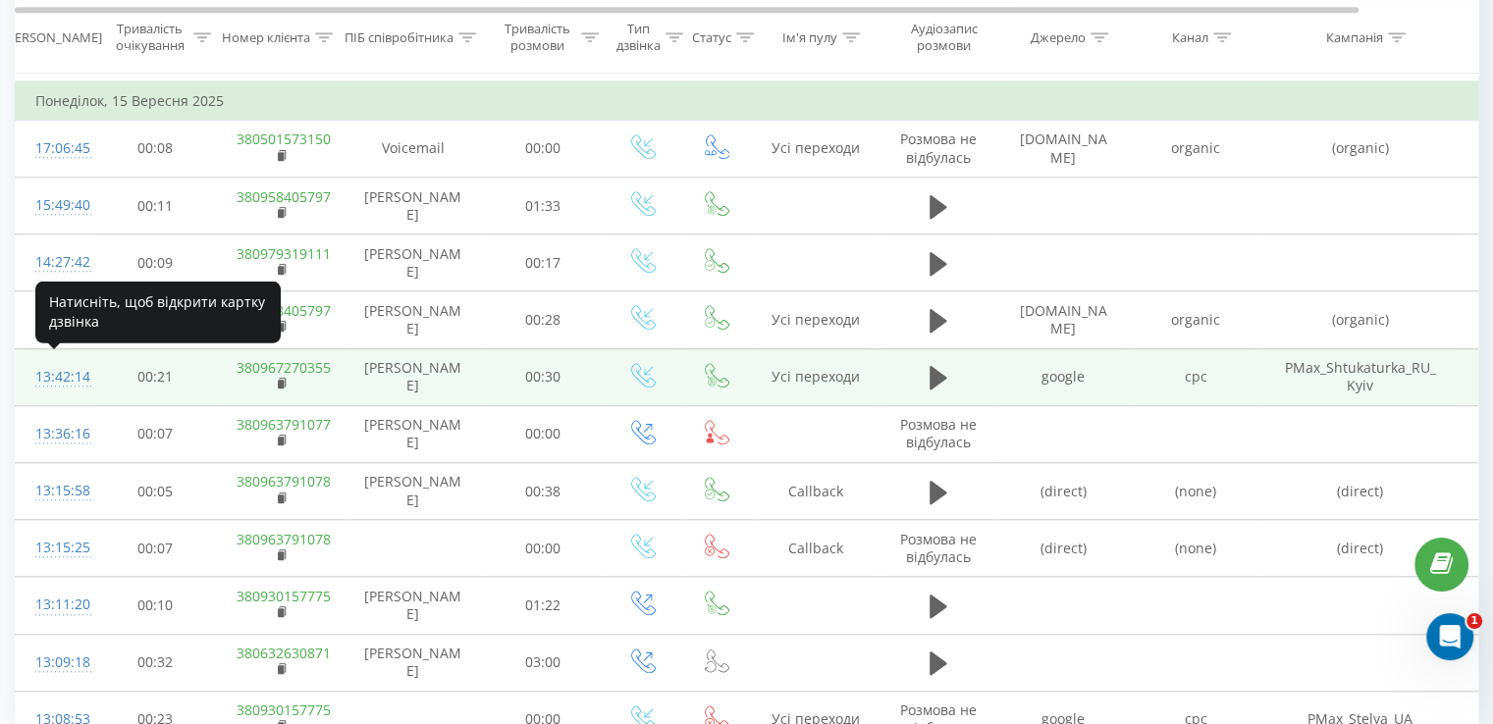
click at [63, 370] on div "13:42:14" at bounding box center [54, 377] width 39 height 38
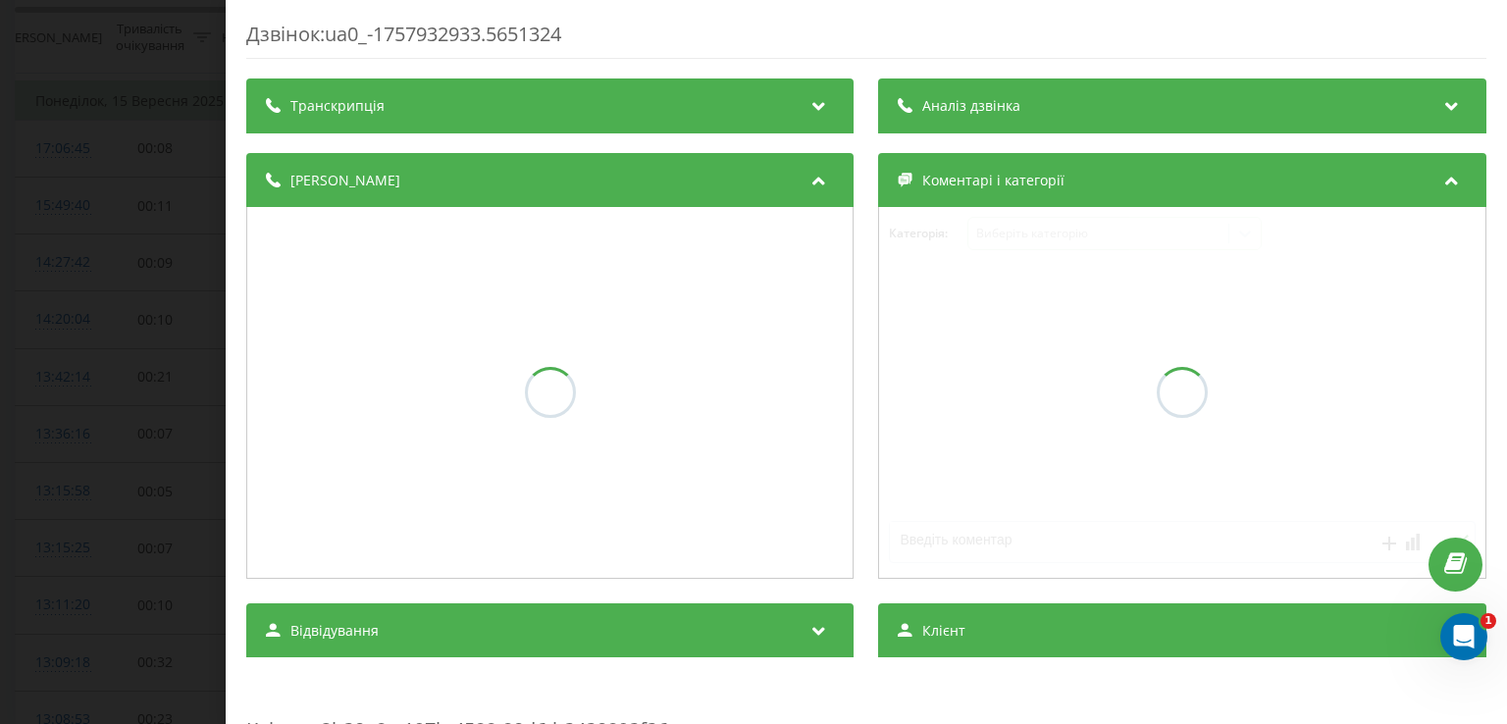
click at [968, 119] on div "Дзвінок : ua0_-1757932933.5651324 Транскрипція Аналіз дзвінка Деталі дзвінка Ко…" at bounding box center [866, 714] width 1240 height 1387
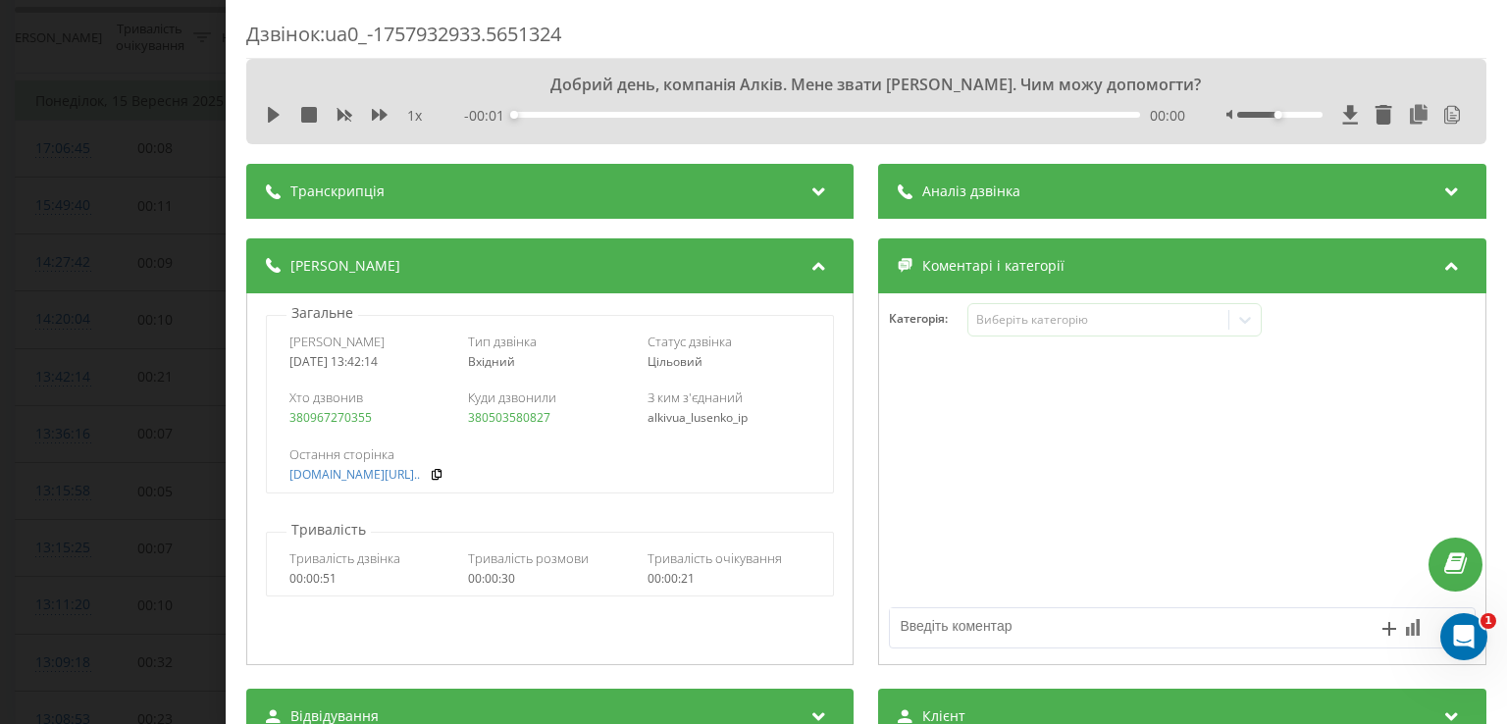
click at [1009, 217] on div "Аналіз дзвінка" at bounding box center [1182, 191] width 607 height 55
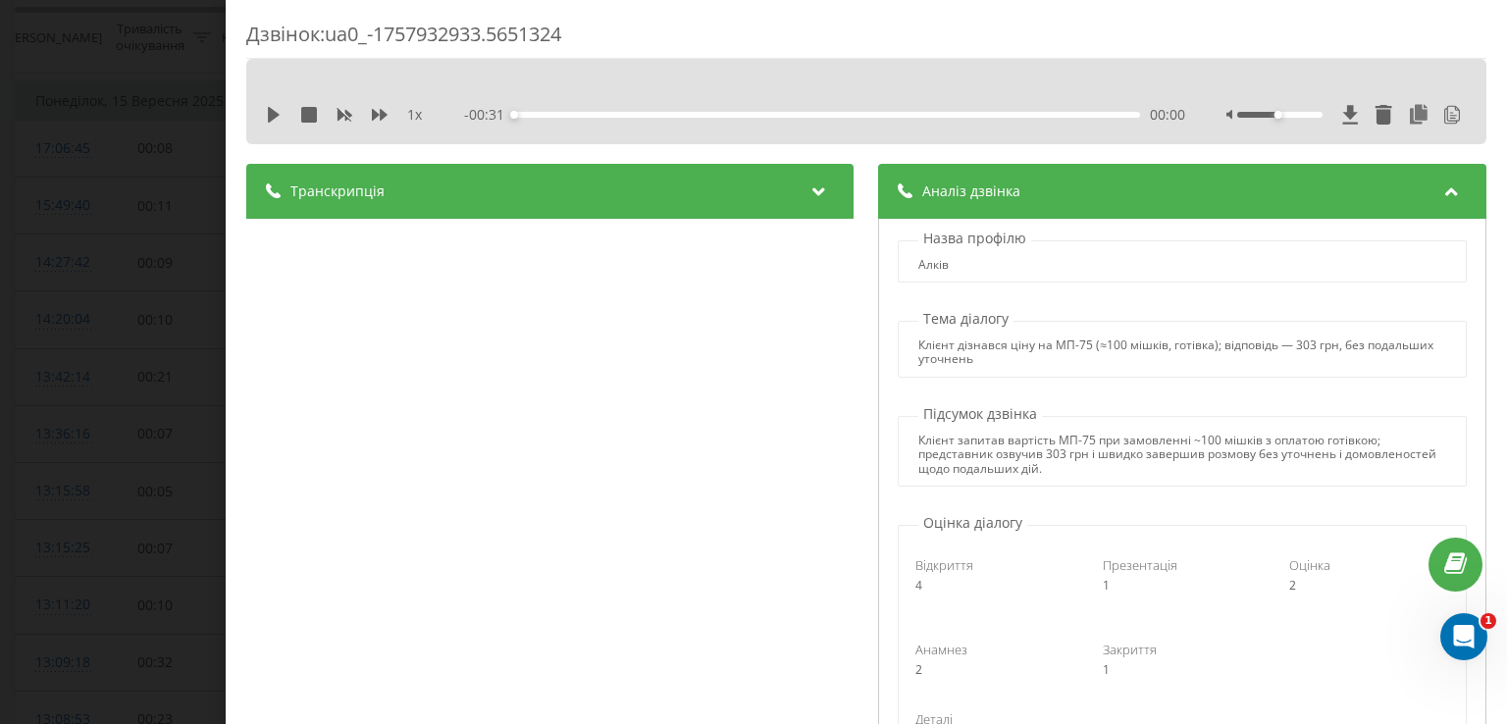
click at [161, 344] on div "Дзвінок : ua0_-1757932933.5651324 1 x - 00:31 00:00 00:00 Транскрипція 00:00 До…" at bounding box center [753, 362] width 1507 height 724
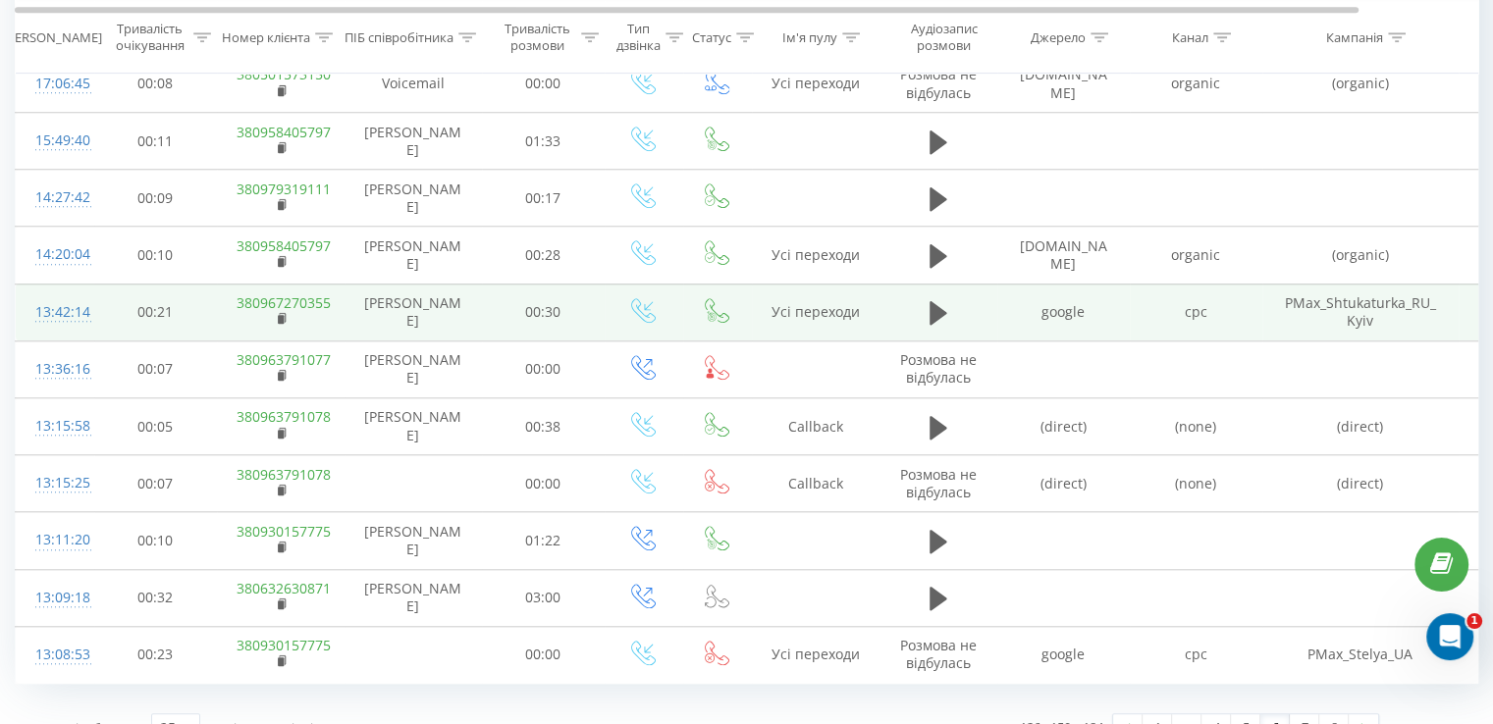
scroll to position [1771, 0]
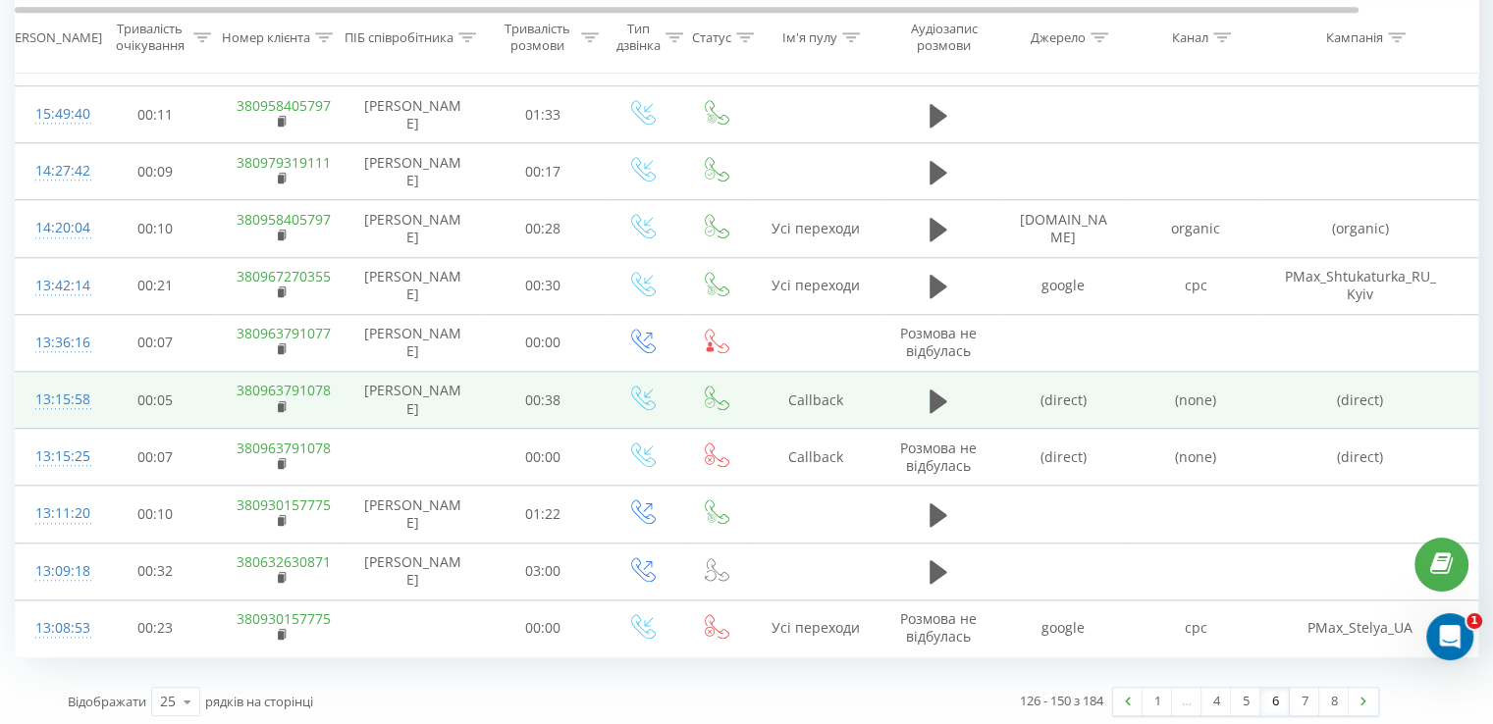
click at [78, 403] on td "13:15:58" at bounding box center [55, 400] width 79 height 57
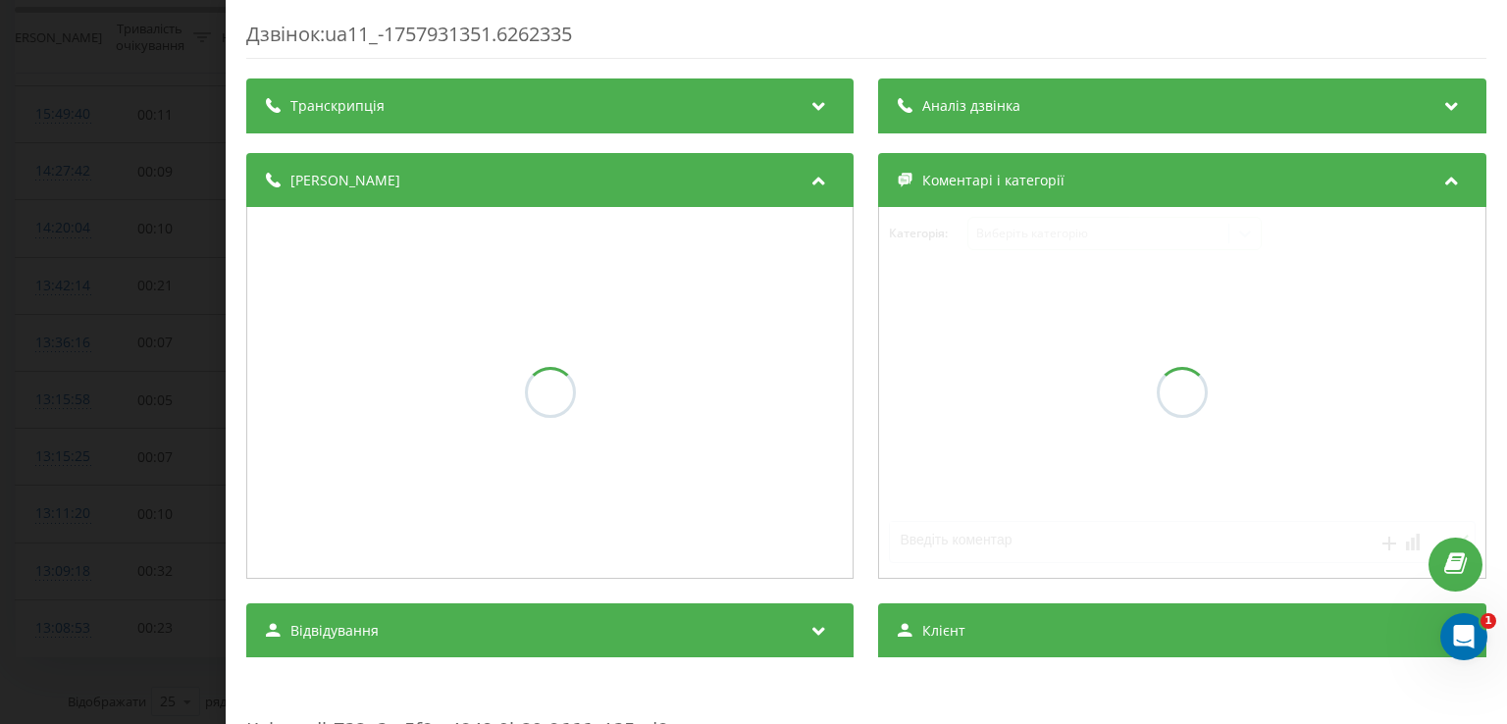
click at [1061, 118] on div "Аналіз дзвінка" at bounding box center [1182, 106] width 607 height 55
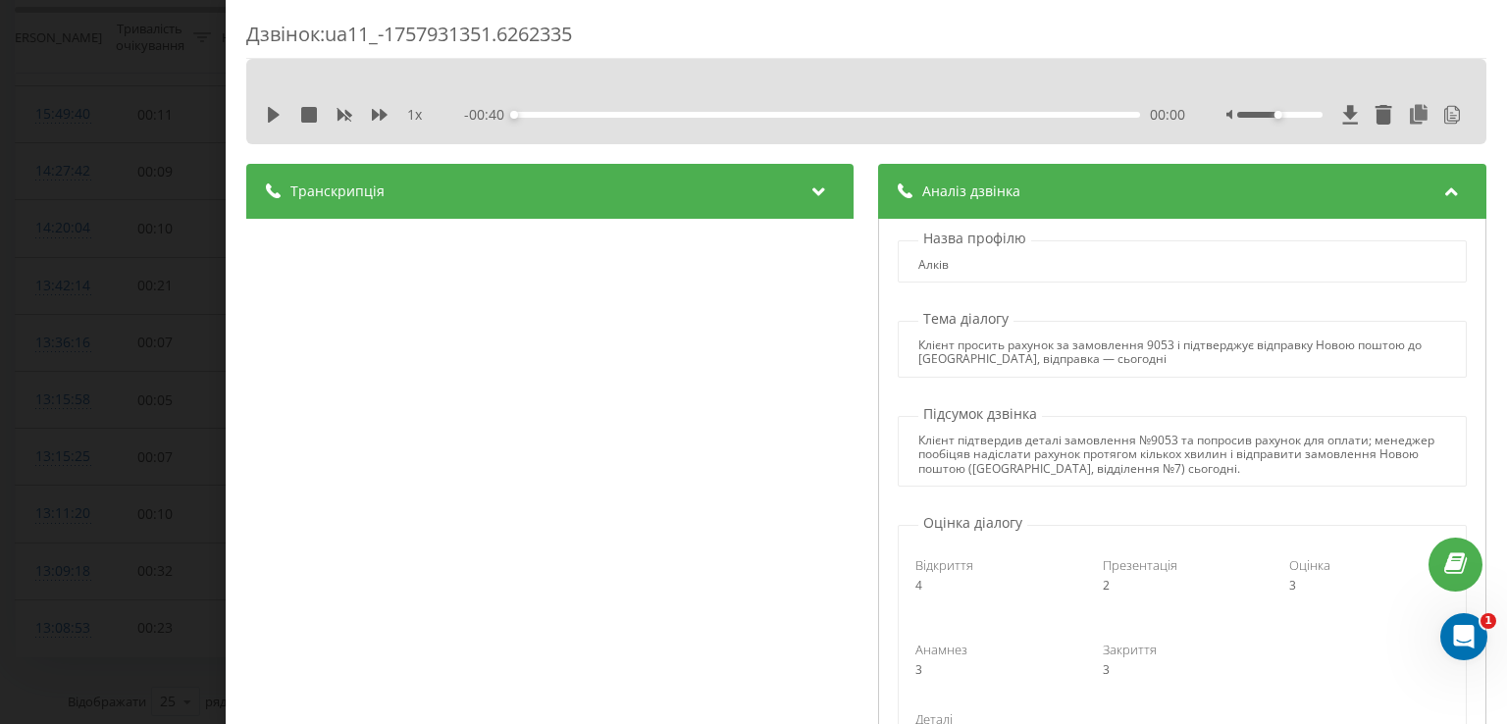
click at [169, 393] on div "Дзвінок : ua11_-1757931351.6262335 1 x - 00:40 00:00 00:00 Транскрипція 00:00 Д…" at bounding box center [753, 362] width 1507 height 724
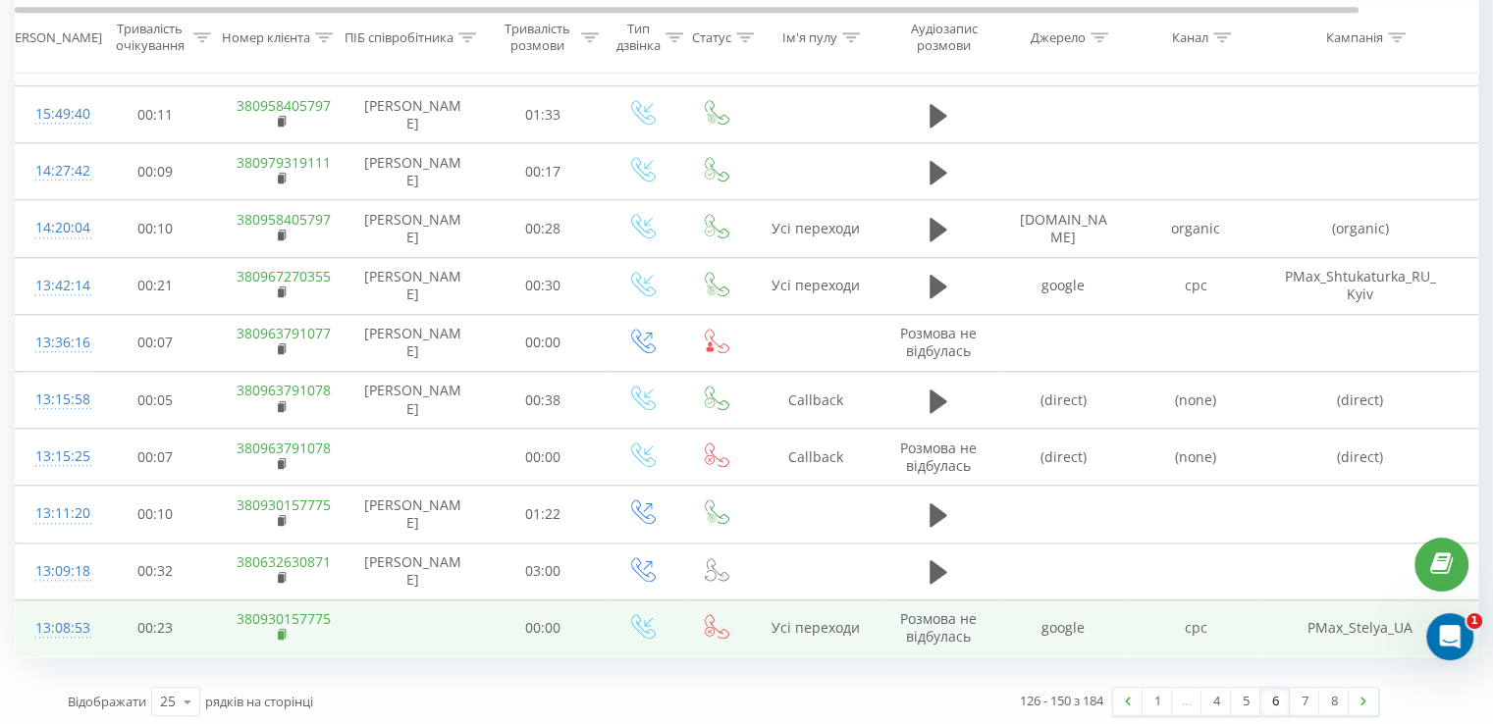
click at [281, 631] on rect at bounding box center [281, 635] width 6 height 9
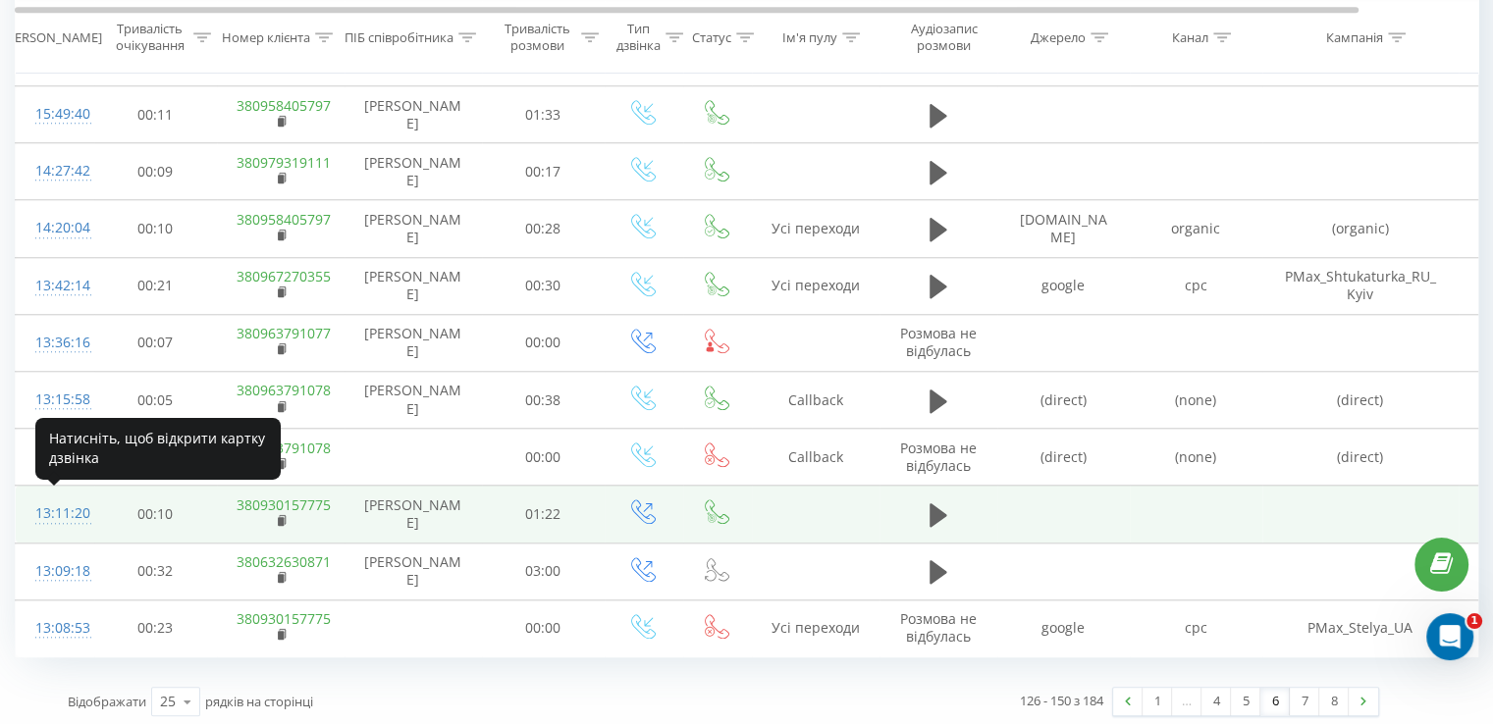
click at [47, 507] on div "13:11:20" at bounding box center [54, 514] width 39 height 38
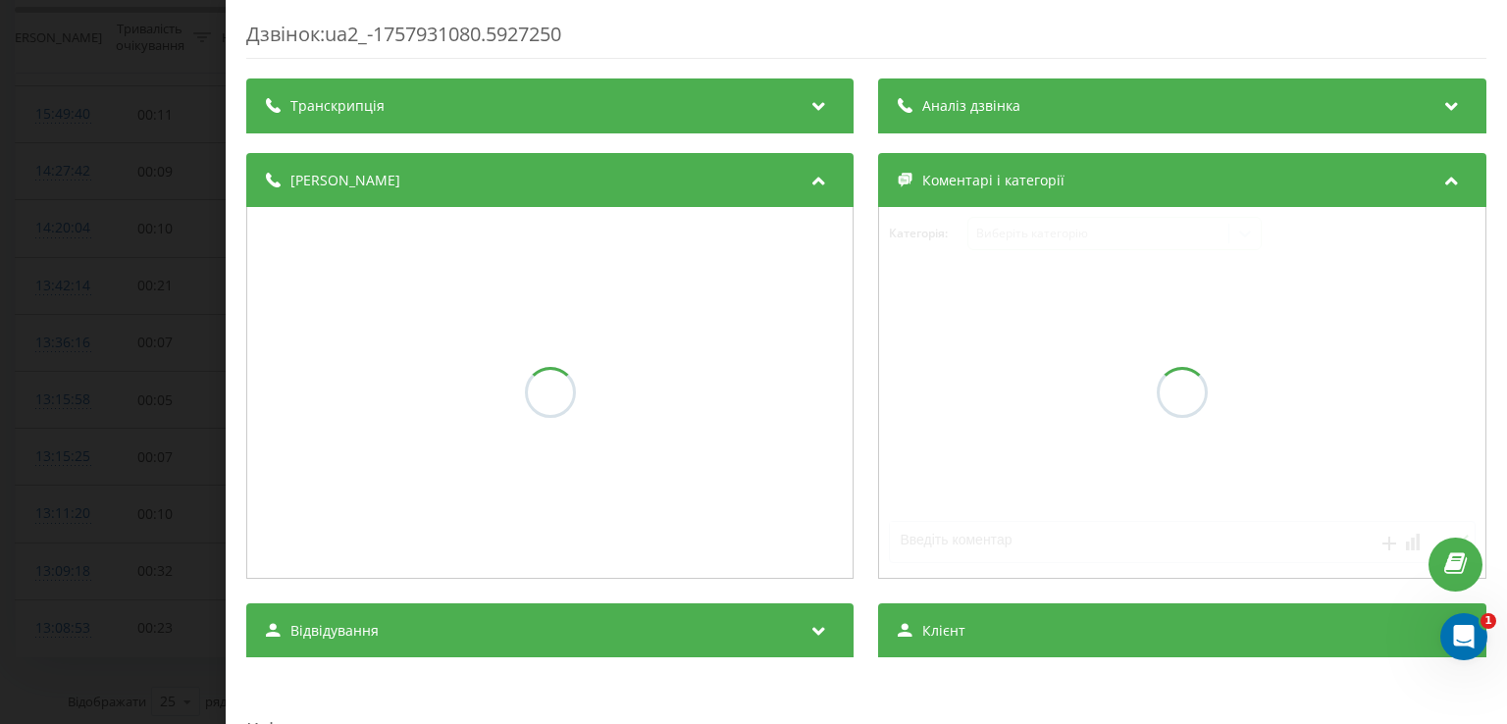
click at [1024, 107] on div "Аналіз дзвінка" at bounding box center [1182, 106] width 607 height 55
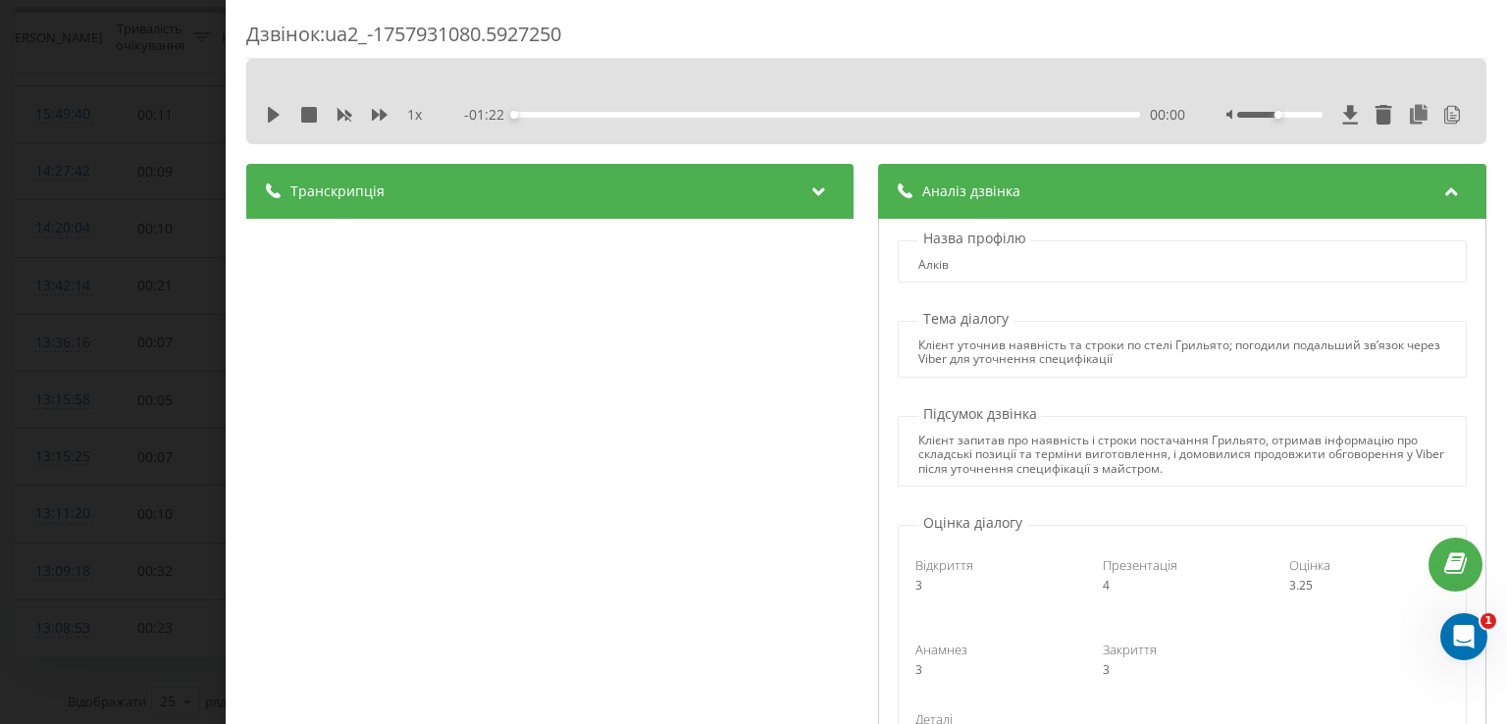
click at [110, 319] on div "Дзвінок : ua2_-1757931080.5927250 1 x - 01:22 00:00 00:00 Транскрипція 00:00 Ал…" at bounding box center [753, 362] width 1507 height 724
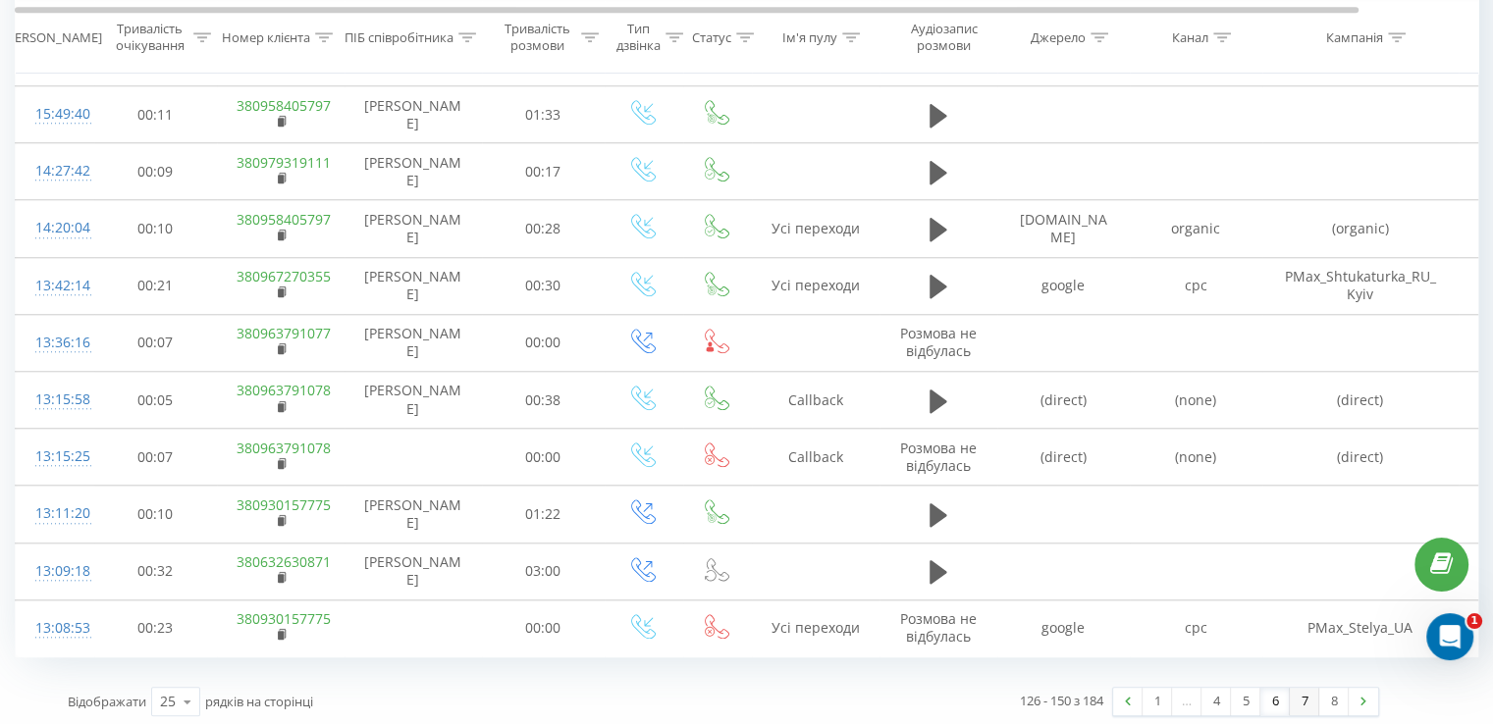
click at [1299, 698] on link "7" at bounding box center [1303, 701] width 29 height 27
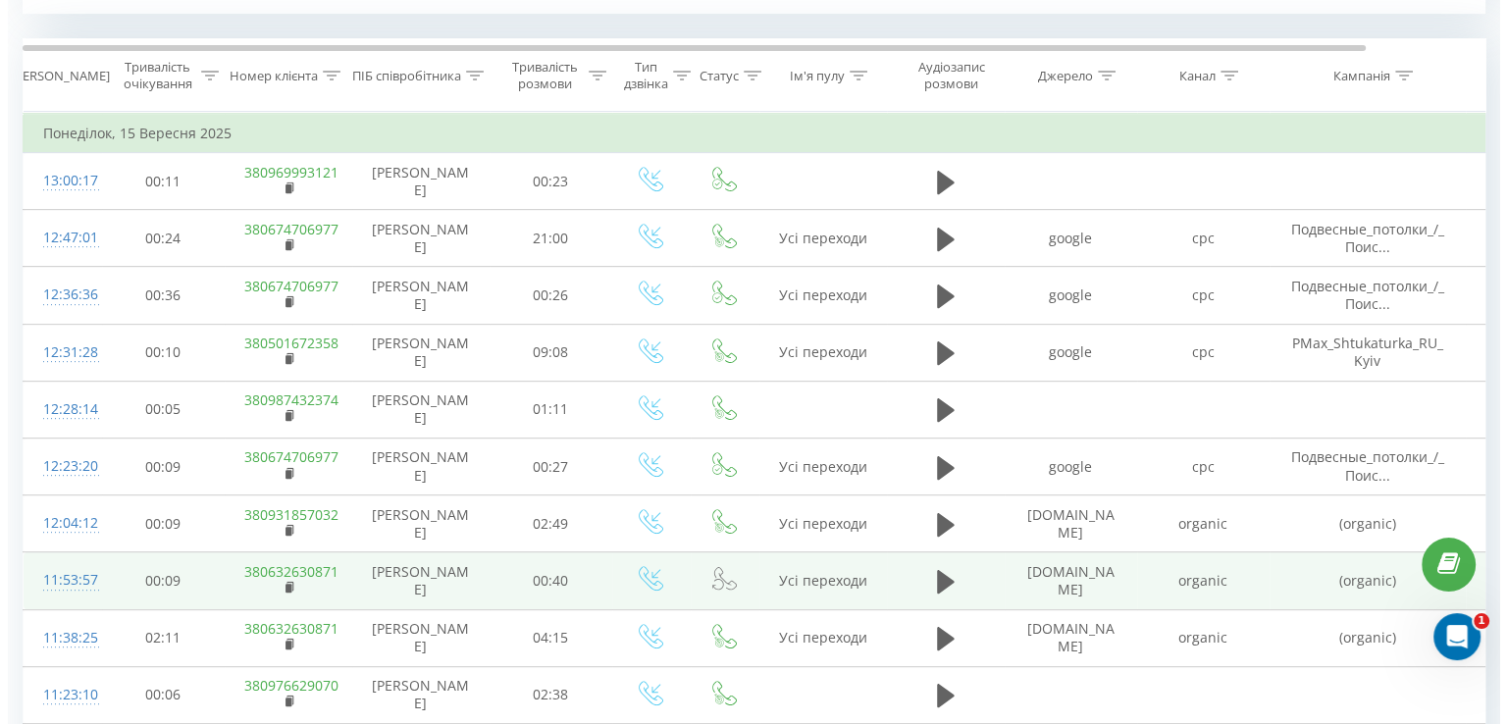
scroll to position [797, 0]
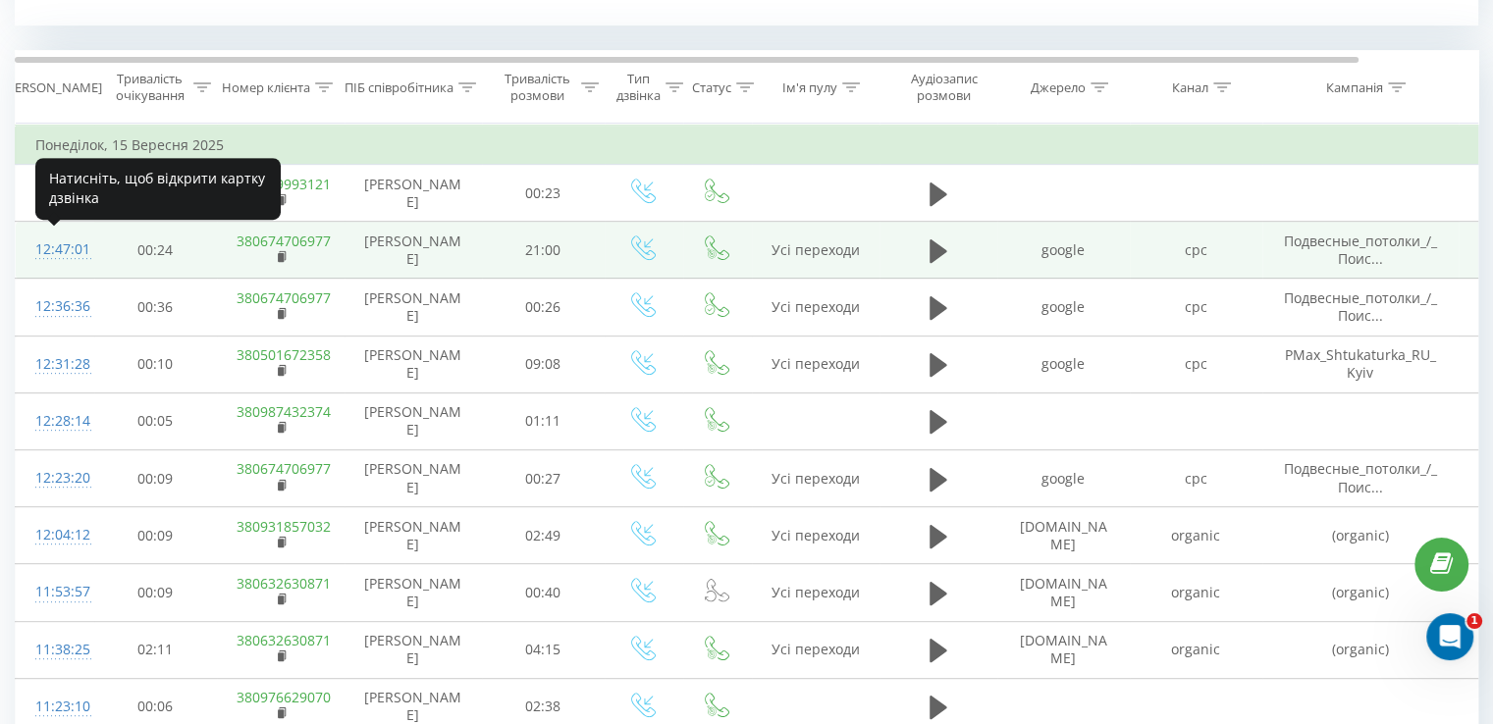
click at [48, 247] on div "12:47:01" at bounding box center [54, 250] width 39 height 38
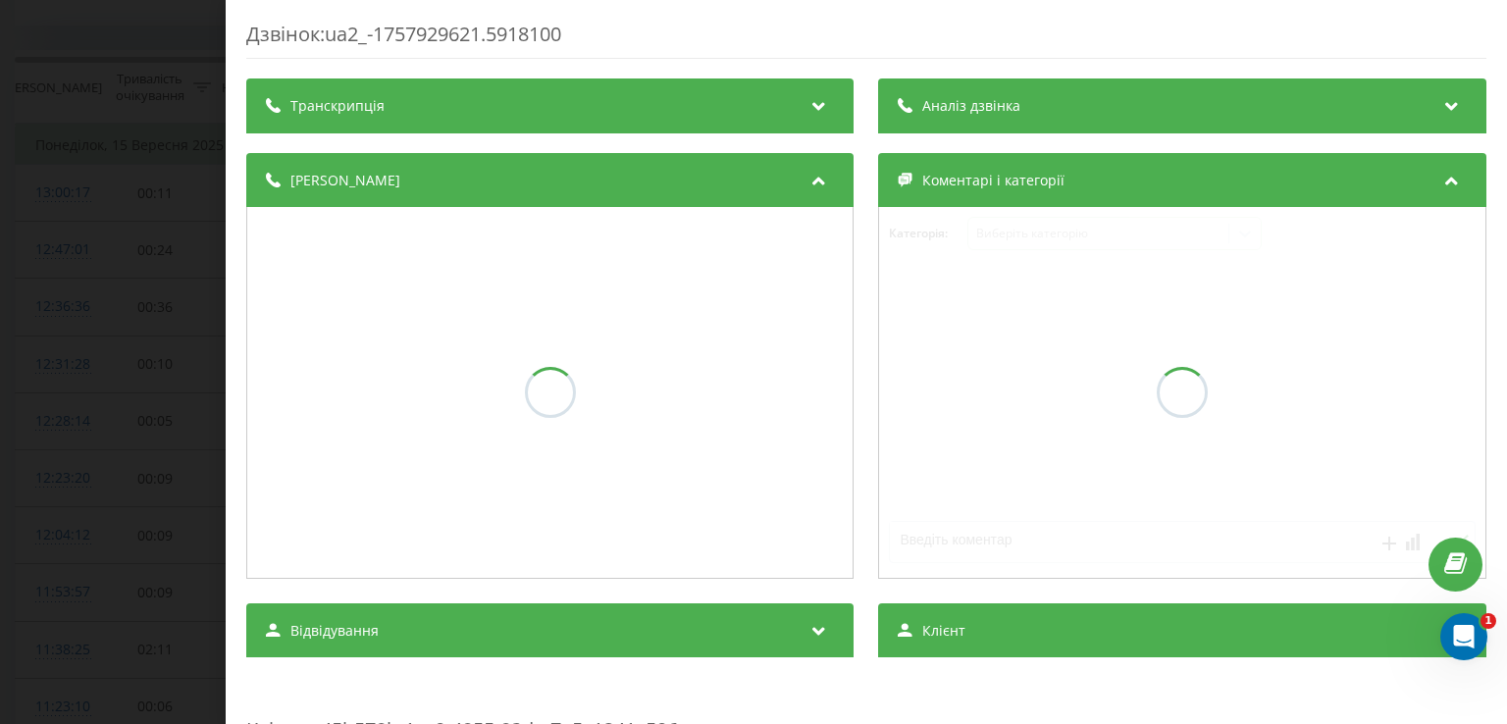
click at [1154, 116] on div "Аналіз дзвінка" at bounding box center [1182, 106] width 607 height 55
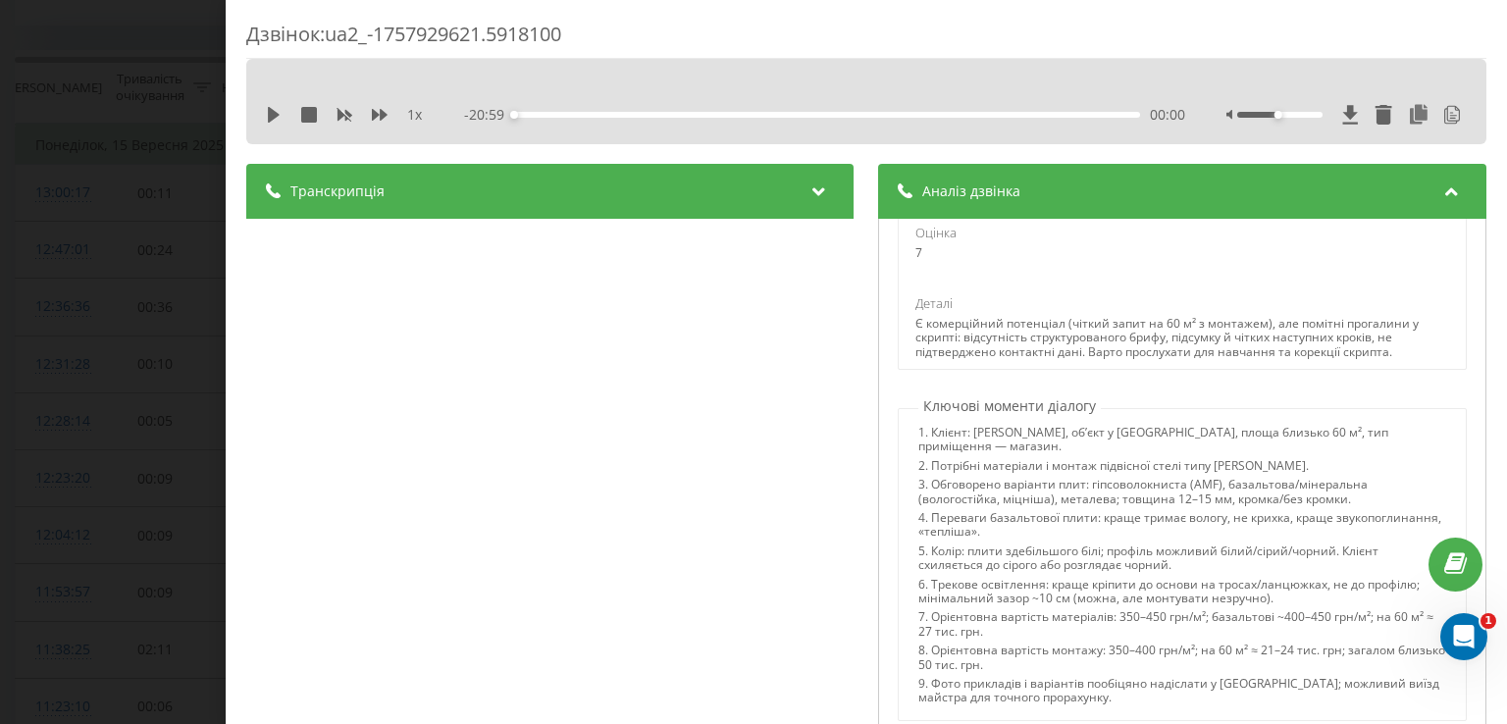
click at [453, 200] on div "Транскрипція" at bounding box center [549, 191] width 607 height 55
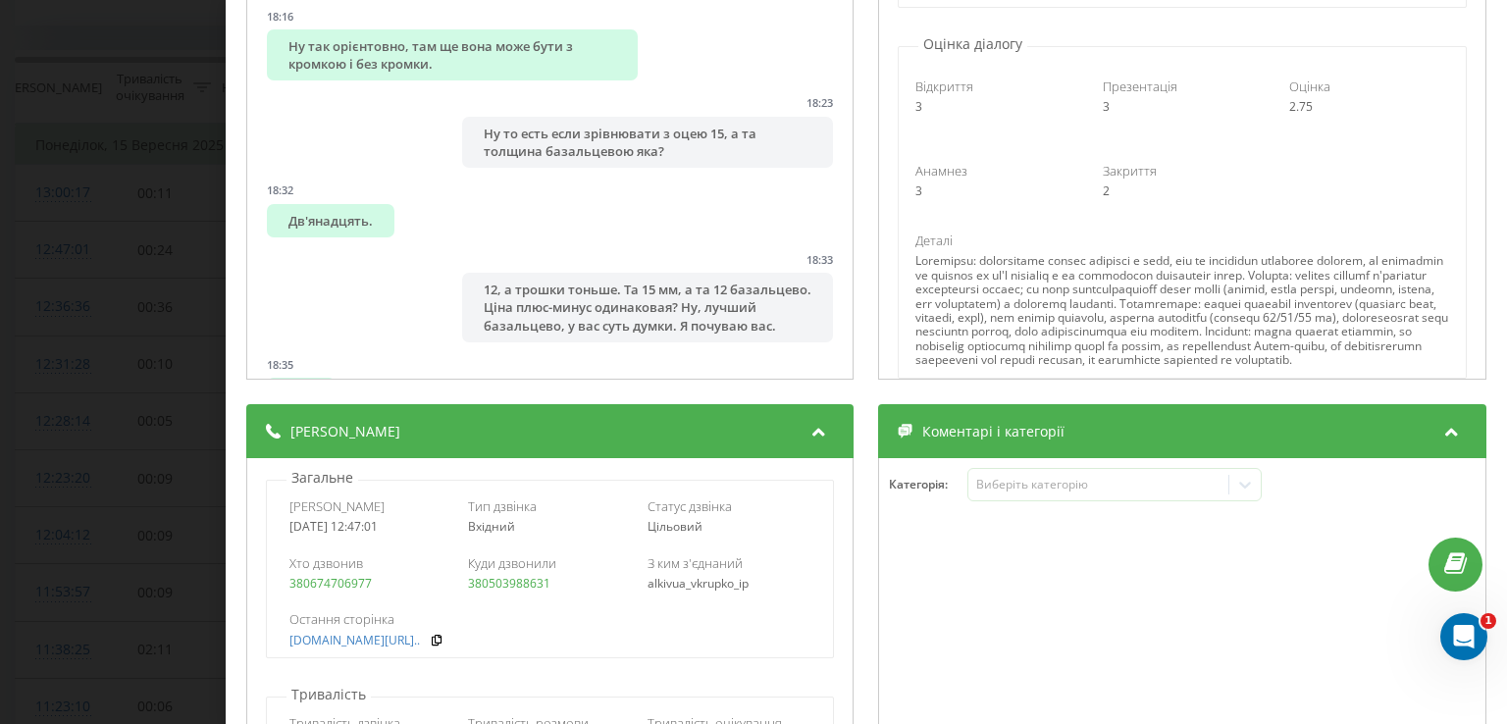
scroll to position [785, 0]
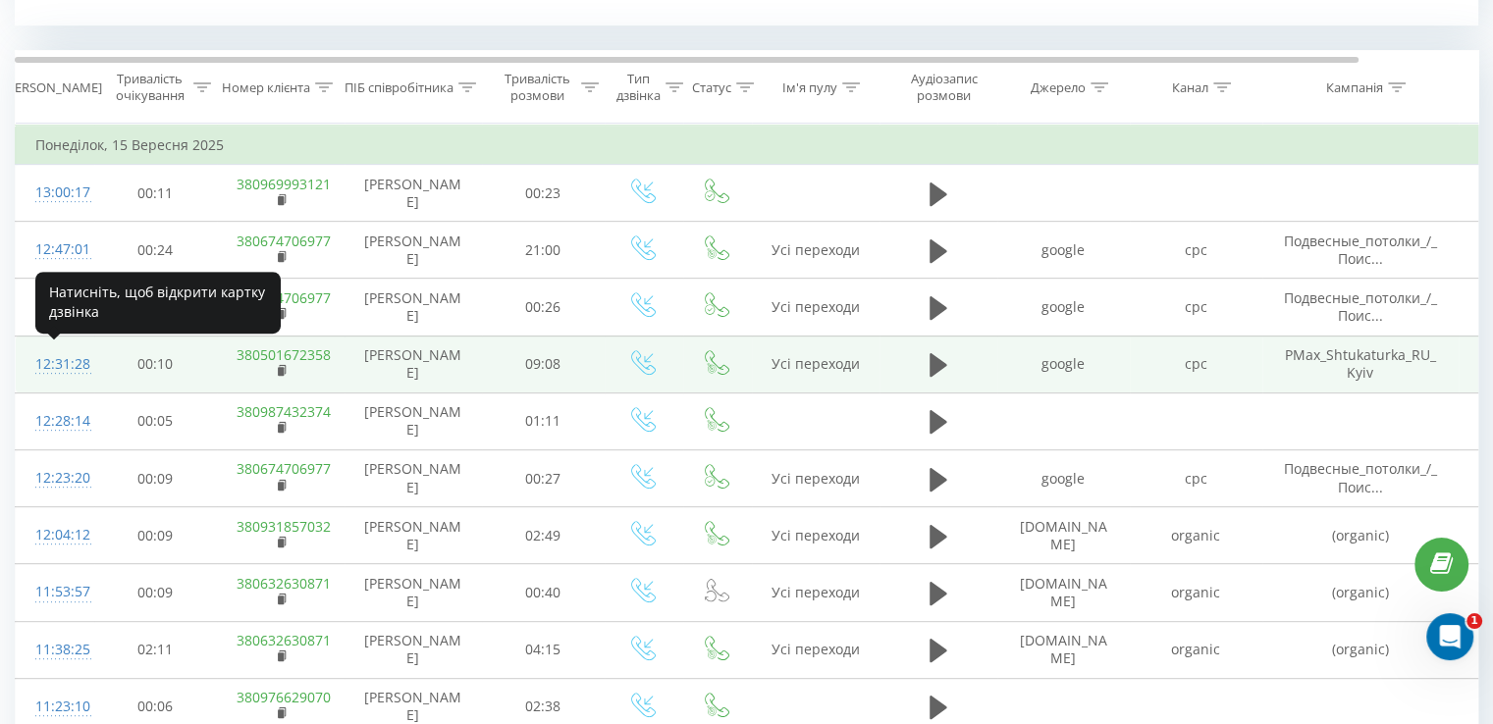
click at [60, 368] on div "12:31:28" at bounding box center [54, 364] width 39 height 38
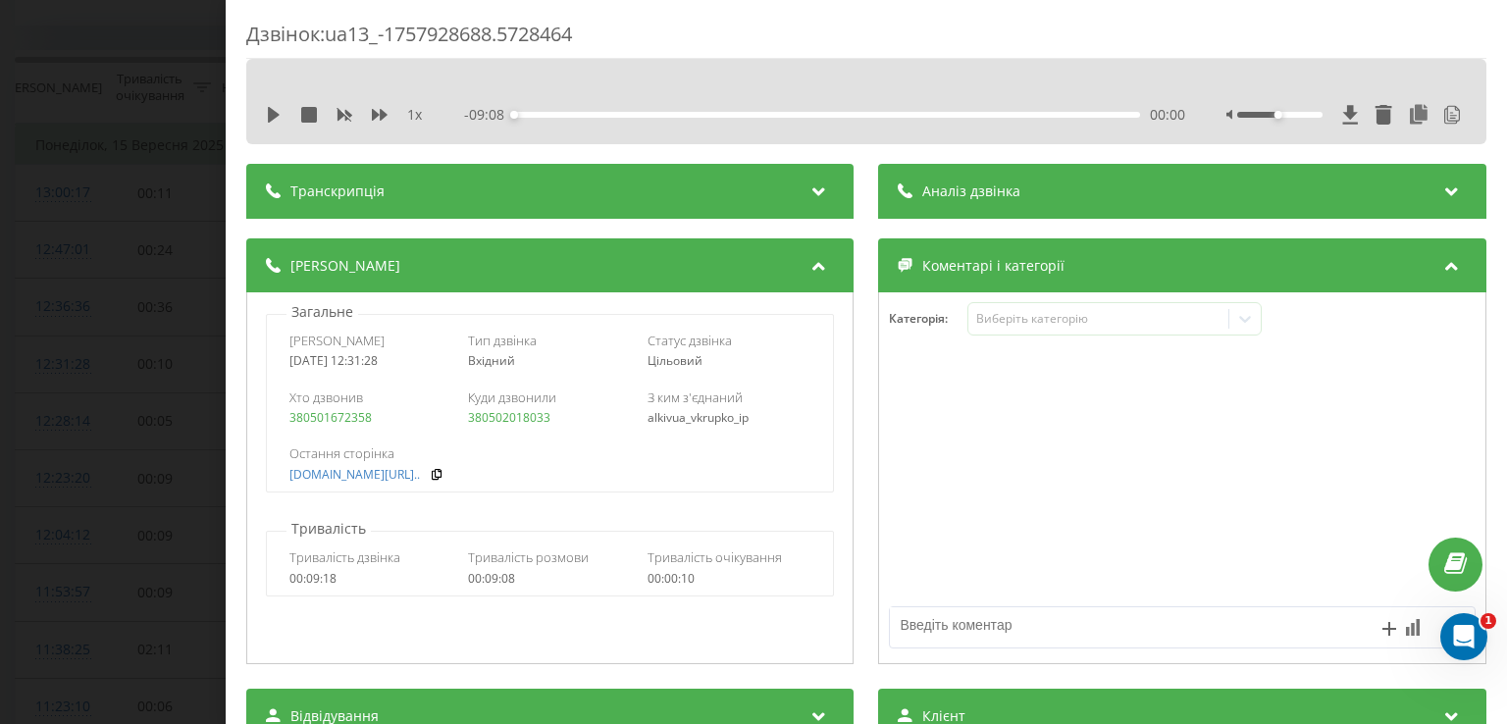
click at [1054, 197] on div "Аналіз дзвінка" at bounding box center [1182, 191] width 607 height 55
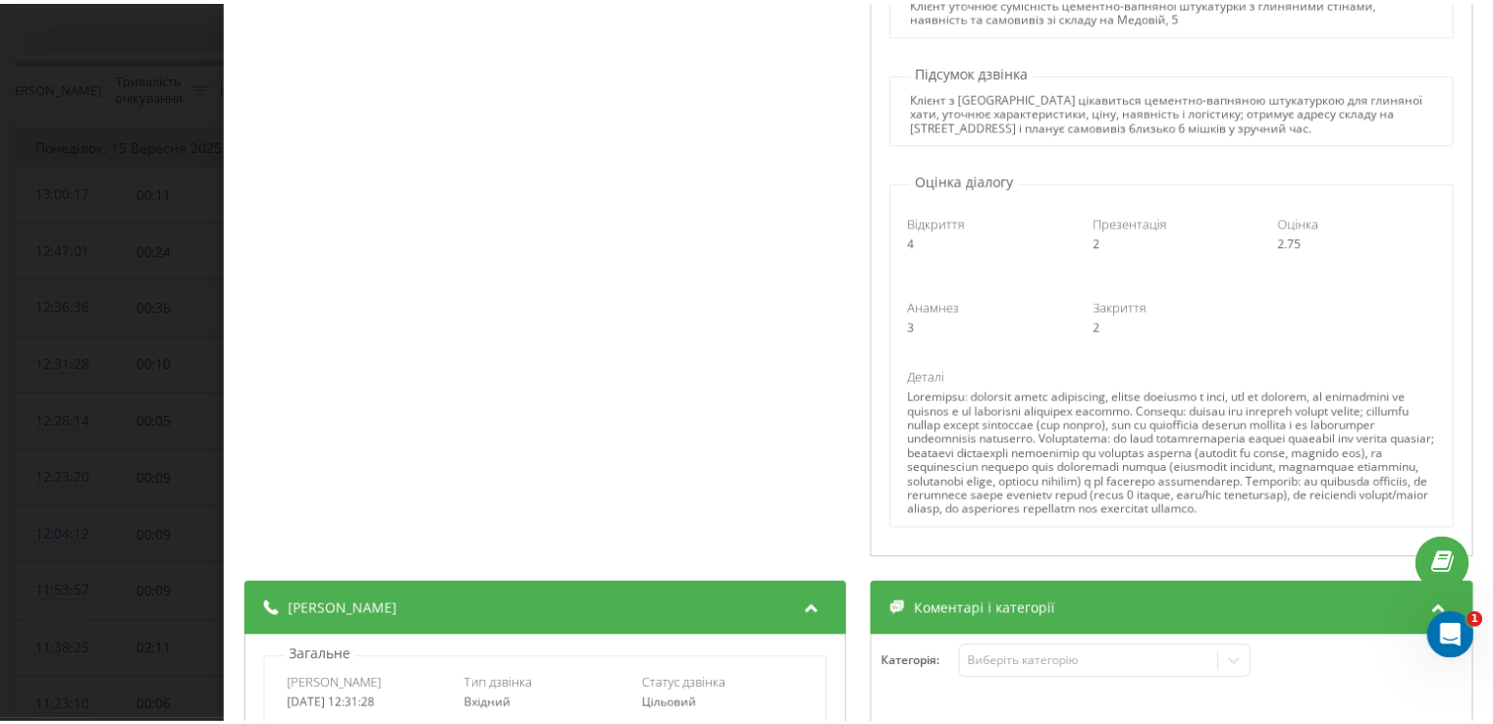
scroll to position [393, 0]
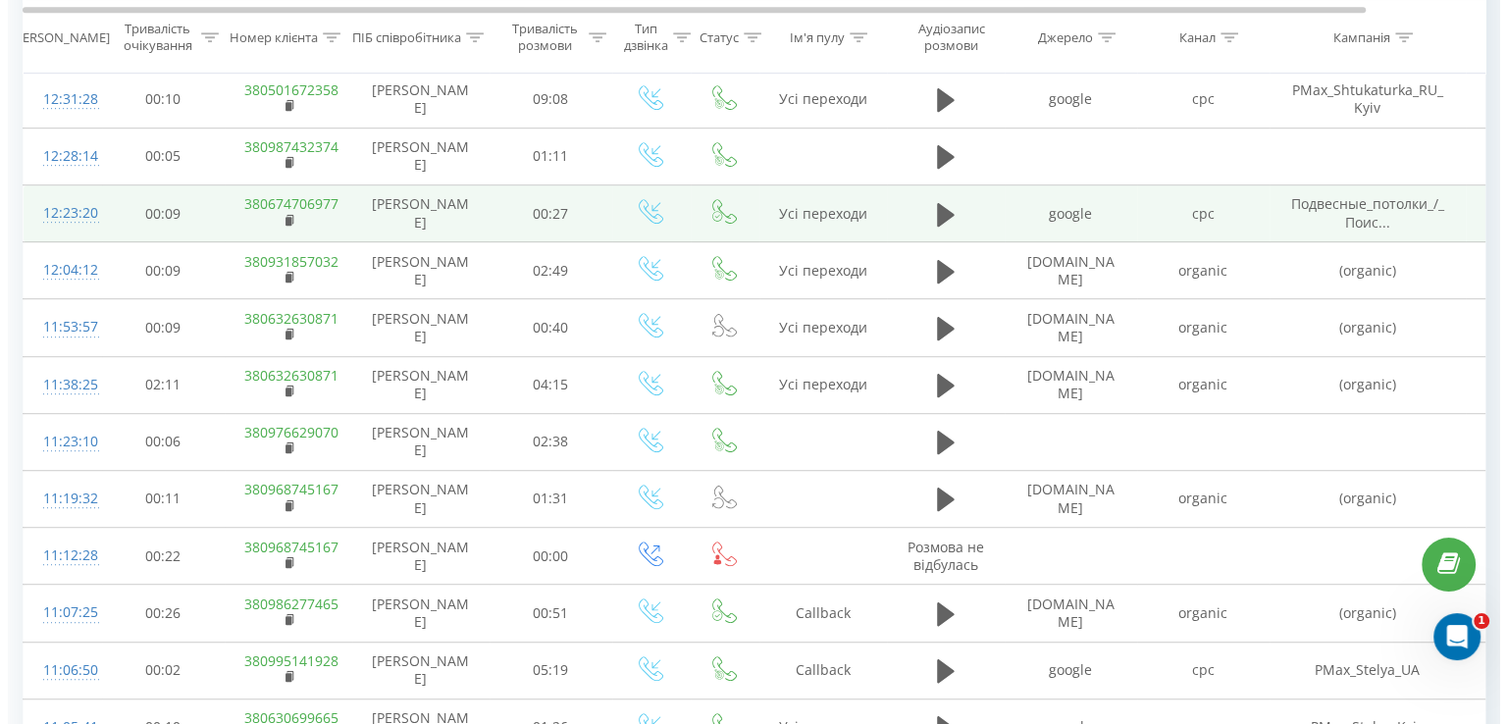
scroll to position [1091, 0]
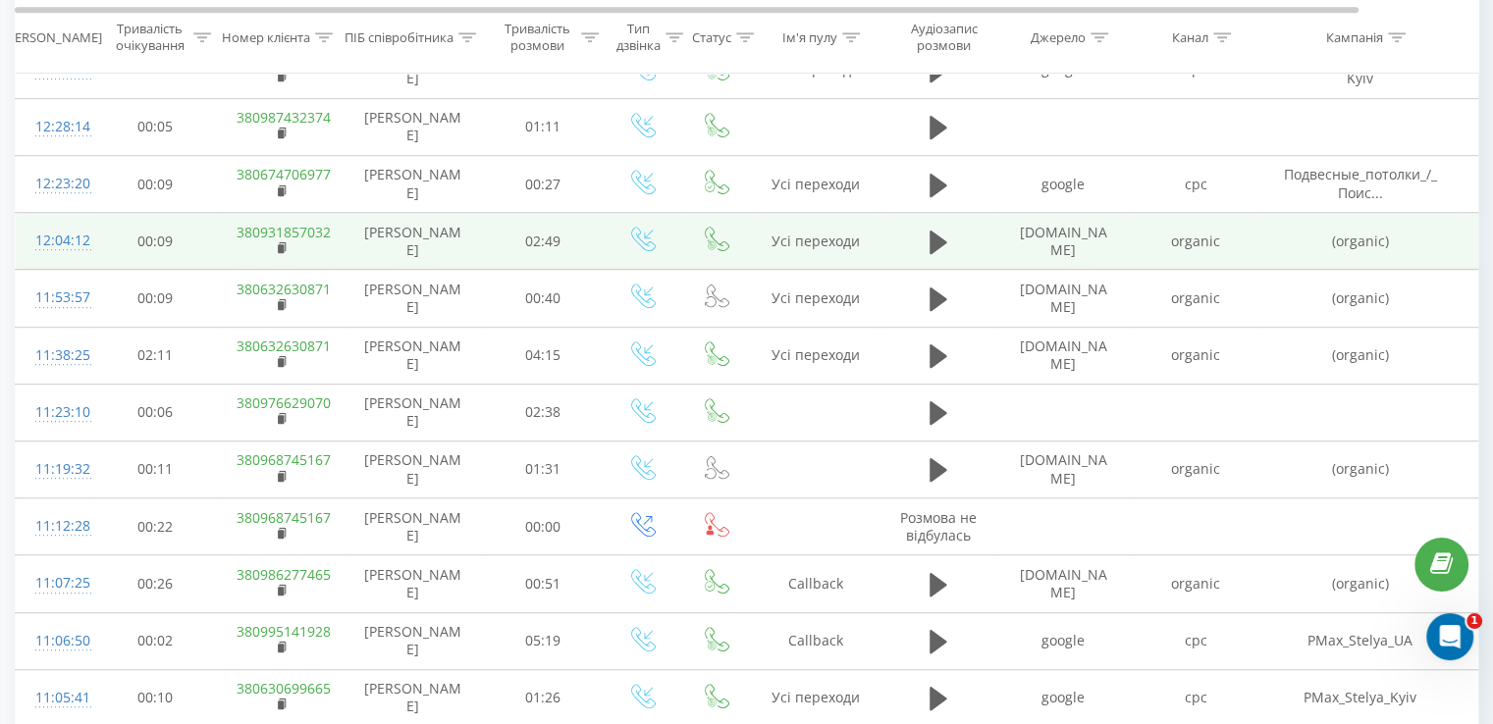
click at [71, 233] on div "12:04:12" at bounding box center [54, 241] width 39 height 38
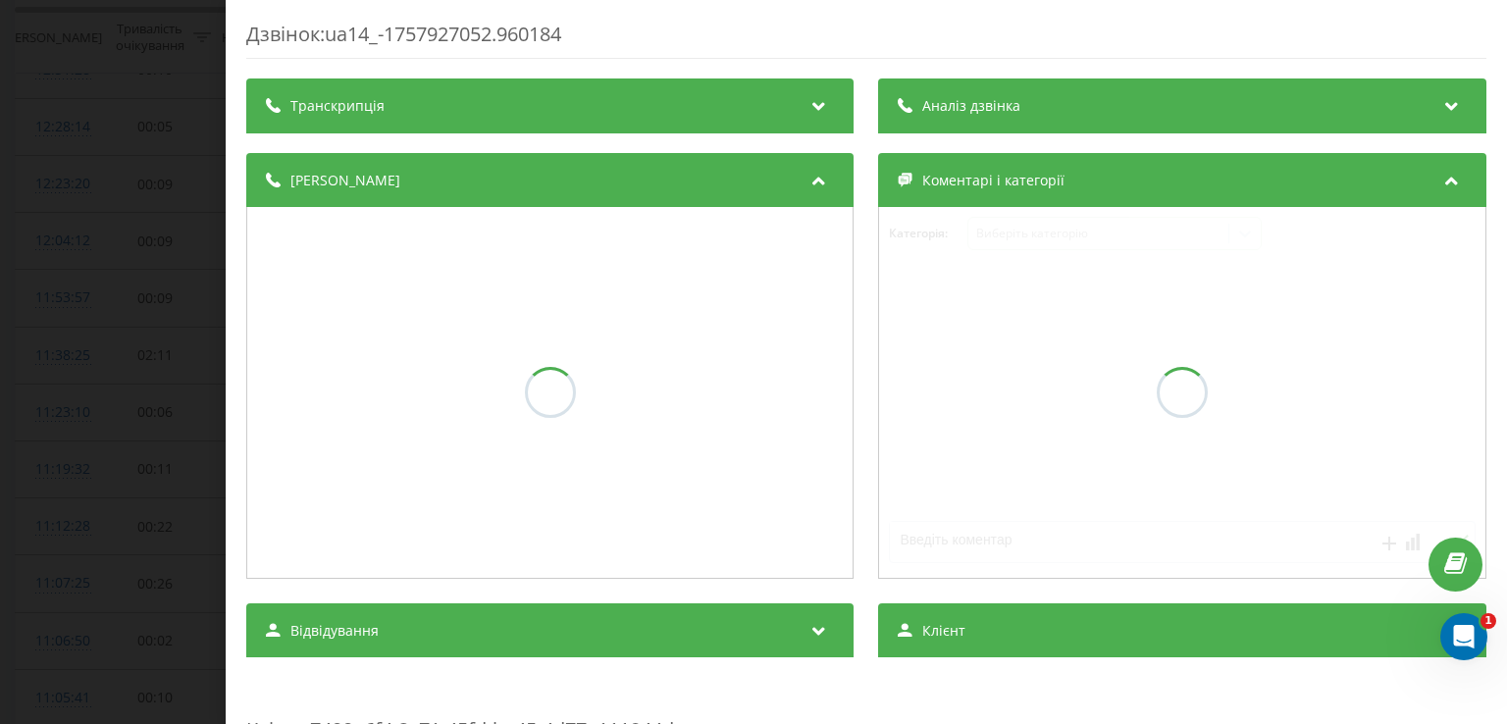
click at [938, 107] on span "Аналіз дзвінка" at bounding box center [972, 106] width 98 height 20
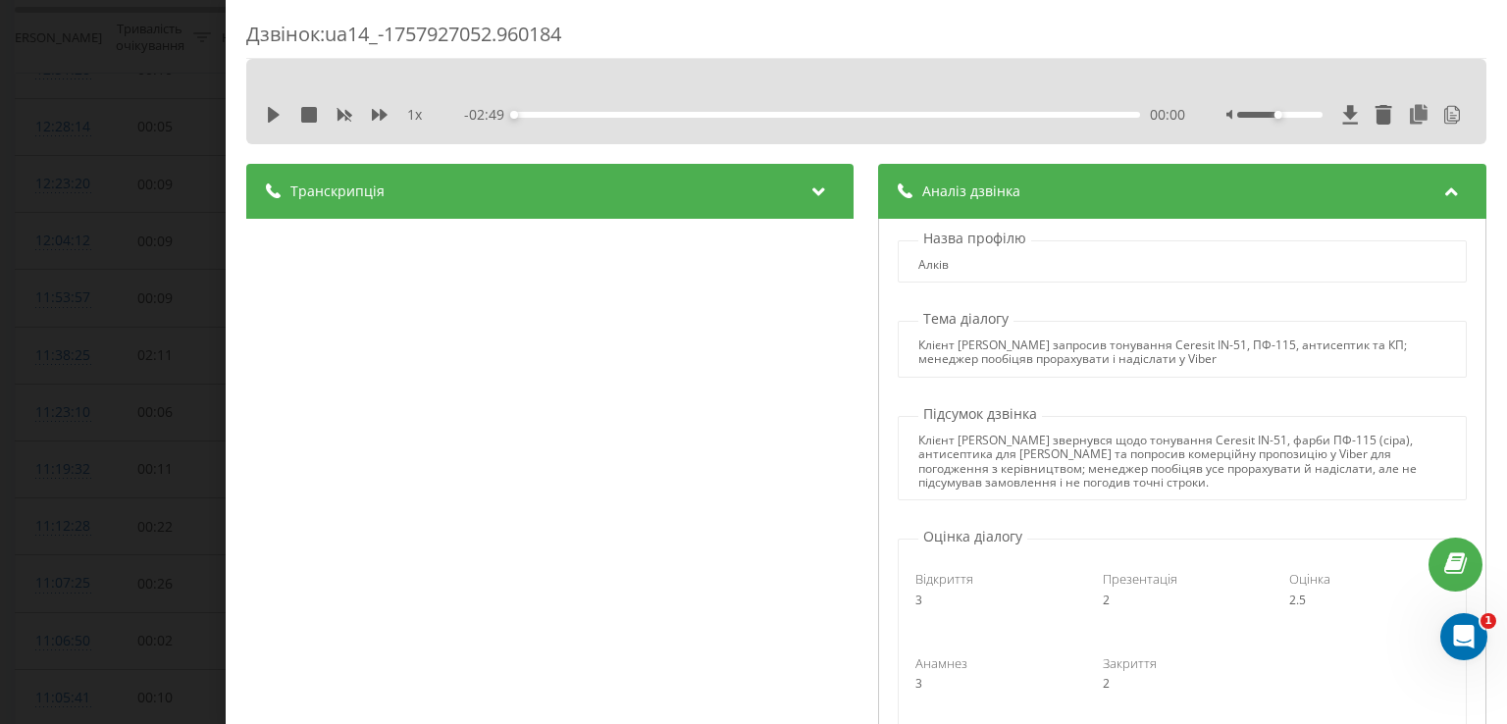
click at [0, 207] on div "Дзвінок : ua14_-1757927052.960184 1 x - 02:49 00:00 00:00 Транскрипція 00:00 До…" at bounding box center [753, 362] width 1507 height 724
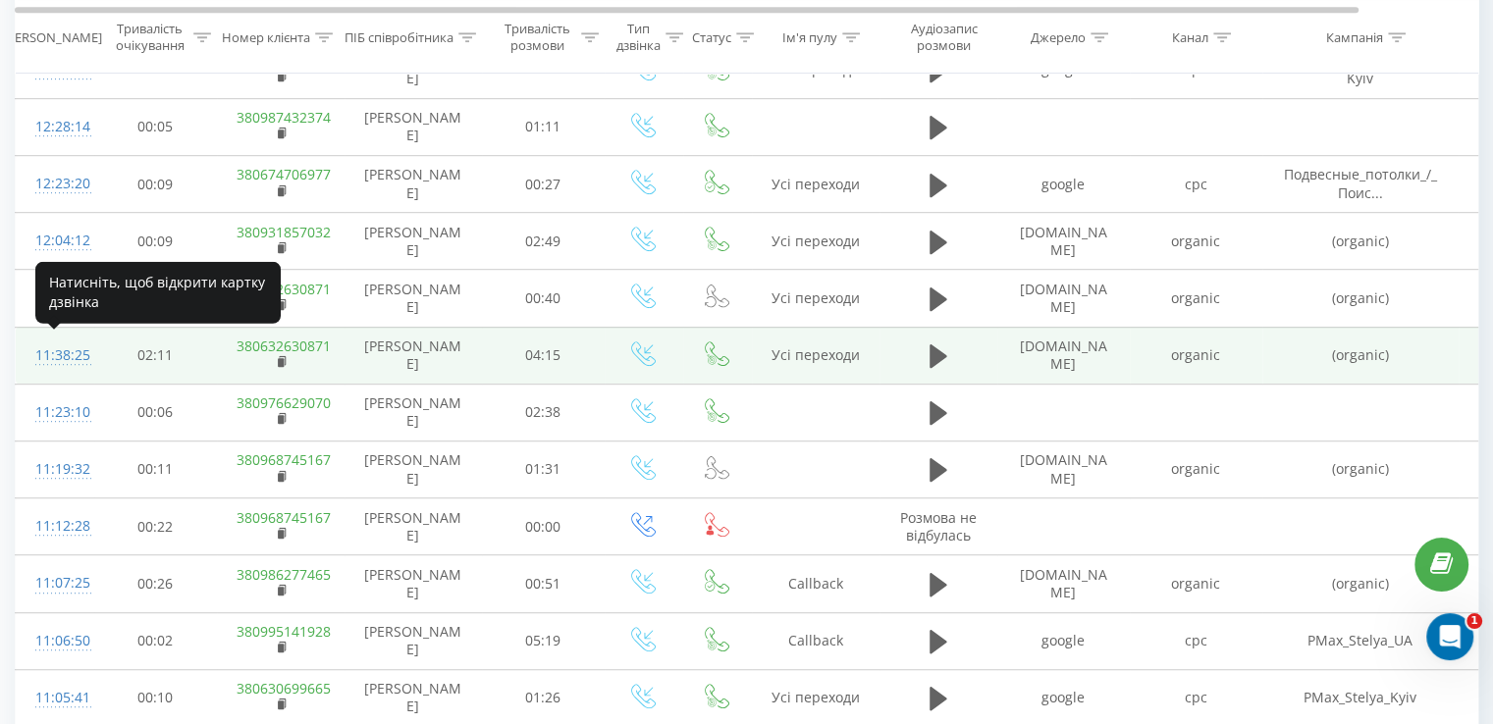
click at [75, 347] on div "11:38:25" at bounding box center [54, 356] width 39 height 38
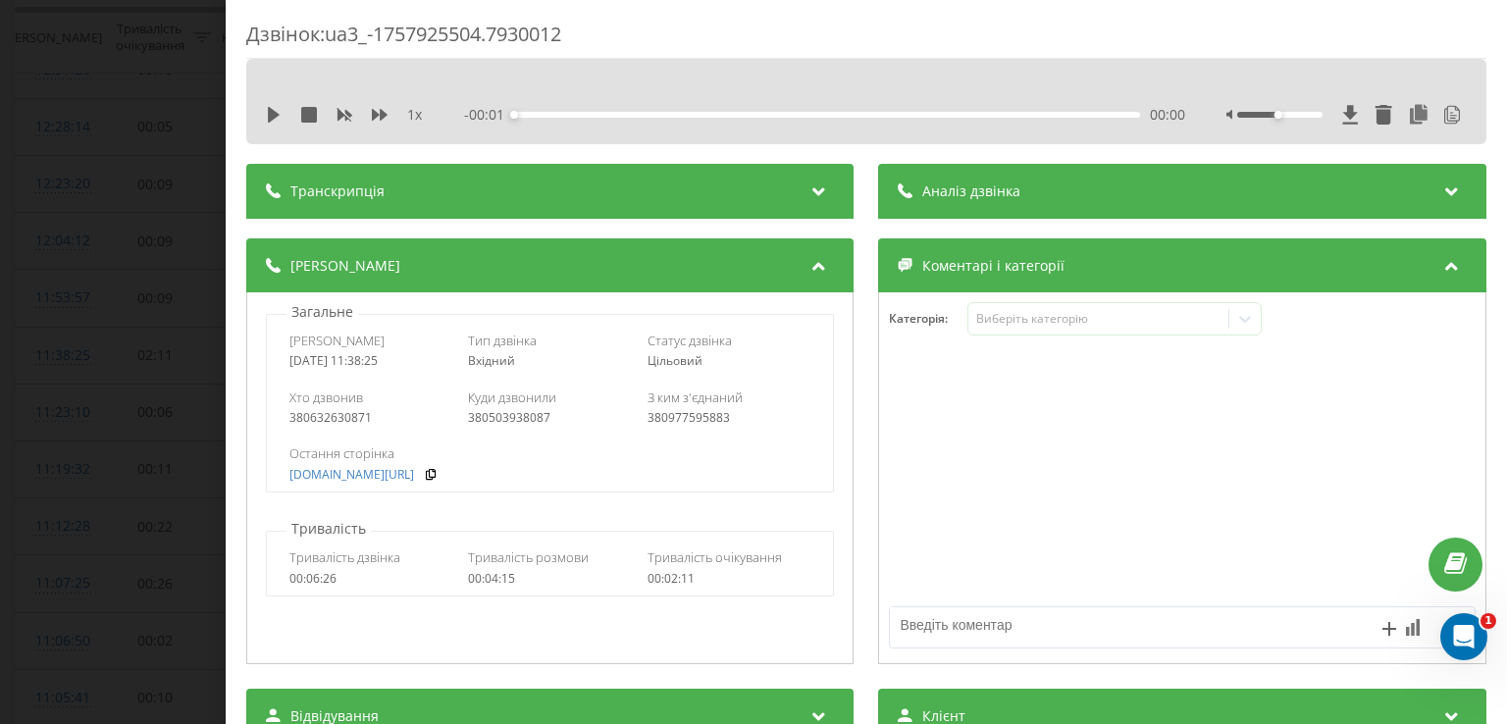
click at [1021, 122] on div "- 00:01 00:00 00:00" at bounding box center [825, 115] width 720 height 20
click at [1003, 204] on div "Аналіз дзвінка" at bounding box center [1182, 191] width 607 height 55
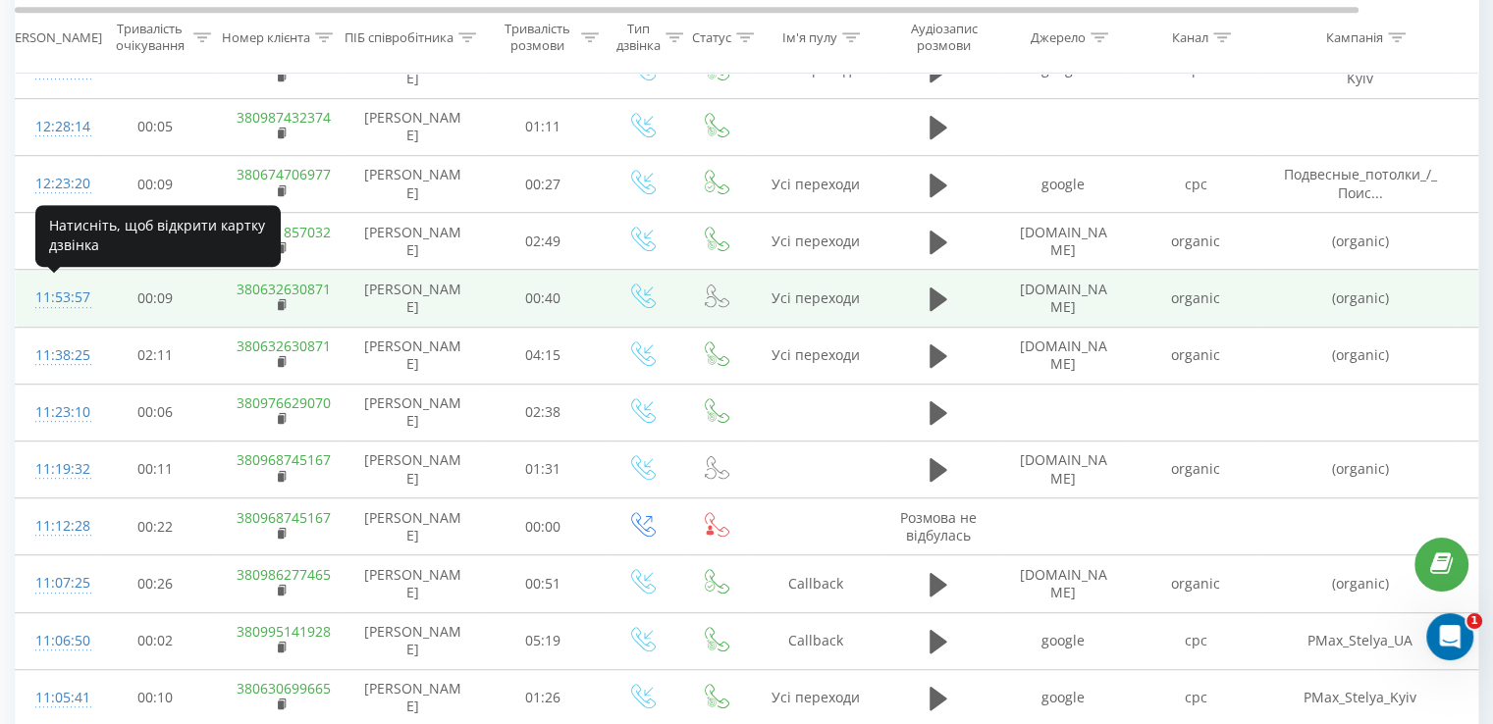
click at [59, 290] on div "11:53:57" at bounding box center [54, 298] width 39 height 38
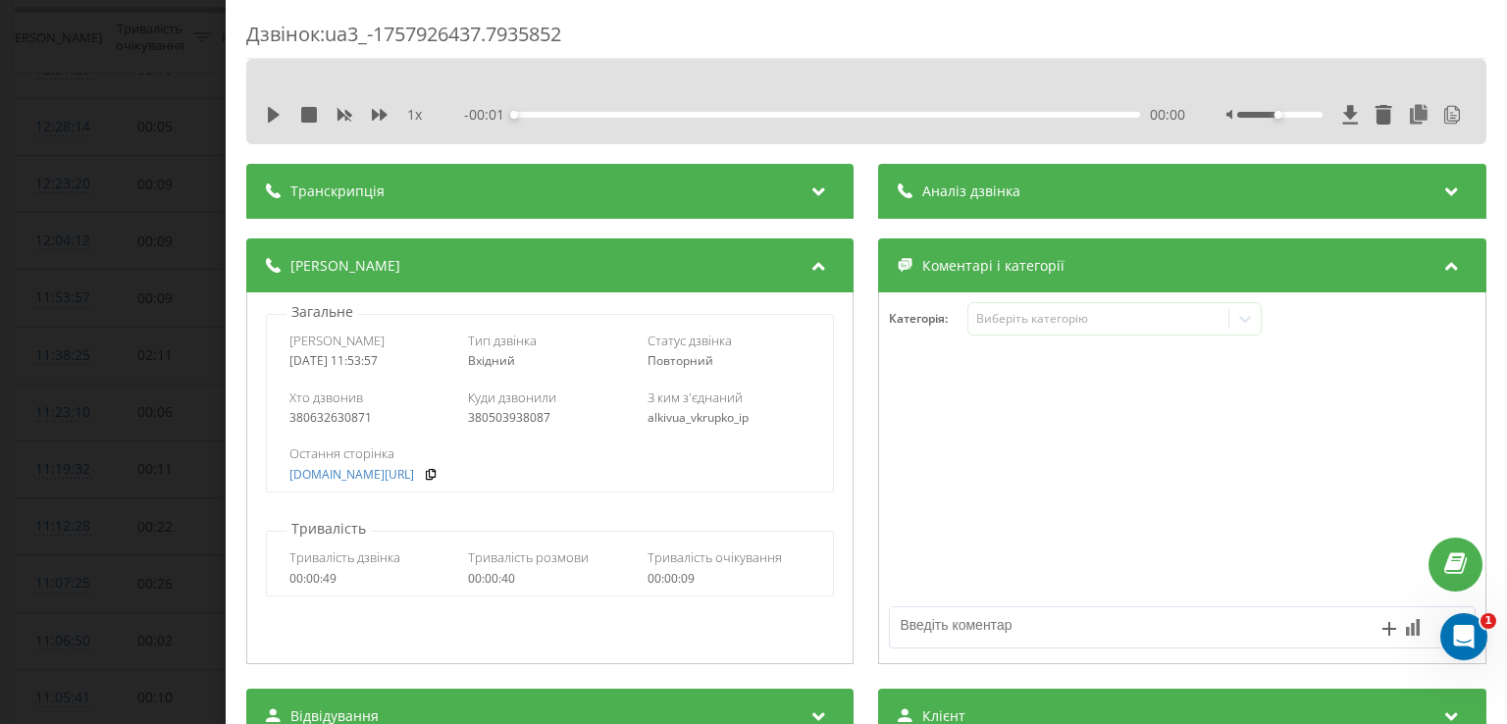
click at [1008, 184] on span "Аналіз дзвінка" at bounding box center [972, 192] width 98 height 20
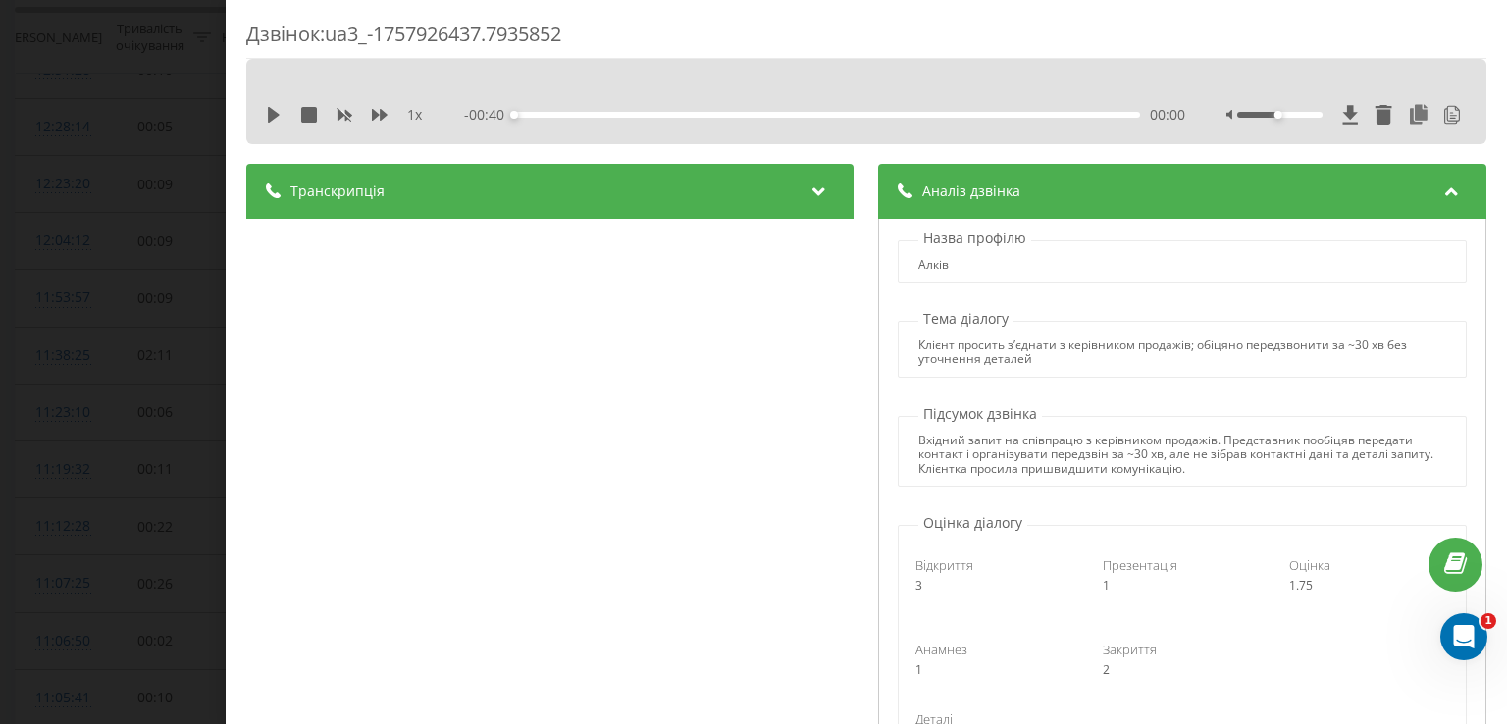
click at [106, 303] on div "Дзвінок : ua3_-1757926437.7935852 1 x - 00:40 00:00 00:00 Транскрипція 00:00 До…" at bounding box center [753, 362] width 1507 height 724
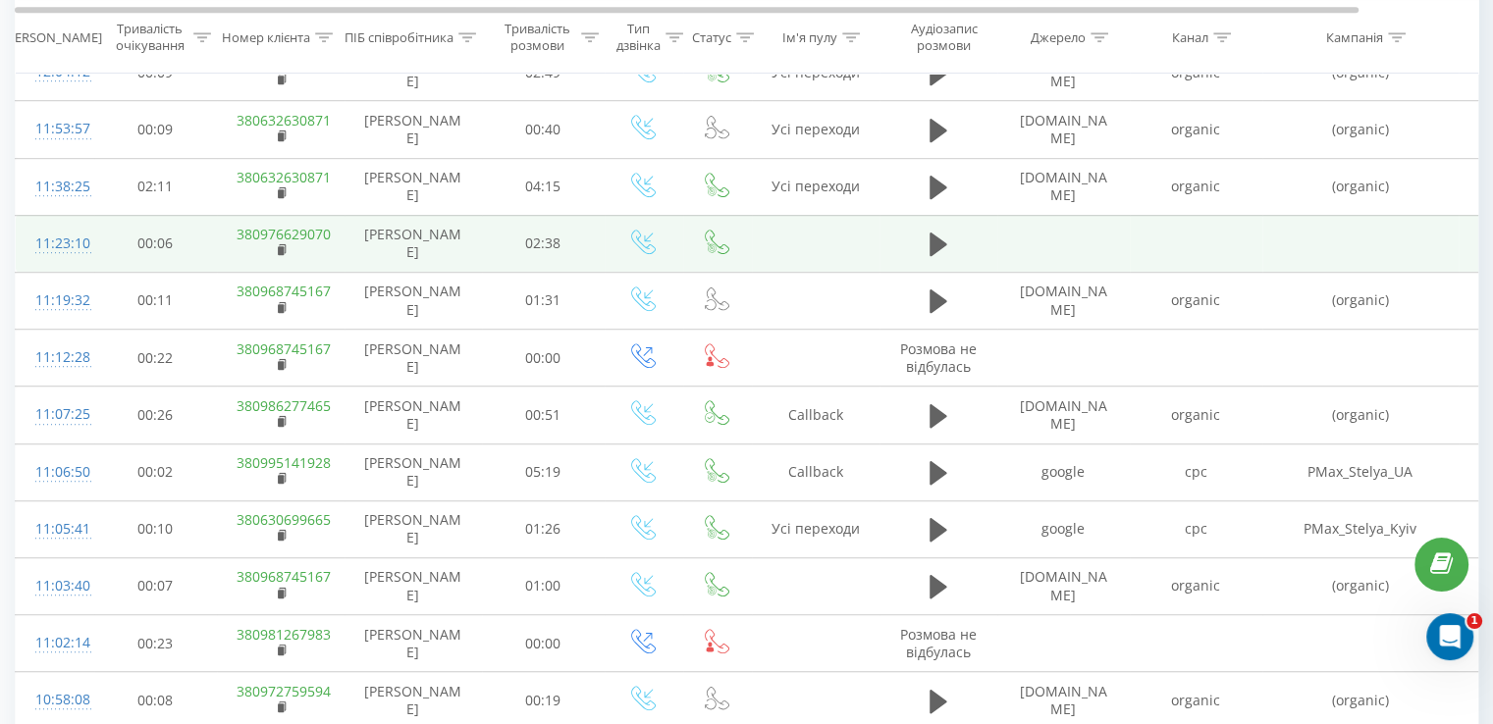
scroll to position [1287, 0]
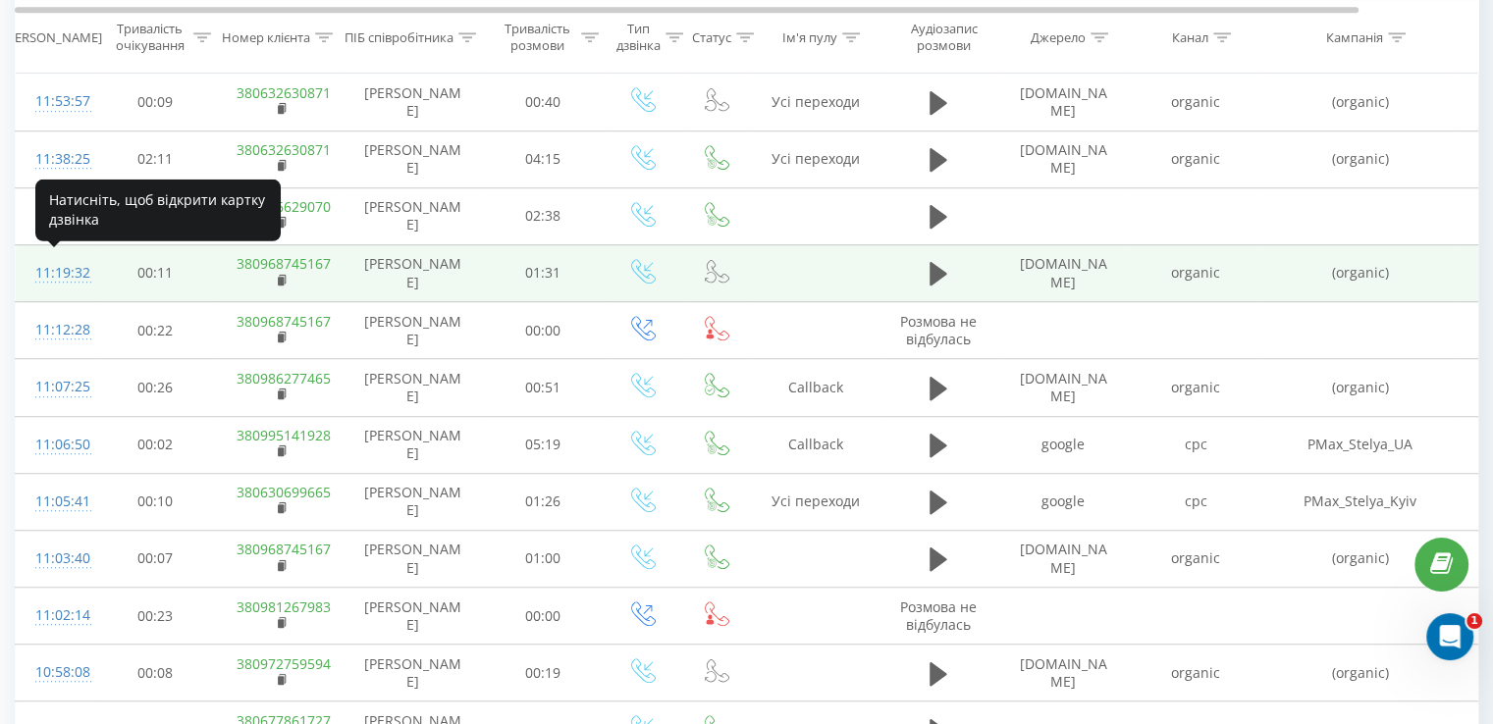
click at [75, 272] on div "11:19:32" at bounding box center [54, 273] width 39 height 38
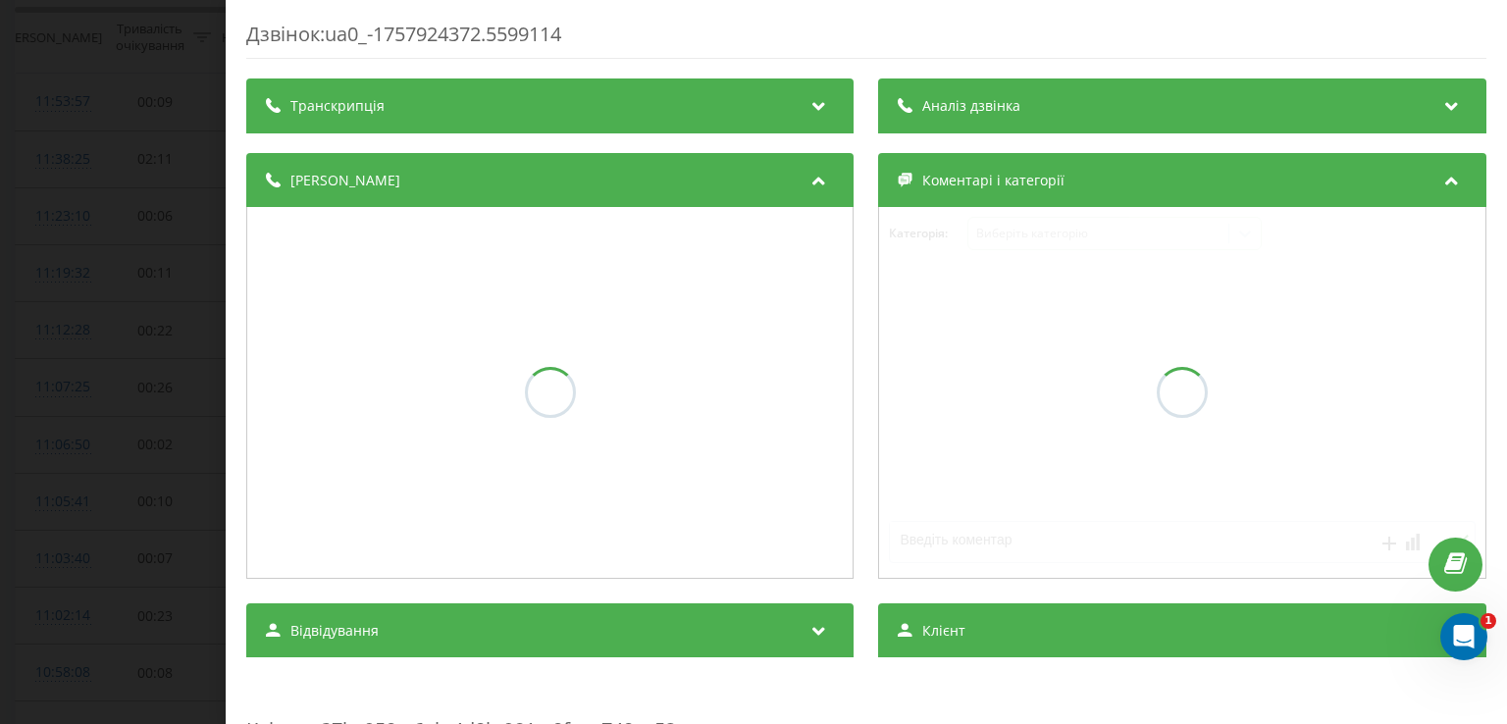
click at [1024, 114] on div "Аналіз дзвінка" at bounding box center [1182, 106] width 607 height 55
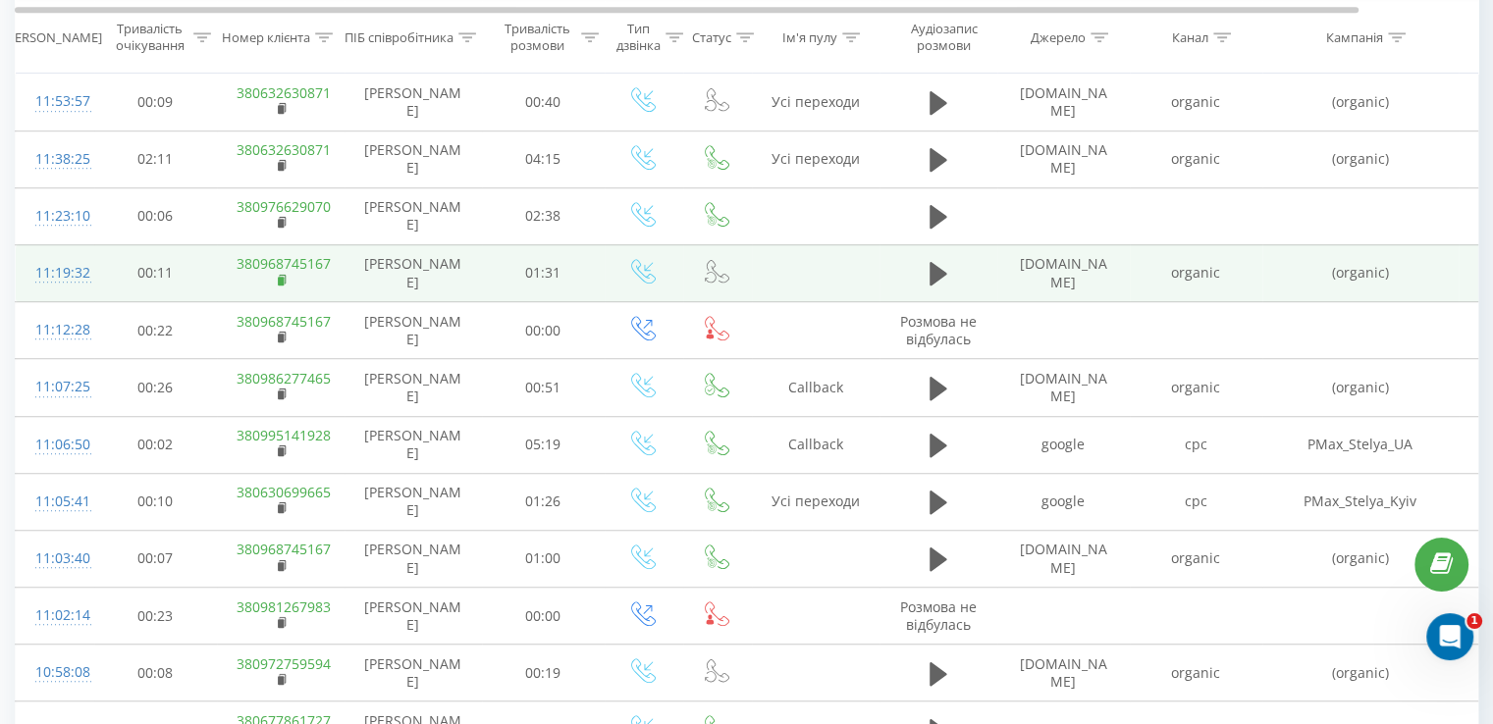
click at [279, 274] on icon at bounding box center [283, 281] width 11 height 14
click at [281, 277] on rect at bounding box center [281, 281] width 6 height 9
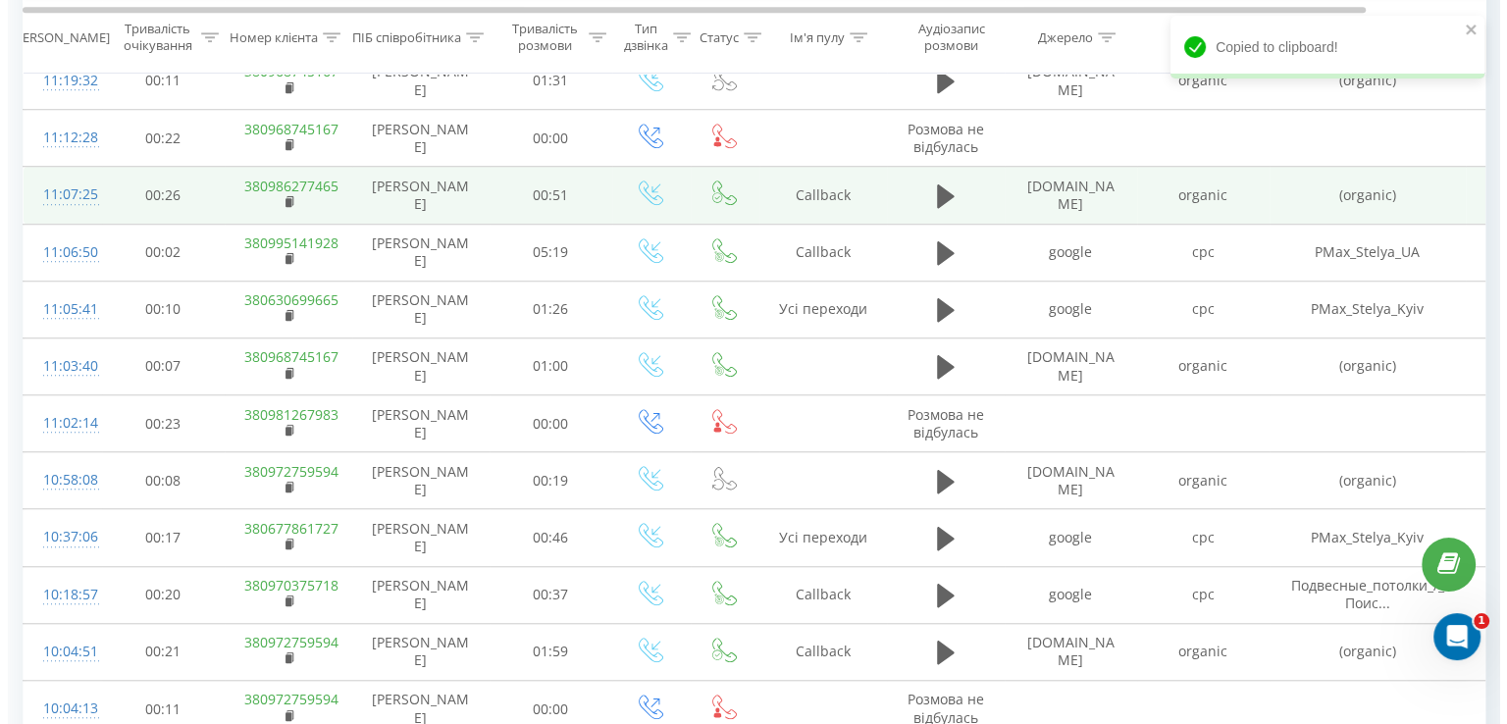
scroll to position [1484, 0]
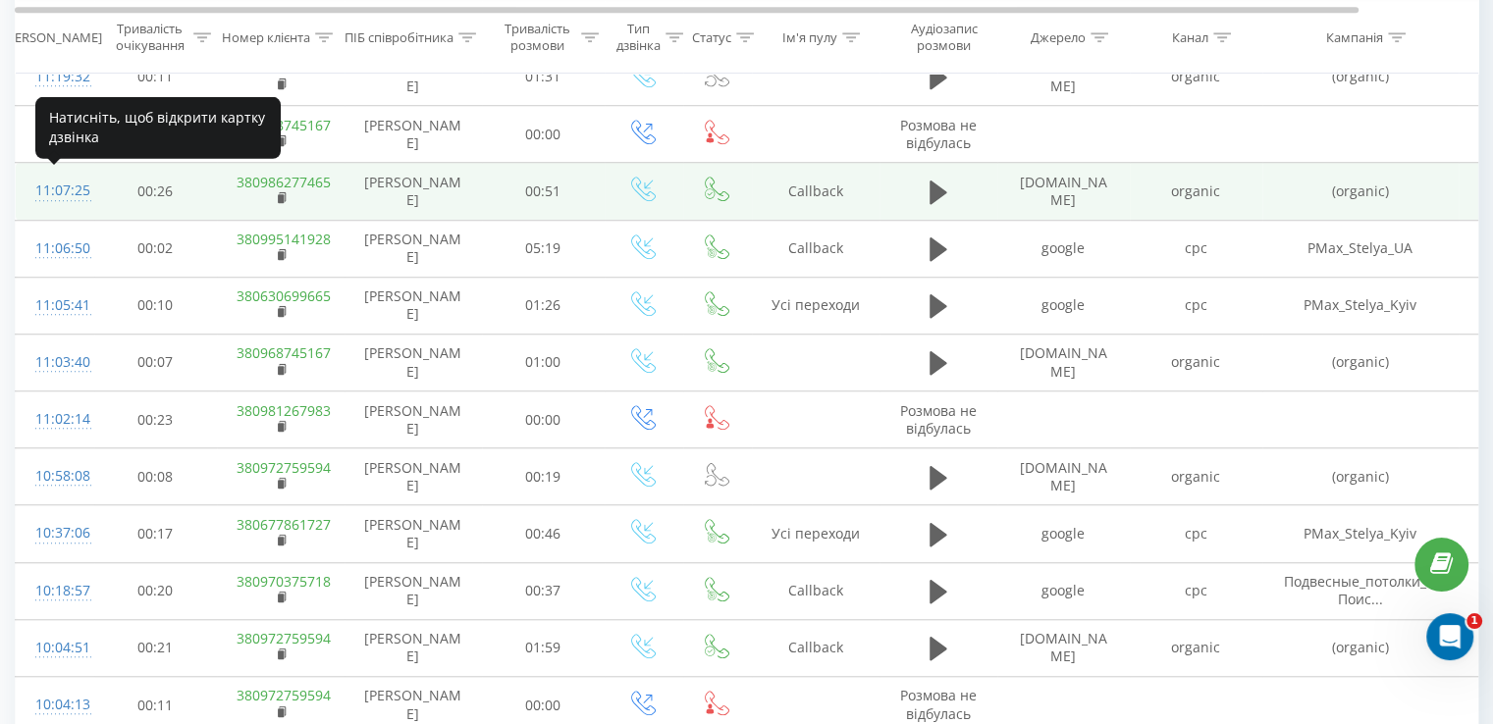
click at [75, 185] on div "11:07:25" at bounding box center [54, 191] width 39 height 38
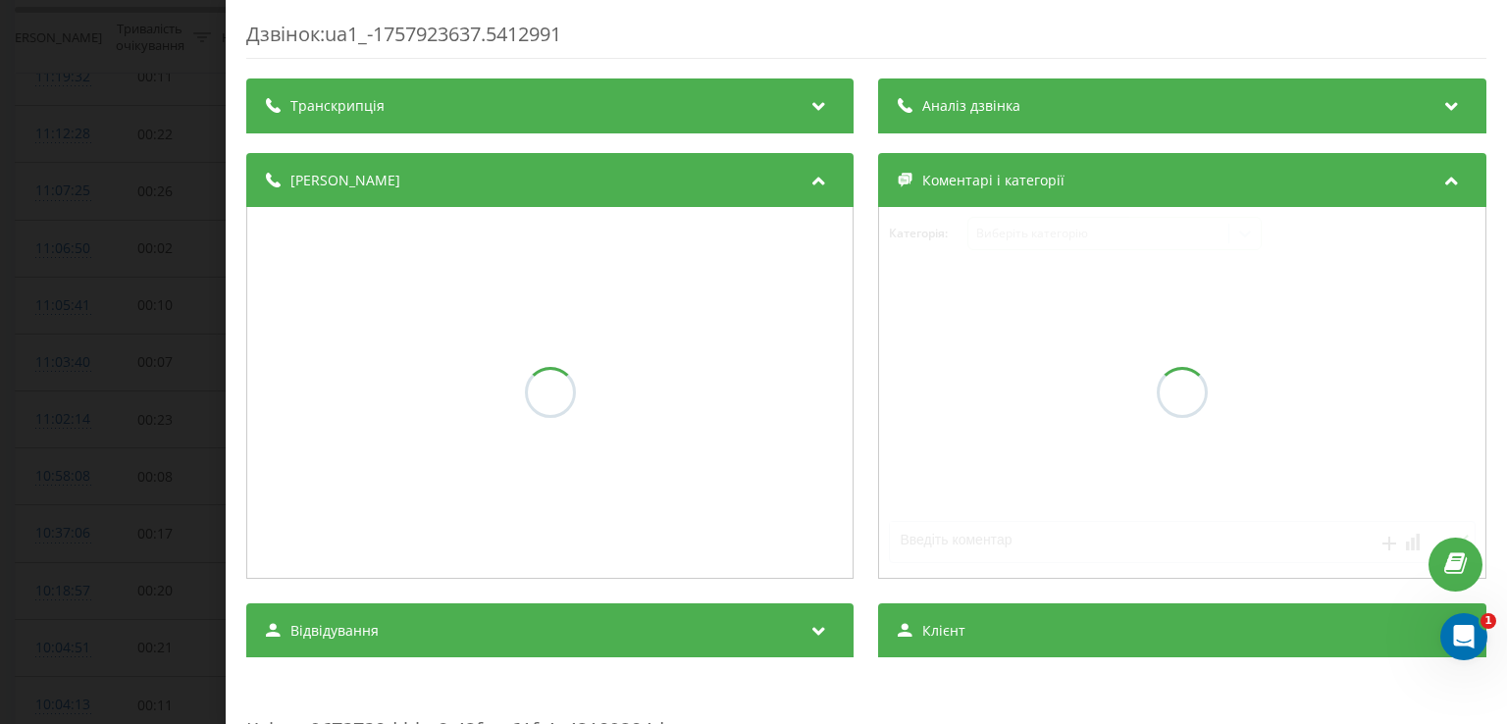
click at [902, 120] on div "Аналіз дзвінка" at bounding box center [1182, 106] width 607 height 55
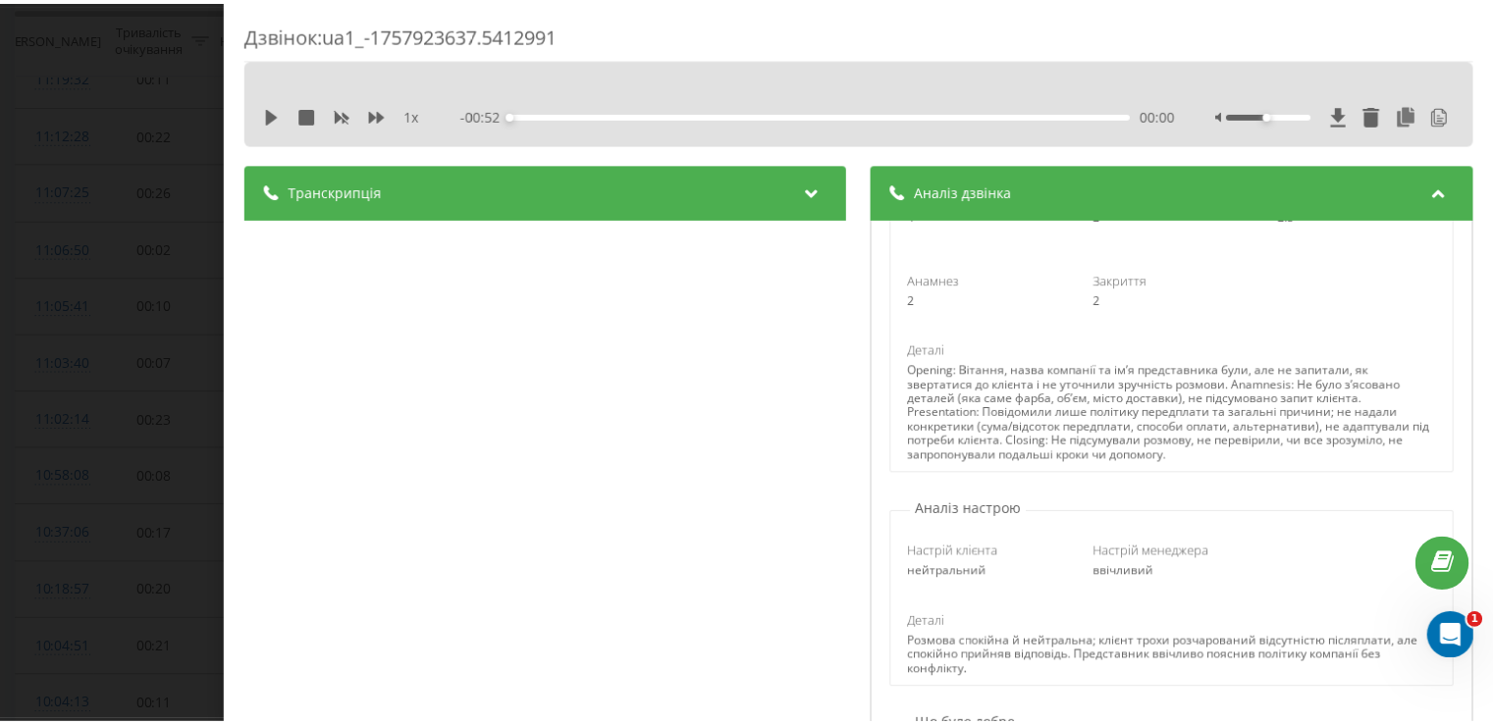
scroll to position [393, 0]
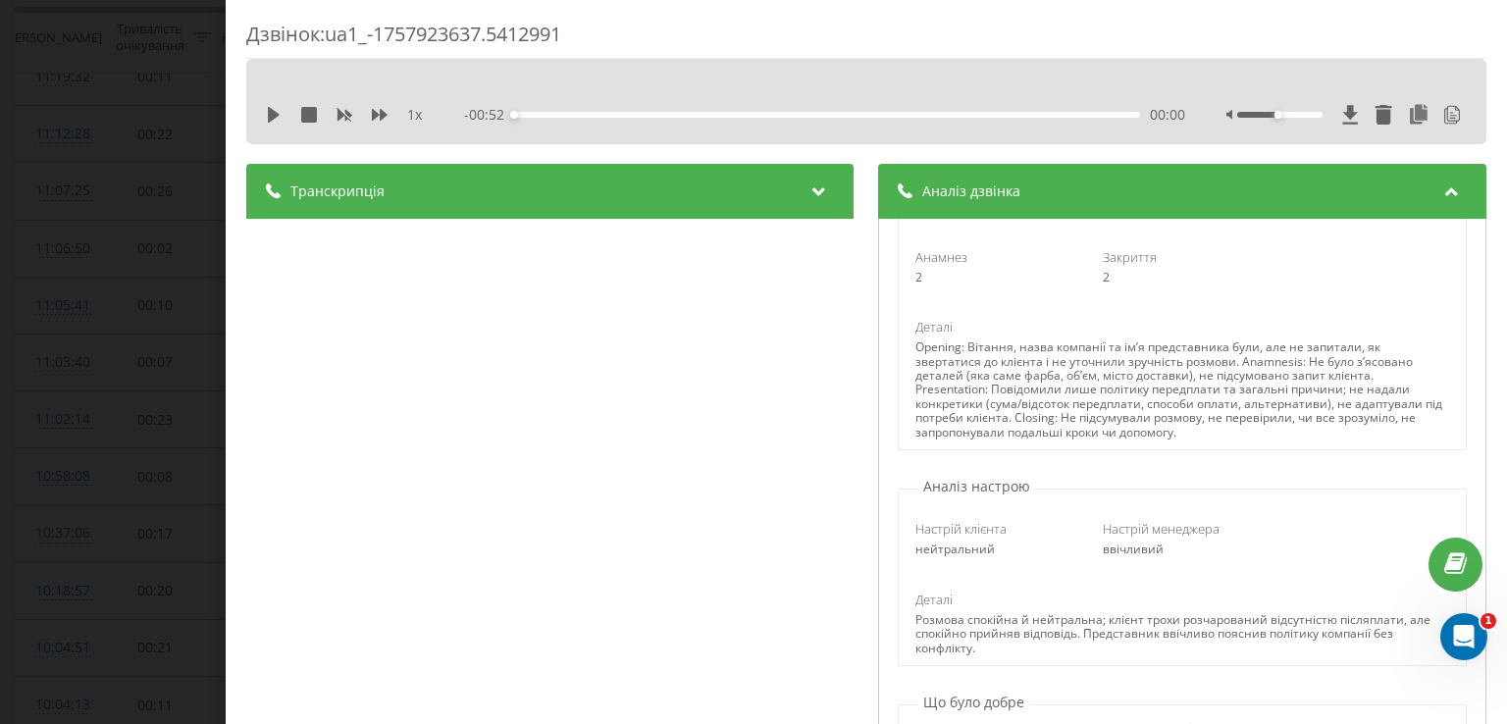
click at [212, 244] on div "Дзвінок : ua1_-1757923637.5412991 1 x - 00:52 00:00 00:00 Транскрипція 00:00 До…" at bounding box center [753, 362] width 1507 height 724
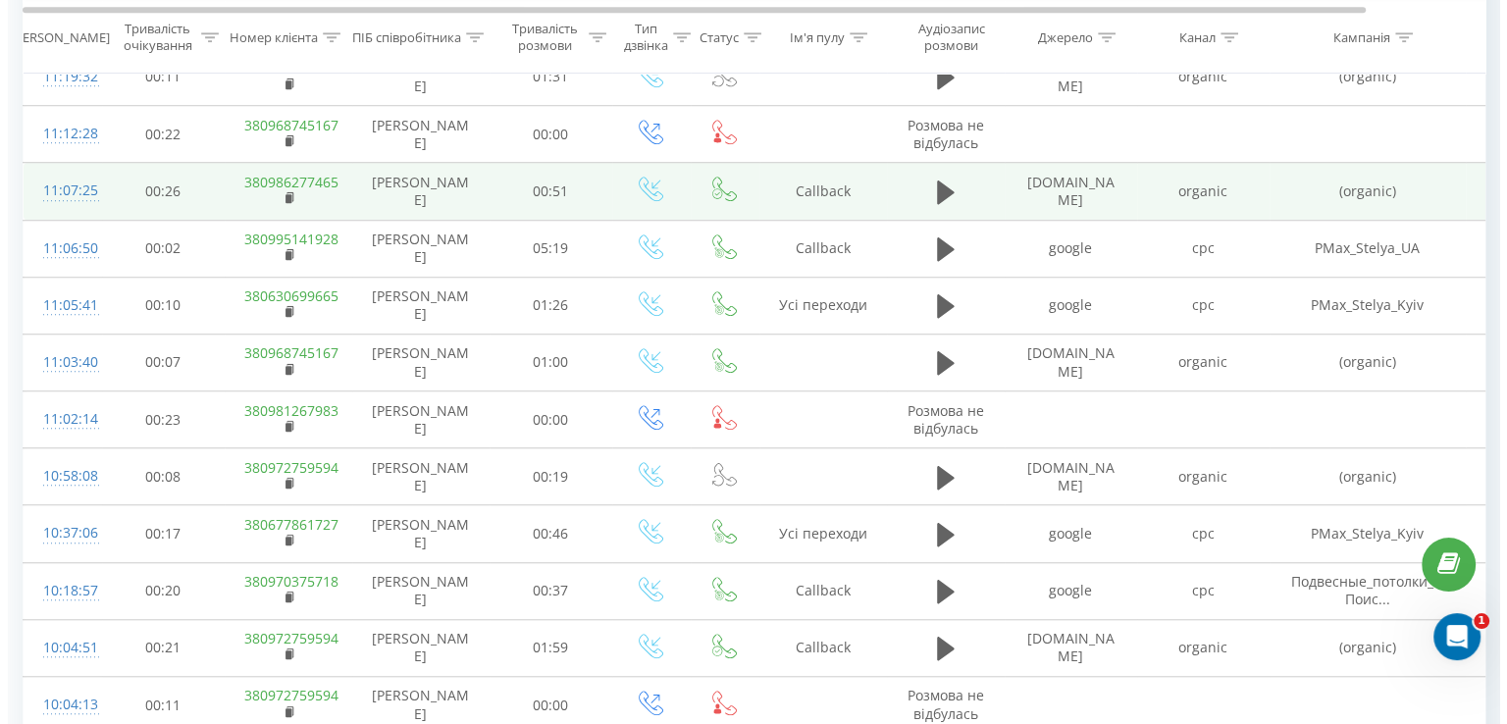
scroll to position [1386, 0]
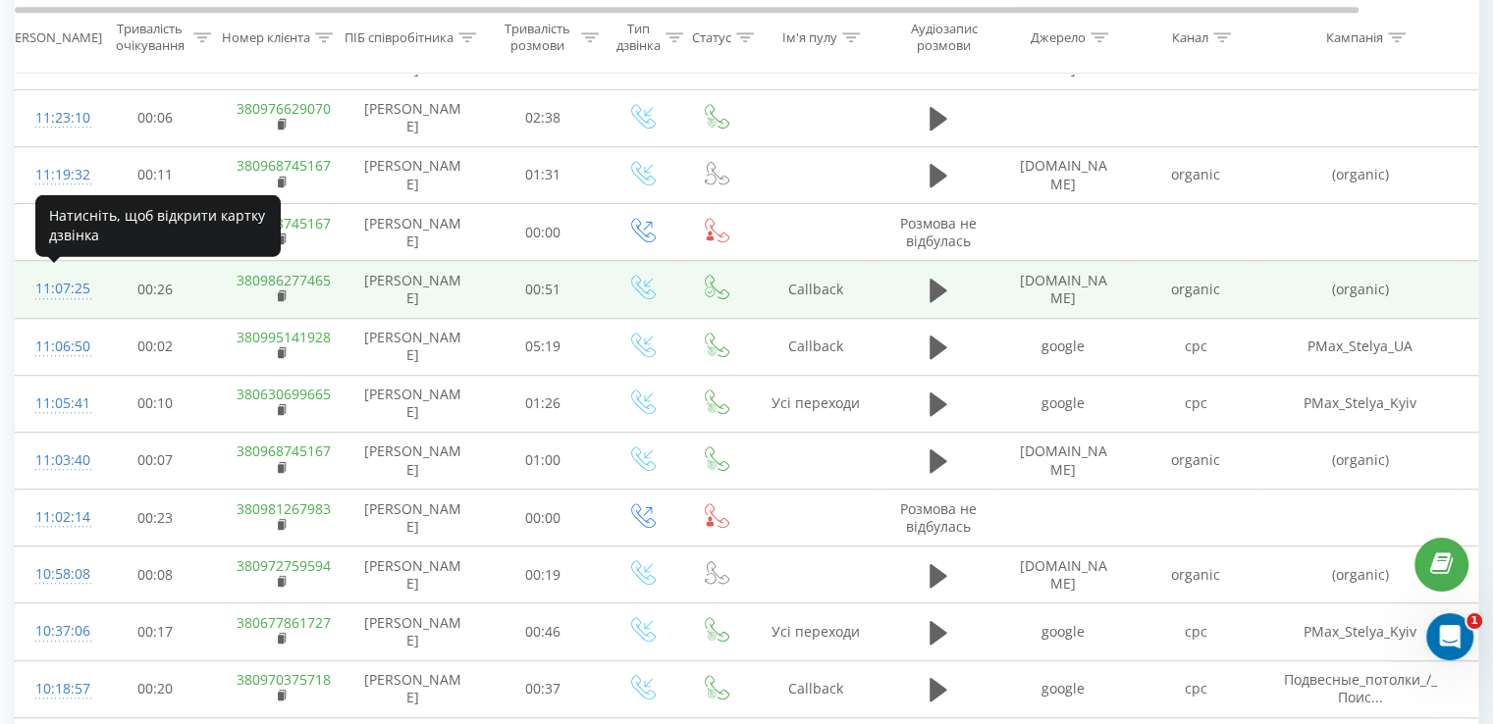
click at [60, 287] on div "11:07:25" at bounding box center [54, 289] width 39 height 38
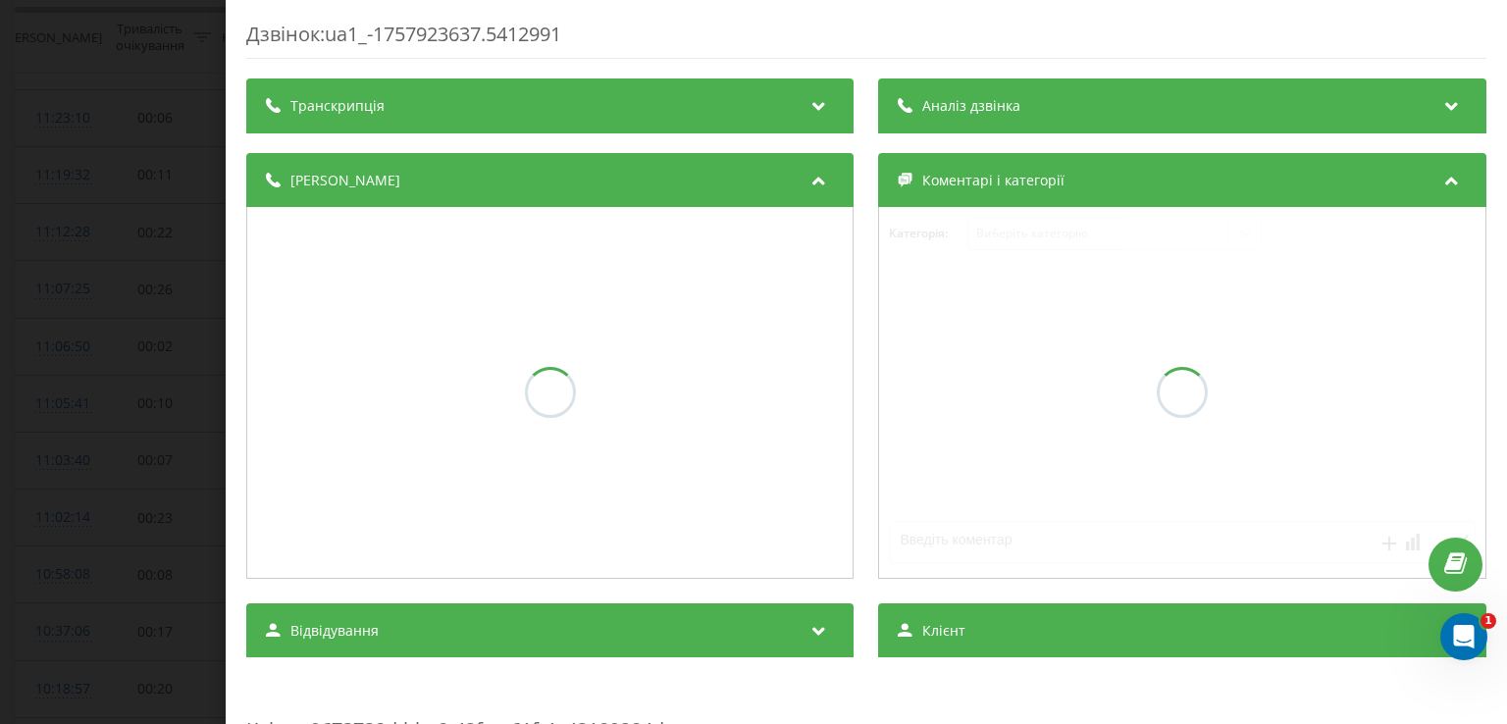
click at [923, 111] on span "Аналіз дзвінка" at bounding box center [972, 106] width 98 height 20
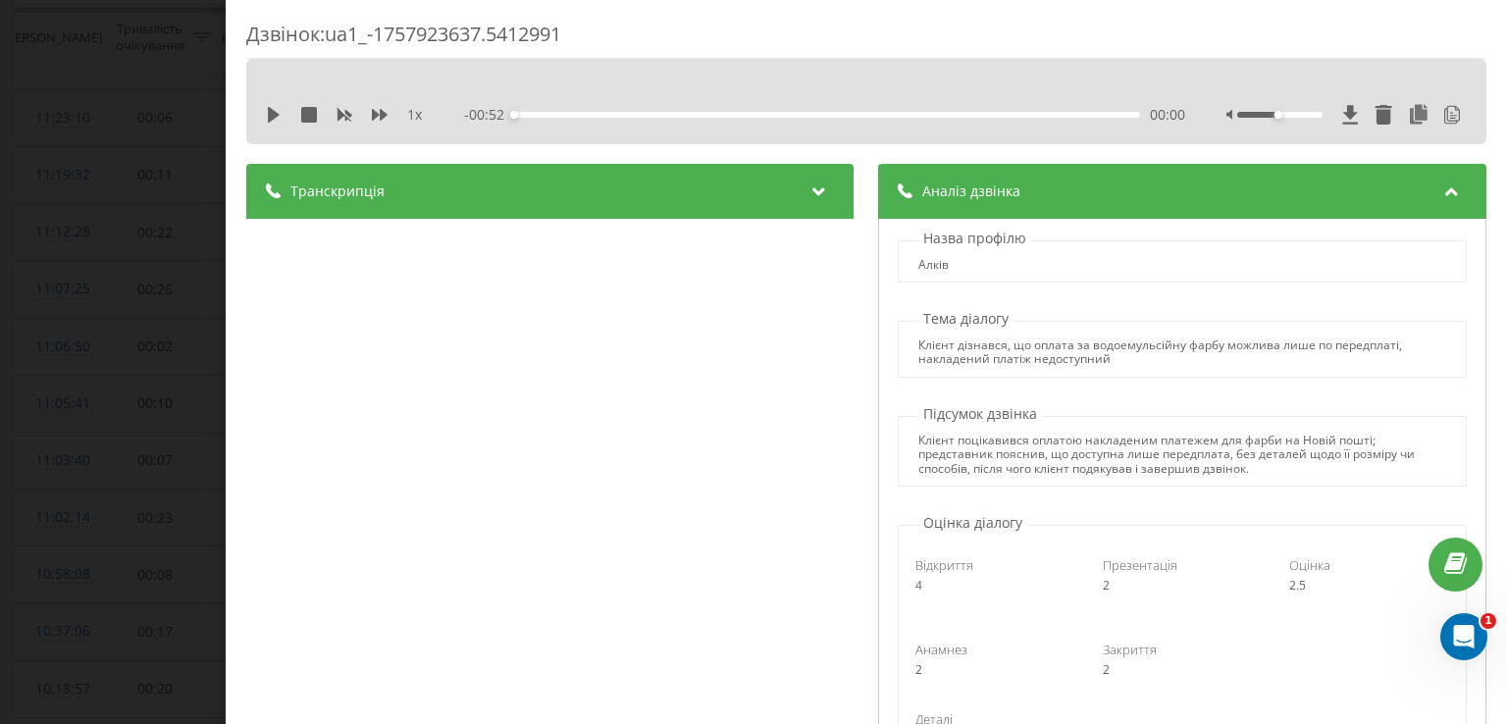
click at [158, 207] on div "Дзвінок : ua1_-1757923637.5412991 1 x - 00:52 00:00 00:00 Транскрипція 00:00 До…" at bounding box center [753, 362] width 1507 height 724
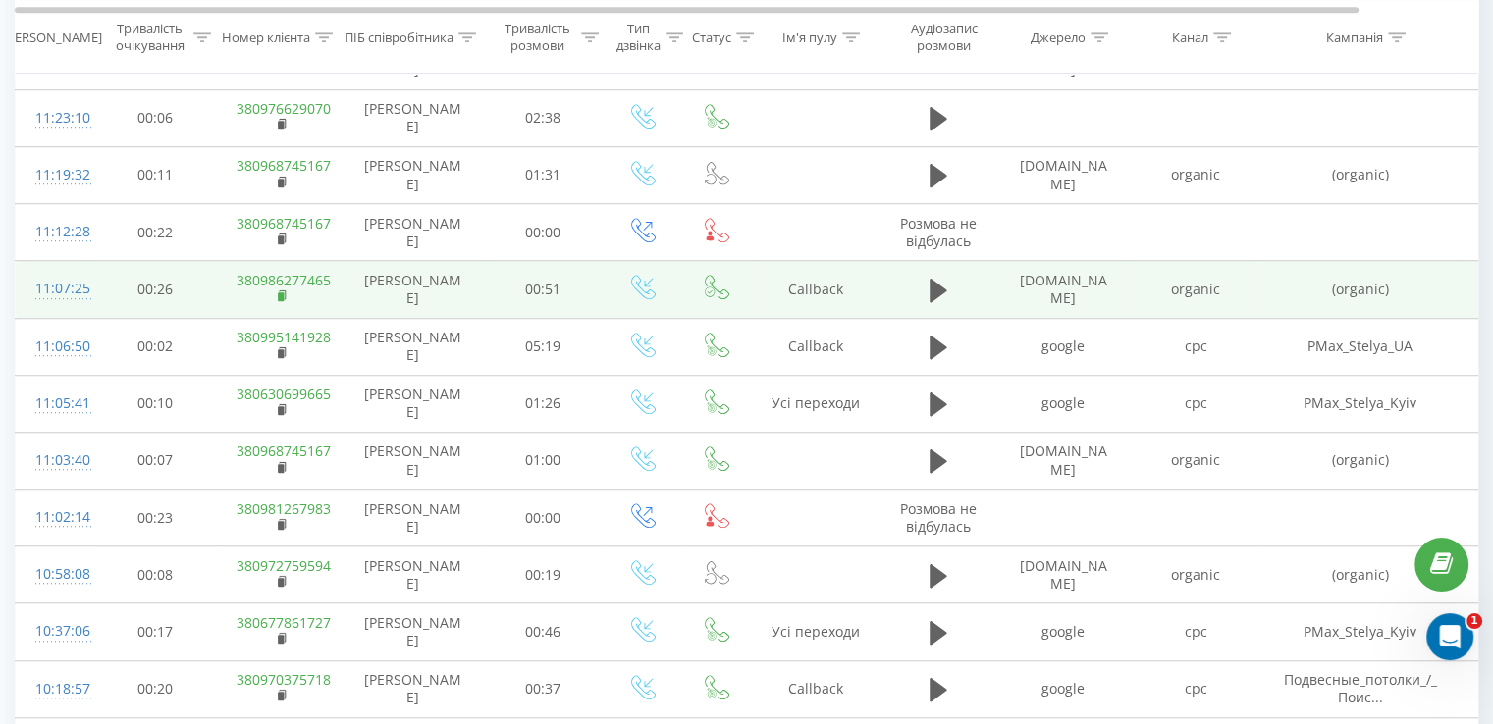
click at [279, 292] on rect at bounding box center [281, 296] width 6 height 9
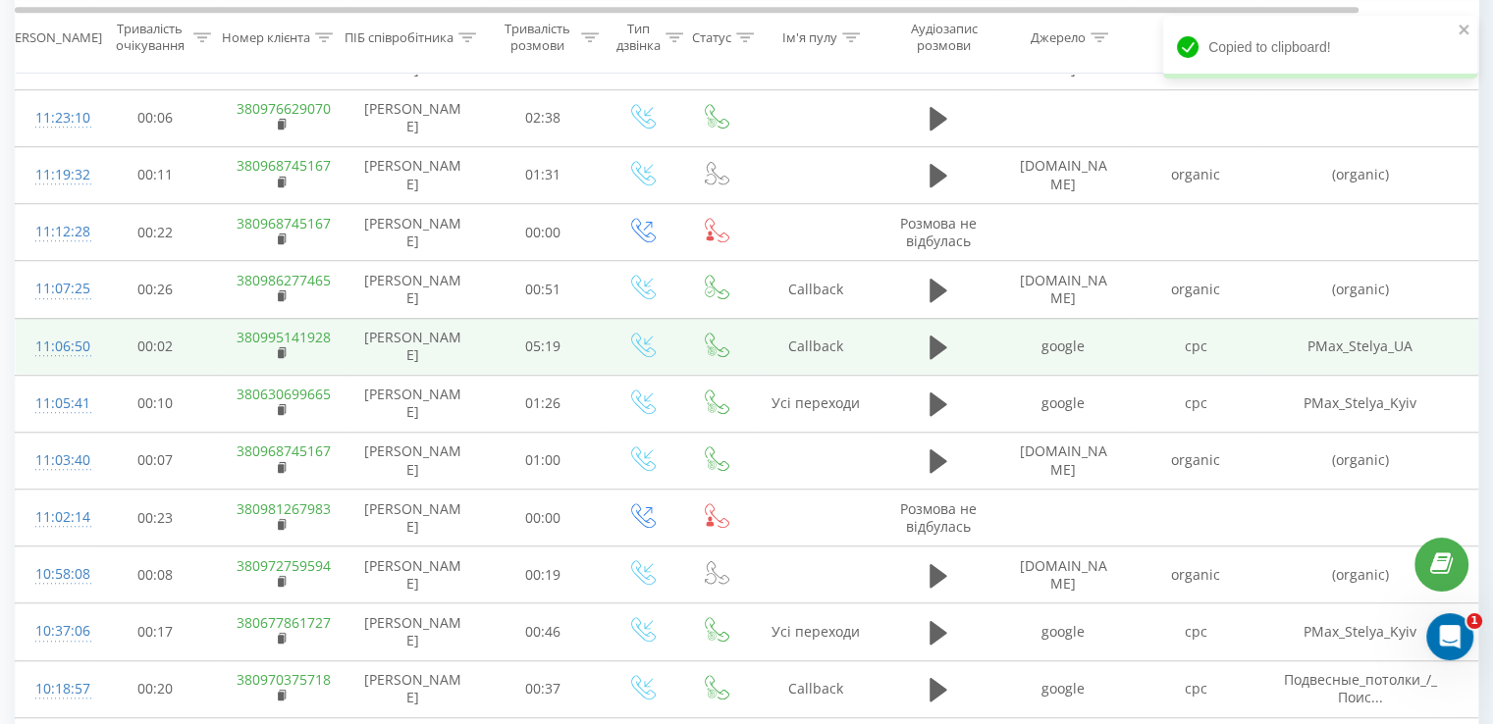
click at [67, 346] on div "11:06:50" at bounding box center [54, 347] width 39 height 38
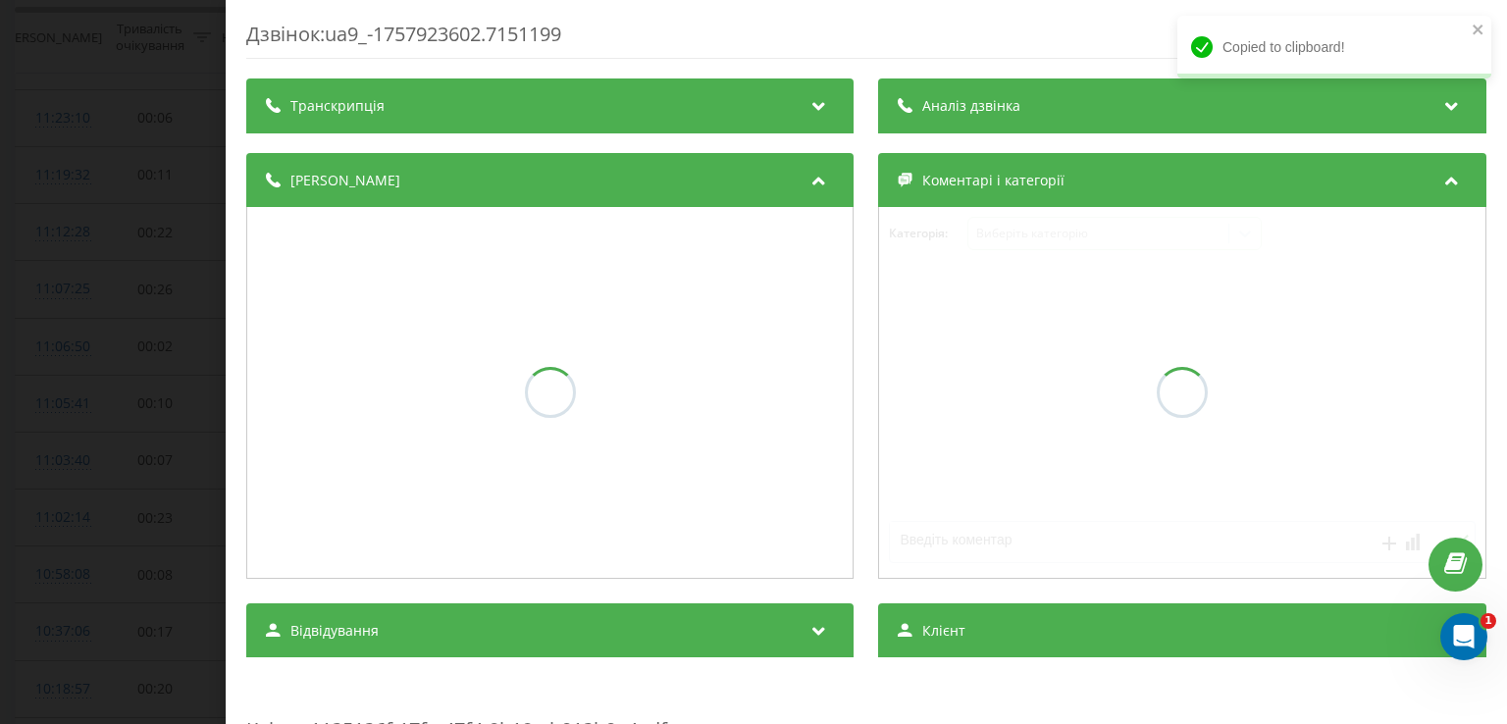
click at [1017, 113] on div "Аналіз дзвінка" at bounding box center [1182, 106] width 607 height 55
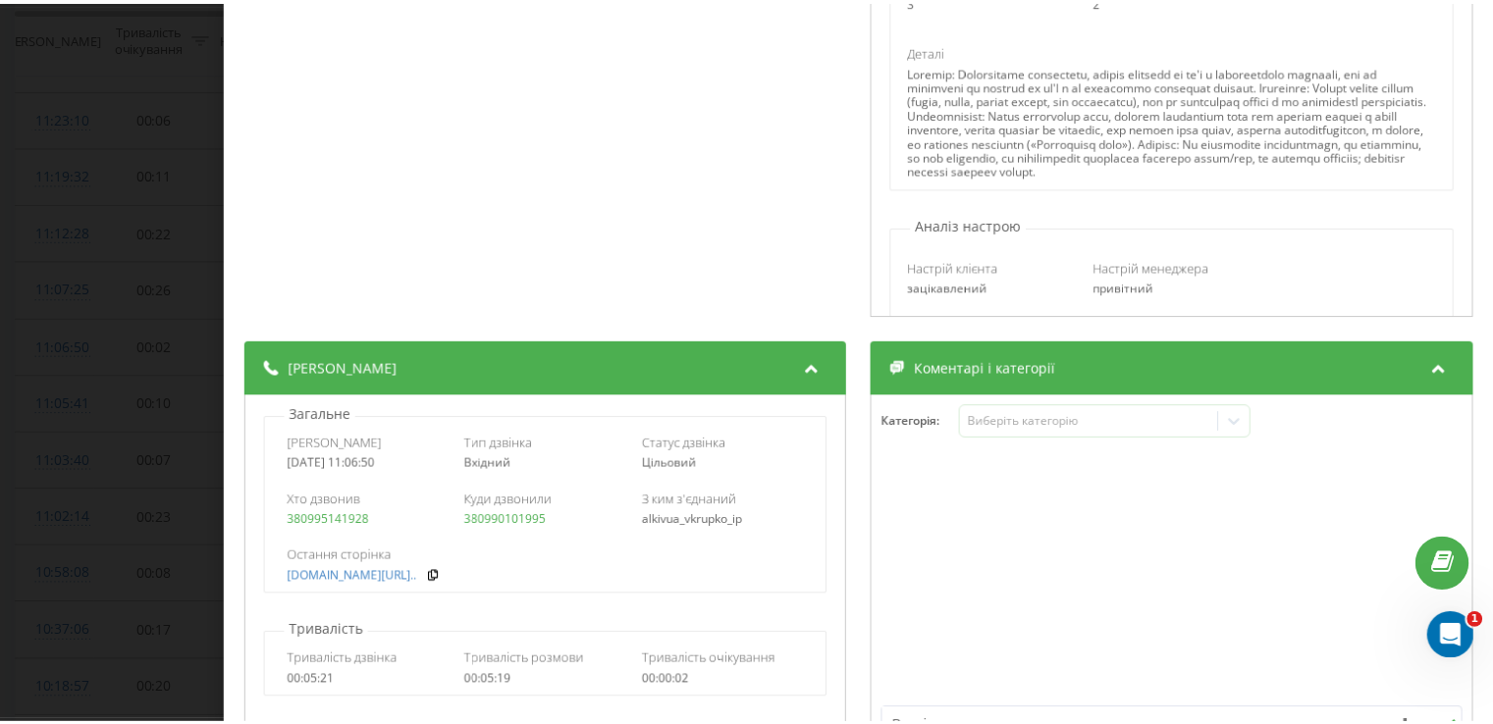
scroll to position [589, 0]
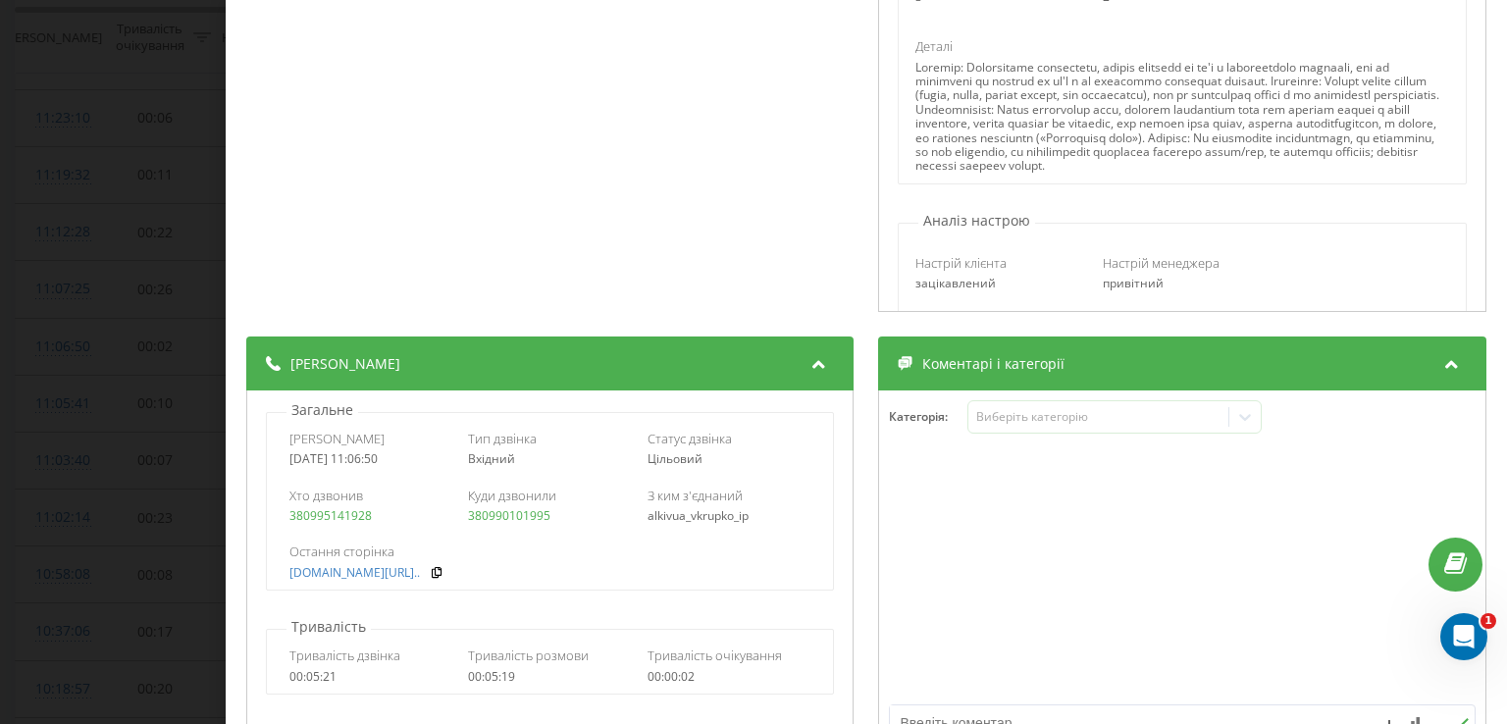
click at [166, 239] on div "Дзвінок : ua9_-1757923602.7151199 1 x - 04:59 00:00 00:00 Транскрипція 00:00 До…" at bounding box center [753, 362] width 1507 height 724
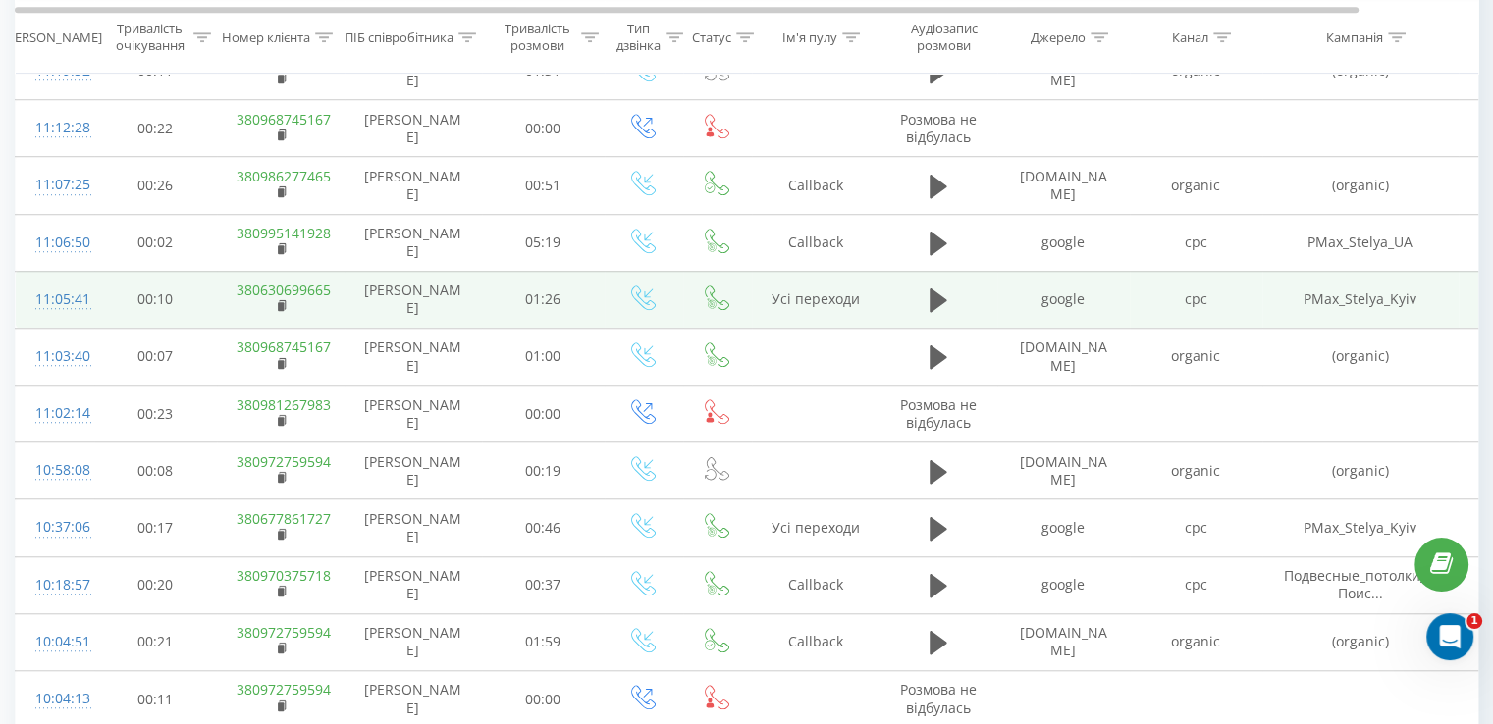
scroll to position [1582, 0]
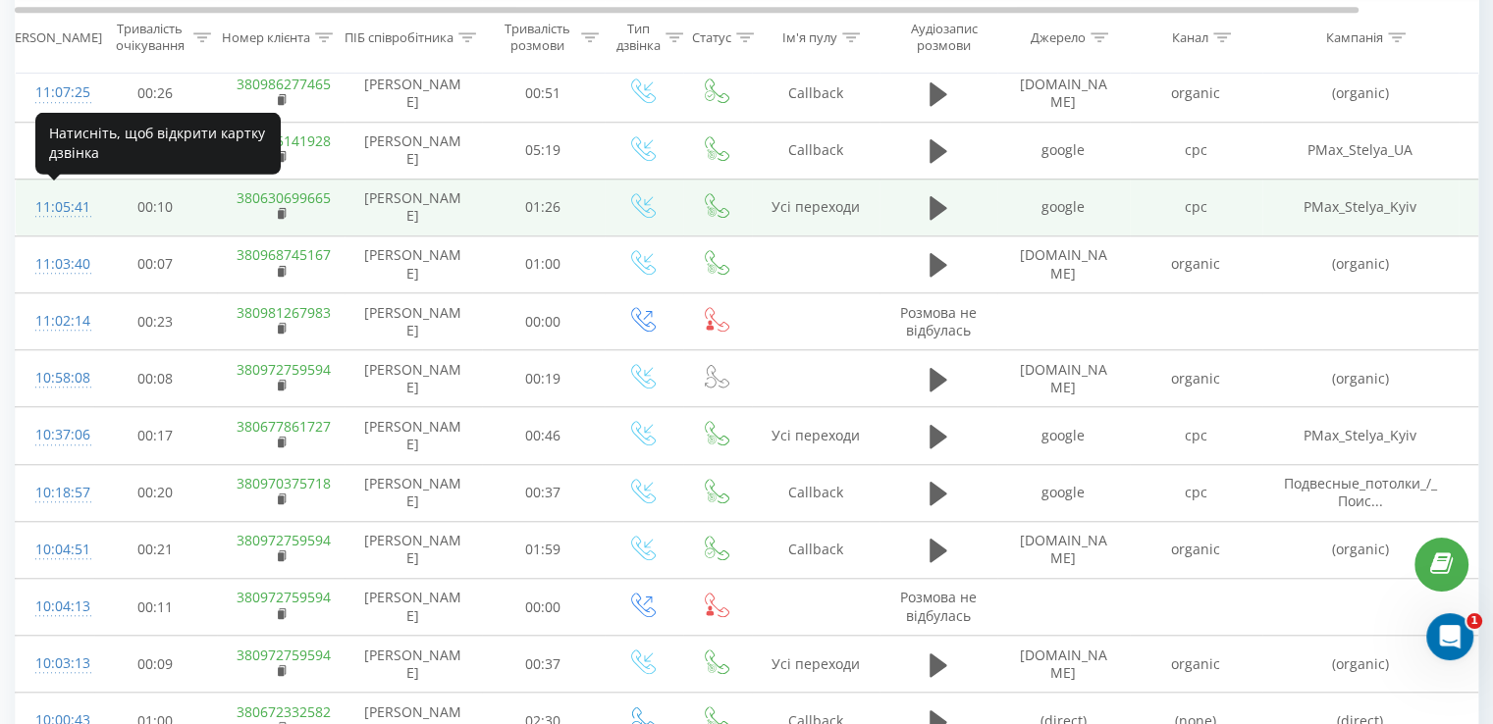
click at [67, 197] on div "11:05:41" at bounding box center [54, 207] width 39 height 38
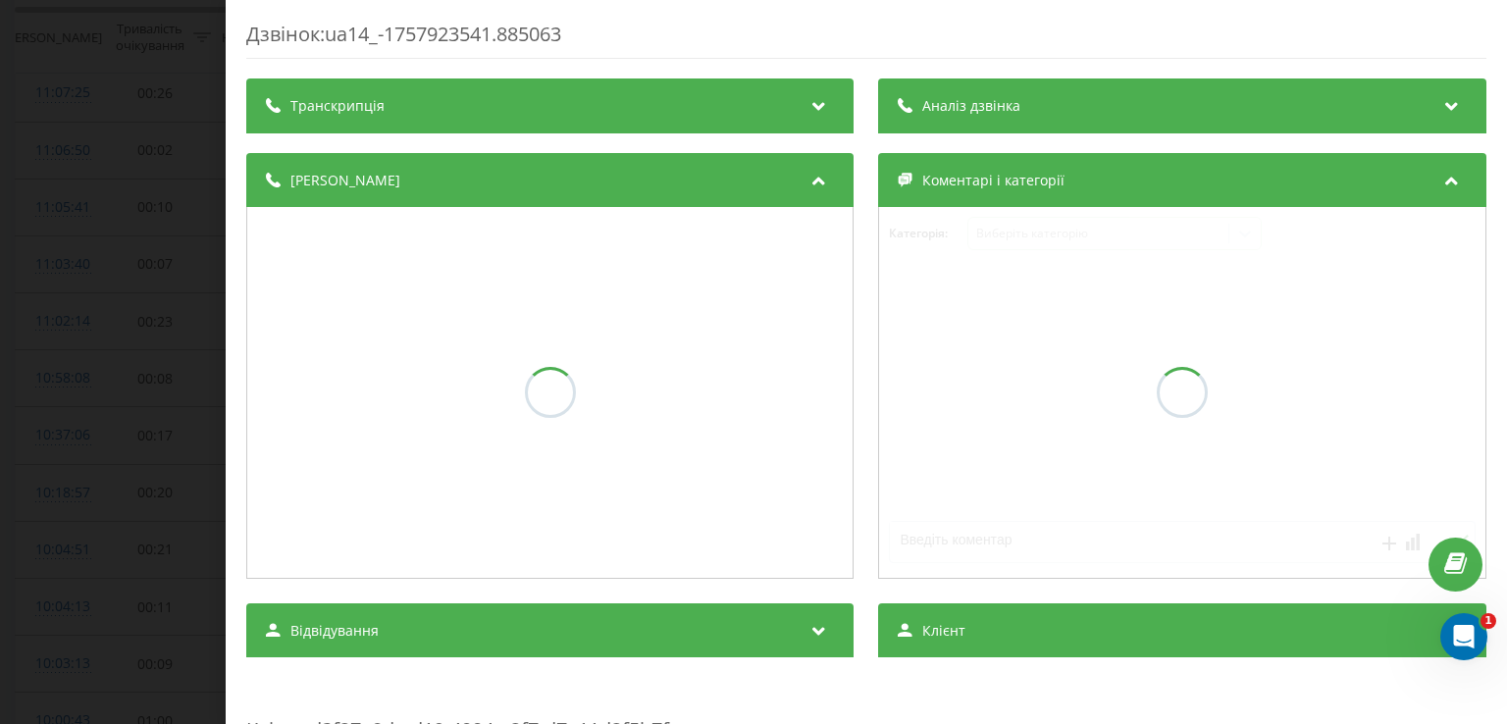
click at [965, 130] on div "Аналіз дзвінка" at bounding box center [1182, 106] width 607 height 55
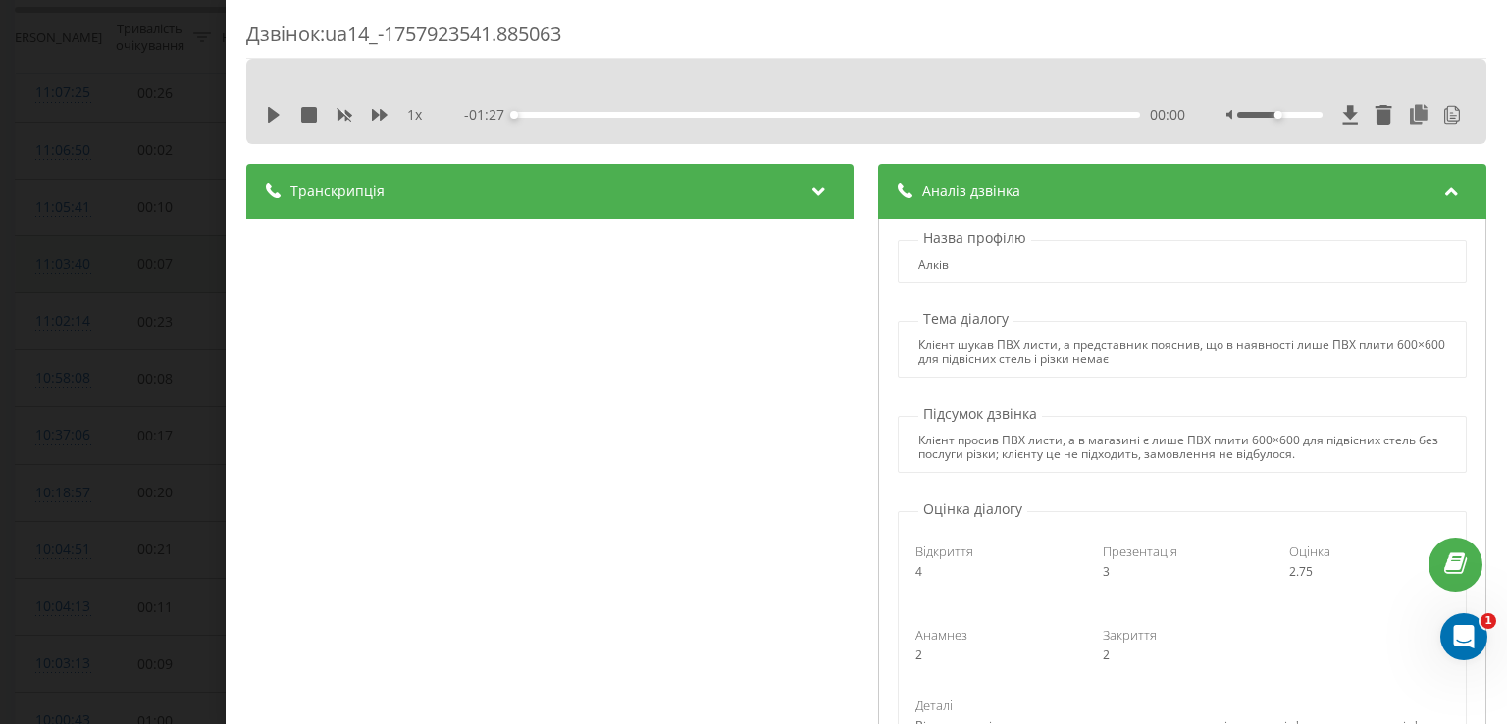
drag, startPoint x: 68, startPoint y: 224, endPoint x: 104, endPoint y: 235, distance: 37.9
click at [67, 225] on div "Дзвінок : ua14_-1757923541.885063 1 x - 01:27 00:00 00:00 Транскрипція 00:00 До…" at bounding box center [753, 362] width 1507 height 724
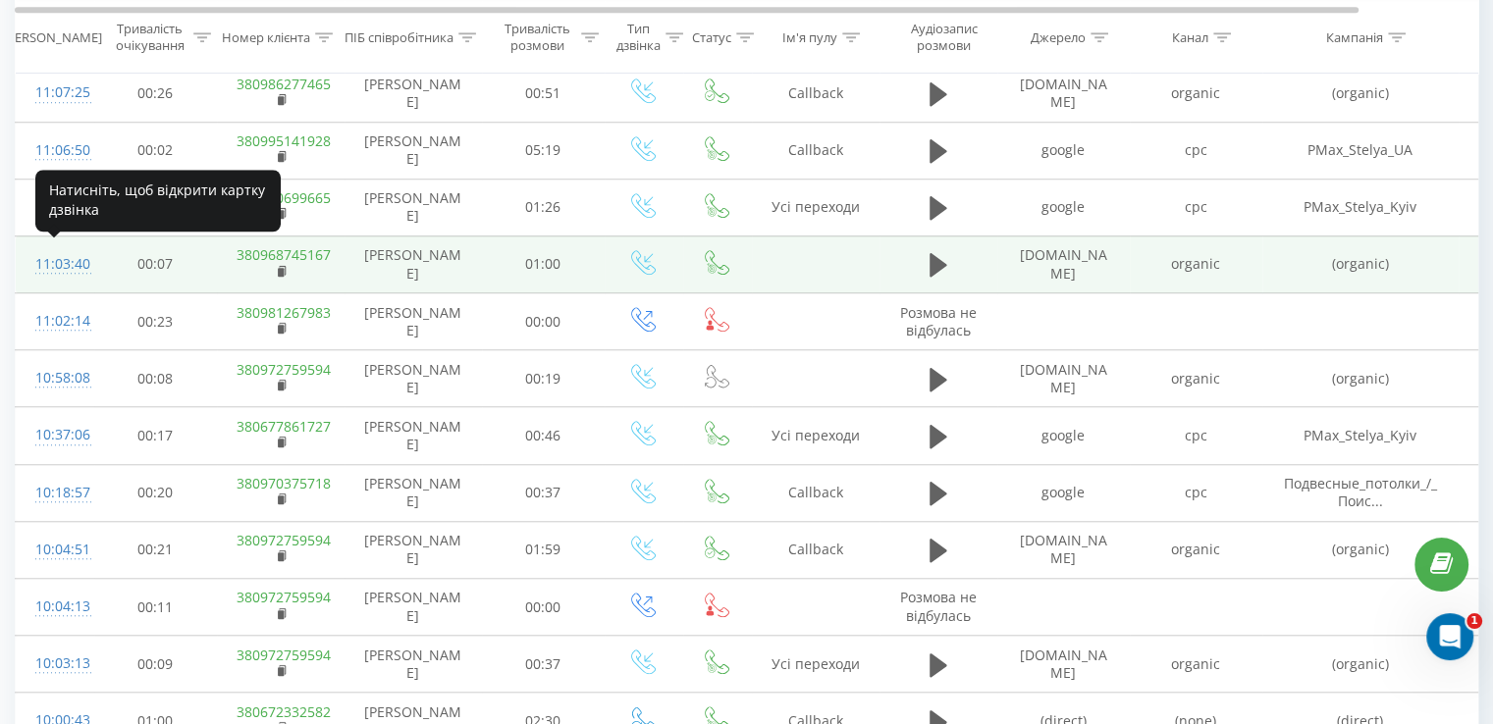
click at [75, 262] on div "11:03:40" at bounding box center [54, 264] width 39 height 38
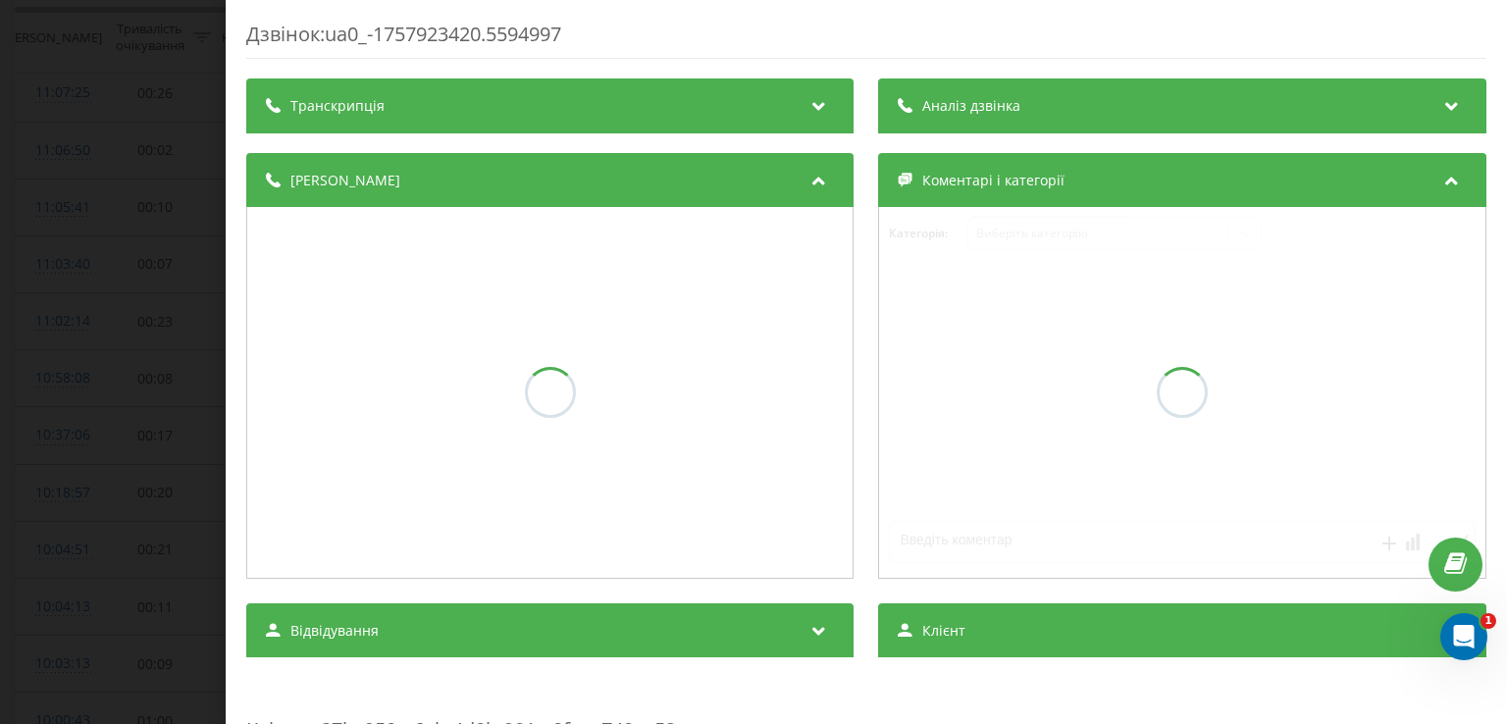
click at [986, 123] on div "Аналіз дзвінка" at bounding box center [1182, 106] width 607 height 55
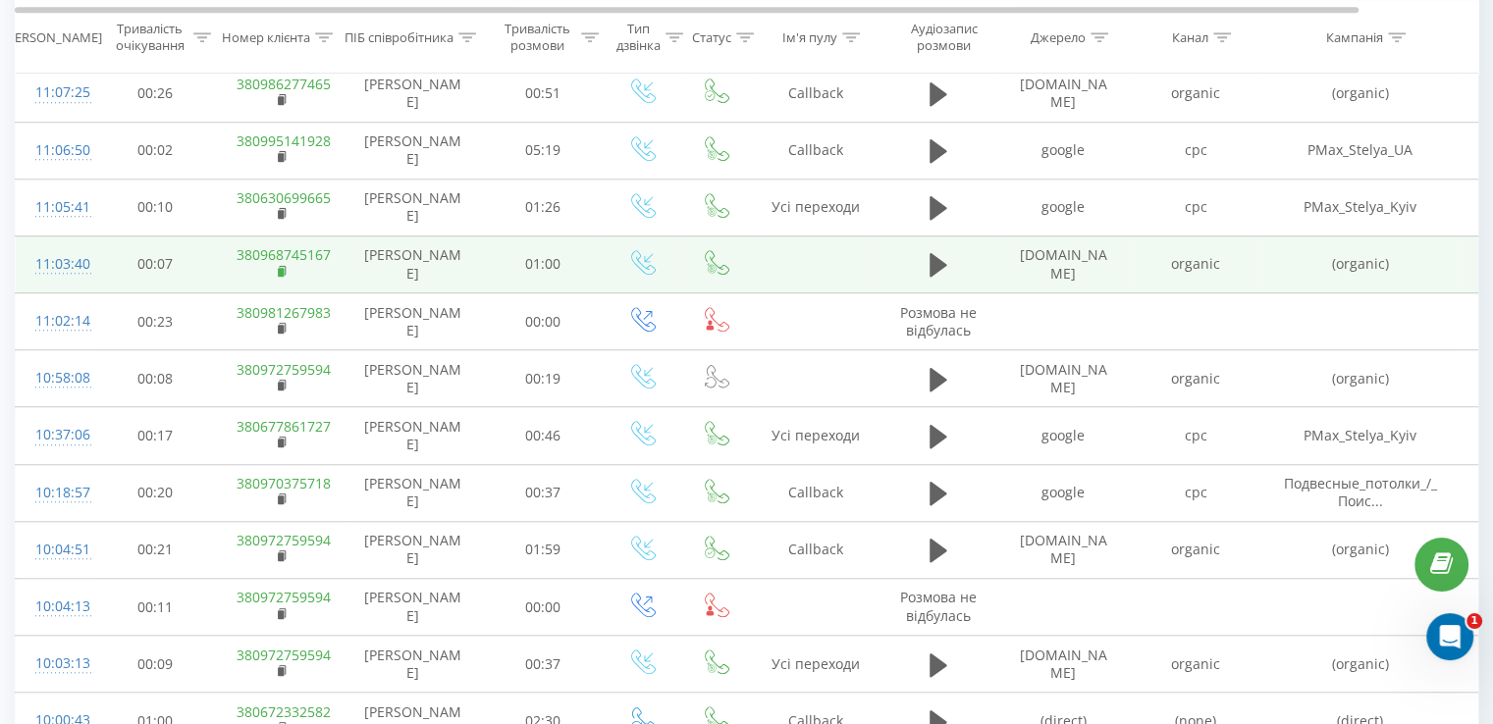
click at [279, 267] on rect at bounding box center [281, 271] width 6 height 9
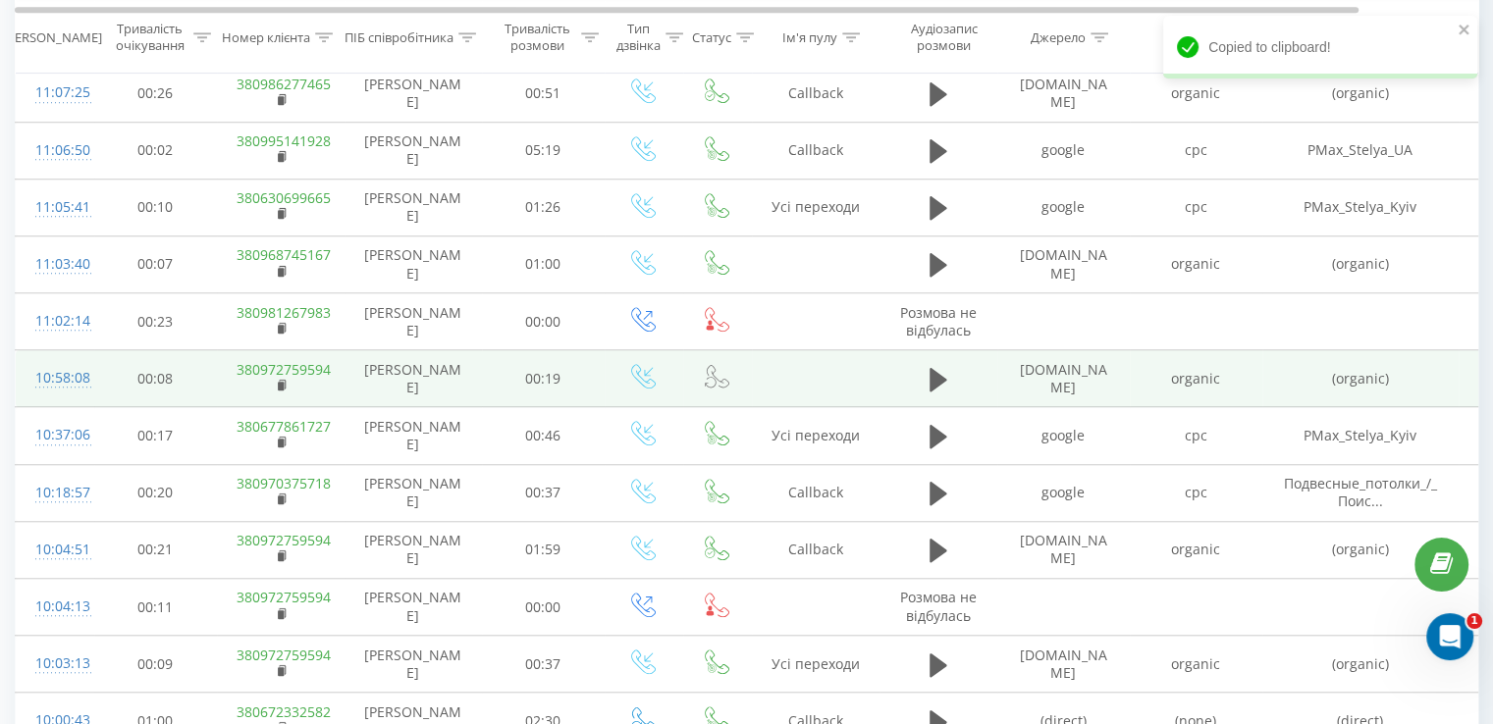
scroll to position [1680, 0]
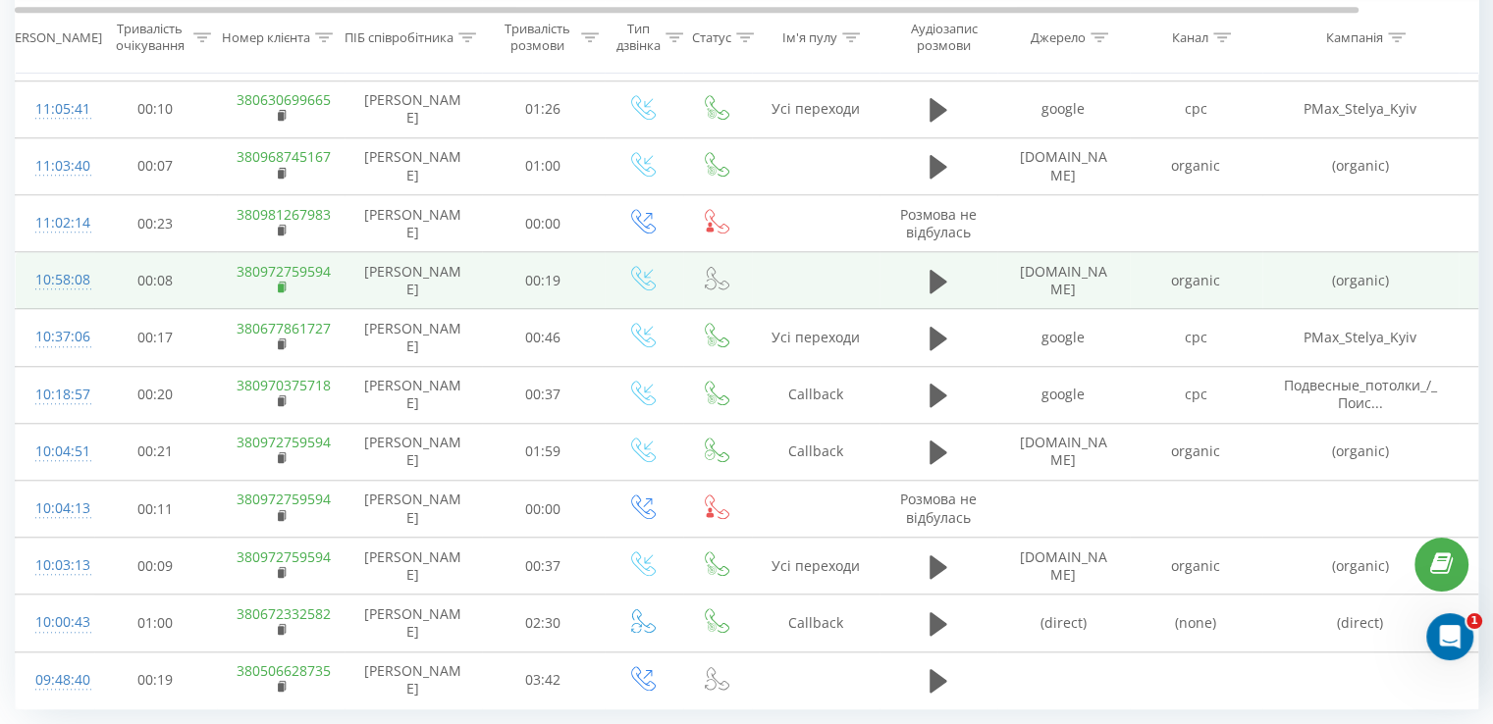
click at [283, 284] on rect at bounding box center [281, 288] width 6 height 9
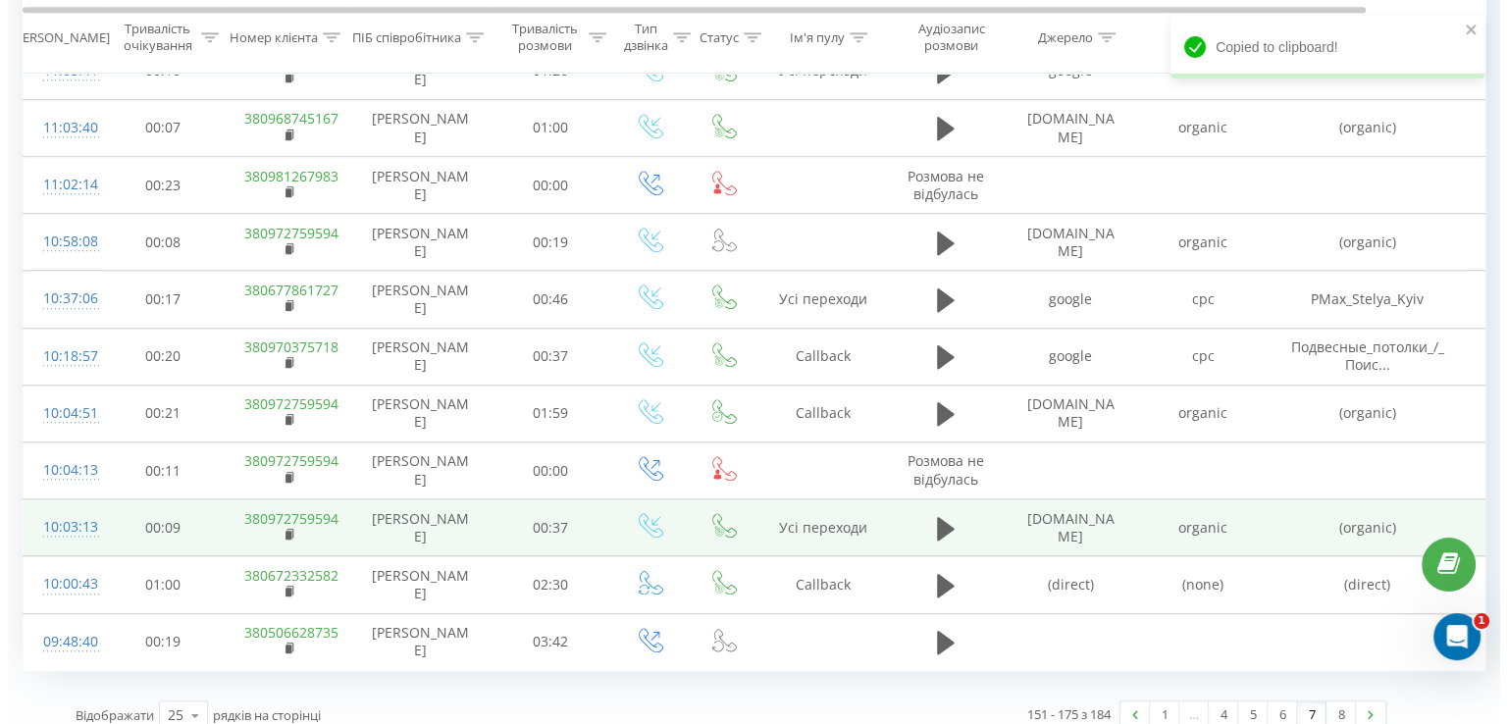
scroll to position [1733, 0]
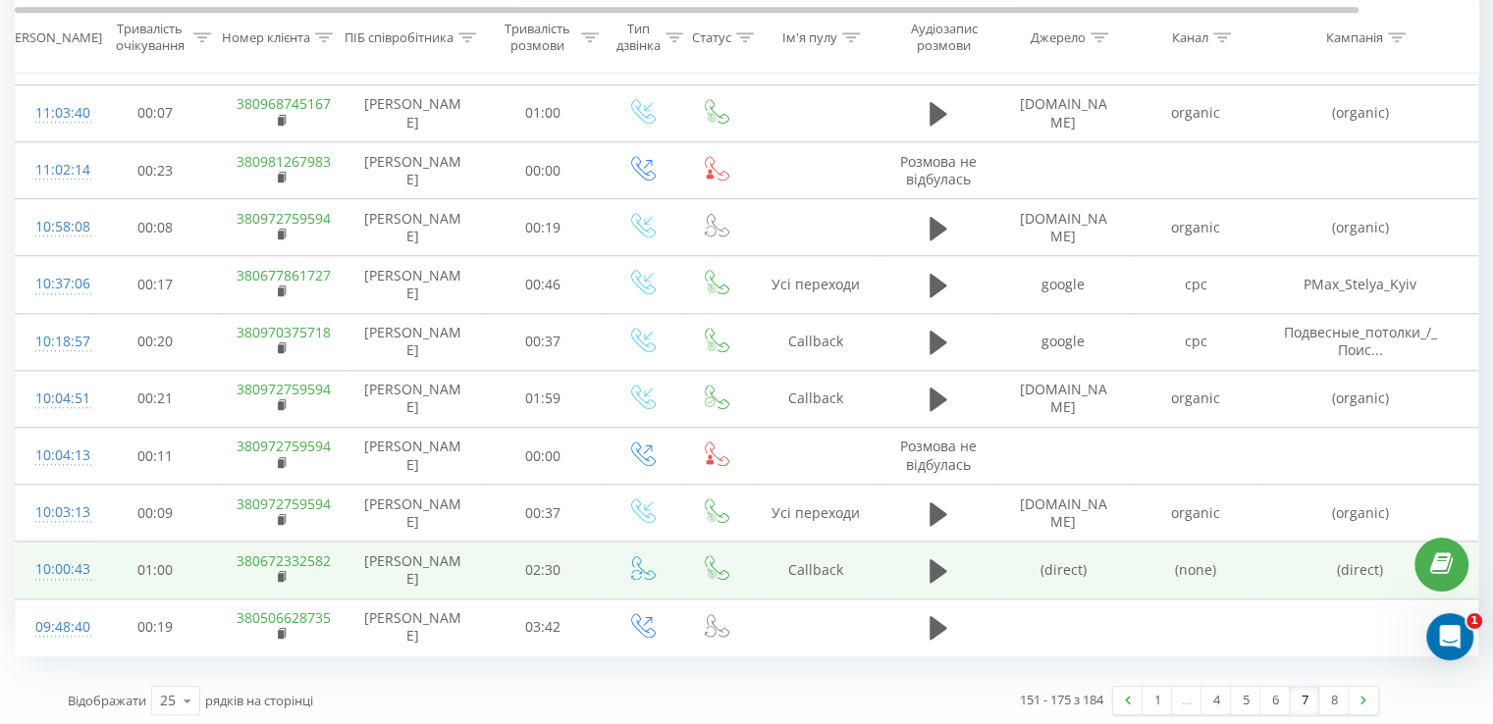
click at [75, 561] on div "10:00:43" at bounding box center [54, 570] width 39 height 38
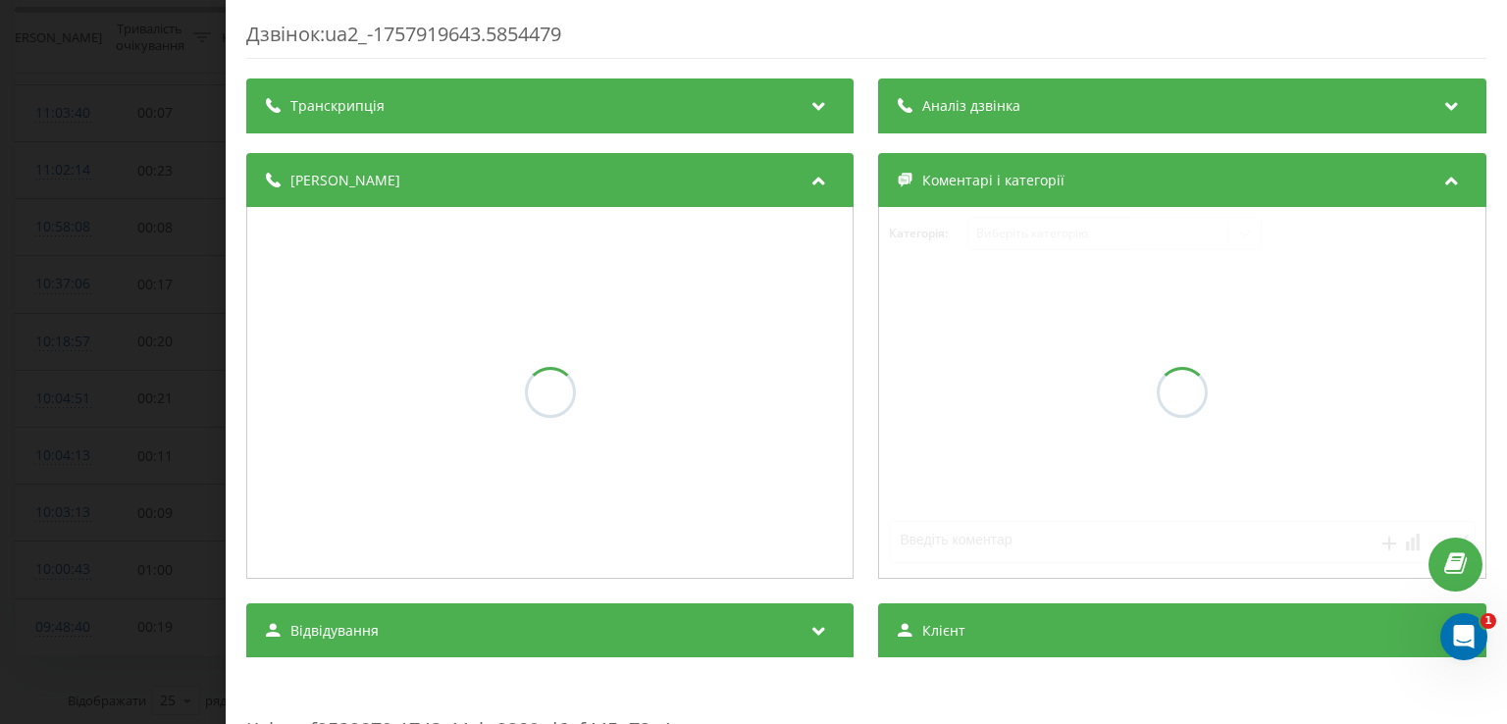
click at [1041, 103] on div "Аналіз дзвінка" at bounding box center [1182, 106] width 607 height 55
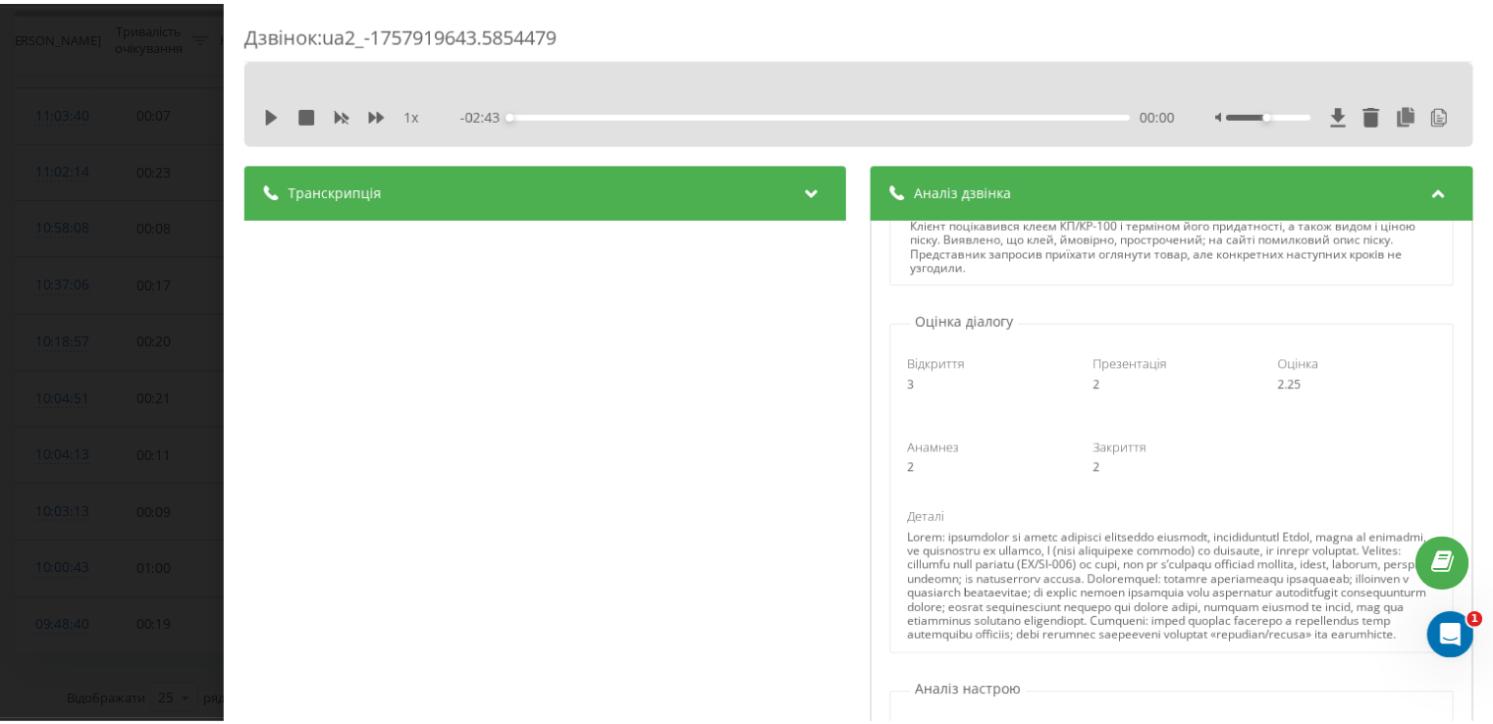
scroll to position [393, 0]
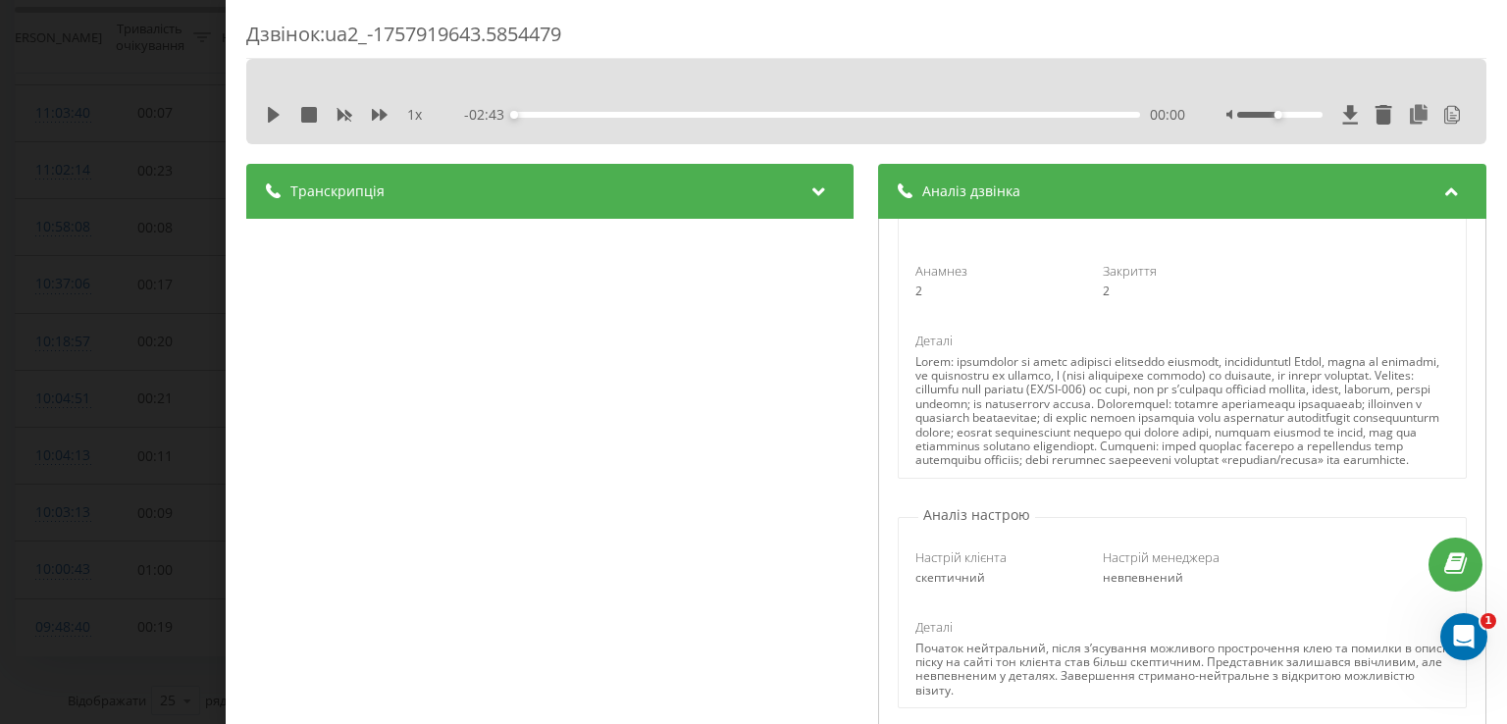
click at [20, 375] on div "Дзвінок : ua2_-1757919643.5854479 1 x - 02:43 00:00 00:00 Транскрипція 00:00 До…" at bounding box center [753, 362] width 1507 height 724
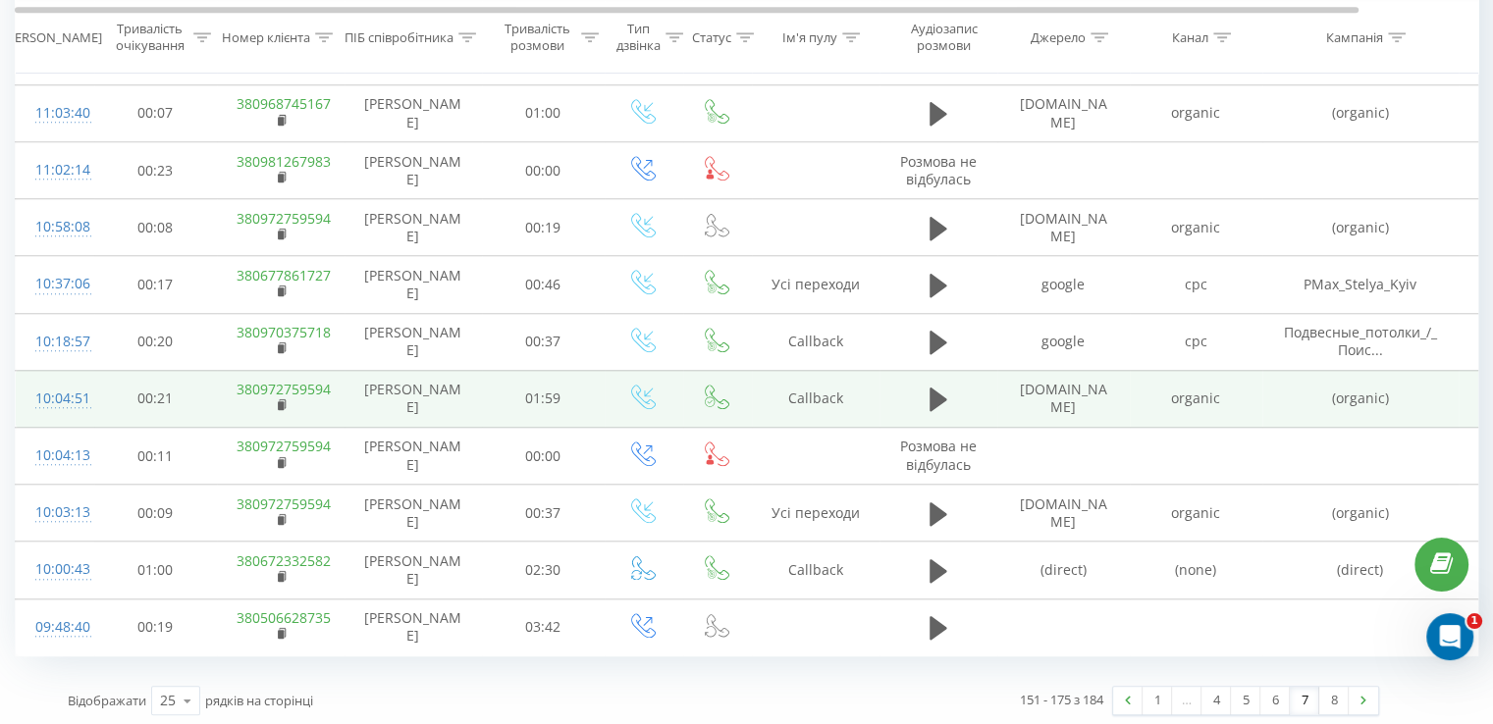
click at [71, 370] on td "10:04:51" at bounding box center [55, 398] width 79 height 57
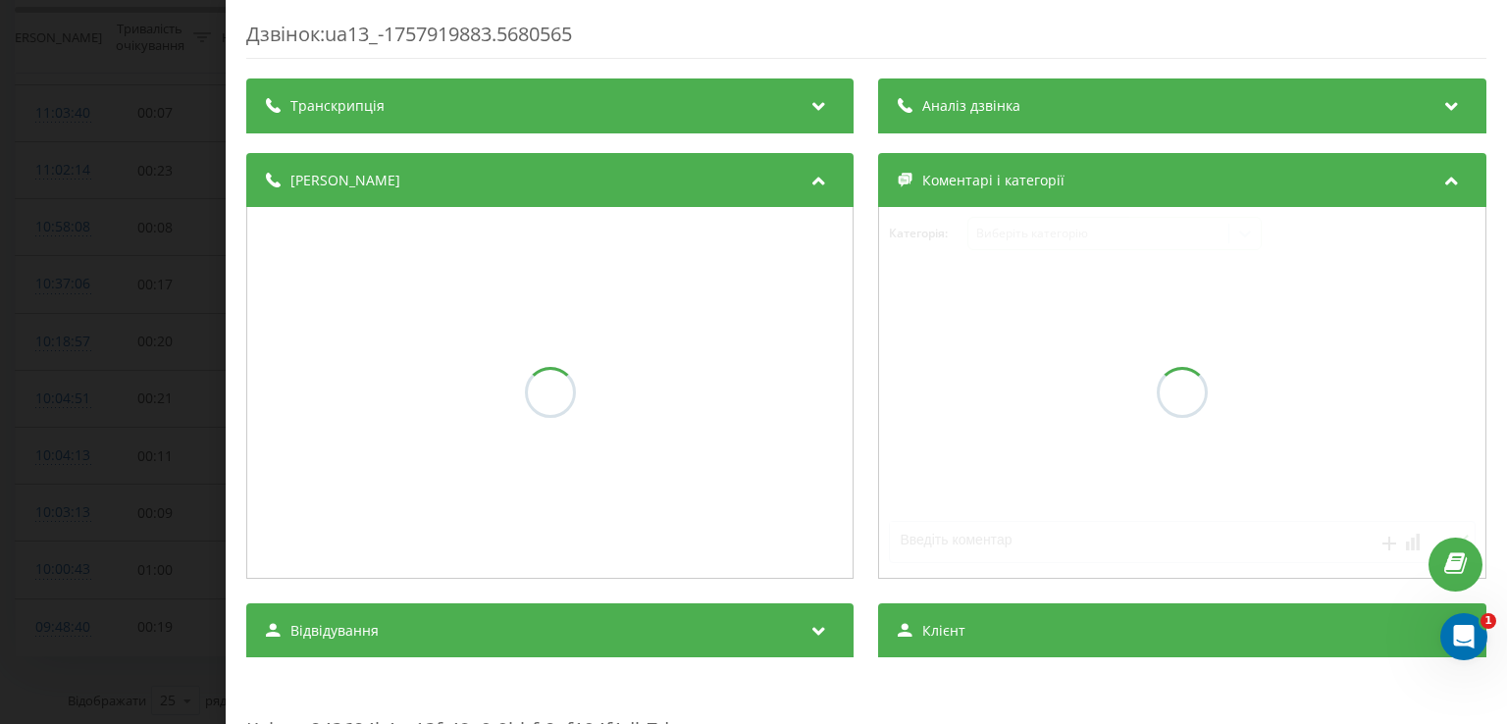
click at [94, 119] on div "Дзвінок : ua13_-1757919883.5680565 Транскрипція Аналіз дзвінка Деталі дзвінка К…" at bounding box center [753, 362] width 1507 height 724
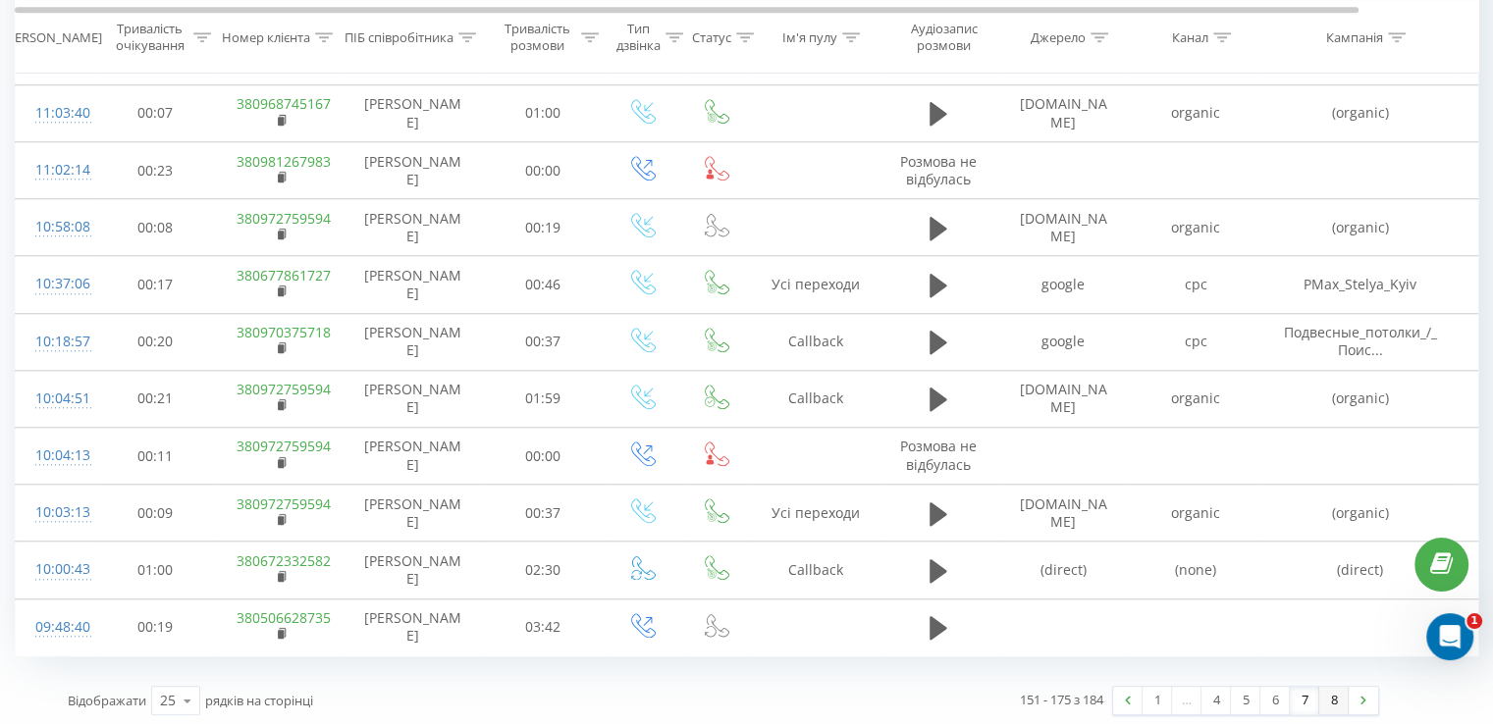
click at [1335, 689] on link "8" at bounding box center [1333, 700] width 29 height 27
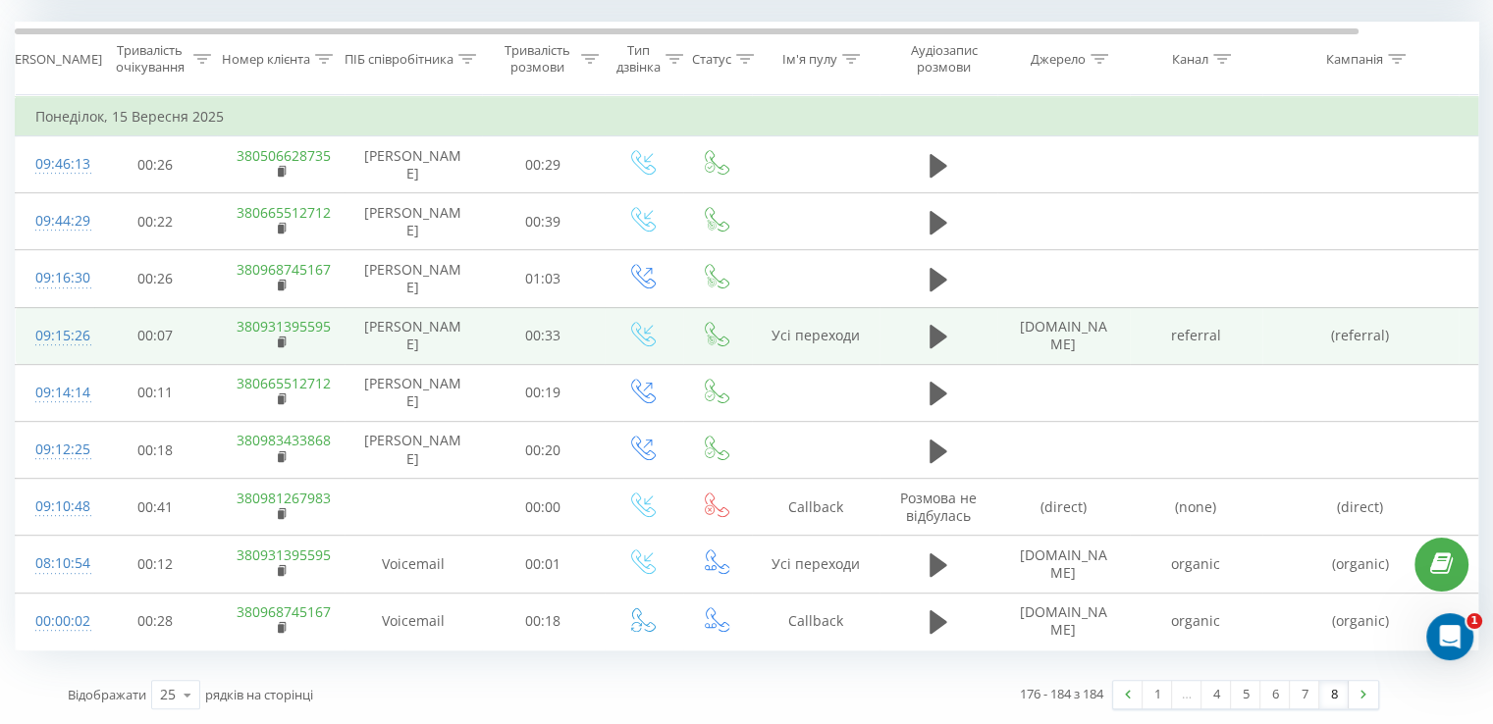
scroll to position [797, 0]
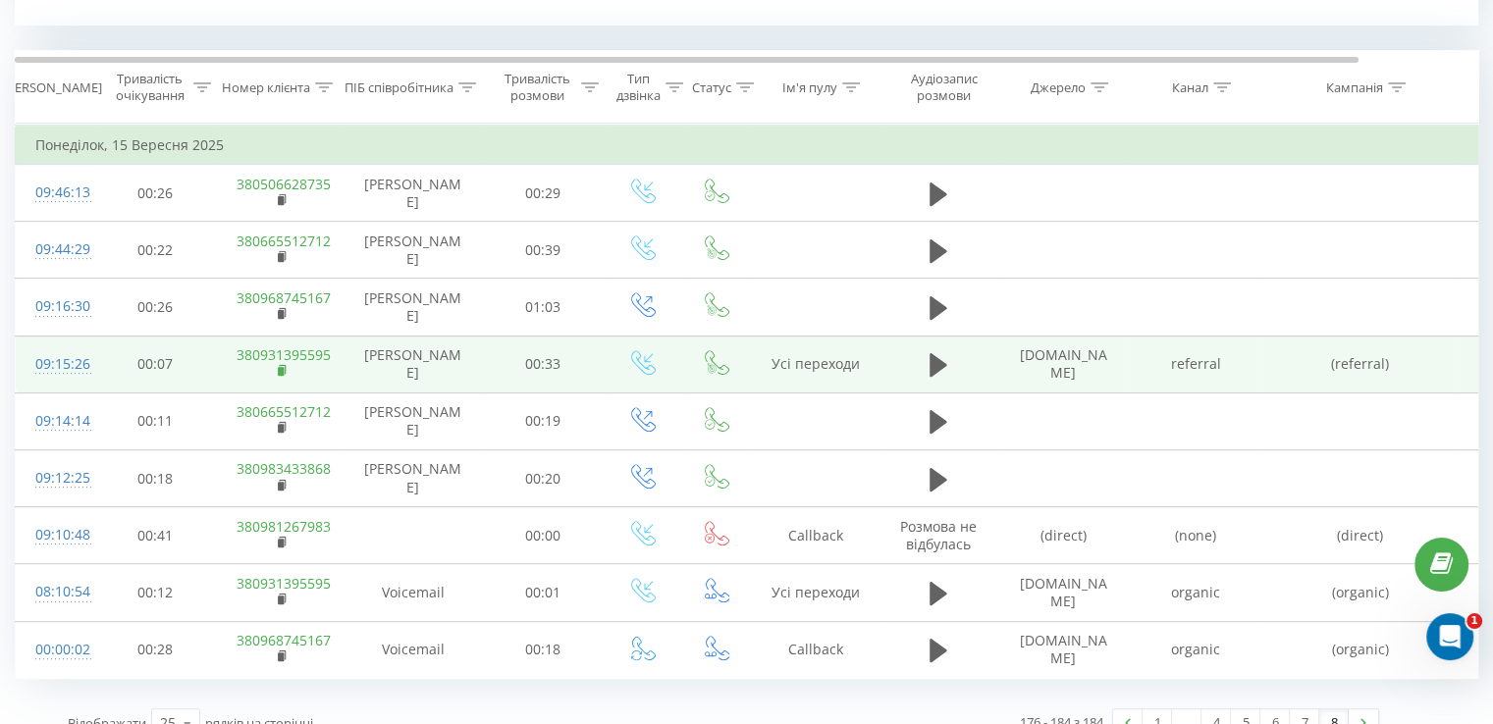
click at [282, 365] on icon at bounding box center [282, 369] width 7 height 9
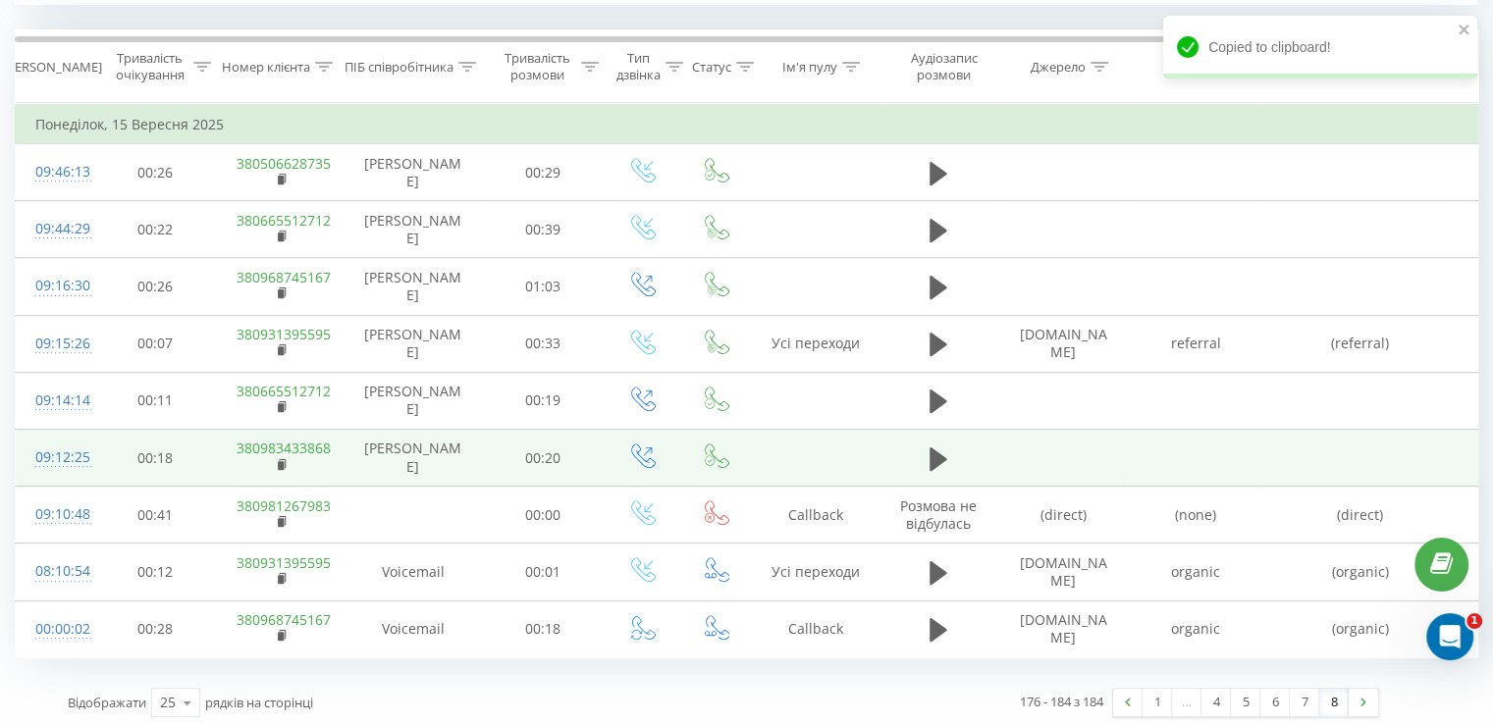
scroll to position [822, 0]
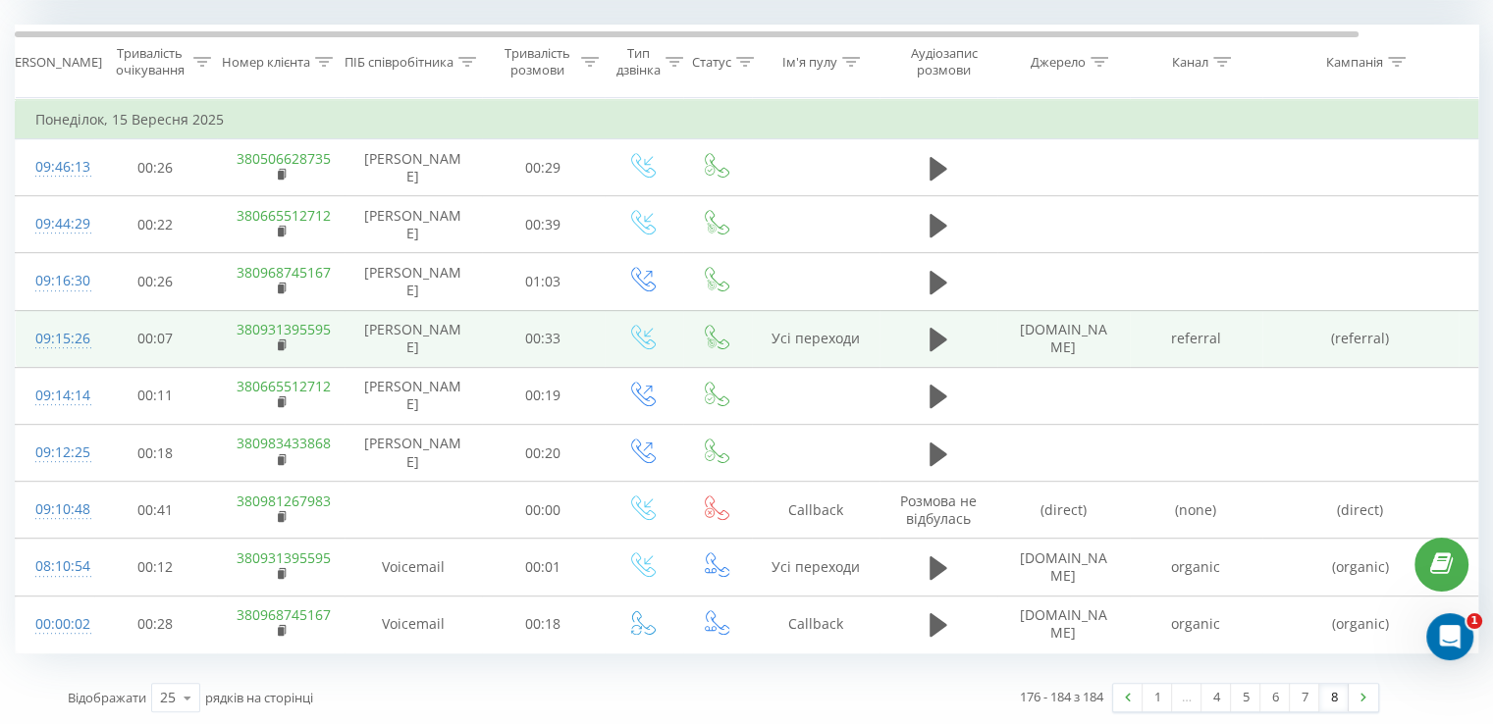
click at [63, 335] on div "09:15:26" at bounding box center [54, 339] width 39 height 38
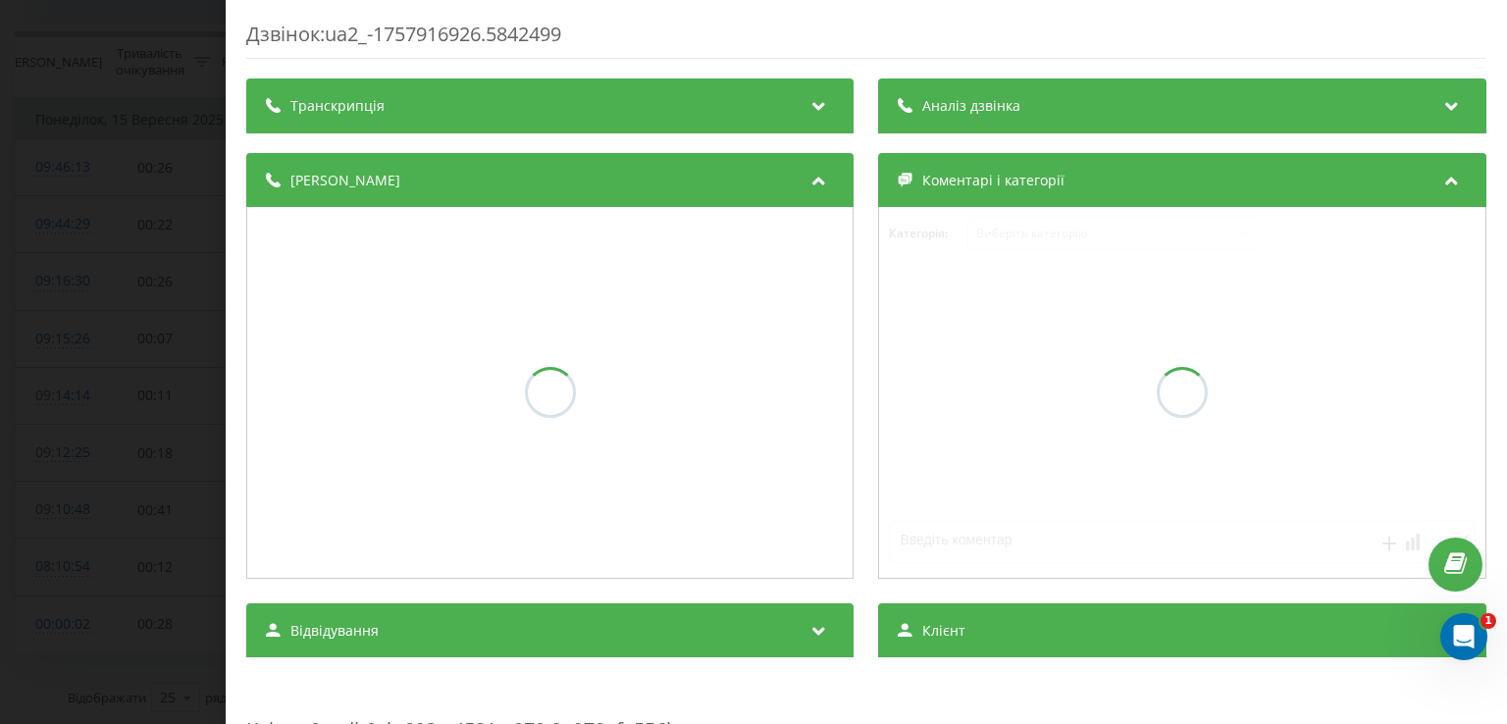
click at [970, 108] on span "Аналіз дзвінка" at bounding box center [972, 106] width 98 height 20
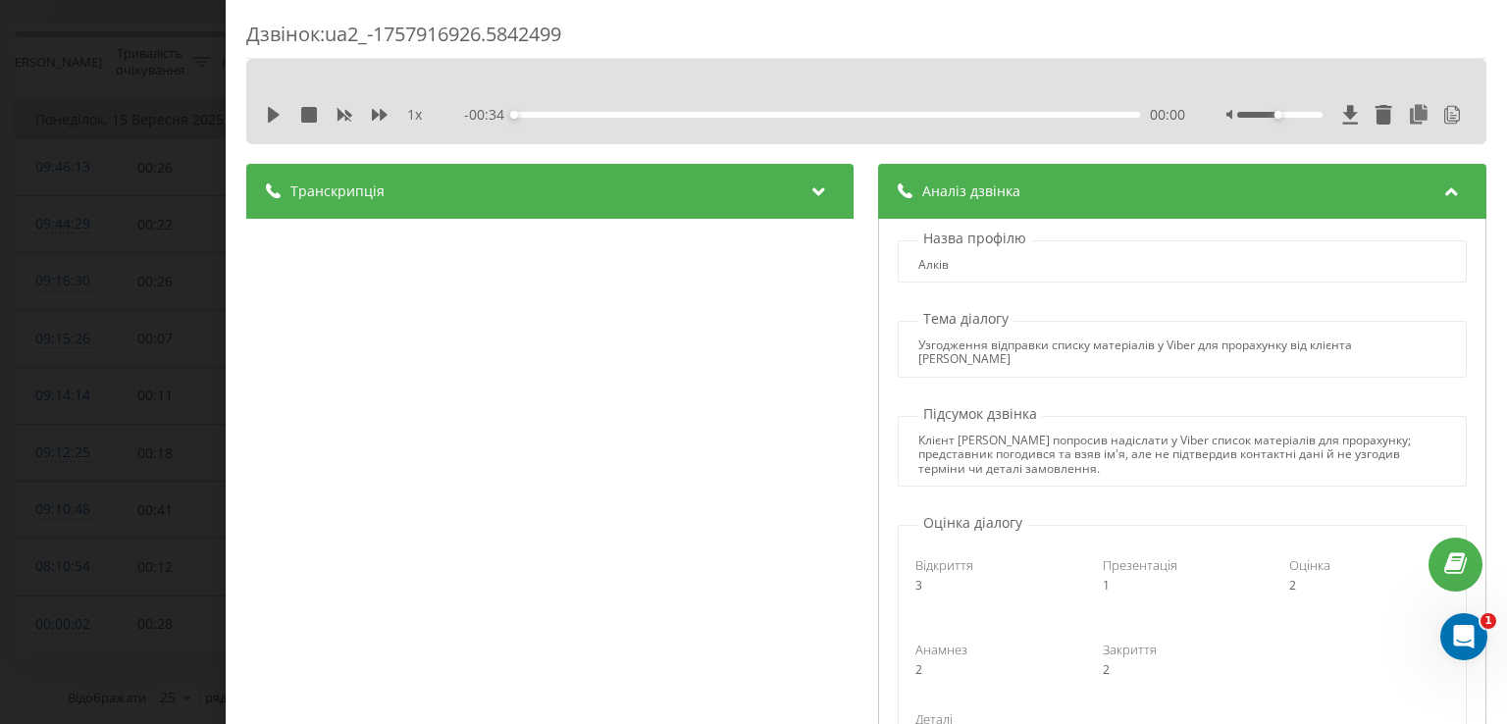
click at [161, 237] on div "Дзвінок : ua2_-1757916926.5842499 1 x - 00:34 00:00 00:00 Транскрипція 00:00 Ко…" at bounding box center [753, 362] width 1507 height 724
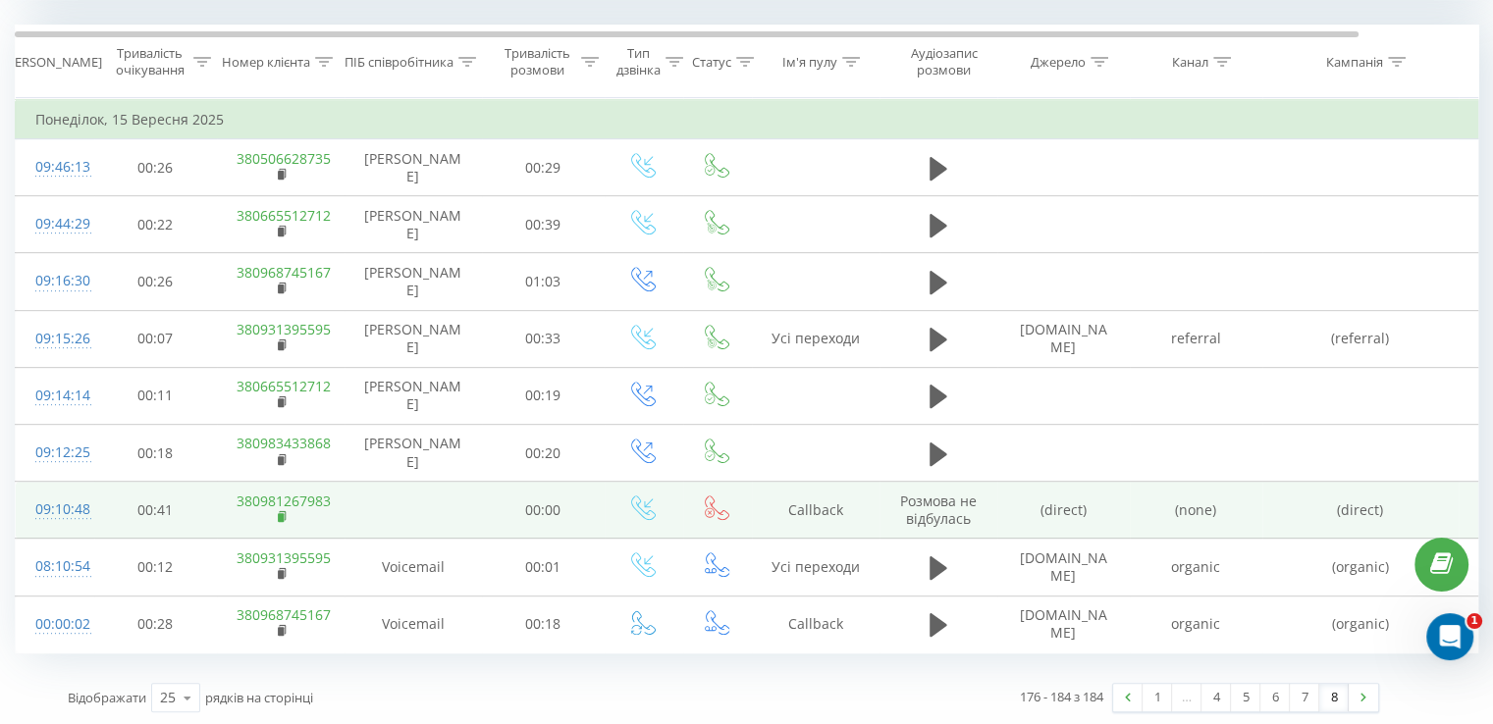
click at [279, 515] on rect at bounding box center [281, 517] width 6 height 9
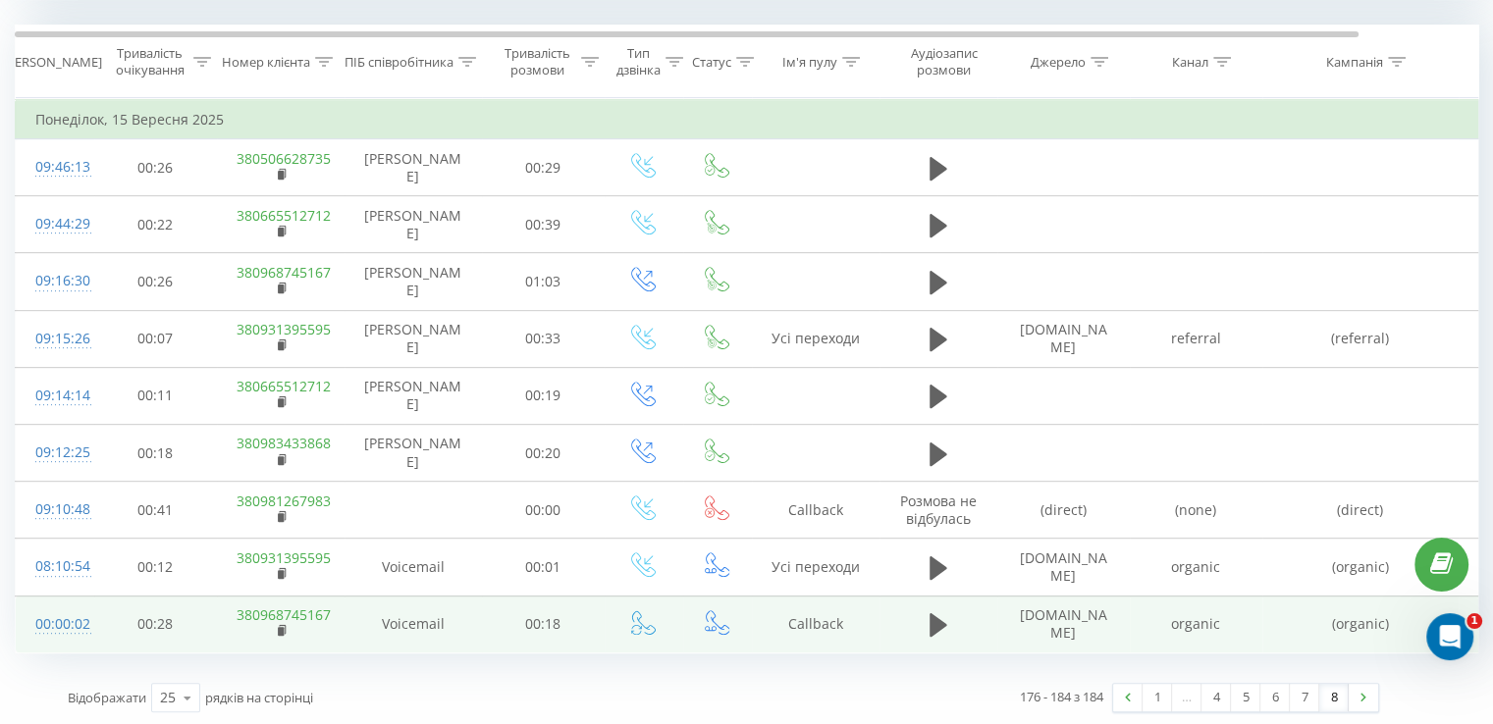
click at [276, 624] on td "380968745167" at bounding box center [281, 624] width 128 height 57
click at [279, 627] on rect at bounding box center [281, 631] width 6 height 9
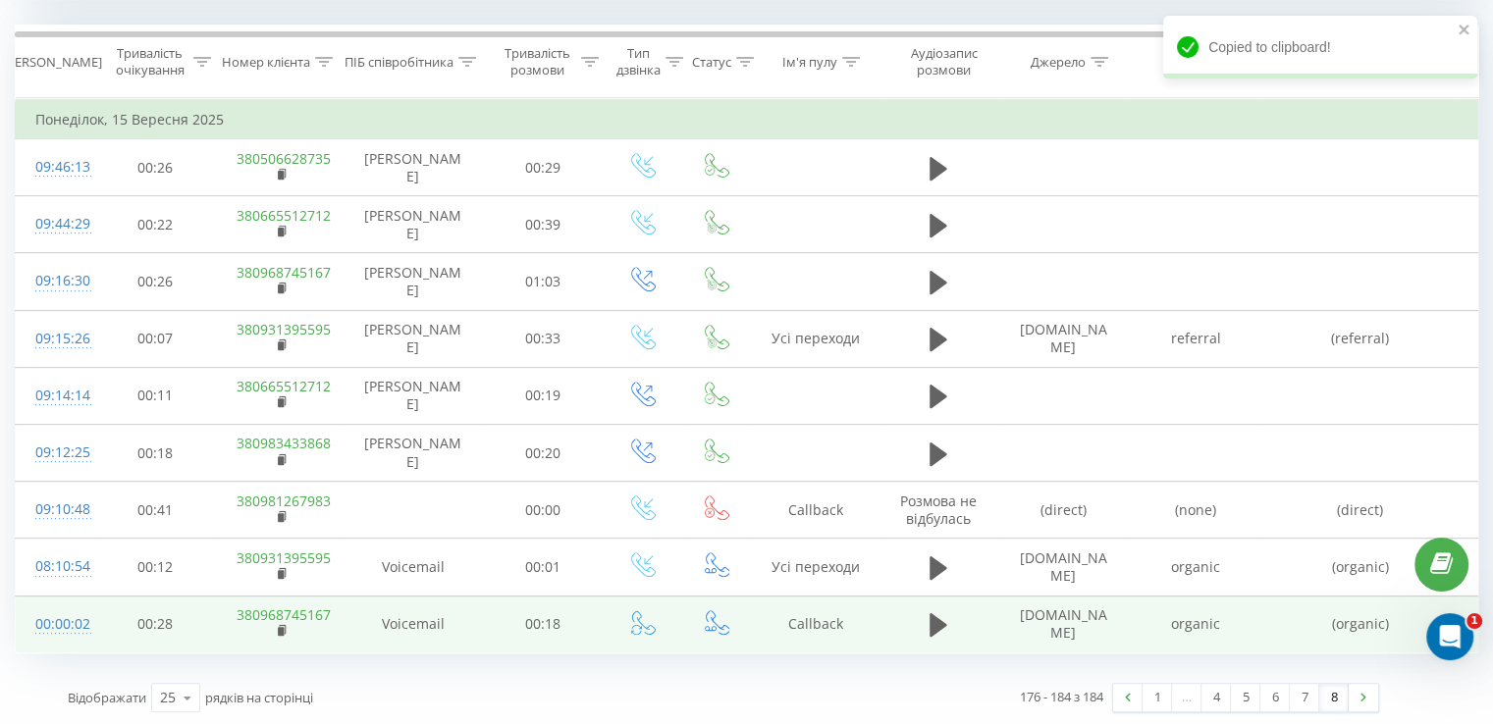
click at [276, 629] on td "380968745167" at bounding box center [281, 624] width 128 height 57
click at [279, 628] on rect at bounding box center [281, 631] width 6 height 9
